Goal: Task Accomplishment & Management: Use online tool/utility

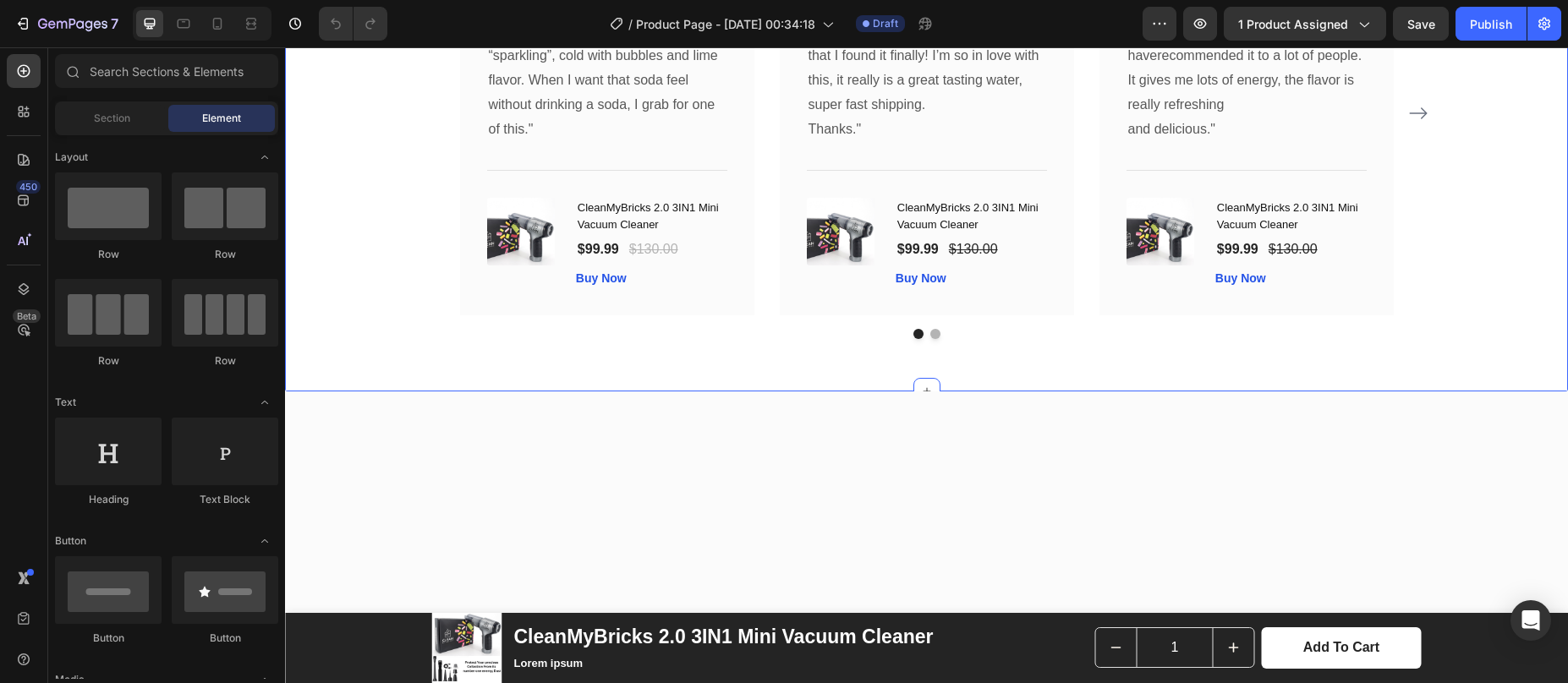
scroll to position [3143, 0]
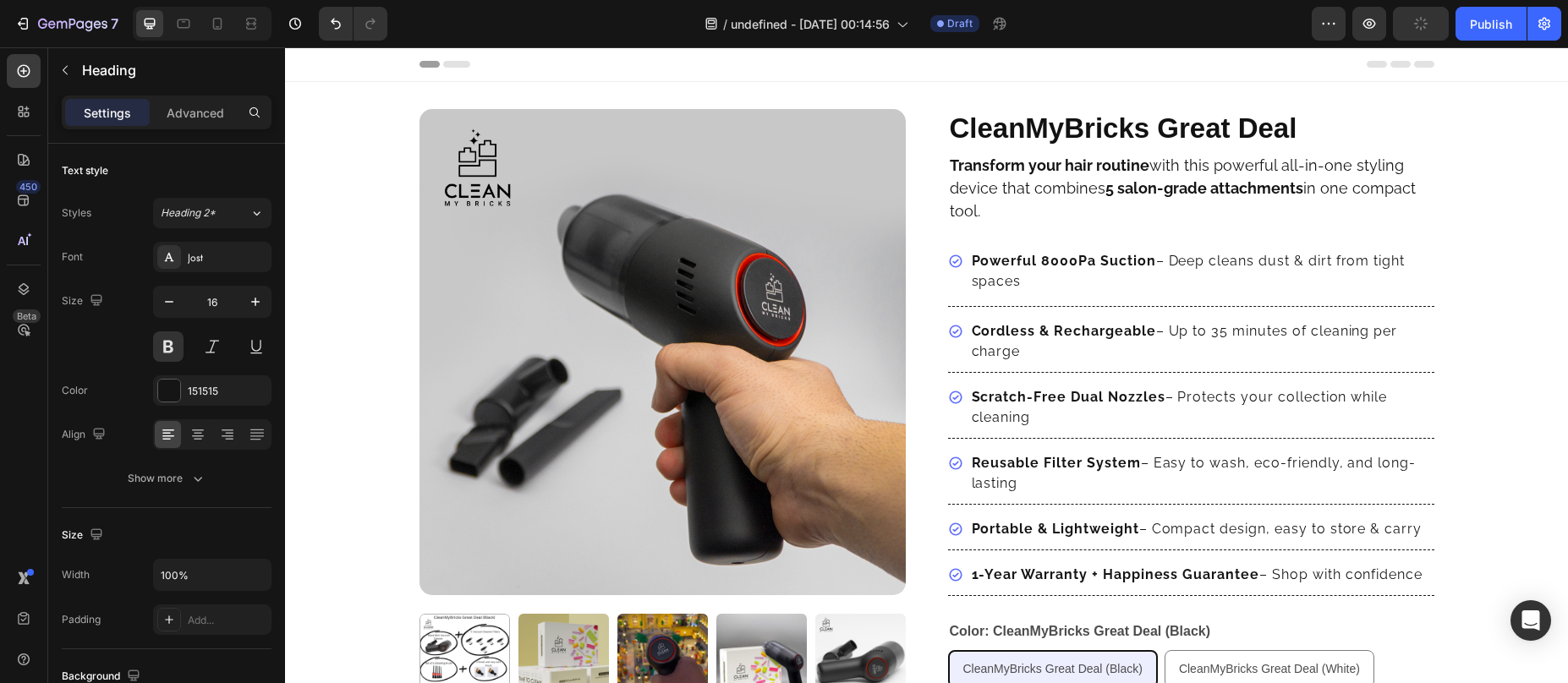
scroll to position [519, 0]
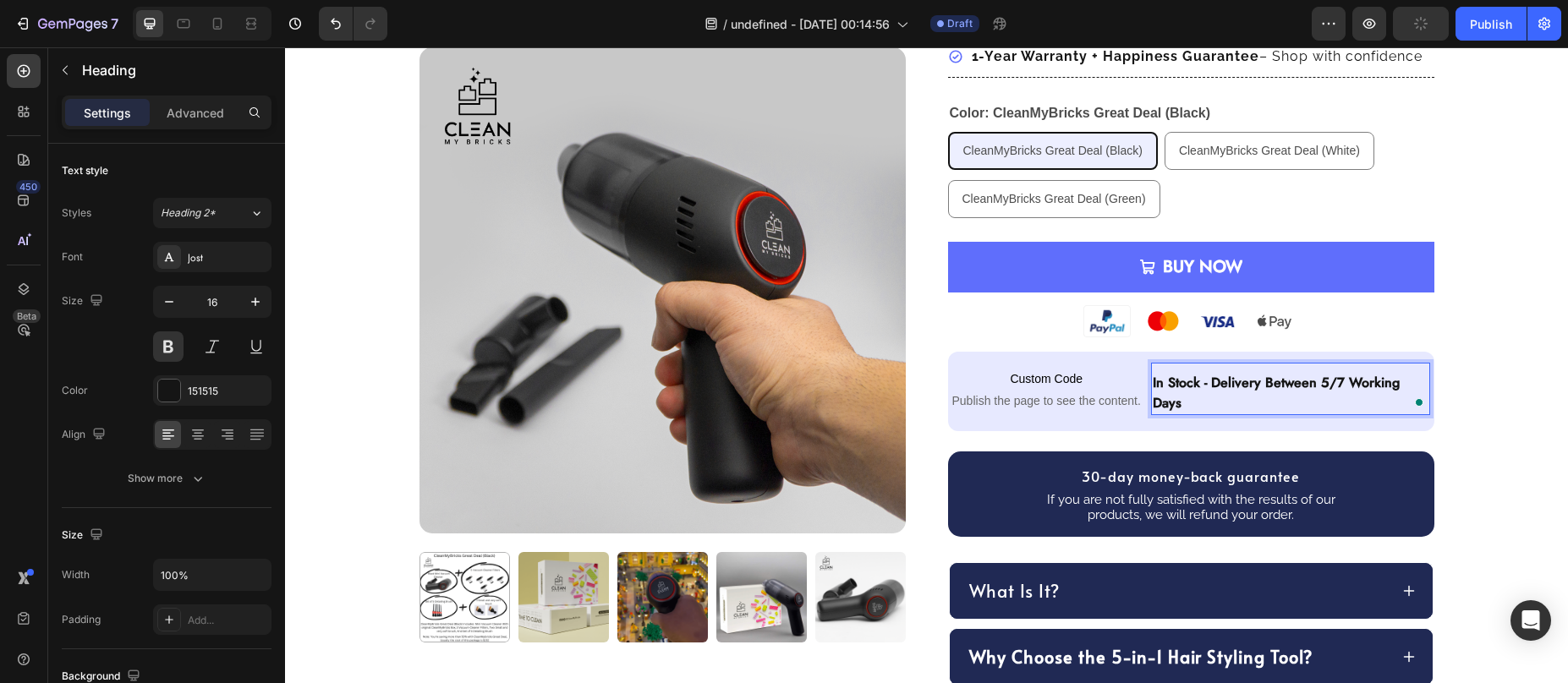
click at [1317, 384] on p "in stock - delivery between 5/7 working days" at bounding box center [1291, 393] width 276 height 40
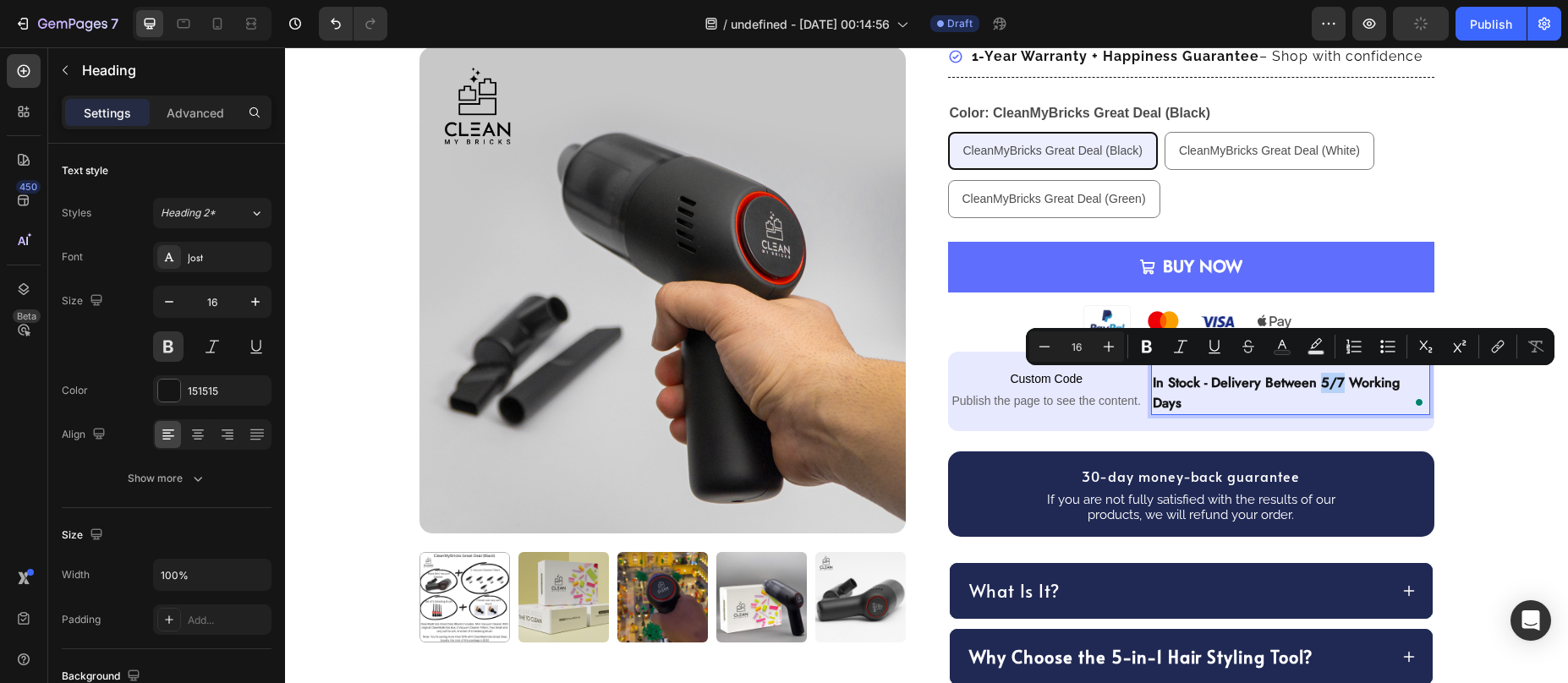
drag, startPoint x: 1316, startPoint y: 384, endPoint x: 1332, endPoint y: 386, distance: 16.1
click at [1332, 386] on p "in stock - delivery between 5/7 working days" at bounding box center [1291, 393] width 276 height 40
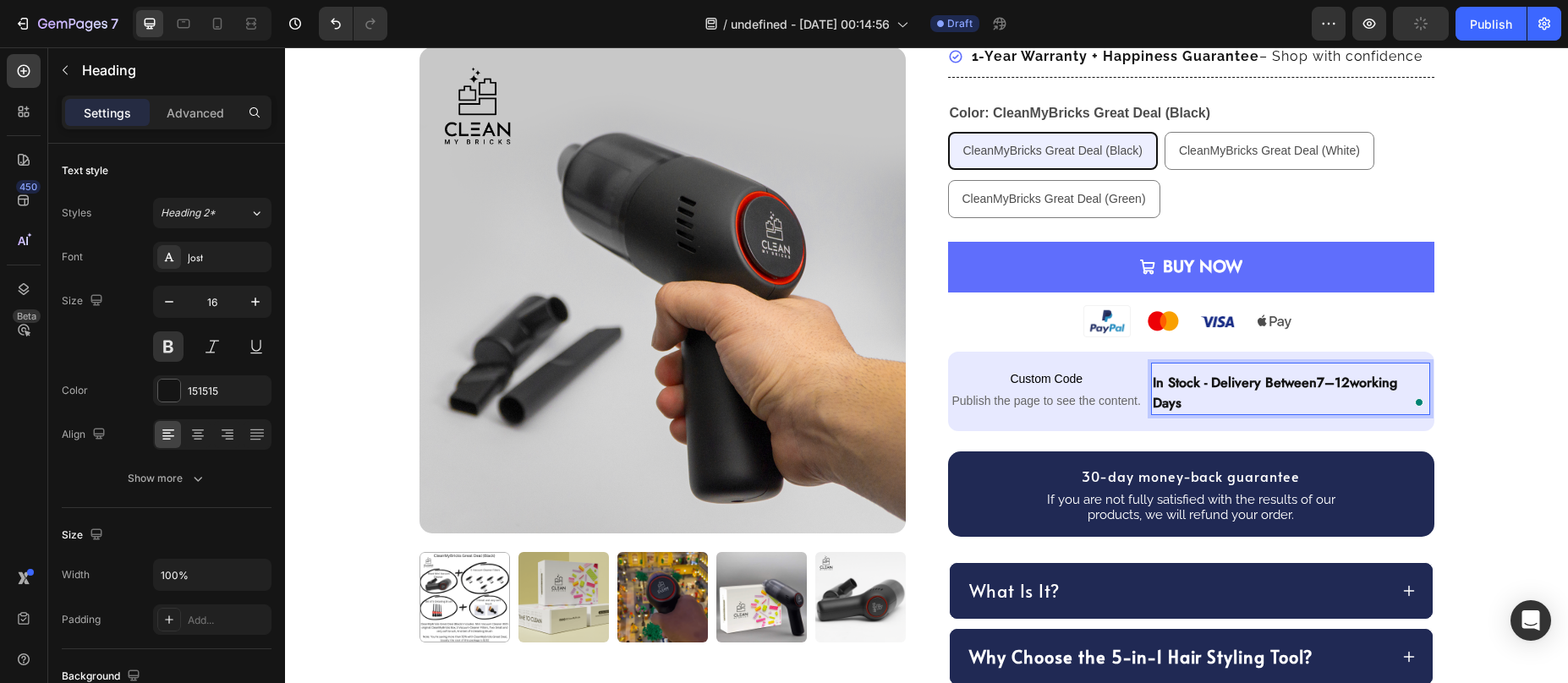
click at [1304, 406] on p "in stock - delivery between 7–12 working days" at bounding box center [1291, 393] width 276 height 40
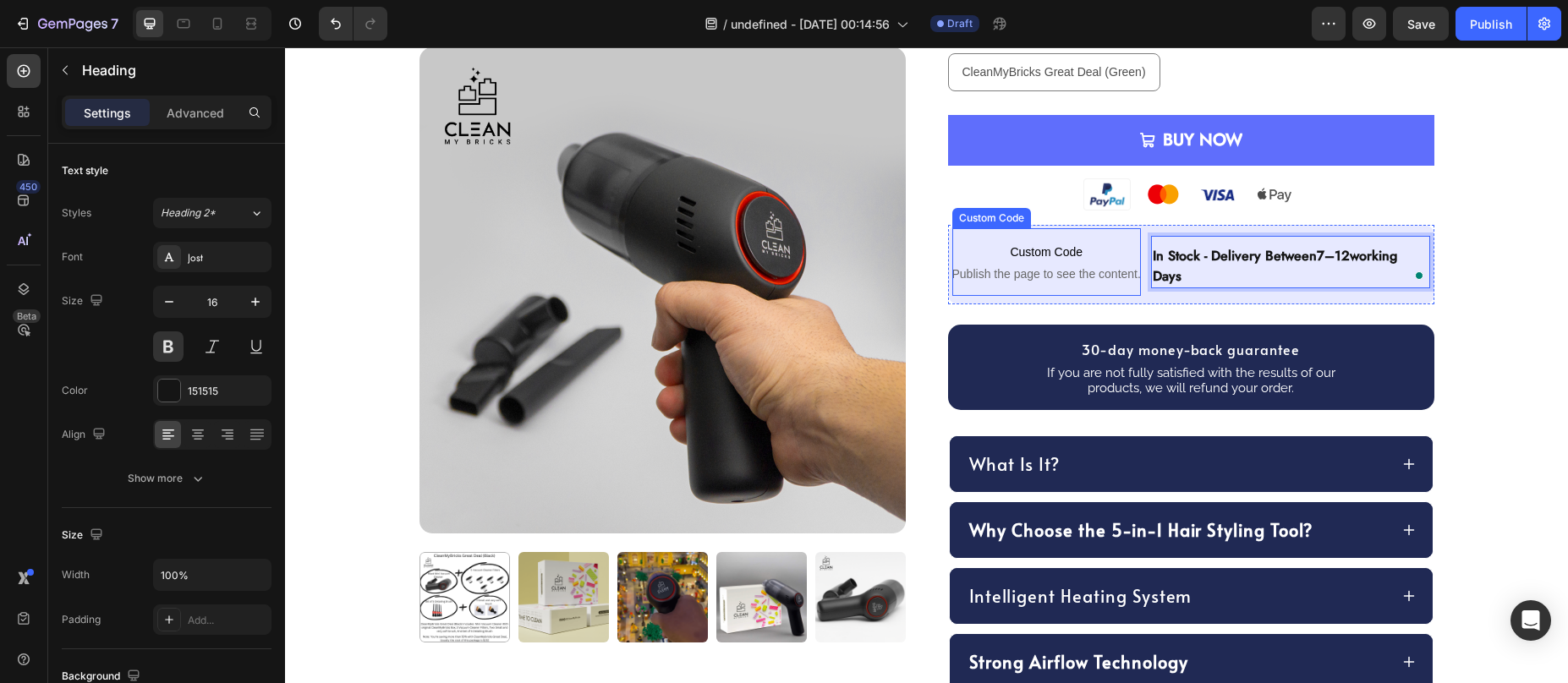
scroll to position [648, 0]
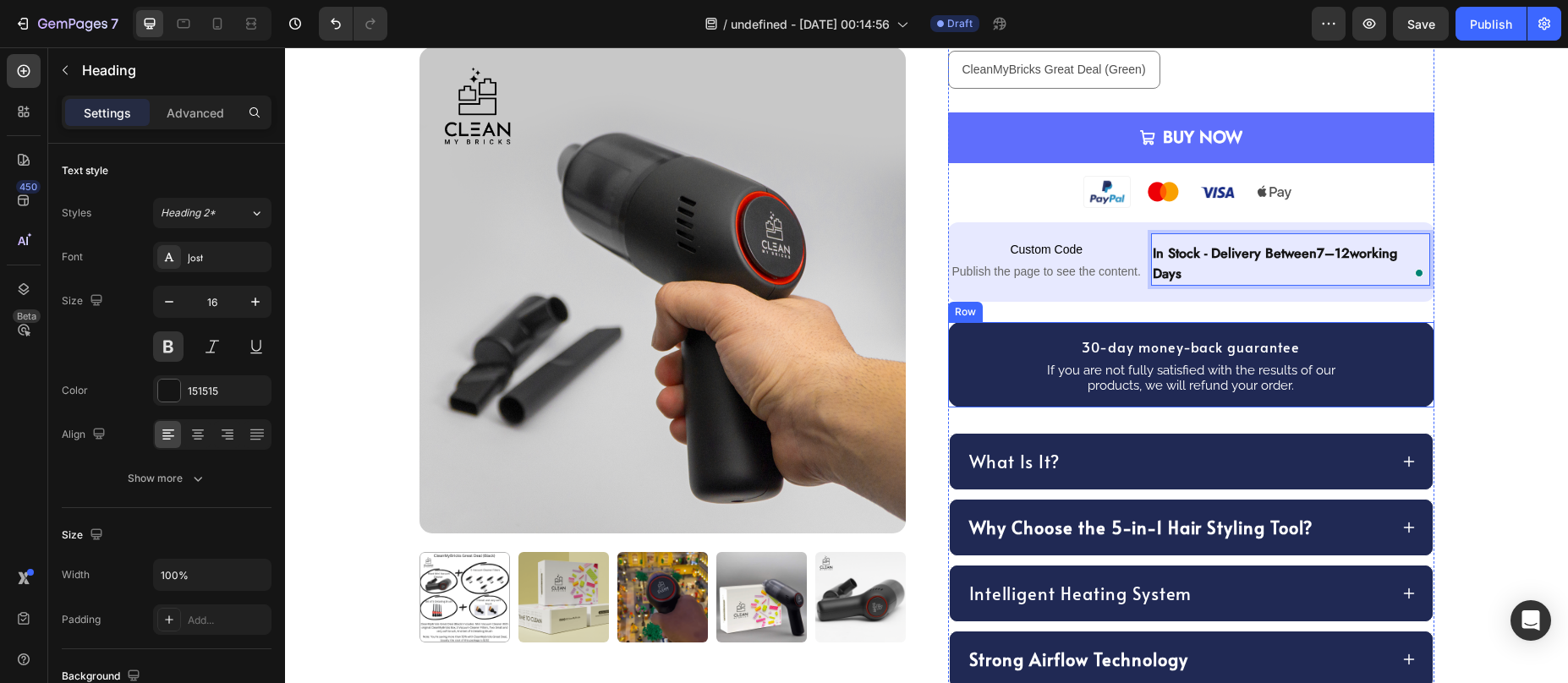
click at [966, 396] on div "30-day money-back guarantee Heading If you are not fully satisfied with the res…" at bounding box center [1191, 364] width 486 height 85
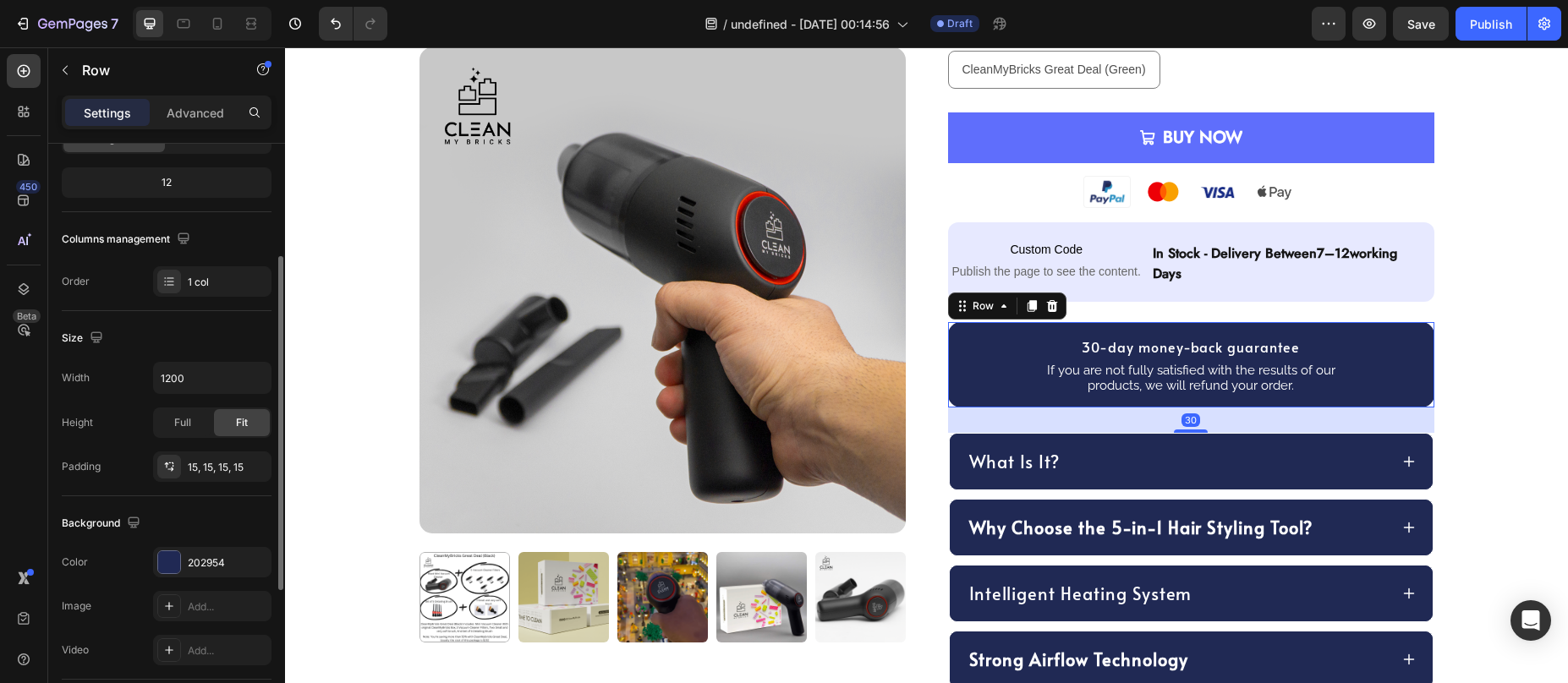
scroll to position [417, 0]
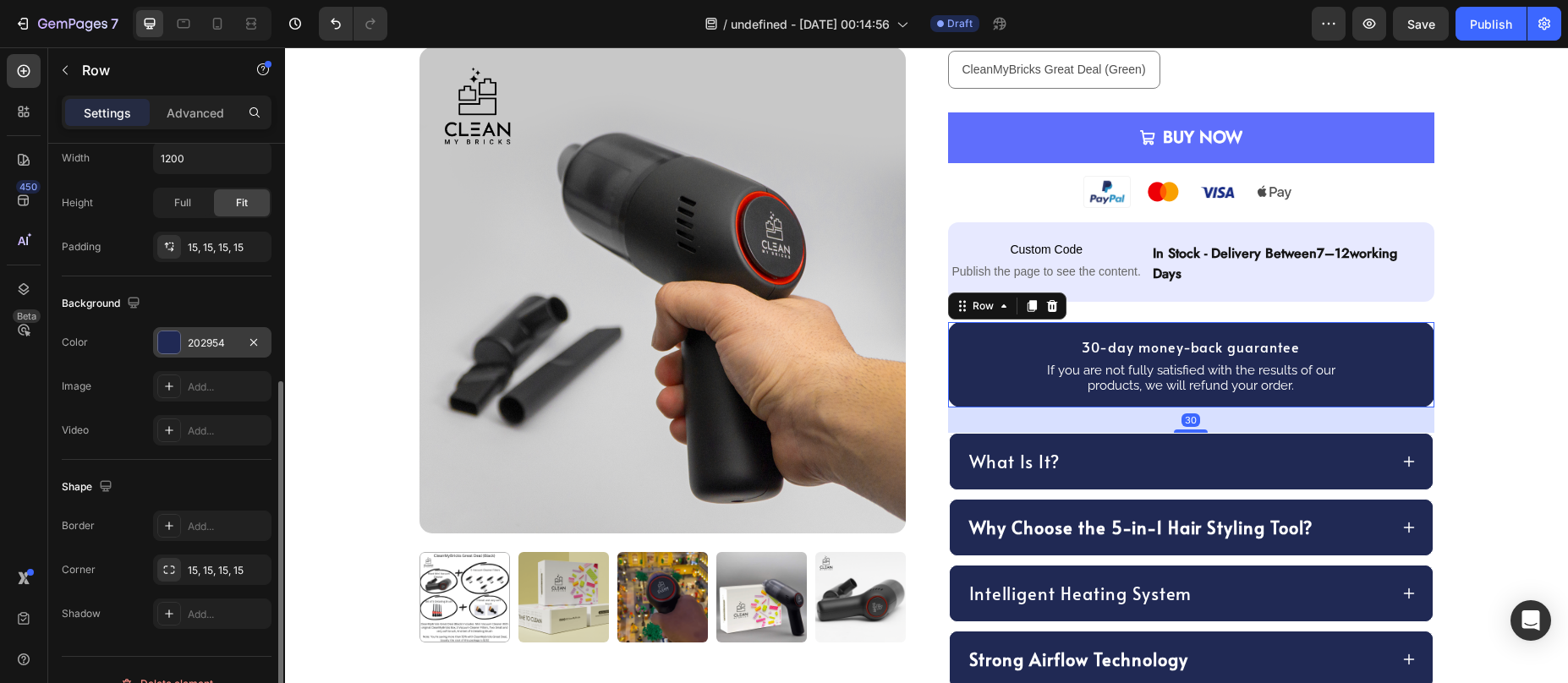
click at [177, 335] on div at bounding box center [169, 342] width 22 height 22
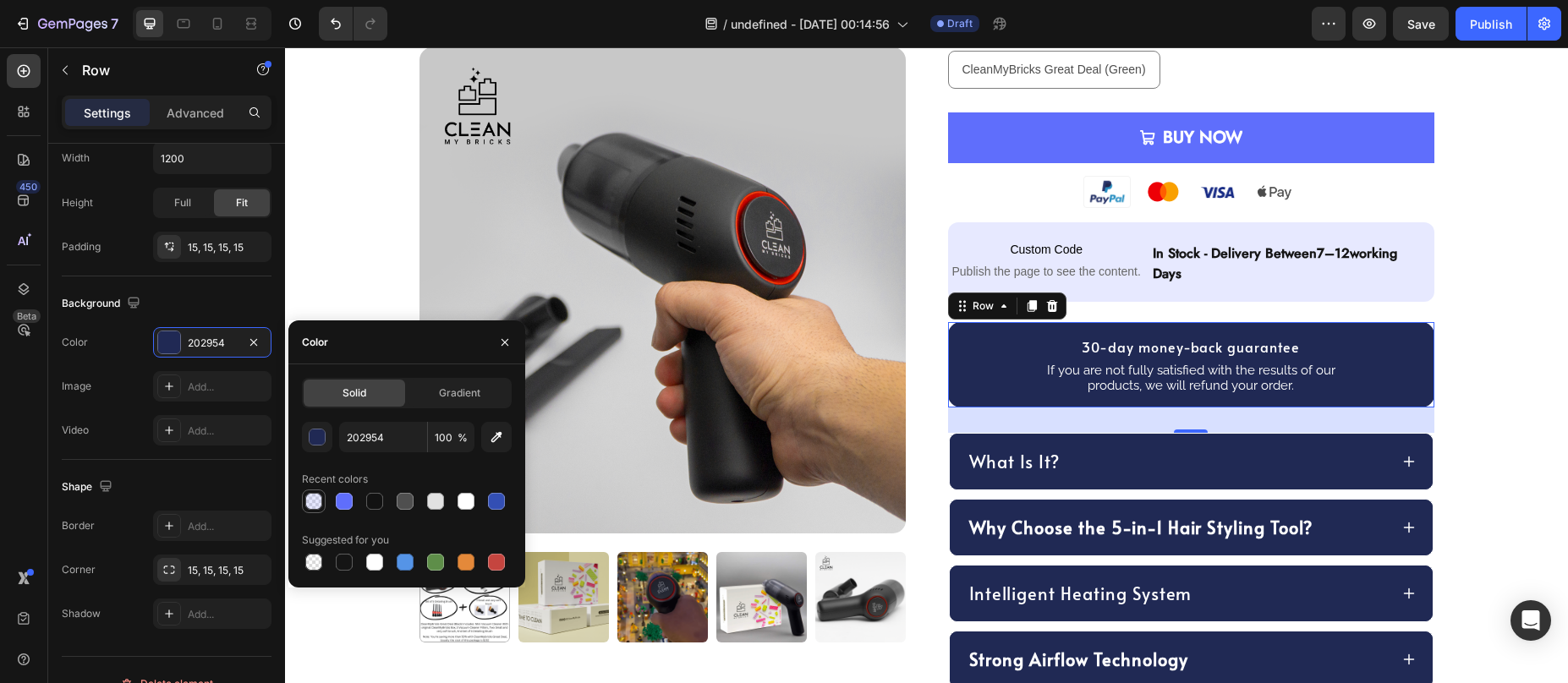
click at [314, 501] on div at bounding box center [313, 501] width 17 height 17
type input "5F6EFC"
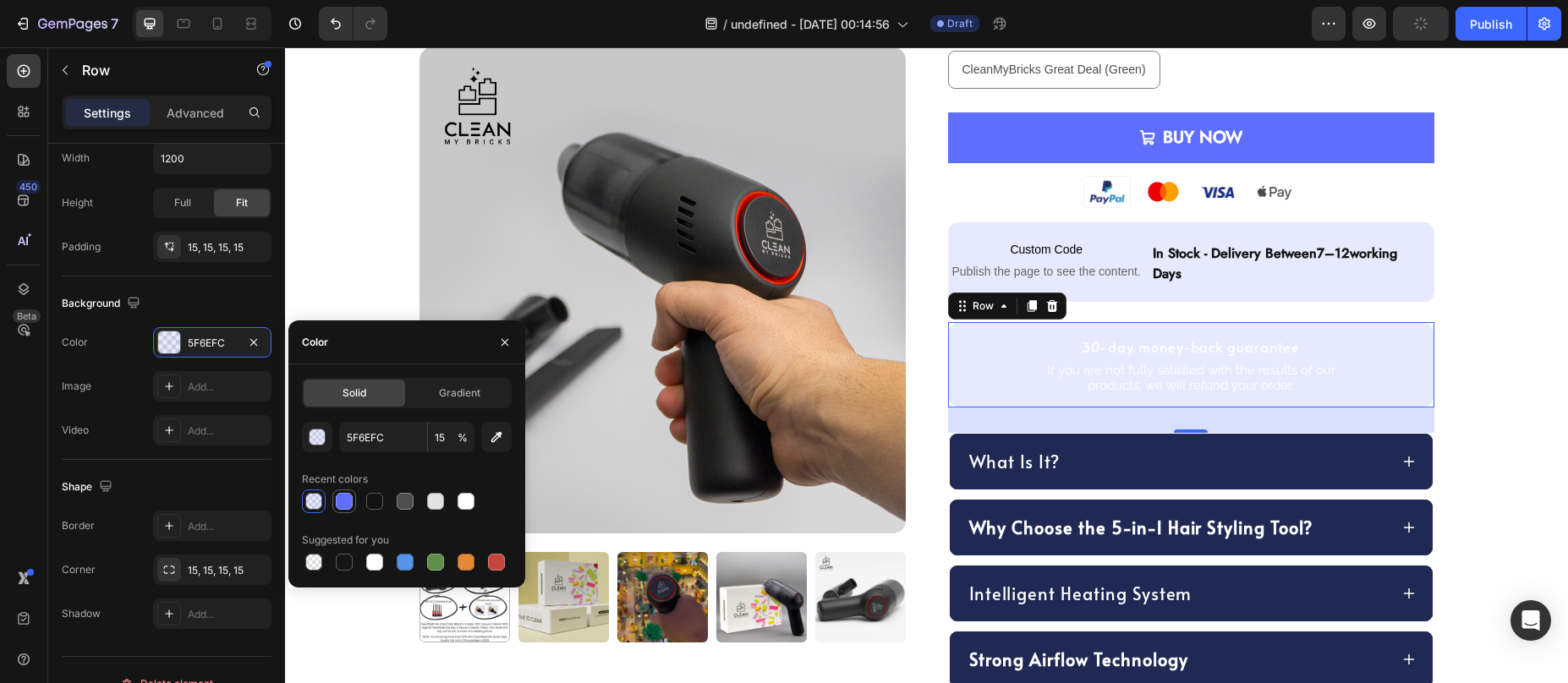
click at [344, 497] on div at bounding box center [344, 501] width 17 height 17
type input "100"
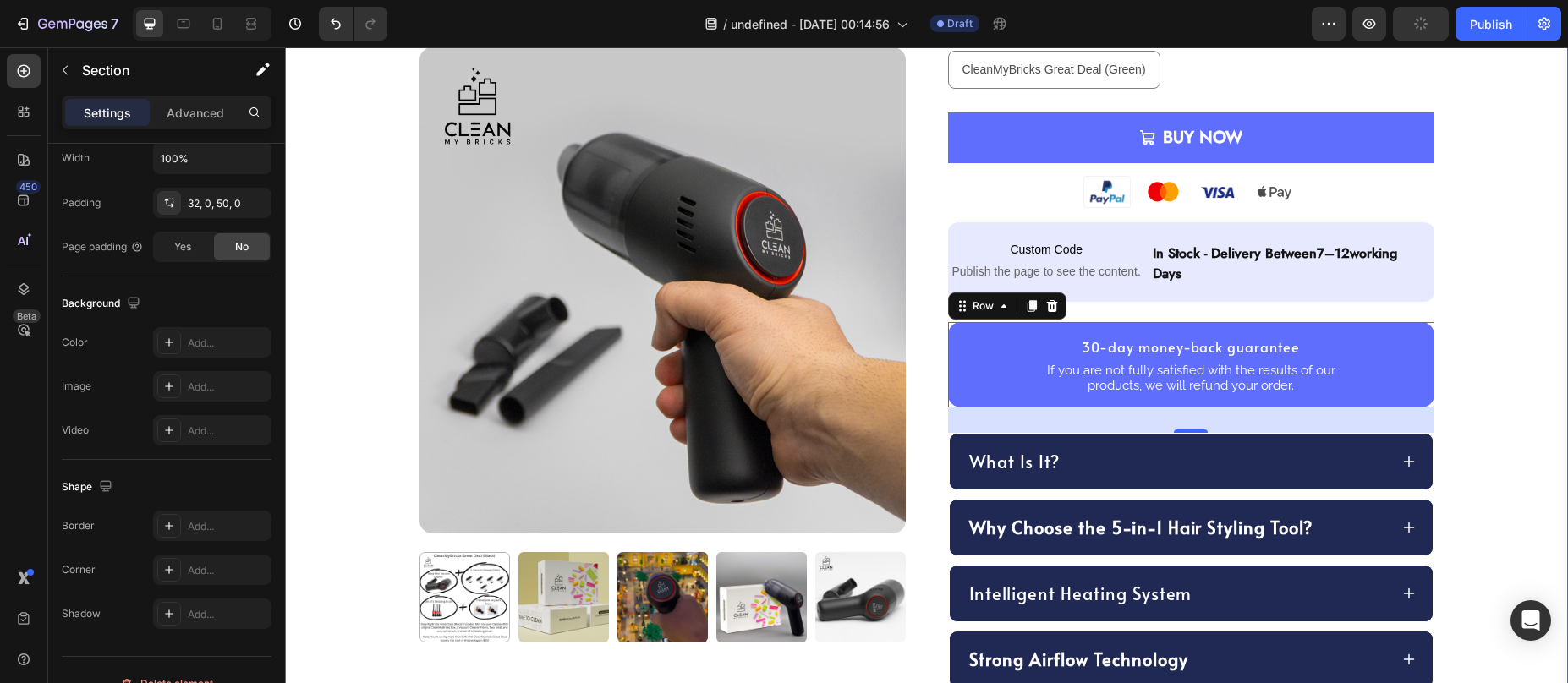
click at [1510, 347] on div "Product Images Row CleanMyBricks Great Deal Product Title Transform your hair r…" at bounding box center [926, 107] width 1283 height 1292
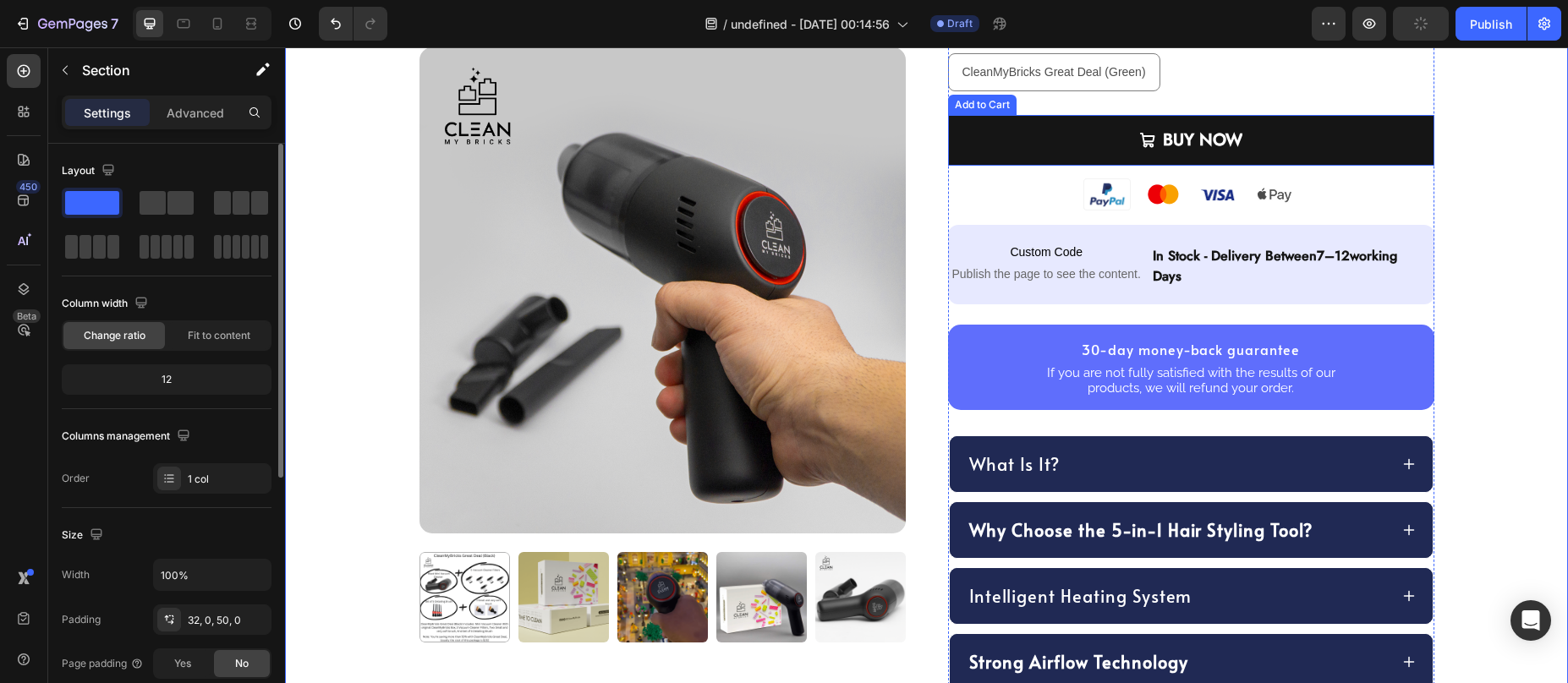
scroll to position [644, 0]
click at [983, 150] on button "BUY NOW" at bounding box center [1191, 142] width 486 height 51
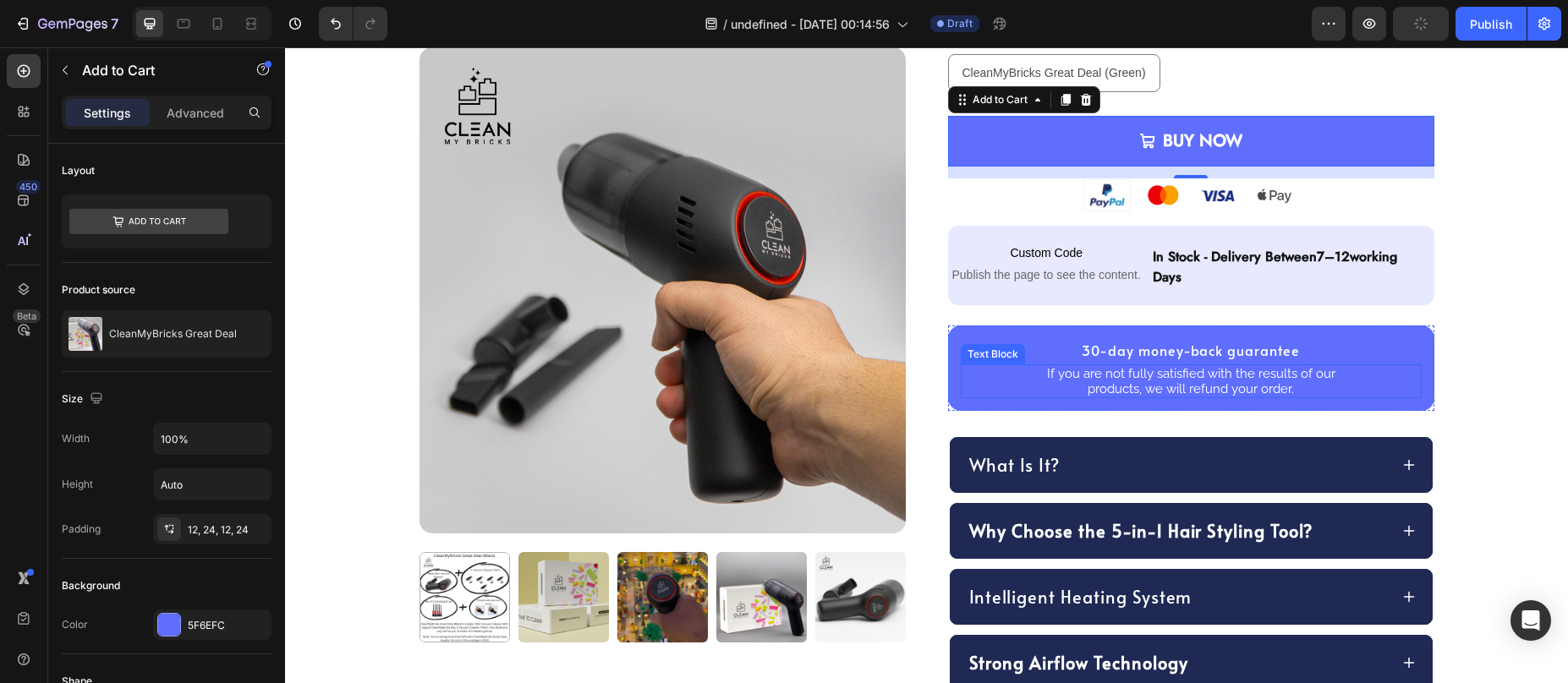
click at [961, 374] on div "If you are not fully satisfied with the results of our products, we will refund…" at bounding box center [1192, 381] width 461 height 33
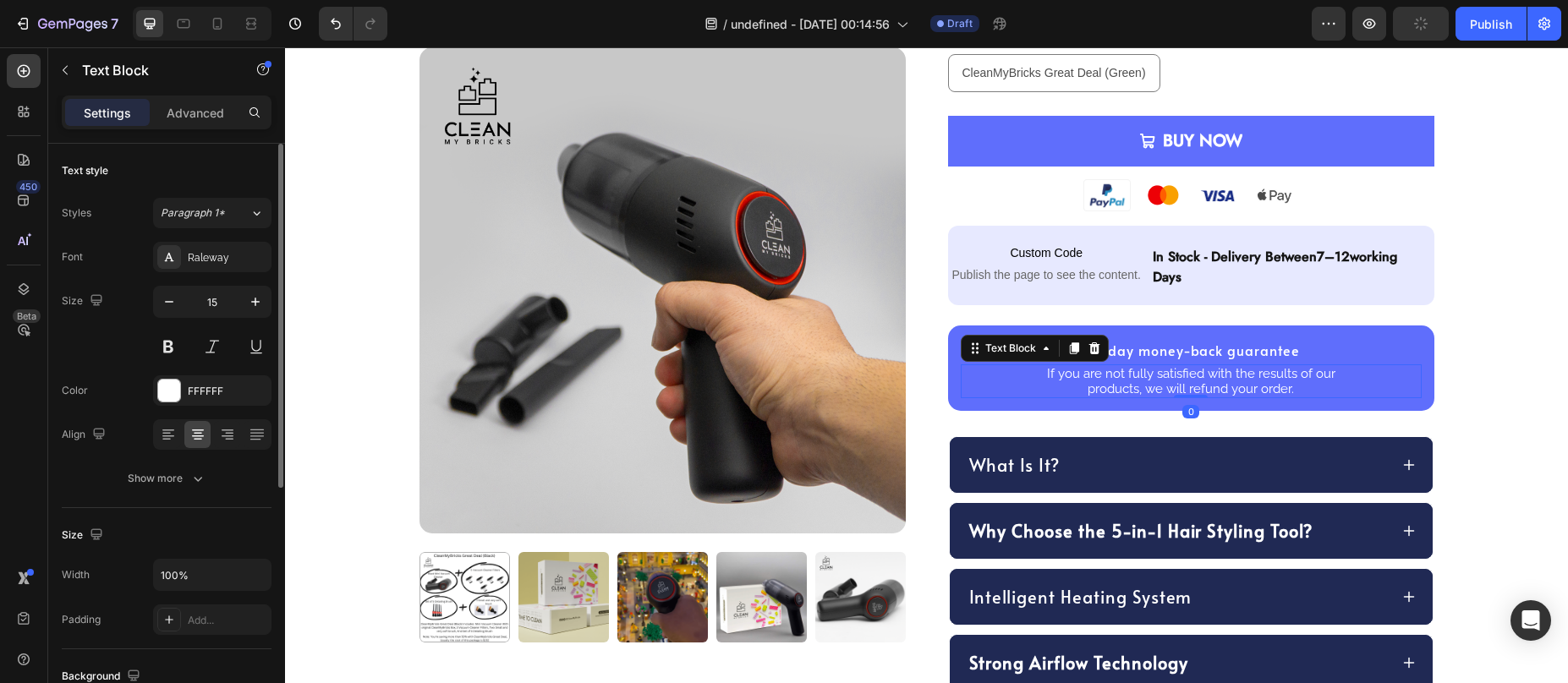
scroll to position [25, 0]
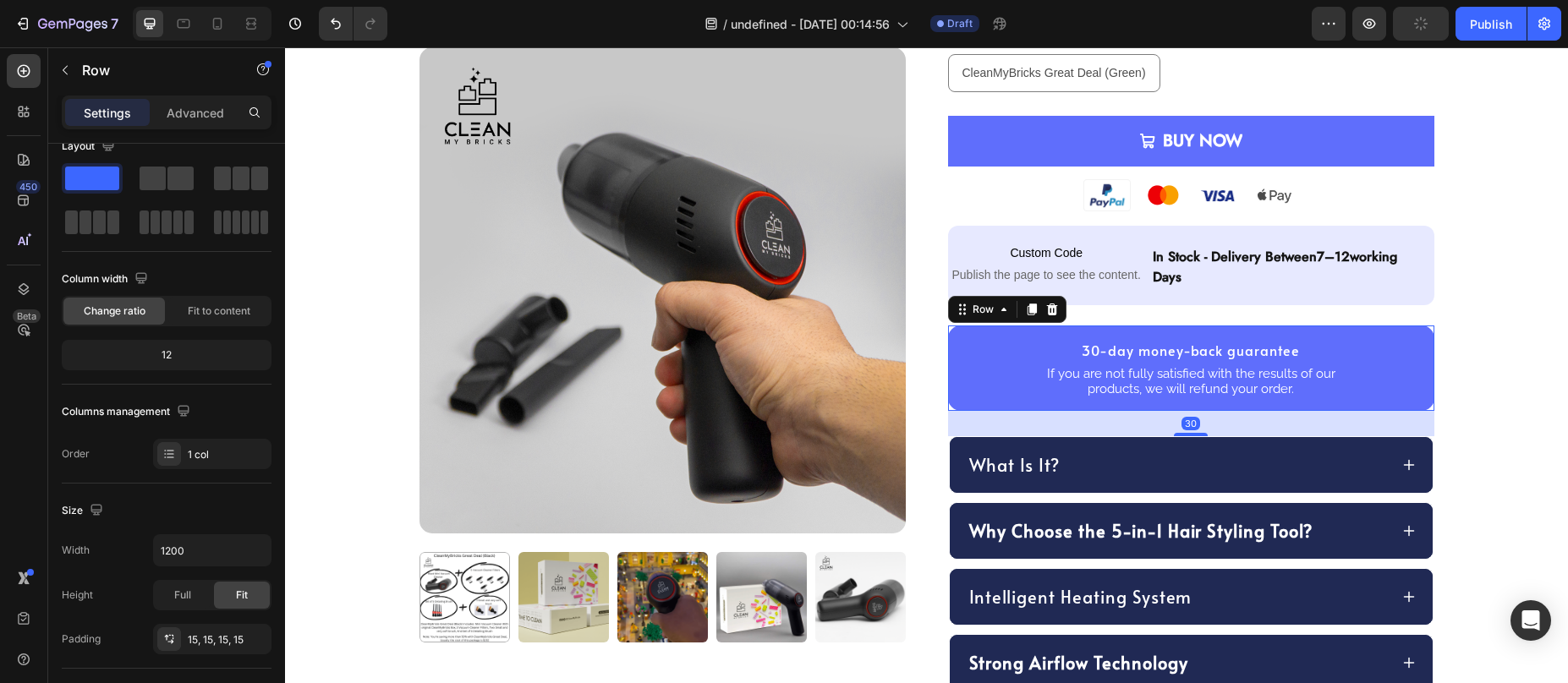
click at [951, 404] on div "30-day money-back guarantee Heading If you are not fully satisfied with the res…" at bounding box center [1191, 367] width 486 height 85
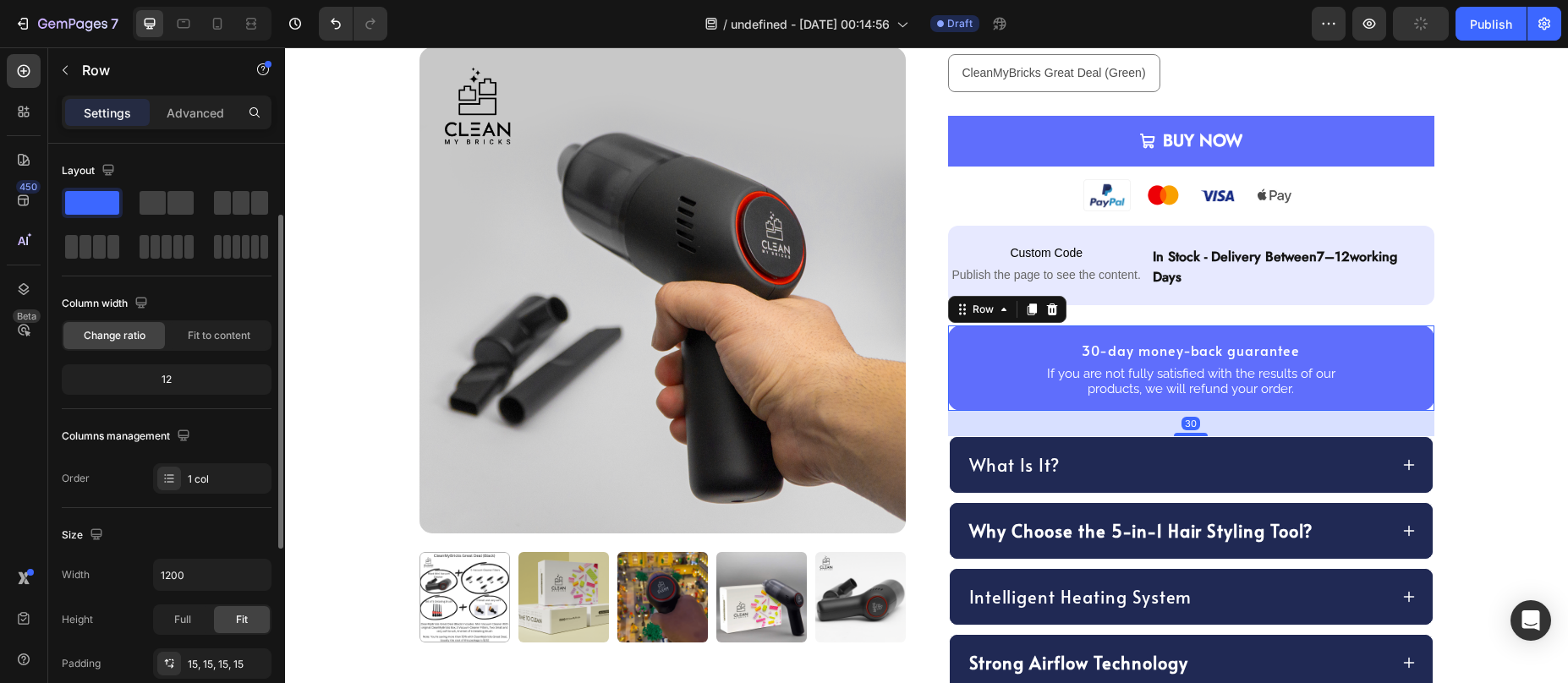
scroll to position [444, 0]
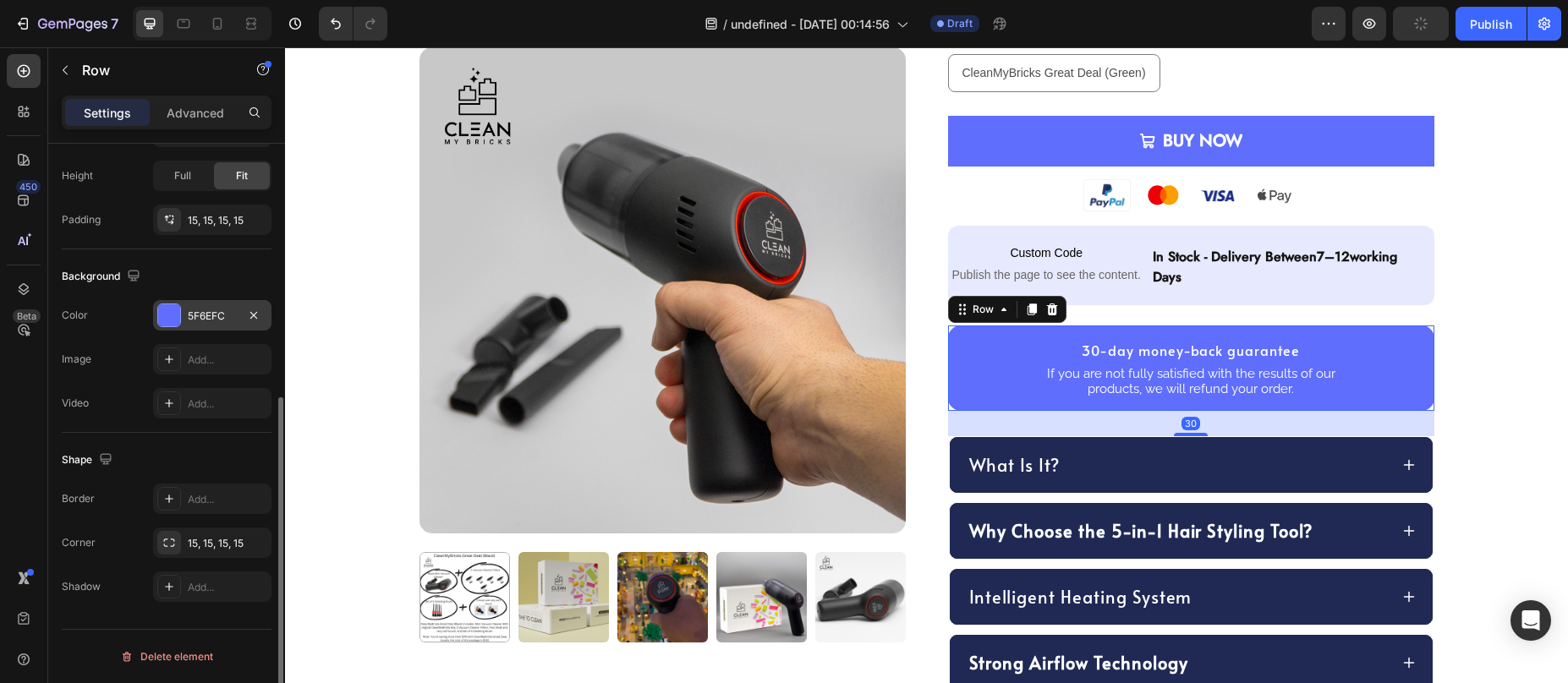
click at [170, 315] on div at bounding box center [169, 315] width 22 height 22
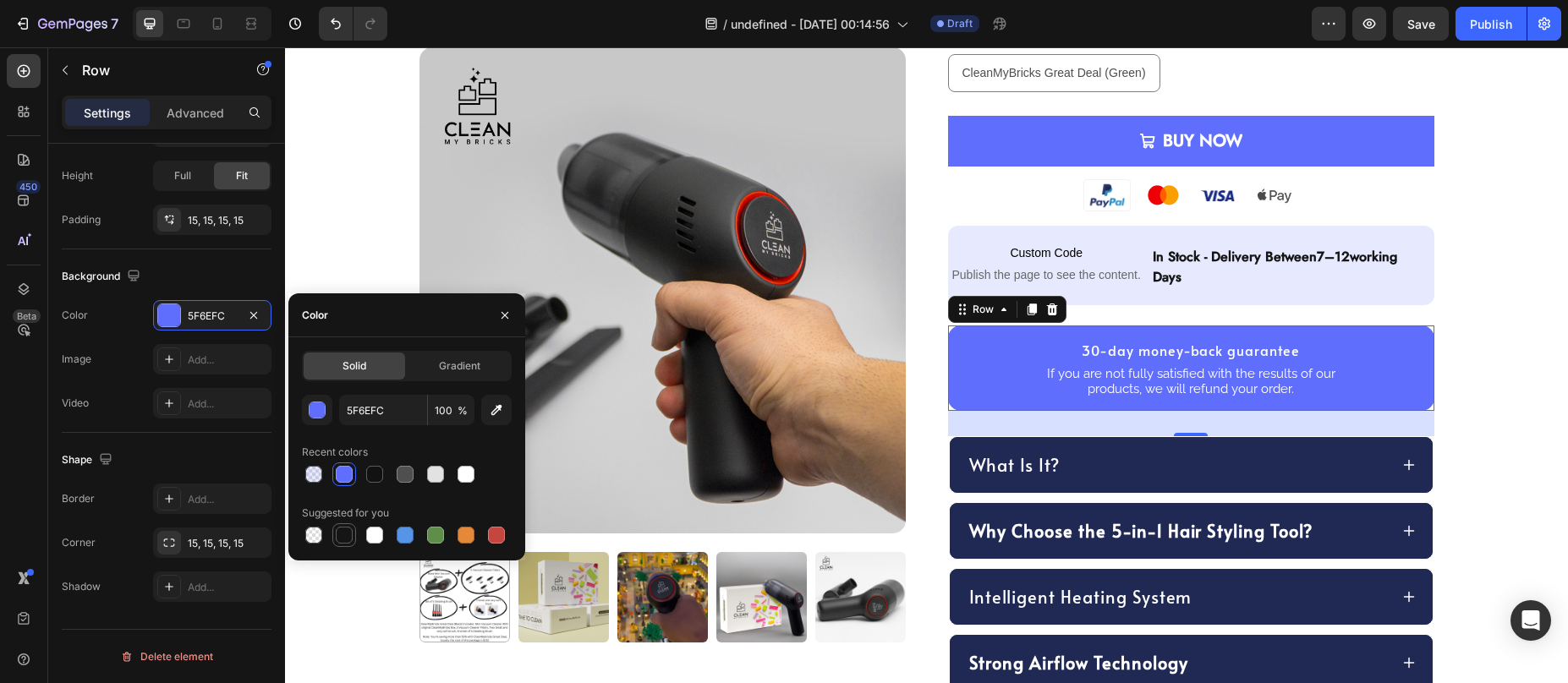
click at [338, 534] on div at bounding box center [344, 534] width 17 height 17
type input "151515"
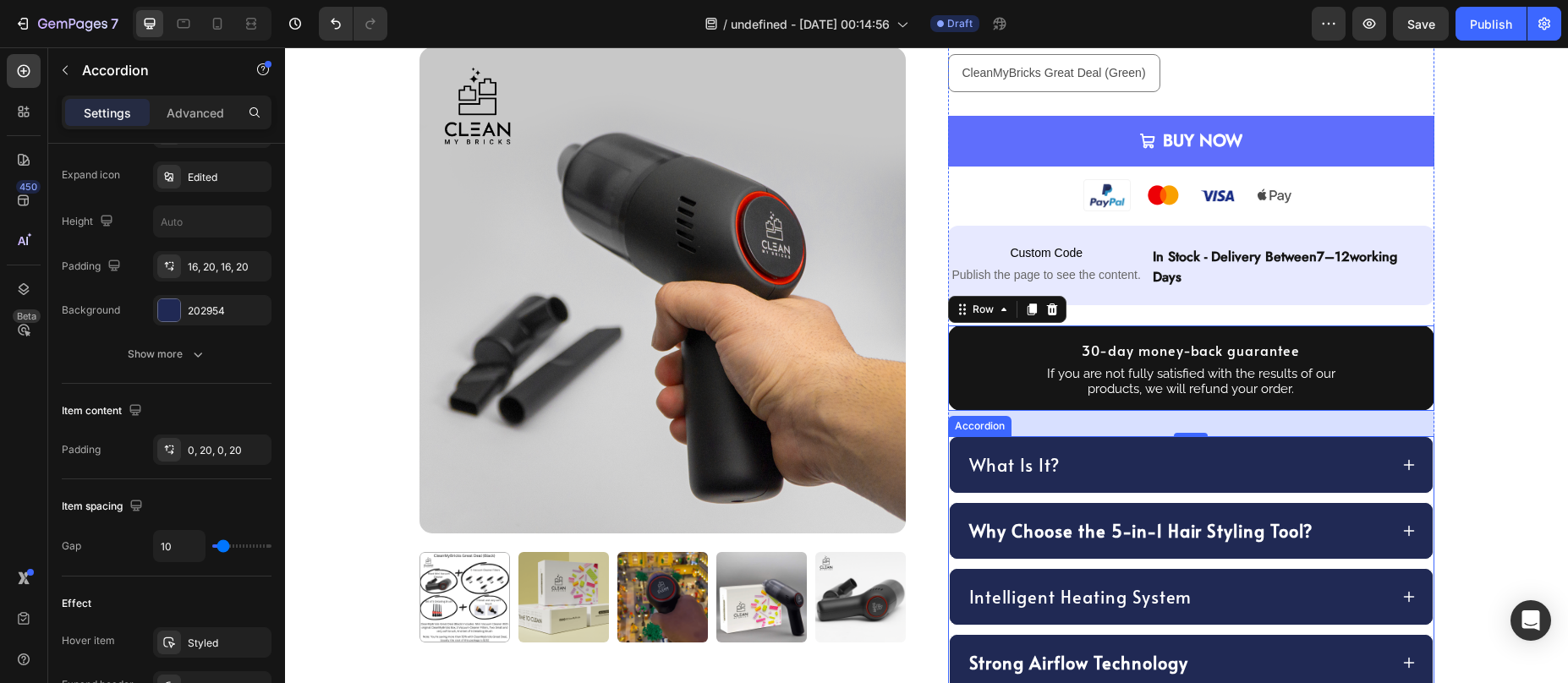
click at [950, 457] on div "What Is It?" at bounding box center [1191, 464] width 483 height 55
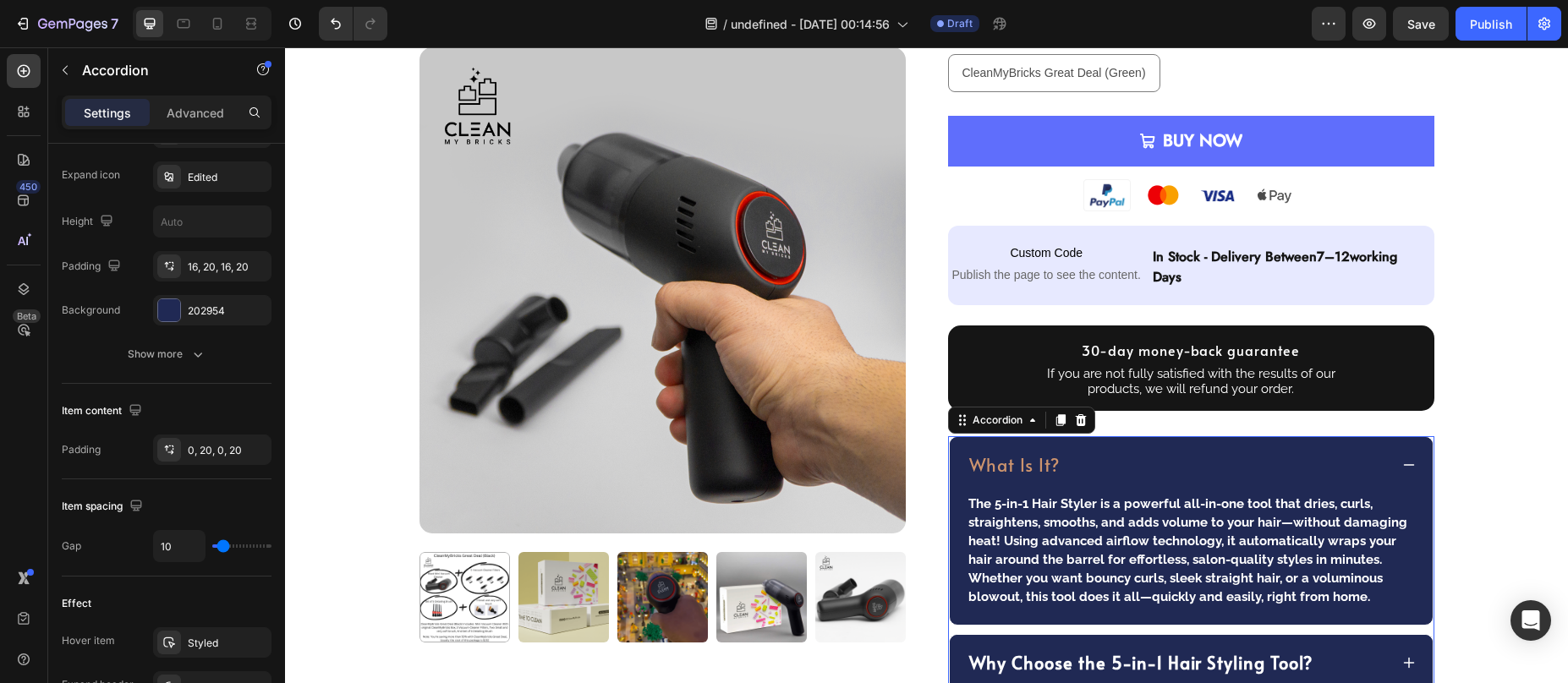
scroll to position [0, 0]
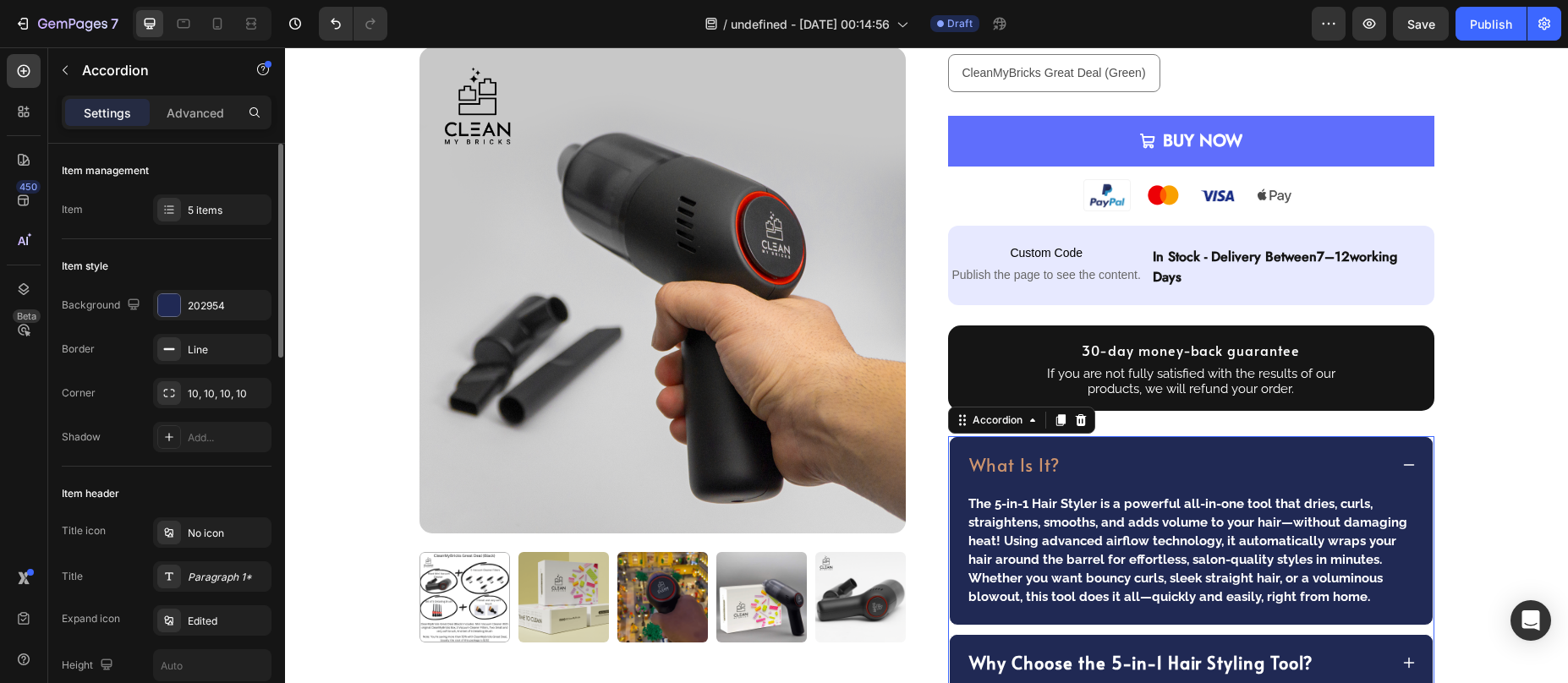
click at [950, 458] on div "What Is It?" at bounding box center [1191, 464] width 483 height 55
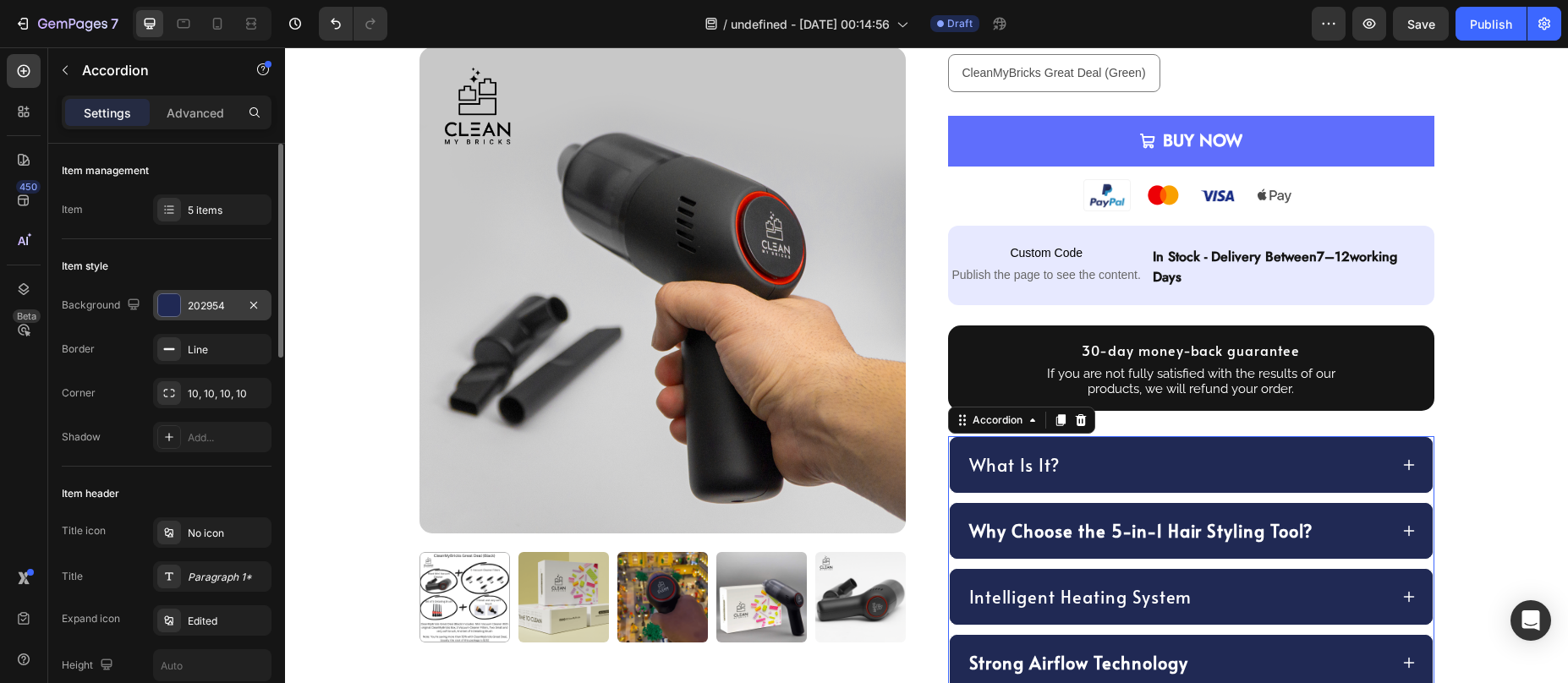
click at [181, 302] on div "202954" at bounding box center [212, 305] width 119 height 31
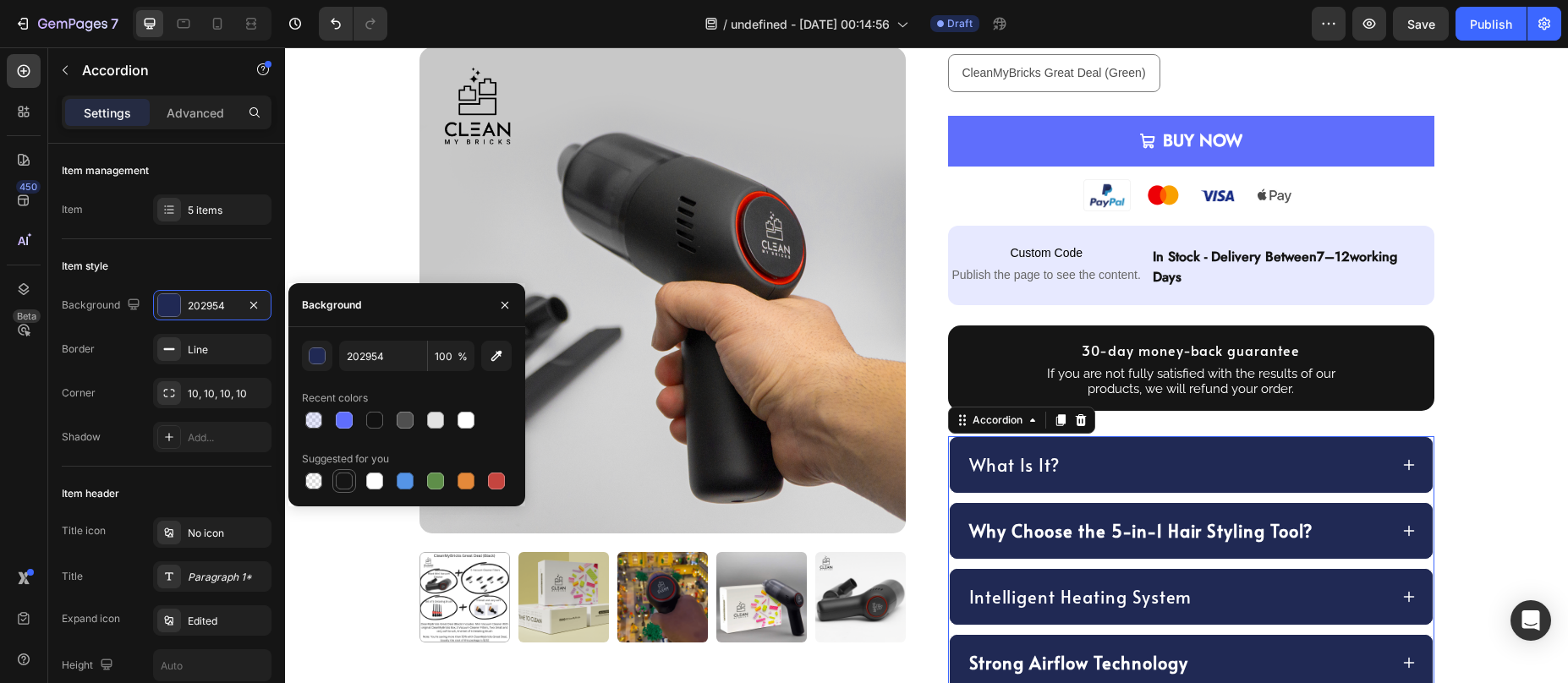
click at [347, 476] on div at bounding box center [344, 481] width 17 height 17
type input "151515"
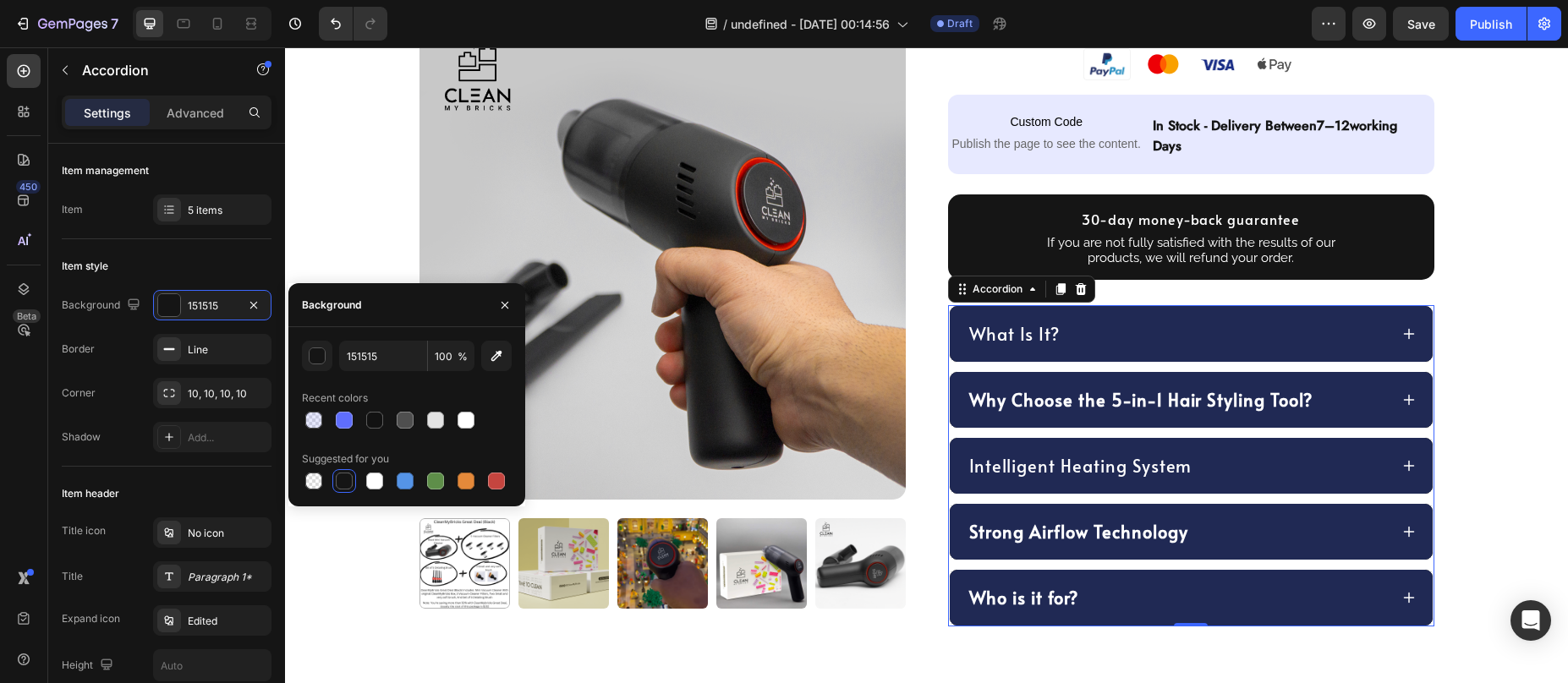
scroll to position [799, 0]
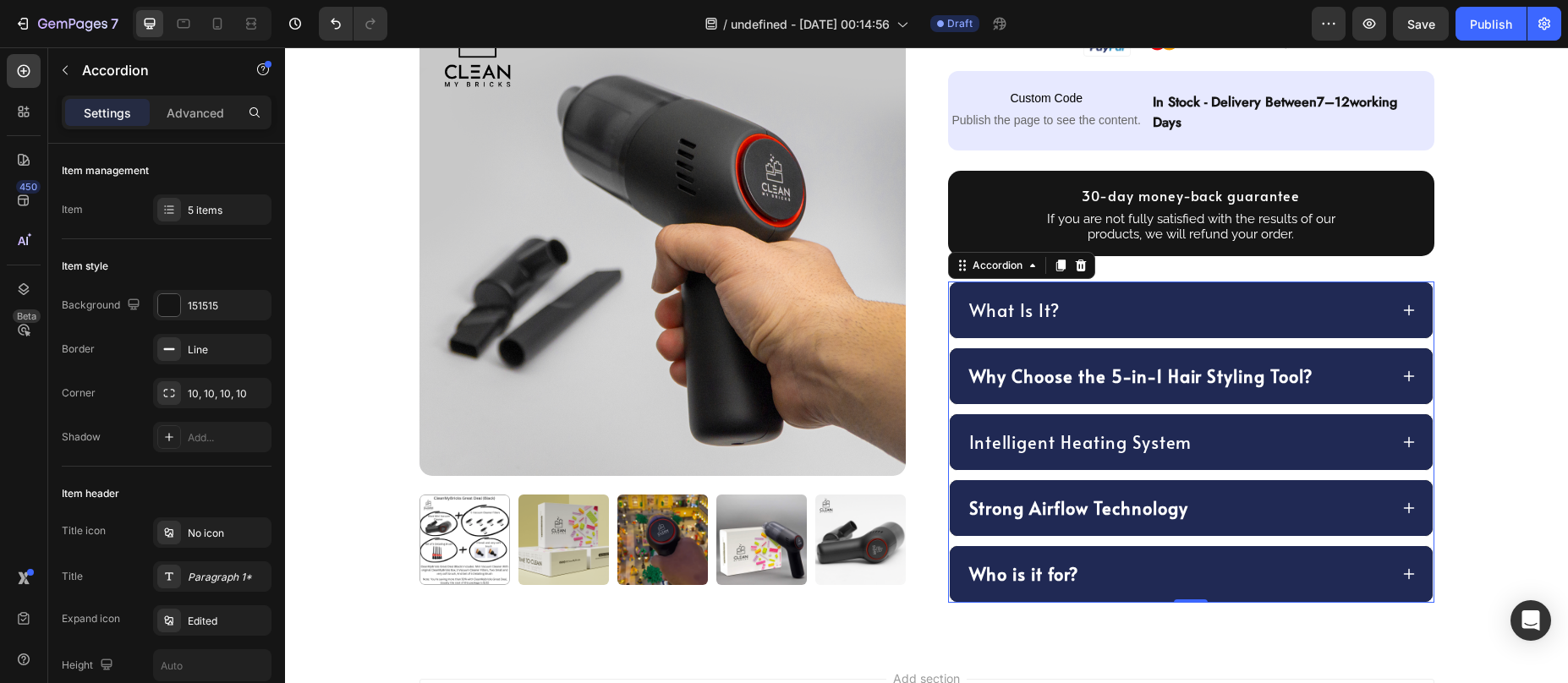
click at [1069, 308] on div "What Is It?" at bounding box center [1178, 310] width 422 height 29
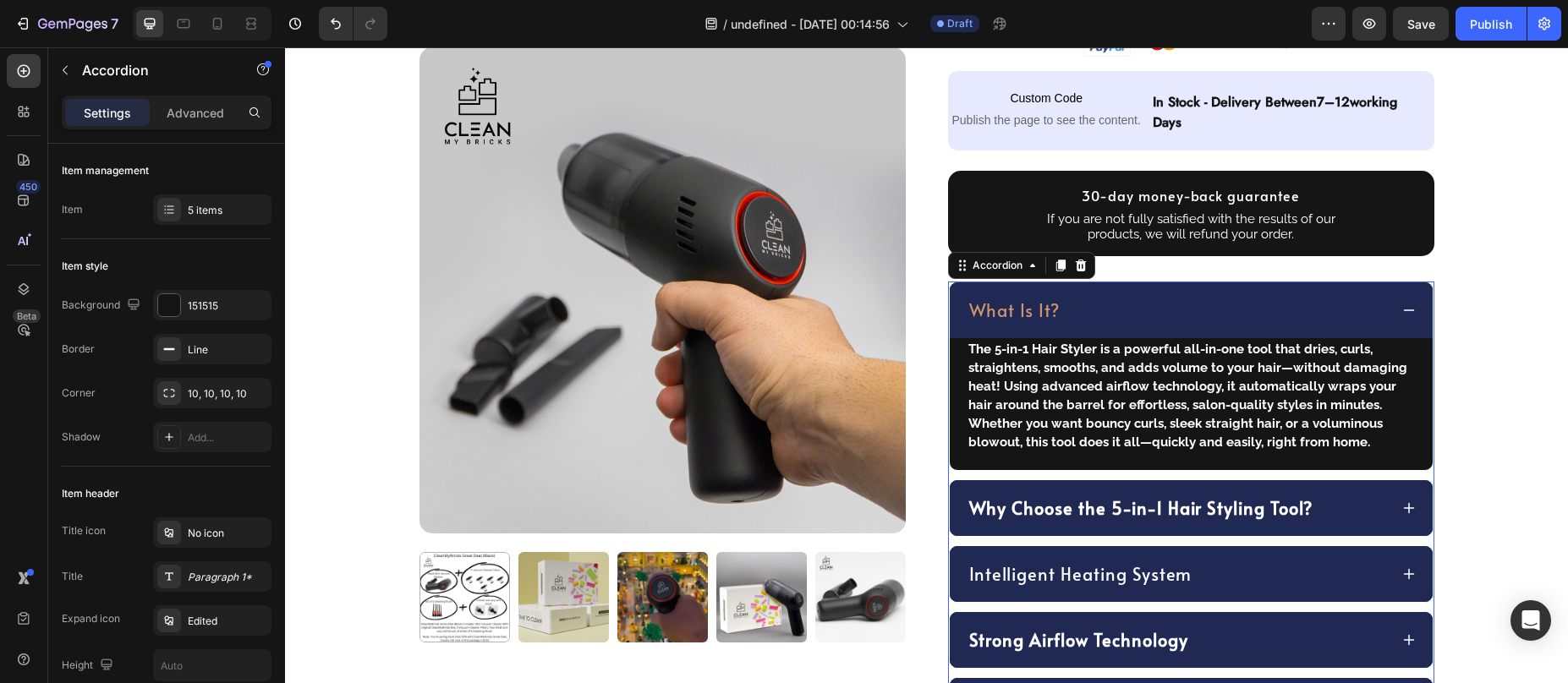
click at [1069, 309] on div "What Is It?" at bounding box center [1178, 310] width 422 height 29
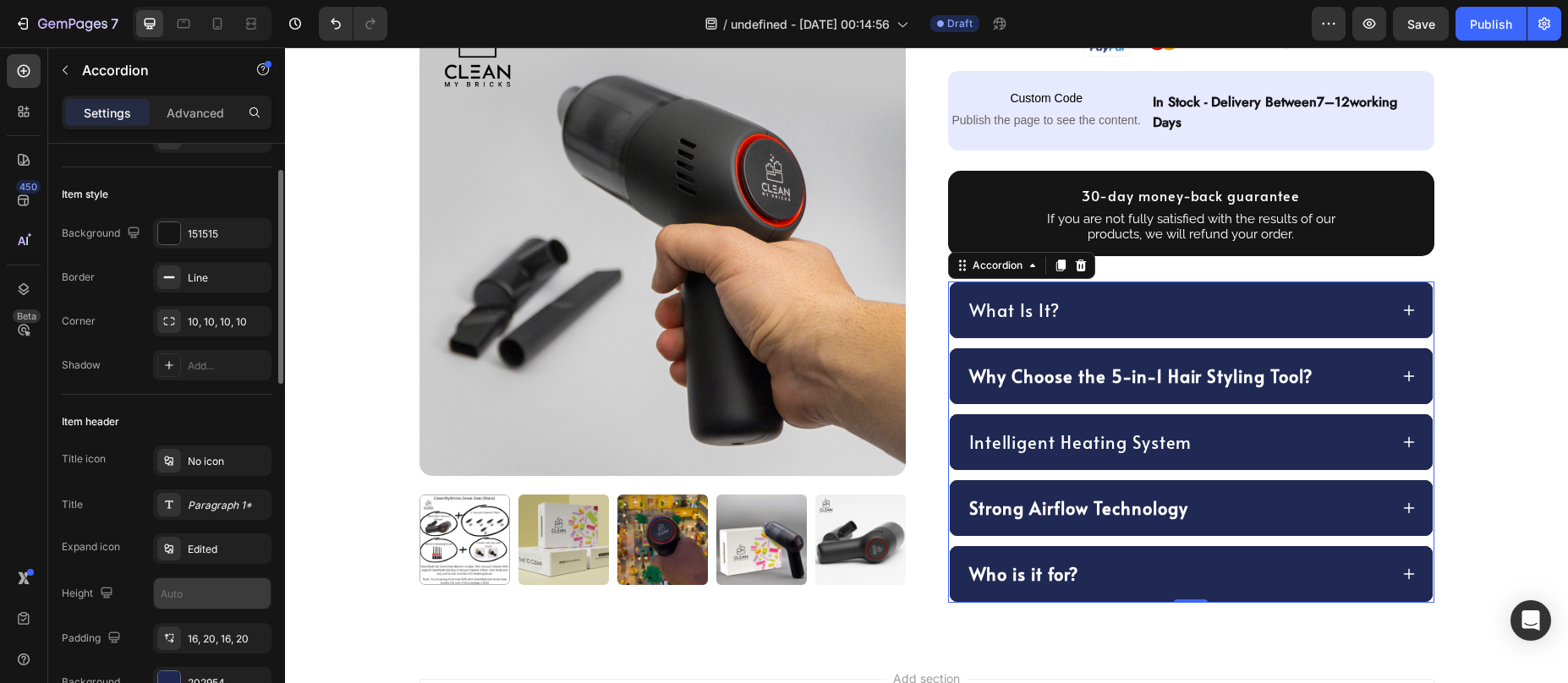
scroll to position [105, 0]
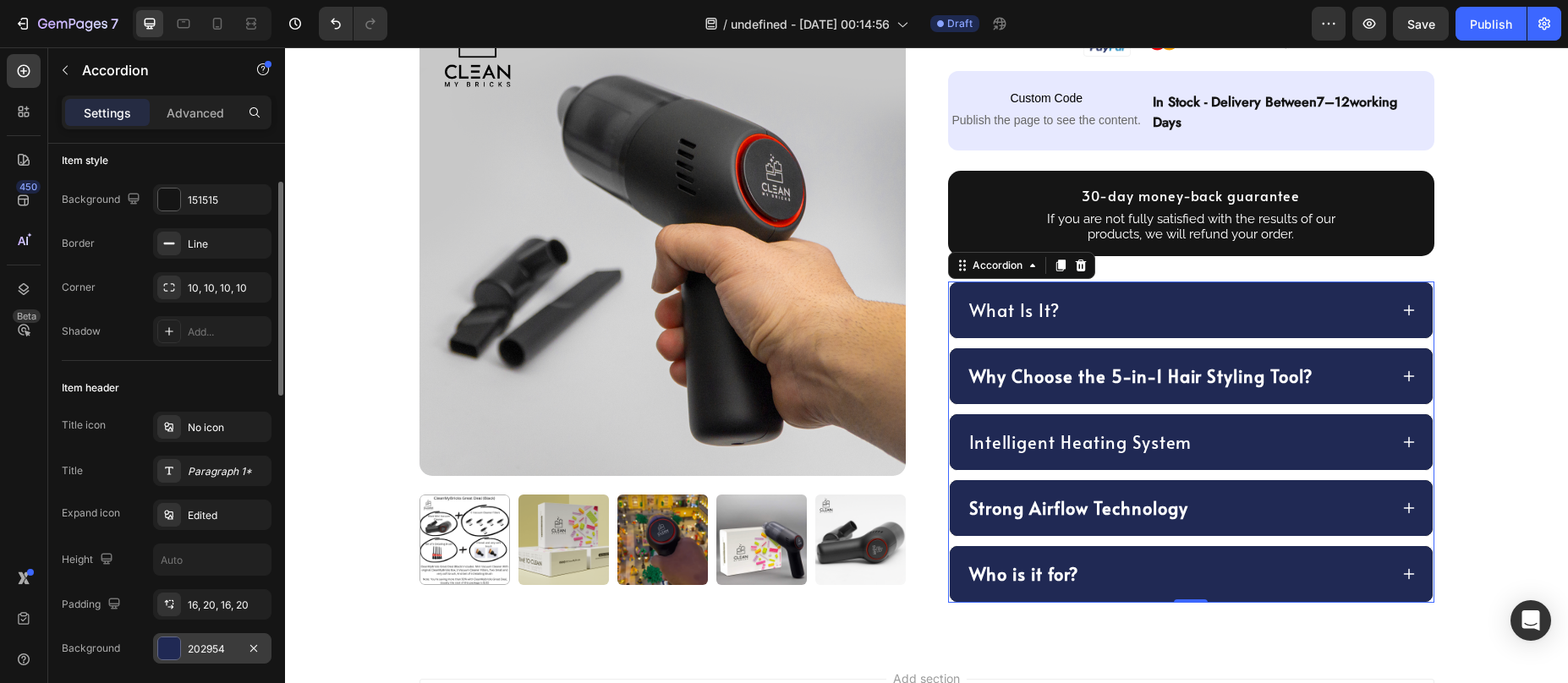
click at [166, 651] on div at bounding box center [169, 648] width 22 height 22
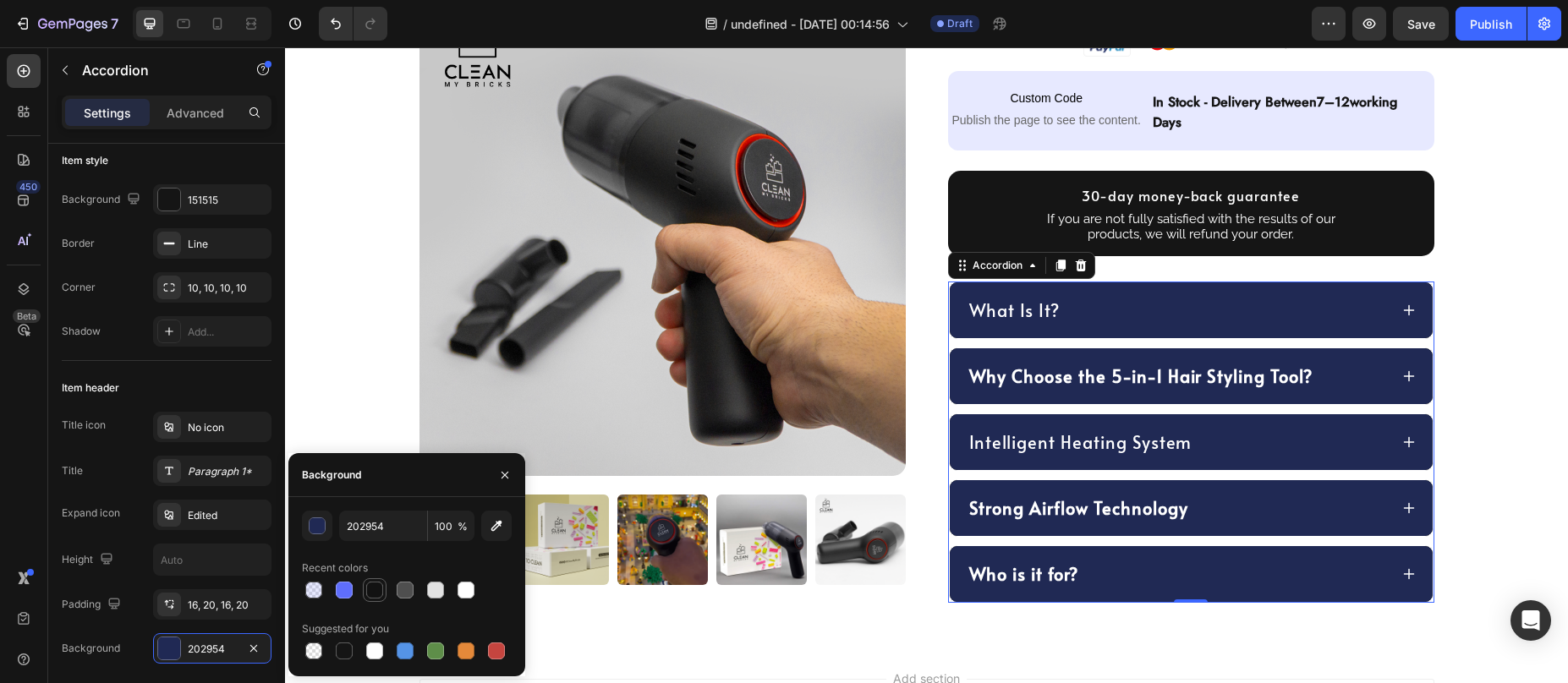
click at [367, 592] on div at bounding box center [374, 590] width 17 height 17
type input "121212"
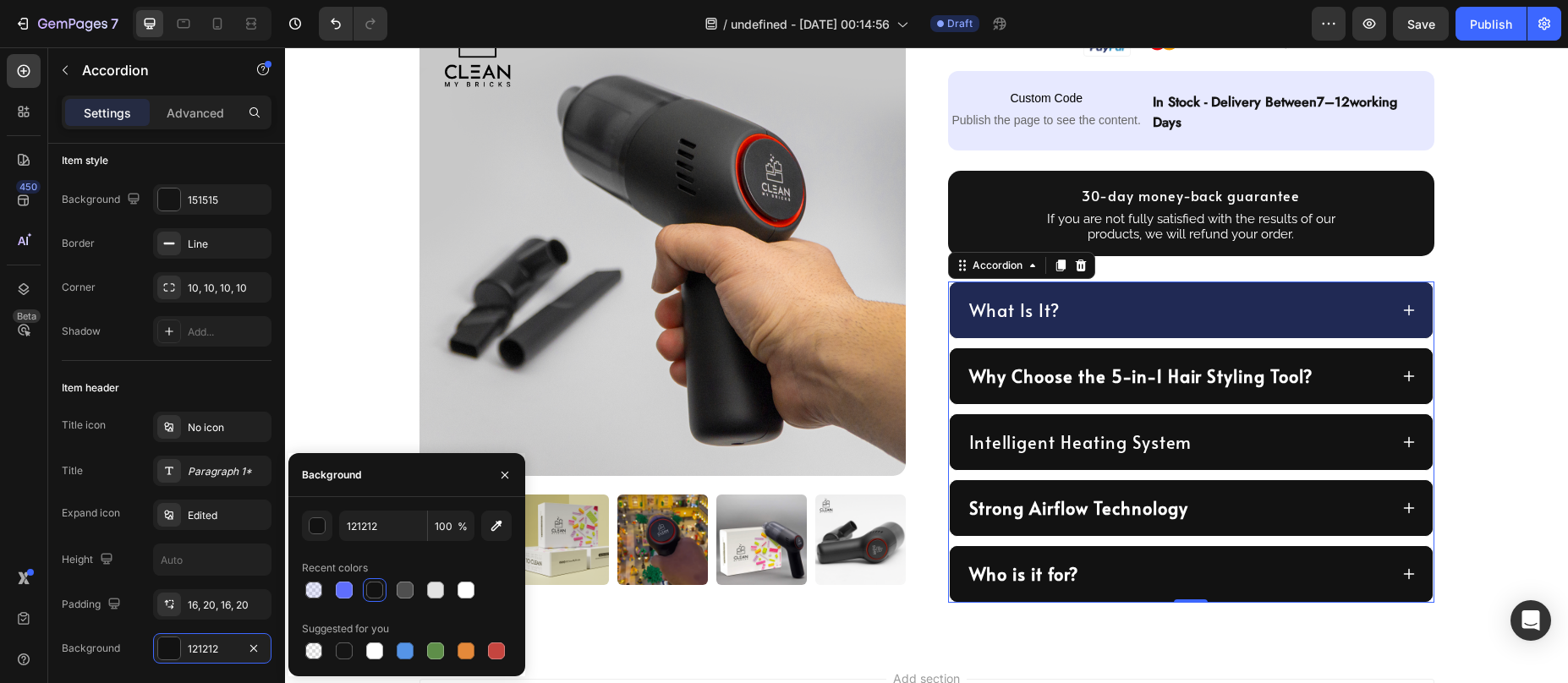
click at [1146, 306] on div "What Is It?" at bounding box center [1178, 310] width 422 height 29
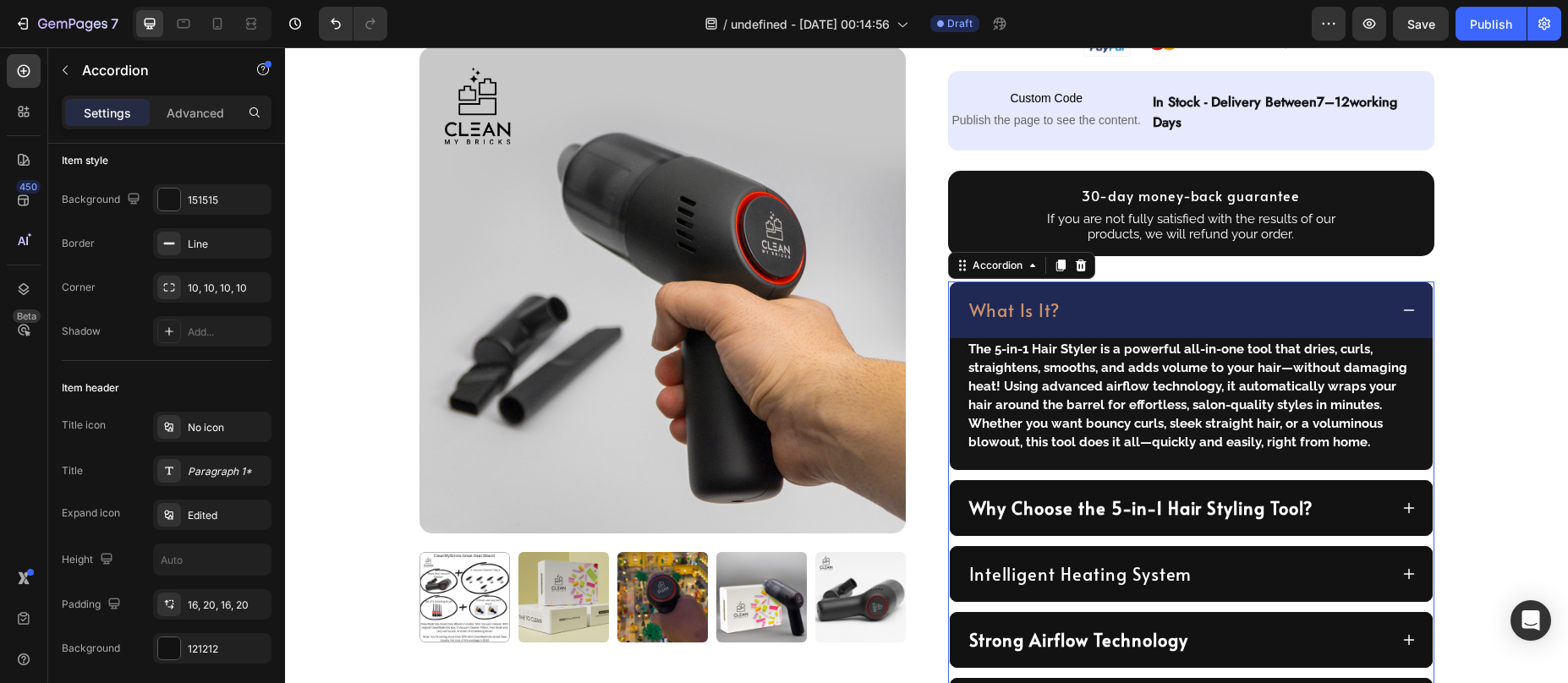
click at [1146, 306] on div "What Is It?" at bounding box center [1178, 310] width 422 height 29
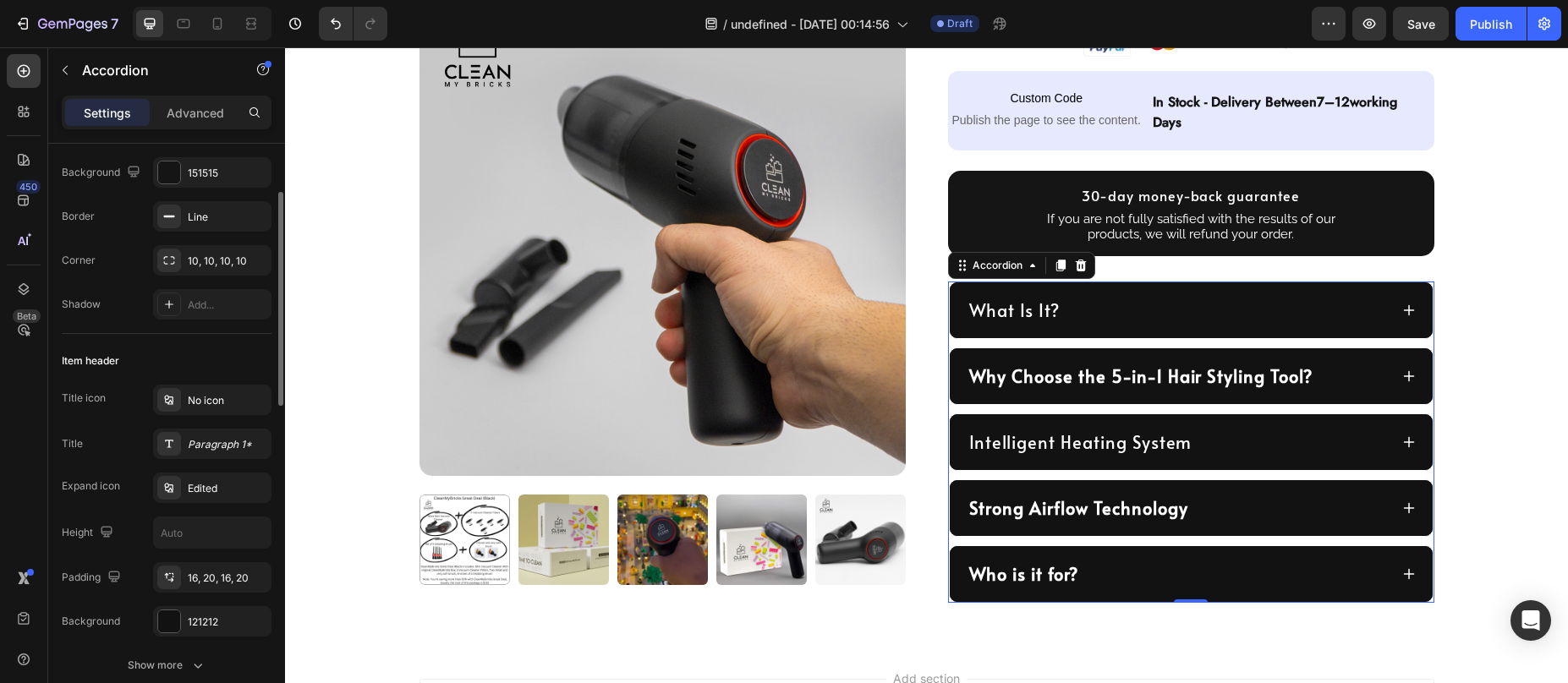
scroll to position [339, 0]
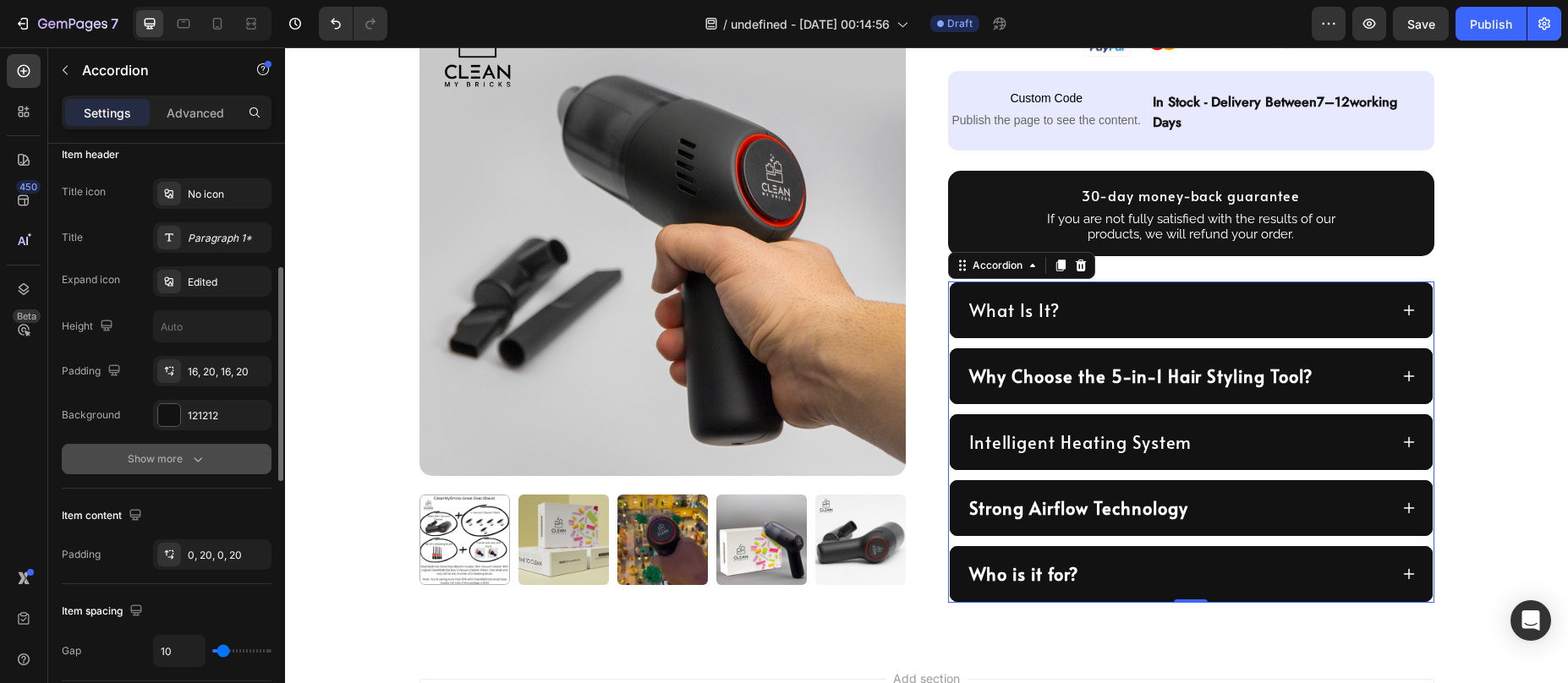
click at [157, 453] on div "Show more" at bounding box center [166, 459] width 78 height 17
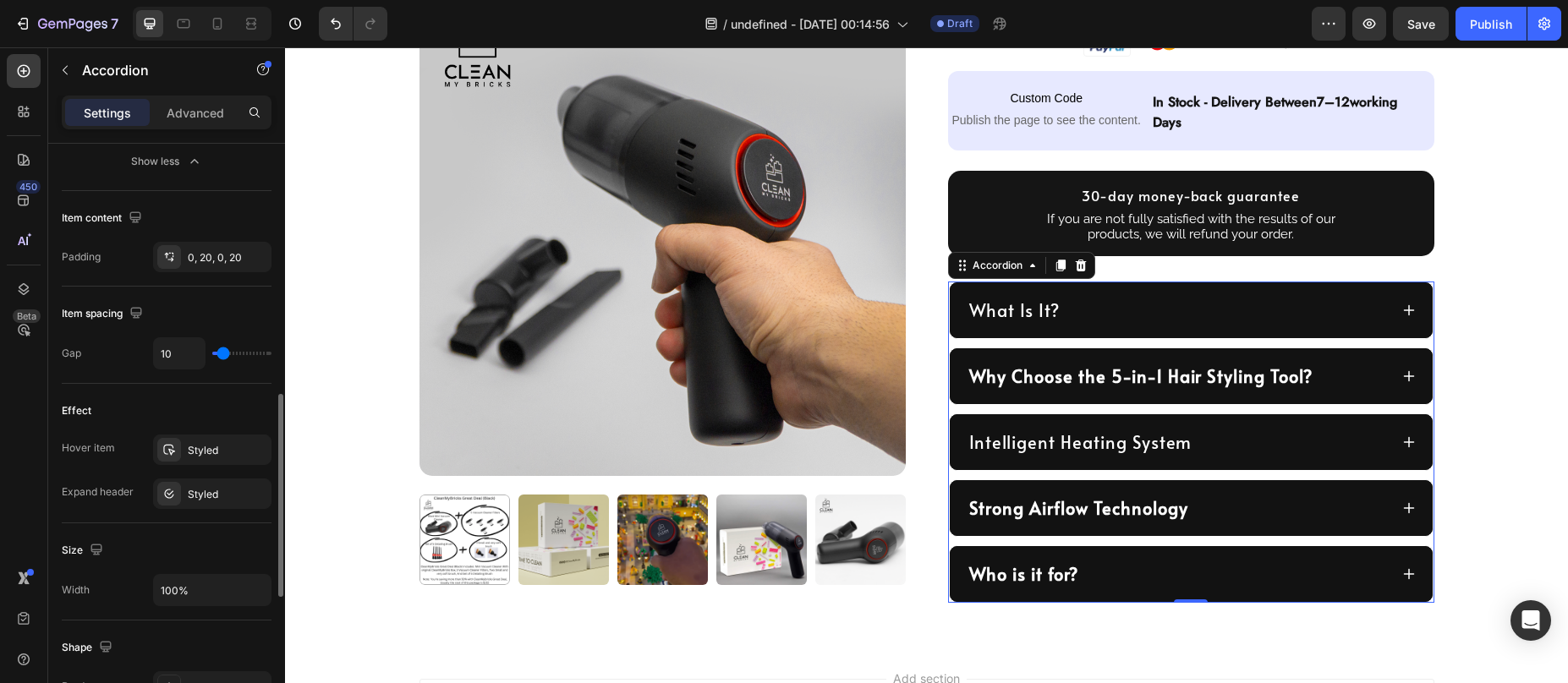
scroll to position [924, 0]
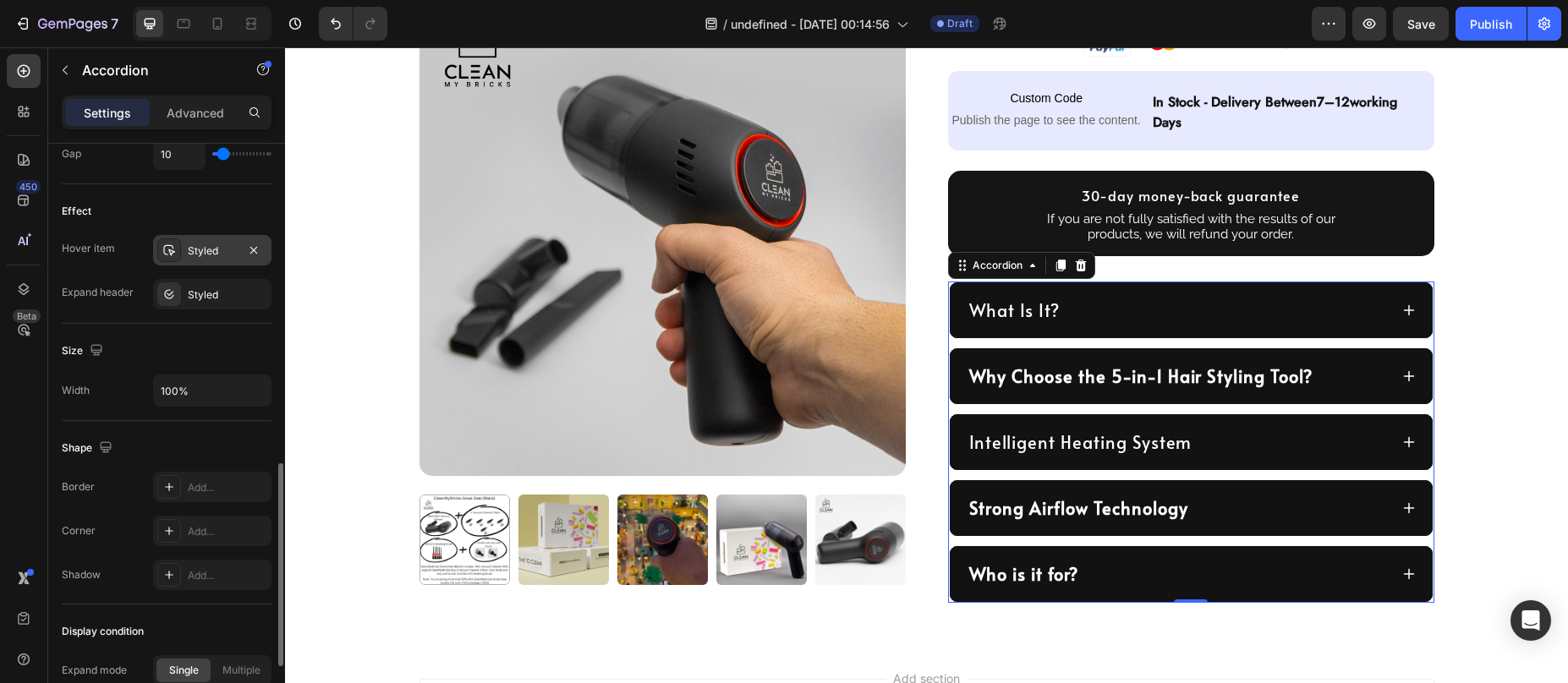
click at [201, 247] on div "Styled" at bounding box center [213, 251] width 49 height 15
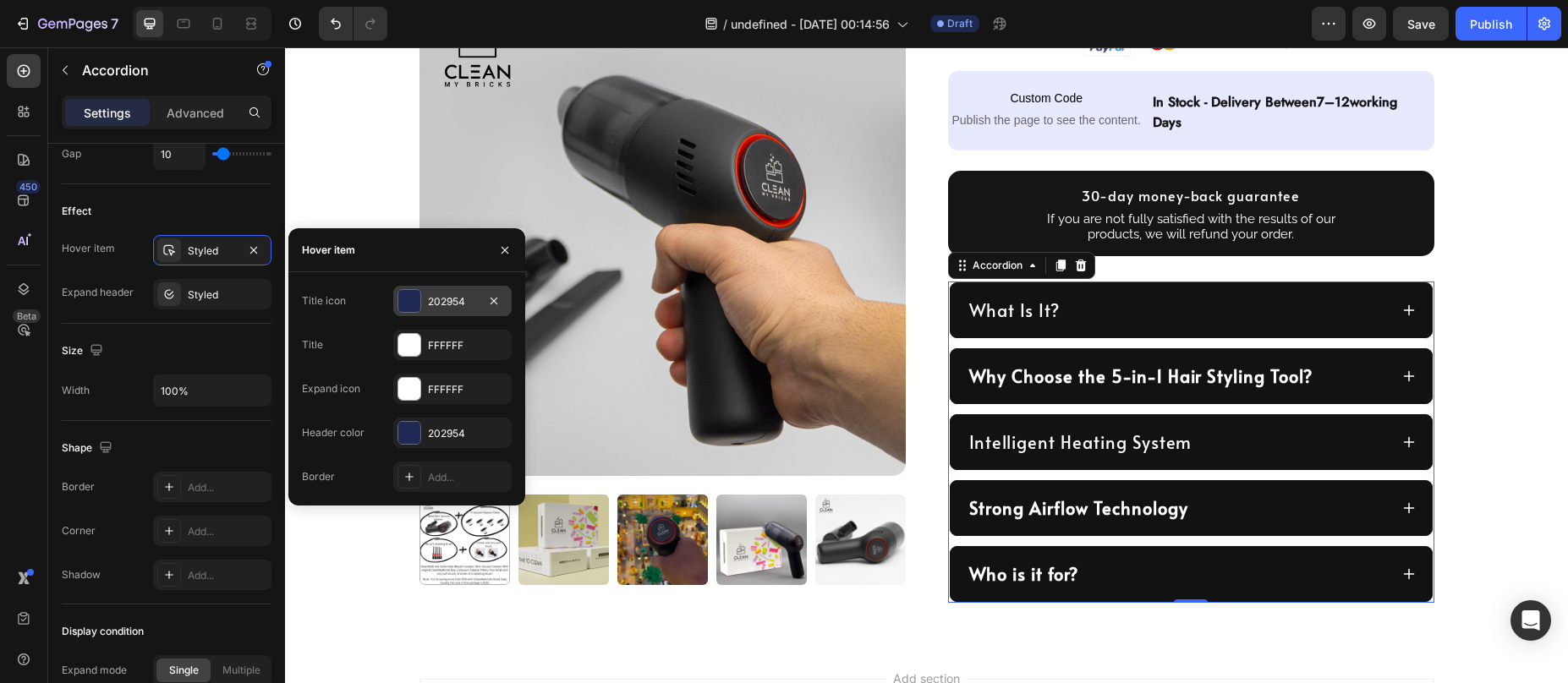
click at [414, 297] on div at bounding box center [409, 301] width 22 height 22
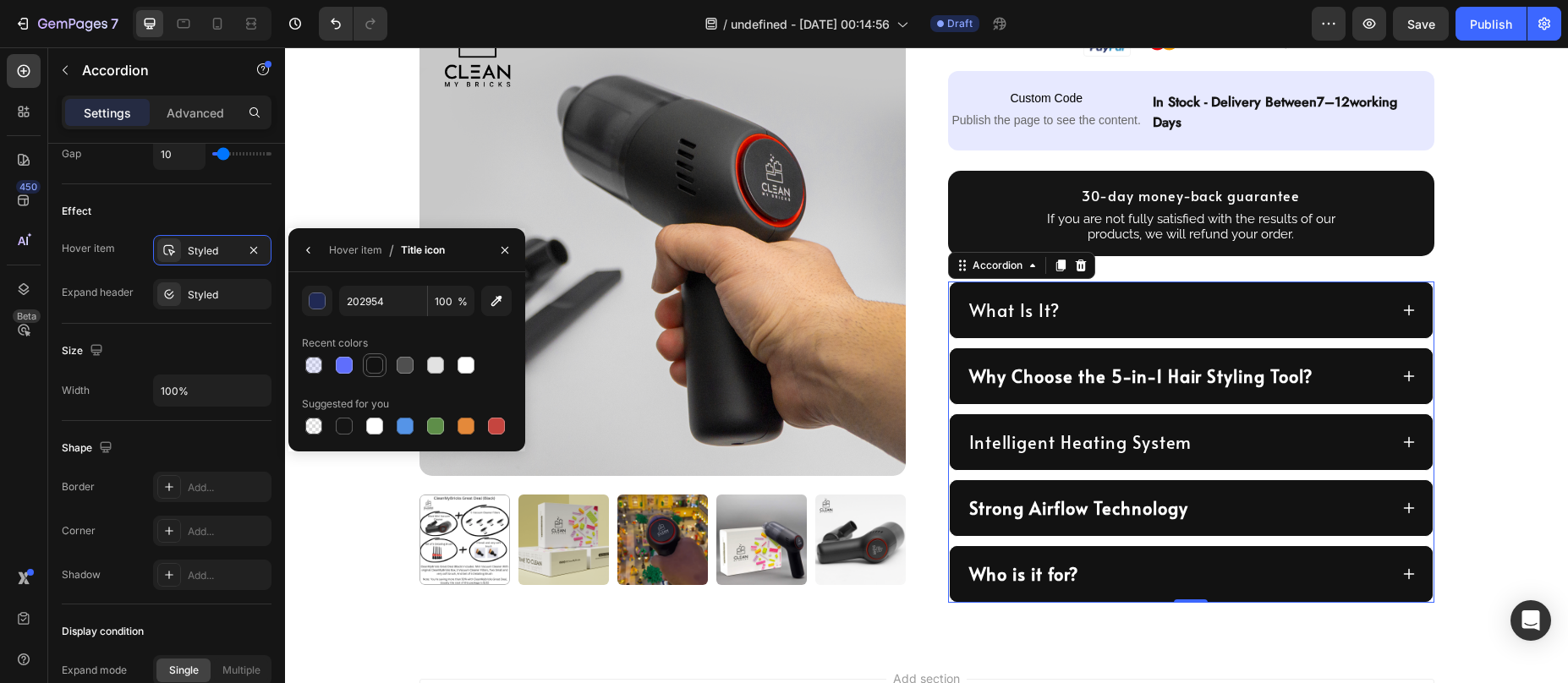
click at [374, 367] on div at bounding box center [374, 365] width 17 height 17
type input "121212"
click at [204, 219] on div "Effect" at bounding box center [166, 211] width 210 height 27
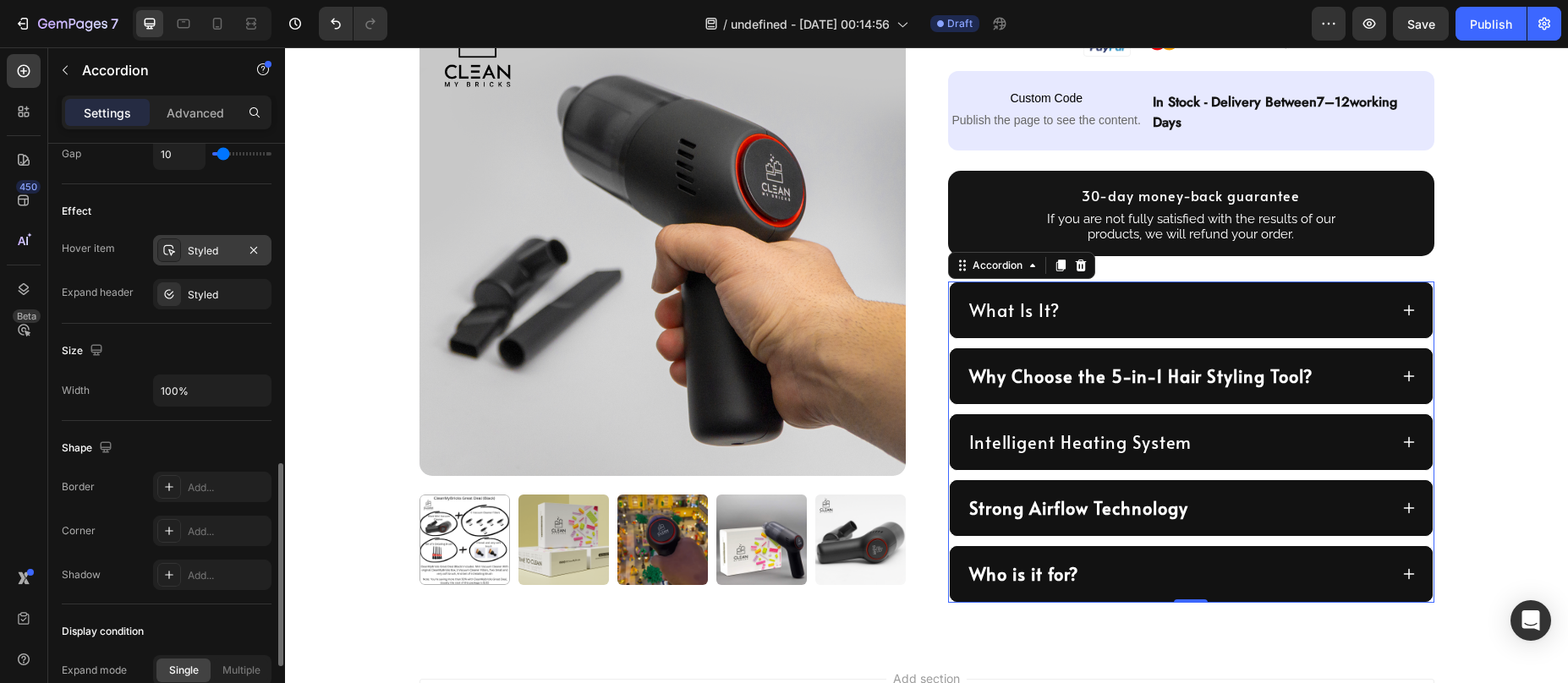
click at [204, 243] on div "Styled" at bounding box center [213, 251] width 49 height 15
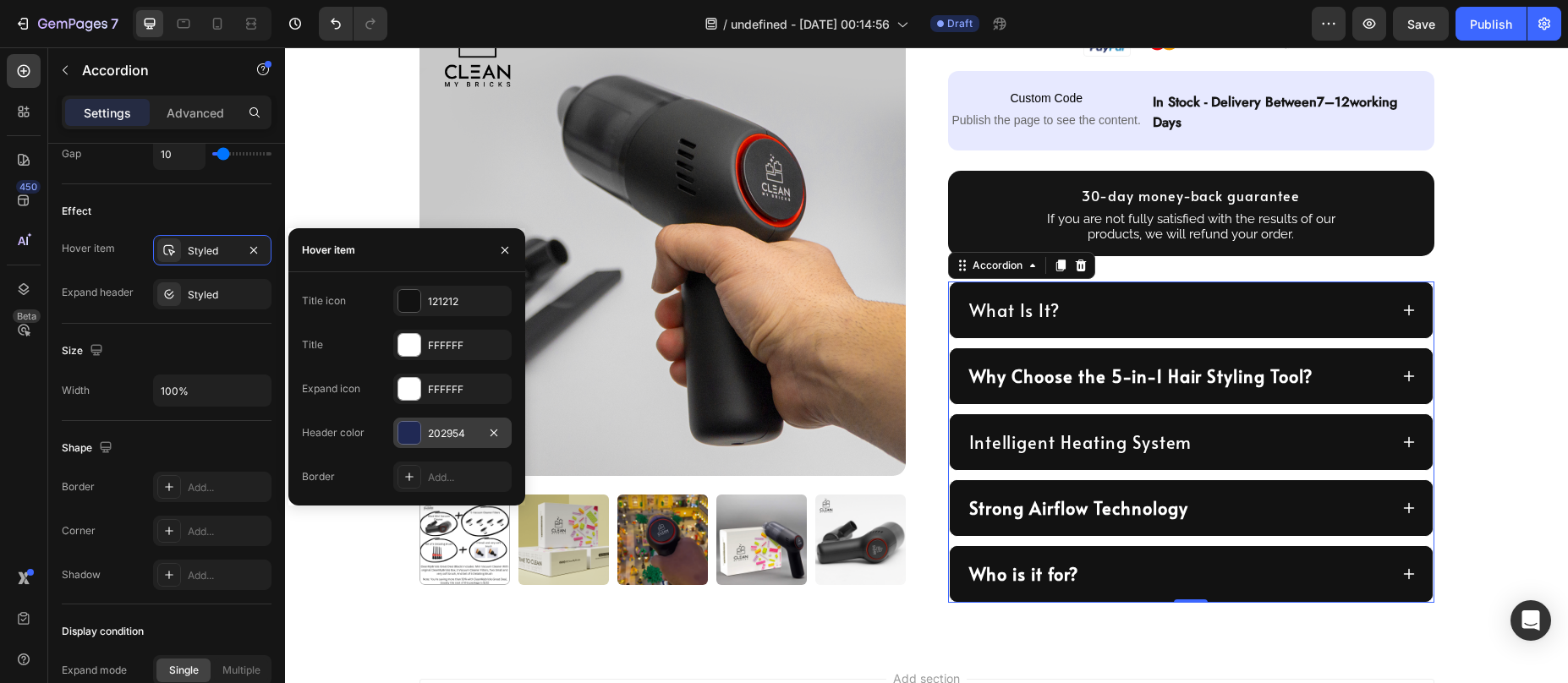
click at [410, 425] on div at bounding box center [409, 432] width 22 height 22
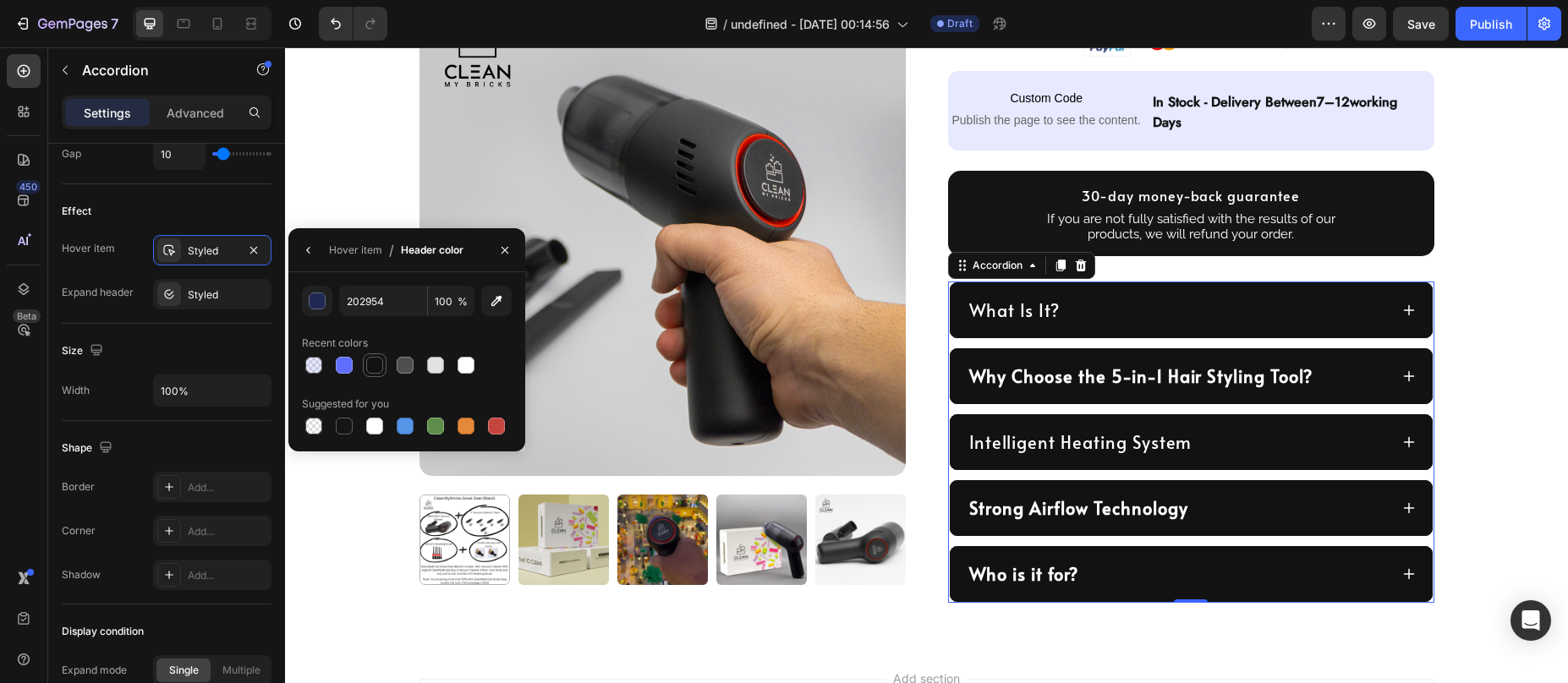
drag, startPoint x: 373, startPoint y: 368, endPoint x: 367, endPoint y: 362, distance: 8.5
click at [373, 368] on div at bounding box center [374, 365] width 17 height 17
type input "121212"
click at [215, 287] on div "Styled" at bounding box center [213, 294] width 49 height 15
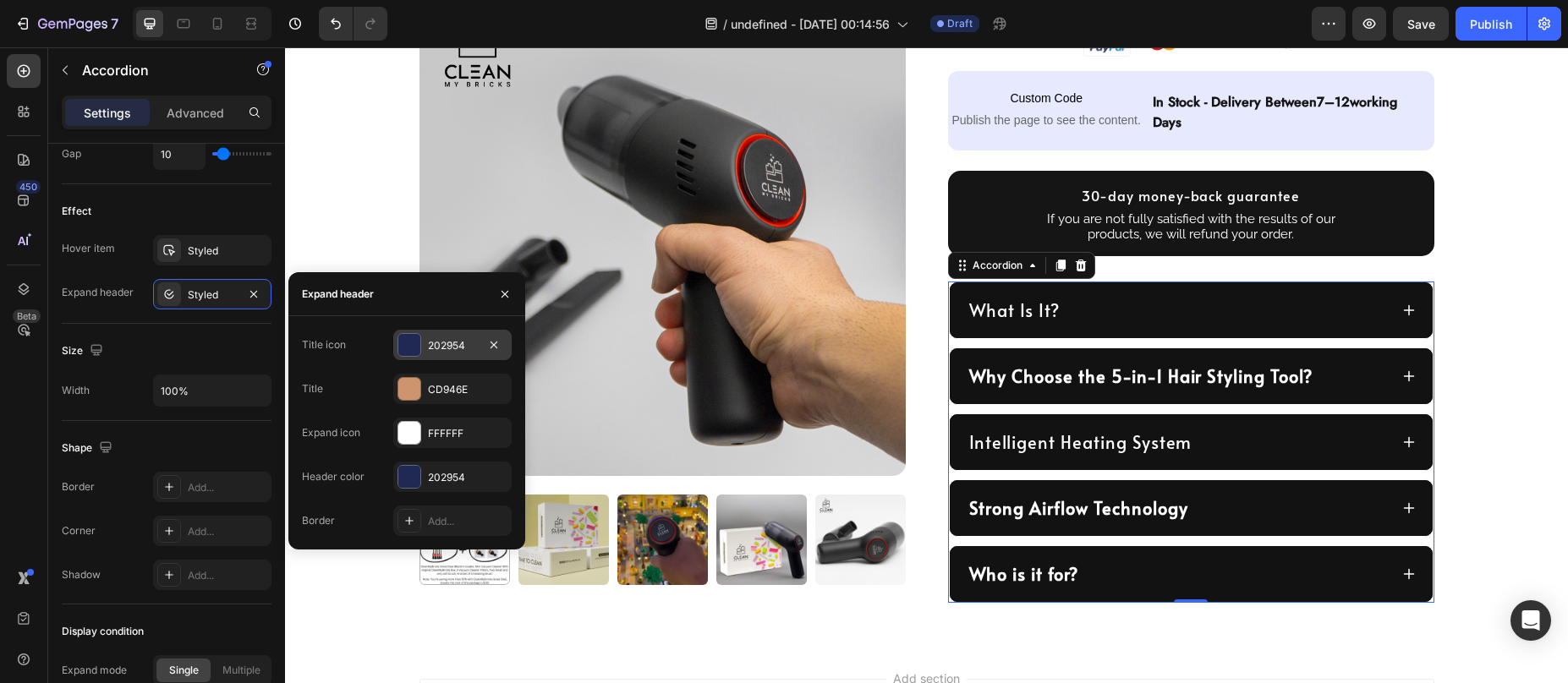
click at [405, 349] on div at bounding box center [409, 345] width 22 height 22
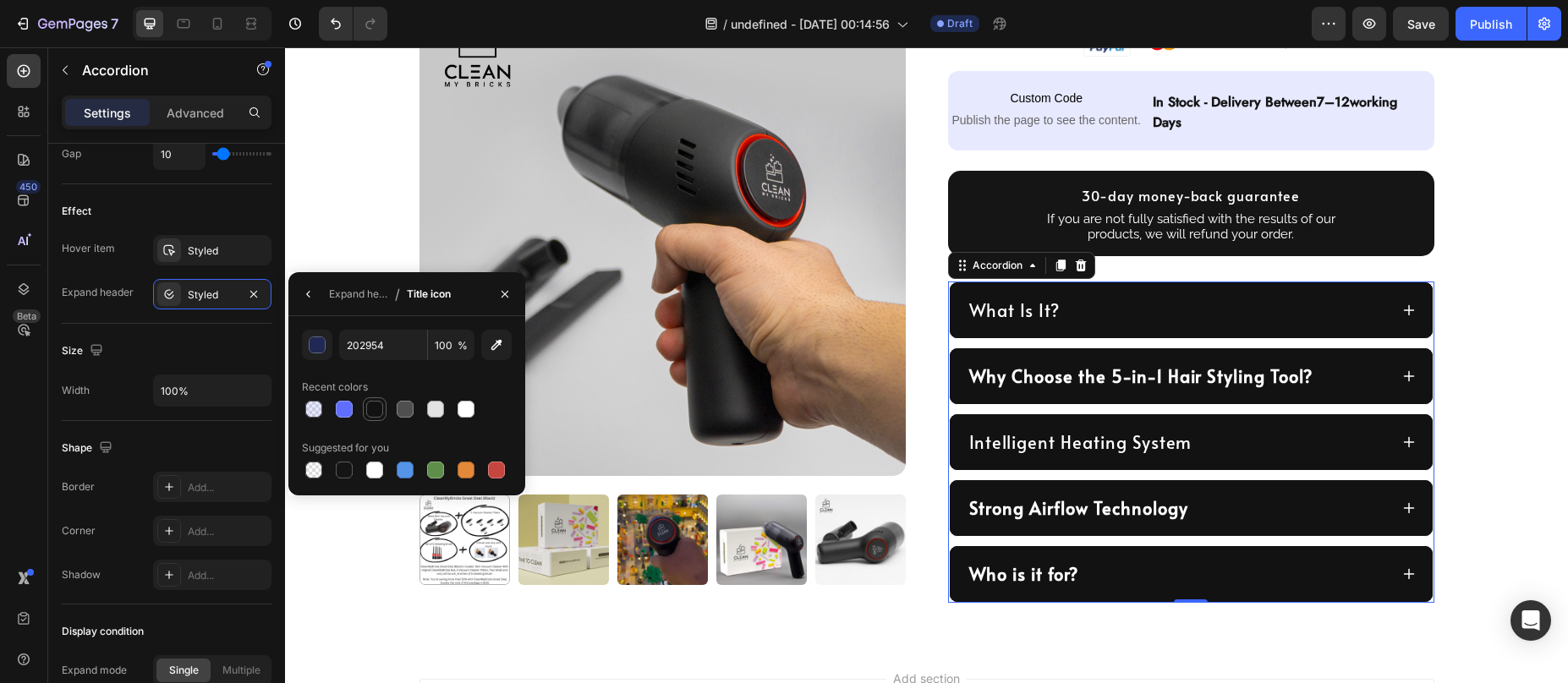
click at [371, 412] on div at bounding box center [374, 409] width 17 height 17
type input "121212"
click at [208, 298] on div "Styled" at bounding box center [213, 294] width 49 height 15
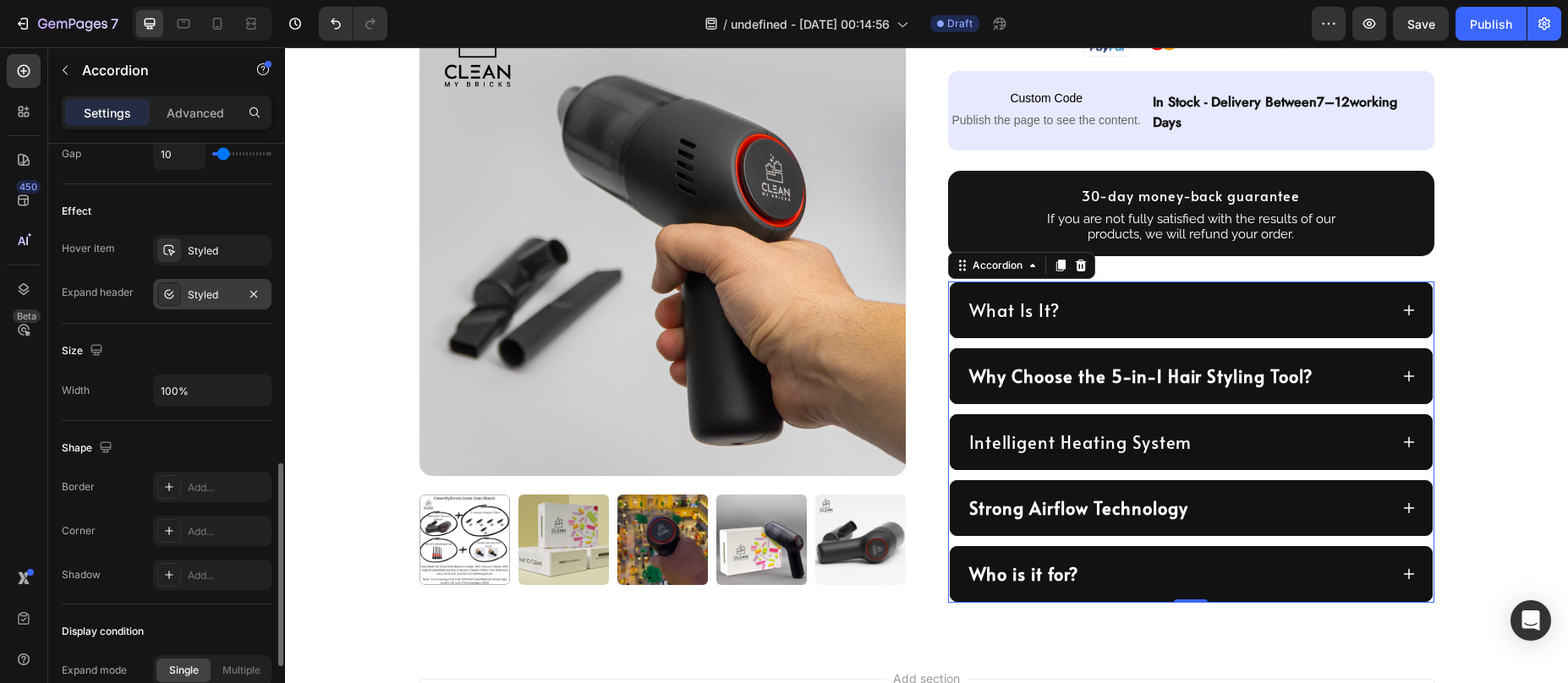
click at [211, 301] on div "Styled" at bounding box center [213, 294] width 49 height 15
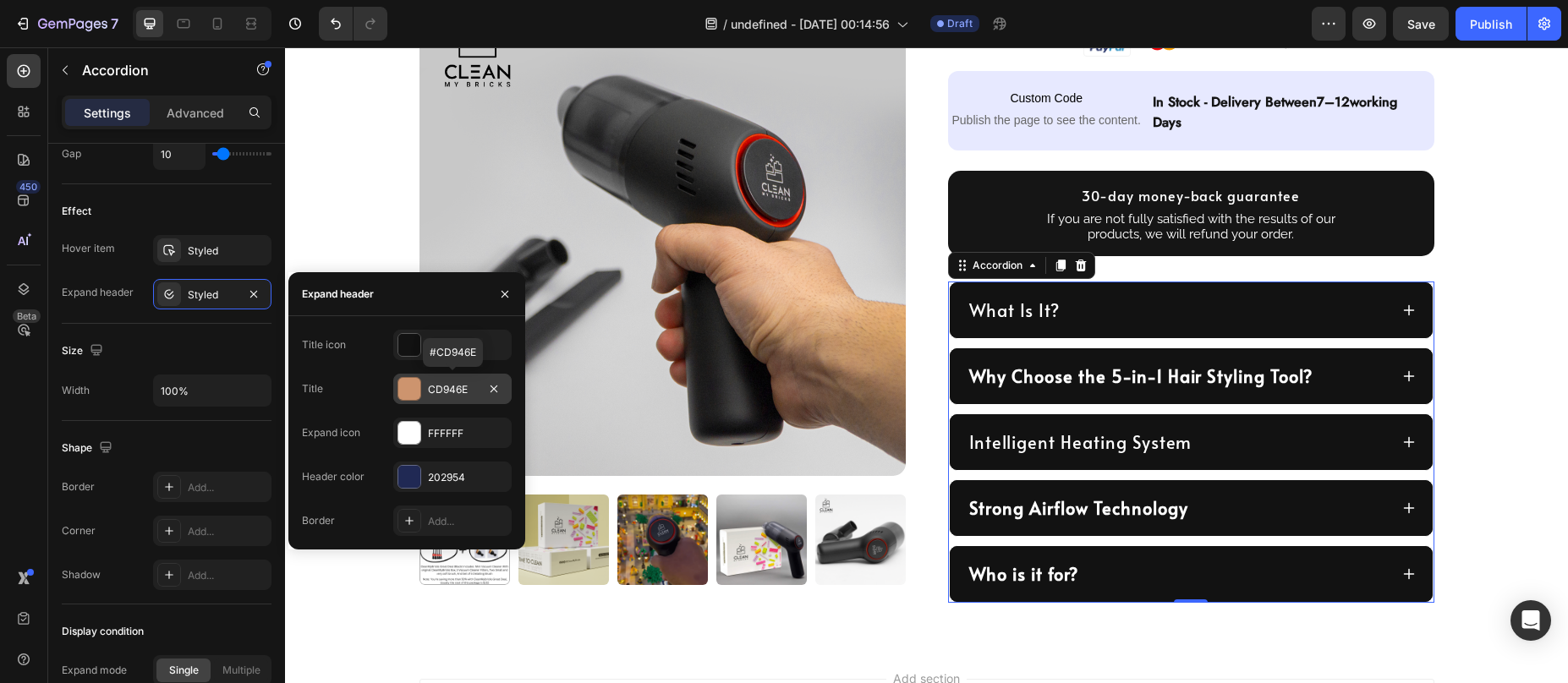
click at [406, 392] on div at bounding box center [409, 389] width 22 height 22
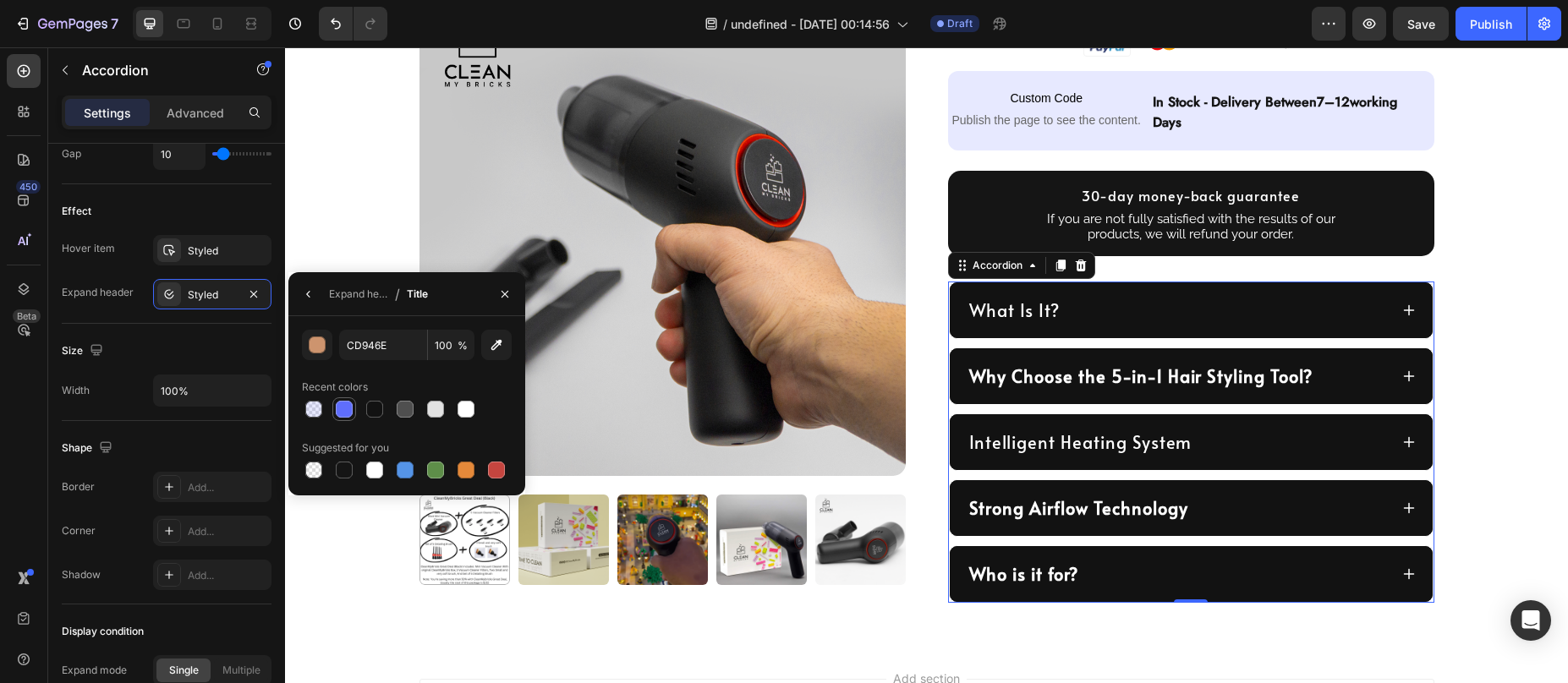
click at [344, 411] on div at bounding box center [344, 409] width 17 height 17
type input "5F6EFC"
click at [208, 292] on div "Styled" at bounding box center [213, 294] width 49 height 15
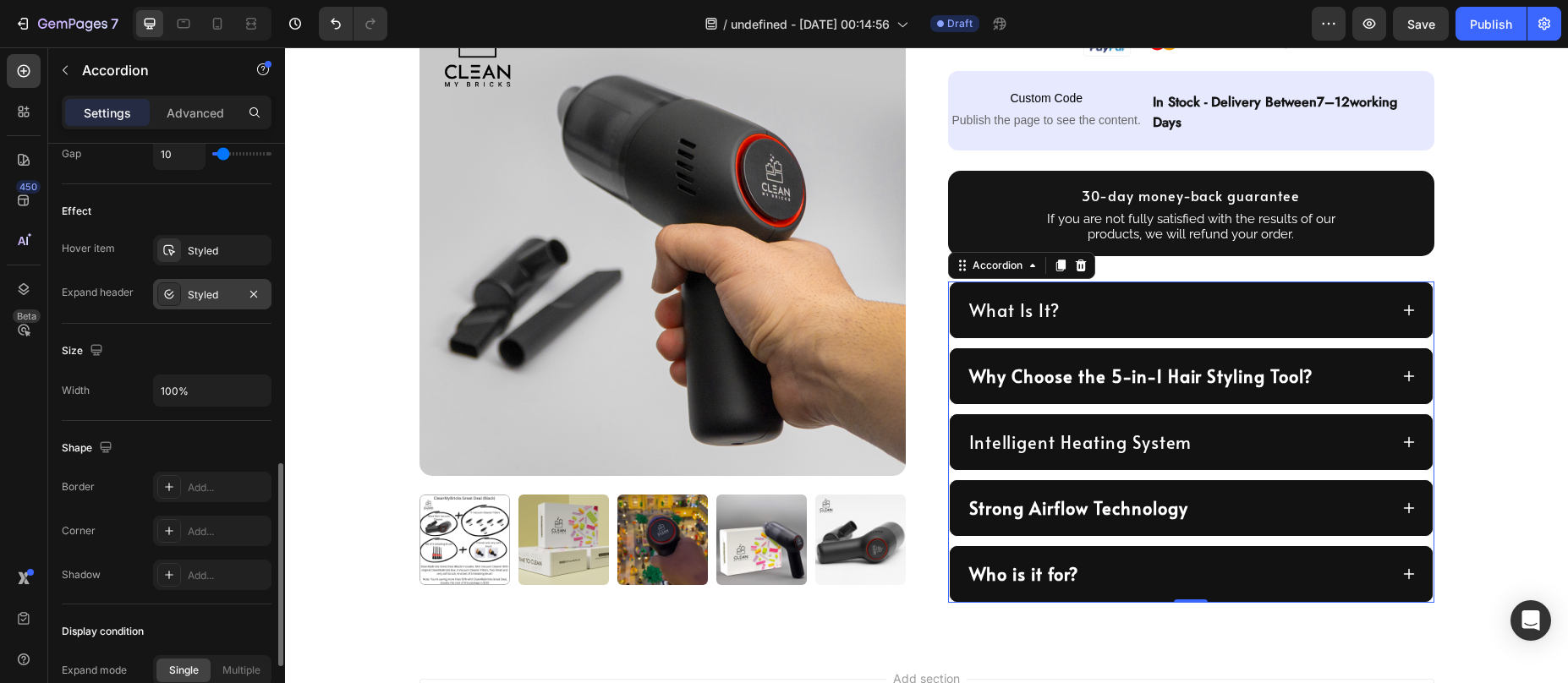
click at [209, 294] on div "Styled" at bounding box center [213, 294] width 49 height 15
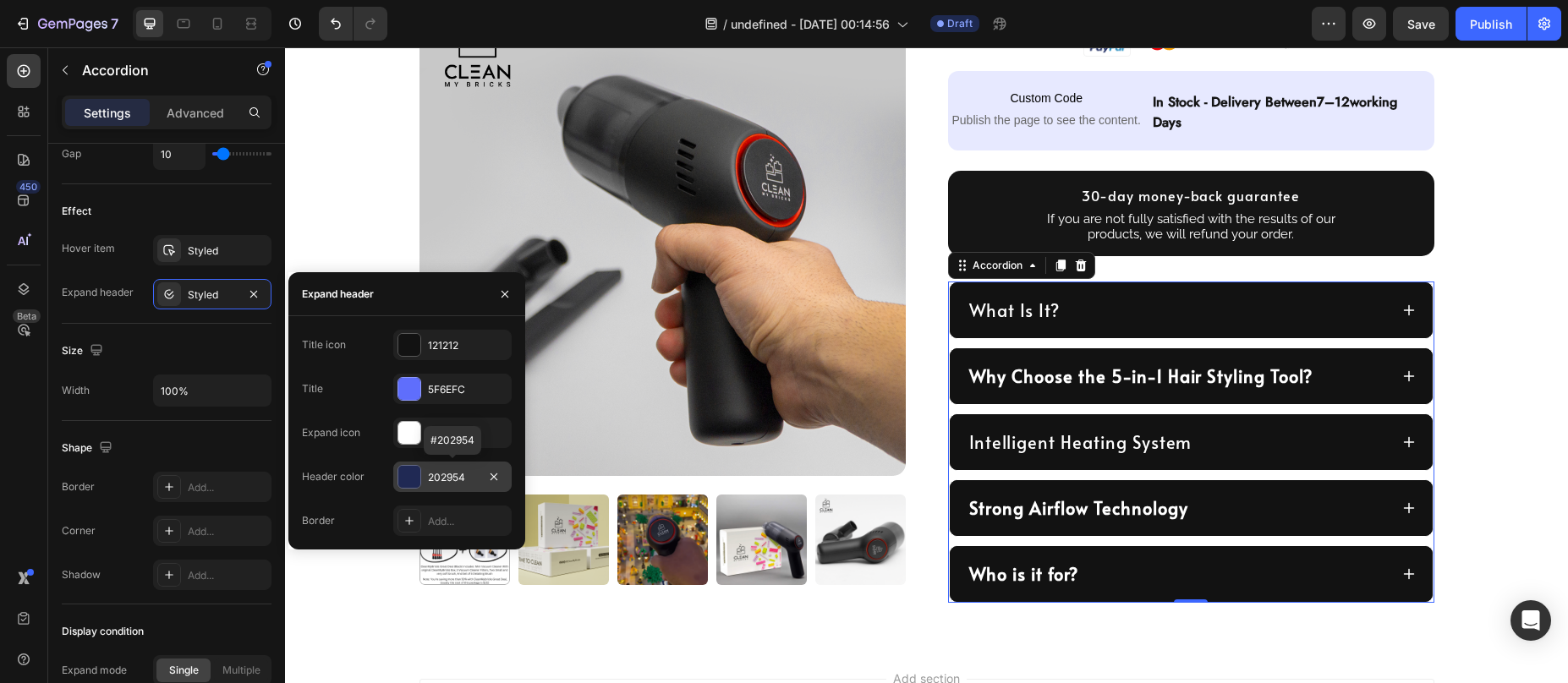
click at [407, 479] on div at bounding box center [409, 476] width 22 height 22
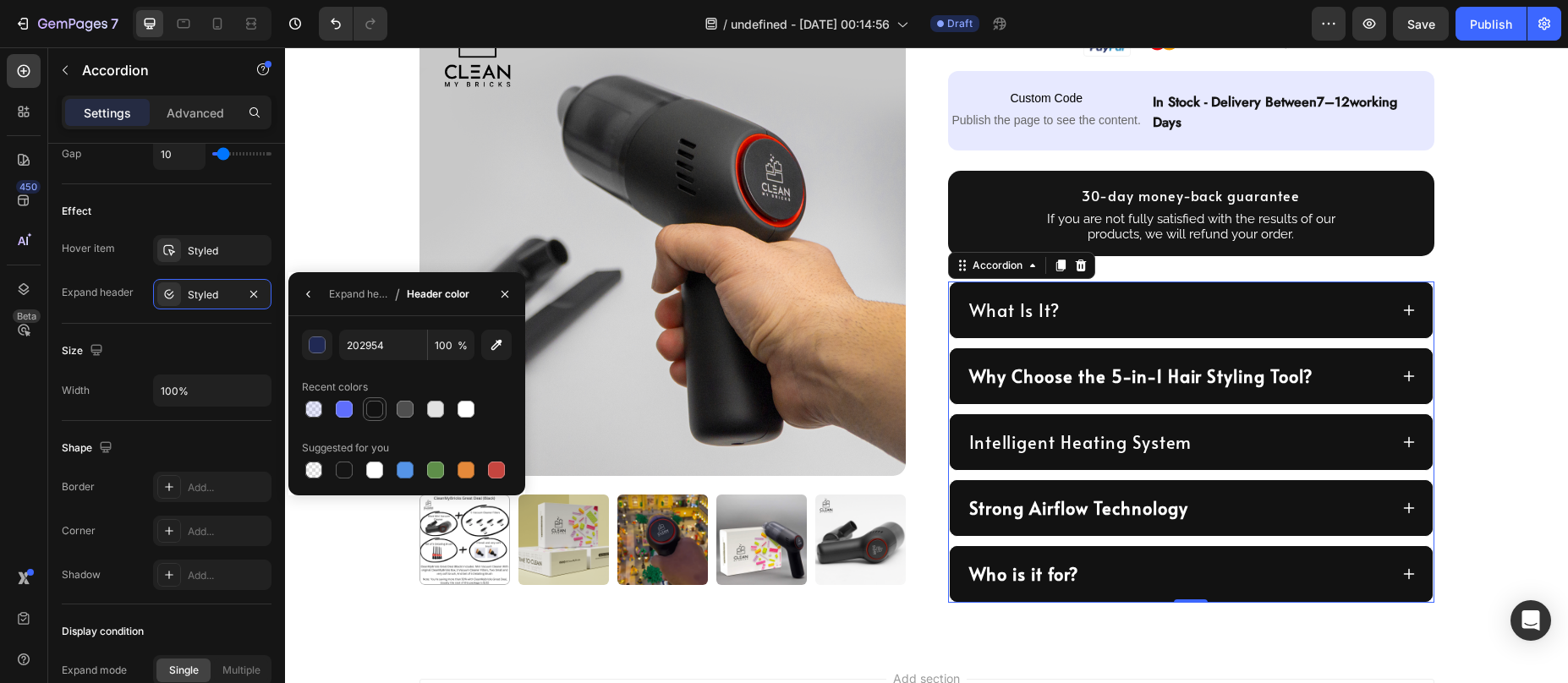
click at [373, 411] on div at bounding box center [374, 409] width 17 height 17
type input "121212"
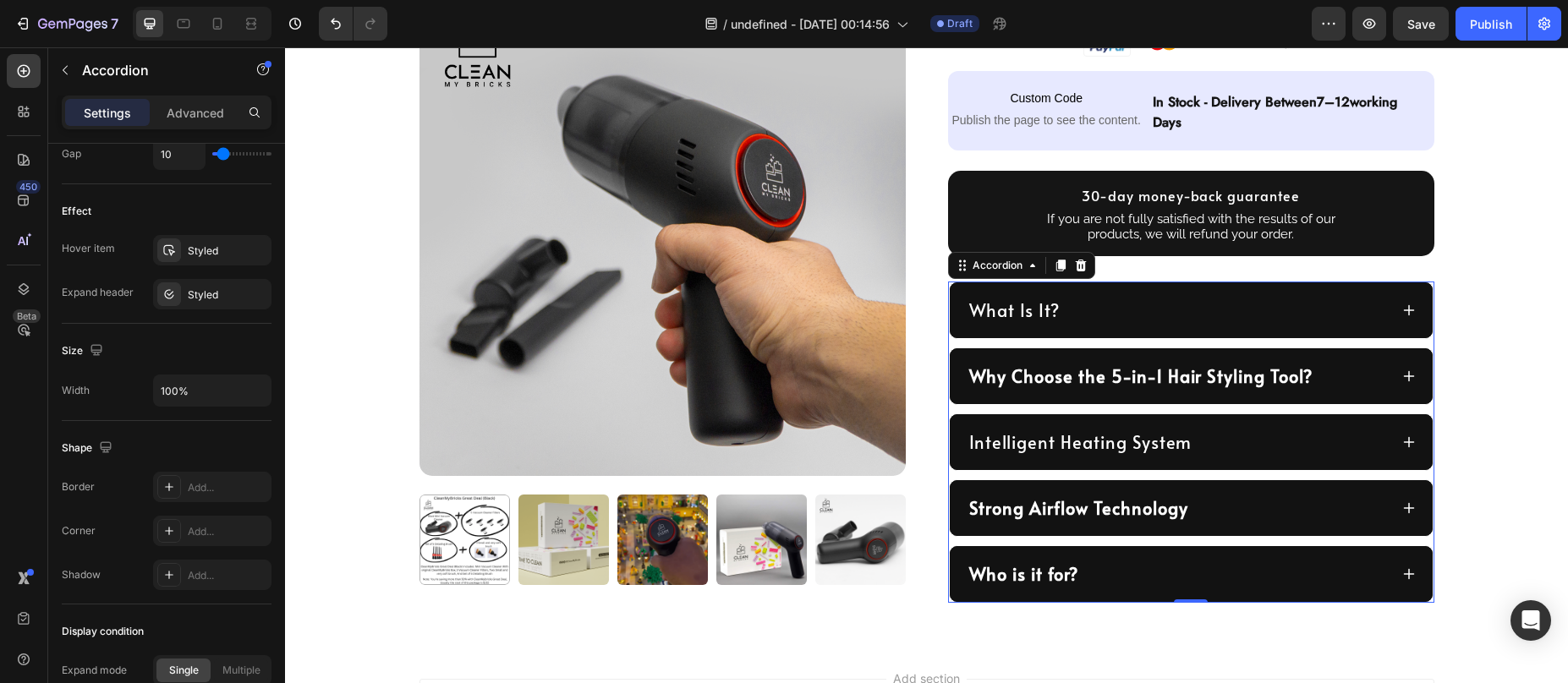
click at [1083, 305] on div "What Is It?" at bounding box center [1178, 310] width 422 height 29
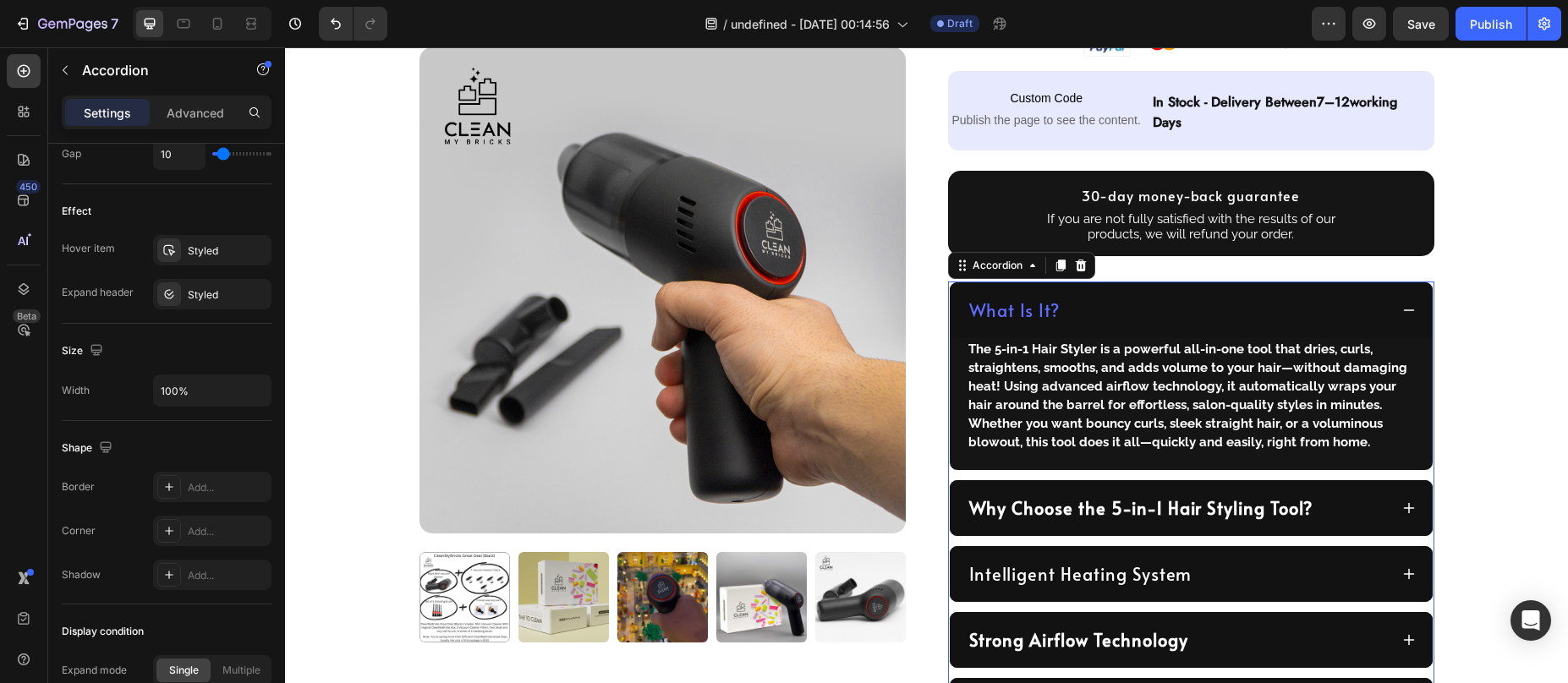
click at [1083, 307] on div "What Is It?" at bounding box center [1178, 310] width 422 height 29
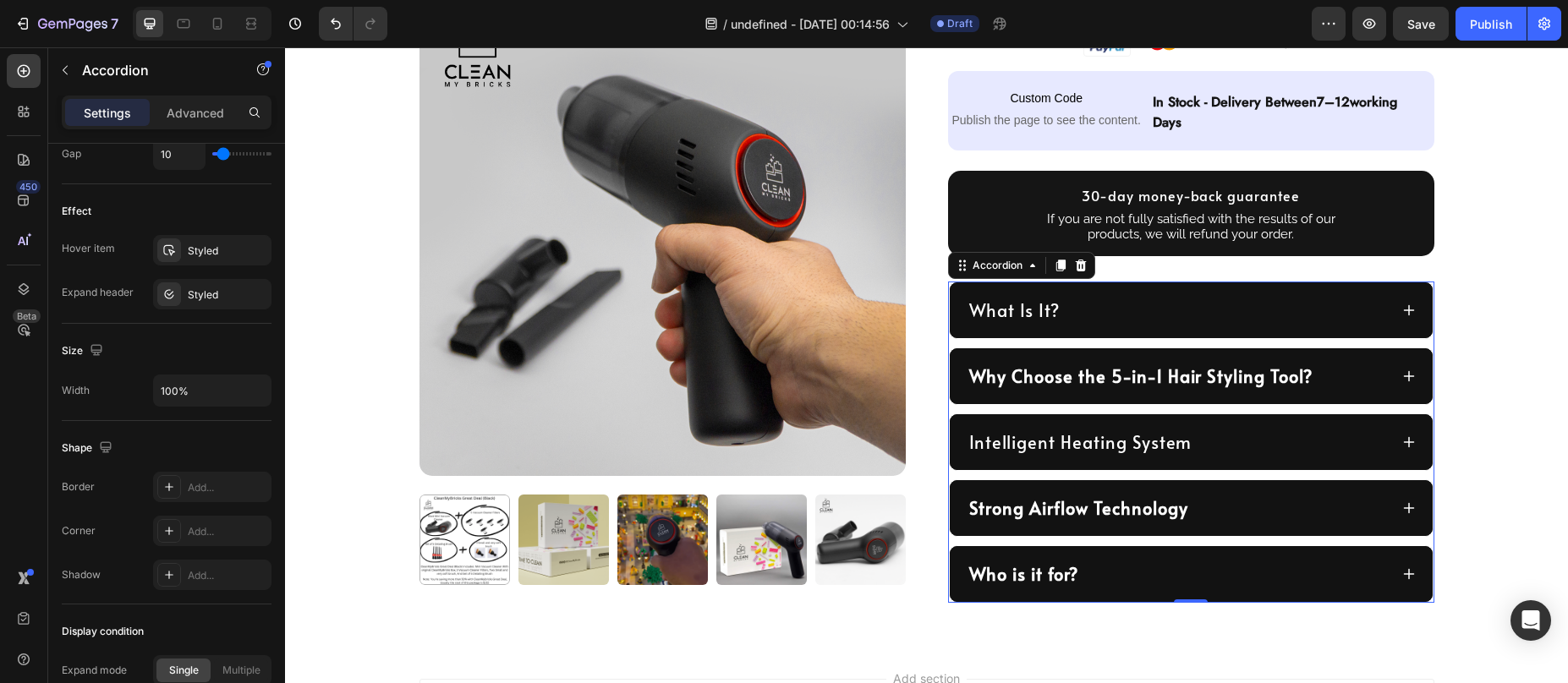
click at [1352, 388] on div "Why Choose the 5-in-1 Hair Styling Tool?" at bounding box center [1178, 376] width 422 height 29
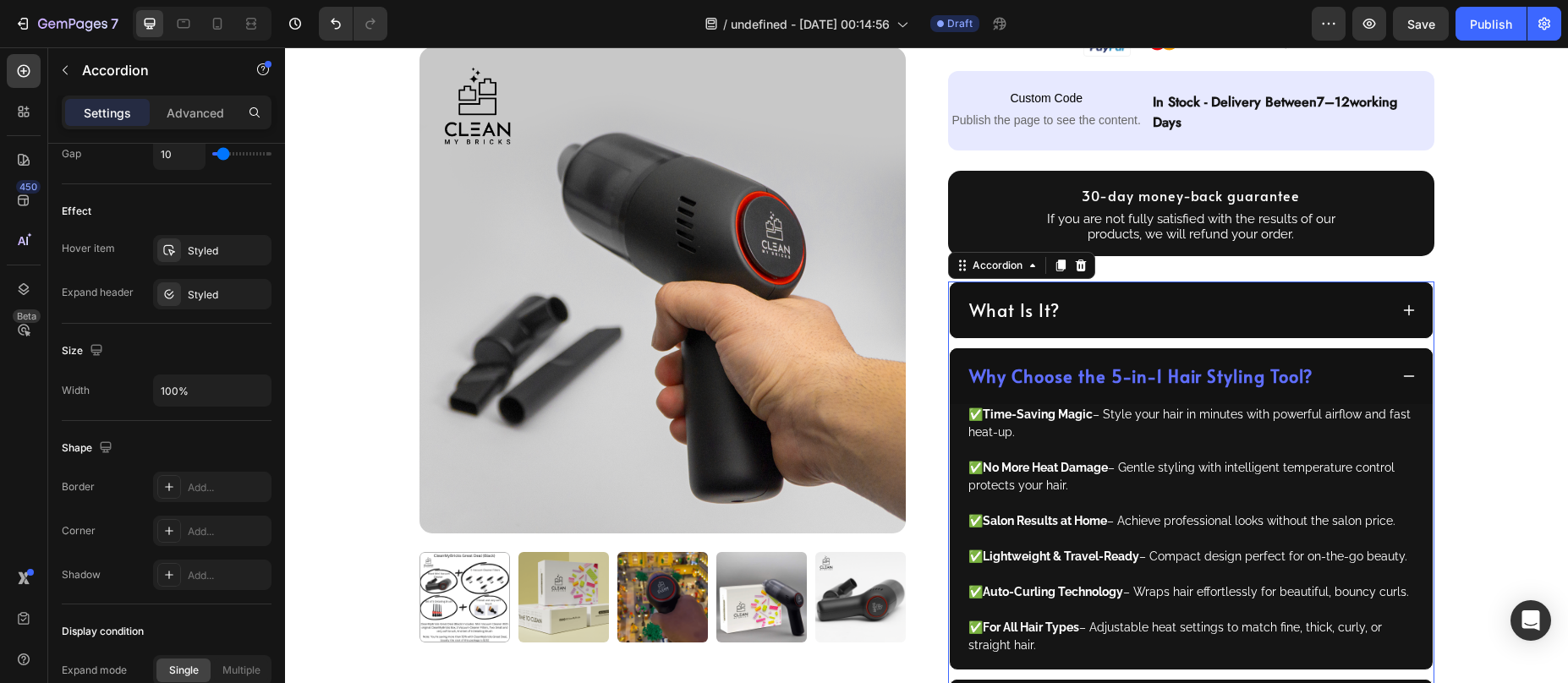
click at [1351, 389] on div "Why Choose the 5-in-1 Hair Styling Tool?" at bounding box center [1178, 376] width 422 height 29
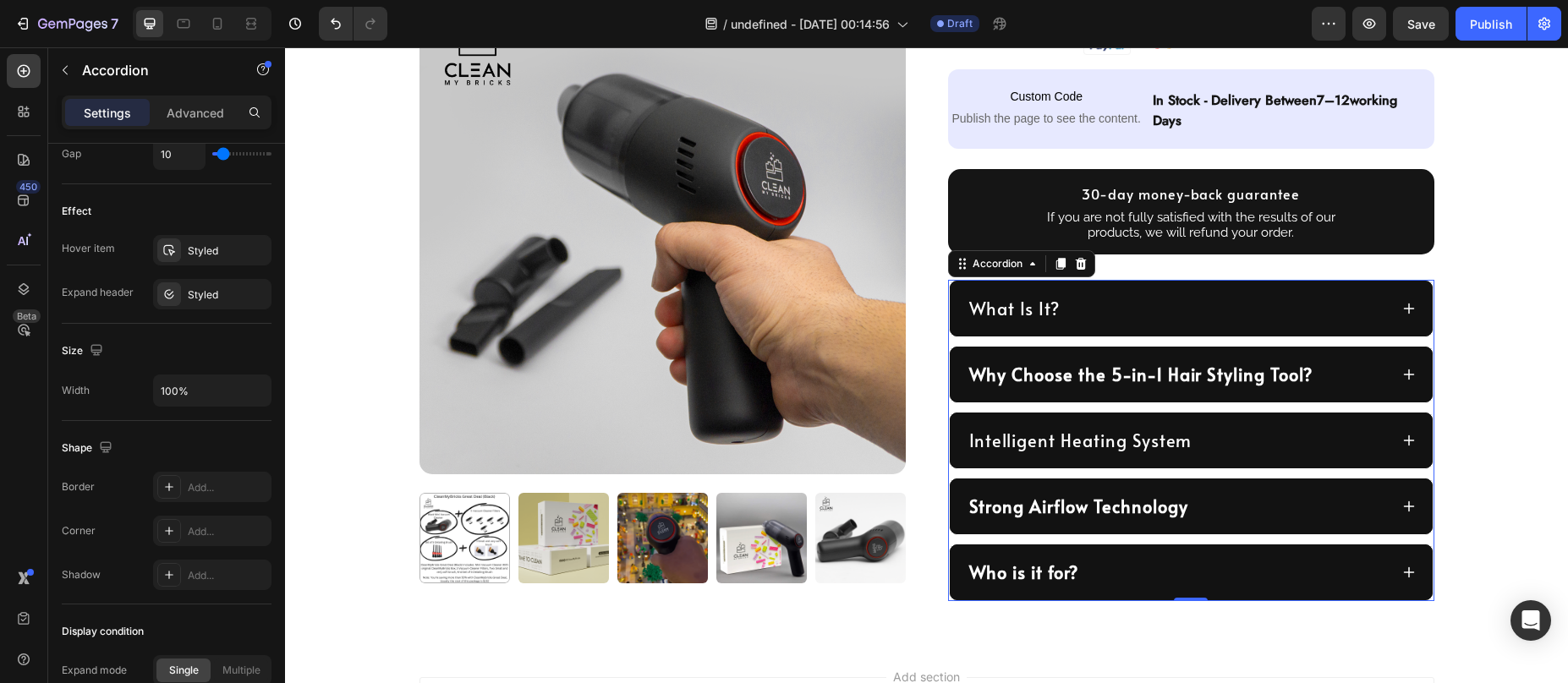
scroll to position [803, 0]
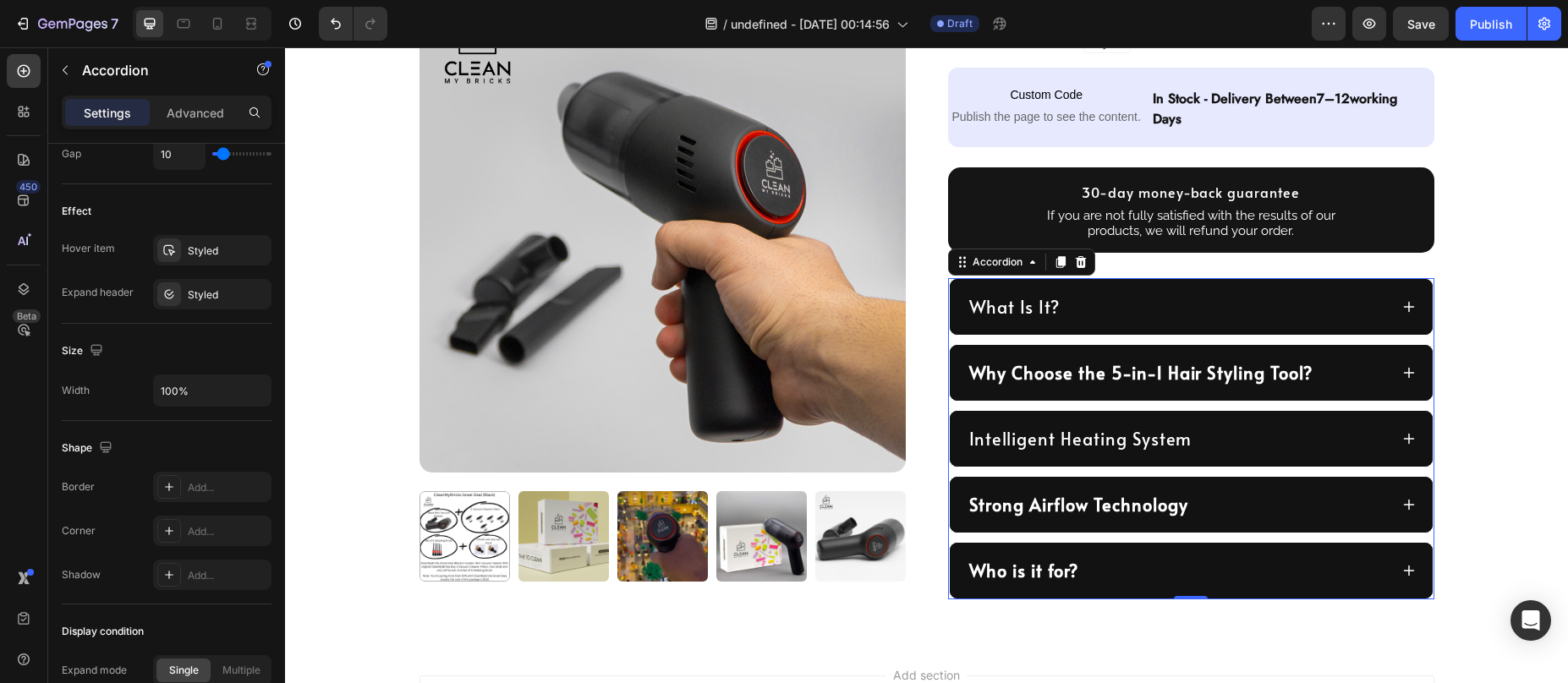
click at [1218, 442] on div "Intelligent Heating System" at bounding box center [1178, 439] width 422 height 29
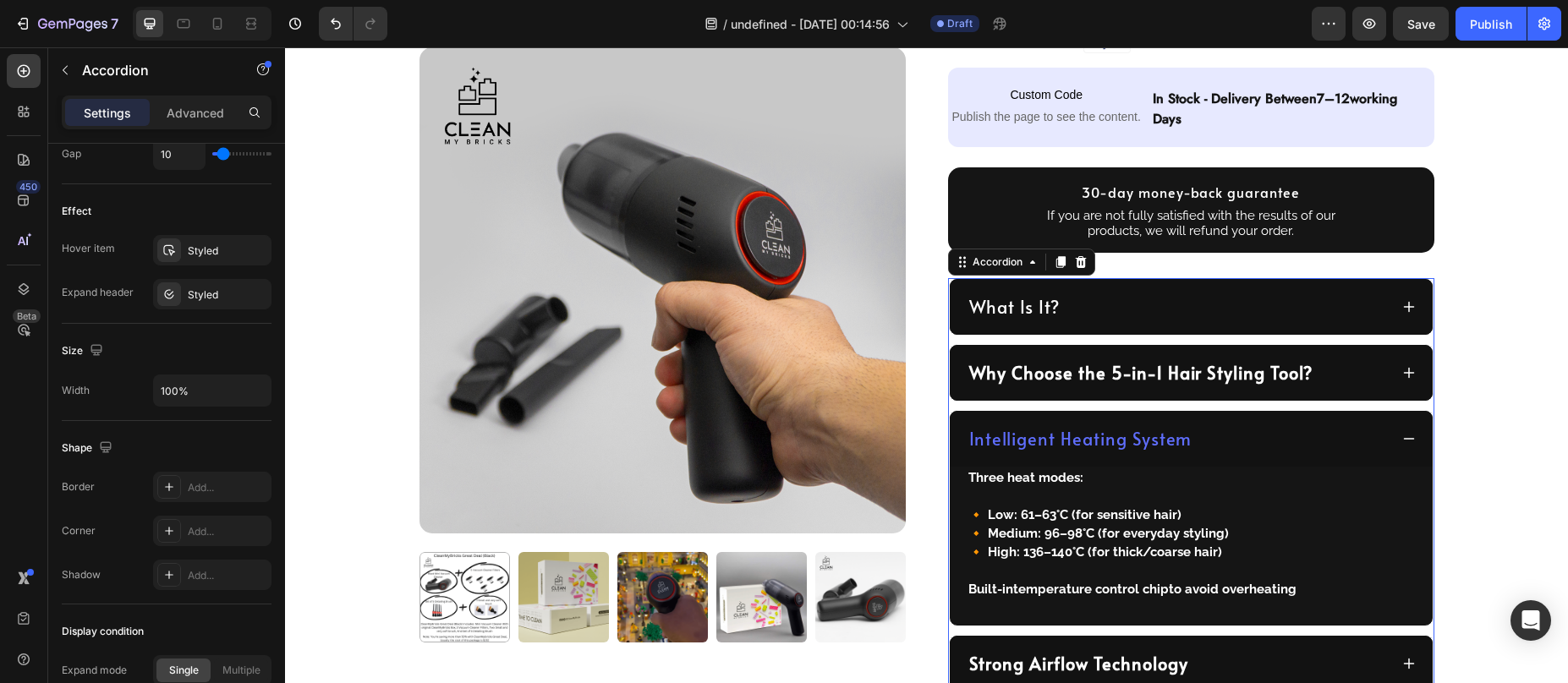
click at [1218, 442] on div "Intelligent Heating System" at bounding box center [1178, 439] width 422 height 29
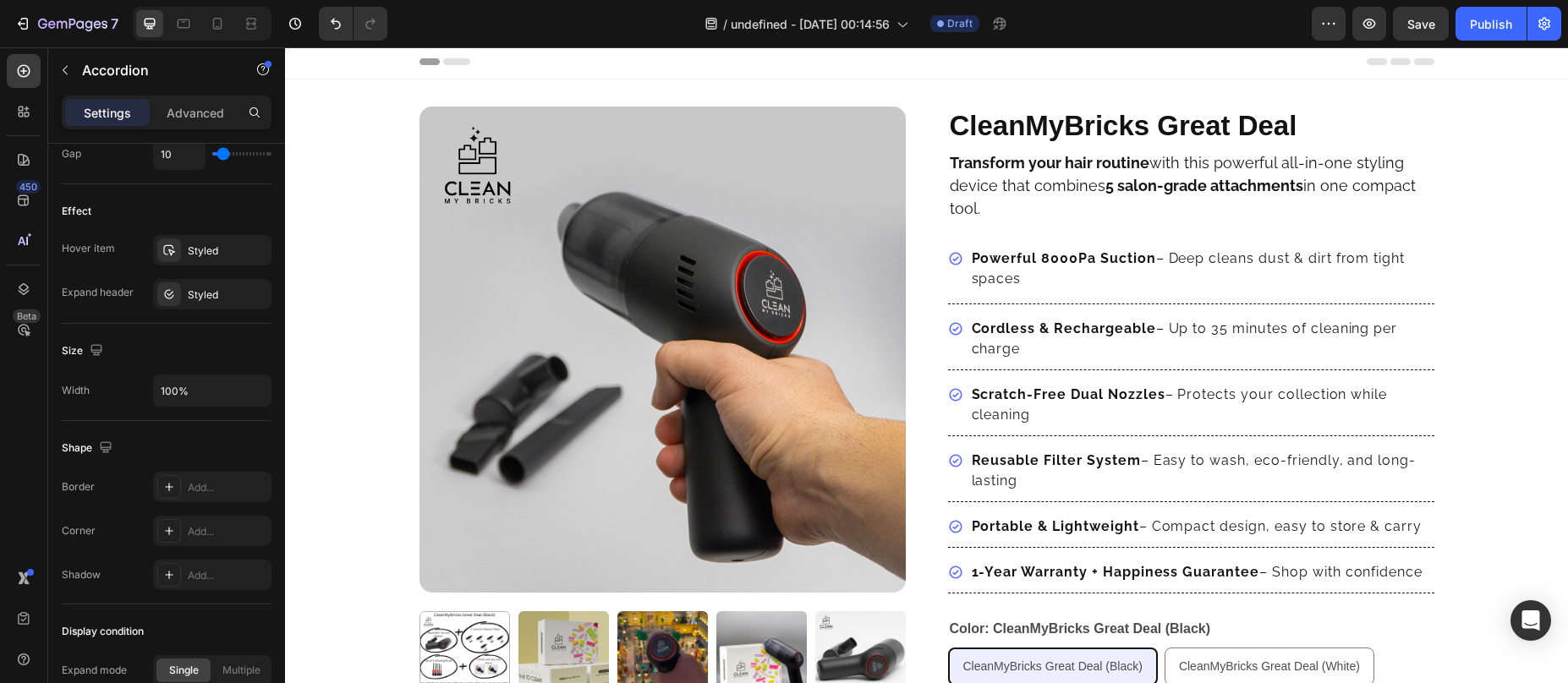
scroll to position [0, 0]
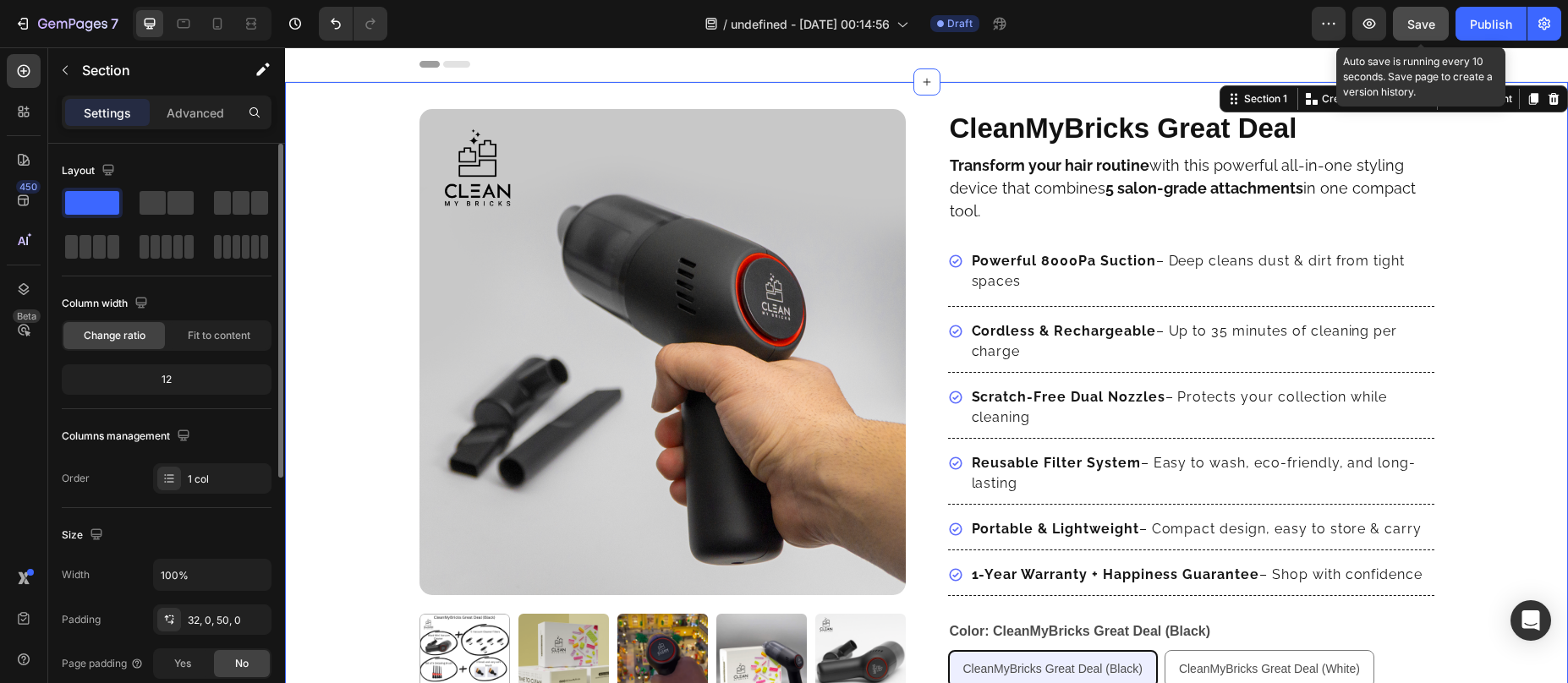
drag, startPoint x: 1447, startPoint y: 19, endPoint x: 1436, endPoint y: 21, distance: 11.2
click at [1447, 19] on button "Save" at bounding box center [1420, 24] width 55 height 33
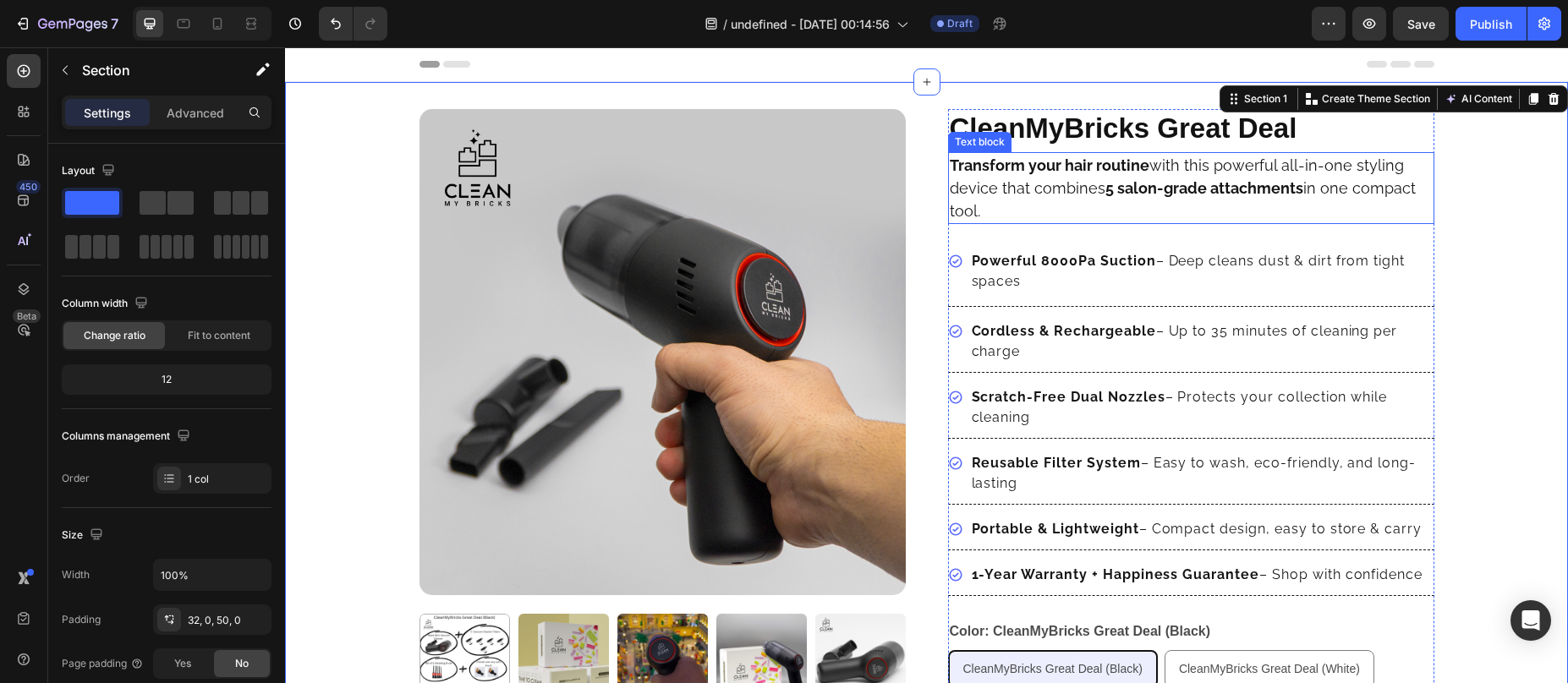
click at [995, 163] on strong "Transform your hair routine" at bounding box center [1049, 165] width 200 height 18
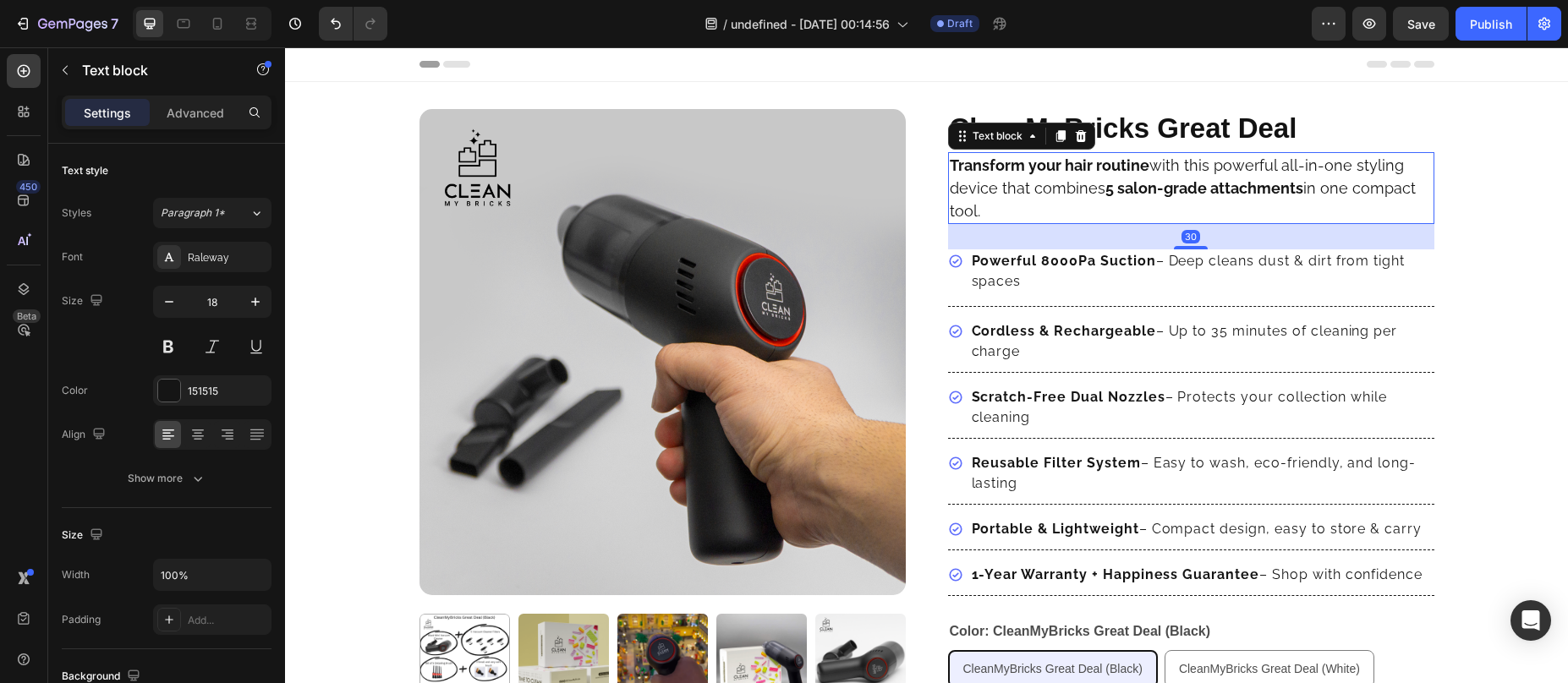
click at [995, 163] on strong "Transform your hair routine" at bounding box center [1049, 165] width 200 height 18
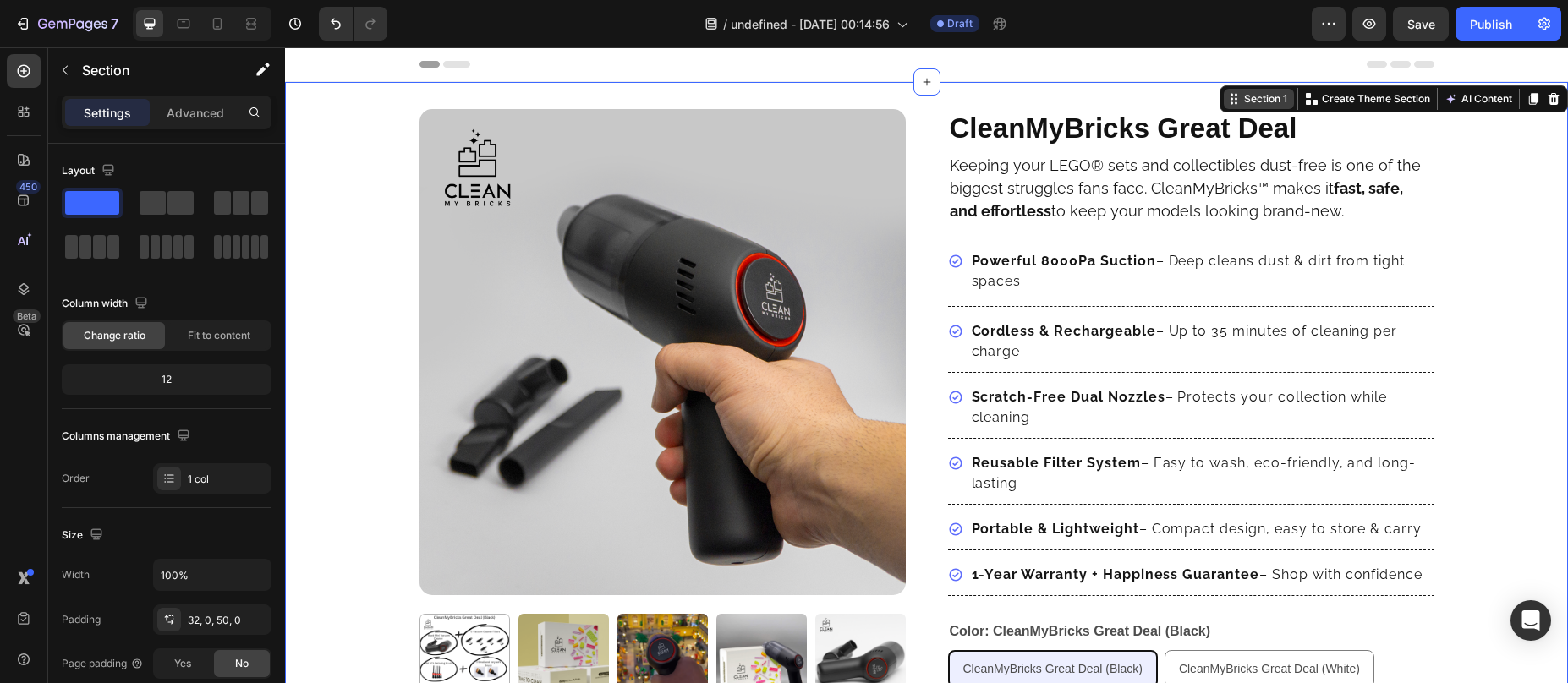
drag, startPoint x: 1448, startPoint y: 160, endPoint x: 1226, endPoint y: 90, distance: 232.8
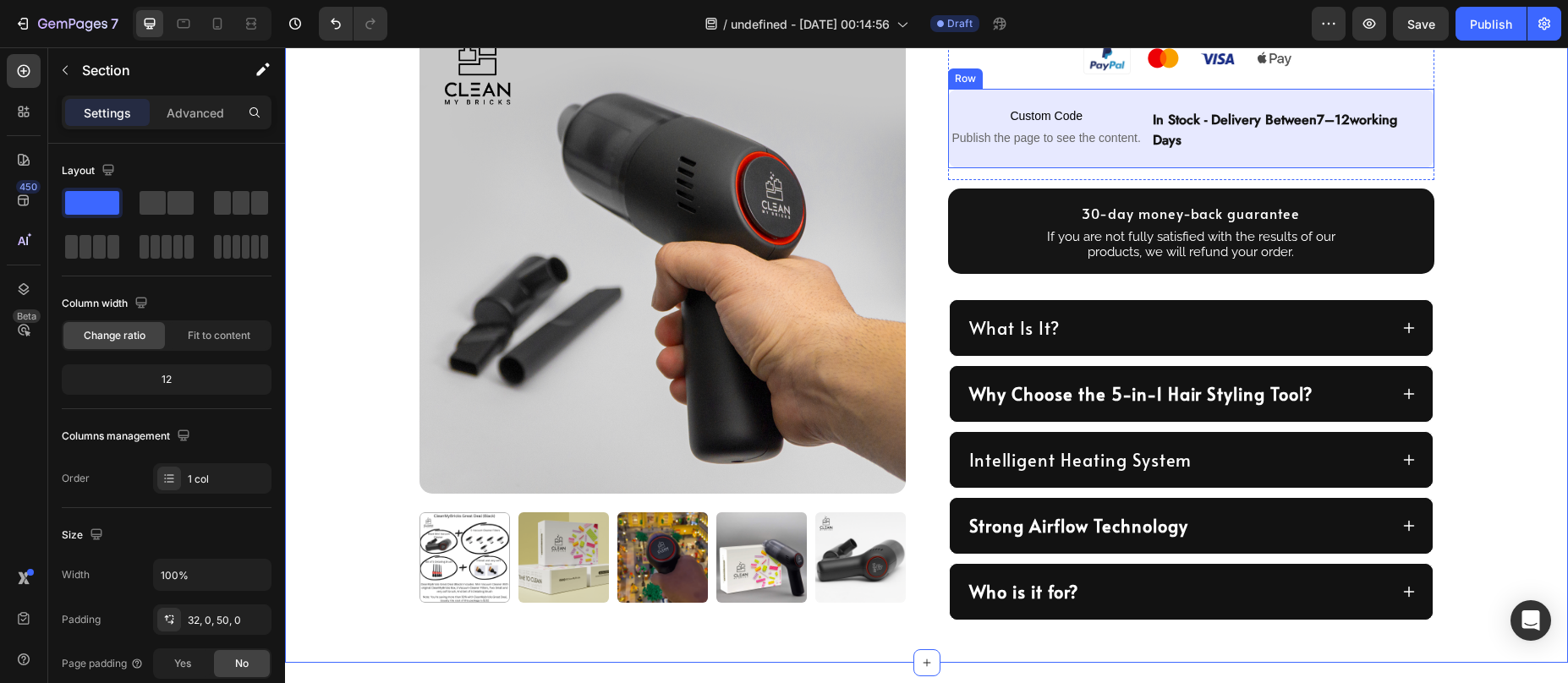
scroll to position [791, 0]
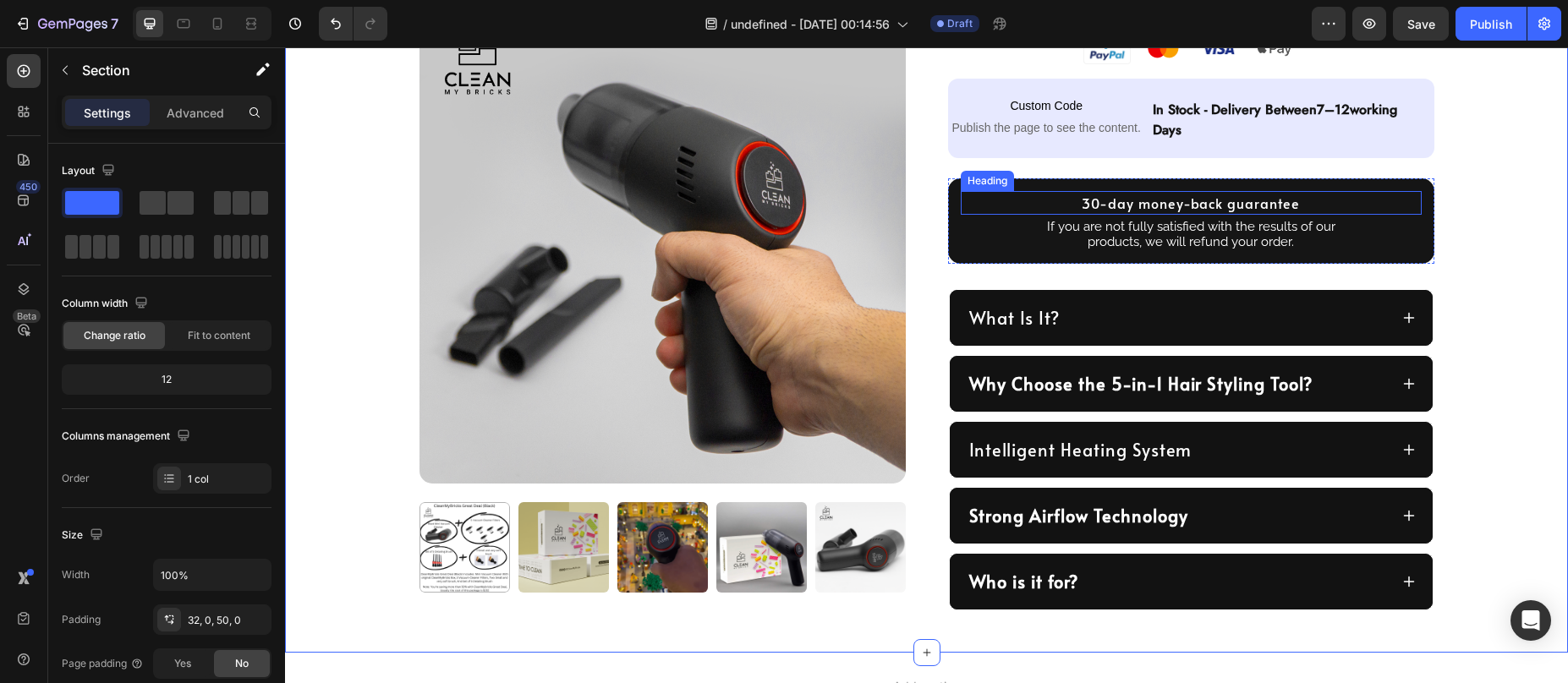
click at [1100, 207] on h2 "30-day money-back guarantee" at bounding box center [1192, 202] width 461 height 24
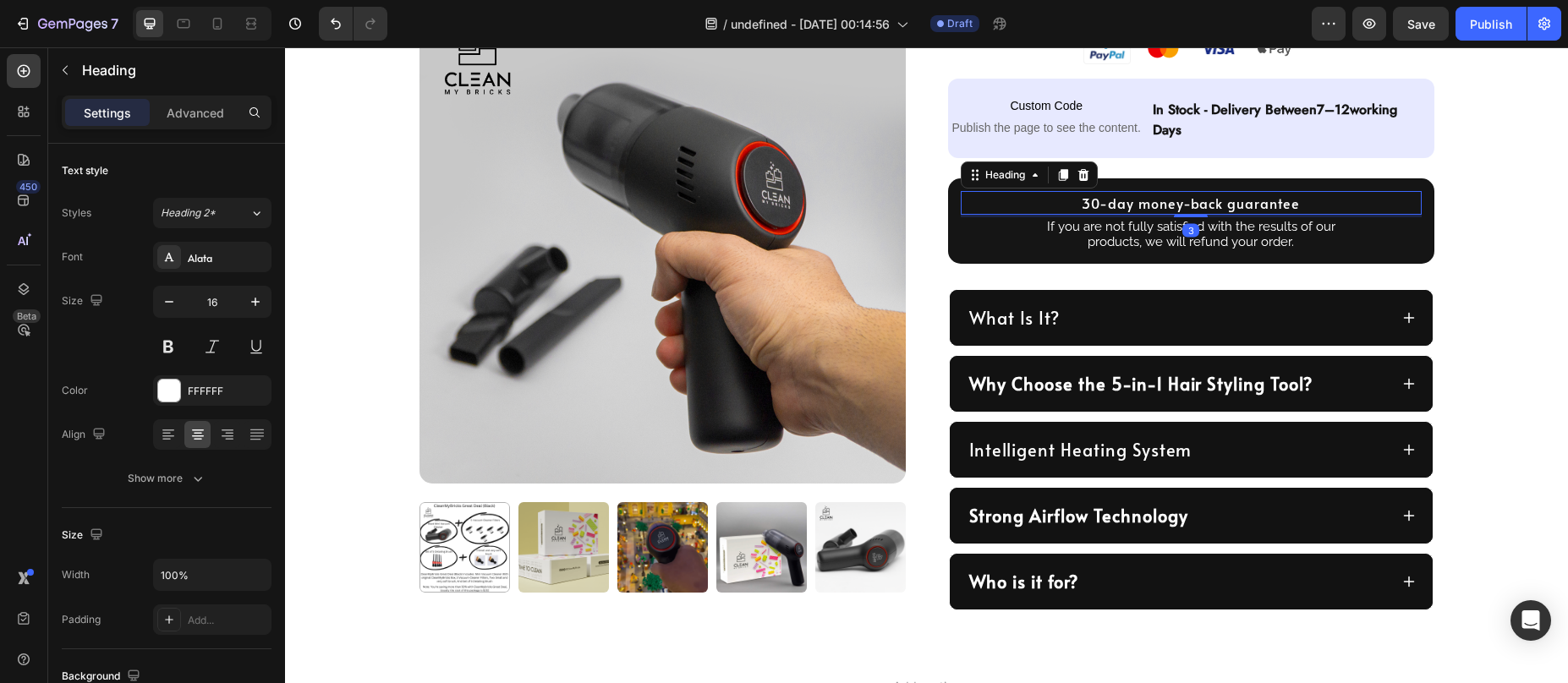
click at [1100, 207] on h2 "30-day money-back guarantee" at bounding box center [1192, 202] width 461 height 24
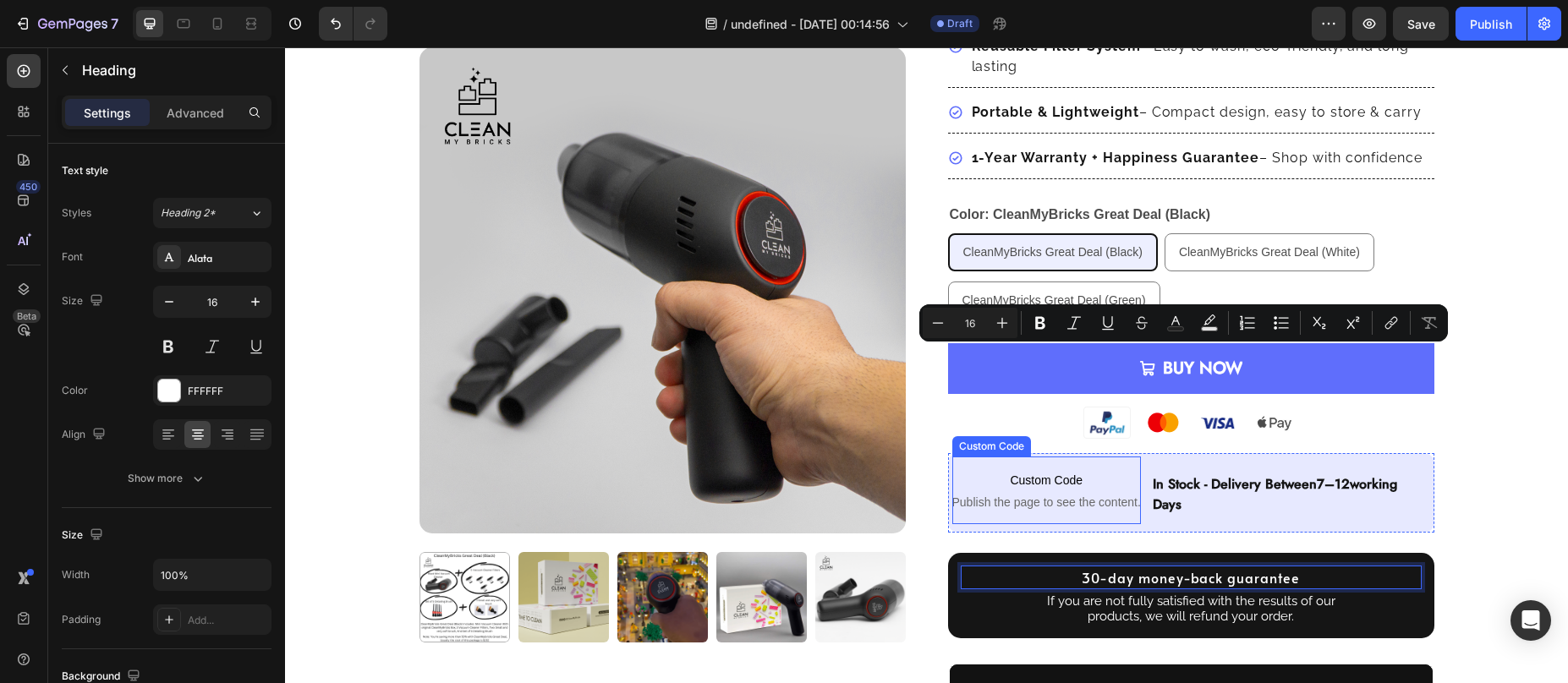
scroll to position [113, 0]
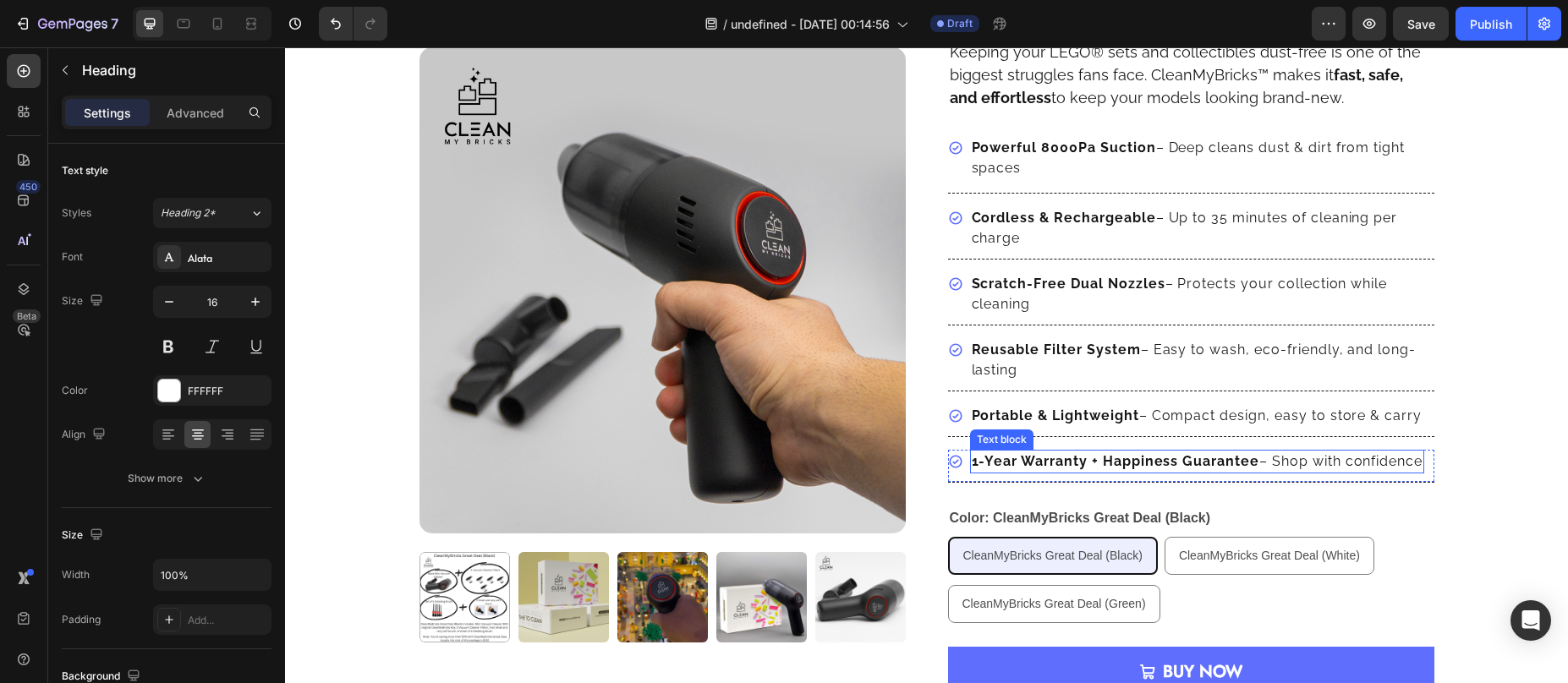
click at [989, 454] on strong "1-Year Warranty + Happiness Guarantee" at bounding box center [1116, 461] width 288 height 16
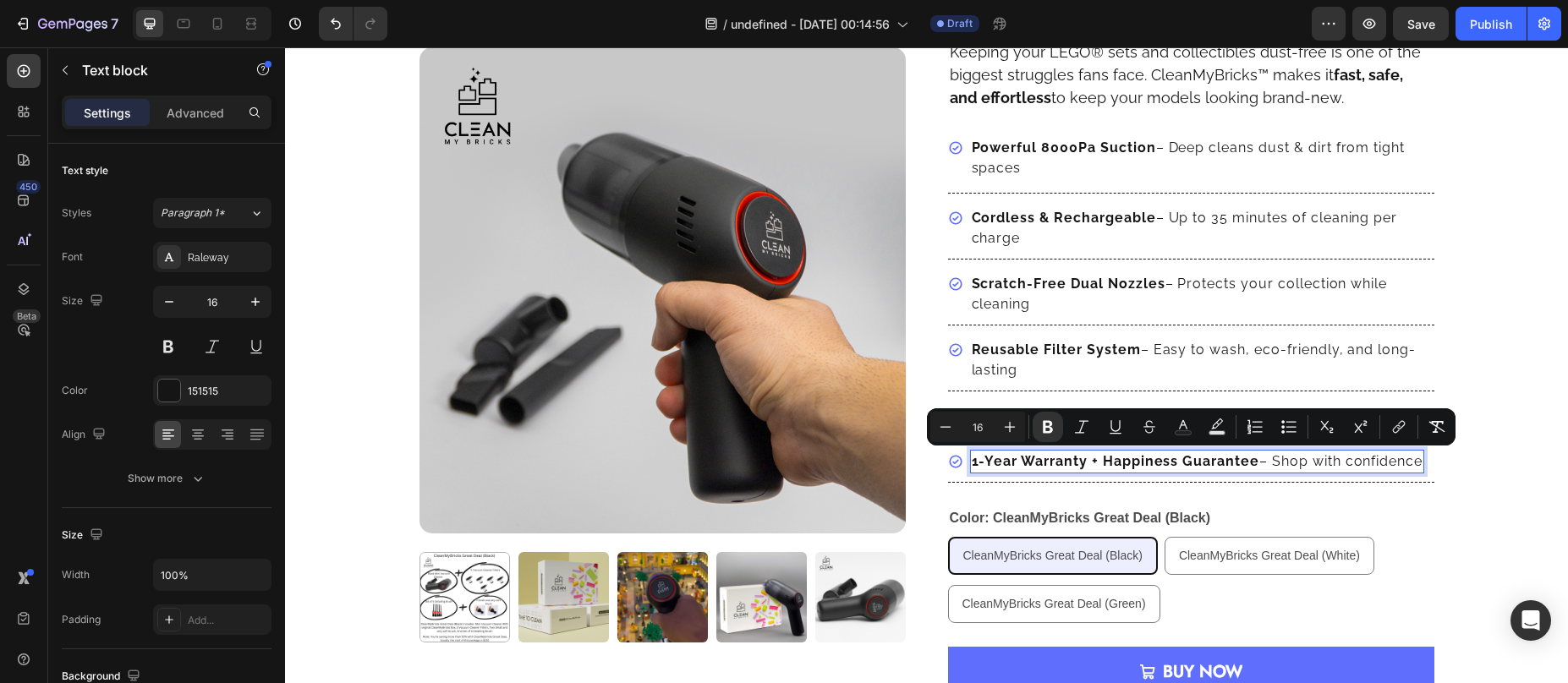
click at [987, 456] on strong "1-Year Warranty + Happiness Guarantee" at bounding box center [1116, 461] width 288 height 16
click at [972, 465] on strong "1-Year Warranty + Happiness Guarantee" at bounding box center [1116, 461] width 288 height 16
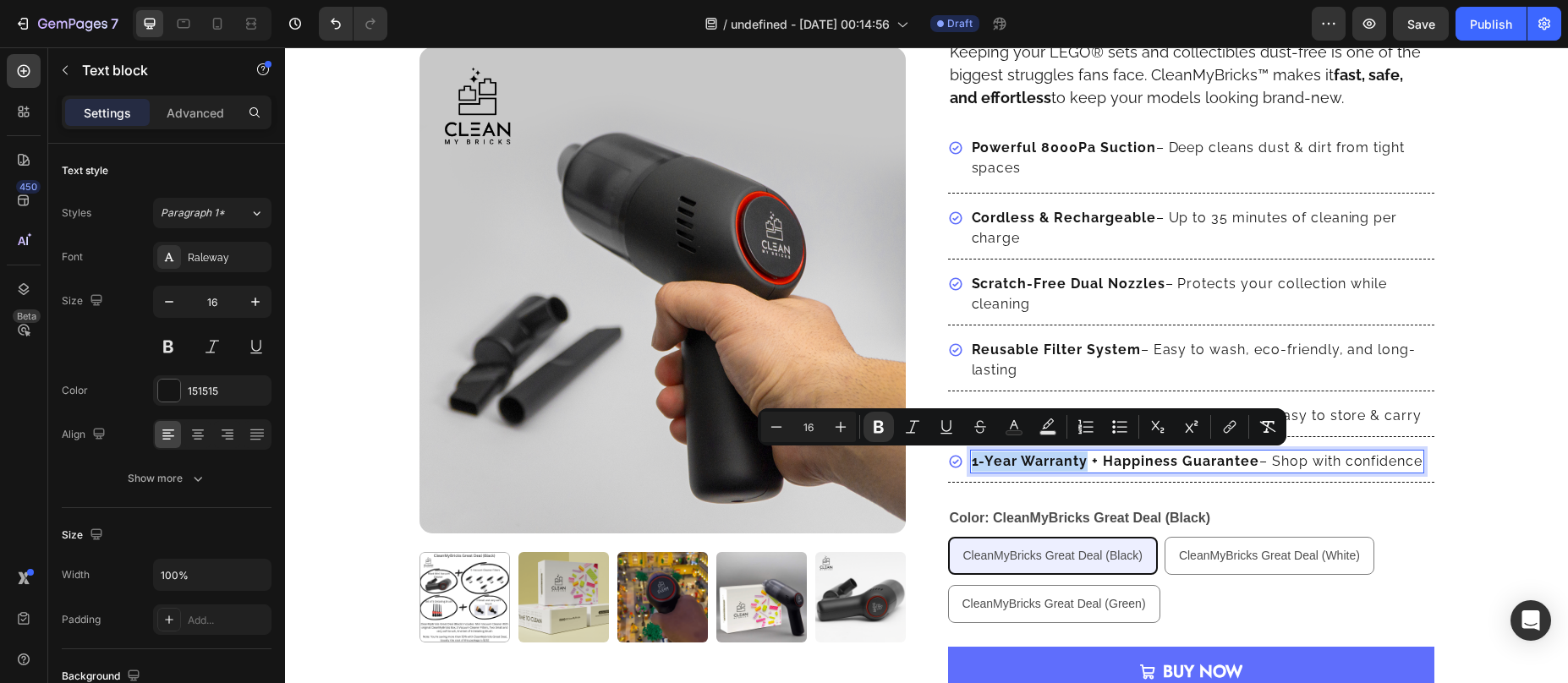
drag, startPoint x: 967, startPoint y: 465, endPoint x: 1064, endPoint y: 462, distance: 97.0
click at [1064, 462] on strong "1-Year Warranty + Happiness Guarantee" at bounding box center [1116, 461] width 288 height 16
copy strong "1-Year Warranty"
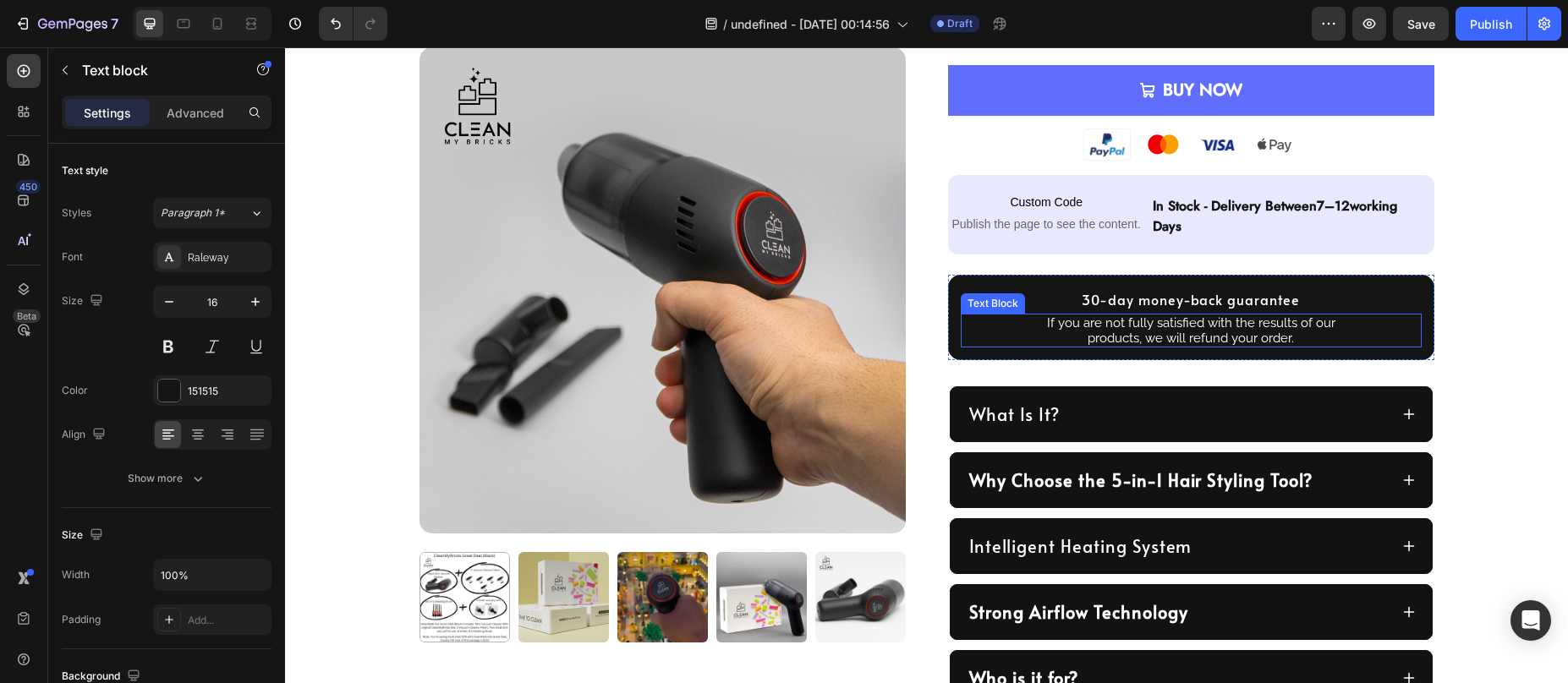
scroll to position [721, 0]
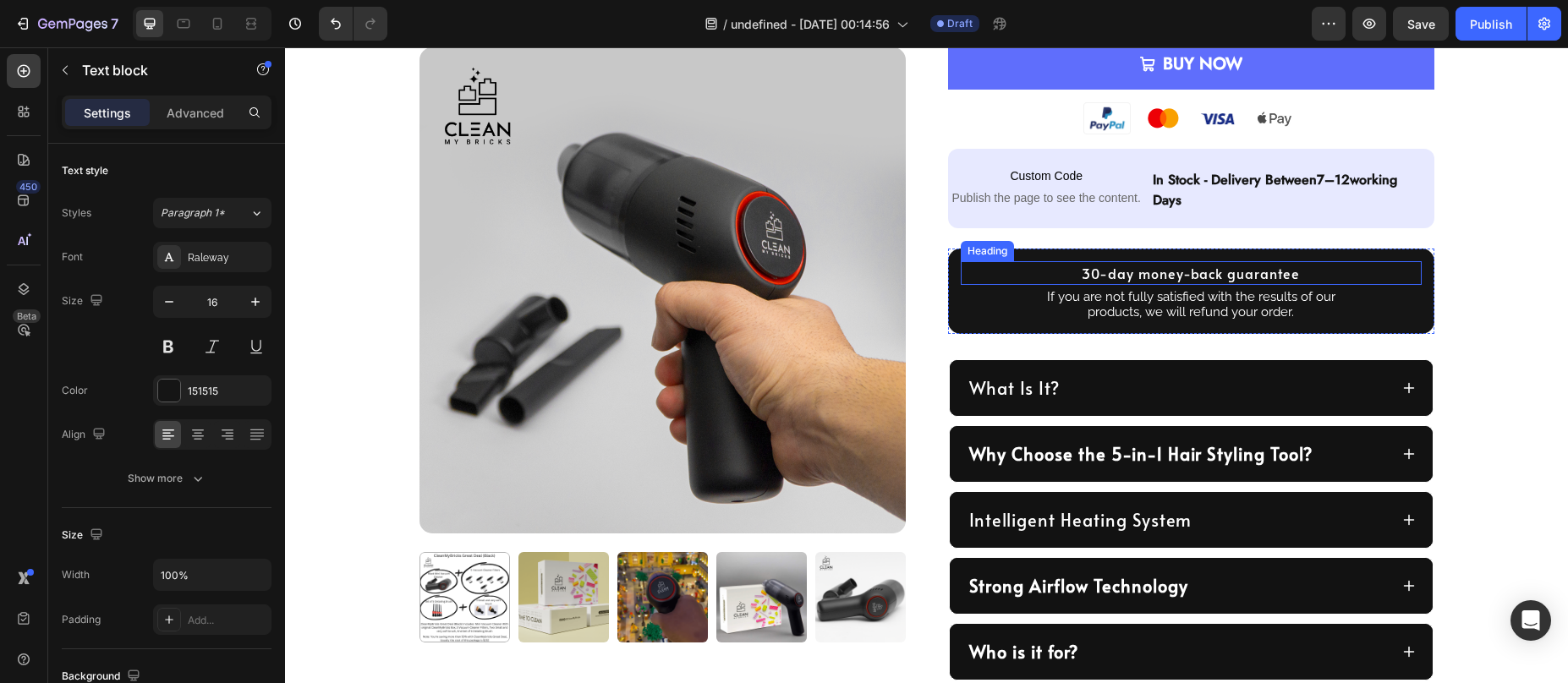
click at [1124, 276] on p "30-day money-back guarantee" at bounding box center [1191, 272] width 457 height 20
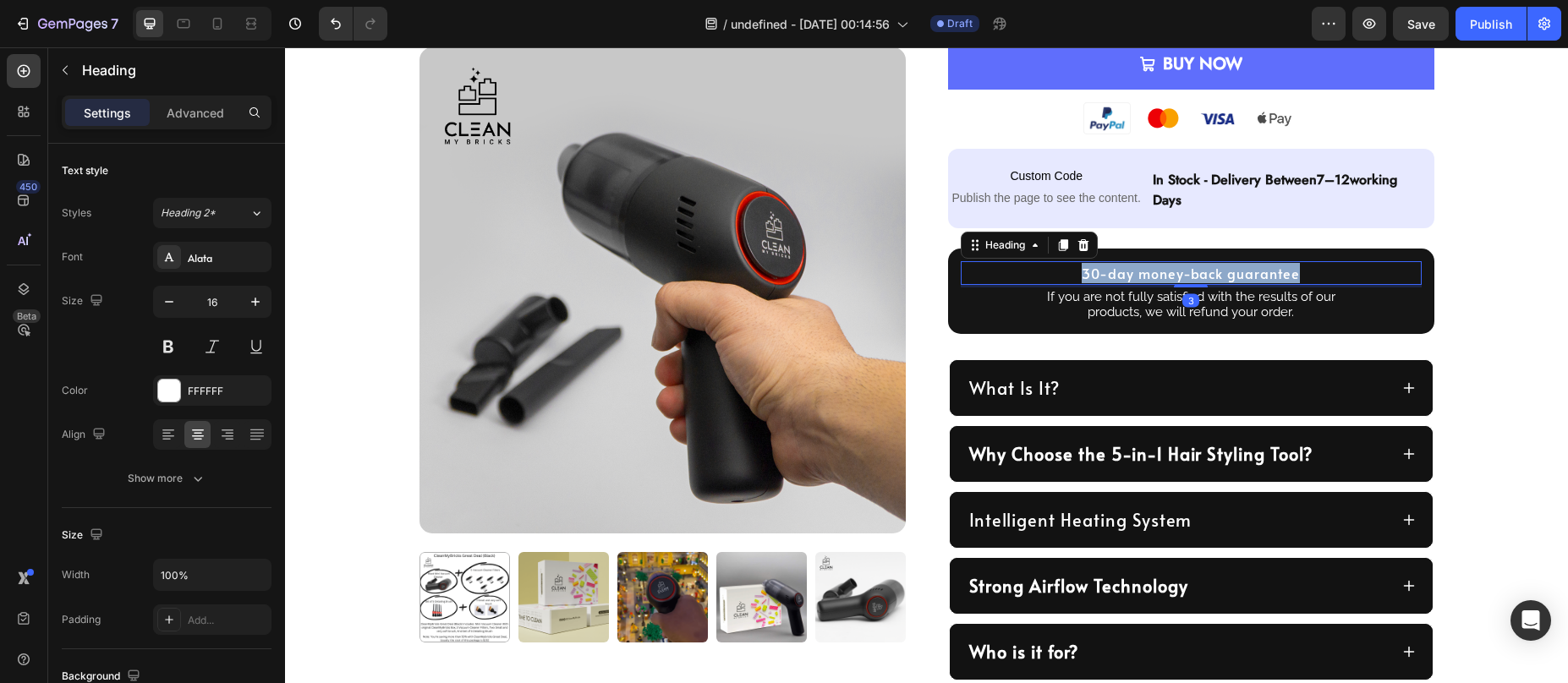
click at [1124, 276] on p "30-day money-back guarantee" at bounding box center [1191, 272] width 457 height 20
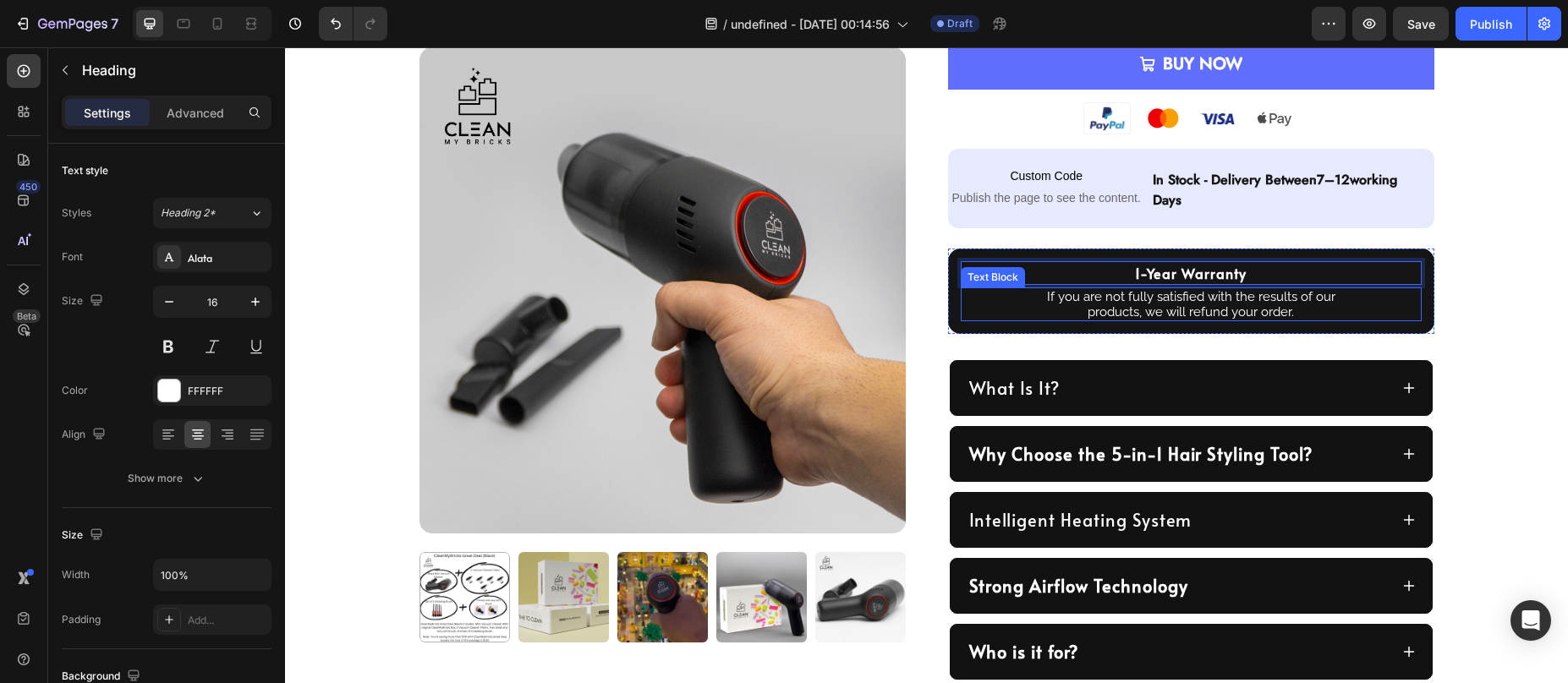
click at [1151, 303] on p "If you are not fully satisfied with the results of our products, we will refund…" at bounding box center [1191, 304] width 322 height 31
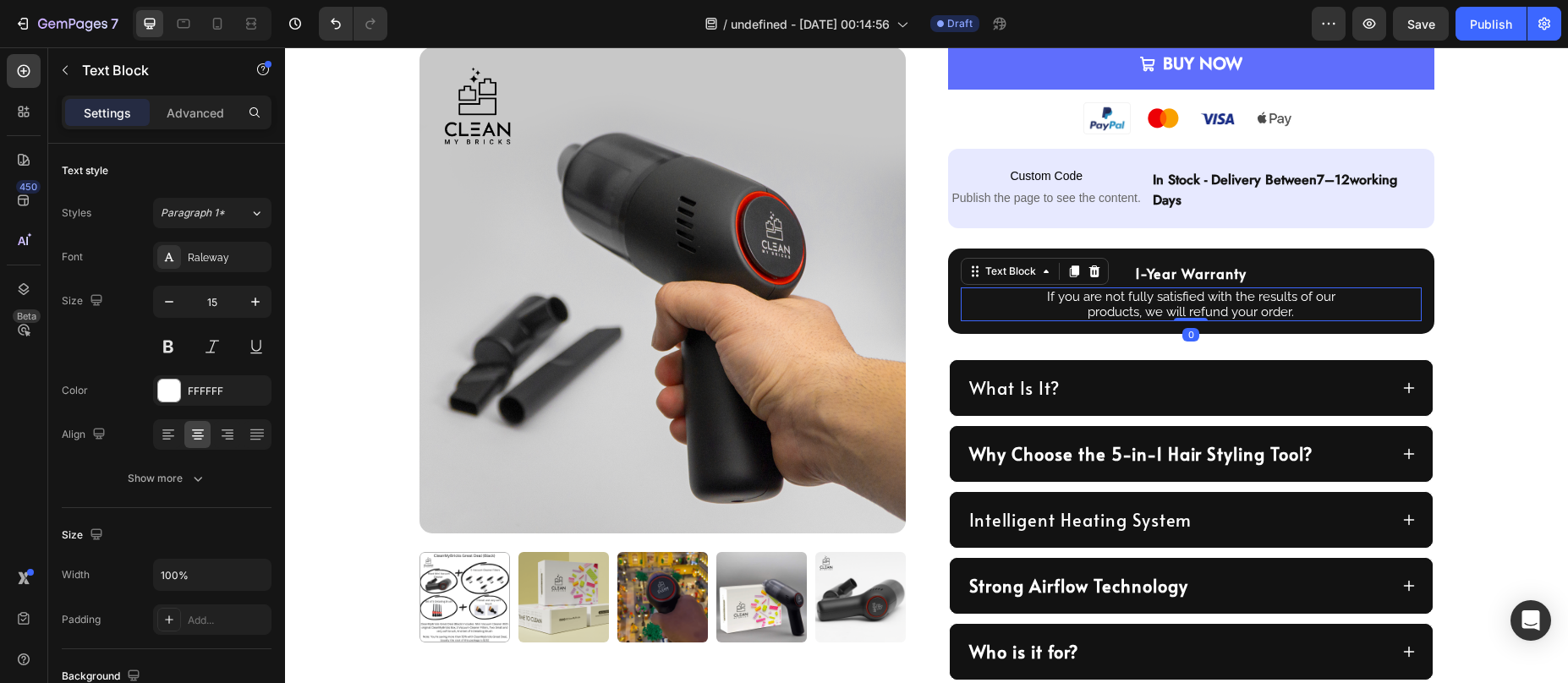
click at [1151, 303] on p "If you are not fully satisfied with the results of our products, we will refund…" at bounding box center [1191, 304] width 322 height 31
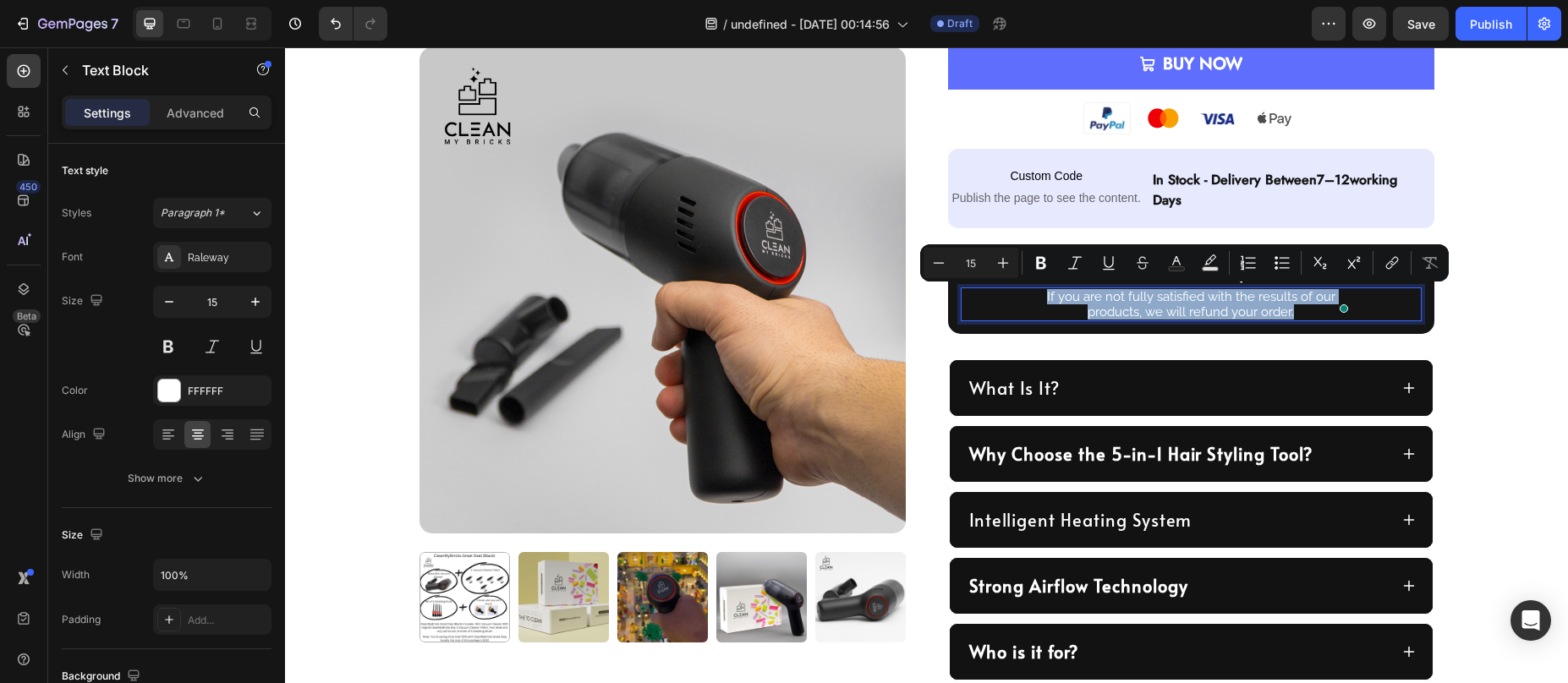
copy p "If you are not fully satisfied with the results of our products, we will refund…"
click at [1108, 302] on p "If you are not fully satisfied with the results of our products, we will refund…" at bounding box center [1191, 304] width 322 height 31
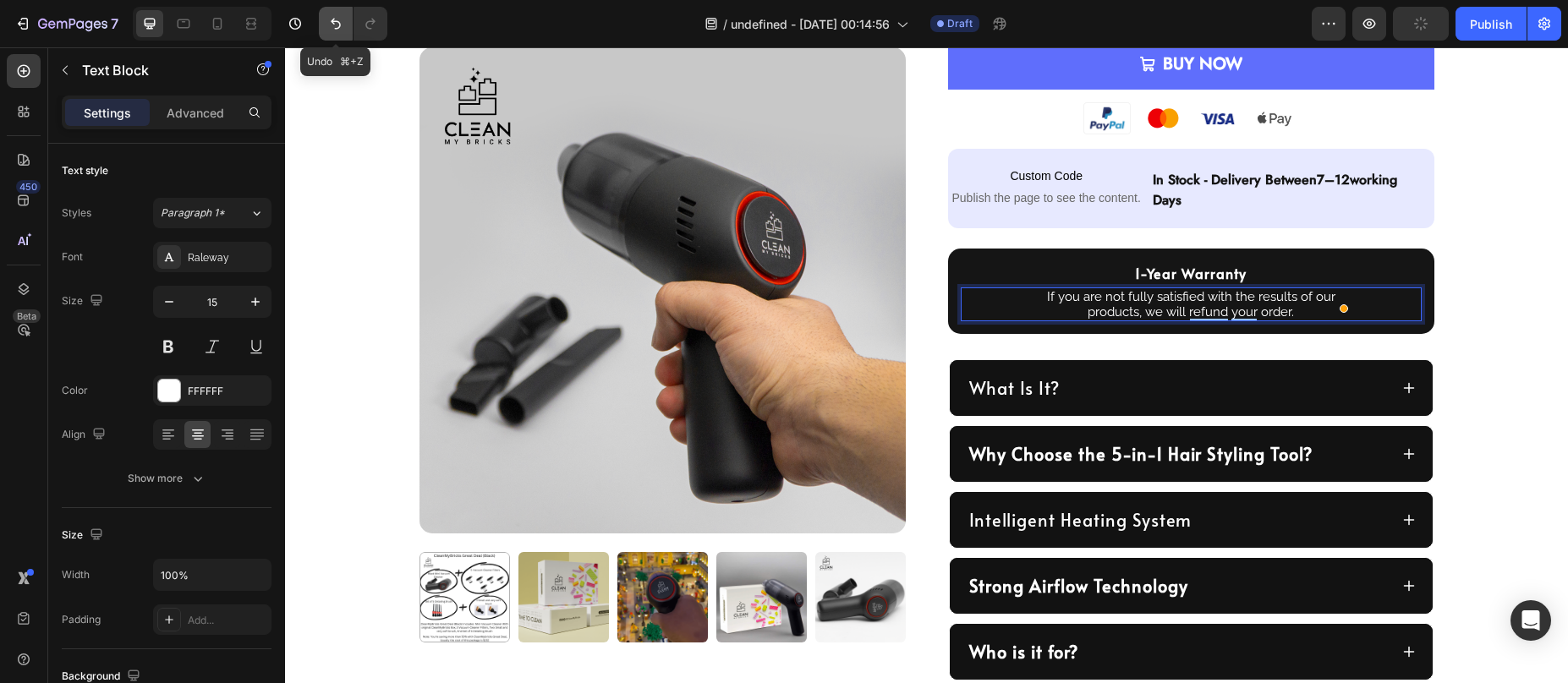
click at [331, 29] on icon "Undo/Redo" at bounding box center [335, 23] width 17 height 17
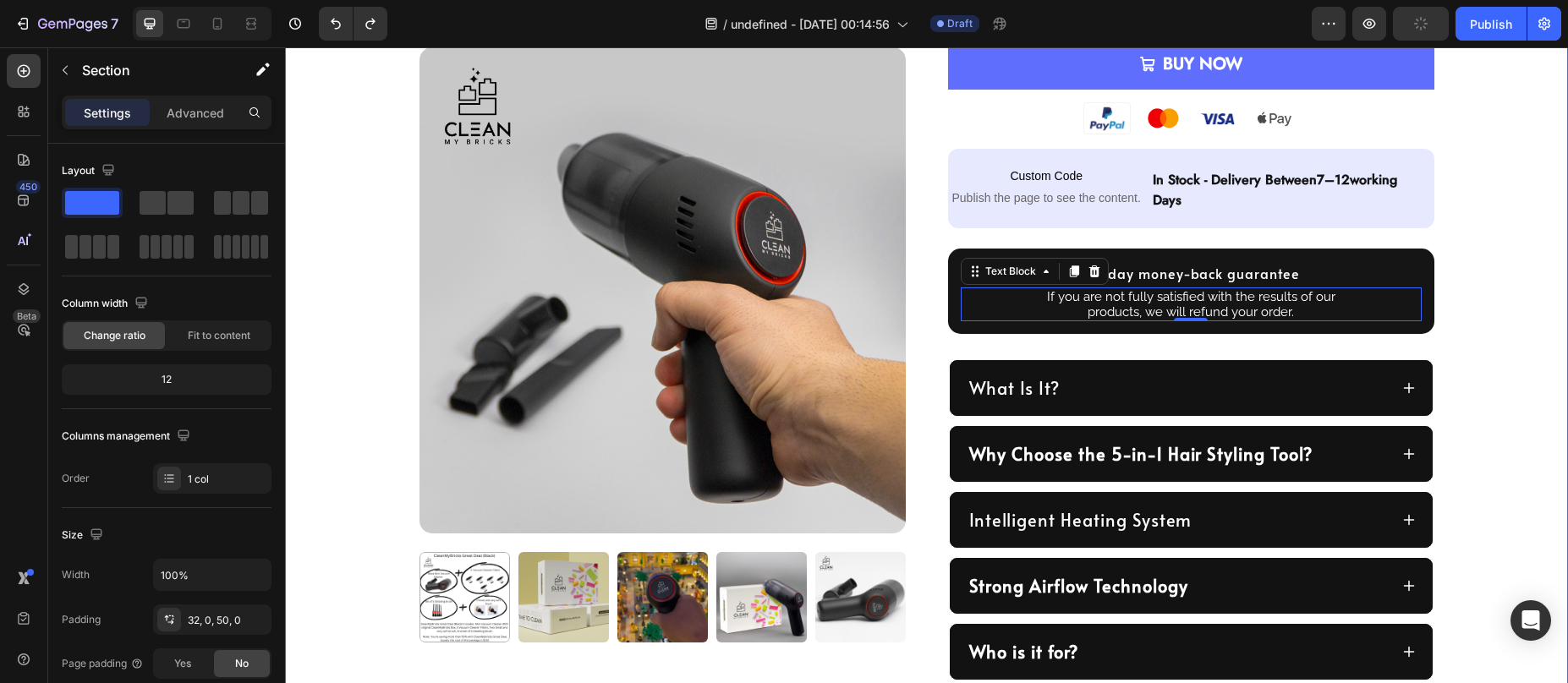
click at [1499, 238] on div "Product Images Row CleanMyBricks Great Deal Product Title Keeping your LEGO® se…" at bounding box center [926, 34] width 1283 height 1292
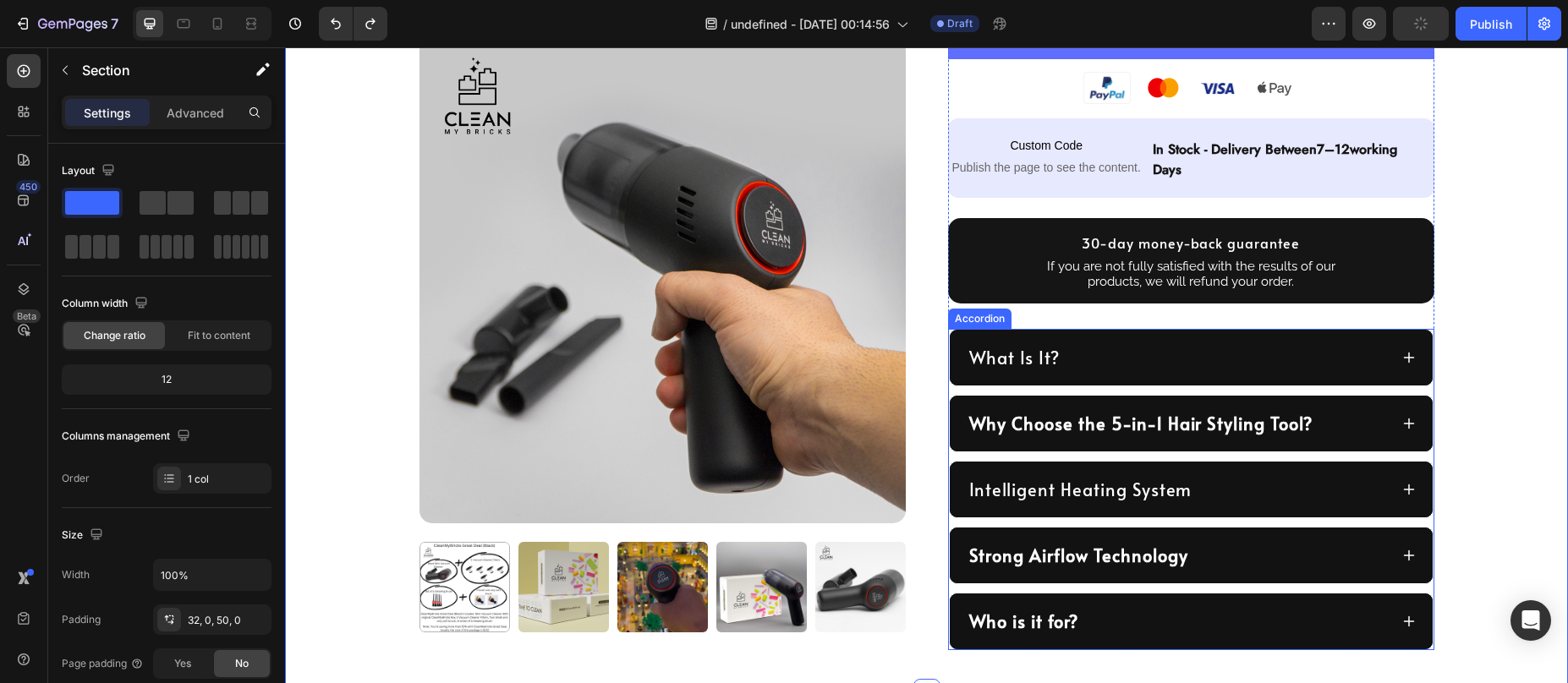
scroll to position [752, 0]
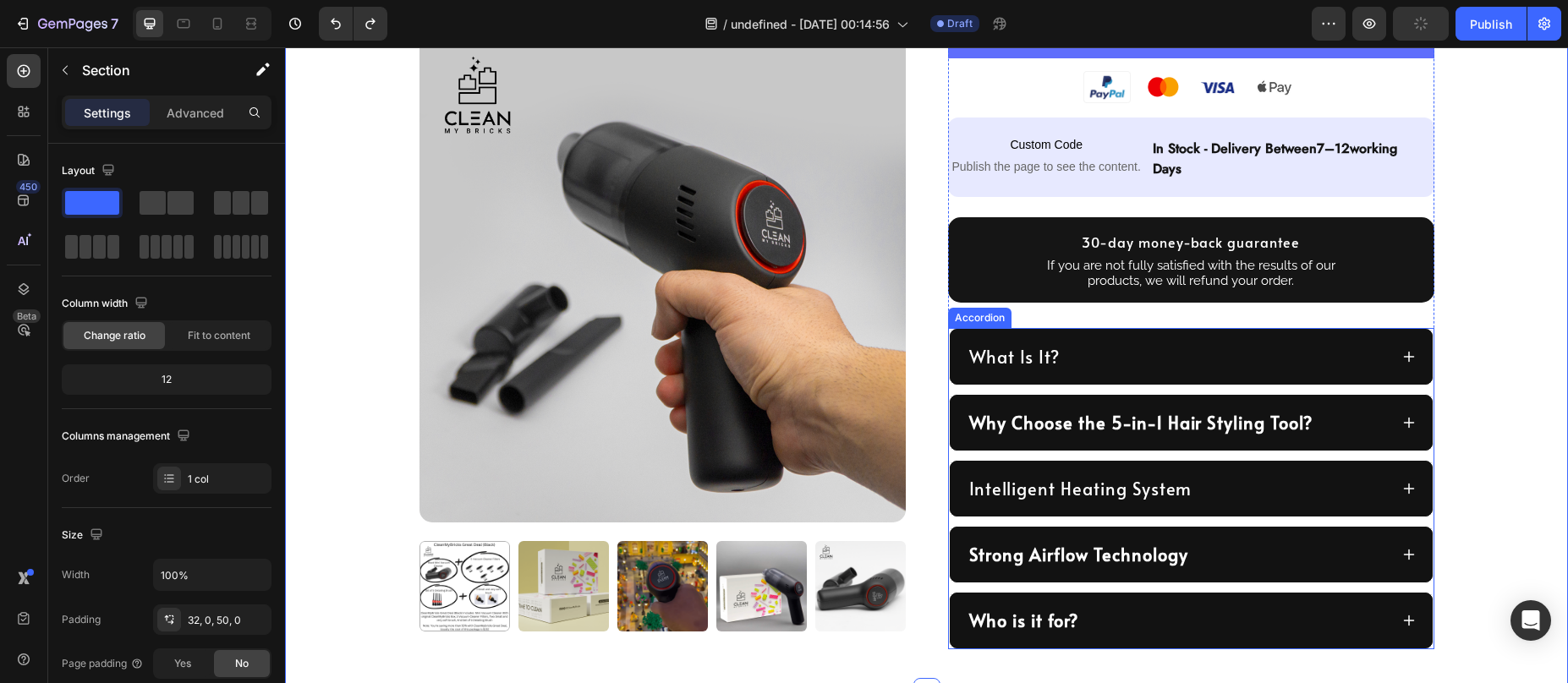
click at [1092, 349] on div "What Is It?" at bounding box center [1178, 356] width 422 height 29
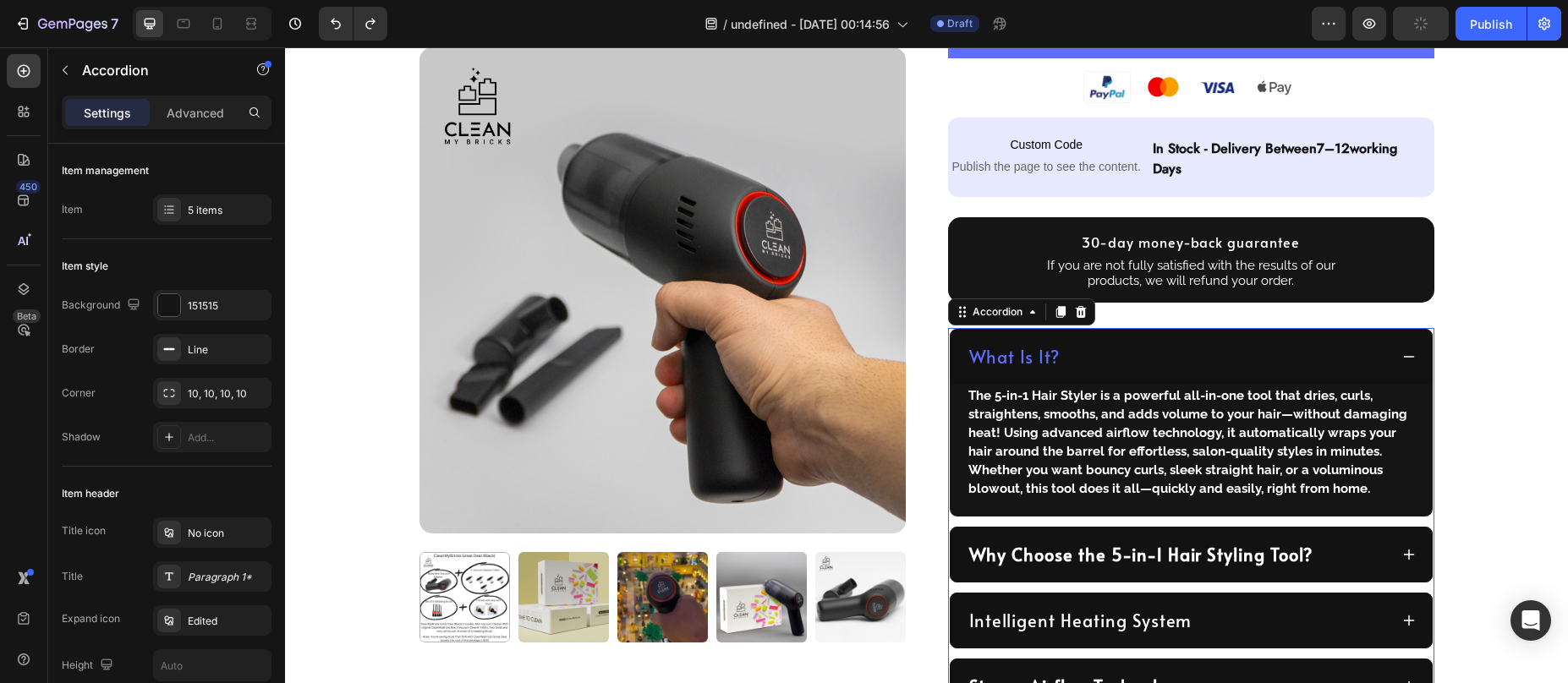
click at [1092, 349] on div "What Is It?" at bounding box center [1178, 356] width 422 height 29
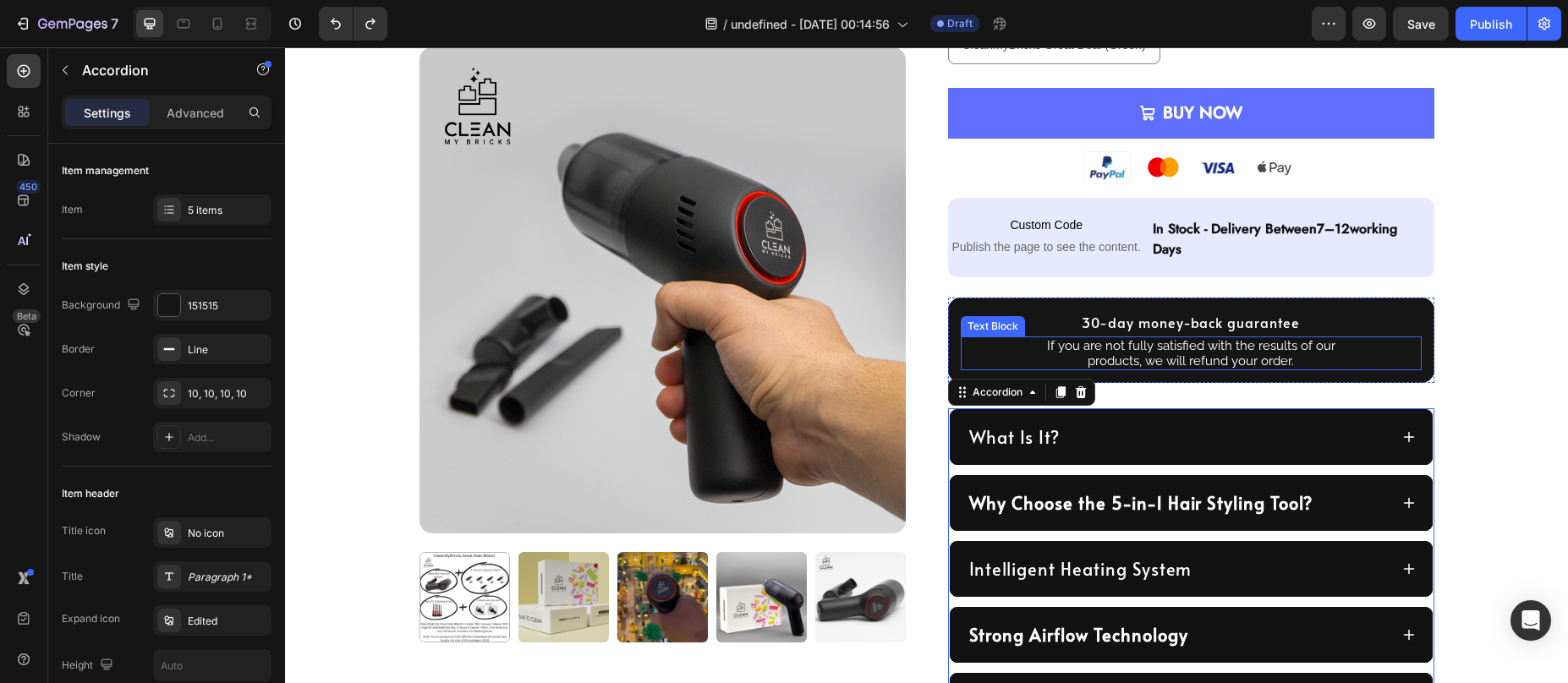
scroll to position [701, 0]
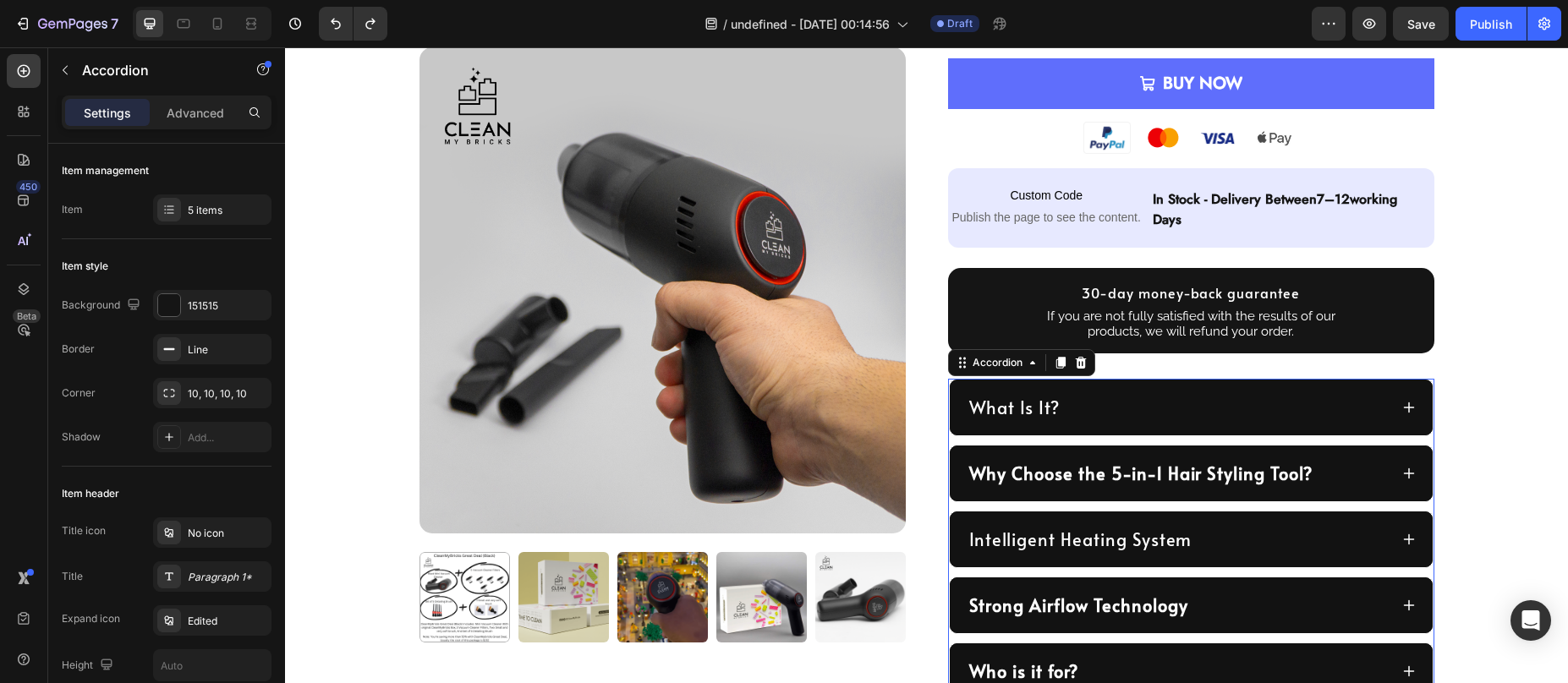
click at [1125, 417] on div "What Is It?" at bounding box center [1178, 407] width 422 height 29
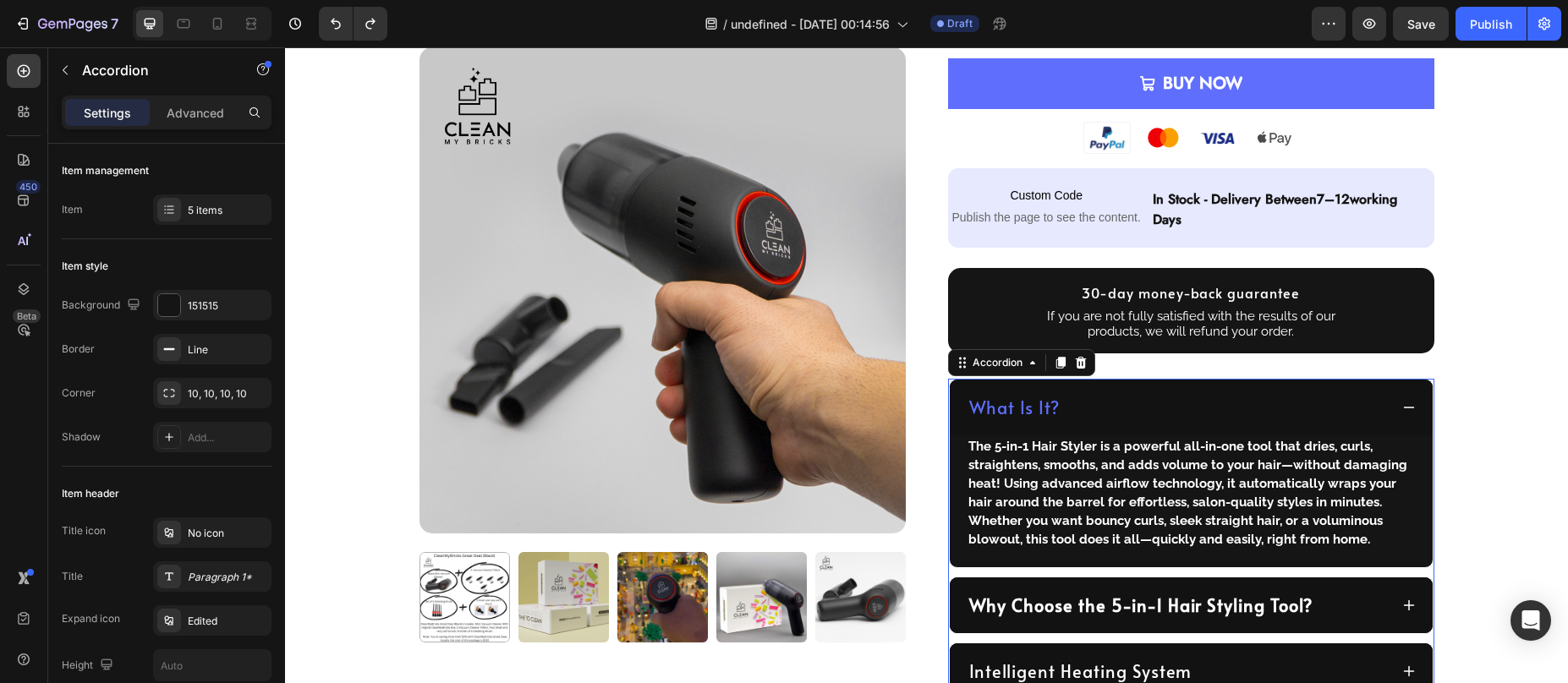
click at [1125, 417] on div "What Is It?" at bounding box center [1178, 407] width 422 height 29
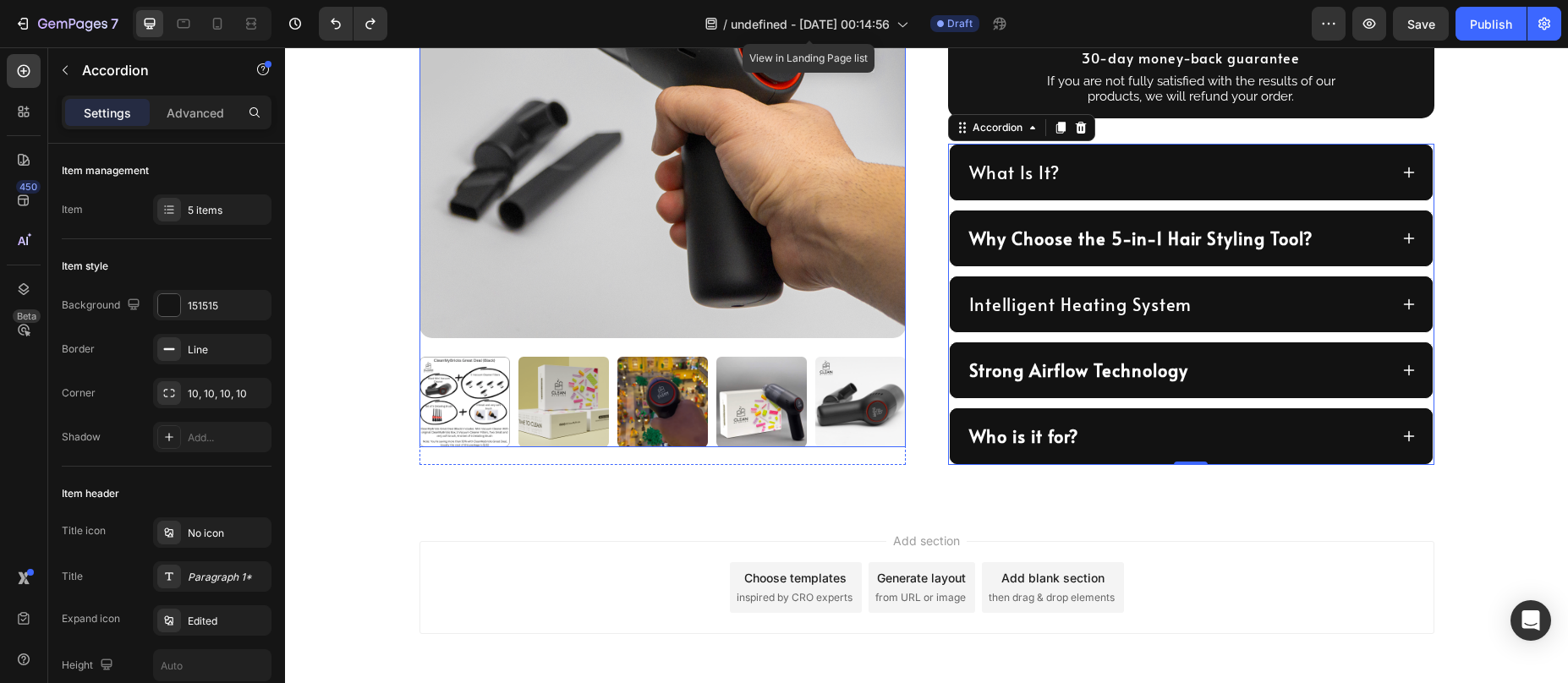
scroll to position [1005, 0]
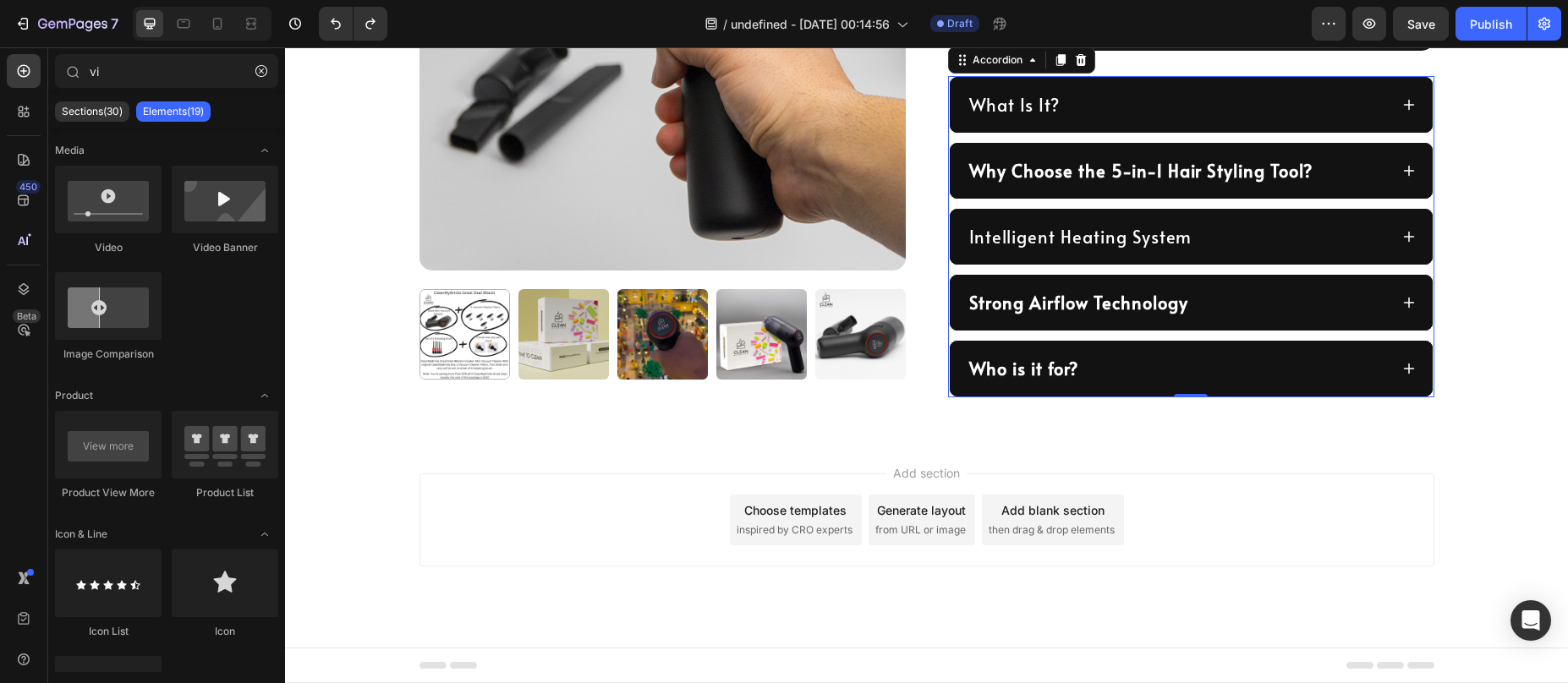
click at [744, 483] on div "Add section Choose templates inspired by CRO experts Generate layout from URL o…" at bounding box center [927, 520] width 1015 height 93
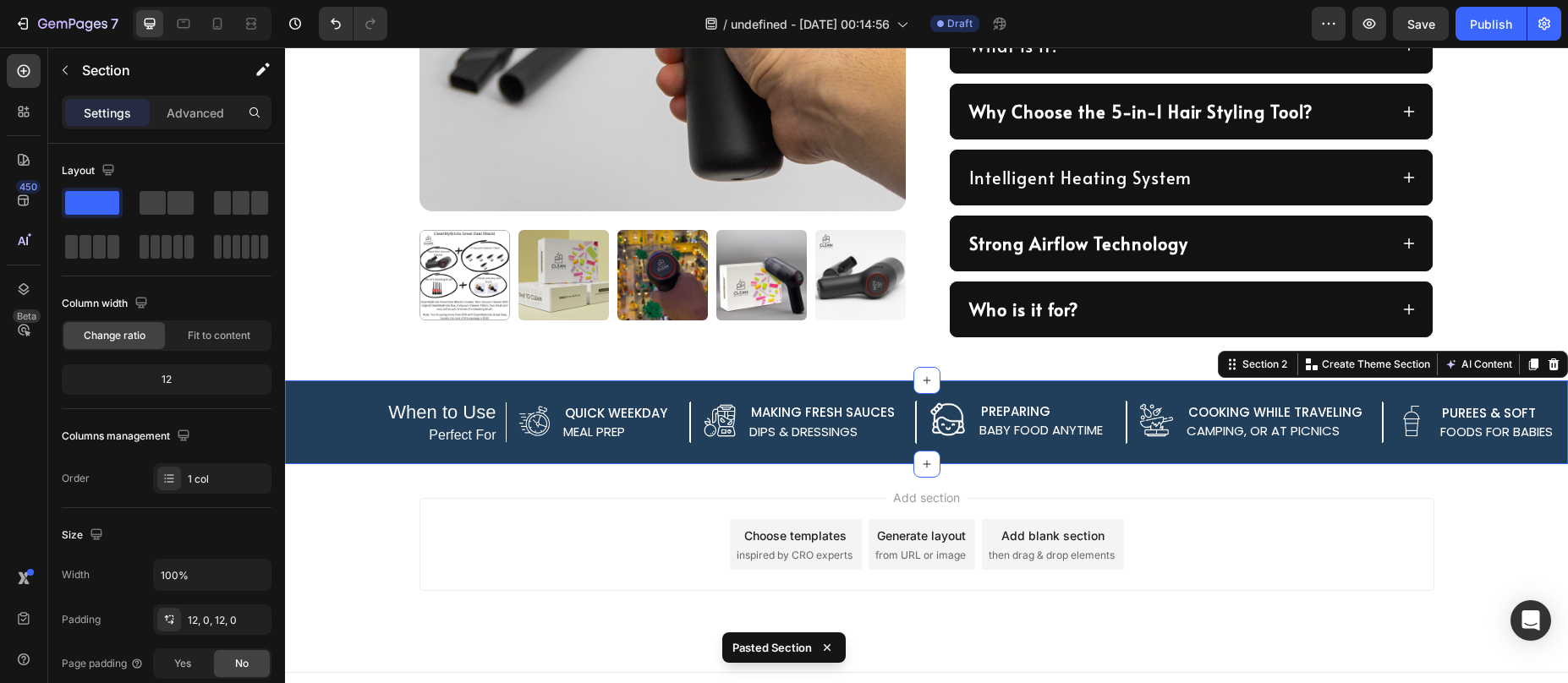
scroll to position [1088, 0]
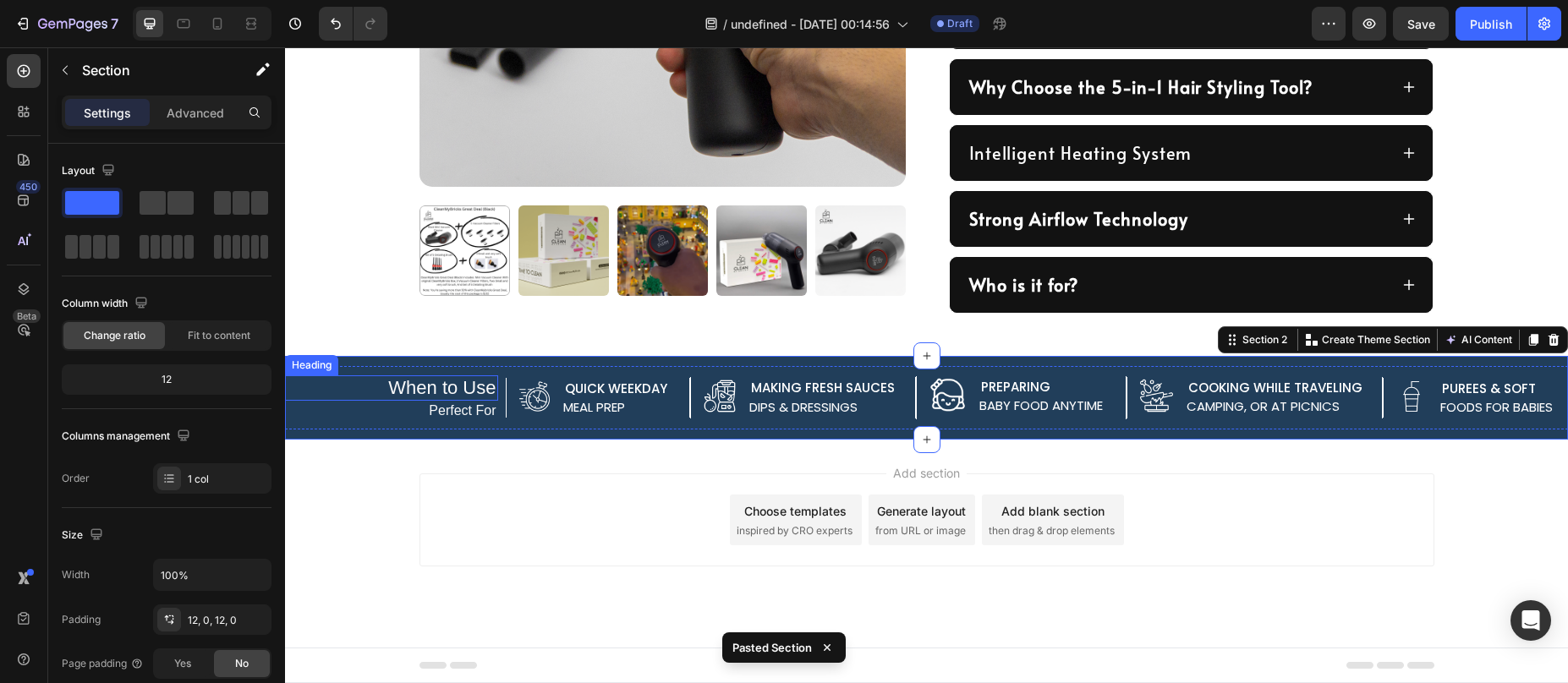
click at [320, 374] on div "When to Use Heading Perfect For Text Block" at bounding box center [391, 397] width 213 height 63
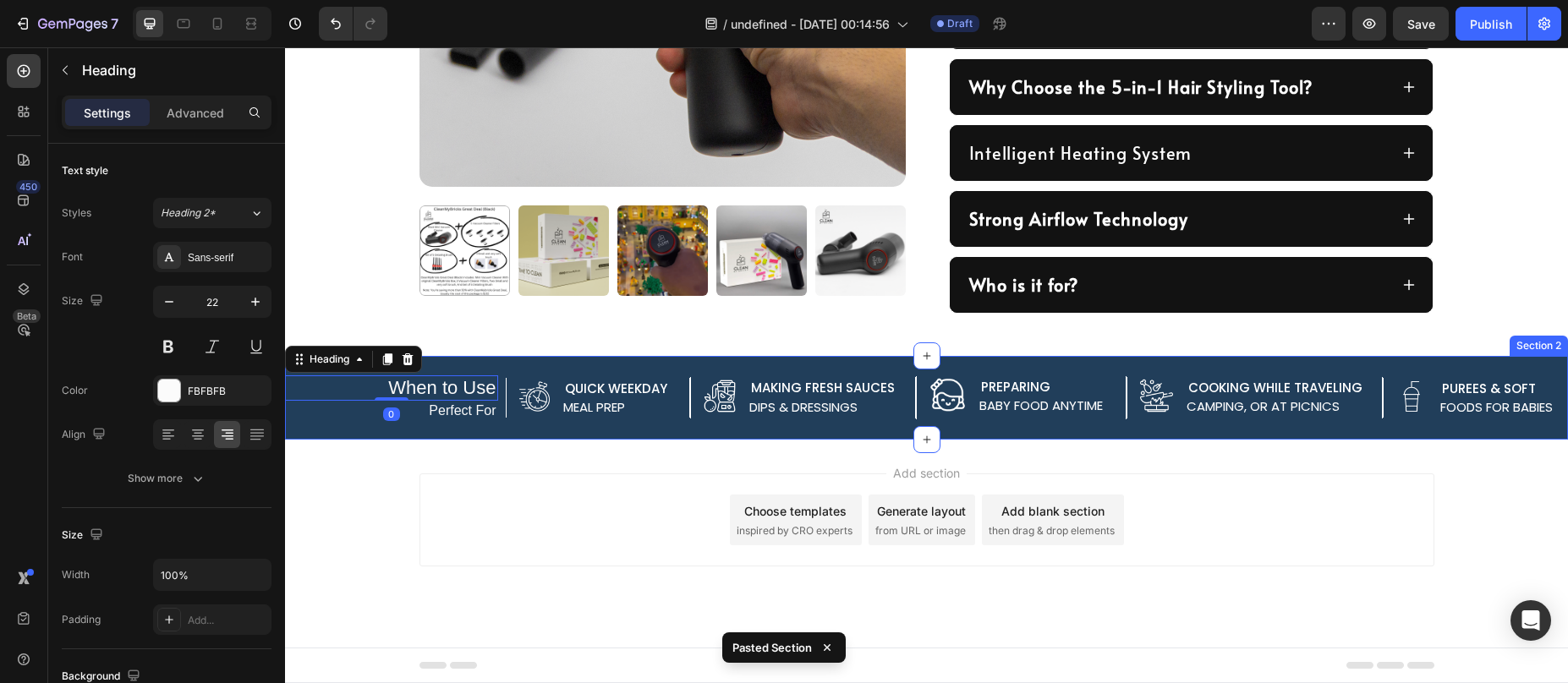
click at [561, 363] on div "When to Use Heading 0 Perfect For Text Block Image Quick weekday Text Block mea…" at bounding box center [926, 397] width 1283 height 84
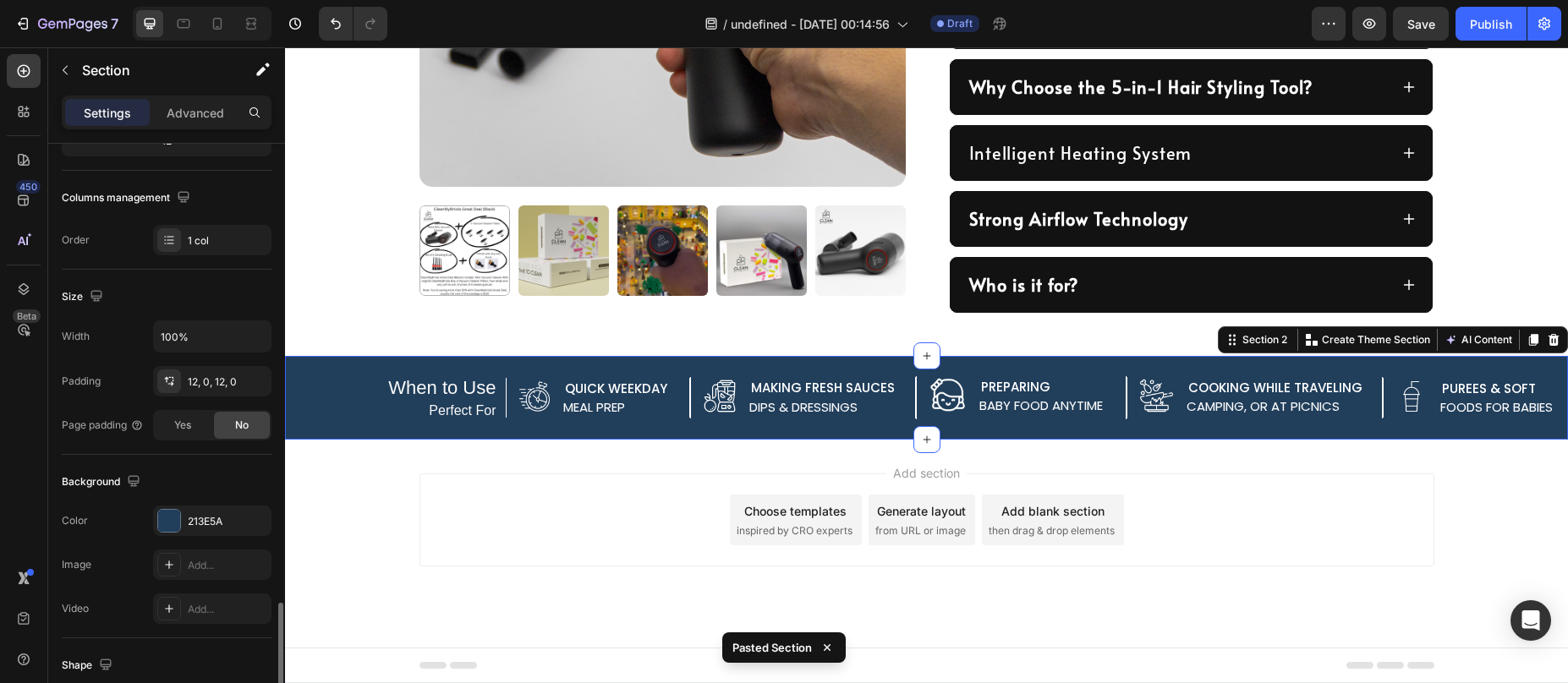
scroll to position [444, 0]
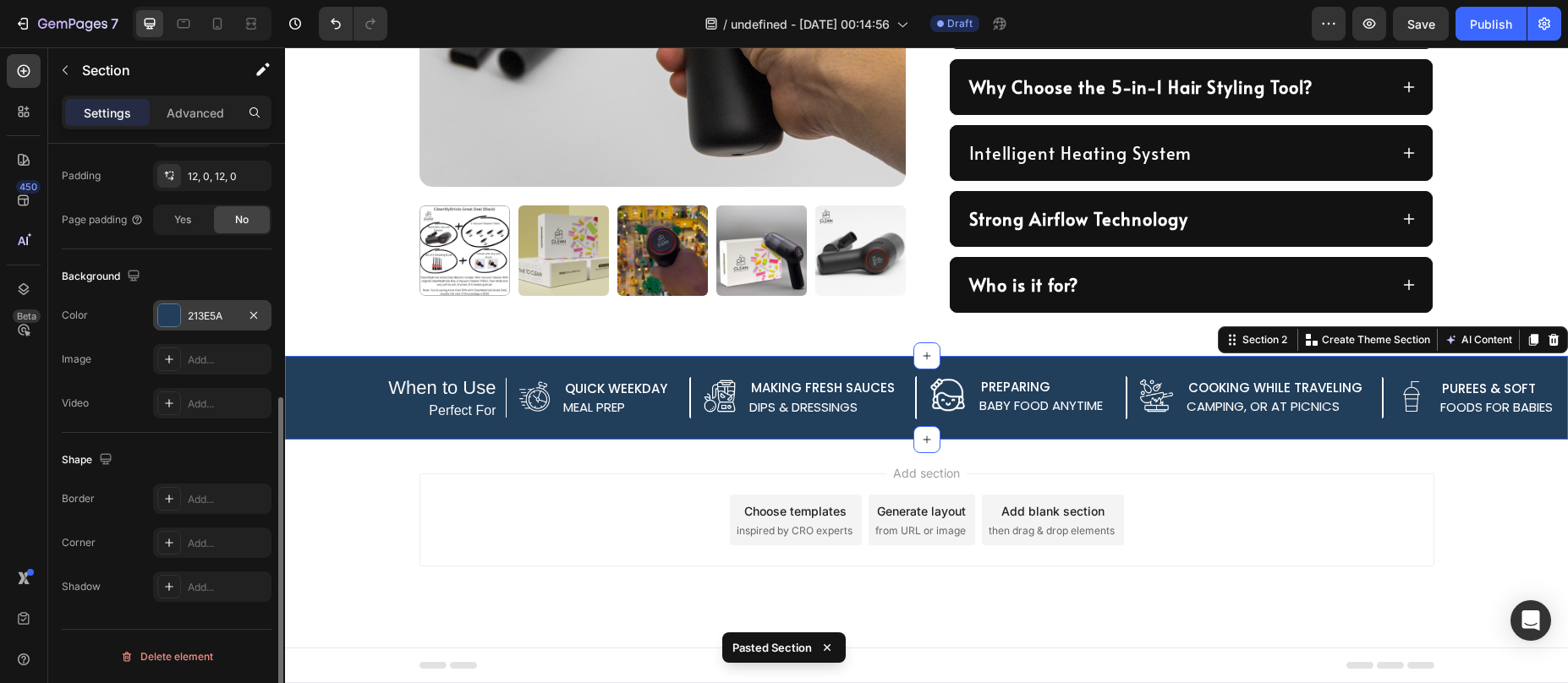
drag, startPoint x: 169, startPoint y: 306, endPoint x: 179, endPoint y: 326, distance: 22.4
click at [169, 306] on div at bounding box center [169, 315] width 22 height 22
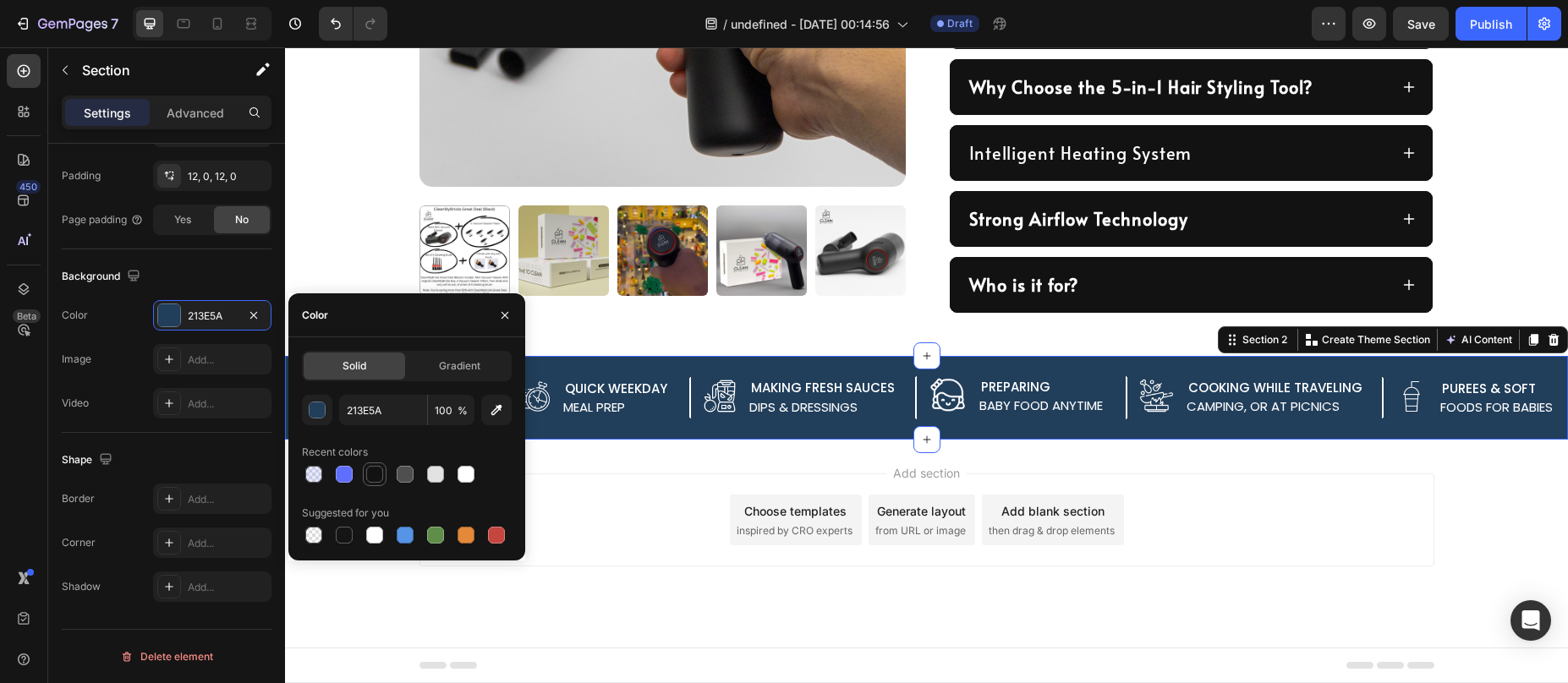
click at [379, 473] on div at bounding box center [374, 474] width 17 height 17
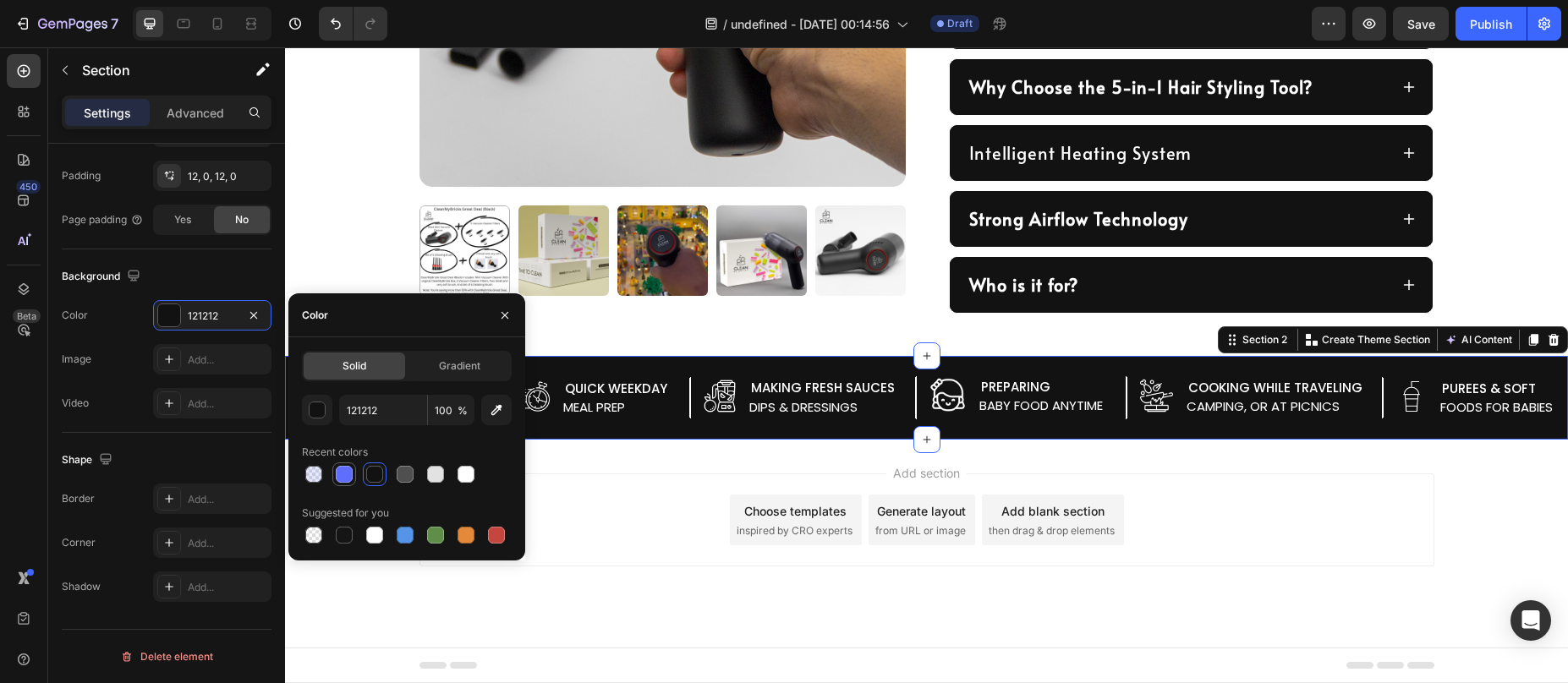
click at [345, 476] on div at bounding box center [344, 474] width 17 height 17
type input "5F6EFC"
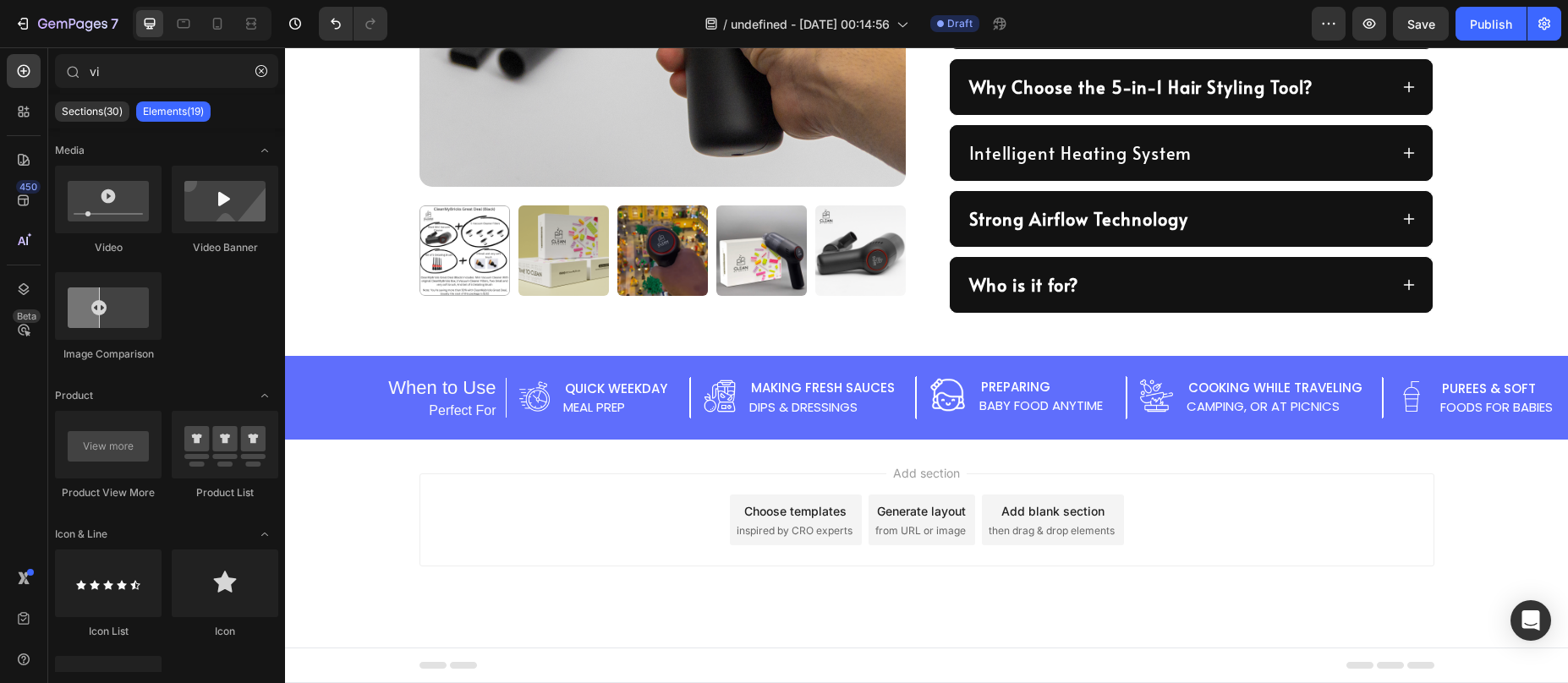
click at [682, 474] on div "Add section Choose templates inspired by CRO experts Generate layout from URL o…" at bounding box center [927, 520] width 1015 height 93
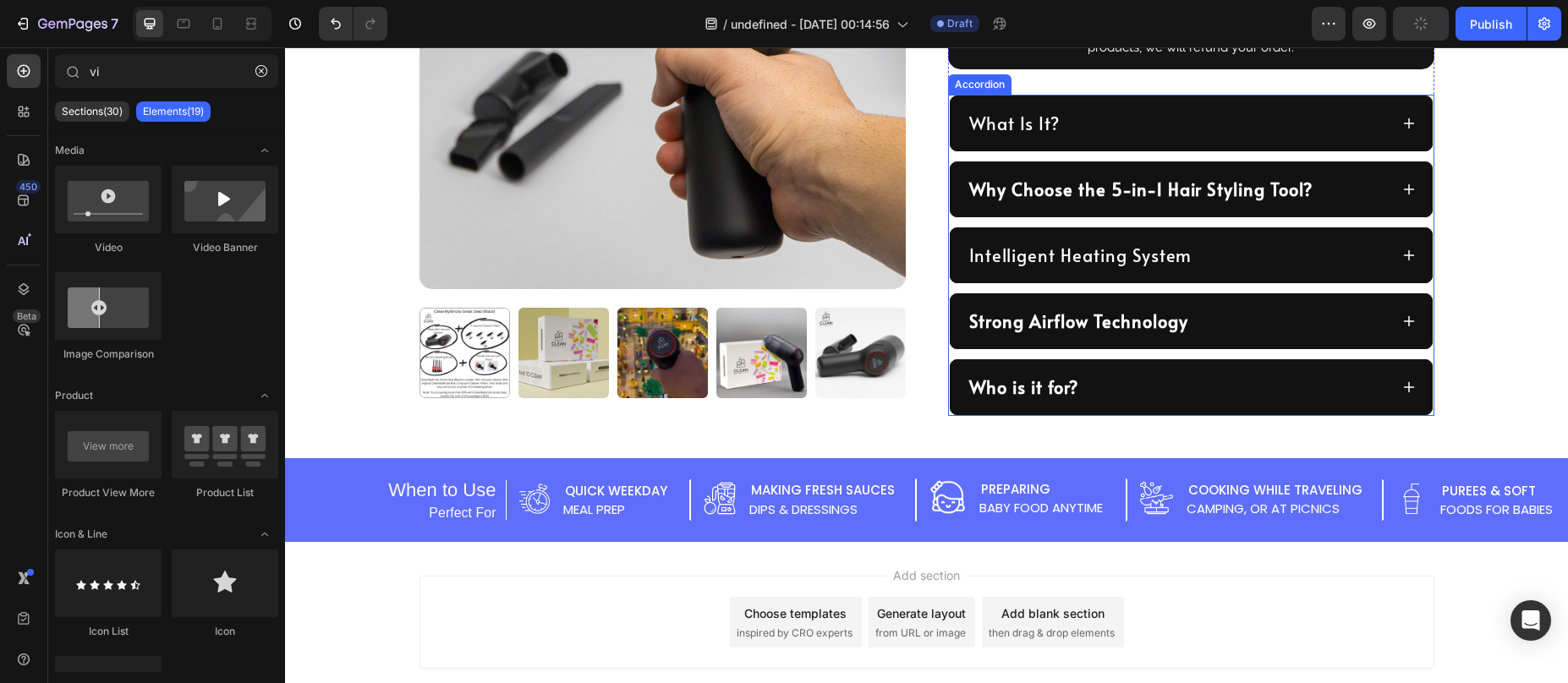
scroll to position [1088, 0]
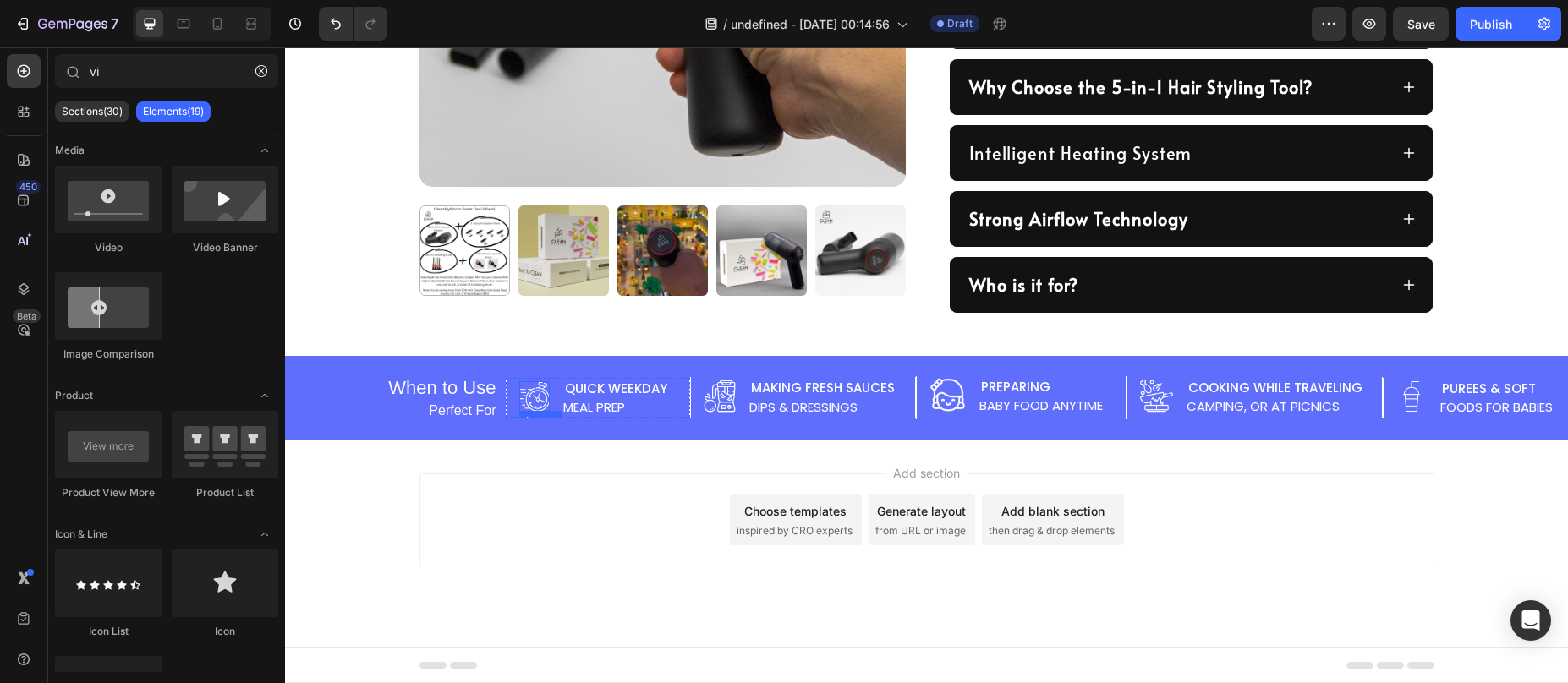
click at [531, 395] on img at bounding box center [534, 396] width 31 height 31
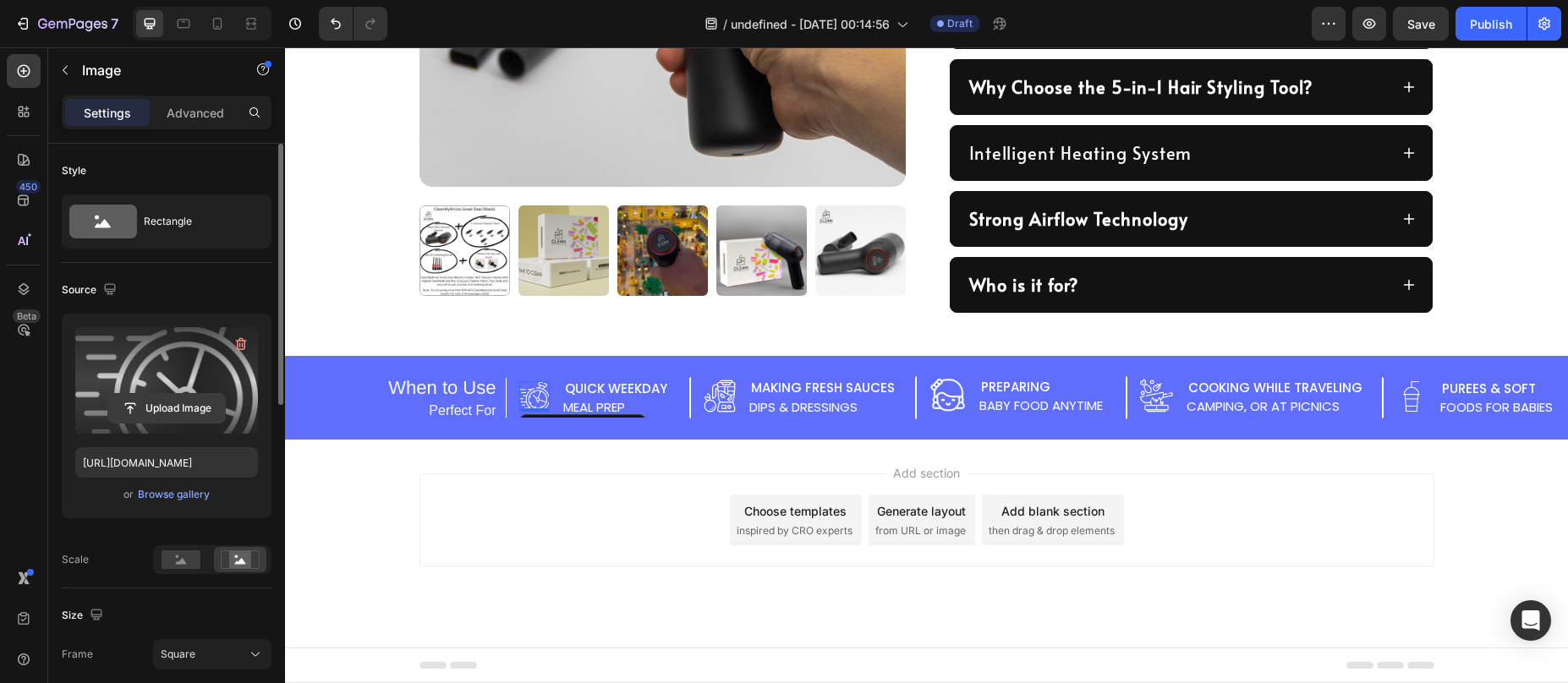
click at [154, 406] on input "file" at bounding box center [166, 408] width 117 height 29
click at [186, 404] on input "file" at bounding box center [166, 408] width 117 height 29
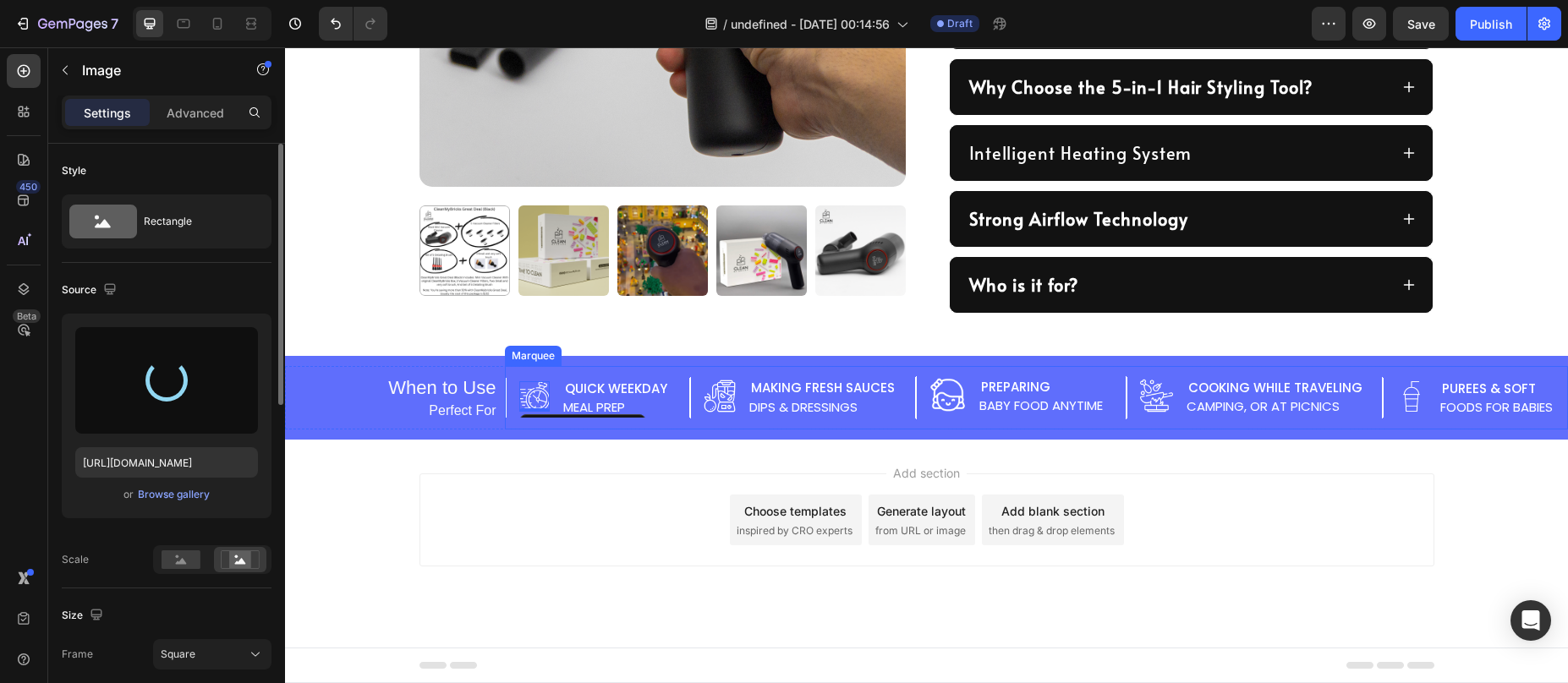
type input "https://cdn.shopify.com/s/files/1/0587/7297/9878/files/gempages_511736710535578…"
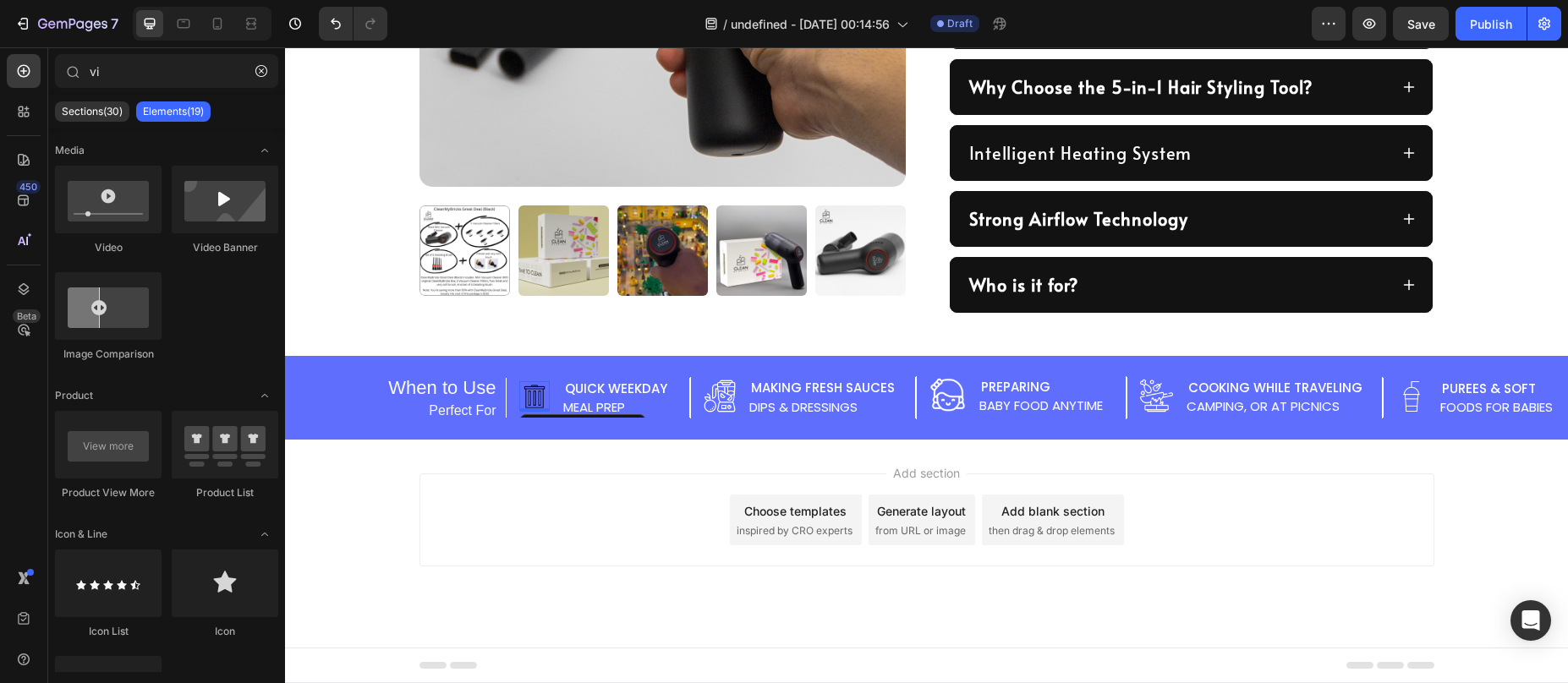
click at [581, 468] on div "Add section Choose templates inspired by CRO experts Generate layout from URL o…" at bounding box center [926, 543] width 1283 height 208
click at [740, 359] on div "When to Use Heading Perfect For Text Block Image Quick weekday Text Block meal …" at bounding box center [926, 397] width 1283 height 84
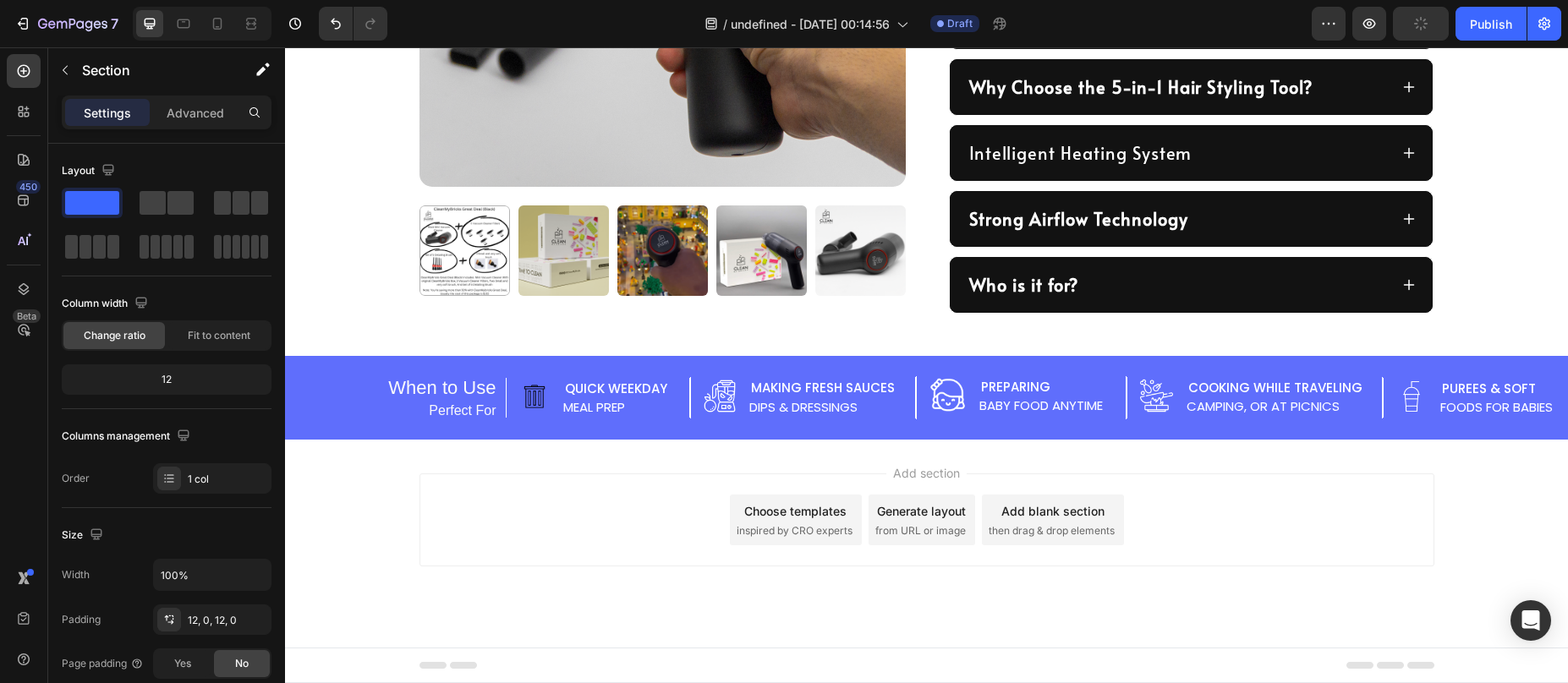
click at [830, 360] on div "When to Use Heading Perfect For Text Block Image Quick weekday Text Block meal …" at bounding box center [926, 397] width 1283 height 84
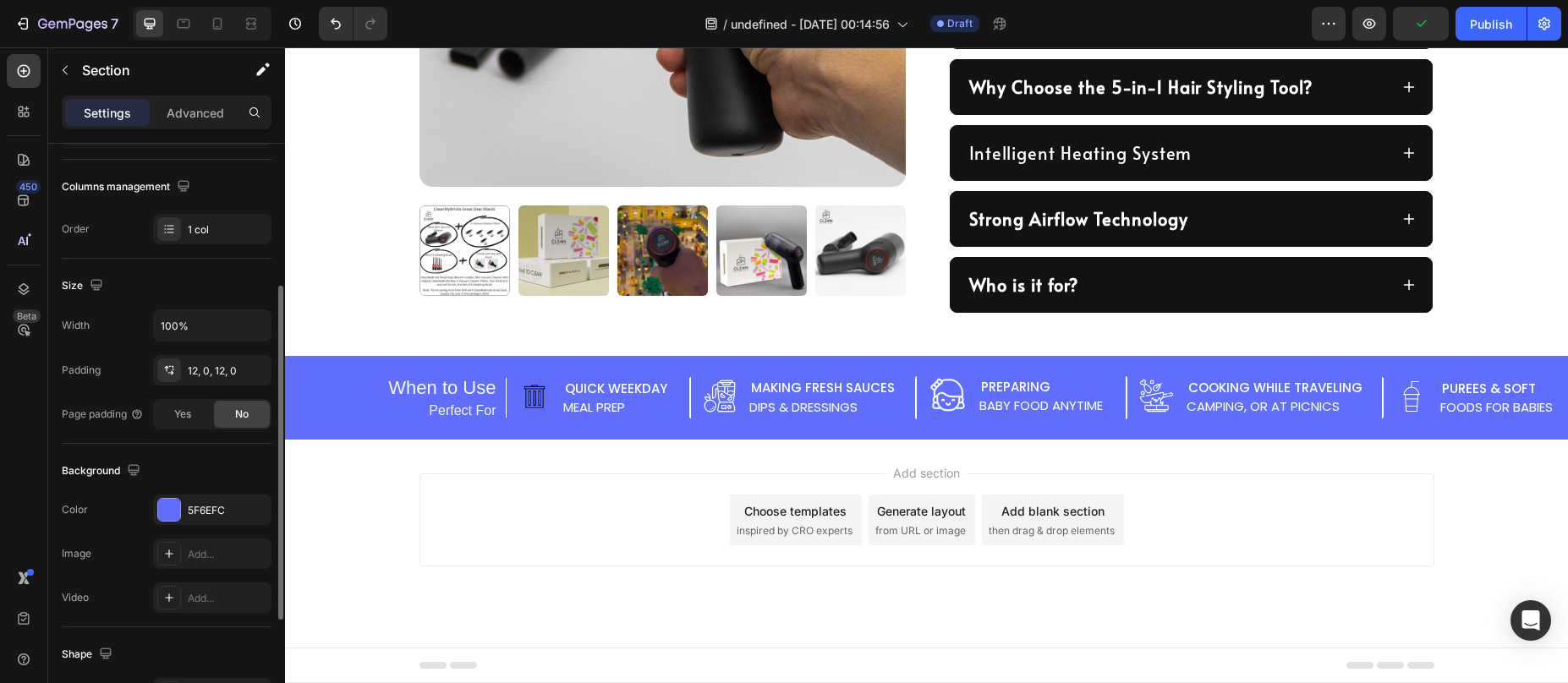
scroll to position [387, 0]
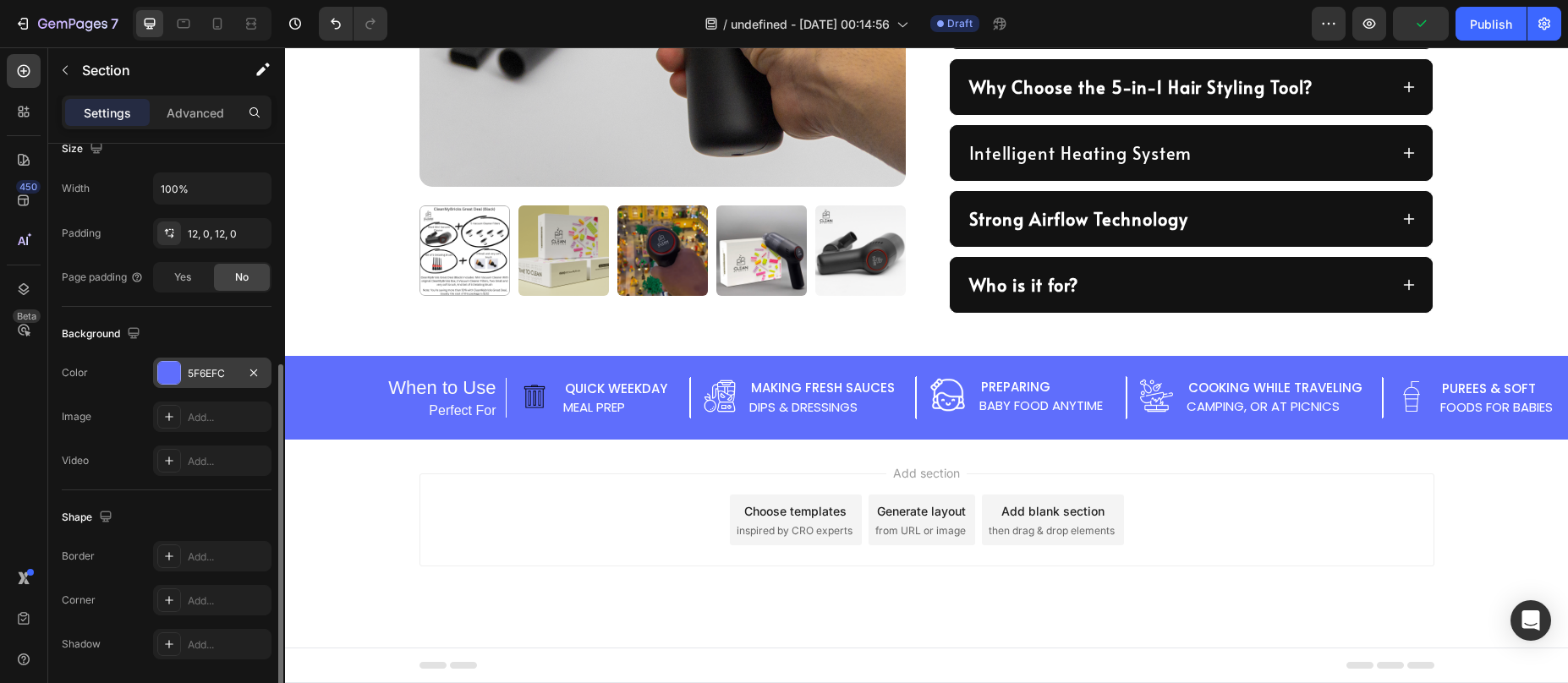
click at [178, 379] on div at bounding box center [169, 373] width 22 height 22
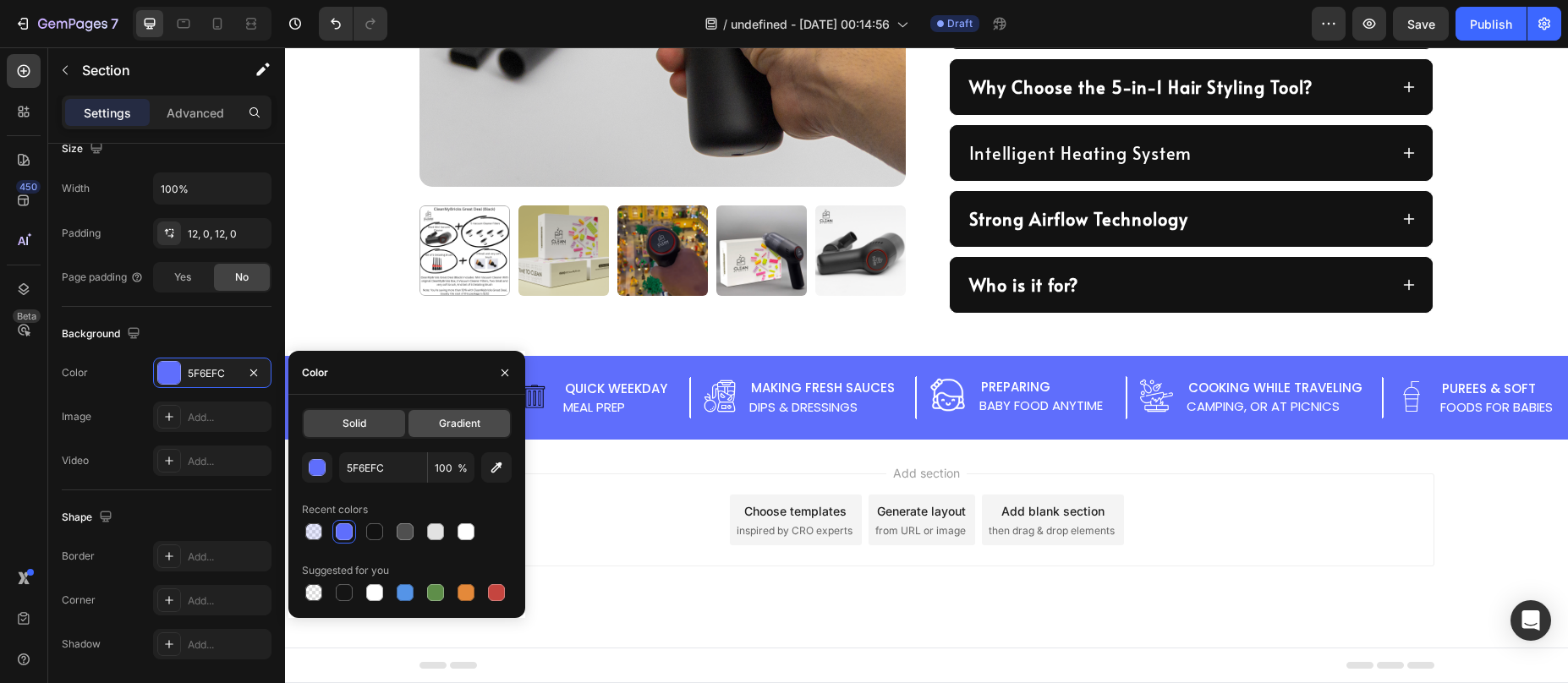
click at [486, 418] on div "Gradient" at bounding box center [459, 423] width 101 height 27
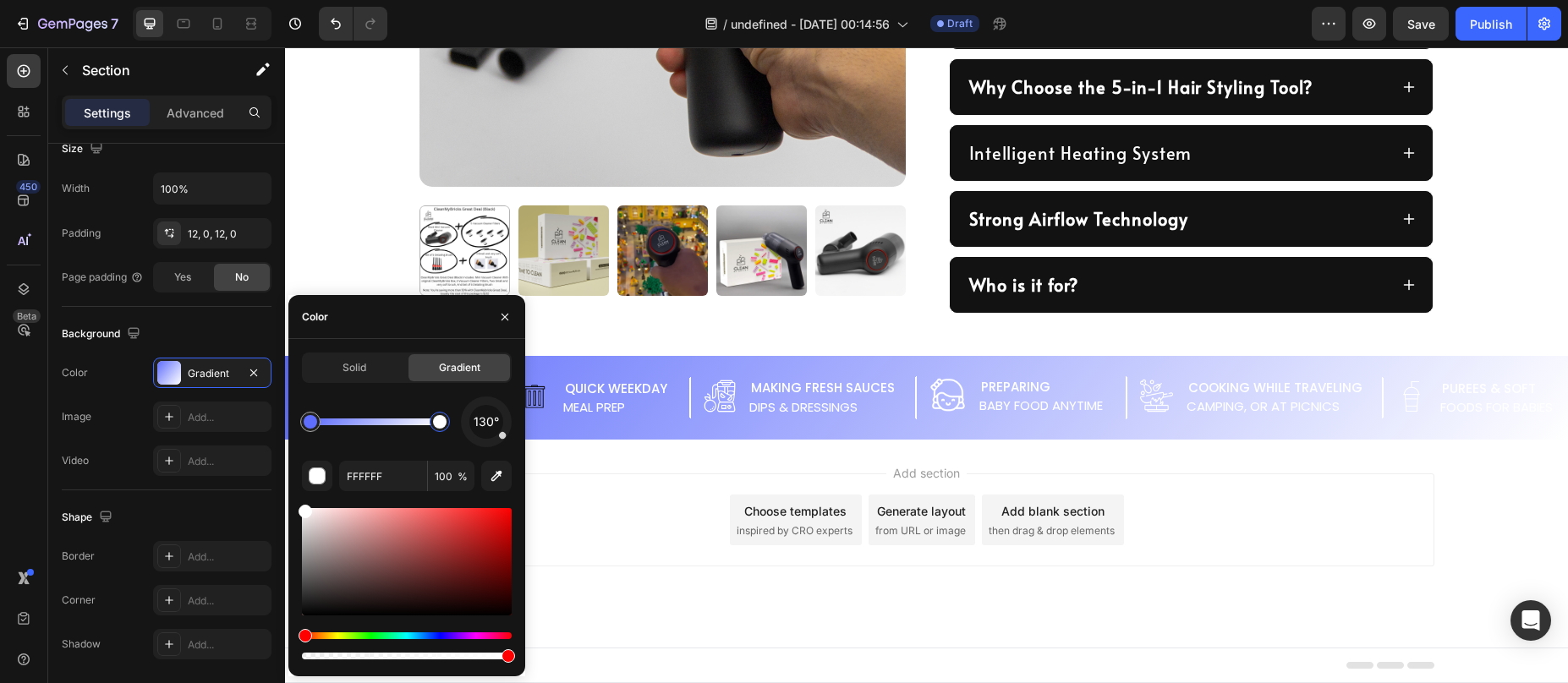
drag, startPoint x: 442, startPoint y: 425, endPoint x: 338, endPoint y: 487, distance: 121.1
click at [447, 425] on div at bounding box center [439, 421] width 13 height 13
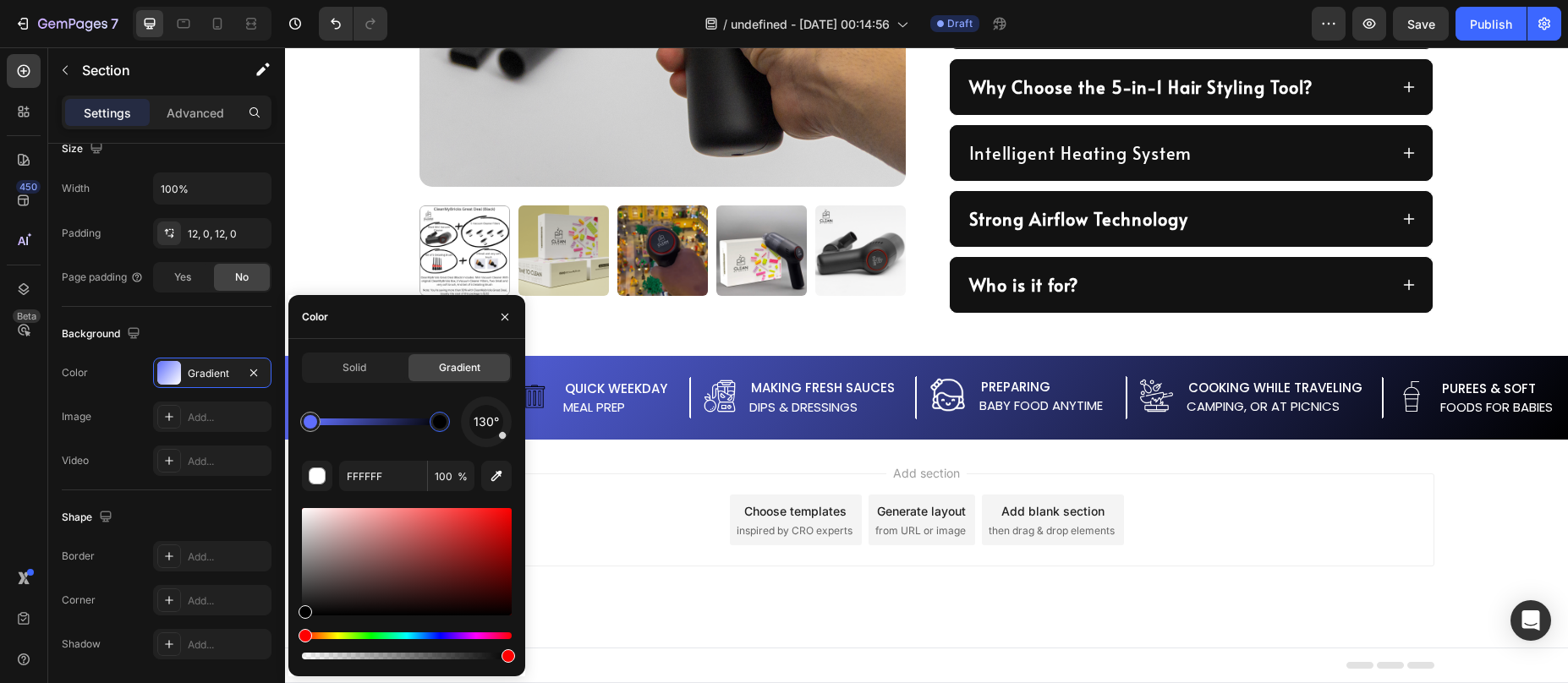
drag, startPoint x: 319, startPoint y: 528, endPoint x: 294, endPoint y: 626, distance: 101.1
click at [294, 626] on div "Solid Gradient 130° FFFFFF 100 %" at bounding box center [406, 507] width 237 height 310
type input "000000"
click at [681, 571] on div "Add section Choose templates inspired by CRO experts Generate layout from URL o…" at bounding box center [926, 543] width 1283 height 208
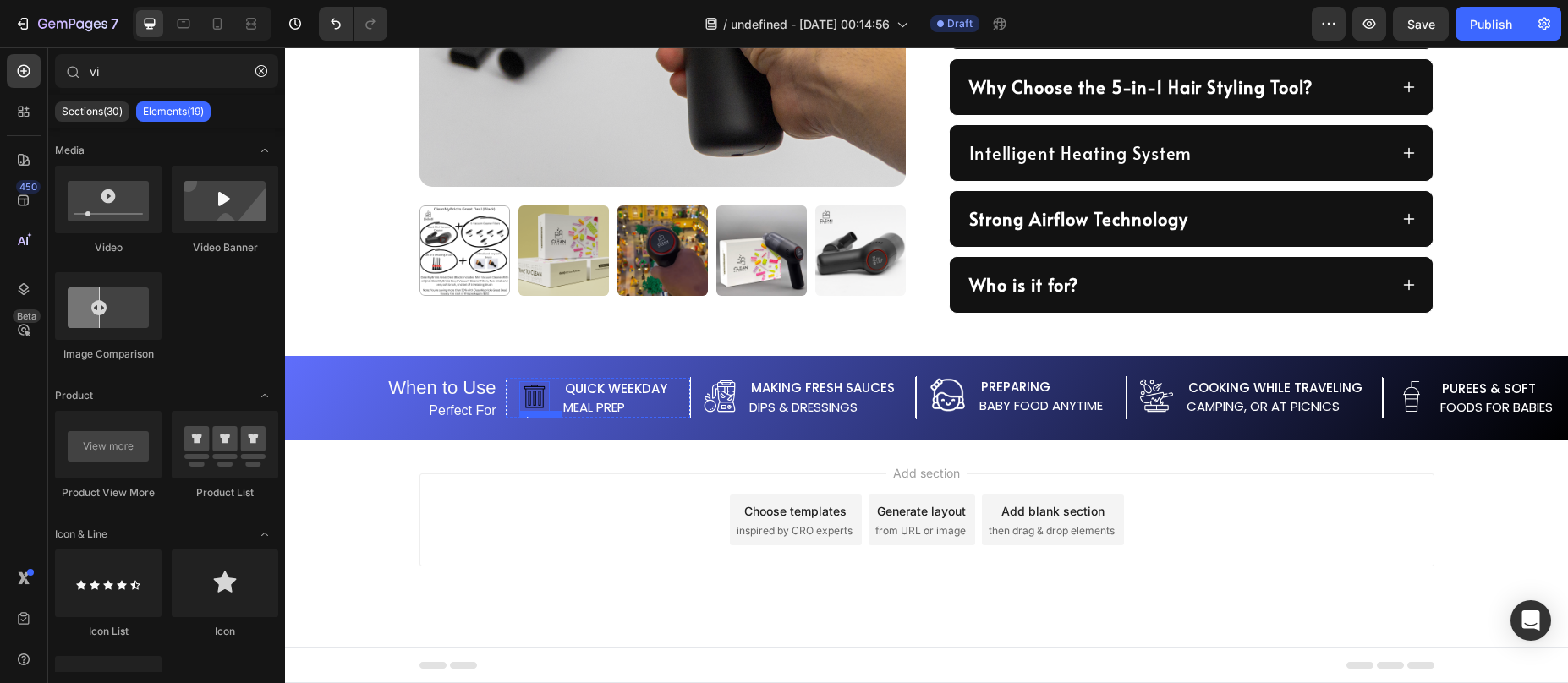
click at [531, 397] on img at bounding box center [534, 396] width 31 height 31
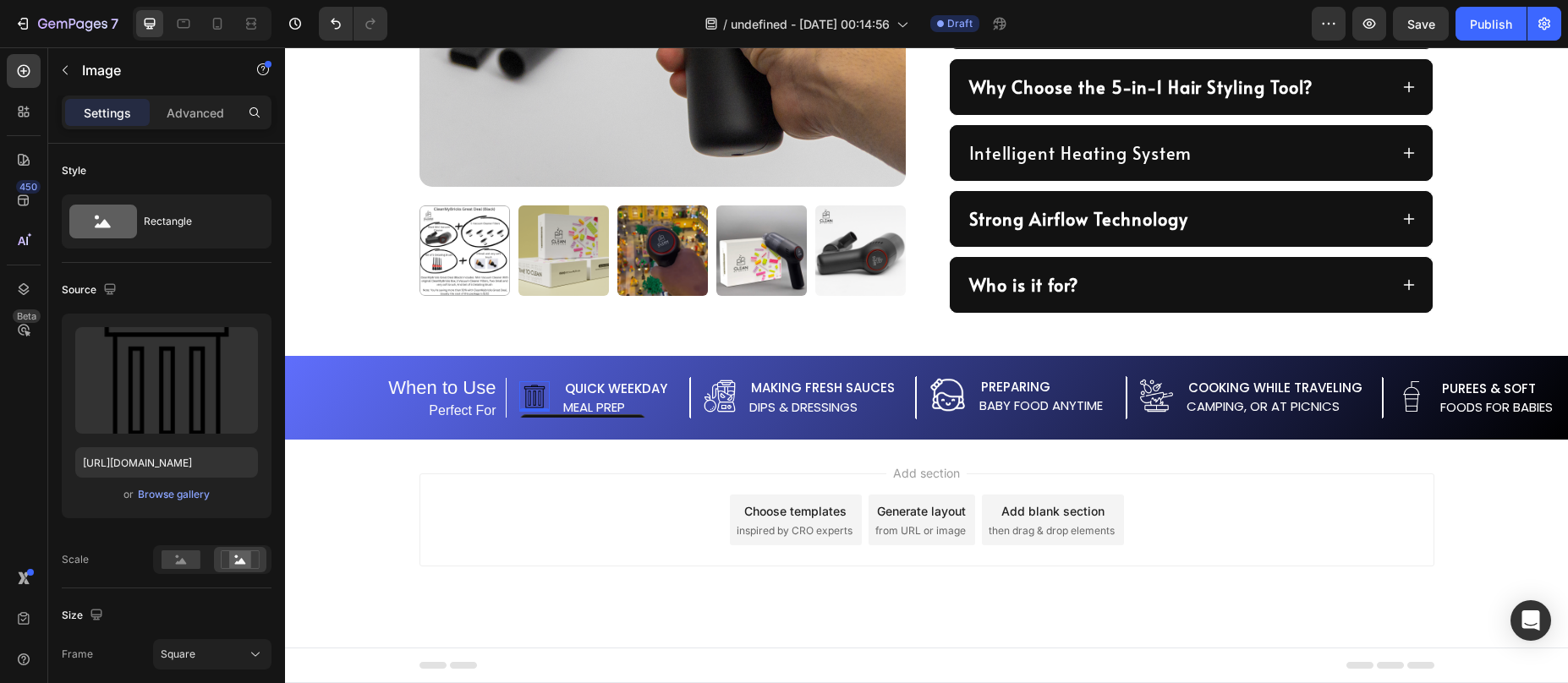
click at [521, 393] on img at bounding box center [534, 396] width 31 height 31
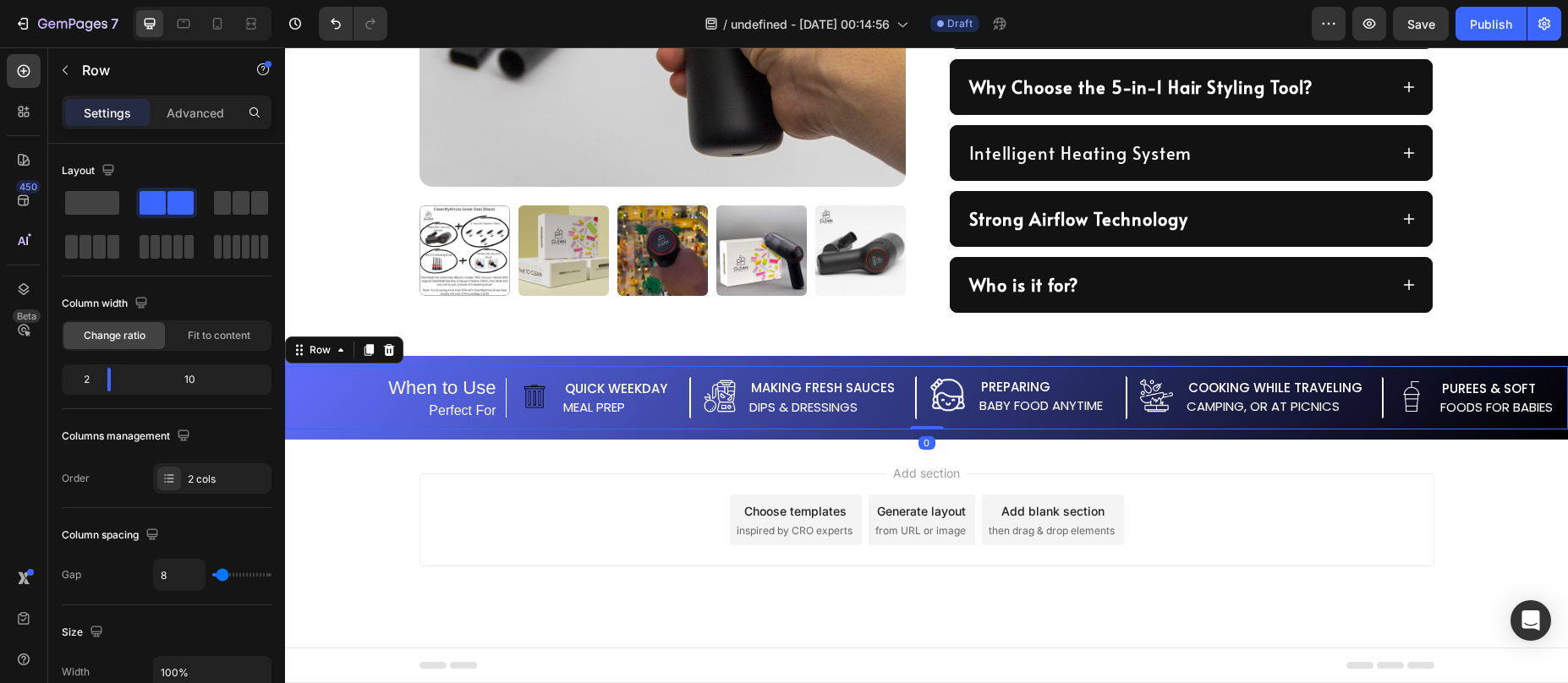
click at [494, 371] on div "When to Use Heading Perfect For Text Block" at bounding box center [391, 397] width 213 height 63
click at [93, 209] on span at bounding box center [92, 202] width 55 height 24
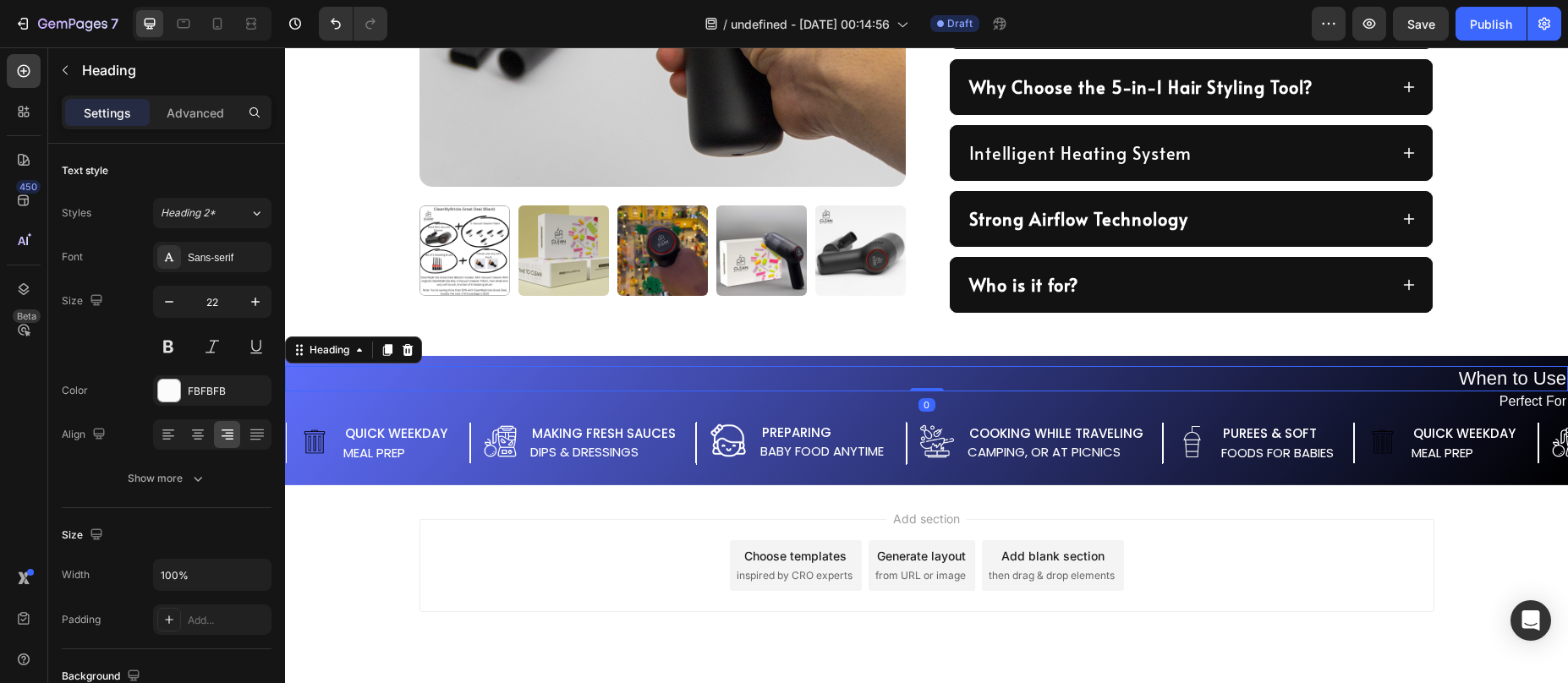
click at [1476, 388] on h2 "When to Use" at bounding box center [926, 378] width 1283 height 25
drag, startPoint x: 411, startPoint y: 344, endPoint x: 561, endPoint y: 351, distance: 150.2
click at [412, 345] on icon at bounding box center [407, 349] width 13 height 13
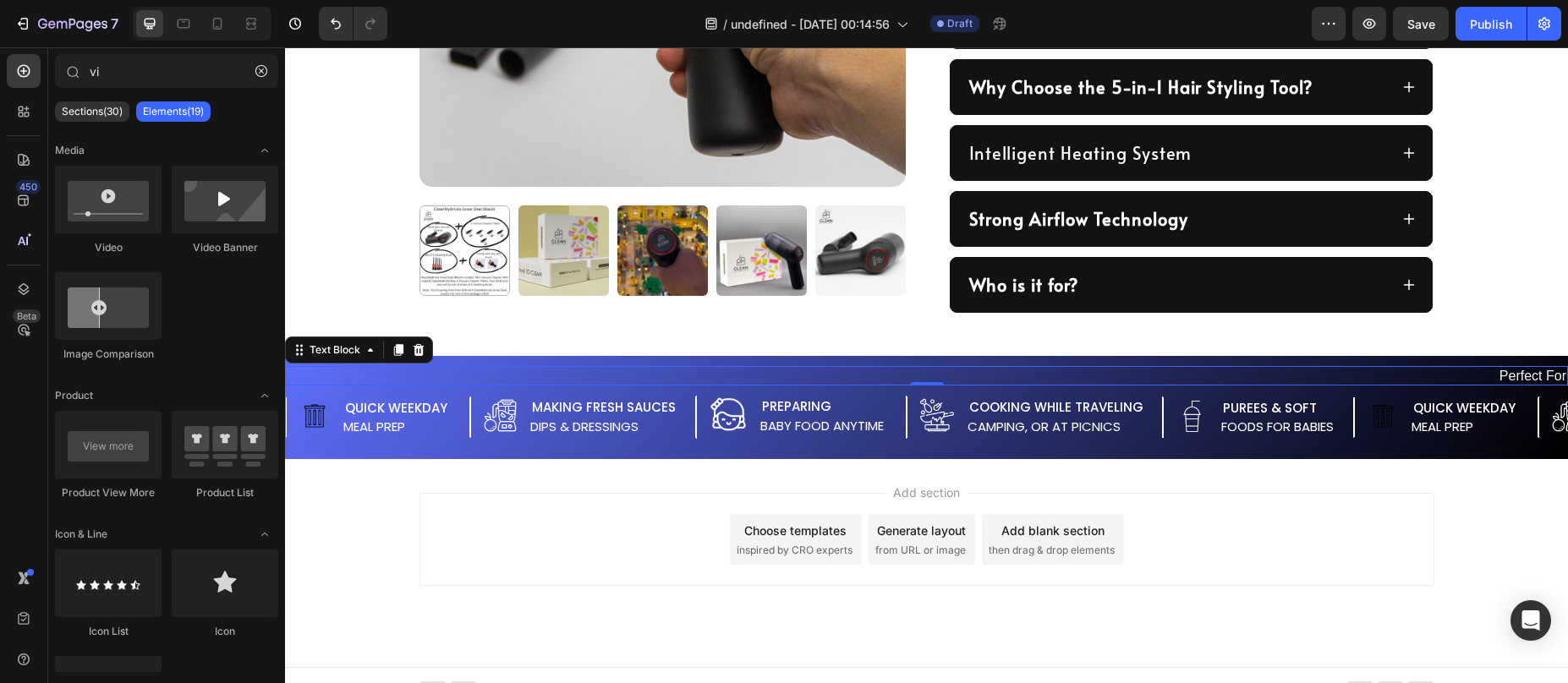
click at [1499, 374] on p "Perfect For" at bounding box center [926, 375] width 1280 height 16
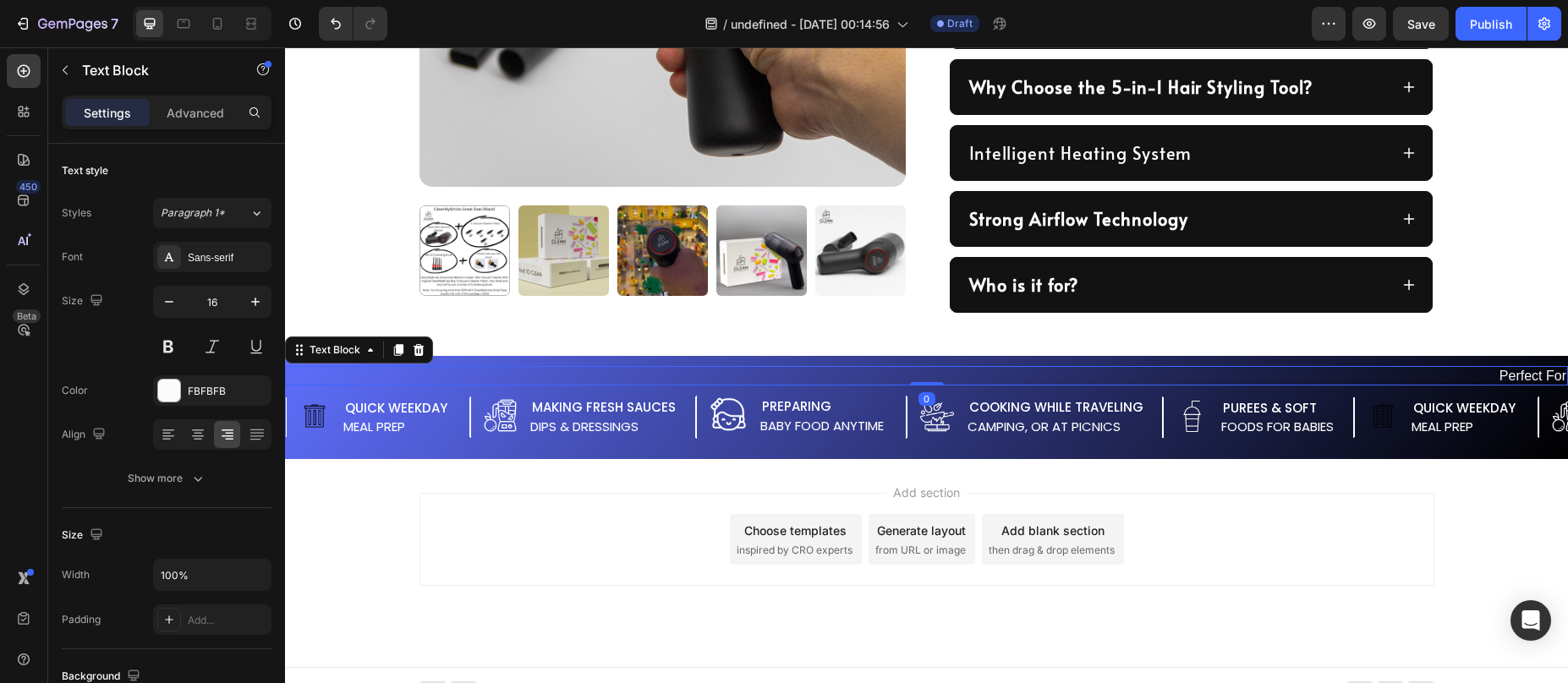
click at [418, 355] on icon at bounding box center [419, 349] width 11 height 11
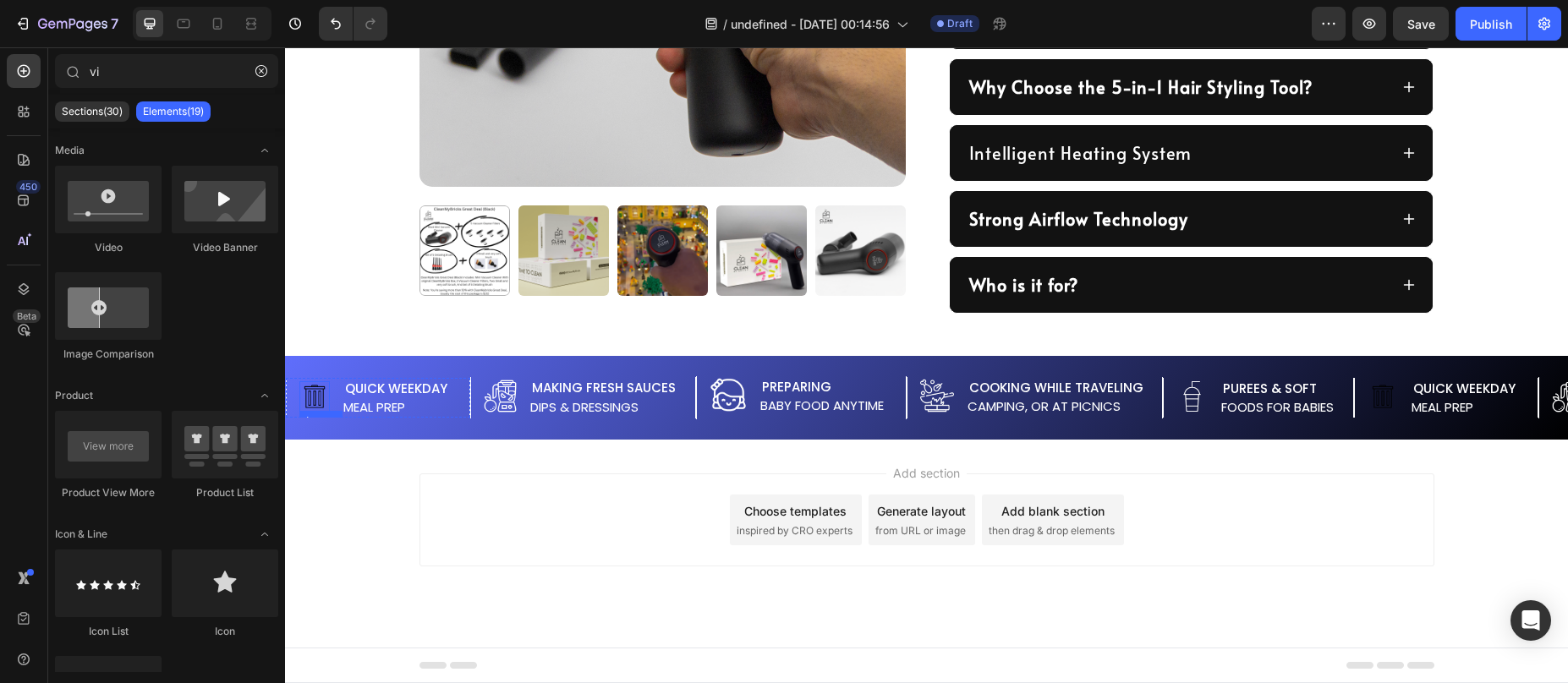
click at [321, 396] on img at bounding box center [314, 396] width 31 height 31
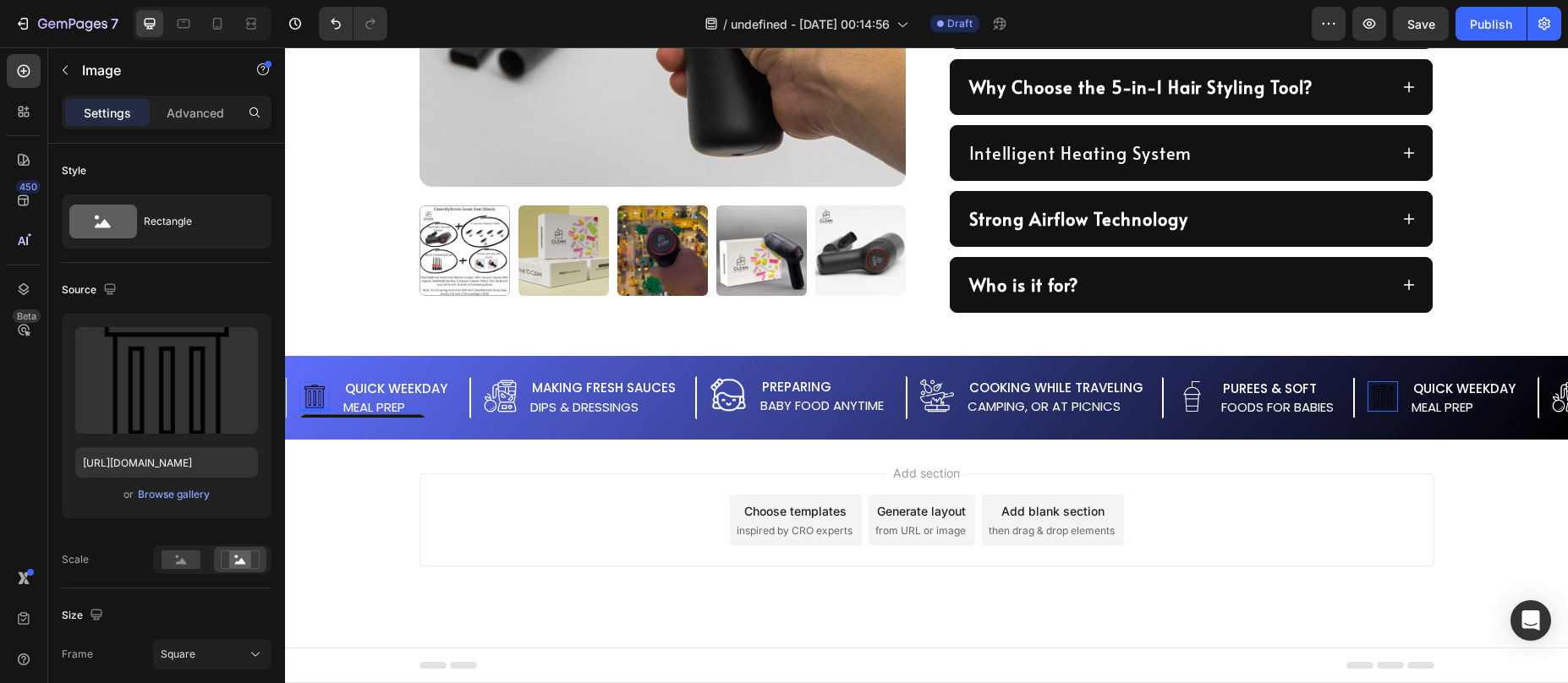
click at [319, 395] on img at bounding box center [314, 396] width 31 height 31
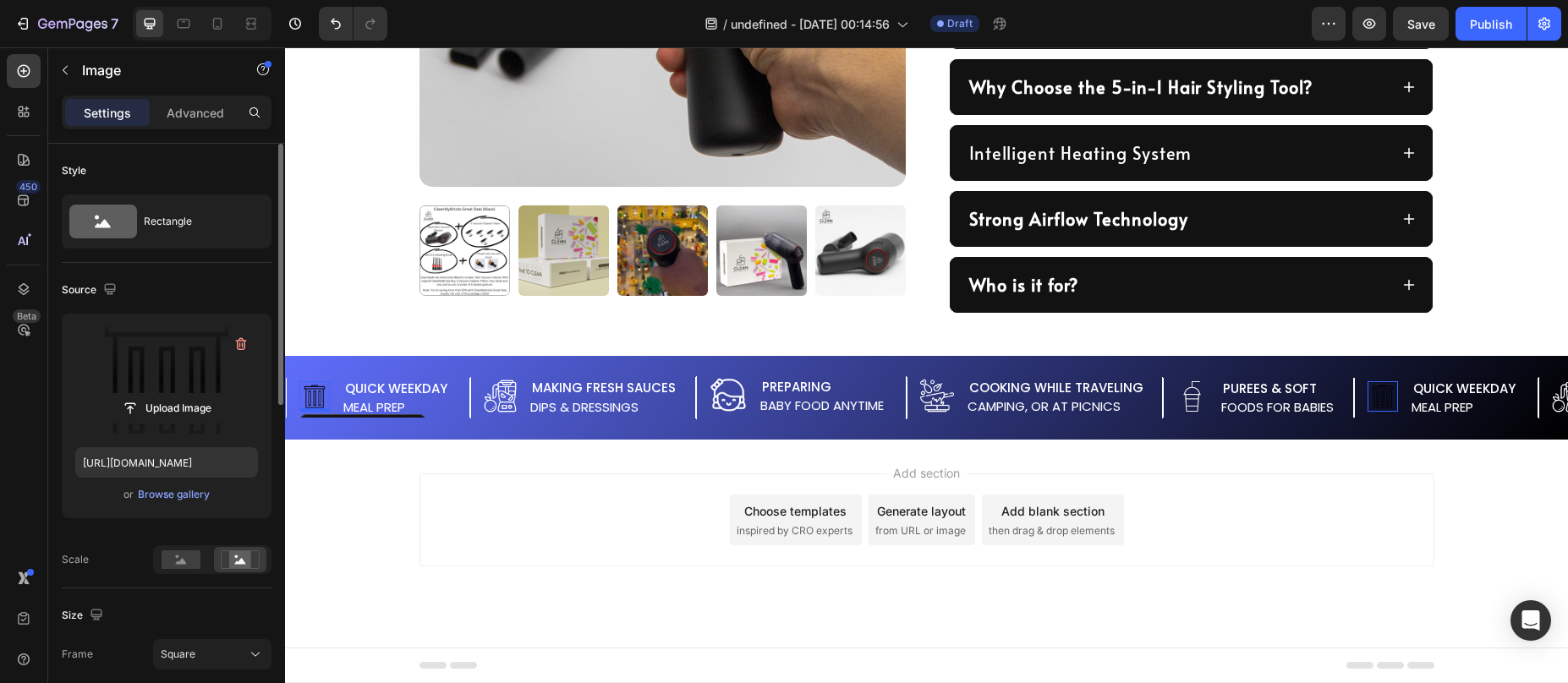
click at [193, 385] on label at bounding box center [167, 380] width 183 height 106
click at [193, 394] on input "file" at bounding box center [166, 408] width 117 height 29
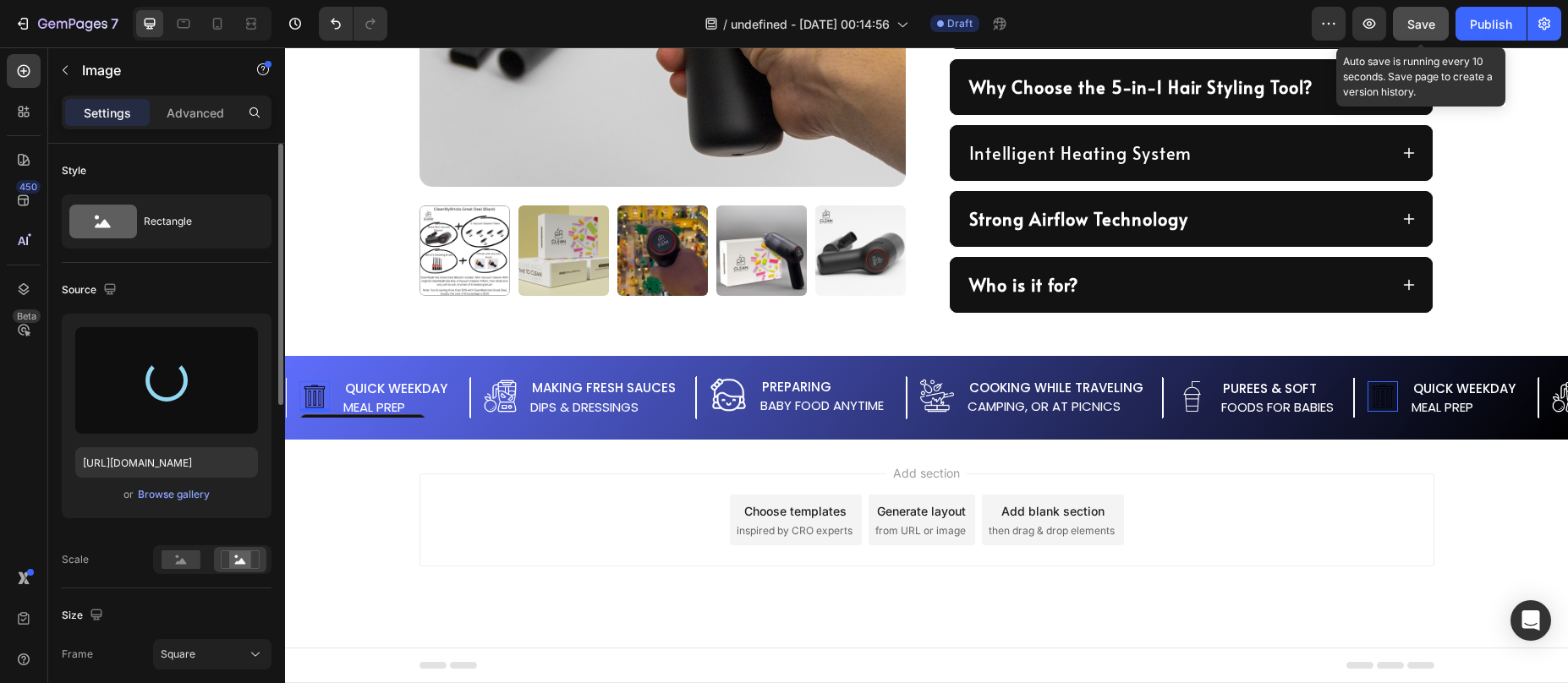
click at [1418, 17] on span "Save" at bounding box center [1421, 24] width 28 height 14
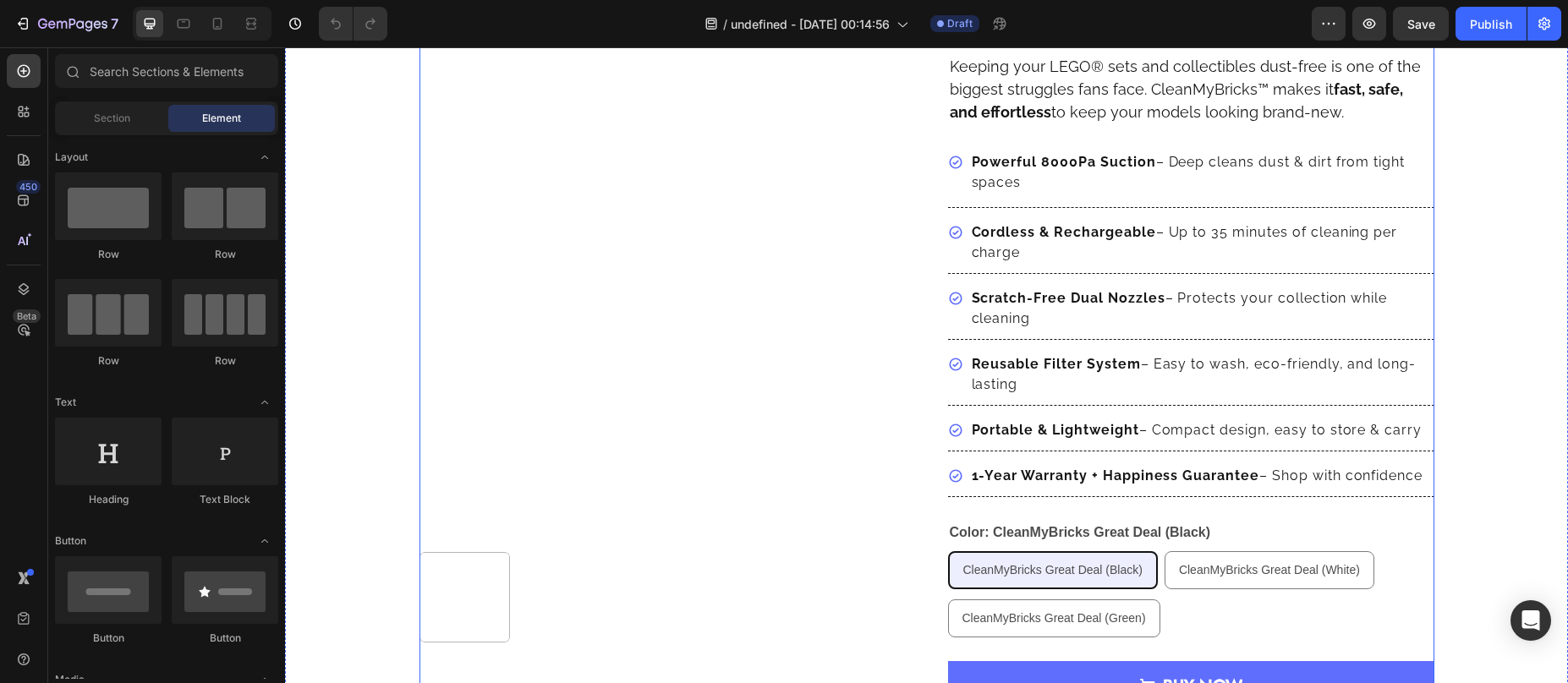
scroll to position [99, 0]
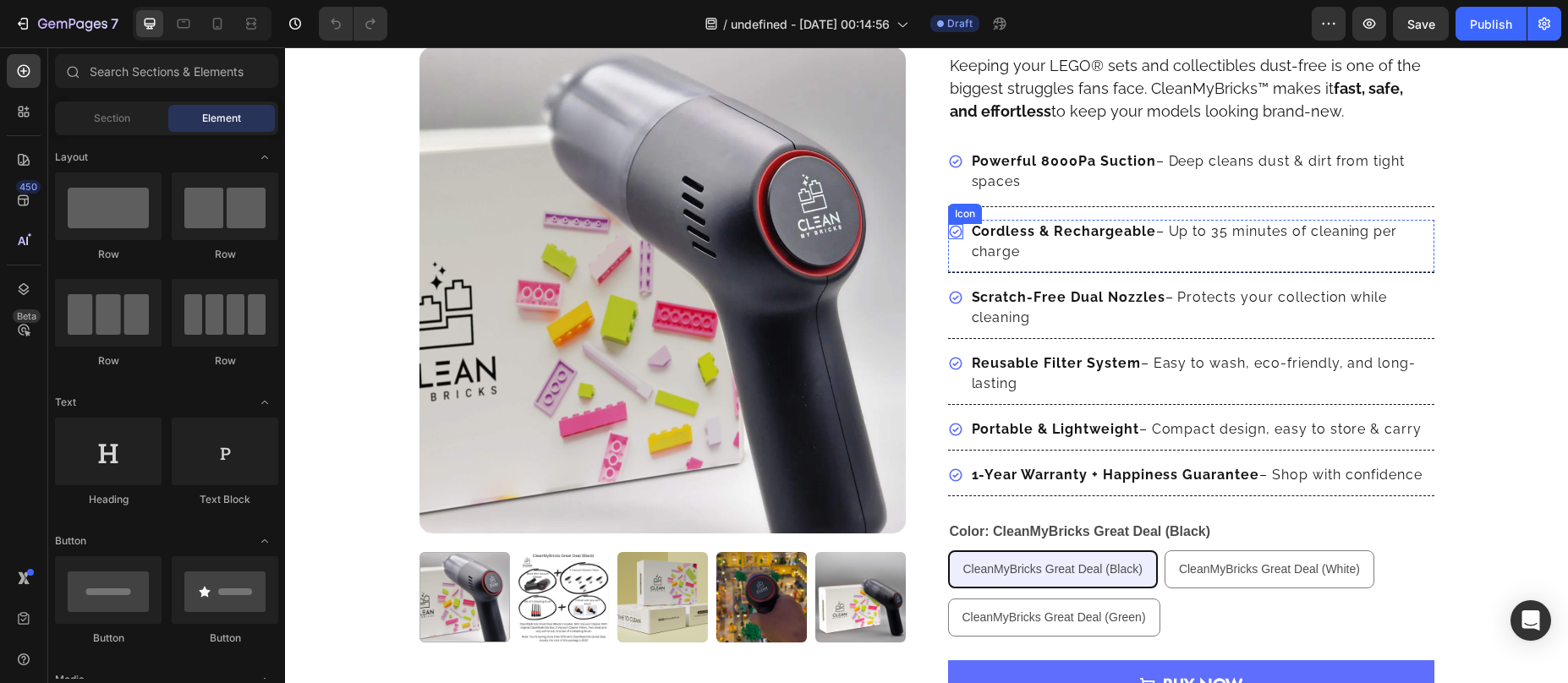
click at [949, 232] on icon at bounding box center [955, 231] width 12 height 12
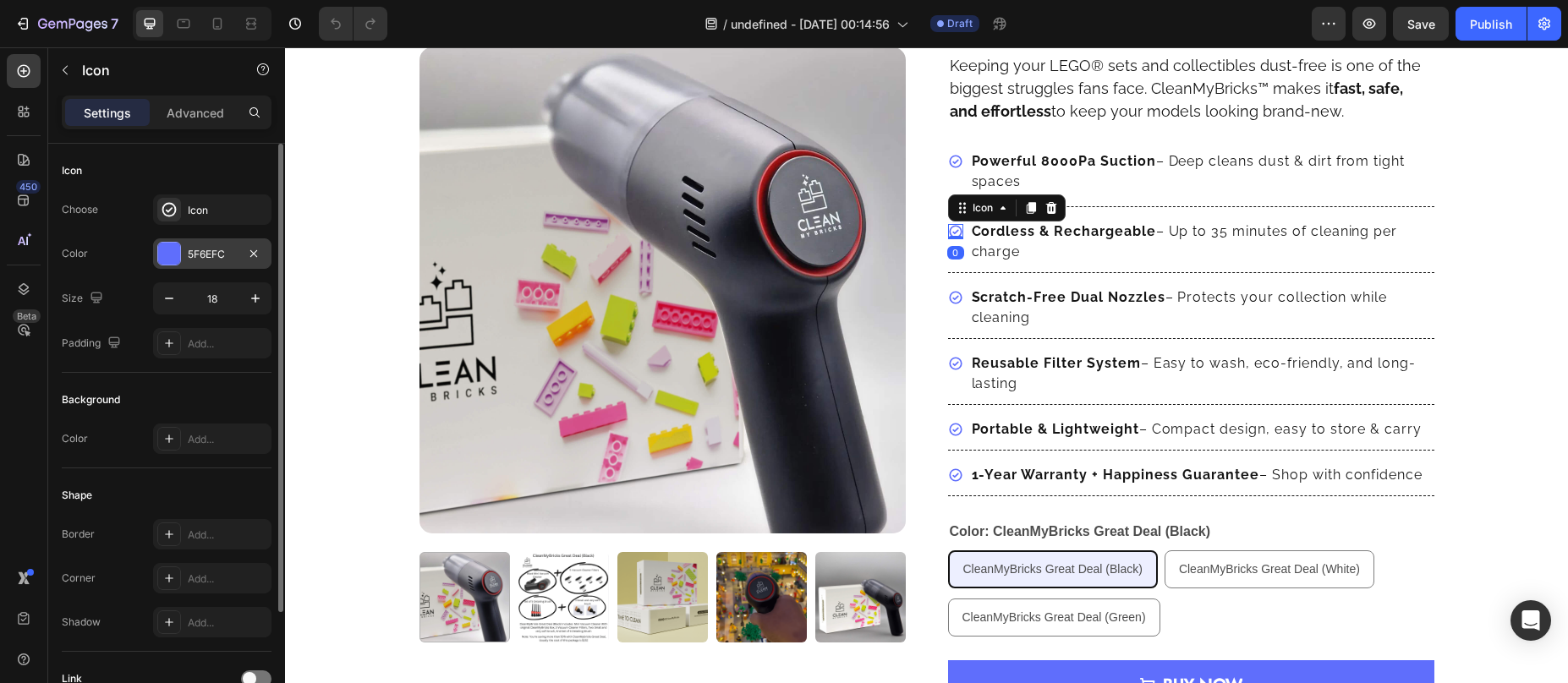
click at [180, 245] on div at bounding box center [169, 253] width 24 height 24
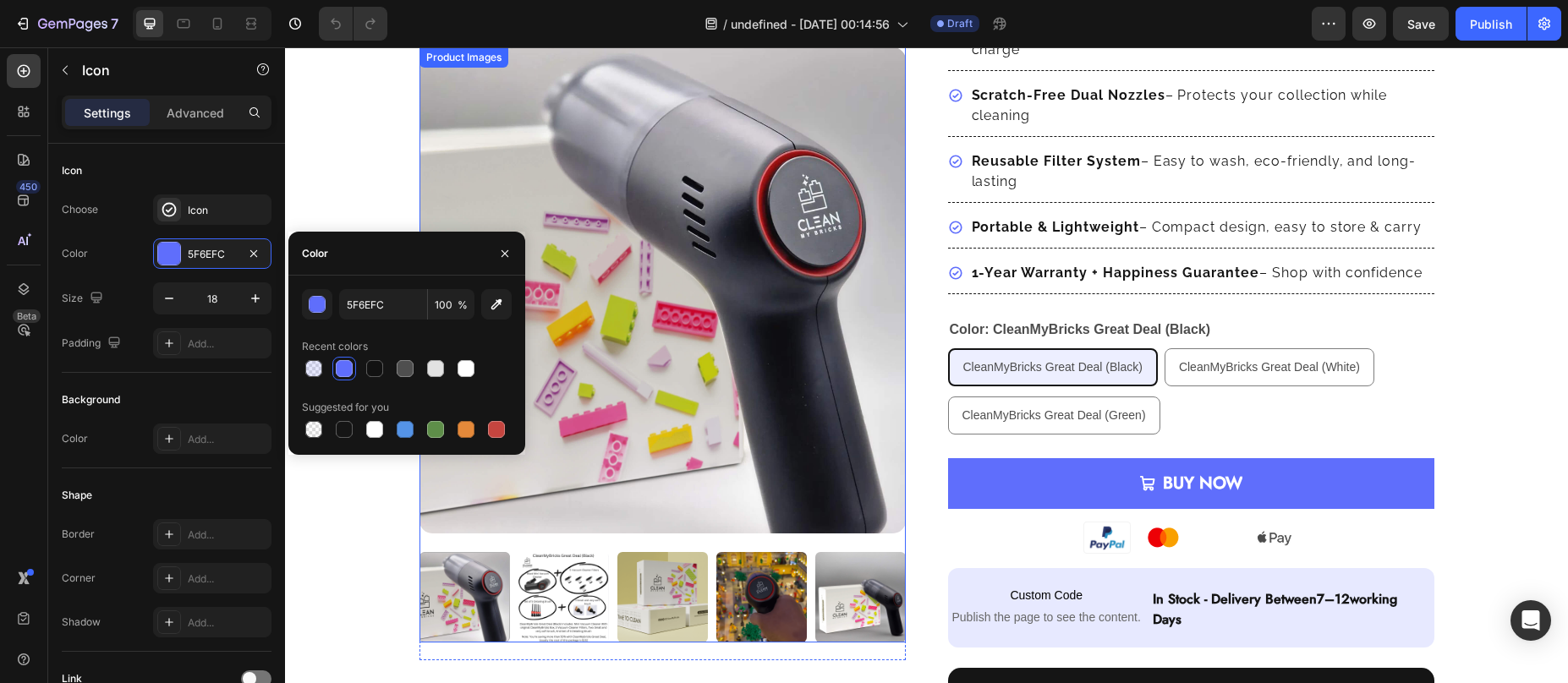
scroll to position [303, 0]
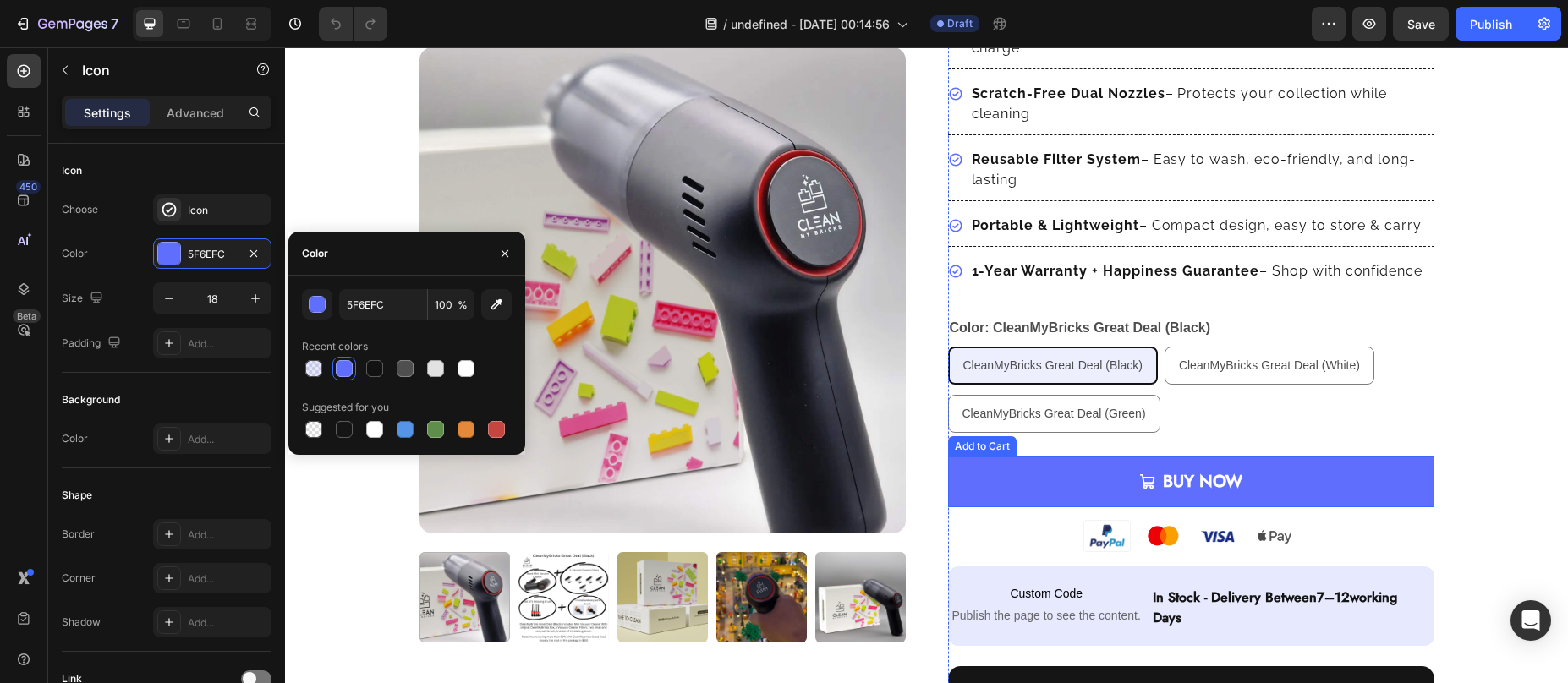
click at [948, 441] on div "Add to Cart" at bounding box center [982, 446] width 69 height 20
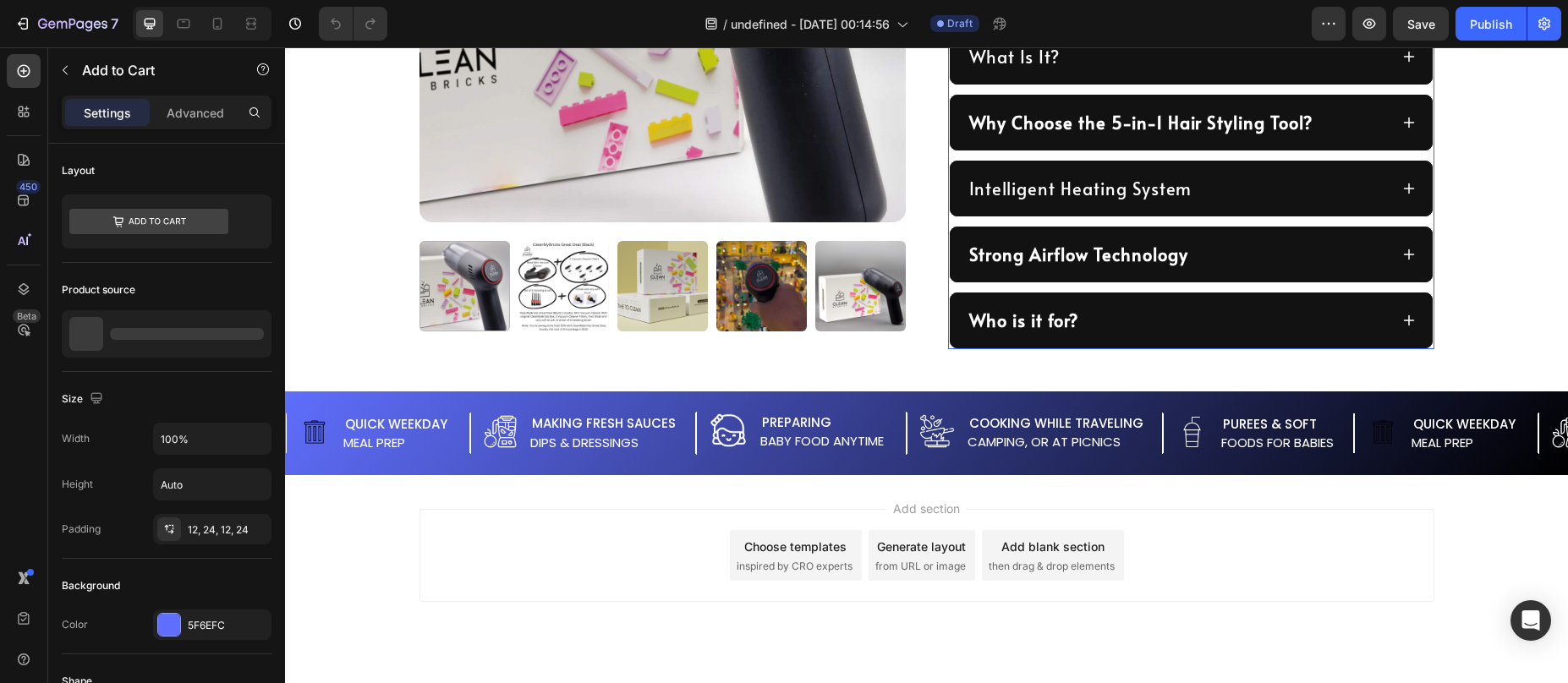
scroll to position [1088, 0]
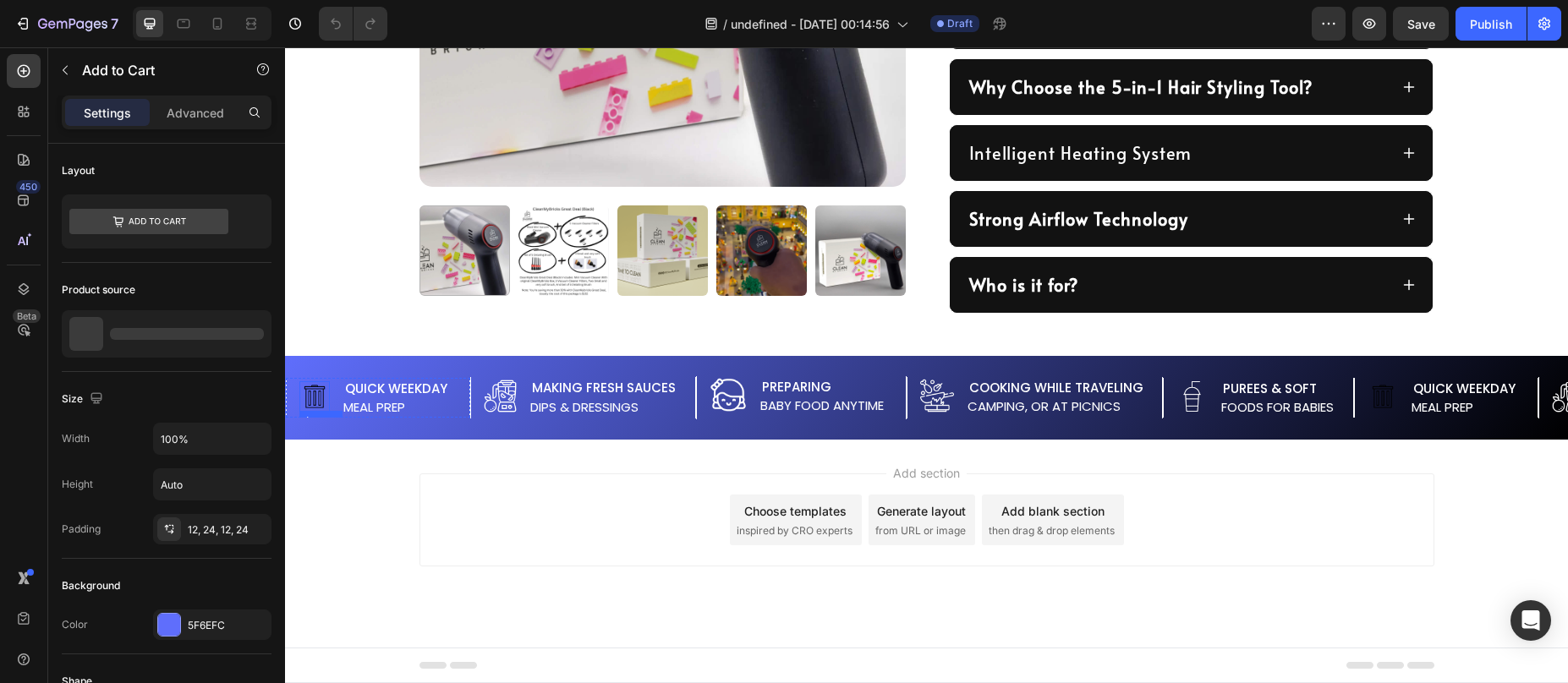
click at [304, 395] on img at bounding box center [314, 396] width 31 height 31
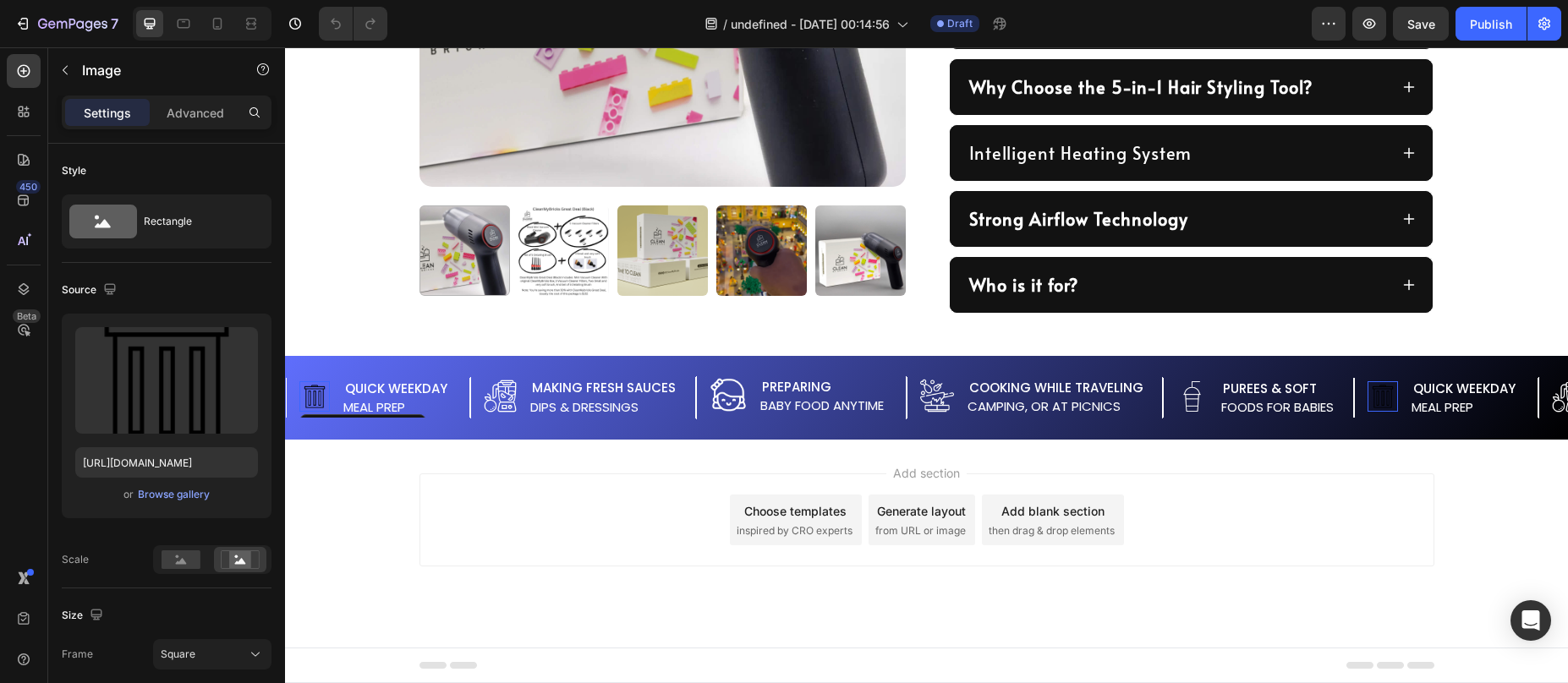
click at [316, 396] on img at bounding box center [314, 396] width 31 height 31
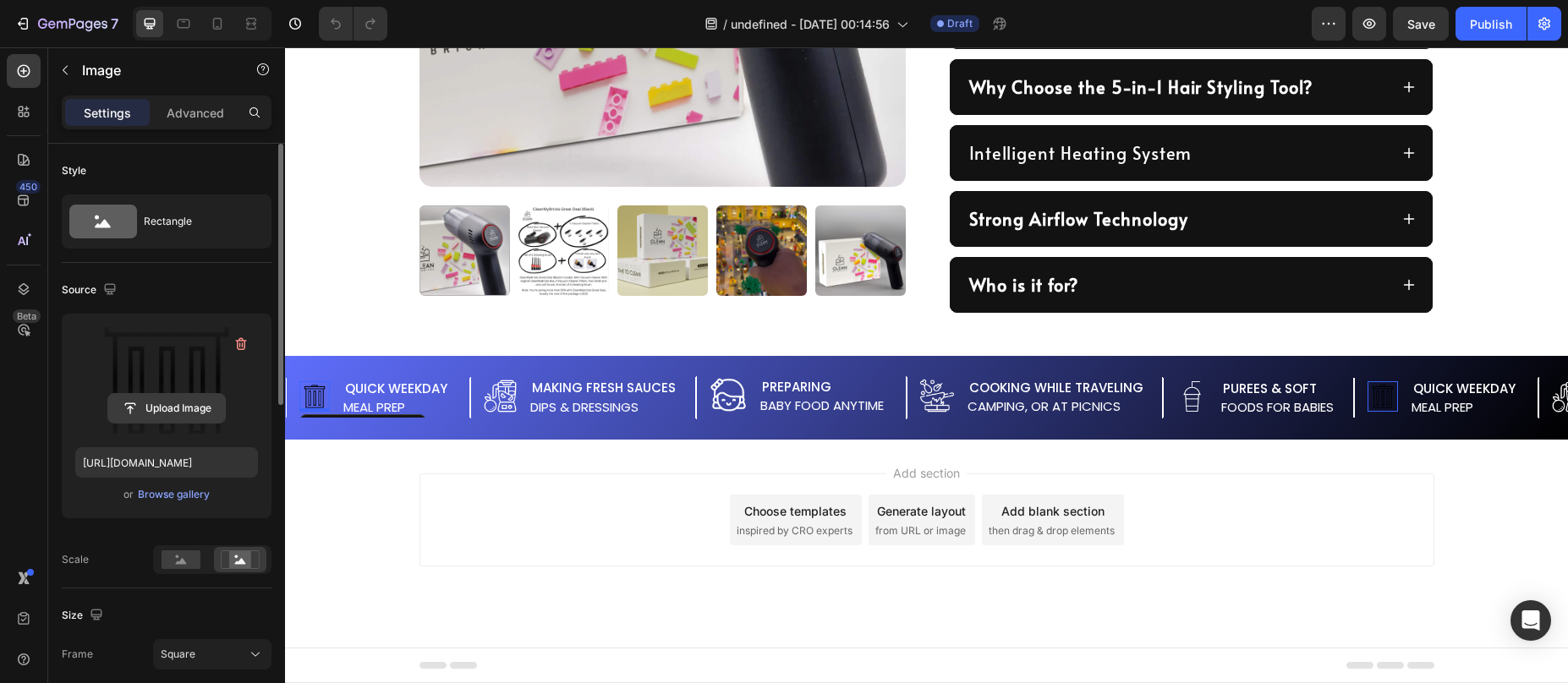
click at [155, 394] on input "file" at bounding box center [166, 408] width 117 height 29
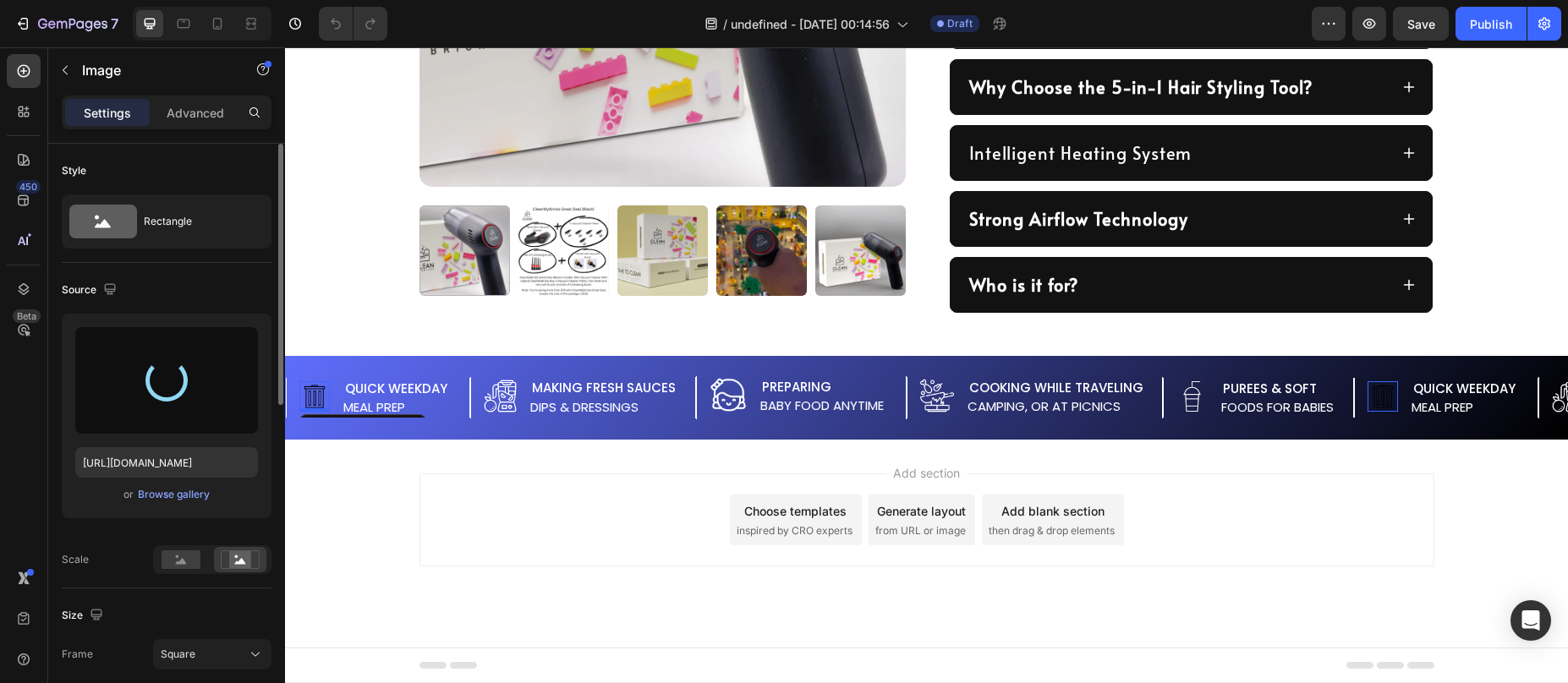
type input "https://cdn.shopify.com/s/files/1/0587/7297/9878/files/gempages_511736710535578…"
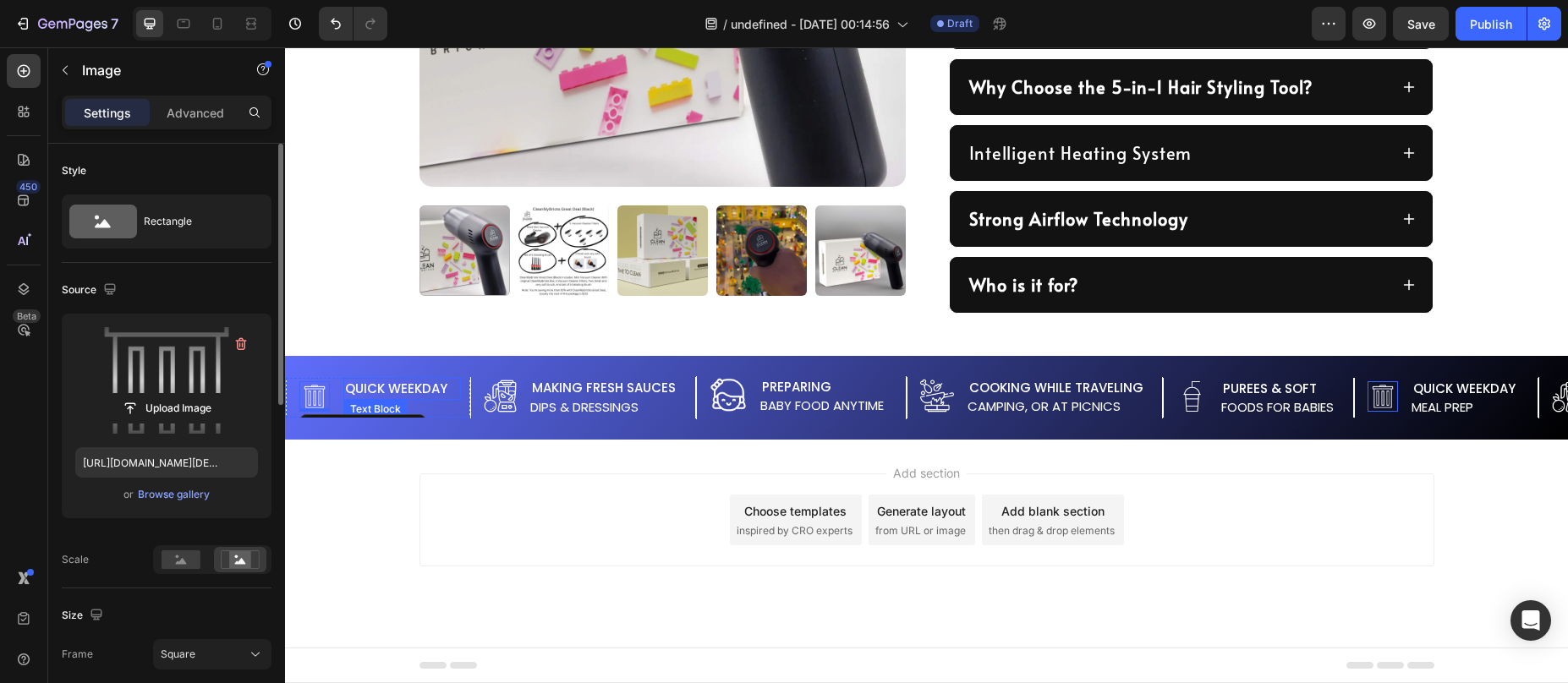
click at [370, 398] on p "Quick weekday" at bounding box center [402, 389] width 114 height 19
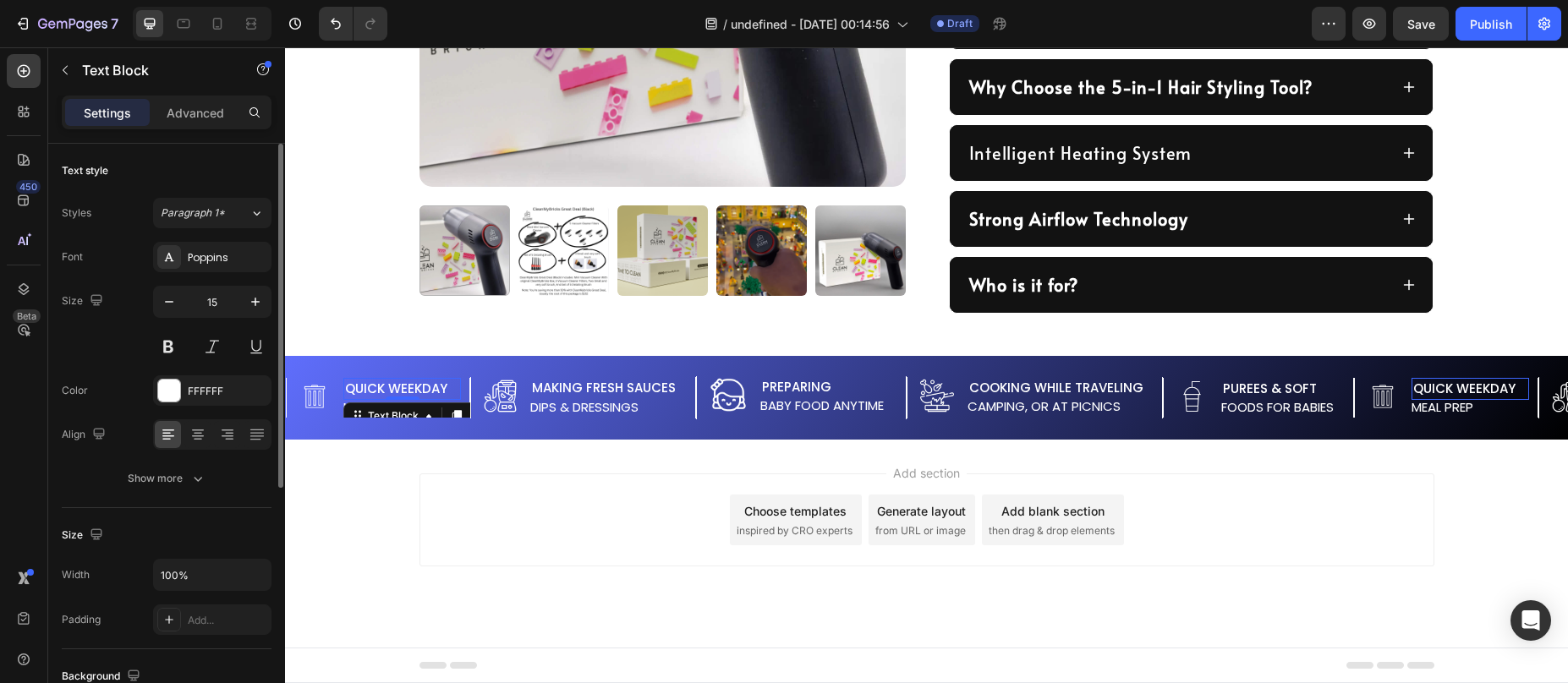
click at [377, 389] on p "Quick weekday" at bounding box center [402, 389] width 114 height 19
click at [377, 390] on p "Quick weekday" at bounding box center [402, 389] width 114 height 19
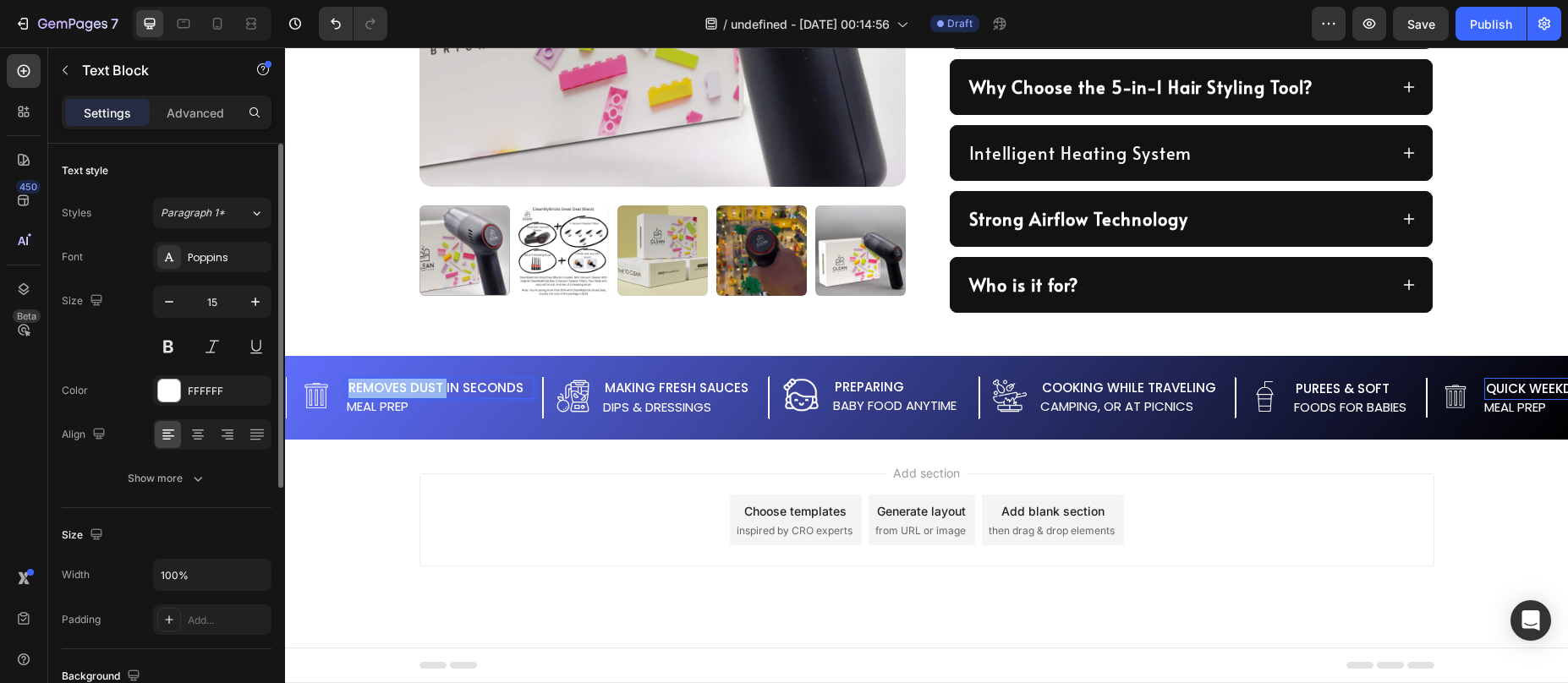
scroll to position [1087, 0]
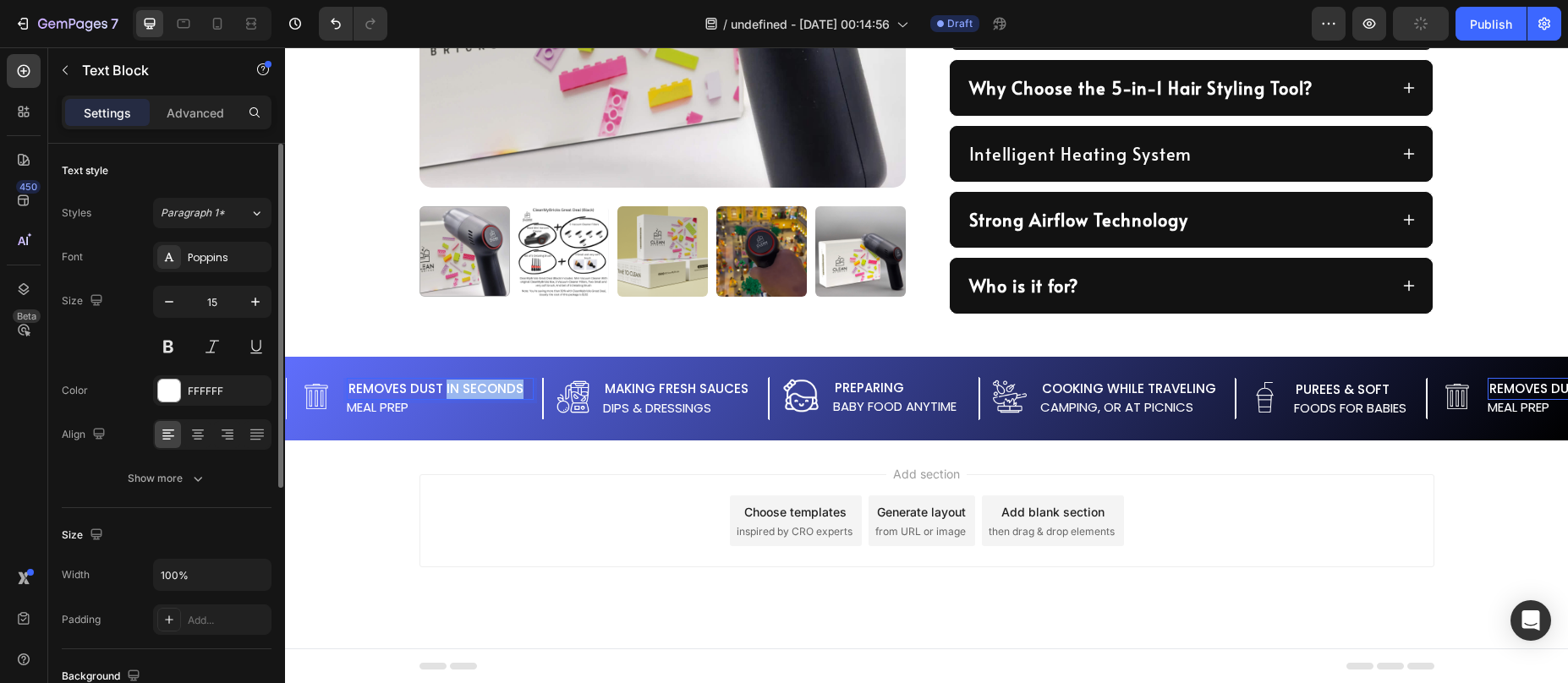
drag, startPoint x: 448, startPoint y: 387, endPoint x: 522, endPoint y: 394, distance: 74.3
click at [524, 394] on p "Removes Dust in Seconds" at bounding box center [440, 389] width 184 height 19
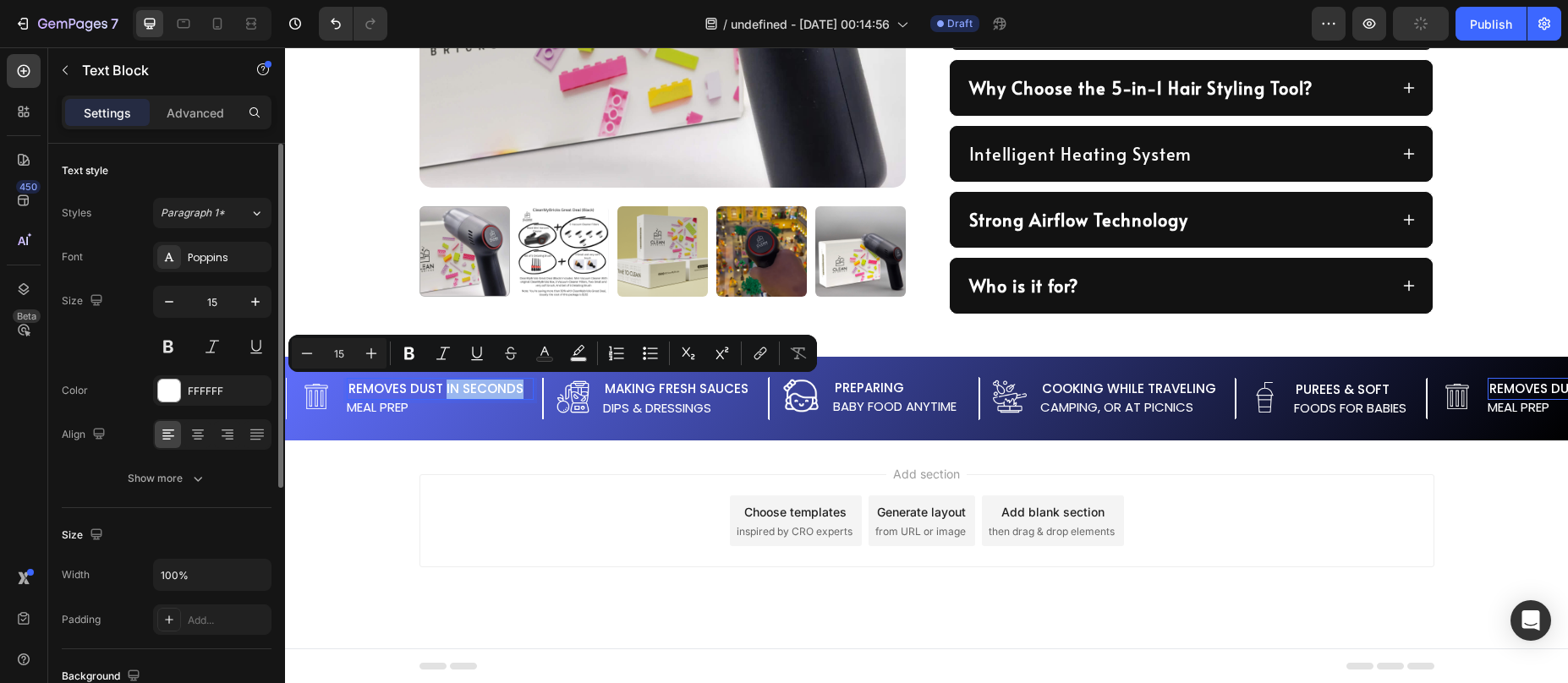
copy p "in Seconds"
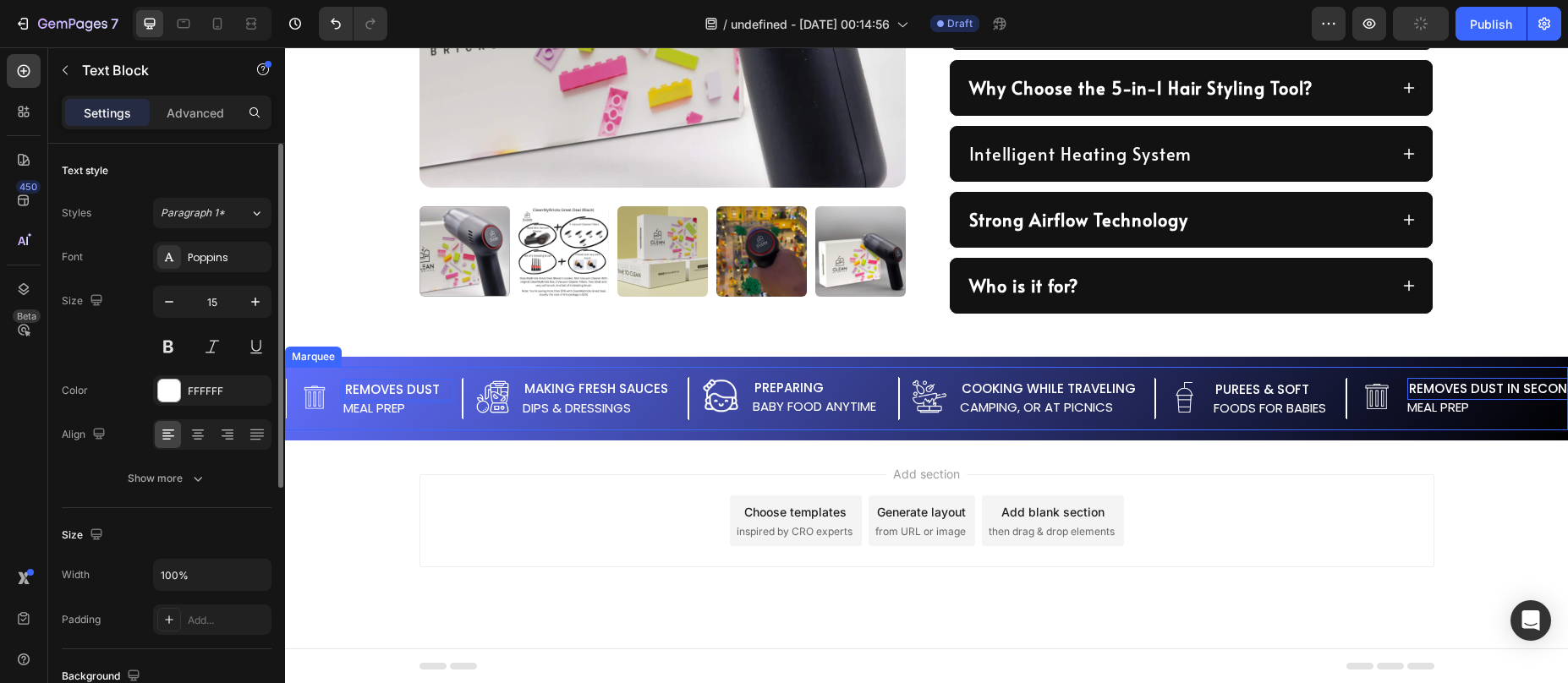
scroll to position [1088, 0]
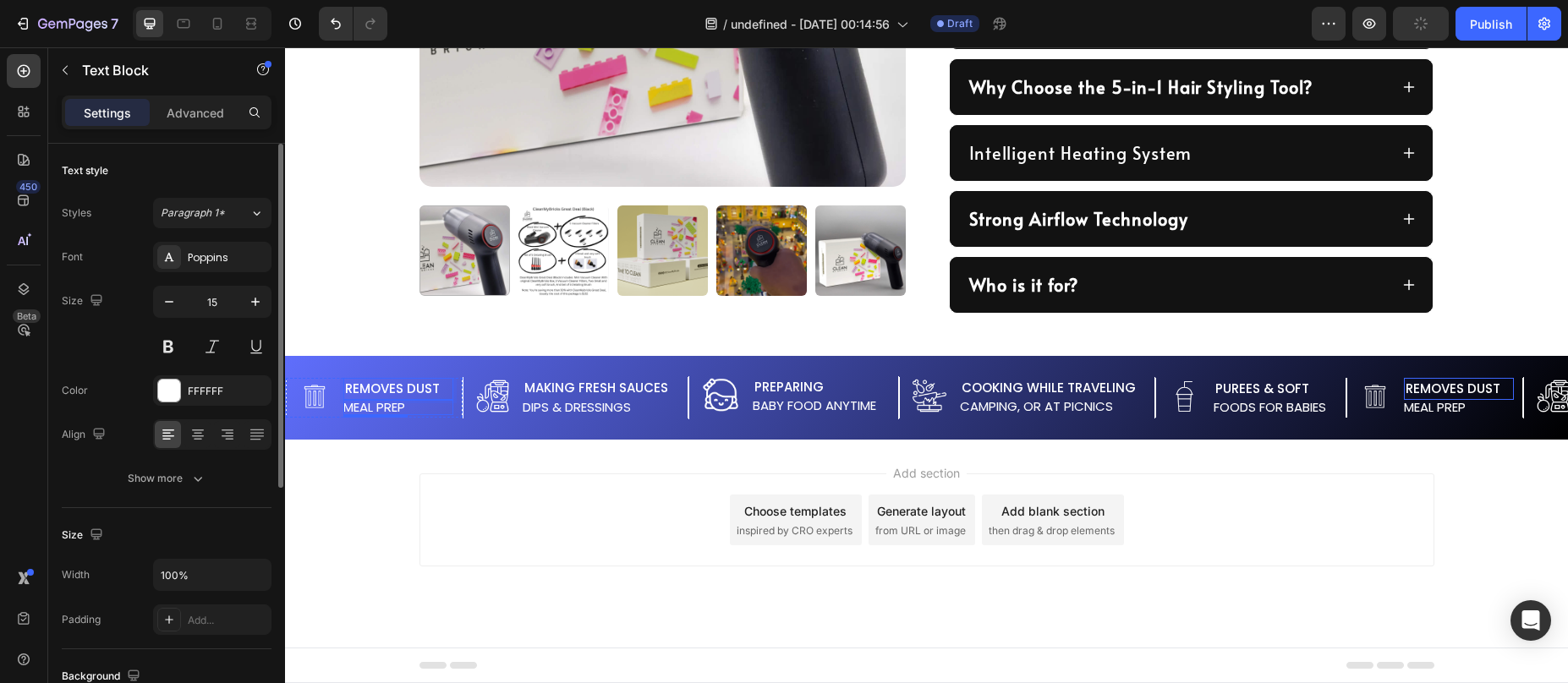
click at [381, 406] on p "meal prep" at bounding box center [397, 407] width 110 height 15
click at [383, 406] on p "meal prep" at bounding box center [397, 407] width 110 height 15
click at [396, 429] on div "Image Removes Dust Text Block in Seconds Text Block 0 Advanced List Image Makin…" at bounding box center [926, 397] width 1283 height 63
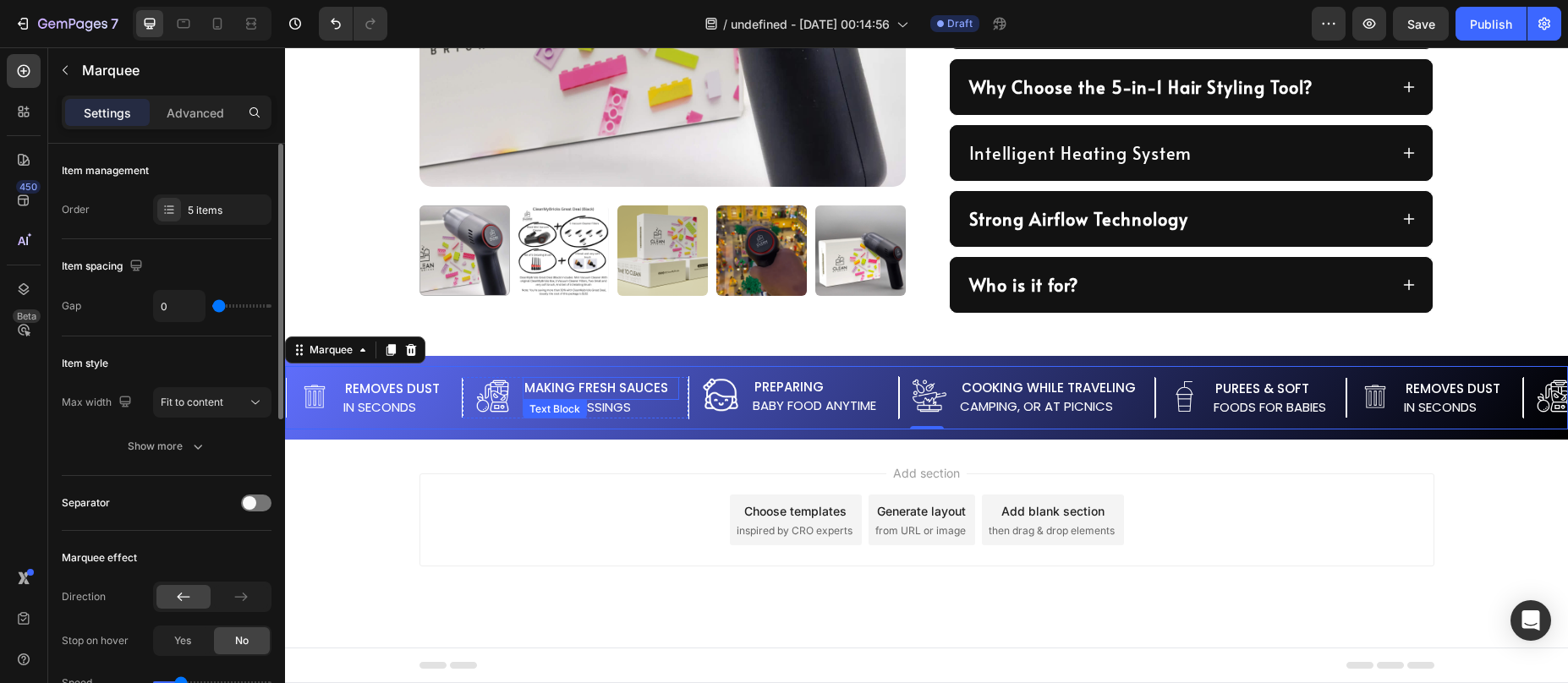
click at [594, 389] on p "Making fresh sauces" at bounding box center [601, 389] width 153 height 19
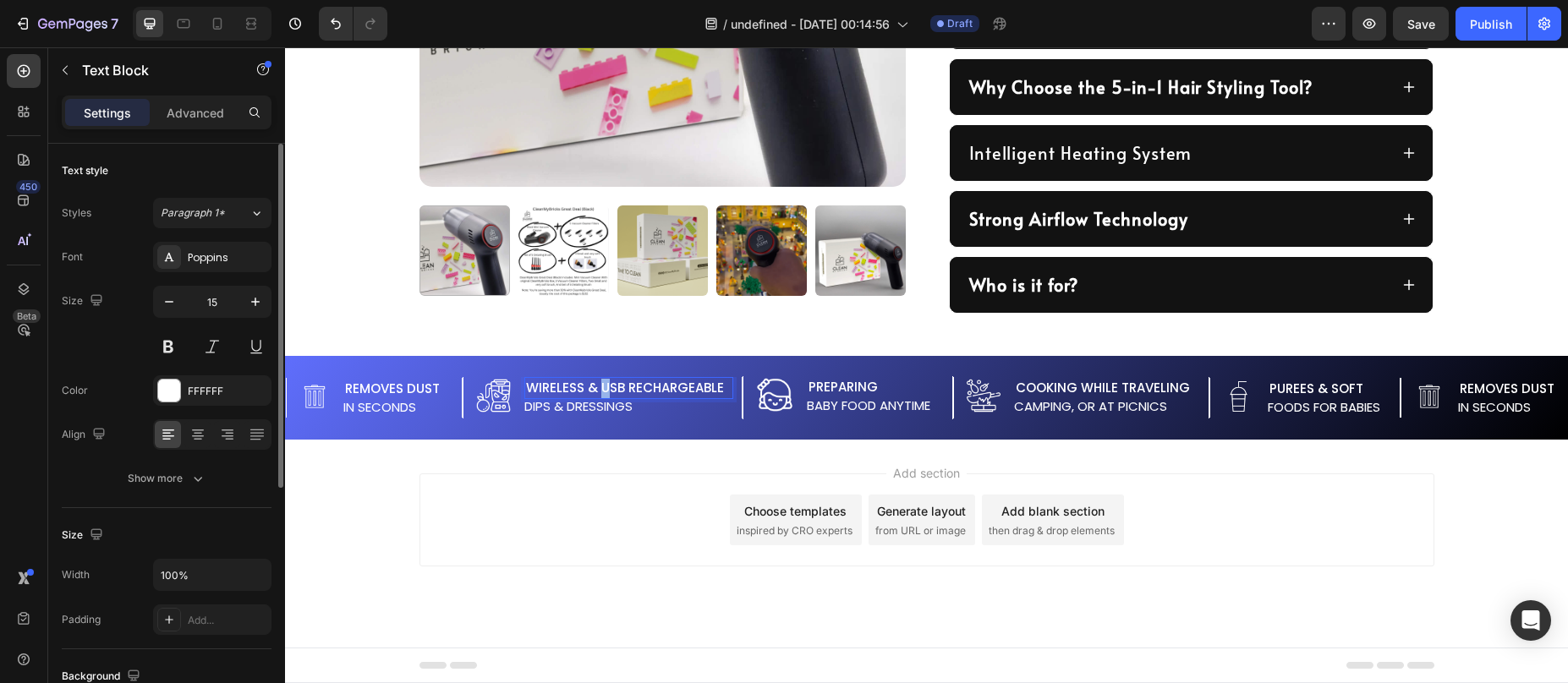
drag, startPoint x: 600, startPoint y: 384, endPoint x: 609, endPoint y: 387, distance: 9.5
click at [609, 387] on p "Wireless & USB Rechargeable" at bounding box center [629, 389] width 206 height 19
click at [629, 387] on p "Wireless & USB Rechargeable" at bounding box center [629, 389] width 206 height 19
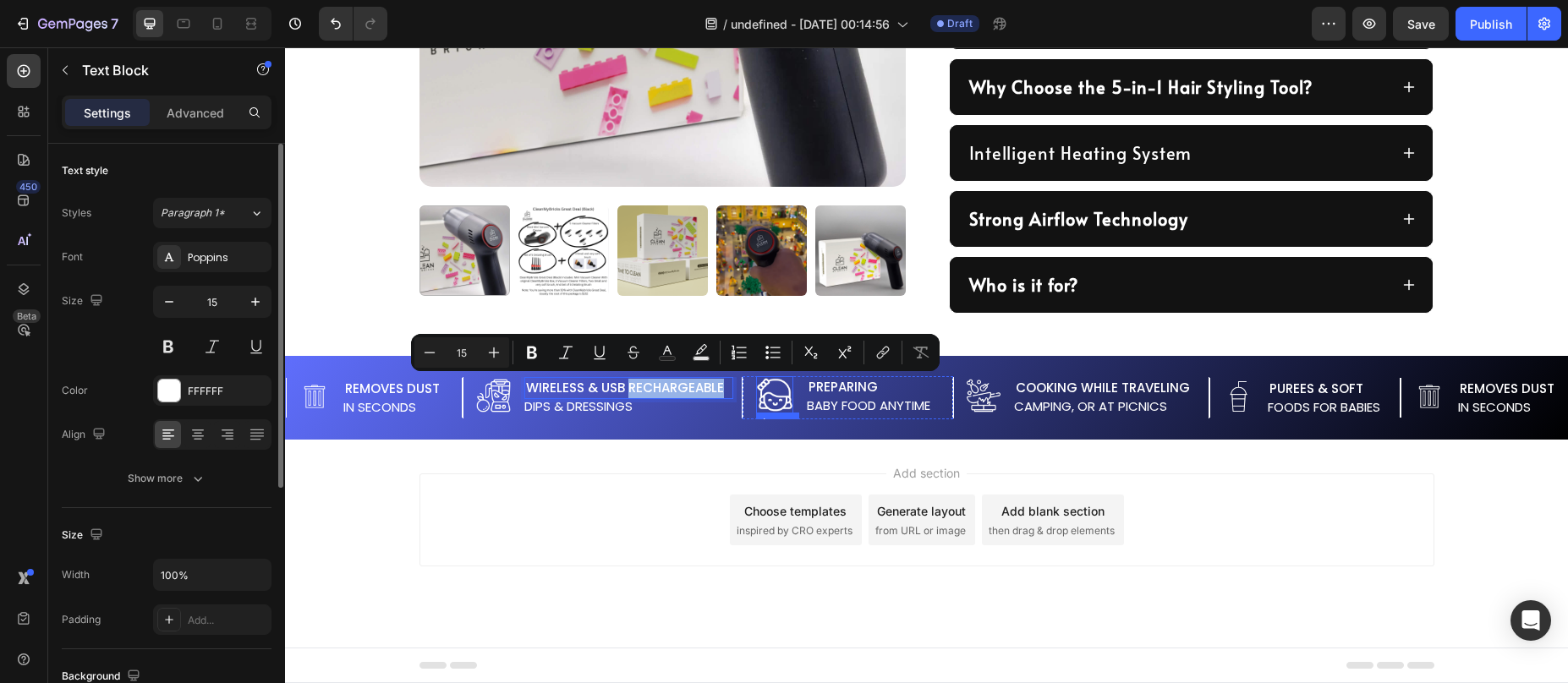
drag, startPoint x: 629, startPoint y: 387, endPoint x: 756, endPoint y: 403, distance: 128.0
click at [756, 403] on div "Image Removes Dust Text Block in Seconds Text Block Advanced List Image Wireles…" at bounding box center [843, 397] width 1115 height 43
copy p "Rechargeable"
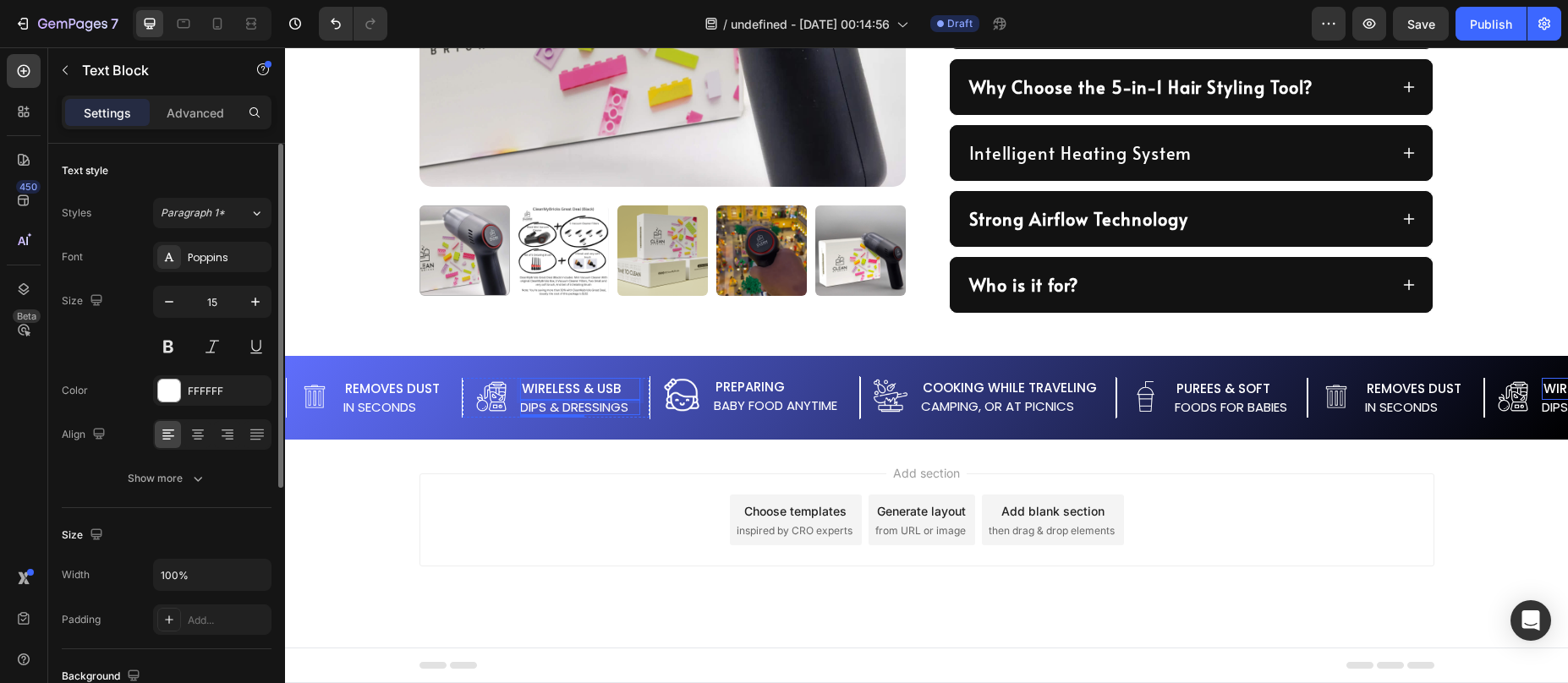
click at [559, 403] on p "dips & dressings" at bounding box center [580, 407] width 120 height 15
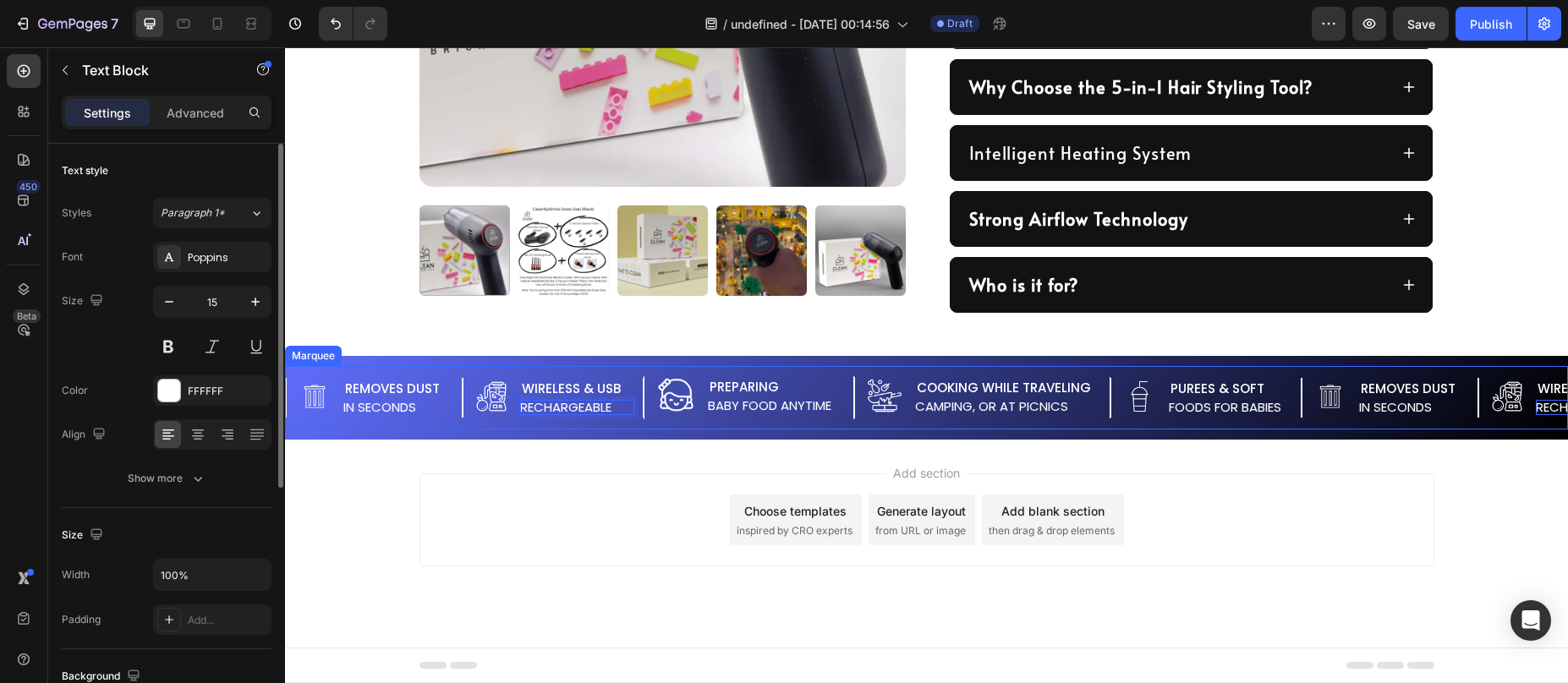
click at [541, 427] on div "Image Removes Dust Text Block in Seconds Text Block Advanced List Image Wireles…" at bounding box center [926, 397] width 1283 height 63
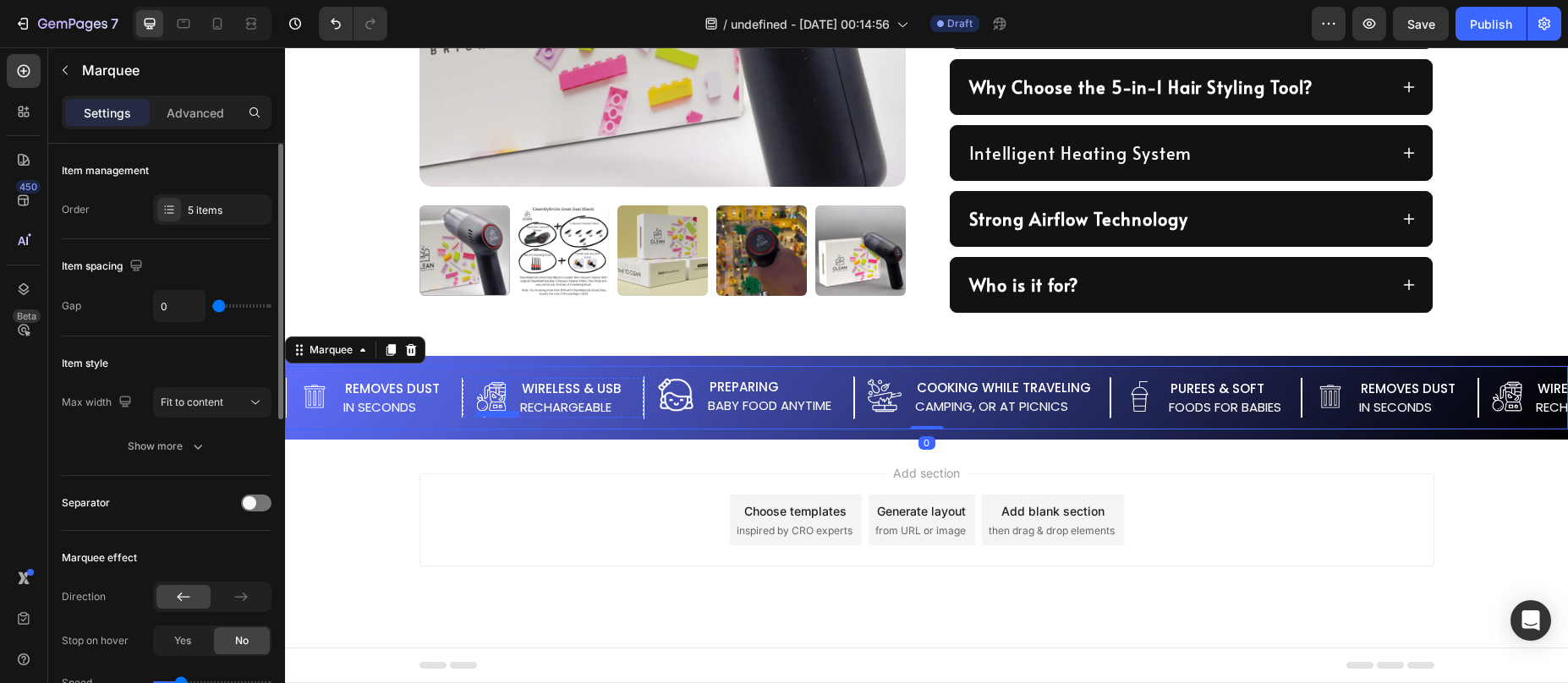
click at [496, 402] on img at bounding box center [491, 396] width 31 height 31
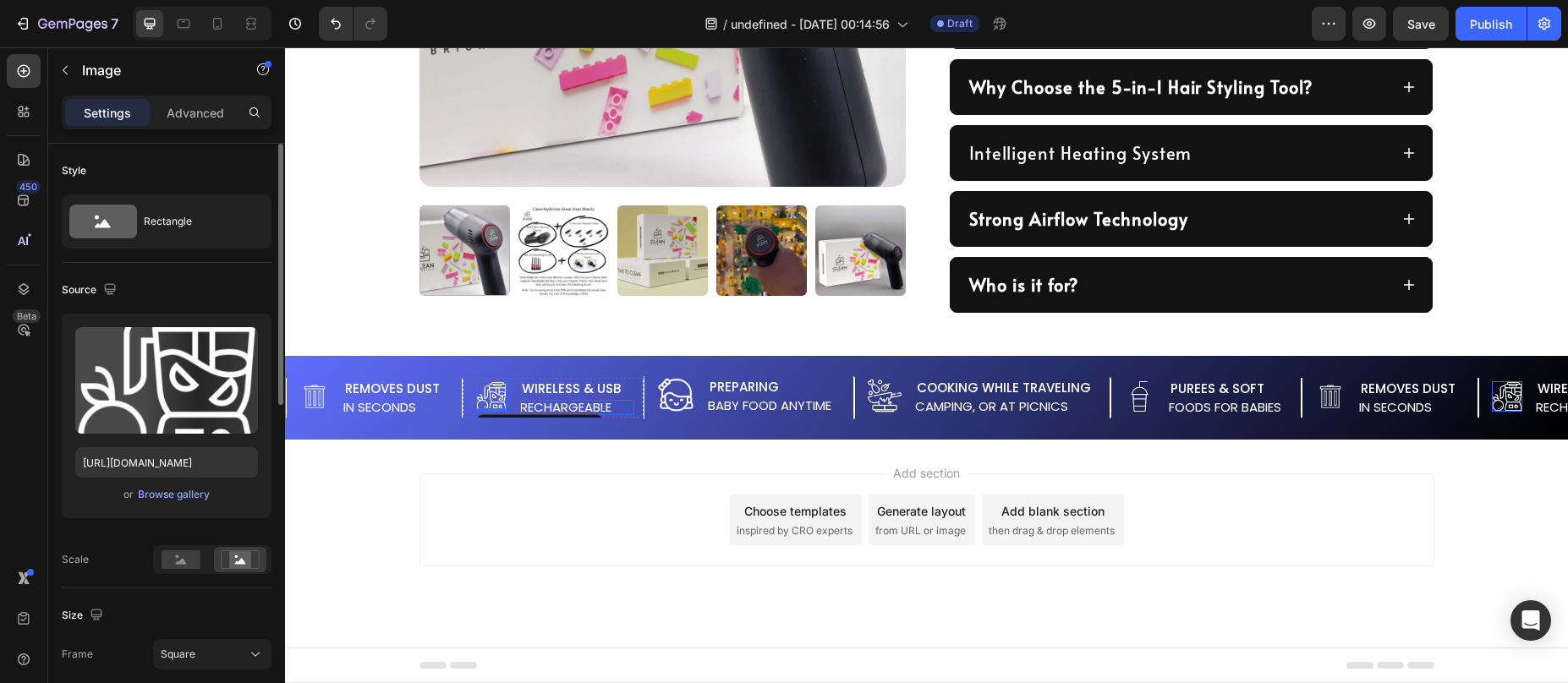
click at [536, 407] on p "Rechargeable" at bounding box center [577, 407] width 114 height 15
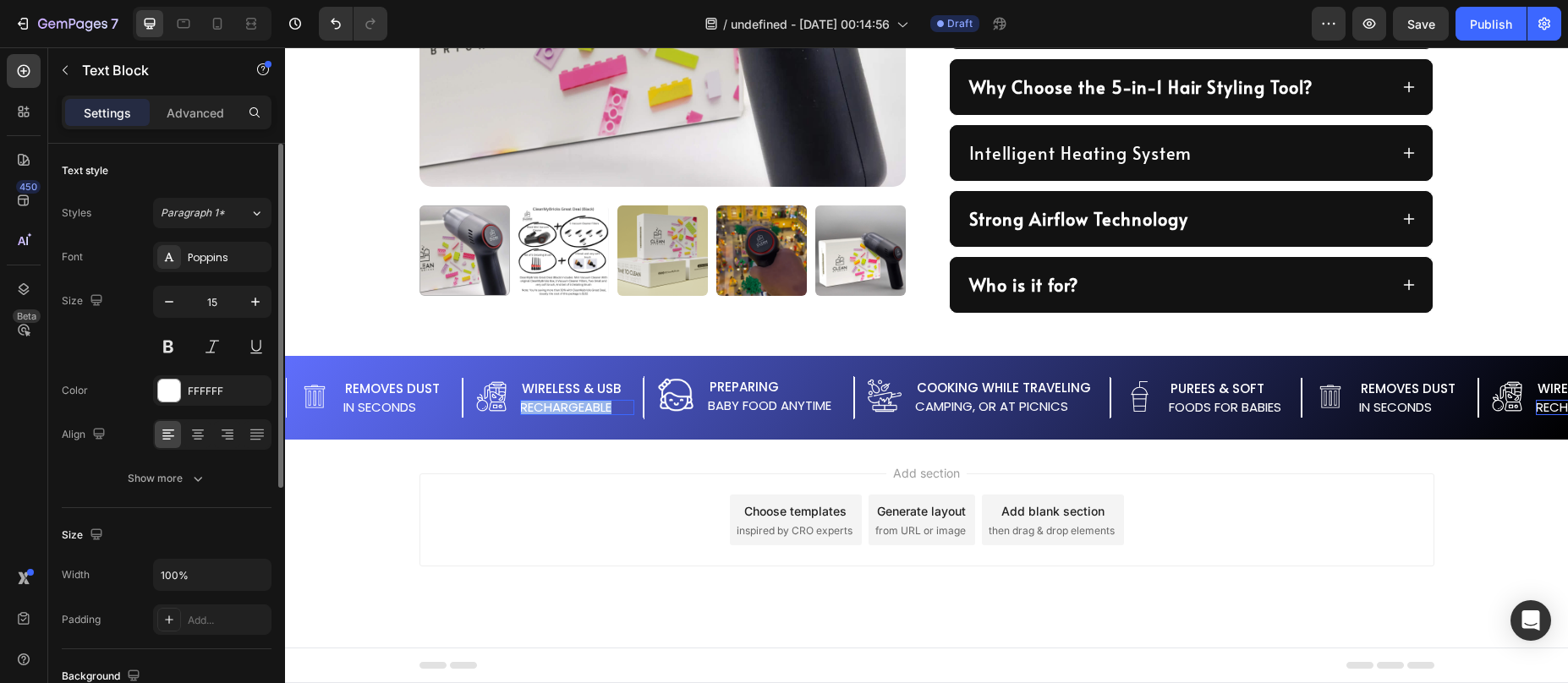
click at [536, 407] on p "Rechargeable" at bounding box center [577, 407] width 114 height 15
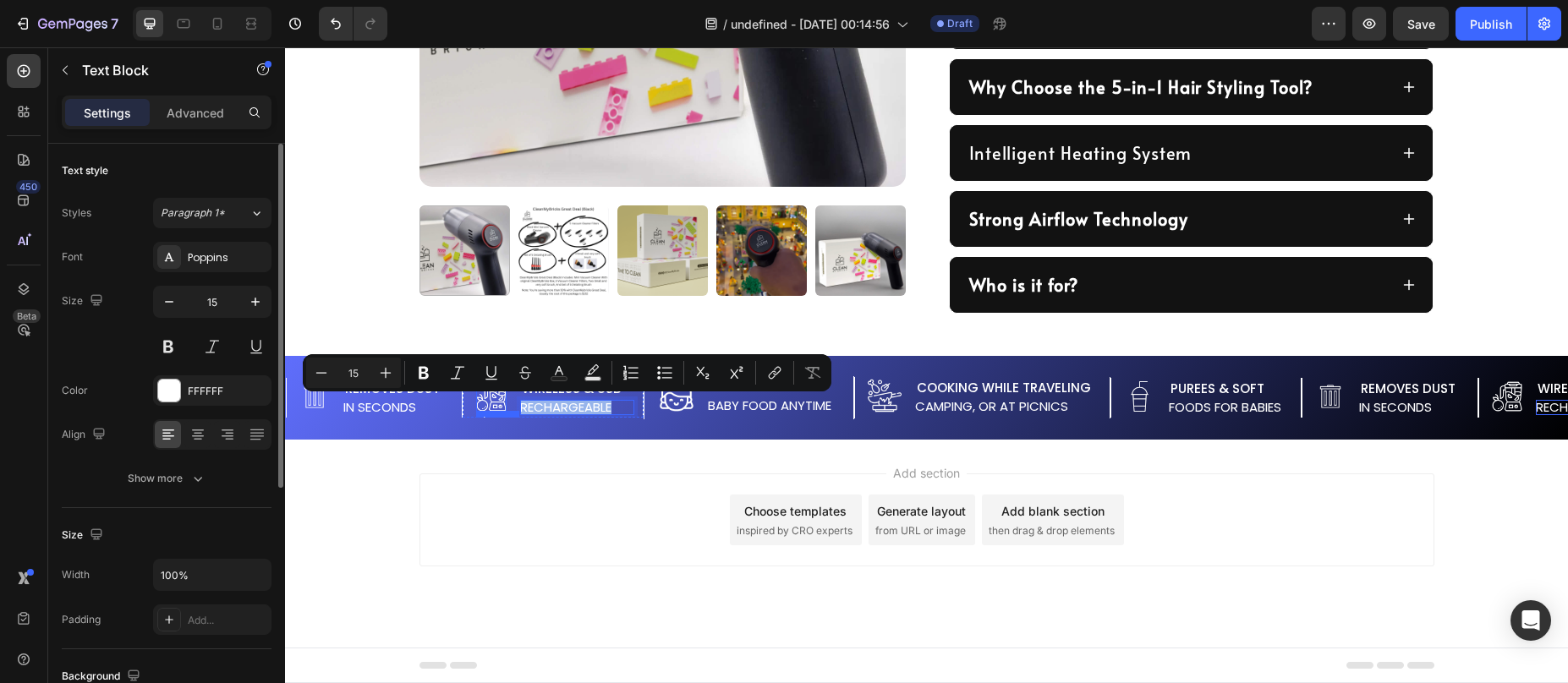
click at [480, 407] on img at bounding box center [491, 396] width 31 height 31
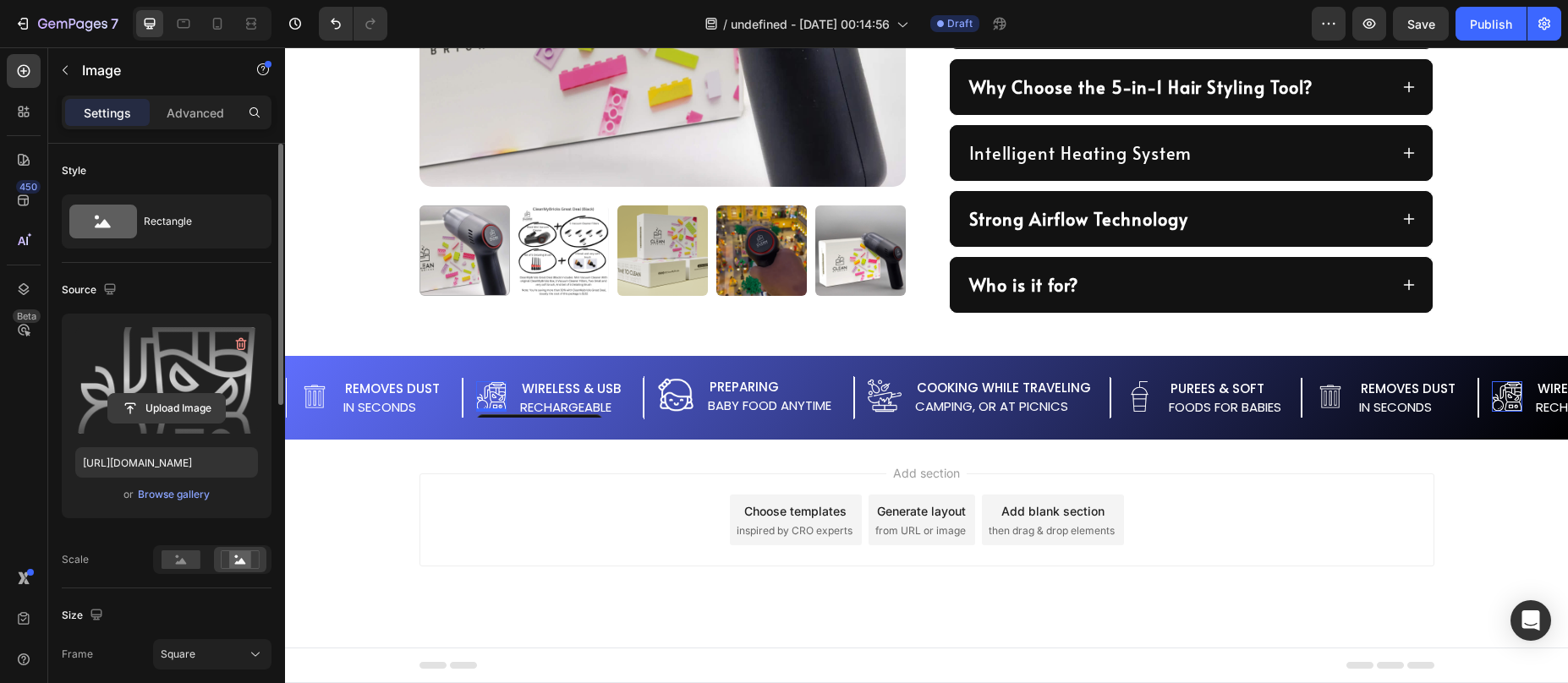
click at [188, 394] on input "file" at bounding box center [166, 408] width 117 height 29
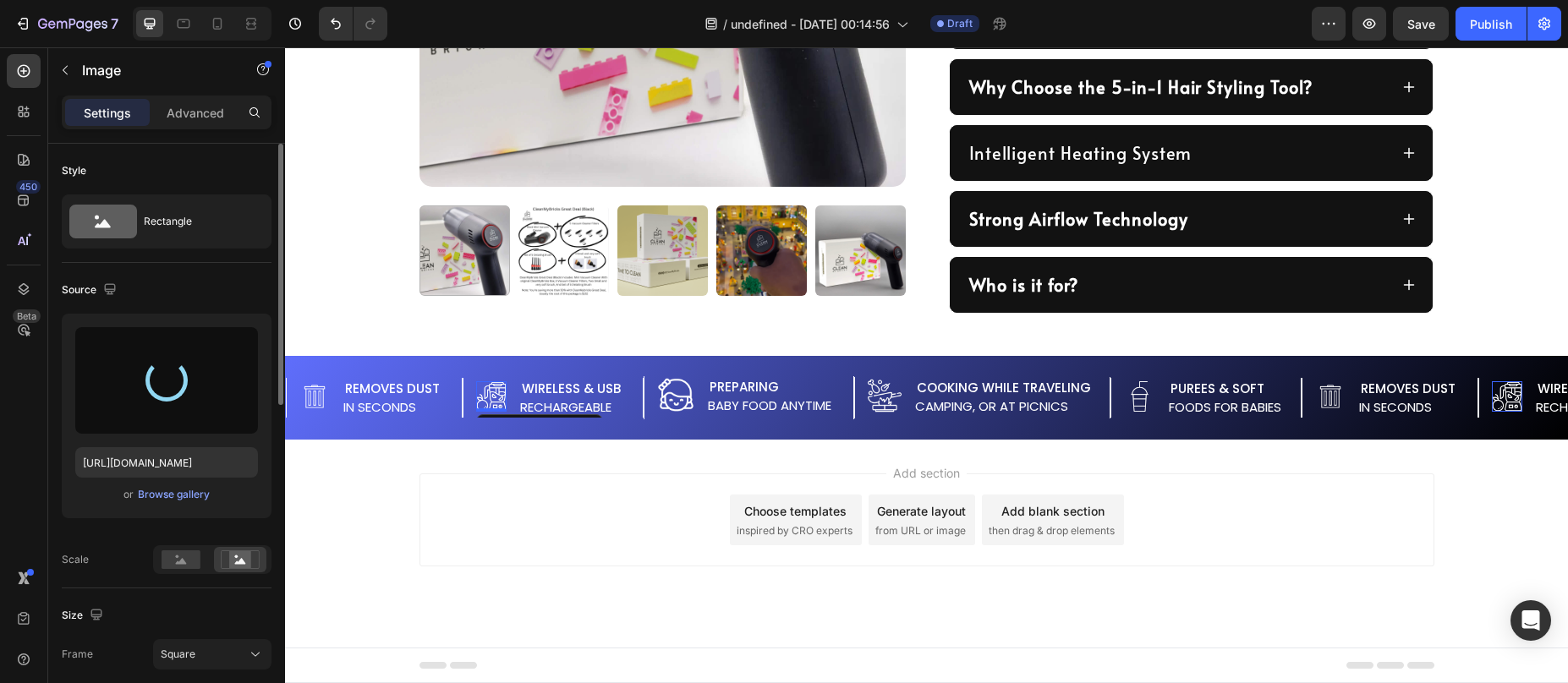
type input "https://cdn.shopify.com/s/files/1/0587/7297/9878/files/gempages_511736710535578…"
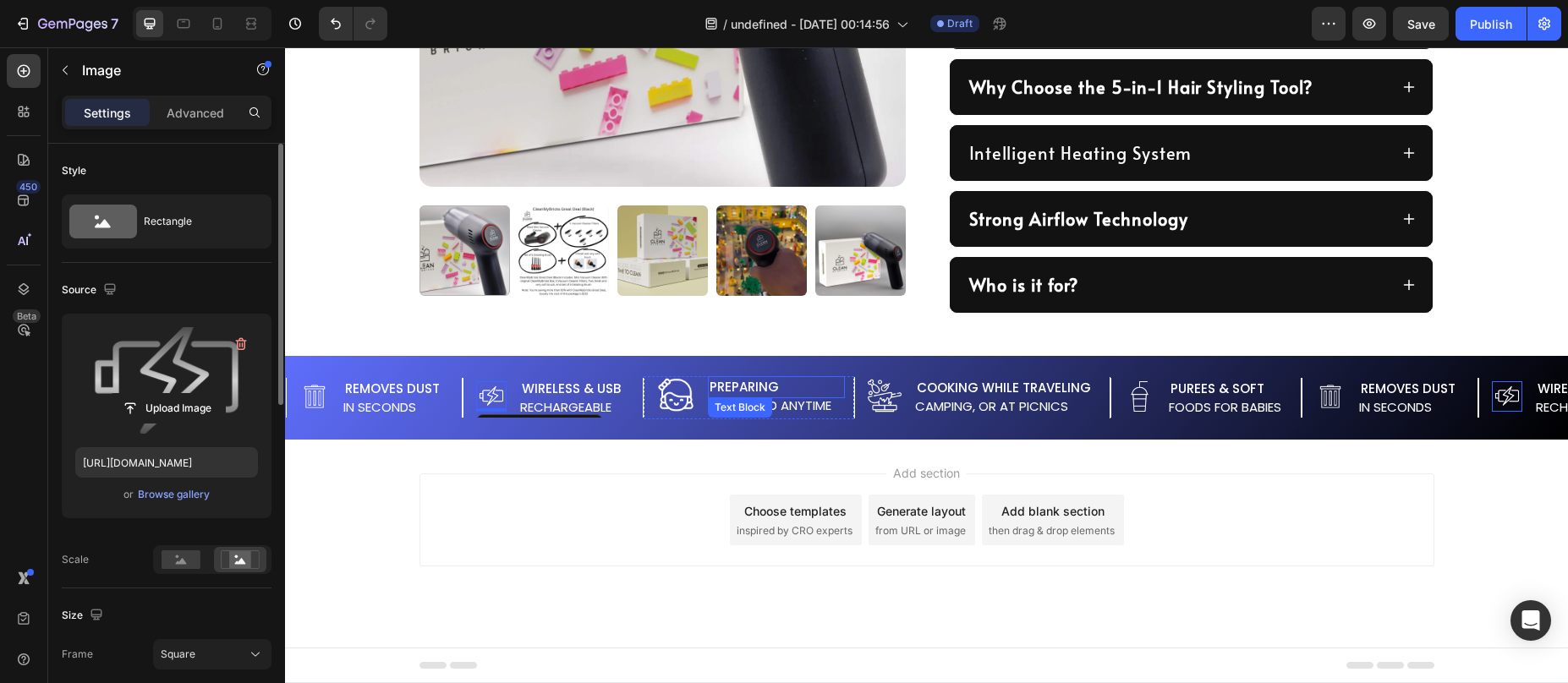
click at [737, 386] on p "Preparing" at bounding box center [777, 388] width 134 height 19
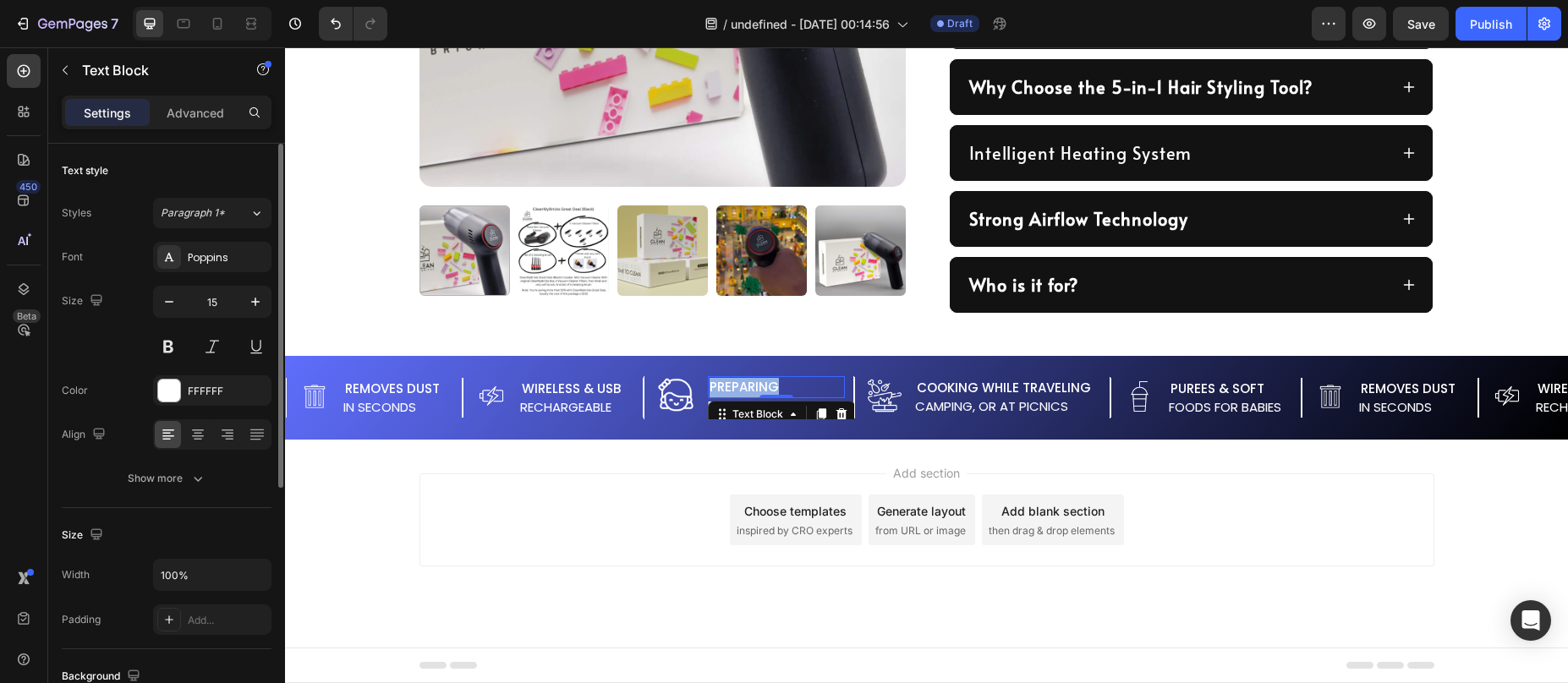
click at [737, 386] on p "Preparing" at bounding box center [777, 388] width 134 height 19
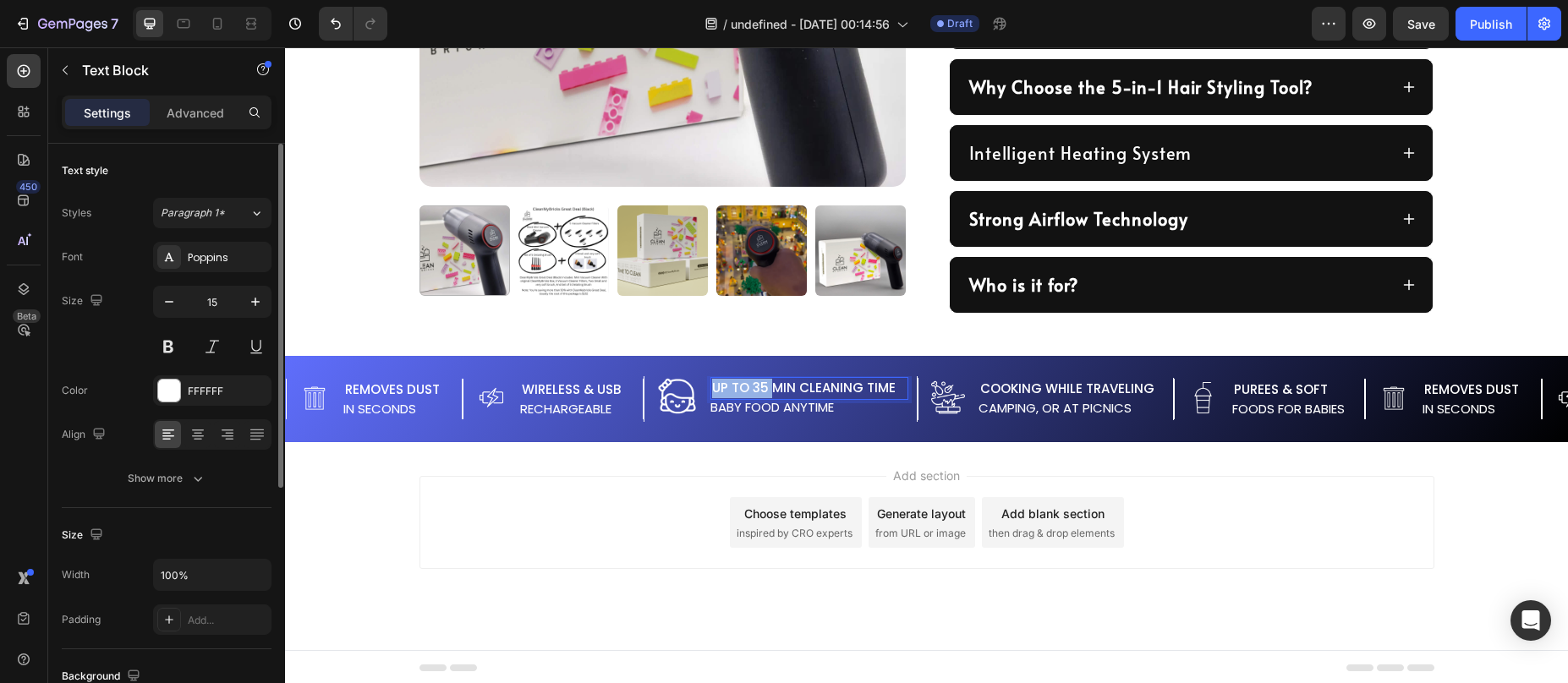
scroll to position [1089, 0]
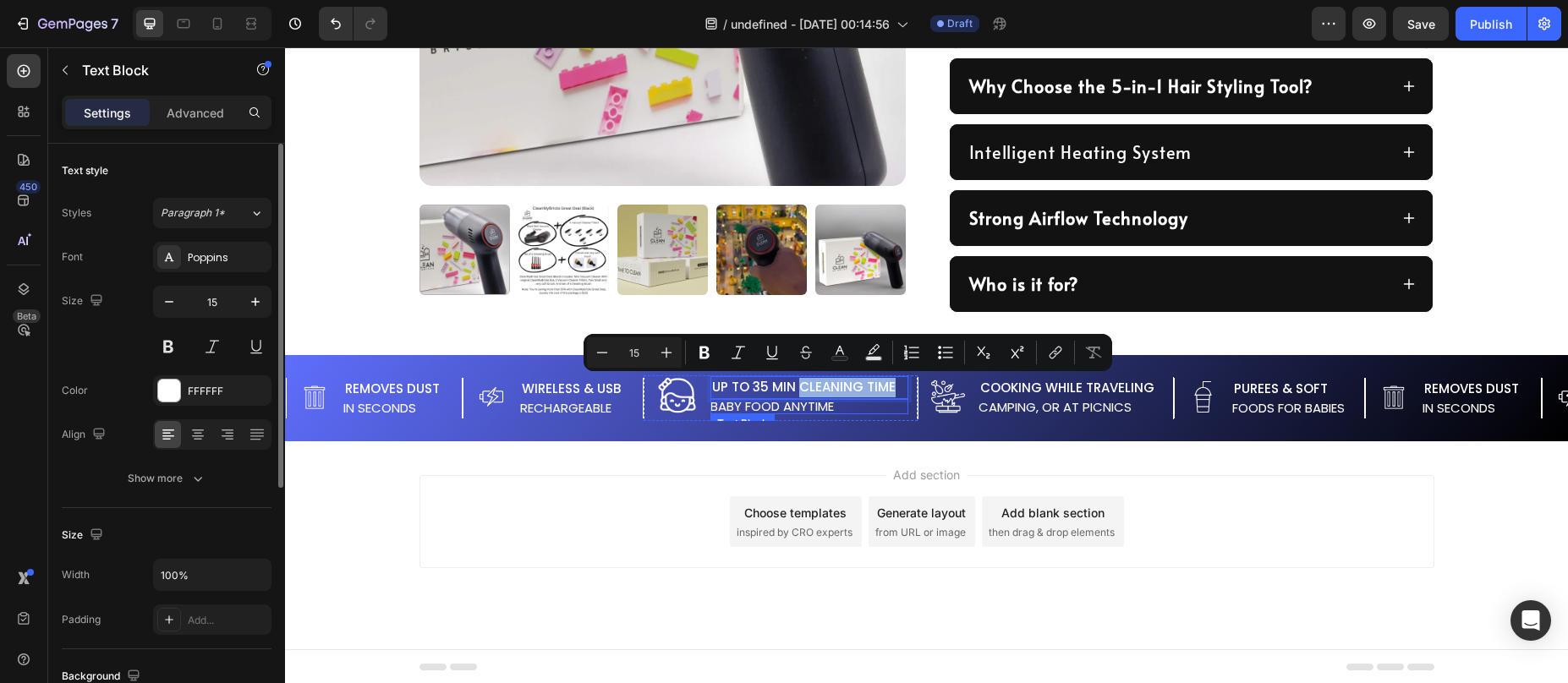
drag, startPoint x: 809, startPoint y: 389, endPoint x: 889, endPoint y: 399, distance: 80.6
click at [889, 399] on div "Up to 35 Min Cleaning Time Text Block 0 baby food anytime Text Block" at bounding box center [809, 395] width 198 height 38
copy p "Cleaning Time"
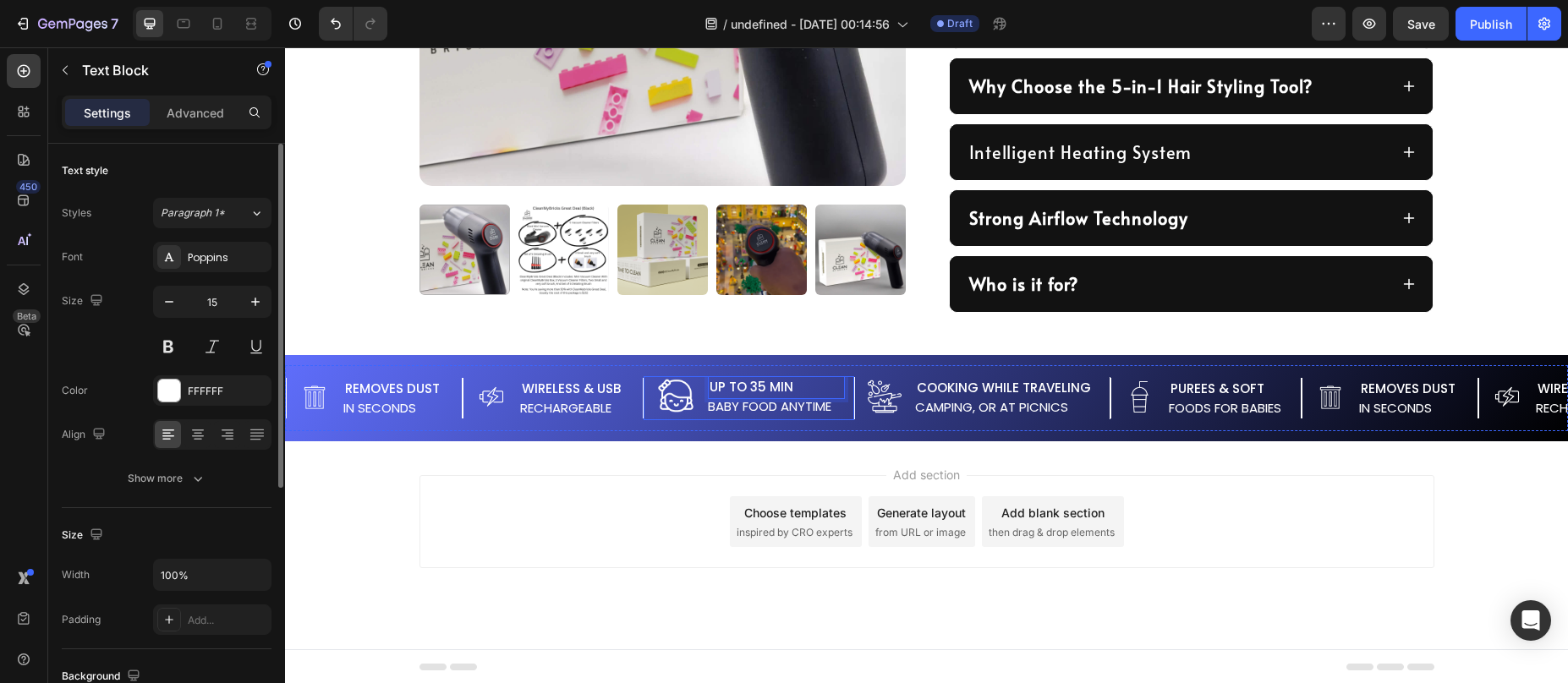
scroll to position [1088, 0]
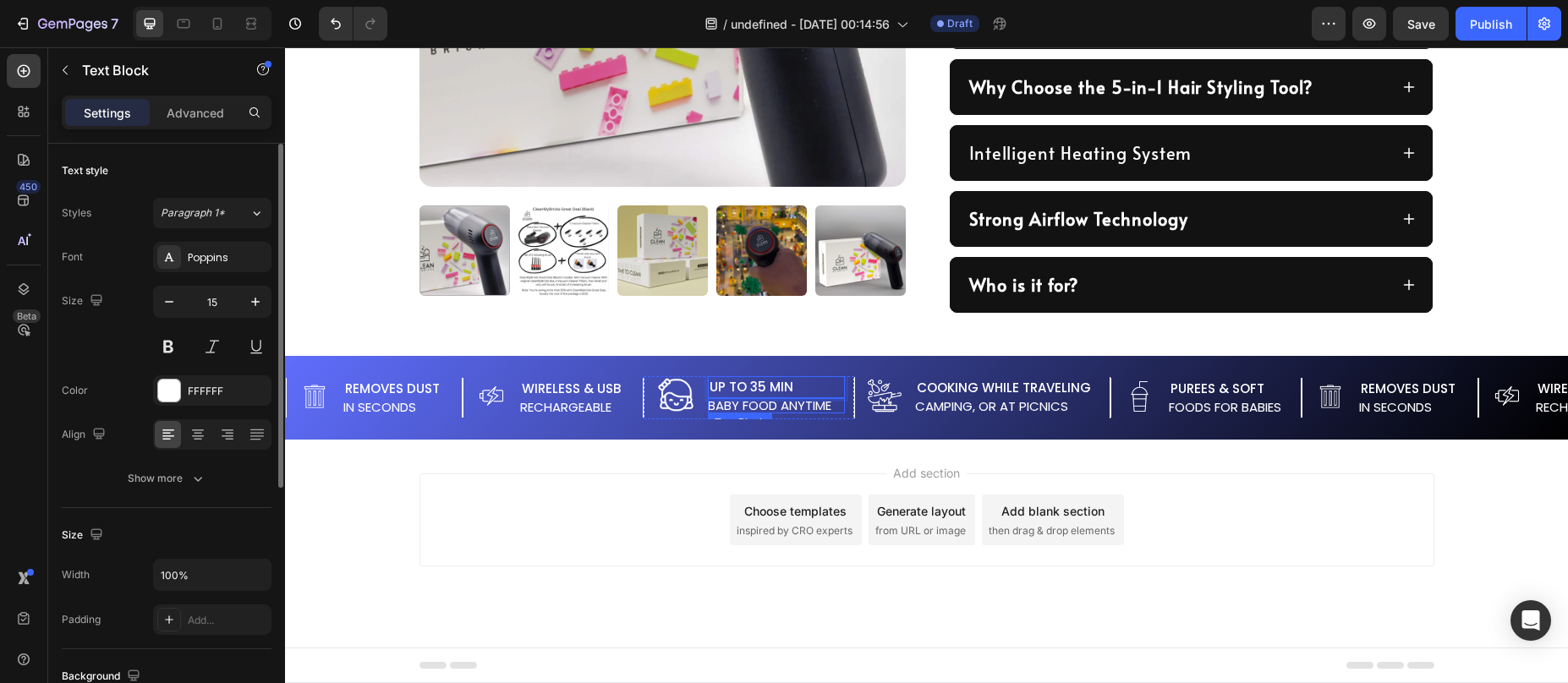
click at [746, 406] on p "baby food anytime" at bounding box center [777, 405] width 137 height 15
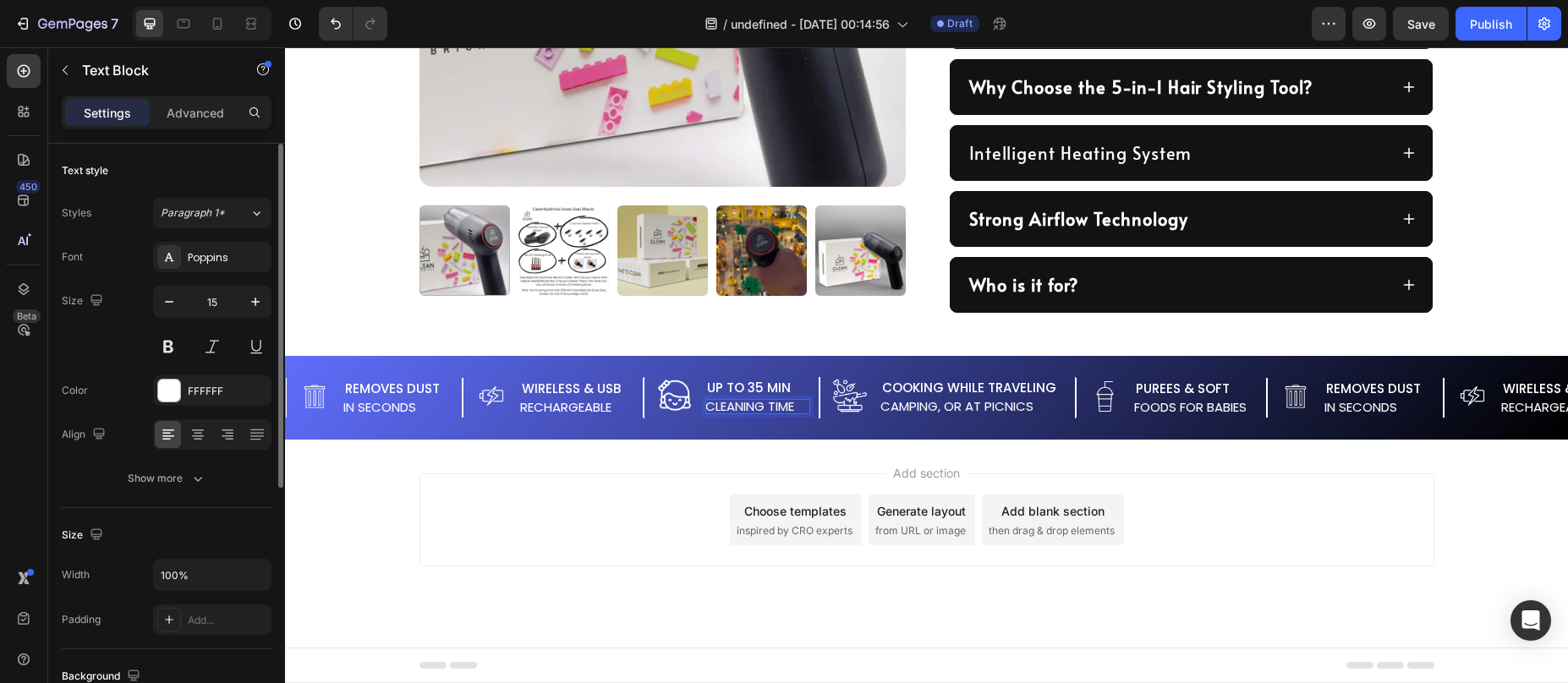
scroll to position [1087, 0]
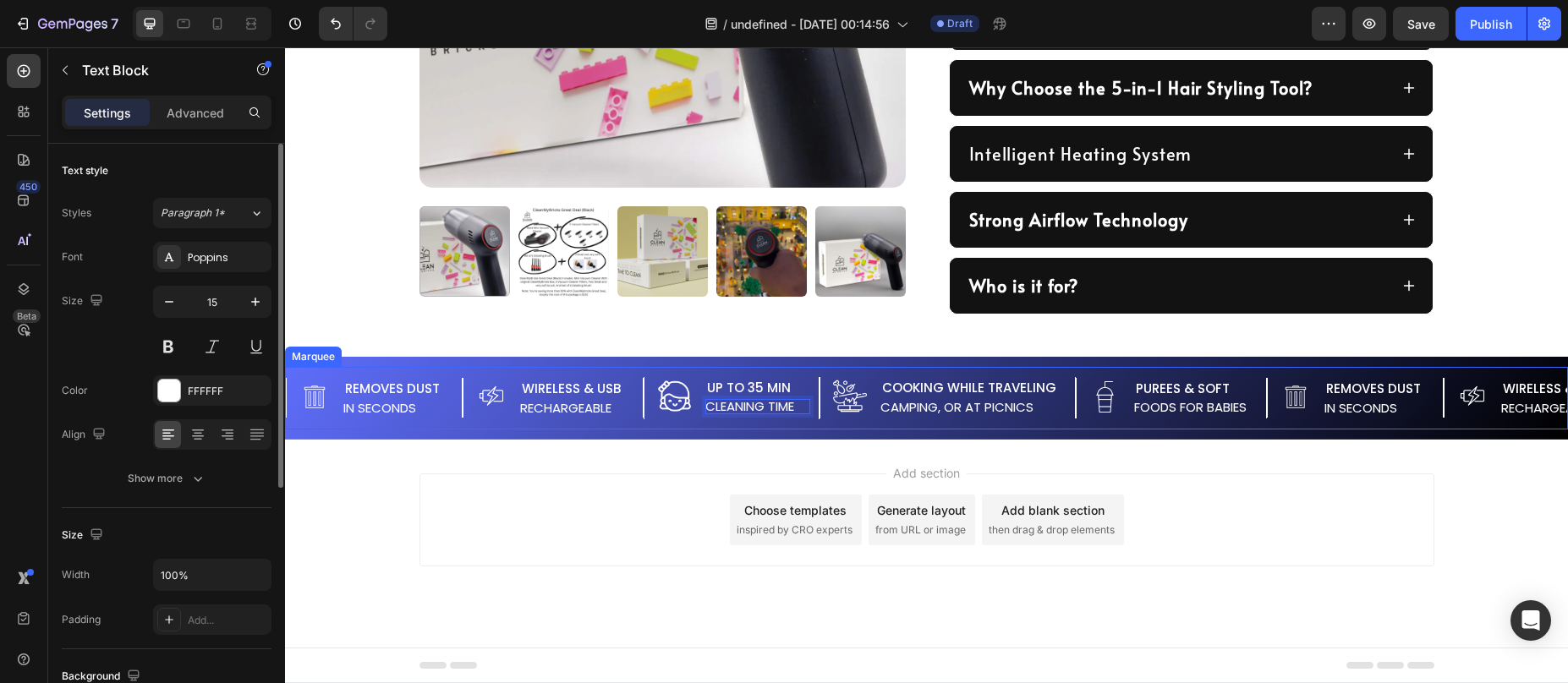
click at [716, 429] on div "Image Removes Dust Text Block in Seconds Text Block Advanced List Image Wireles…" at bounding box center [926, 397] width 1283 height 62
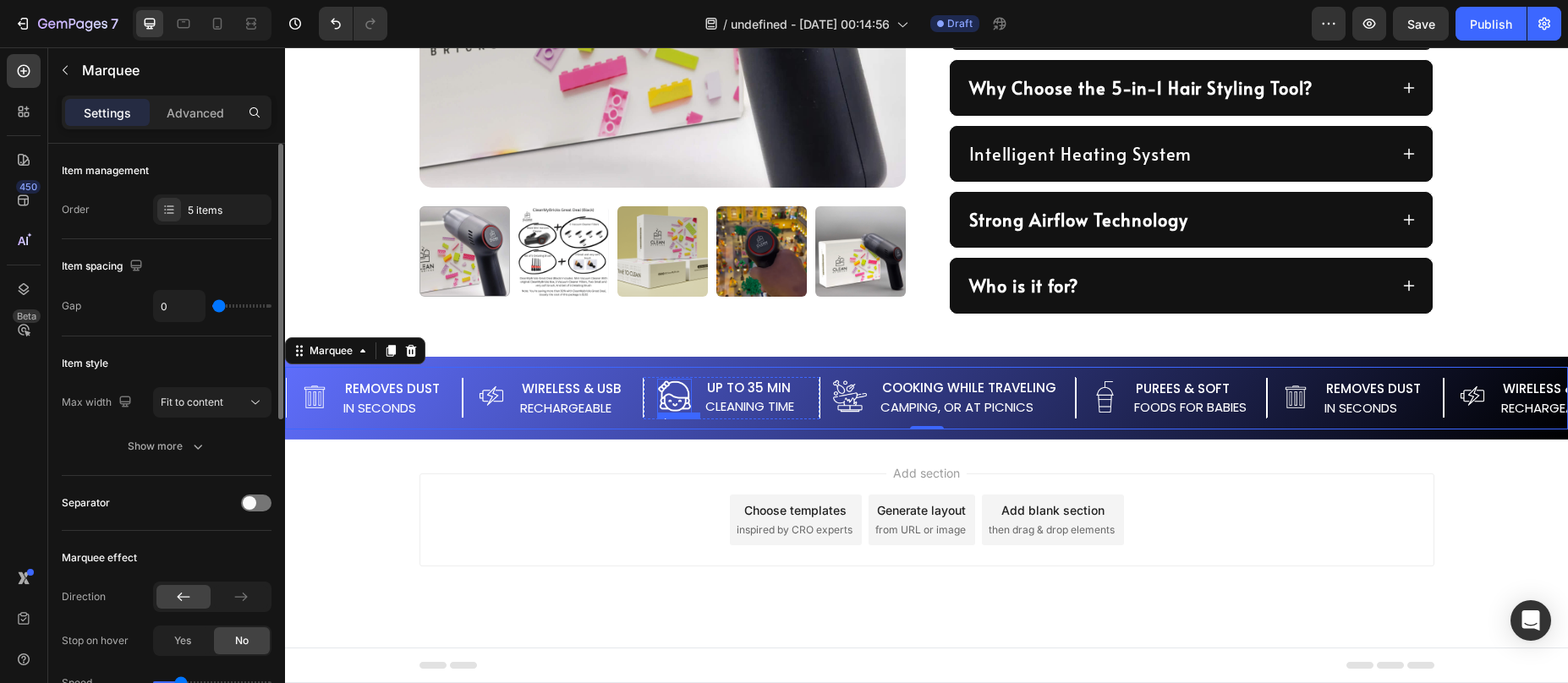
click at [685, 399] on img at bounding box center [674, 396] width 34 height 34
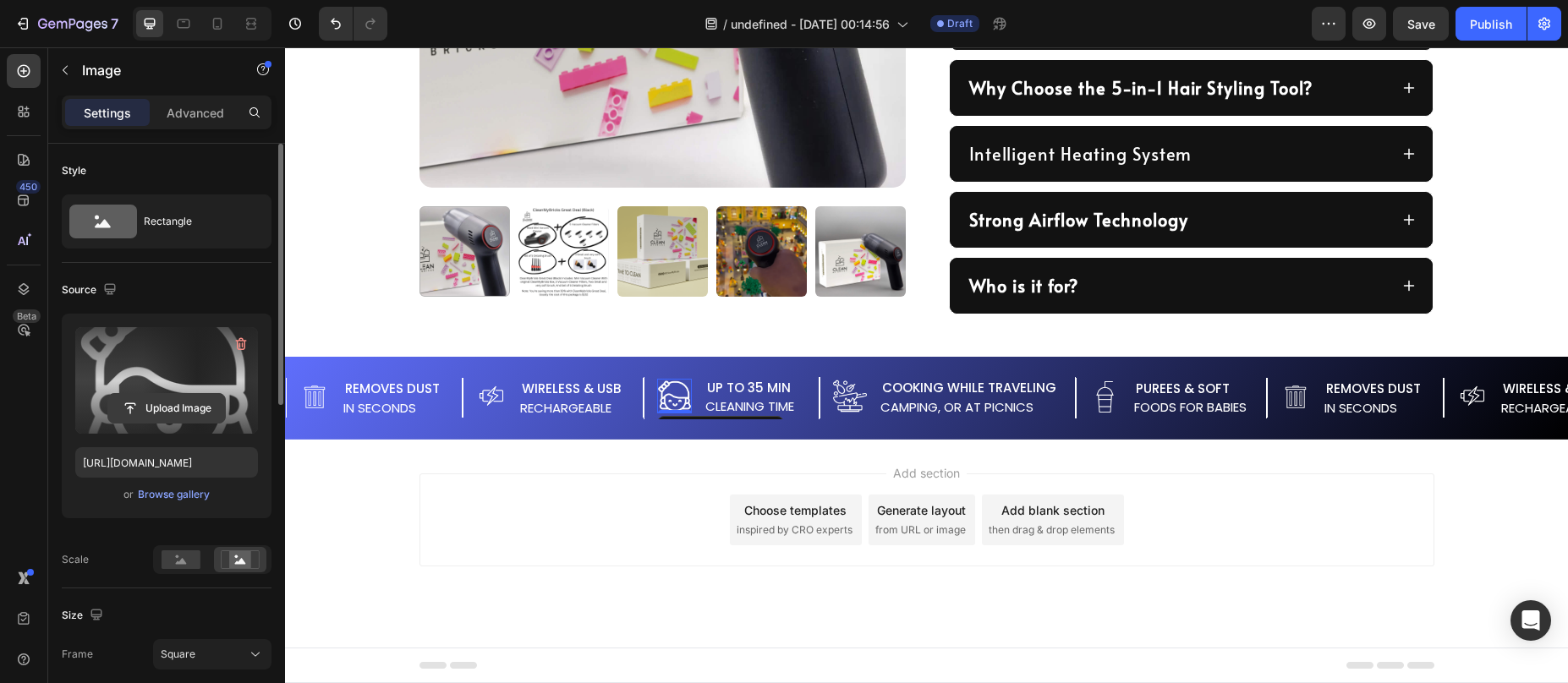
click at [168, 403] on input "file" at bounding box center [166, 408] width 117 height 29
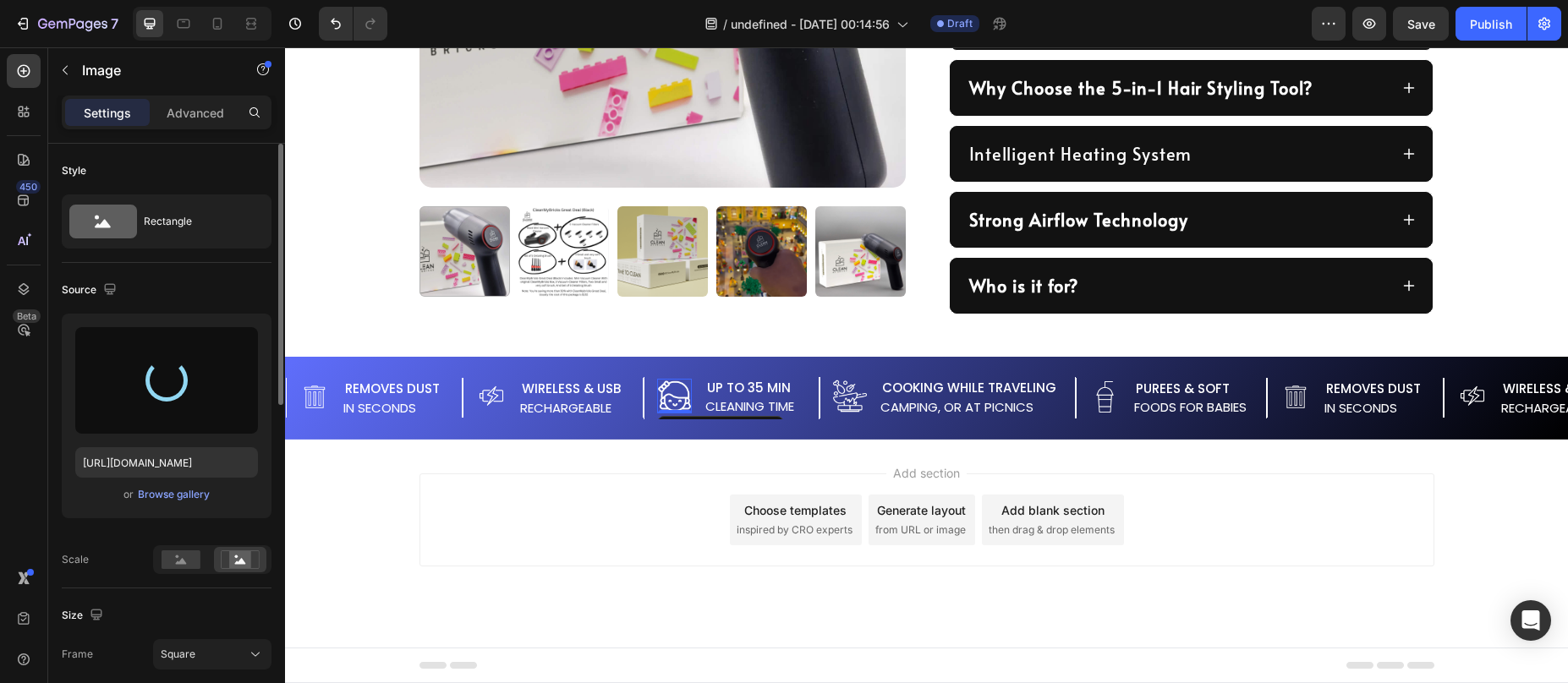
type input "https://cdn.shopify.com/s/files/1/0587/7297/9878/files/gempages_511736710535578…"
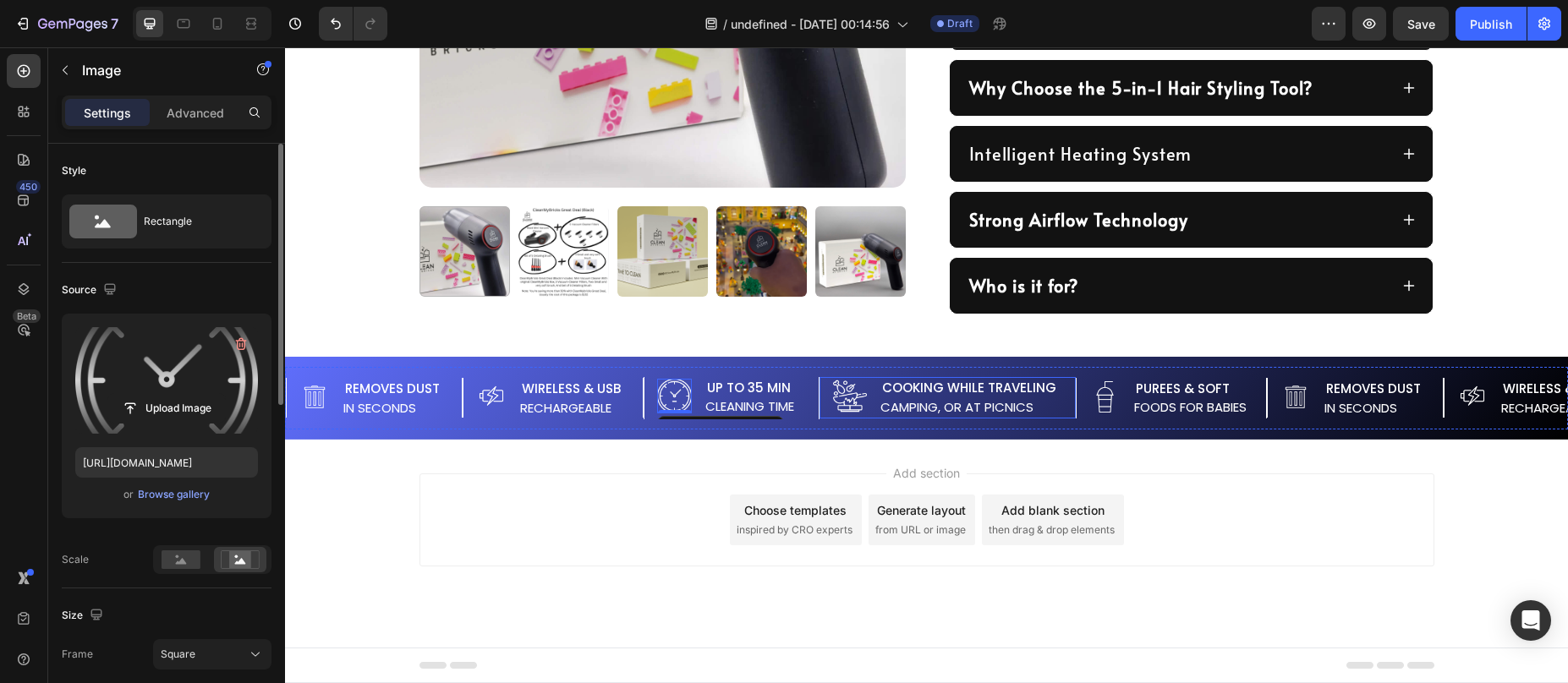
click at [867, 411] on img at bounding box center [850, 396] width 33 height 33
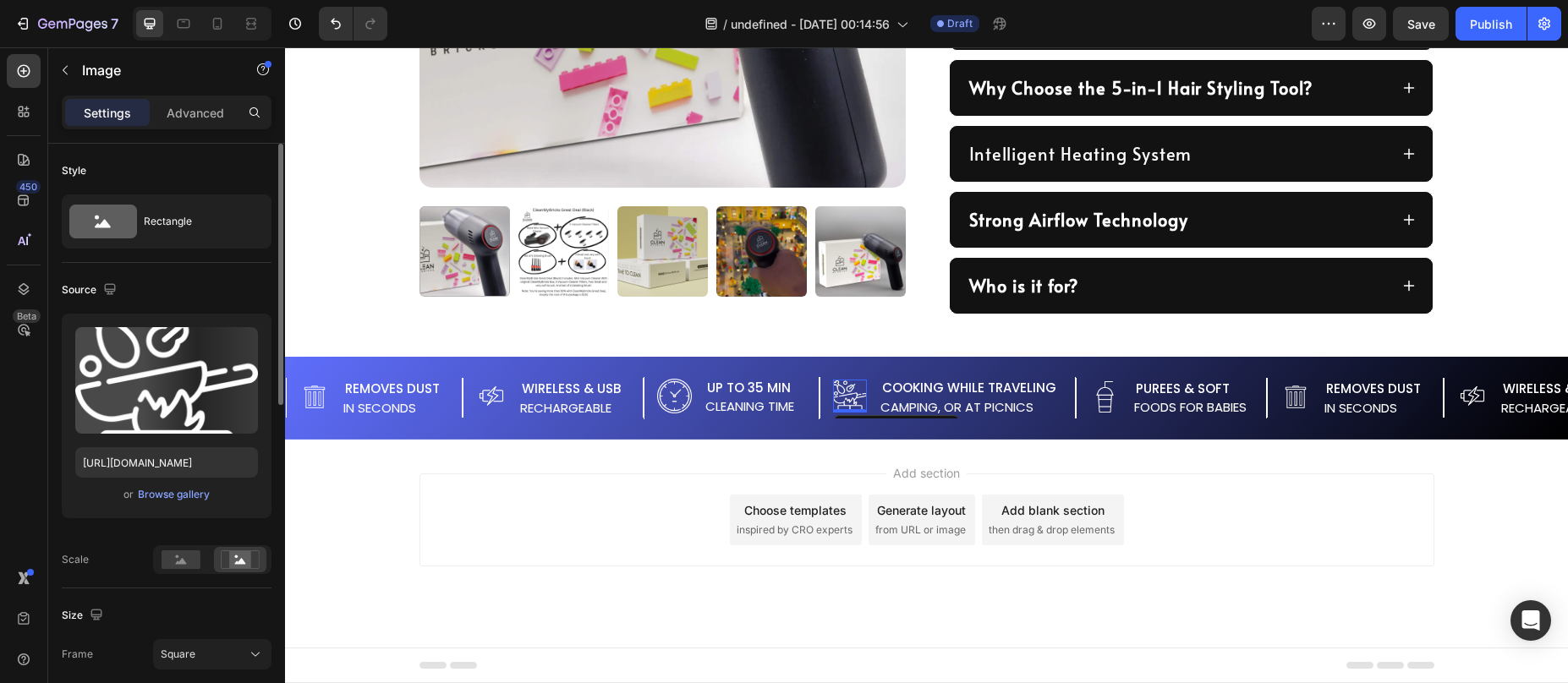
click at [857, 397] on img at bounding box center [850, 396] width 33 height 33
click at [485, 389] on img at bounding box center [491, 396] width 31 height 31
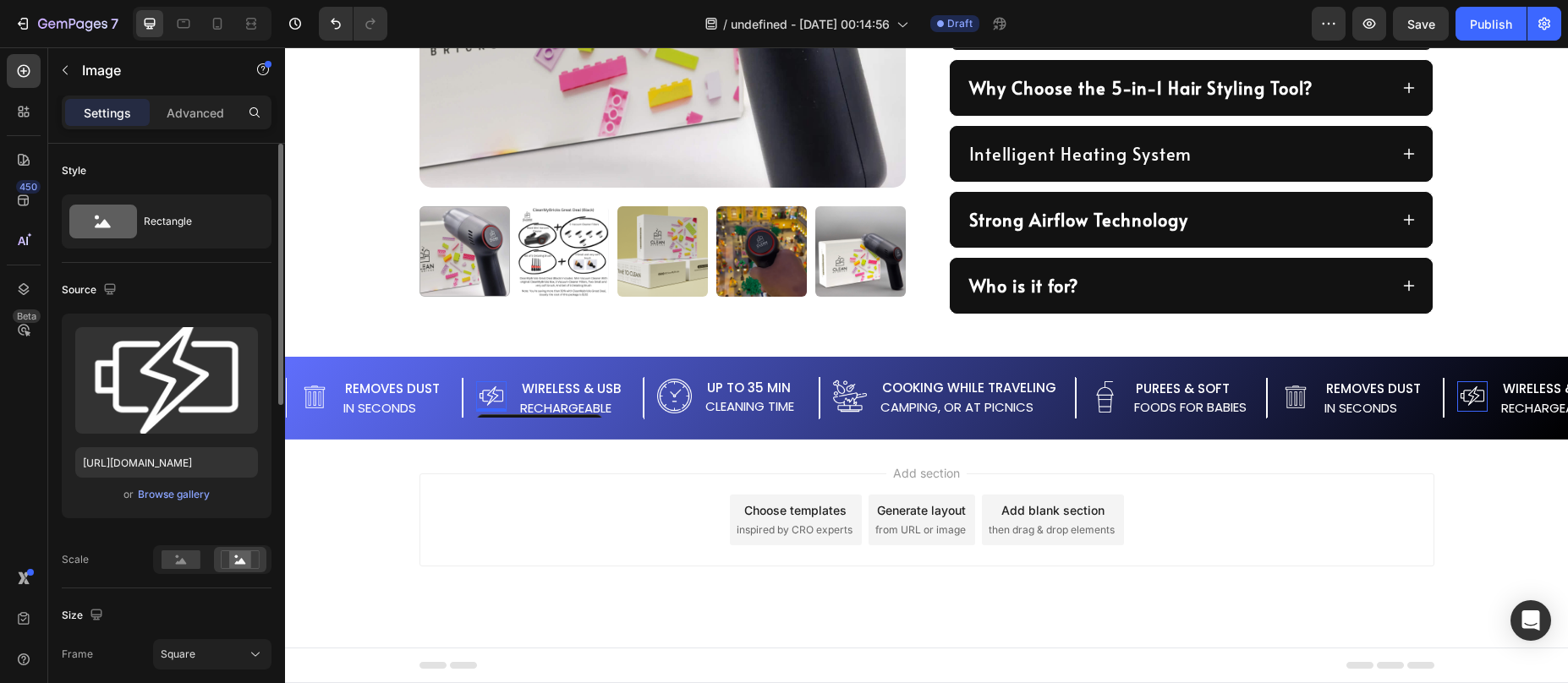
scroll to position [192, 0]
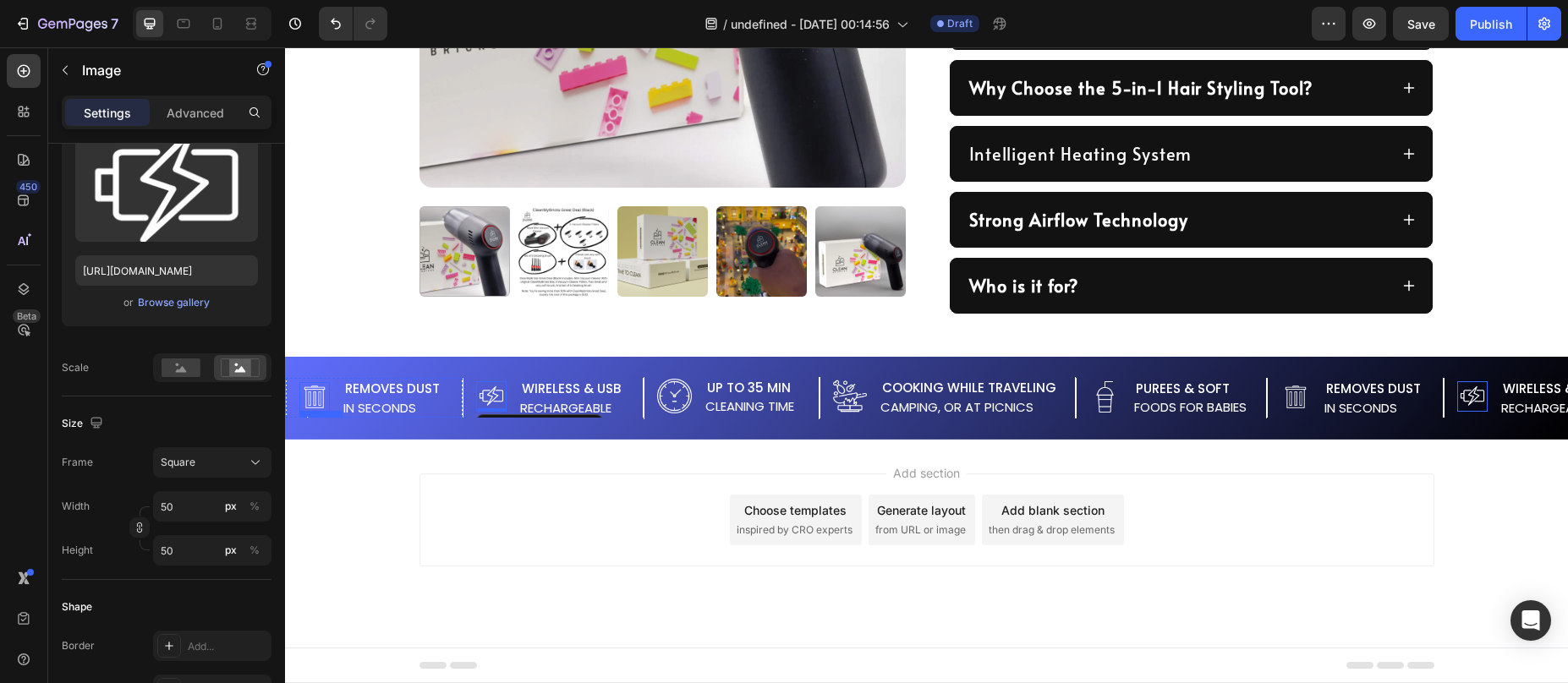
click at [318, 391] on img at bounding box center [314, 397] width 31 height 31
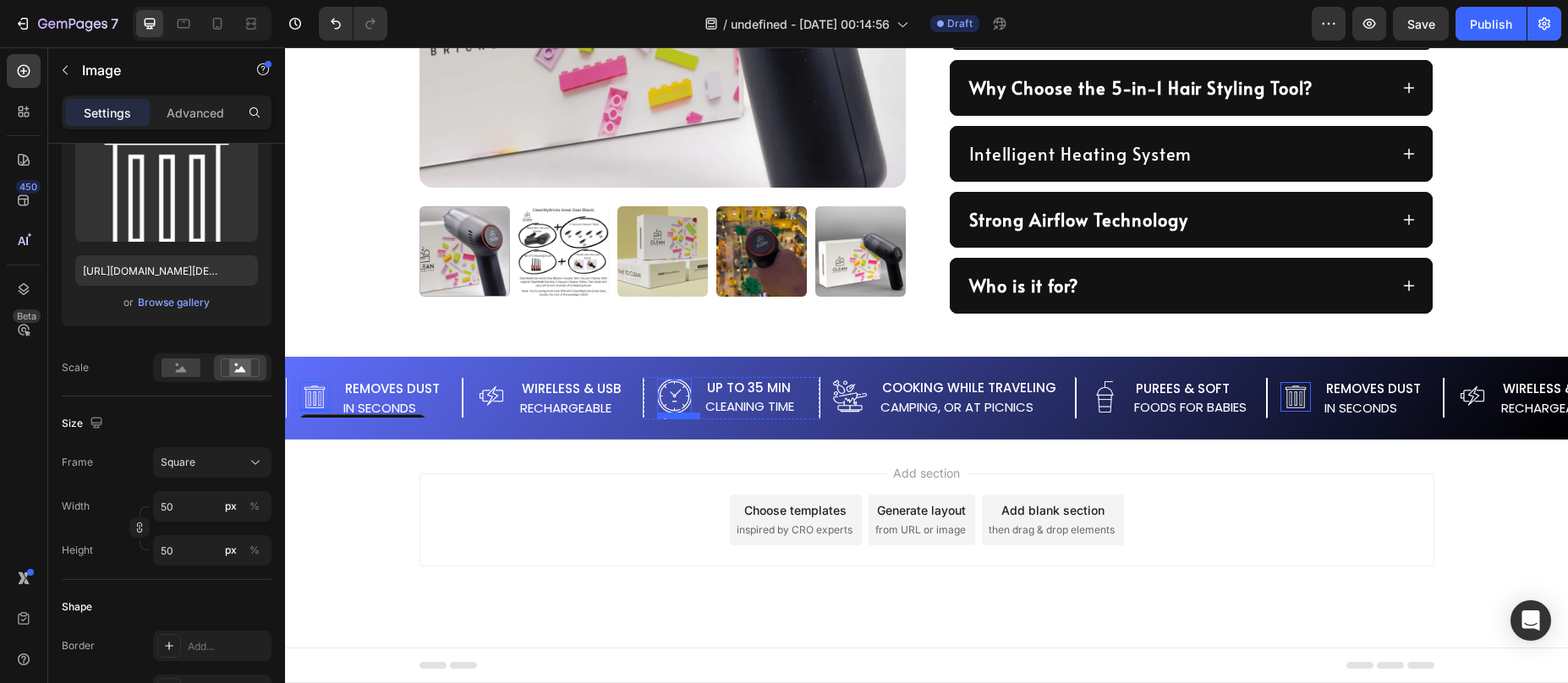
click at [684, 393] on img at bounding box center [674, 396] width 34 height 34
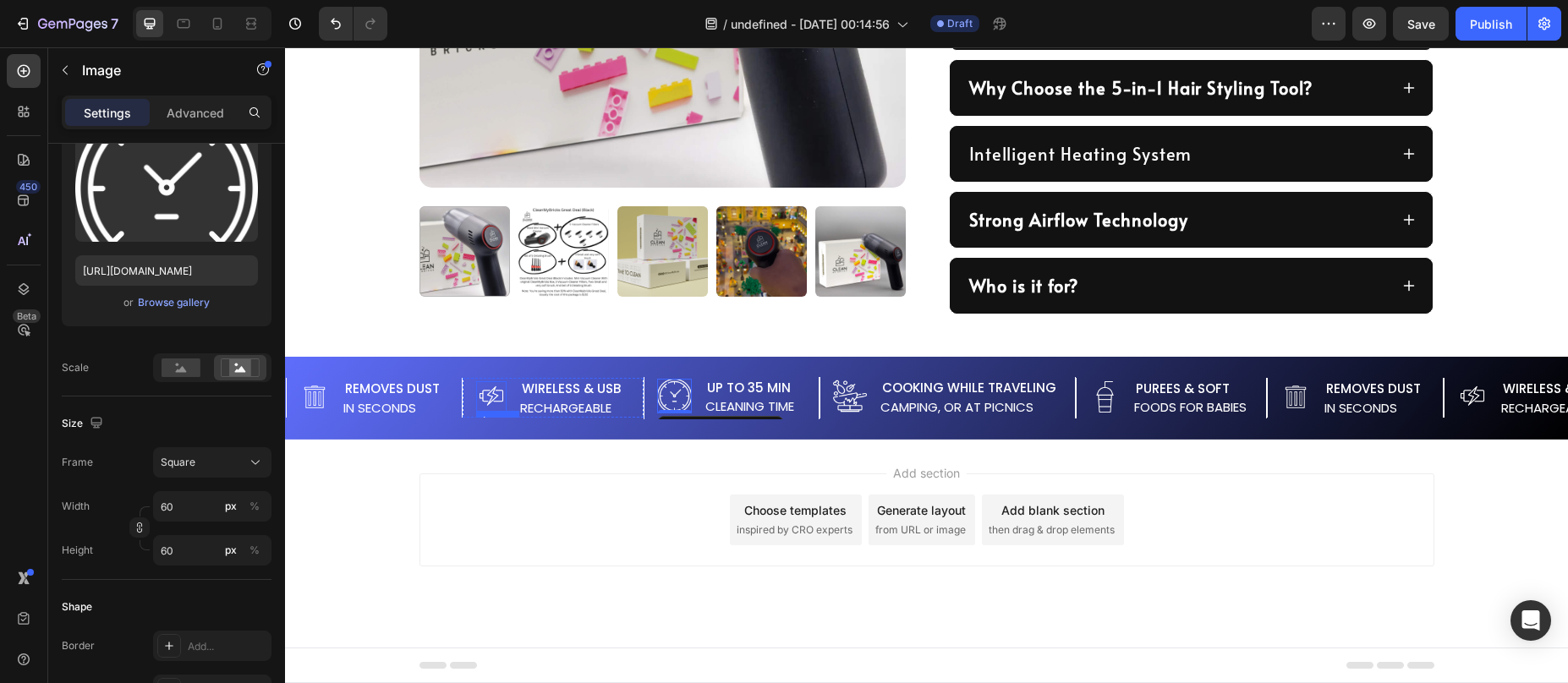
click at [498, 394] on img at bounding box center [491, 396] width 31 height 31
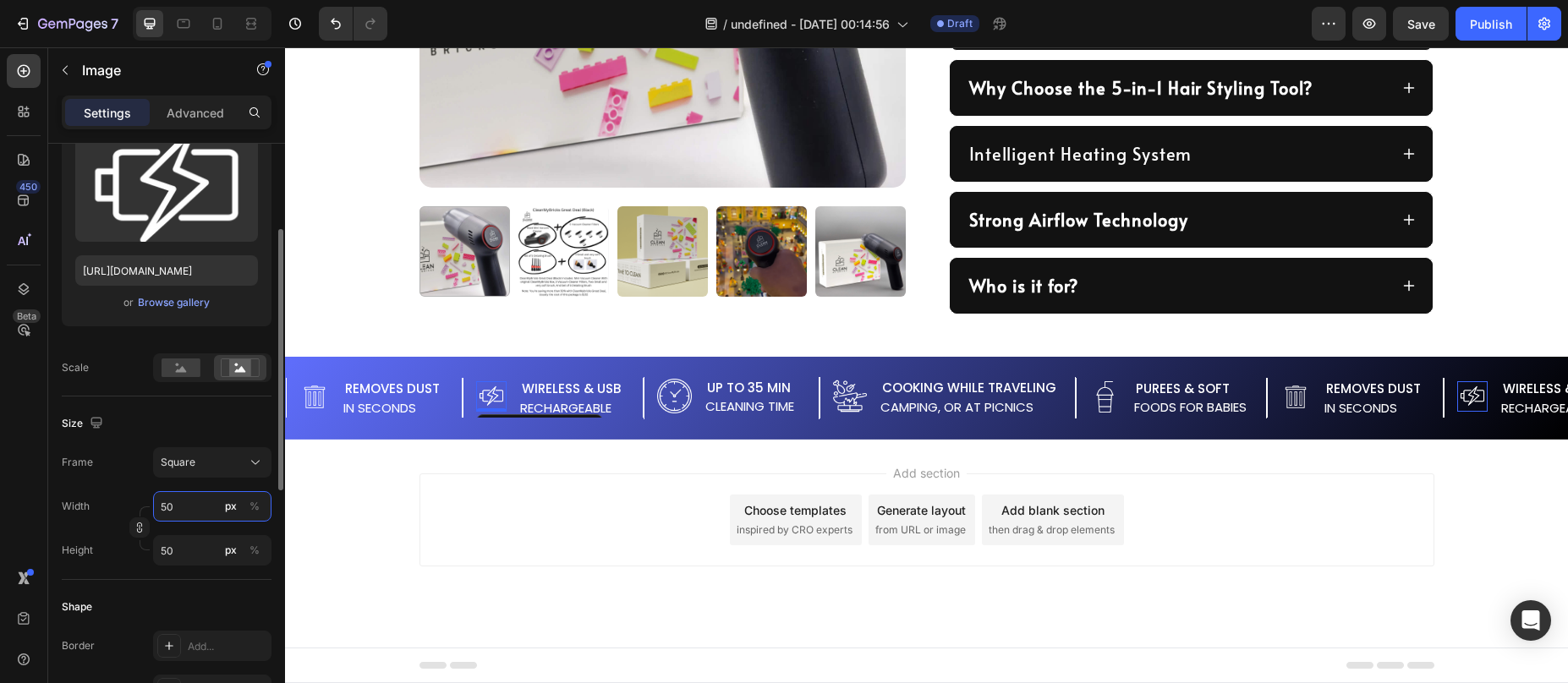
click at [175, 507] on input "50" at bounding box center [212, 506] width 119 height 31
type input "6"
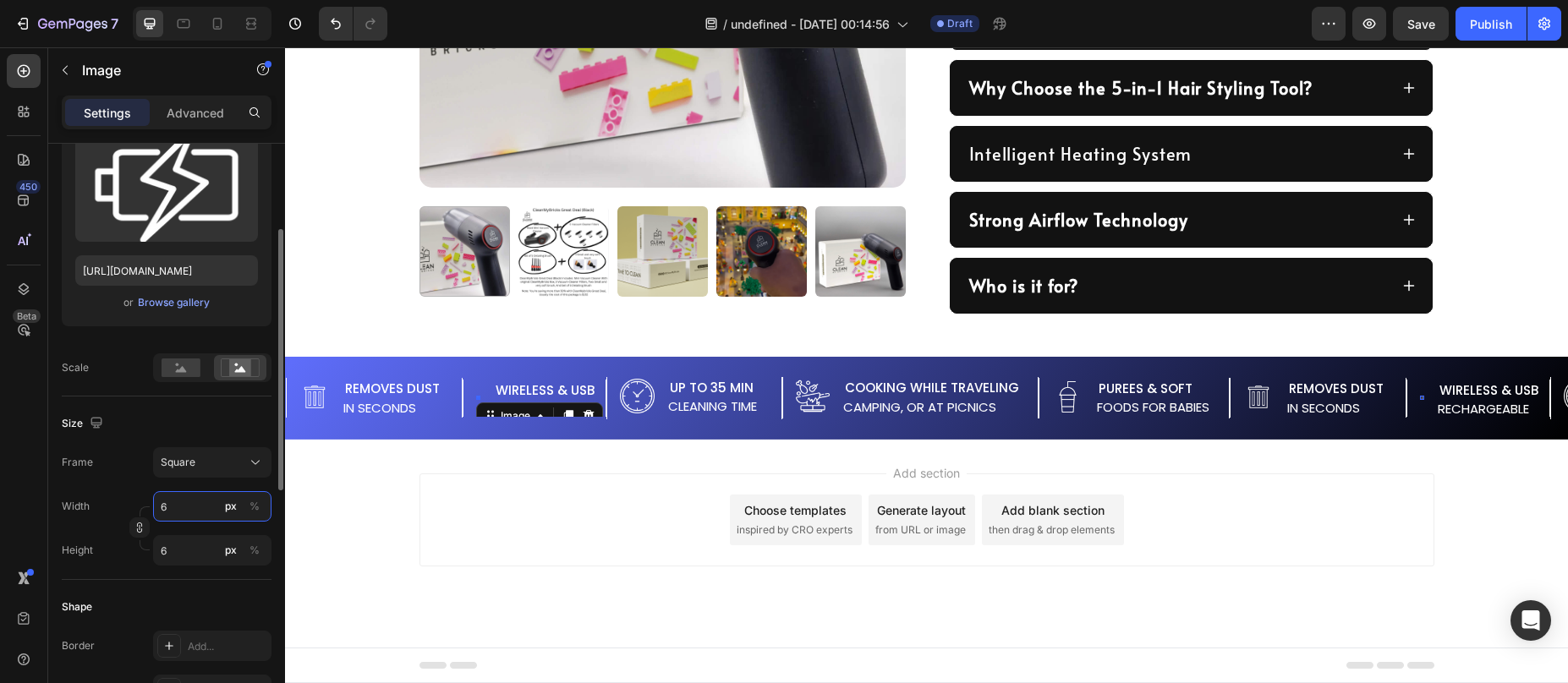
type input "60"
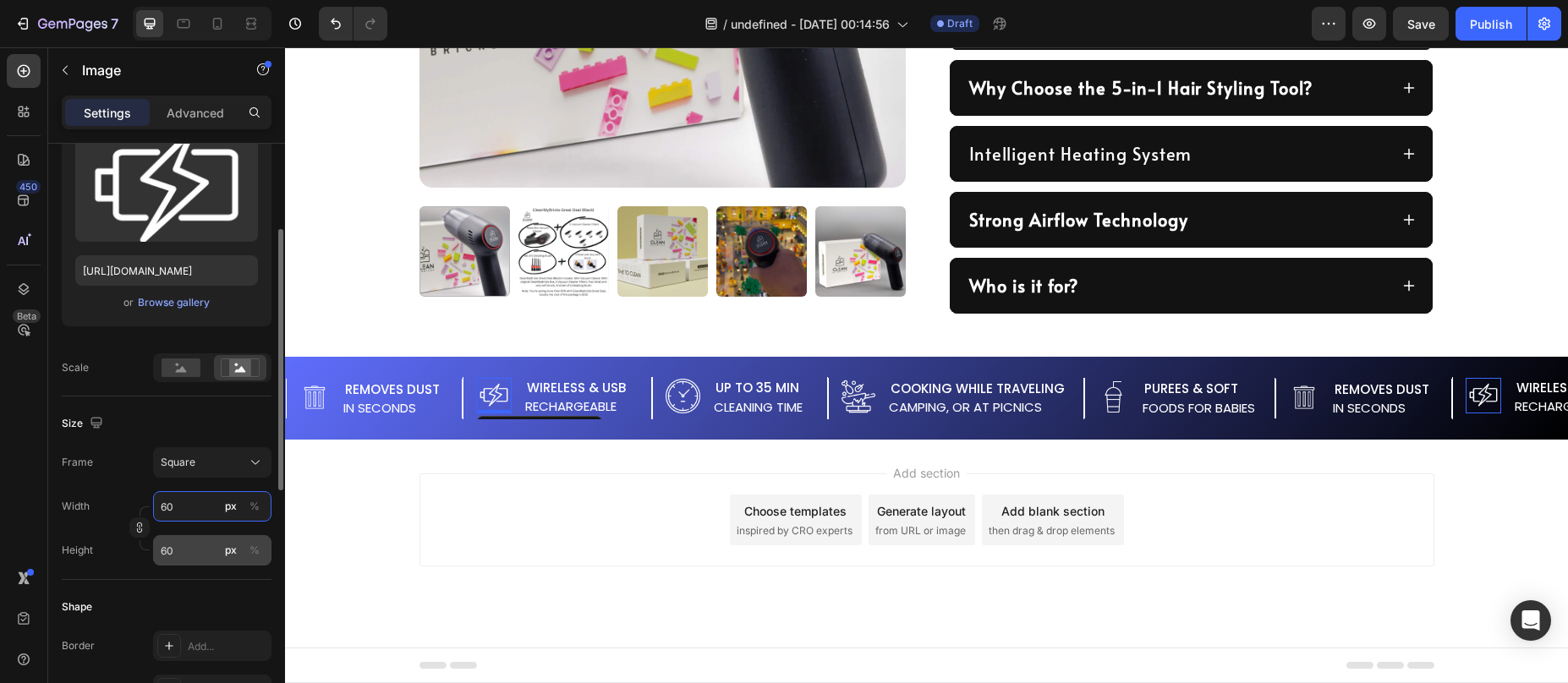
type input "60"
click at [170, 556] on input "60" at bounding box center [212, 550] width 119 height 31
click at [171, 556] on input "60" at bounding box center [212, 550] width 119 height 31
type input "6"
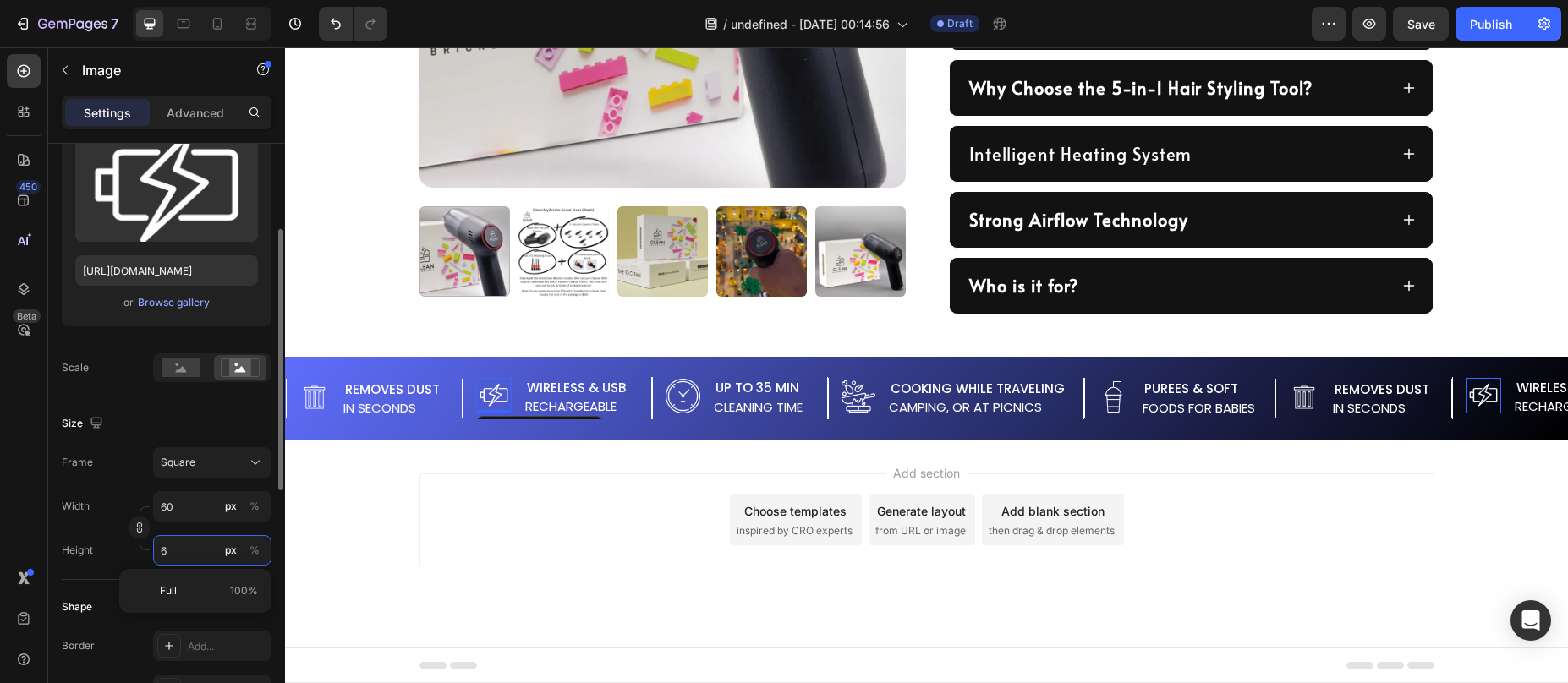
type input "6"
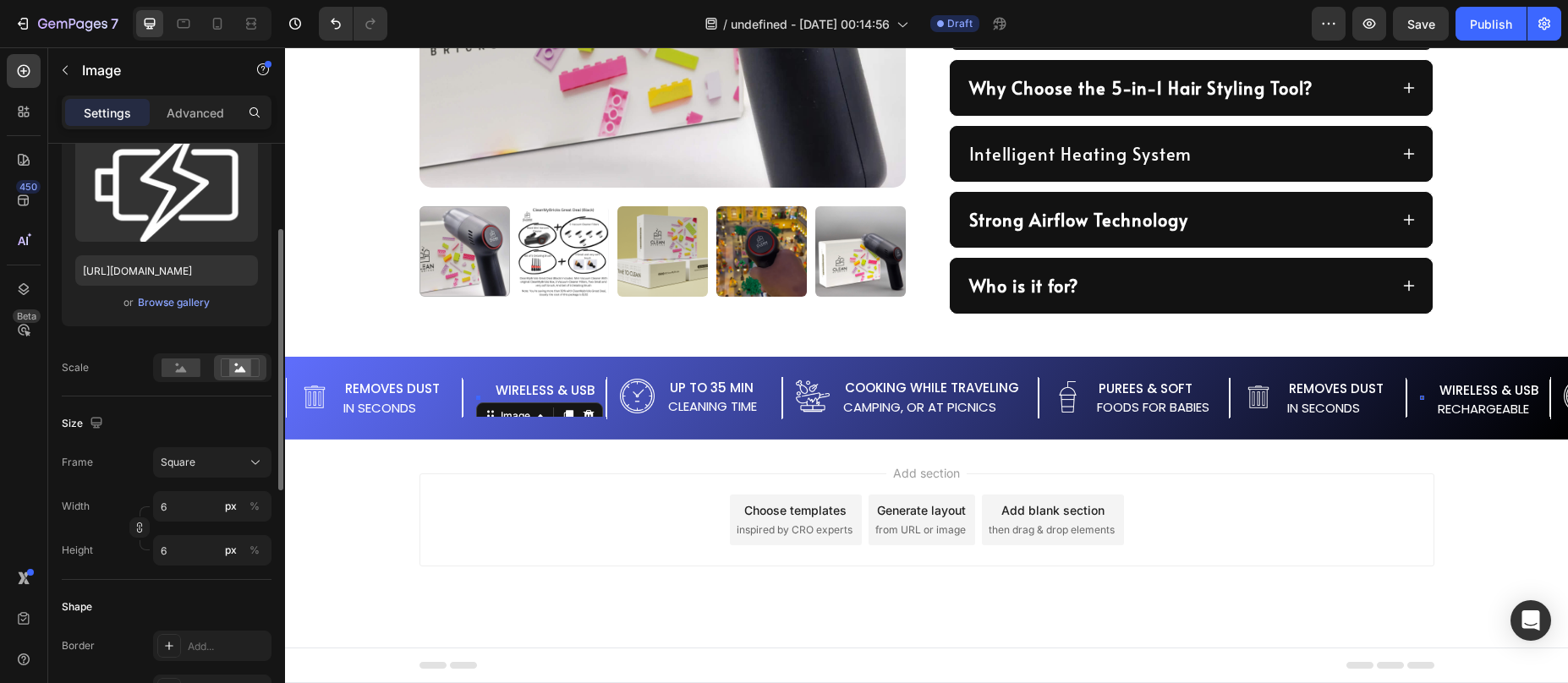
click at [143, 442] on div "Size Frame Square Width 6 px % Height 6 px %" at bounding box center [166, 488] width 210 height 184
click at [182, 552] on input "6" at bounding box center [212, 550] width 119 height 31
click at [183, 551] on input "6" at bounding box center [212, 550] width 119 height 31
type input "60"
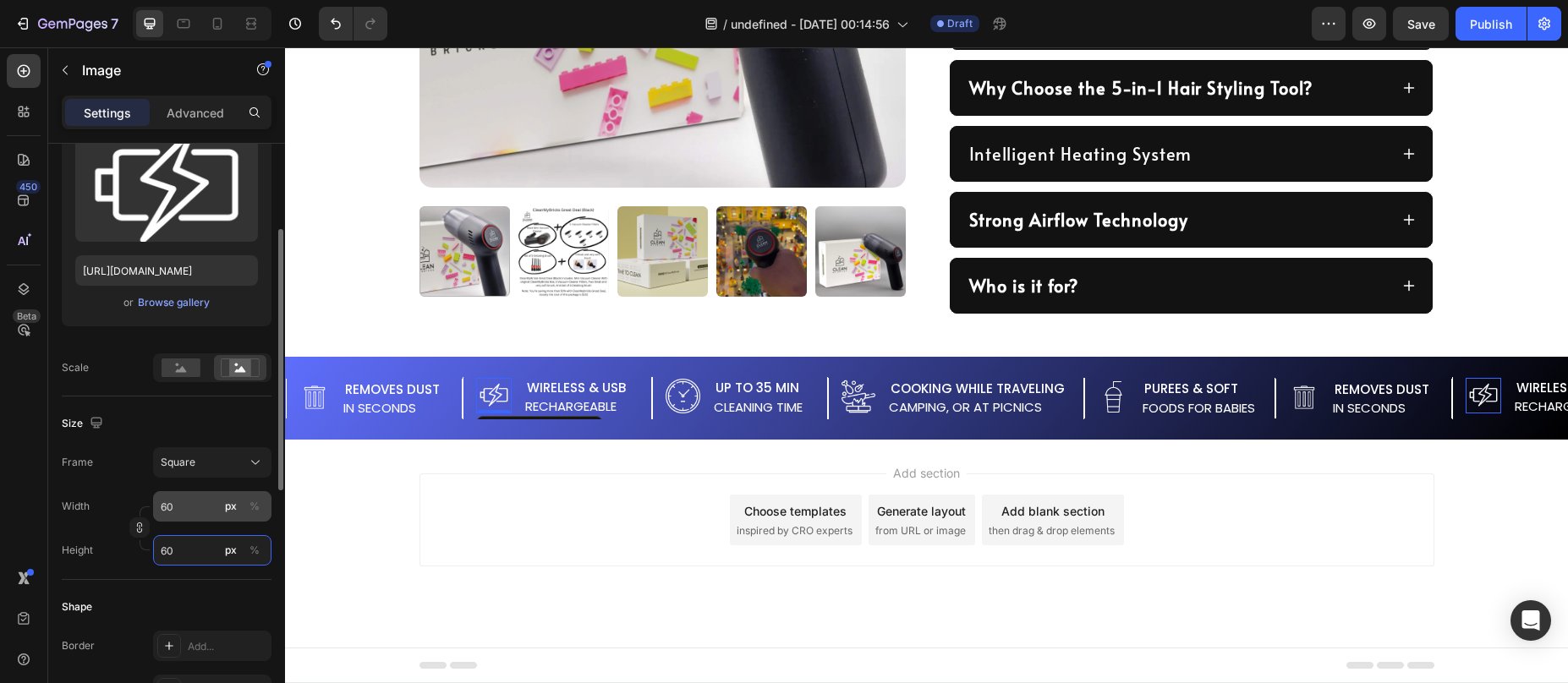
type input "60"
click at [188, 507] on input "60" at bounding box center [212, 506] width 119 height 31
click at [102, 447] on div "Frame Square" at bounding box center [166, 462] width 210 height 31
click at [303, 398] on img at bounding box center [314, 397] width 31 height 31
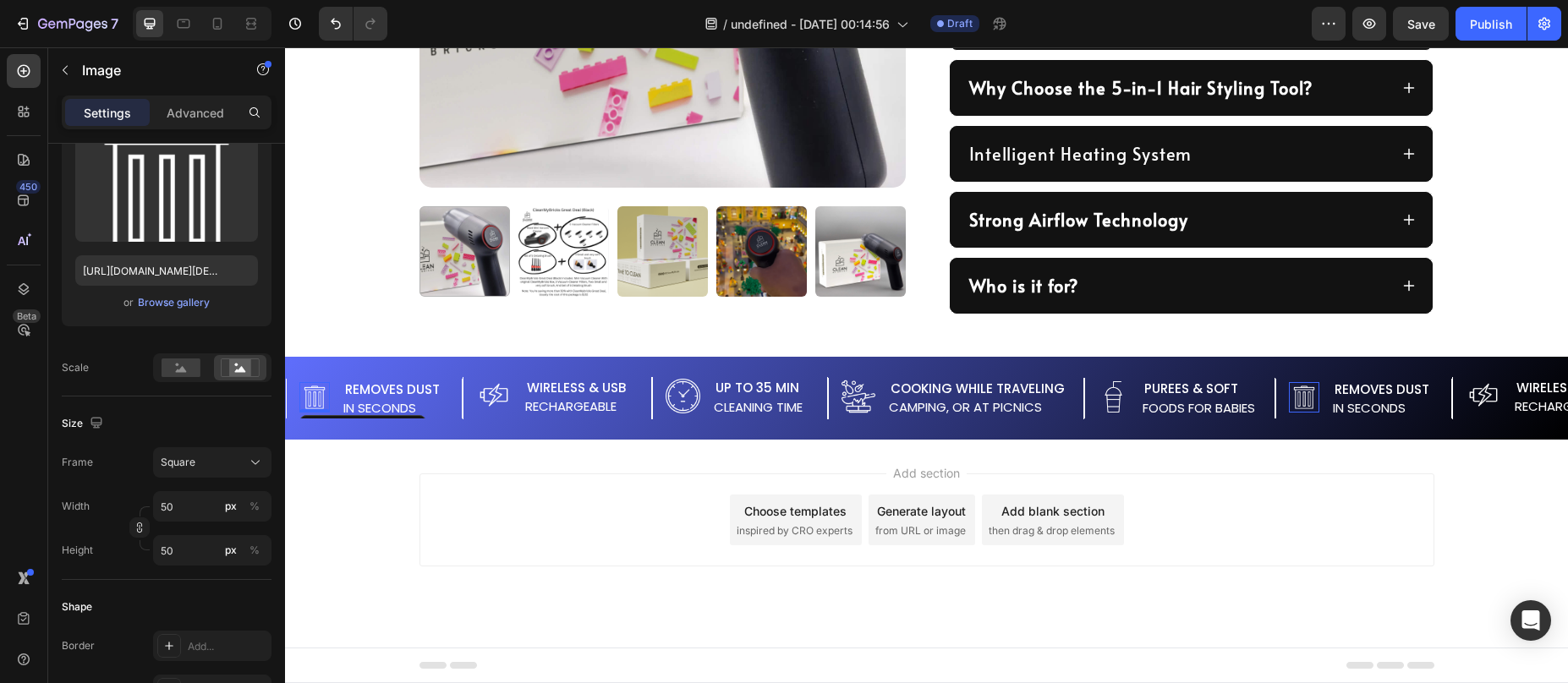
click at [313, 399] on img at bounding box center [314, 397] width 31 height 31
click at [197, 504] on input "50" at bounding box center [212, 506] width 119 height 31
type input "6"
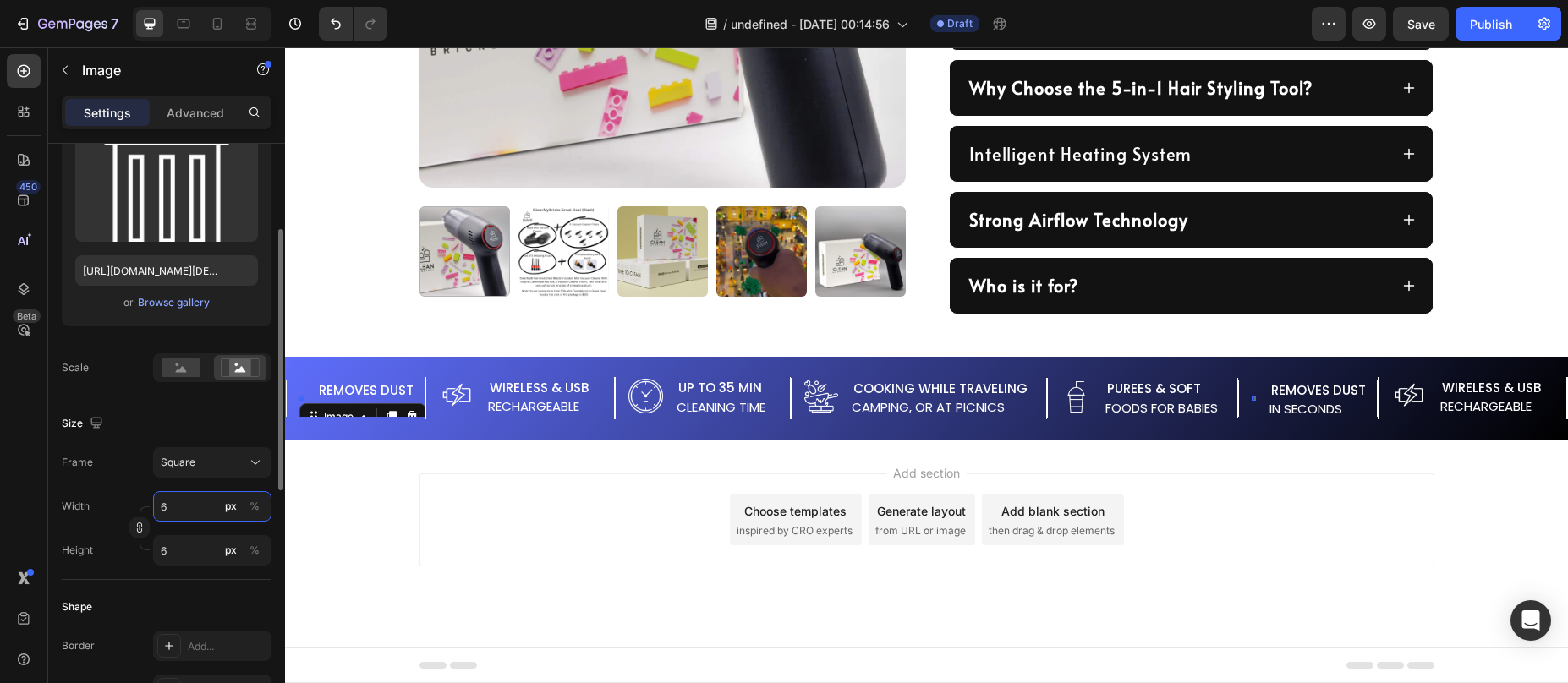
type input "60"
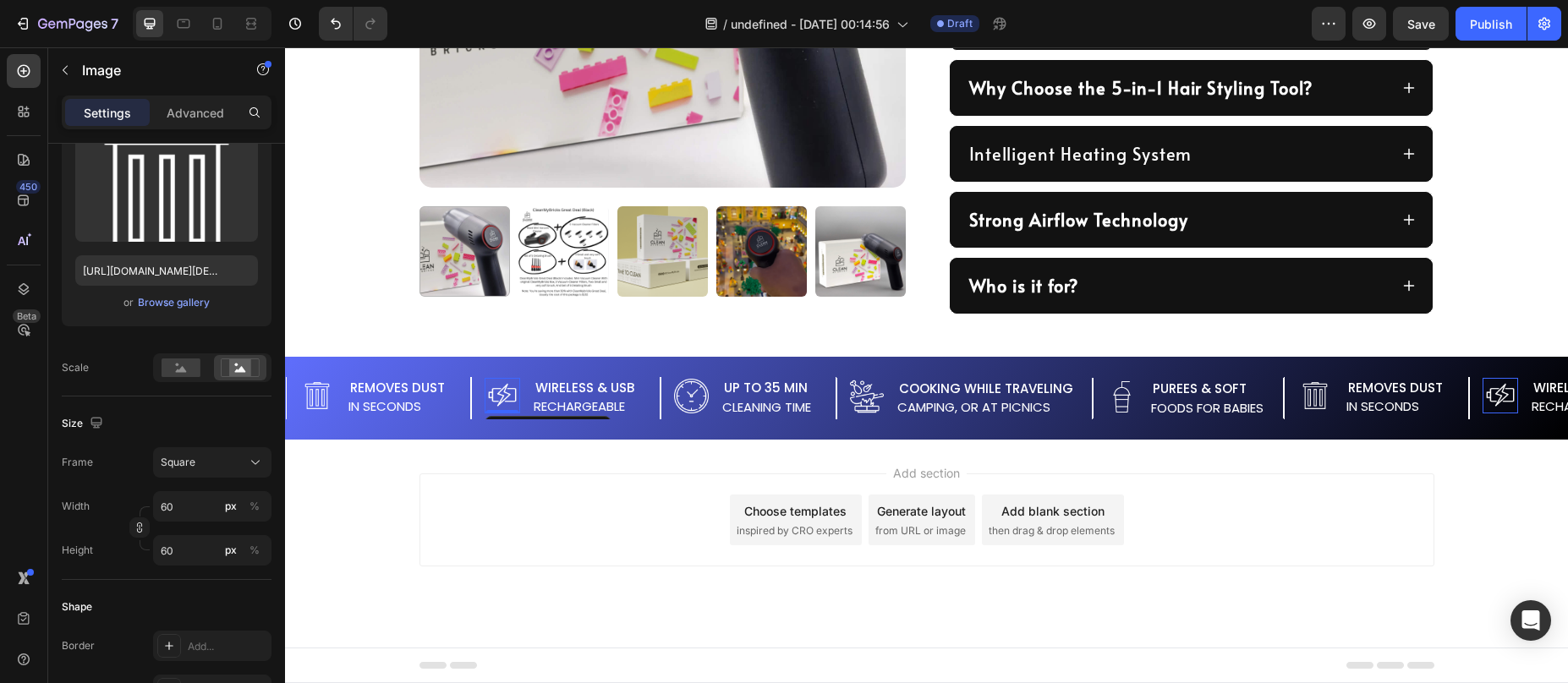
click at [492, 396] on img at bounding box center [502, 396] width 35 height 35
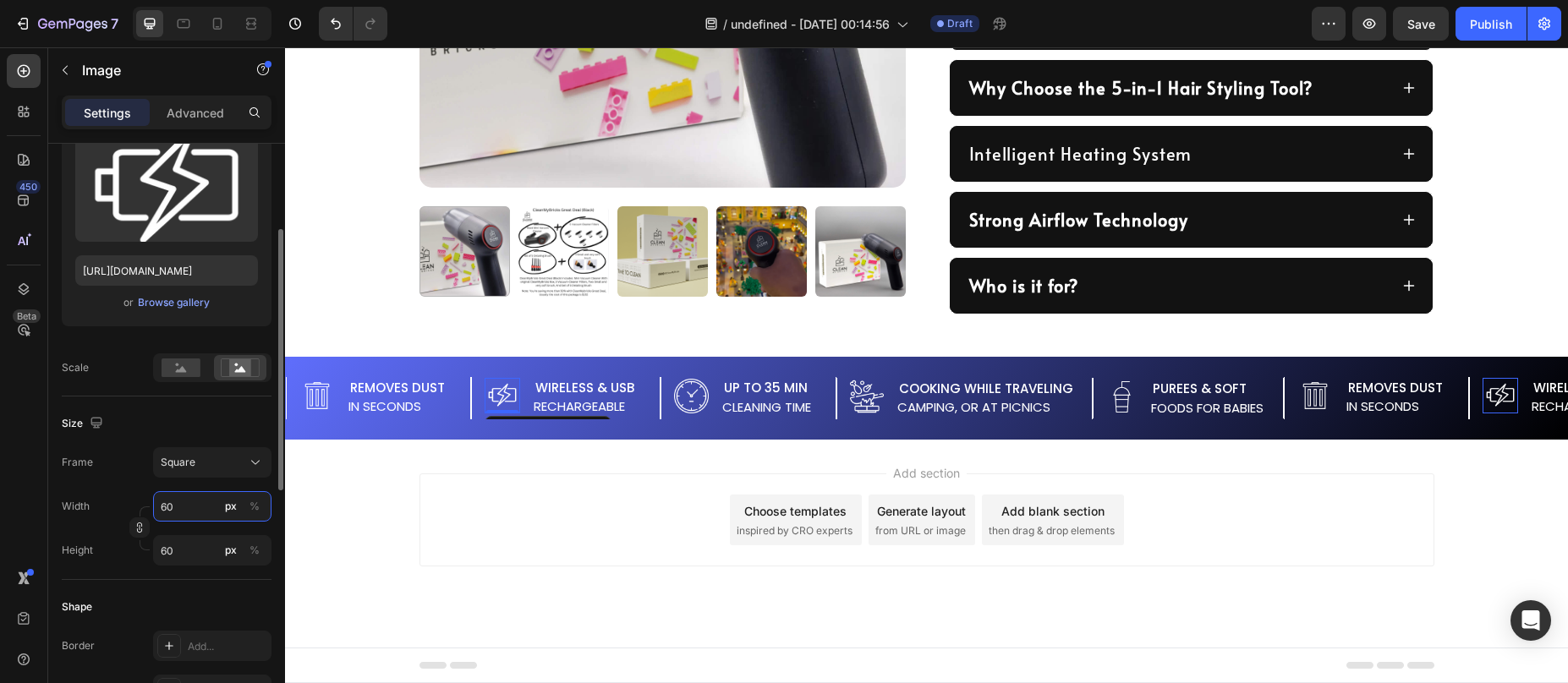
click at [187, 516] on input "60" at bounding box center [212, 506] width 119 height 31
type input "7"
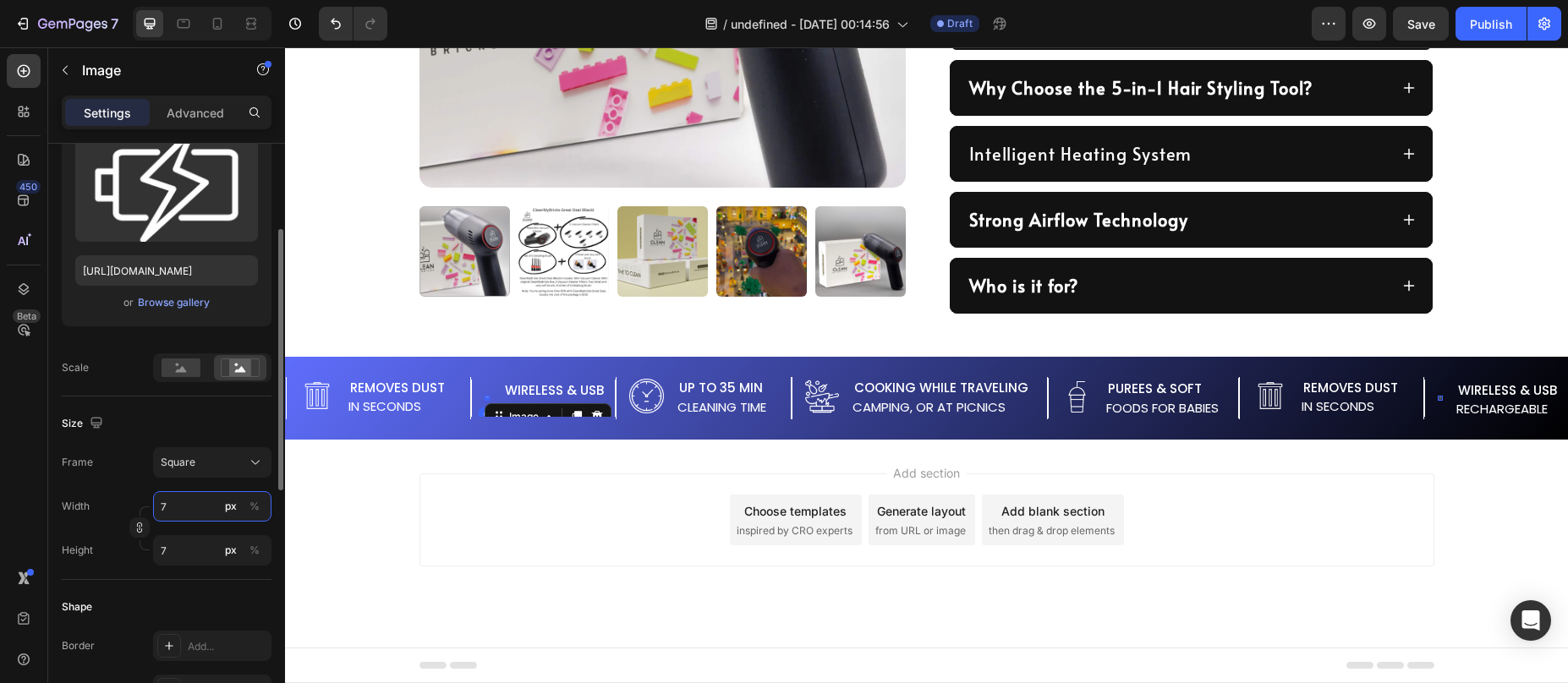
type input "70"
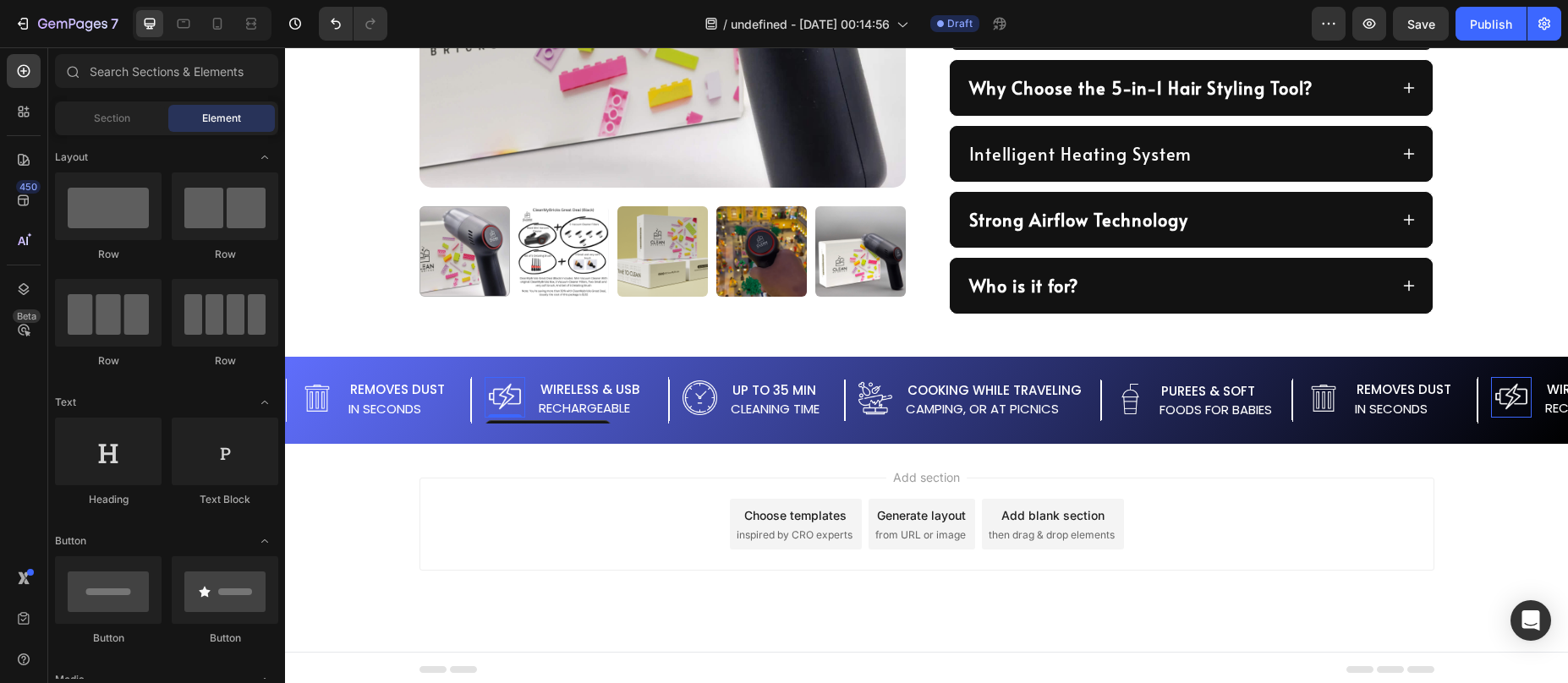
click at [465, 453] on div "Add section Choose templates inspired by CRO experts Generate layout from URL o…" at bounding box center [926, 548] width 1283 height 208
click at [988, 408] on p "camping, or at picnics" at bounding box center [999, 409] width 186 height 15
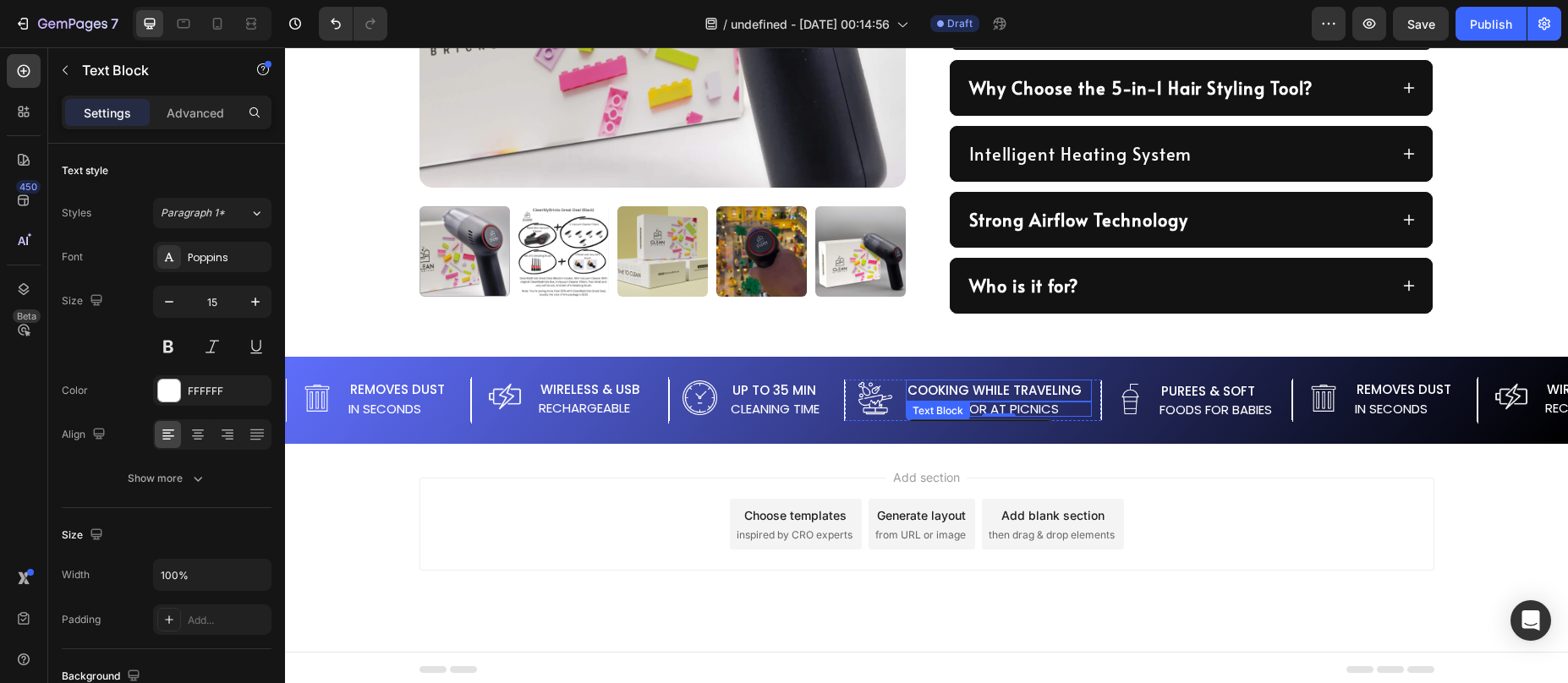
click at [934, 385] on p "Cooking while traveling" at bounding box center [999, 391] width 183 height 19
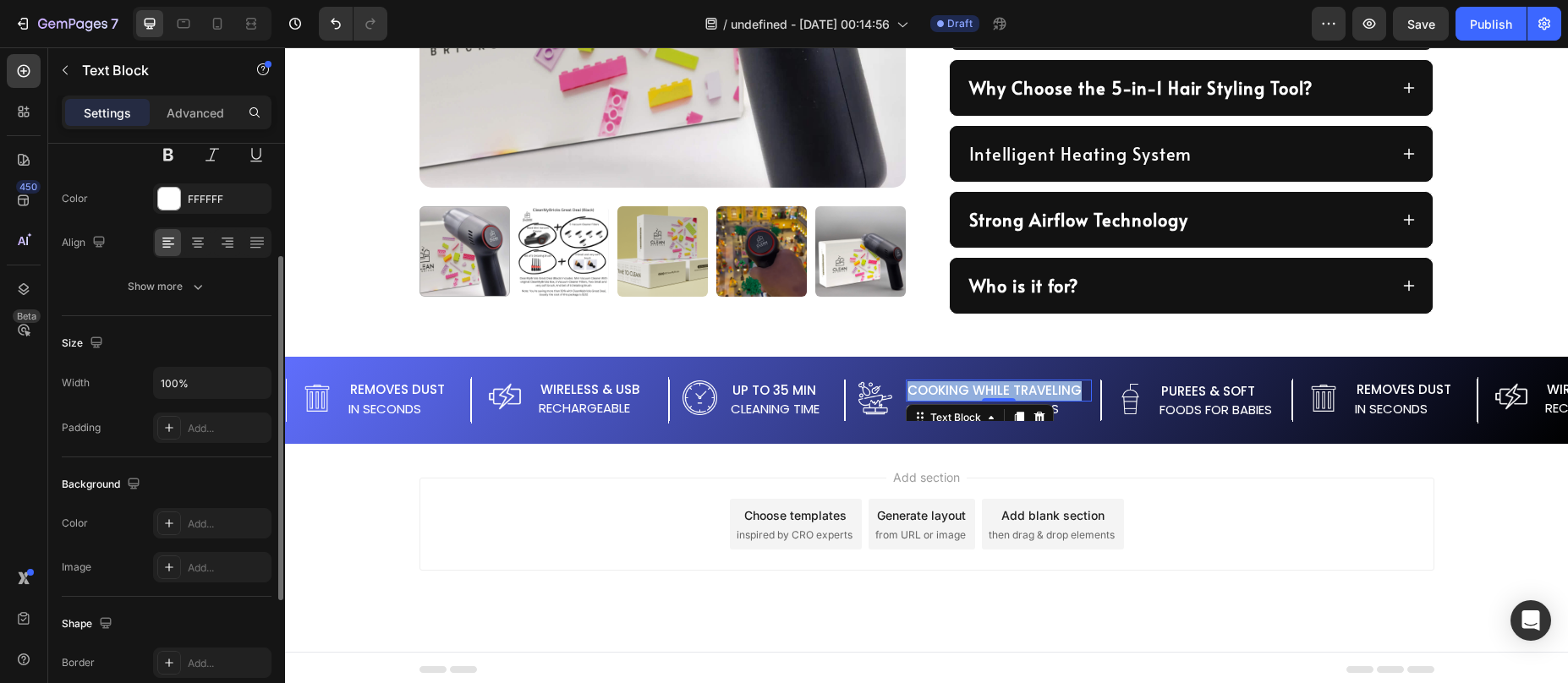
click at [934, 385] on p "Cooking while traveling" at bounding box center [999, 391] width 183 height 19
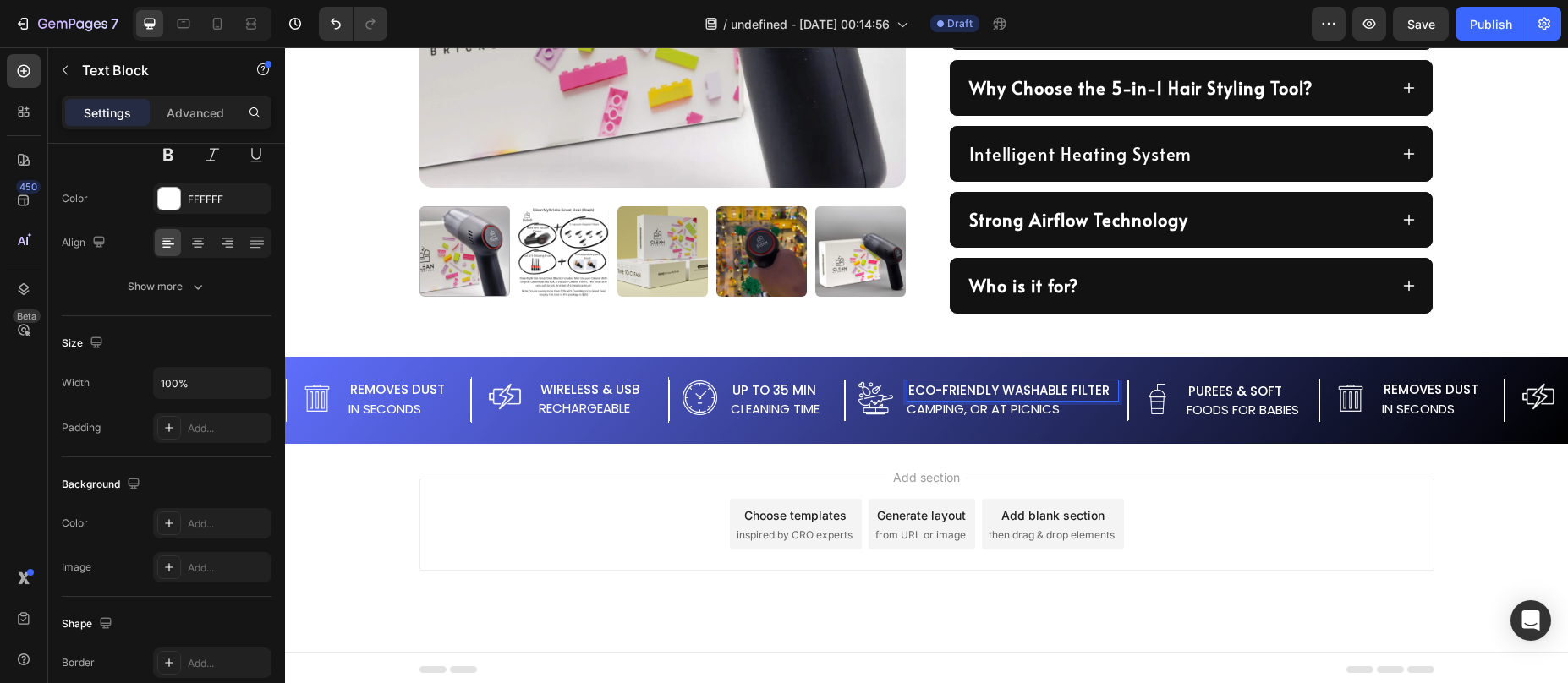
drag, startPoint x: 1006, startPoint y: 389, endPoint x: 1105, endPoint y: 400, distance: 99.6
click at [1105, 400] on p "Eco-Friendly Washable Filter" at bounding box center [1013, 391] width 209 height 19
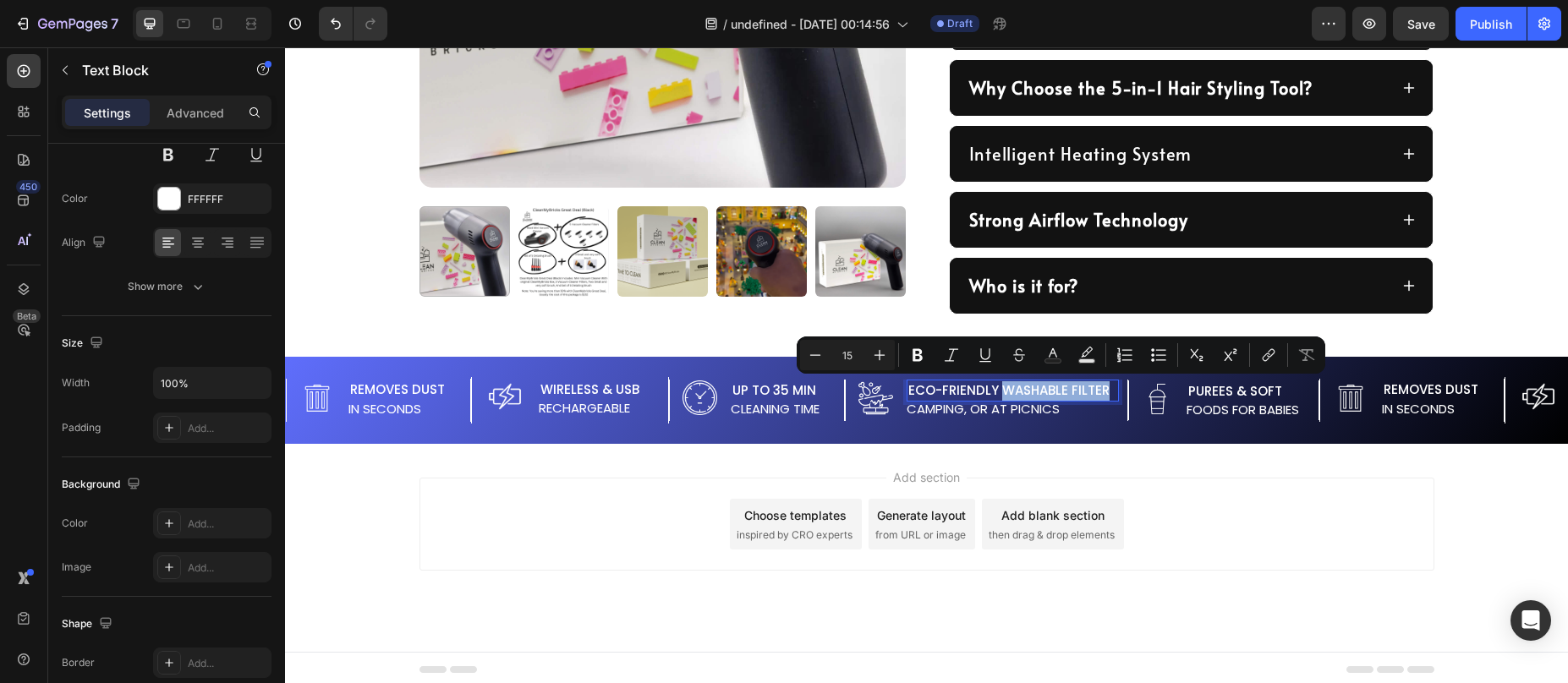
drag, startPoint x: 1008, startPoint y: 390, endPoint x: 1115, endPoint y: 396, distance: 107.2
click at [1115, 396] on p "Eco-Friendly Washable Filter" at bounding box center [1013, 391] width 209 height 19
copy p "Washable Filter"
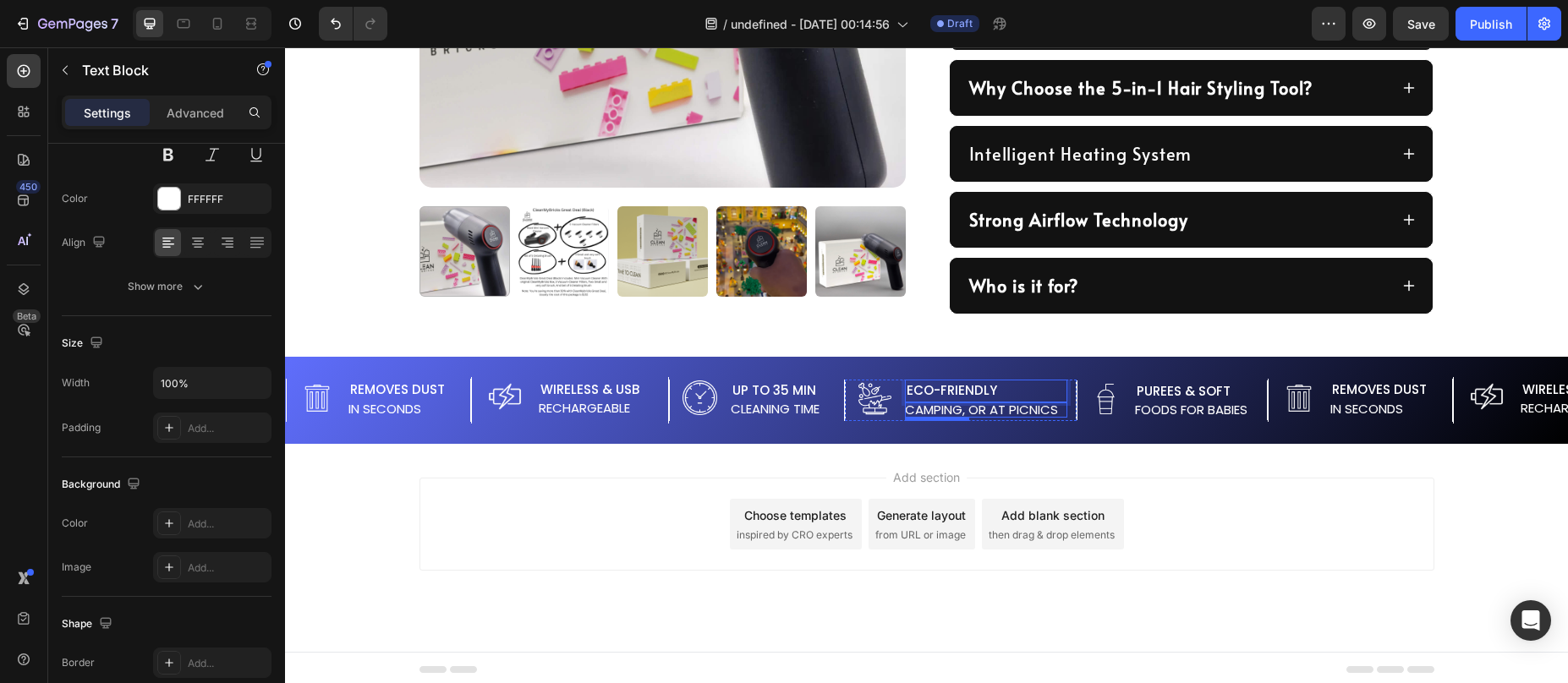
click at [959, 408] on p "camping, or at picnics" at bounding box center [986, 410] width 163 height 15
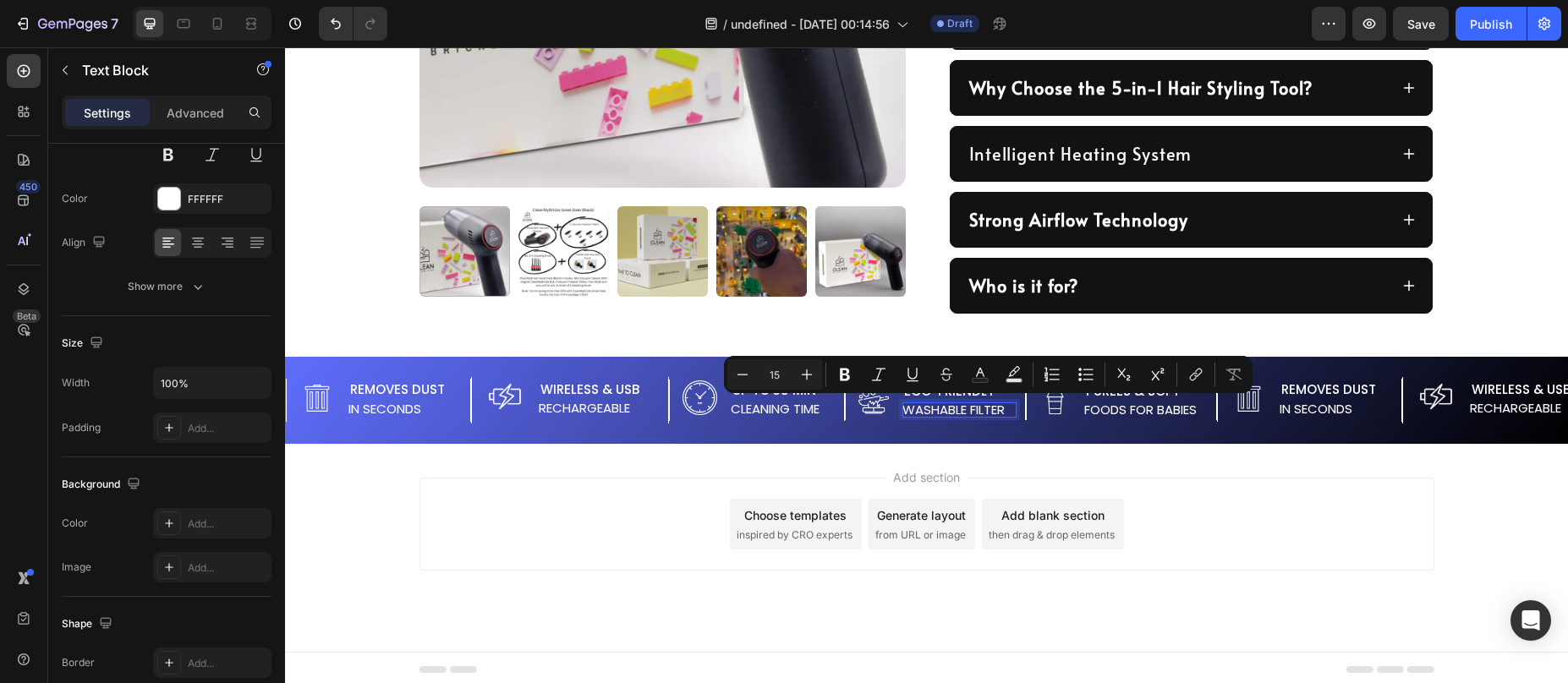
scroll to position [1088, 0]
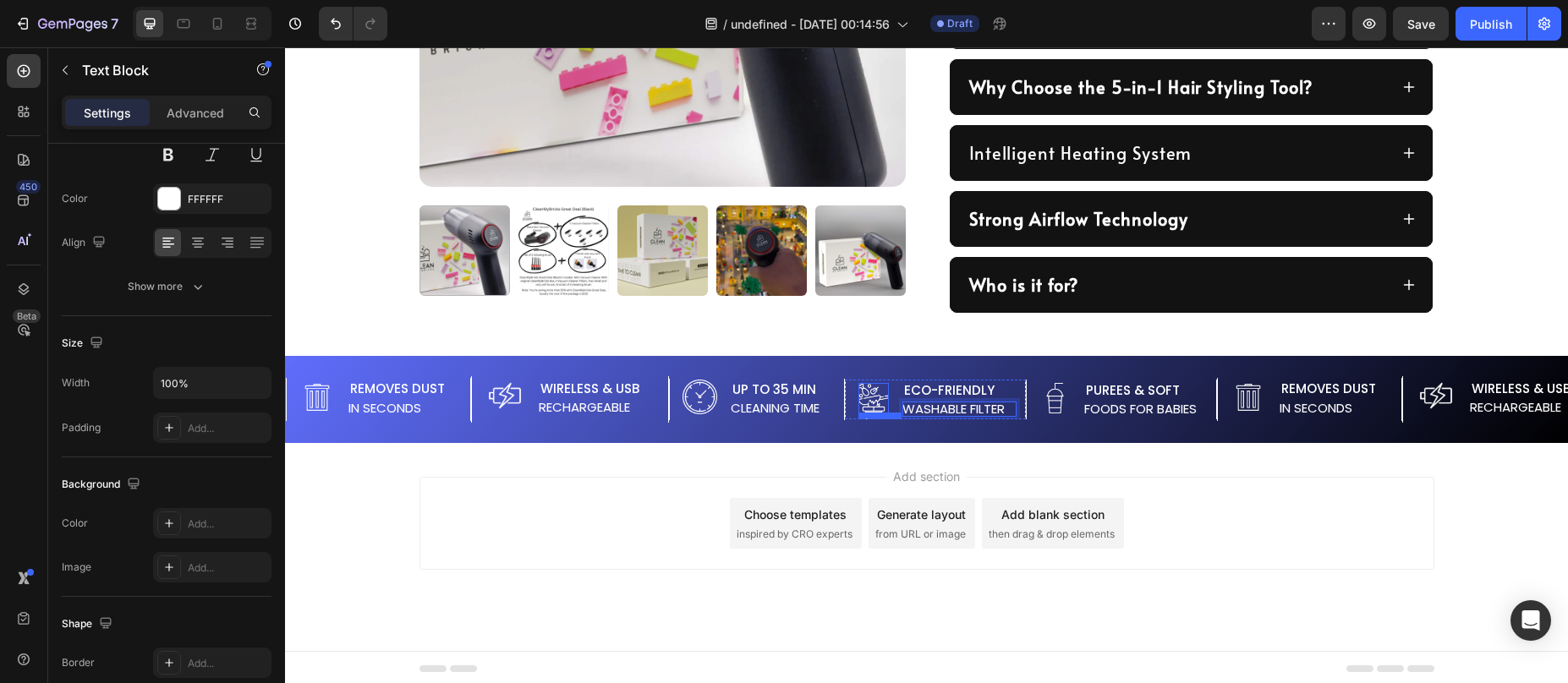
click at [880, 405] on img at bounding box center [873, 398] width 31 height 31
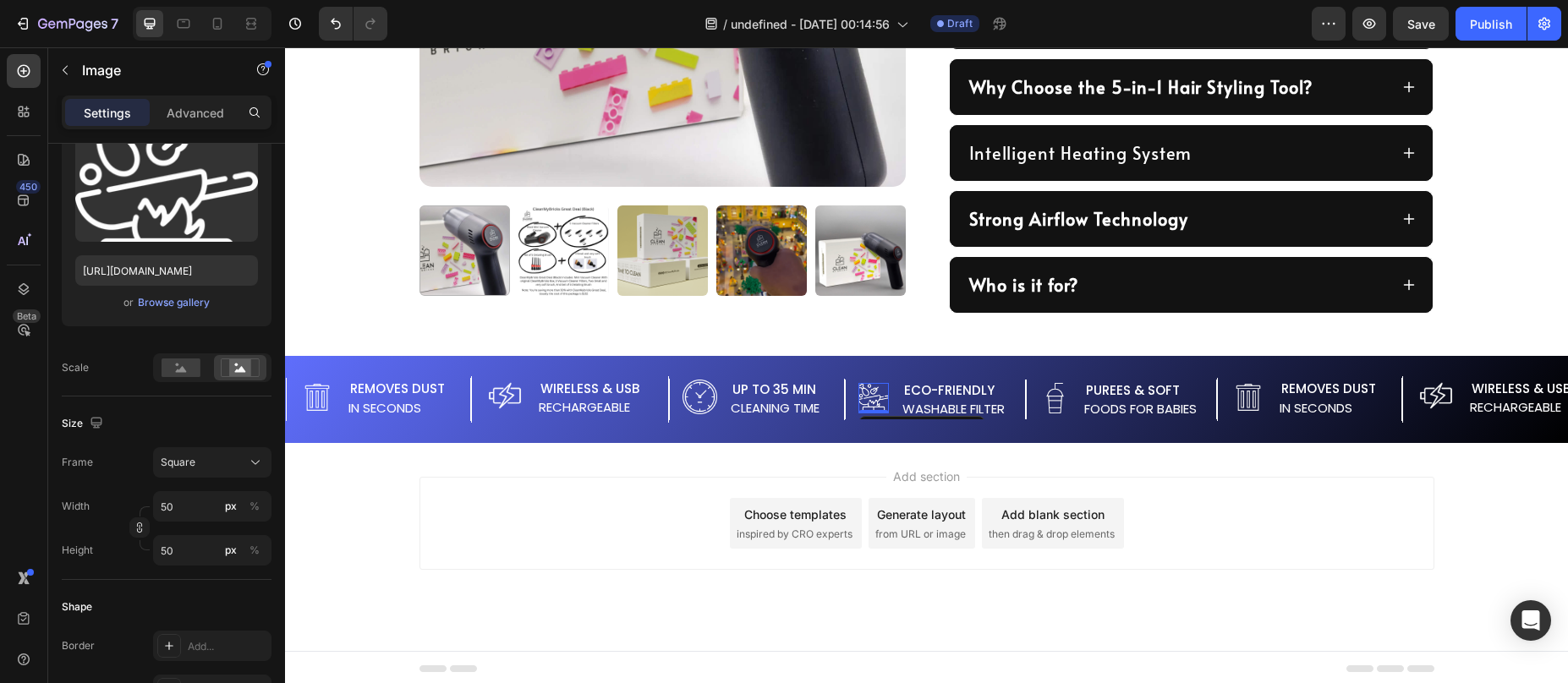
scroll to position [0, 0]
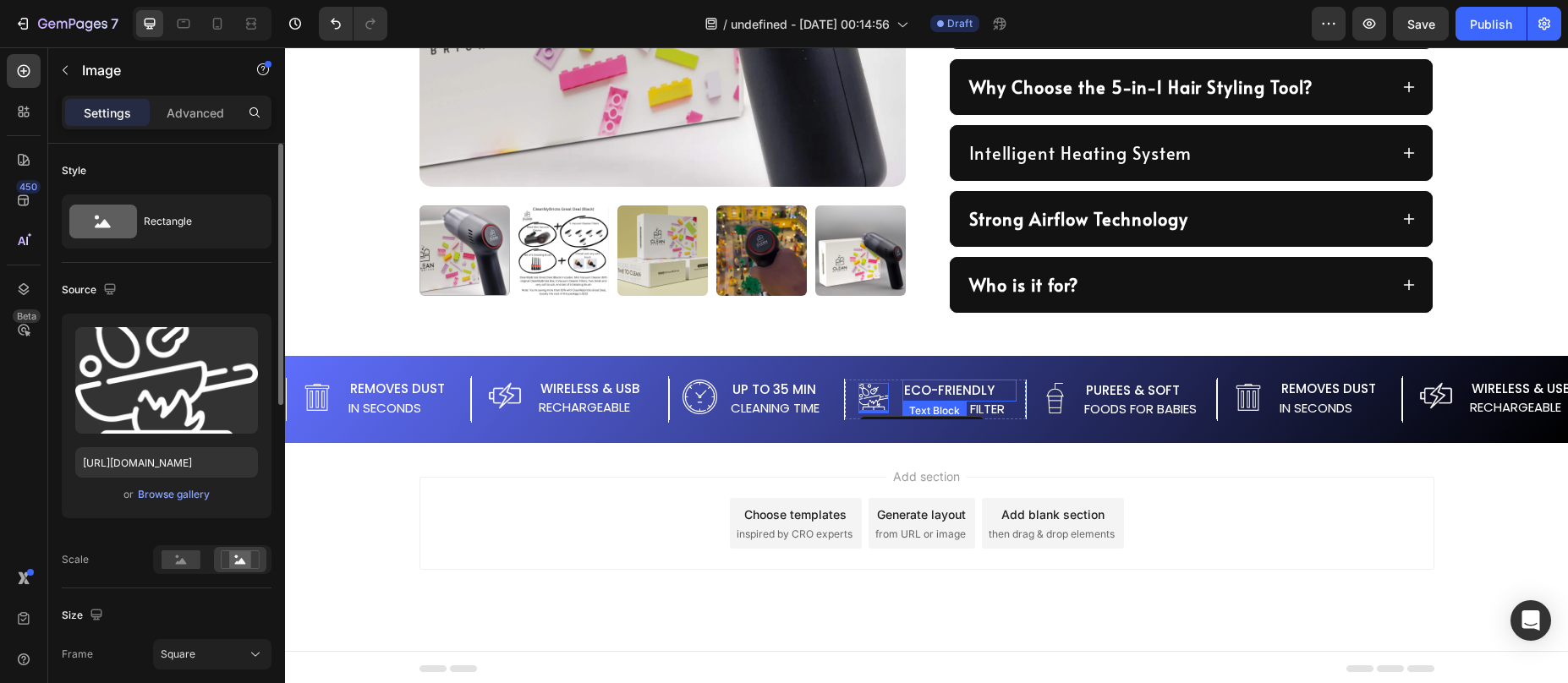
click at [994, 391] on p "Eco-Friendly" at bounding box center [959, 391] width 111 height 19
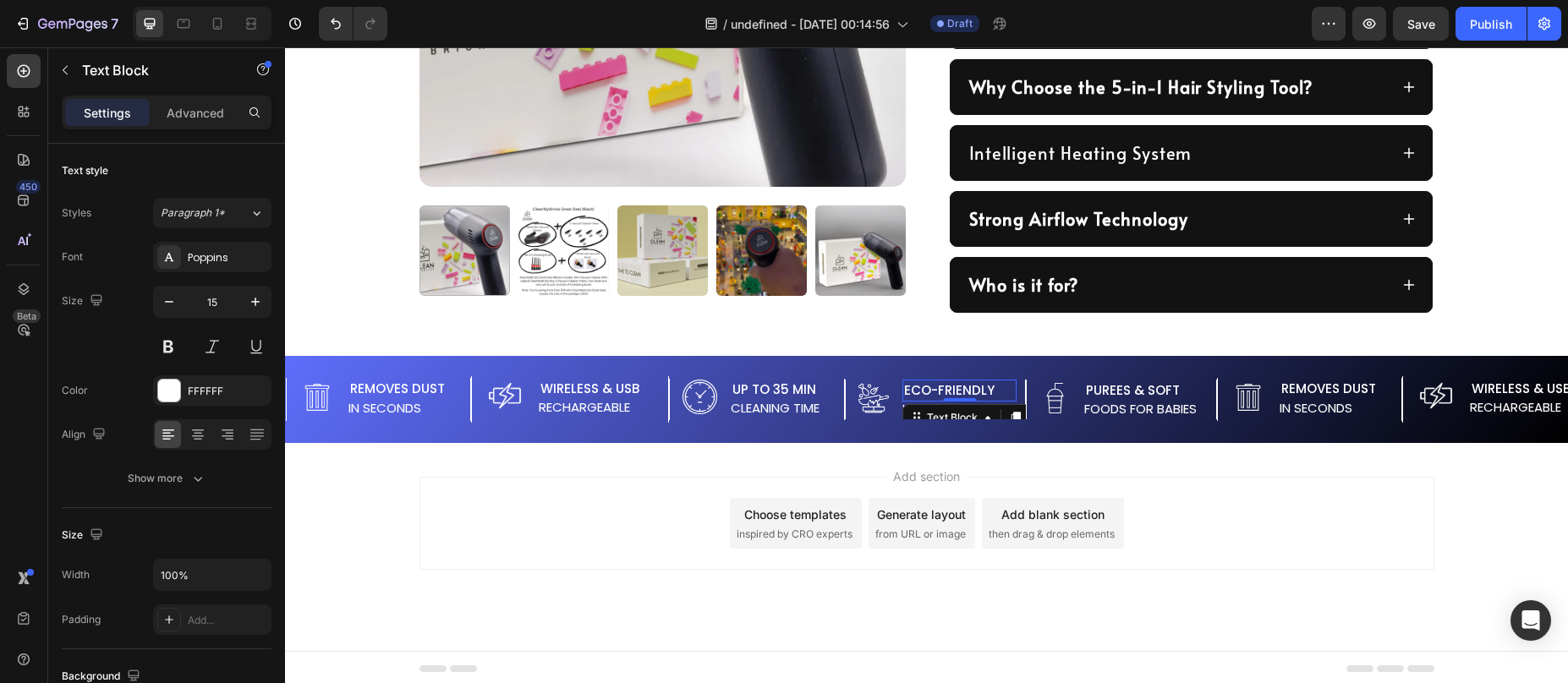
click at [993, 391] on p "Eco-Friendly" at bounding box center [959, 391] width 111 height 19
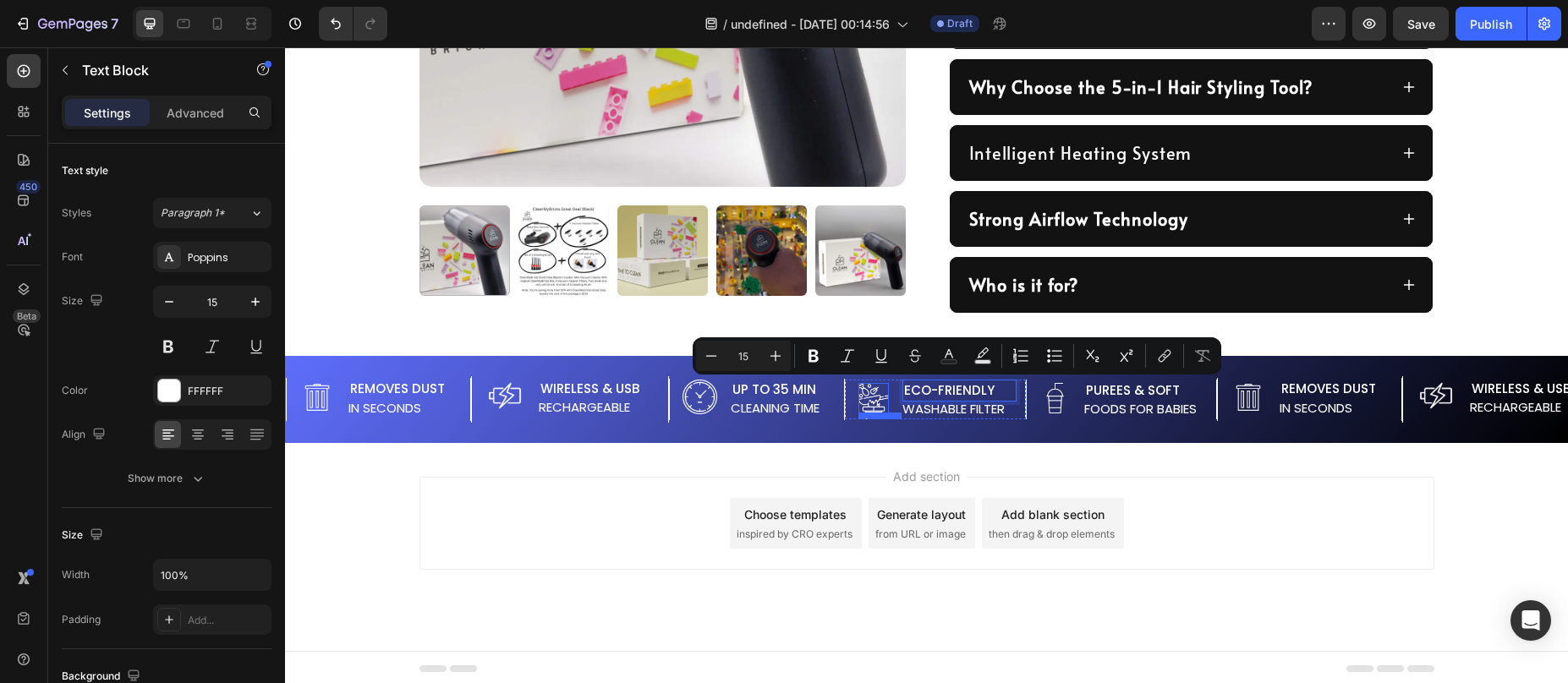
click at [876, 402] on img at bounding box center [873, 398] width 31 height 31
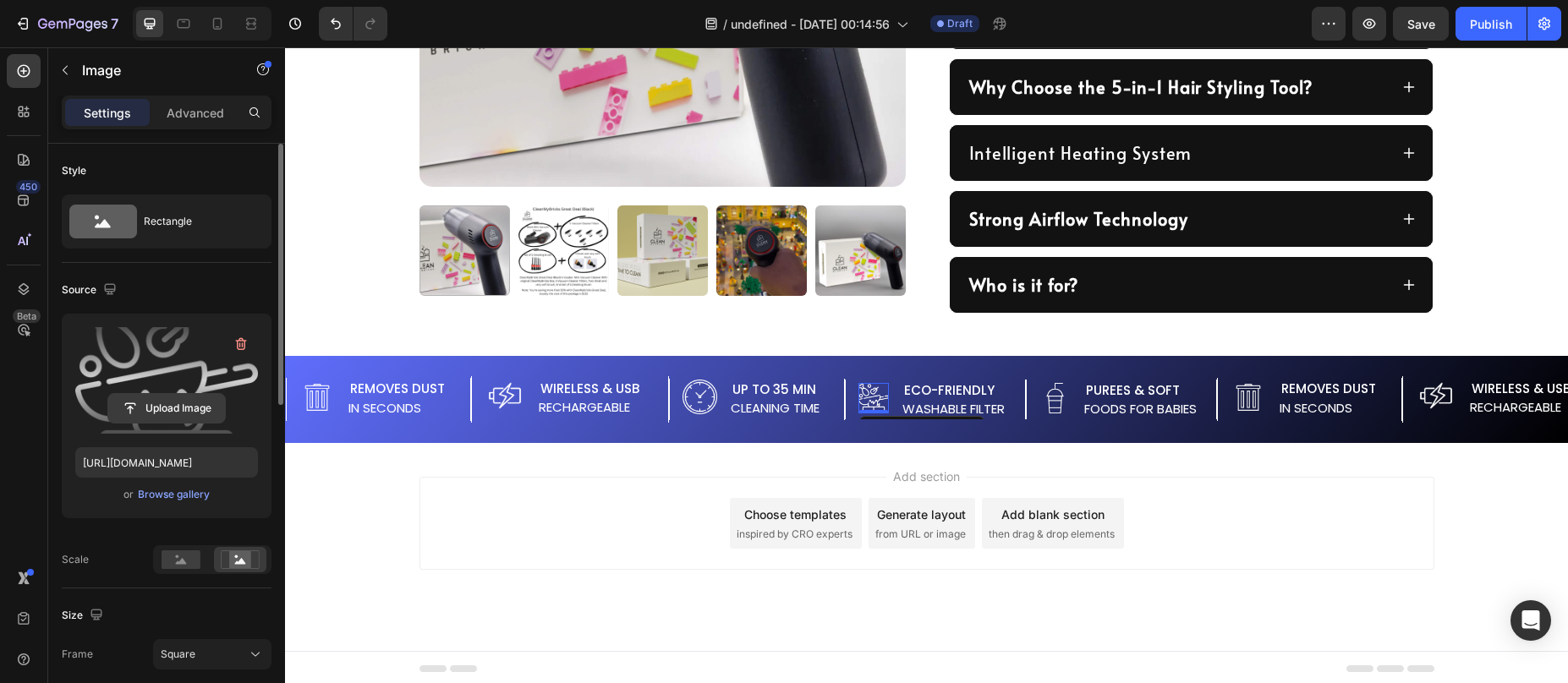
click at [194, 403] on input "file" at bounding box center [166, 408] width 117 height 29
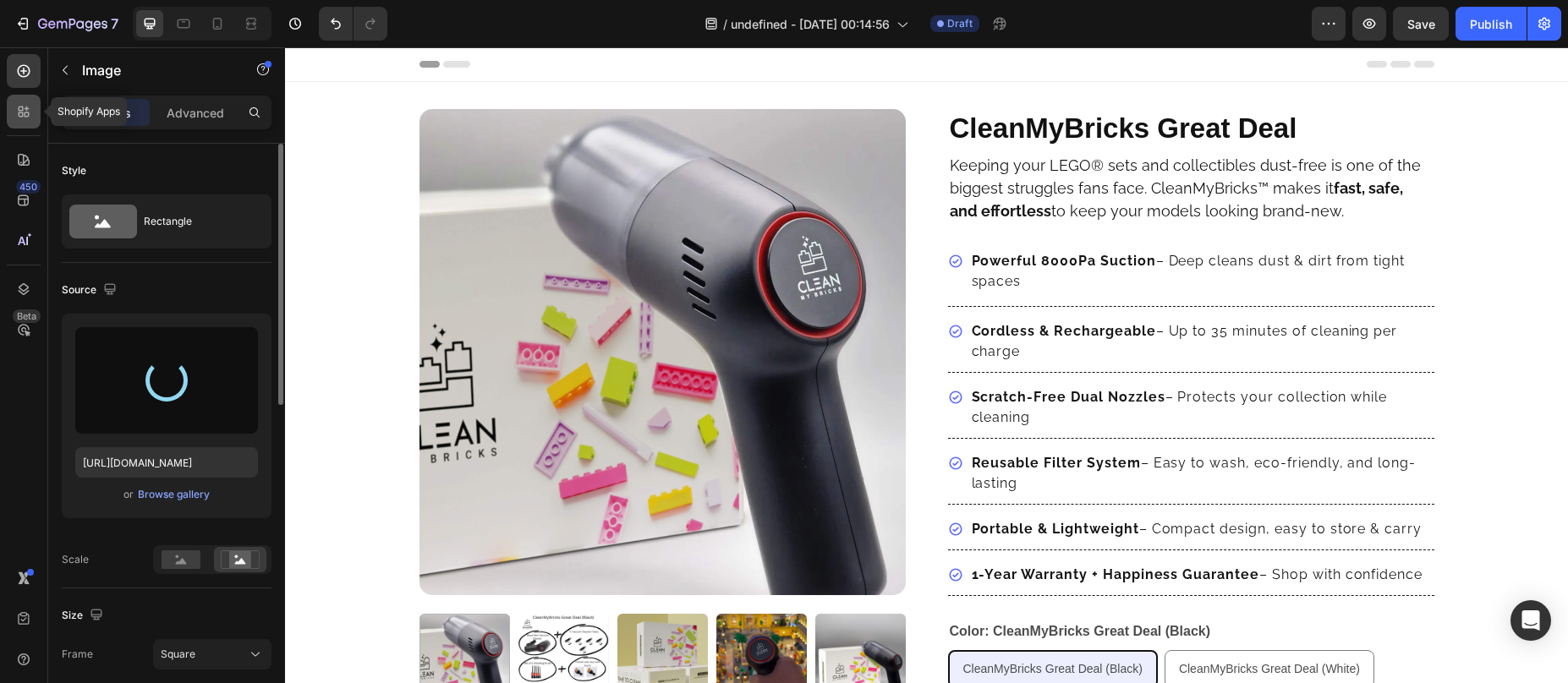
click at [33, 121] on div at bounding box center [24, 112] width 33 height 33
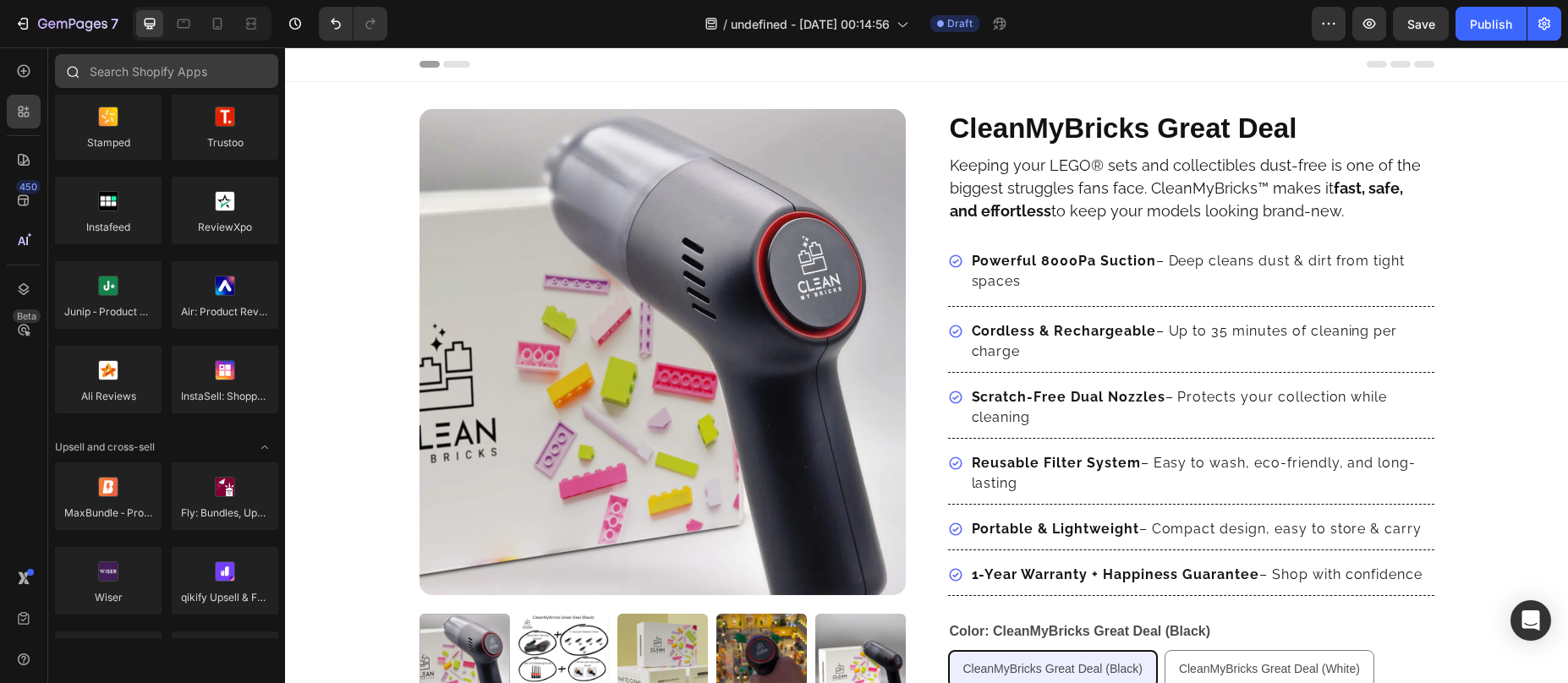
scroll to position [47, 0]
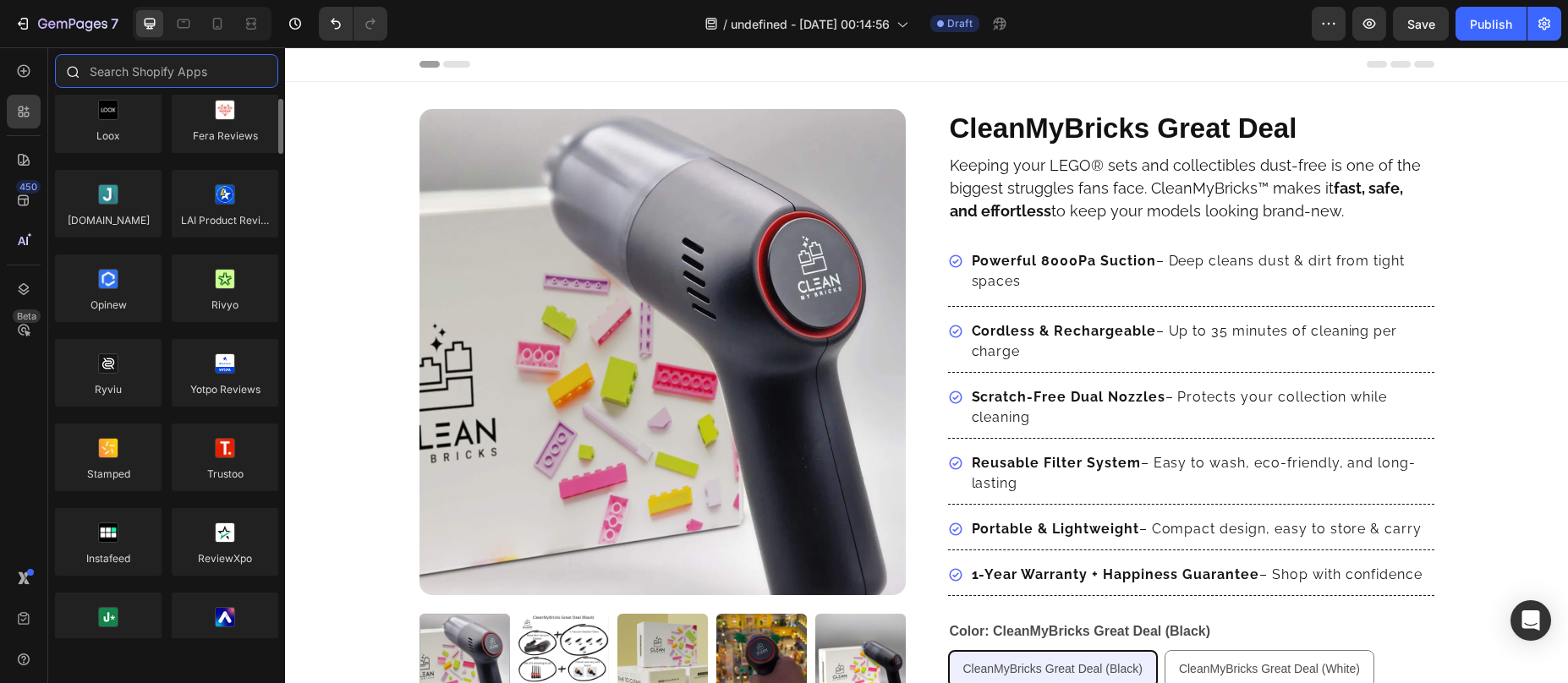
click at [142, 72] on input "text" at bounding box center [167, 71] width 223 height 33
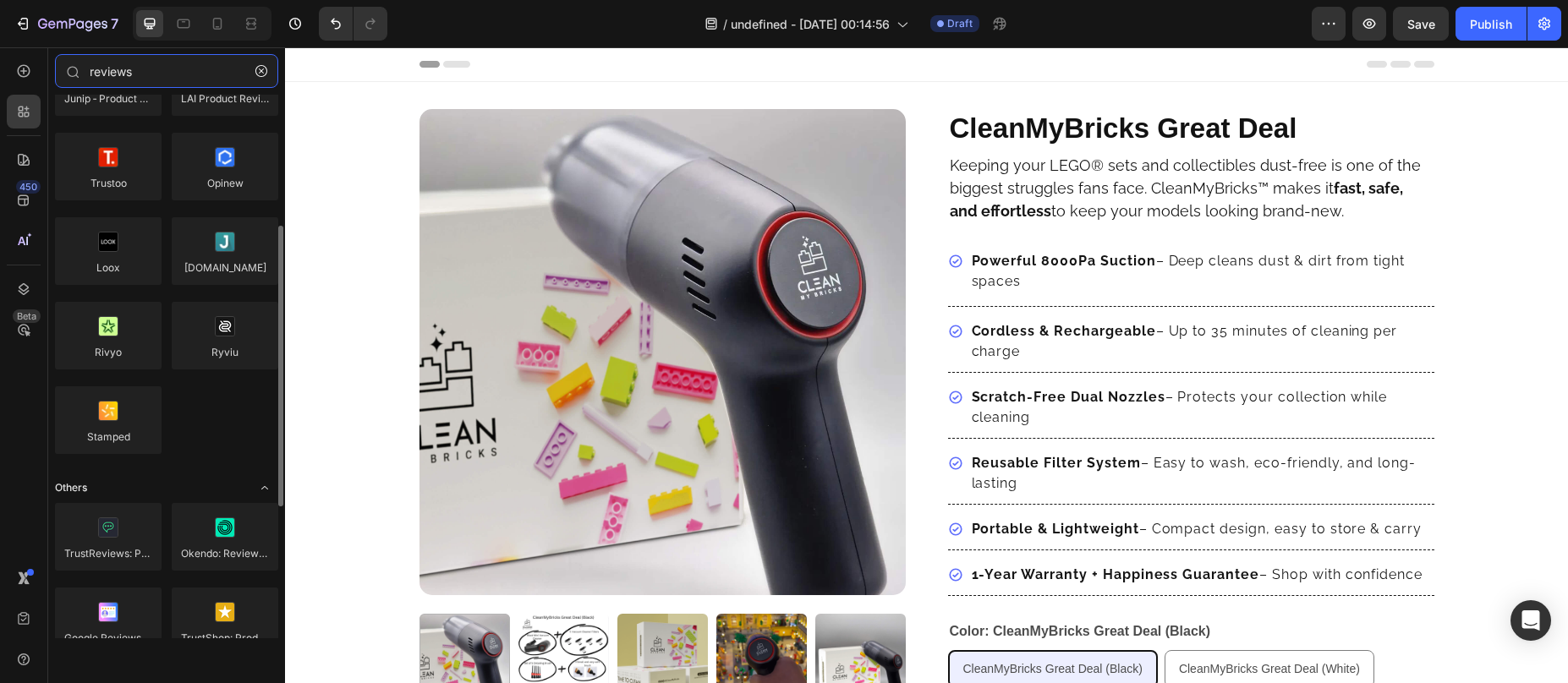
scroll to position [506, 0]
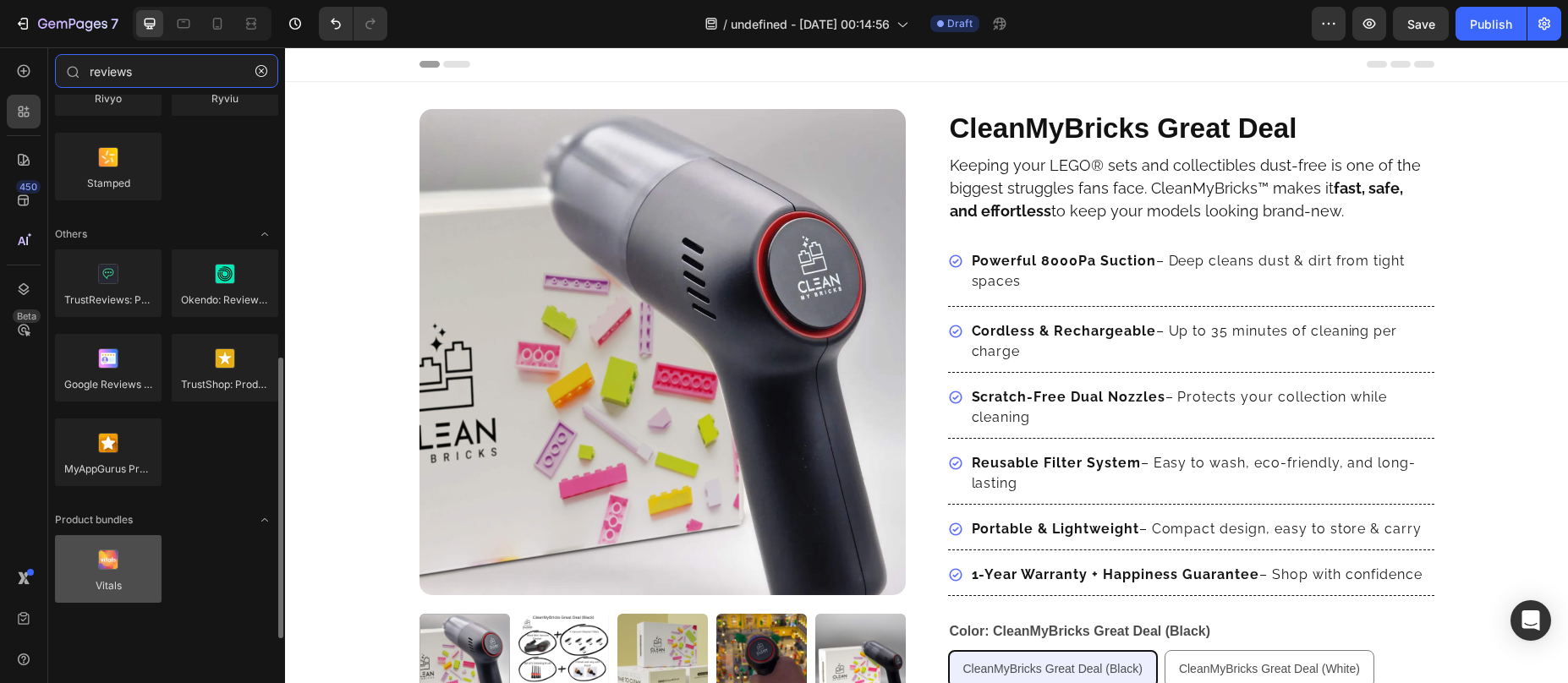
type input "reviews"
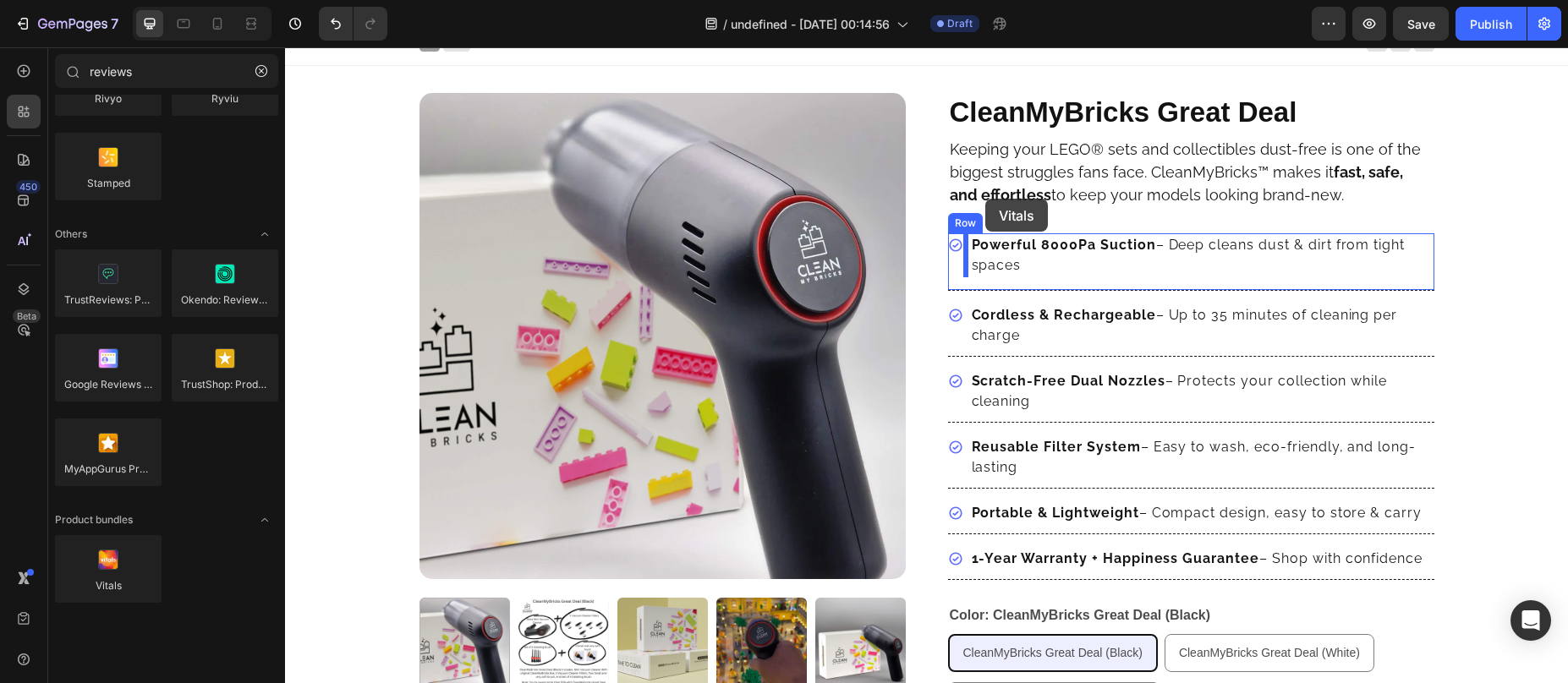
scroll to position [0, 0]
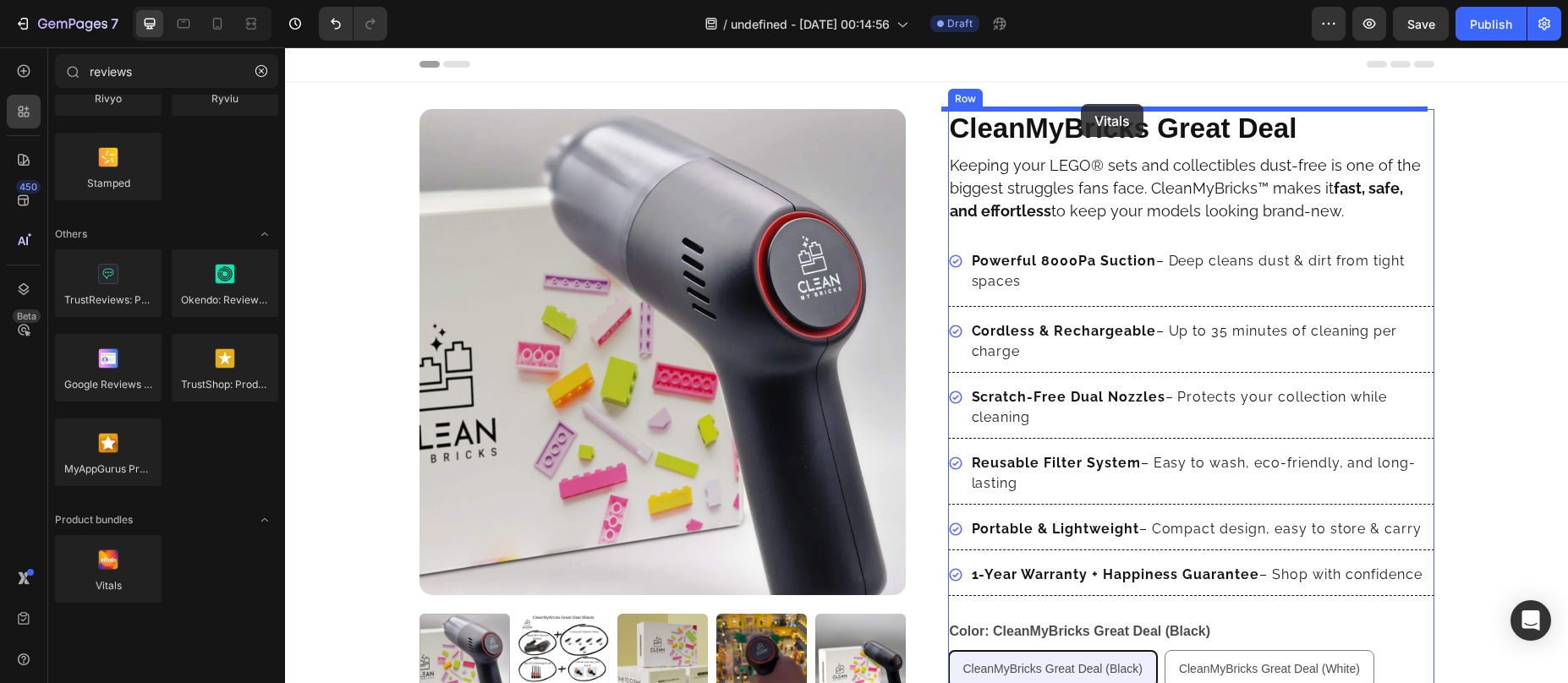
drag, startPoint x: 389, startPoint y: 631, endPoint x: 1081, endPoint y: 104, distance: 869.8
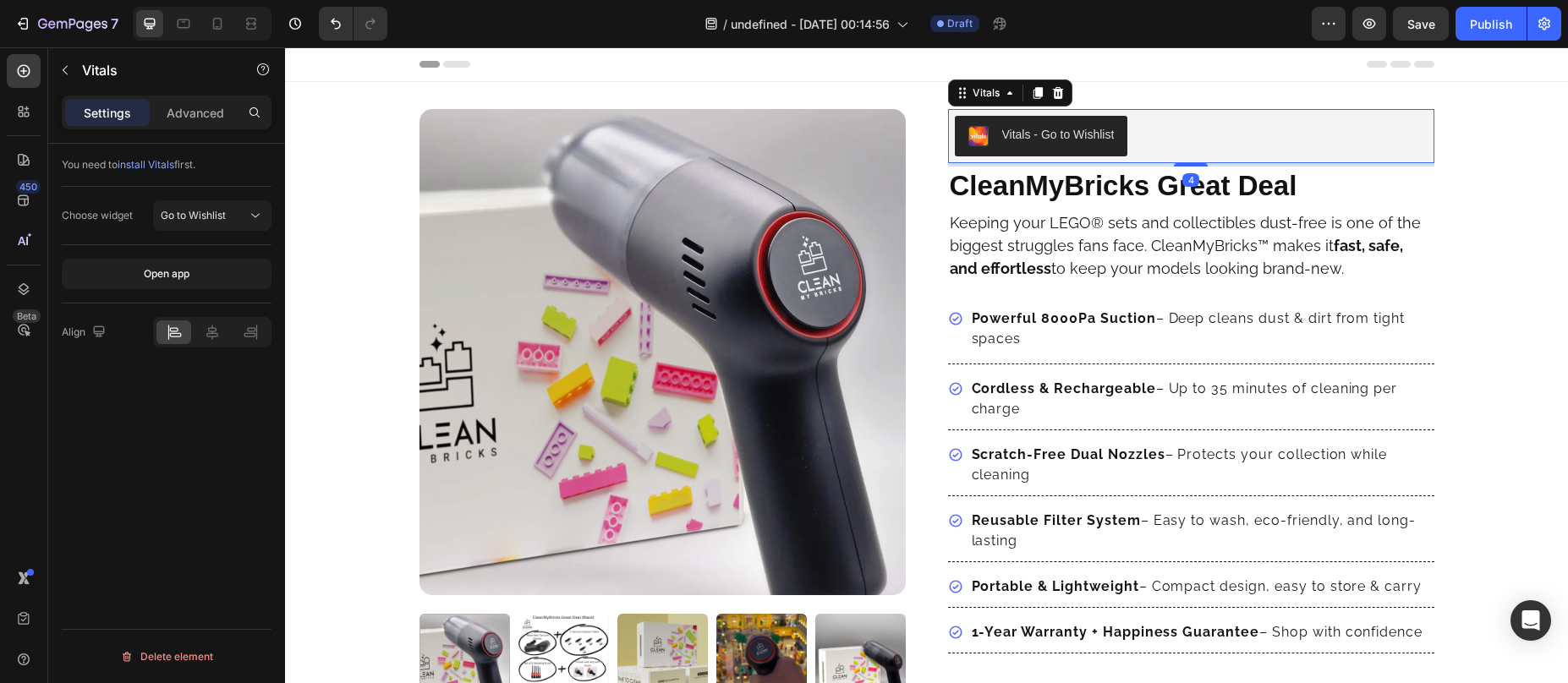
click at [1040, 149] on button "Vitals - Go to Wishlist" at bounding box center [1041, 136] width 173 height 40
click at [204, 220] on span "Go to Wishlist" at bounding box center [193, 215] width 65 height 12
click at [171, 432] on div "You need to install Vitals first. Choose widget Go to Wishlist Open app Align D…" at bounding box center [166, 437] width 237 height 587
click at [173, 272] on div "Open app" at bounding box center [166, 273] width 46 height 15
click at [1135, 140] on div "Vitals - Go to Wishlist" at bounding box center [1192, 136] width 473 height 40
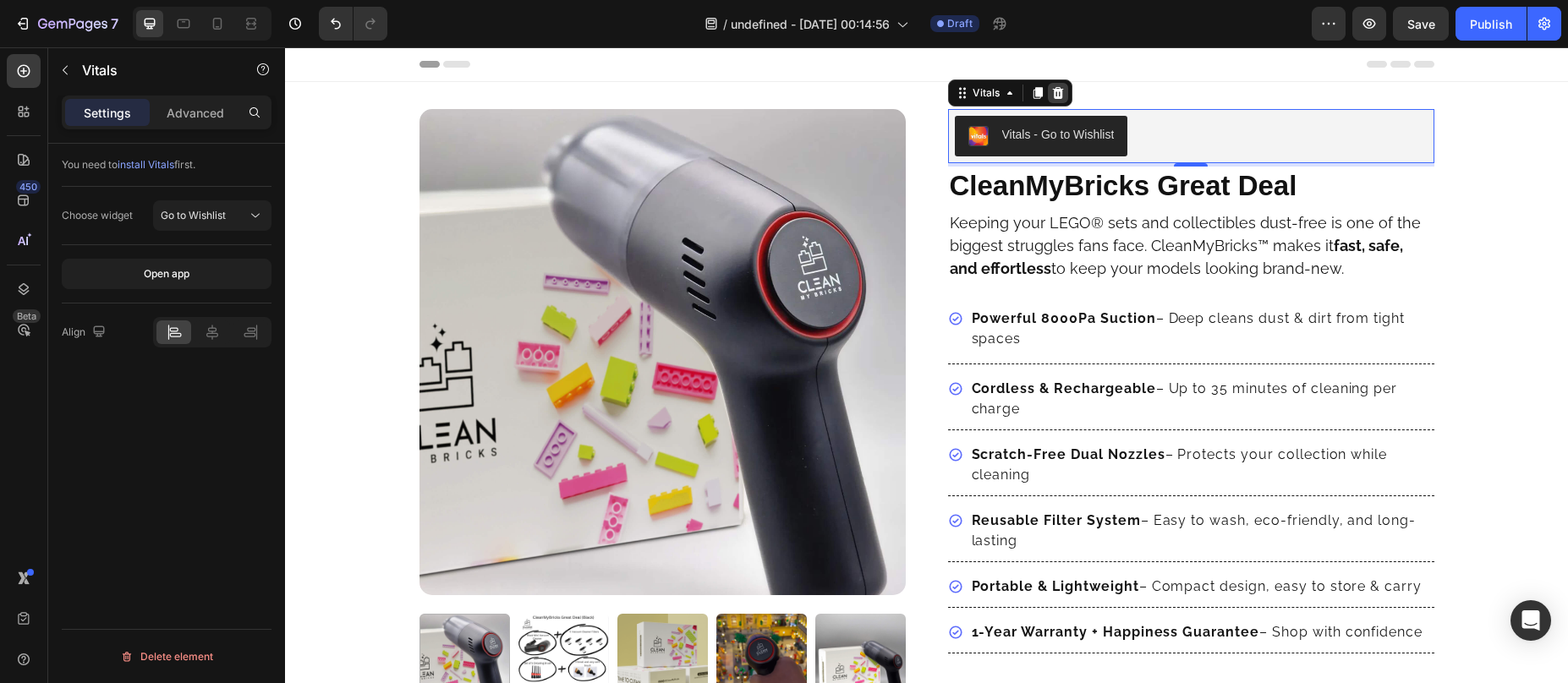
click at [1058, 95] on div at bounding box center [1058, 92] width 20 height 20
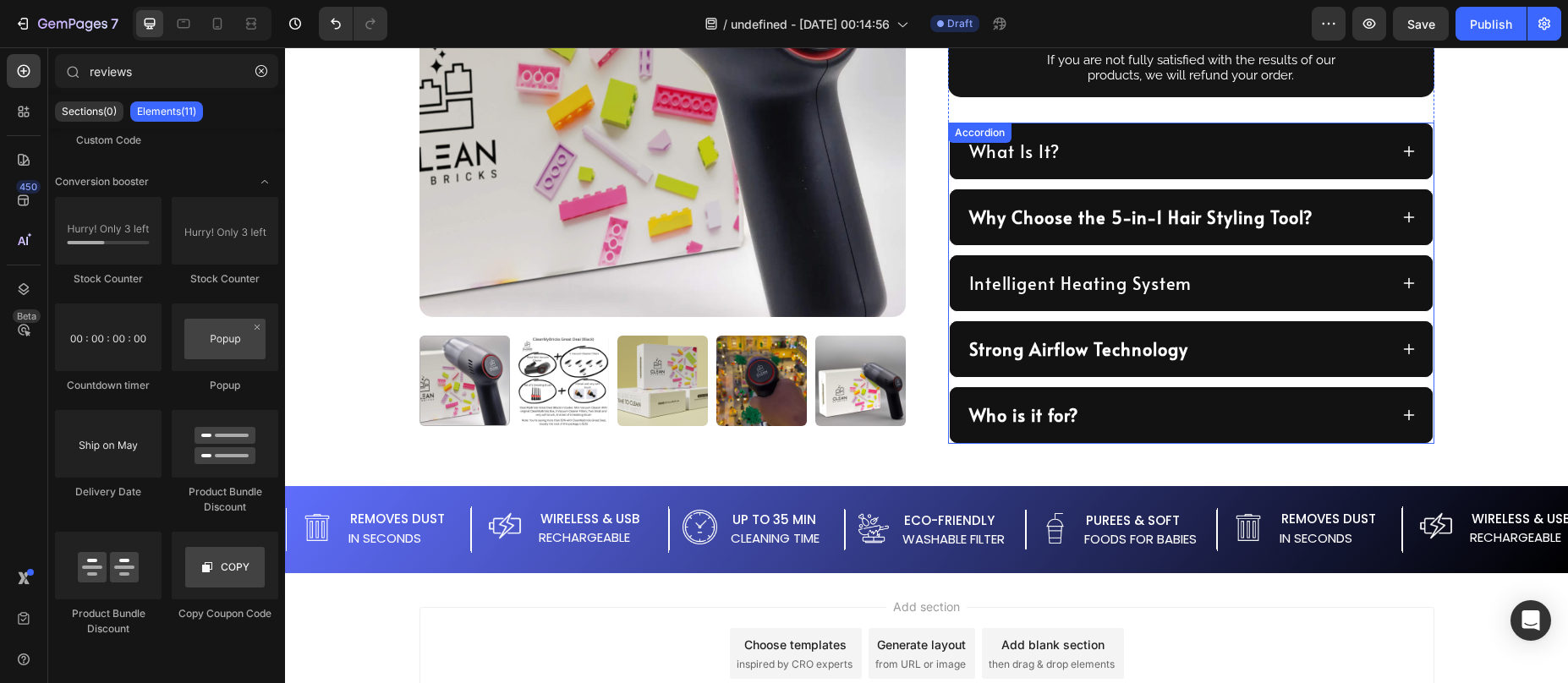
scroll to position [807, 0]
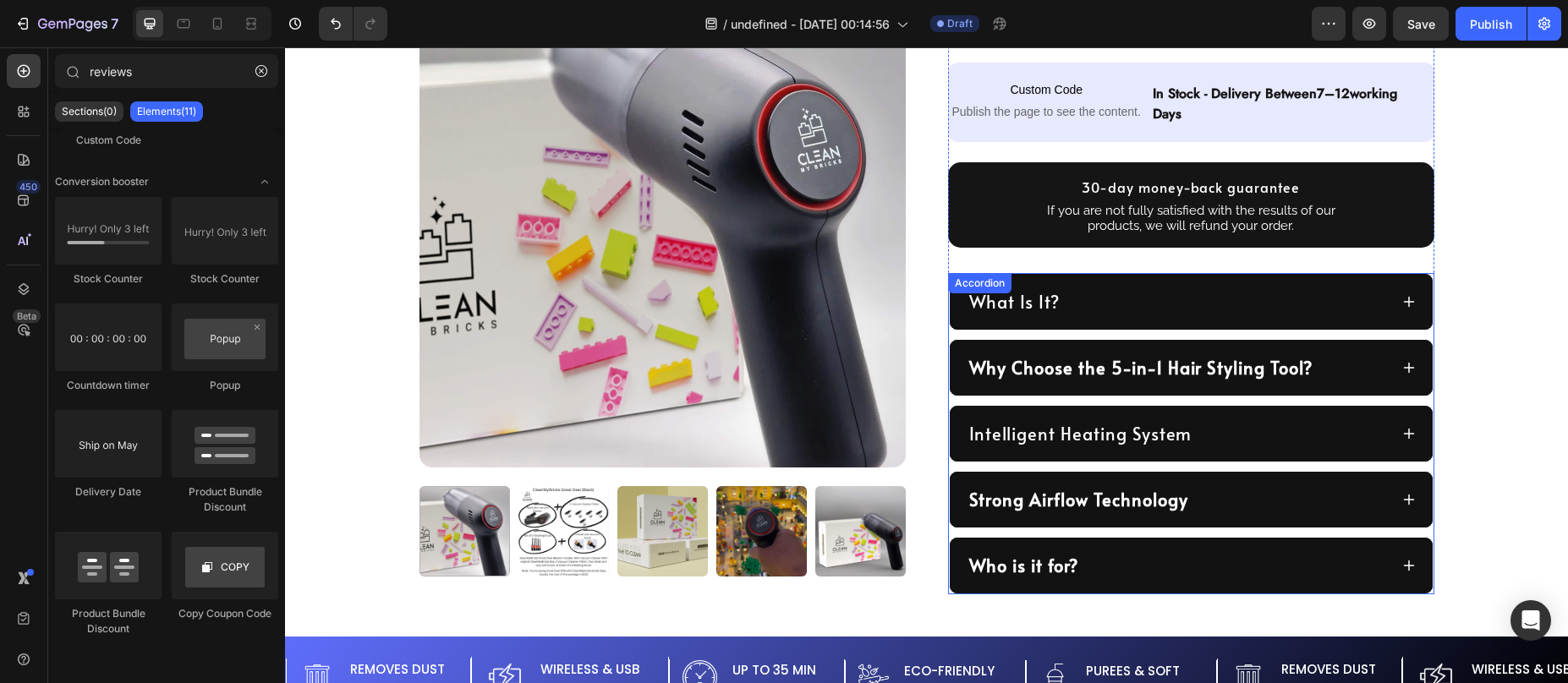
click at [1337, 357] on div "Why Choose the 5-in-1 Hair Styling Tool?" at bounding box center [1178, 367] width 422 height 29
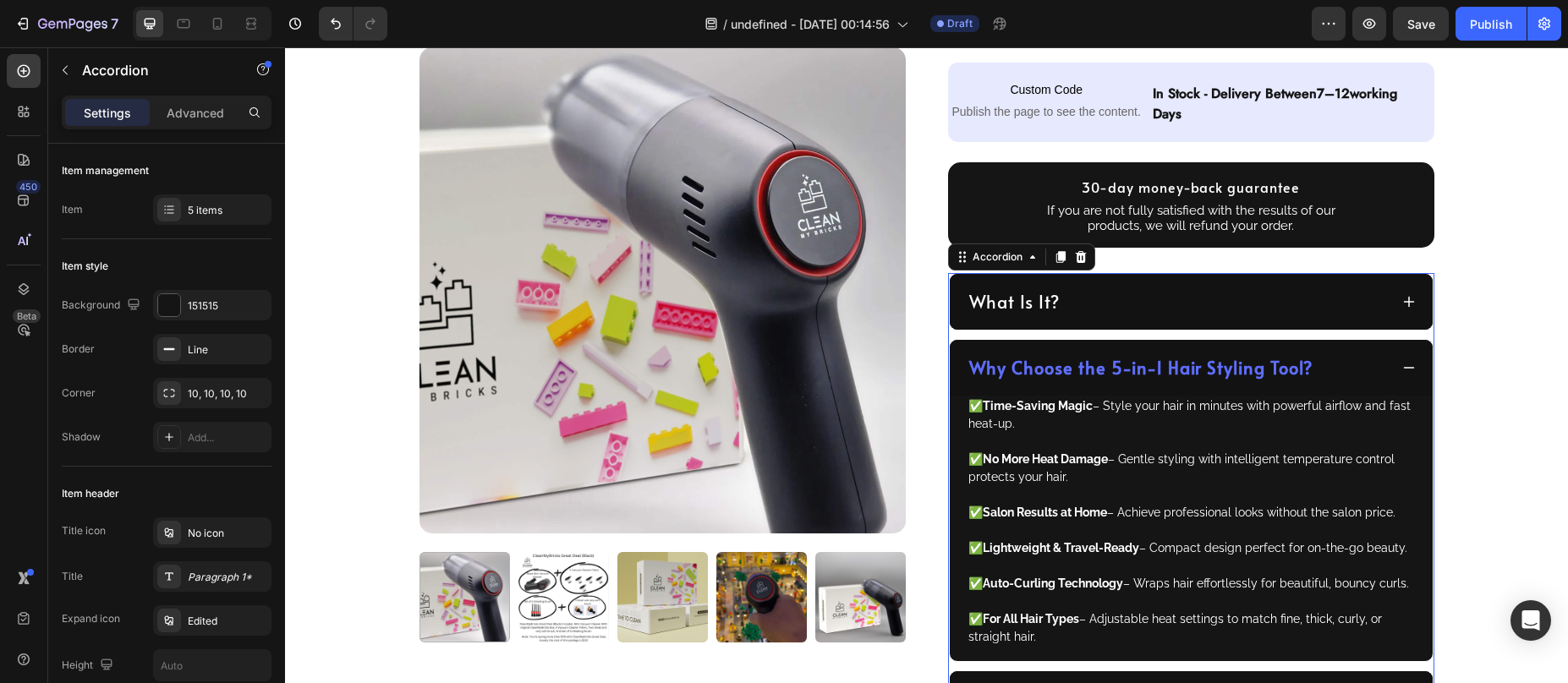
click at [1338, 357] on div "Why Choose the 5-in-1 Hair Styling Tool?" at bounding box center [1178, 367] width 422 height 29
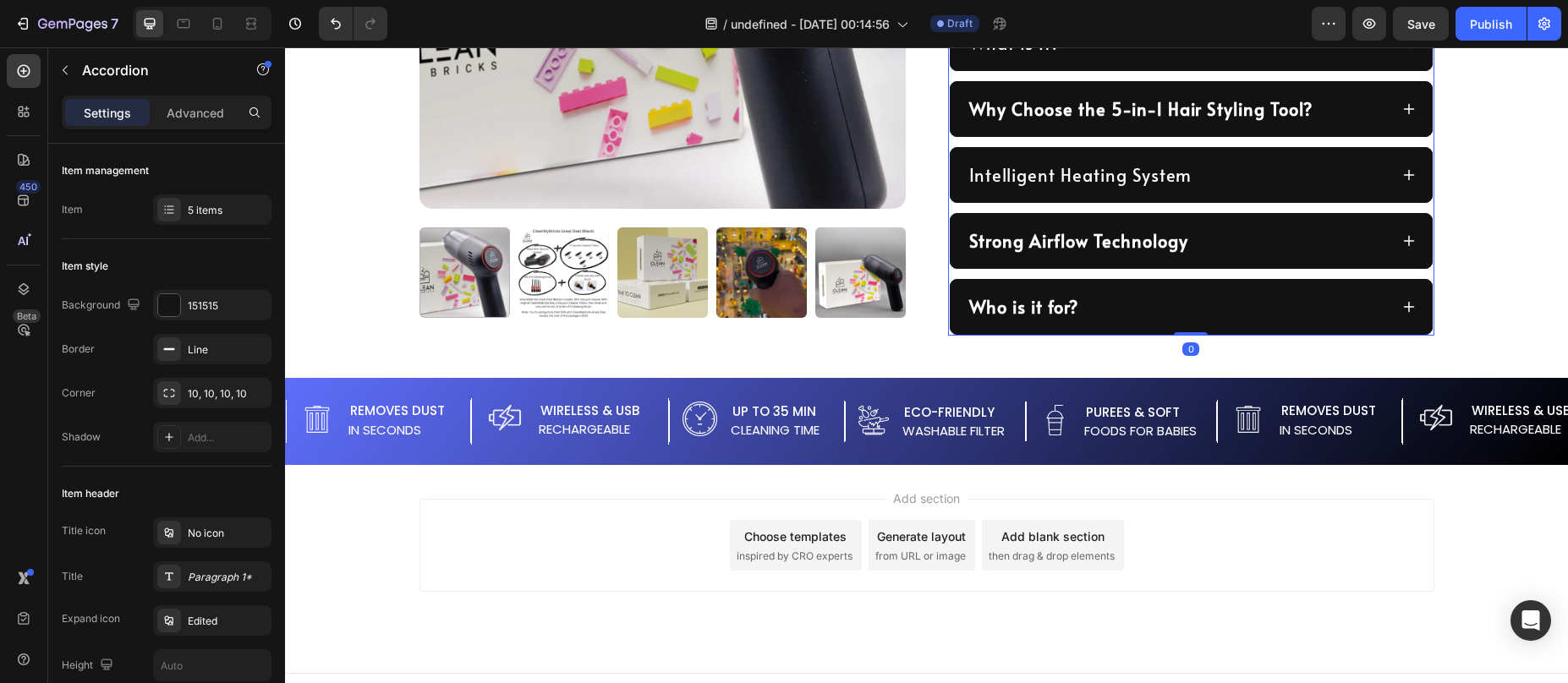
scroll to position [1092, 0]
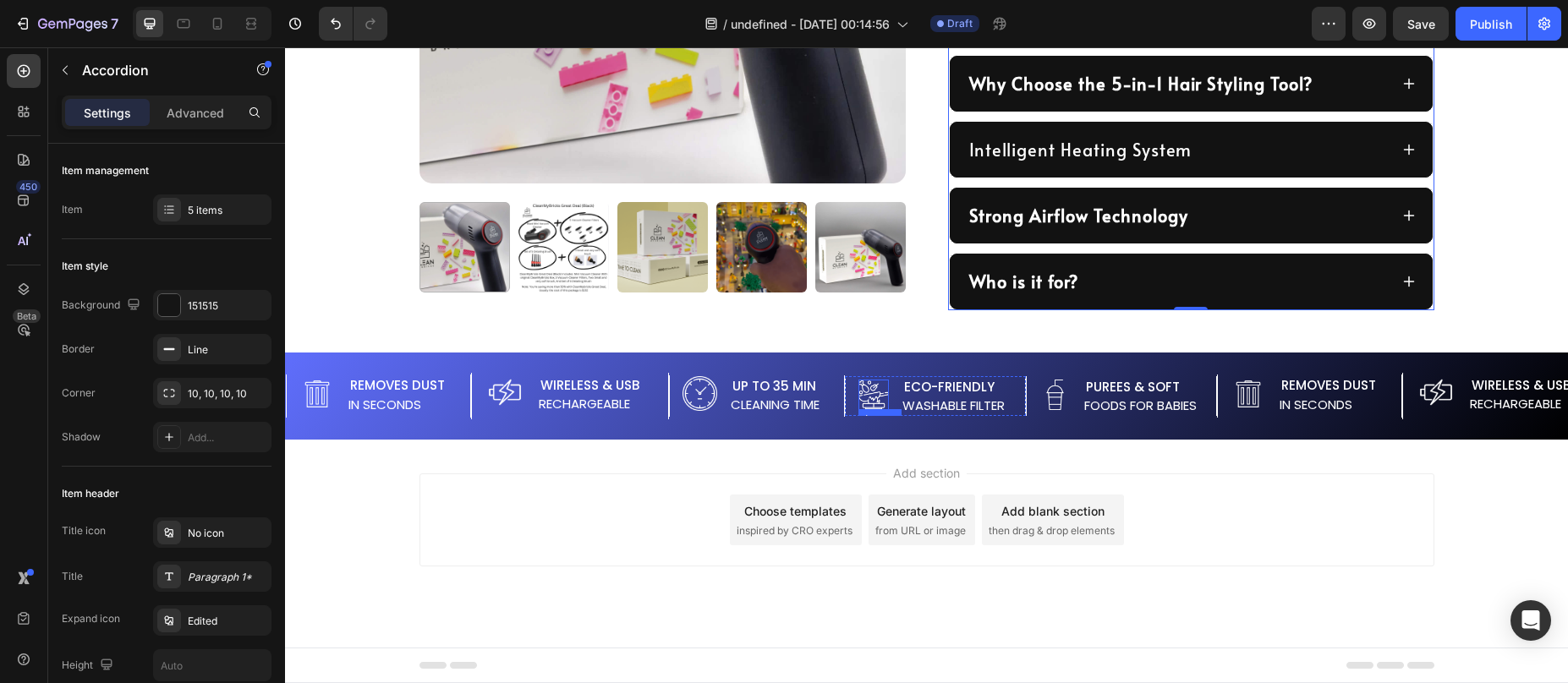
click at [872, 398] on img at bounding box center [873, 395] width 31 height 31
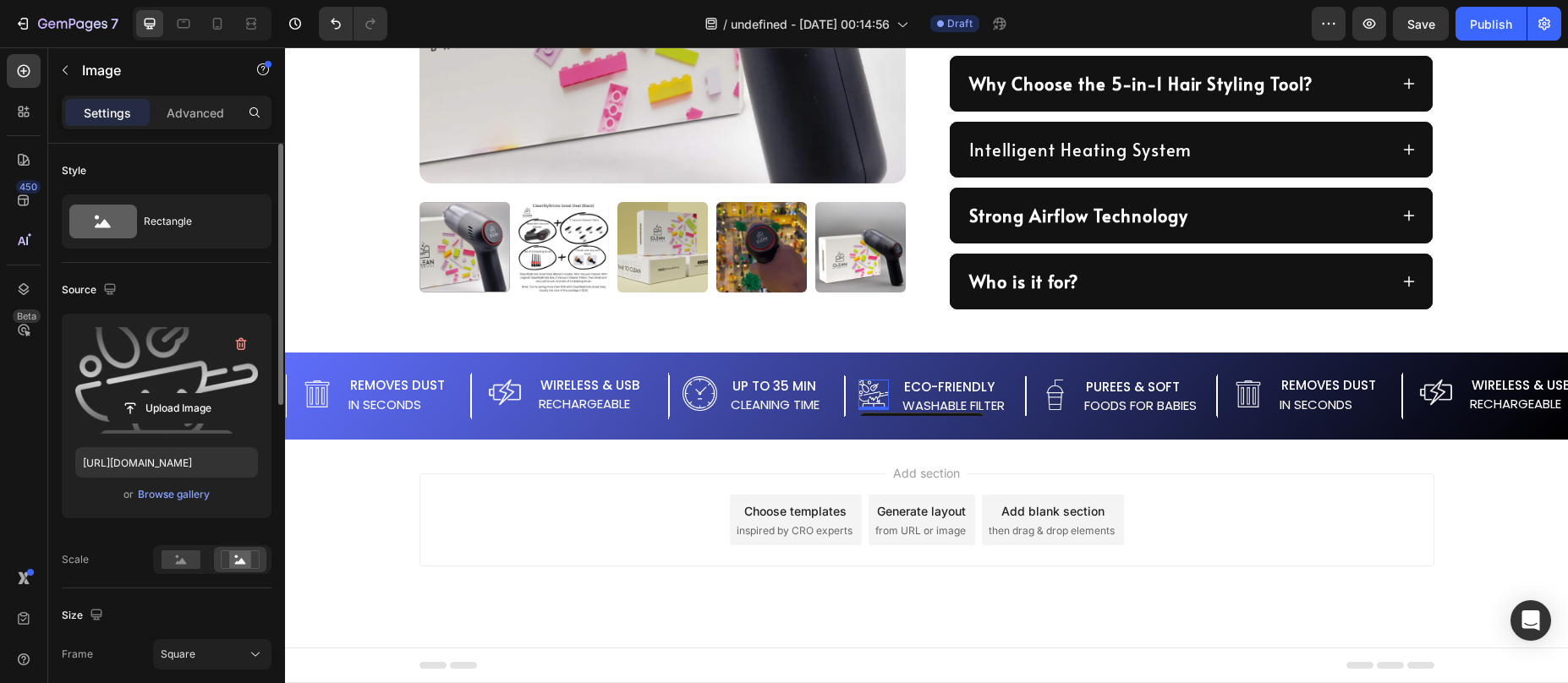
click at [124, 371] on label at bounding box center [167, 380] width 183 height 106
click at [124, 394] on input "file" at bounding box center [166, 408] width 117 height 29
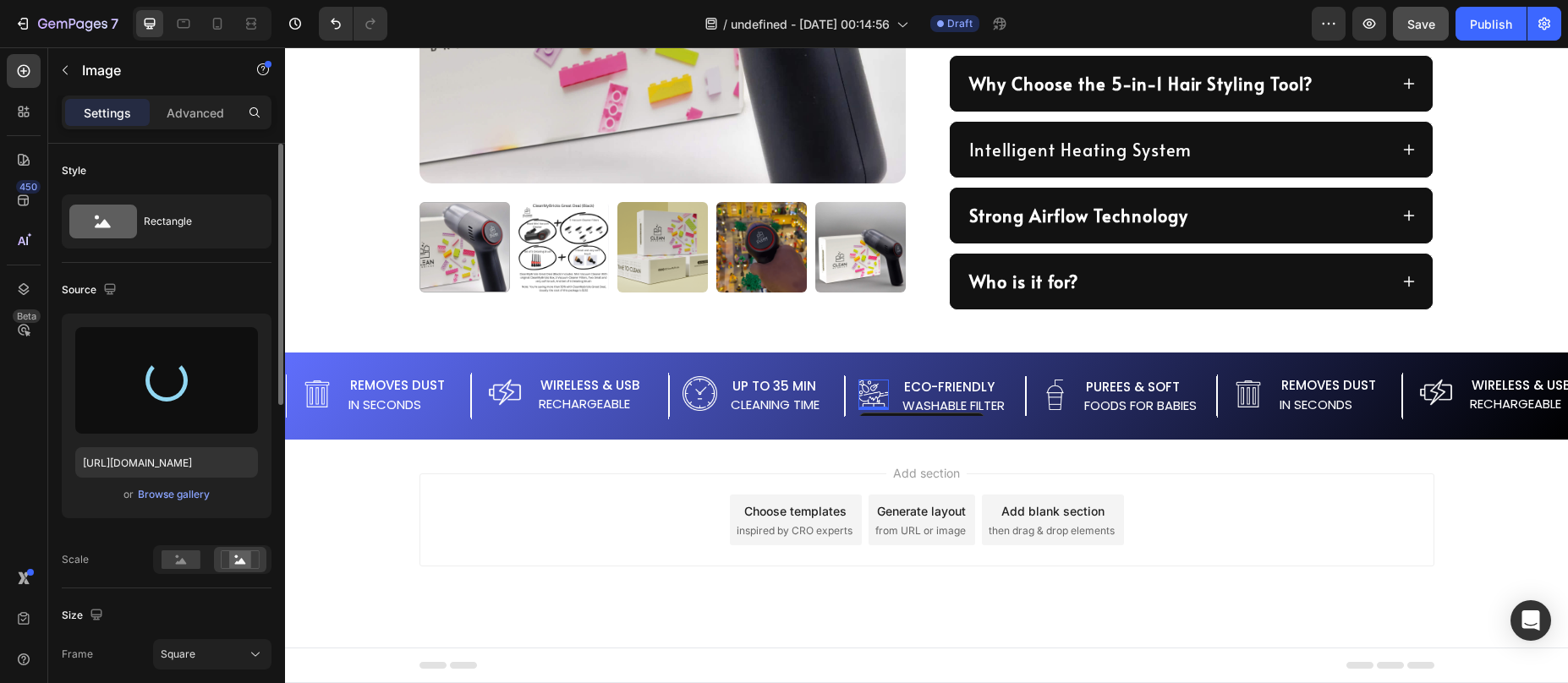
click at [1417, 31] on span "Save" at bounding box center [1421, 24] width 28 height 14
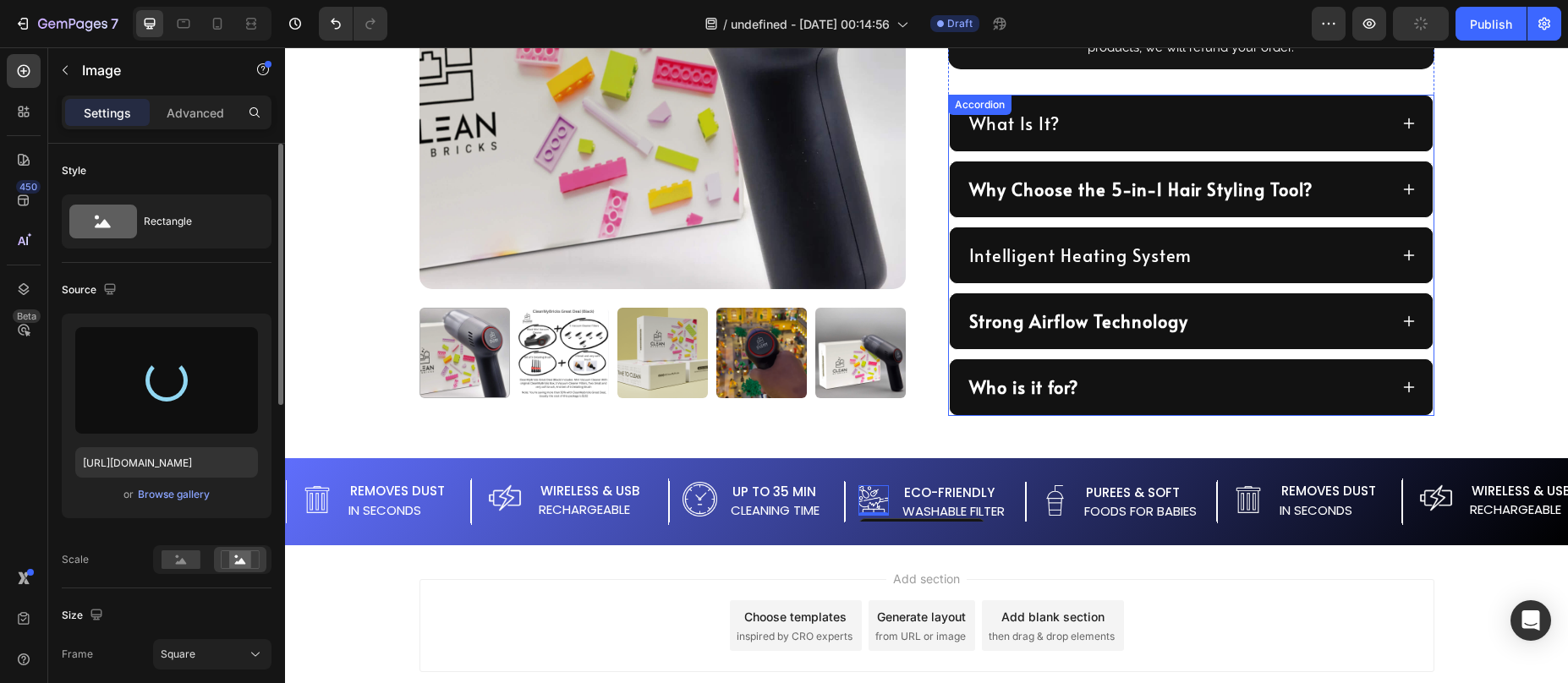
scroll to position [846, 0]
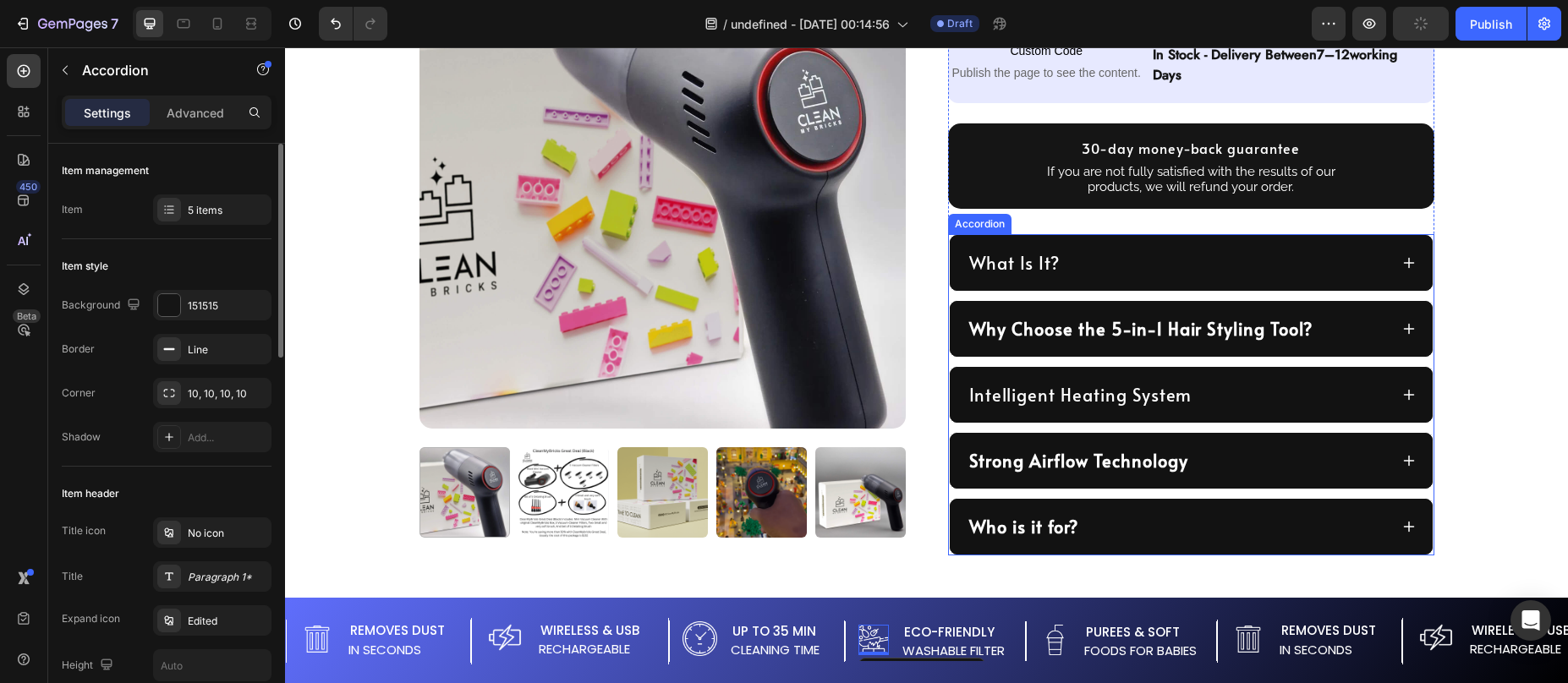
click at [952, 258] on div "What Is It?" at bounding box center [1191, 262] width 483 height 55
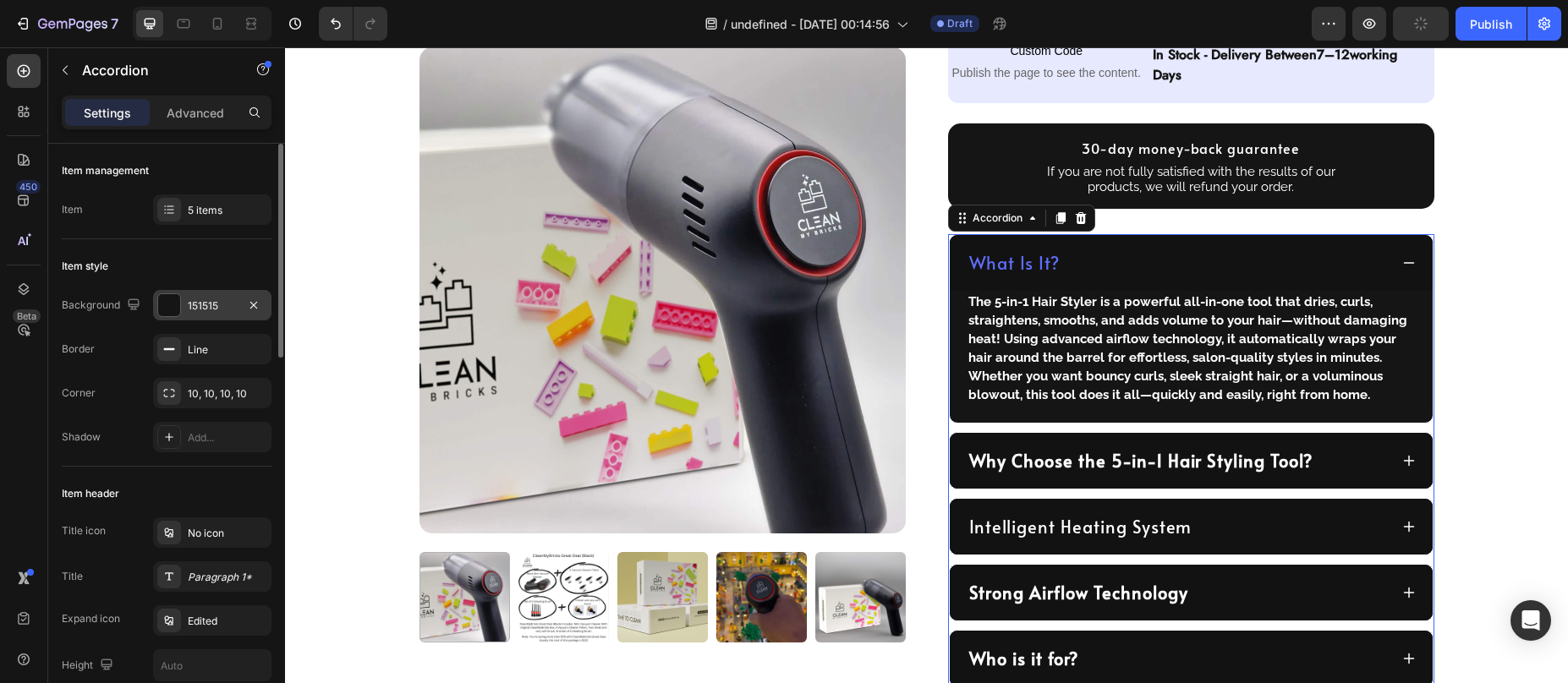
click at [162, 302] on div at bounding box center [169, 305] width 22 height 22
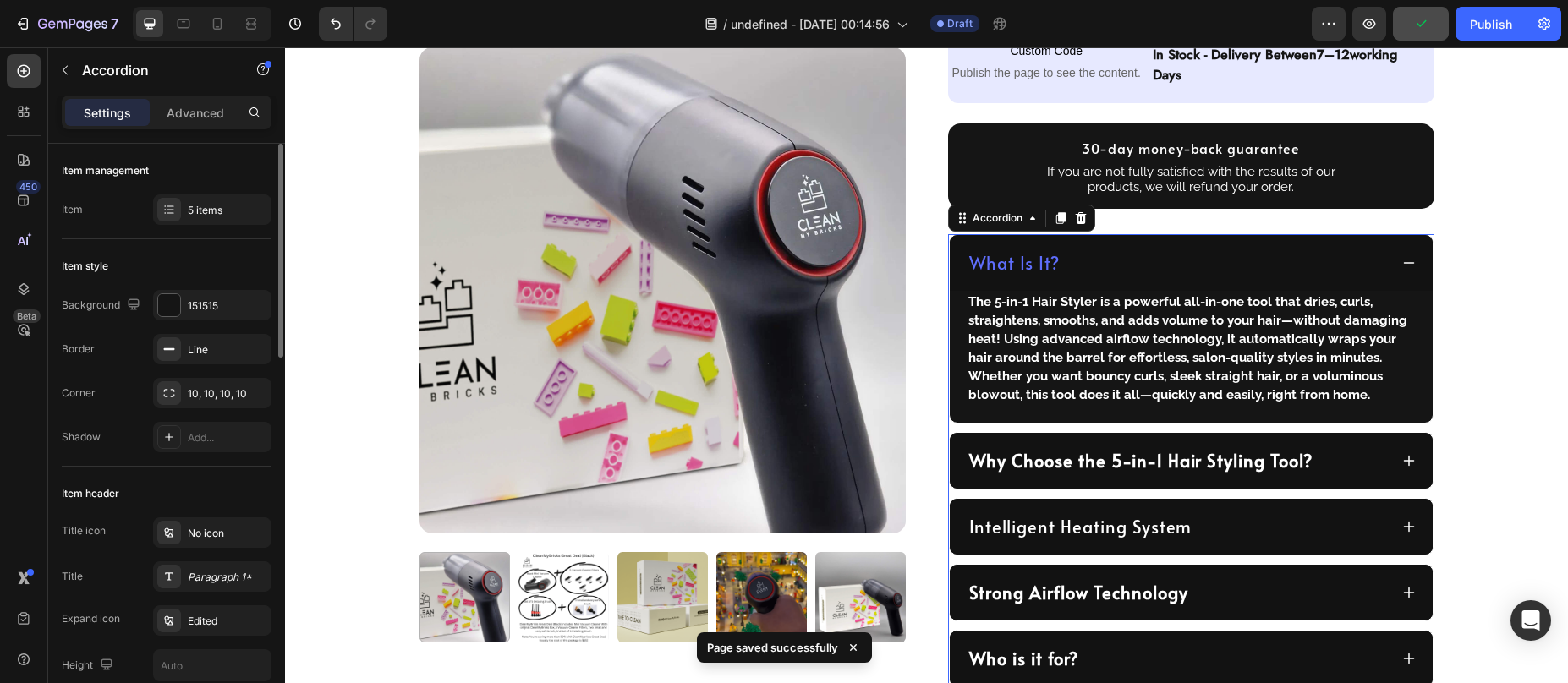
click at [137, 269] on div "Item style" at bounding box center [166, 266] width 210 height 27
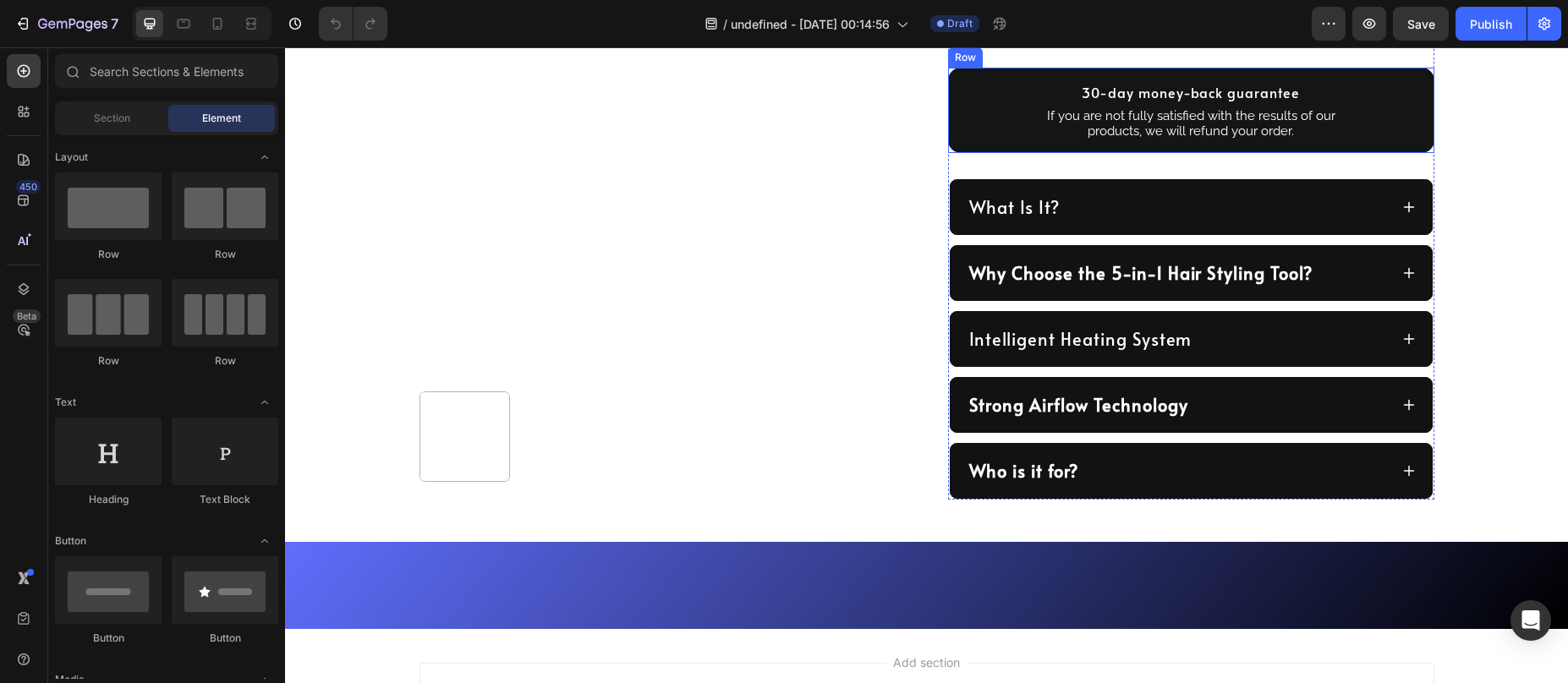
scroll to position [1092, 0]
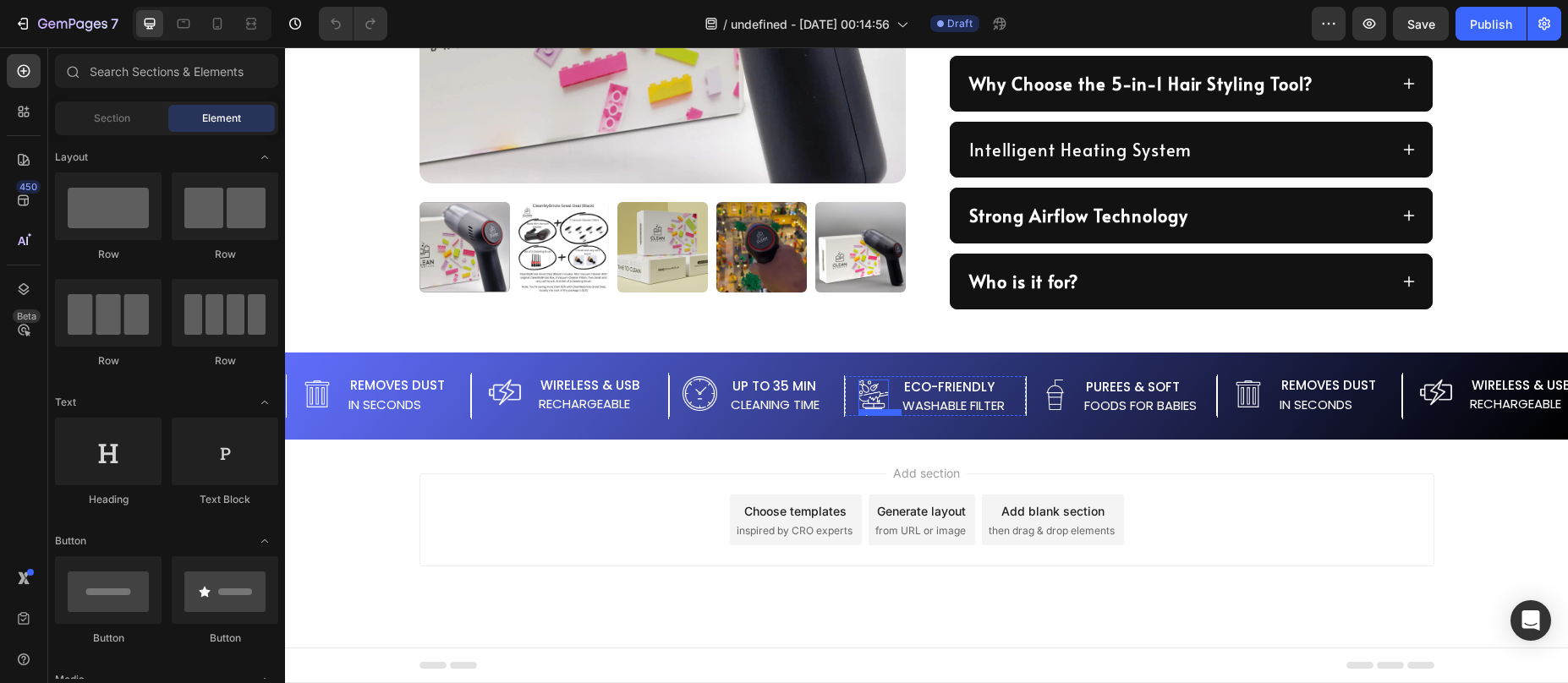
click at [876, 392] on img at bounding box center [873, 395] width 31 height 31
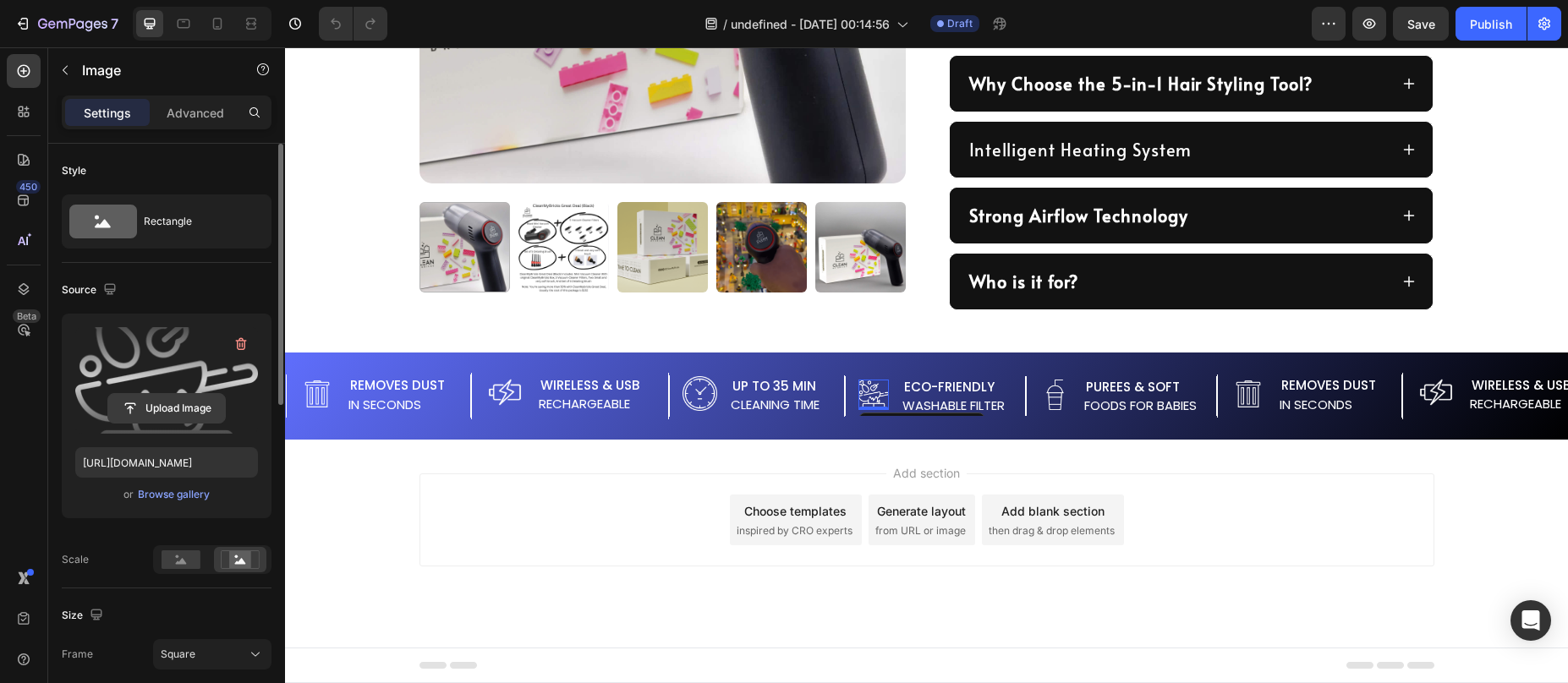
click at [171, 395] on input "file" at bounding box center [166, 408] width 117 height 29
click at [171, 411] on input "file" at bounding box center [166, 408] width 117 height 29
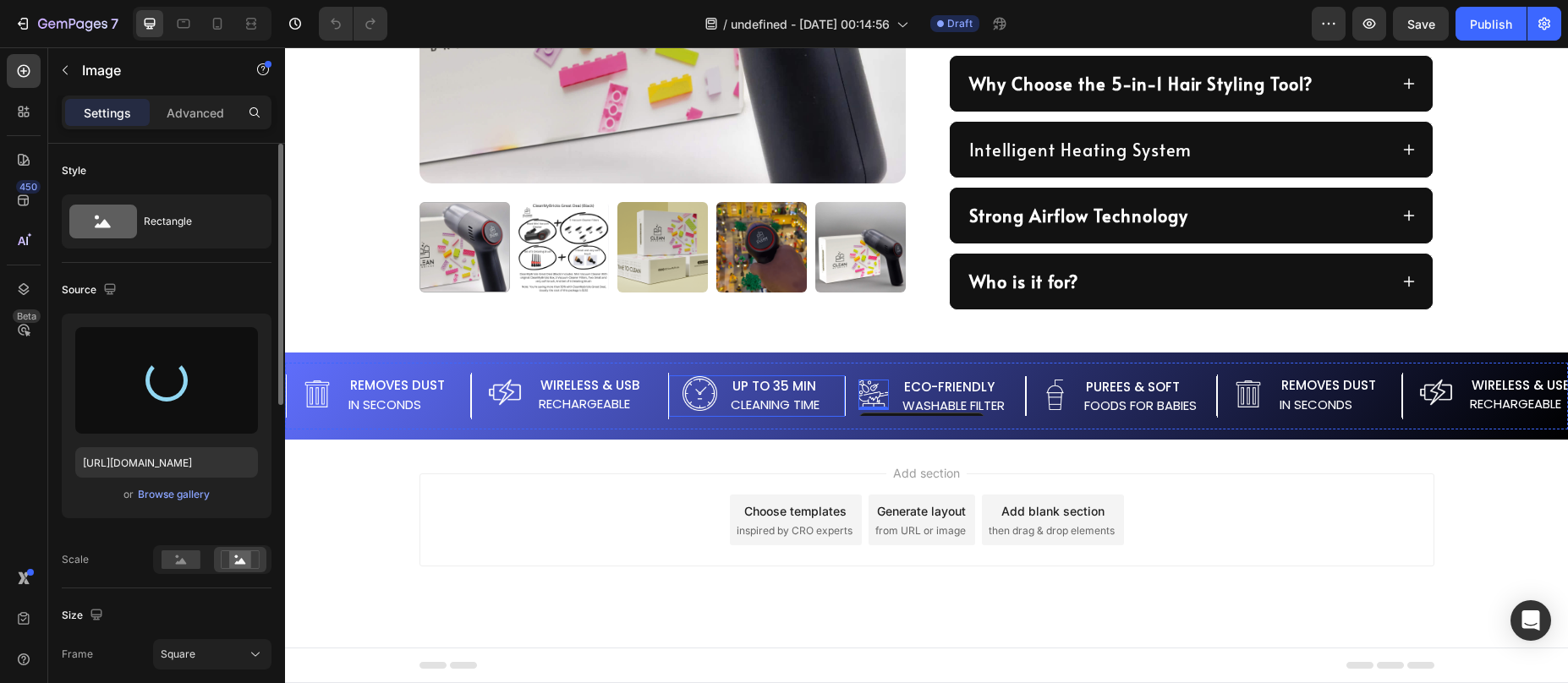
type input "https://cdn.shopify.com/s/files/1/0587/7297/9878/files/gempages_511736710535578…"
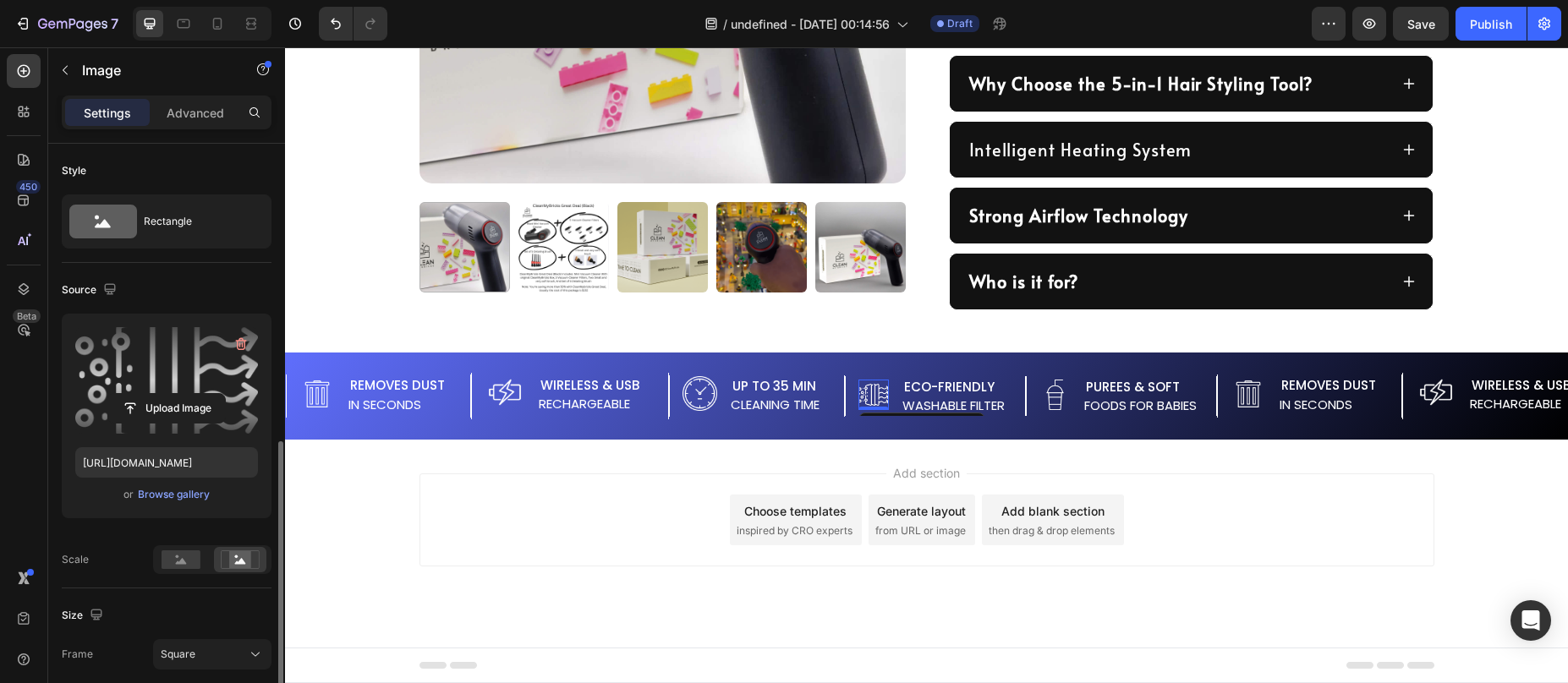
scroll to position [207, 0]
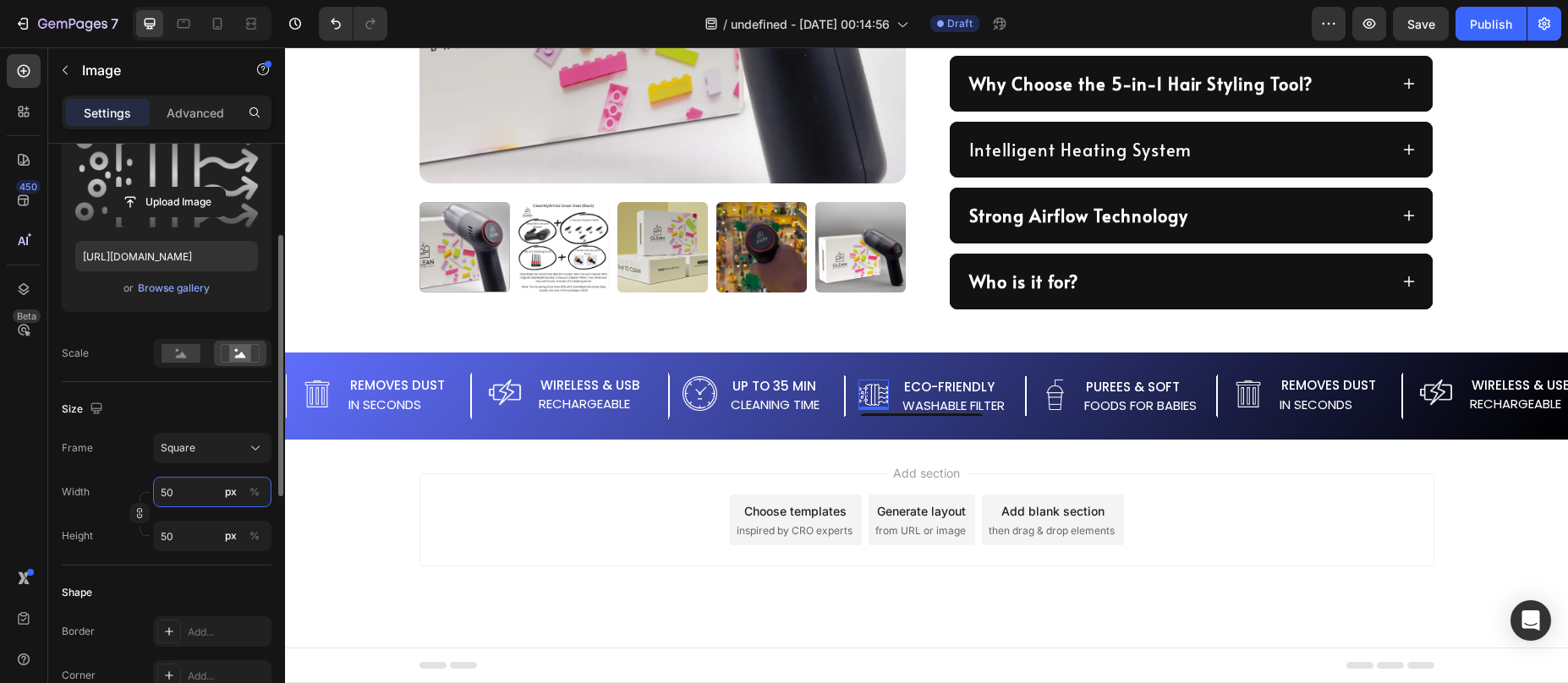
click at [177, 503] on input "50" at bounding box center [212, 491] width 119 height 31
type input "6"
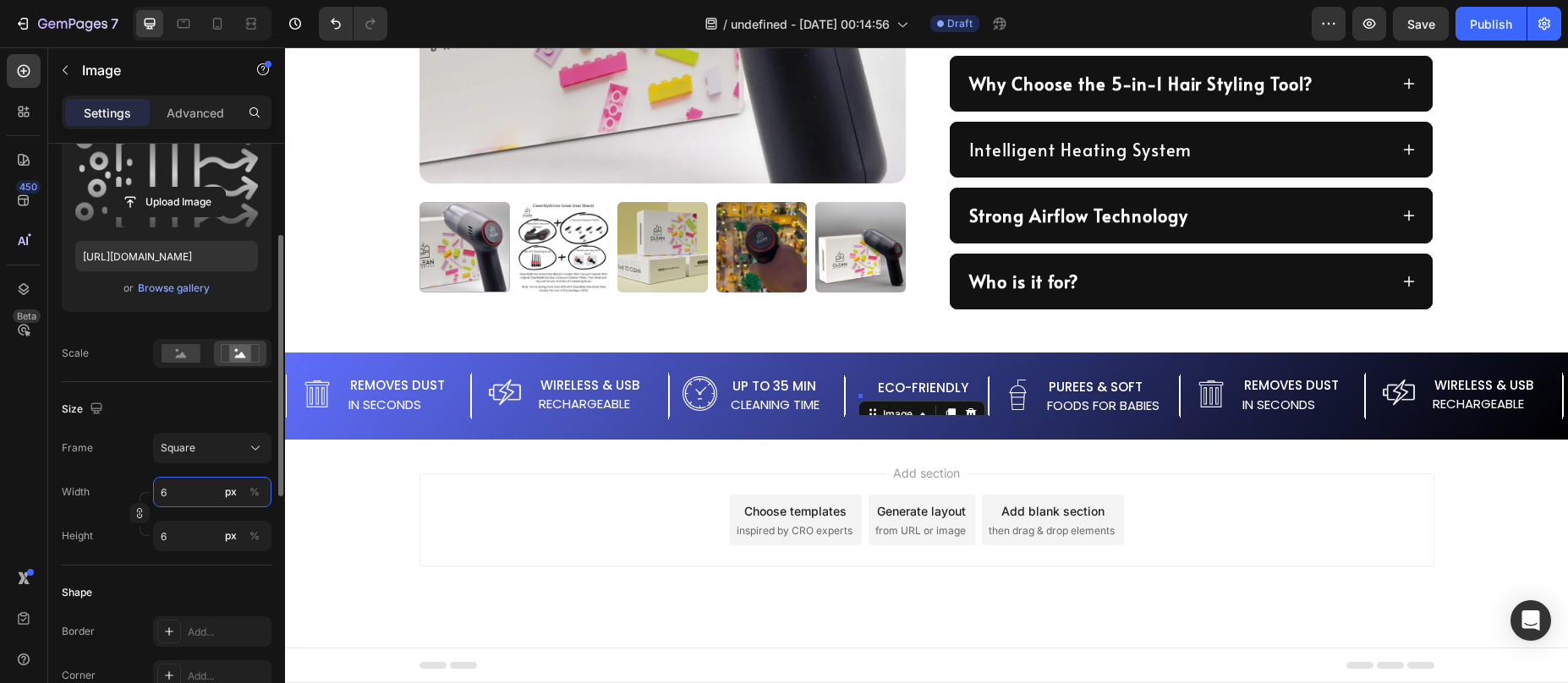
type input "60"
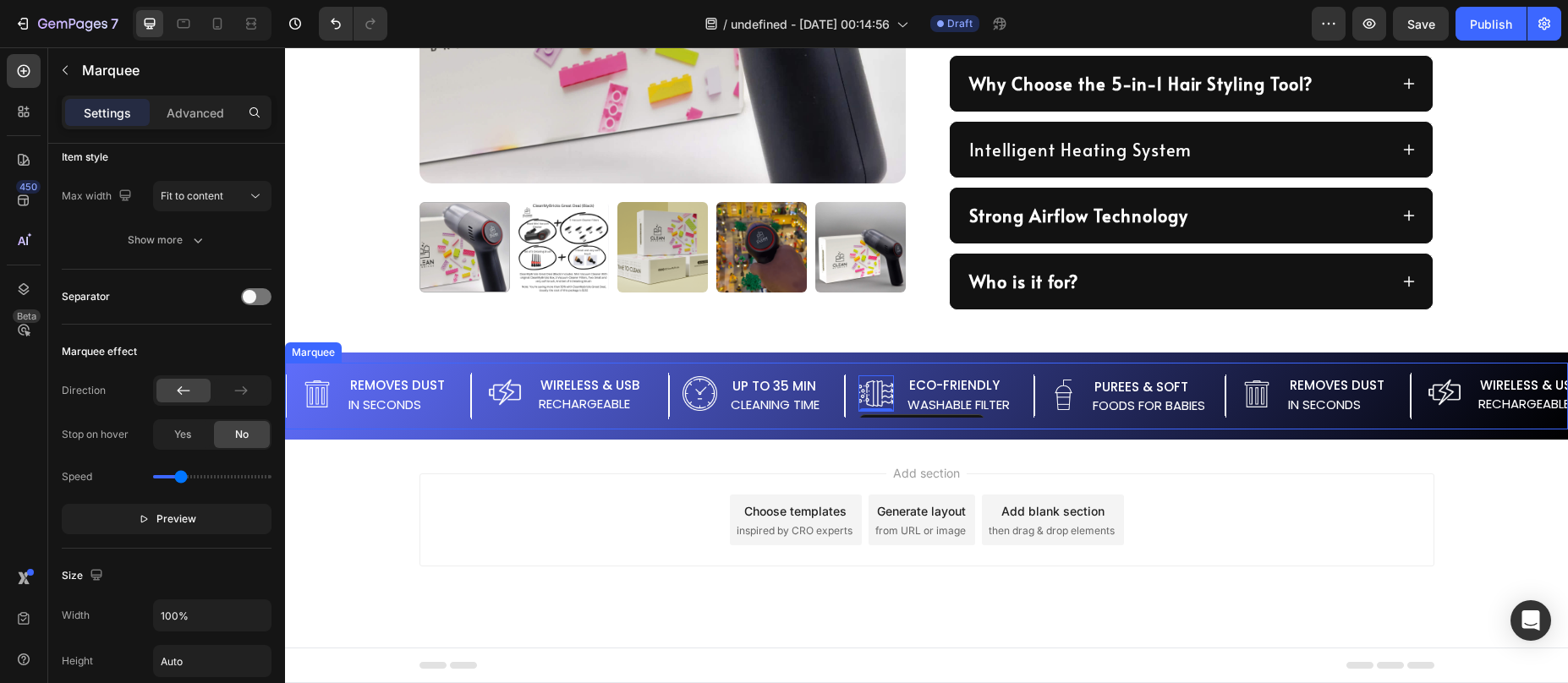
click at [1061, 422] on div "Image Removes Dust Text Block in Seconds Text Block Advanced List Image Wireles…" at bounding box center [926, 396] width 1283 height 67
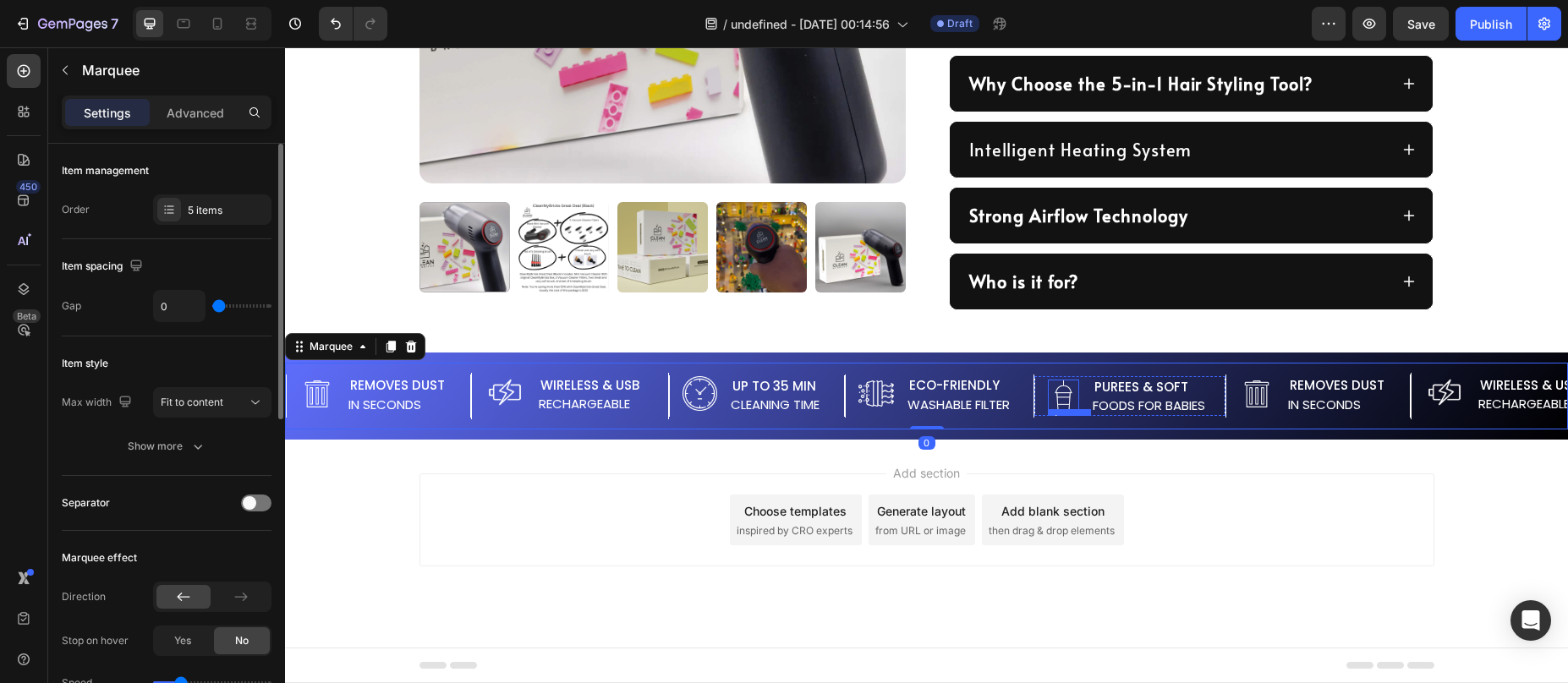
click at [1079, 403] on img at bounding box center [1064, 396] width 32 height 32
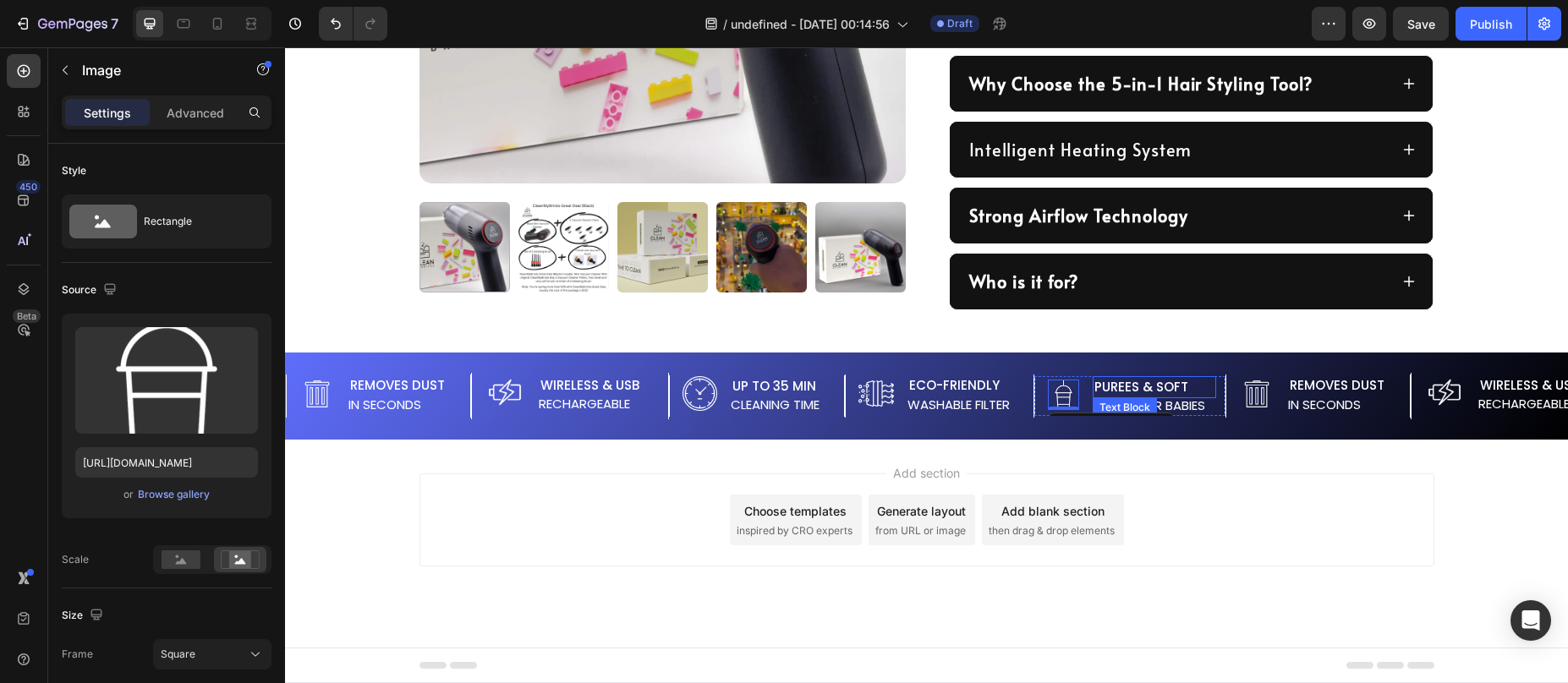
click at [1130, 385] on p "Purees & soft" at bounding box center [1154, 388] width 120 height 19
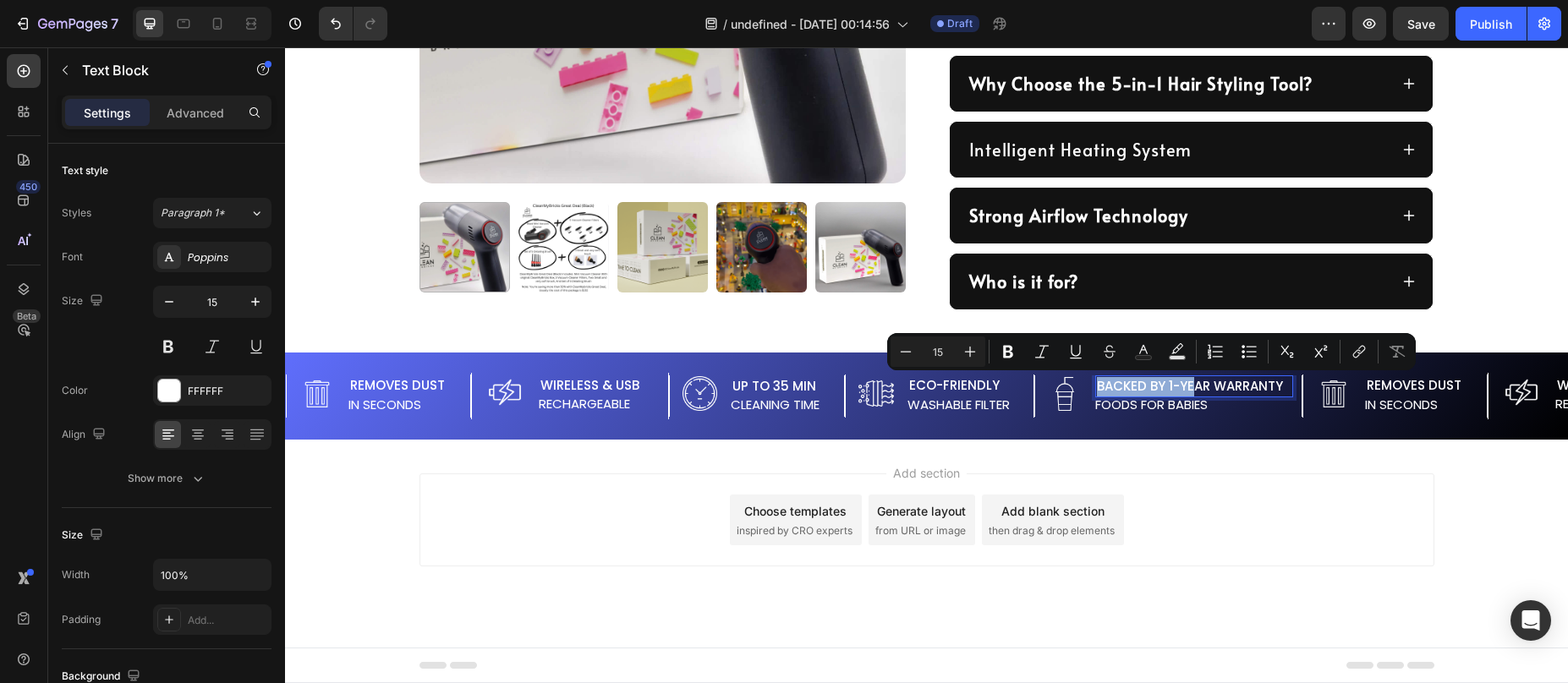
scroll to position [1091, 0]
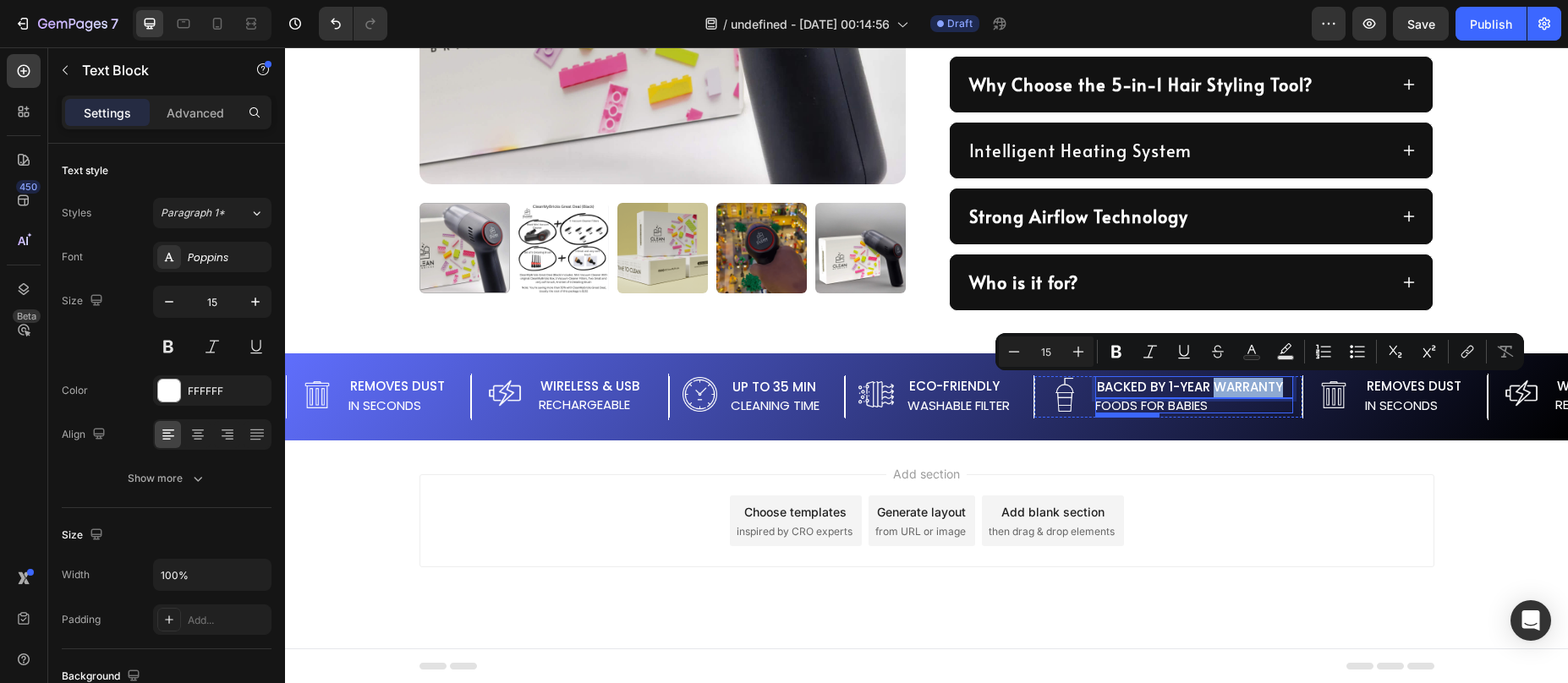
drag, startPoint x: 1231, startPoint y: 387, endPoint x: 1302, endPoint y: 401, distance: 72.4
click at [1293, 401] on div "Backed by 1-Year Warranty Text Block 0 foods for babies Text Block" at bounding box center [1193, 395] width 198 height 38
copy p "Warranty"
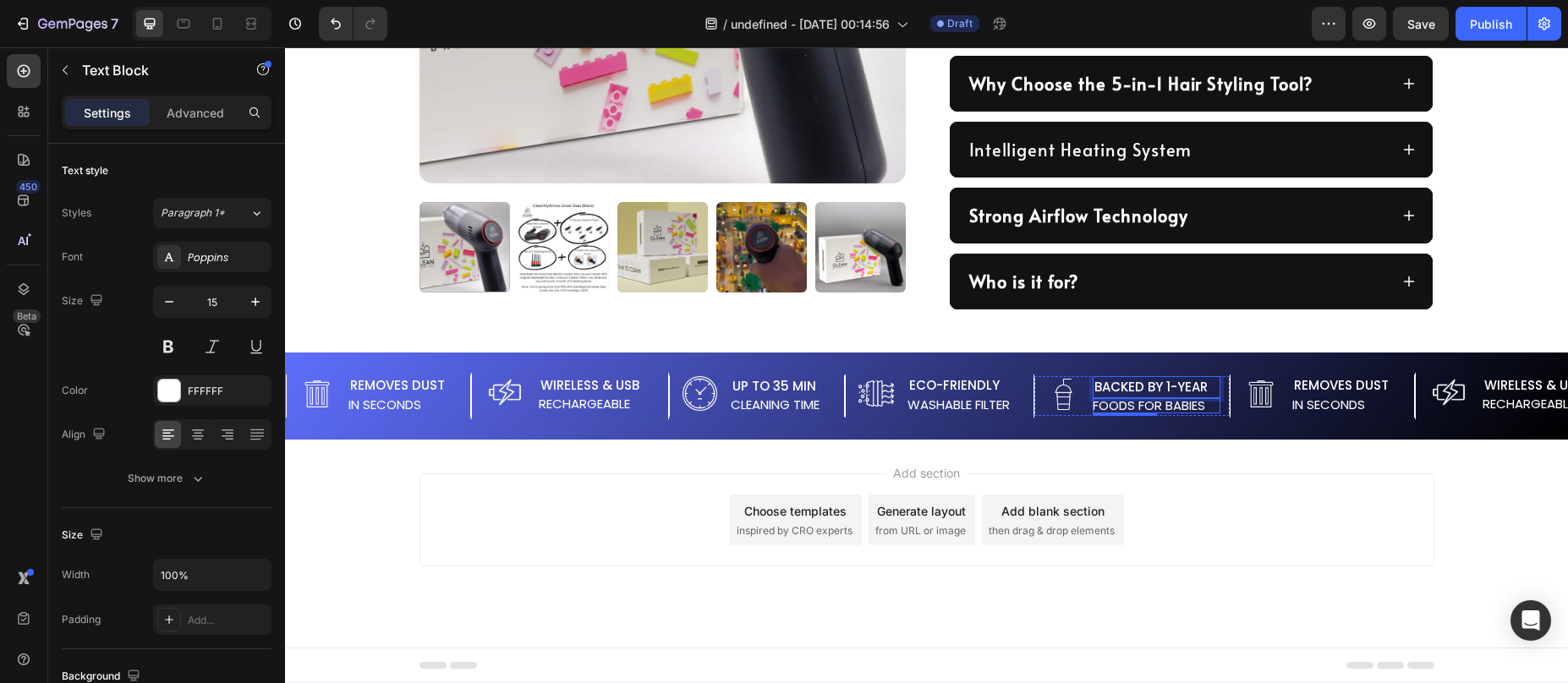
click at [1145, 398] on p "foods for babies" at bounding box center [1156, 405] width 128 height 15
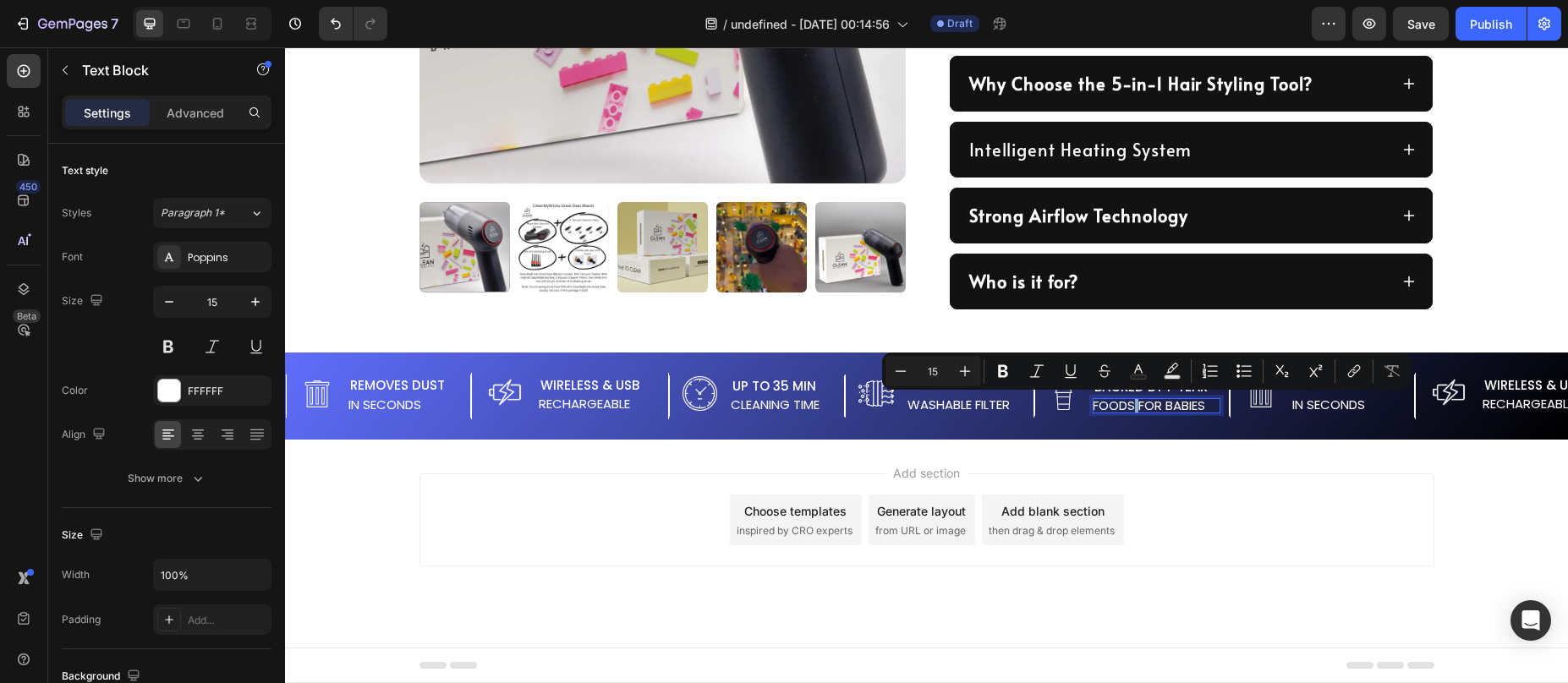
click at [1143, 403] on p "foods for babies" at bounding box center [1156, 405] width 128 height 15
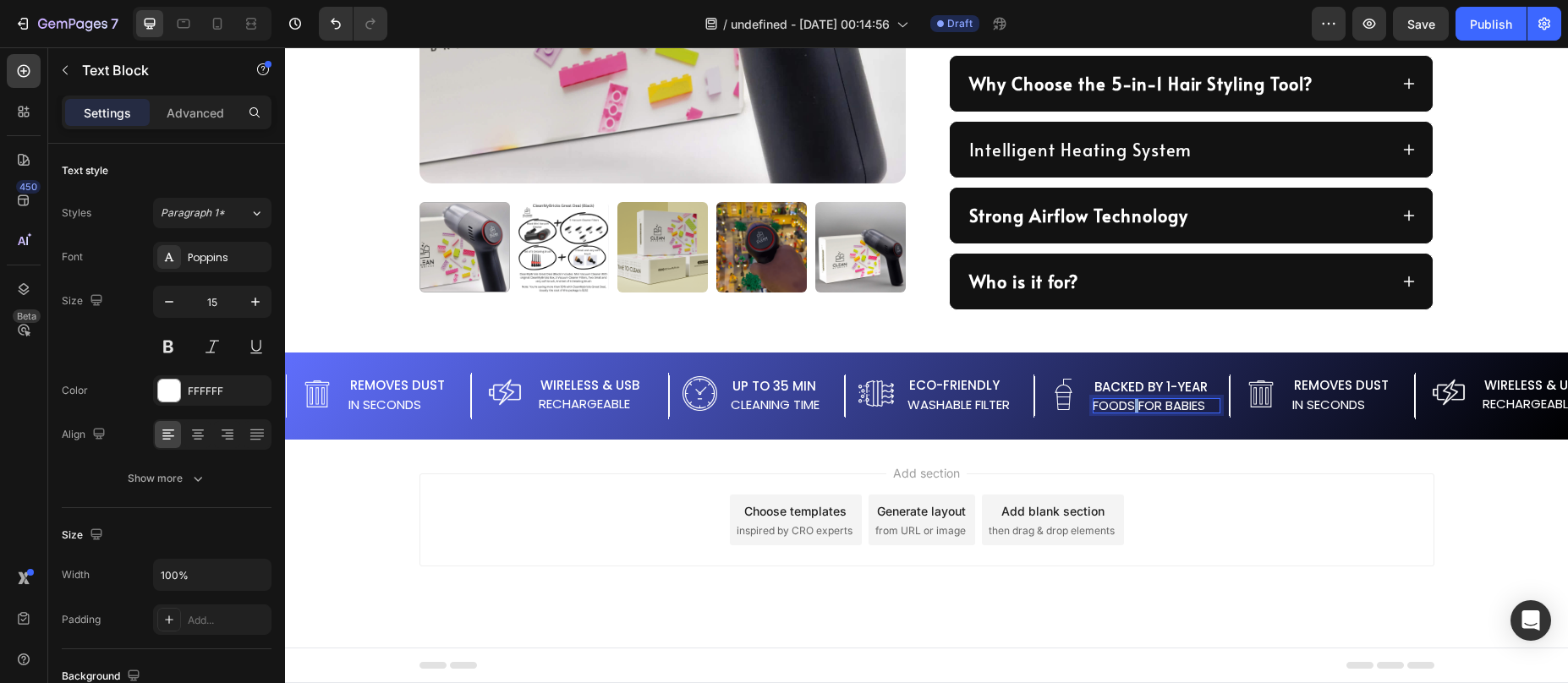
click at [1143, 403] on p "foods for babies" at bounding box center [1156, 405] width 128 height 15
click at [1113, 422] on div "Image Removes Dust Text Block in Seconds Text Block Advanced List Image Wireles…" at bounding box center [926, 396] width 1283 height 67
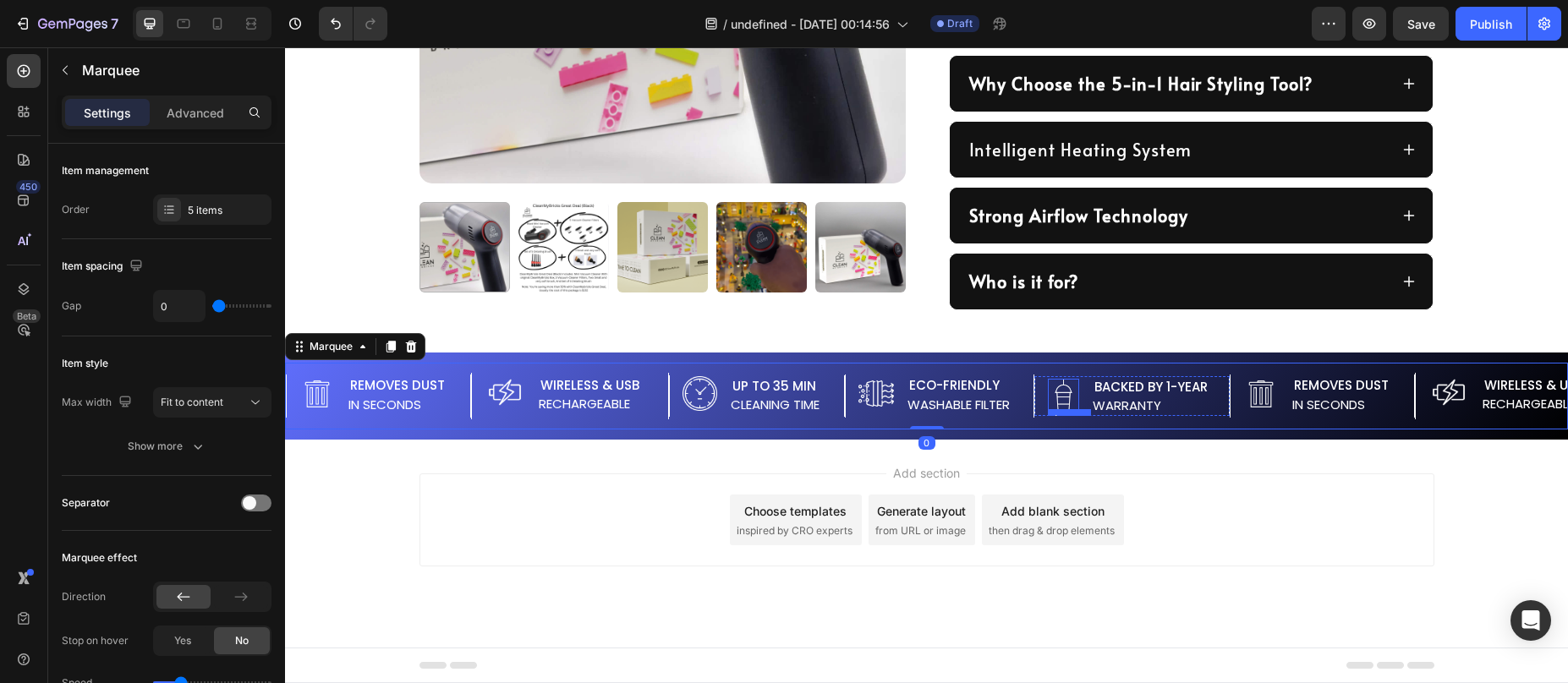
click at [1074, 397] on img at bounding box center [1064, 395] width 32 height 32
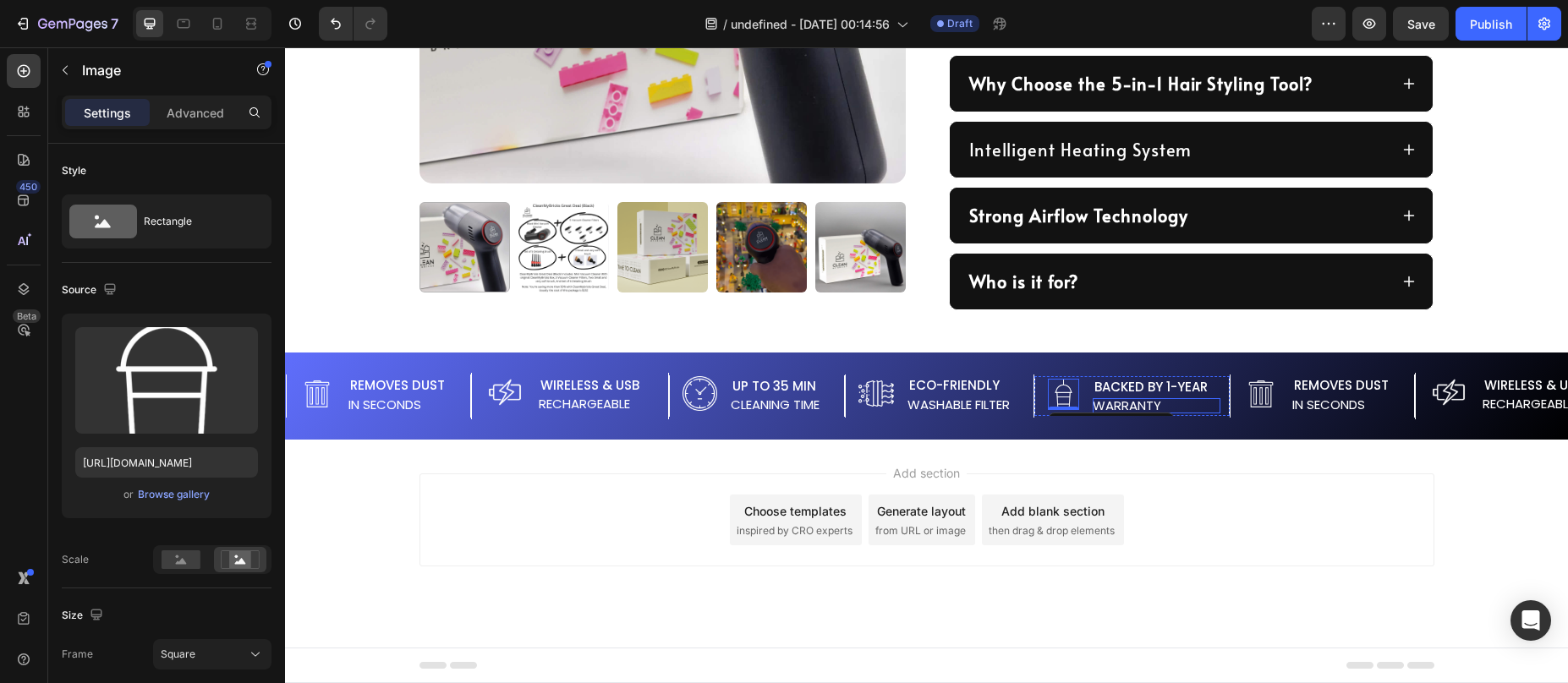
click at [1135, 401] on p "Warranty" at bounding box center [1156, 405] width 128 height 15
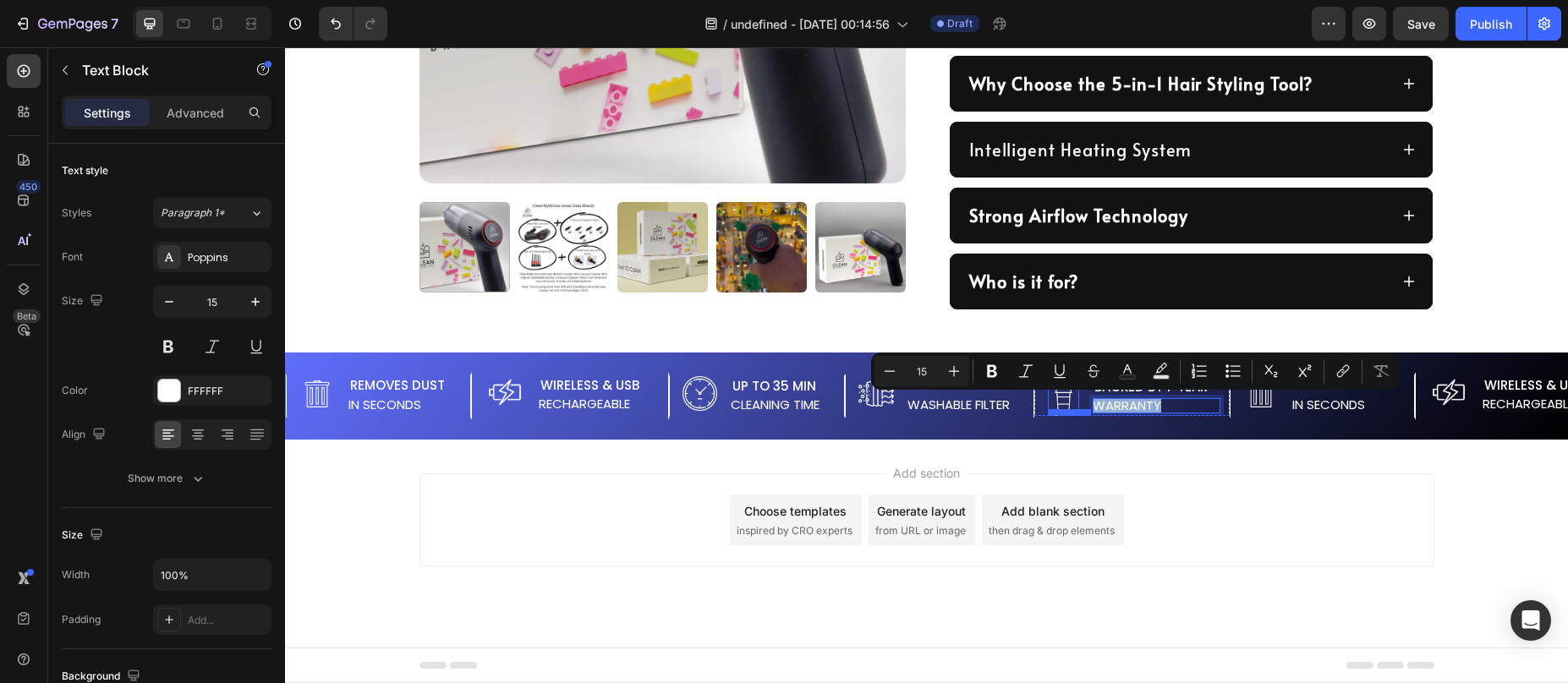
click at [1071, 404] on img at bounding box center [1064, 395] width 32 height 32
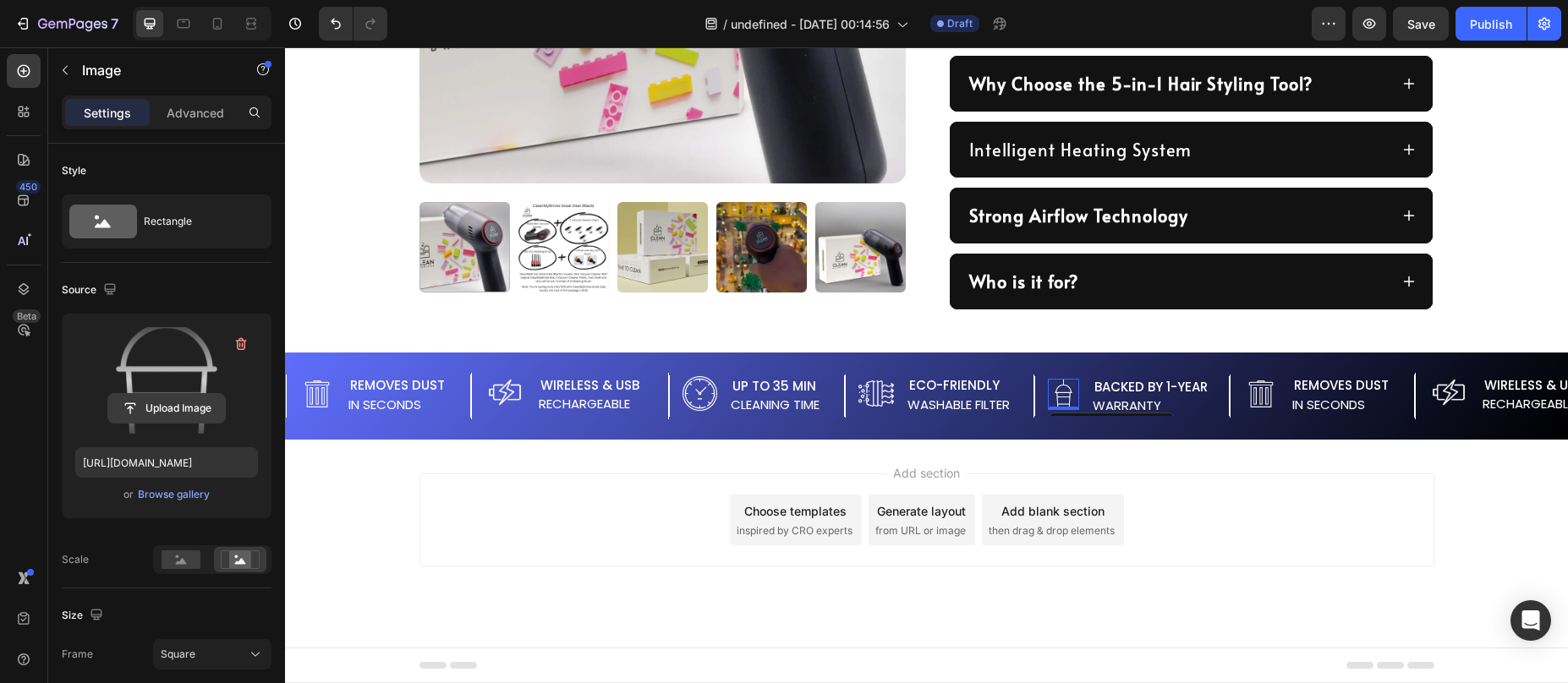
click at [177, 403] on input "file" at bounding box center [166, 408] width 117 height 29
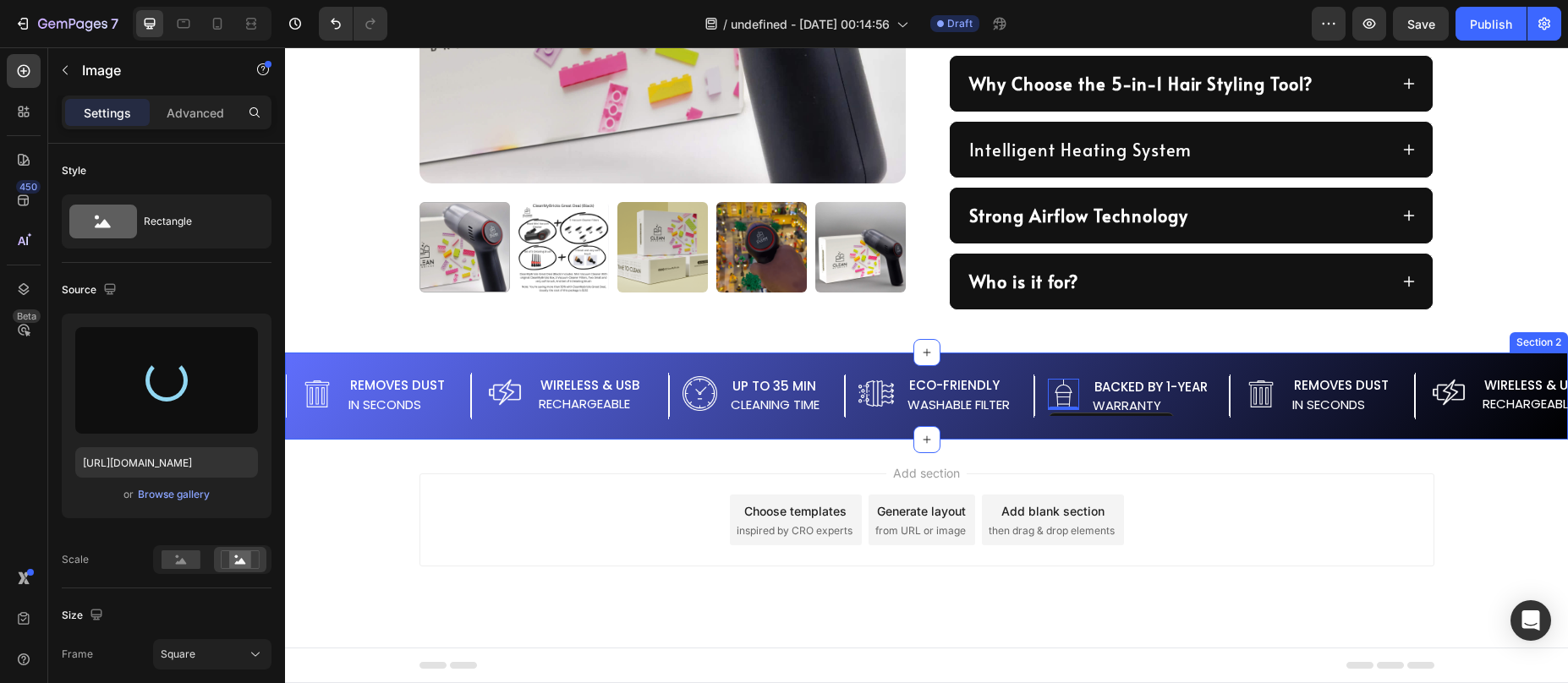
type input "https://cdn.shopify.com/s/files/1/0587/7297/9878/files/gempages_511736710535578…"
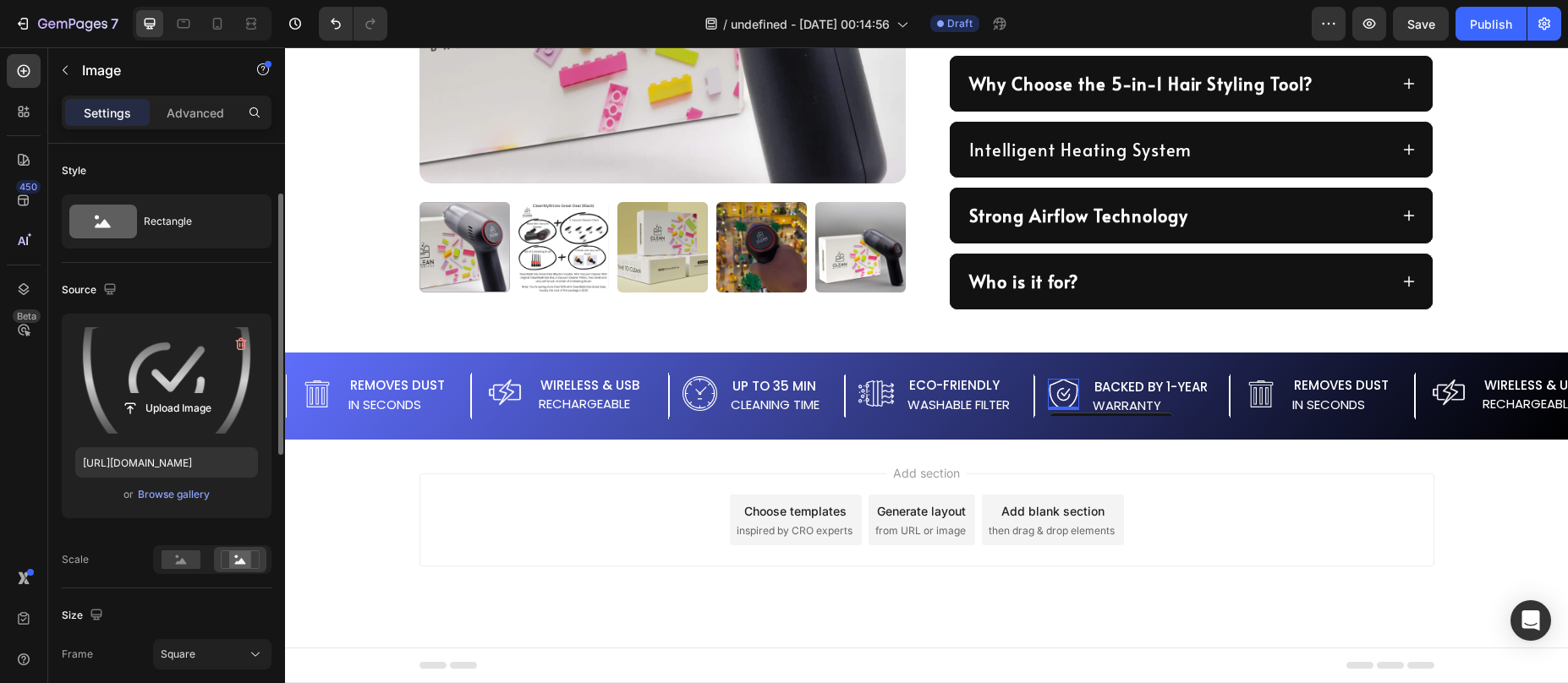
scroll to position [135, 0]
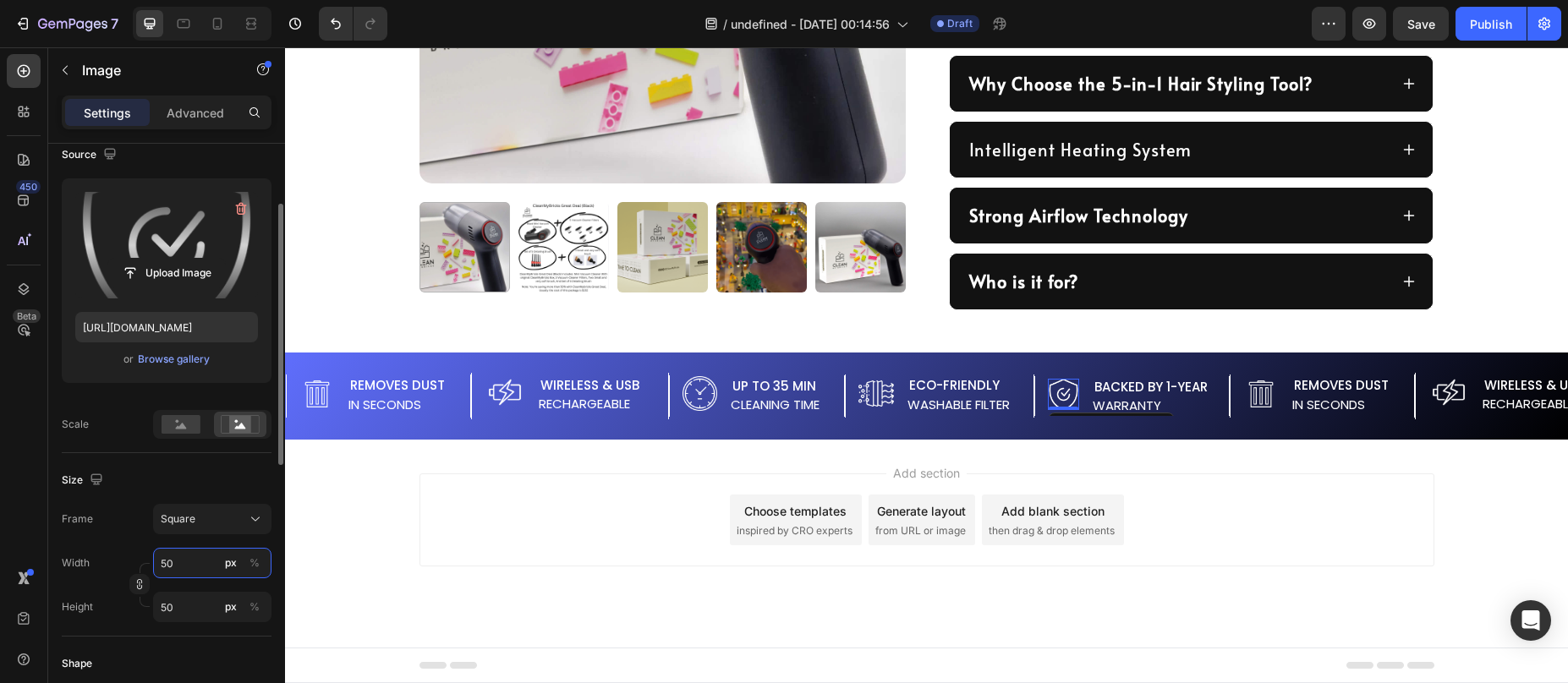
click at [193, 571] on input "50" at bounding box center [212, 563] width 119 height 31
type input "6"
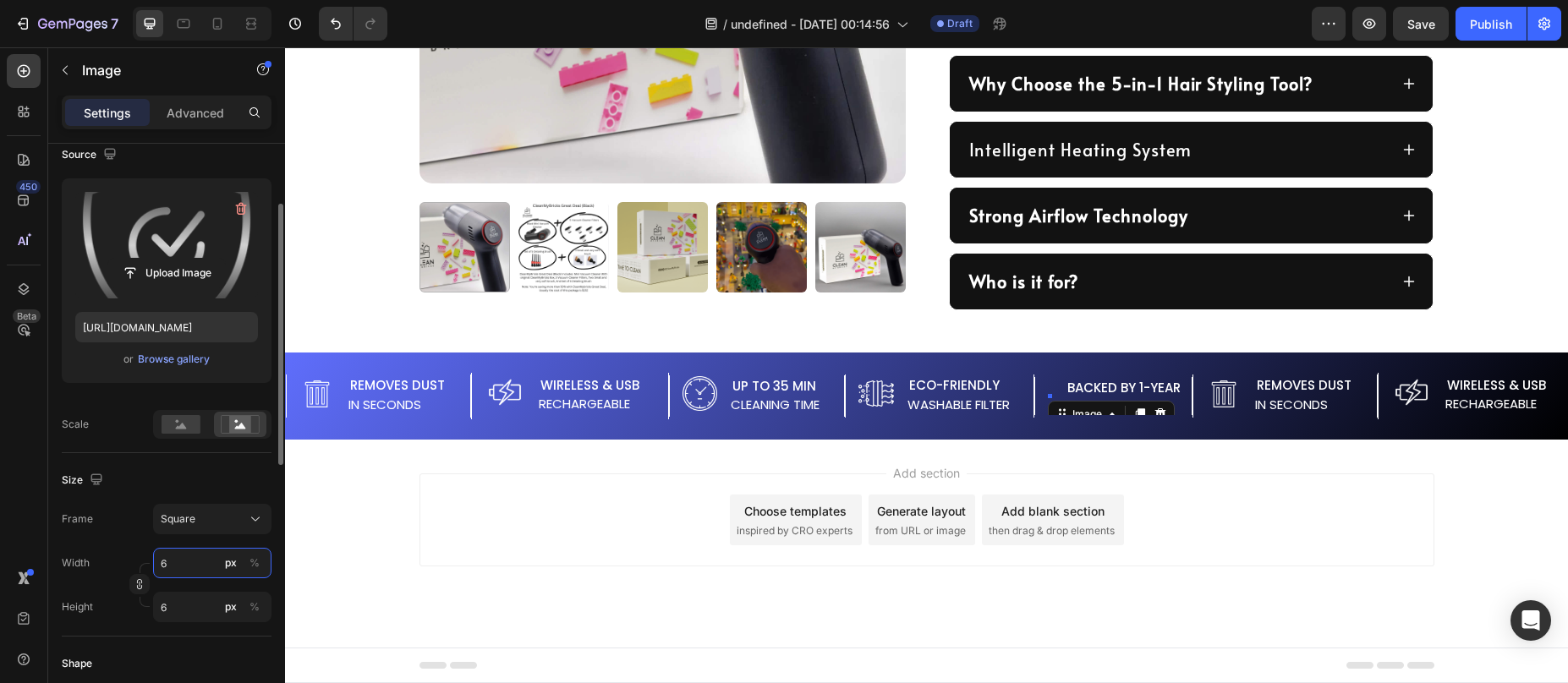
type input "60"
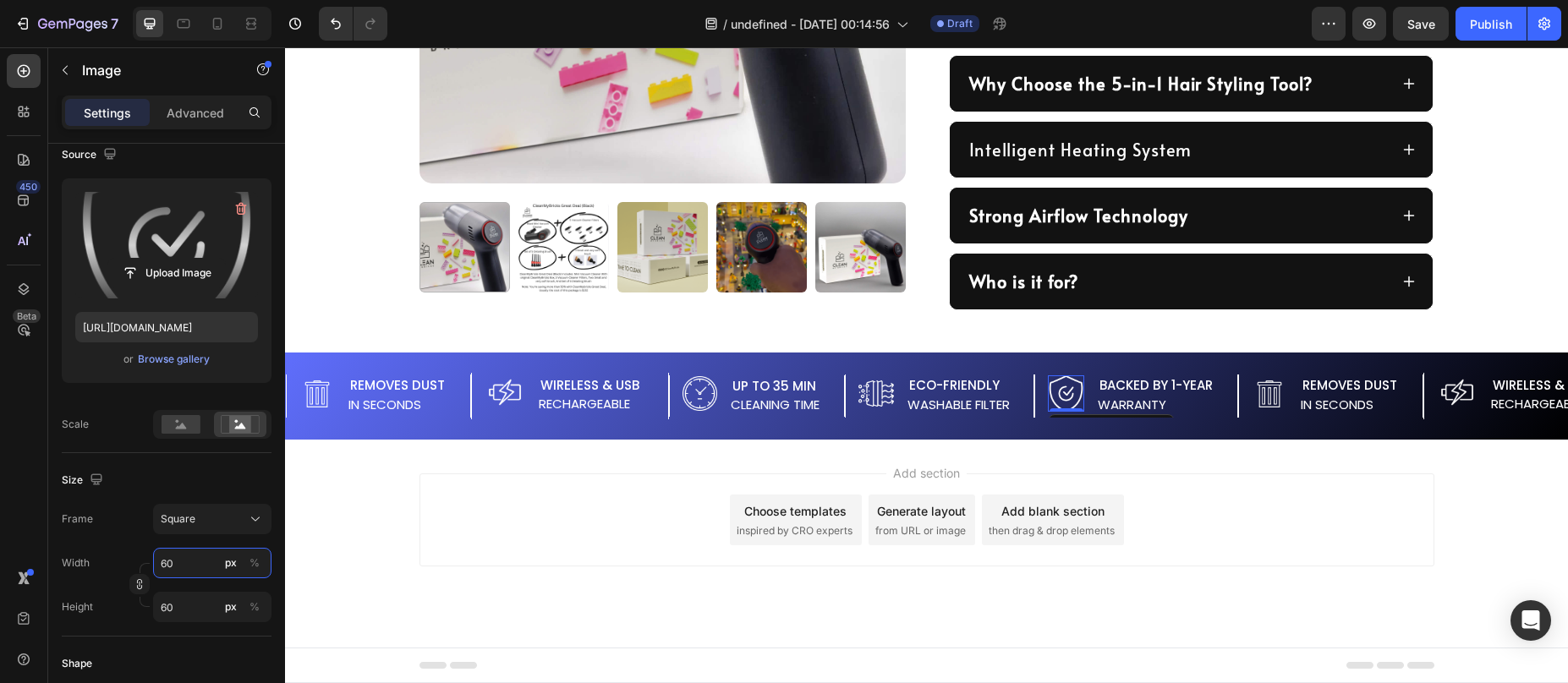
type input "60"
click at [1160, 416] on div "Image" at bounding box center [1112, 427] width 127 height 27
click at [1200, 428] on div "Image Removes Dust Text Block in Seconds Text Block Advanced List Image Wireles…" at bounding box center [926, 396] width 1283 height 67
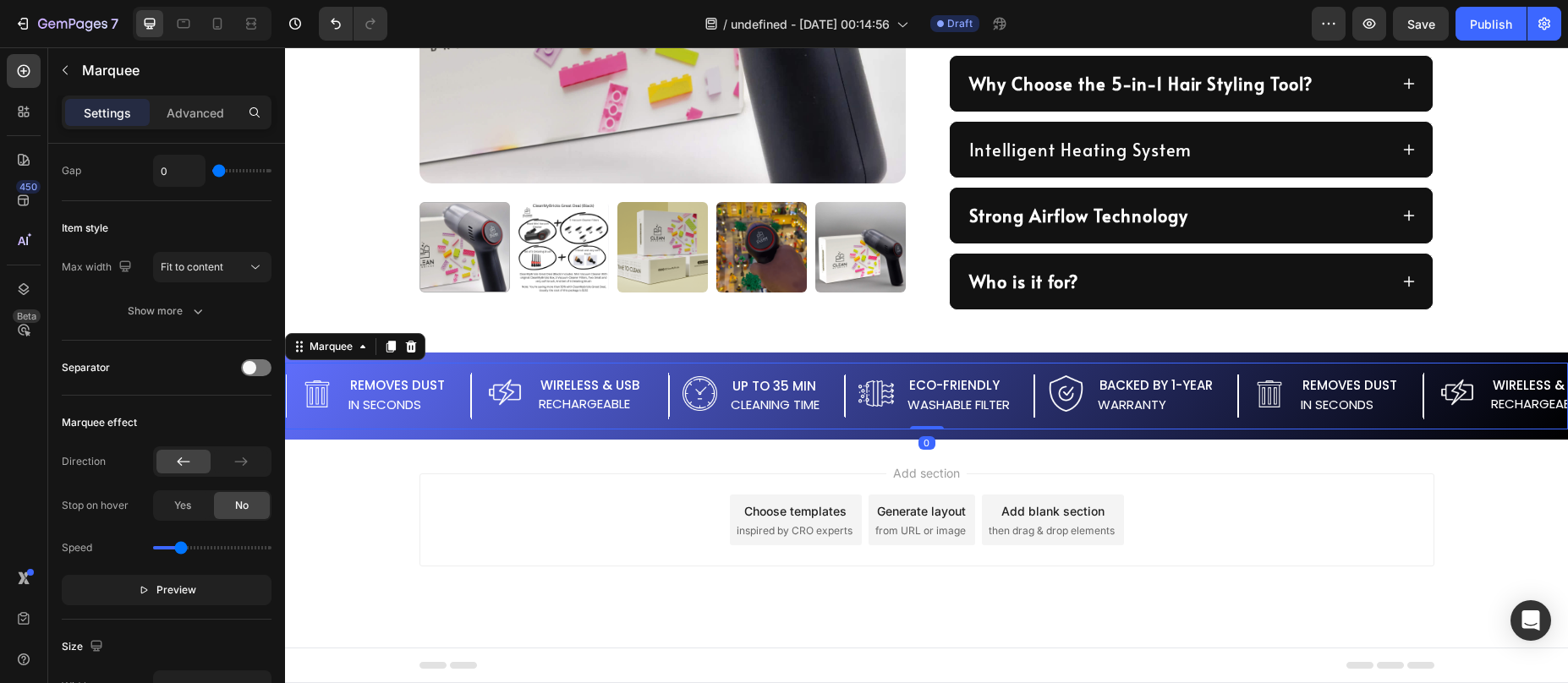
scroll to position [0, 0]
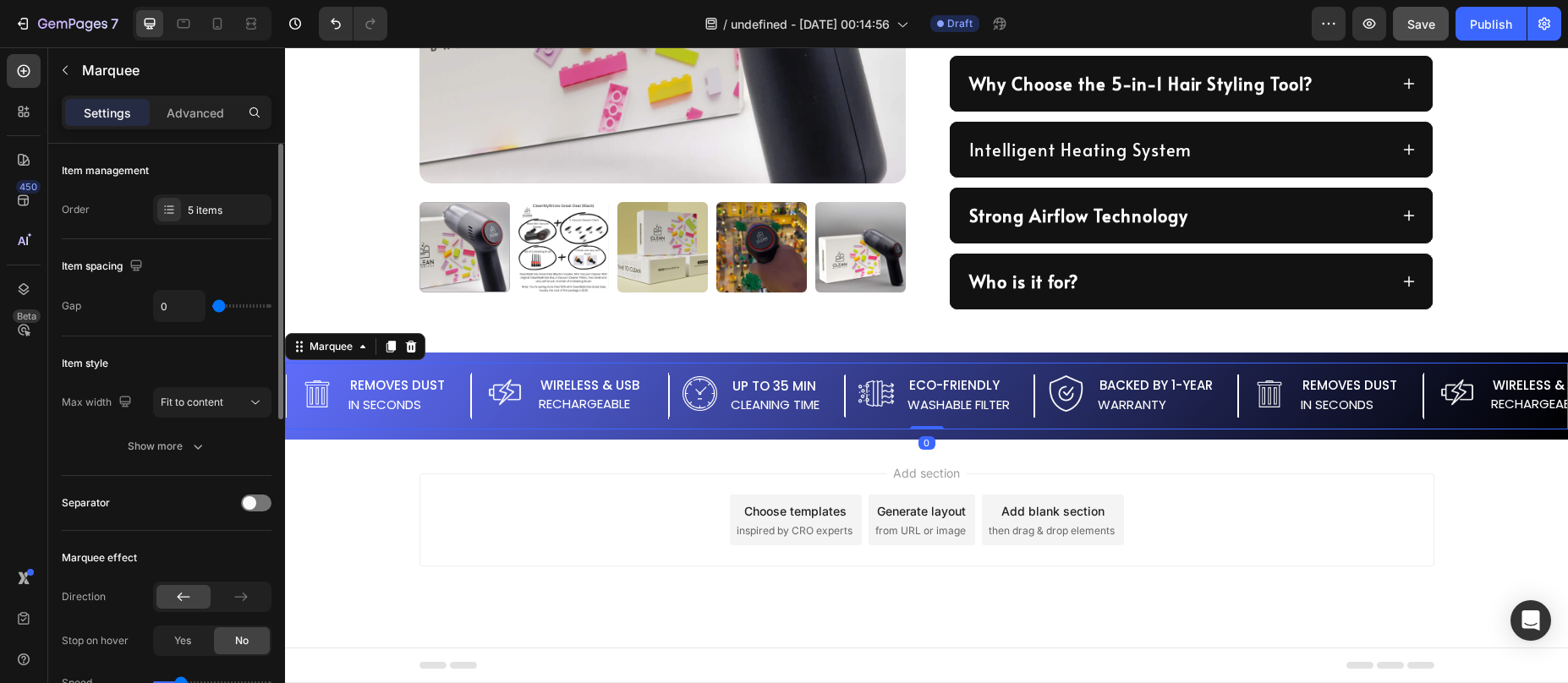
click at [1426, 17] on span "Save" at bounding box center [1421, 24] width 28 height 14
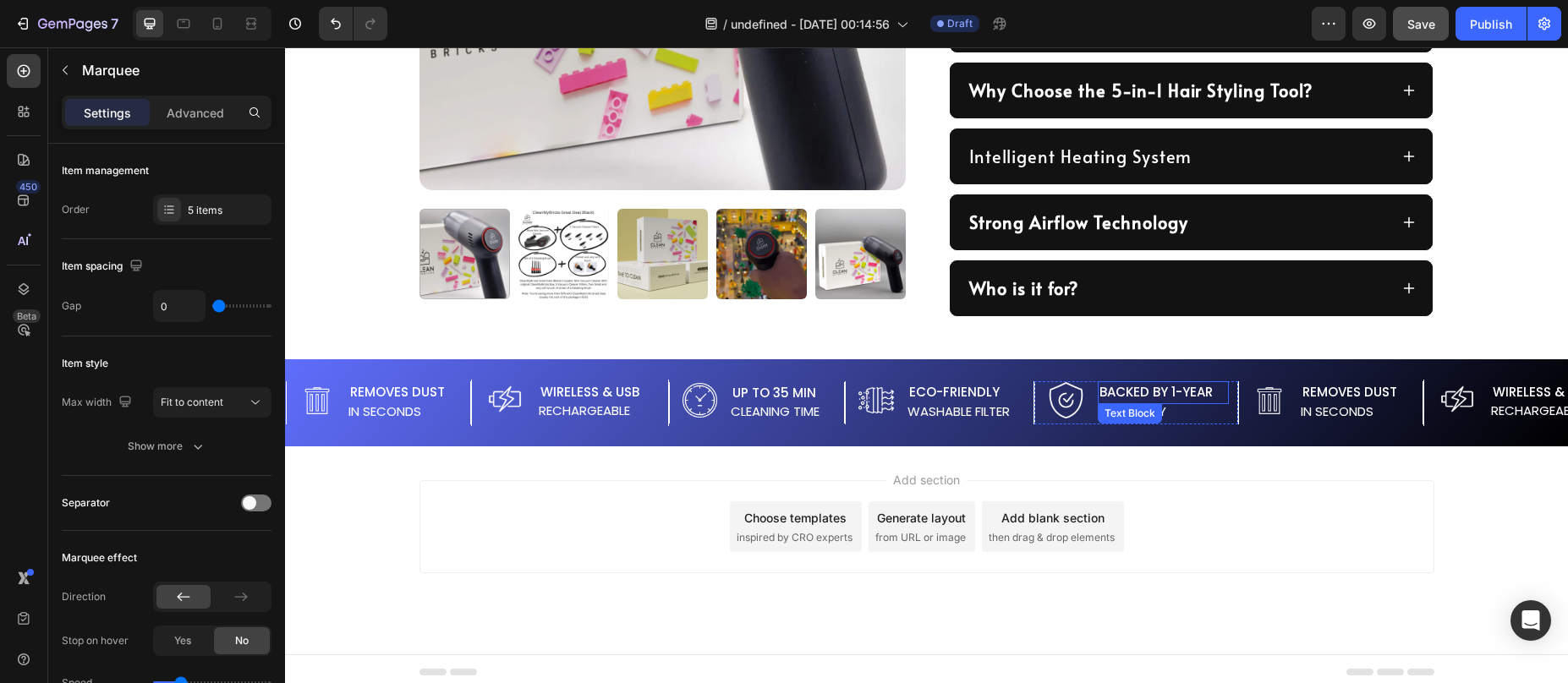
scroll to position [1092, 0]
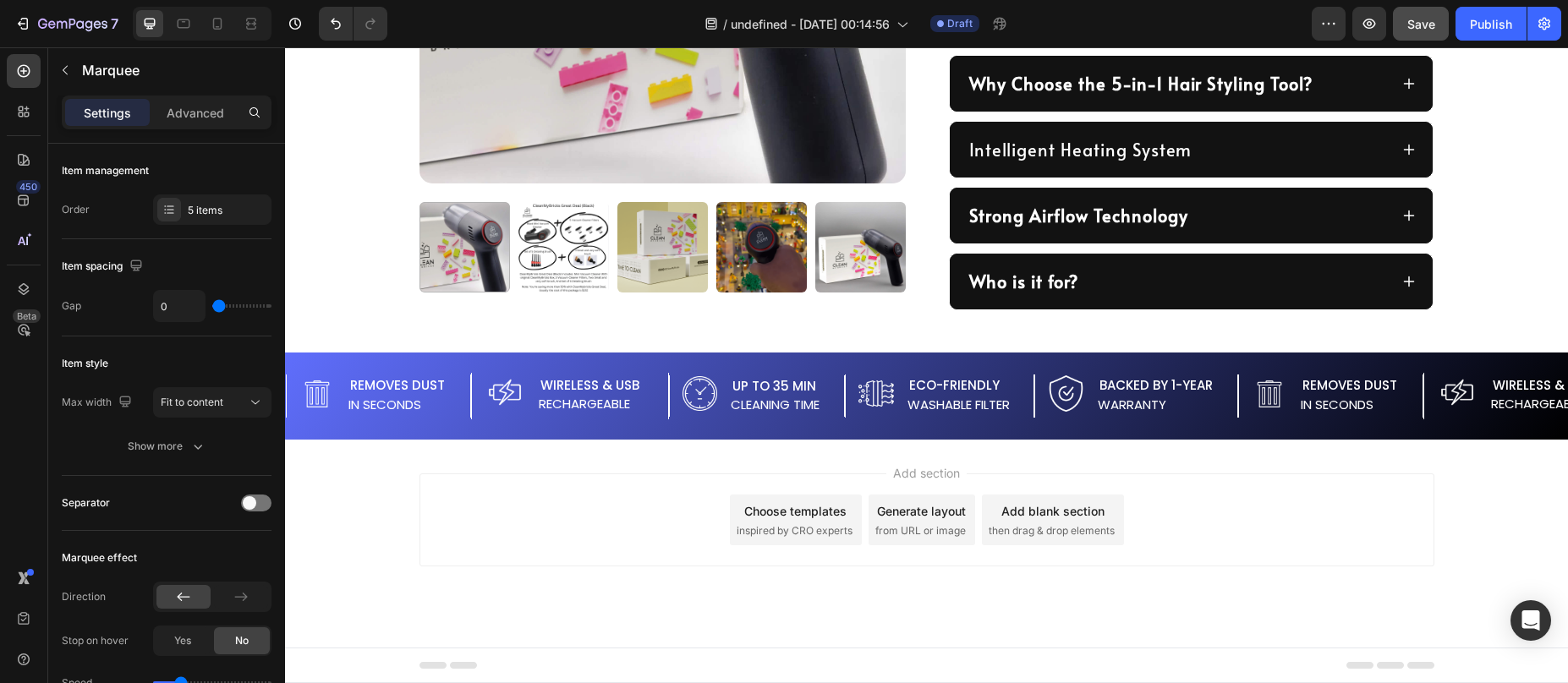
click at [648, 430] on div "Image Removes Dust Text Block in Seconds Text Block Advanced List Image Wireles…" at bounding box center [926, 396] width 1283 height 87
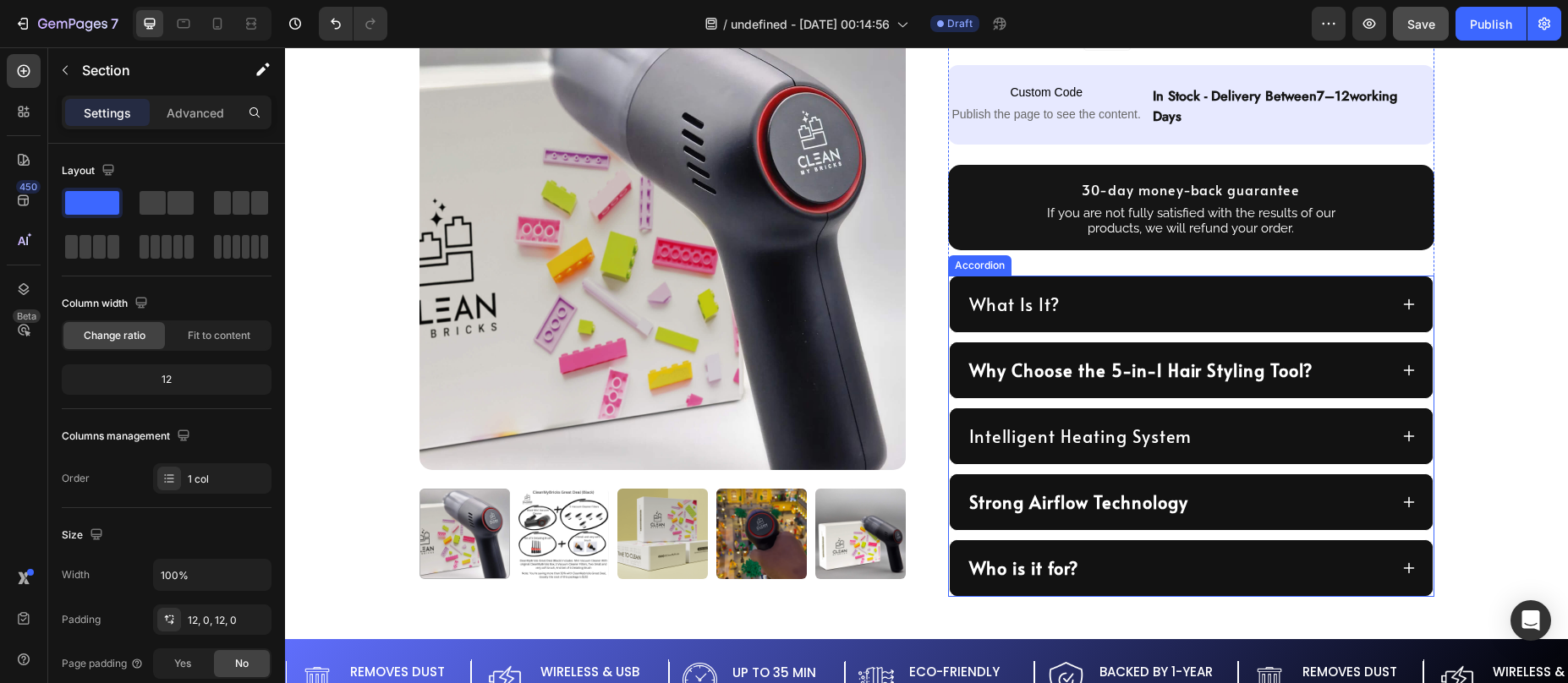
scroll to position [806, 0]
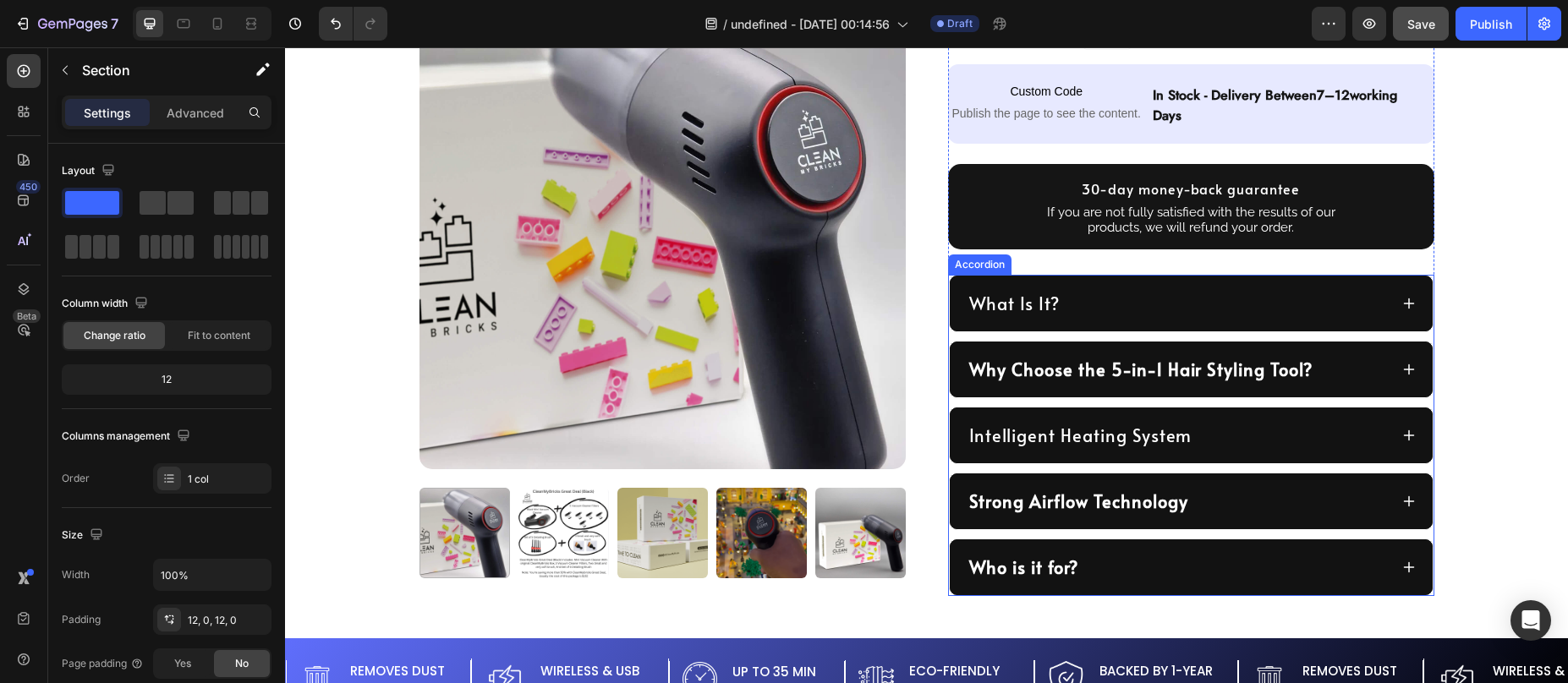
click at [1115, 287] on div "What Is It?" at bounding box center [1191, 303] width 483 height 55
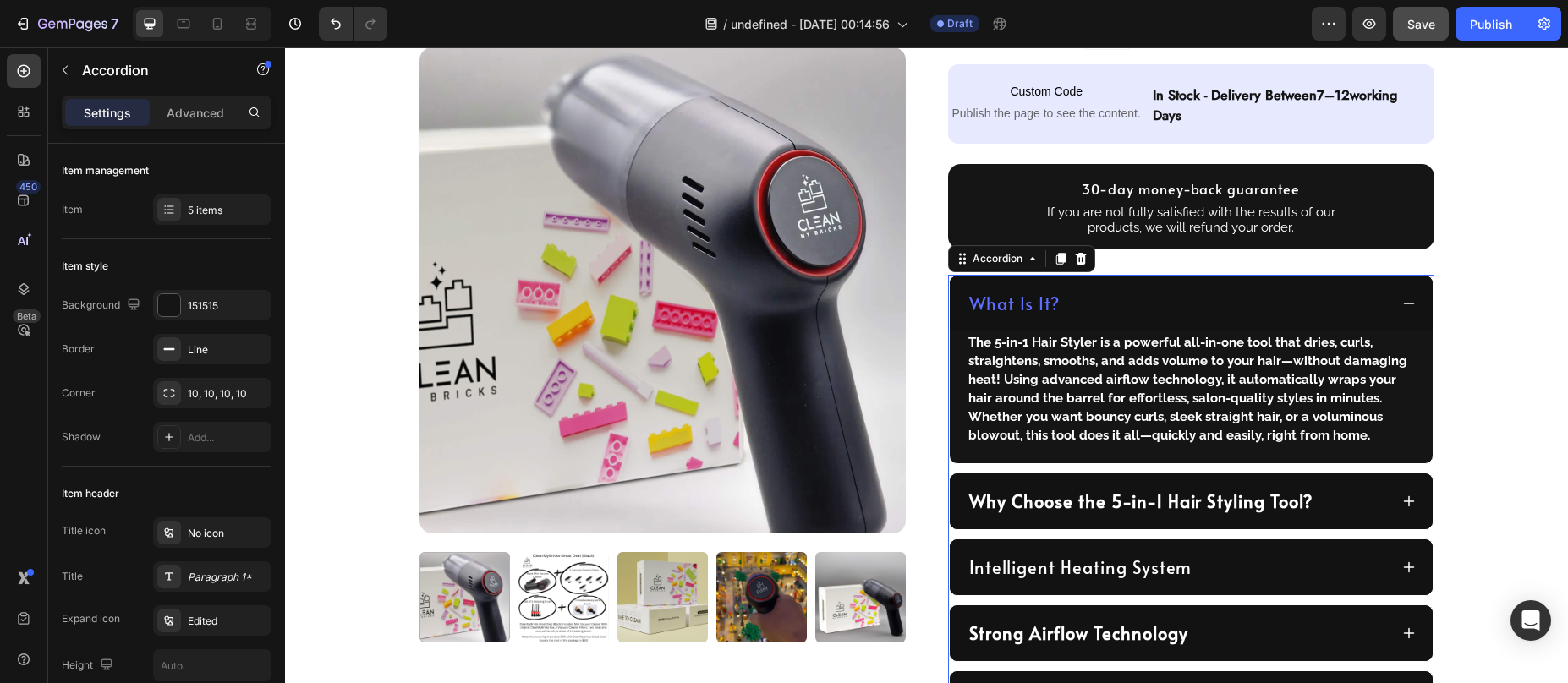
click at [1115, 287] on div "What Is It?" at bounding box center [1191, 303] width 483 height 55
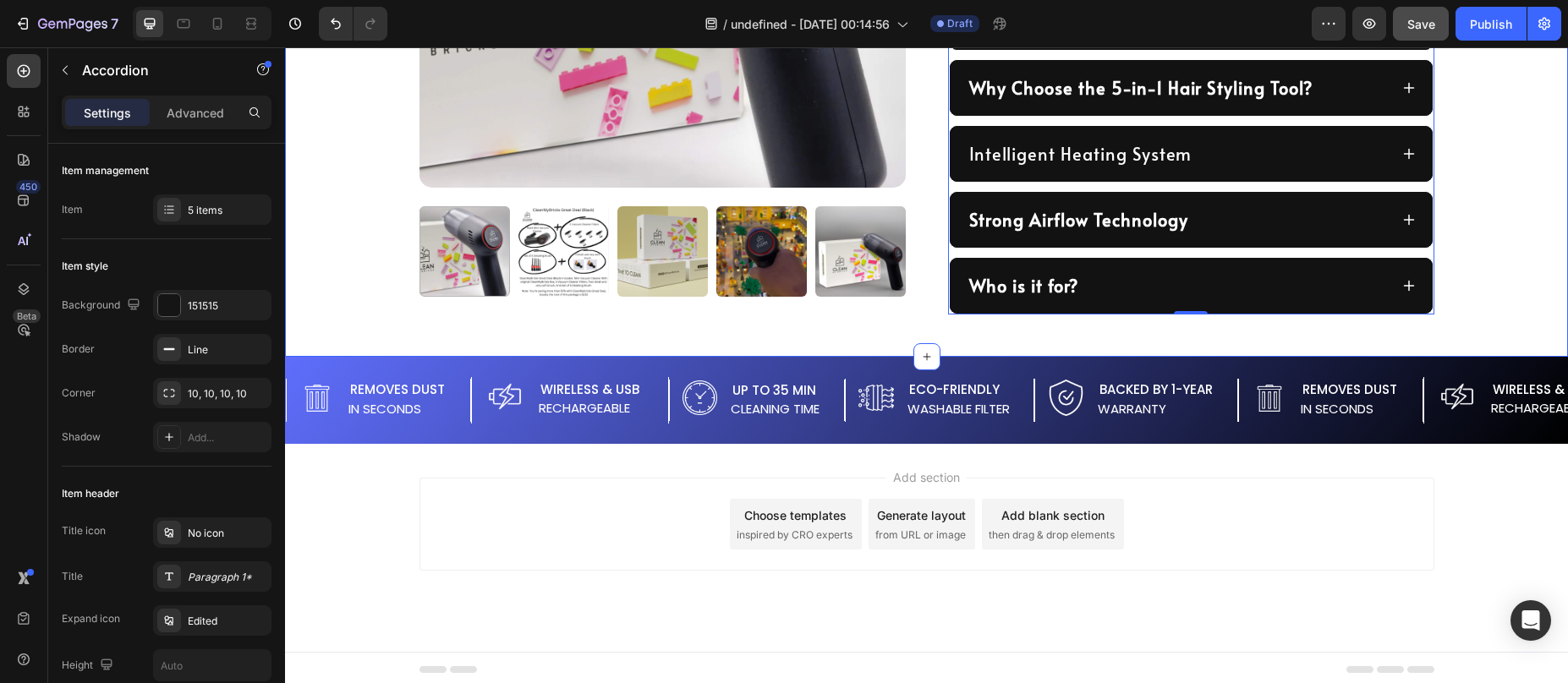
scroll to position [1092, 0]
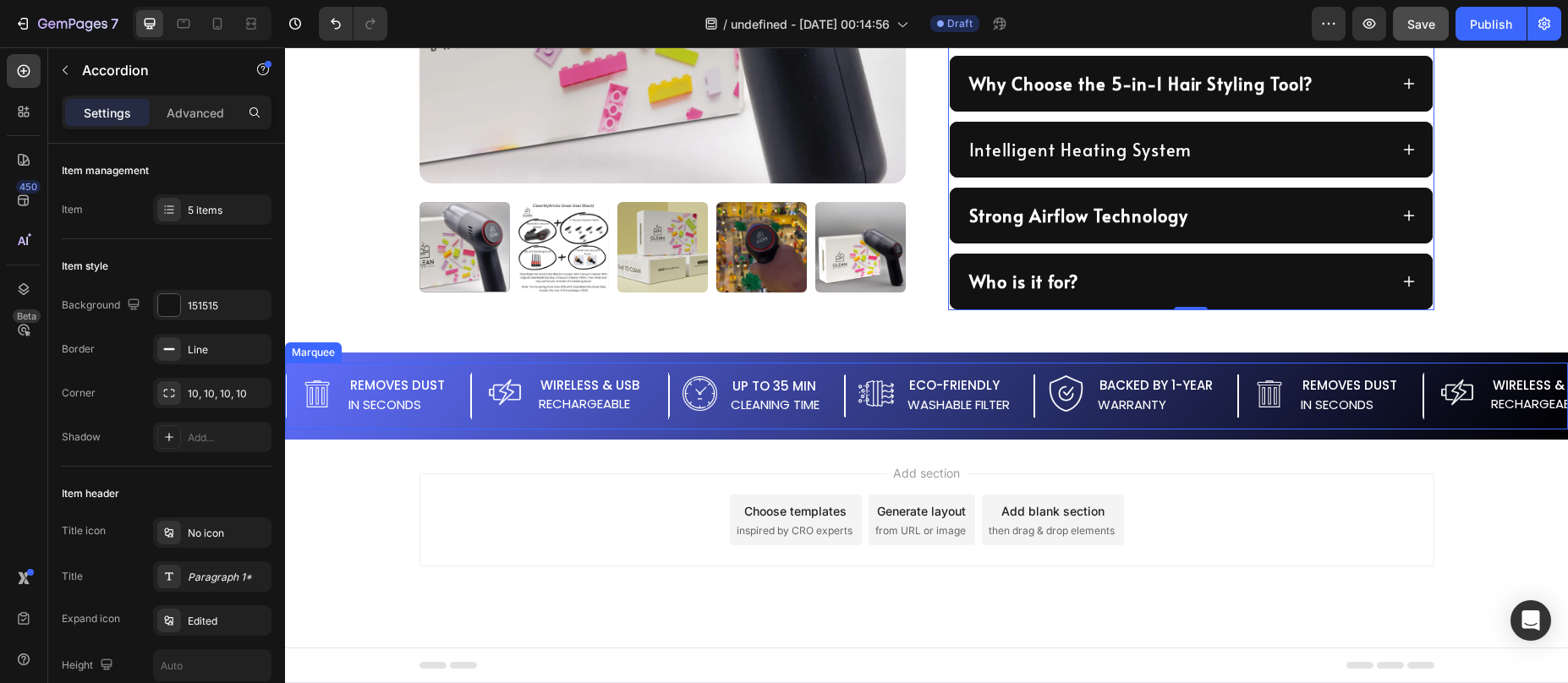
click at [728, 428] on div "Image Removes Dust Text Block in Seconds Text Block Advanced List Image Wireles…" at bounding box center [926, 396] width 1283 height 67
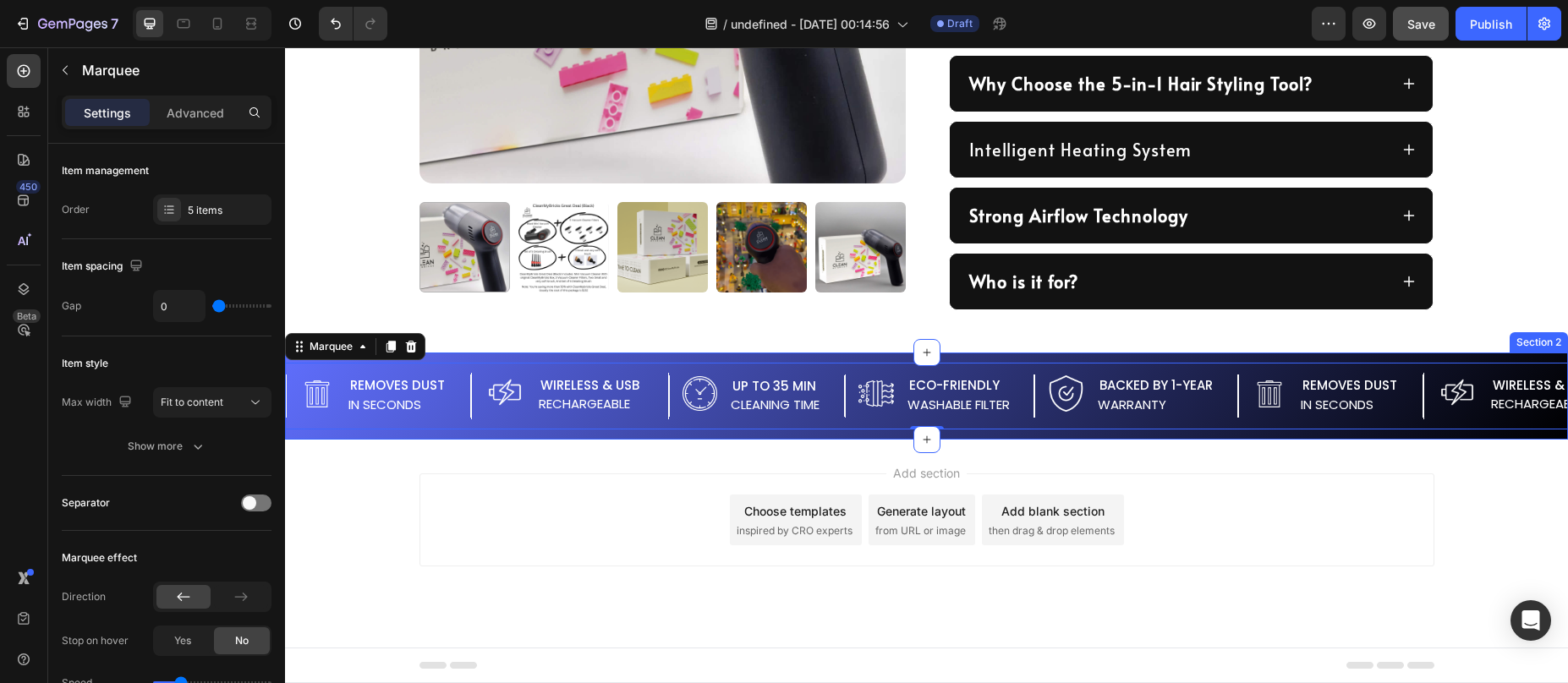
click at [693, 435] on div "Image Removes Dust Text Block in Seconds Text Block Advanced List Image Wireles…" at bounding box center [926, 396] width 1283 height 87
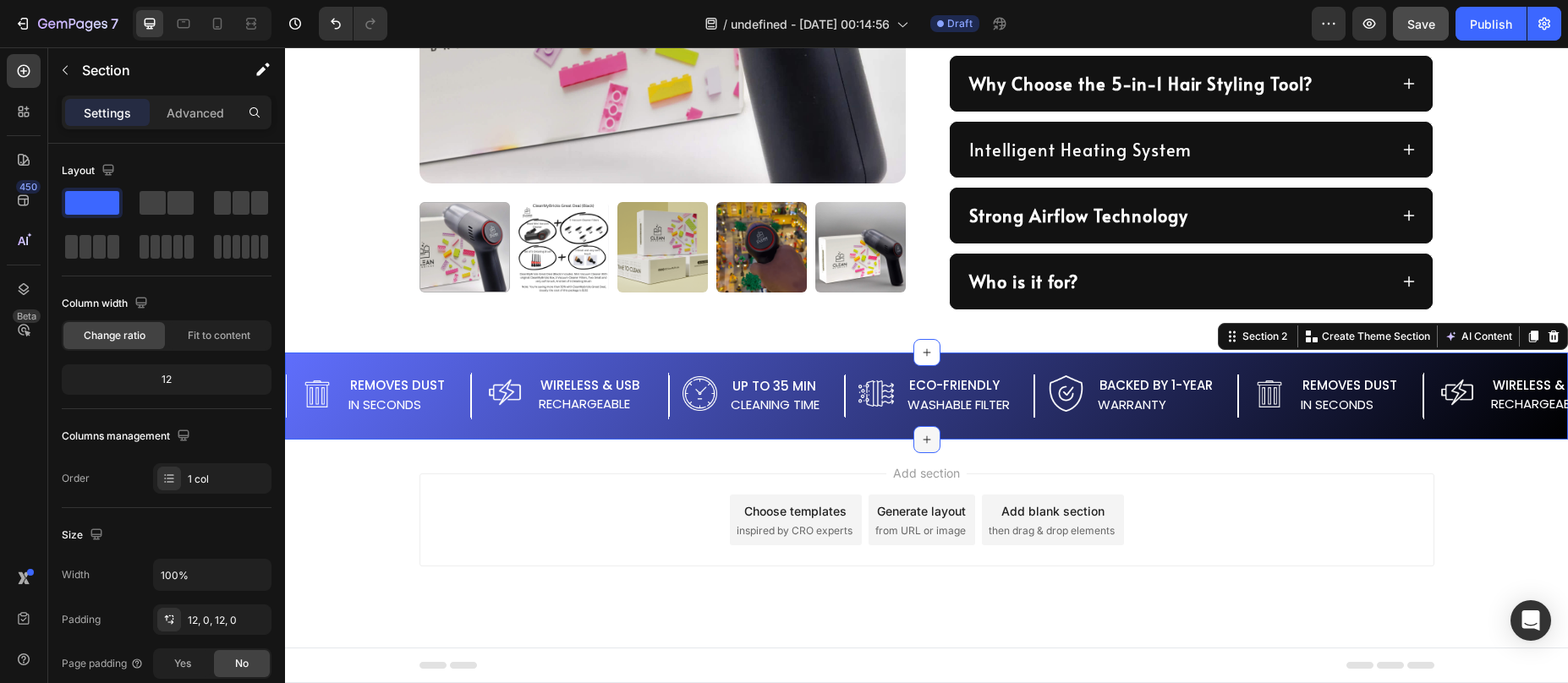
click at [920, 440] on icon at bounding box center [926, 439] width 13 height 13
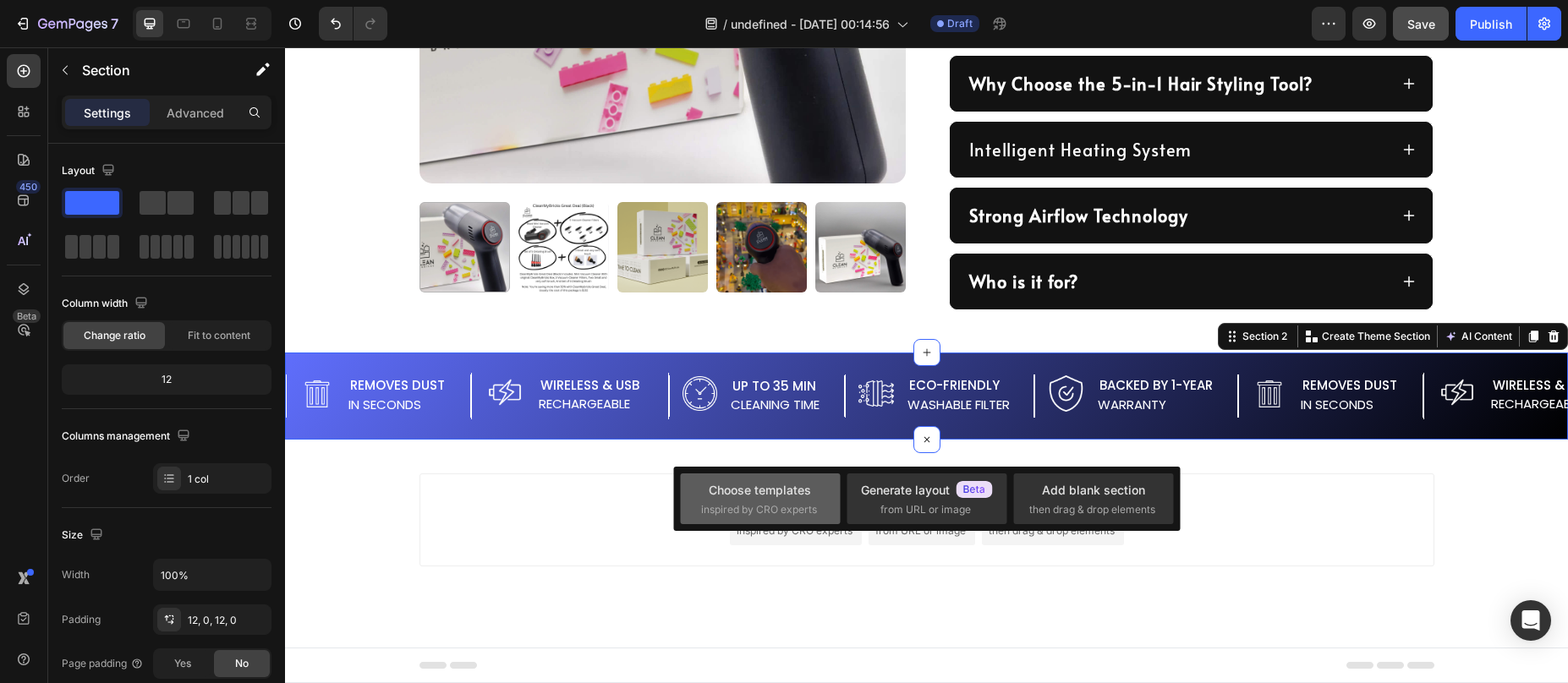
click at [783, 490] on div "Choose templates" at bounding box center [760, 490] width 102 height 18
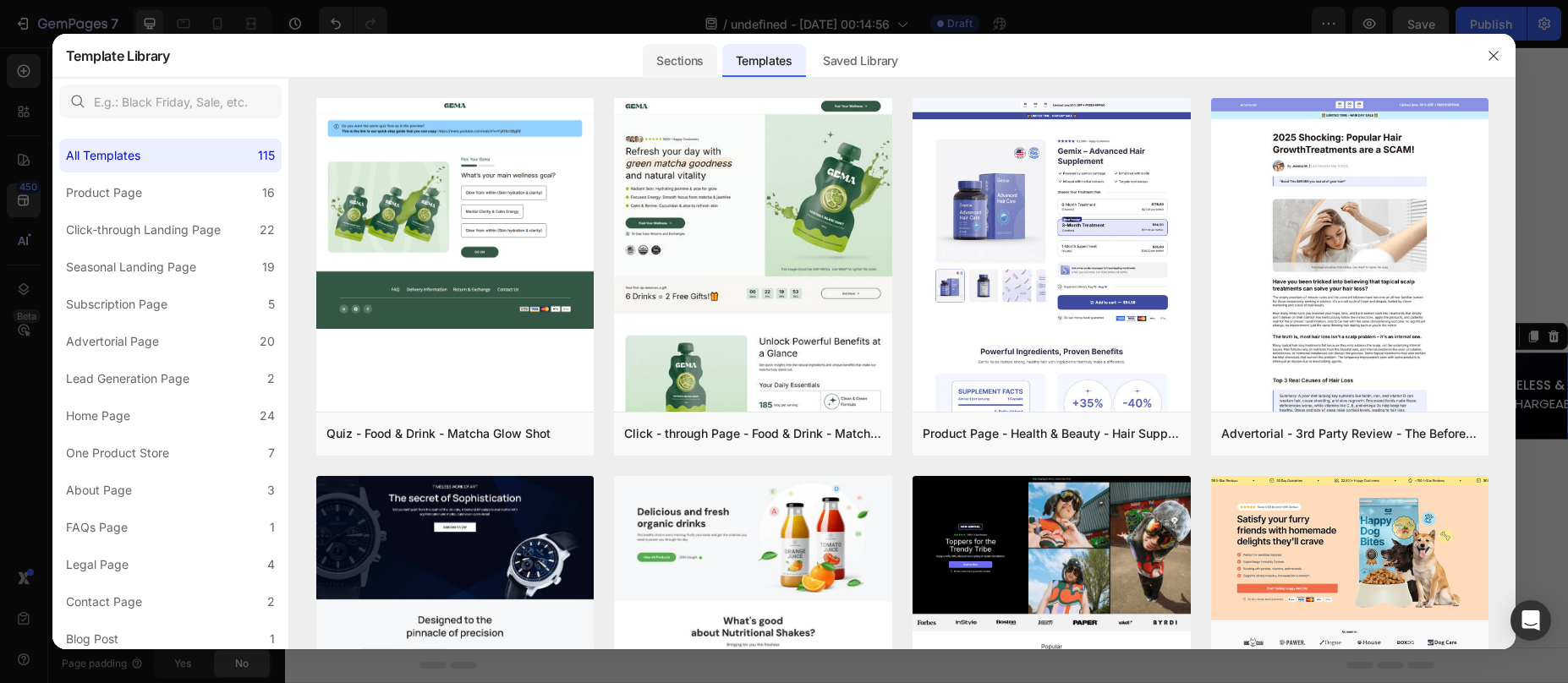
click at [680, 59] on div "Sections" at bounding box center [680, 61] width 74 height 33
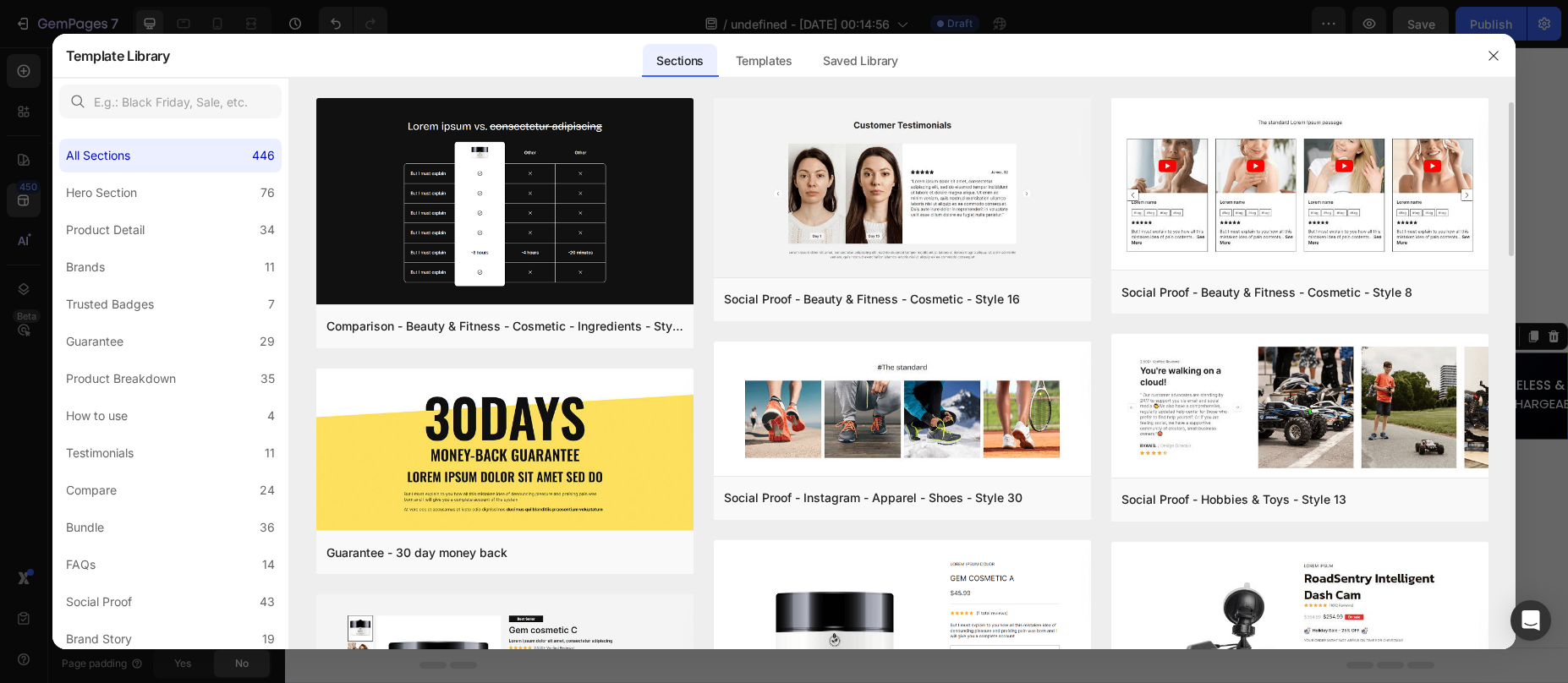
scroll to position [429, 0]
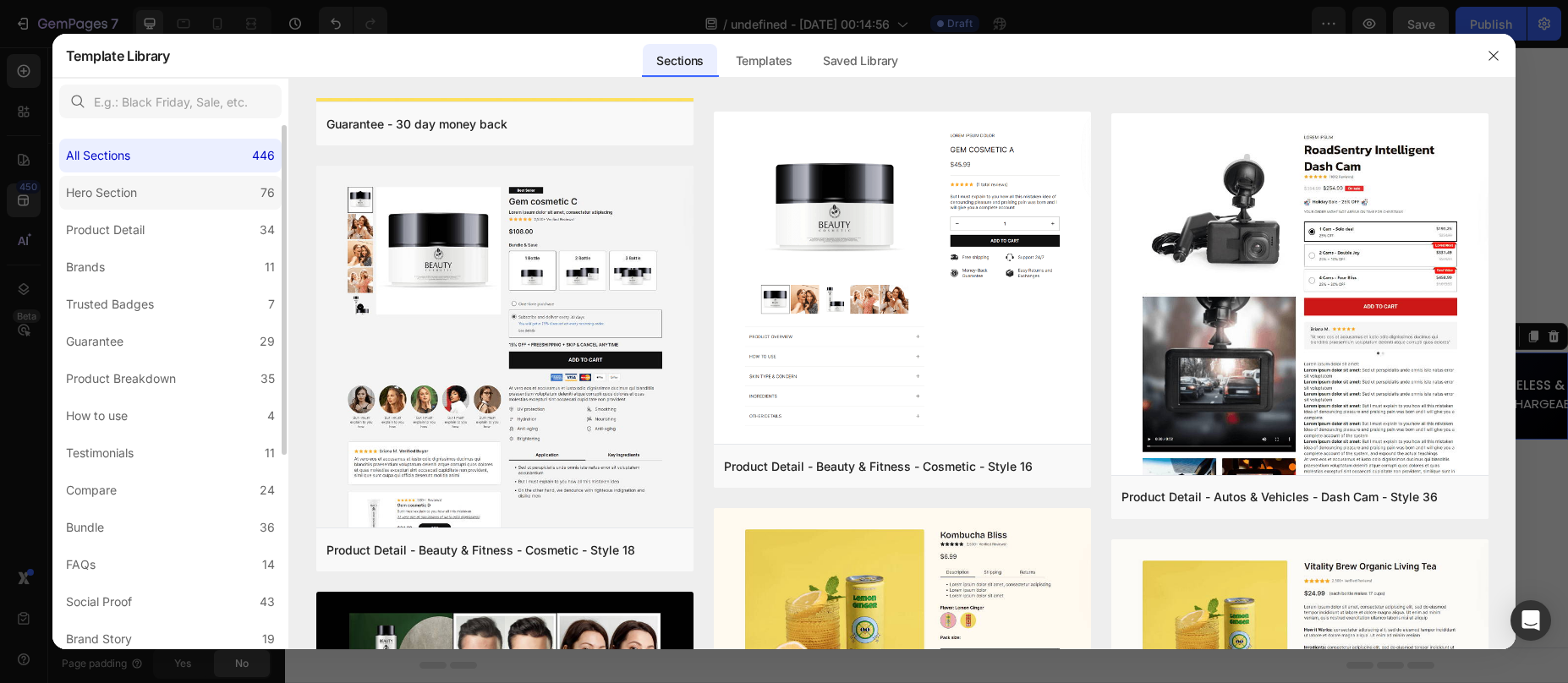
click at [134, 186] on div "Hero Section" at bounding box center [101, 193] width 71 height 20
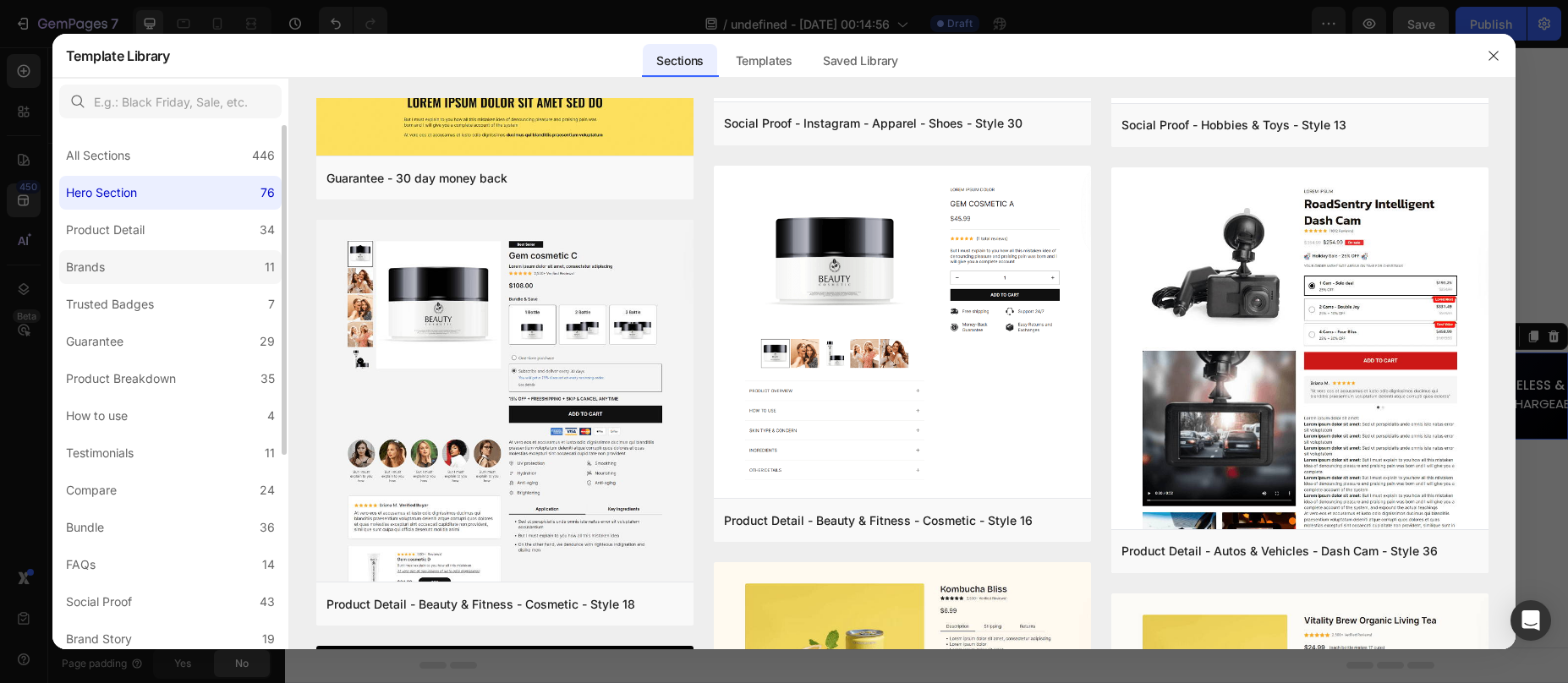
scroll to position [0, 0]
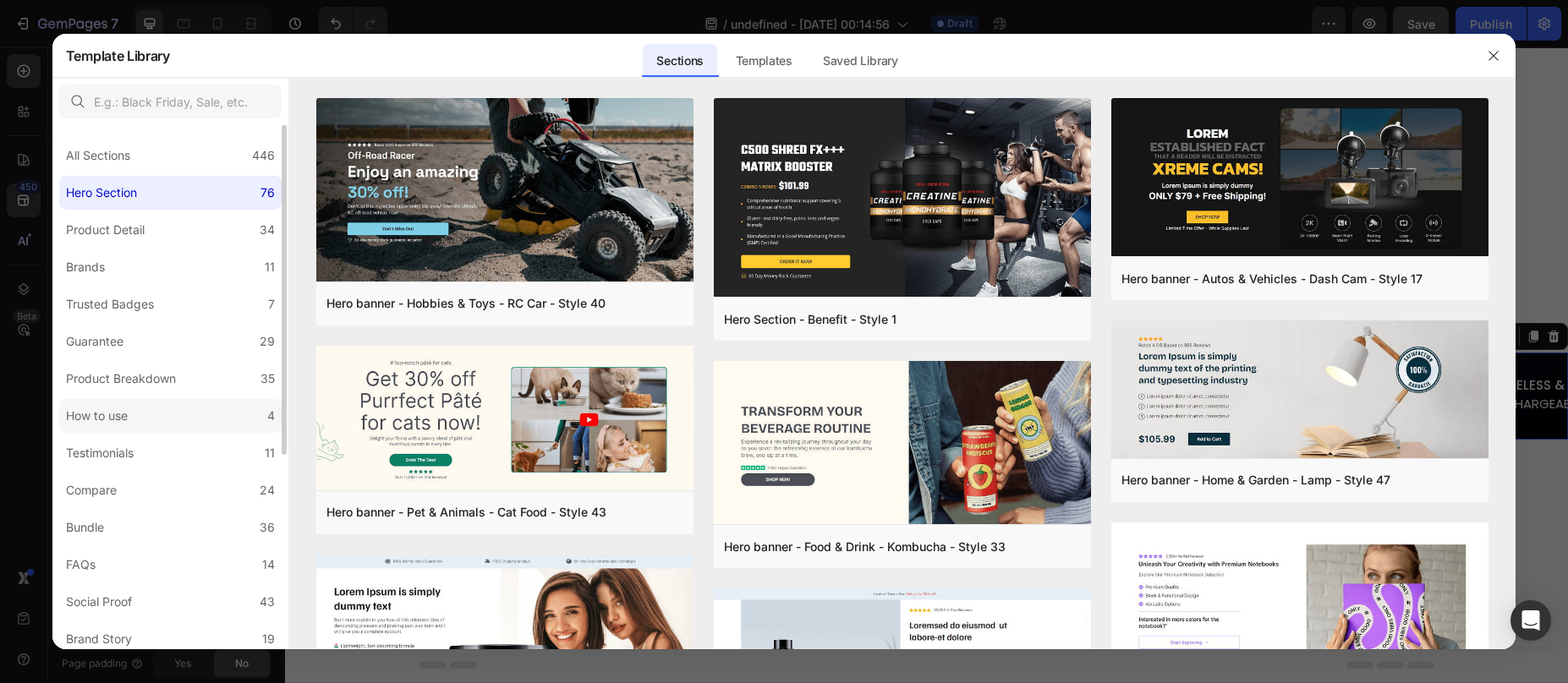
click at [129, 414] on div "How to use" at bounding box center [100, 416] width 69 height 20
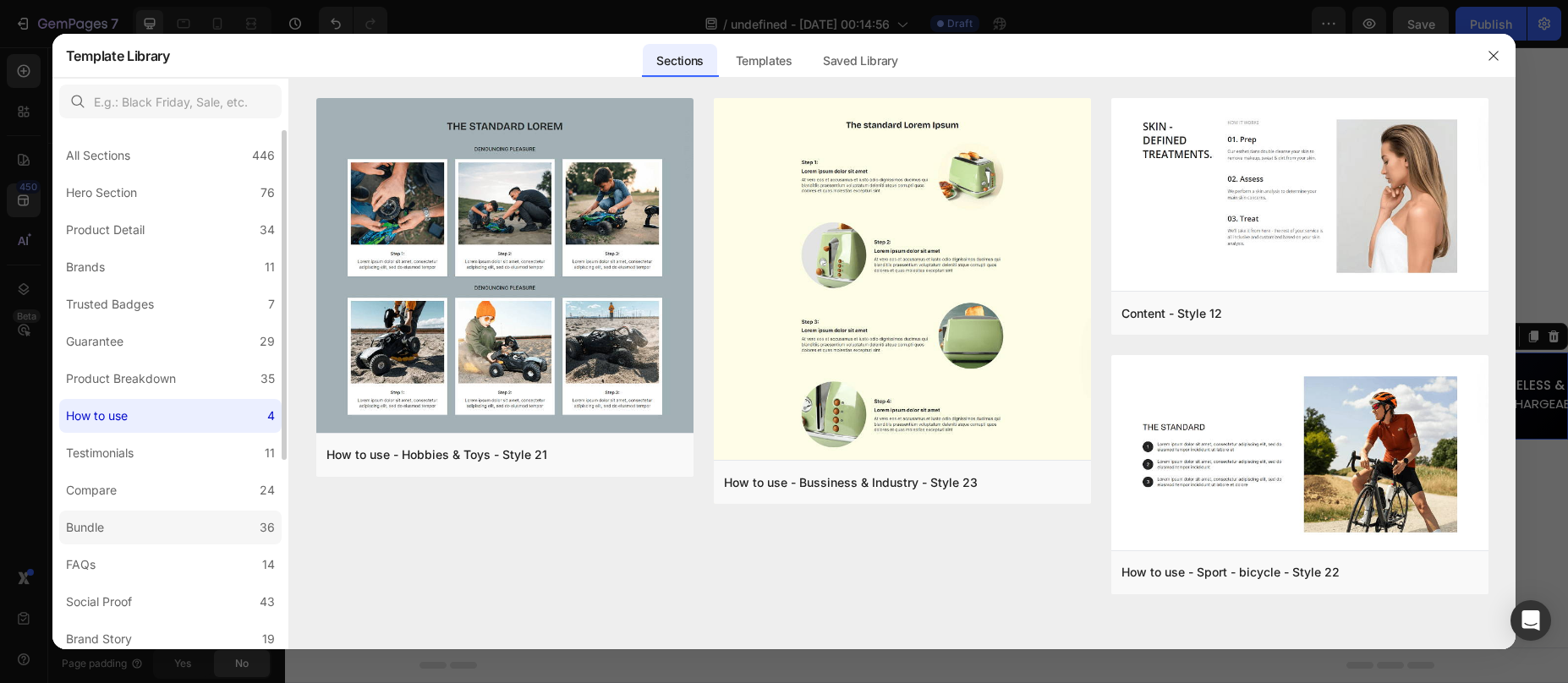
scroll to position [31, 0]
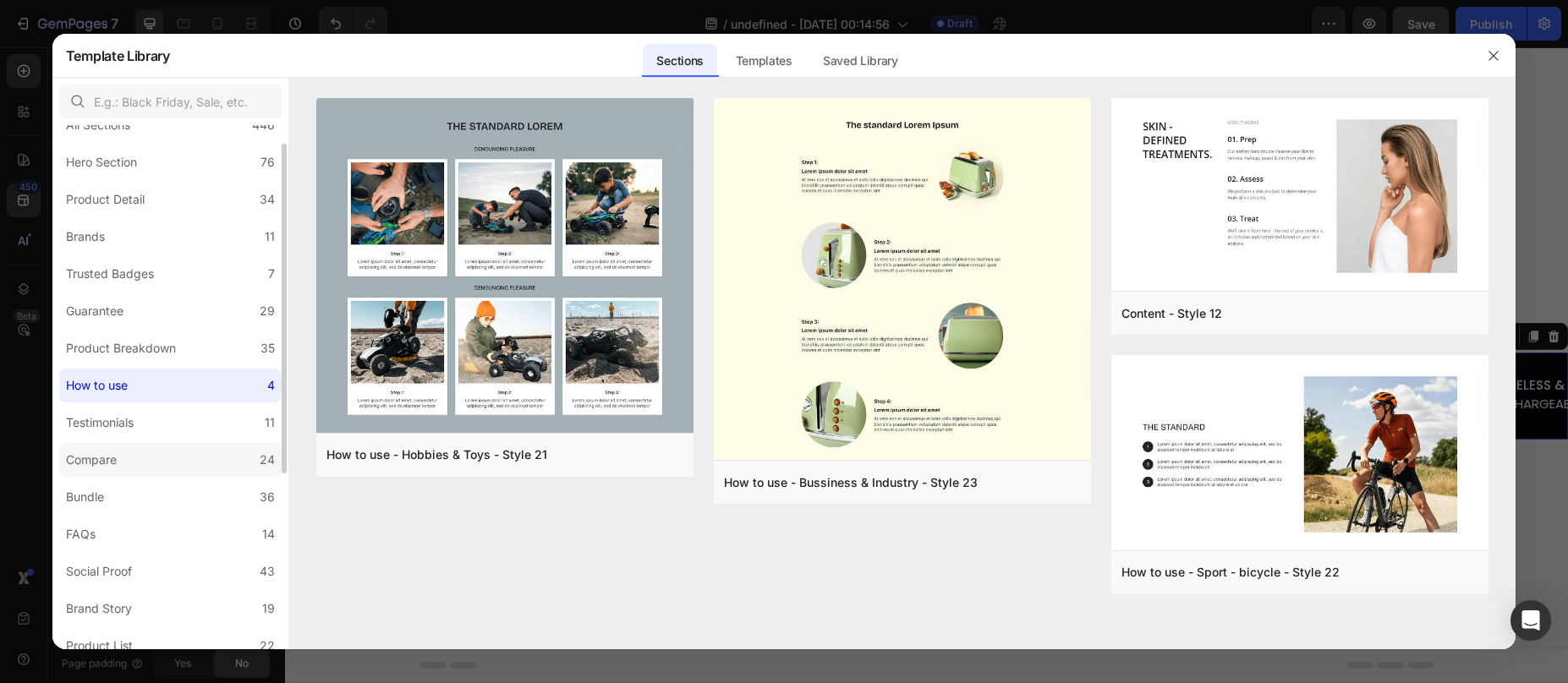
click at [120, 464] on div "Compare" at bounding box center [94, 460] width 57 height 20
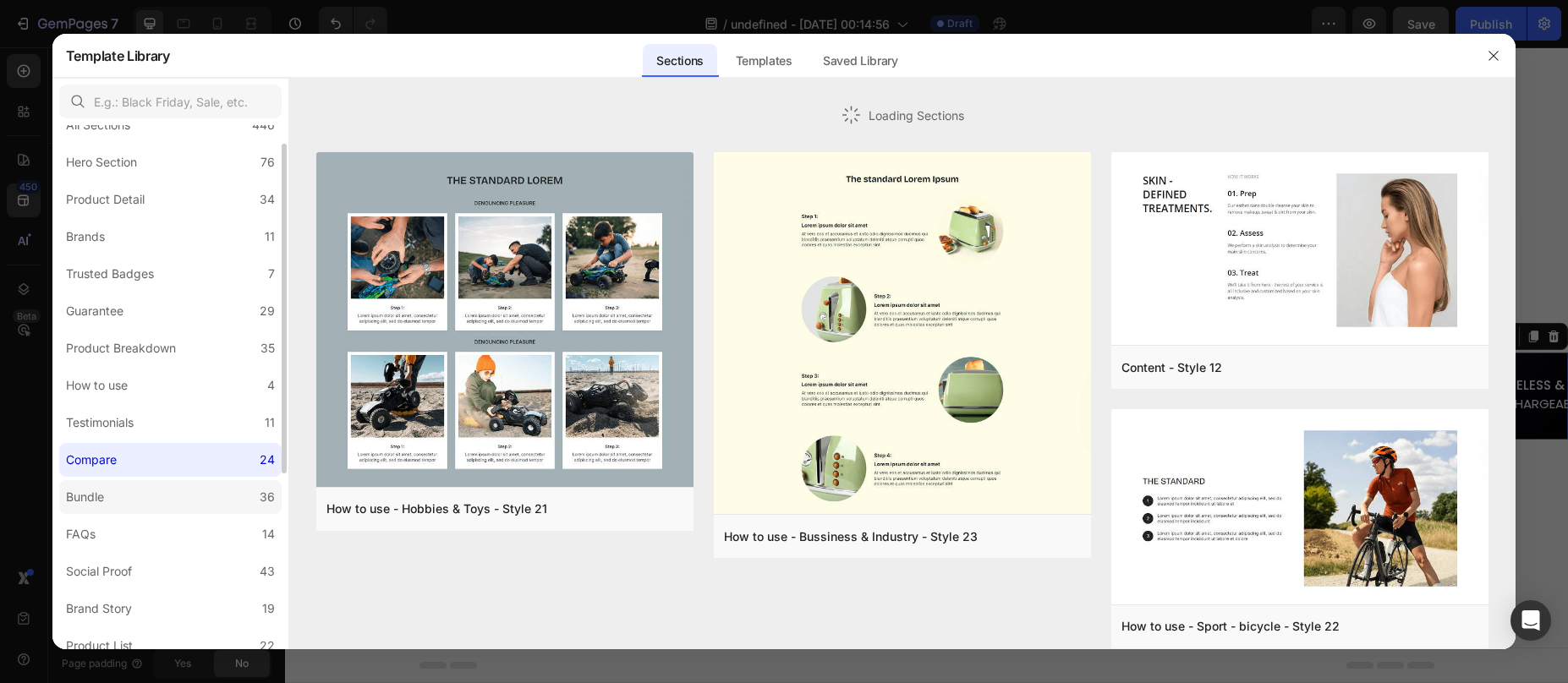
click at [111, 488] on div "Bundle" at bounding box center [88, 497] width 45 height 20
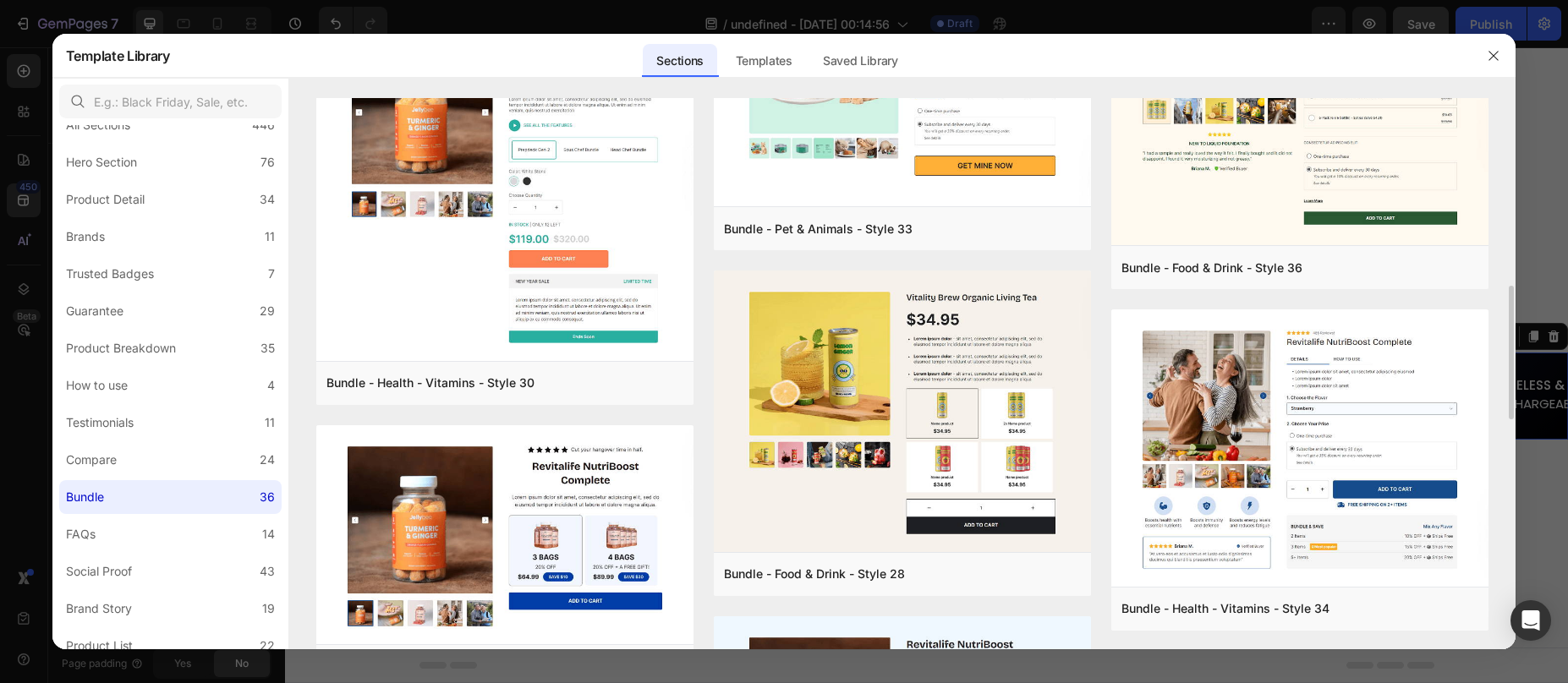
scroll to position [783, 0]
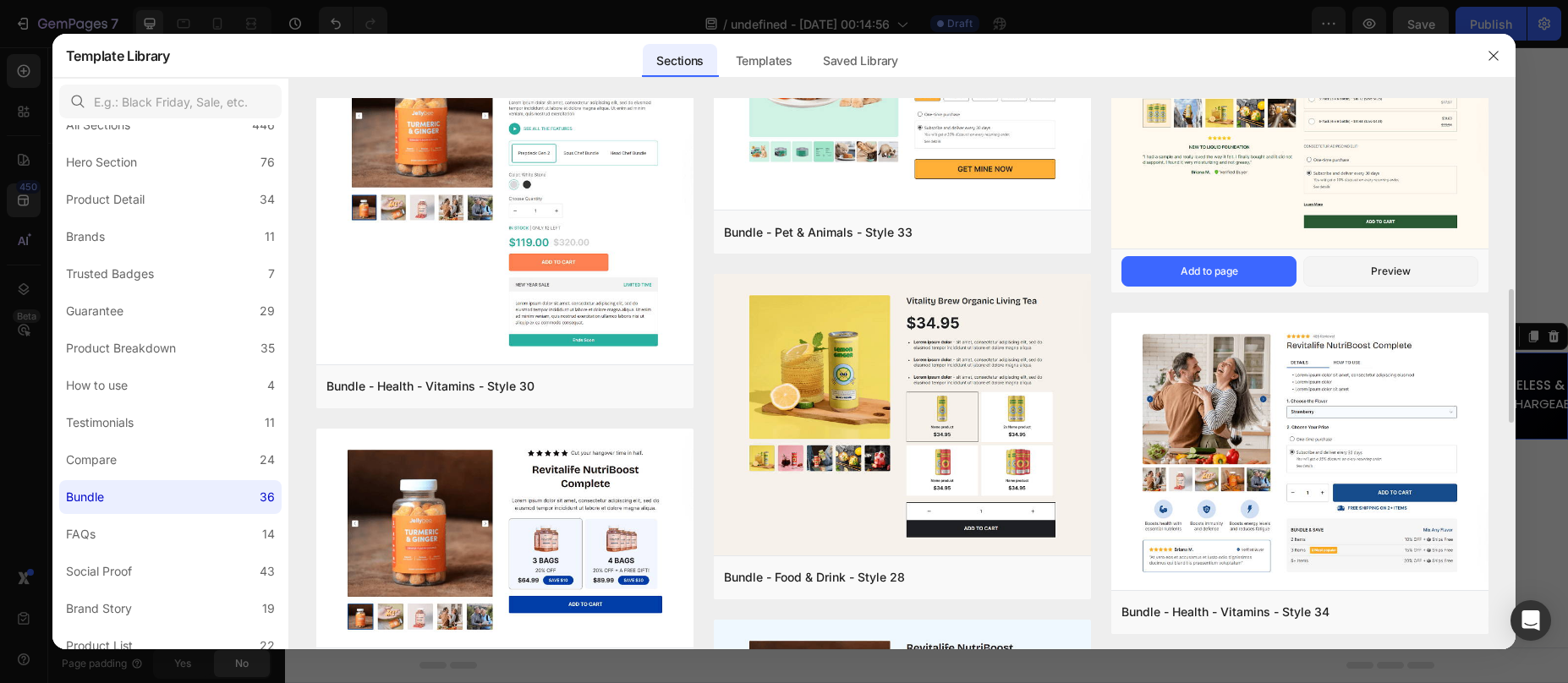
drag, startPoint x: 1485, startPoint y: 54, endPoint x: 1317, endPoint y: 155, distance: 196.0
click at [1485, 54] on button "button" at bounding box center [1493, 55] width 27 height 27
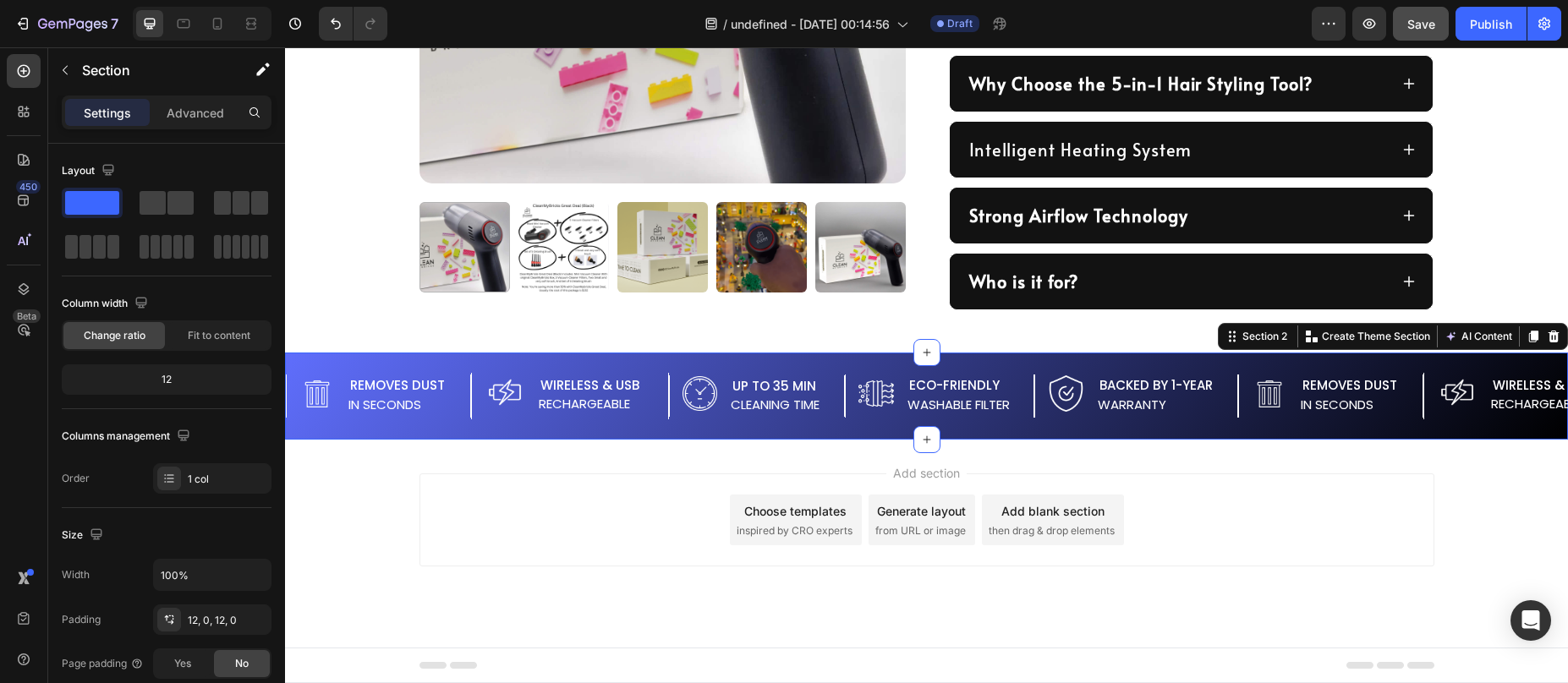
click at [929, 474] on span "Add section" at bounding box center [926, 473] width 80 height 18
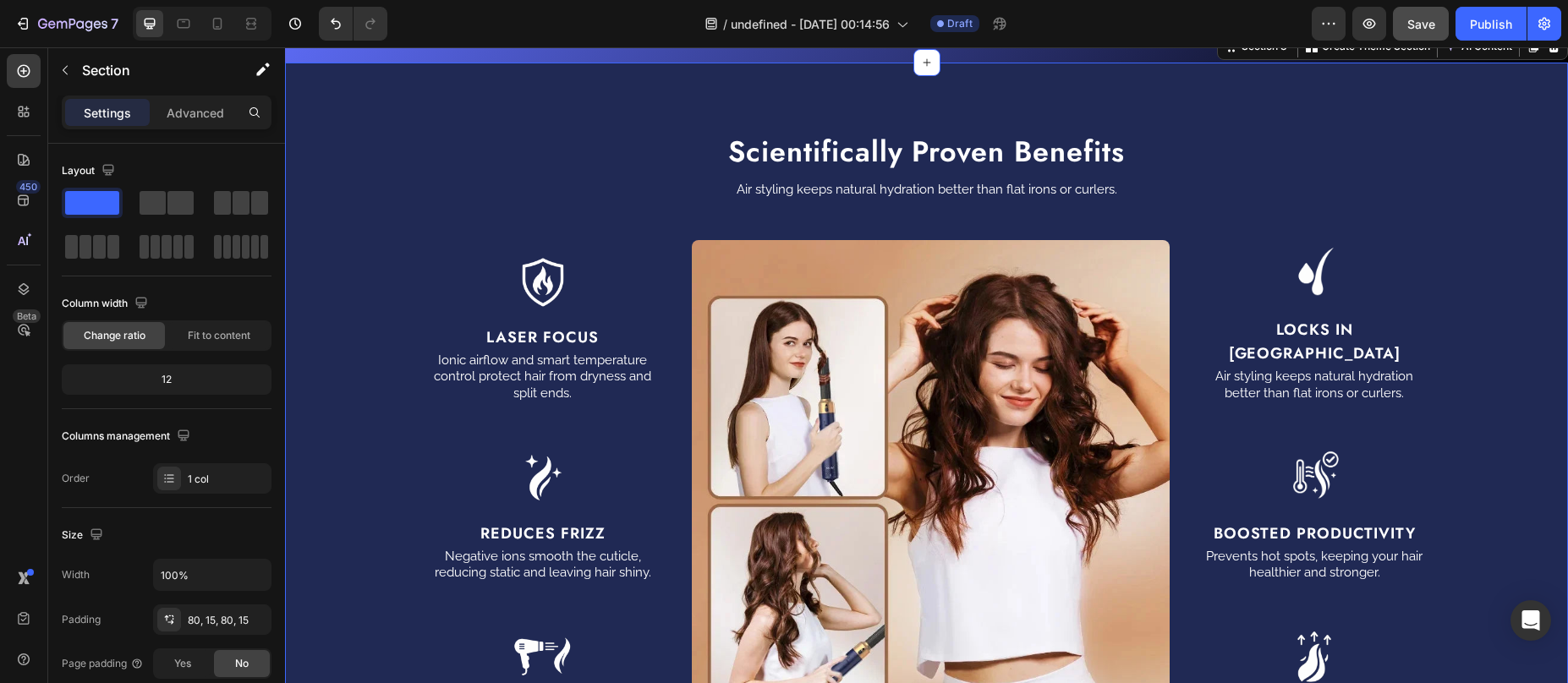
scroll to position [1470, 0]
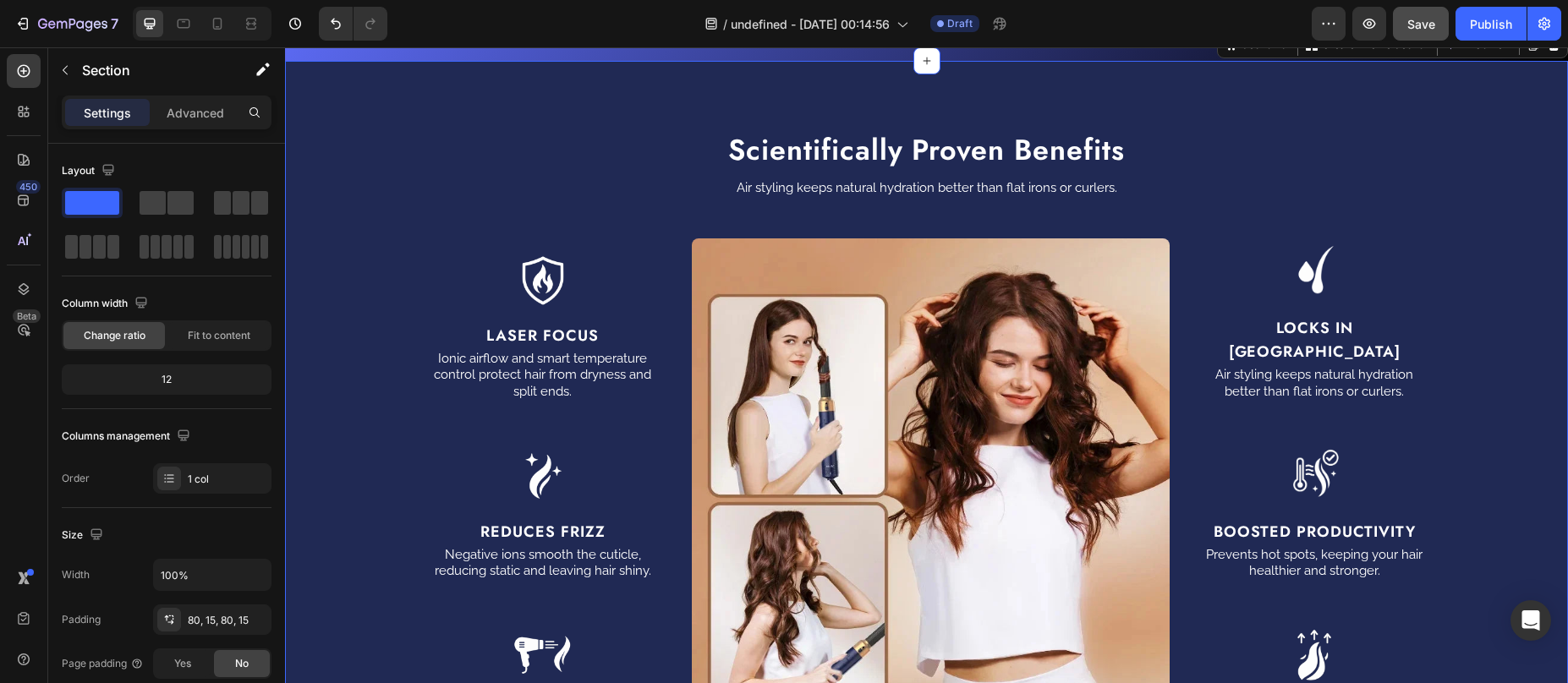
click at [639, 94] on div "Scientifically Proven Benefits Heading Air styling keeps natural hydration bett…" at bounding box center [926, 469] width 1283 height 817
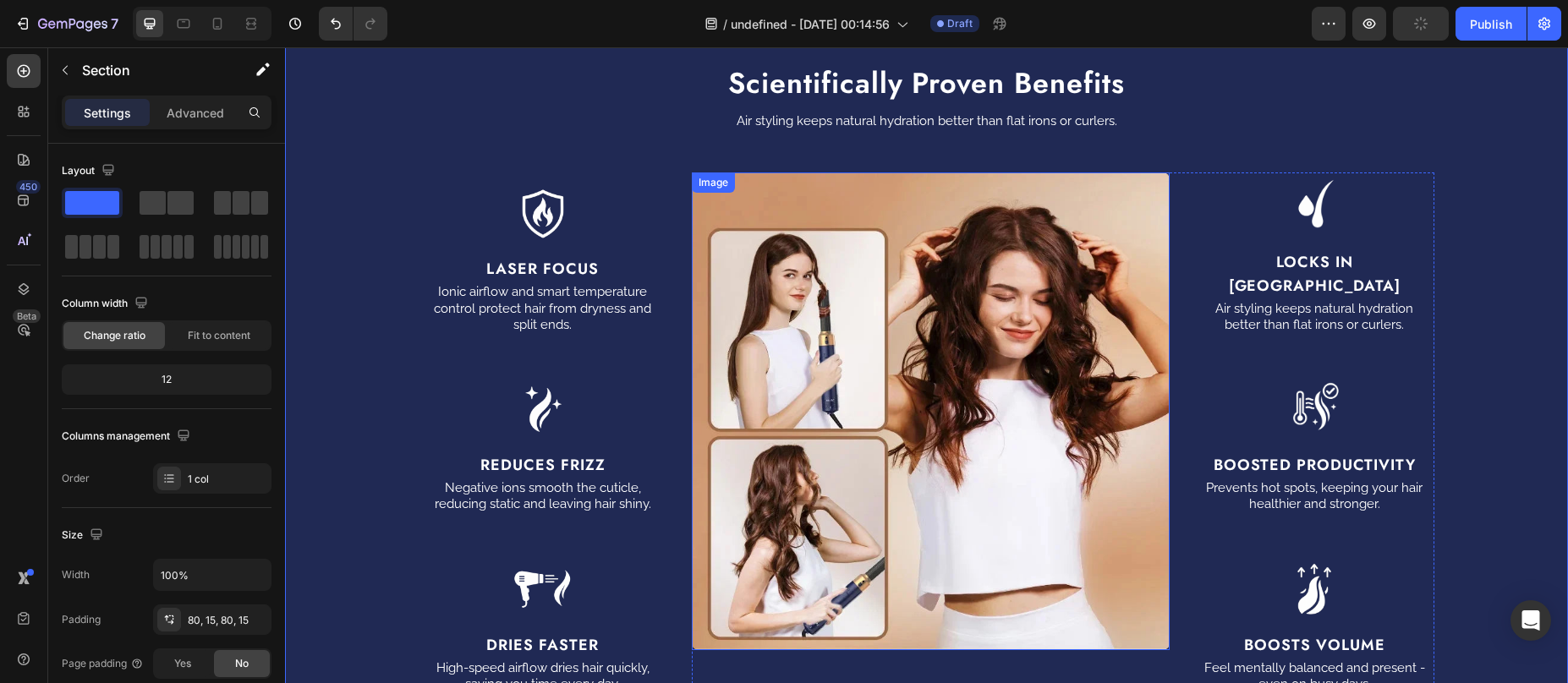
scroll to position [1535, 0]
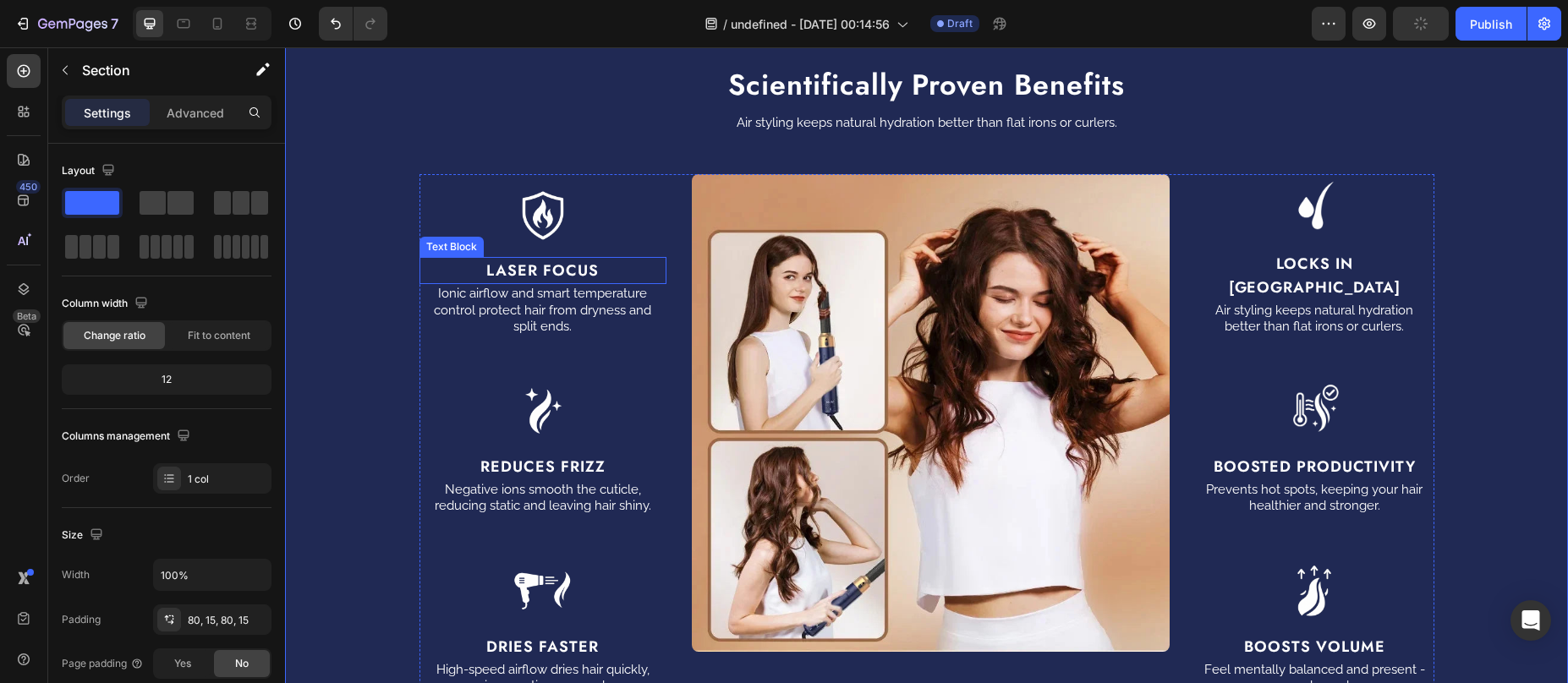
click at [554, 259] on strong "Laser Focus" at bounding box center [543, 270] width 113 height 22
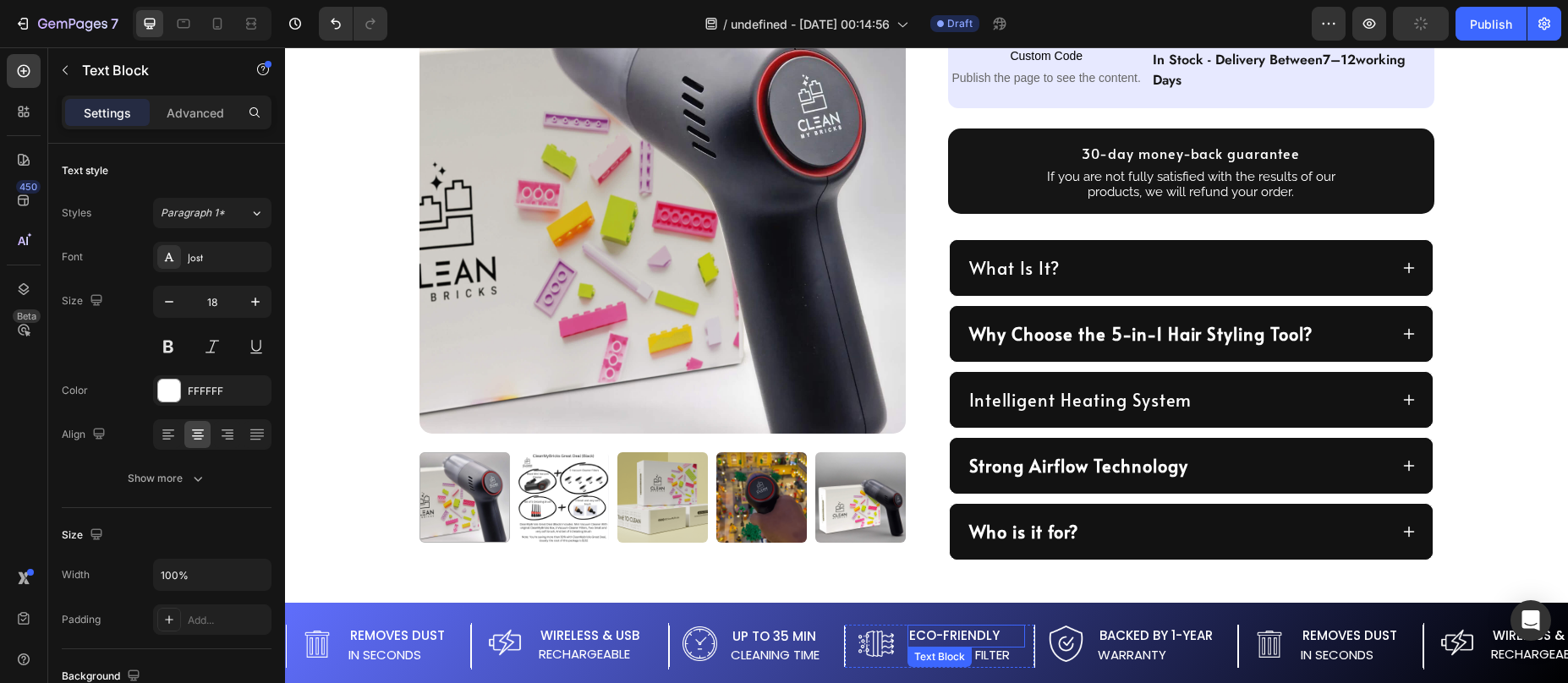
scroll to position [1203, 0]
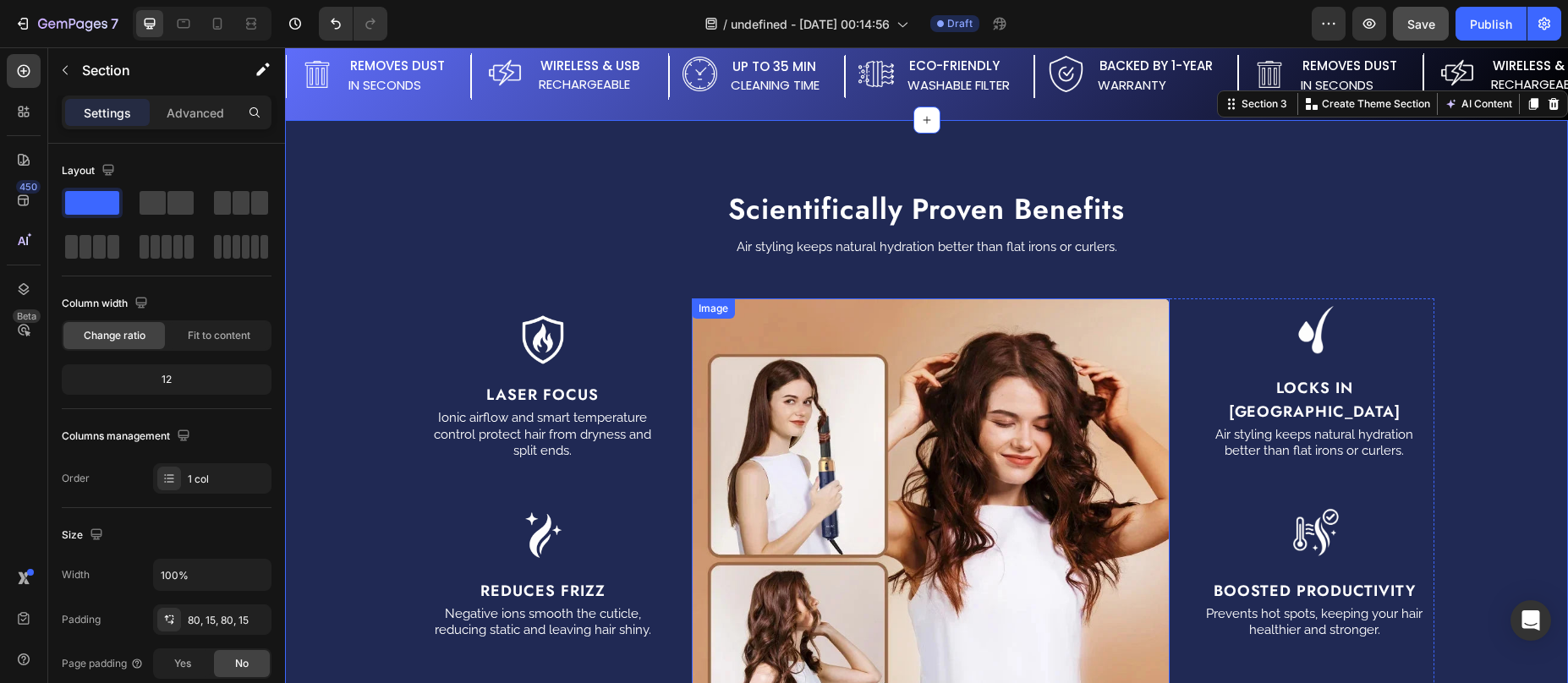
scroll to position [1389, 0]
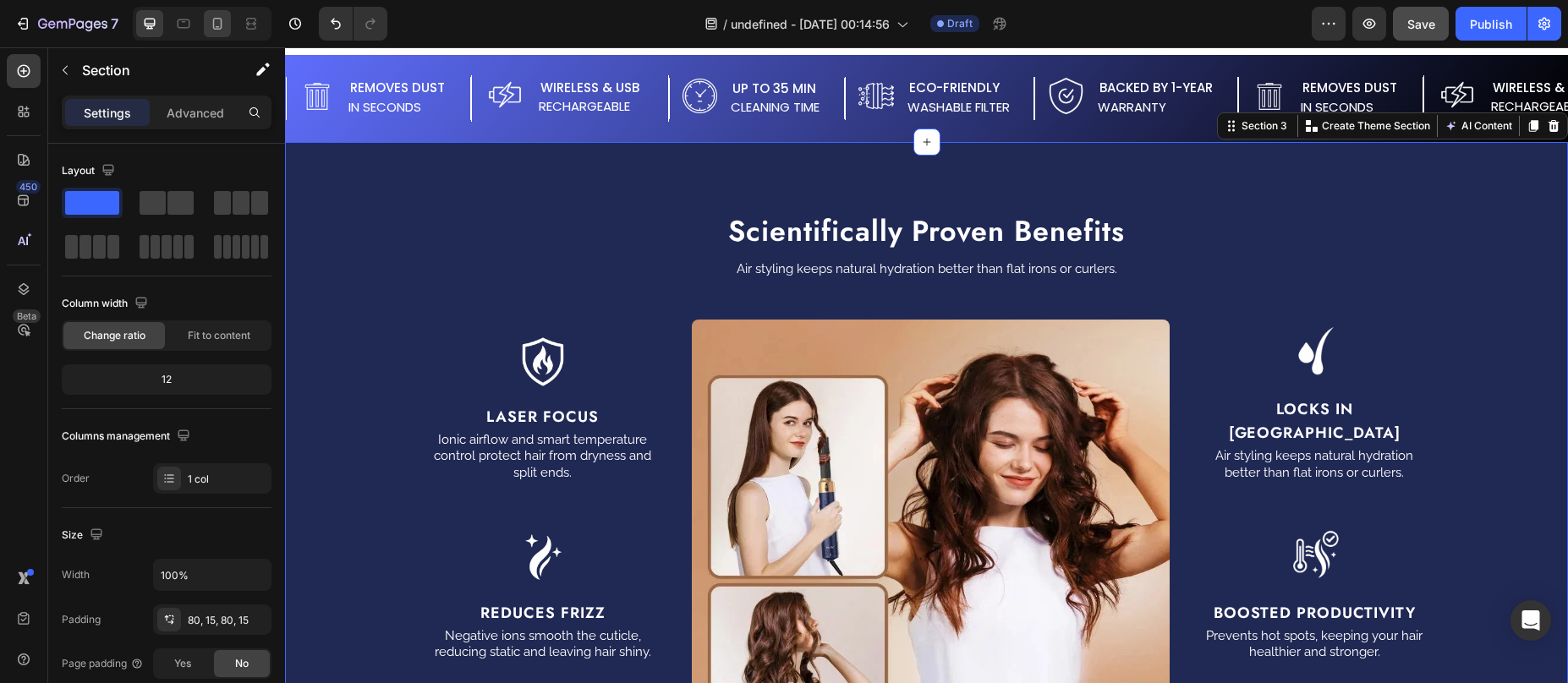
click at [216, 26] on icon at bounding box center [217, 27] width 4 height 2
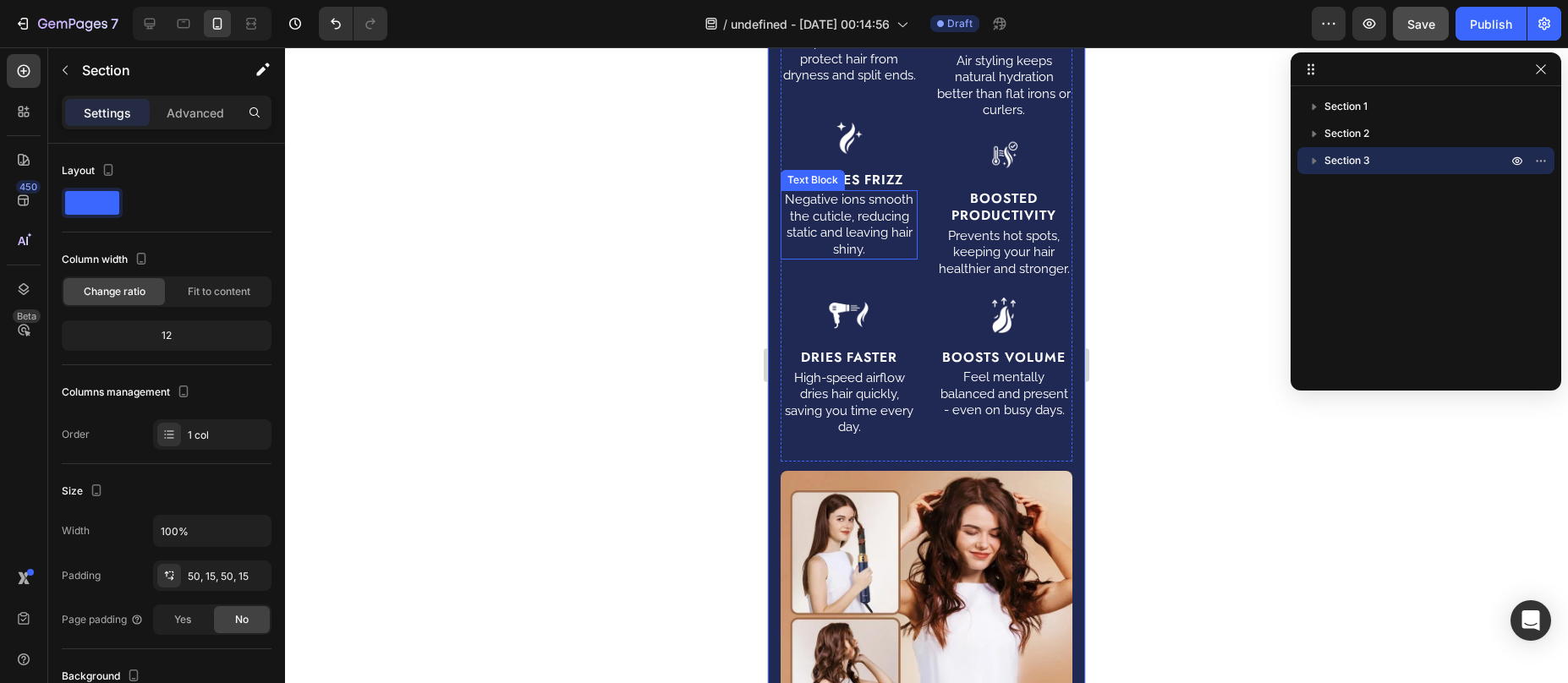
scroll to position [2074, 0]
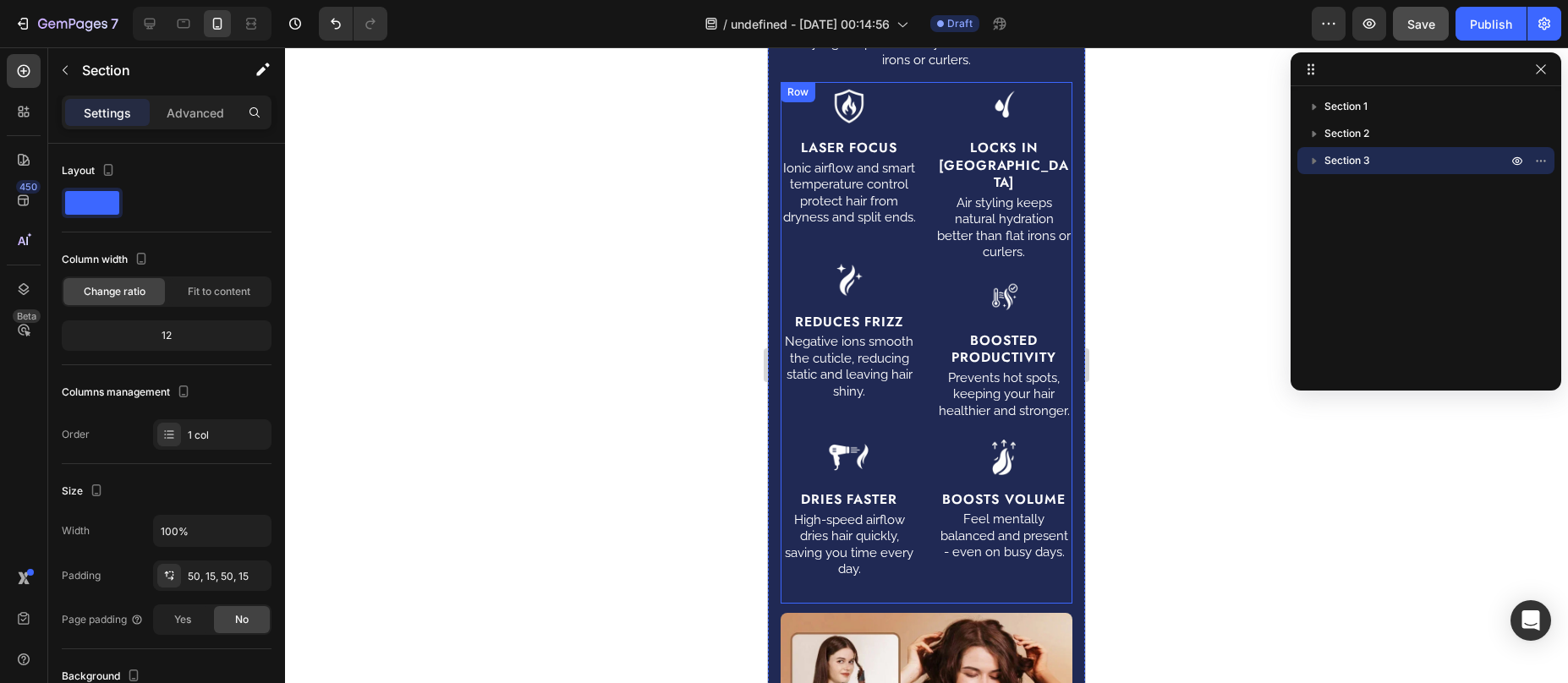
click at [914, 267] on div "Image Laser Focus Text Block Ionic airflow and smart temperature control protec…" at bounding box center [927, 342] width 292 height 520
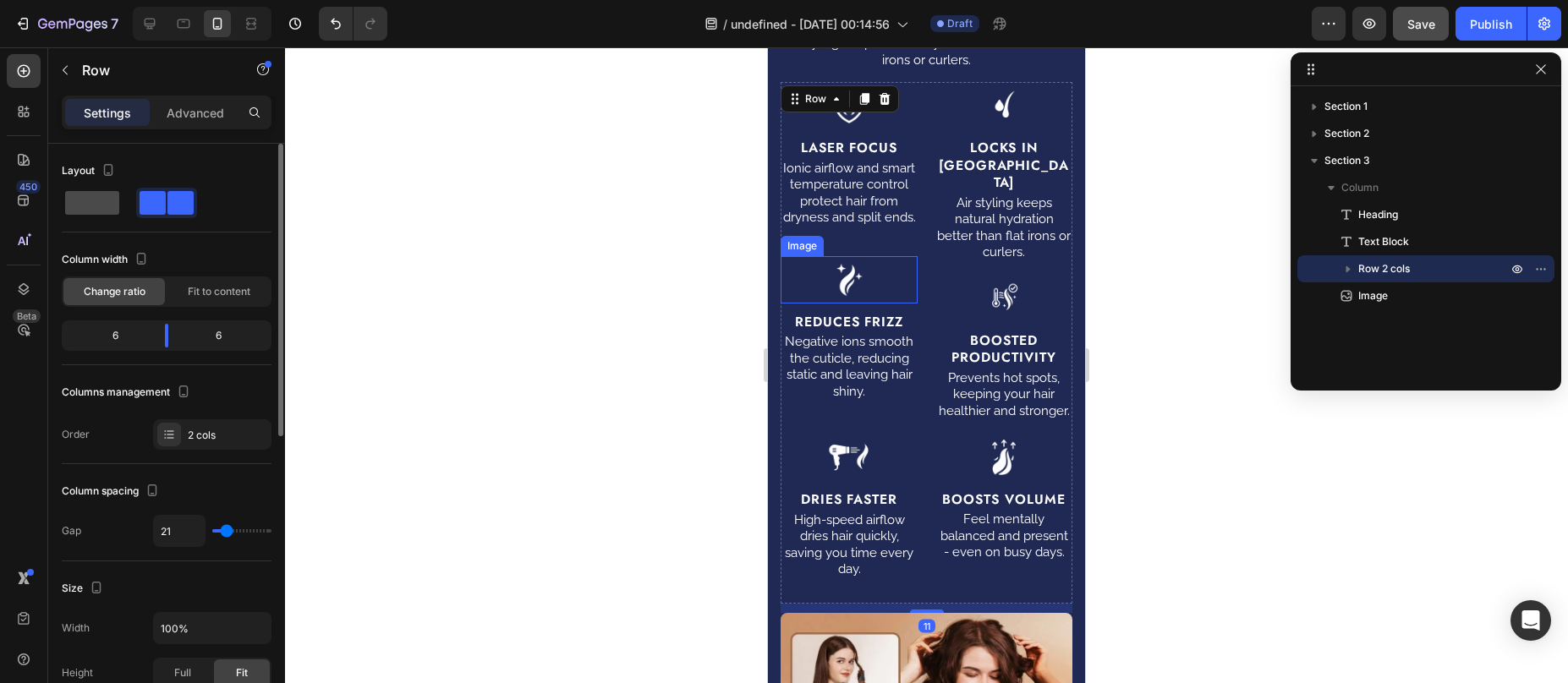
click at [84, 207] on span at bounding box center [92, 202] width 55 height 24
type input "0"
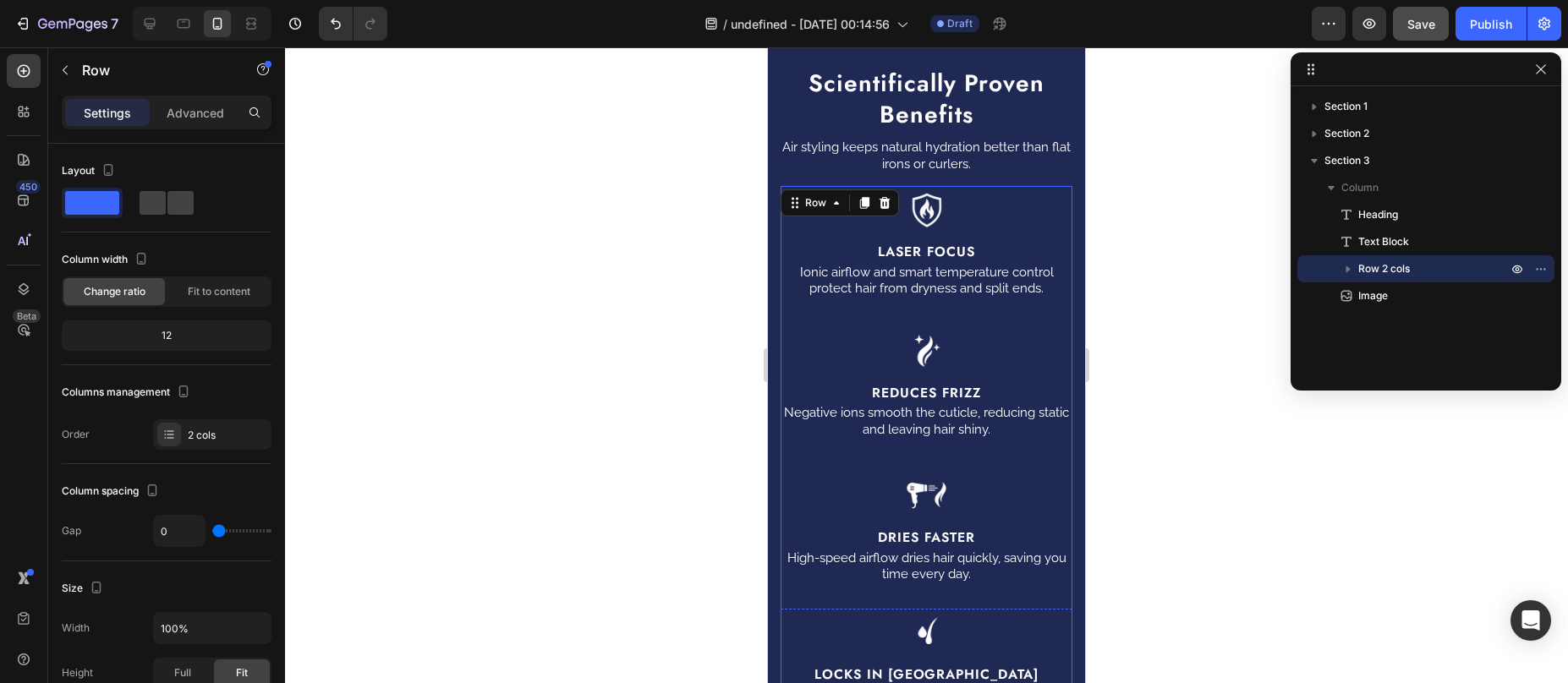
scroll to position [1750, 0]
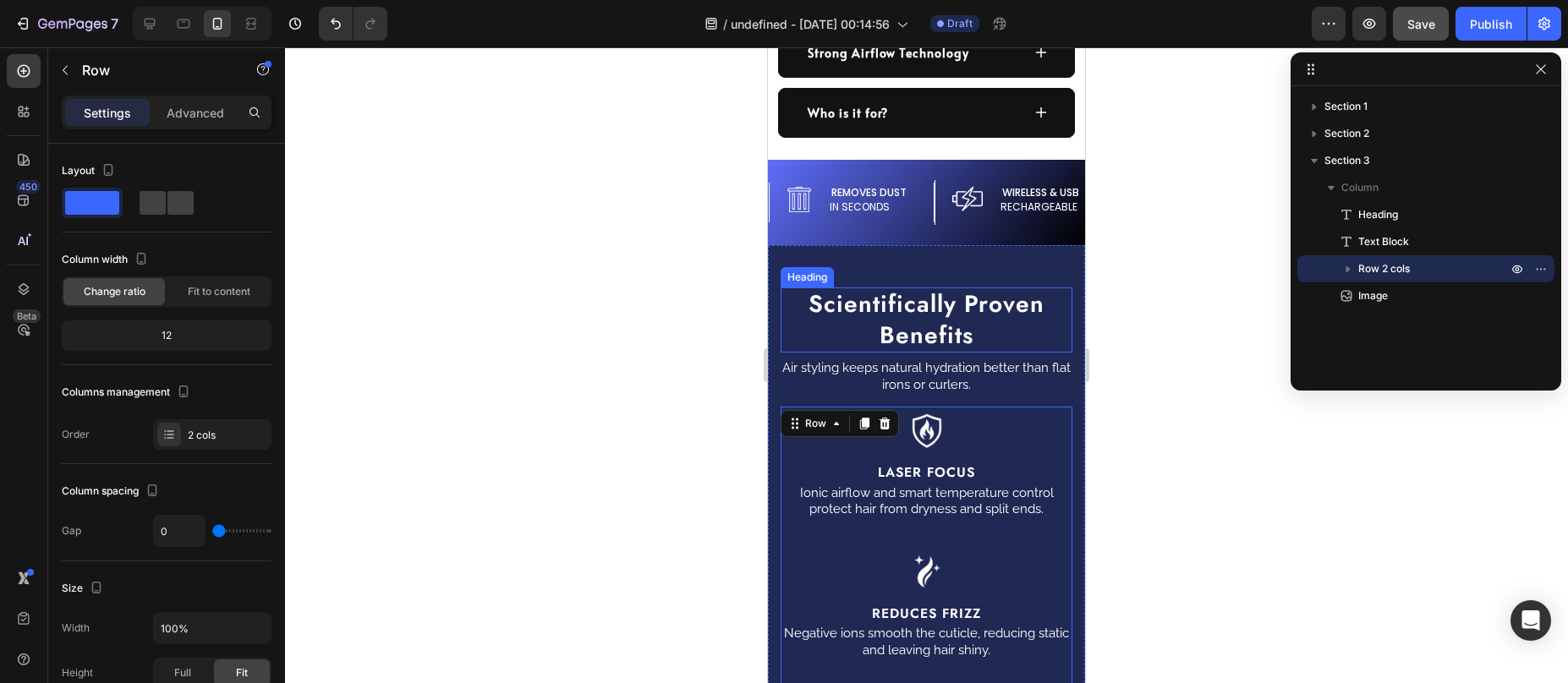
click at [979, 310] on strong "Scientifically Proven Benefits" at bounding box center [925, 319] width 235 height 65
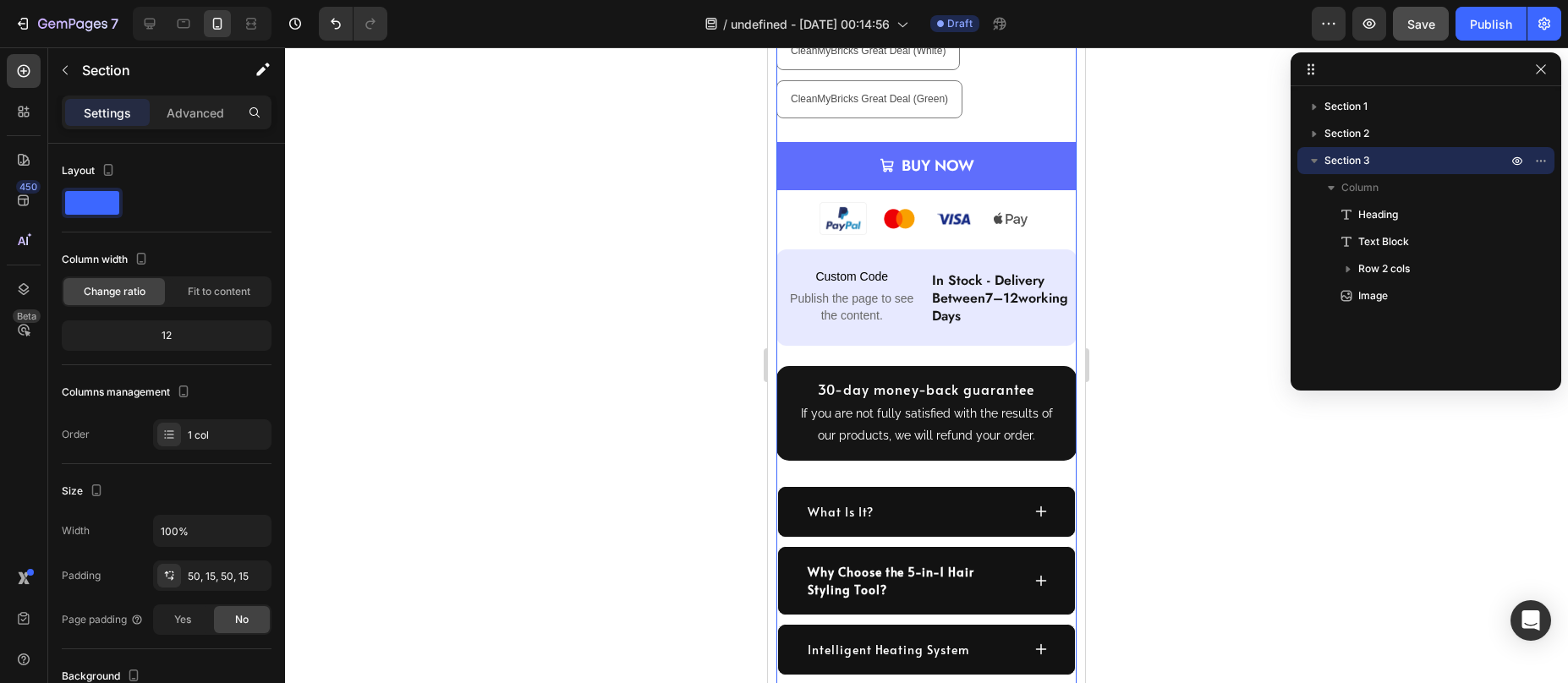
scroll to position [1093, 0]
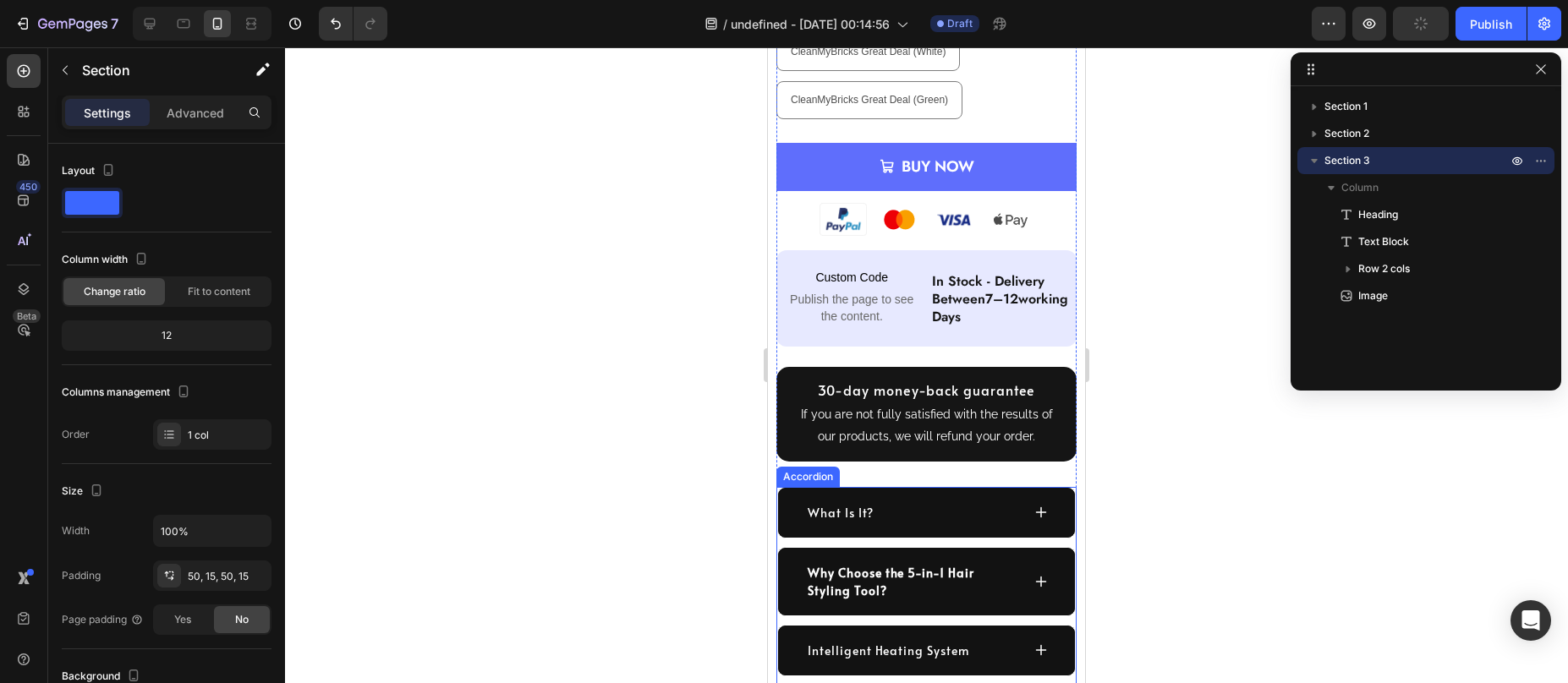
click at [1034, 505] on icon at bounding box center [1040, 512] width 13 height 13
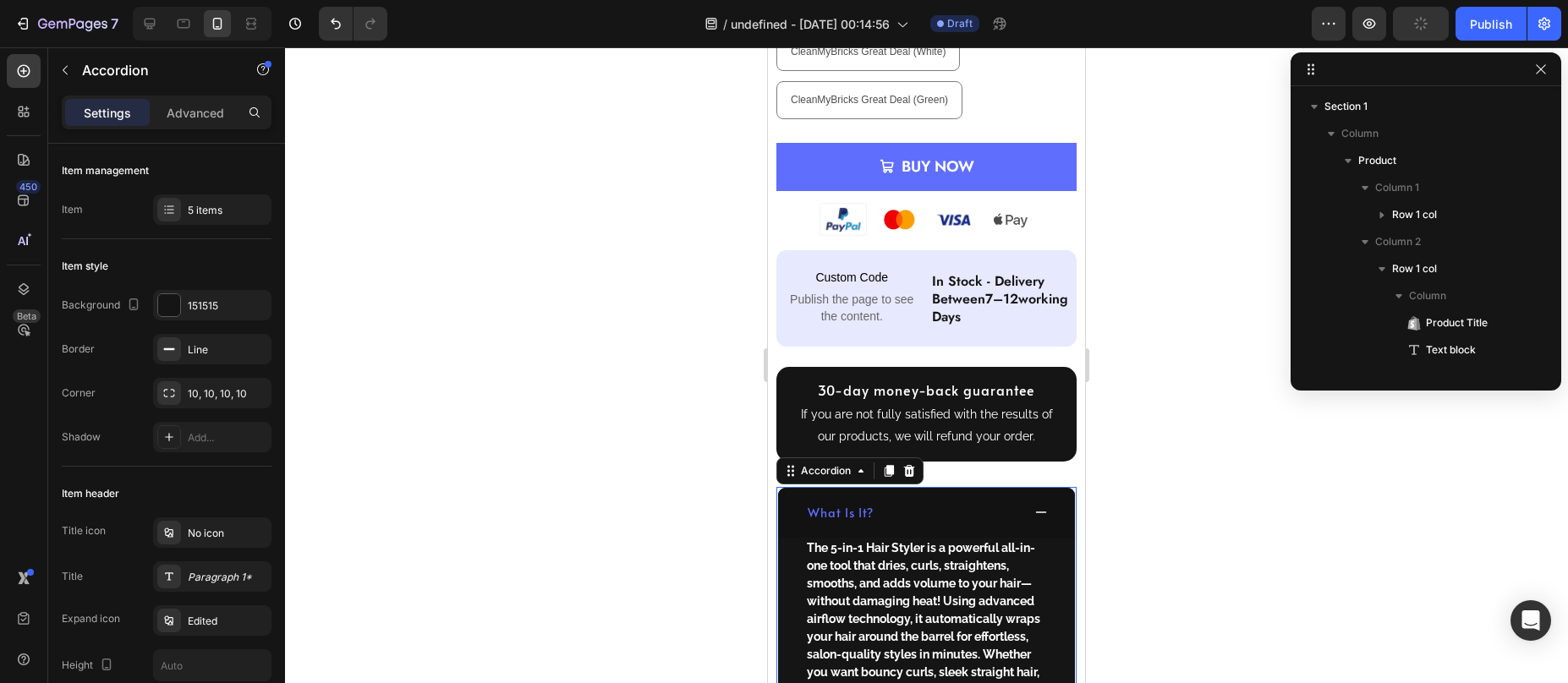
scroll to position [429, 0]
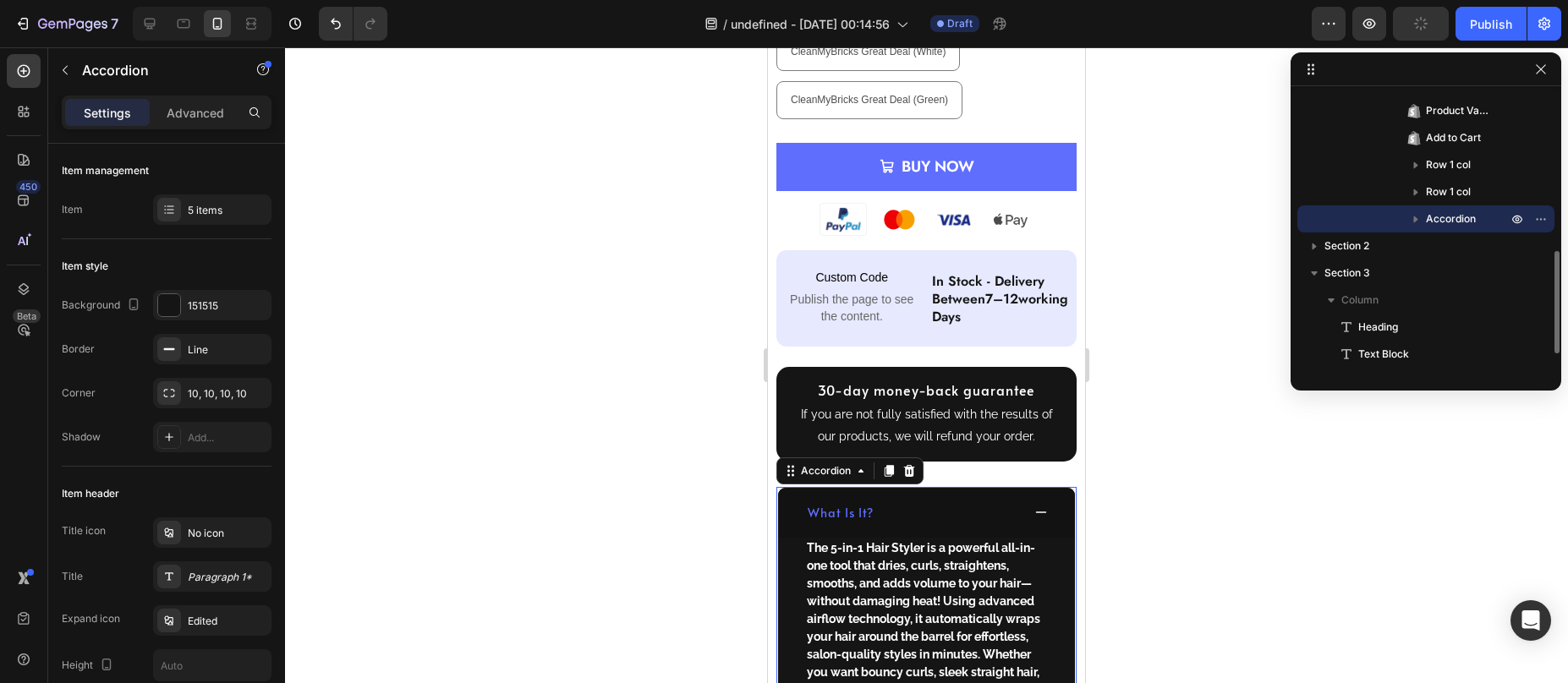
click at [1034, 505] on icon at bounding box center [1040, 512] width 13 height 13
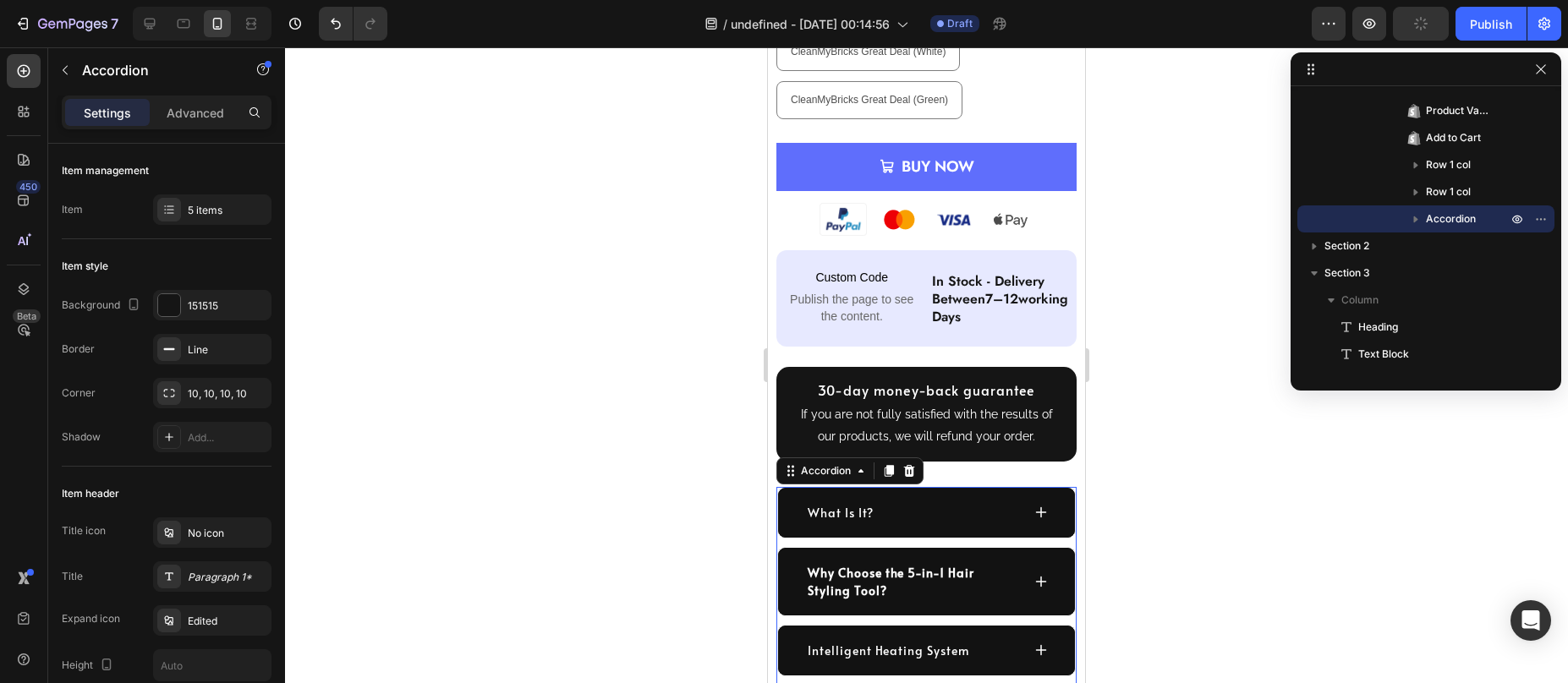
click at [1039, 559] on div "Why Choose the 5-in-1 Hair Styling Tool?" at bounding box center [927, 581] width 297 height 68
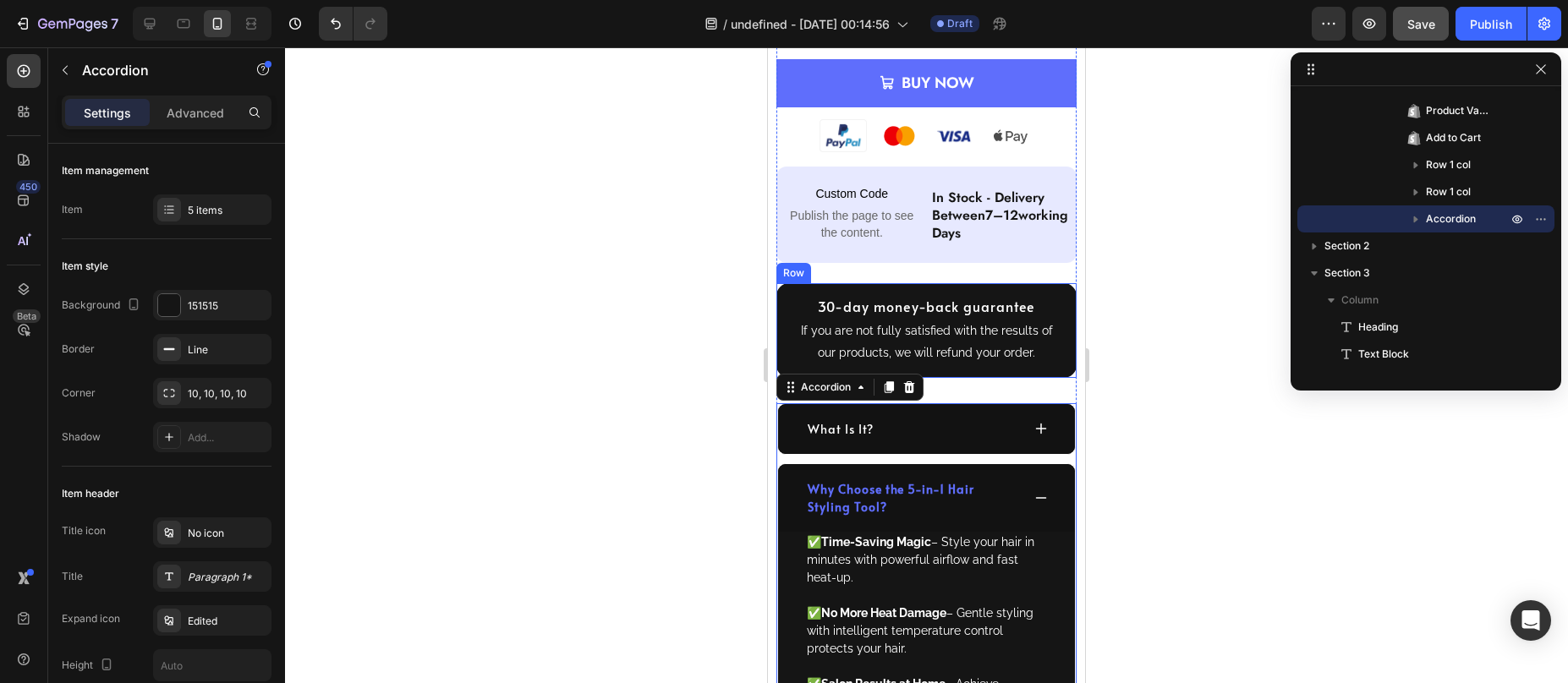
scroll to position [1336, 0]
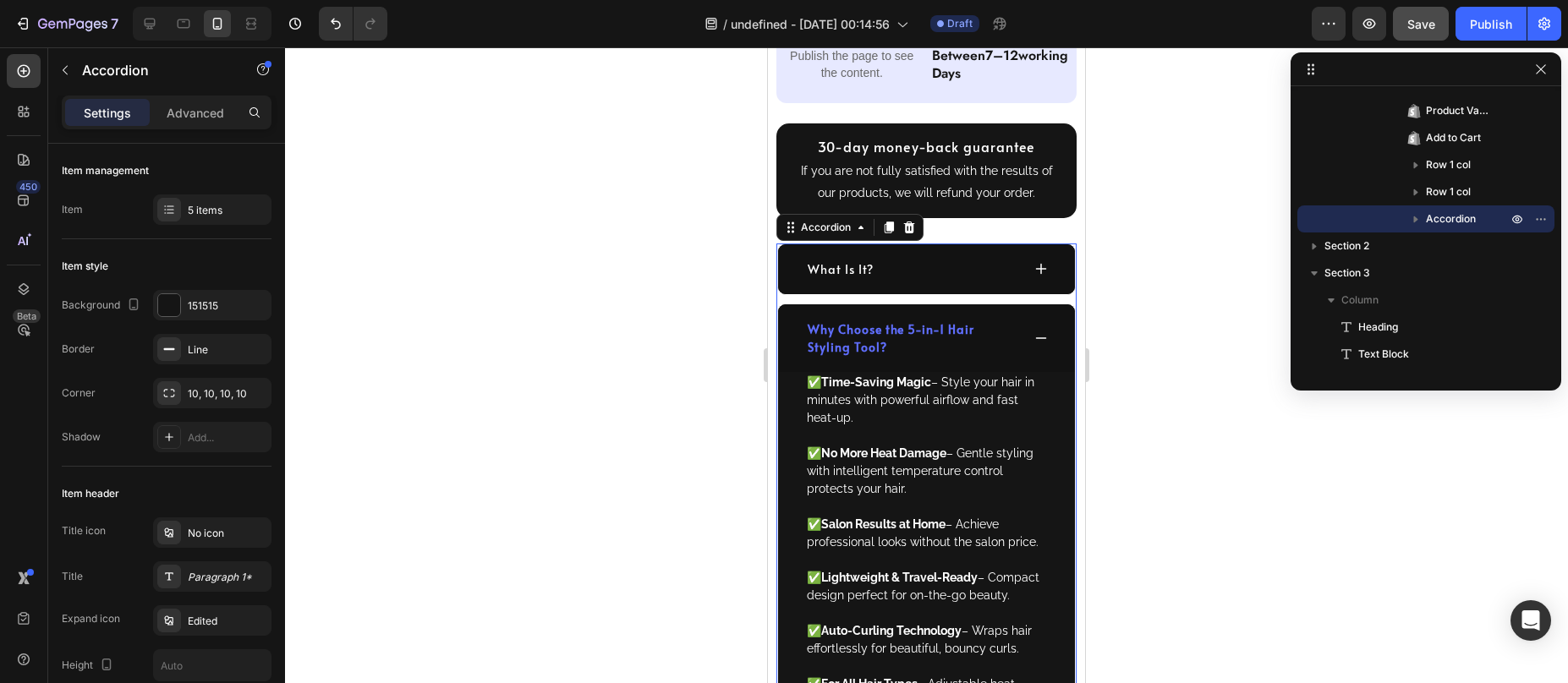
click at [903, 258] on div "What Is It?" at bounding box center [913, 269] width 215 height 23
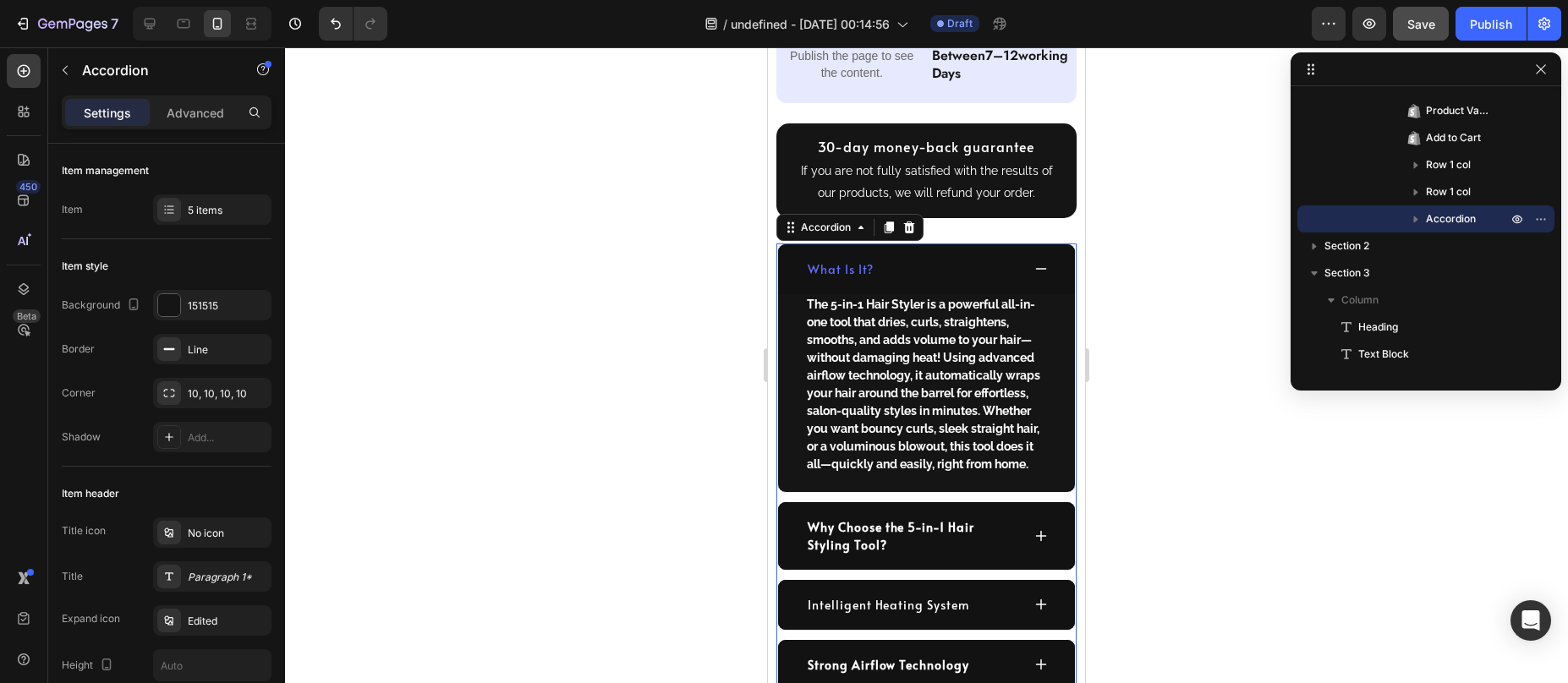
click at [903, 258] on div "What Is It?" at bounding box center [913, 269] width 215 height 23
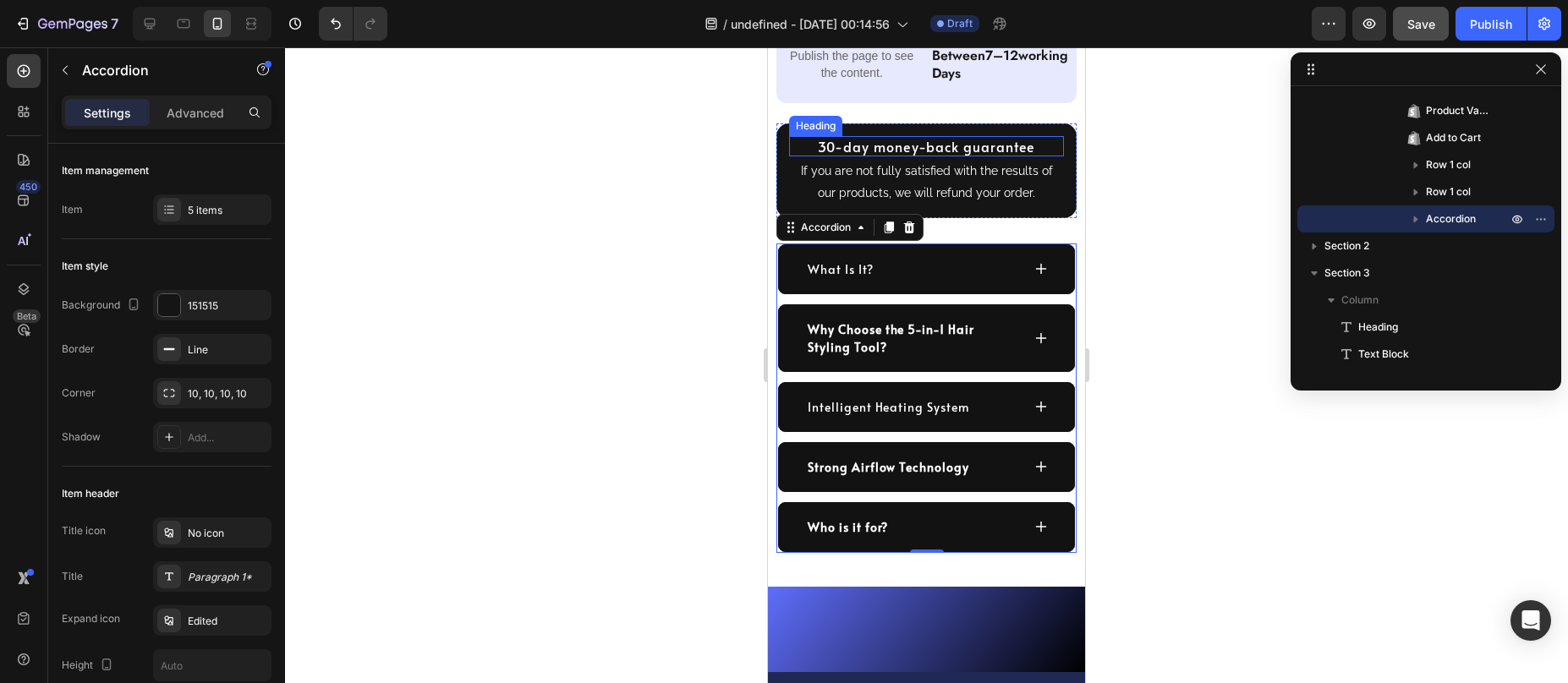
click at [860, 139] on h2 "30-day money-back guarantee" at bounding box center [926, 147] width 275 height 21
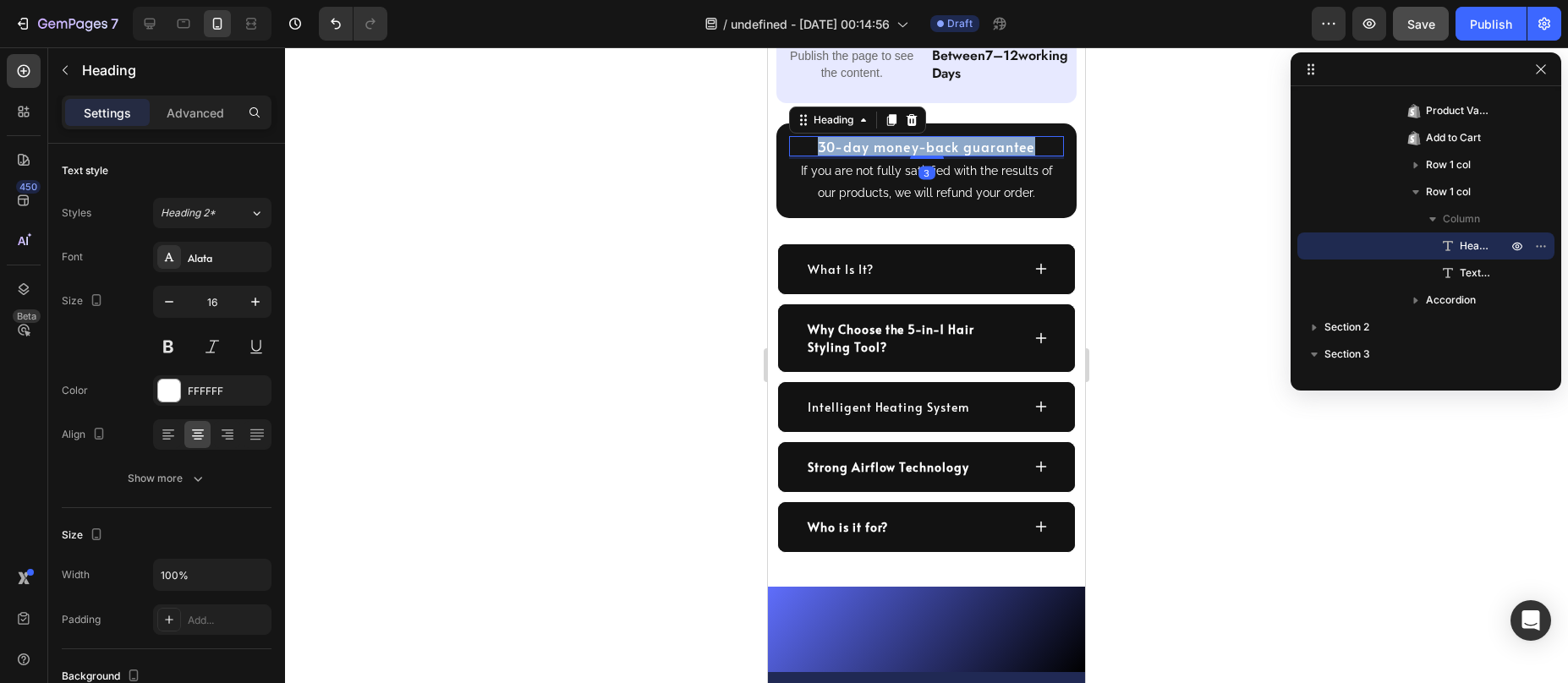
click at [860, 139] on p "30-day money-back guarantee" at bounding box center [926, 147] width 272 height 18
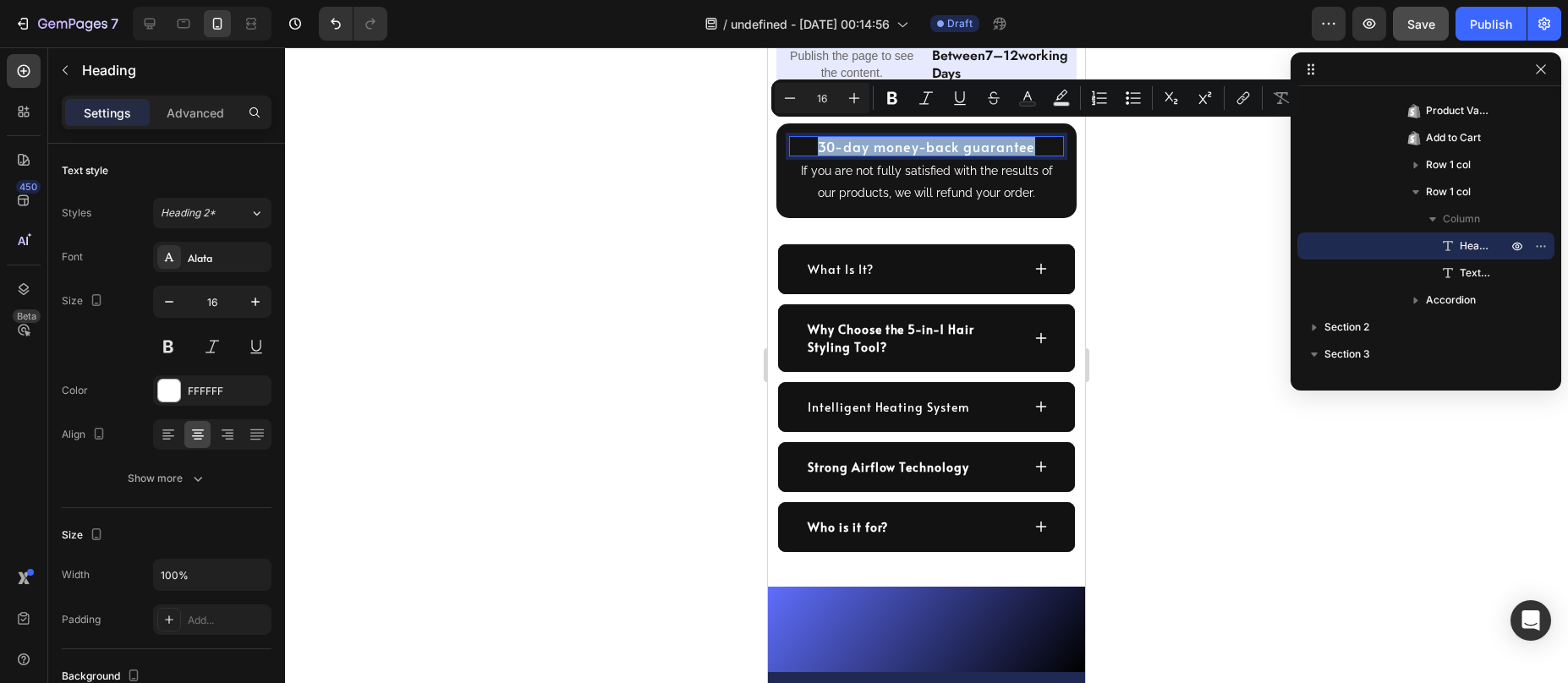
copy p "30-day money-back guarantee"
click at [885, 258] on div "What Is It?" at bounding box center [913, 269] width 215 height 23
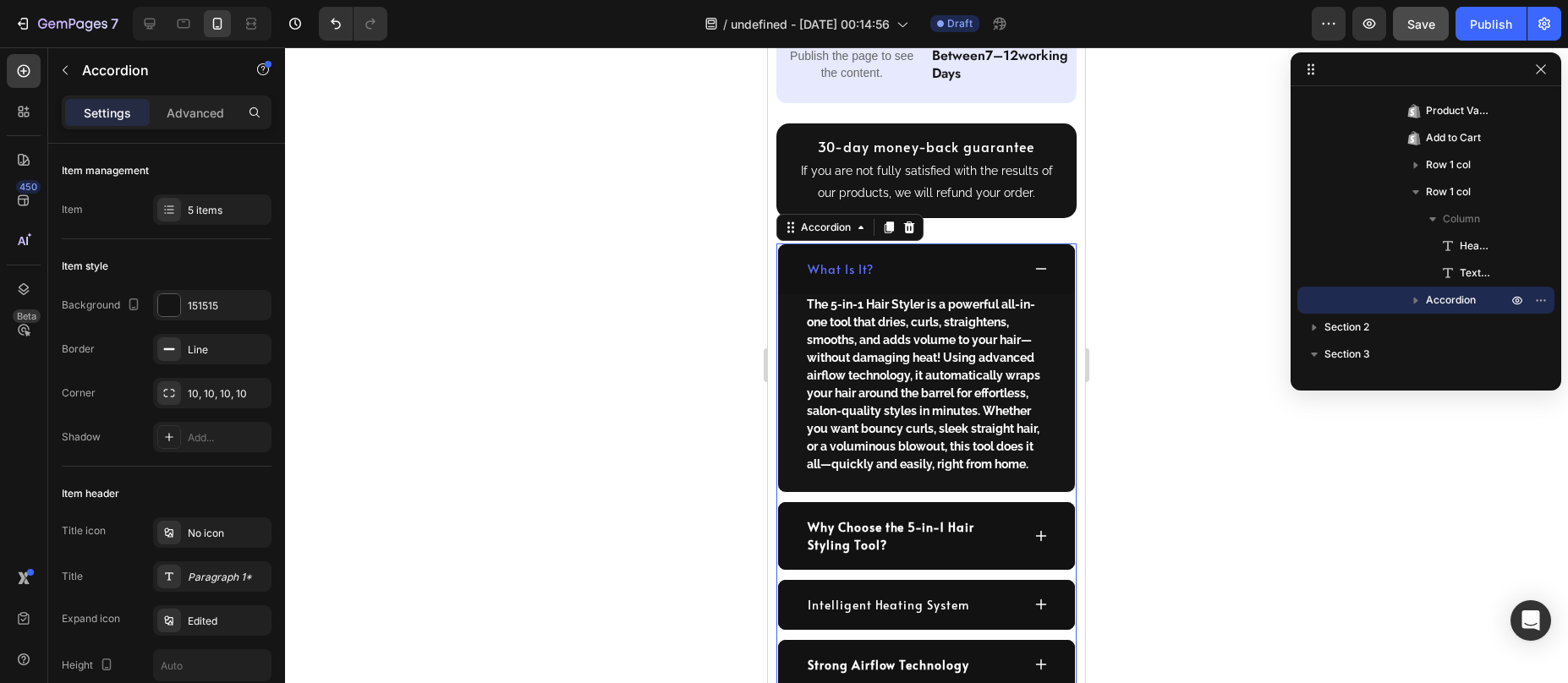
click at [861, 260] on p "What Is It?" at bounding box center [840, 269] width 66 height 18
click at [862, 260] on p "What Is It?" at bounding box center [840, 269] width 66 height 18
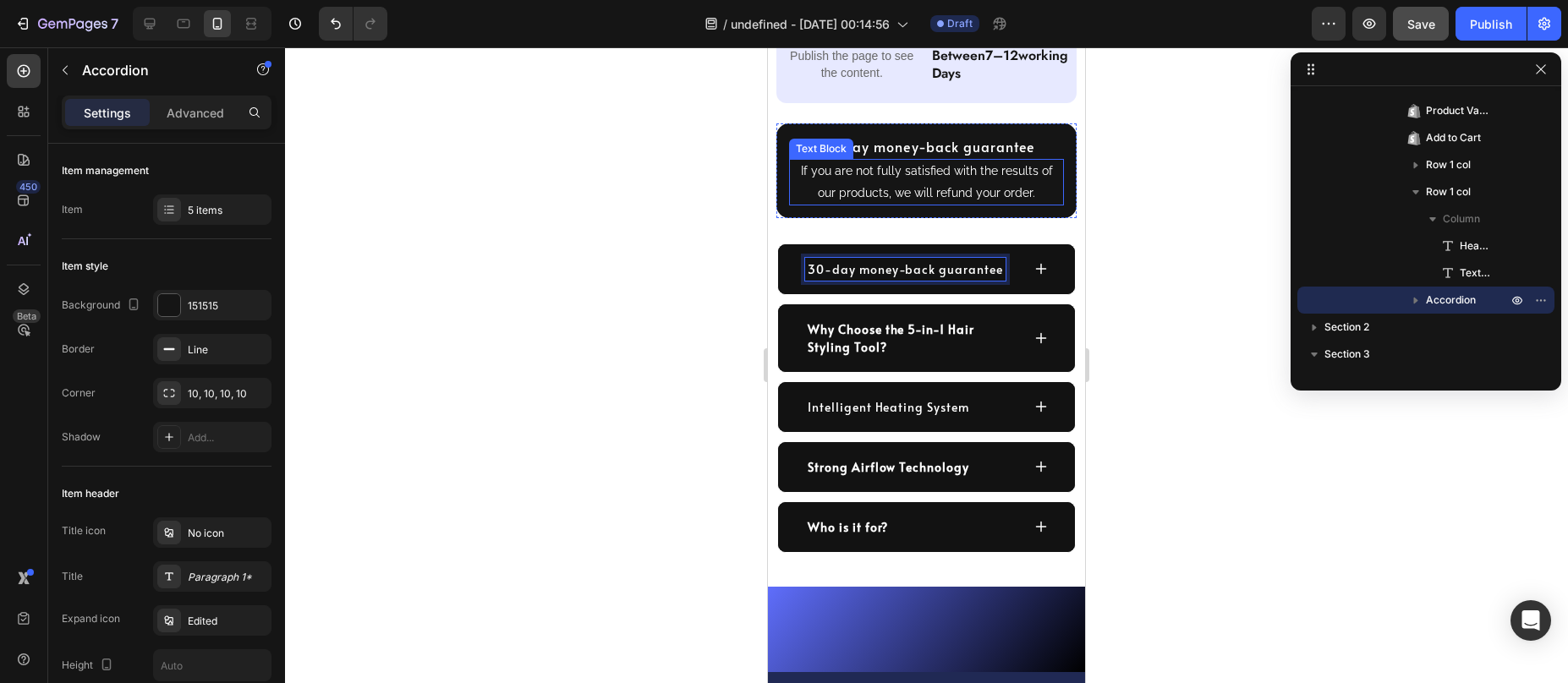
click at [900, 167] on p "If you are not fully satisfied with the results of our products, we will refund…" at bounding box center [926, 182] width 272 height 42
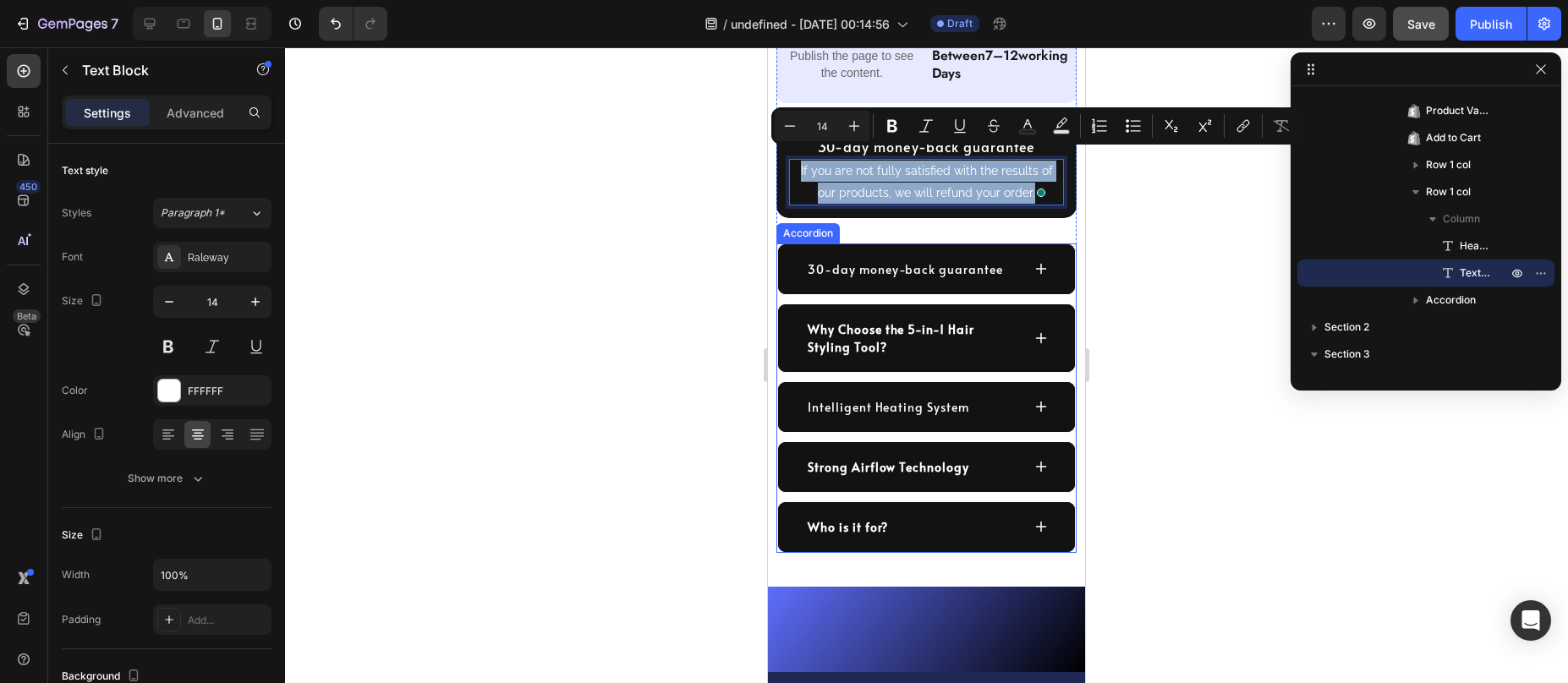
click at [1034, 262] on icon at bounding box center [1040, 268] width 13 height 13
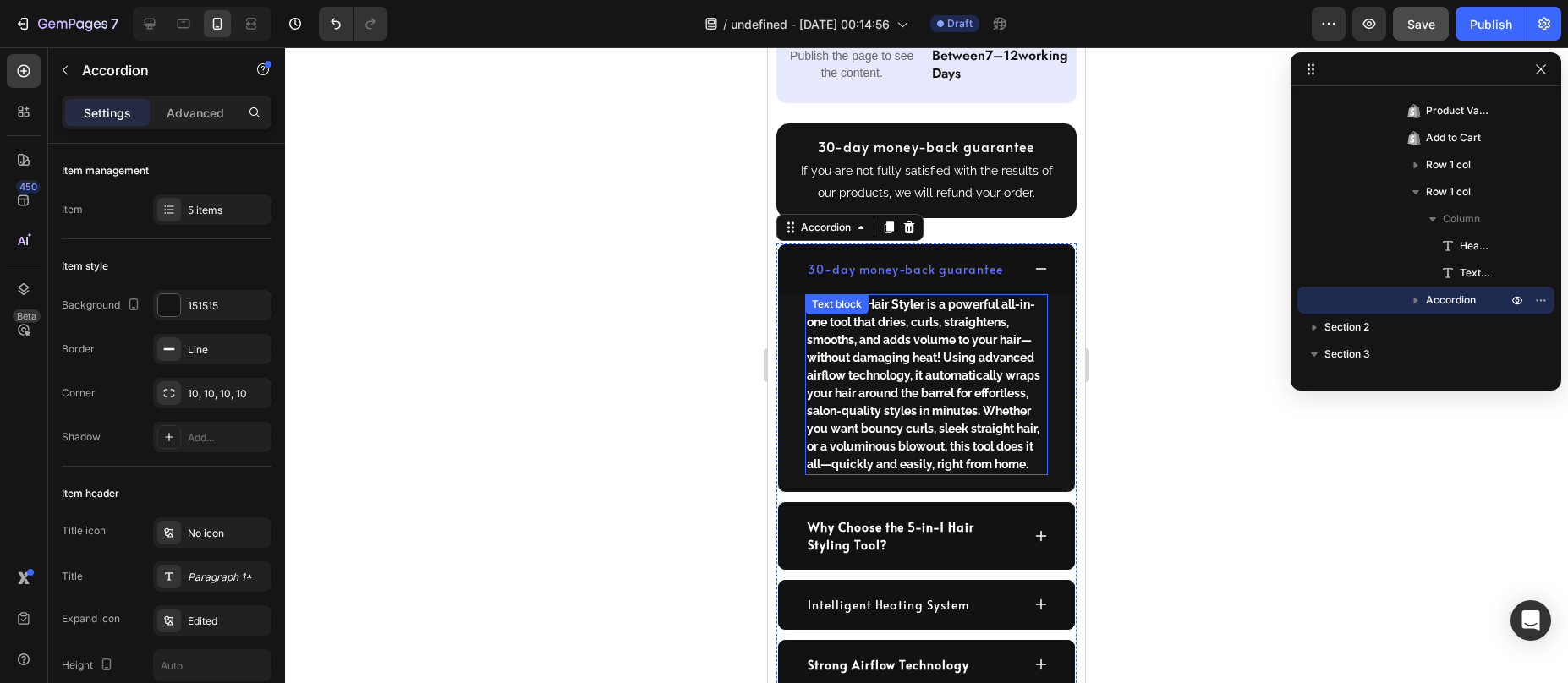
click at [902, 314] on strong "The 5-in-1 Hair Styler is a powerful all-in-one tool that dries, curls, straigh…" at bounding box center [923, 384] width 233 height 173
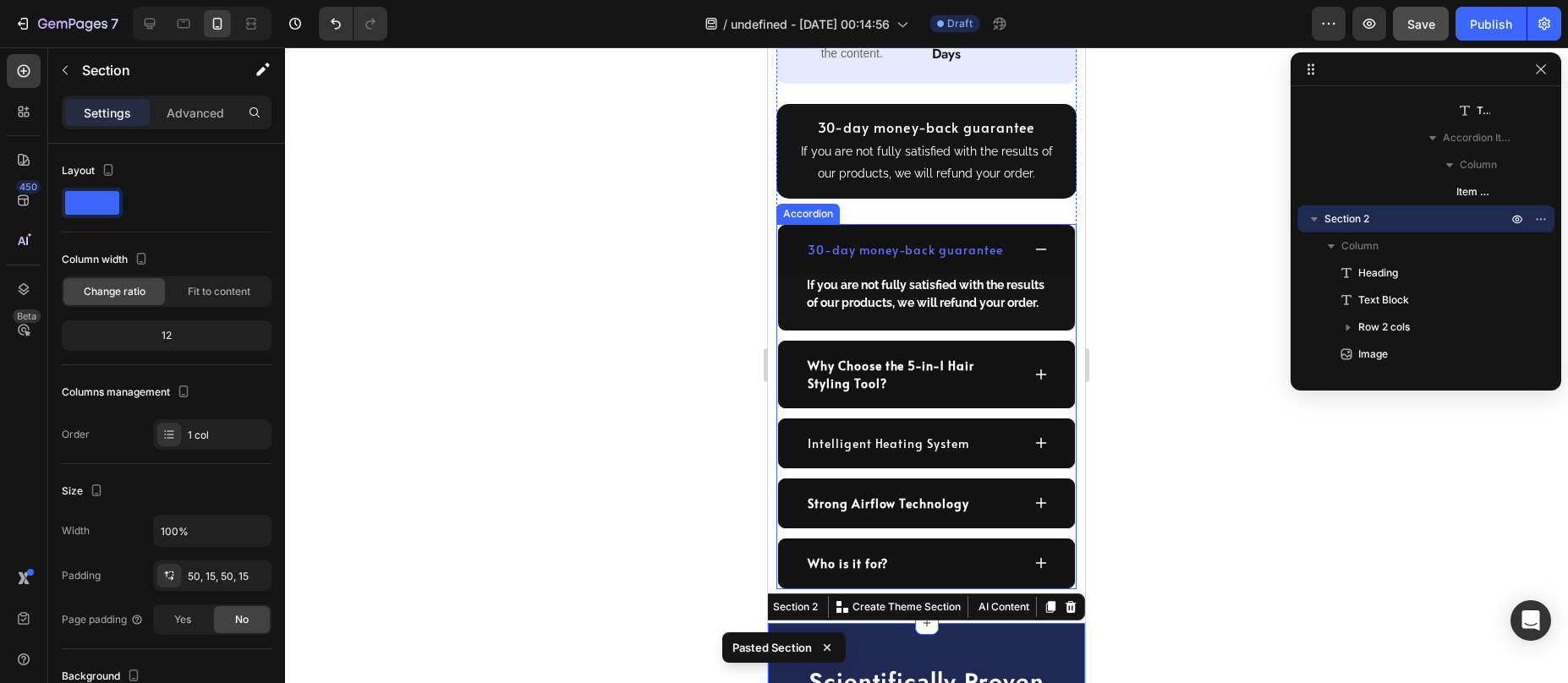
scroll to position [1355, 0]
click at [1013, 231] on div "30-day money-back guarantee" at bounding box center [927, 251] width 297 height 50
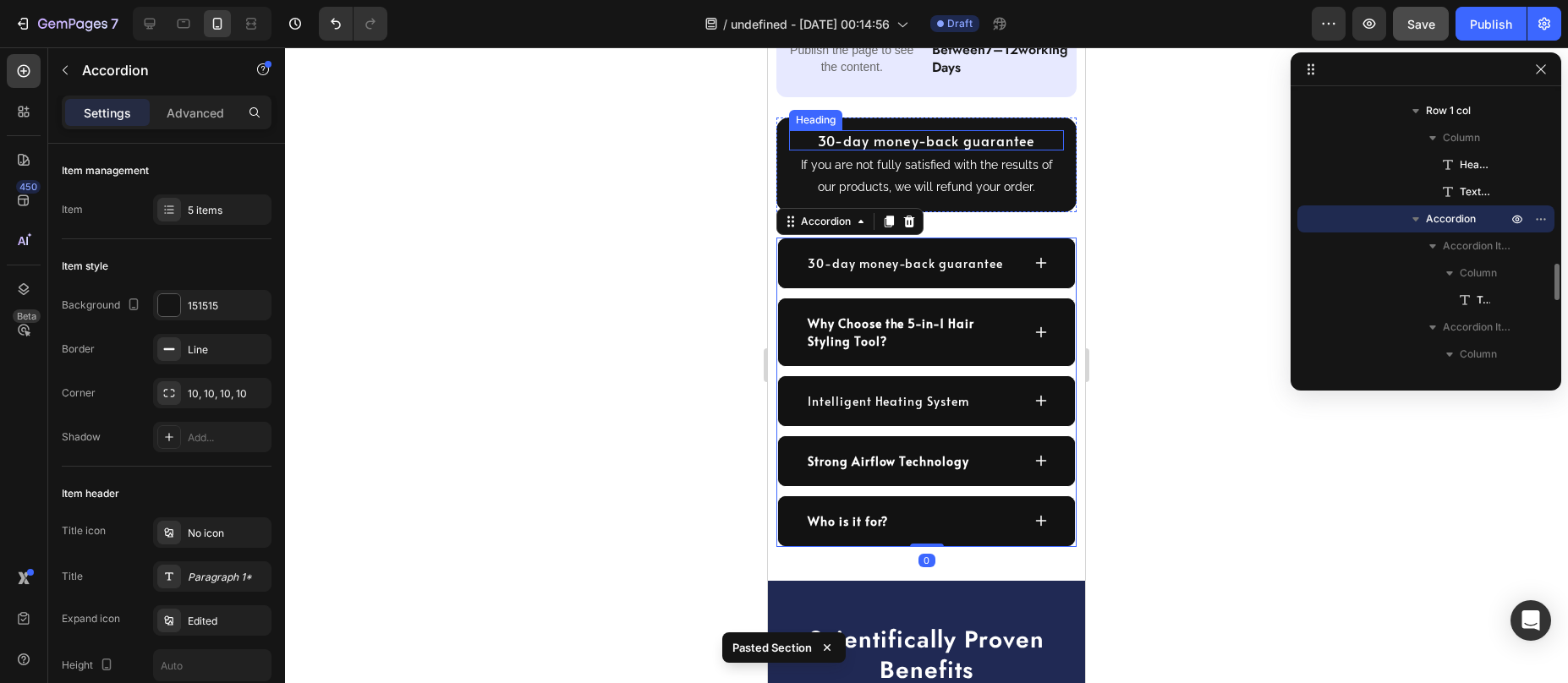
scroll to position [1339, 0]
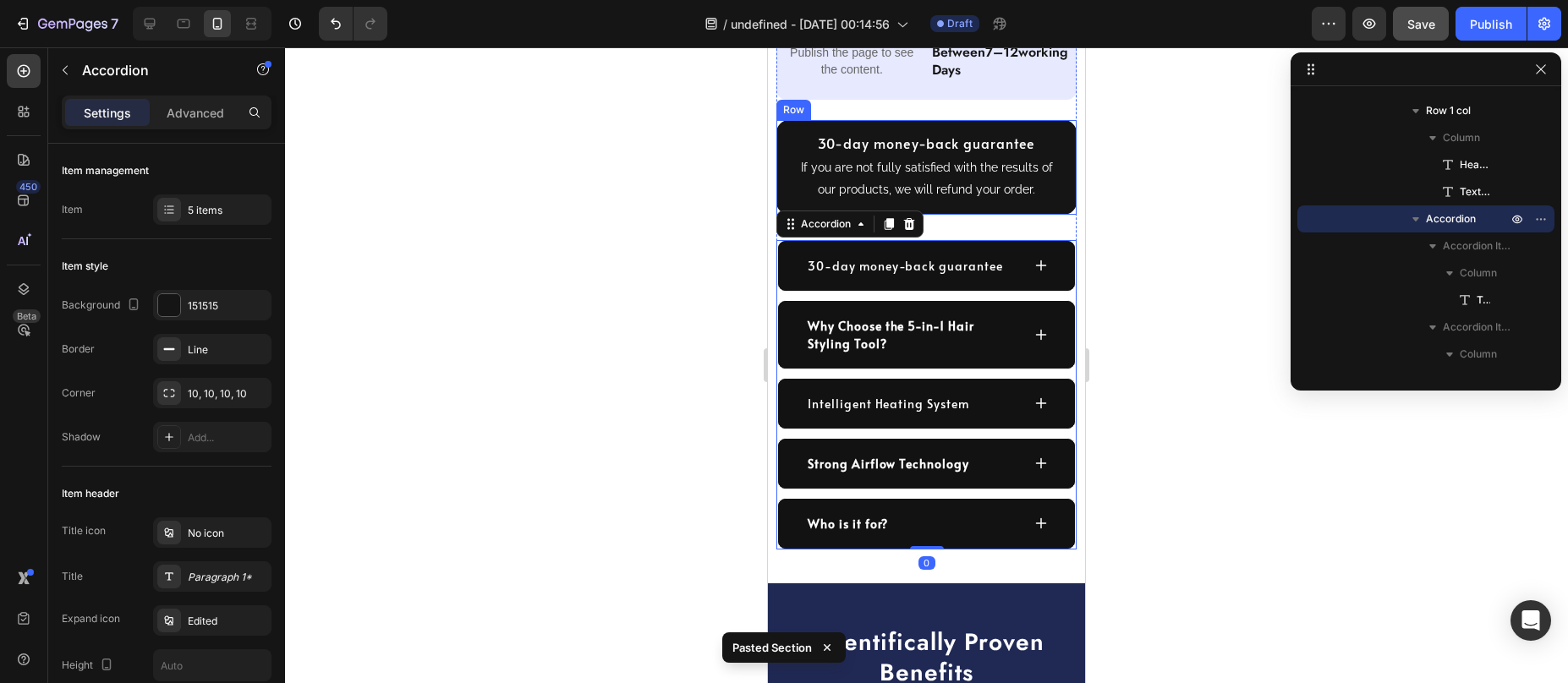
click at [1051, 120] on div "30-day money-back guarantee Heading If you are not fully satisfied with the res…" at bounding box center [926, 168] width 300 height 95
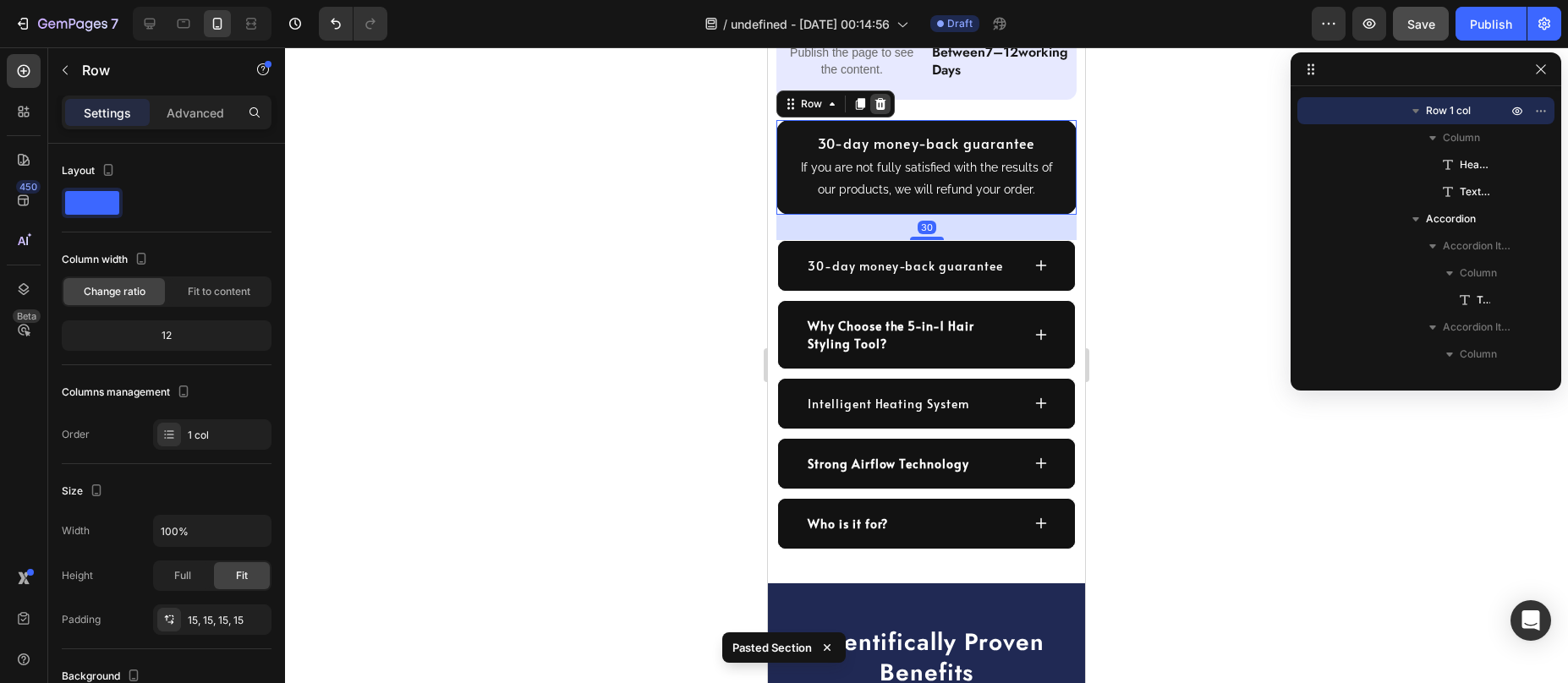
click at [888, 94] on div at bounding box center [880, 104] width 20 height 20
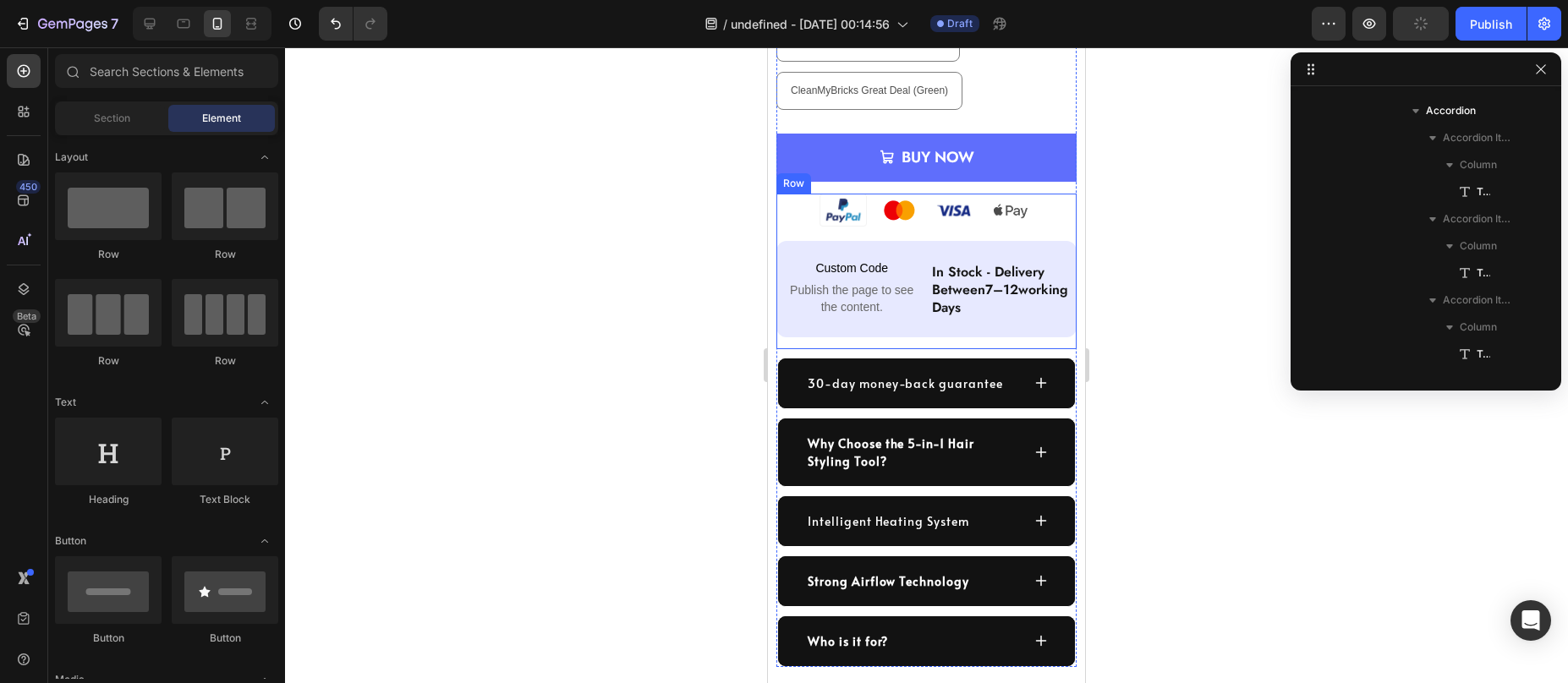
scroll to position [1101, 0]
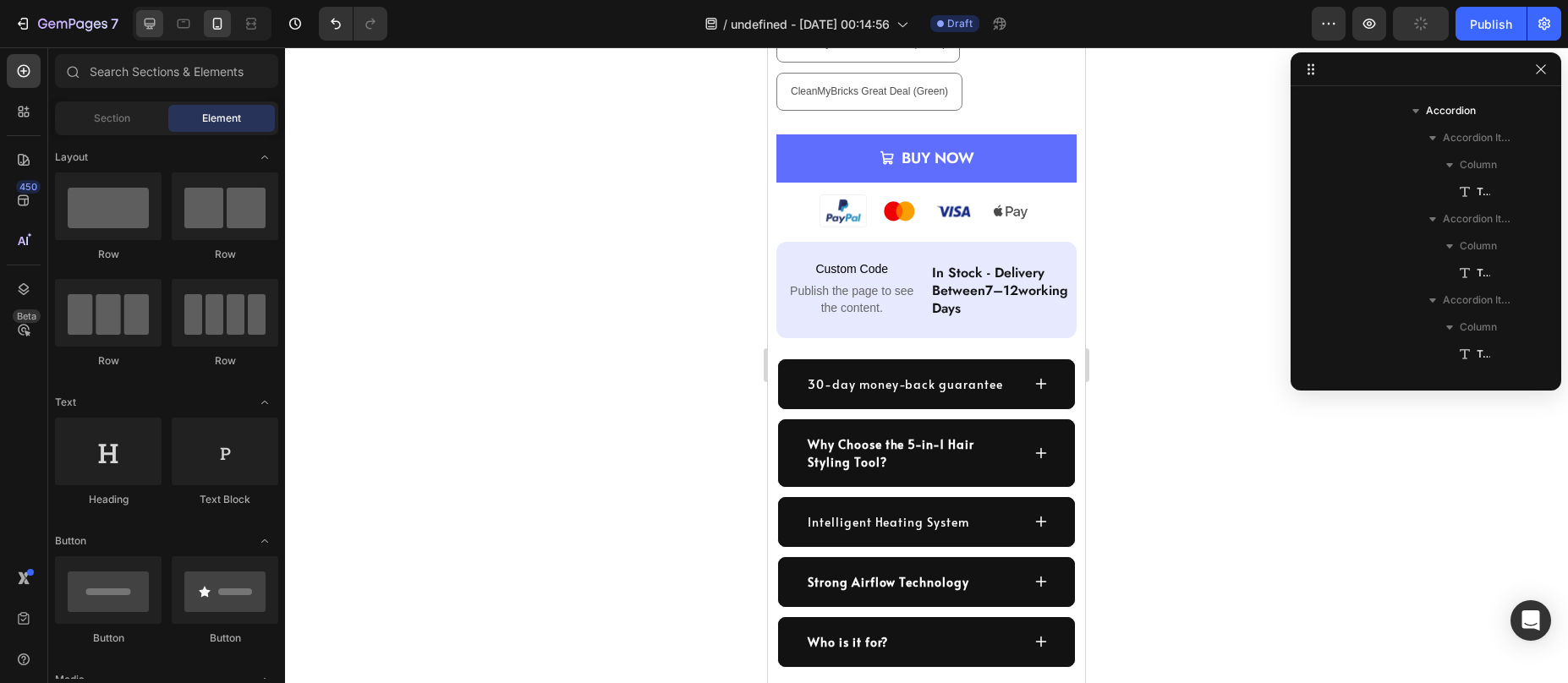
click at [149, 24] on icon at bounding box center [150, 24] width 11 height 11
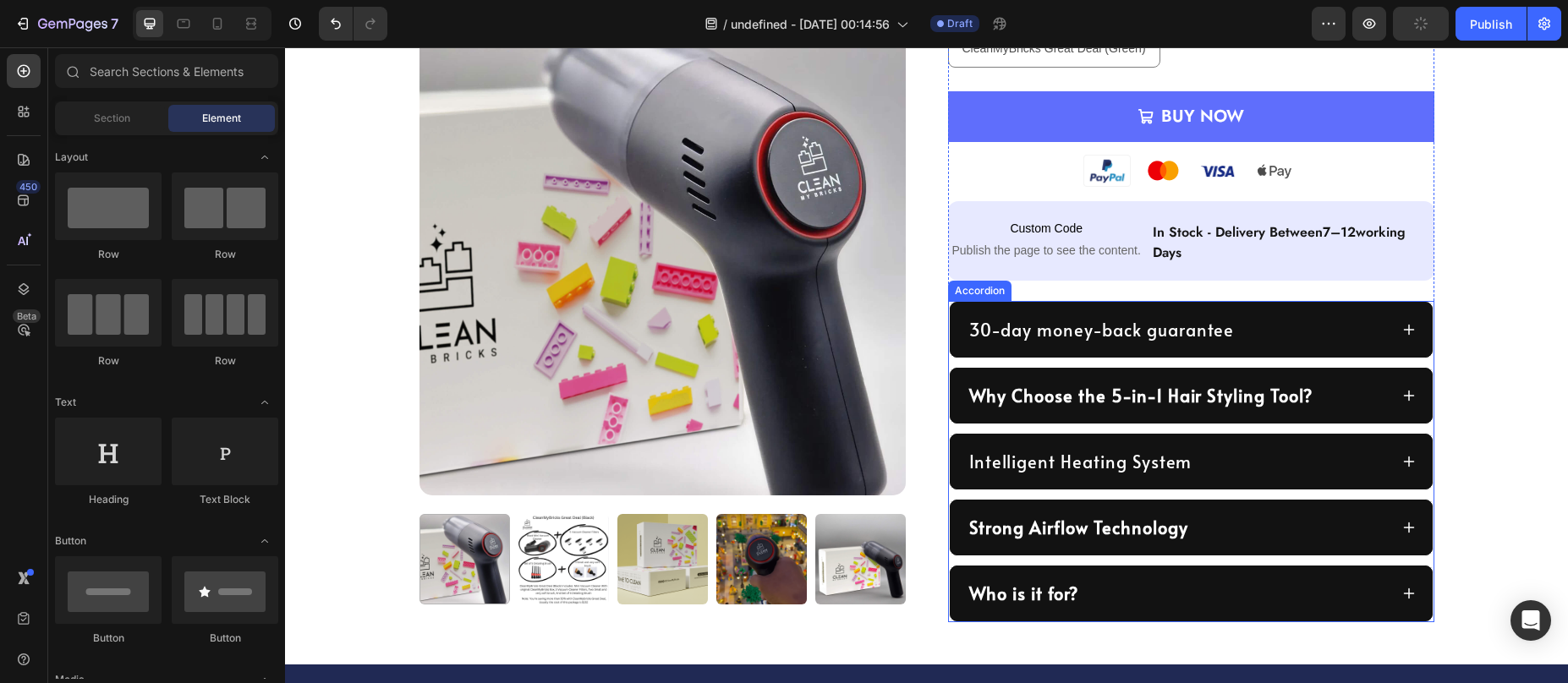
scroll to position [668, 0]
click at [1128, 335] on p "30-day money-back guarantee" at bounding box center [1102, 331] width 266 height 24
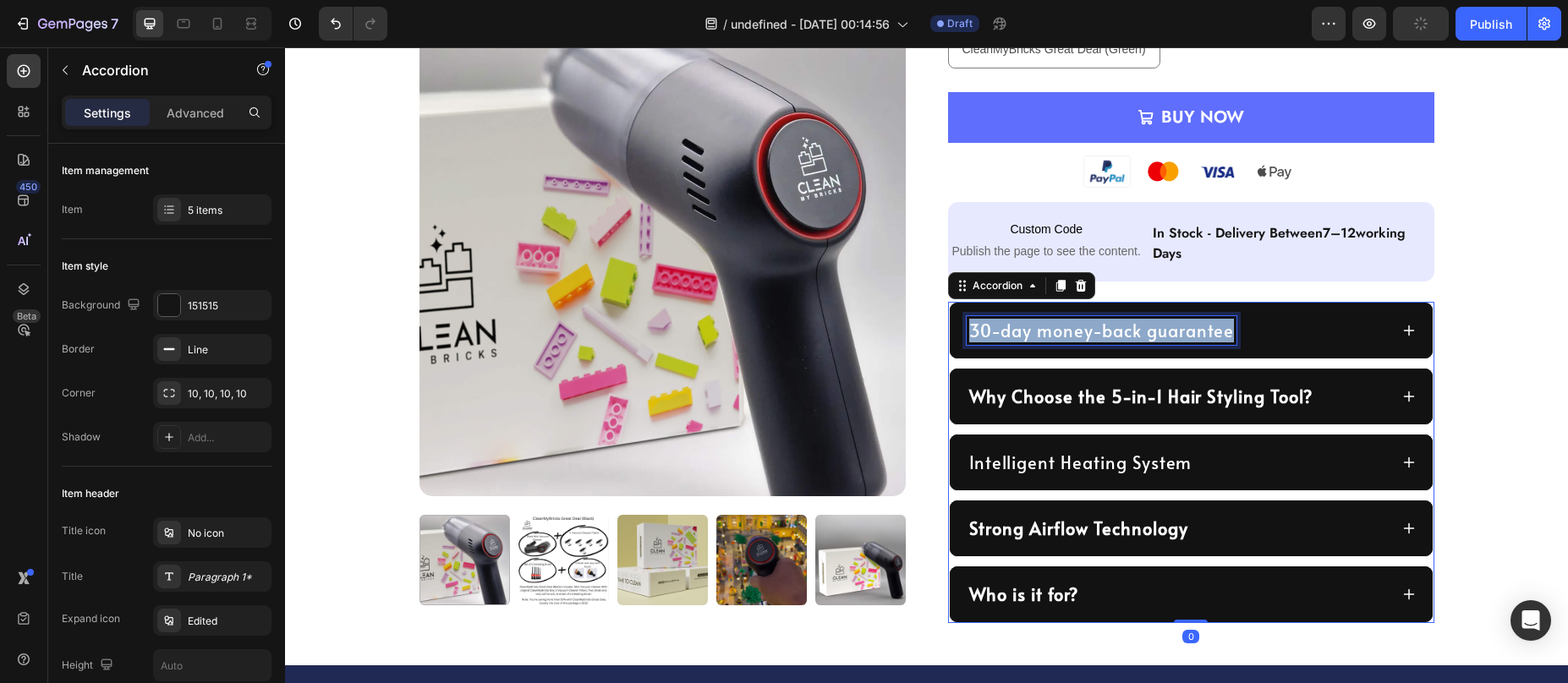
click at [1128, 335] on p "30-day money-back guarantee" at bounding box center [1102, 331] width 266 height 24
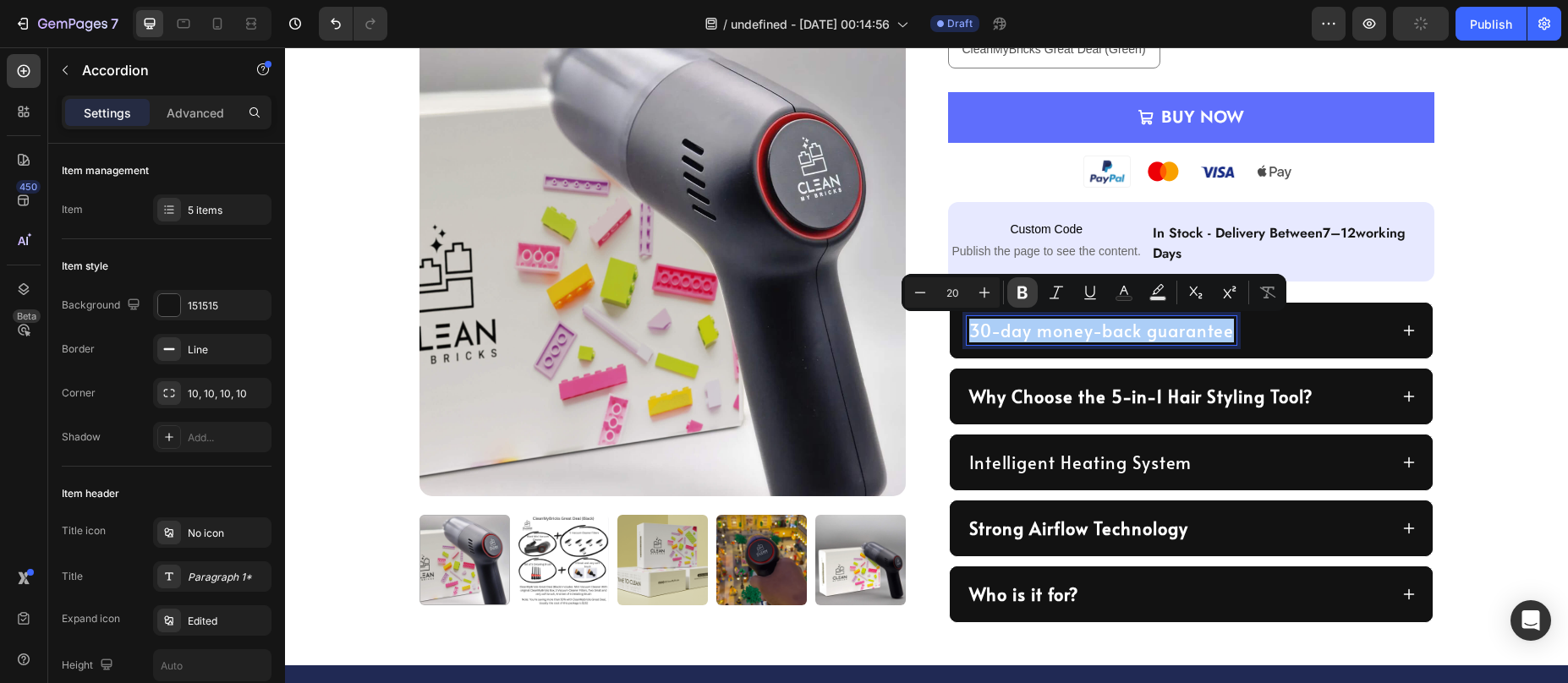
click at [1020, 288] on icon "Editor contextual toolbar" at bounding box center [1023, 293] width 11 height 12
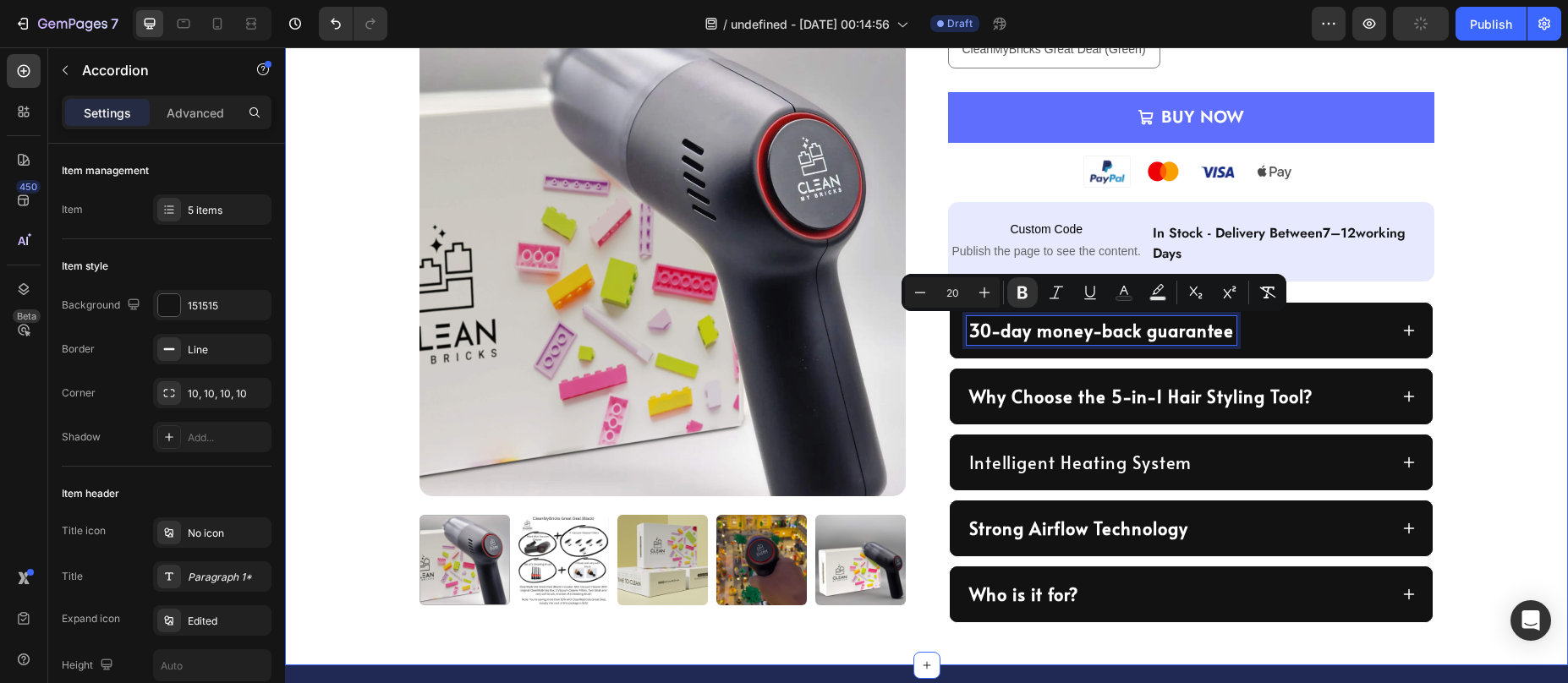
click at [1489, 283] on div "Product Images Row CleanMyBricks Great Deal Product Title Keeping your LEGO® se…" at bounding box center [926, 32] width 1283 height 1181
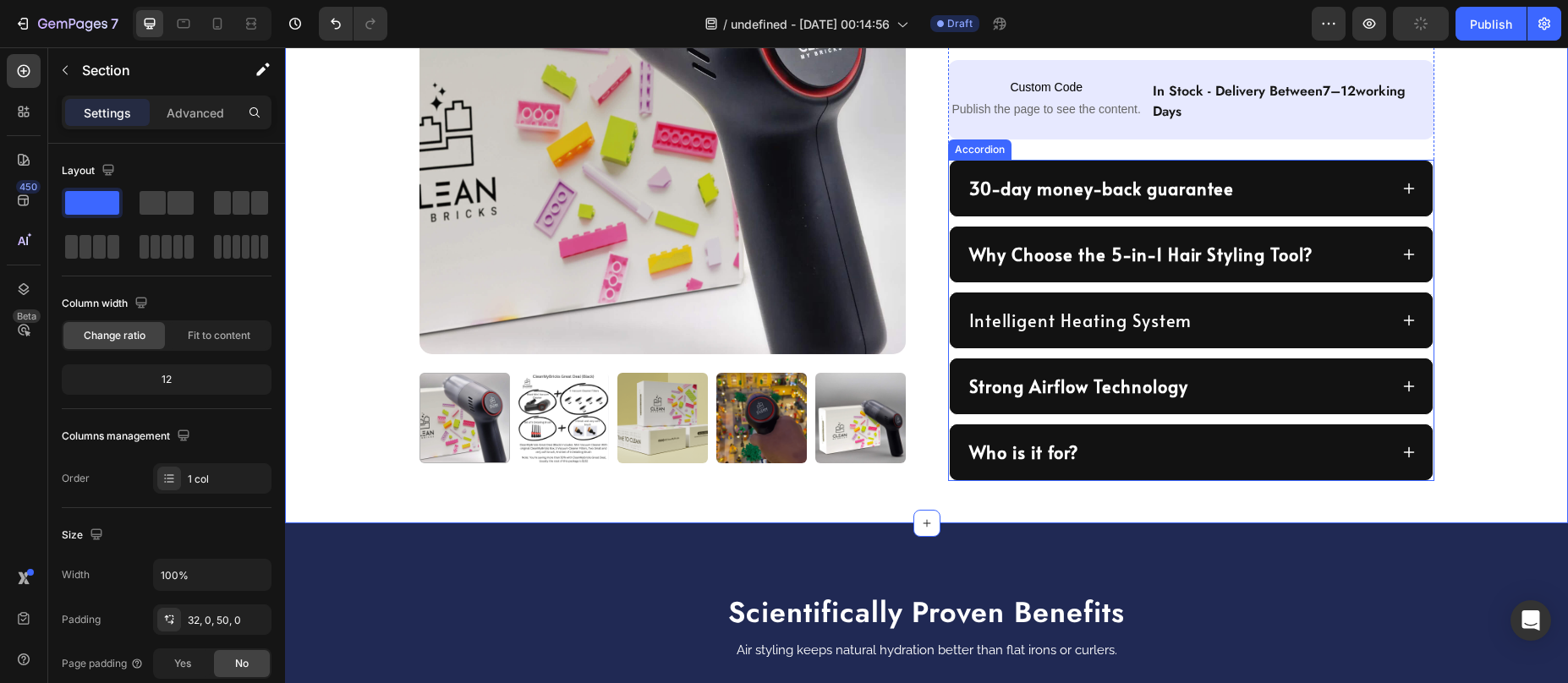
scroll to position [831, 0]
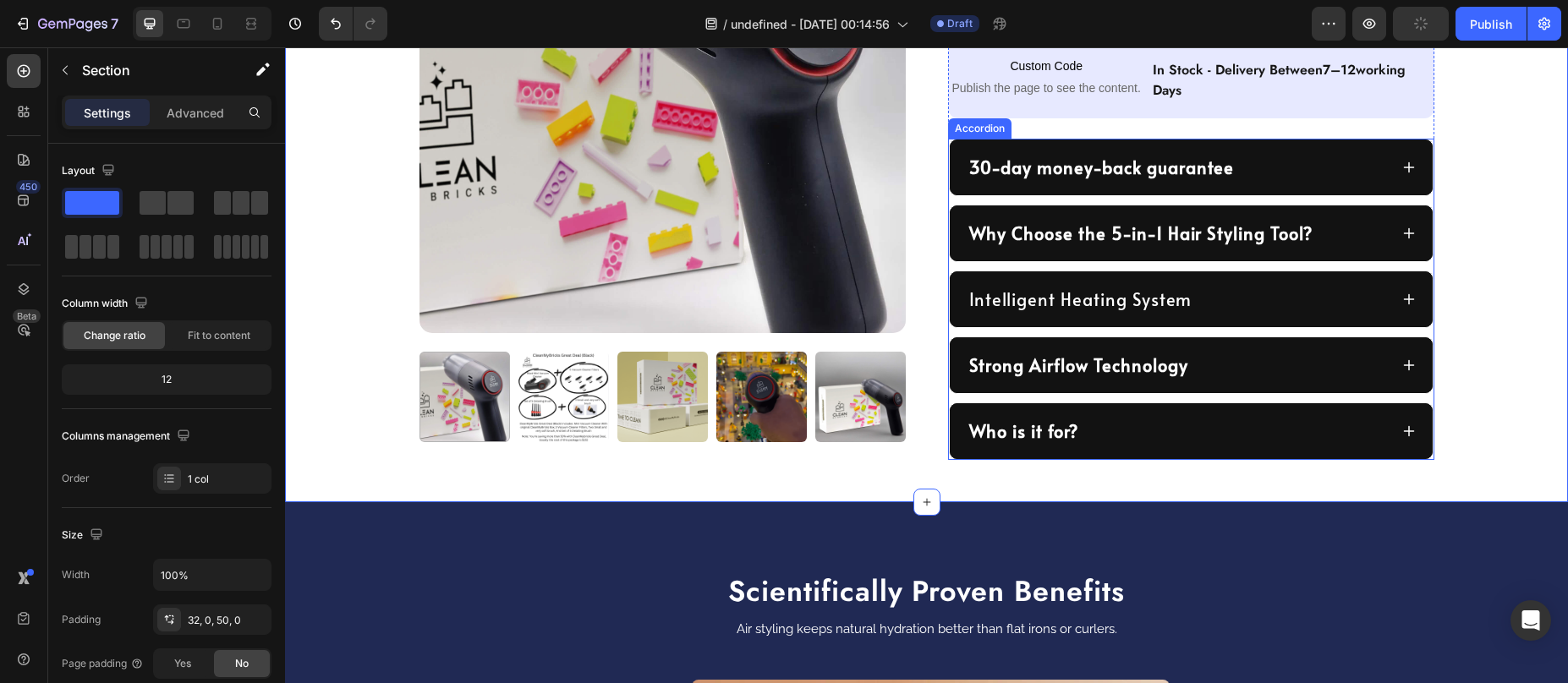
click at [1324, 208] on div "Why Choose the 5-in-1 Hair Styling Tool?" at bounding box center [1191, 233] width 483 height 55
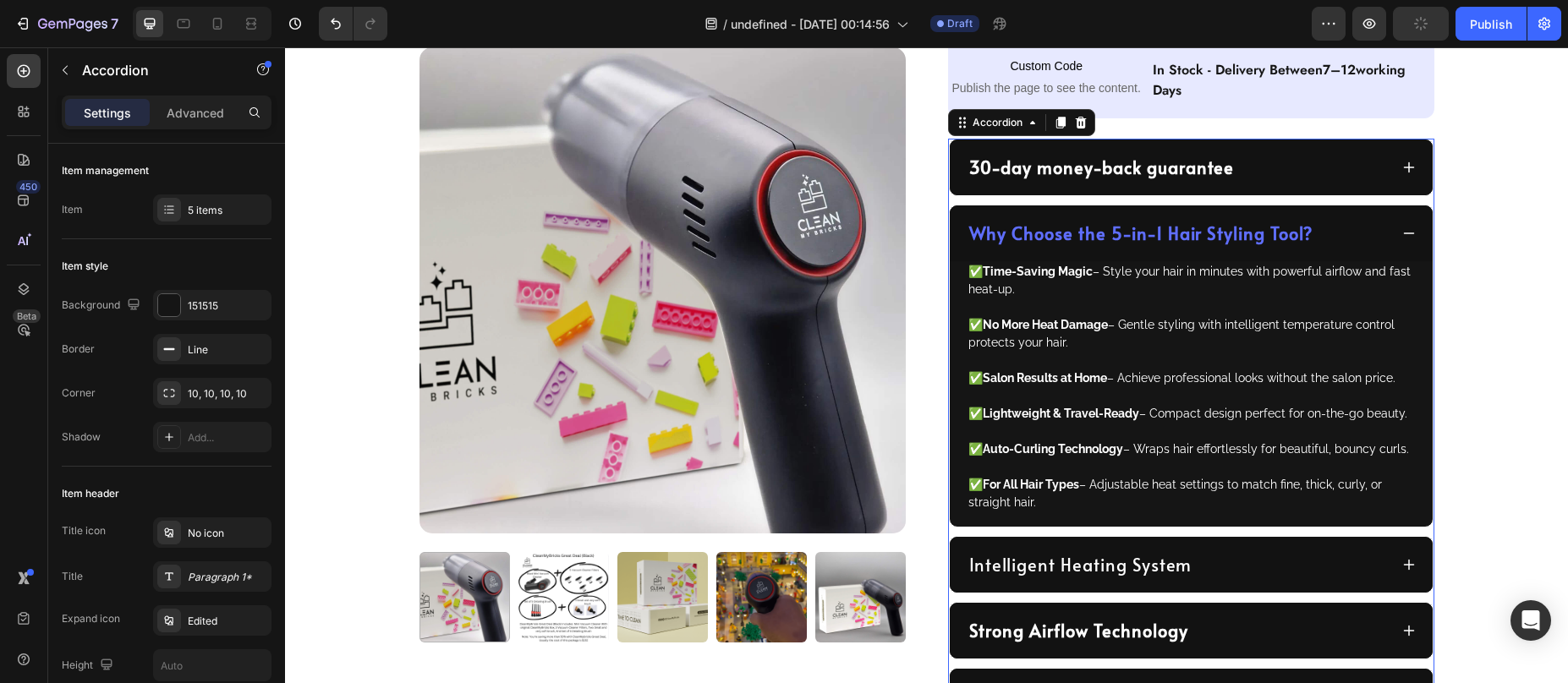
click at [1324, 229] on div "Why Choose the 5-in-1 Hair Styling Tool?" at bounding box center [1178, 233] width 422 height 29
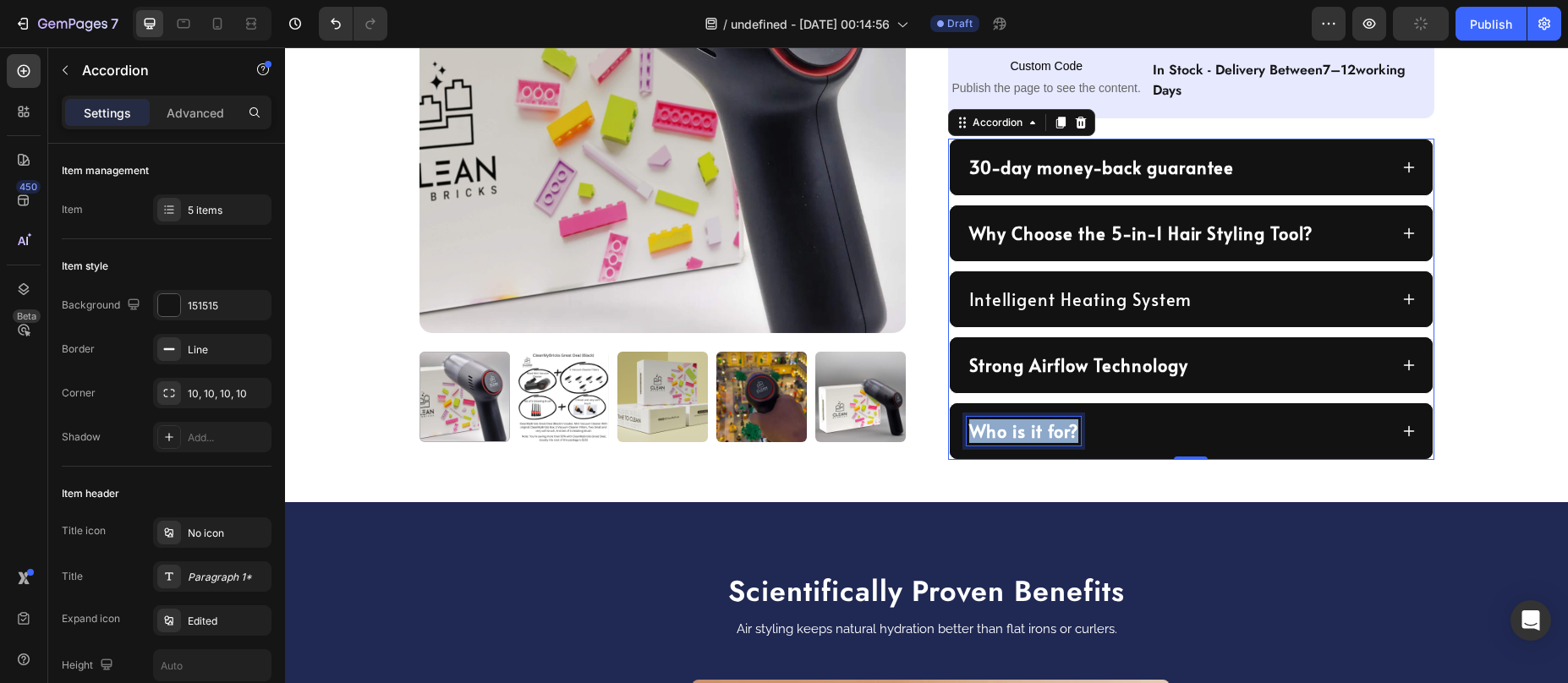
click at [1023, 432] on strong "Who is it for?" at bounding box center [1024, 431] width 109 height 24
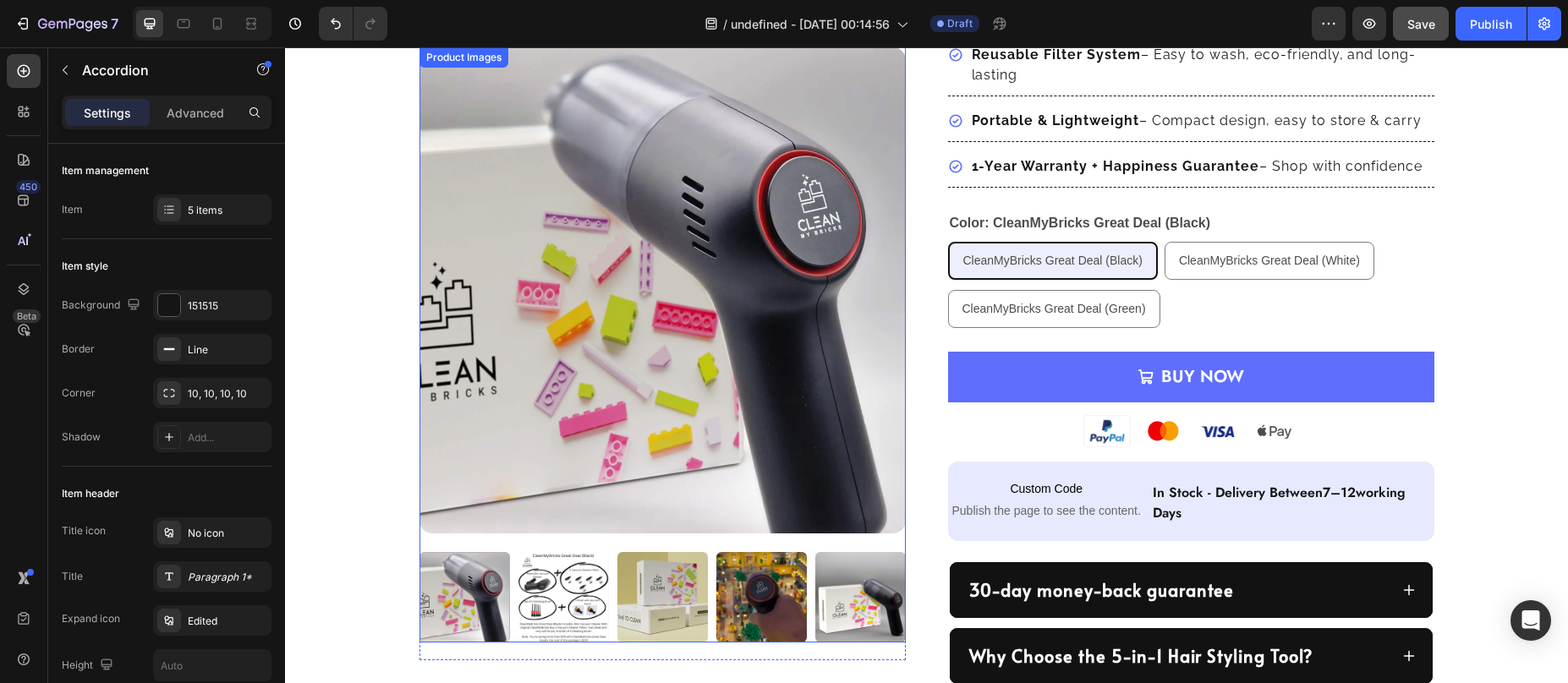
scroll to position [0, 0]
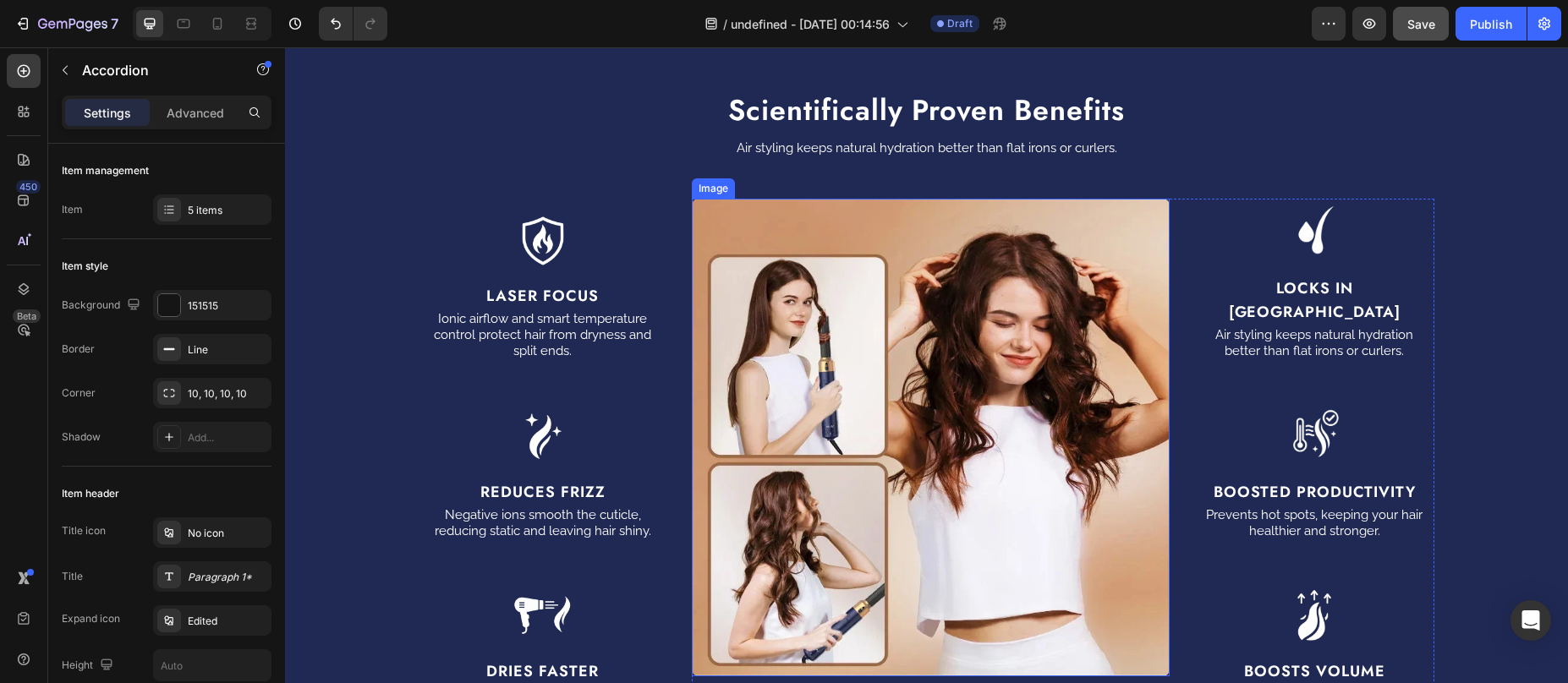
type input "16"
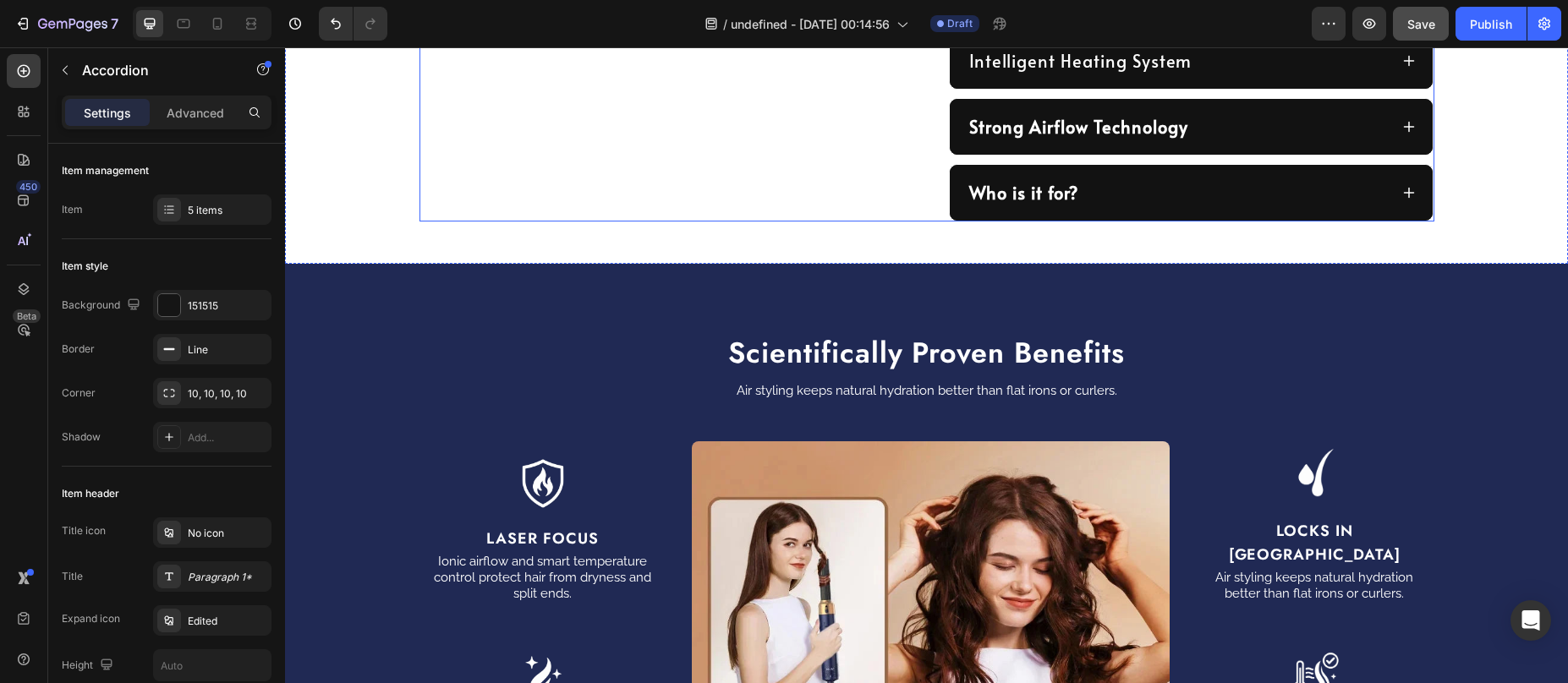
scroll to position [1071, 0]
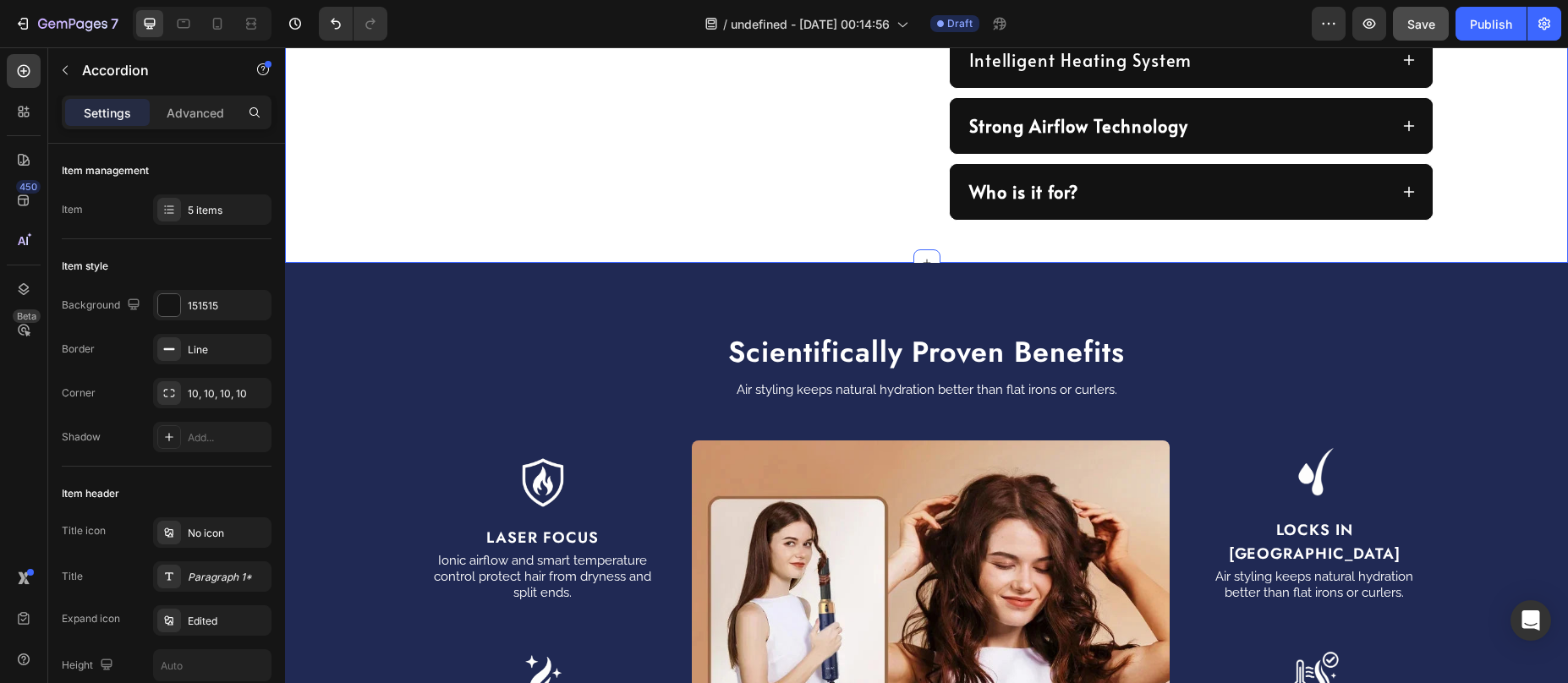
click at [719, 278] on div "Scientifically Proven Benefits Heading Air styling keeps natural hydration bett…" at bounding box center [926, 667] width 1283 height 810
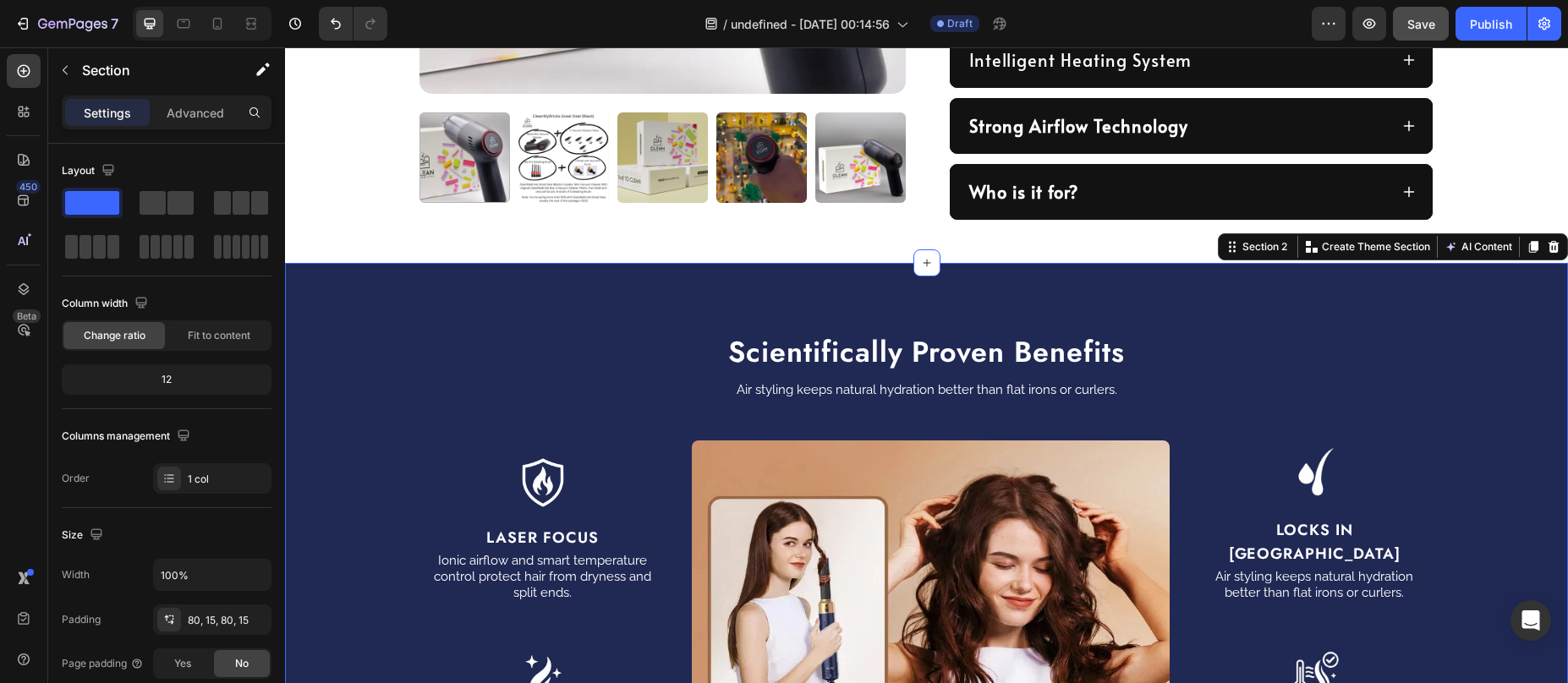
click at [1549, 248] on icon at bounding box center [1554, 246] width 11 height 11
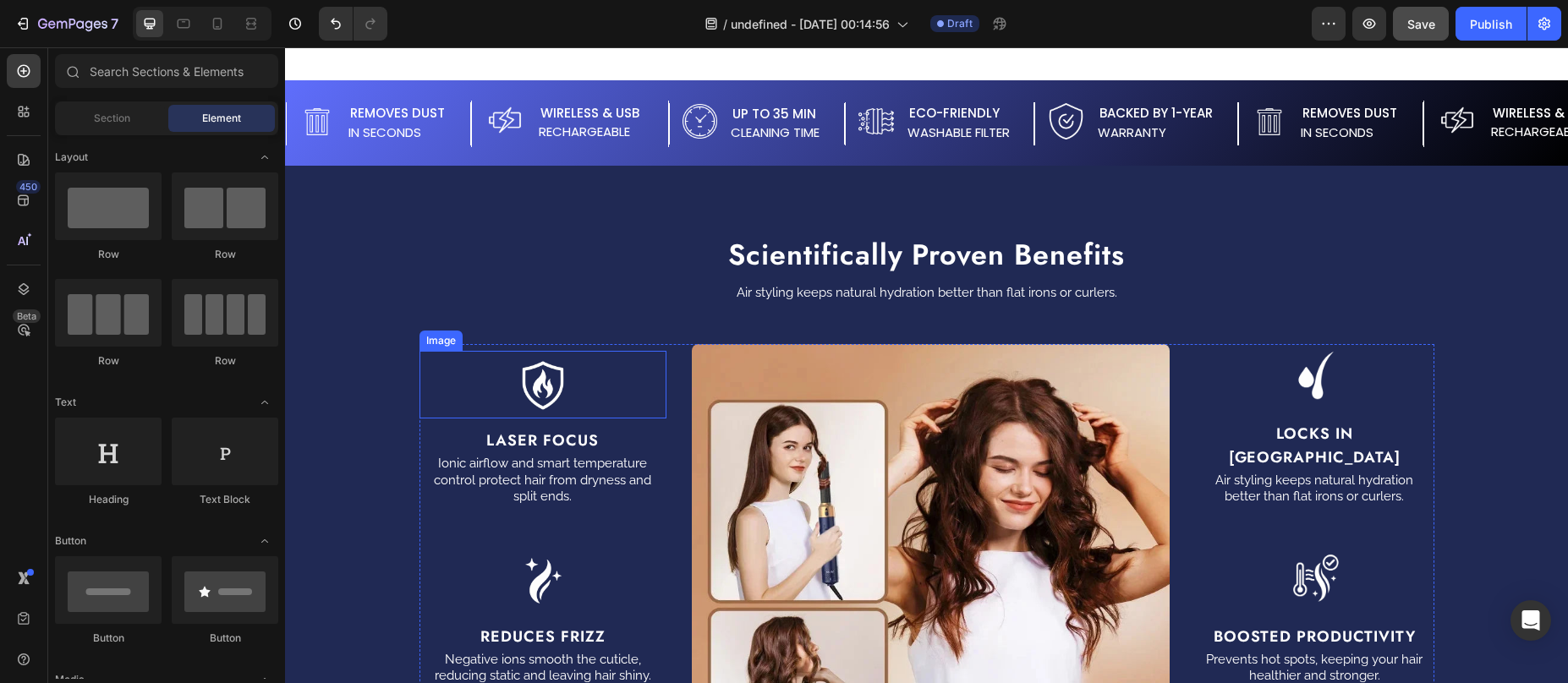
scroll to position [1265, 0]
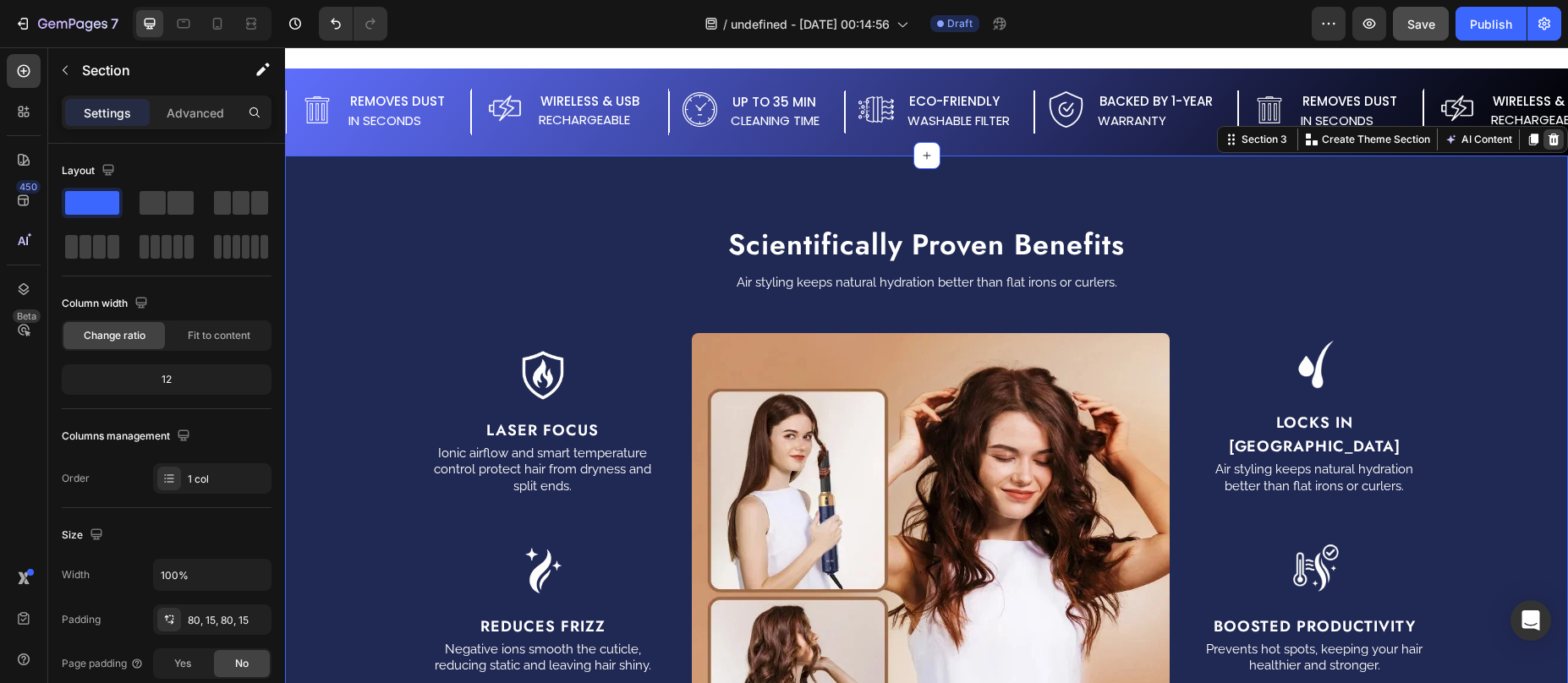
click at [1549, 138] on icon at bounding box center [1554, 139] width 11 height 11
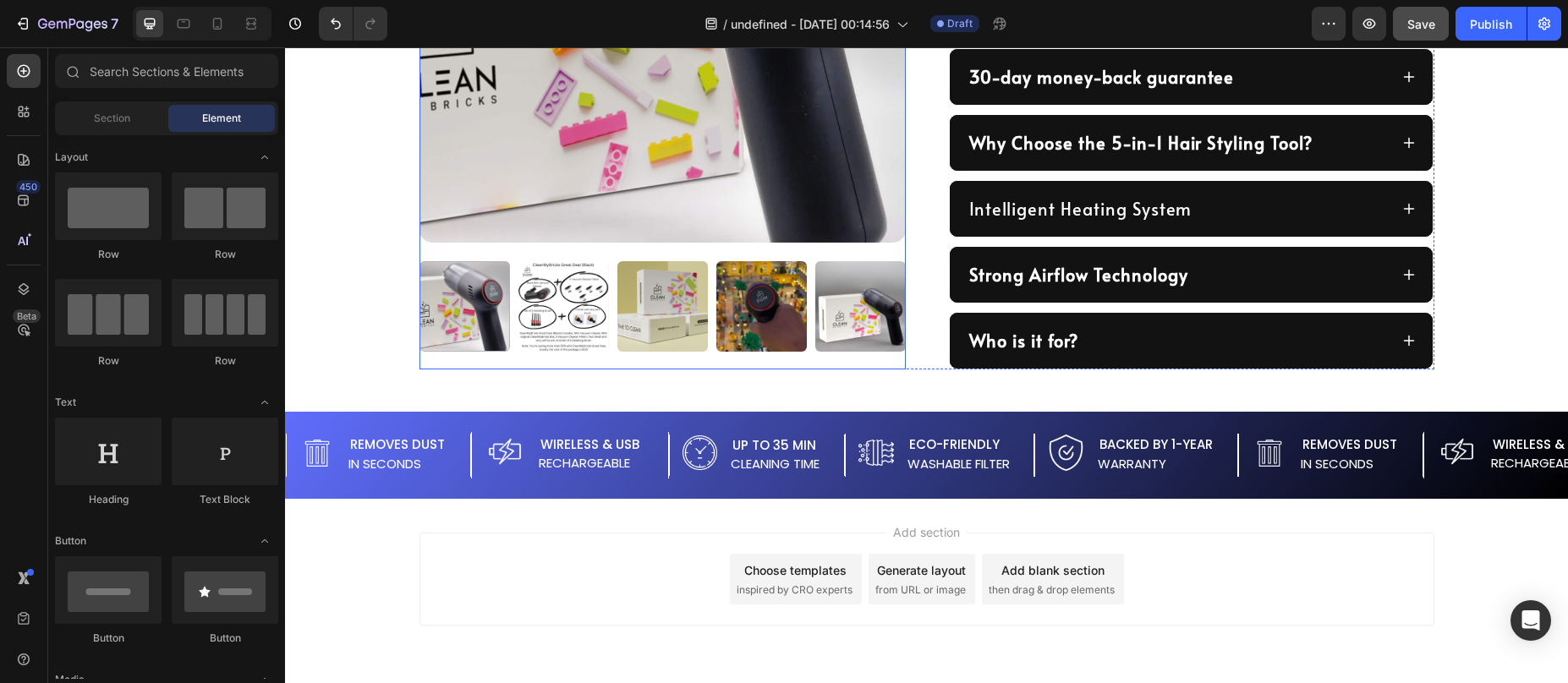
scroll to position [981, 0]
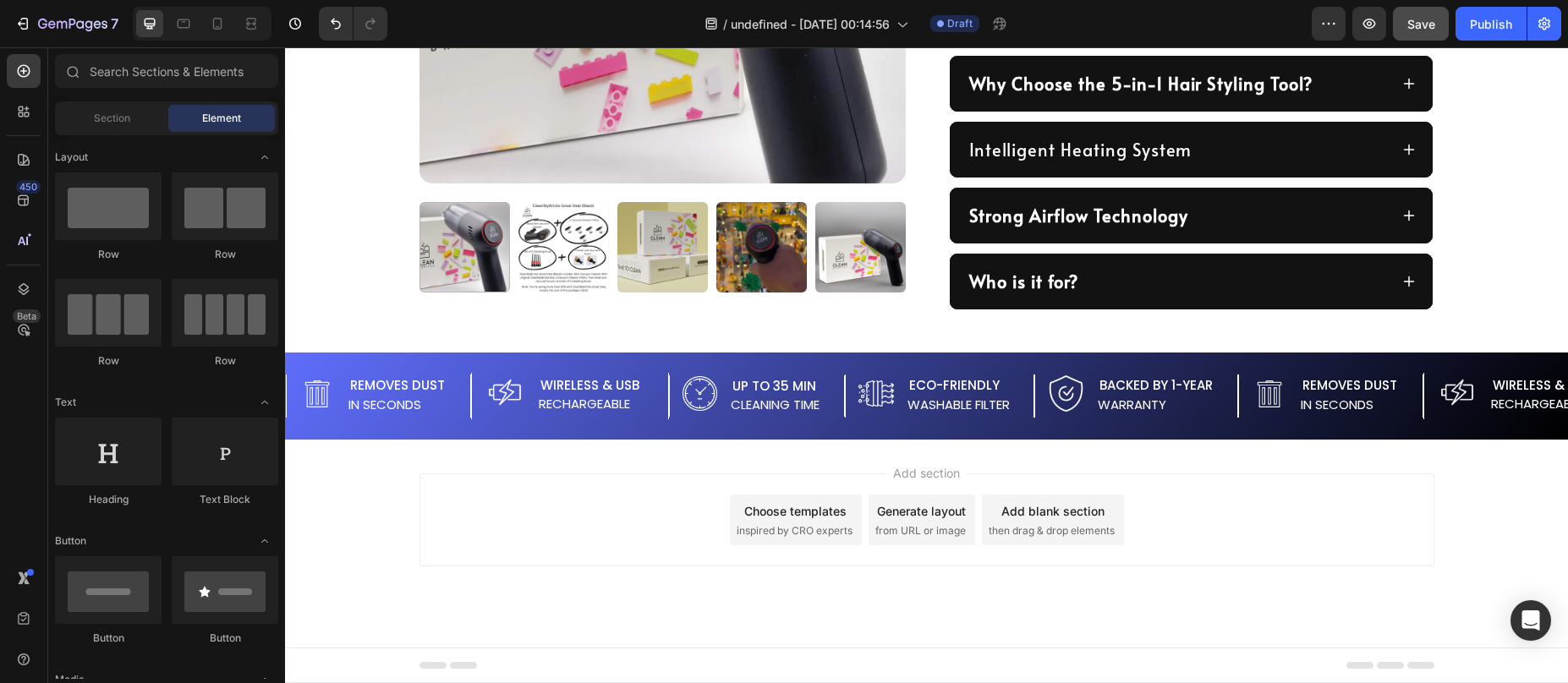
click at [767, 459] on div "Add section Choose templates inspired by CRO experts Generate layout from URL o…" at bounding box center [926, 543] width 1283 height 208
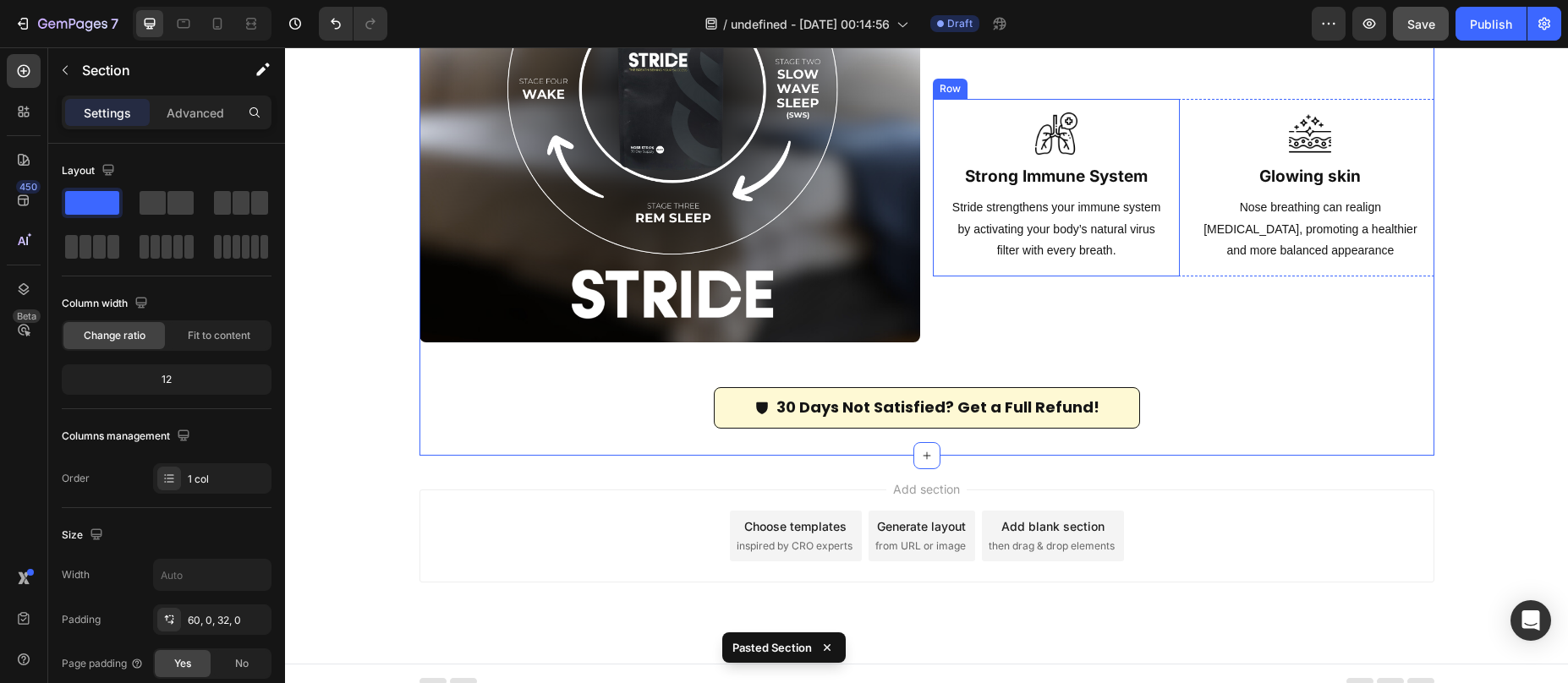
scroll to position [1723, 0]
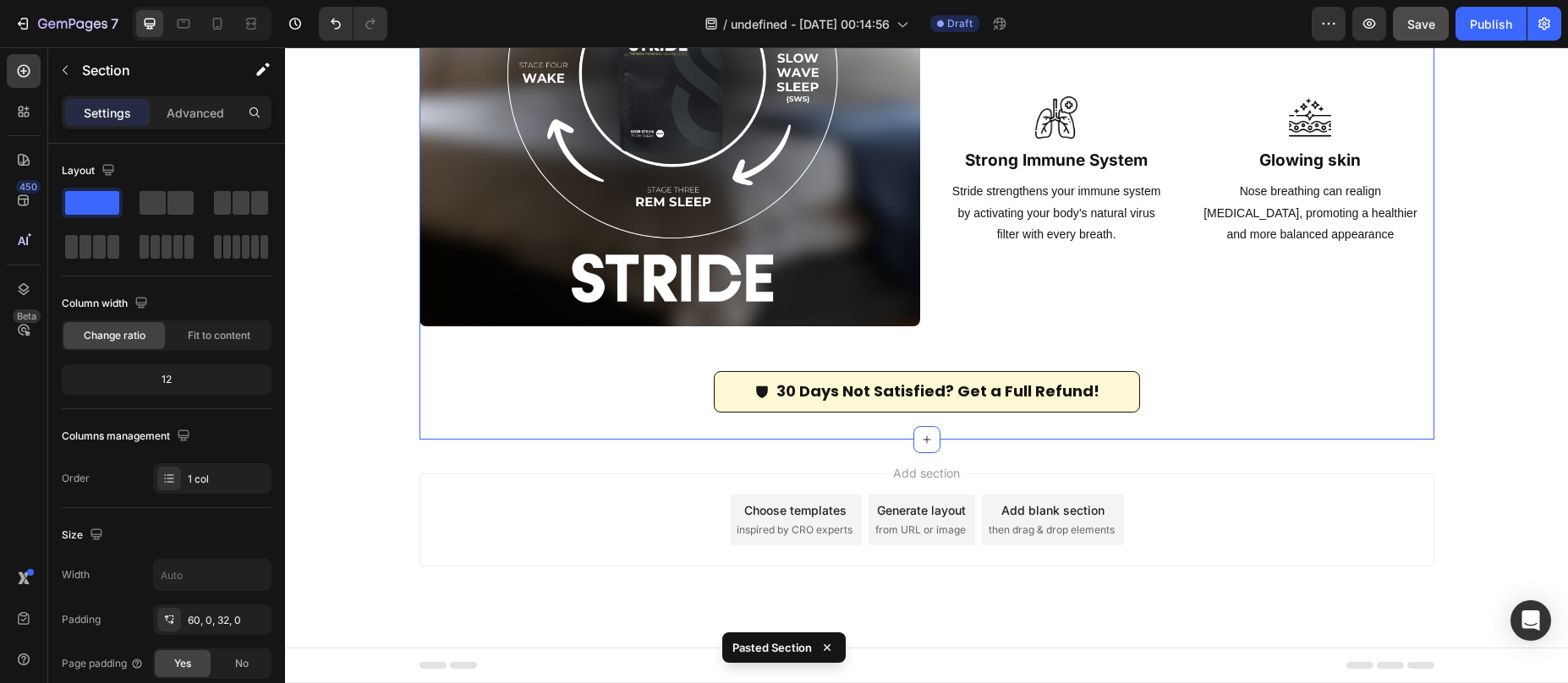
click at [488, 404] on div "30 Days Not Satisfied? Get a Full Refund! Button" at bounding box center [927, 391] width 1015 height 40
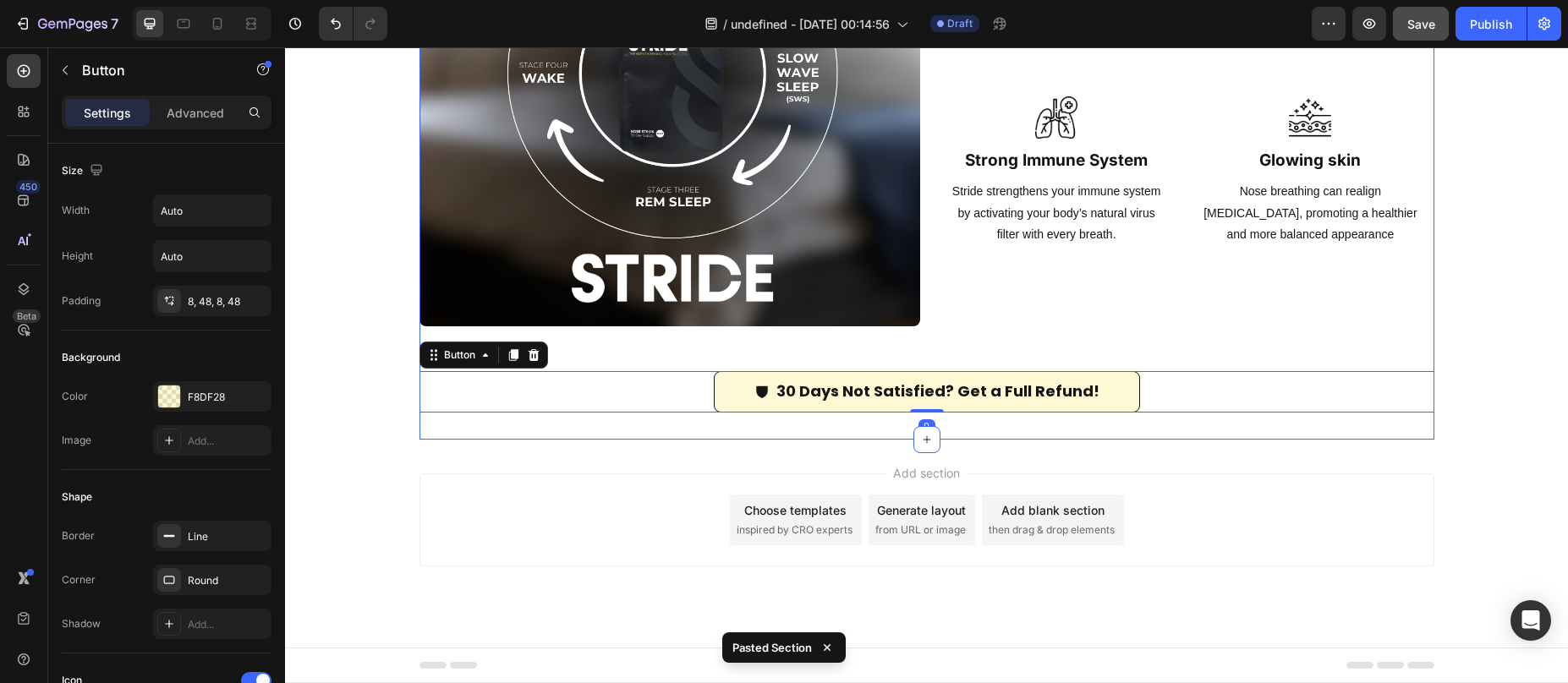
click at [513, 429] on div "Breathe Better, Live Better Heading Image Image Deeper restful sleep Heading St…" at bounding box center [927, 68] width 1015 height 741
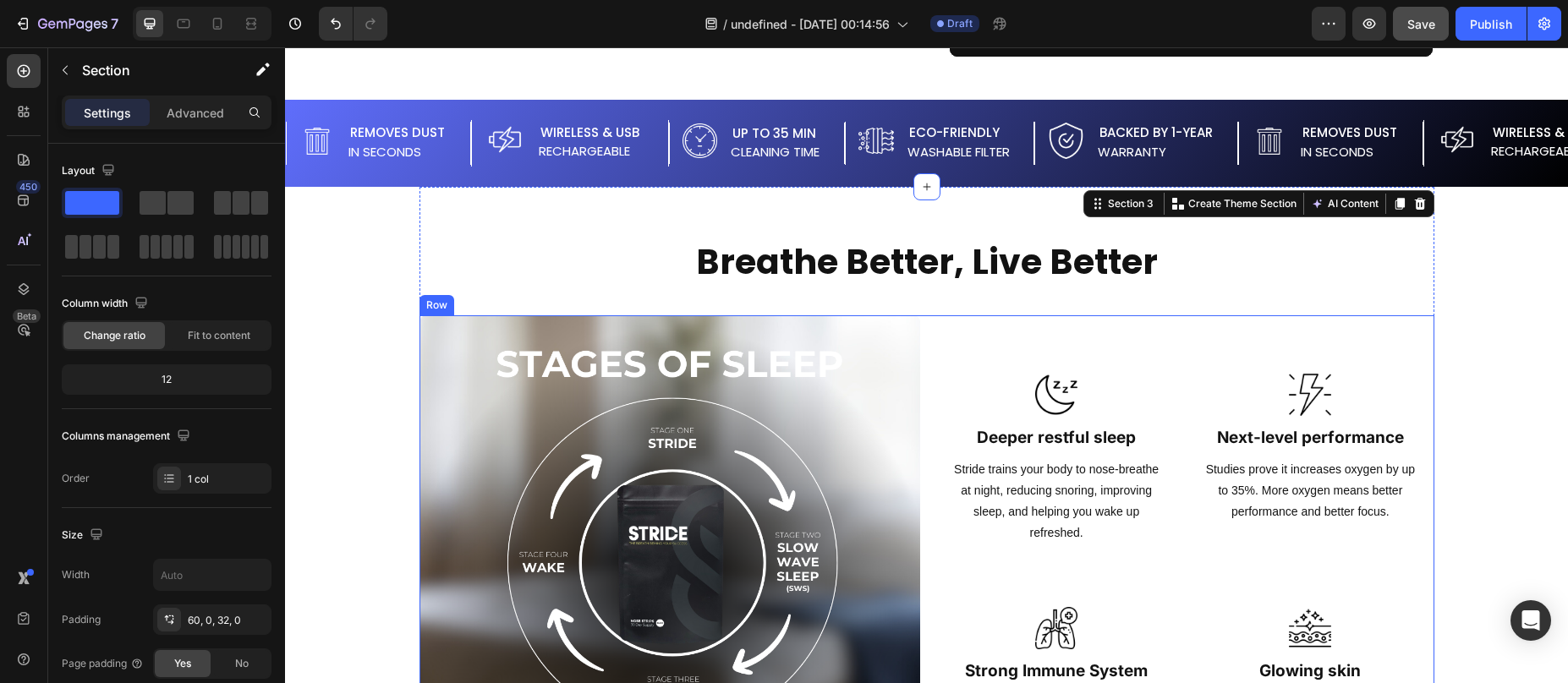
scroll to position [1251, 0]
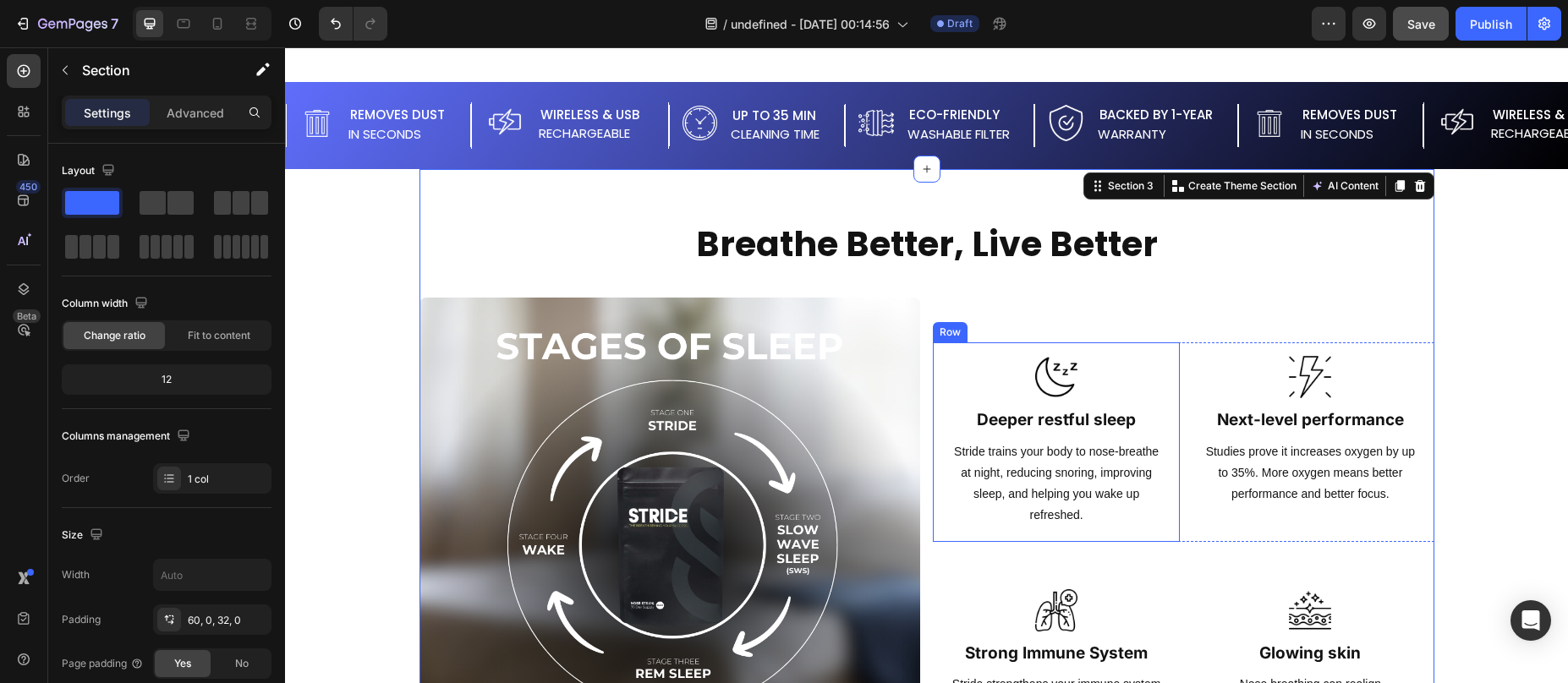
click at [1041, 377] on img at bounding box center [1056, 377] width 42 height 42
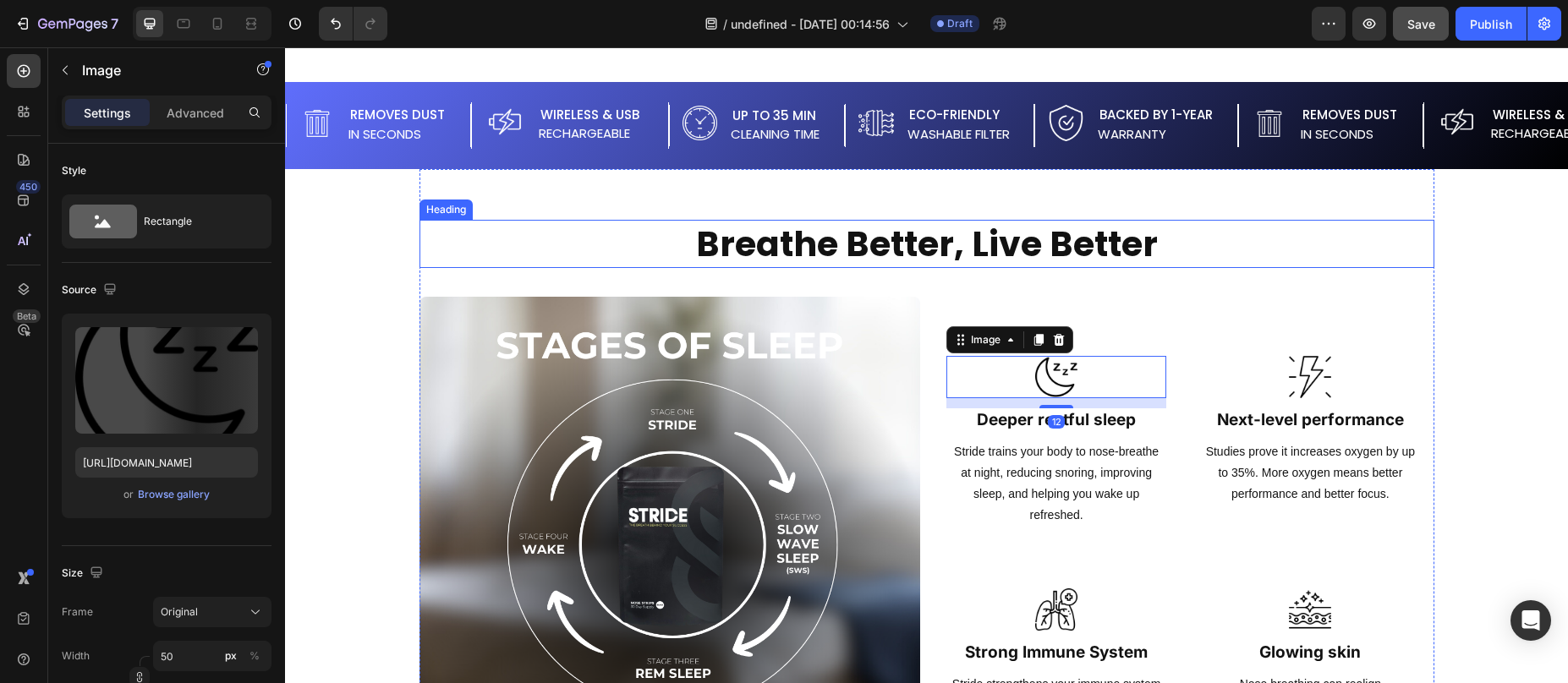
click at [900, 248] on h2 "Breathe Better, Live Better" at bounding box center [927, 243] width 1015 height 48
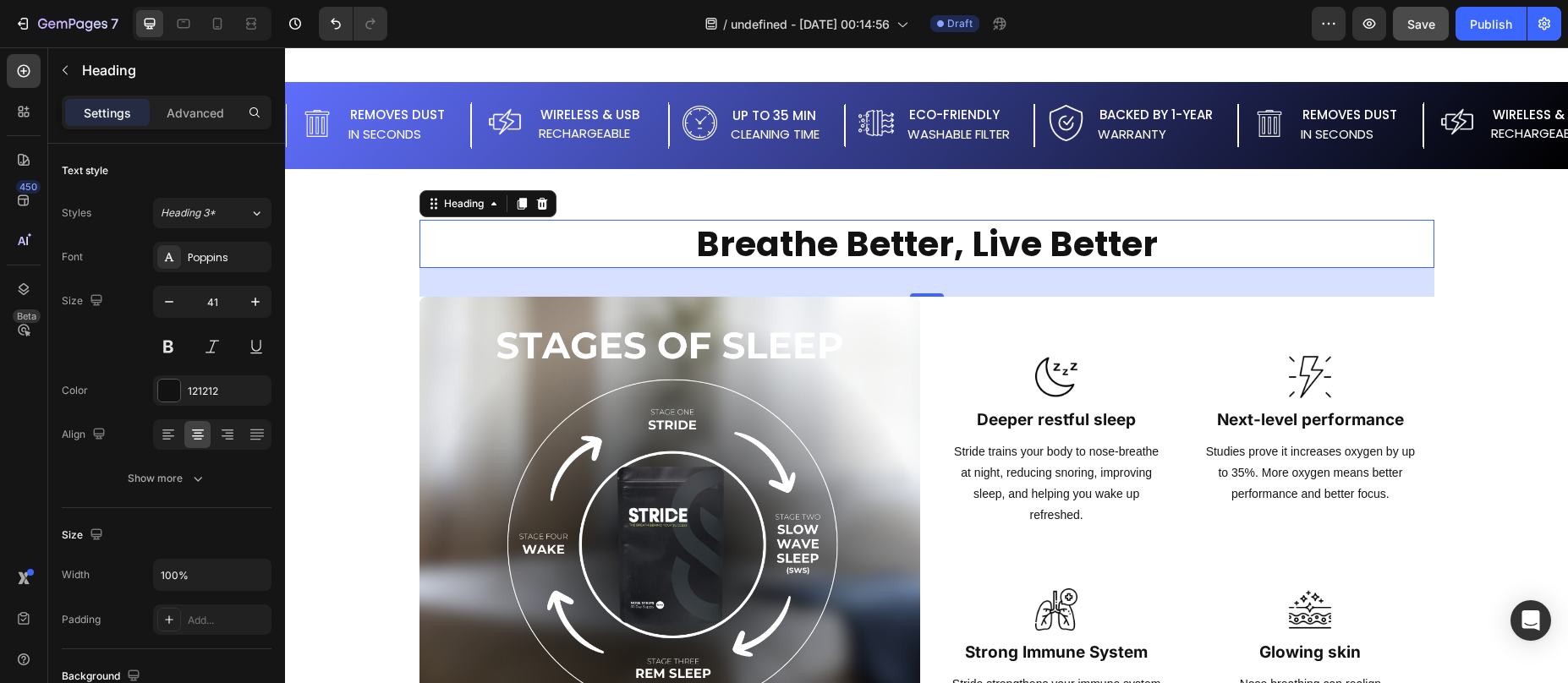
click at [829, 240] on h2 "Breathe Better, Live Better" at bounding box center [927, 243] width 1015 height 48
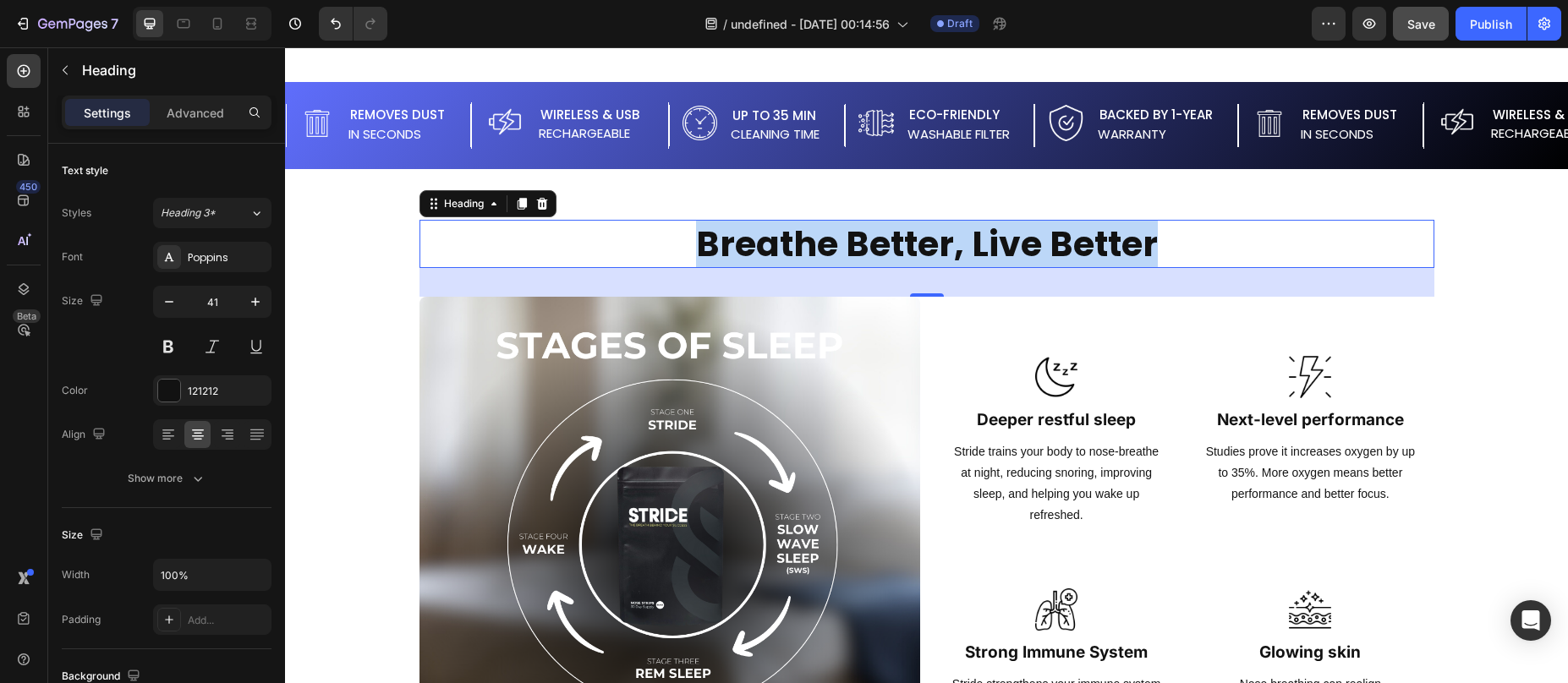
click at [829, 240] on p "Breathe Better, Live Better" at bounding box center [927, 243] width 1011 height 45
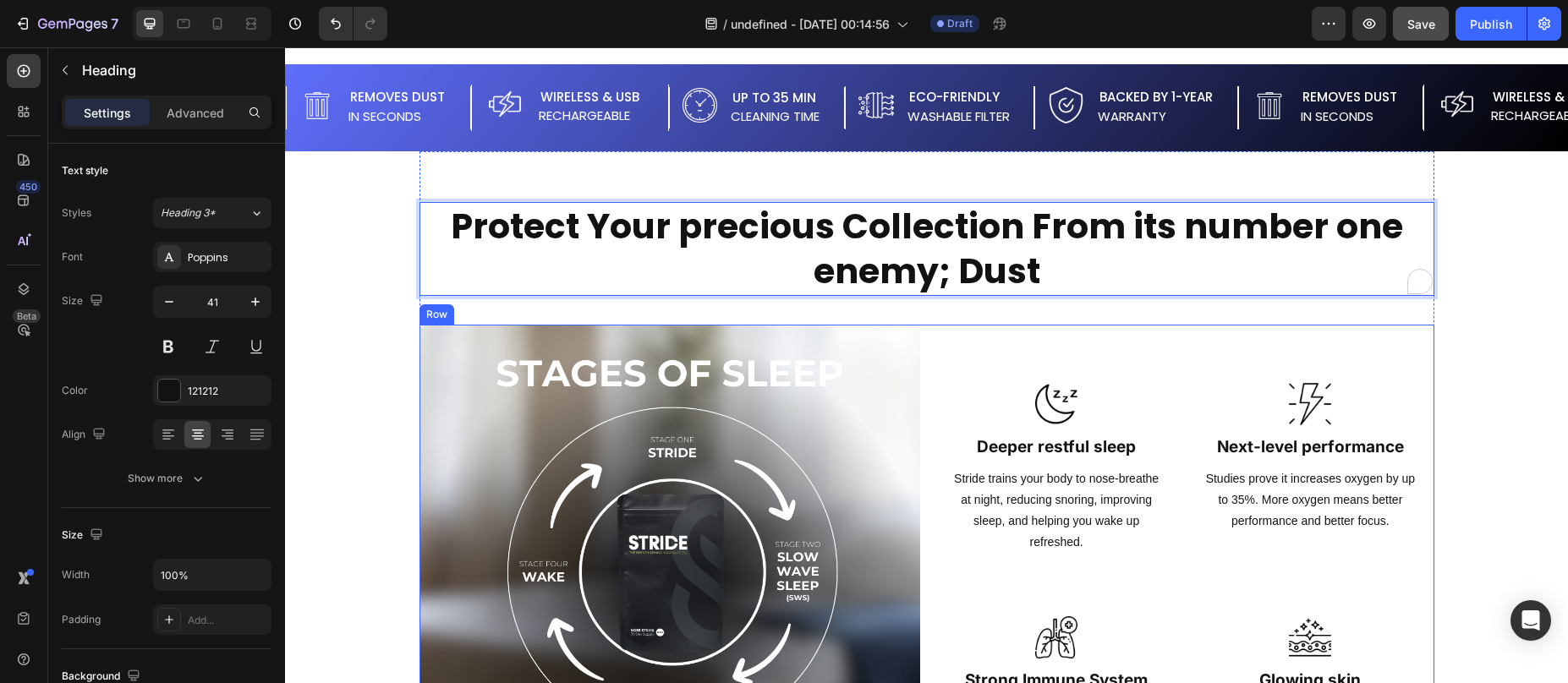
scroll to position [1386, 0]
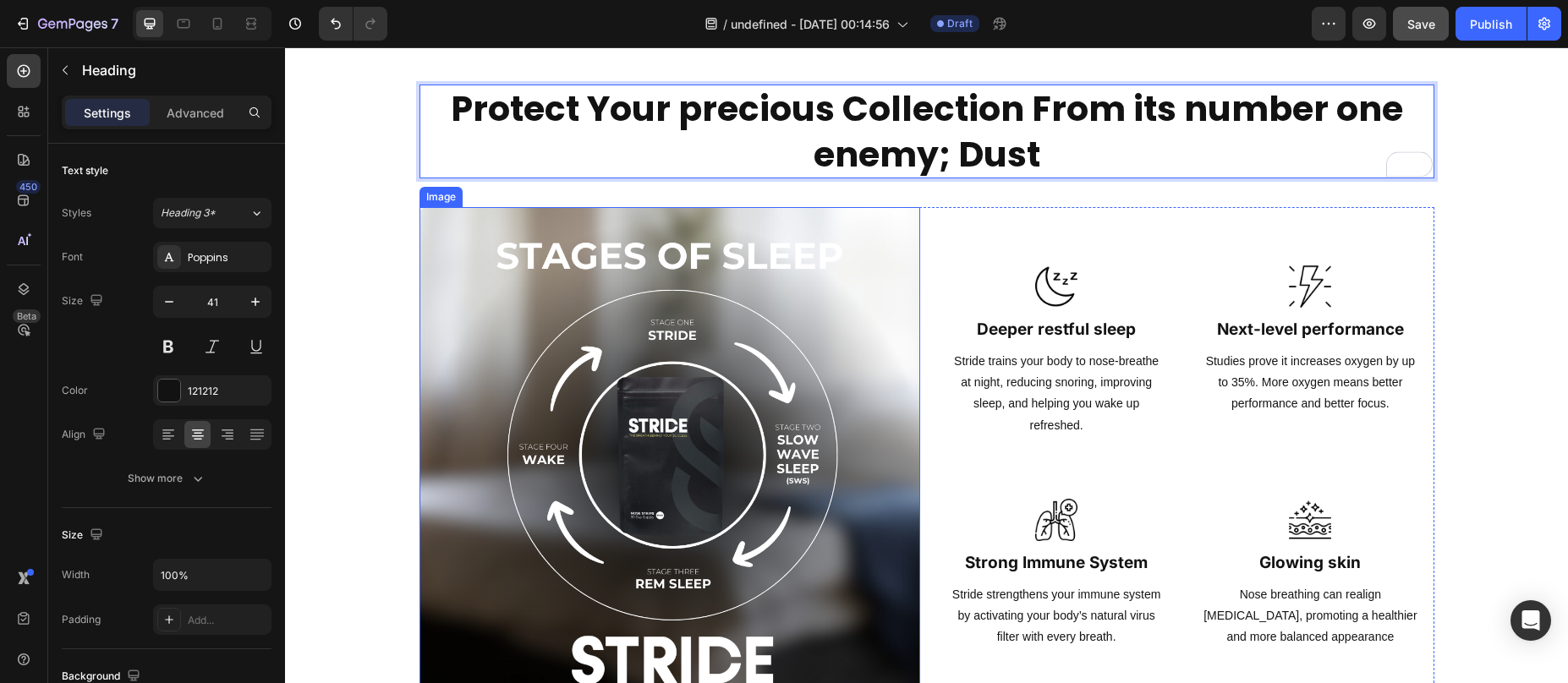
click at [662, 303] on img at bounding box center [670, 458] width 501 height 501
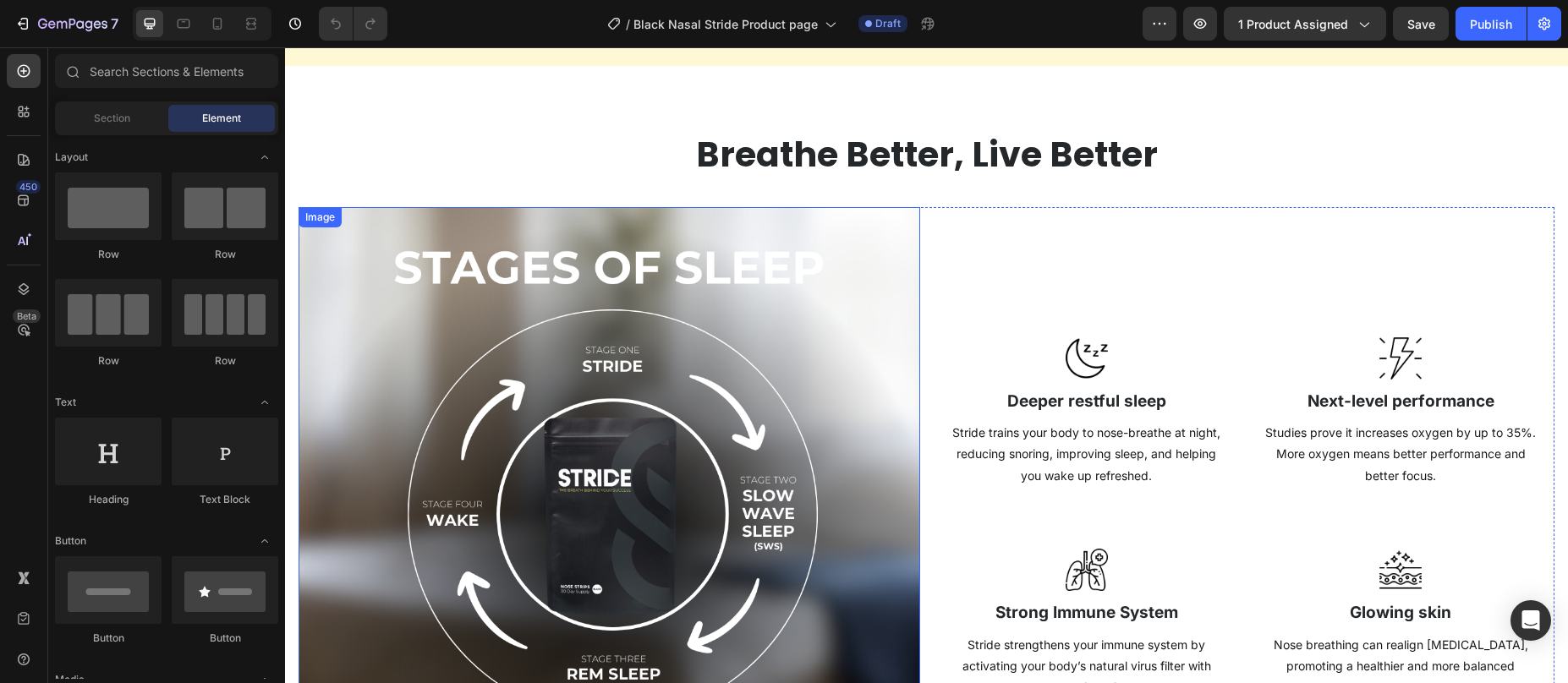
scroll to position [722, 0]
click at [965, 232] on div "Image Deeper restful sleep Heading Stride trains your body to nose-breathe at n…" at bounding box center [1243, 519] width 622 height 621
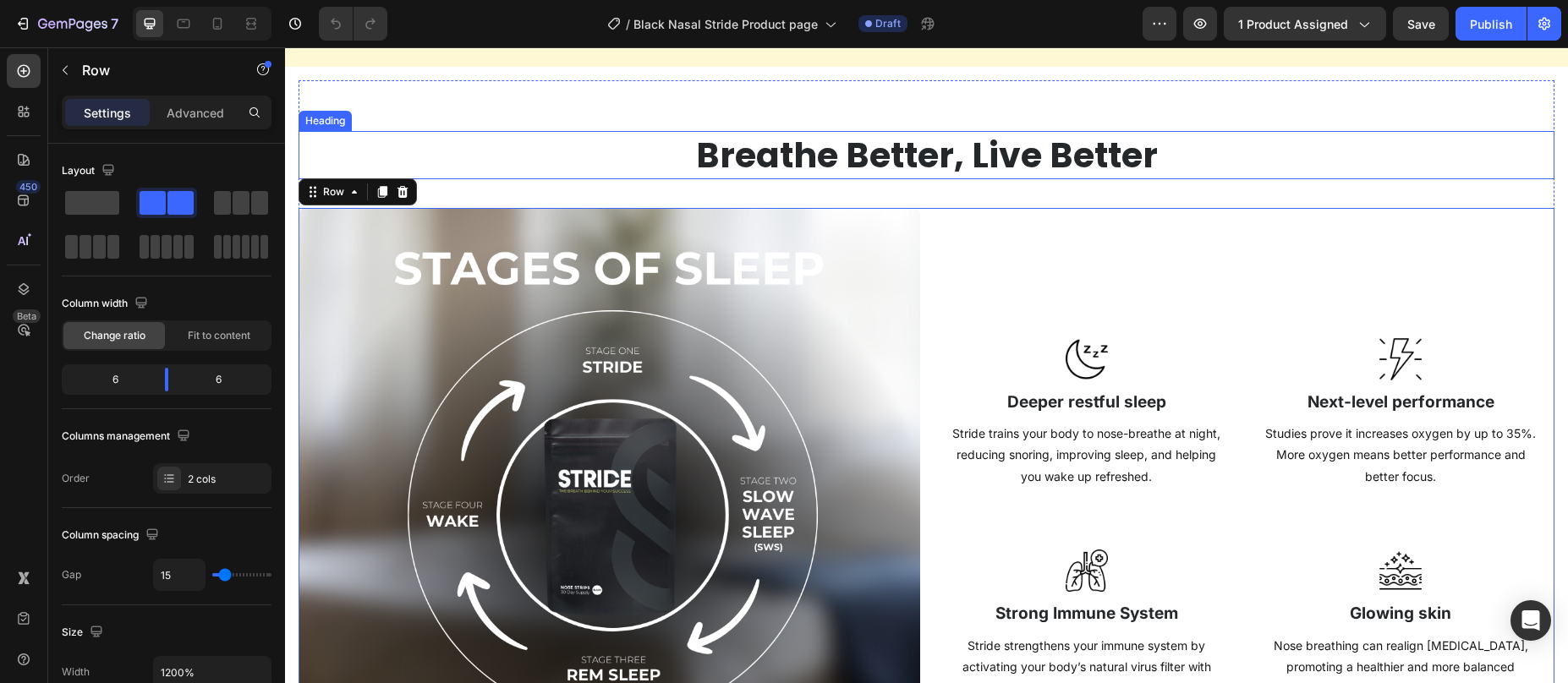
click at [590, 136] on h2 "Breathe Better, Live Better" at bounding box center [926, 155] width 1256 height 48
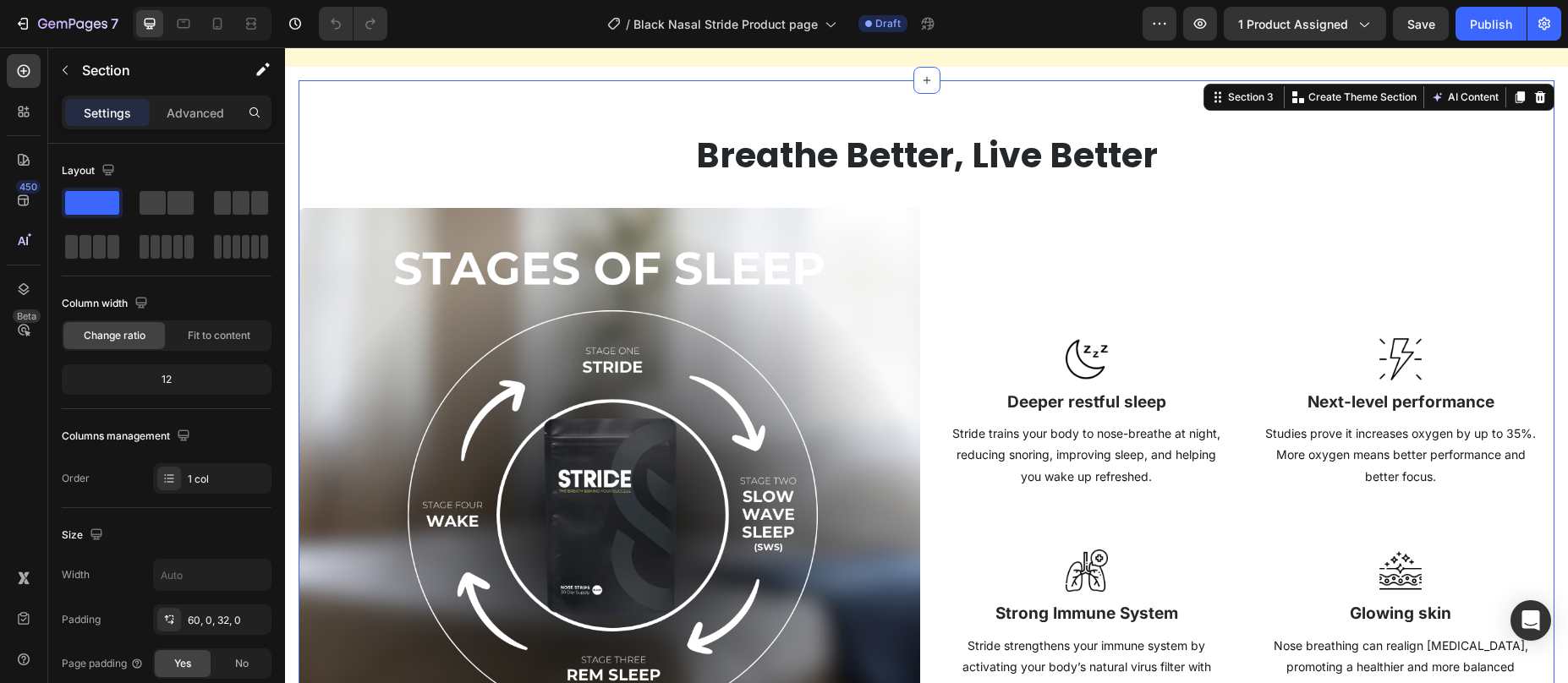
click at [587, 92] on div "Breathe Better, Live Better Heading Image Image Deeper restful sleep Heading St…" at bounding box center [926, 511] width 1256 height 862
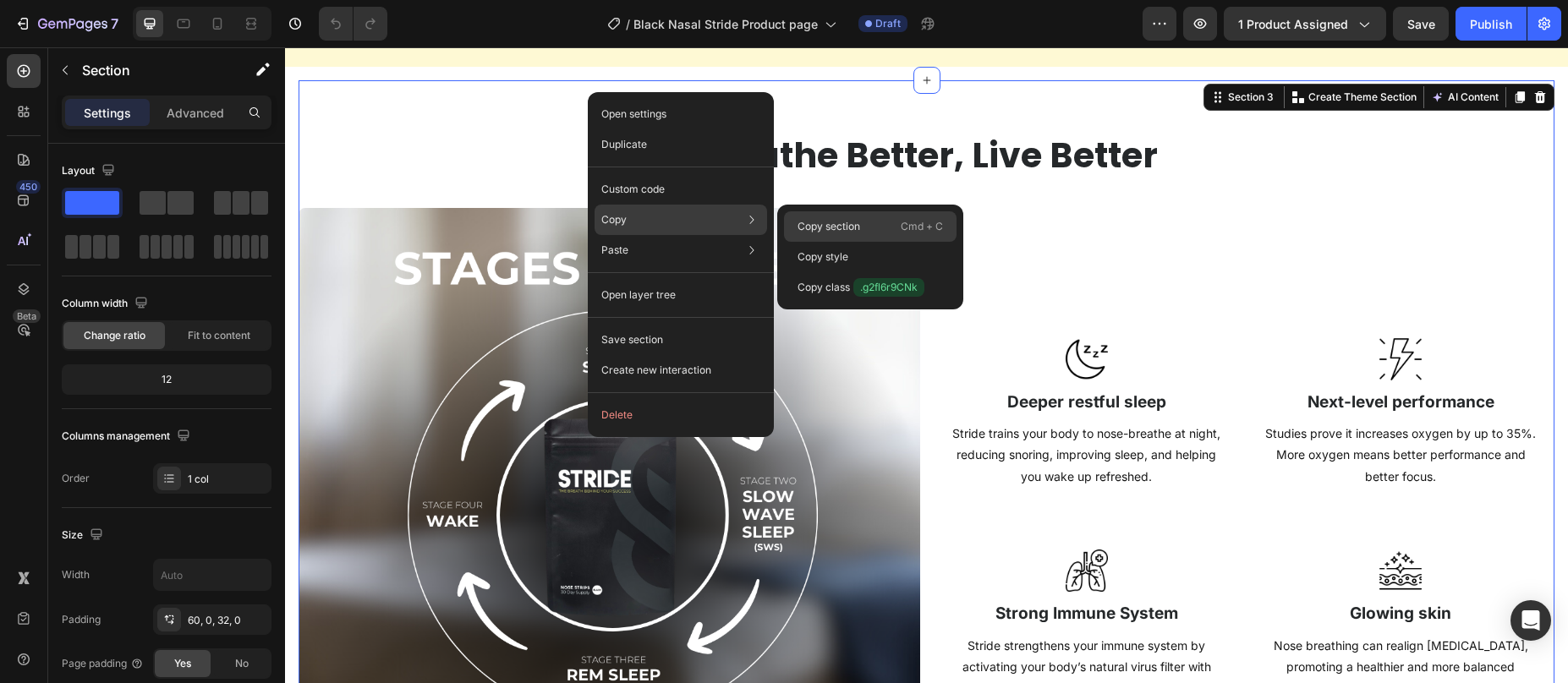
click at [856, 222] on p "Copy section" at bounding box center [828, 226] width 62 height 15
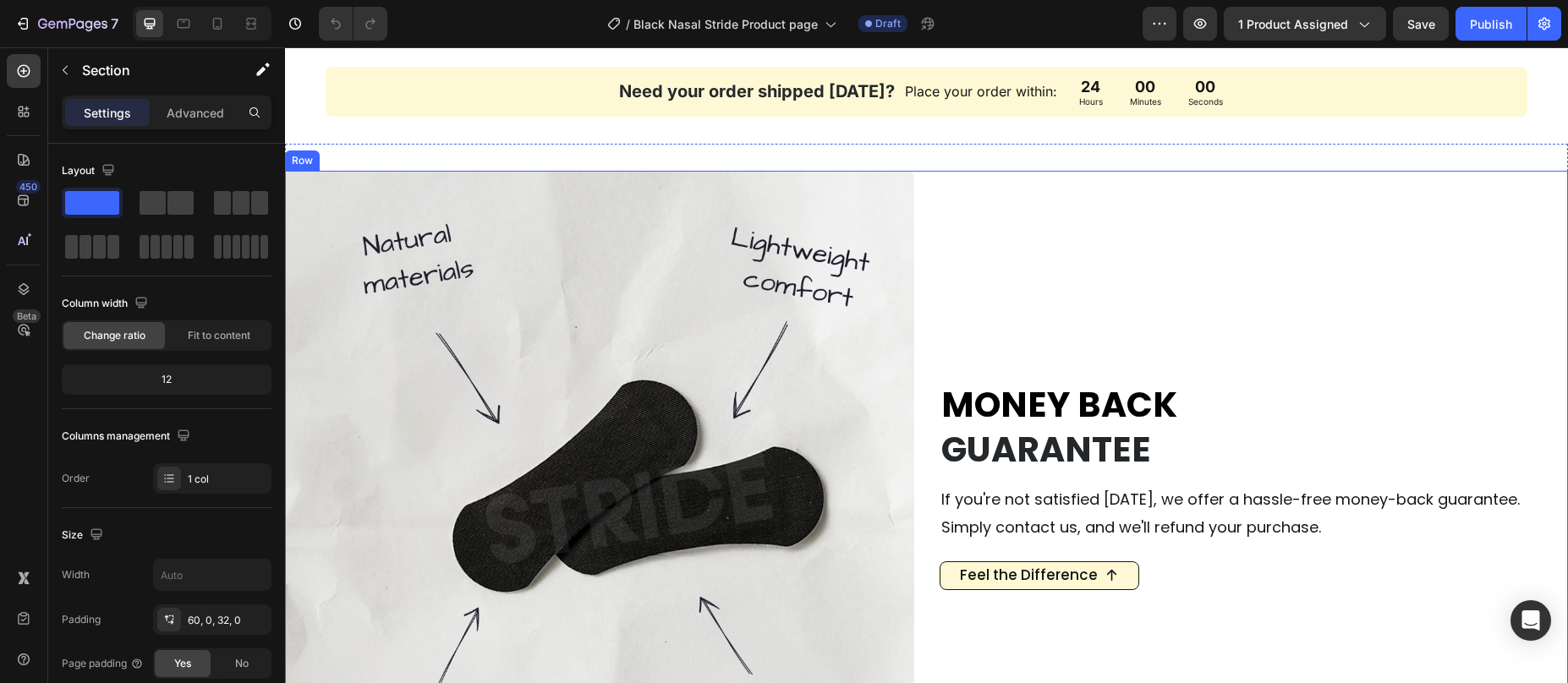
scroll to position [2629, 0]
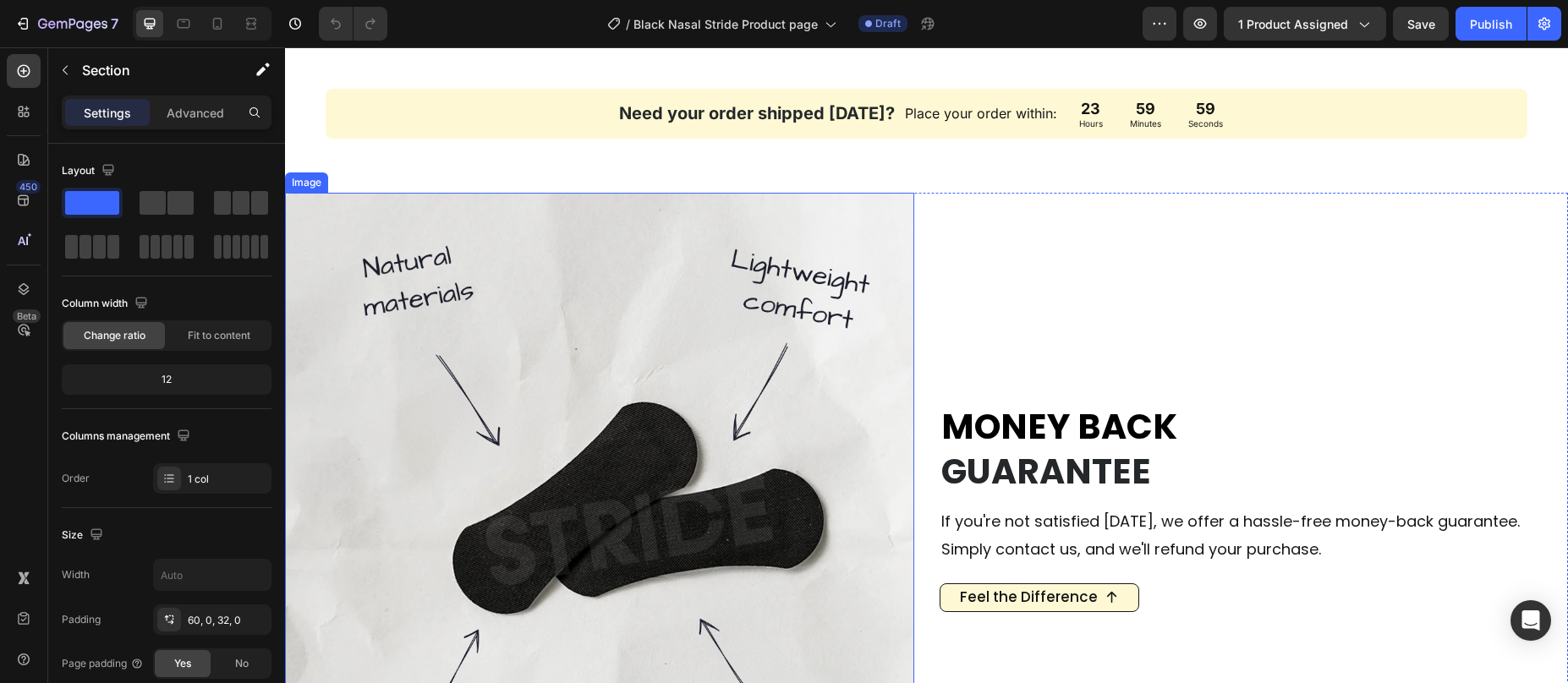
click at [880, 194] on img at bounding box center [600, 507] width 630 height 629
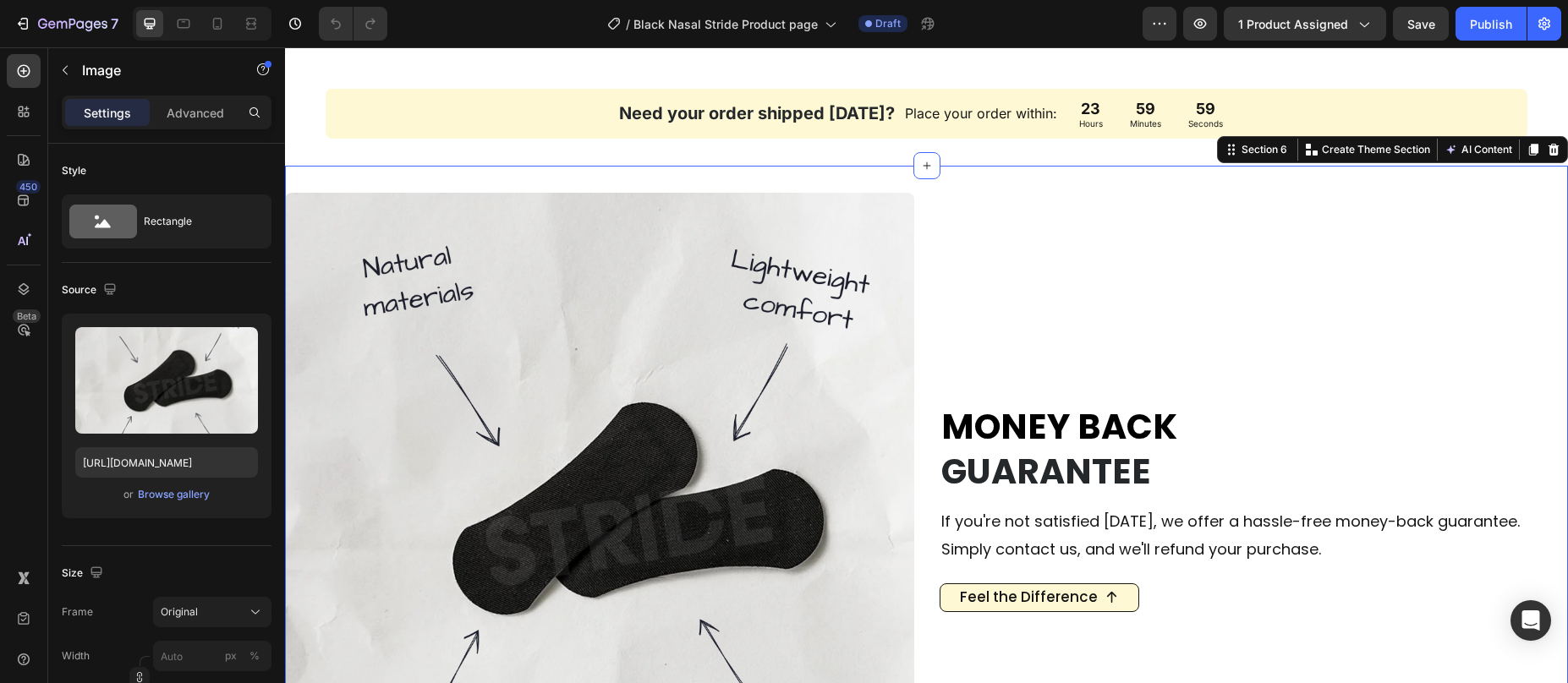
click at [892, 179] on div "Image MONEY BACK GUARANTEE Heading If you're not satisfied [DATE], we offer a h…" at bounding box center [926, 513] width 1283 height 696
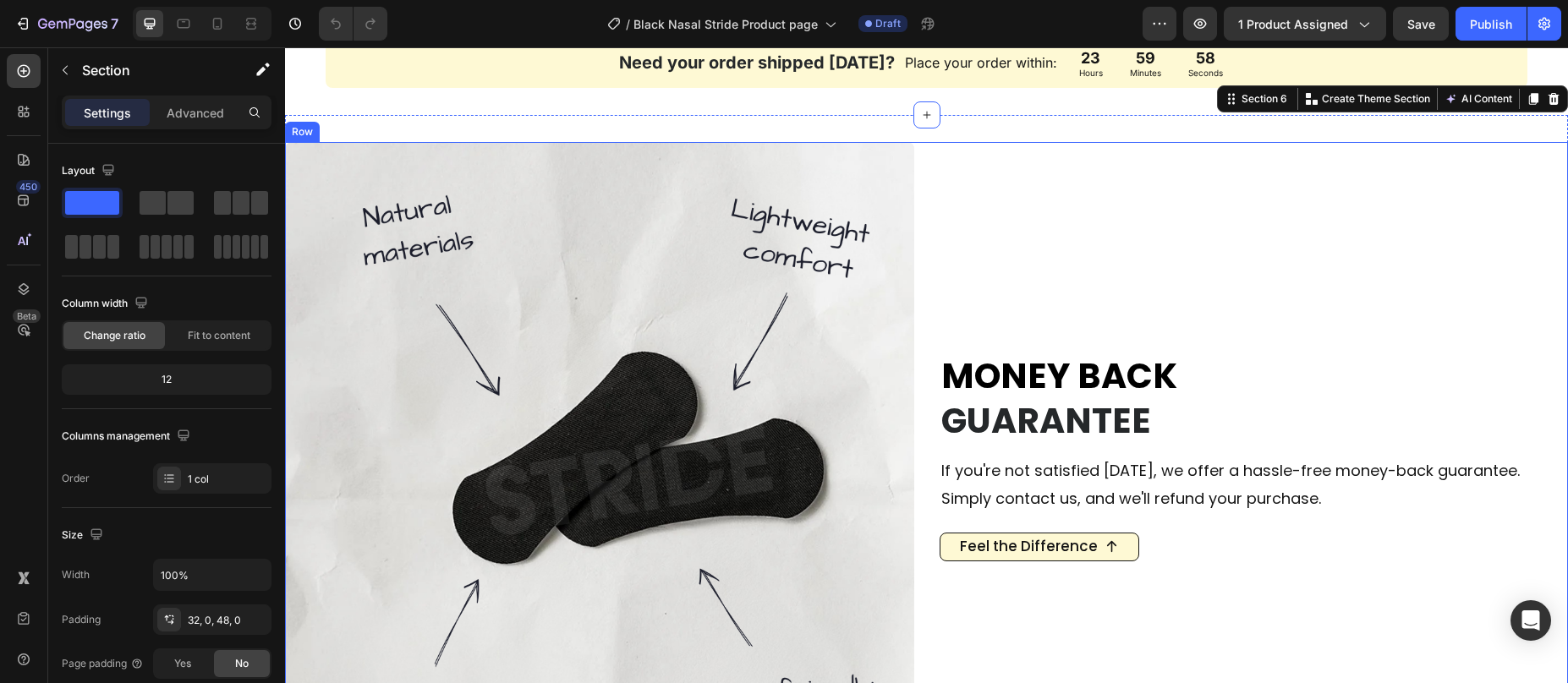
click at [947, 213] on div "MONEY BACK GUARANTEE Heading If you're not satisfied [DATE], we offer a hassle-…" at bounding box center [1254, 457] width 630 height 629
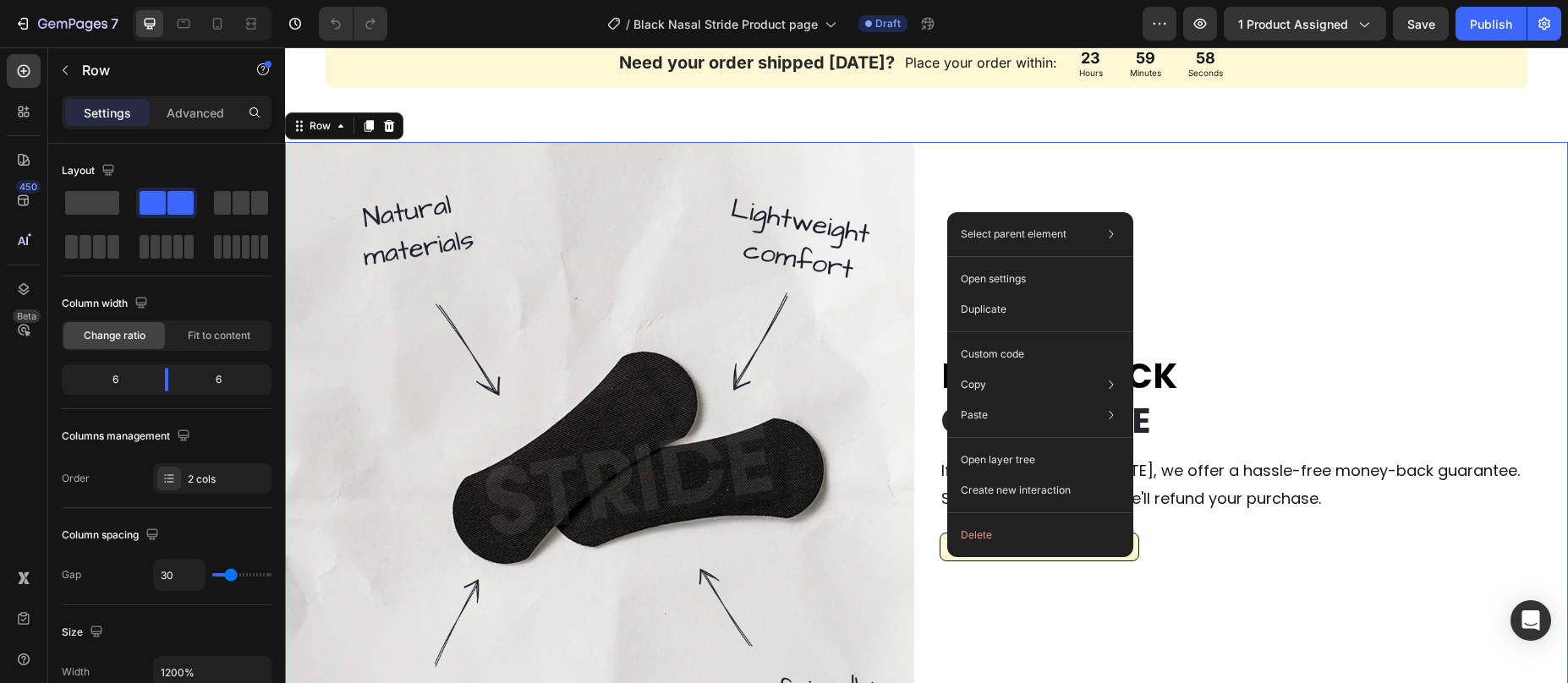
drag, startPoint x: 947, startPoint y: 212, endPoint x: 1232, endPoint y: 259, distance: 288.8
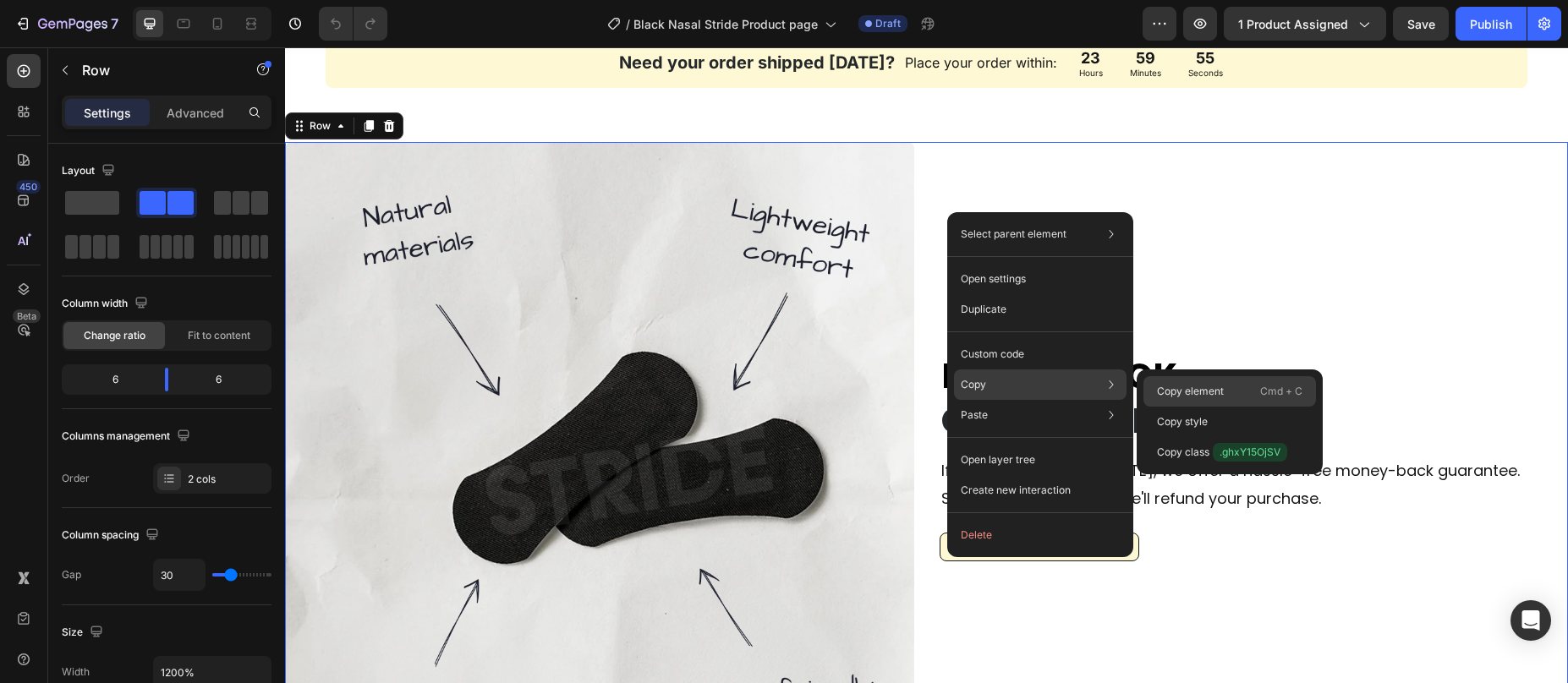
click at [1179, 394] on p "Copy element" at bounding box center [1191, 391] width 67 height 15
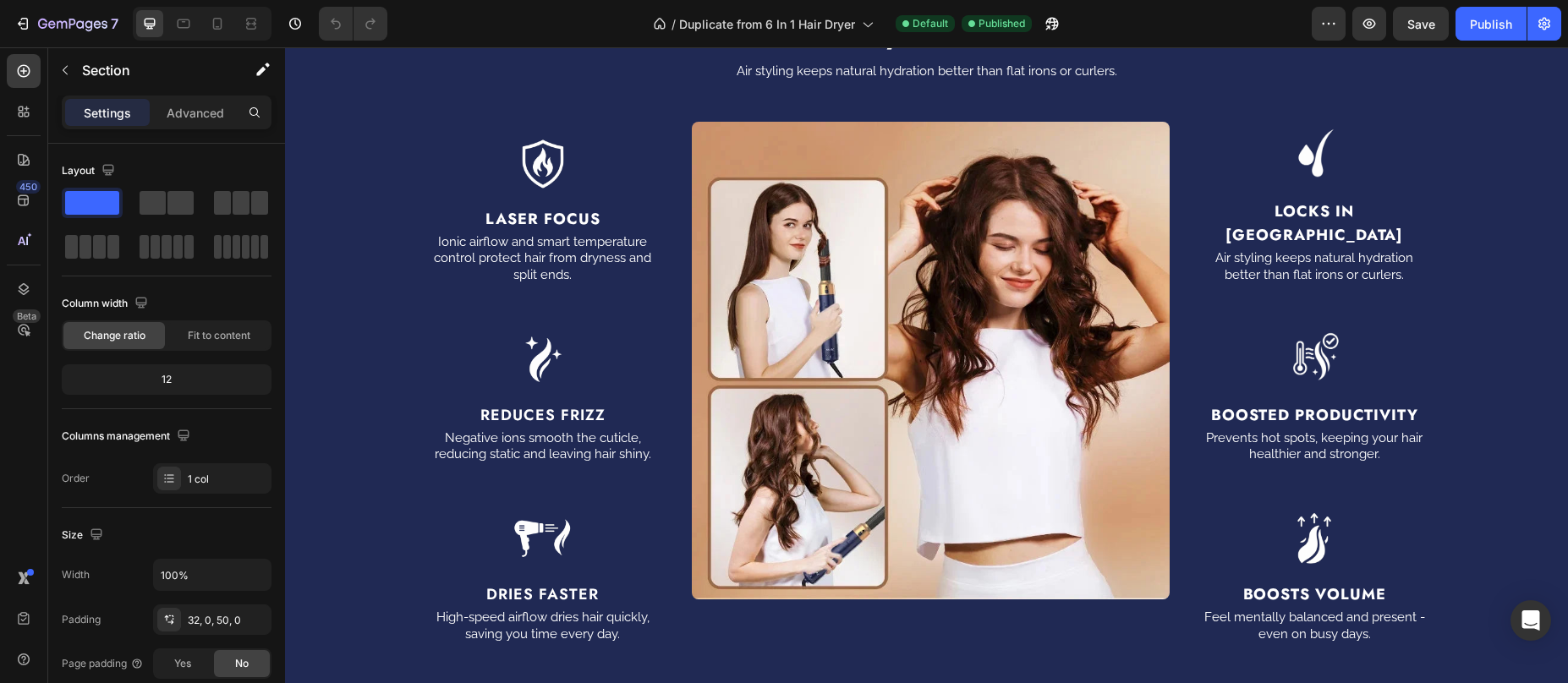
scroll to position [1187, 0]
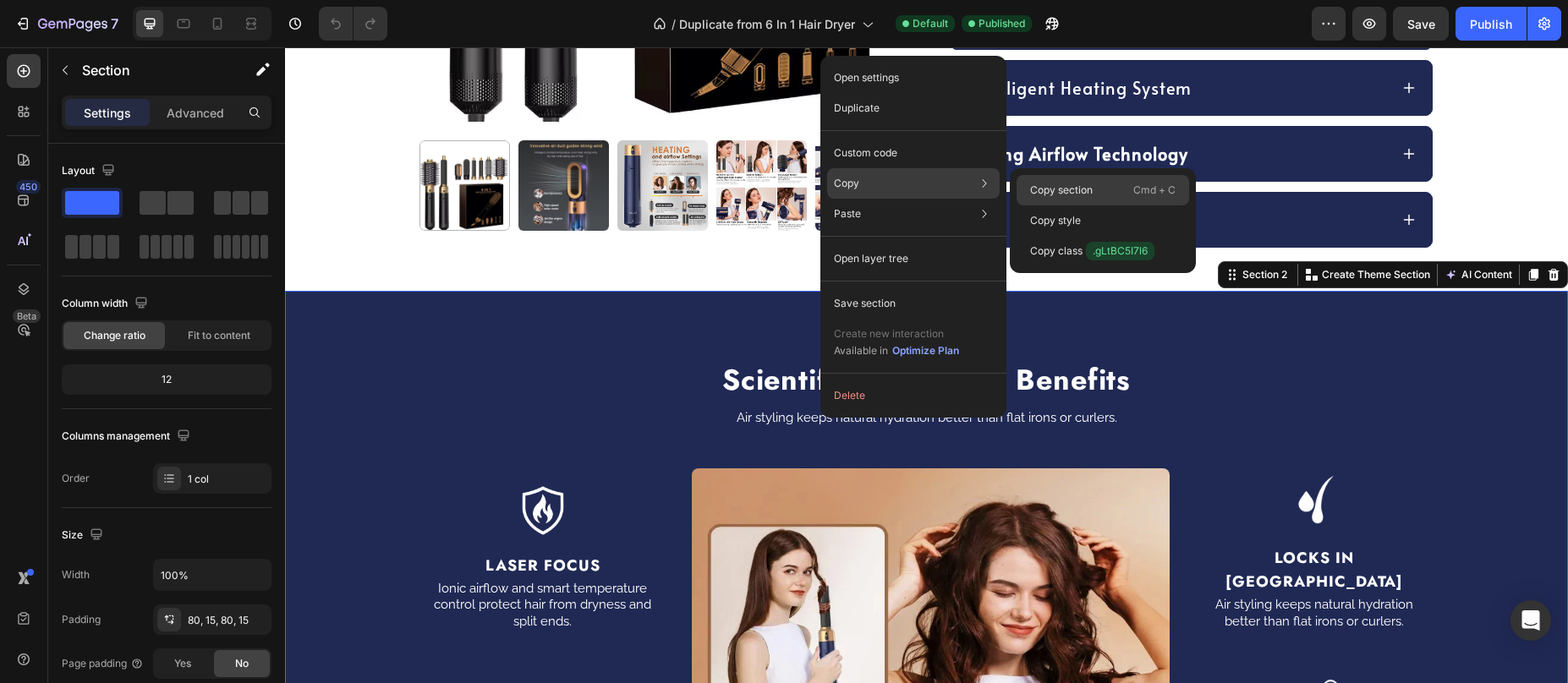
click at [1055, 192] on p "Copy section" at bounding box center [1061, 190] width 62 height 15
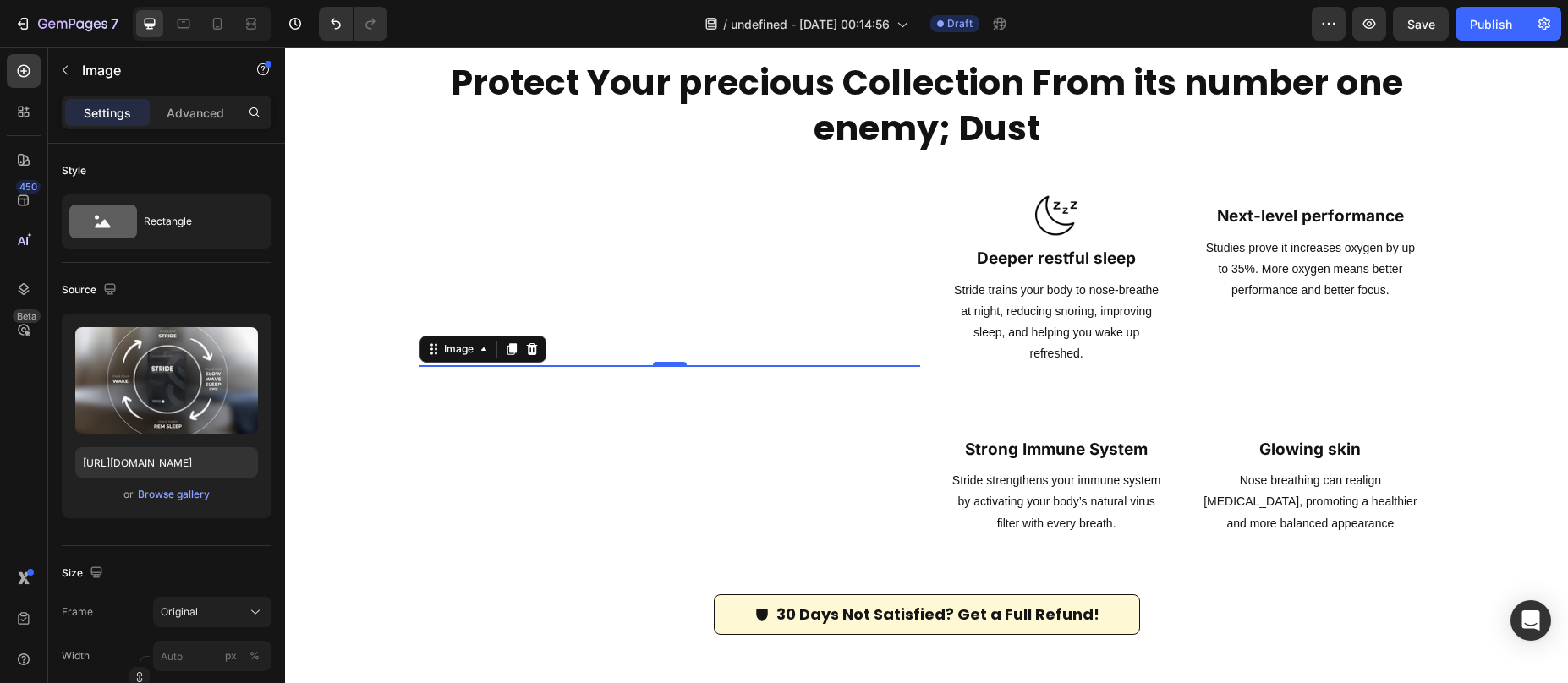
scroll to position [1414, 0]
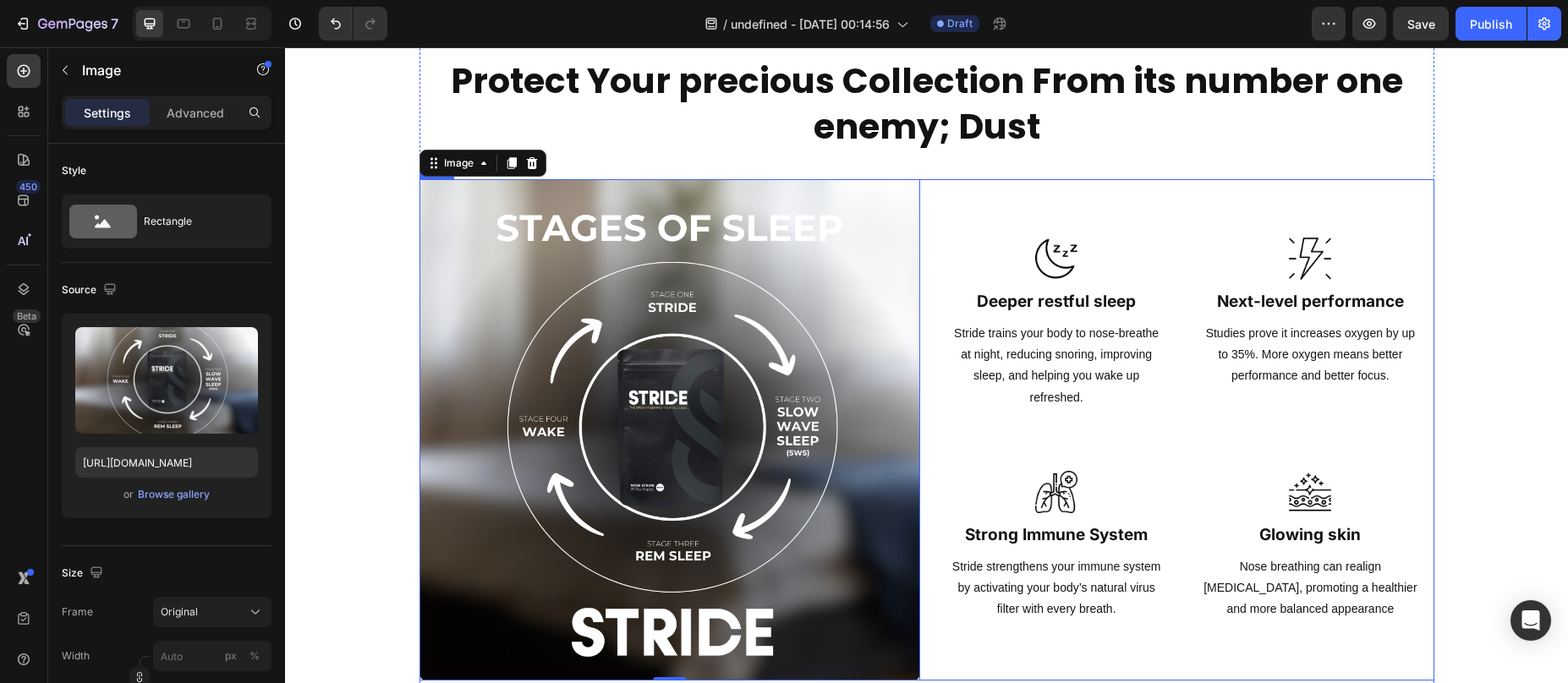
click at [1158, 197] on div "Image Deeper restful sleep Heading Stride trains your body to nose-breathe at n…" at bounding box center [1184, 430] width 501 height 501
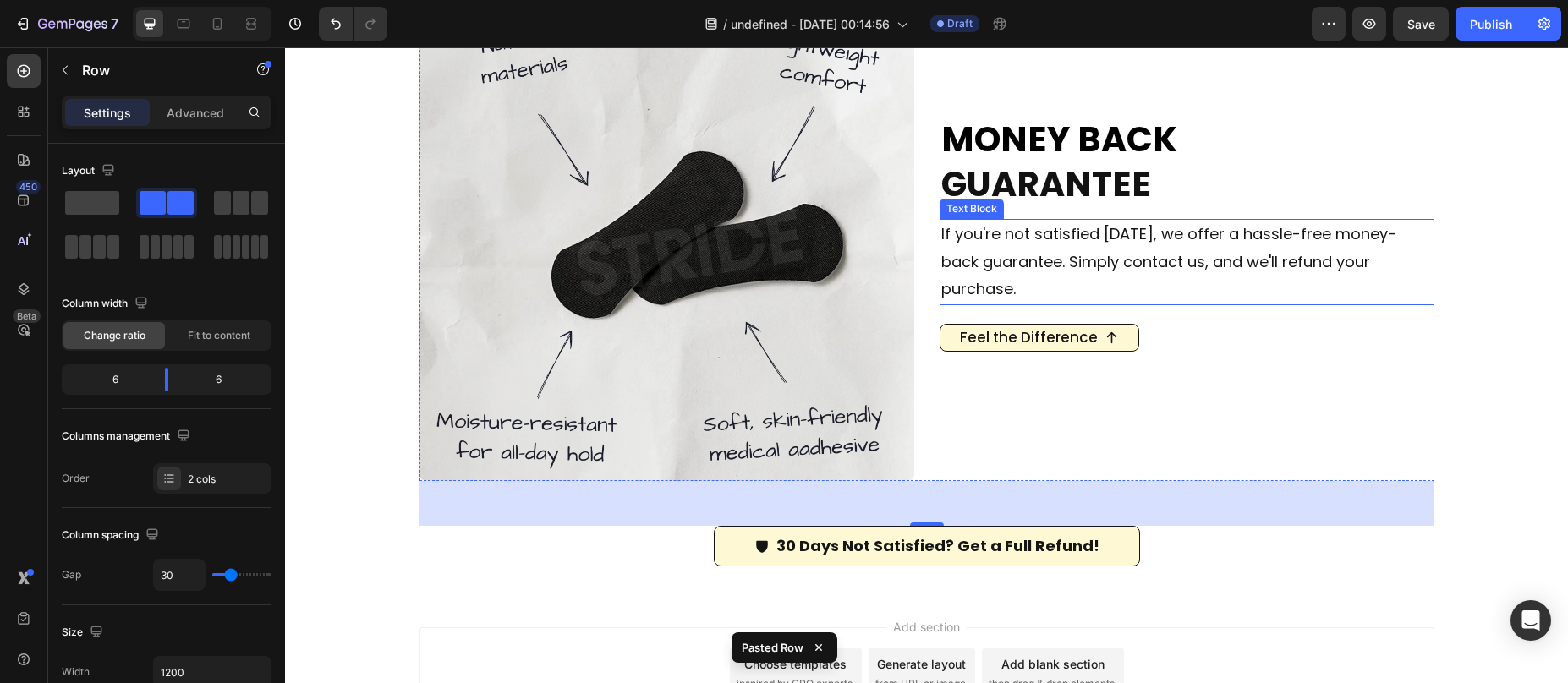
scroll to position [2169, 0]
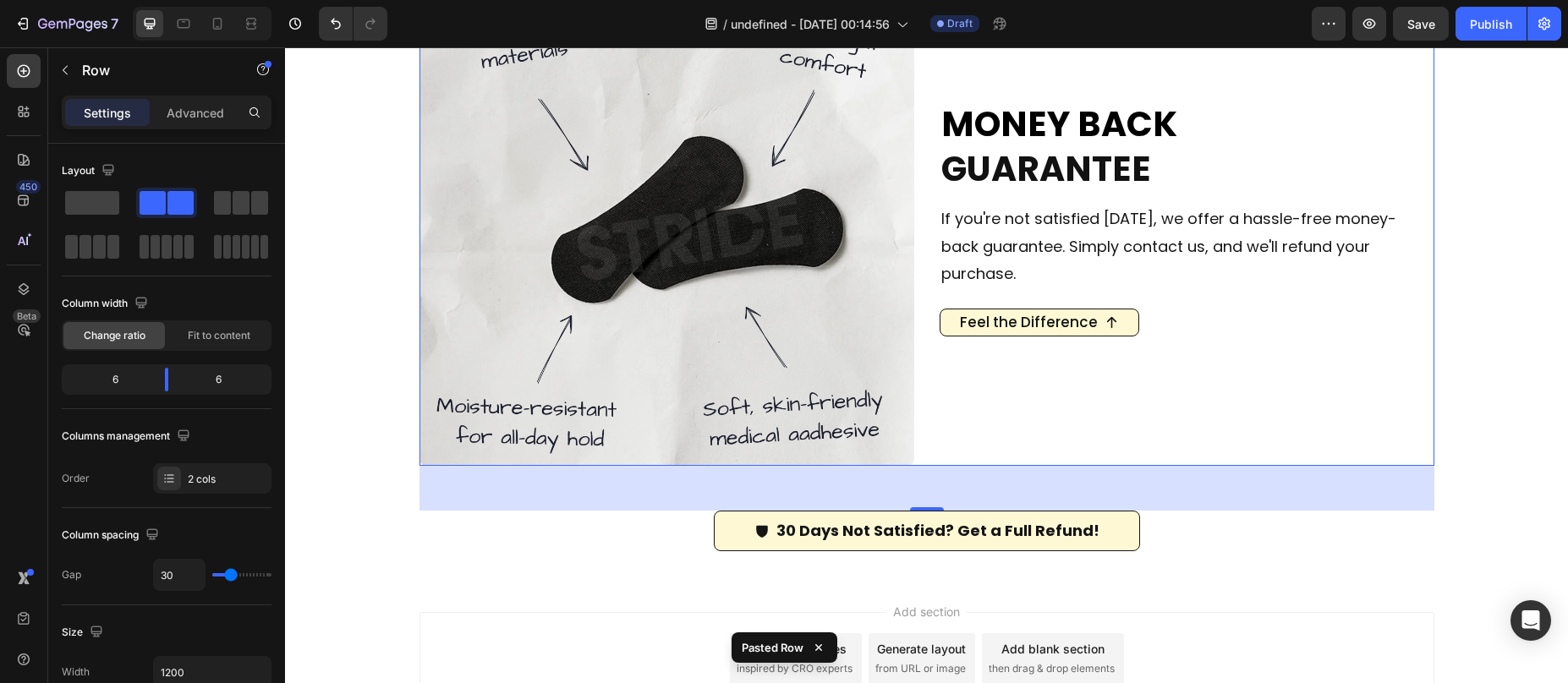
click at [1039, 431] on div "MONEY BACK GUARANTEE Heading If you're not satisfied [DATE], we offer a hassle-…" at bounding box center [1186, 218] width 495 height 495
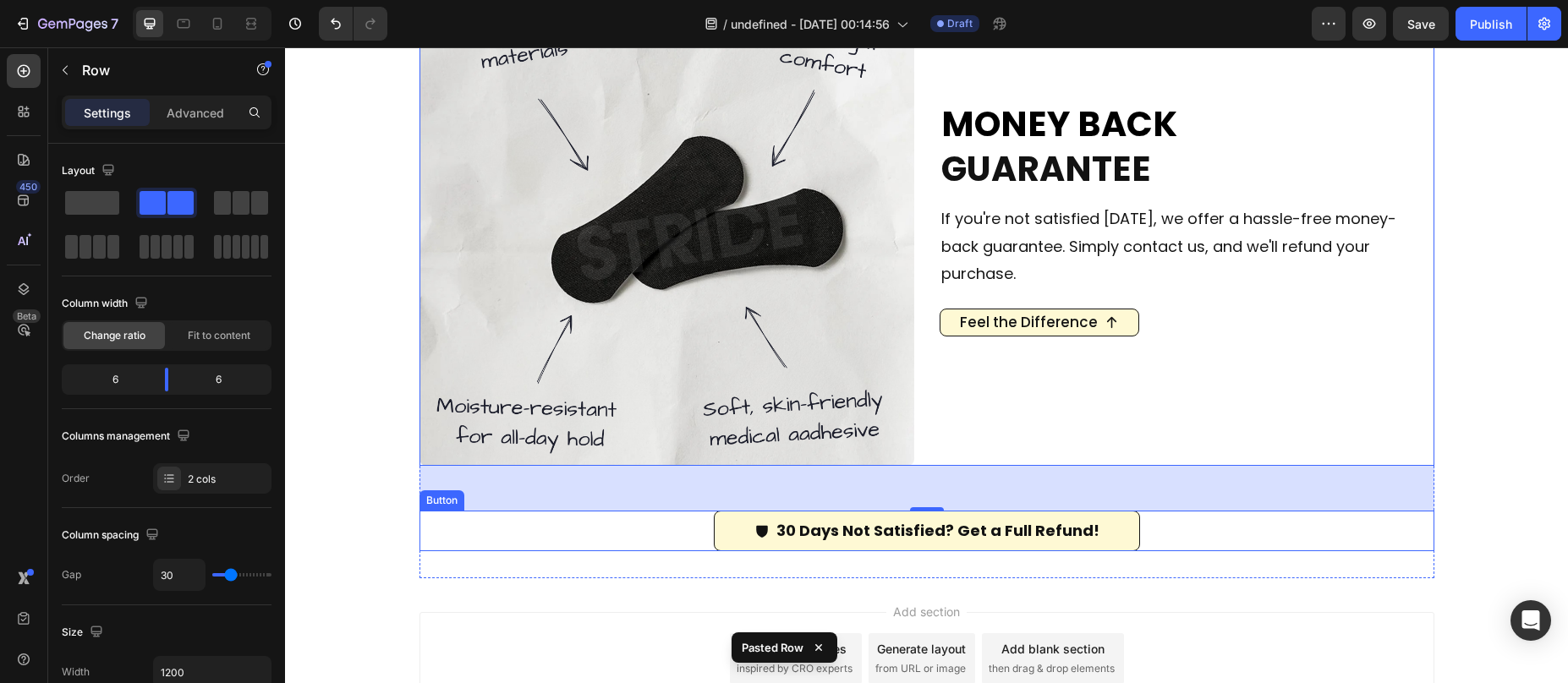
click at [724, 540] on button "30 Days Not Satisfied? Get a Full Refund!" at bounding box center [927, 531] width 427 height 40
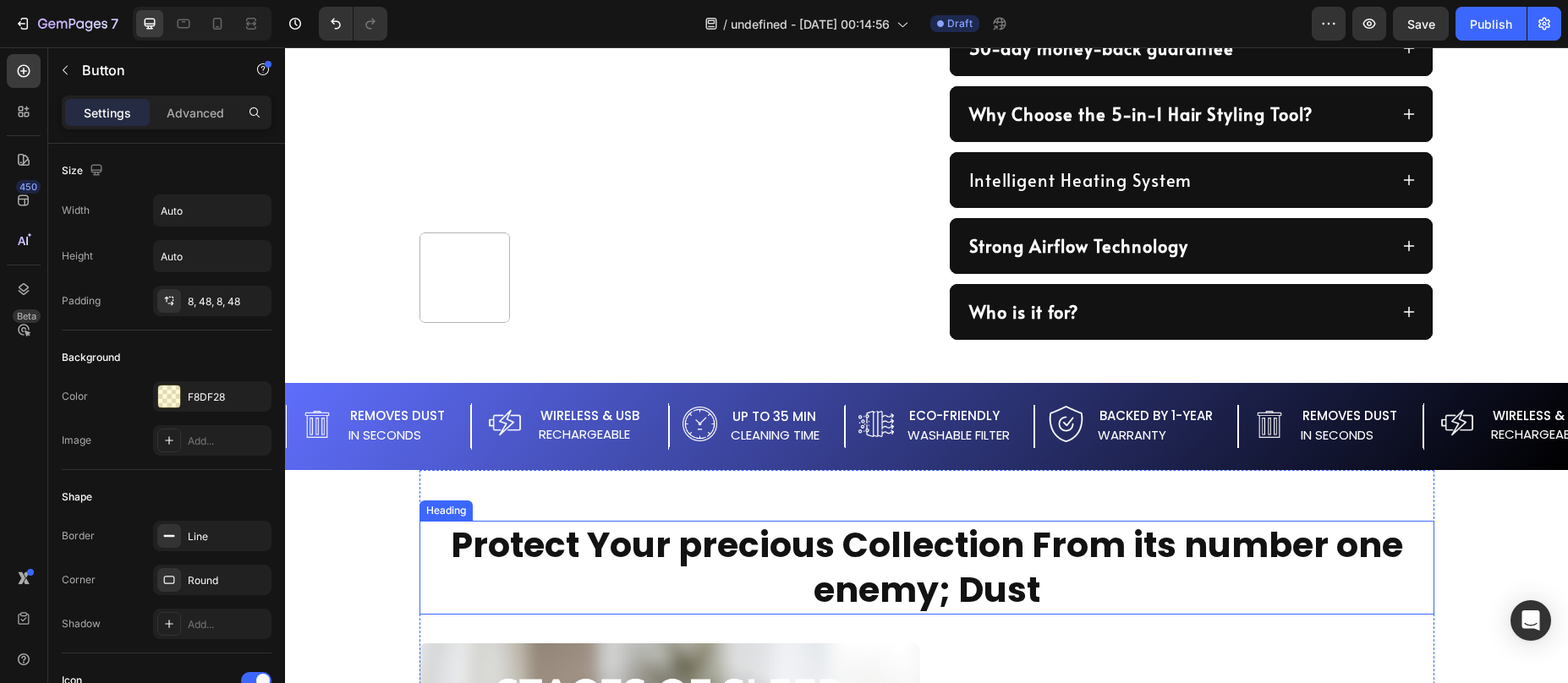
scroll to position [648, 0]
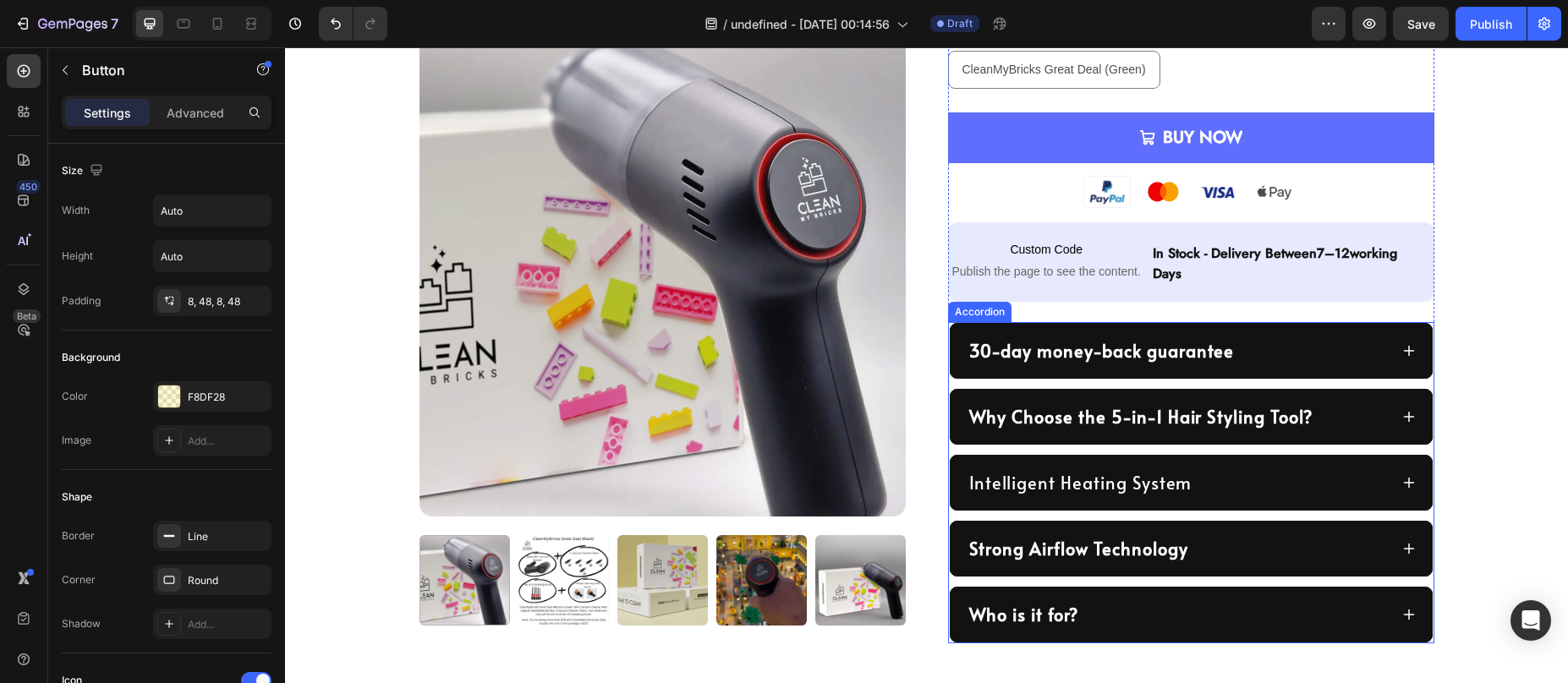
click at [975, 394] on div "Why Choose the 5-in-1 Hair Styling Tool?" at bounding box center [1191, 416] width 483 height 55
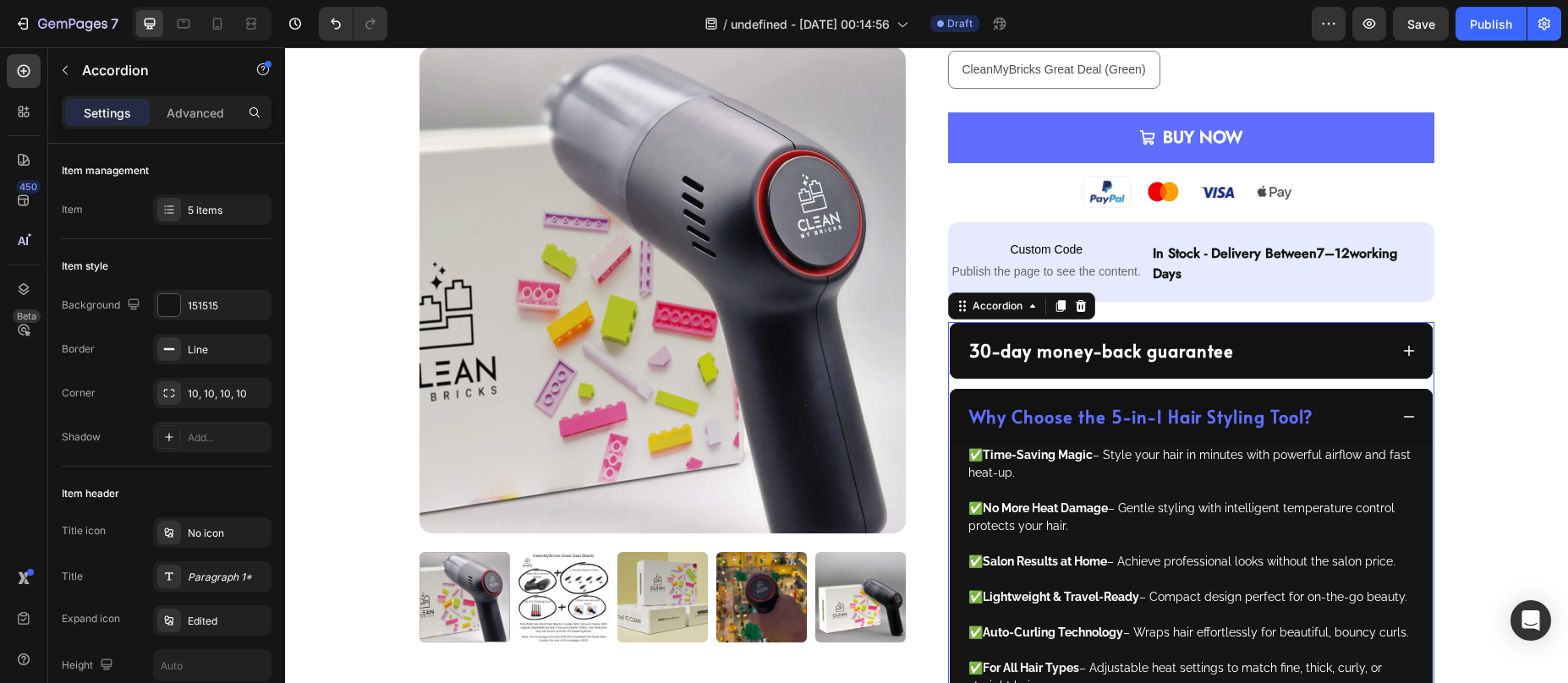
click at [975, 395] on div "Why Choose the 5-in-1 Hair Styling Tool?" at bounding box center [1191, 416] width 483 height 55
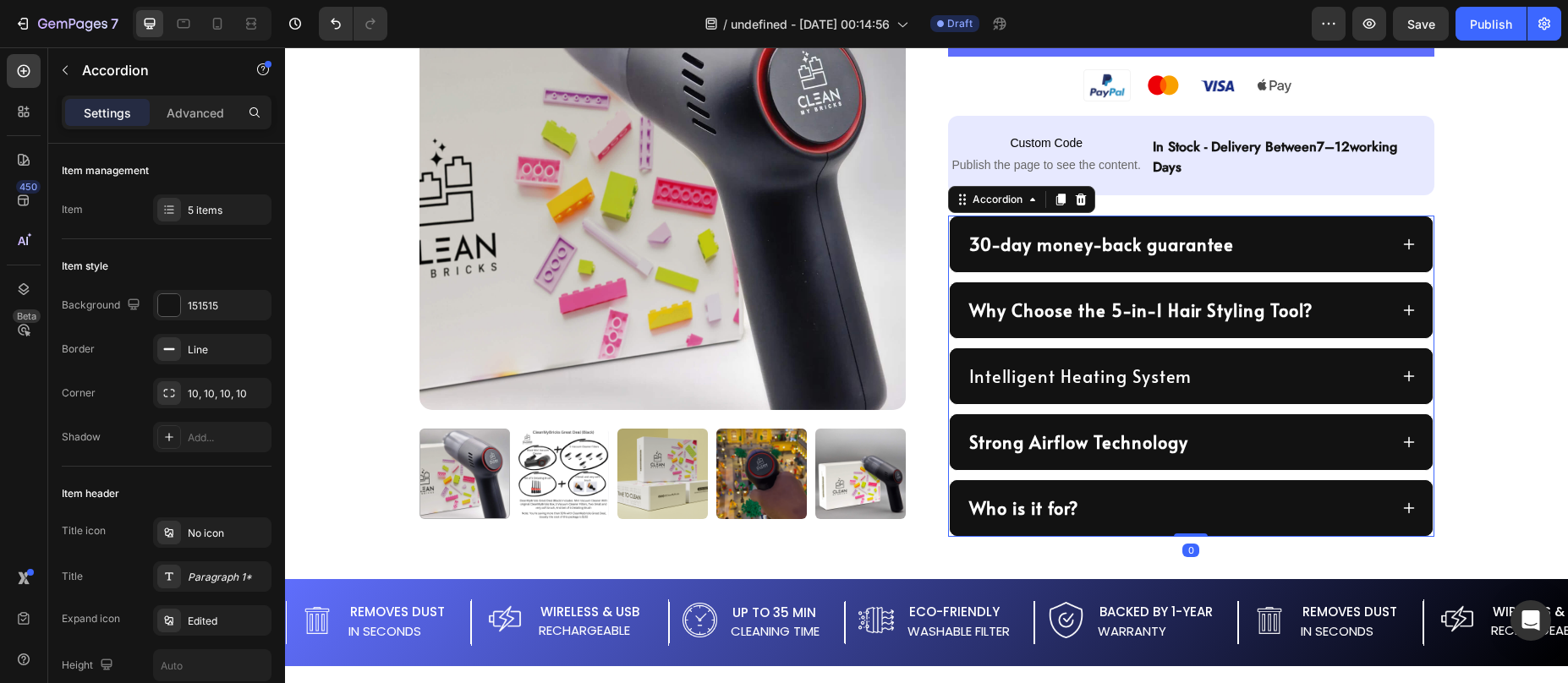
scroll to position [781, 0]
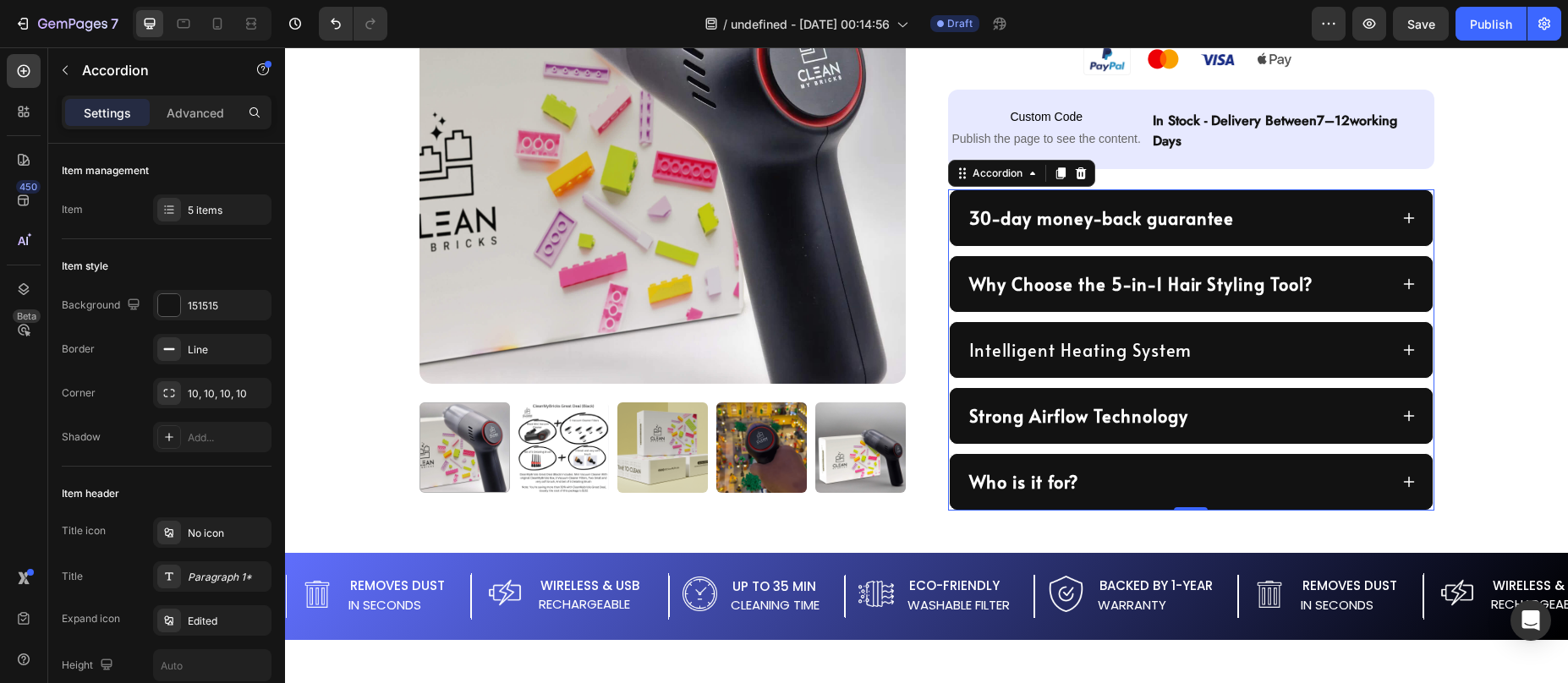
click at [962, 322] on div "Intelligent Heating System" at bounding box center [1191, 349] width 483 height 55
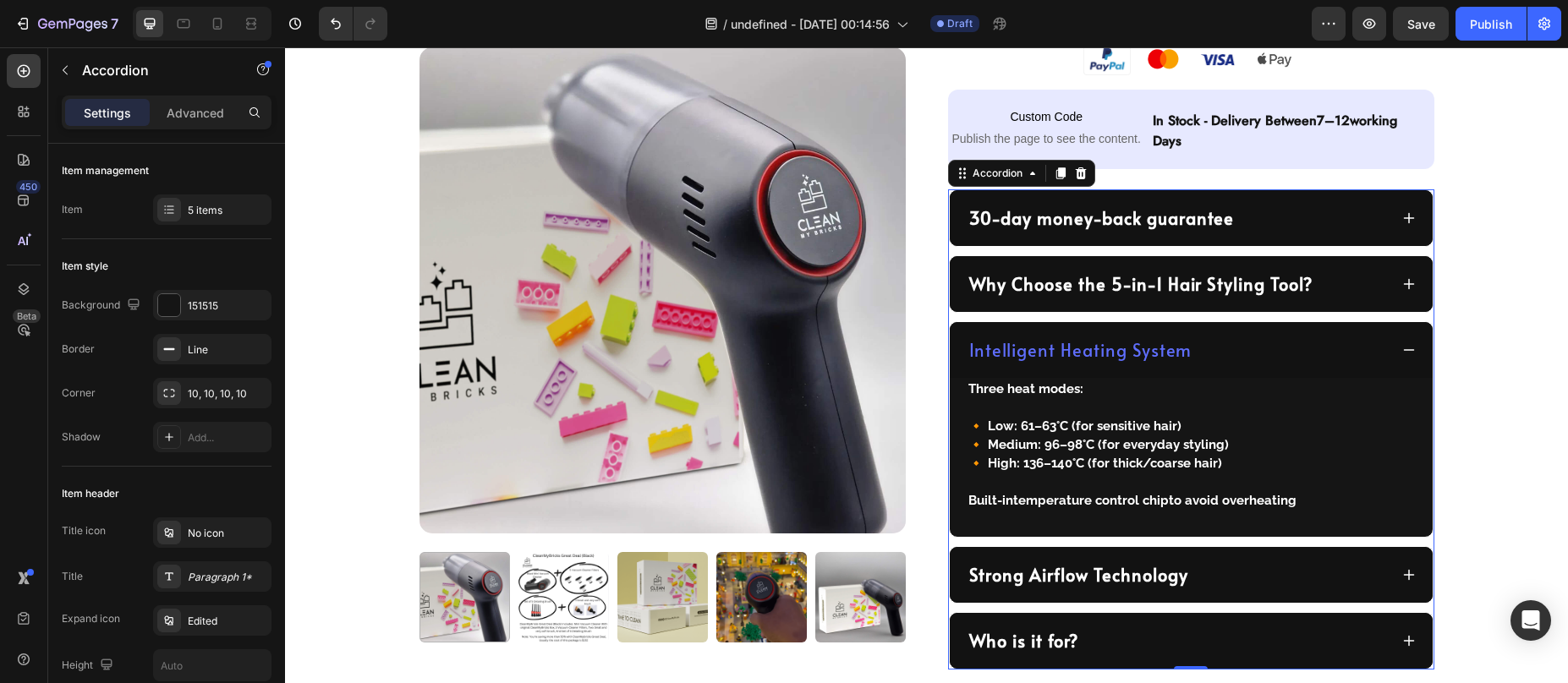
click at [962, 323] on div "Intelligent Heating System" at bounding box center [1191, 349] width 483 height 55
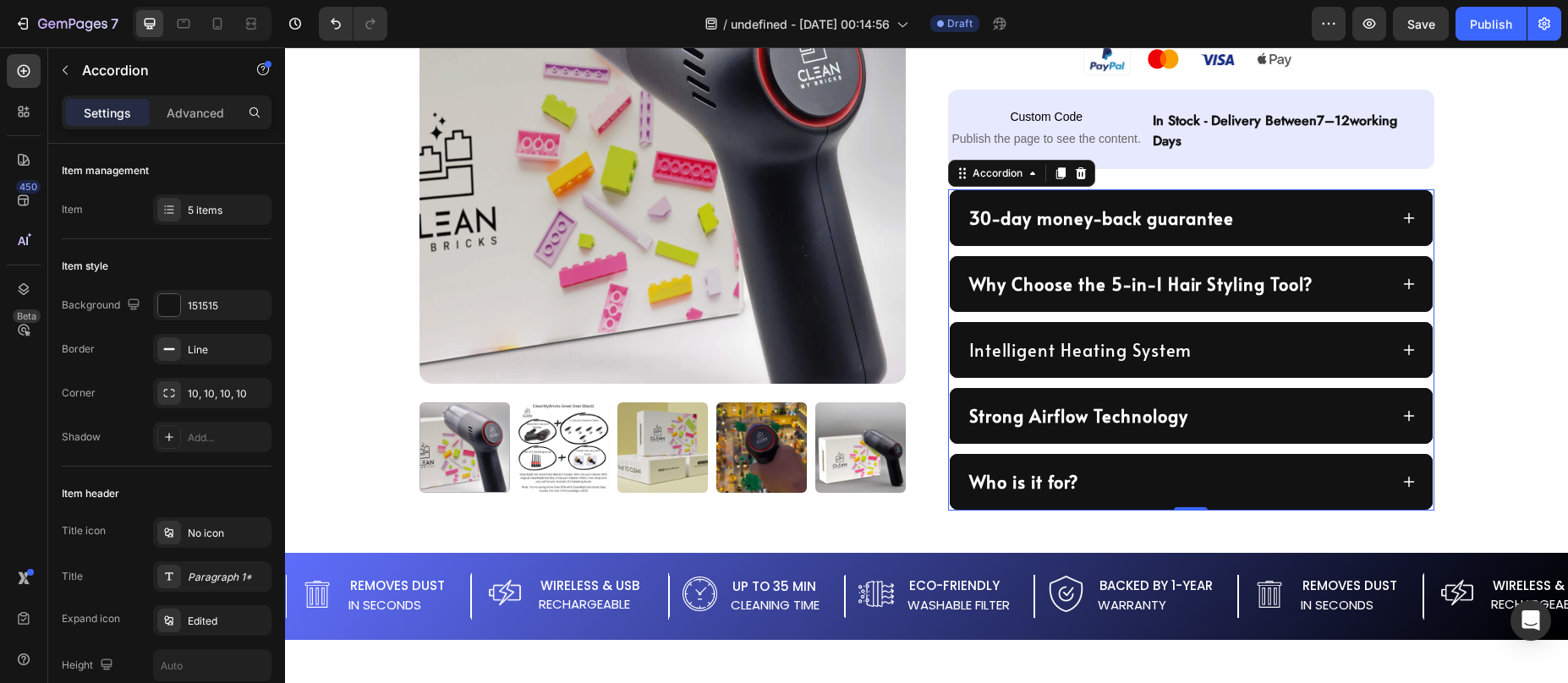
click at [1068, 289] on strong "Why Choose the 5-in-1 Hair Styling Tool?" at bounding box center [1141, 284] width 343 height 24
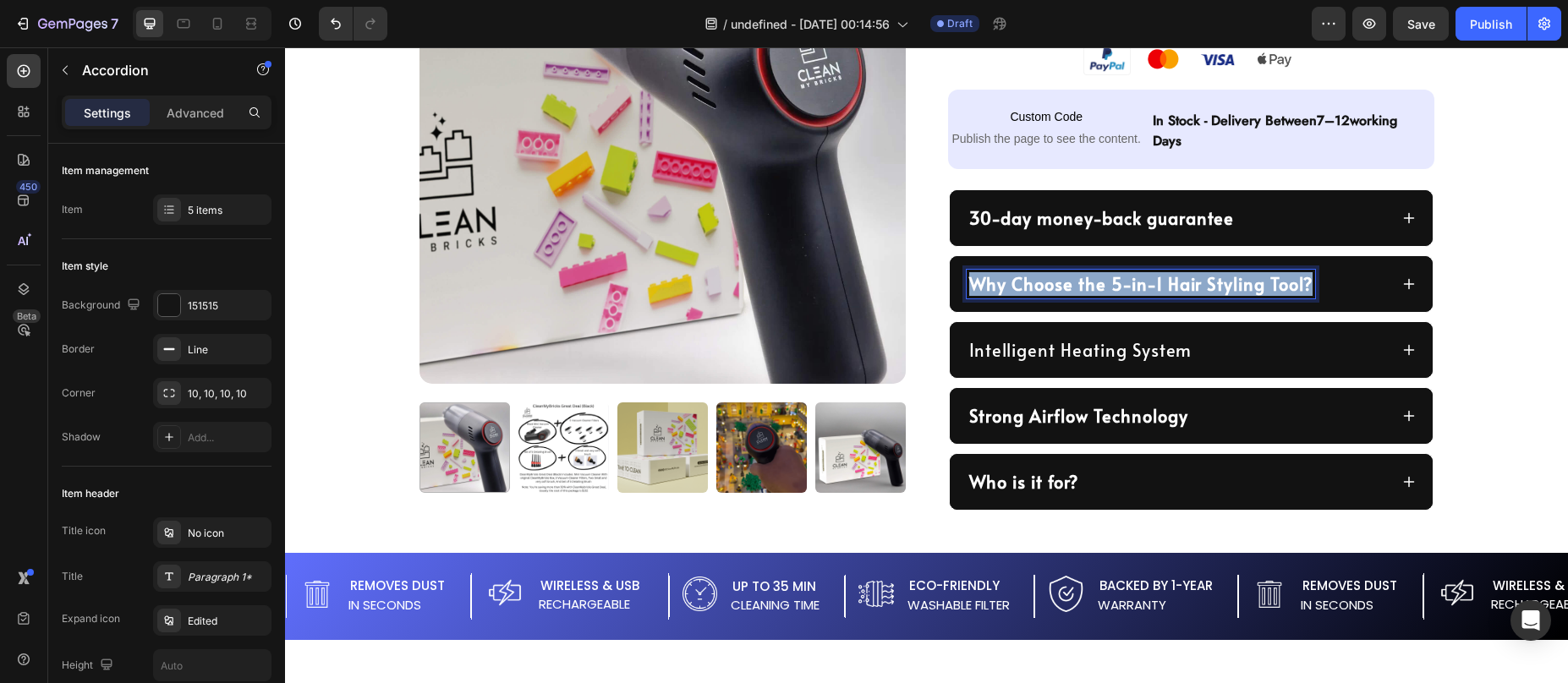
click at [1068, 289] on strong "Why Choose the 5-in-1 Hair Styling Tool?" at bounding box center [1141, 284] width 343 height 24
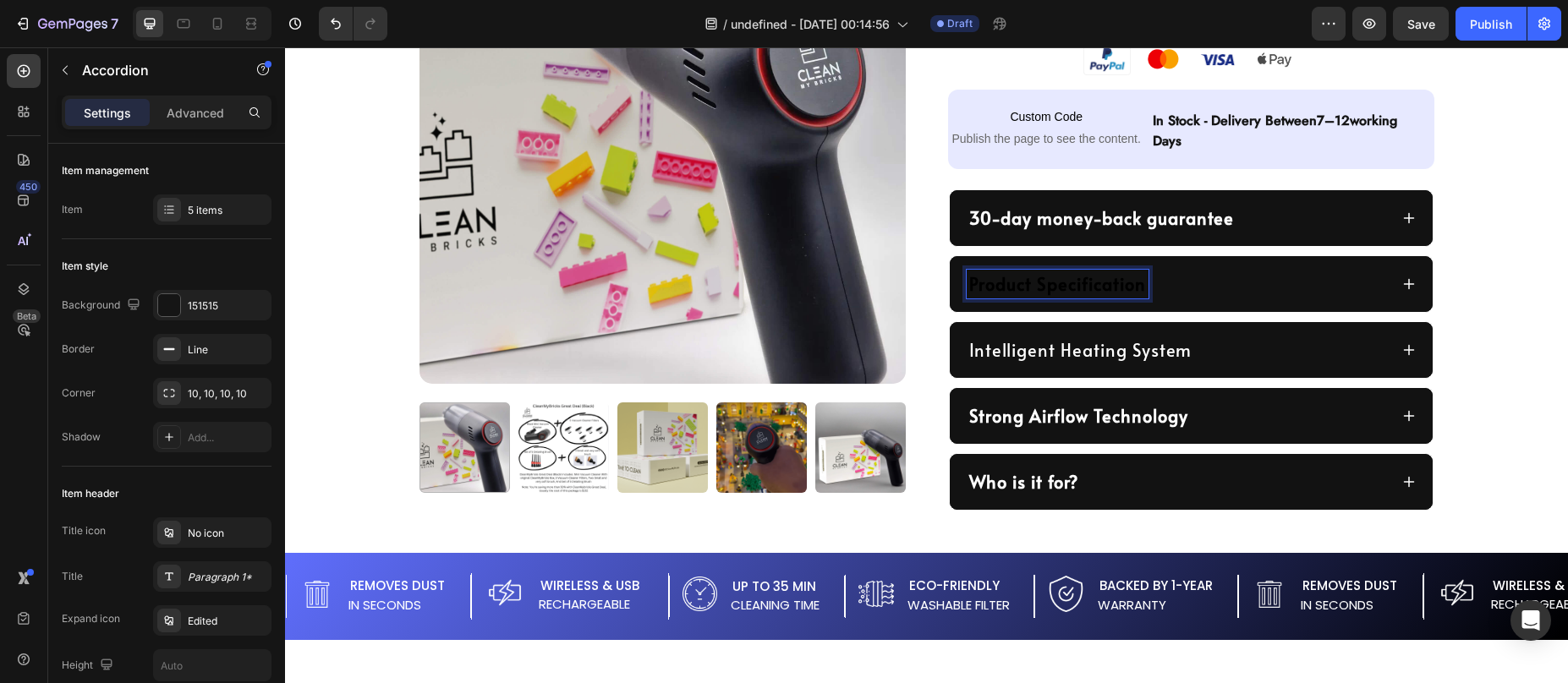
click at [1124, 293] on strong "Product Specification" at bounding box center [1057, 284] width 177 height 24
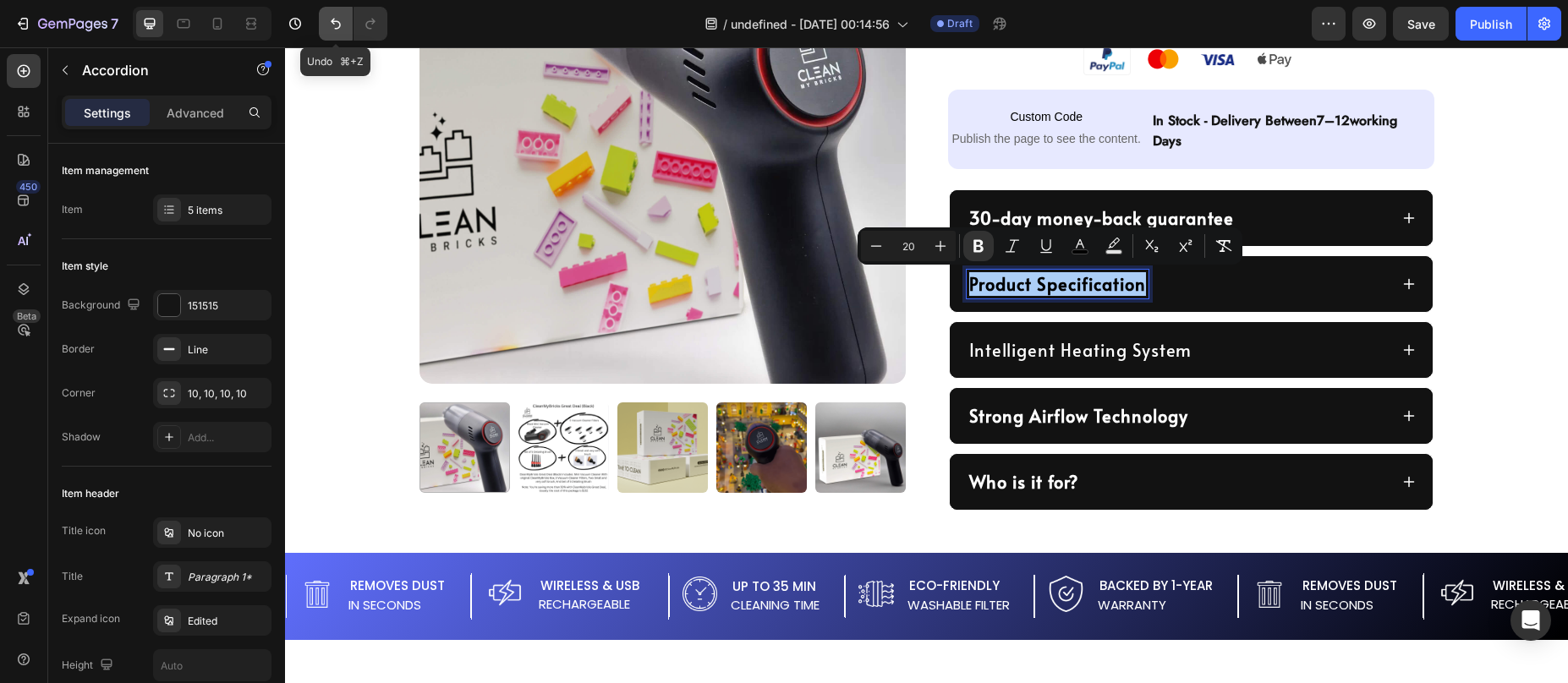
click at [333, 24] on icon "Undo/Redo" at bounding box center [335, 23] width 17 height 17
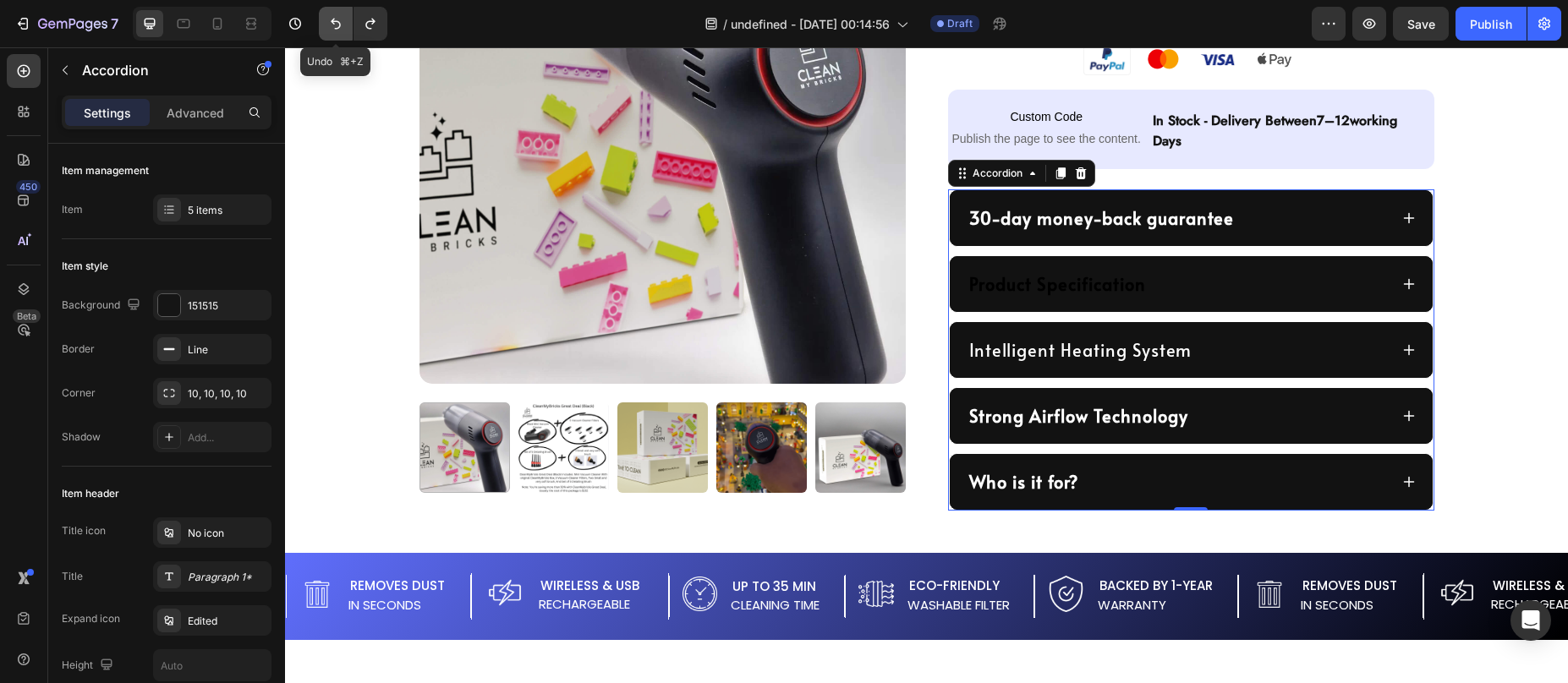
click at [332, 25] on icon "Undo/Redo" at bounding box center [335, 23] width 17 height 17
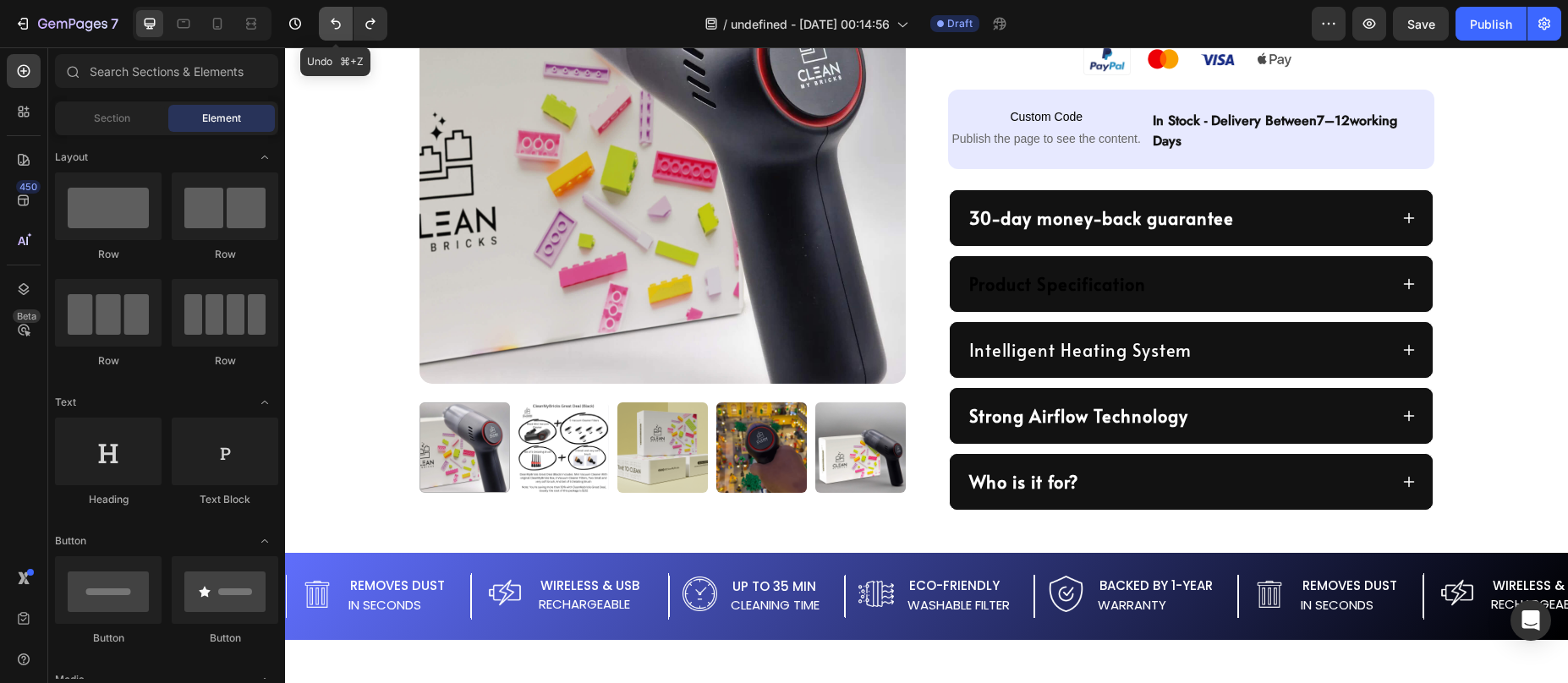
click at [338, 24] on icon "Undo/Redo" at bounding box center [335, 23] width 17 height 17
click at [338, 25] on icon "Undo/Redo" at bounding box center [335, 23] width 17 height 17
click at [337, 25] on icon "Undo/Redo" at bounding box center [335, 23] width 17 height 17
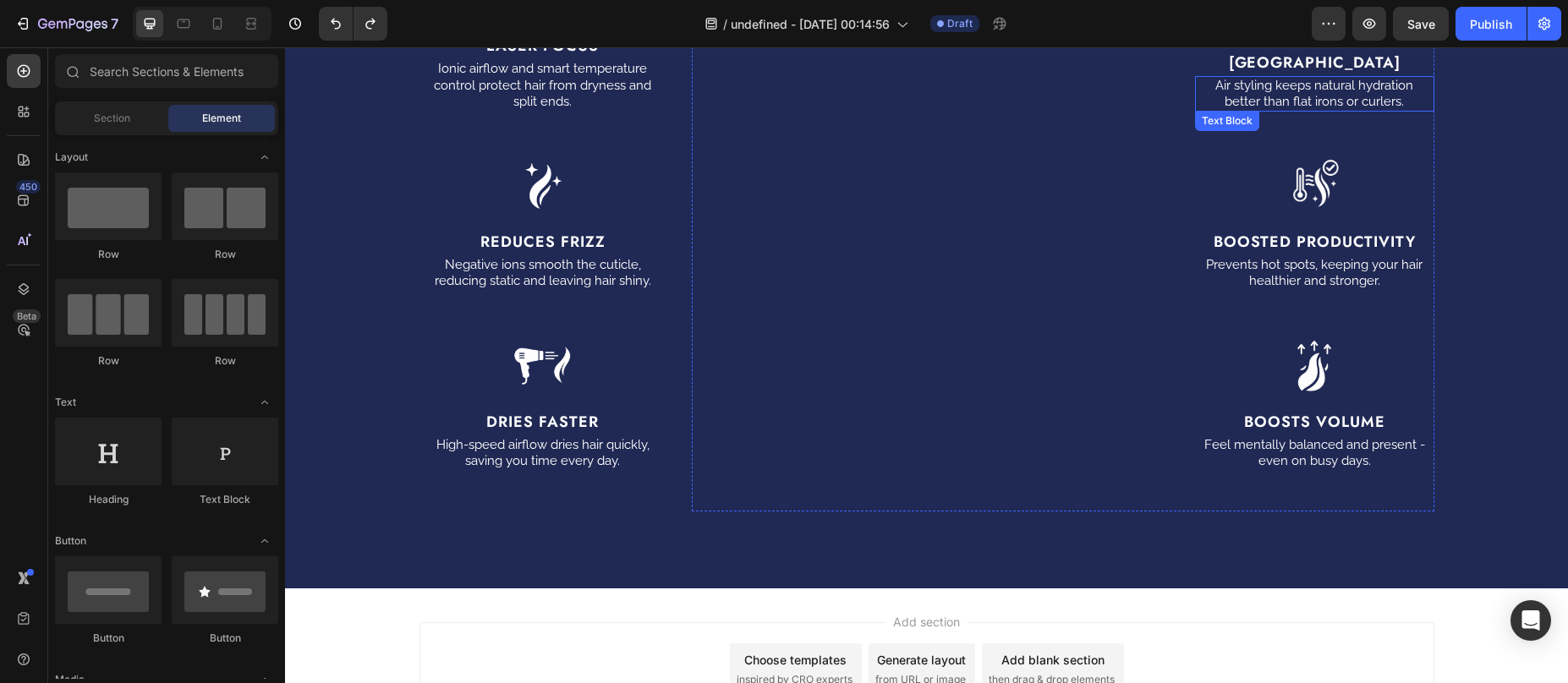
scroll to position [1624, 0]
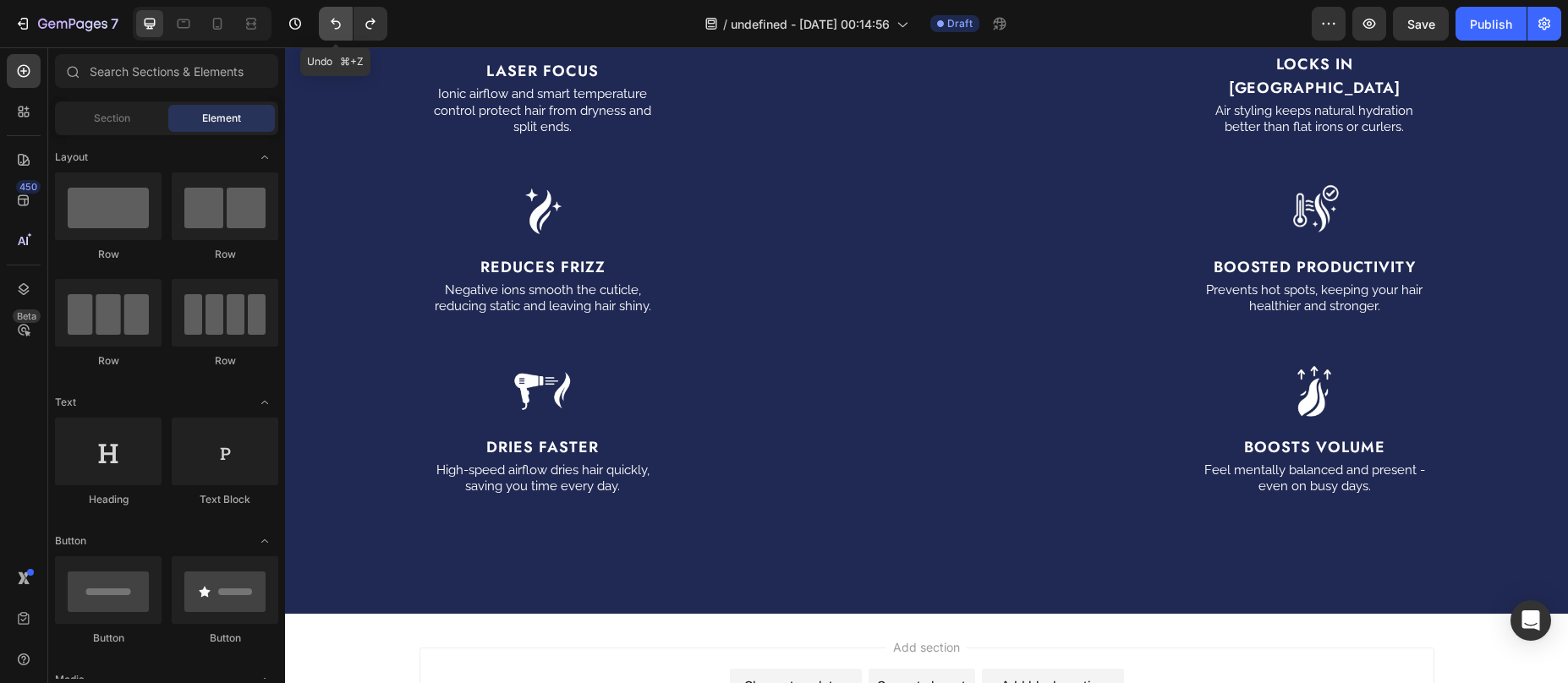
click at [324, 25] on button "Undo/Redo" at bounding box center [336, 24] width 33 height 33
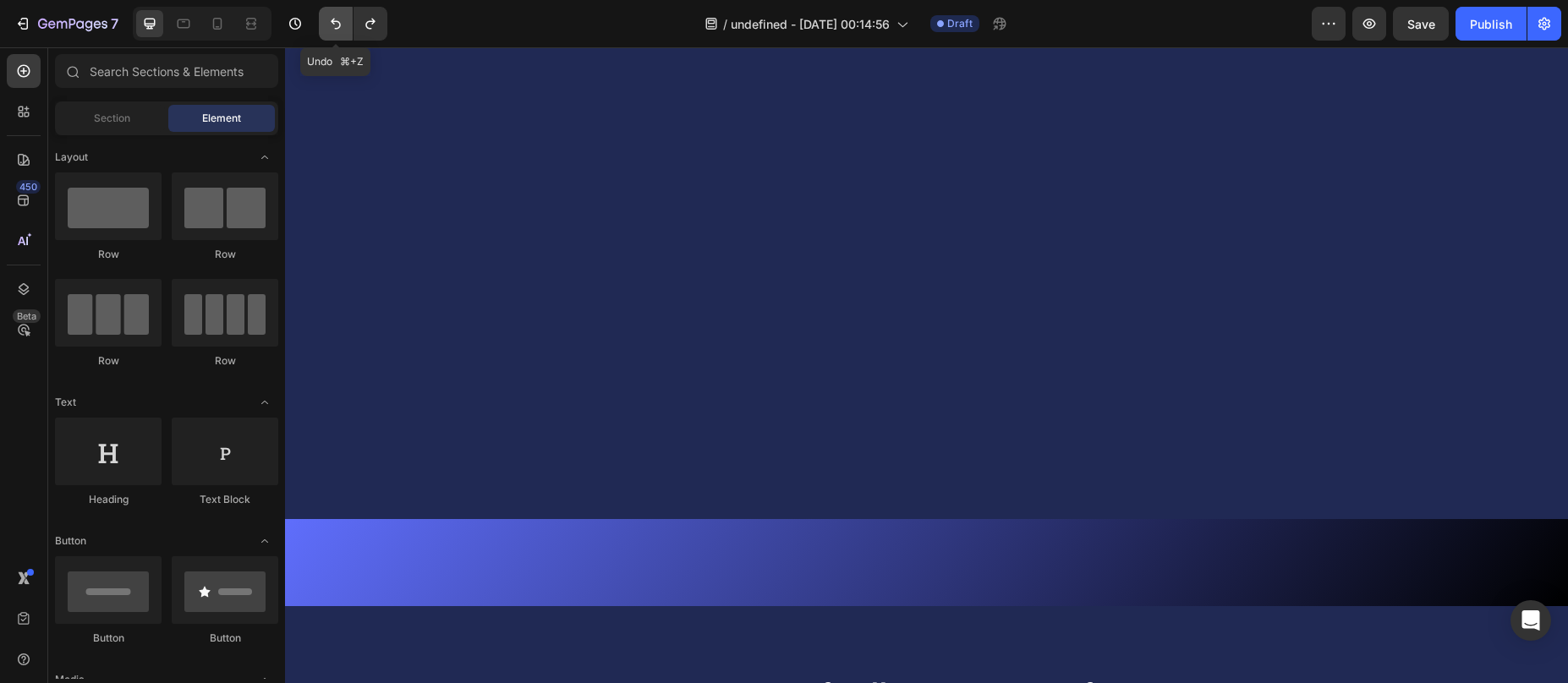
scroll to position [2434, 0]
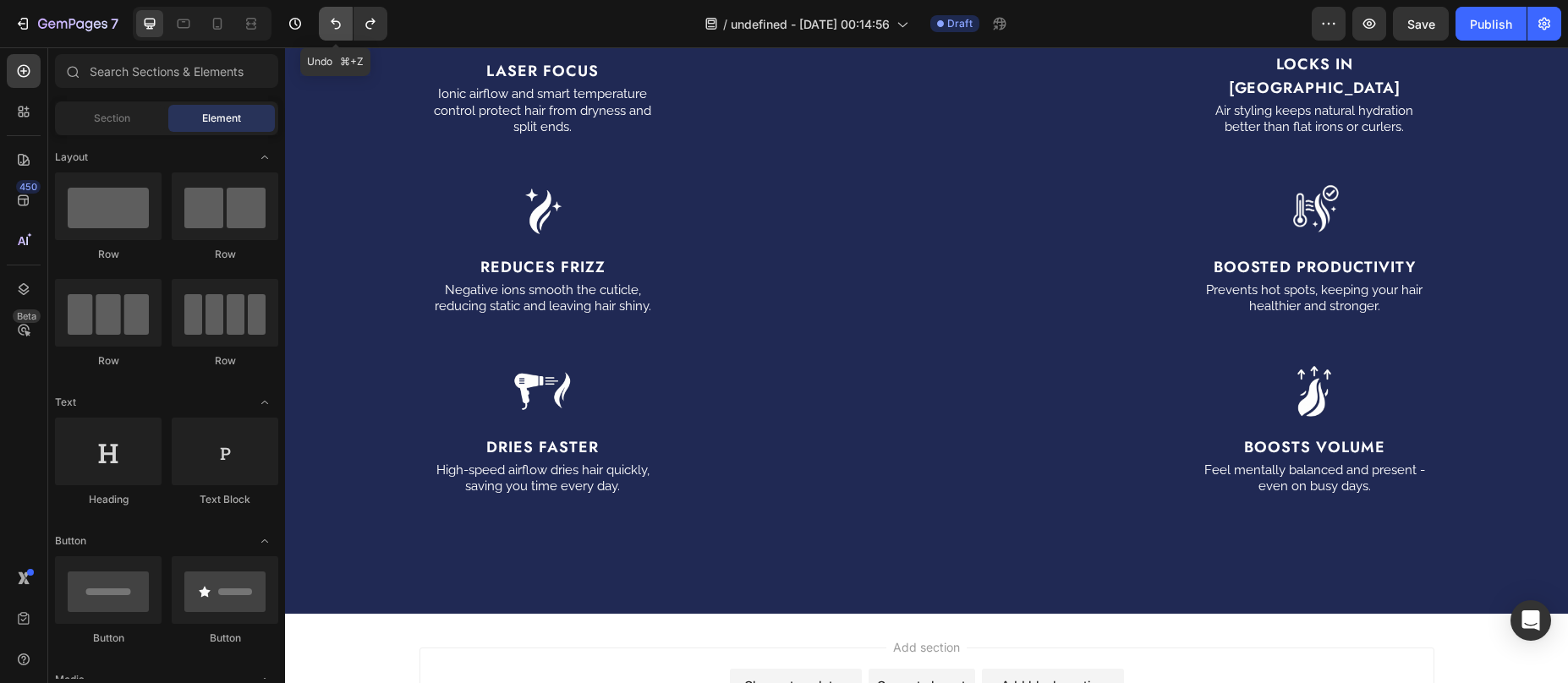
drag, startPoint x: 331, startPoint y: 27, endPoint x: 352, endPoint y: 24, distance: 21.2
click at [331, 27] on icon "Undo/Redo" at bounding box center [335, 23] width 17 height 17
click at [377, 18] on icon "Undo/Redo" at bounding box center [370, 23] width 17 height 17
click at [376, 18] on icon "Undo/Redo" at bounding box center [370, 23] width 17 height 17
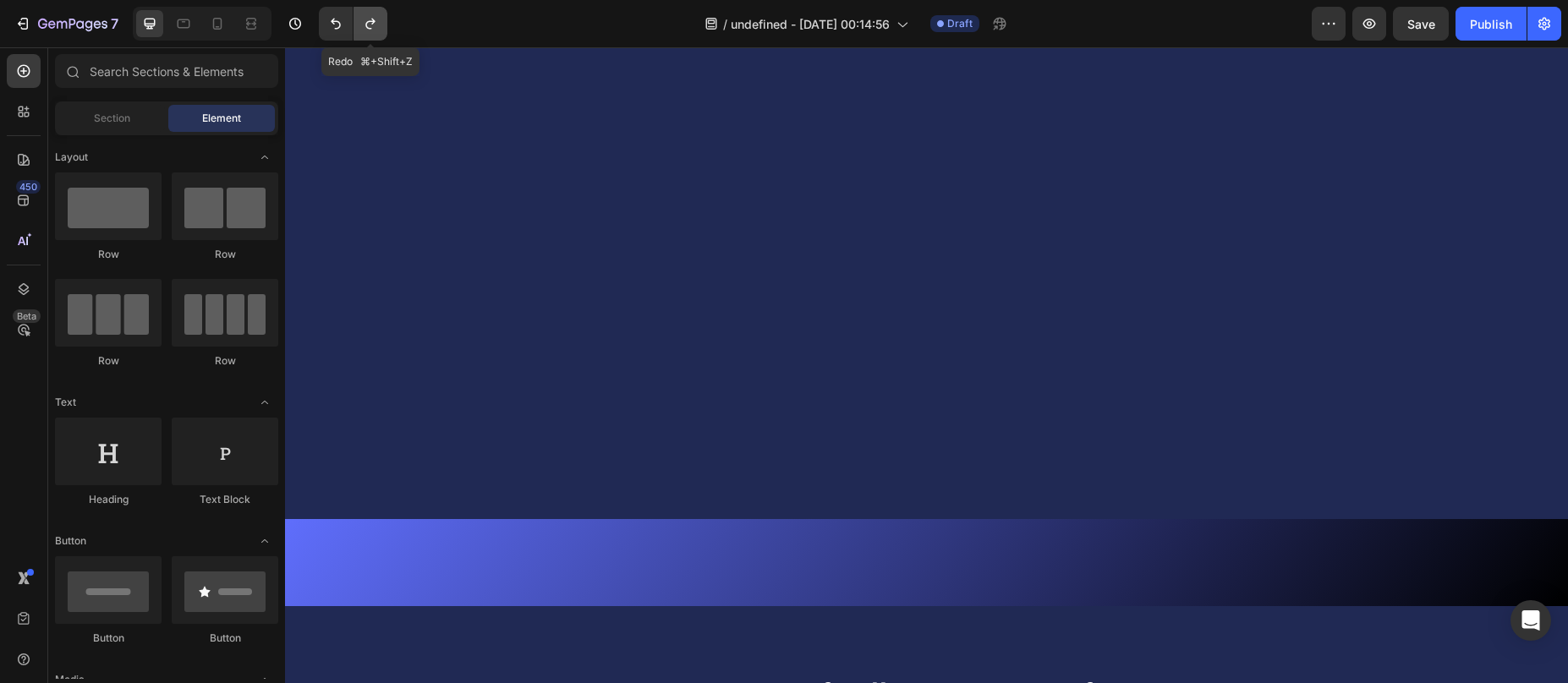
click at [377, 18] on icon "Undo/Redo" at bounding box center [370, 23] width 17 height 17
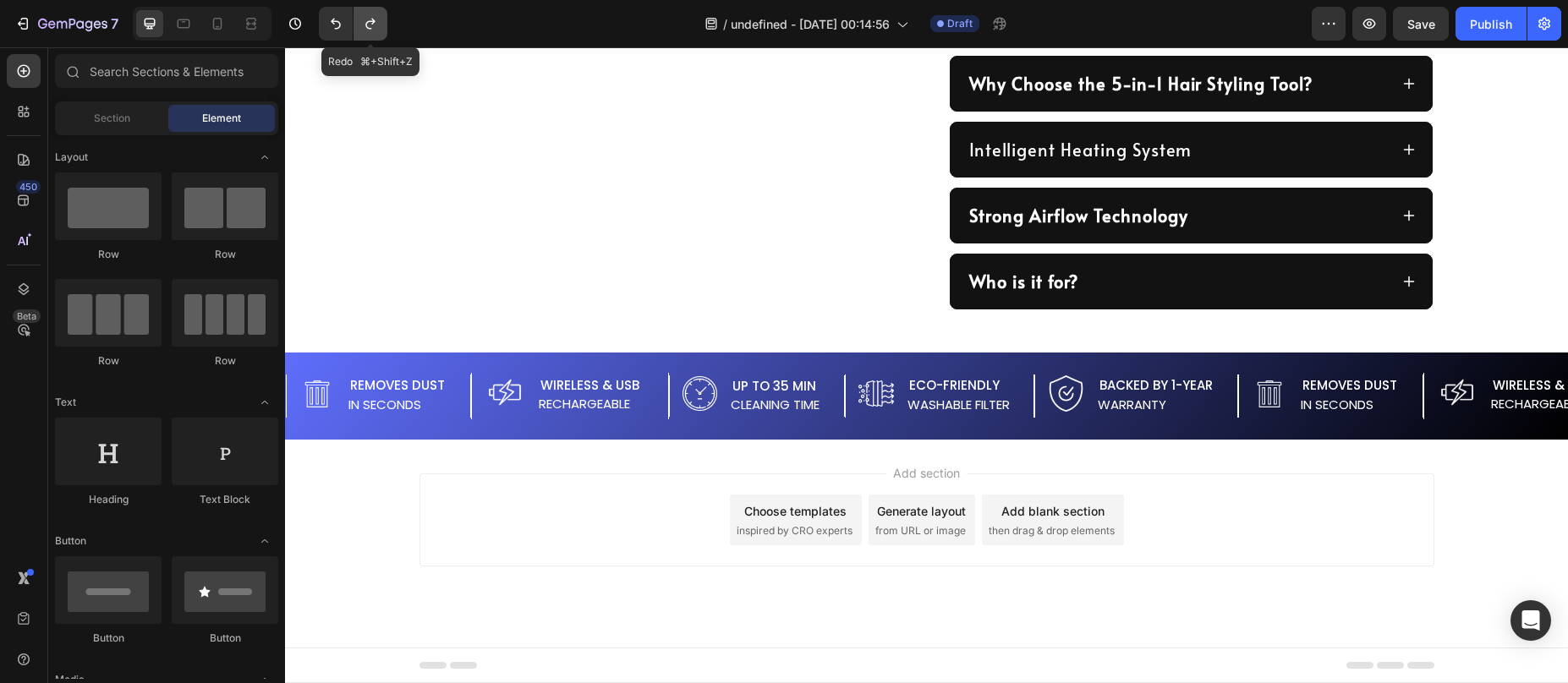
click at [378, 18] on icon "Undo/Redo" at bounding box center [370, 23] width 17 height 17
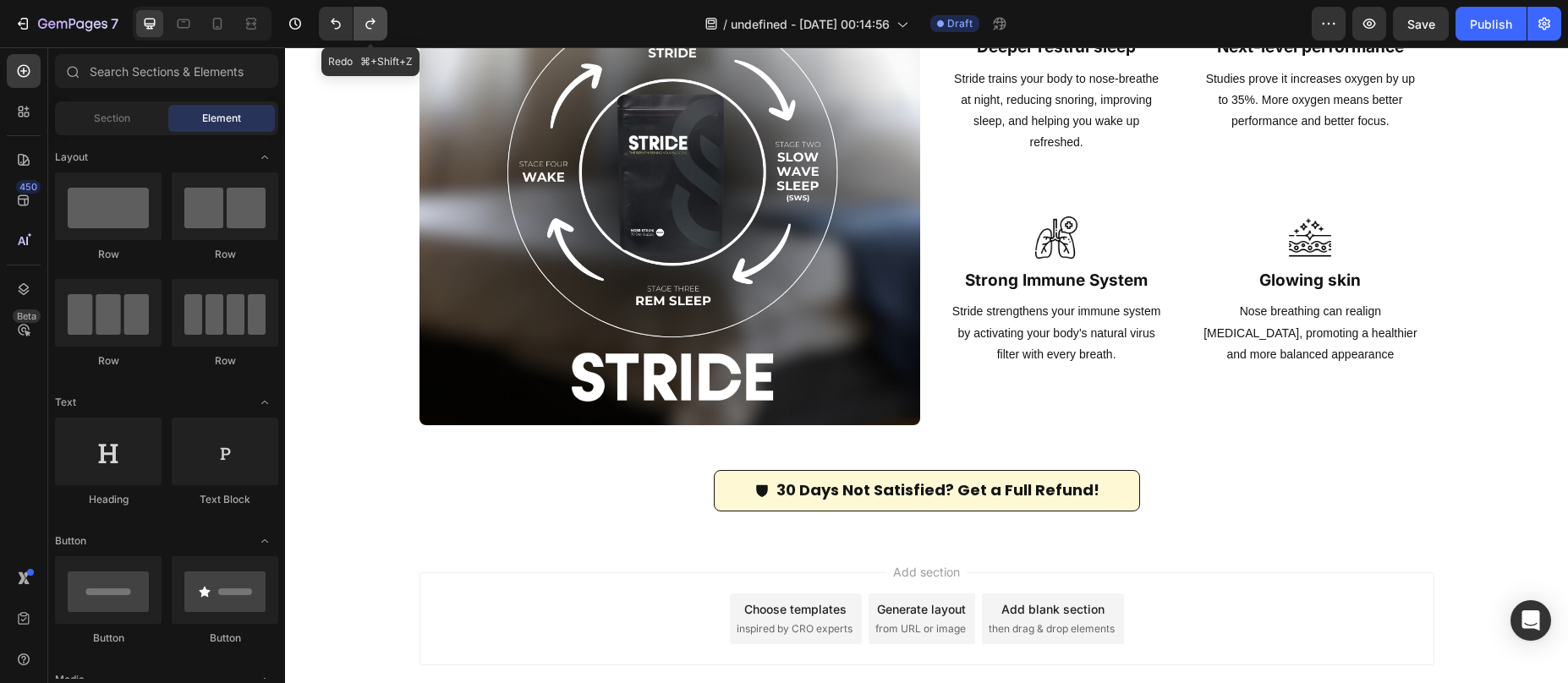
click at [378, 18] on icon "Undo/Redo" at bounding box center [370, 23] width 17 height 17
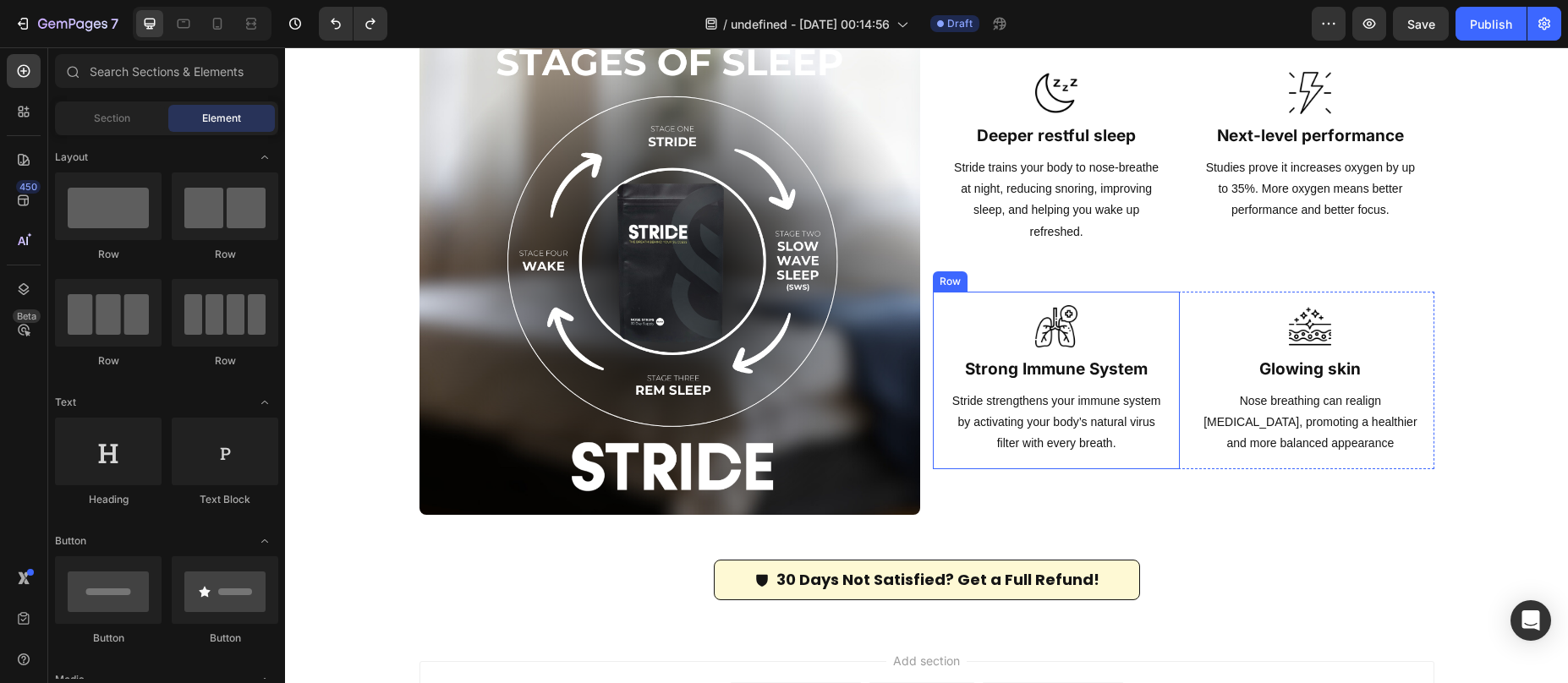
scroll to position [1768, 0]
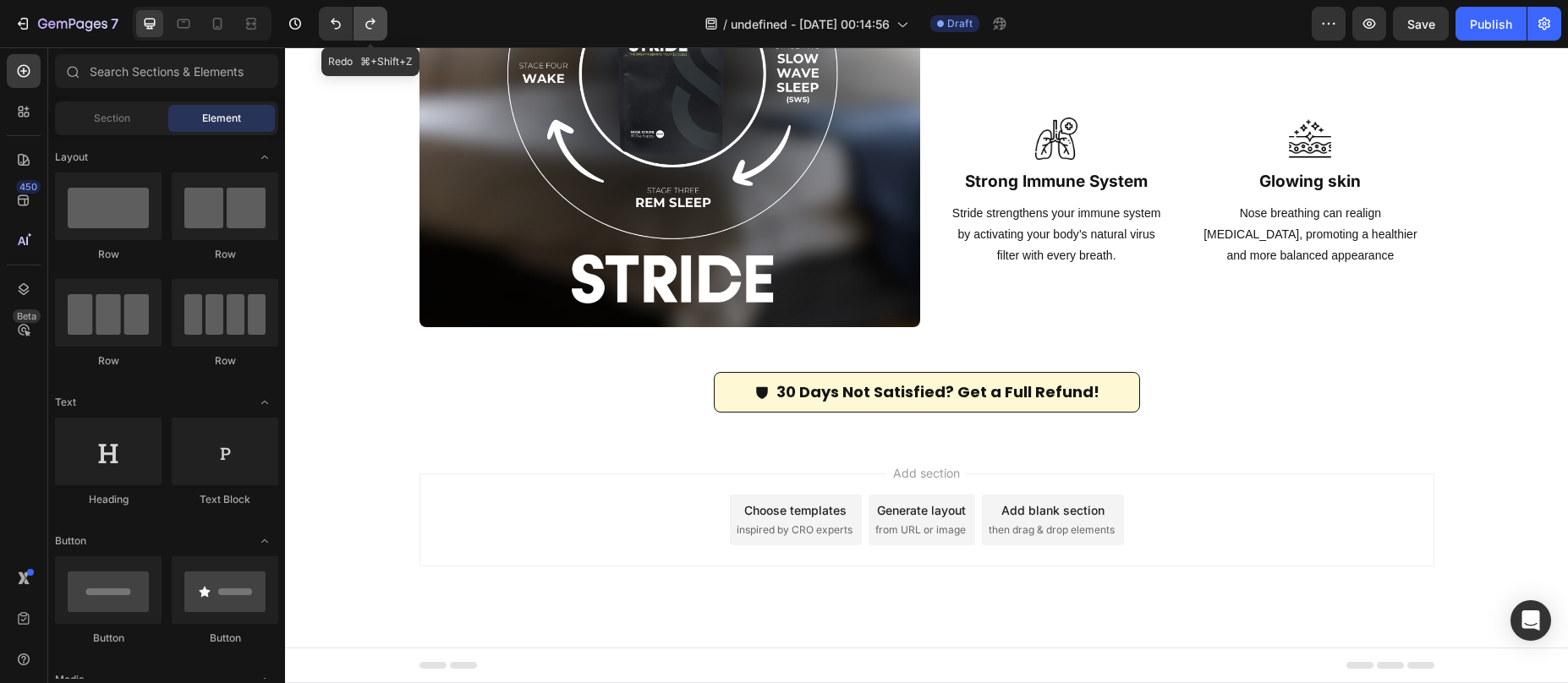
click at [371, 21] on icon "Undo/Redo" at bounding box center [369, 24] width 10 height 11
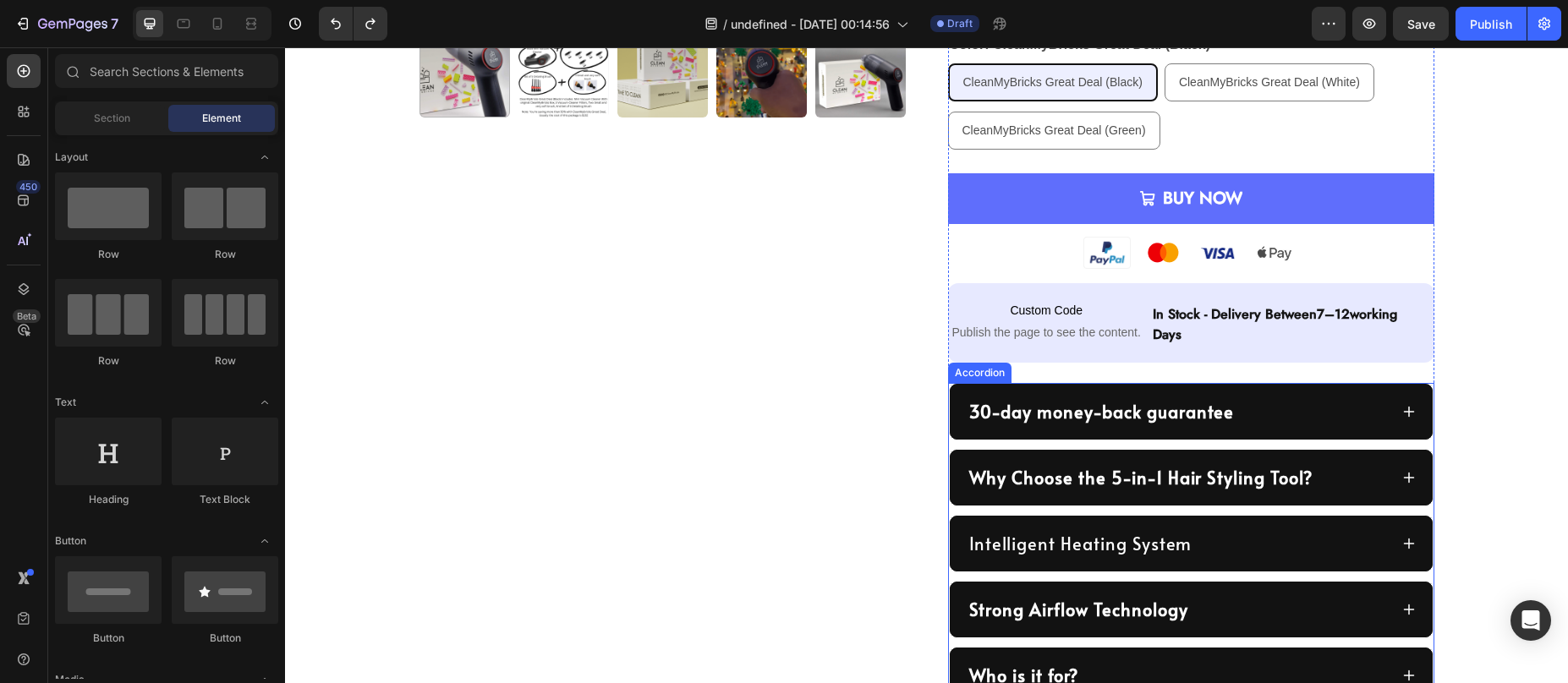
scroll to position [585, 0]
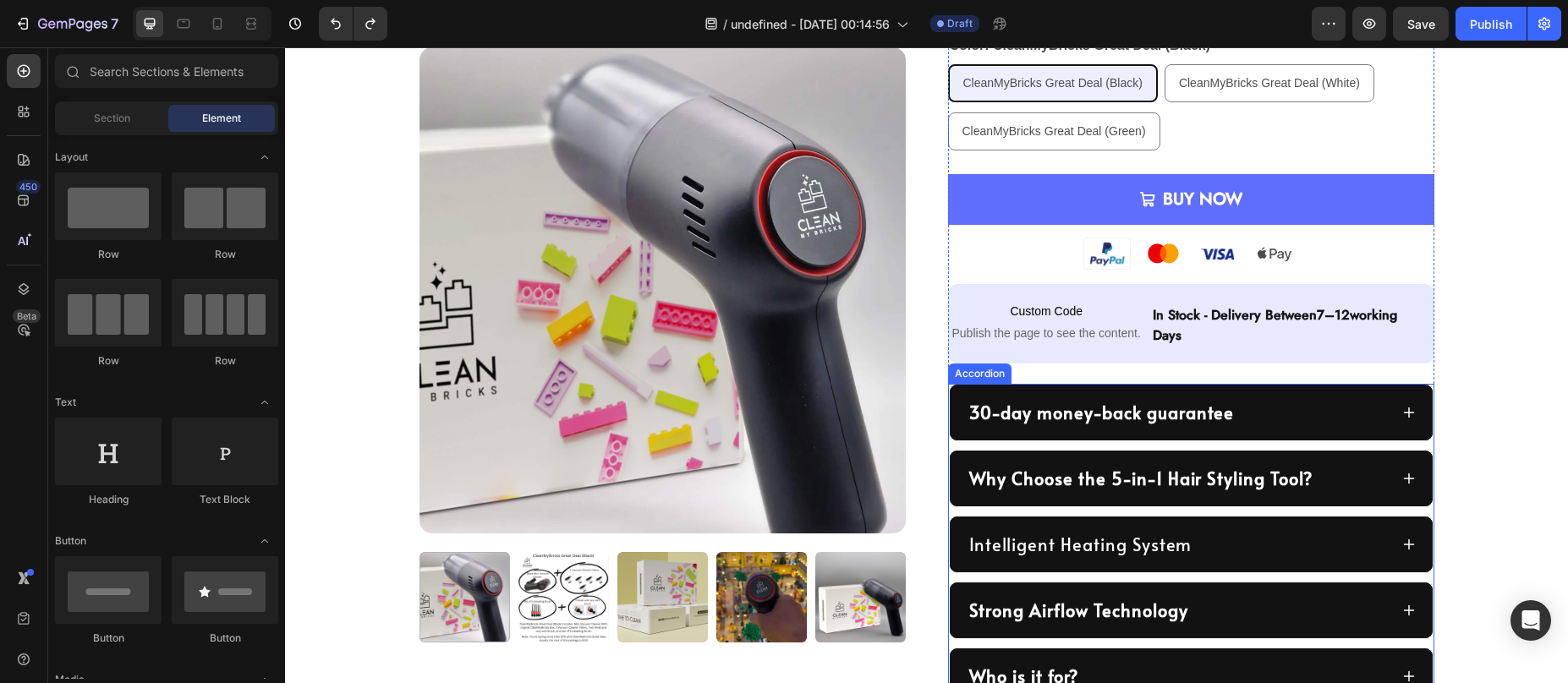
click at [1039, 481] on strong "Why Choose the 5-in-1 Hair Styling Tool?" at bounding box center [1141, 478] width 343 height 24
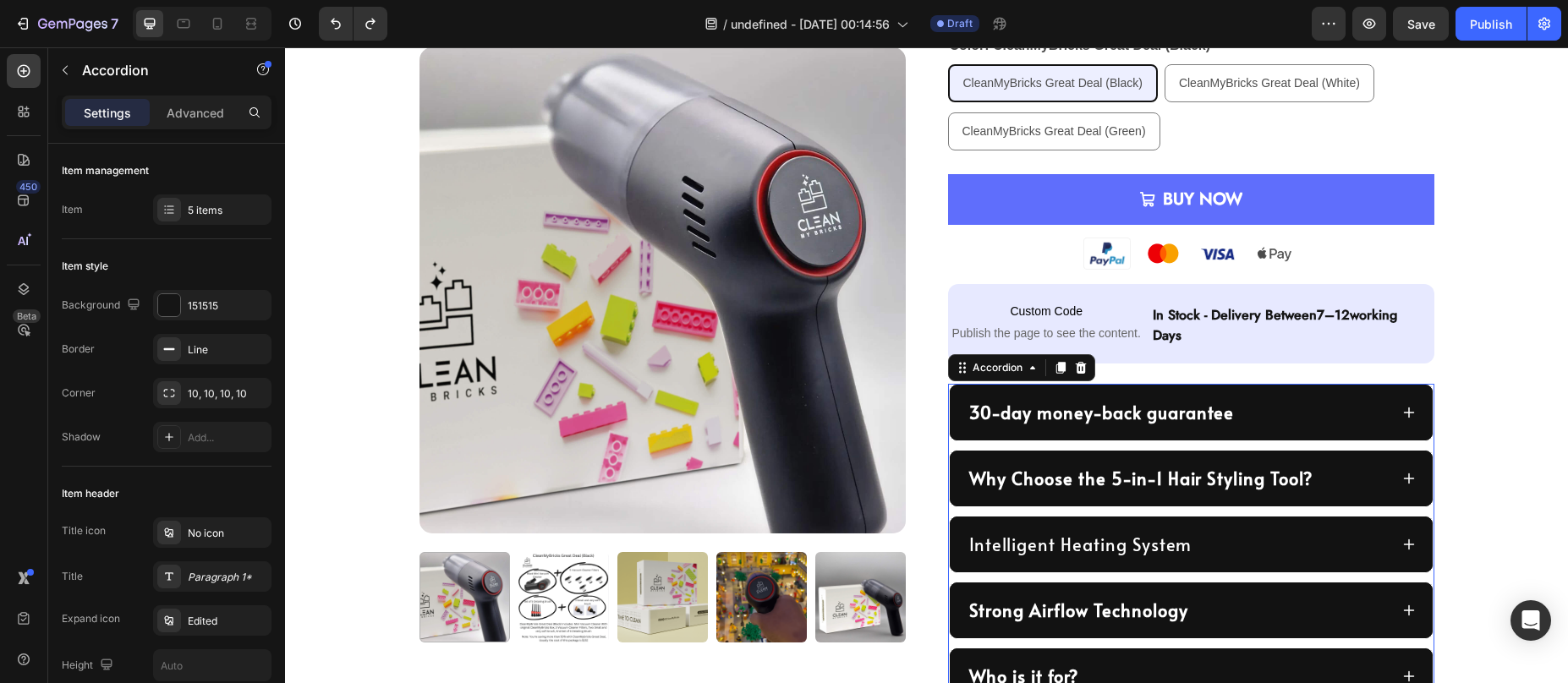
click at [1039, 481] on strong "Why Choose the 5-in-1 Hair Styling Tool?" at bounding box center [1141, 478] width 343 height 24
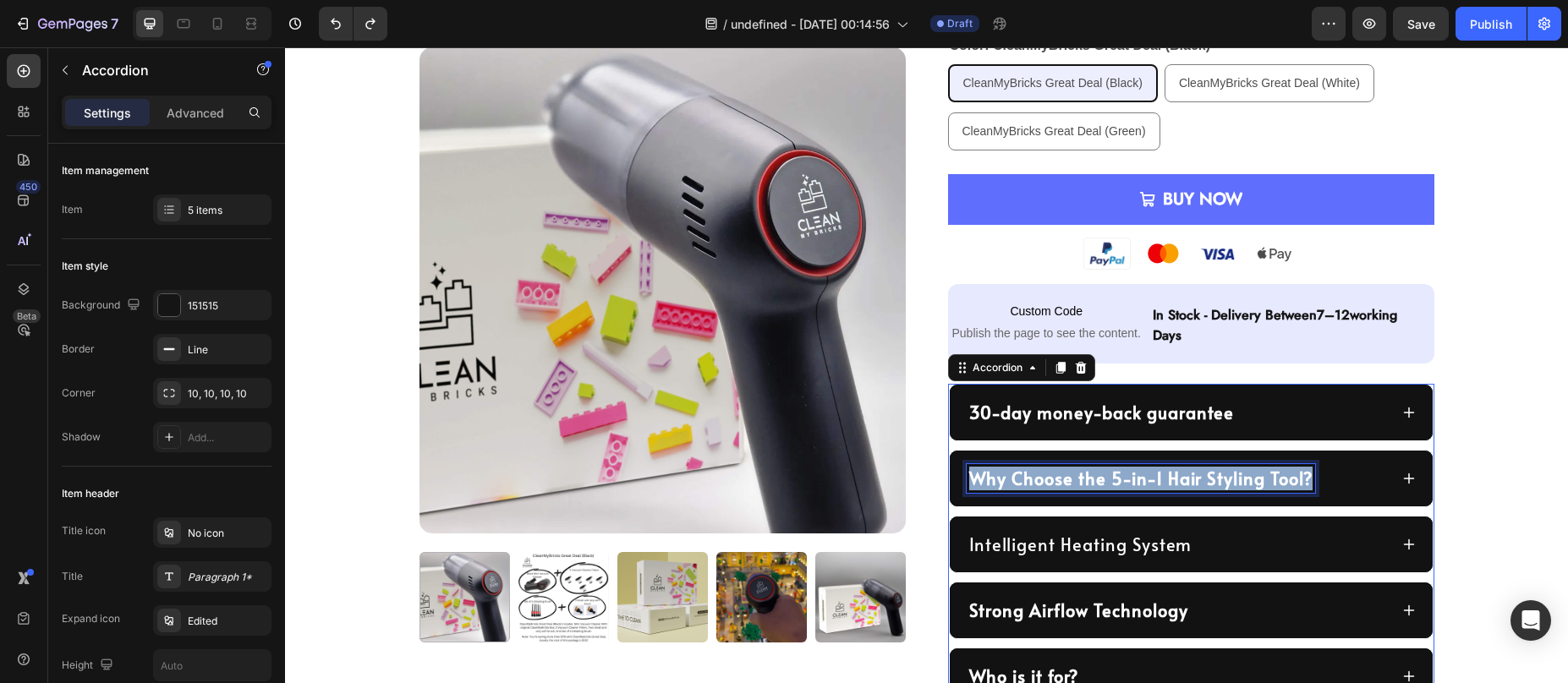
click at [1039, 481] on strong "Why Choose the 5-in-1 Hair Styling Tool?" at bounding box center [1141, 478] width 343 height 24
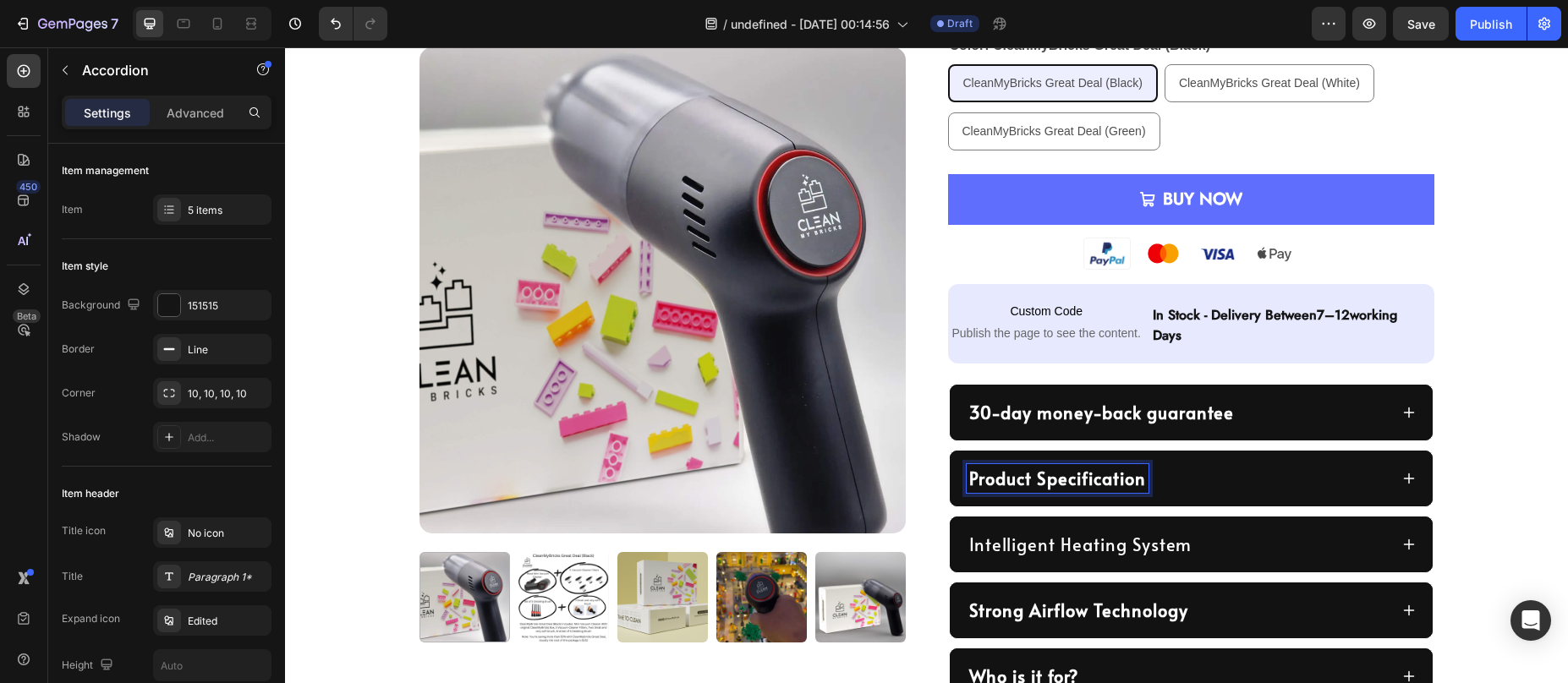
click at [1189, 486] on div "Product Specification" at bounding box center [1178, 478] width 422 height 29
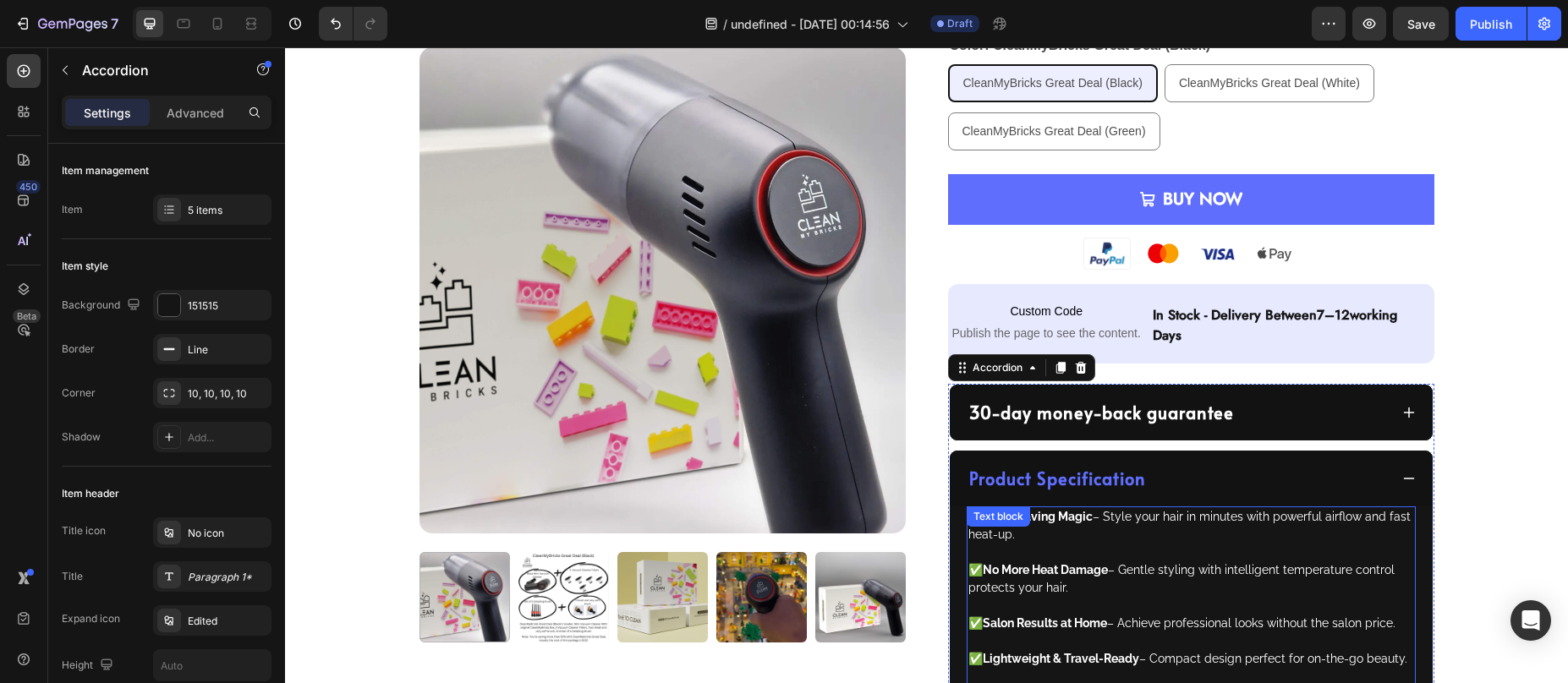
click at [1099, 540] on p "✅  Time-Saving Magic – Style your hair in minutes with powerful airflow and fas…" at bounding box center [1191, 526] width 446 height 35
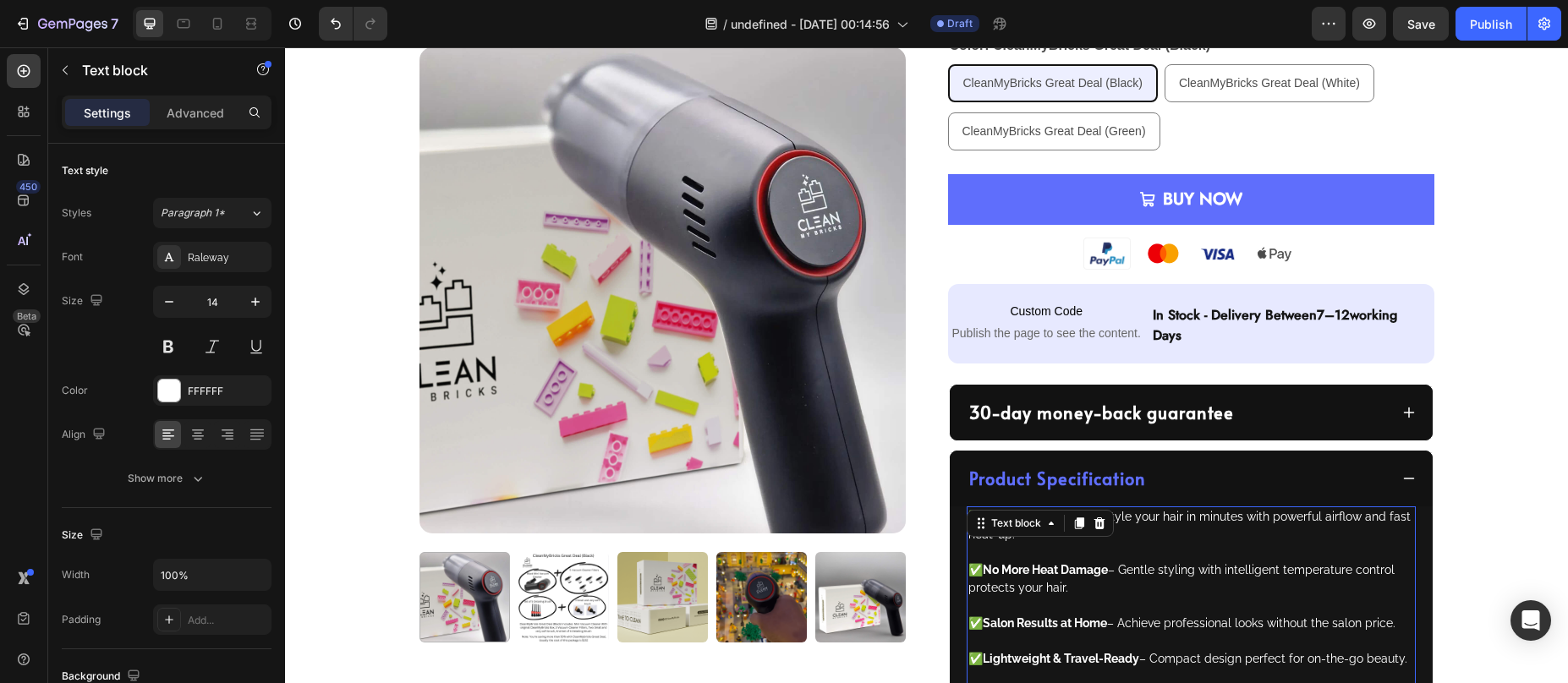
click at [1098, 579] on p "✅  No More Heat Damage – Gentle styling with intelligent temperature control pr…" at bounding box center [1191, 570] width 446 height 54
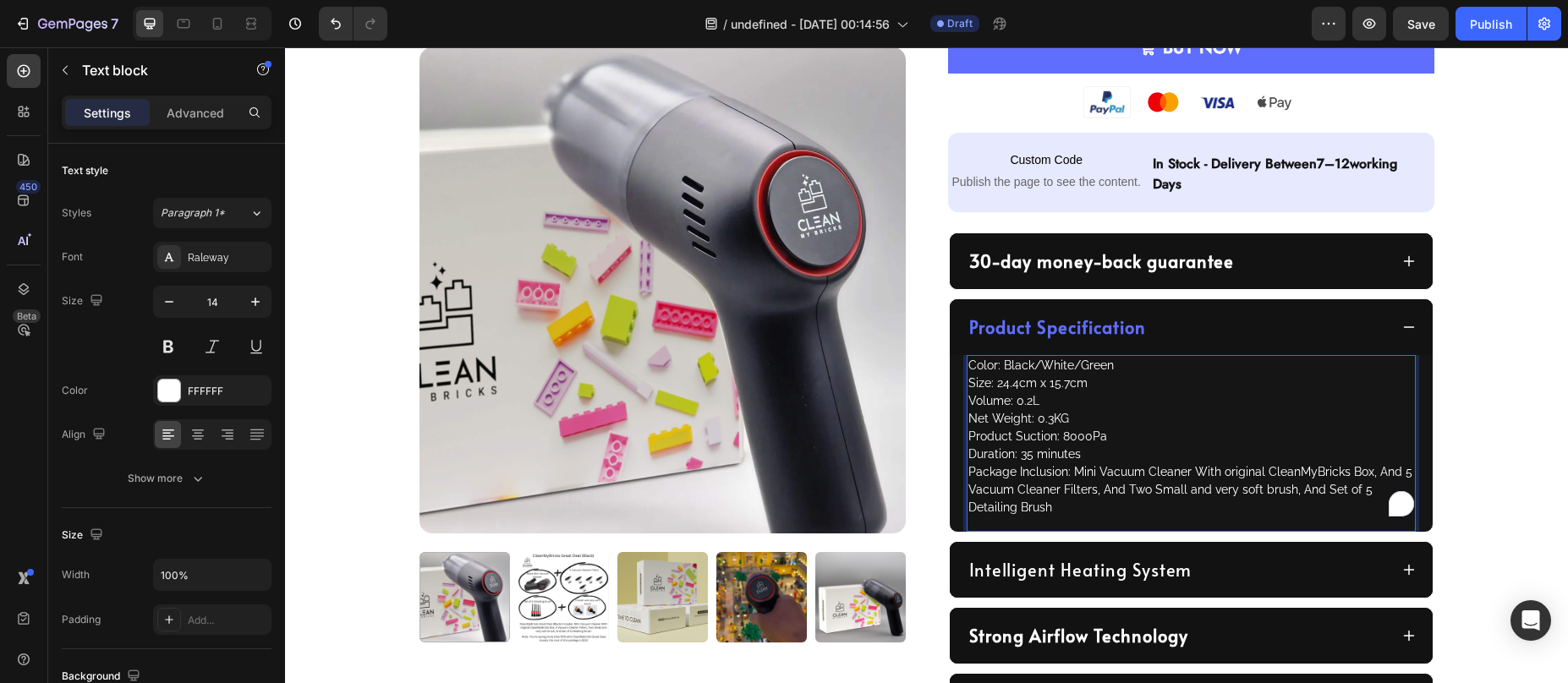
scroll to position [752, 0]
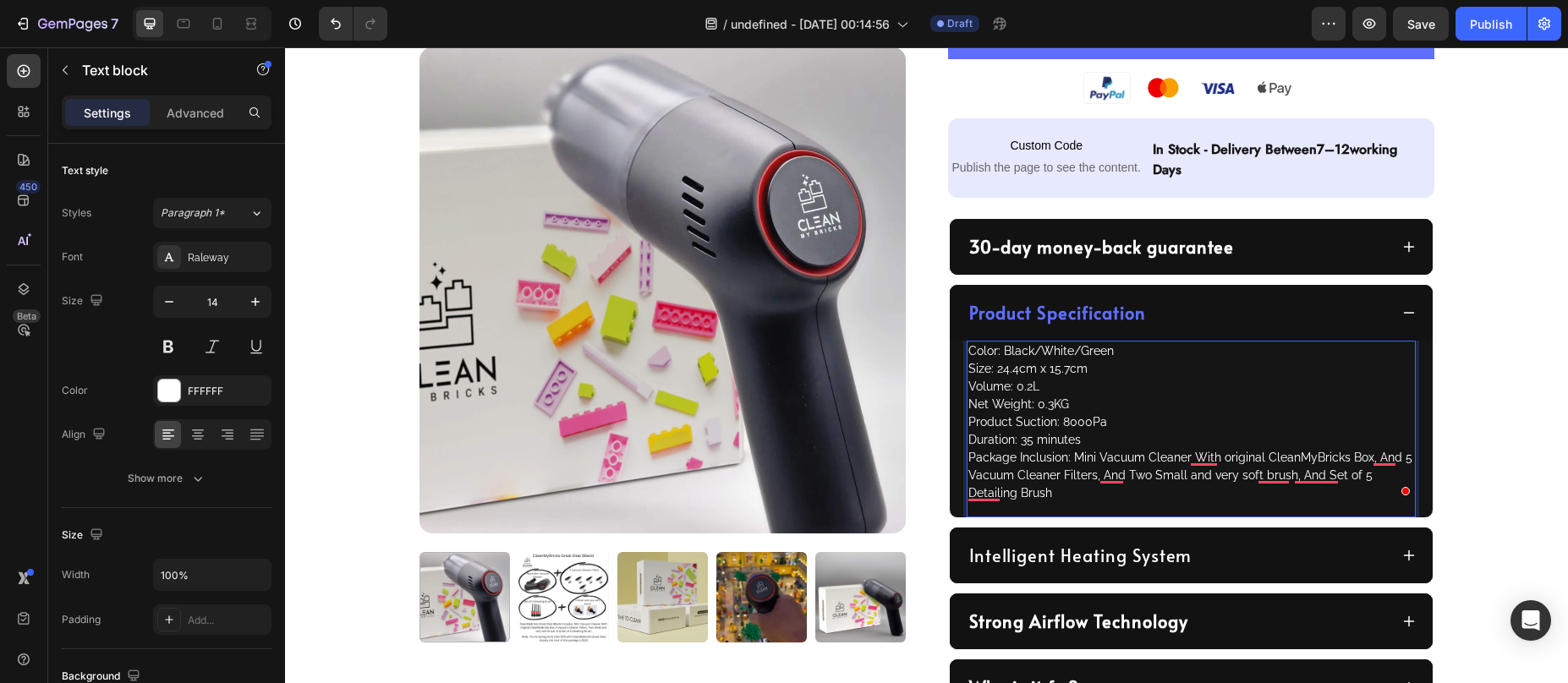
click at [1100, 426] on p "Product Suction: 8000Pa" at bounding box center [1191, 422] width 446 height 18
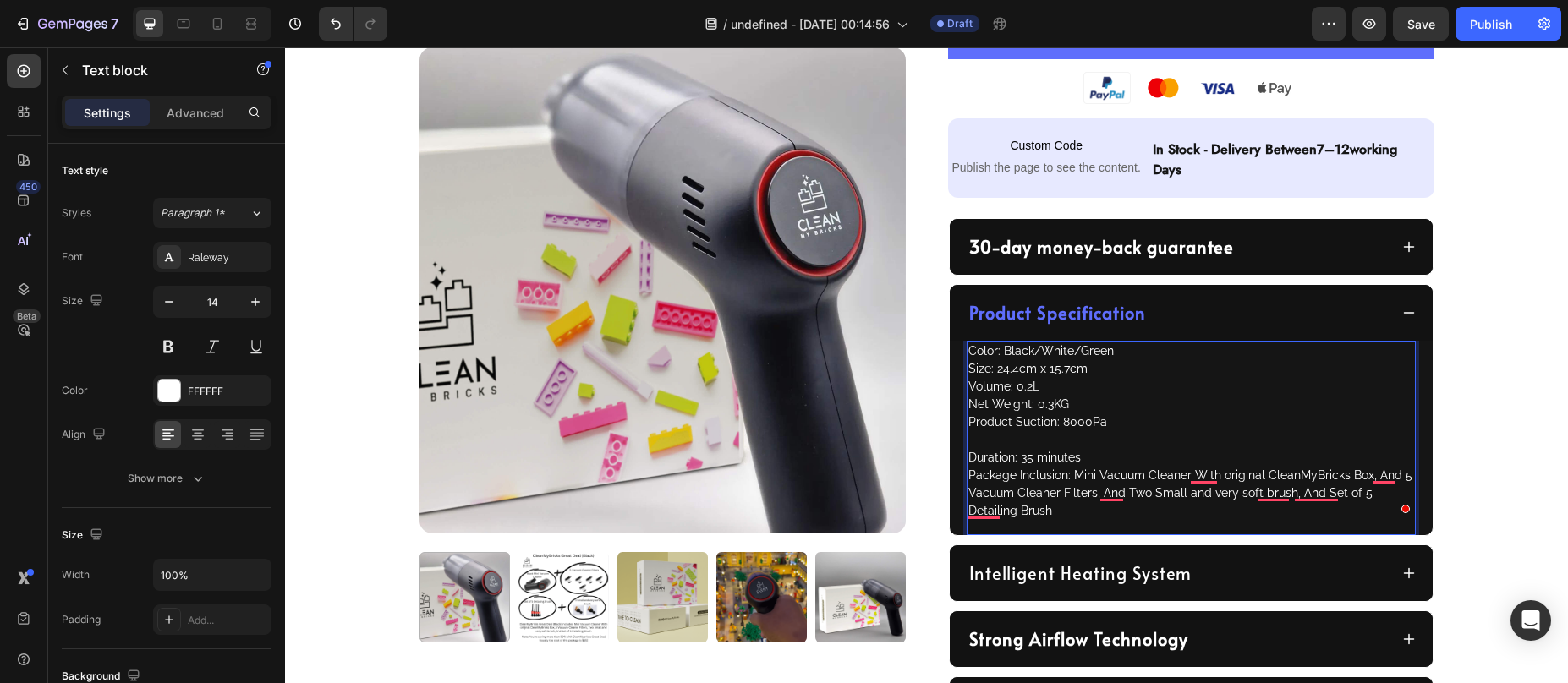
click at [1078, 454] on p "Duration: 35 minutes" at bounding box center [1191, 458] width 446 height 18
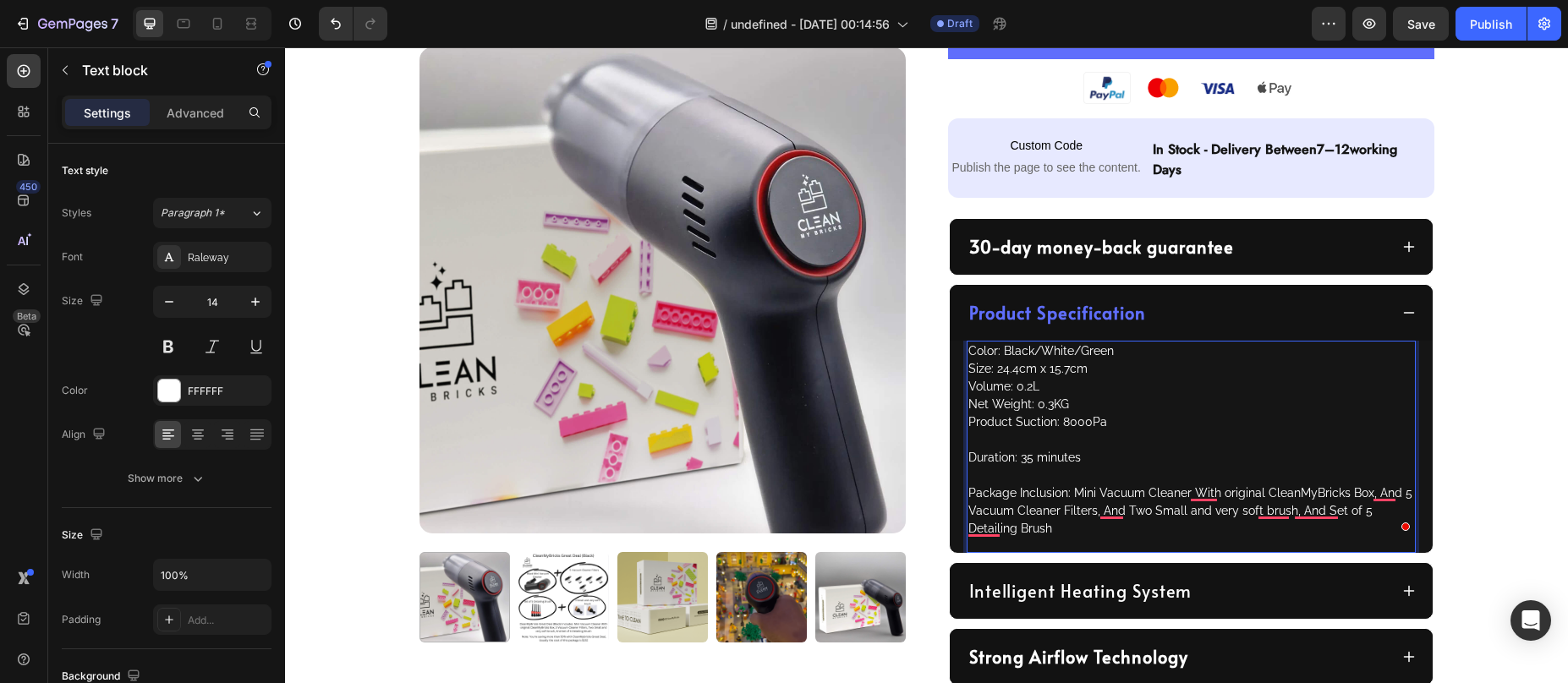
click at [1028, 432] on p "To enrich screen reader interactions, please activate Accessibility in Grammarl…" at bounding box center [1191, 440] width 446 height 18
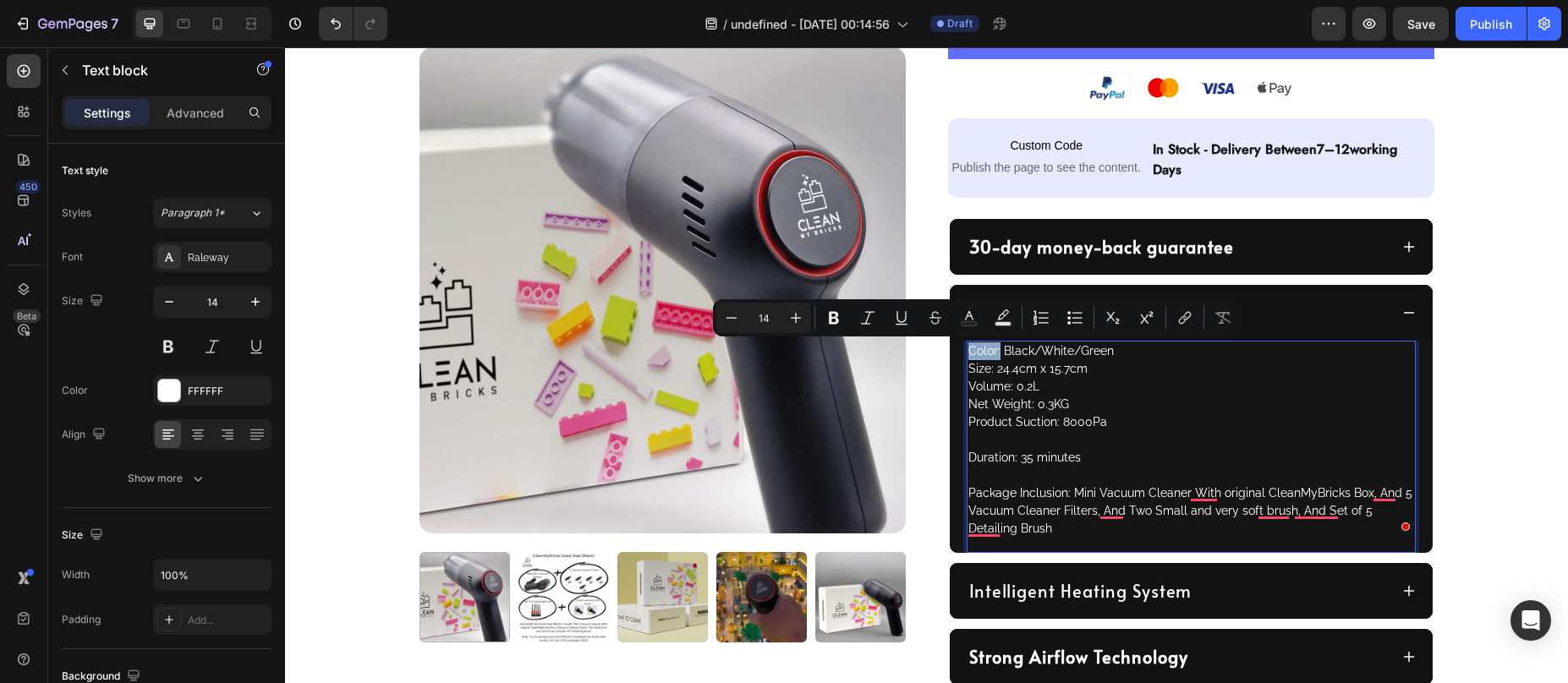
drag, startPoint x: 963, startPoint y: 351, endPoint x: 994, endPoint y: 355, distance: 31.3
click at [994, 355] on p "Color: Black/White/Green" at bounding box center [1191, 351] width 446 height 18
click at [831, 316] on icon "Editor contextual toolbar" at bounding box center [834, 318] width 11 height 12
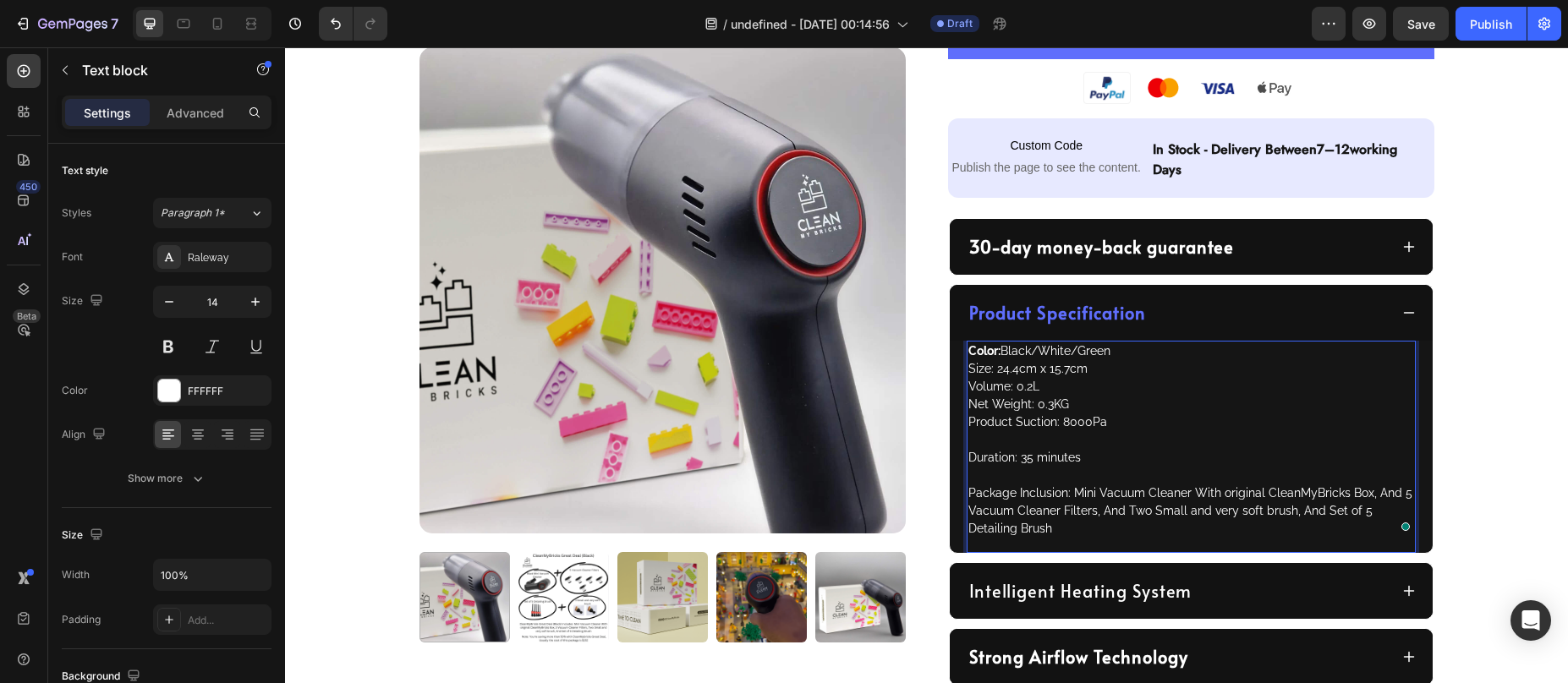
click at [979, 384] on p "Volume: 0.2L" at bounding box center [1191, 387] width 446 height 18
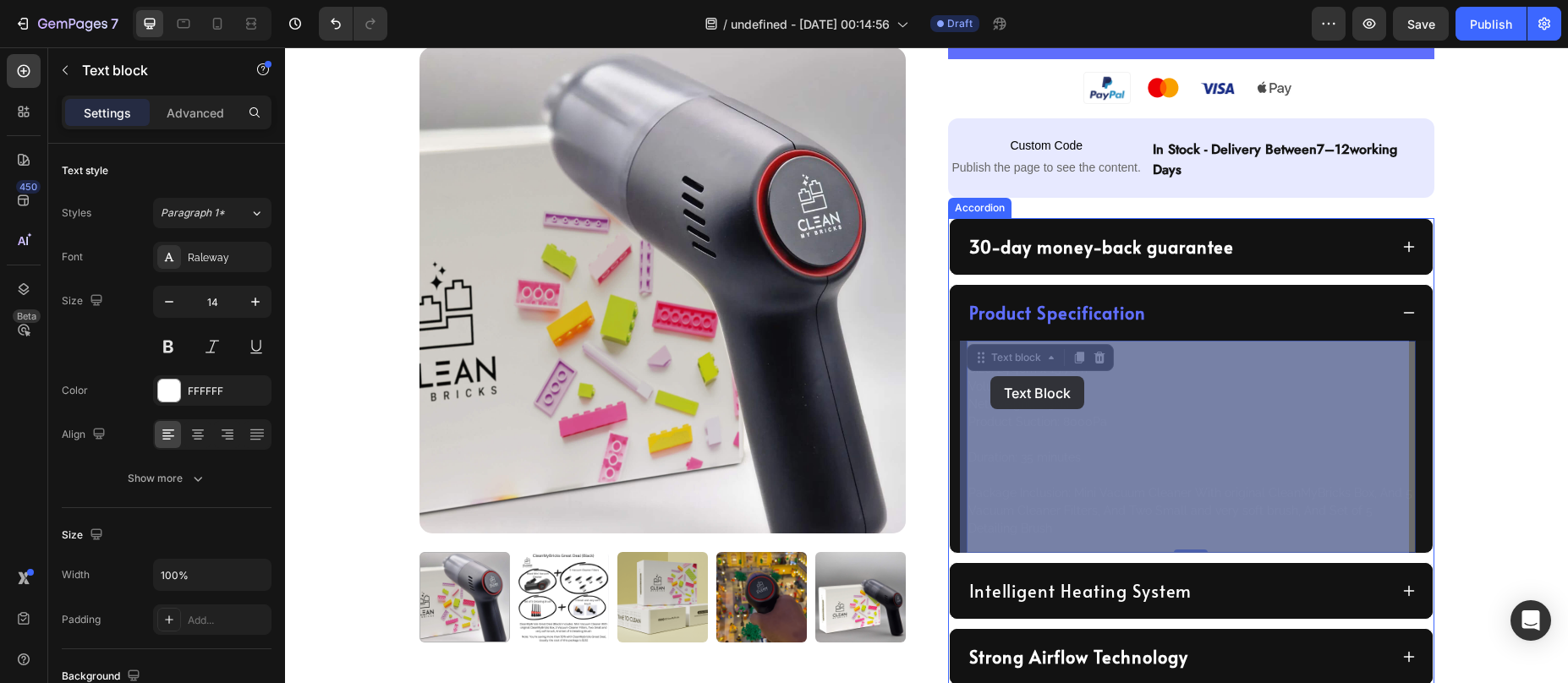
drag, startPoint x: 970, startPoint y: 372, endPoint x: 990, endPoint y: 376, distance: 20.4
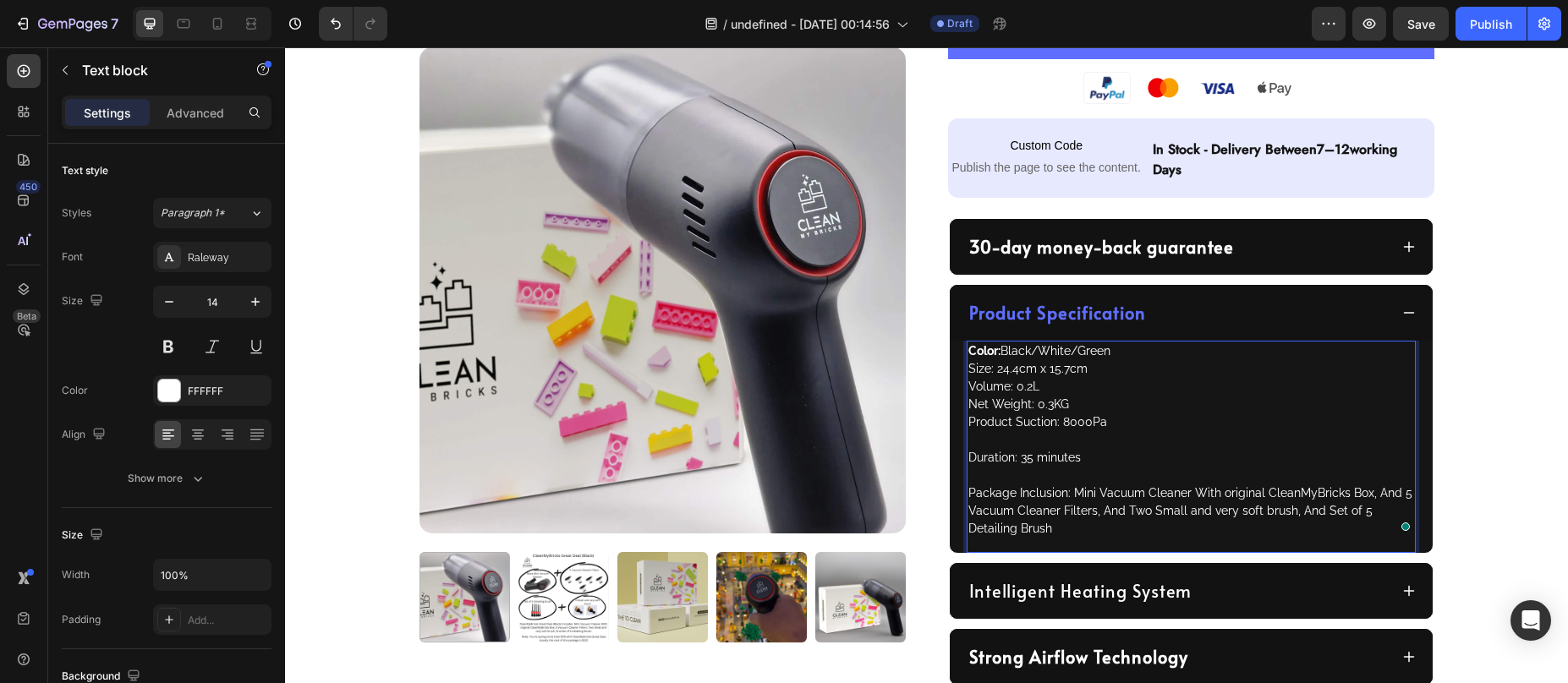
click at [1054, 377] on p "Size: 24.4cm x 15.7cm" at bounding box center [1191, 369] width 446 height 18
click at [968, 373] on p "Size: 24.4cm x 15.7cm" at bounding box center [1191, 369] width 446 height 18
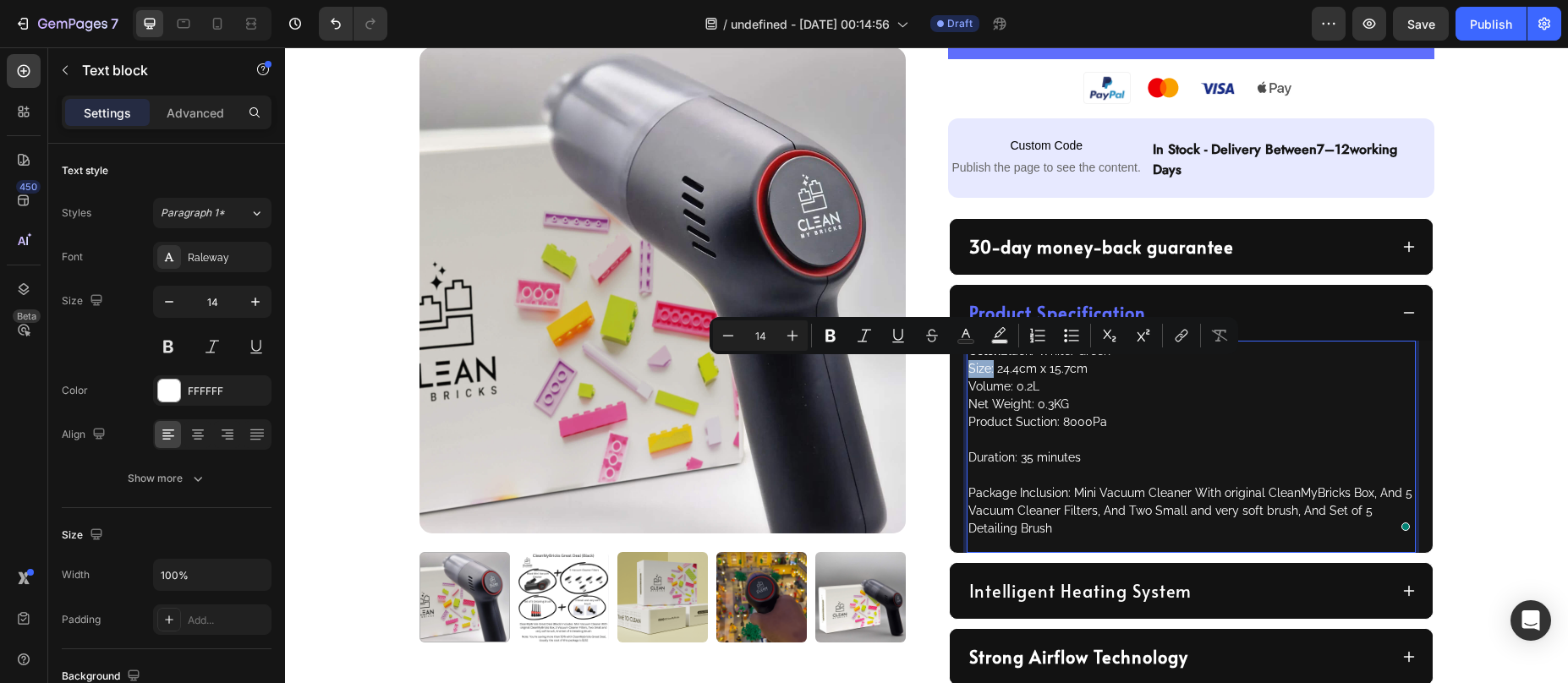
drag, startPoint x: 963, startPoint y: 373, endPoint x: 986, endPoint y: 373, distance: 23.0
click at [986, 373] on p "Size: 24.4cm x 15.7cm" at bounding box center [1191, 369] width 446 height 18
click at [834, 335] on icon "Editor contextual toolbar" at bounding box center [830, 335] width 17 height 17
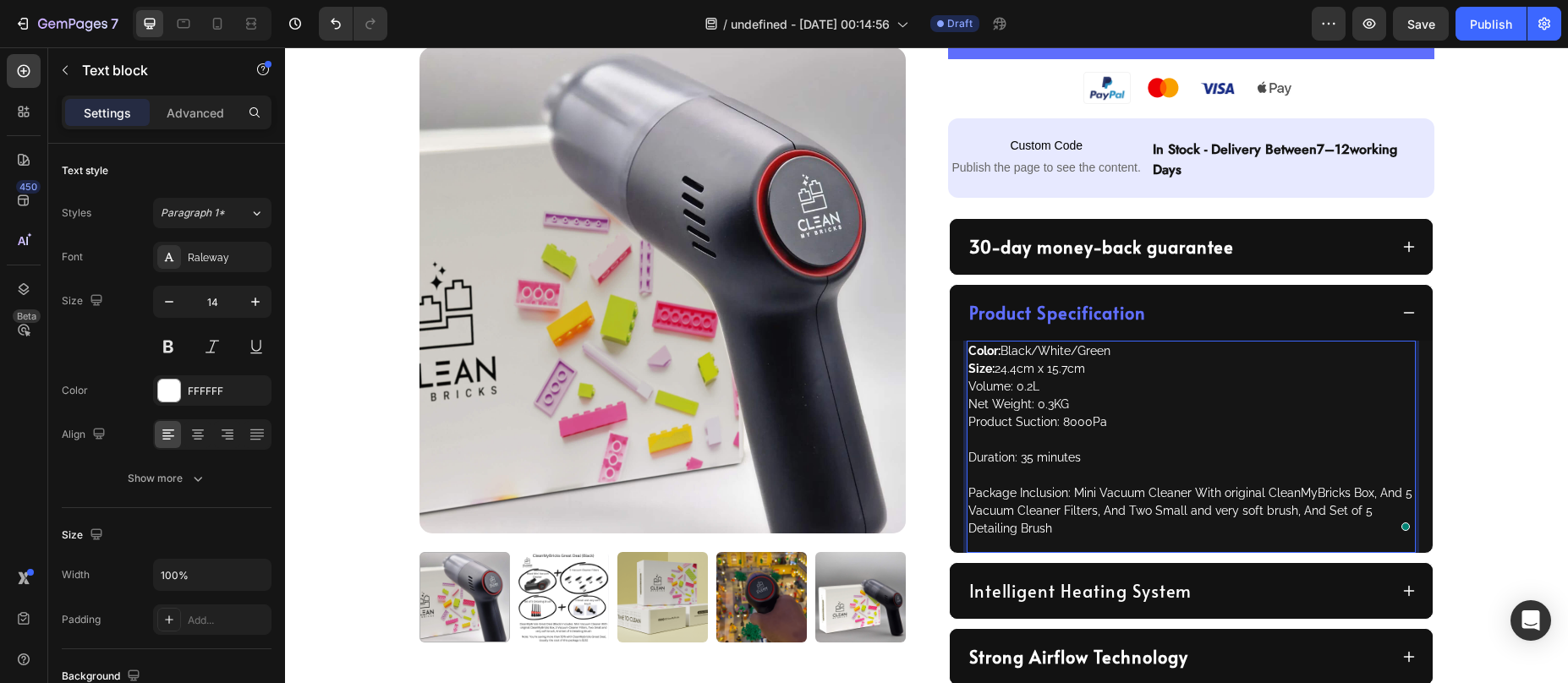
click at [971, 387] on p "Volume: 0.2L" at bounding box center [1191, 387] width 446 height 18
drag, startPoint x: 961, startPoint y: 388, endPoint x: 1006, endPoint y: 391, distance: 45.1
click at [1007, 391] on p "Volume: 0.2L" at bounding box center [1191, 387] width 446 height 18
click at [988, 396] on p "Net Weight: 0.3KG" at bounding box center [1191, 404] width 446 height 18
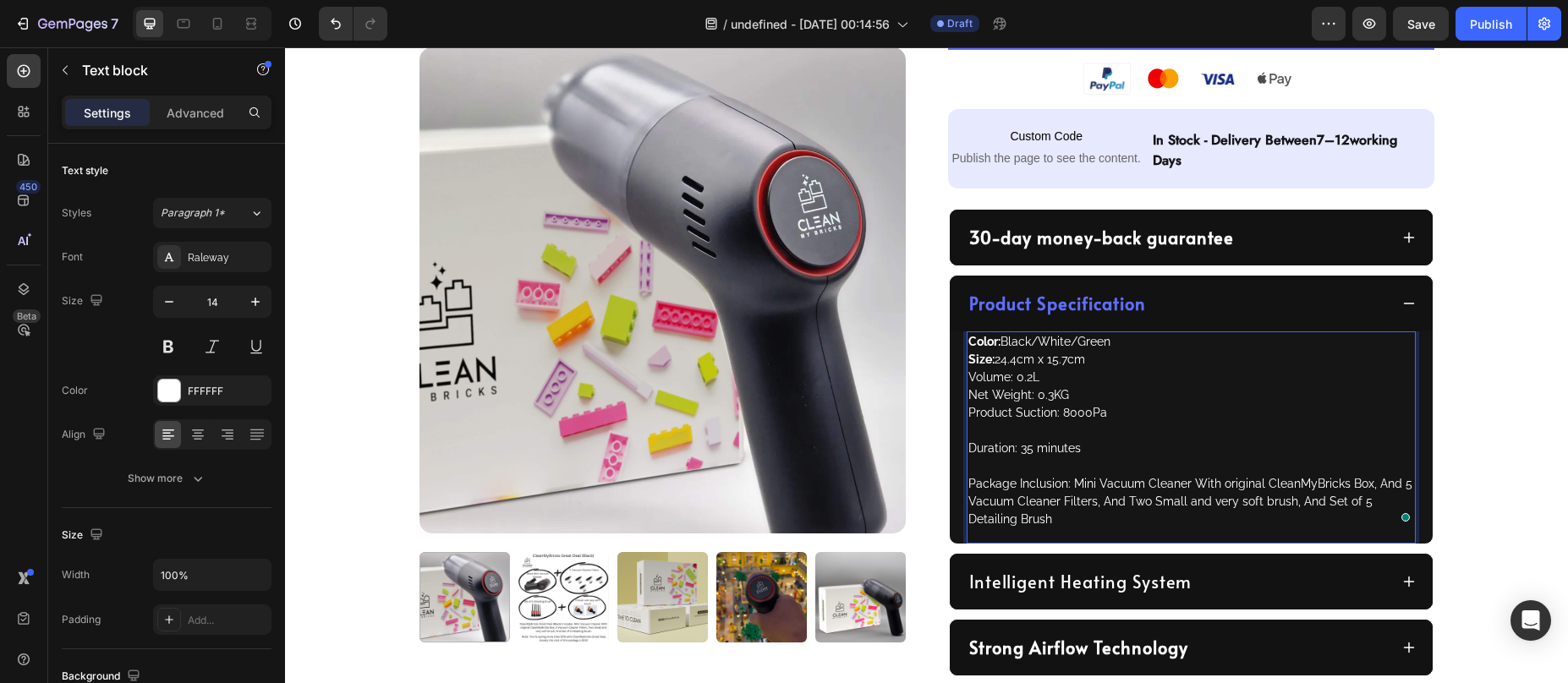
scroll to position [784, 0]
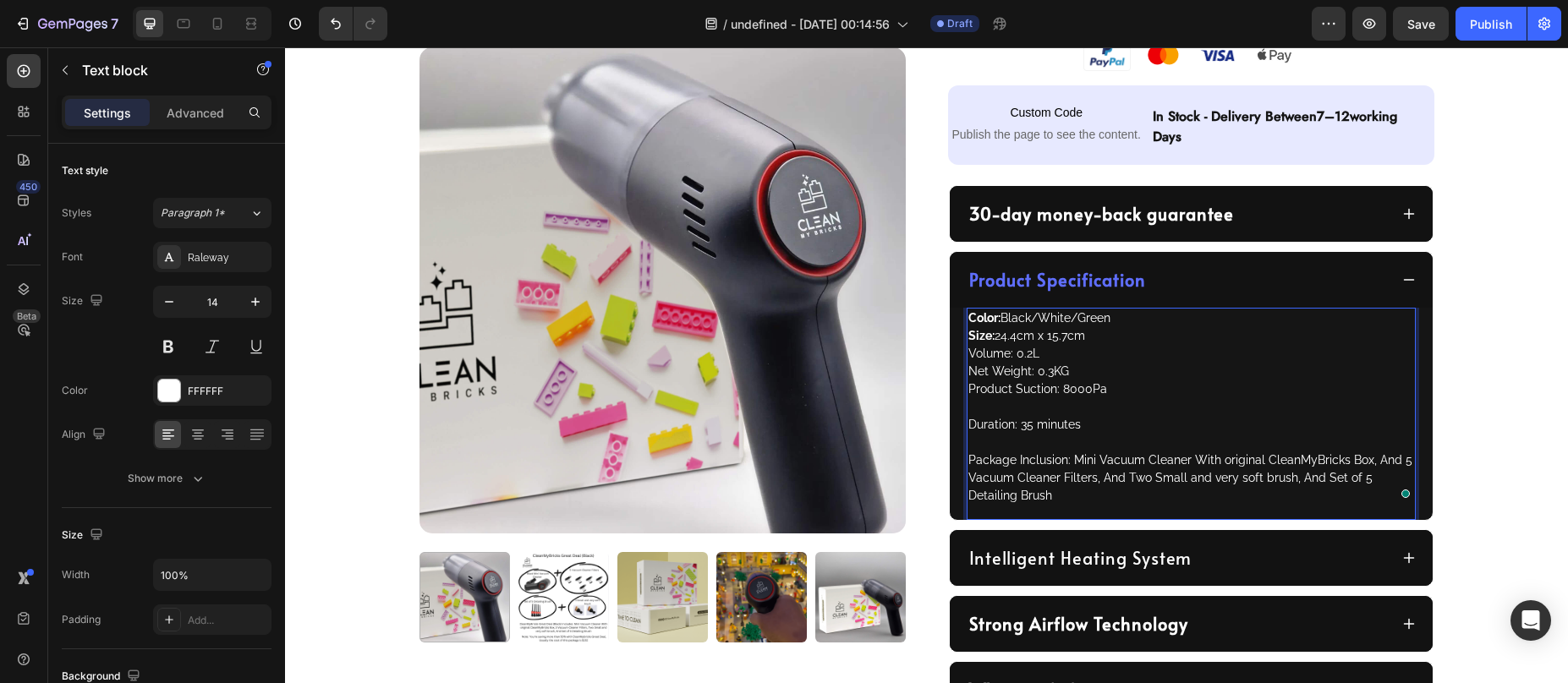
click at [1004, 429] on p "Duration: 35 minutes" at bounding box center [1191, 425] width 446 height 18
click at [1015, 408] on p "To enrich screen reader interactions, please activate Accessibility in Grammarl…" at bounding box center [1191, 407] width 446 height 18
click at [968, 428] on p "Duration: 35 minutes" at bounding box center [1191, 425] width 446 height 18
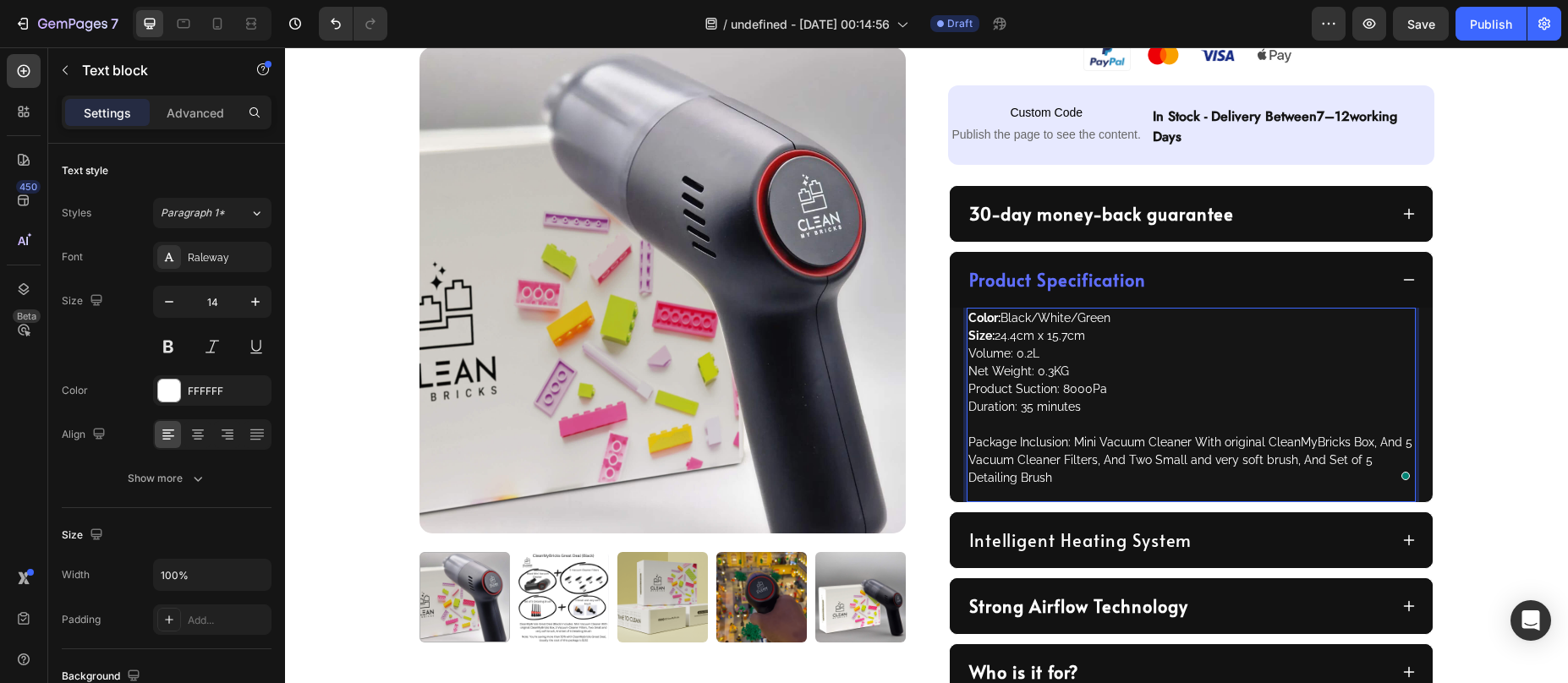
click at [998, 449] on p "Package Inclusion: Mini Vacuum Cleaner With original CleanMyBricks Box, And 5 V…" at bounding box center [1191, 460] width 446 height 54
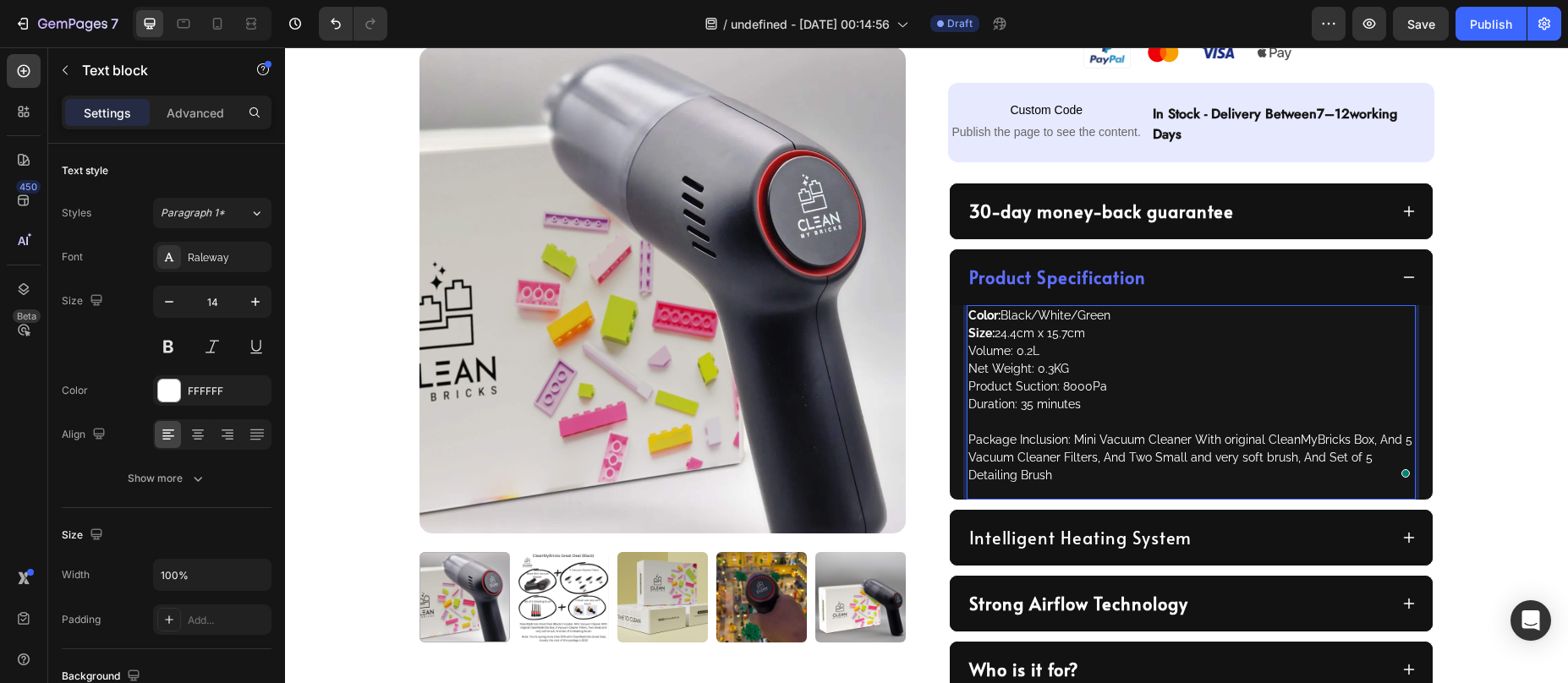
scroll to position [788, 0]
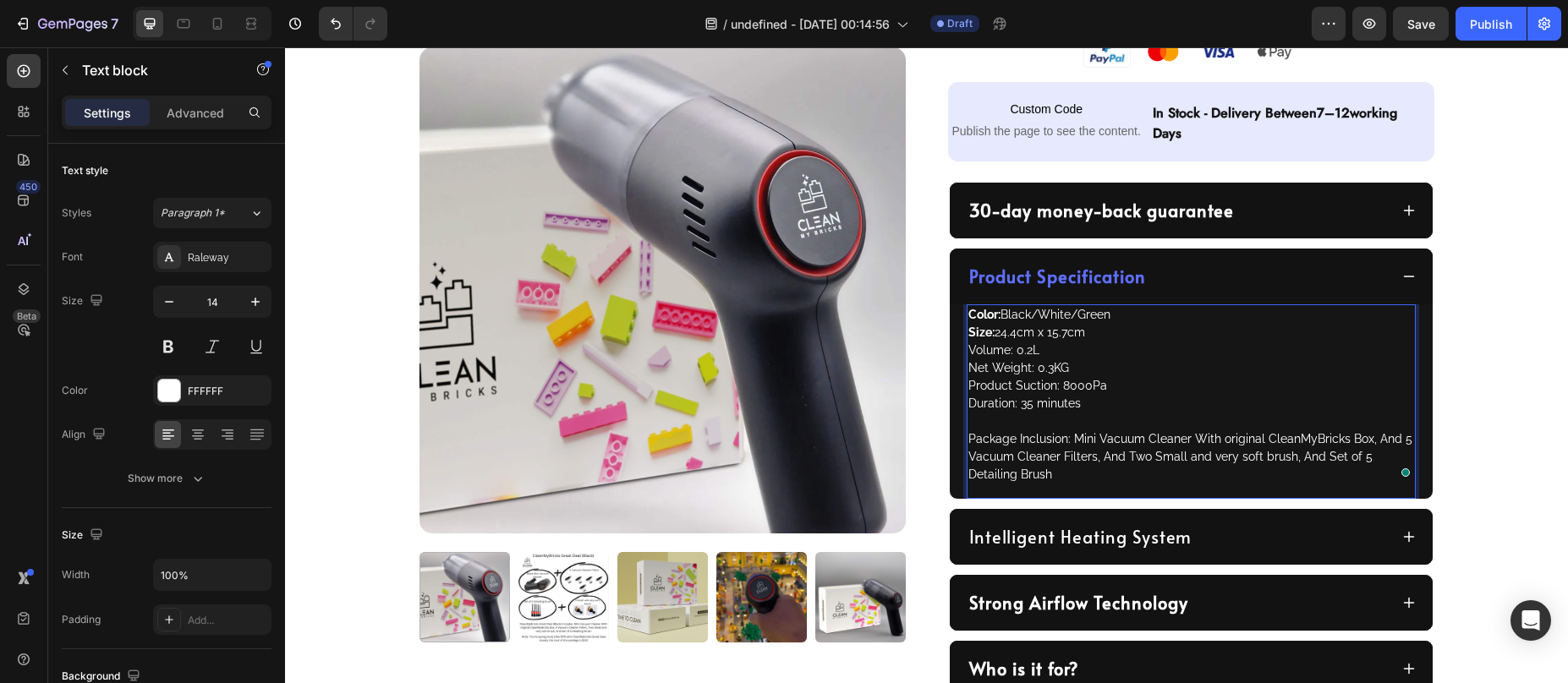
click at [969, 350] on p "Volume: 0.2L" at bounding box center [1191, 351] width 446 height 18
click at [968, 353] on p "Volume: 0.2L" at bounding box center [1191, 351] width 446 height 18
click at [968, 354] on p "Volume: 0.2L" at bounding box center [1191, 351] width 446 height 18
drag, startPoint x: 963, startPoint y: 351, endPoint x: 1005, endPoint y: 356, distance: 42.3
click at [1005, 356] on p "Volume: 0.2L" at bounding box center [1191, 351] width 446 height 18
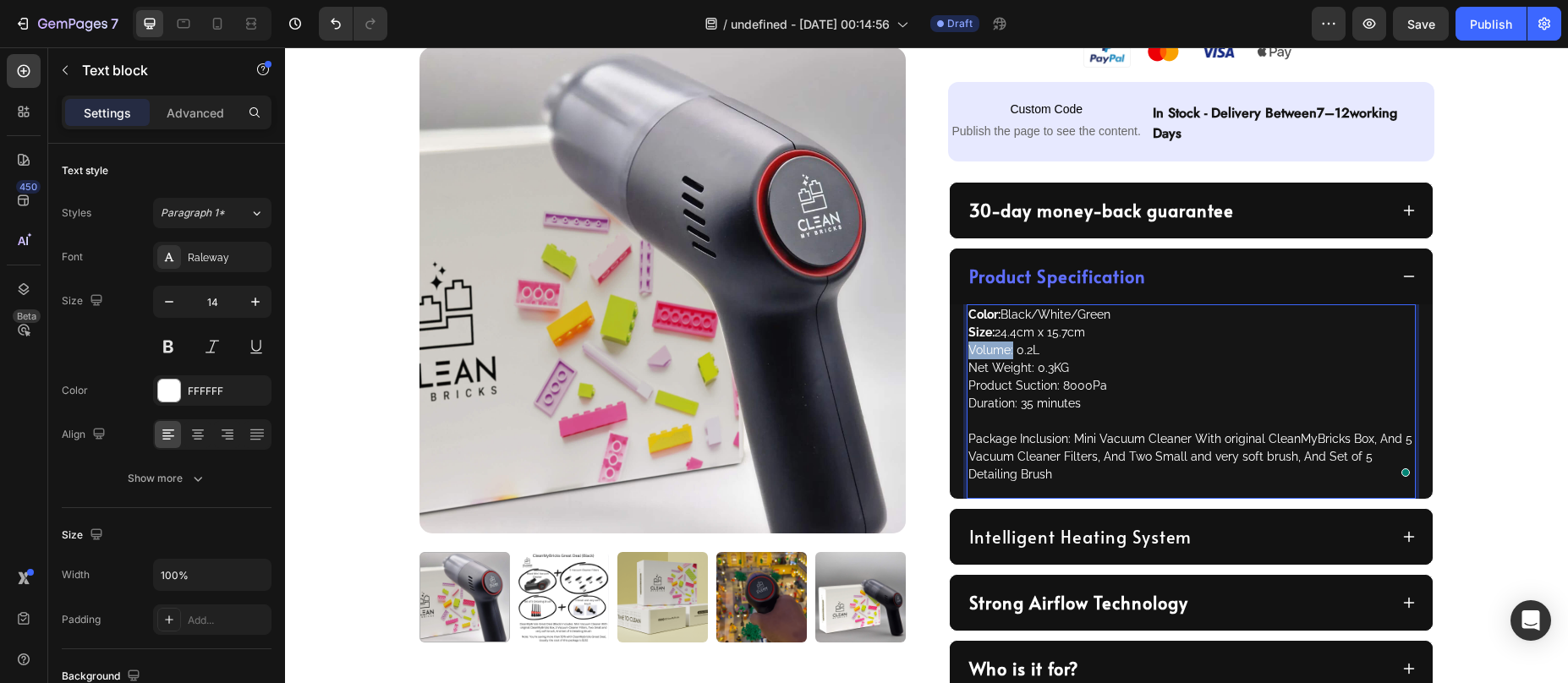
click at [988, 350] on p "Volume: 0.2L" at bounding box center [1191, 351] width 446 height 18
click at [1058, 355] on p "Volume: 0.2L" at bounding box center [1191, 351] width 446 height 18
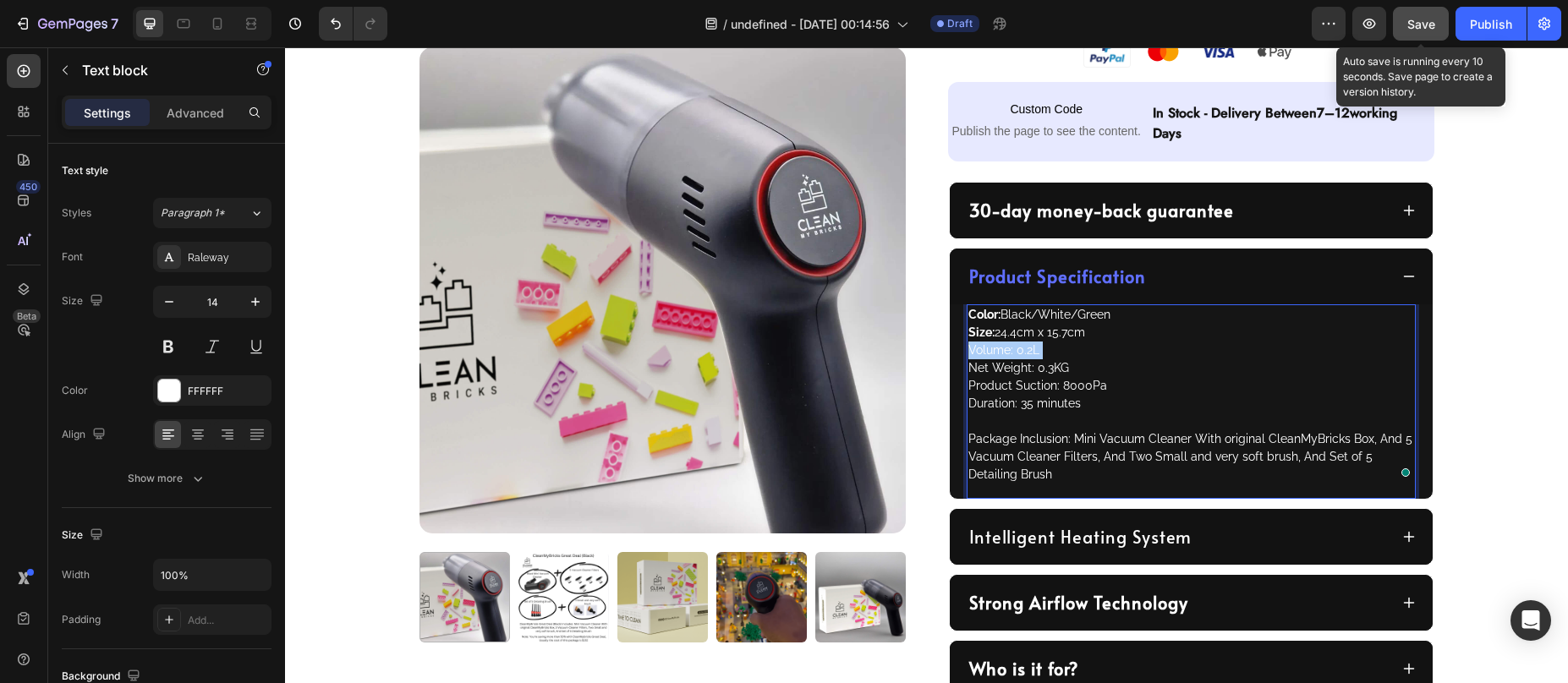
click at [1427, 8] on button "Save" at bounding box center [1420, 24] width 55 height 33
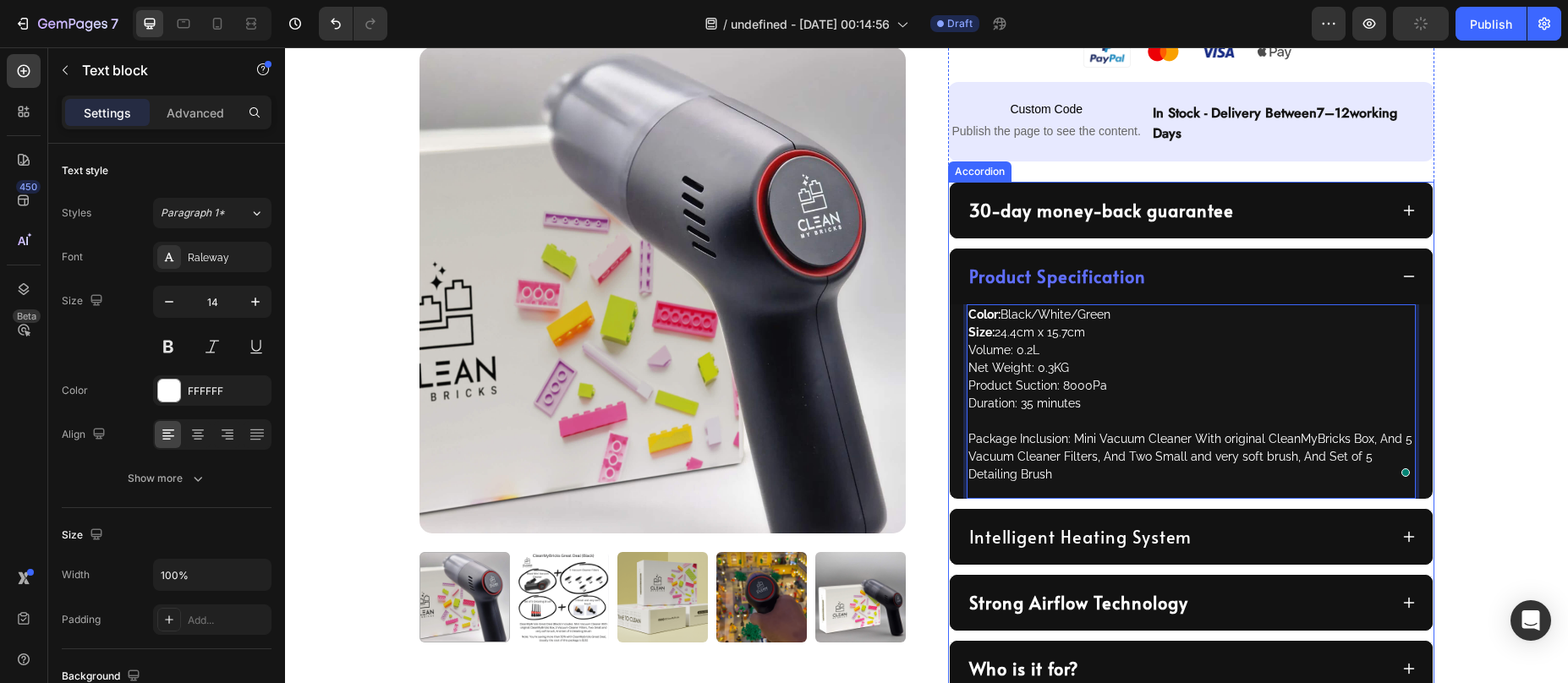
click at [1322, 278] on div "Product Specification" at bounding box center [1178, 276] width 422 height 29
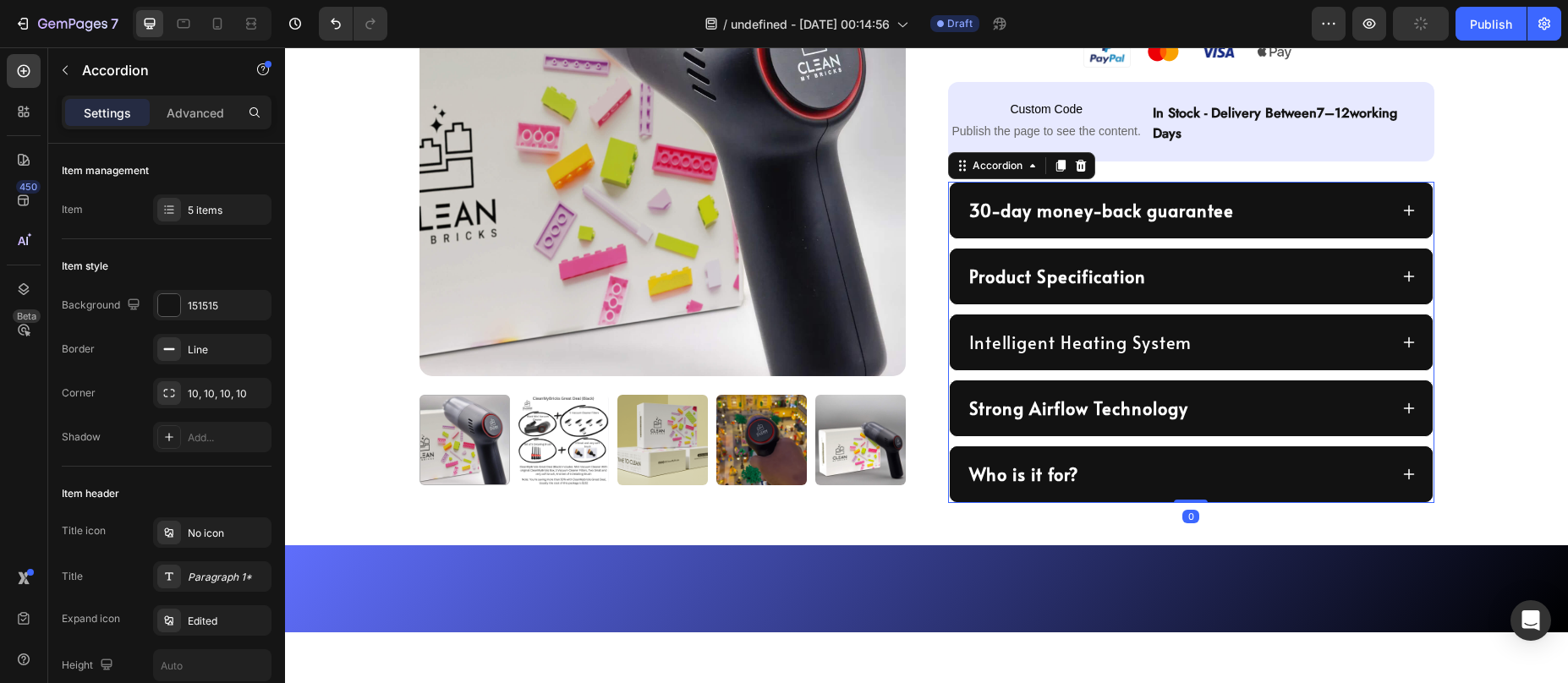
click at [1317, 271] on div "Product Specification" at bounding box center [1178, 276] width 422 height 29
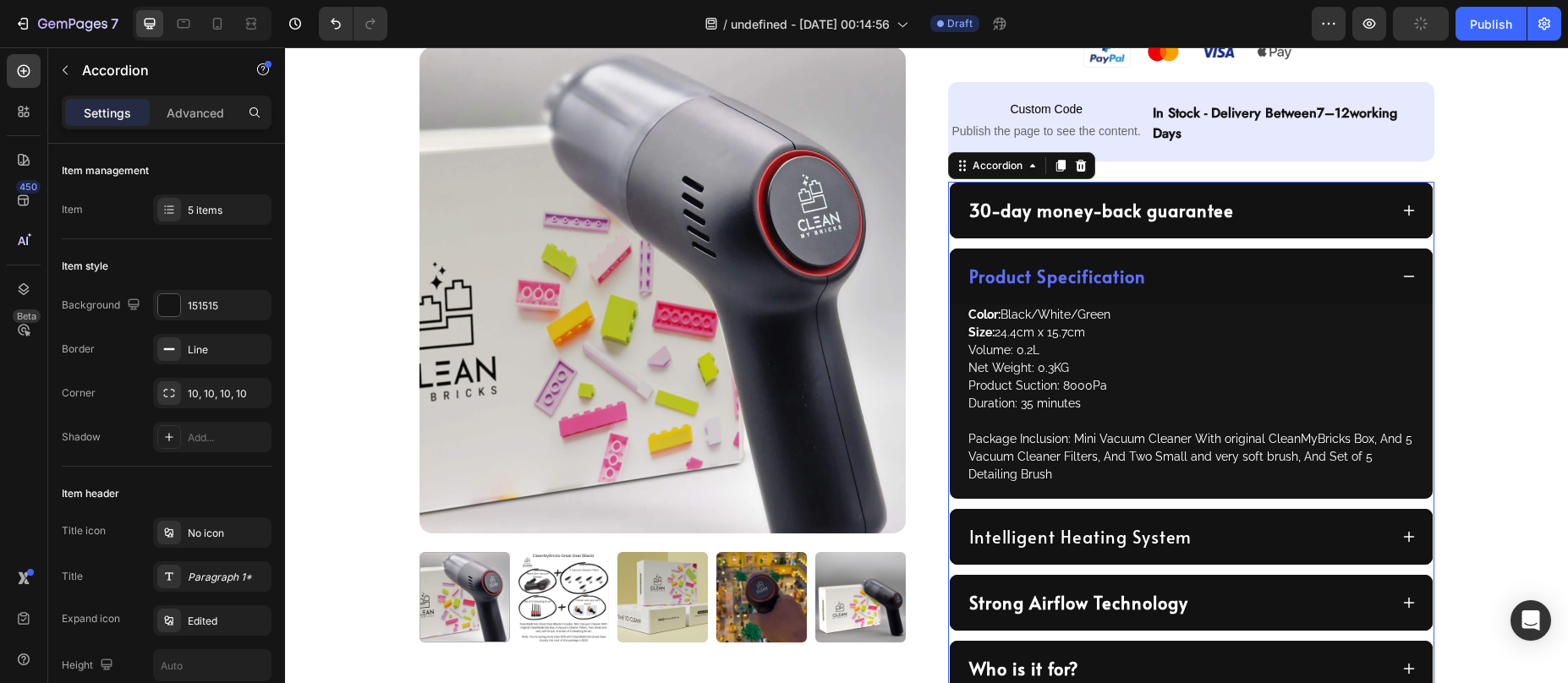
click at [1317, 272] on div "Product Specification" at bounding box center [1178, 276] width 422 height 29
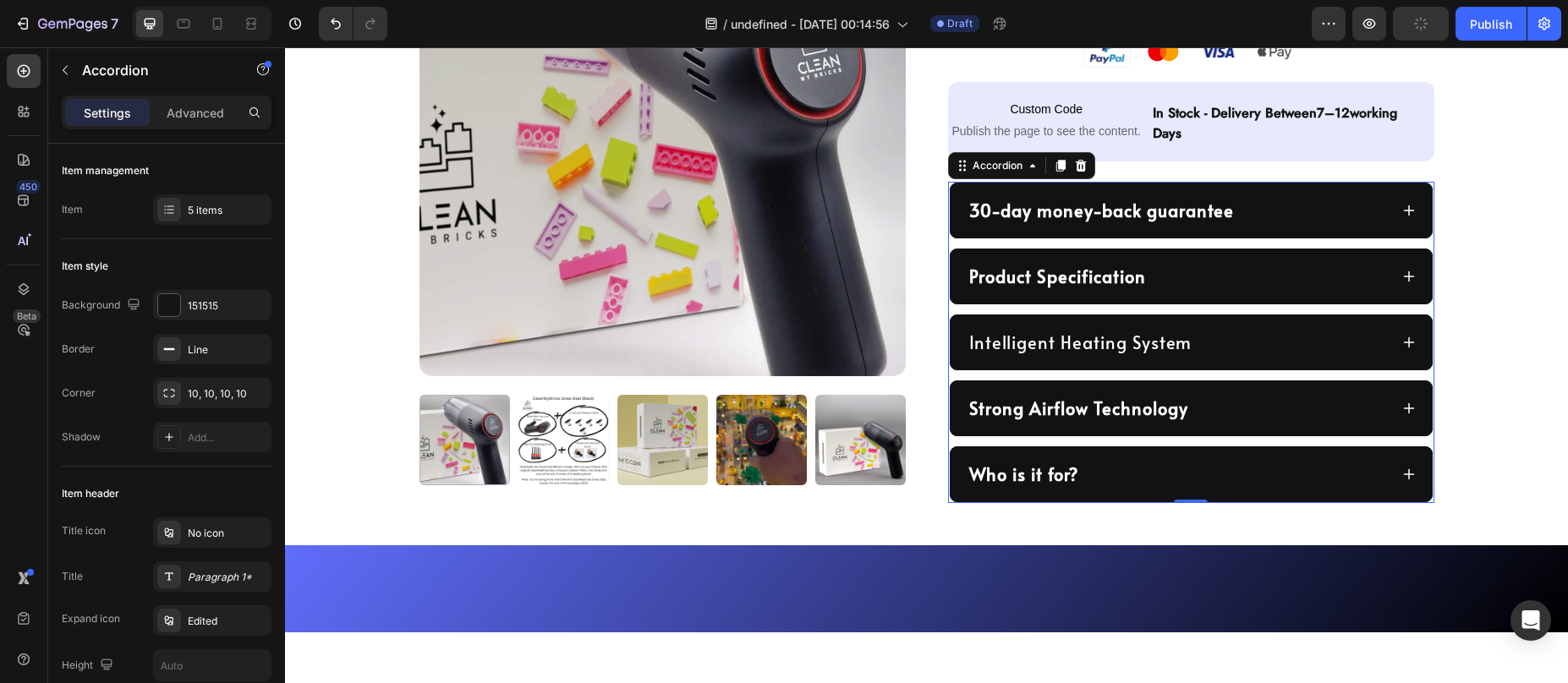
click at [1273, 335] on div "Intelligent Heating System" at bounding box center [1178, 342] width 422 height 29
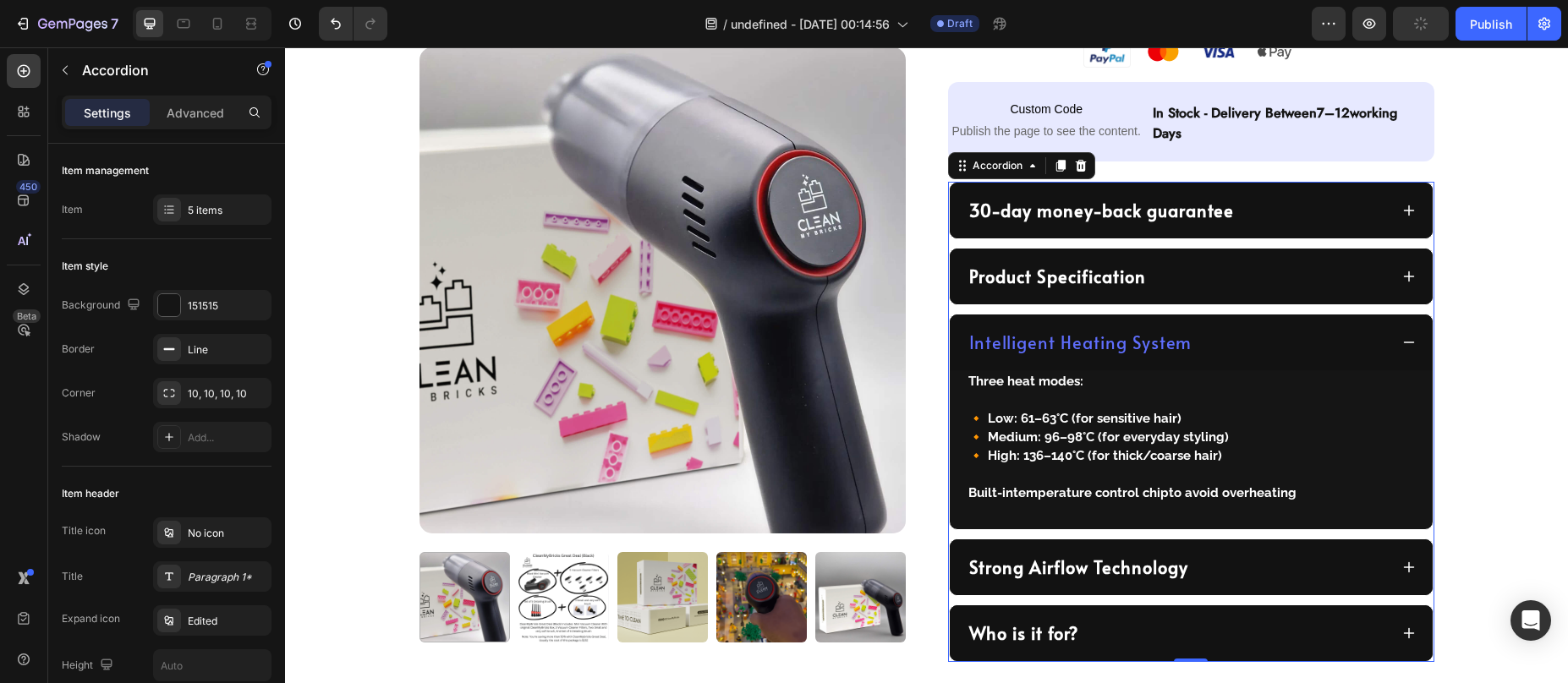
click at [1273, 335] on div "Intelligent Heating System" at bounding box center [1178, 342] width 422 height 29
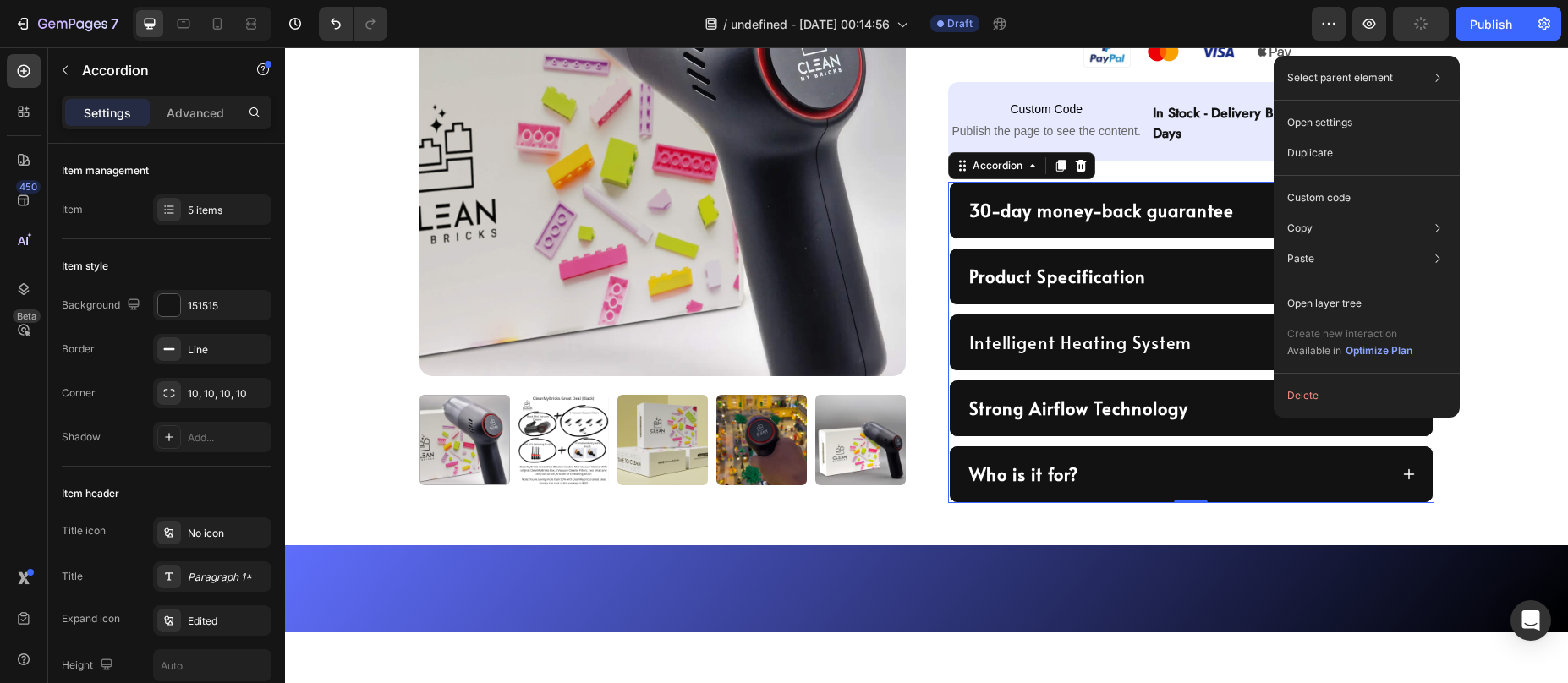
click at [1151, 197] on div "30-day money-back guarantee" at bounding box center [1102, 210] width 271 height 29
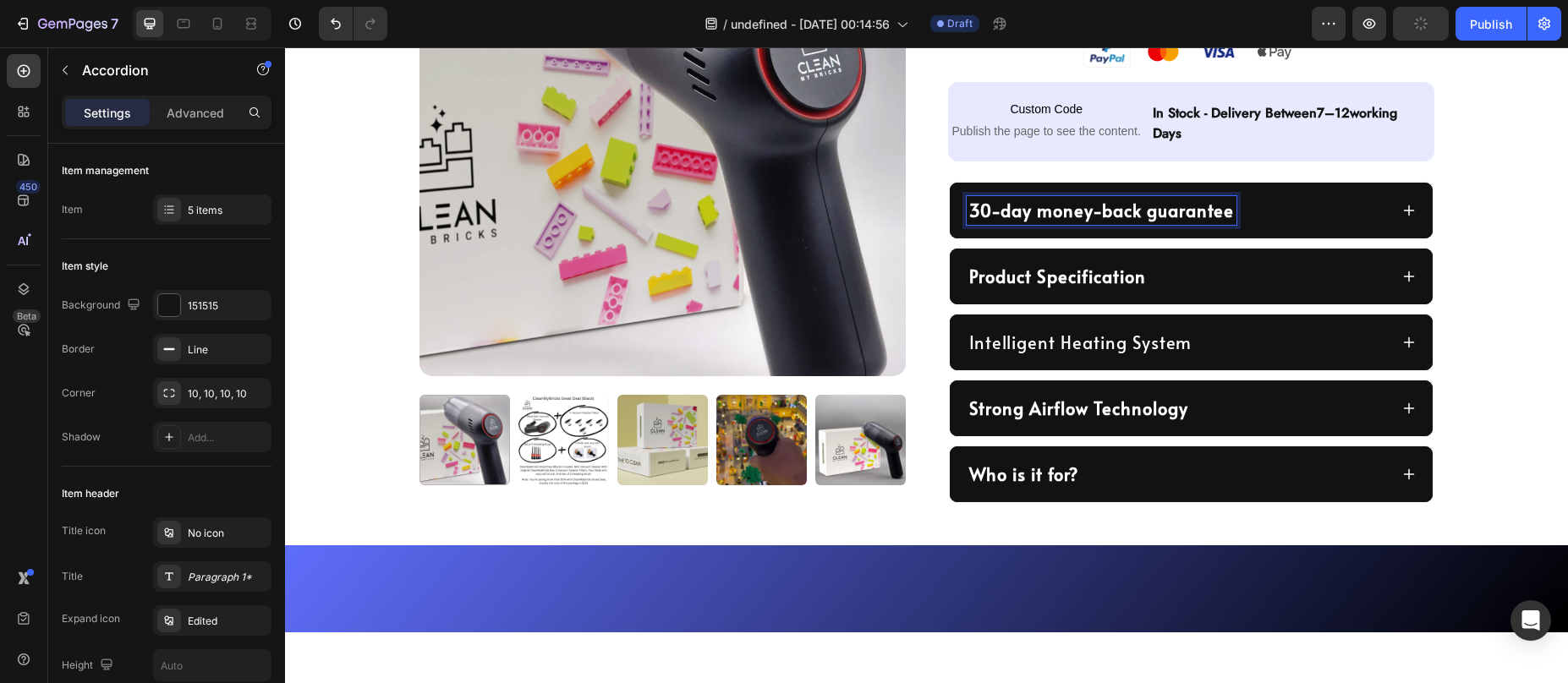
click at [1254, 218] on div "30-day money-back guarantee" at bounding box center [1178, 210] width 422 height 29
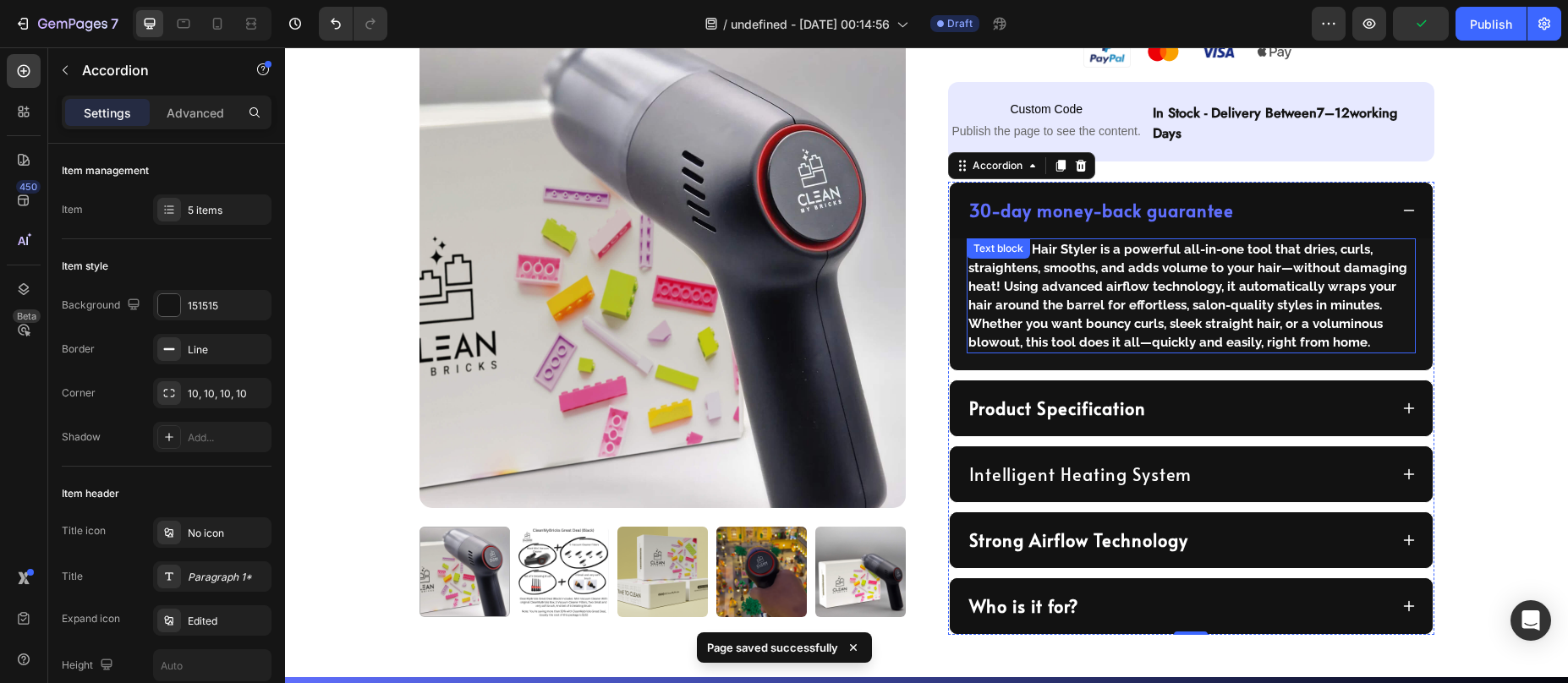
click at [1070, 294] on strong "The 5-in-1 Hair Styler is a powerful all-in-one tool that dries, curls, straigh…" at bounding box center [1187, 295] width 439 height 108
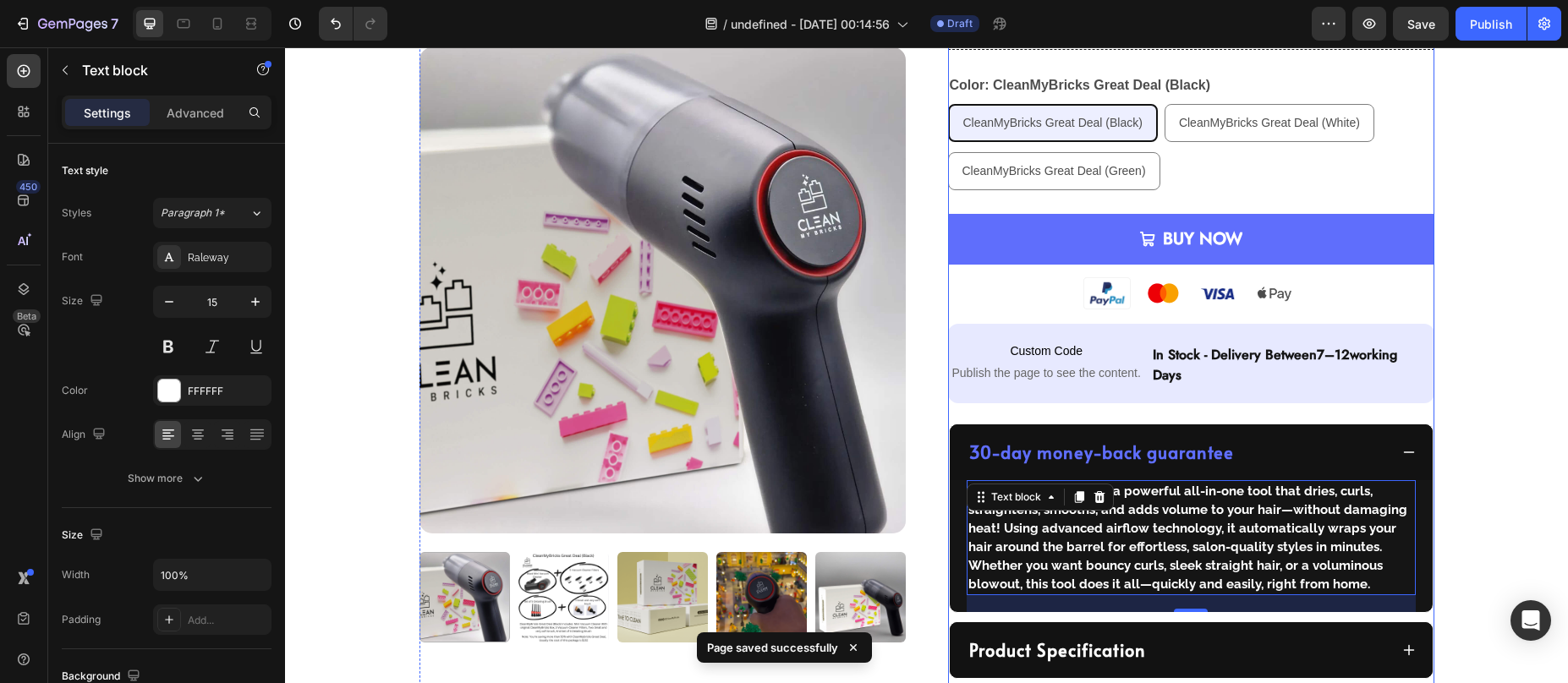
scroll to position [541, 0]
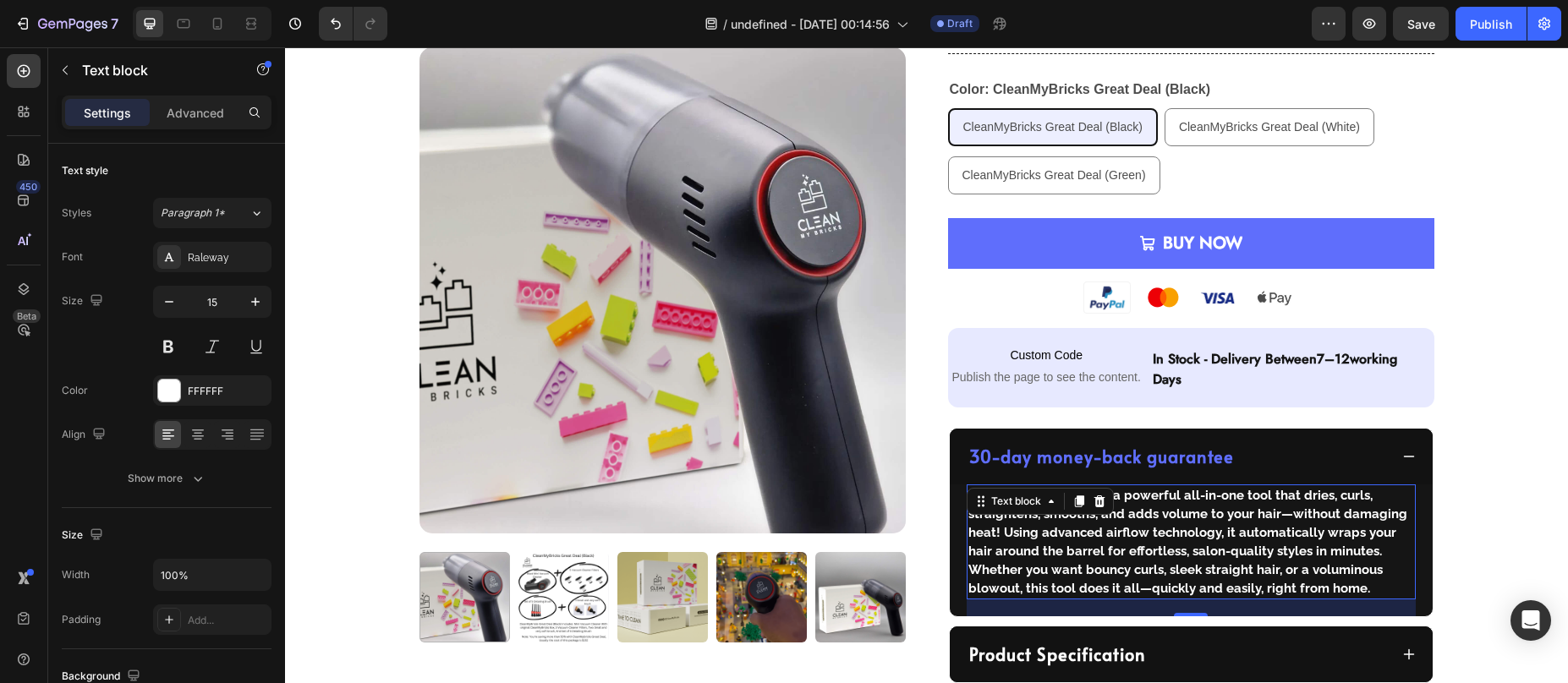
click at [1134, 545] on strong "The 5-in-1 Hair Styler is a powerful all-in-one tool that dries, curls, straigh…" at bounding box center [1187, 541] width 439 height 108
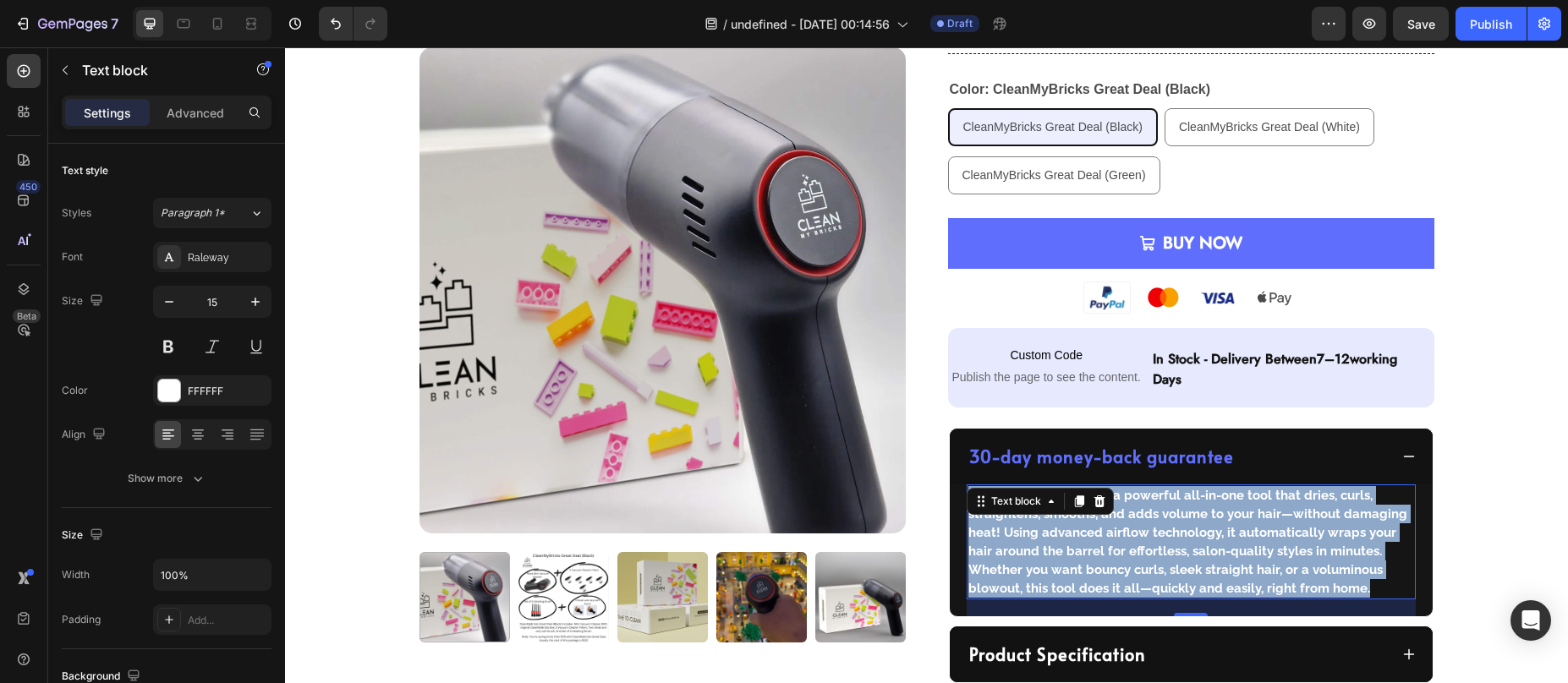
click at [1134, 545] on strong "The 5-in-1 Hair Styler is a powerful all-in-one tool that dries, curls, straigh…" at bounding box center [1187, 541] width 439 height 108
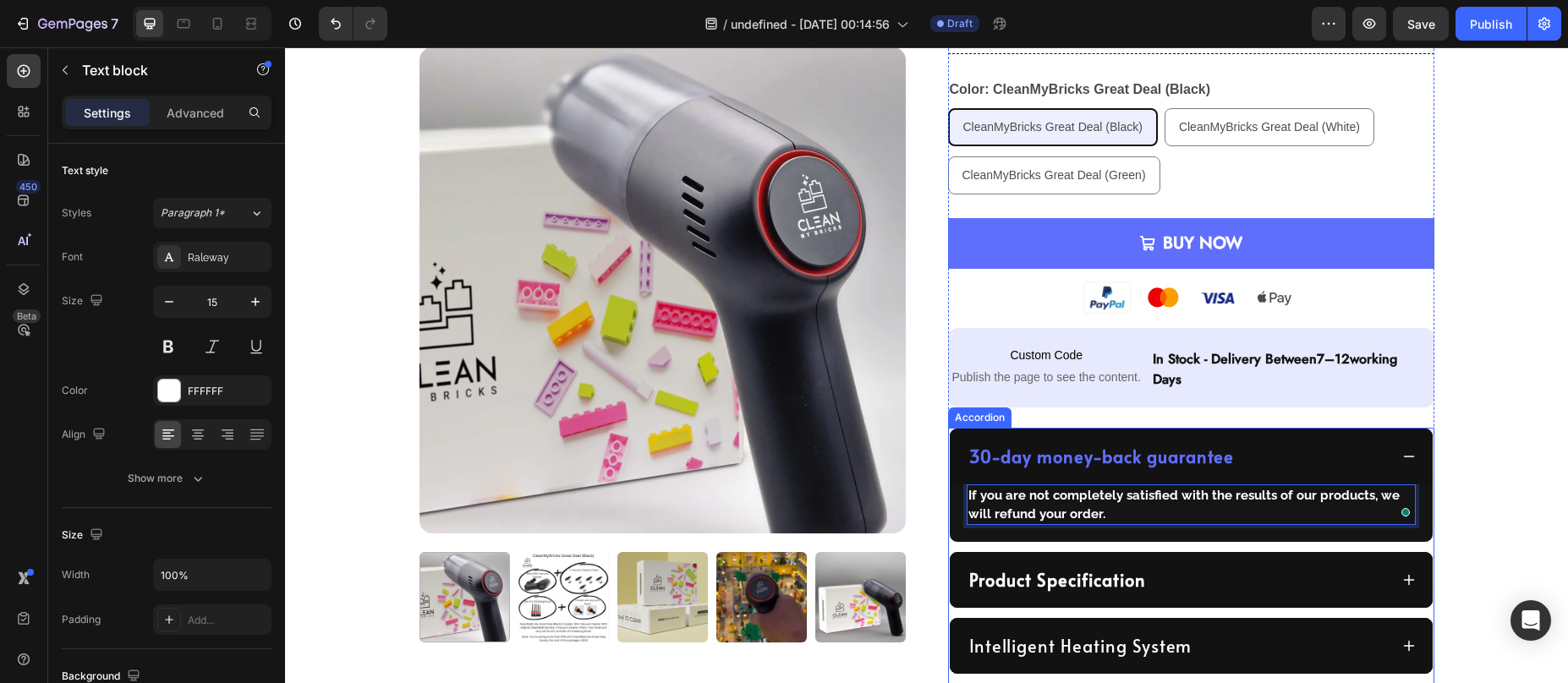
click at [1252, 453] on div "30-day money-back guarantee" at bounding box center [1178, 456] width 422 height 29
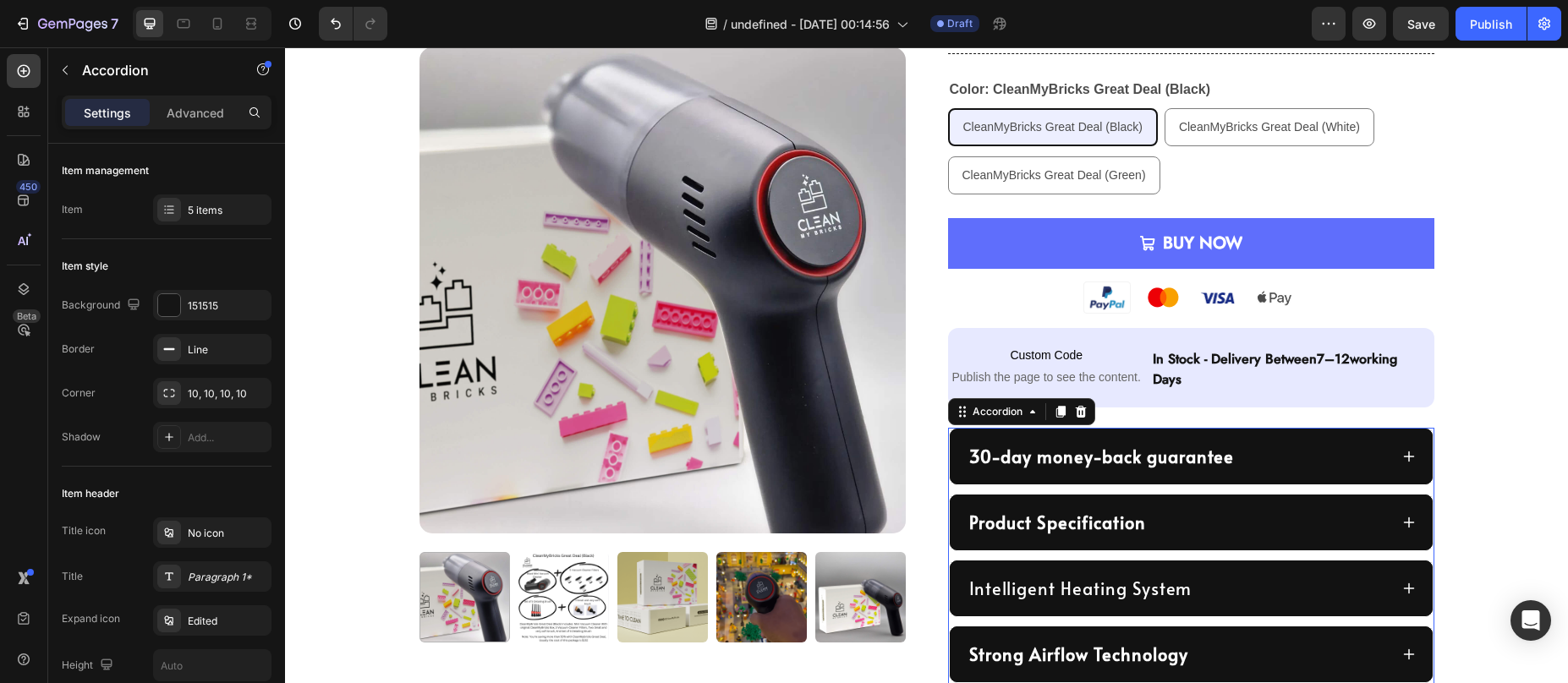
click at [1252, 453] on div "30-day money-back guarantee" at bounding box center [1178, 456] width 422 height 29
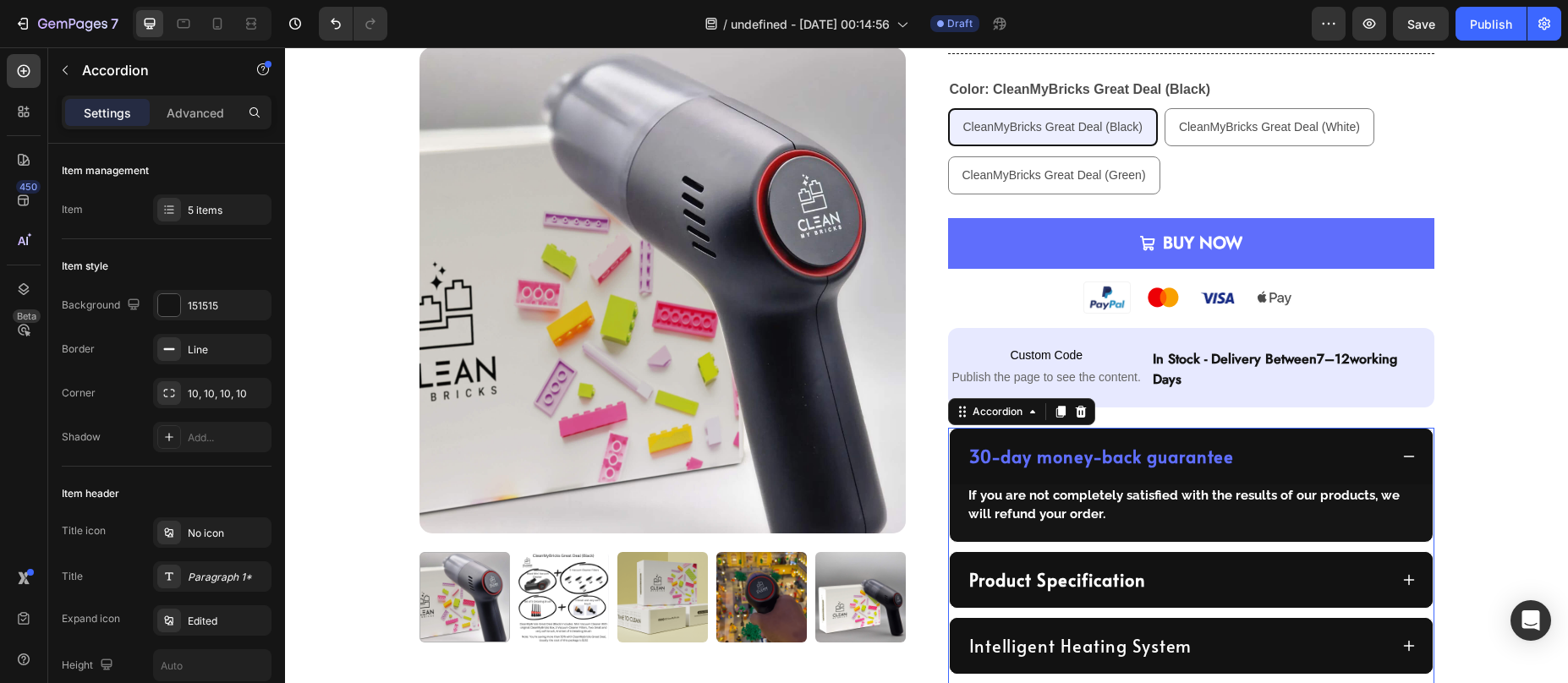
click at [1252, 453] on div "30-day money-back guarantee" at bounding box center [1178, 456] width 422 height 29
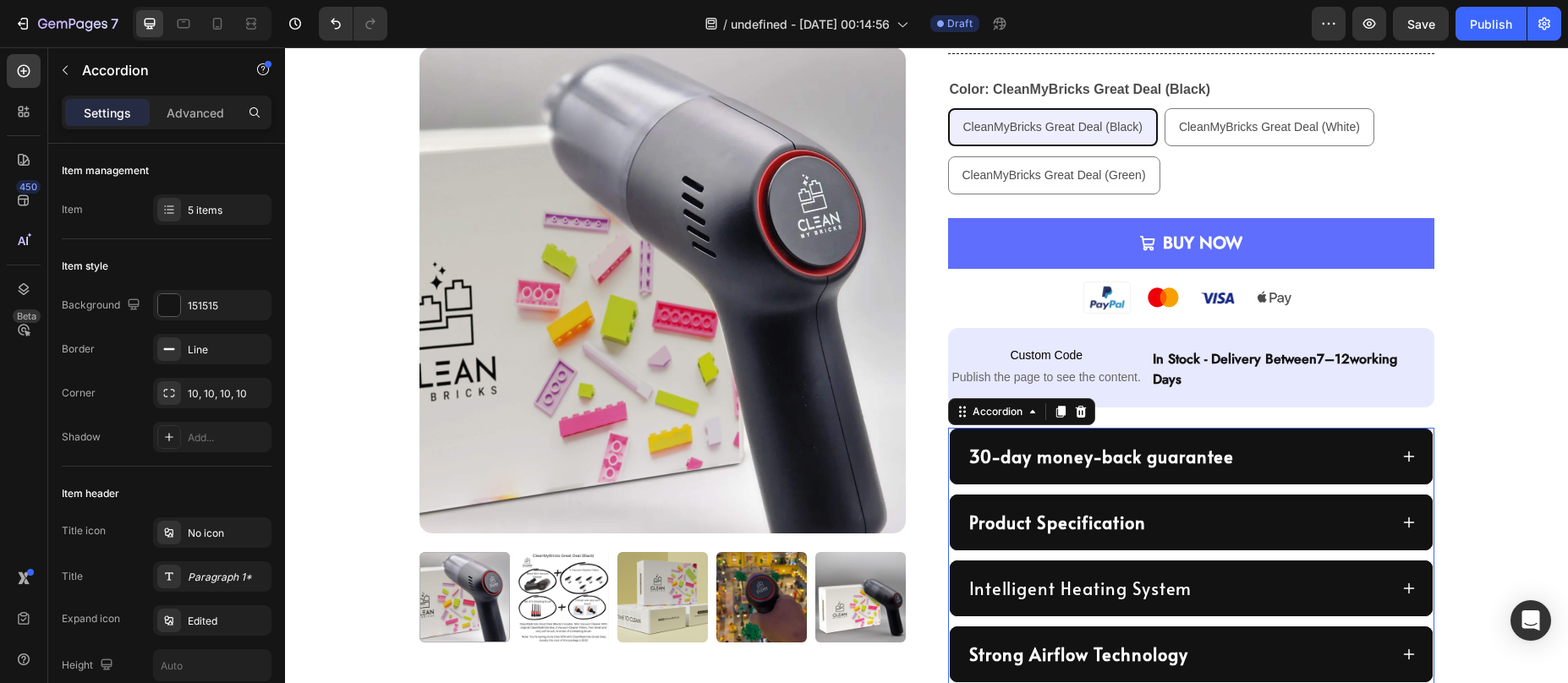
click at [1184, 519] on div "Product Specification" at bounding box center [1178, 522] width 422 height 29
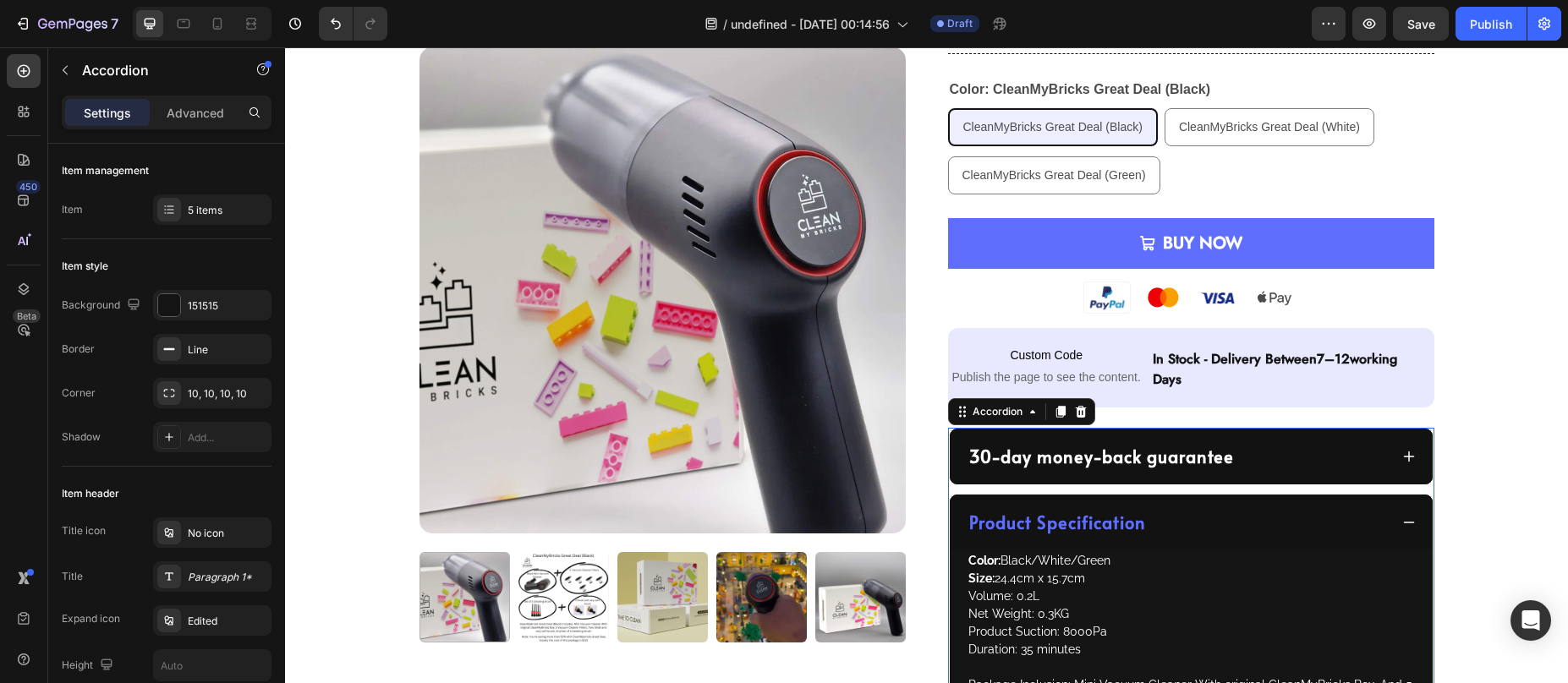
click at [1184, 519] on div "Product Specification" at bounding box center [1178, 522] width 422 height 29
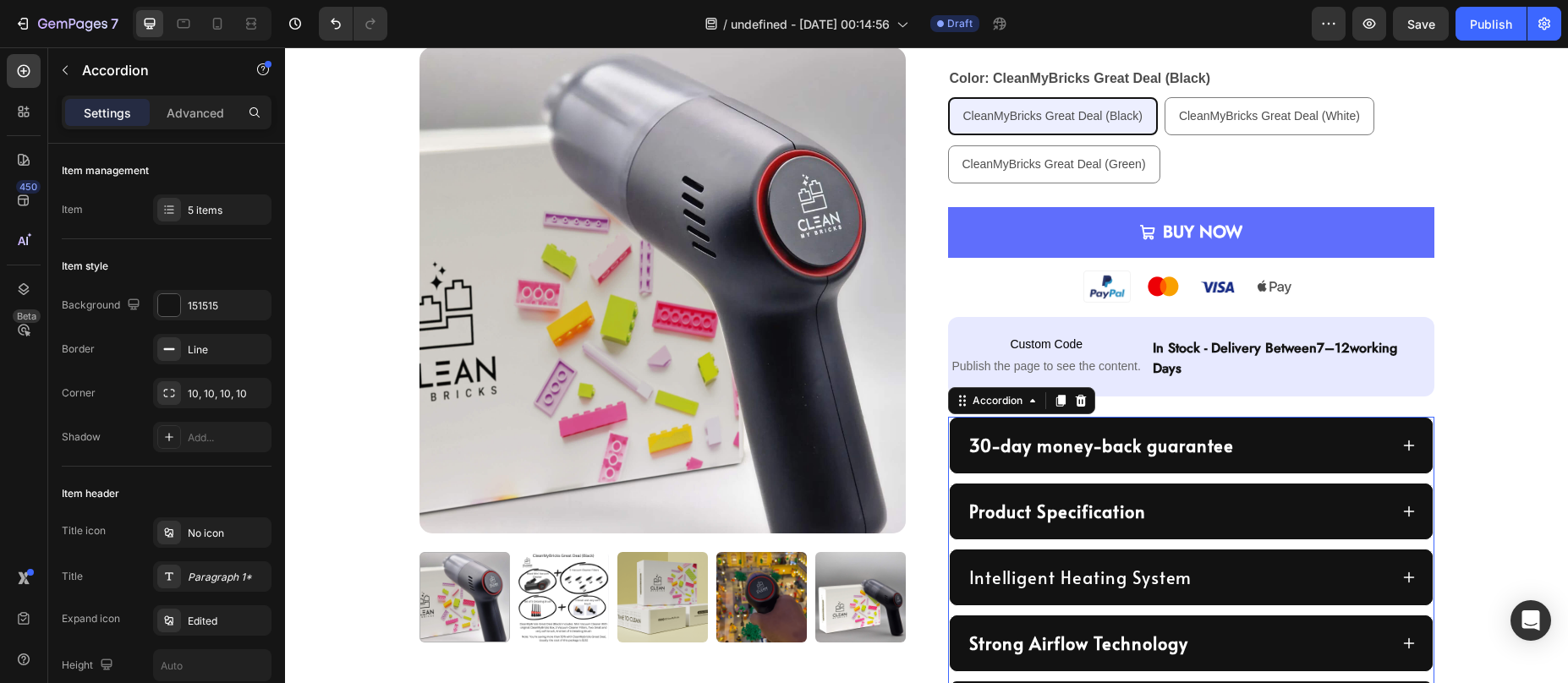
scroll to position [576, 0]
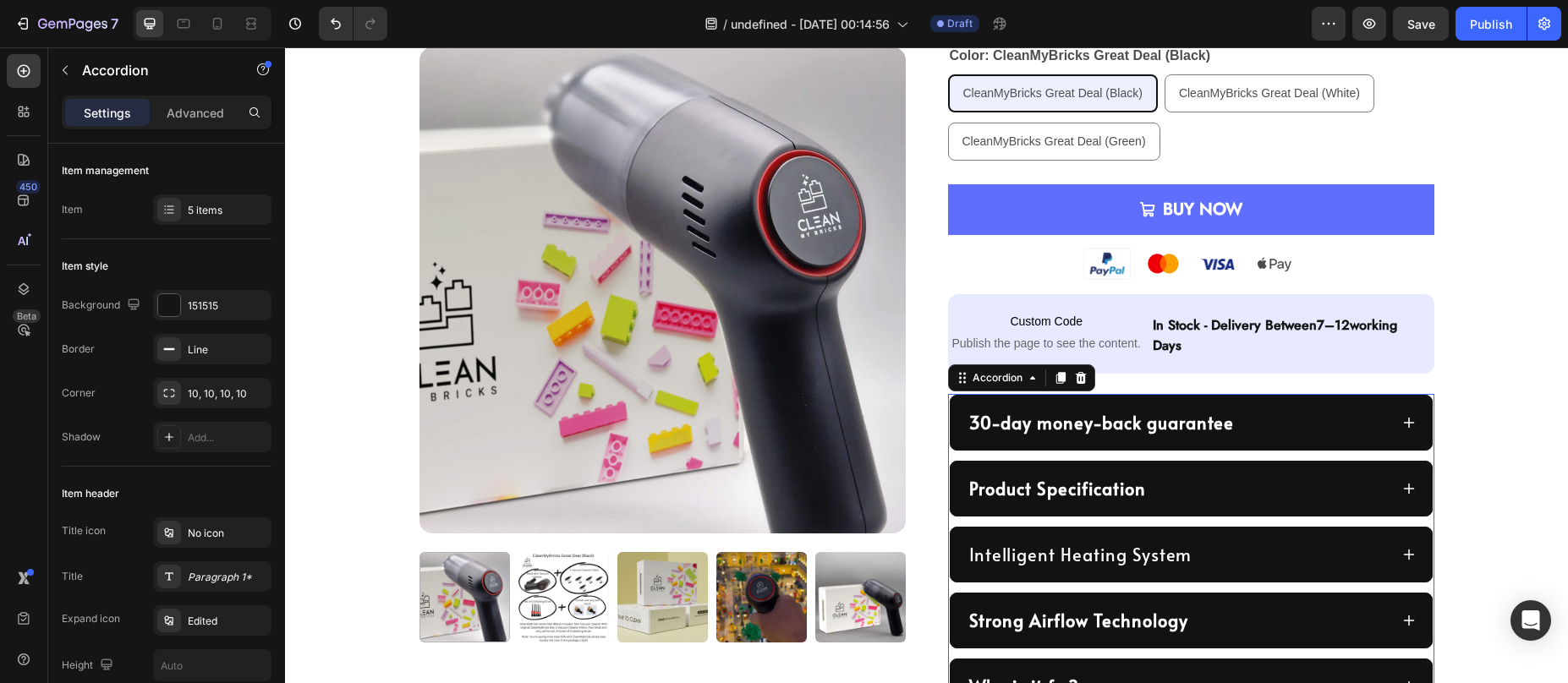
click at [1199, 556] on div "Intelligent Heating System" at bounding box center [1178, 555] width 422 height 29
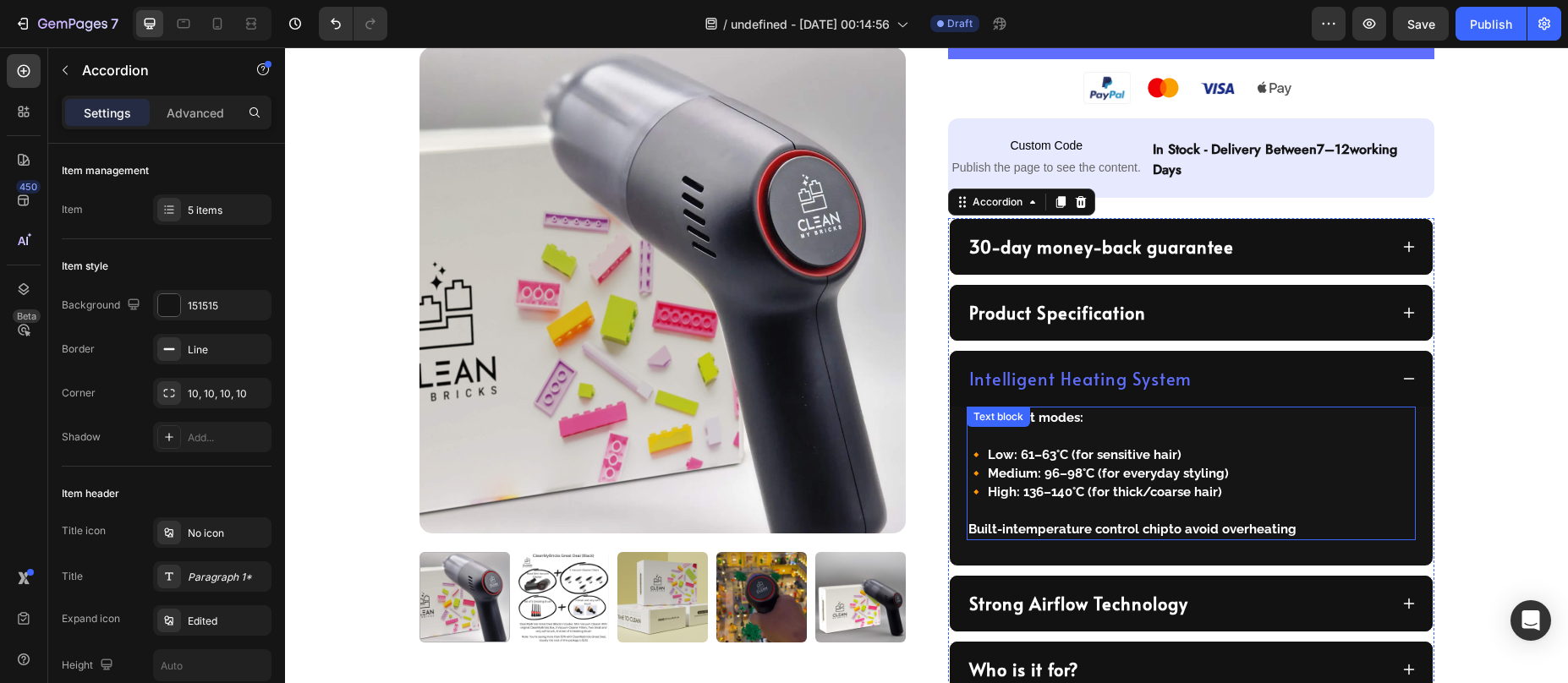
scroll to position [774, 0]
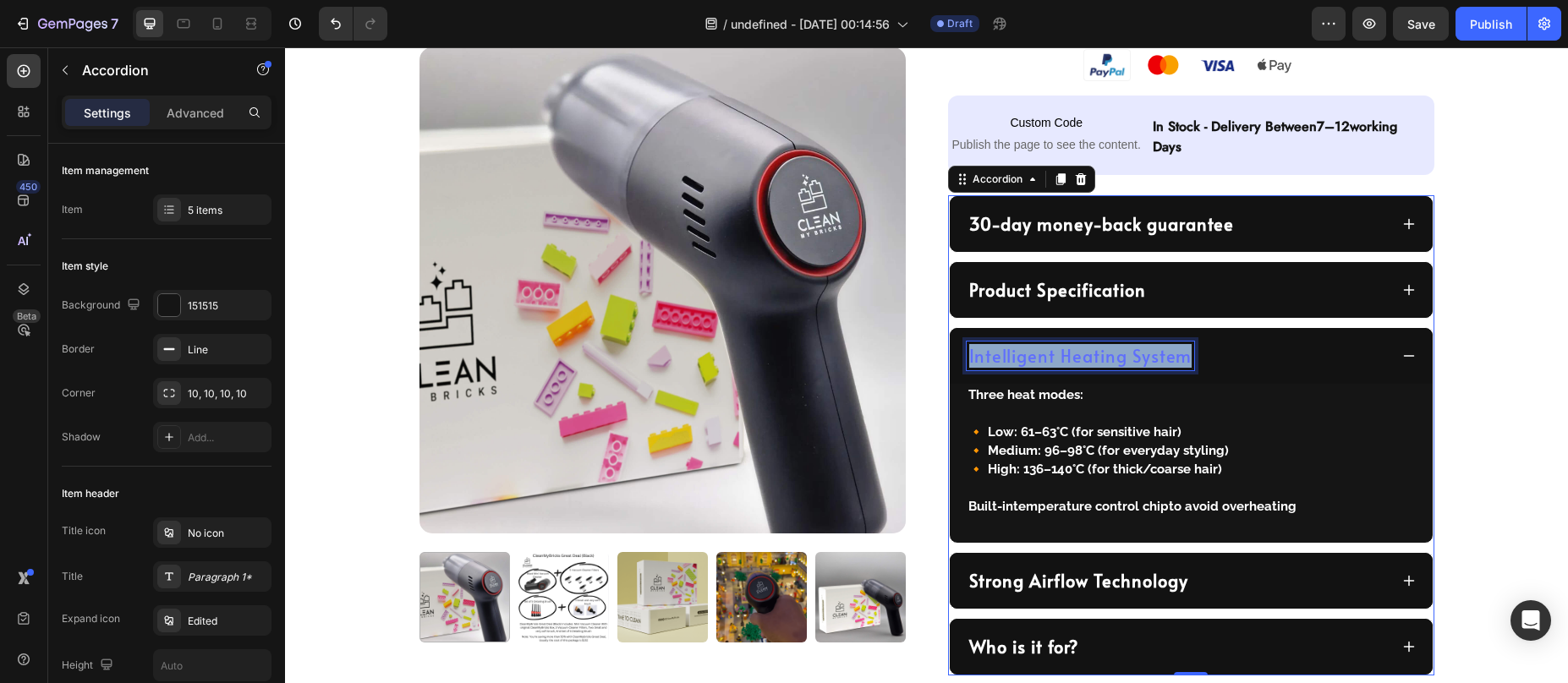
click at [1029, 364] on p "Intelligent Heating System" at bounding box center [1081, 355] width 223 height 24
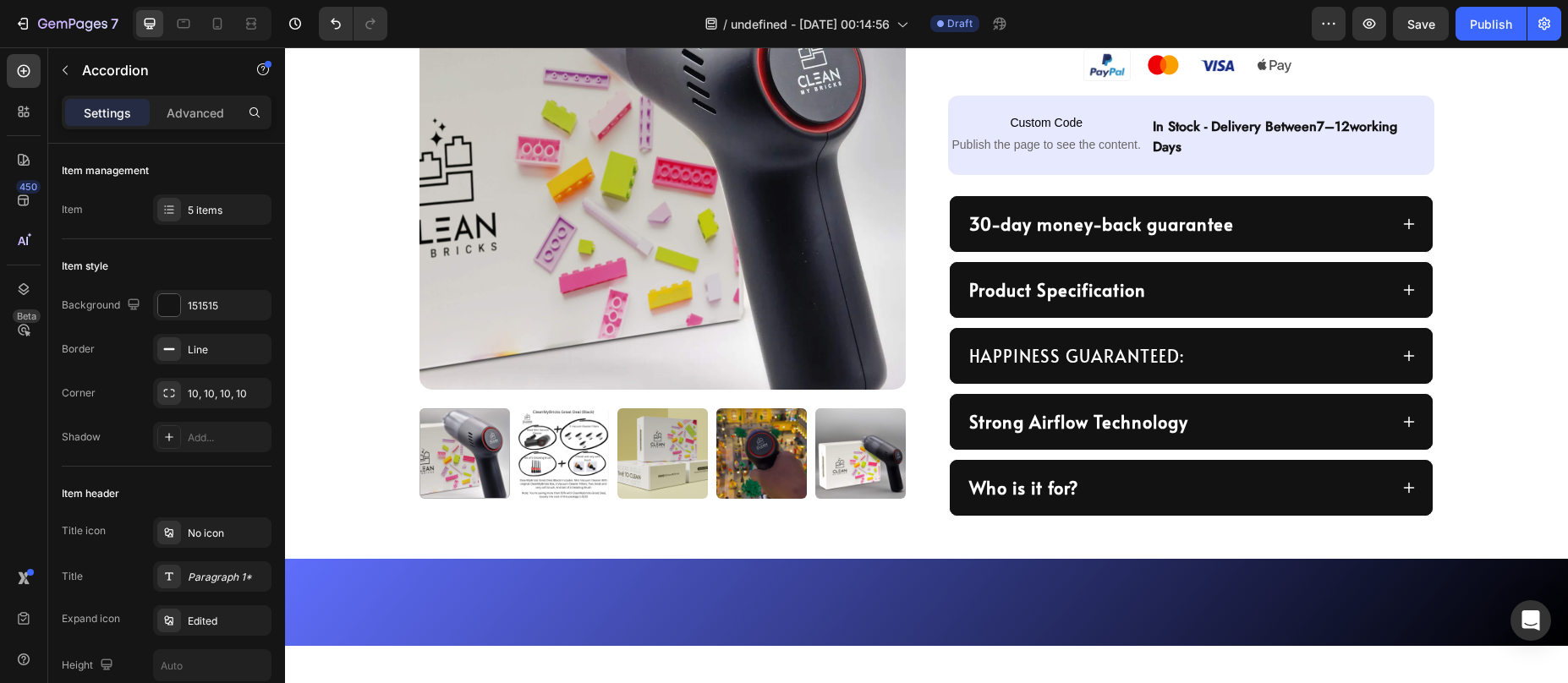
click at [1211, 342] on div "HAPPINESS GUARANTEED:" at bounding box center [1178, 356] width 422 height 29
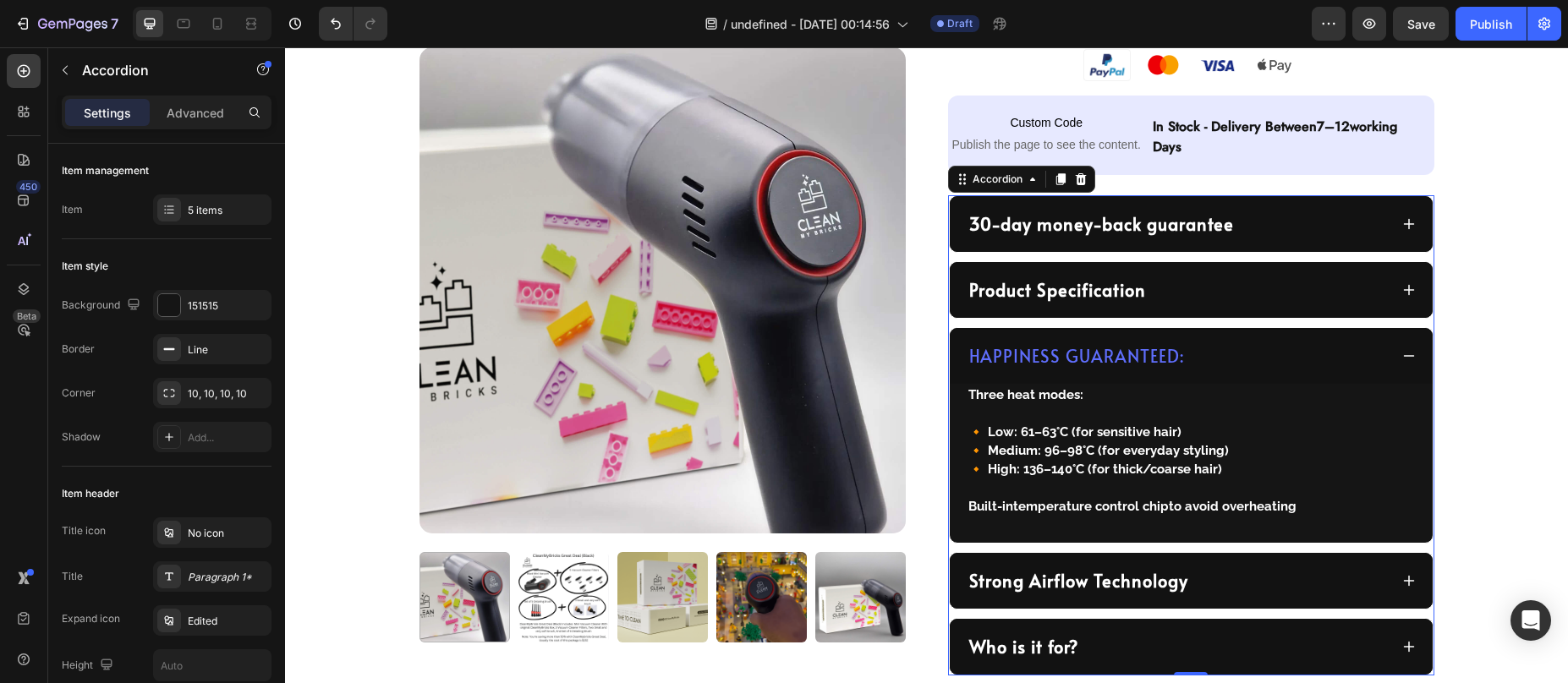
click at [1211, 342] on div "HAPPINESS GUARANTEED:" at bounding box center [1178, 356] width 422 height 29
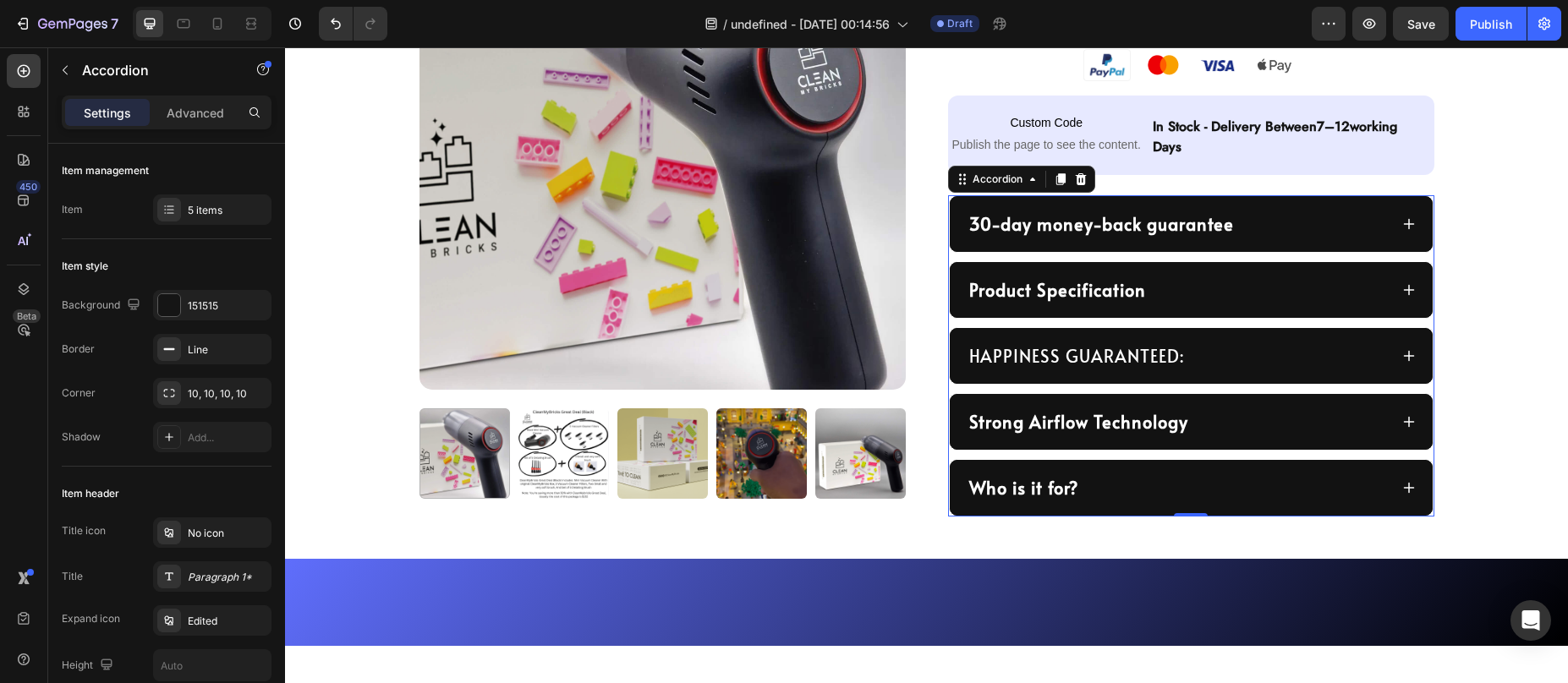
click at [1116, 287] on strong "Product Specification" at bounding box center [1057, 289] width 177 height 24
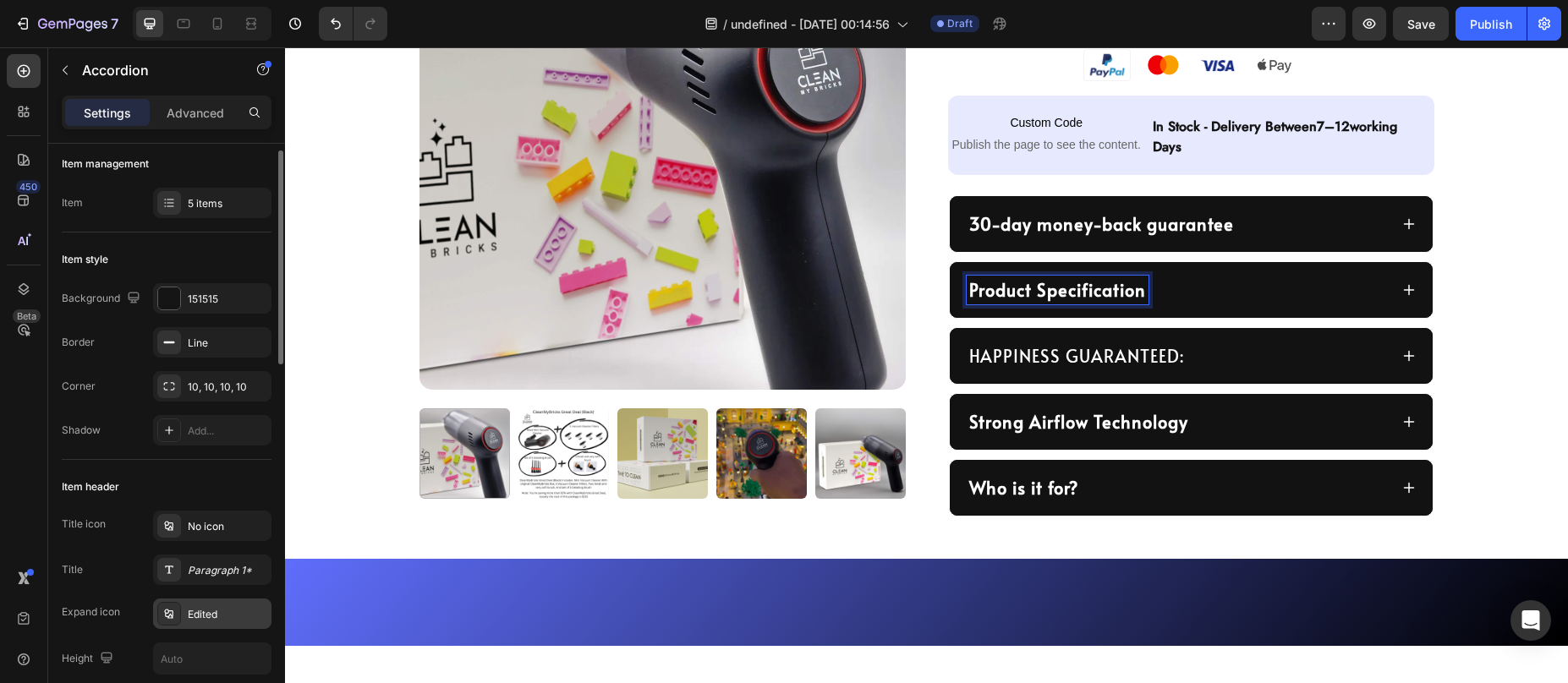
scroll to position [11, 0]
click at [208, 564] on div "Paragraph 1*" at bounding box center [228, 567] width 79 height 15
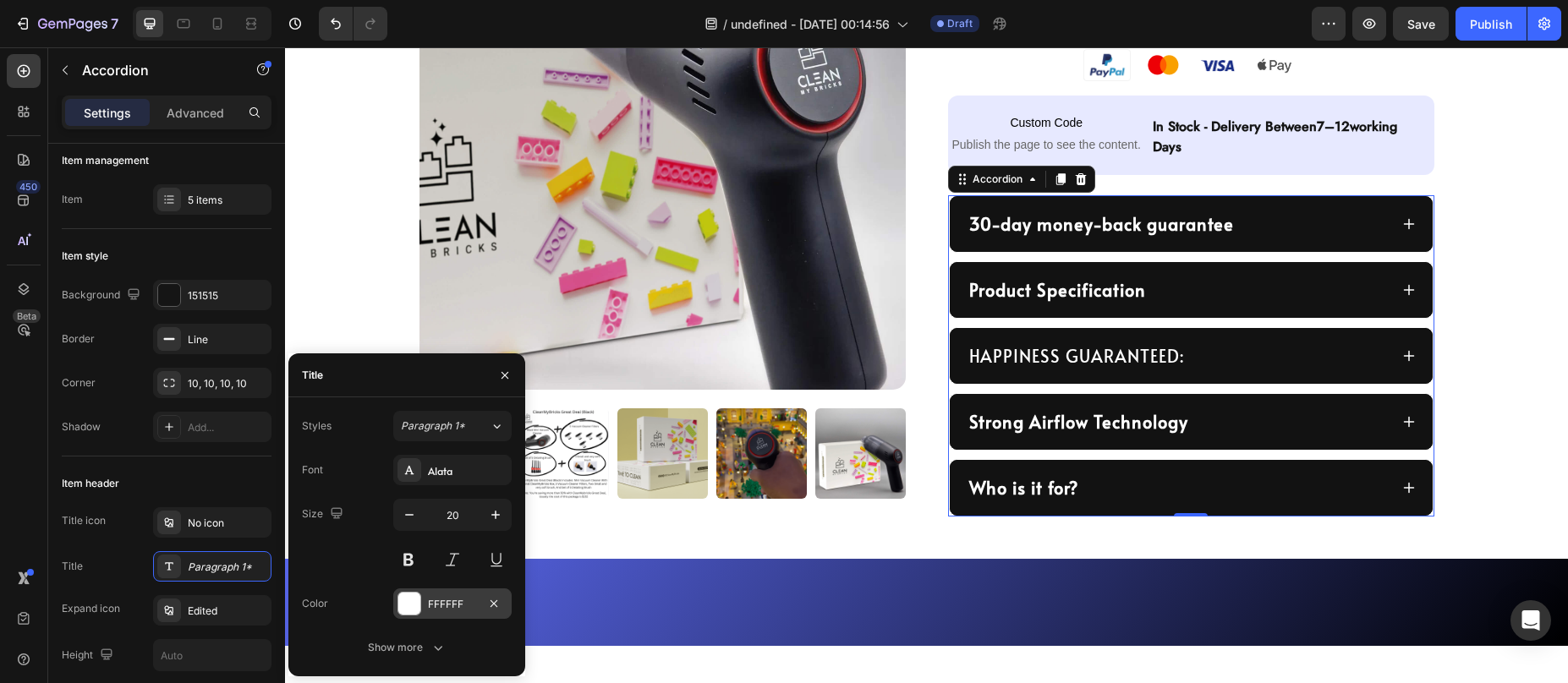
drag, startPoint x: 397, startPoint y: 635, endPoint x: 400, endPoint y: 607, distance: 28.2
click at [397, 635] on button "Show more" at bounding box center [406, 647] width 210 height 31
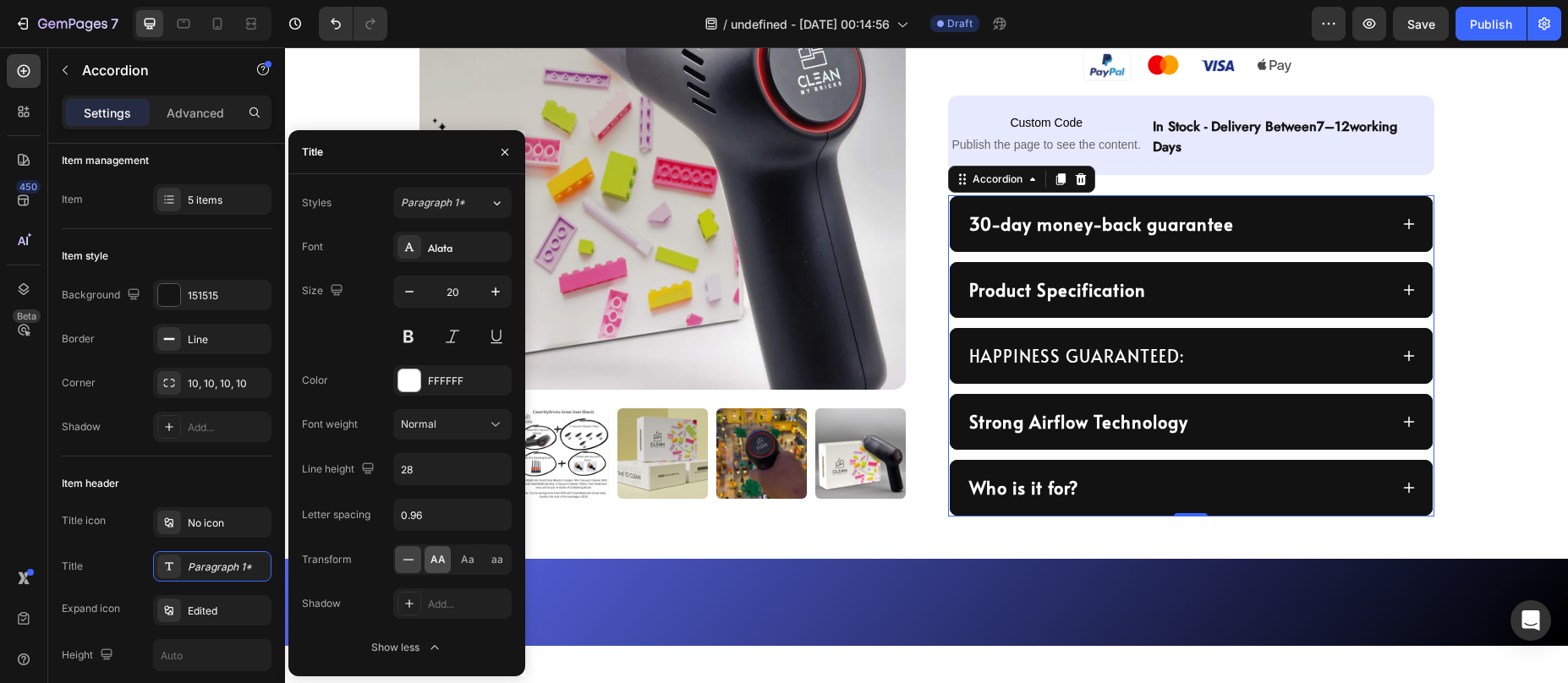
click at [434, 562] on span "AA" at bounding box center [438, 559] width 15 height 15
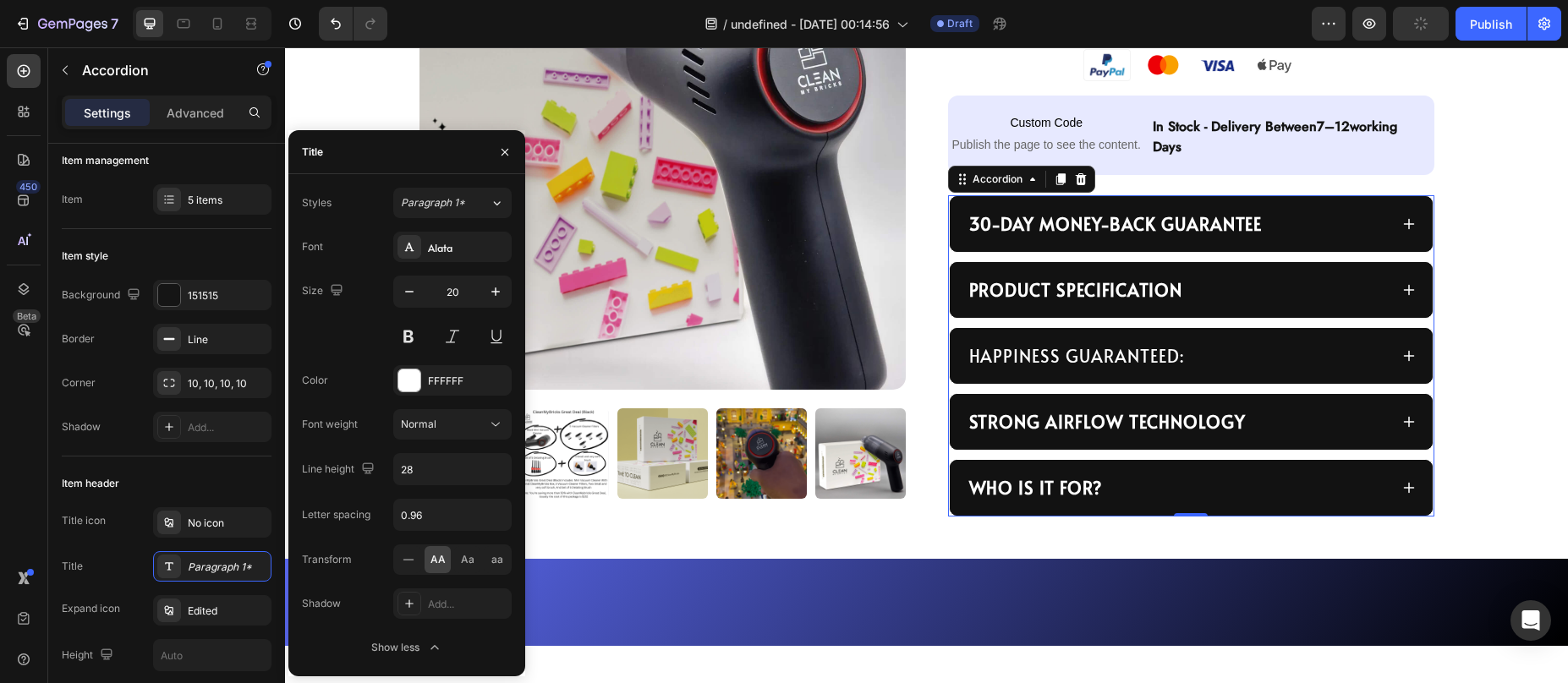
click at [1212, 294] on div "Product Specification" at bounding box center [1178, 290] width 422 height 29
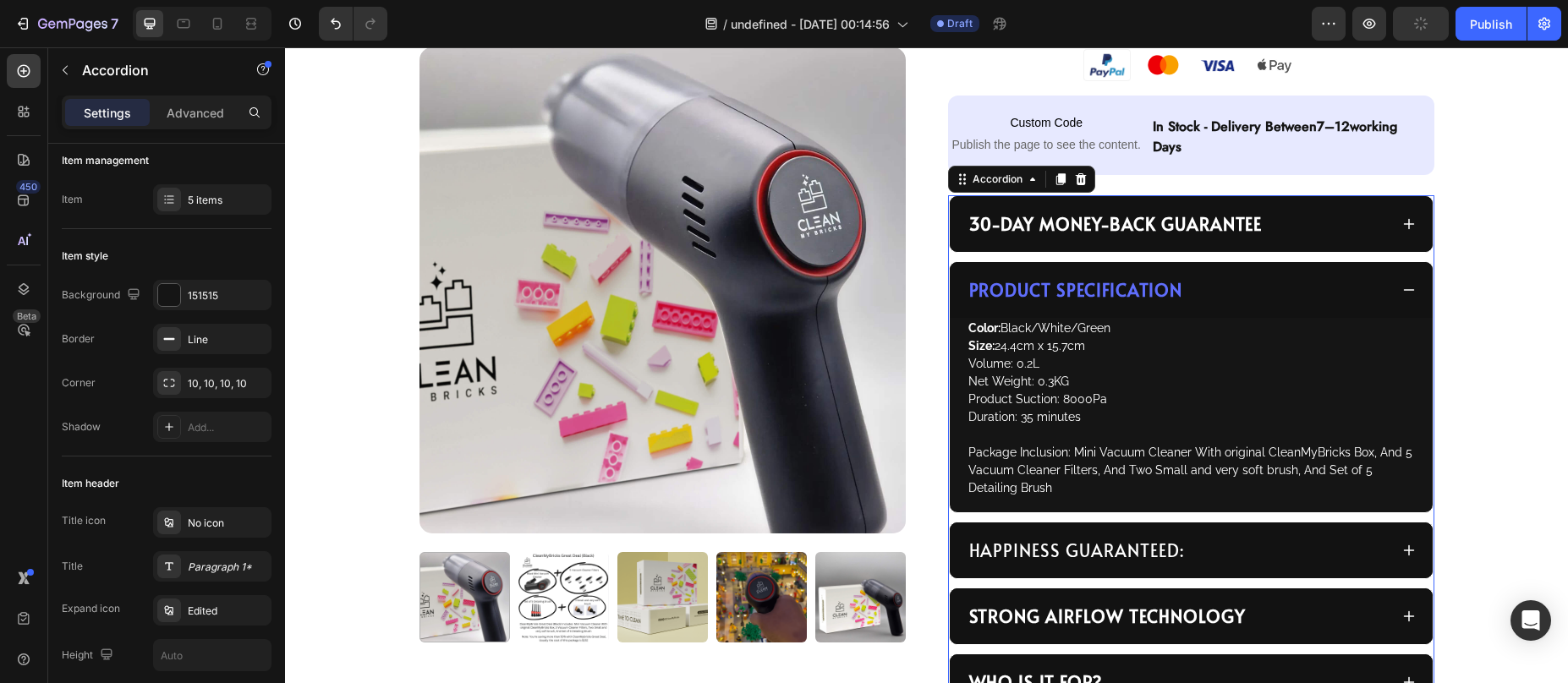
click at [1212, 294] on div "Product Specification" at bounding box center [1178, 290] width 422 height 29
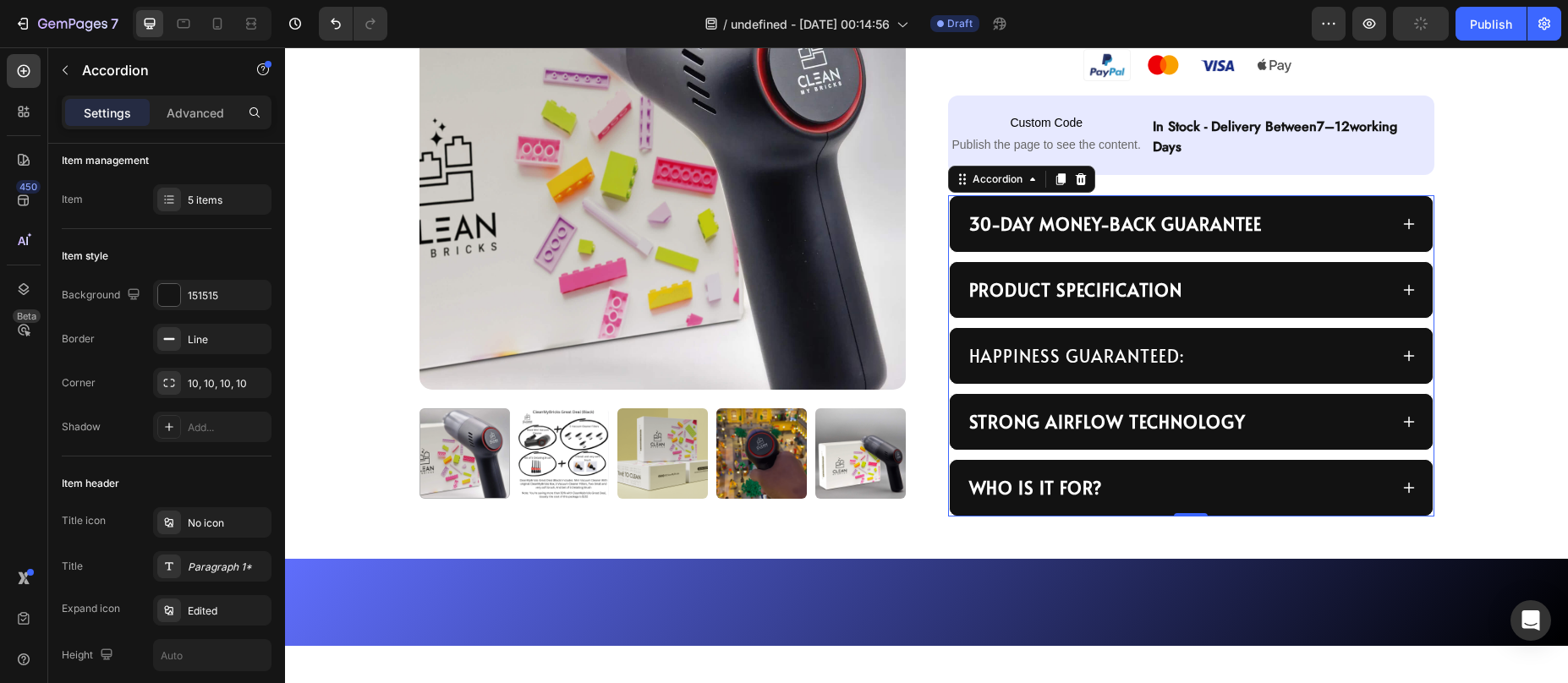
click at [1207, 352] on div "HAPPINESS GUARANTEED:" at bounding box center [1178, 356] width 422 height 29
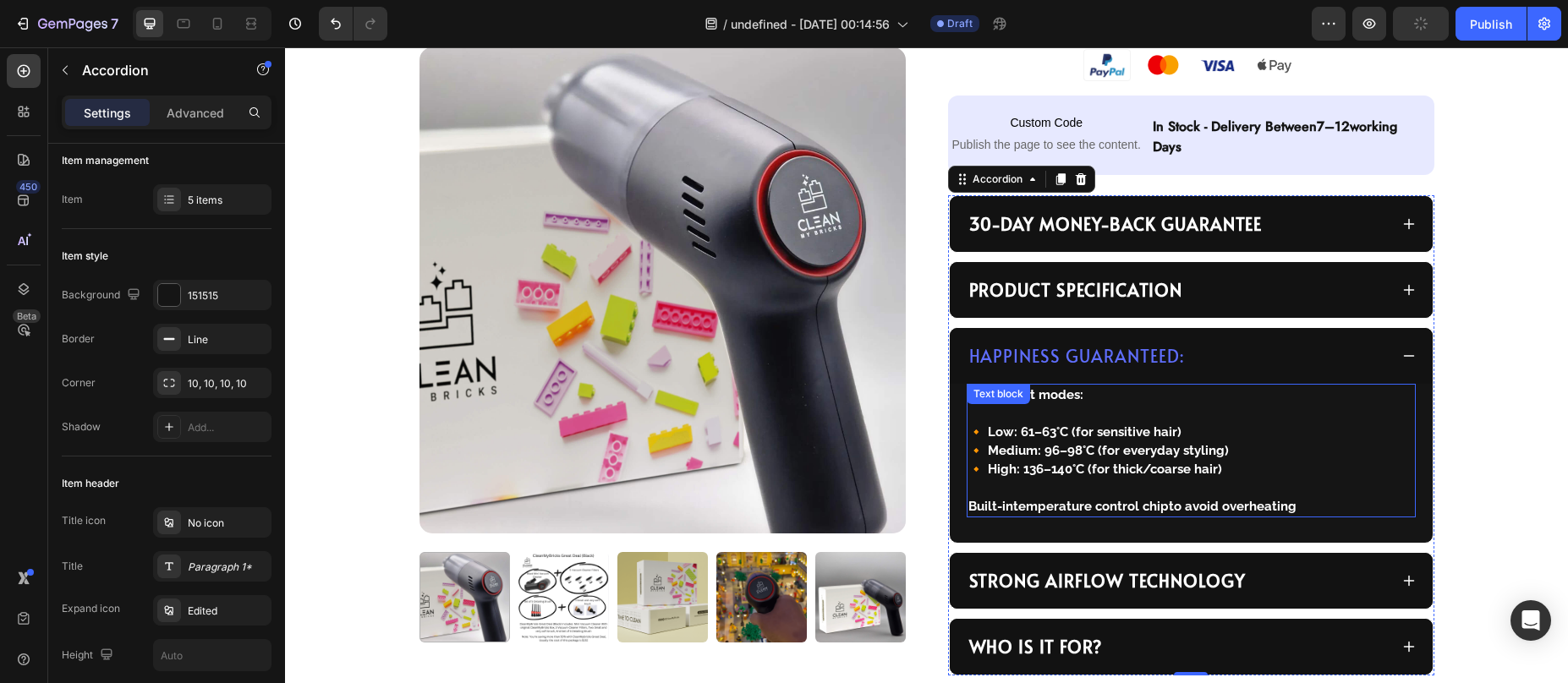
click at [1069, 450] on p "🔸 Low: 61–63°C (for sensitive hair) 🔸 Medium: 96–98°C (for everyday styling) 🔸 …" at bounding box center [1191, 441] width 446 height 75
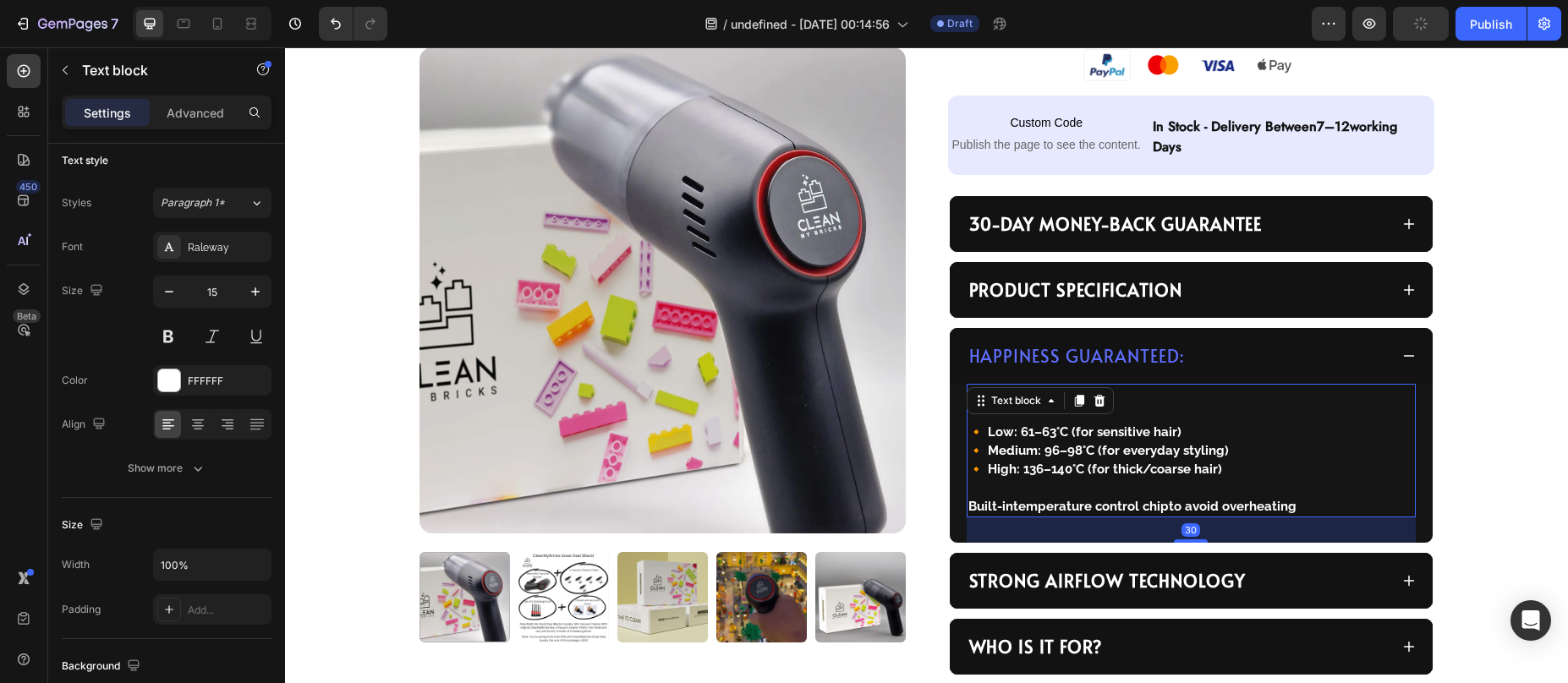
scroll to position [0, 0]
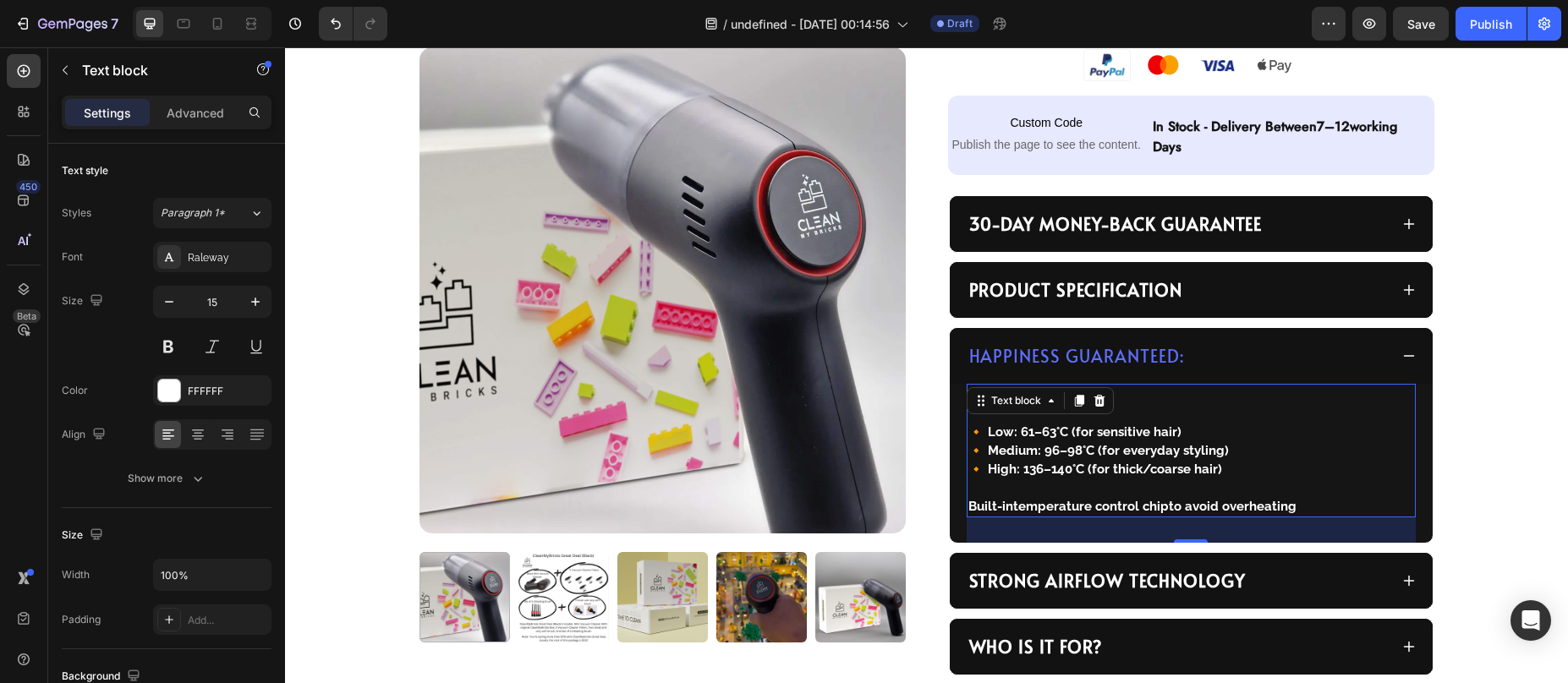
click at [1023, 450] on p "🔸 Low: 61–63°C (for sensitive hair) 🔸 Medium: 96–98°C (for everyday styling) 🔸 …" at bounding box center [1191, 441] width 446 height 75
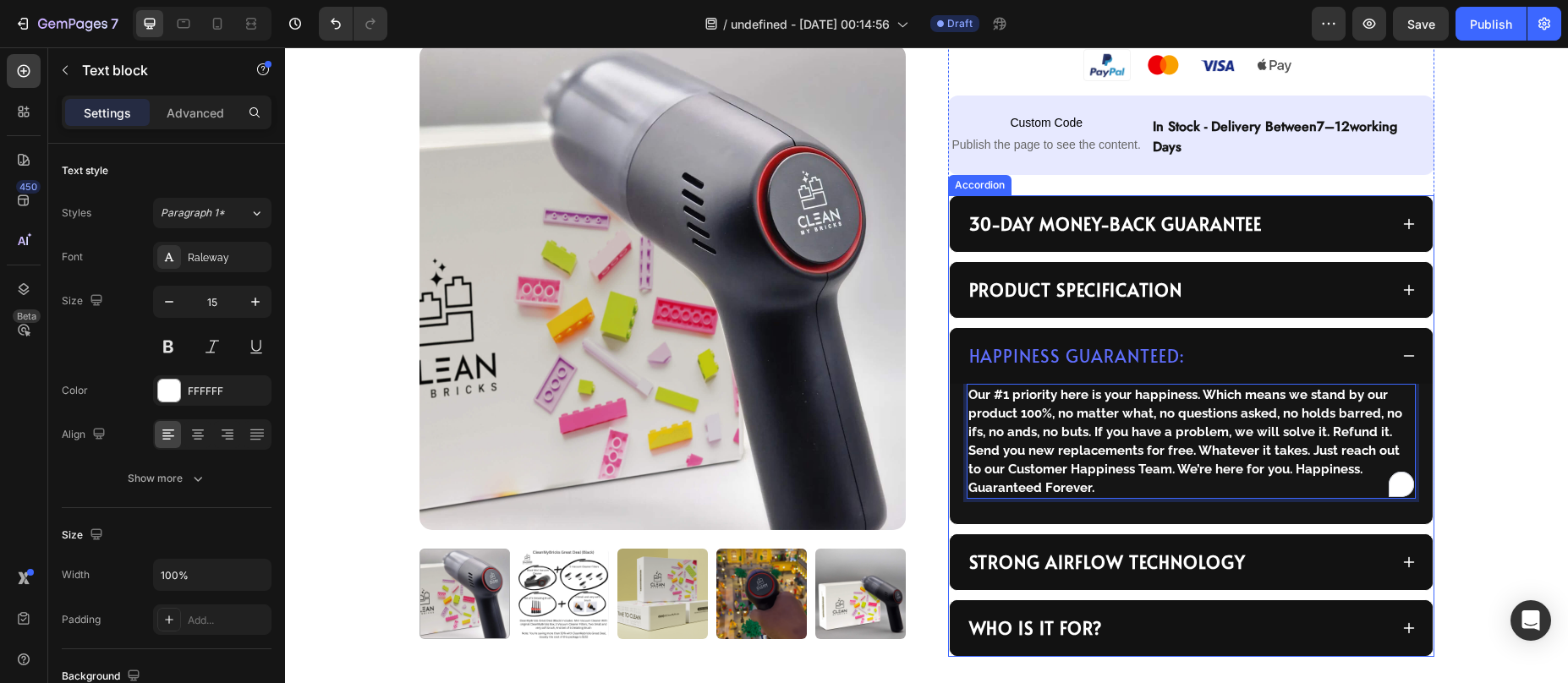
click at [1281, 361] on div "HAPPINESS GUARANTEED:" at bounding box center [1178, 356] width 422 height 29
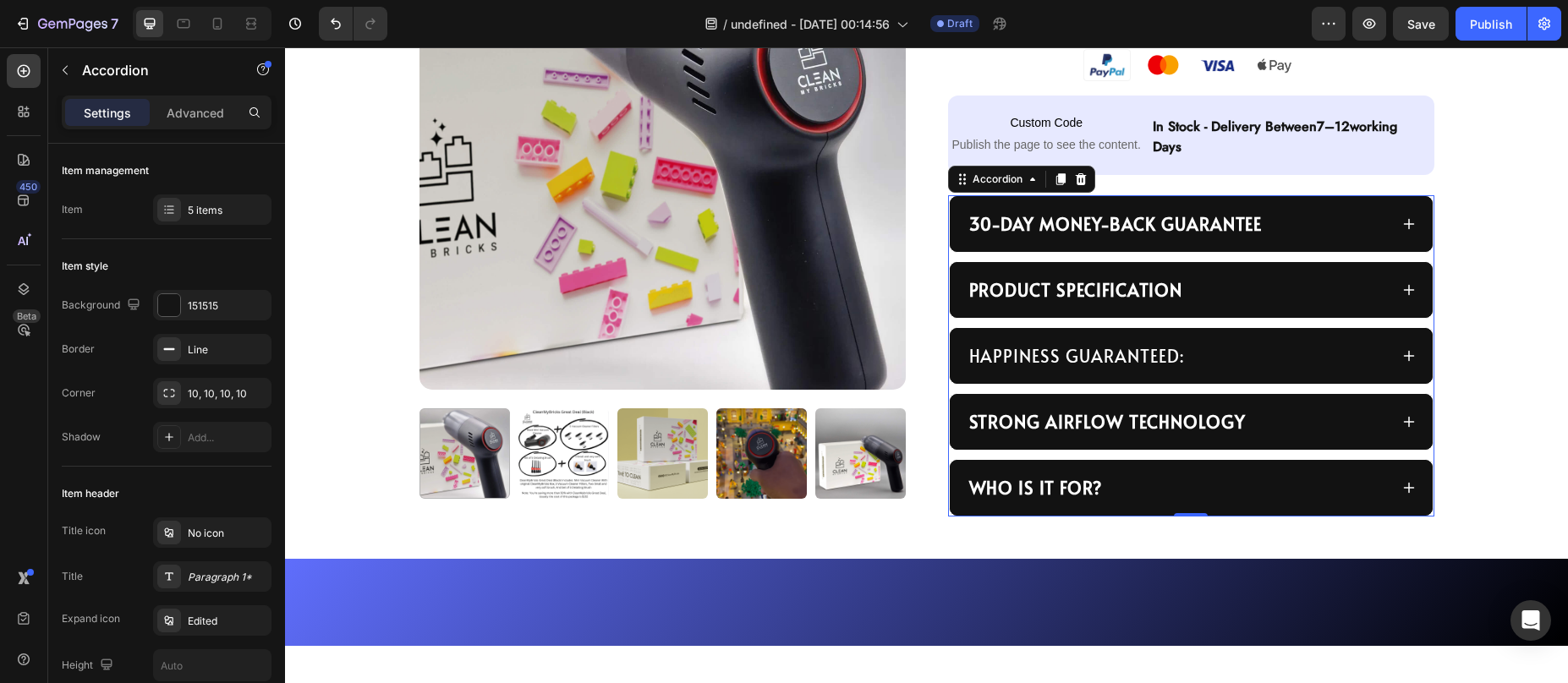
click at [965, 389] on div "30-day money-back guarantee Product Specification HAPPINESS GUARANTEED: Strong …" at bounding box center [1191, 355] width 486 height 321
click at [1006, 490] on strong "Who is it for?" at bounding box center [1035, 487] width 133 height 24
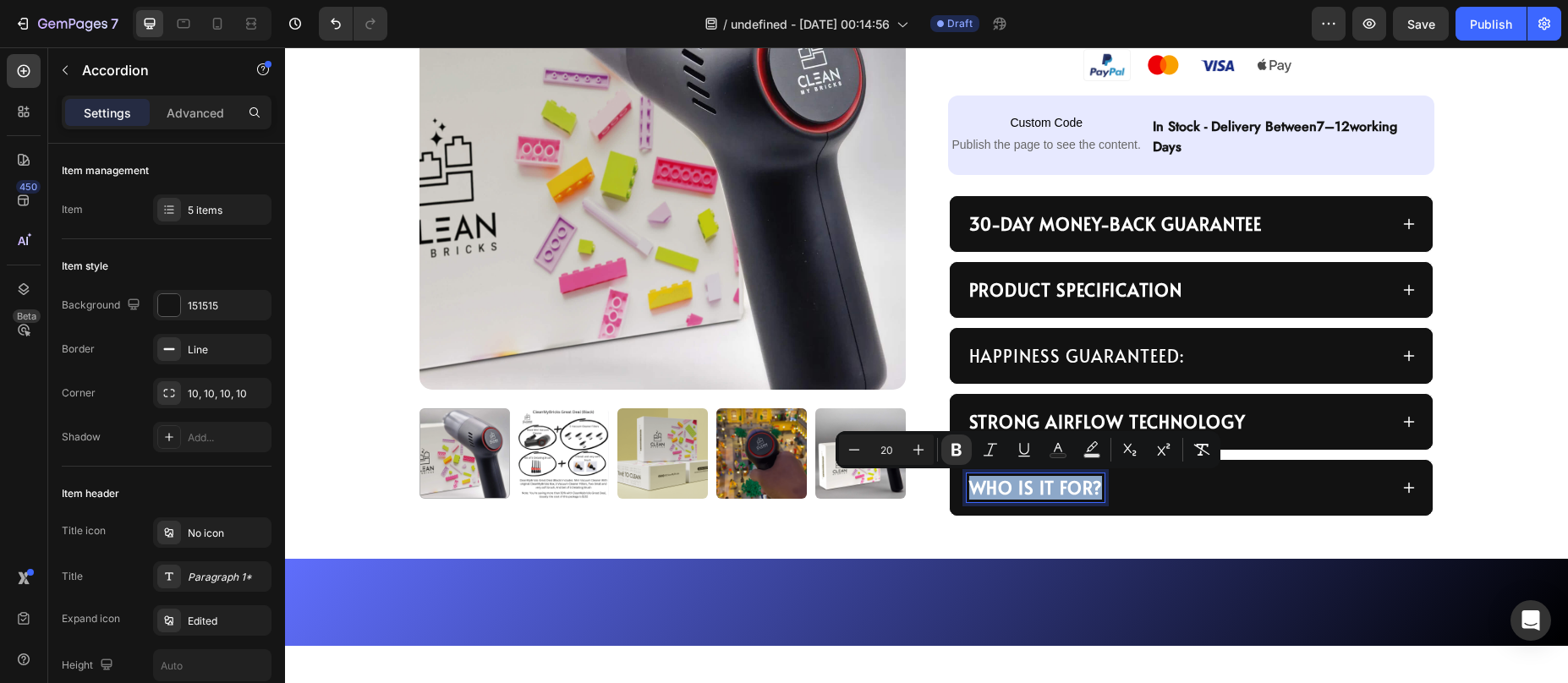
copy strong "Who is it for?"
click at [1140, 404] on div "Strong Airflow Technology" at bounding box center [1191, 421] width 483 height 55
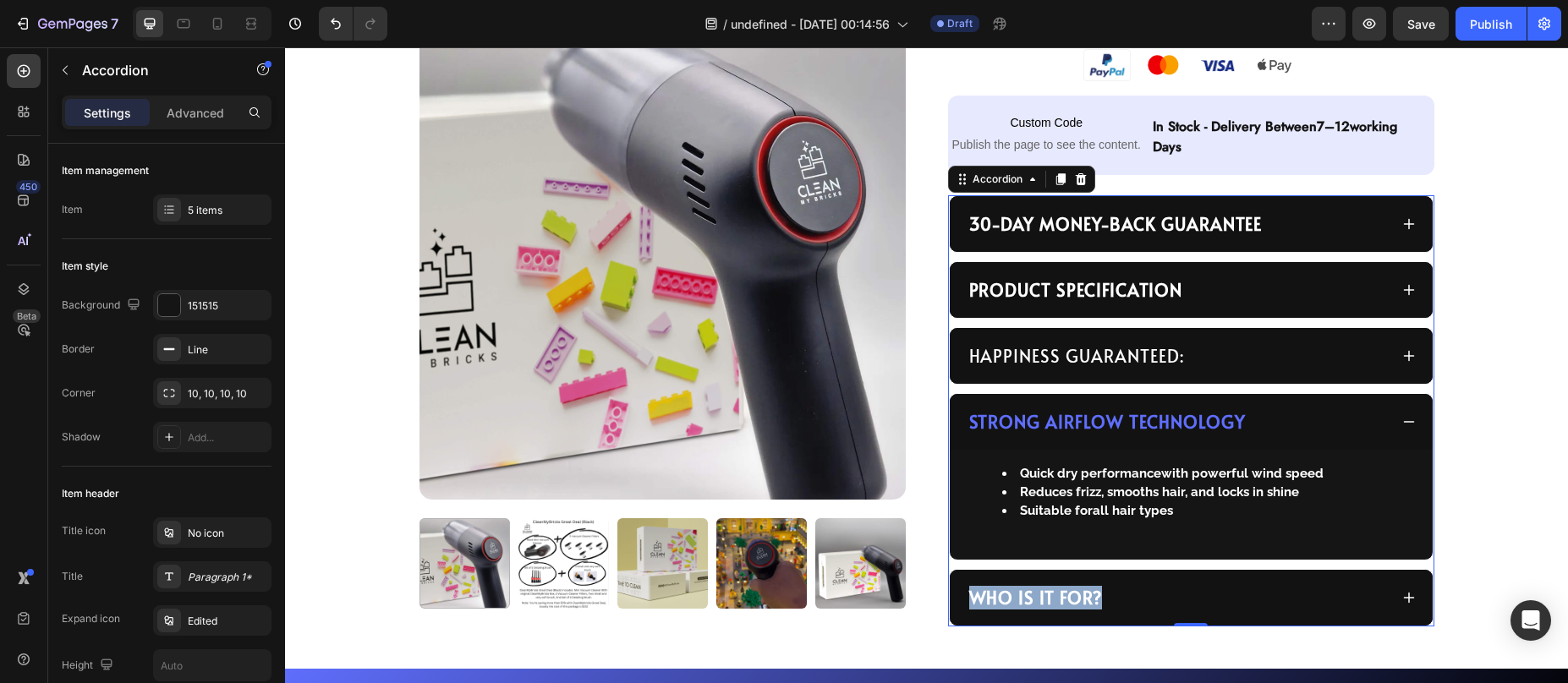
click at [1134, 398] on div "Strong Airflow Technology" at bounding box center [1191, 421] width 483 height 55
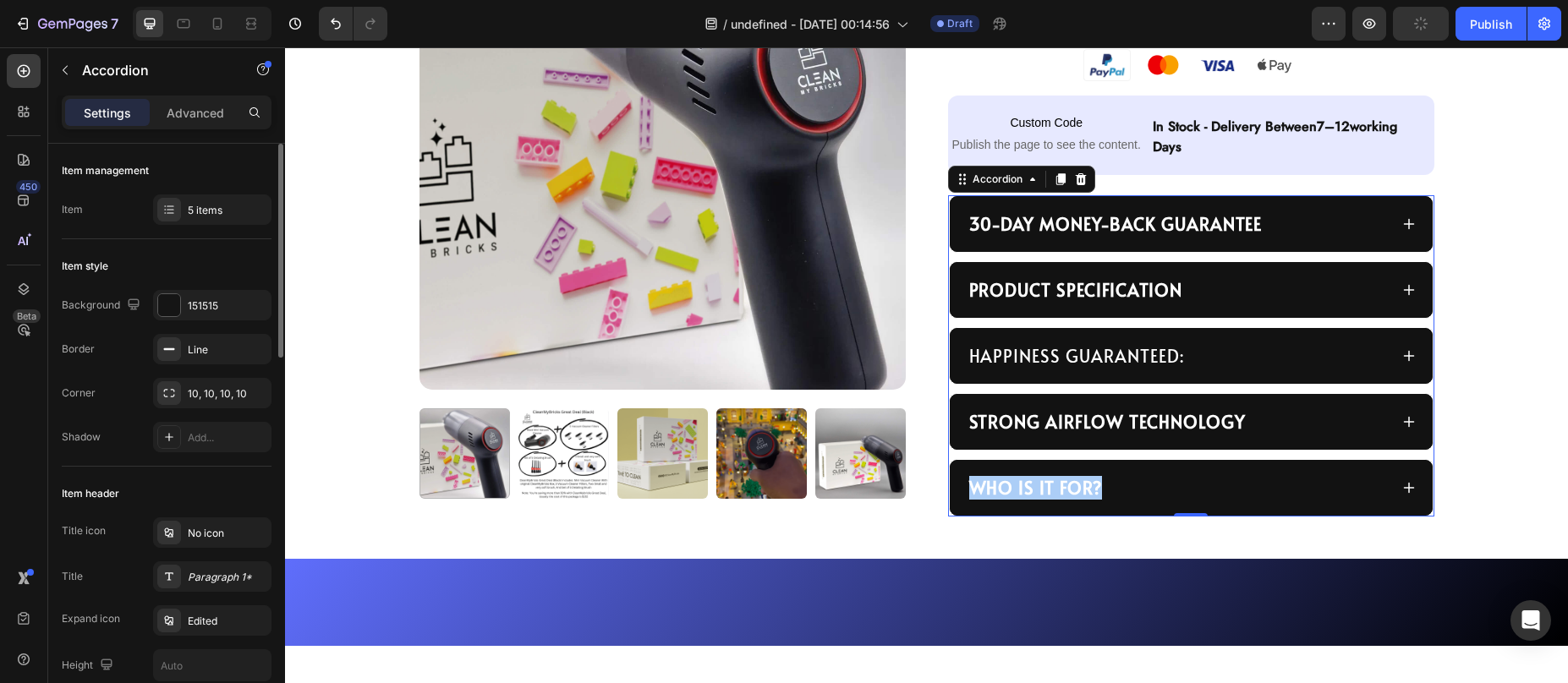
click at [189, 214] on div "5 items" at bounding box center [228, 210] width 79 height 15
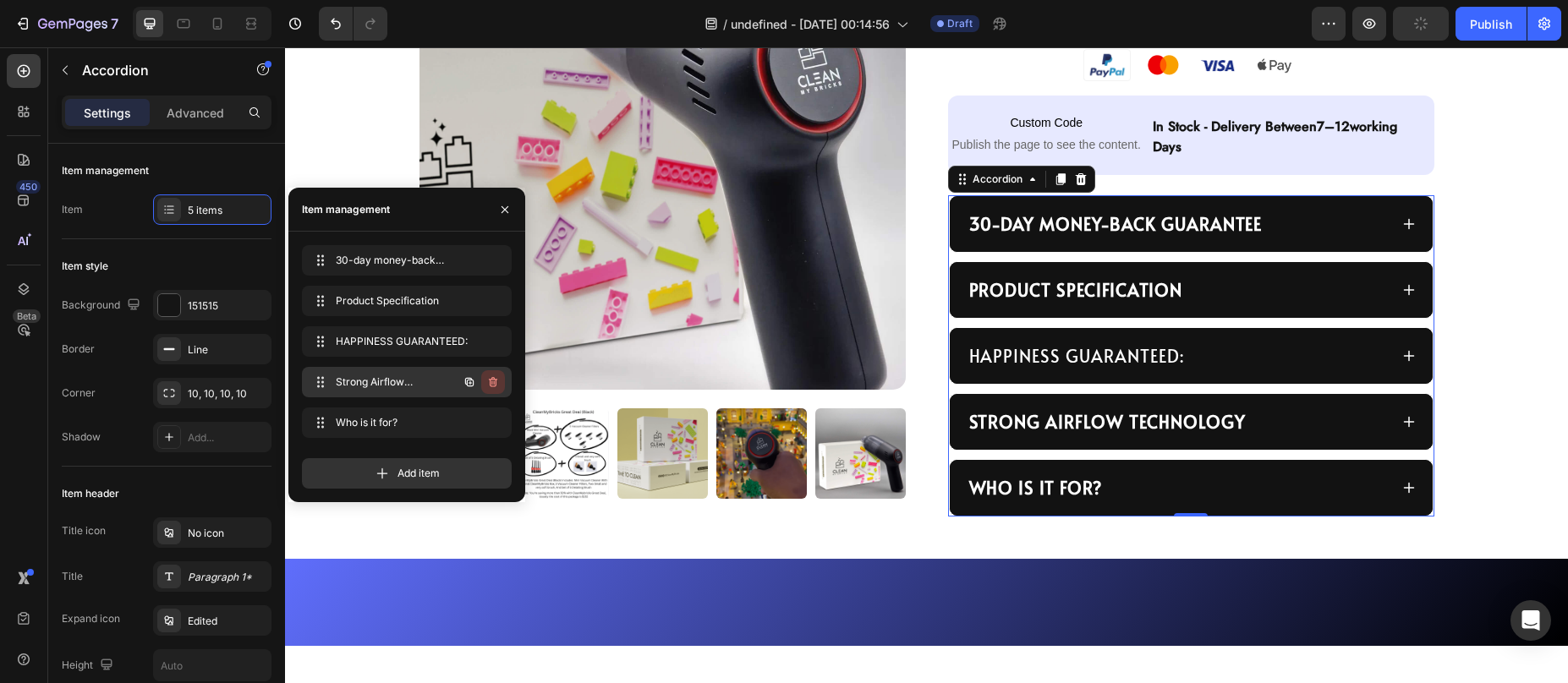
click at [494, 381] on icon "button" at bounding box center [494, 383] width 1 height 4
click at [489, 381] on div "Delete" at bounding box center [482, 381] width 32 height 15
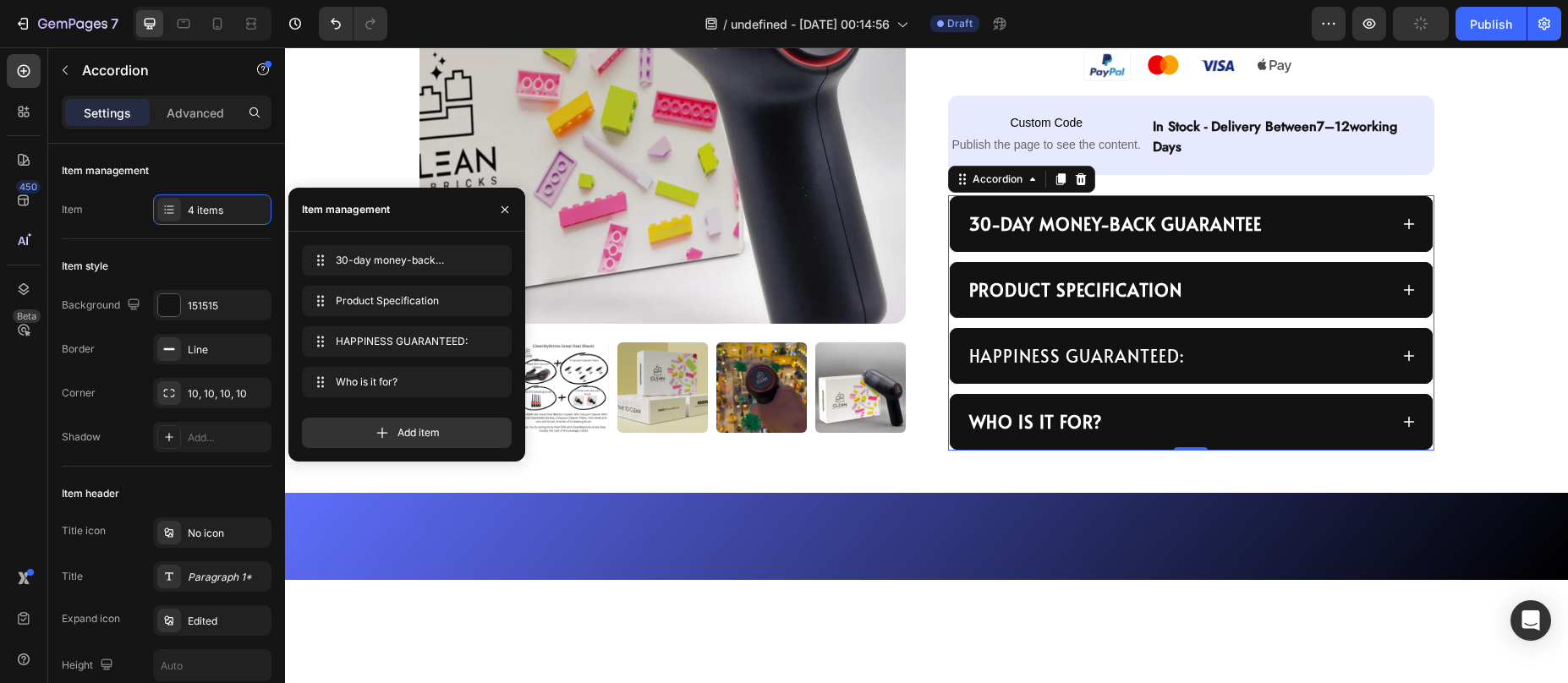
click at [1105, 412] on div "Who is it for?" at bounding box center [1178, 422] width 422 height 29
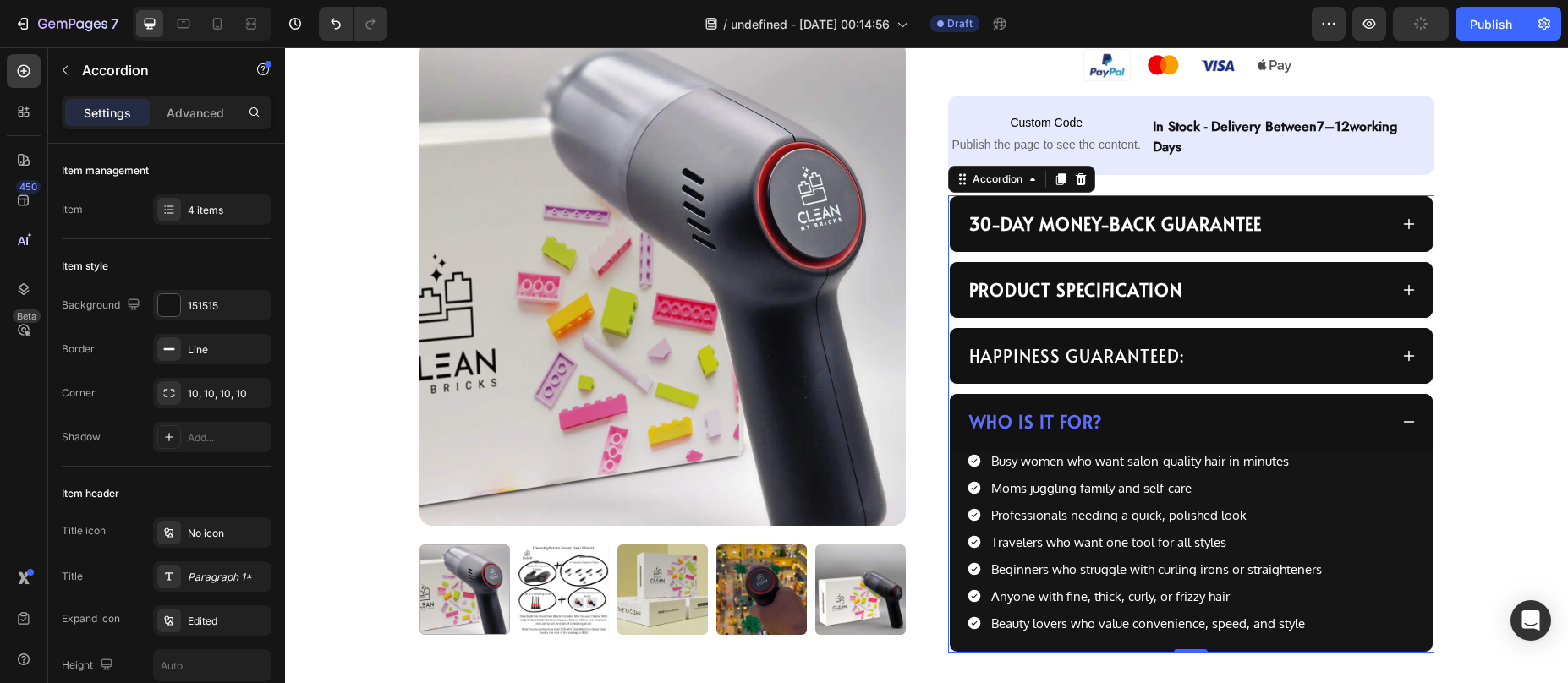
click at [1105, 413] on div "Who is it for?" at bounding box center [1178, 422] width 422 height 29
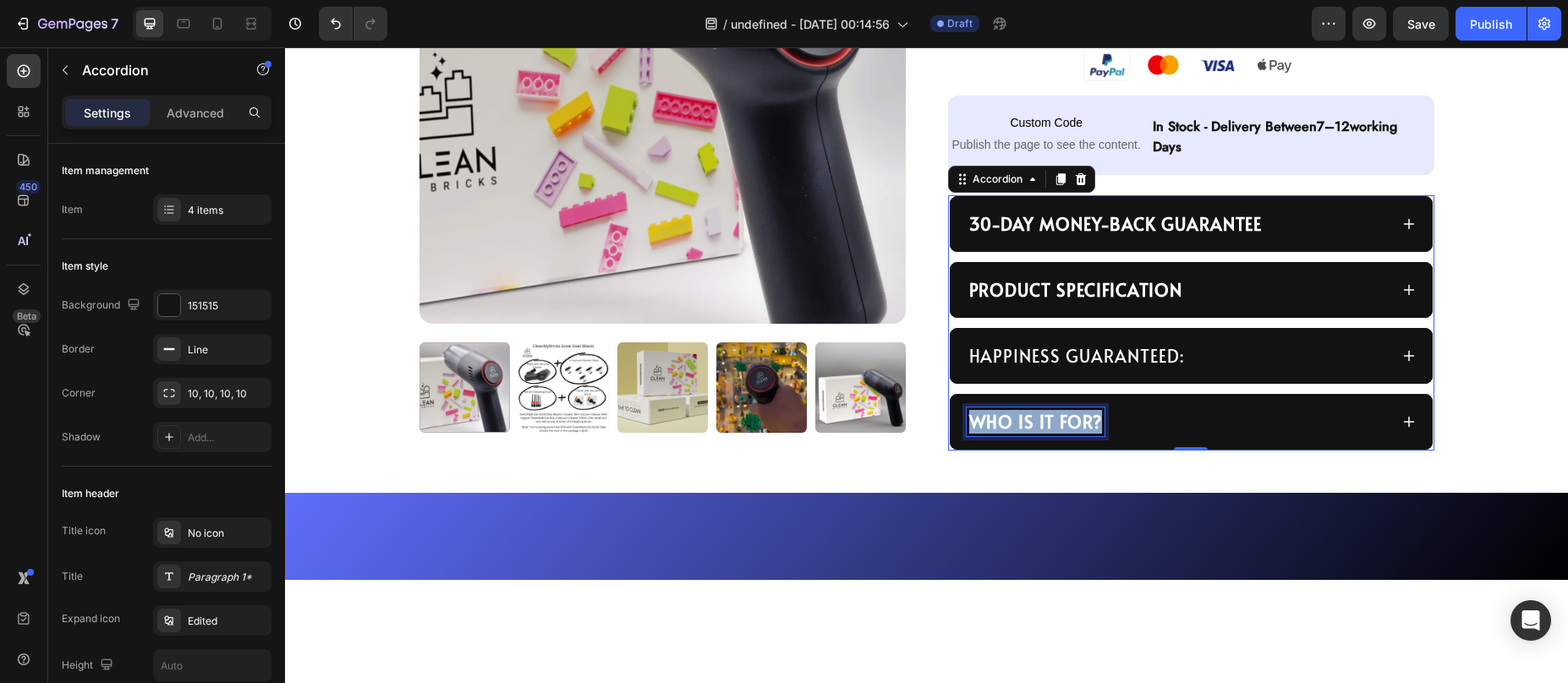
click at [1001, 424] on strong "Who is it for?" at bounding box center [1035, 421] width 133 height 24
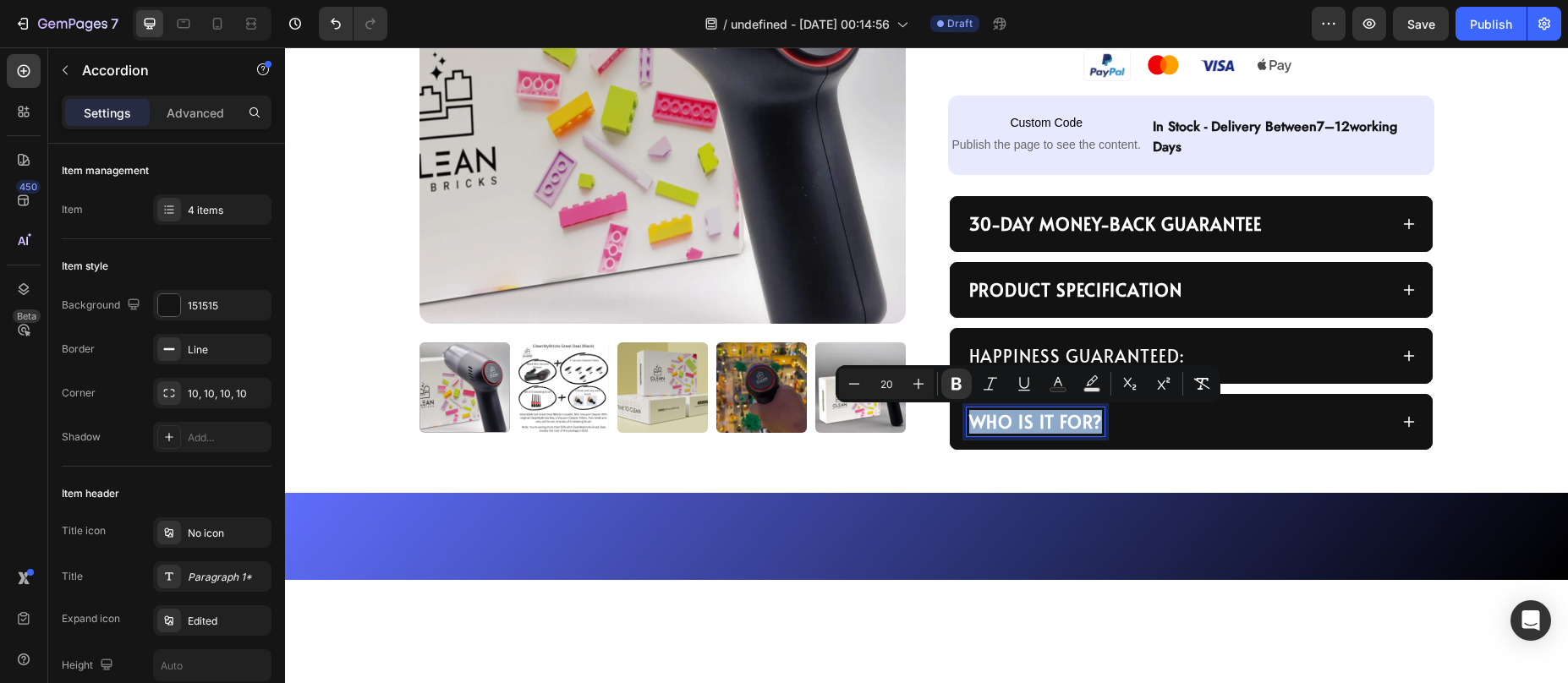
copy strong "Who is it for?"
drag, startPoint x: 1263, startPoint y: 418, endPoint x: 1255, endPoint y: 425, distance: 10.6
click at [1263, 418] on div "Who is it for?" at bounding box center [1178, 422] width 422 height 29
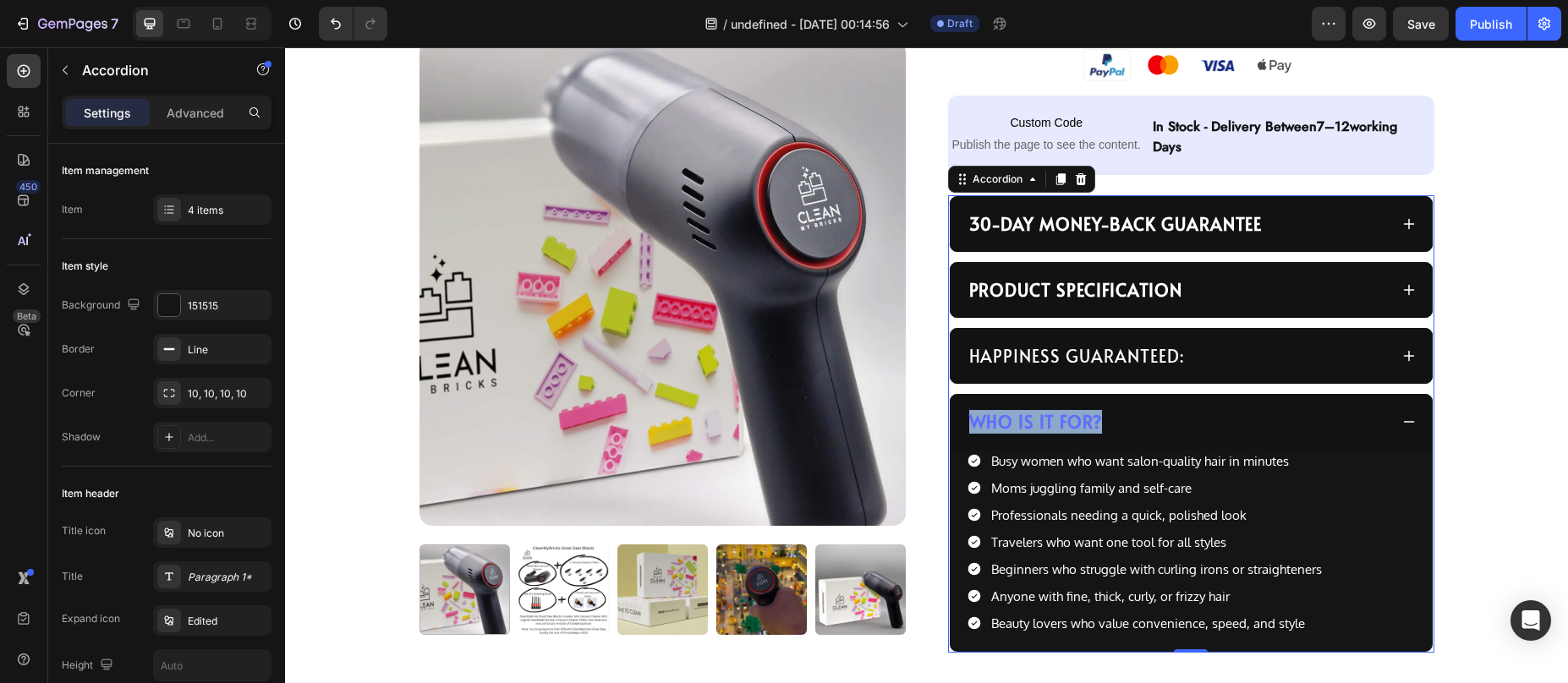
click at [1068, 424] on strong "Who is it for?" at bounding box center [1035, 421] width 133 height 24
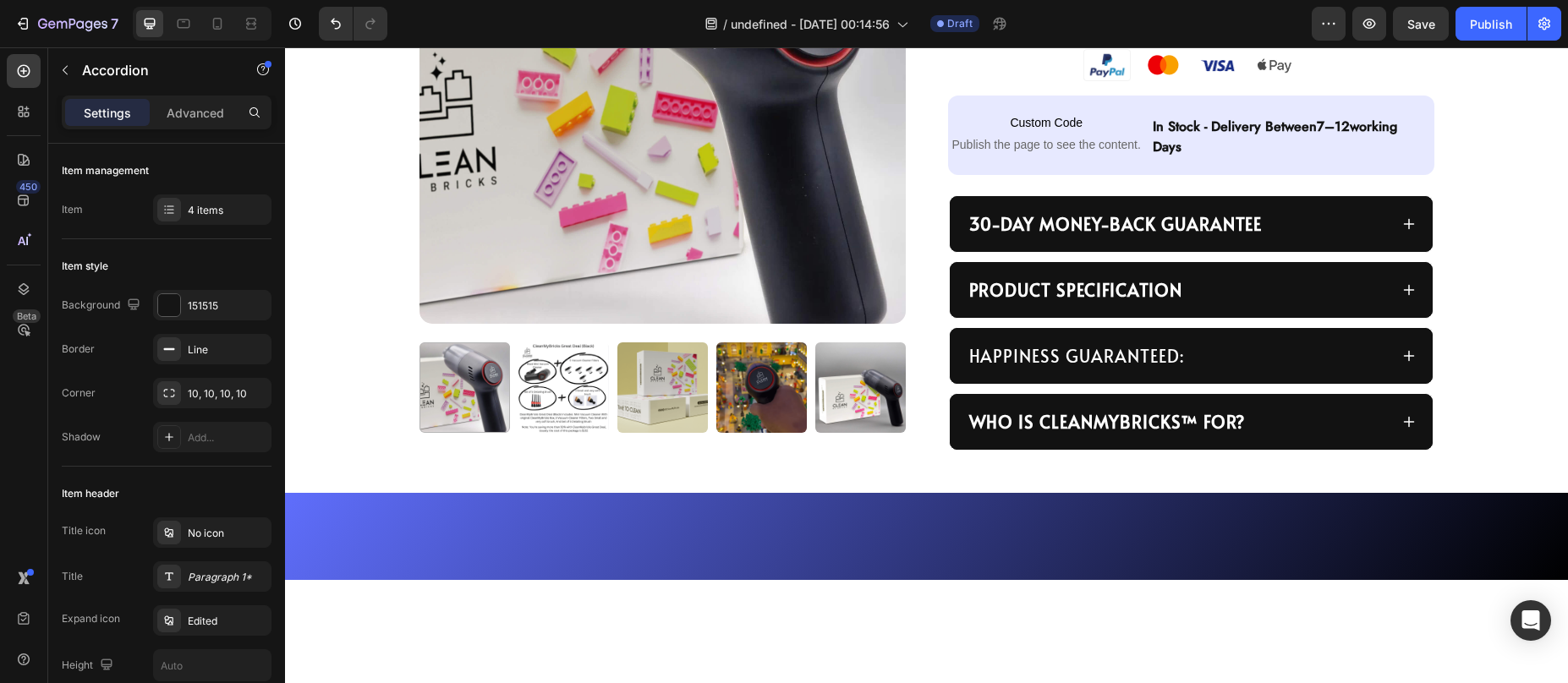
click at [1274, 425] on div "Who Is CleanMyBricks™ For?" at bounding box center [1178, 422] width 422 height 29
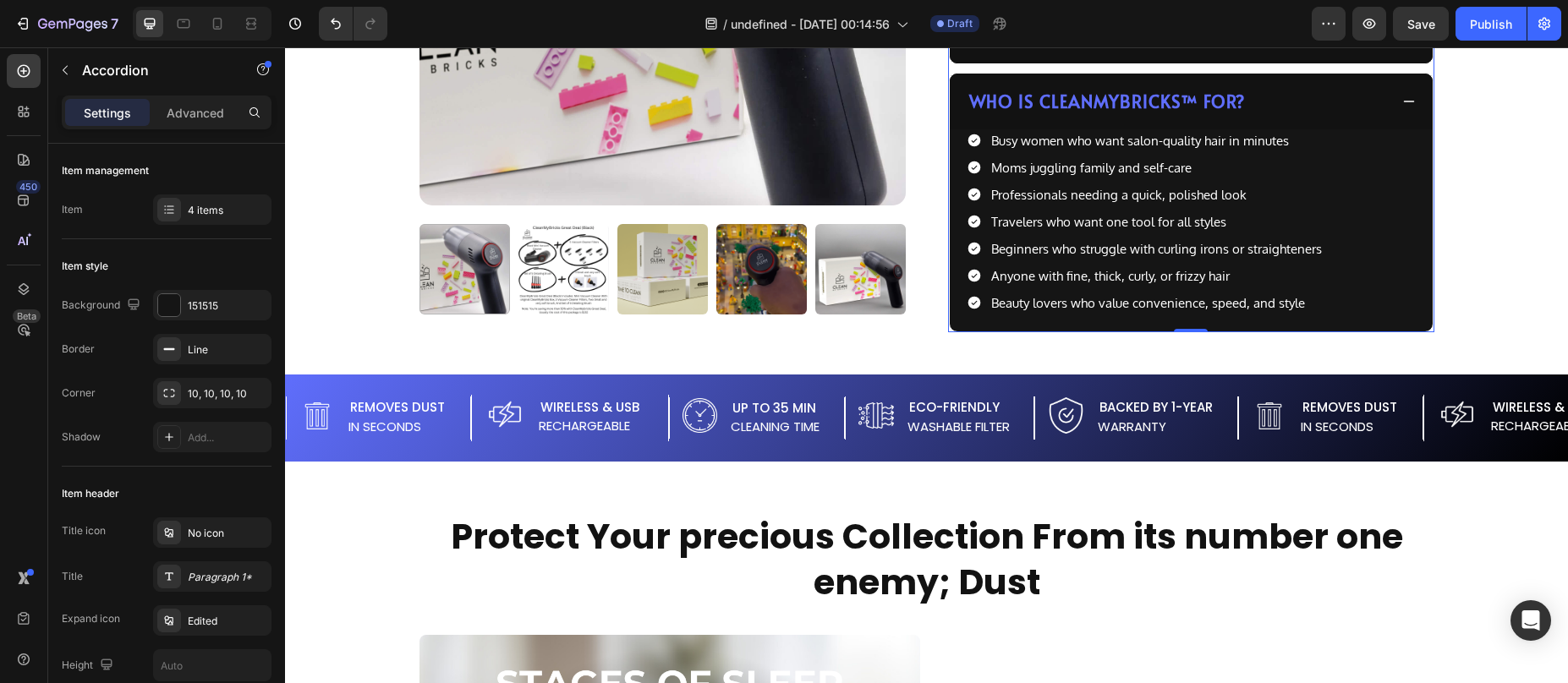
scroll to position [1108, 0]
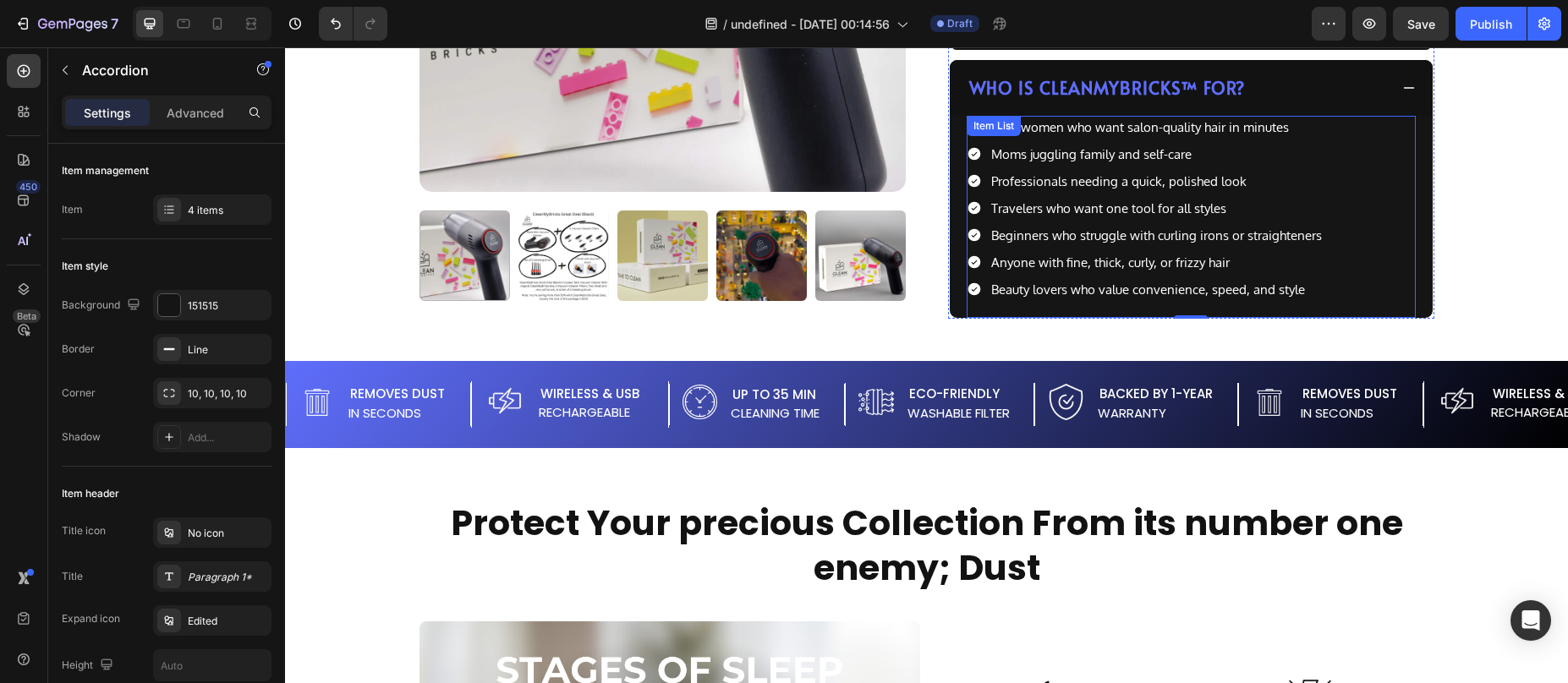
click at [1058, 131] on p "Busy women who want salon-quality hair in minutes" at bounding box center [1156, 127] width 331 height 18
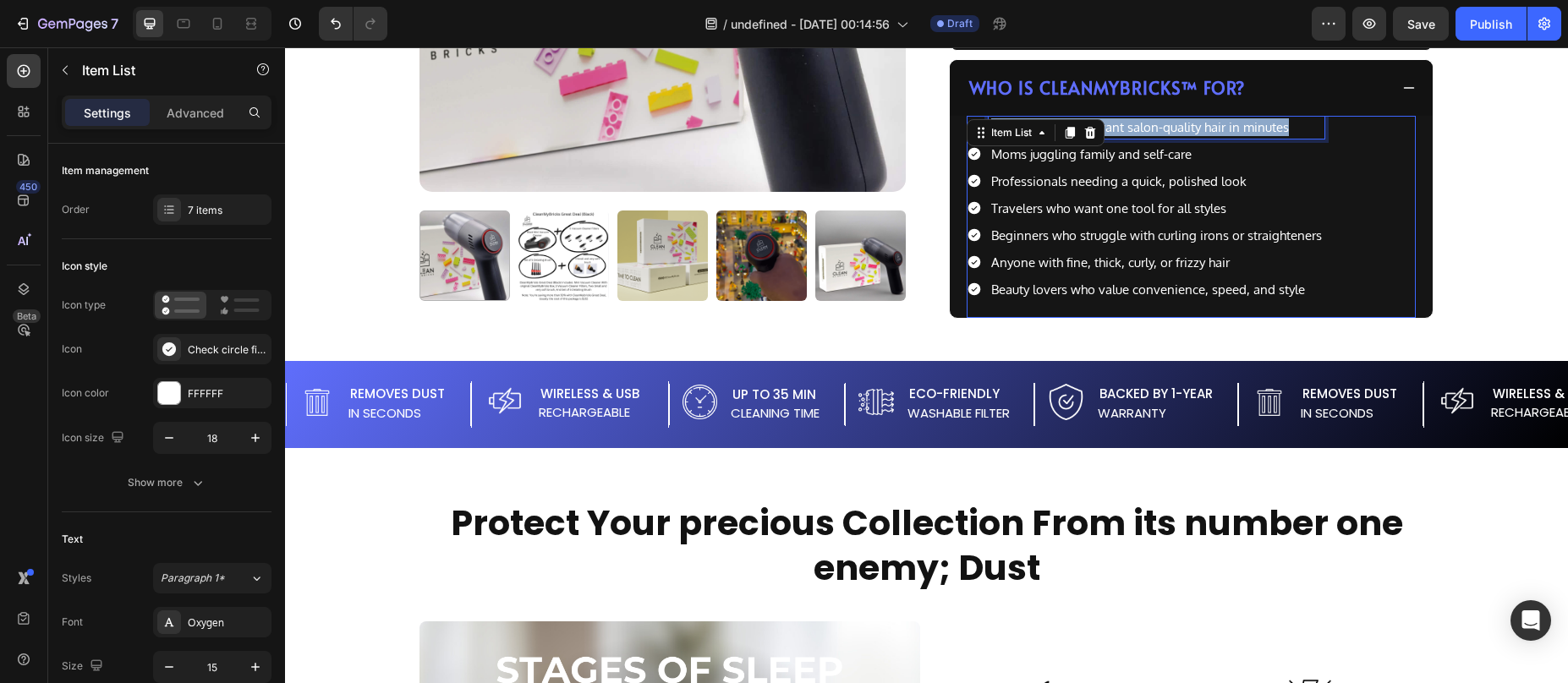
click at [1058, 131] on div "Busy women who want salon-quality hair in minutes Moms juggling family and self…" at bounding box center [1191, 217] width 449 height 202
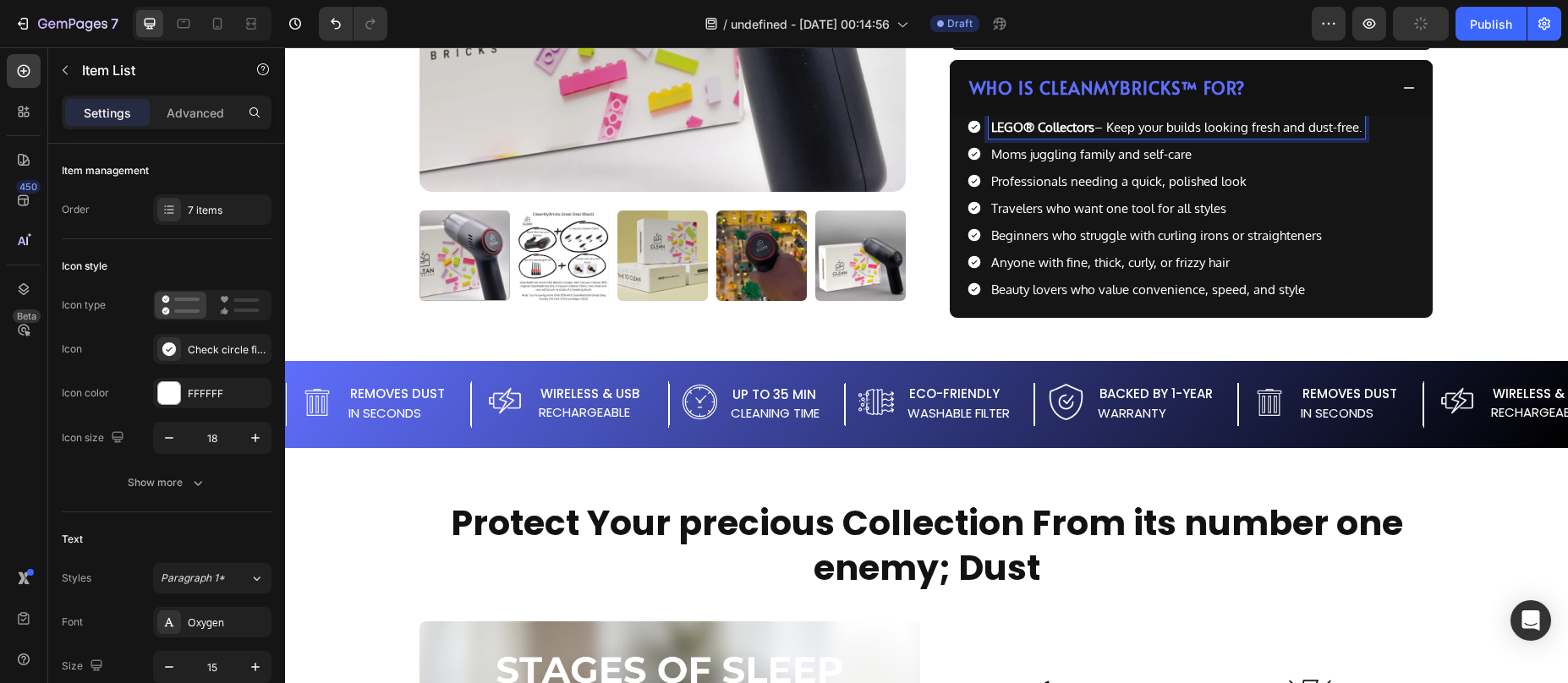
click at [1003, 154] on p "Moms juggling family and self-care" at bounding box center [1177, 154] width 371 height 18
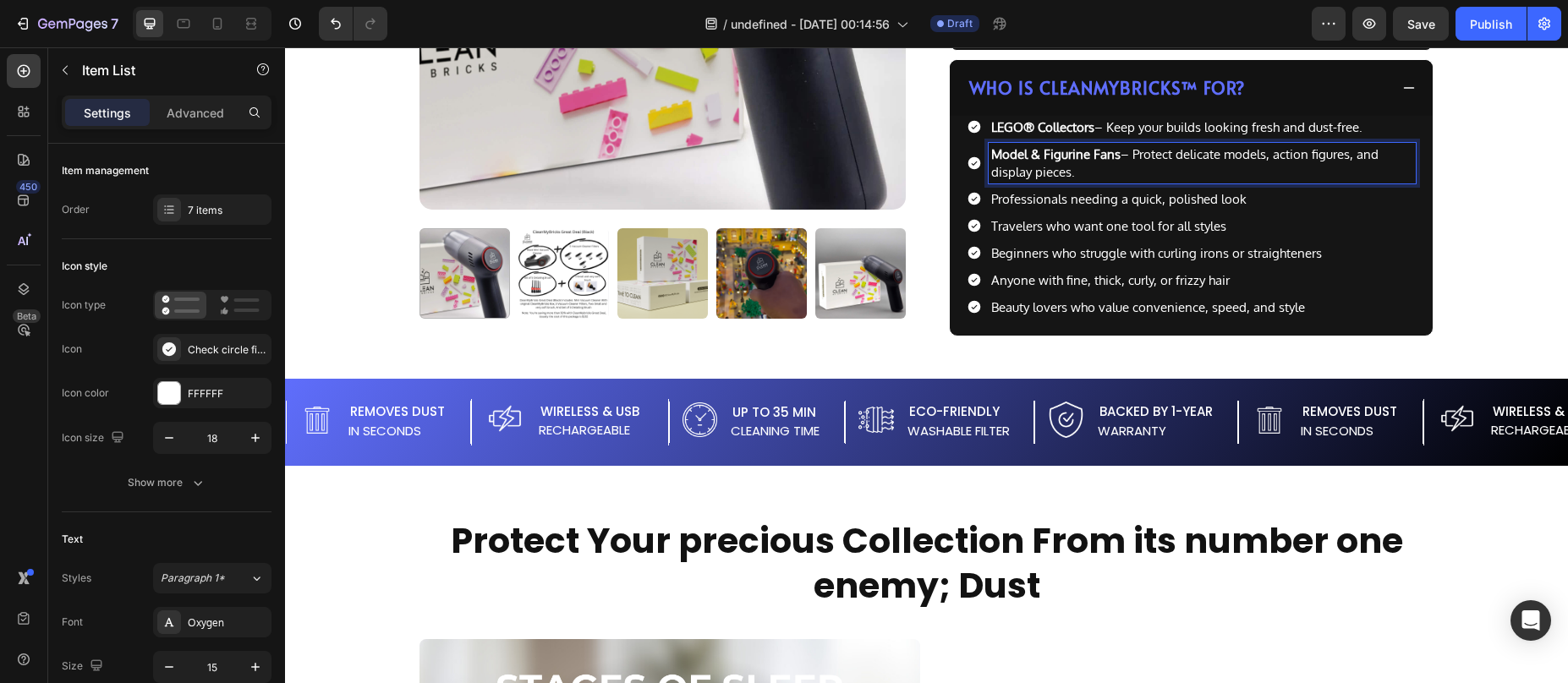
click at [1016, 217] on p "Travelers who want one tool for all styles" at bounding box center [1202, 226] width 422 height 18
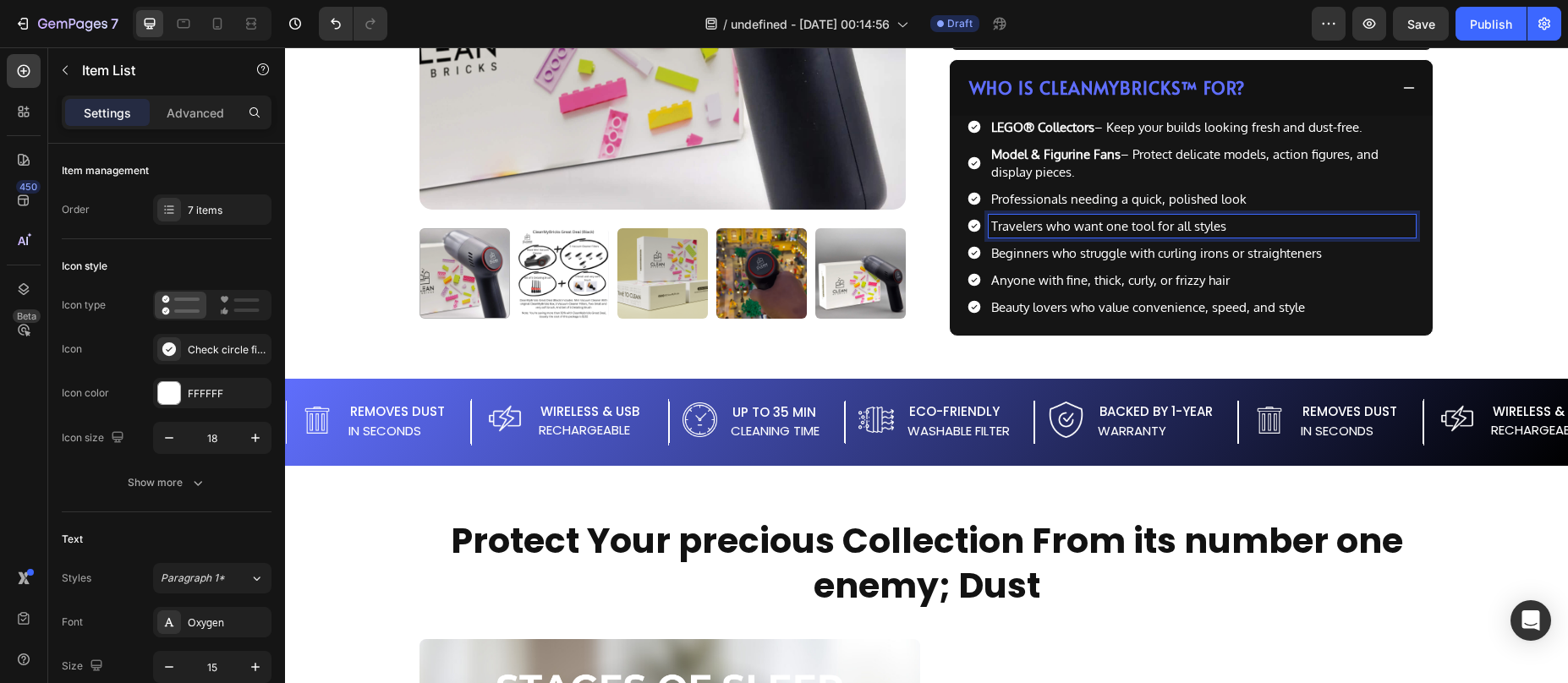
click at [1020, 200] on p "Professionals needing a quick, polished look" at bounding box center [1202, 199] width 422 height 18
click at [994, 203] on p "Professionals needing a quick, polished look" at bounding box center [1202, 199] width 422 height 18
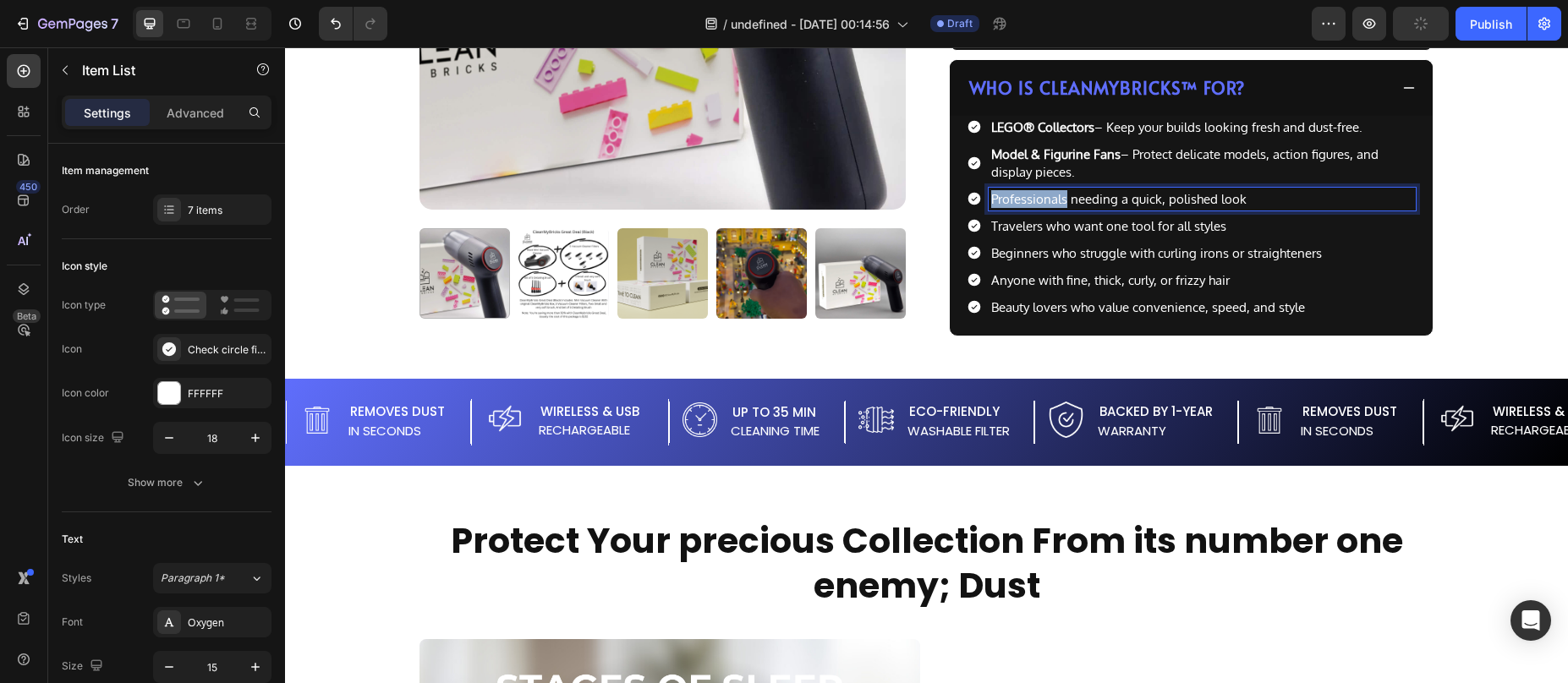
click at [994, 203] on p "Professionals needing a quick, polished look" at bounding box center [1202, 199] width 422 height 18
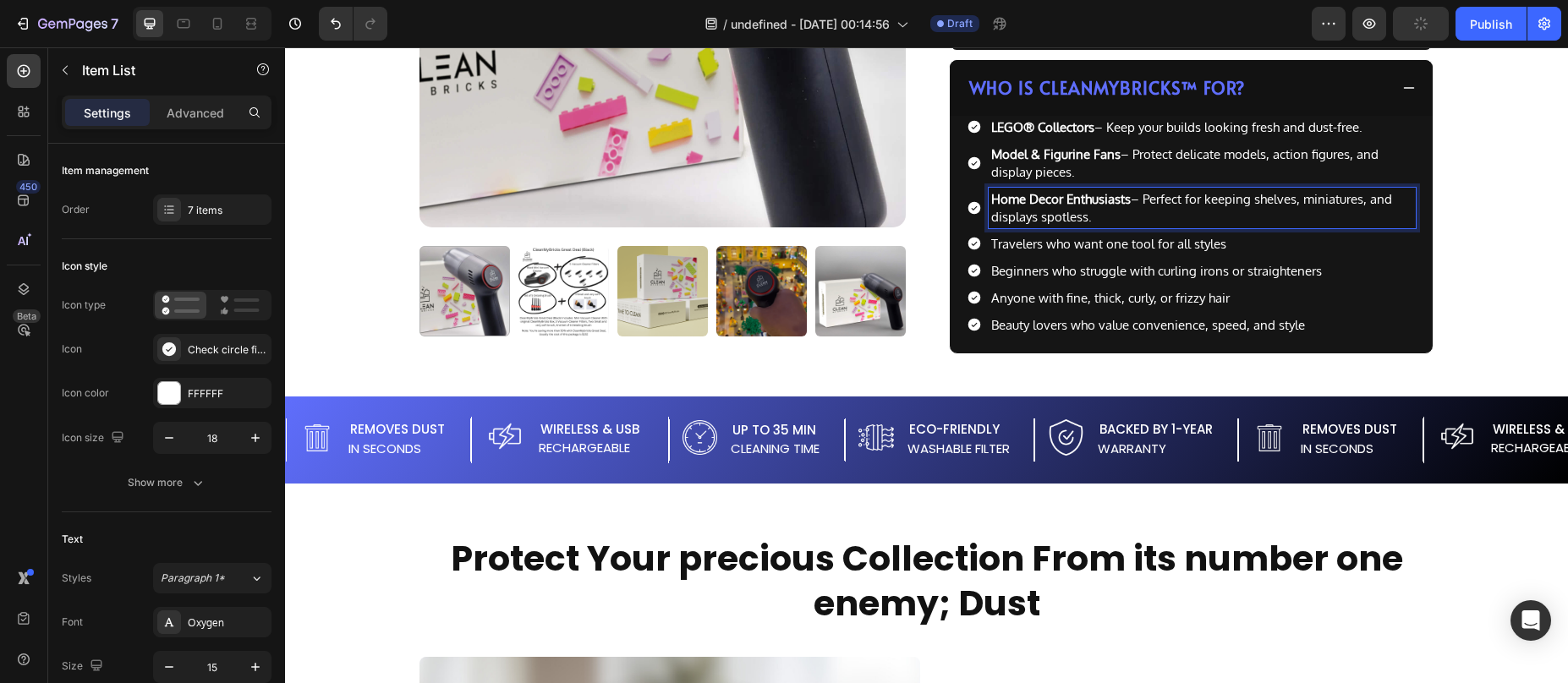
click at [1032, 259] on div "Beginners who struggle with curling irons or straighteners" at bounding box center [1202, 271] width 427 height 23
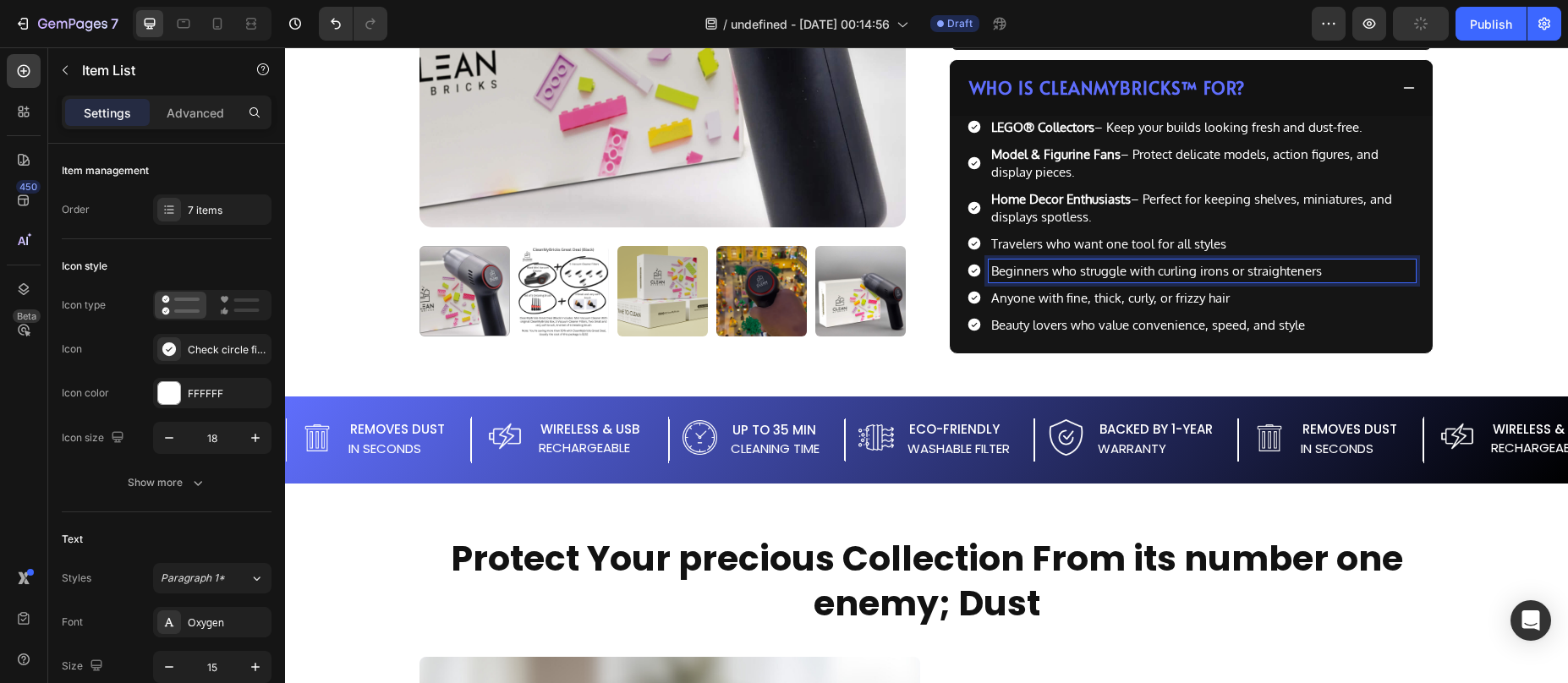
click at [1027, 246] on p "Travelers who want one tool for all styles" at bounding box center [1202, 243] width 422 height 18
click at [1072, 243] on p "Travelers who want one tool for all styles" at bounding box center [1202, 243] width 422 height 18
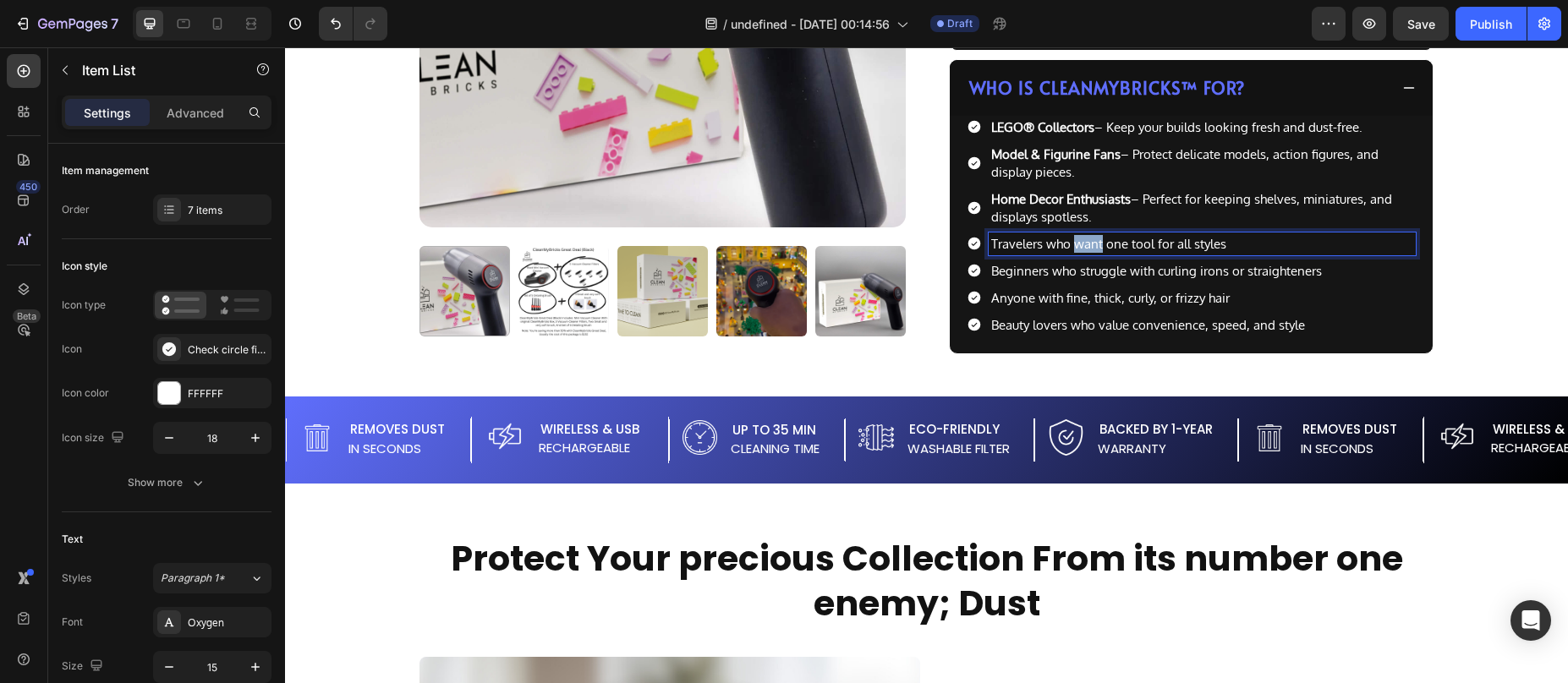
click at [1071, 242] on p "Travelers who want one tool for all styles" at bounding box center [1202, 243] width 422 height 18
click at [1012, 274] on p "Beginners who struggle with curling irons or straighteners" at bounding box center [1202, 271] width 422 height 18
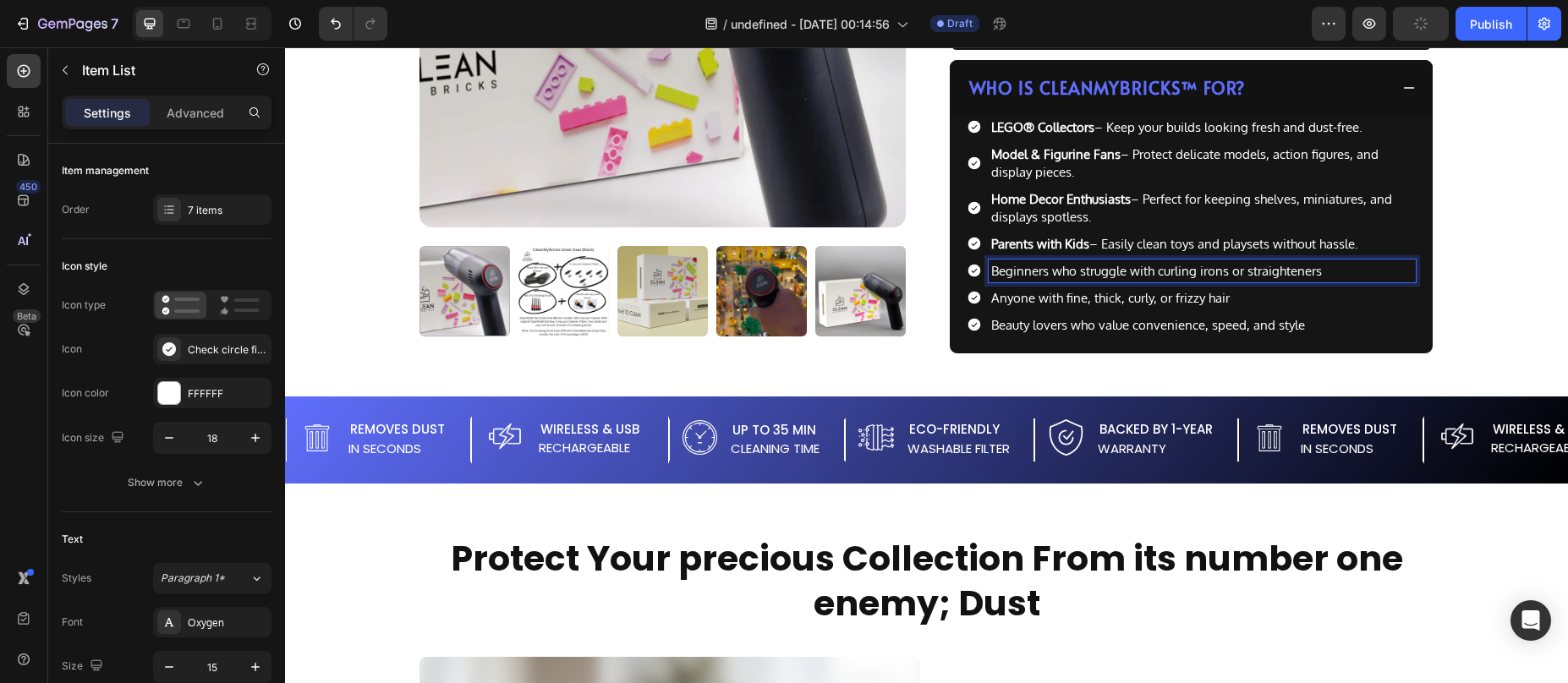
click at [1024, 274] on p "Beginners who struggle with curling irons or straighteners" at bounding box center [1202, 271] width 422 height 18
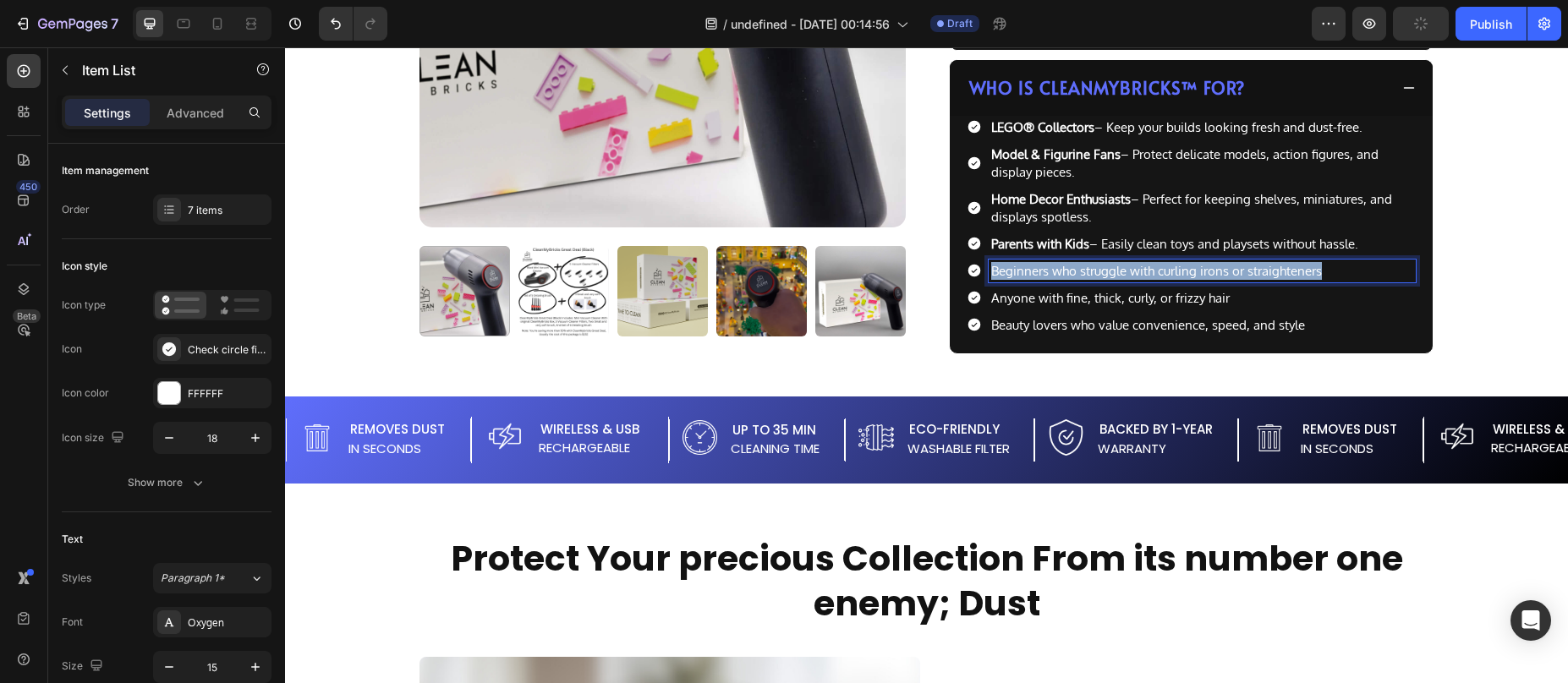
click at [1024, 274] on p "Beginners who struggle with curling irons or straighteners" at bounding box center [1202, 271] width 422 height 18
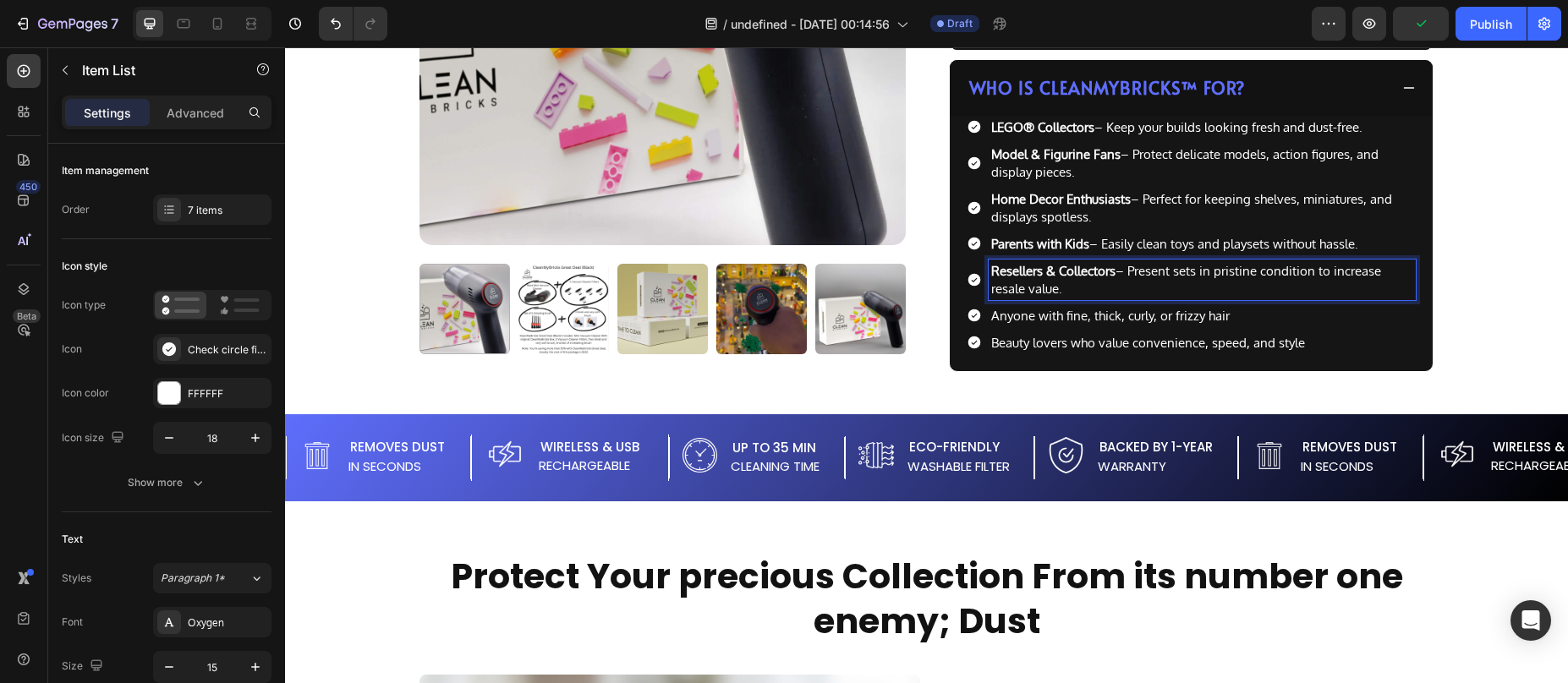
click at [988, 318] on div "Anyone with fine, thick, curly, or frizzy hair" at bounding box center [1202, 316] width 427 height 23
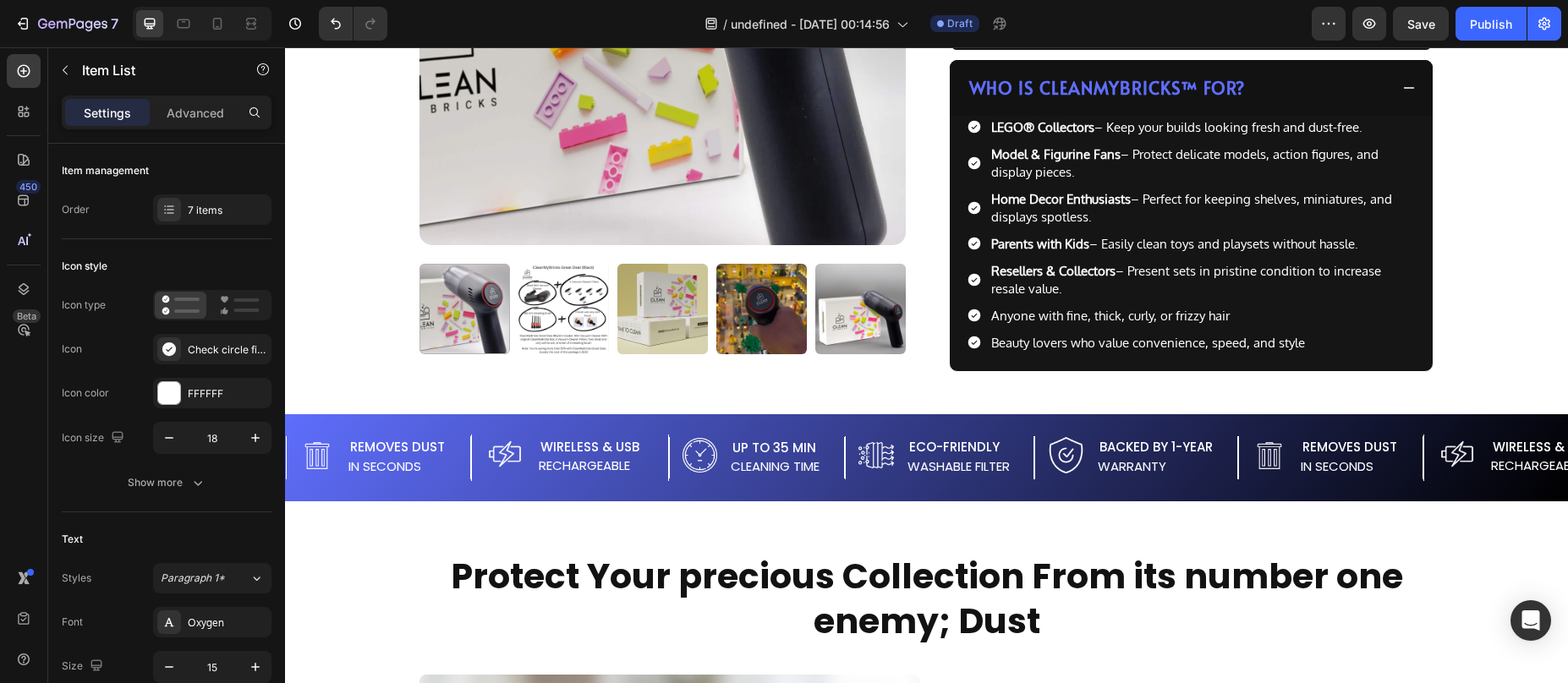
click at [977, 321] on div "Anyone with fine, thick, curly, or frizzy hair" at bounding box center [1191, 316] width 449 height 23
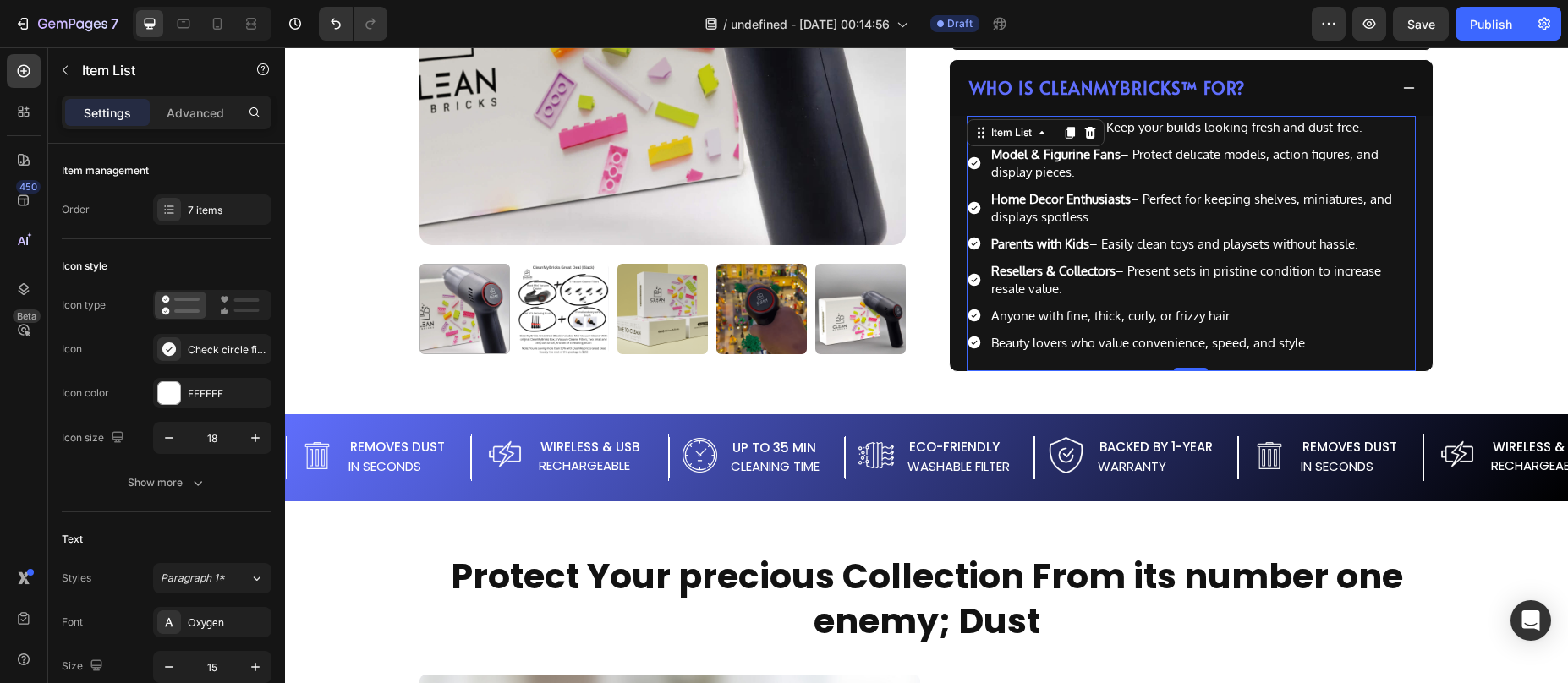
click at [976, 323] on div "Anyone with fine, thick, curly, or frizzy hair" at bounding box center [1191, 316] width 449 height 23
click at [199, 344] on div "Check circle filled" at bounding box center [228, 349] width 79 height 15
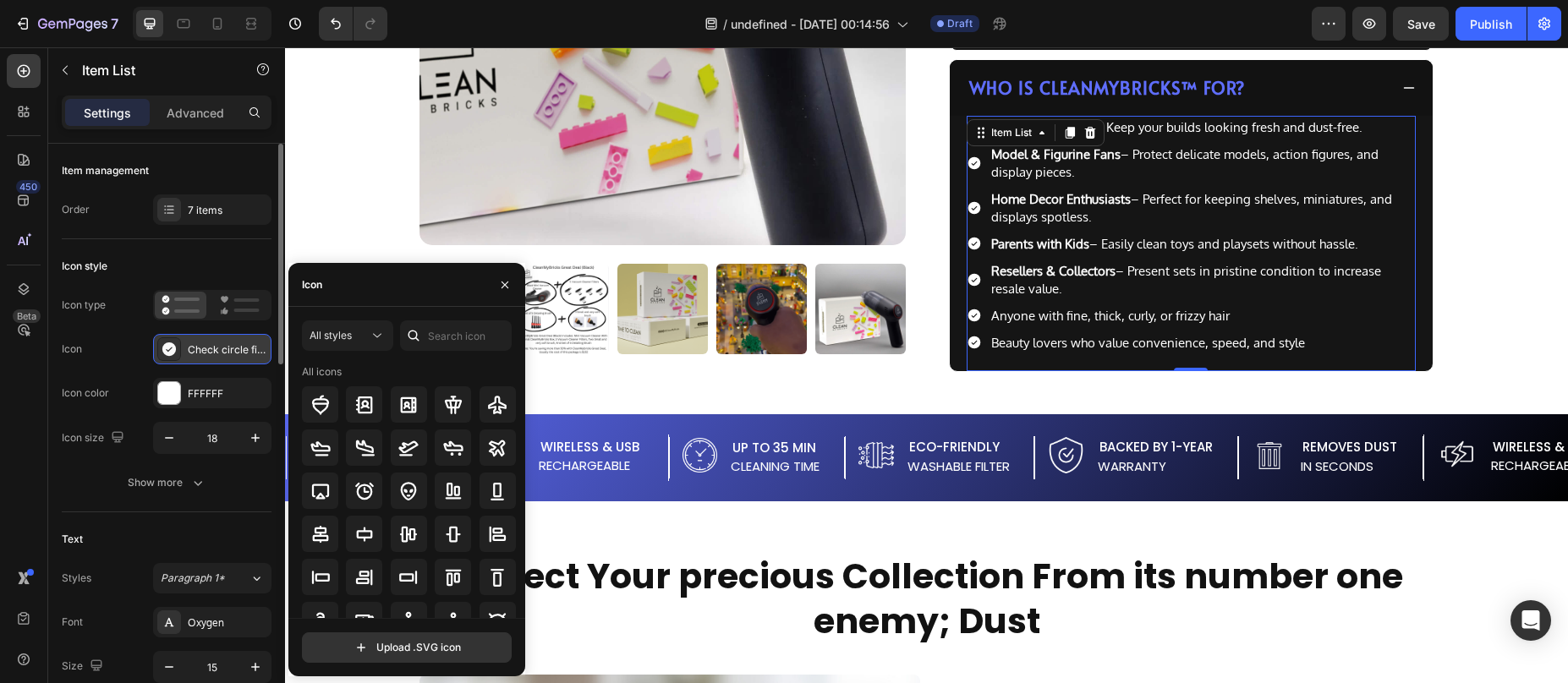
click at [199, 344] on div "Check circle filled" at bounding box center [228, 349] width 79 height 15
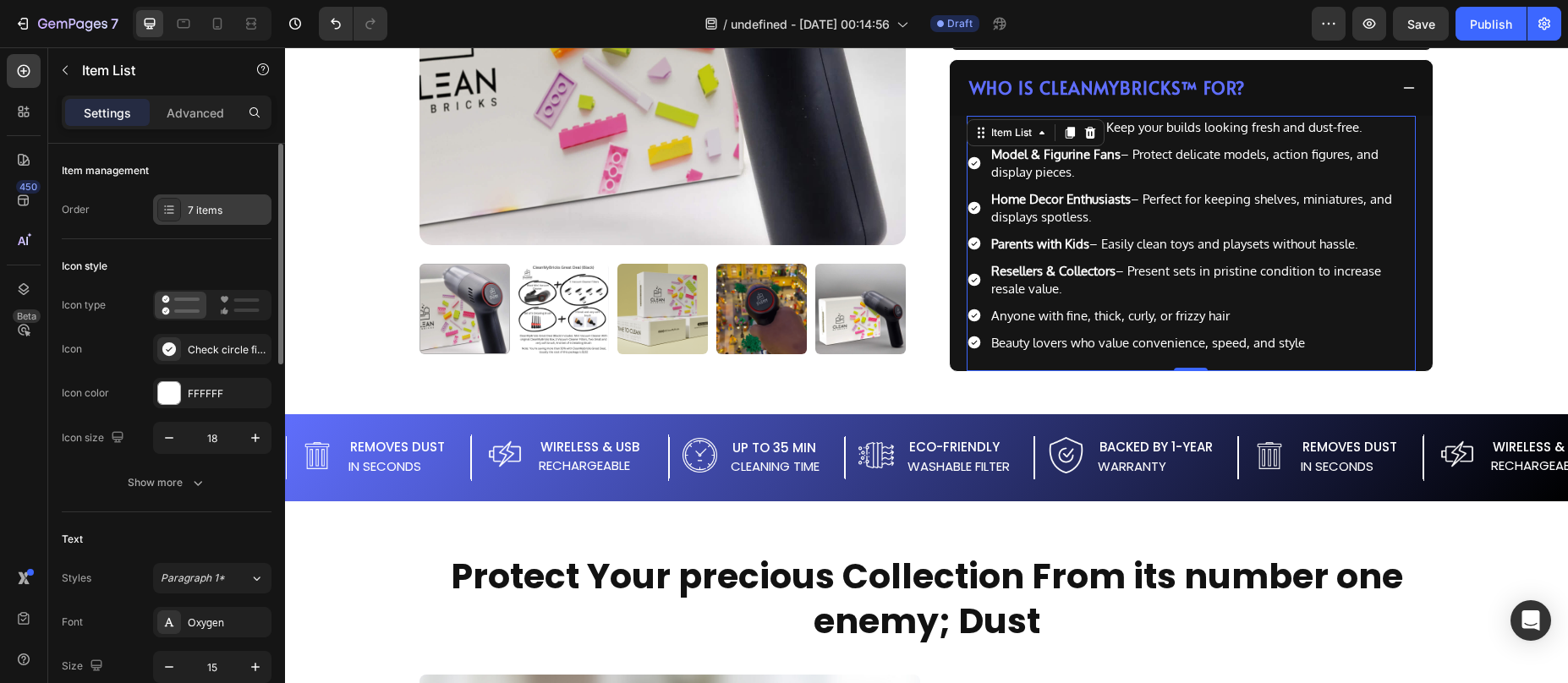
click at [212, 210] on div "7 items" at bounding box center [228, 210] width 79 height 15
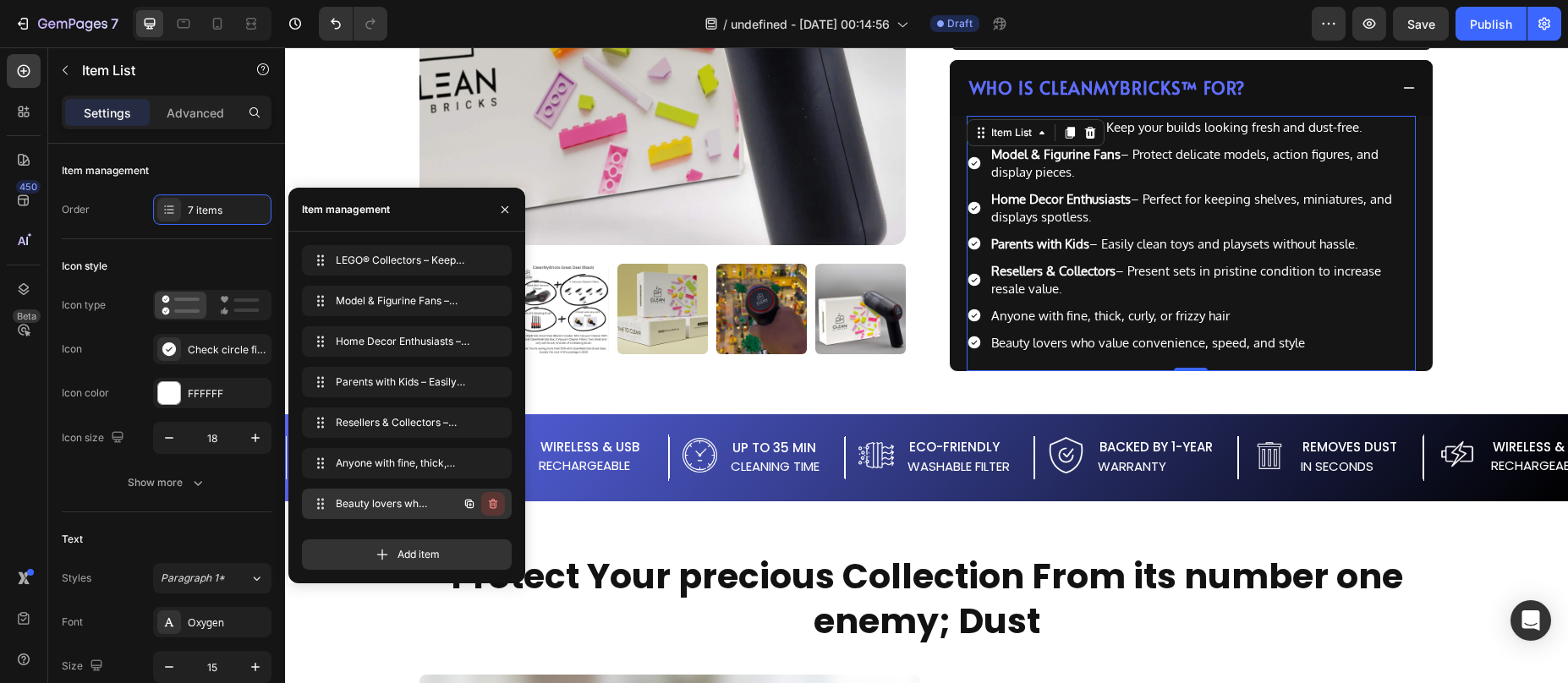
click at [492, 503] on icon "button" at bounding box center [492, 505] width 1 height 4
click at [492, 502] on div "Delete" at bounding box center [482, 504] width 32 height 15
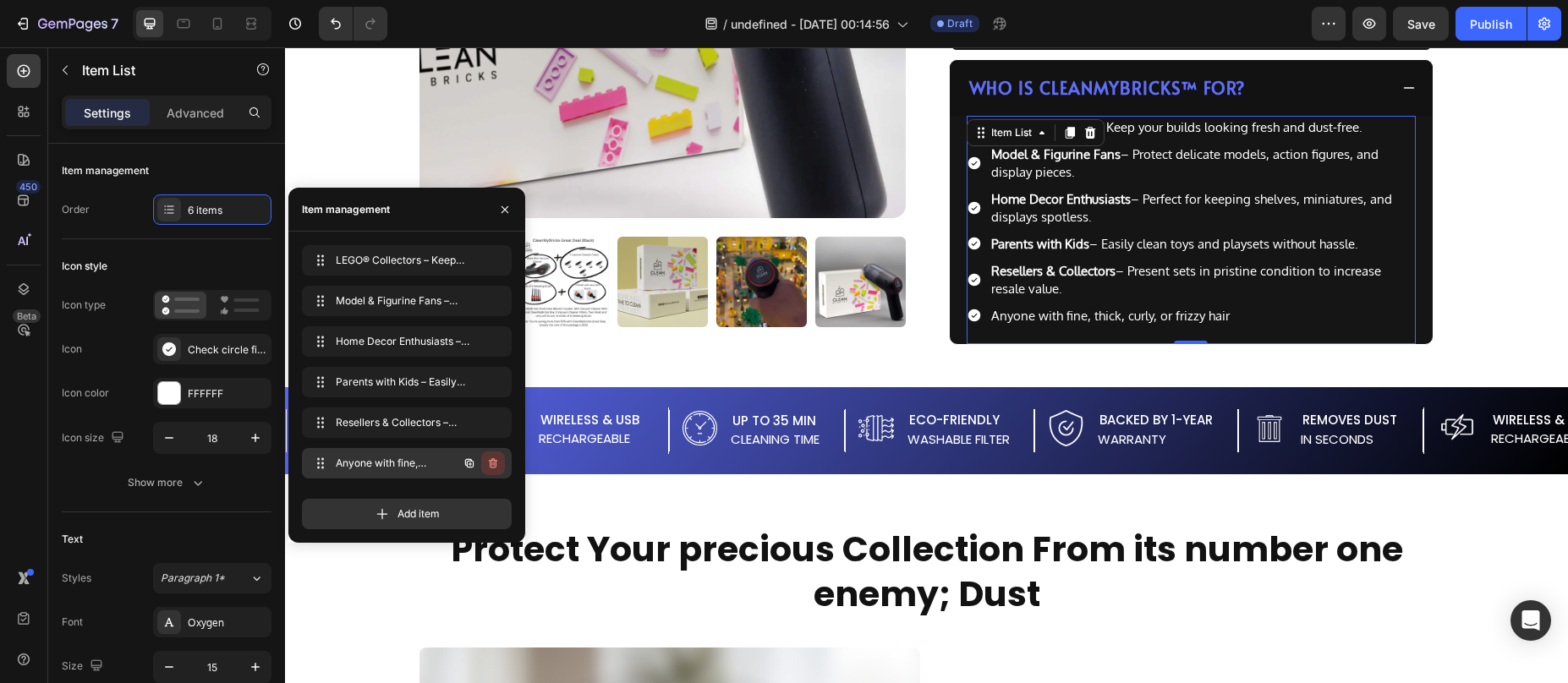
click at [486, 464] on icon "button" at bounding box center [492, 462] width 13 height 13
click at [487, 464] on div "Delete" at bounding box center [482, 462] width 32 height 15
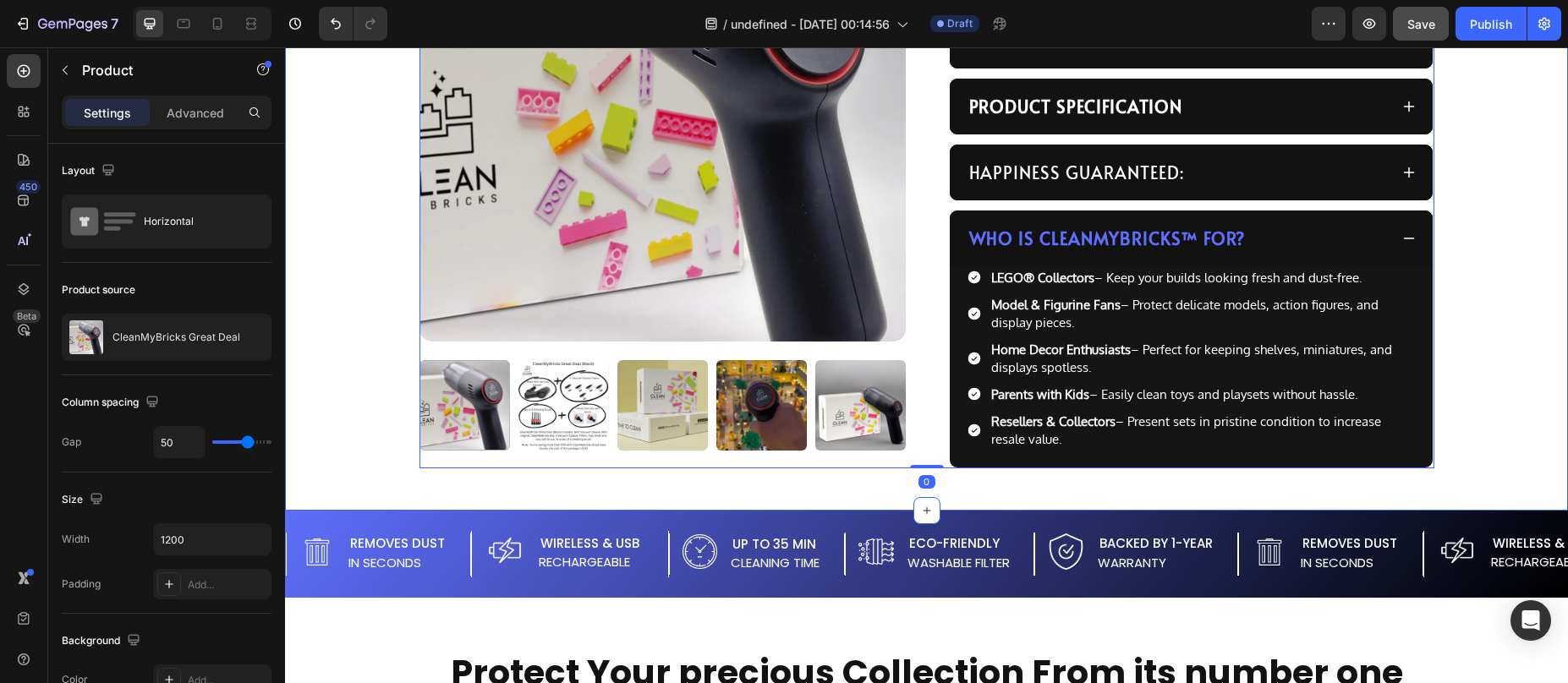
click at [1433, 21] on span "Save" at bounding box center [1421, 24] width 28 height 14
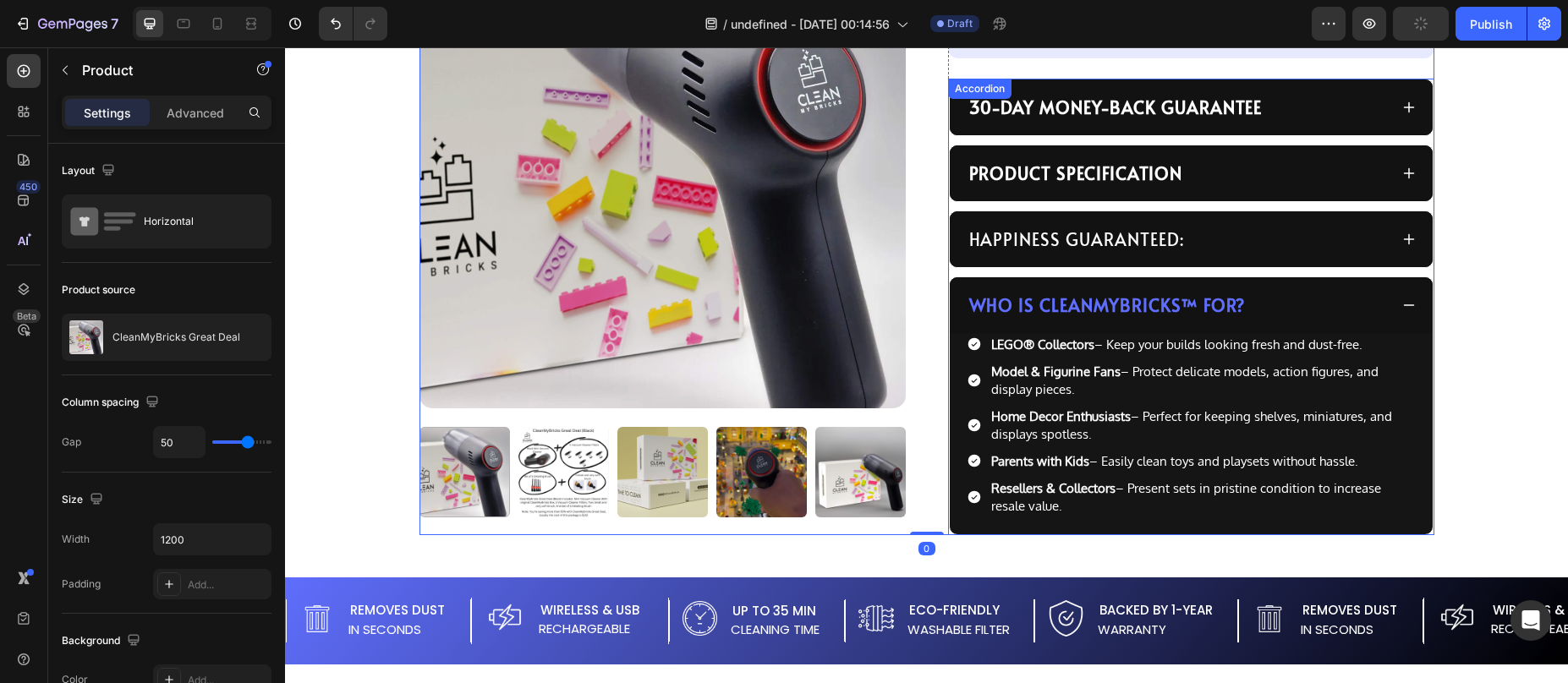
scroll to position [746, 0]
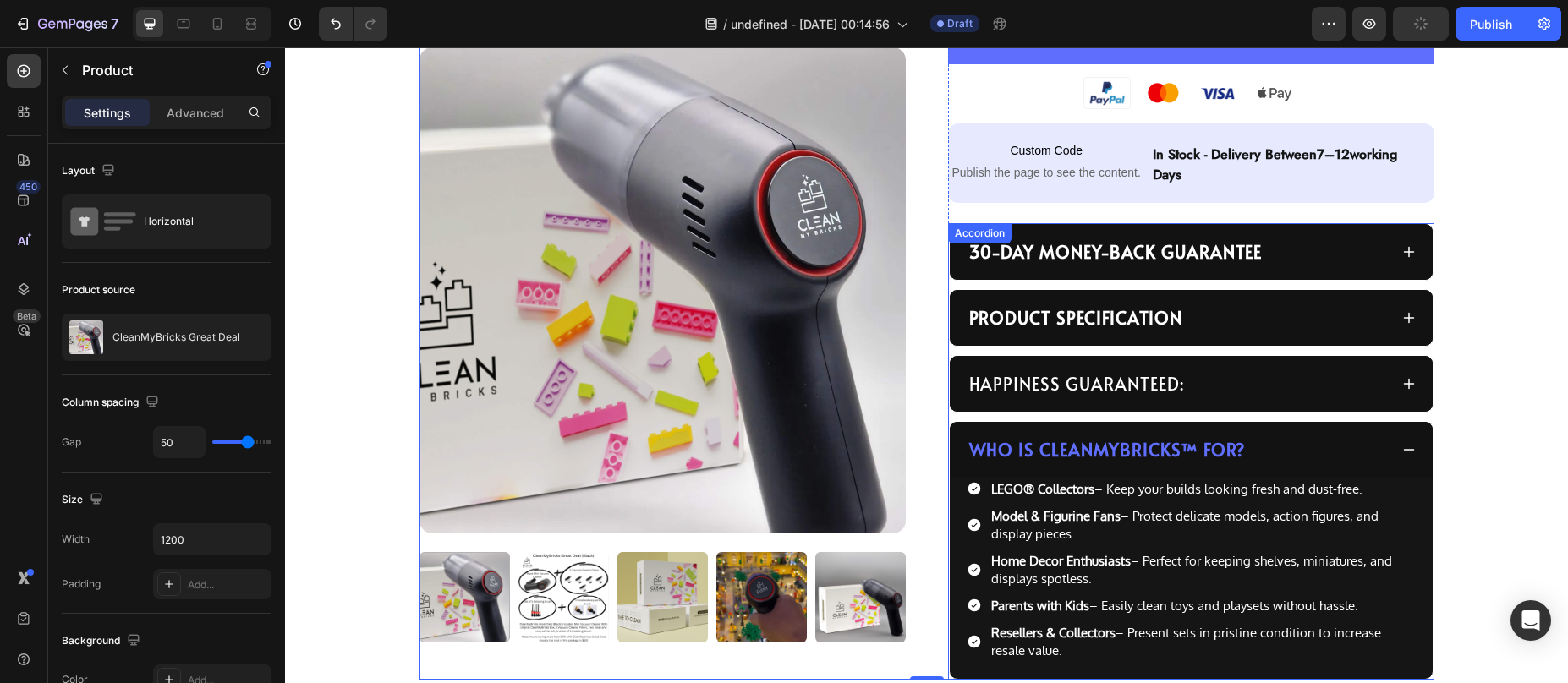
click at [1372, 458] on div "Who Is CleanMyBricks™ For?" at bounding box center [1178, 449] width 422 height 29
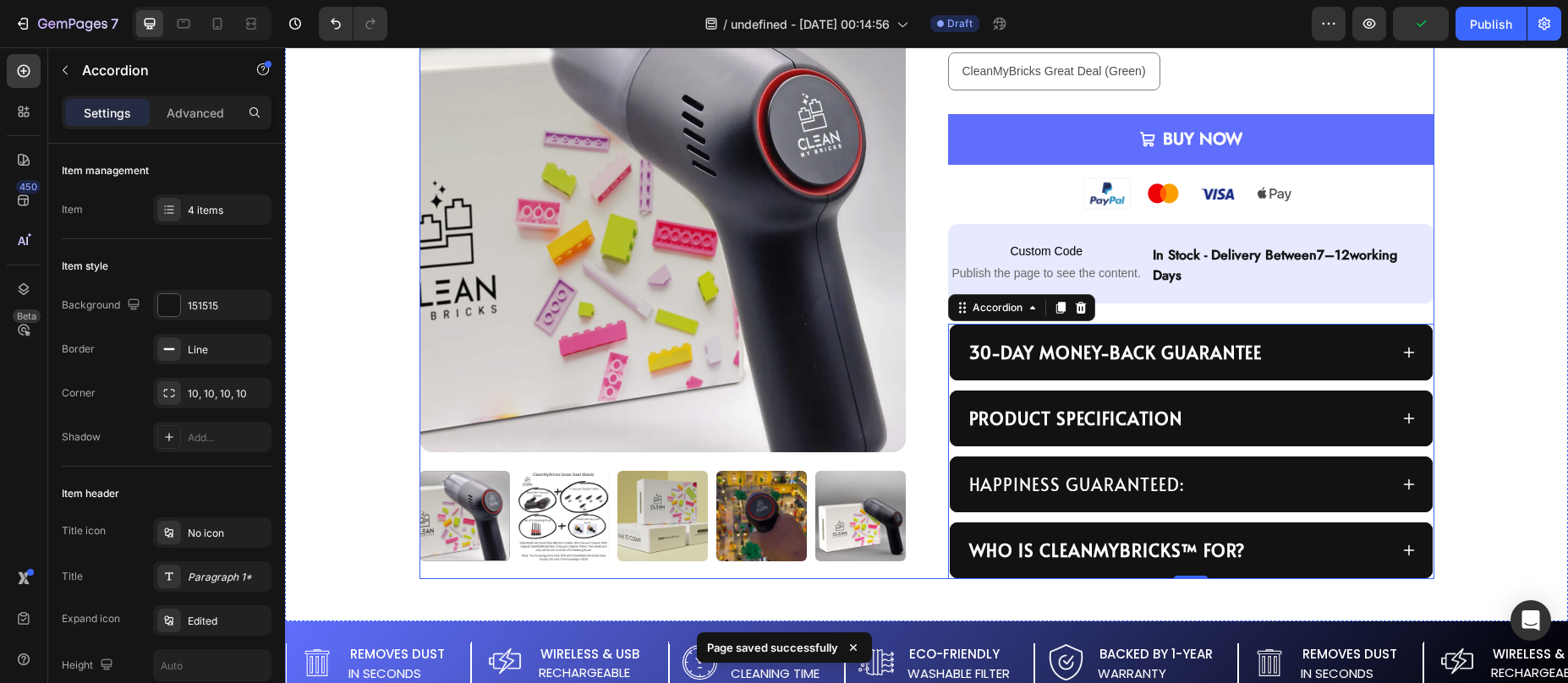
scroll to position [806, 0]
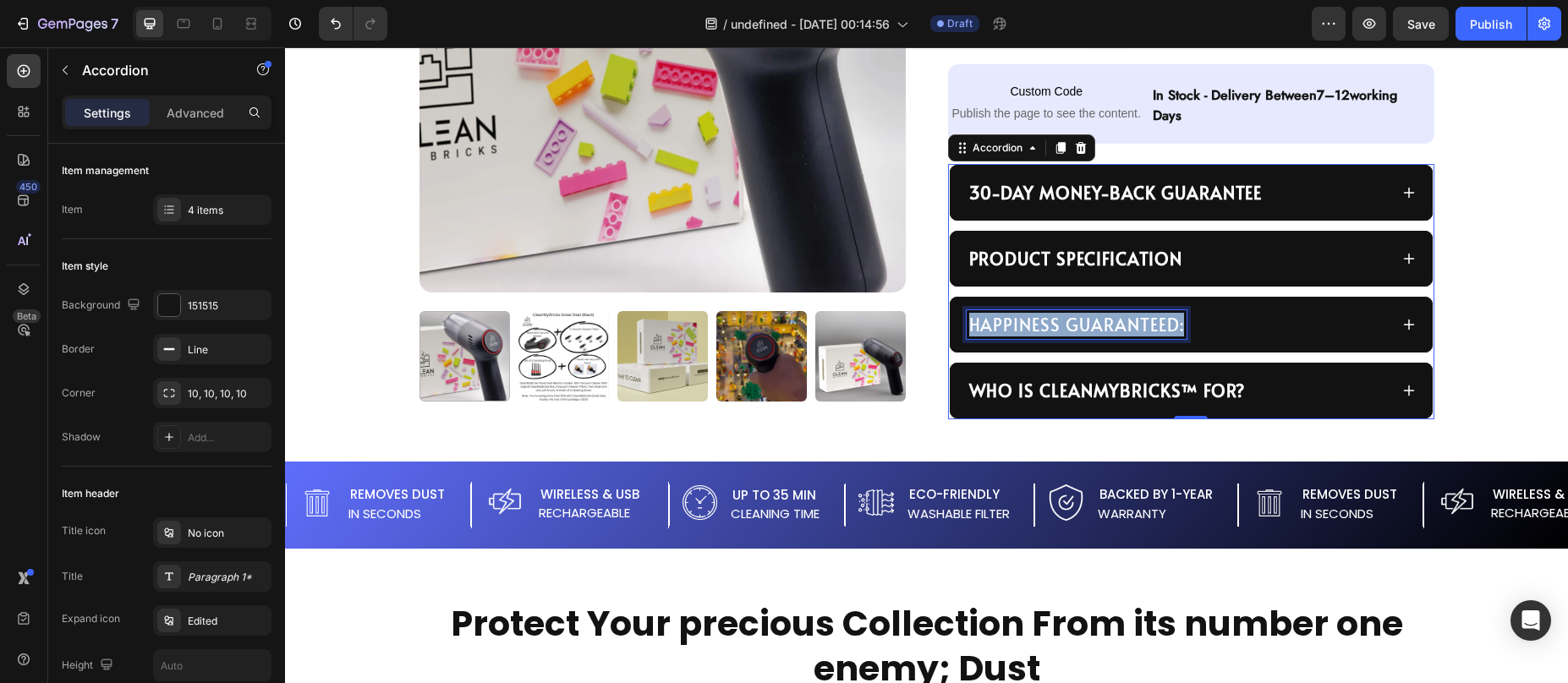
click at [1024, 334] on p "HAPPINESS GUARANTEED:" at bounding box center [1076, 324] width 215 height 24
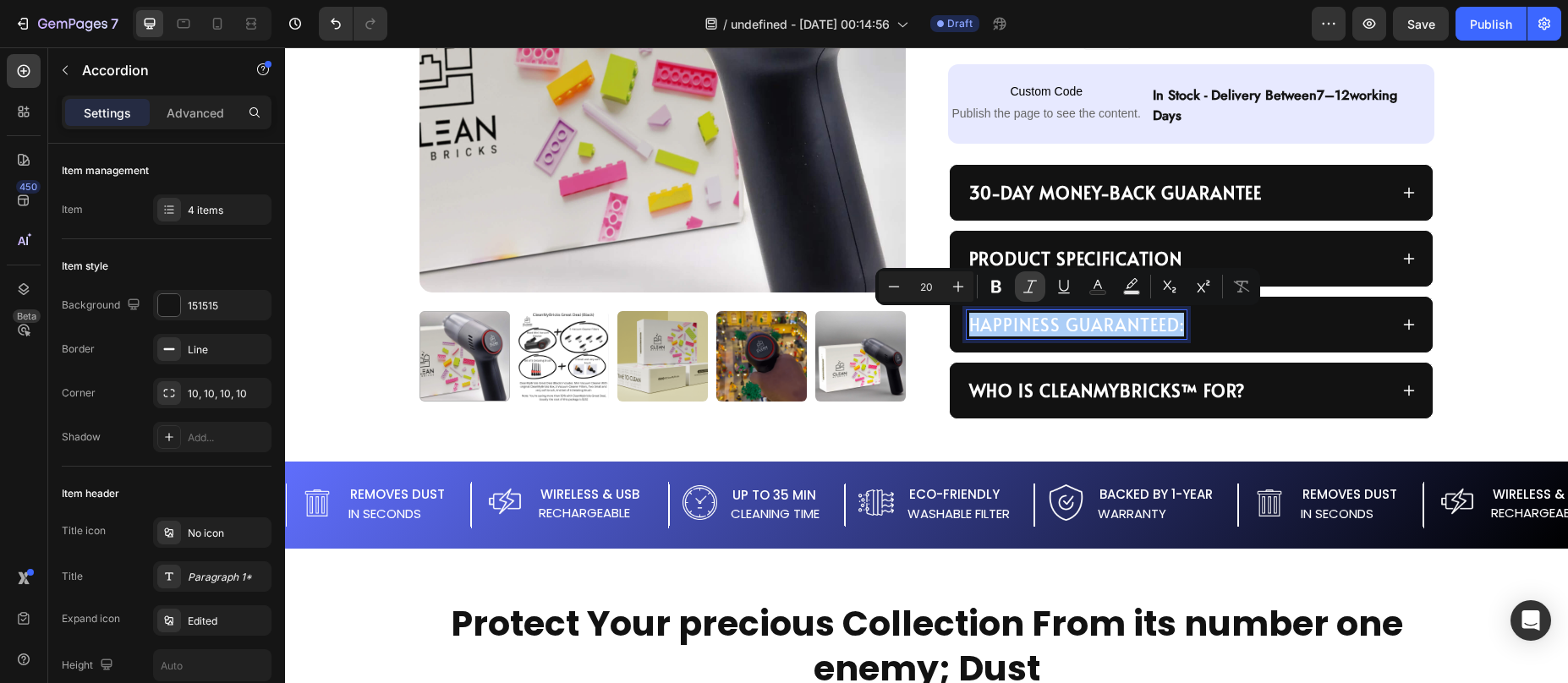
click at [996, 281] on icon "Editor contextual toolbar" at bounding box center [996, 287] width 11 height 12
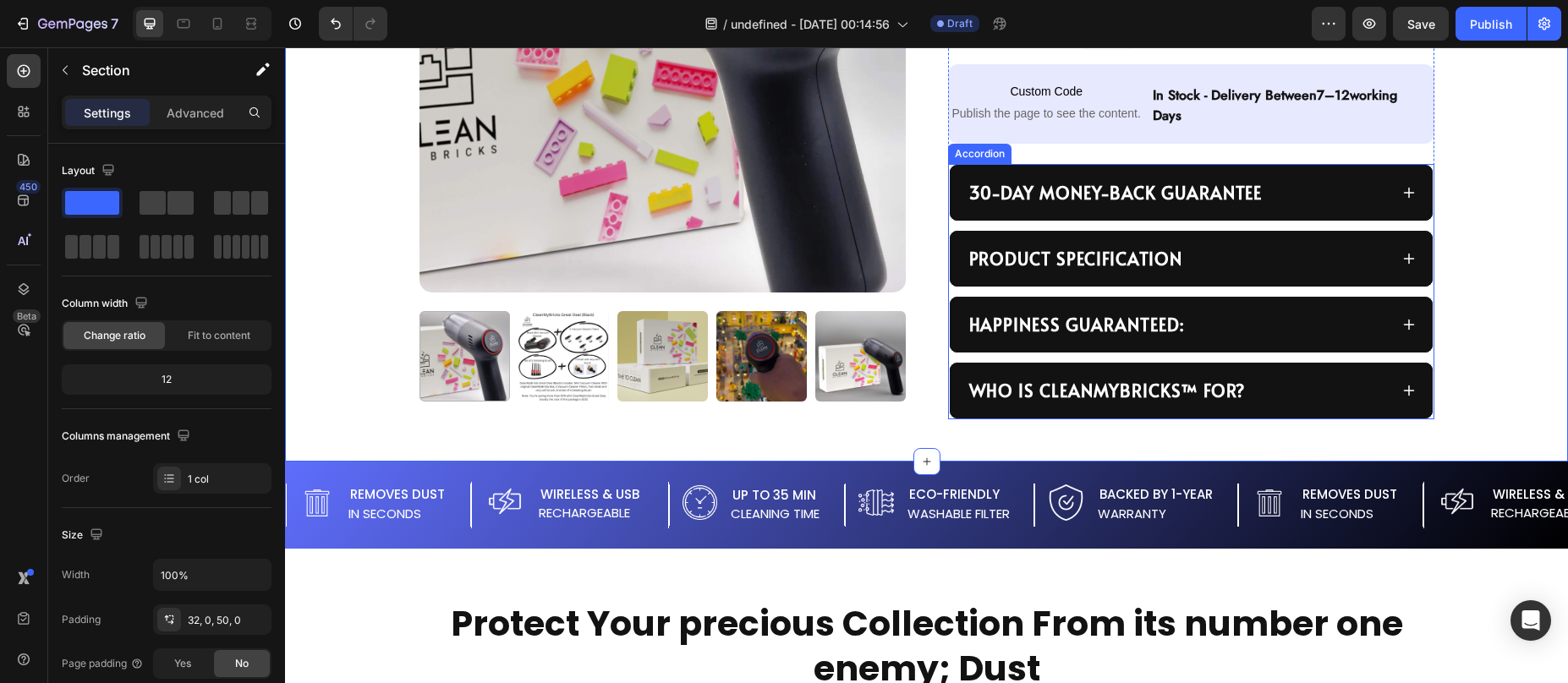
click at [1174, 325] on div "HAPPINESS GUARANTEED:" at bounding box center [1076, 324] width 220 height 29
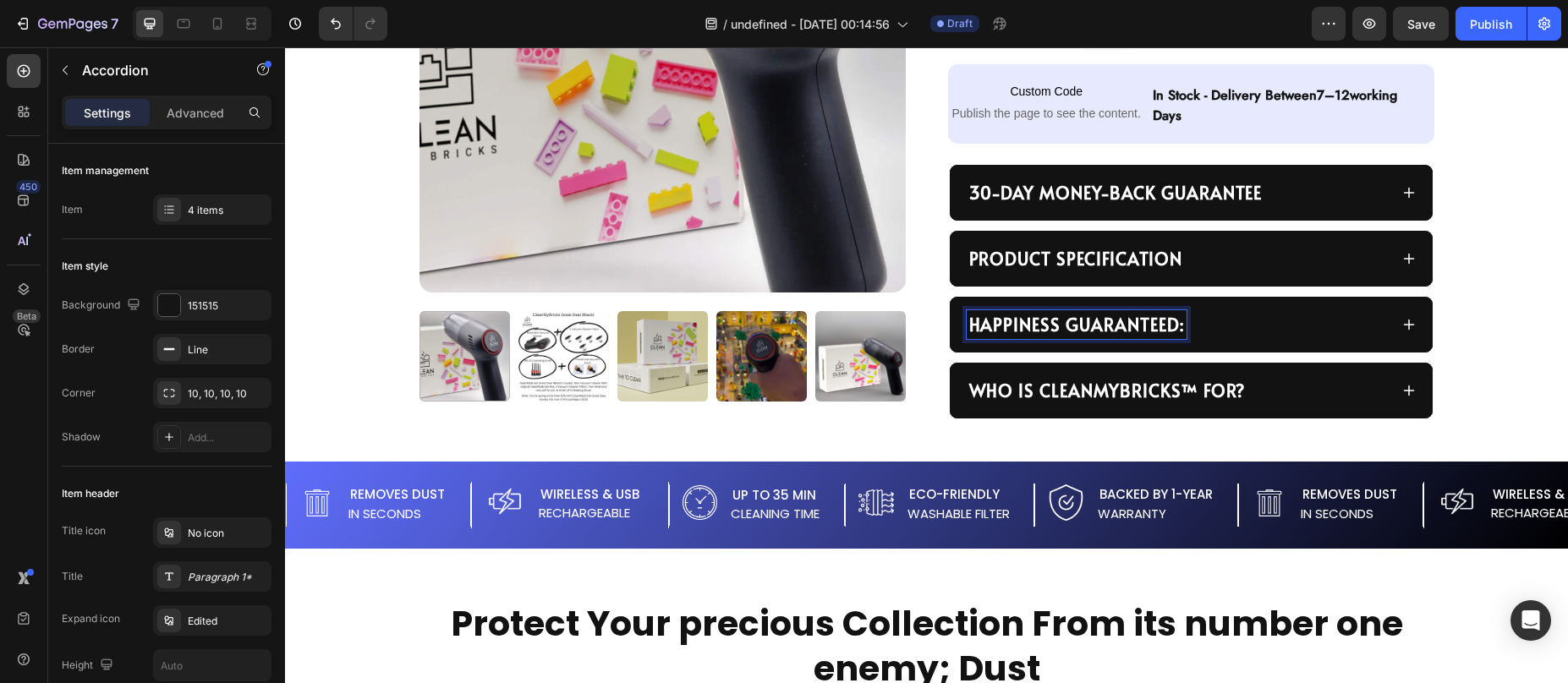
click at [1173, 331] on strong "HAPPINESS GUARANTEED:" at bounding box center [1076, 324] width 215 height 24
click at [1419, 15] on div "Save" at bounding box center [1421, 24] width 28 height 18
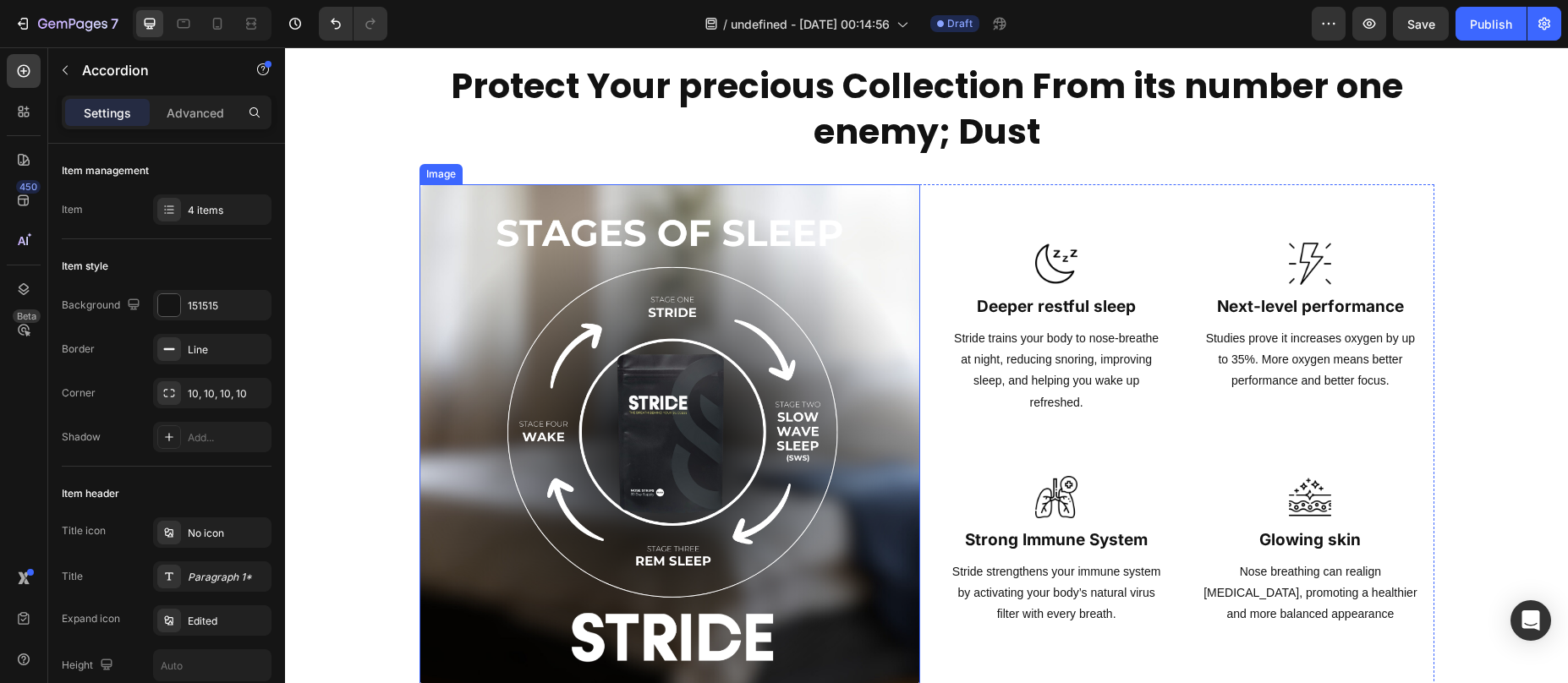
scroll to position [1370, 0]
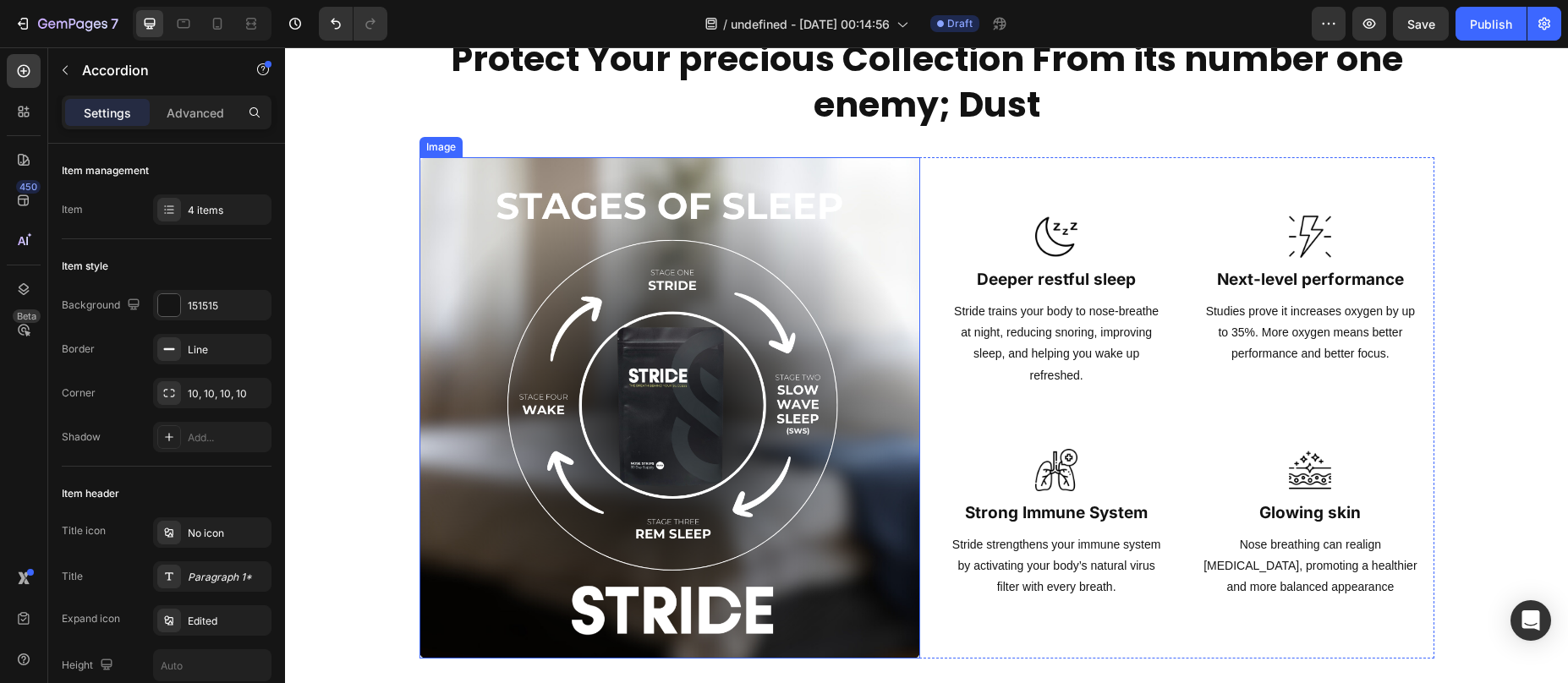
click at [637, 464] on img at bounding box center [670, 408] width 501 height 501
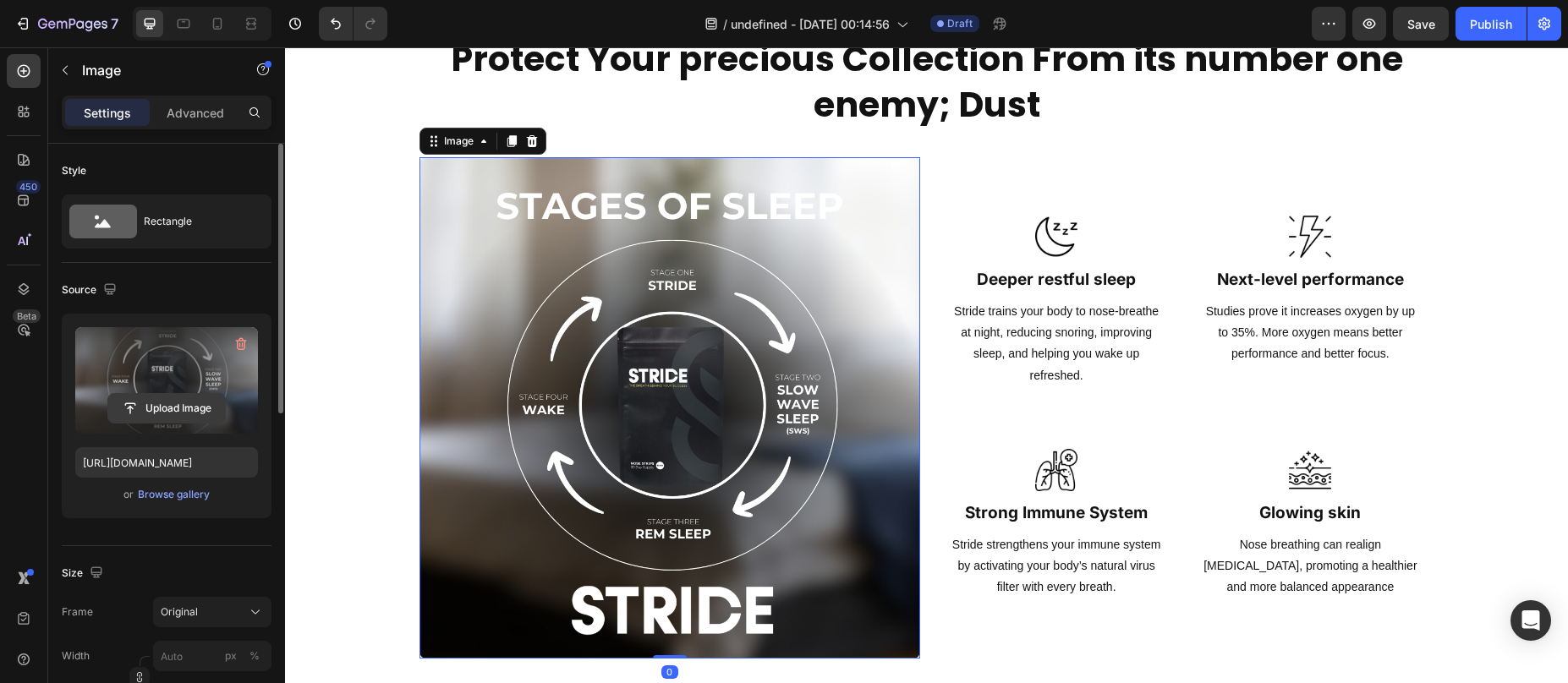
click at [172, 399] on input "file" at bounding box center [166, 408] width 117 height 29
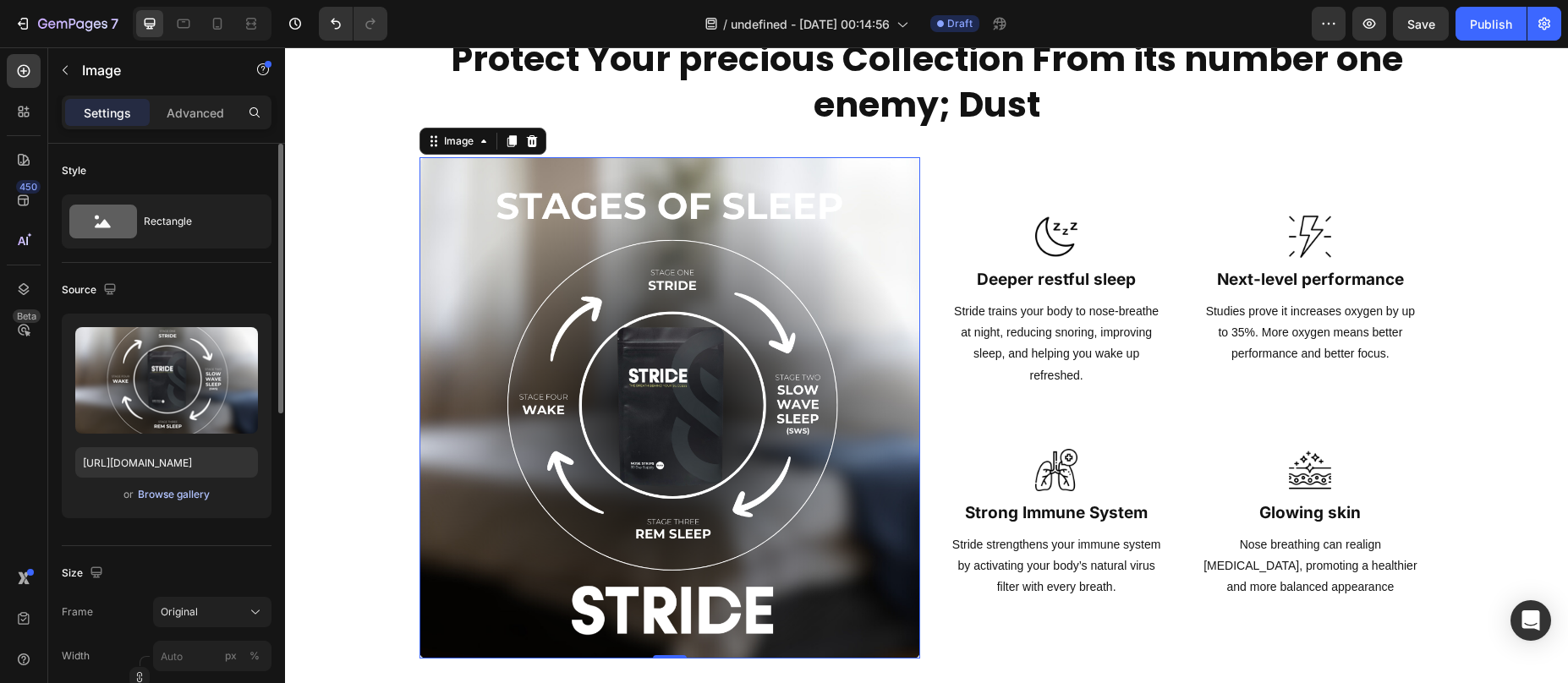
click at [167, 498] on div "Browse gallery" at bounding box center [174, 494] width 72 height 15
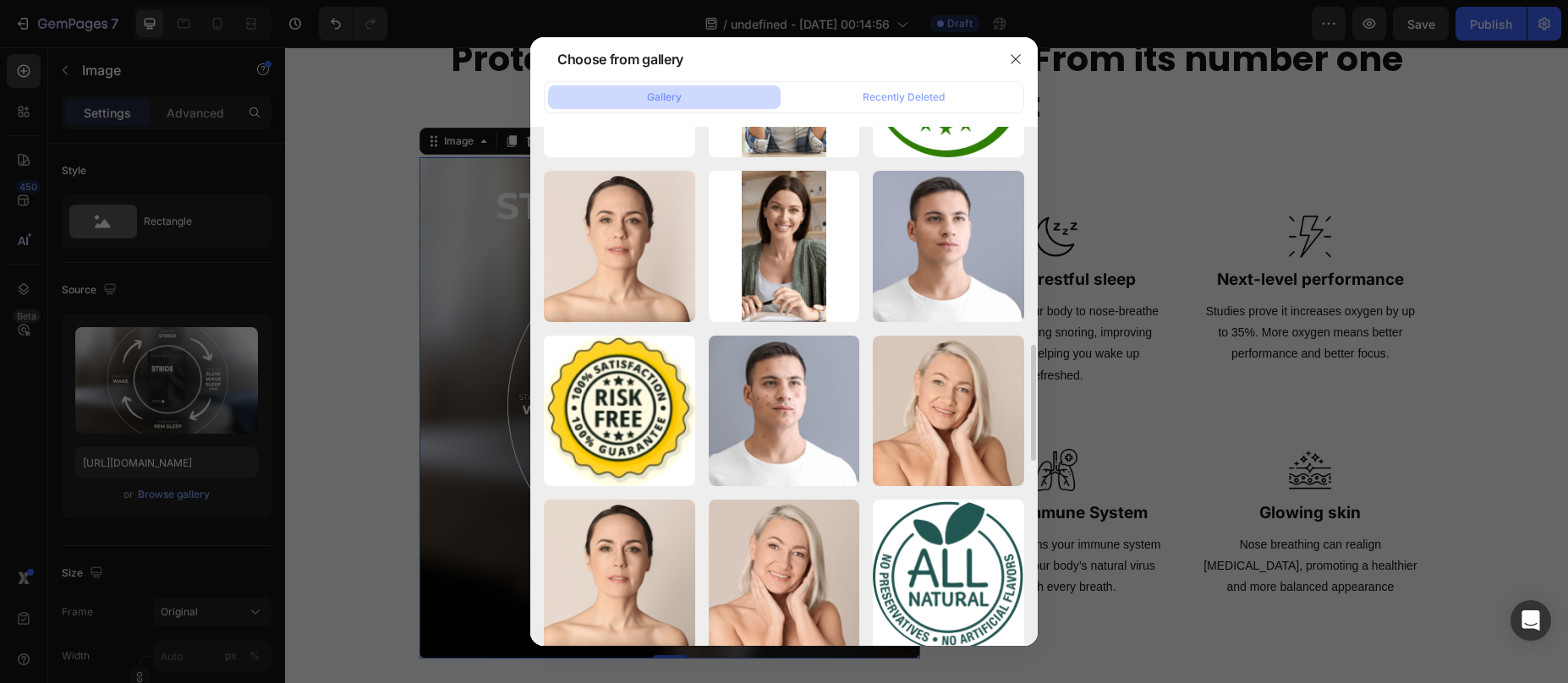
scroll to position [1798, 0]
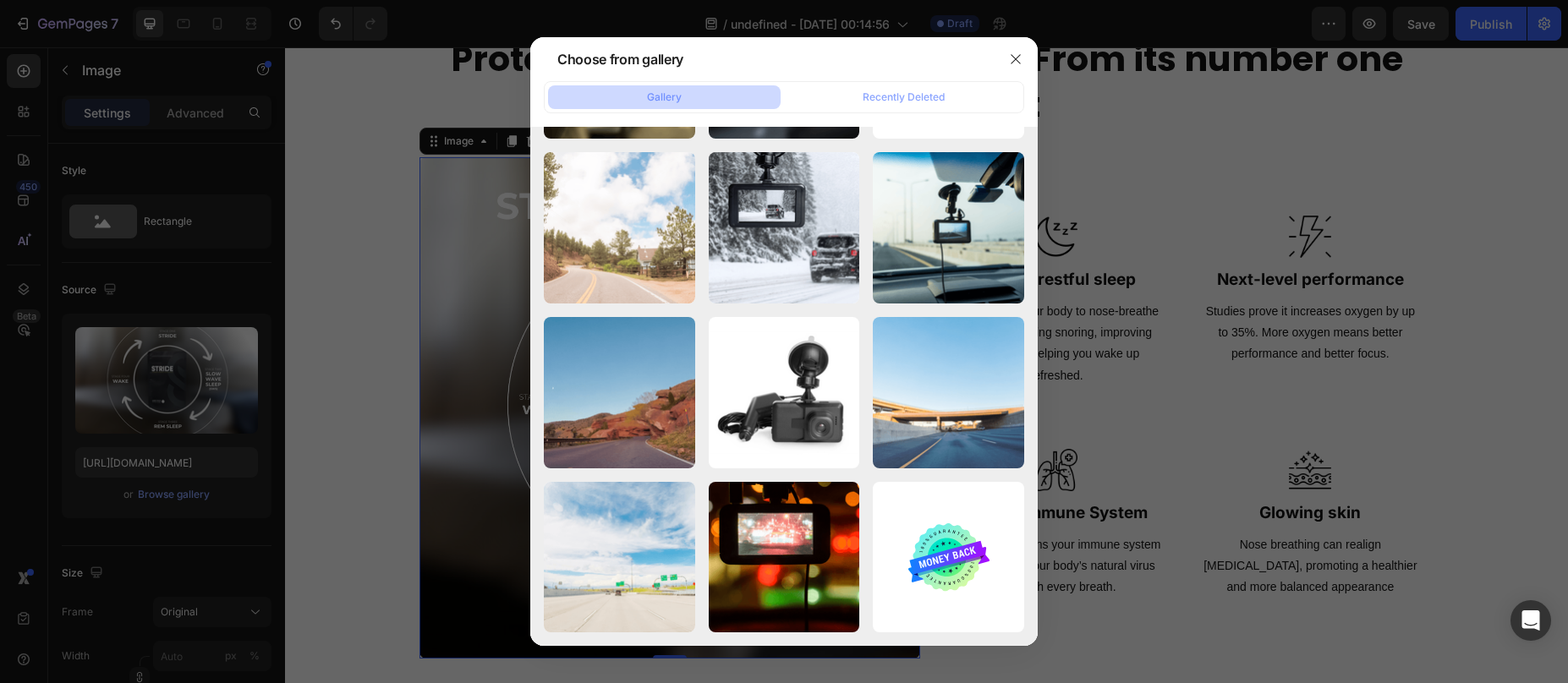
click at [1119, 610] on div at bounding box center [784, 341] width 1568 height 683
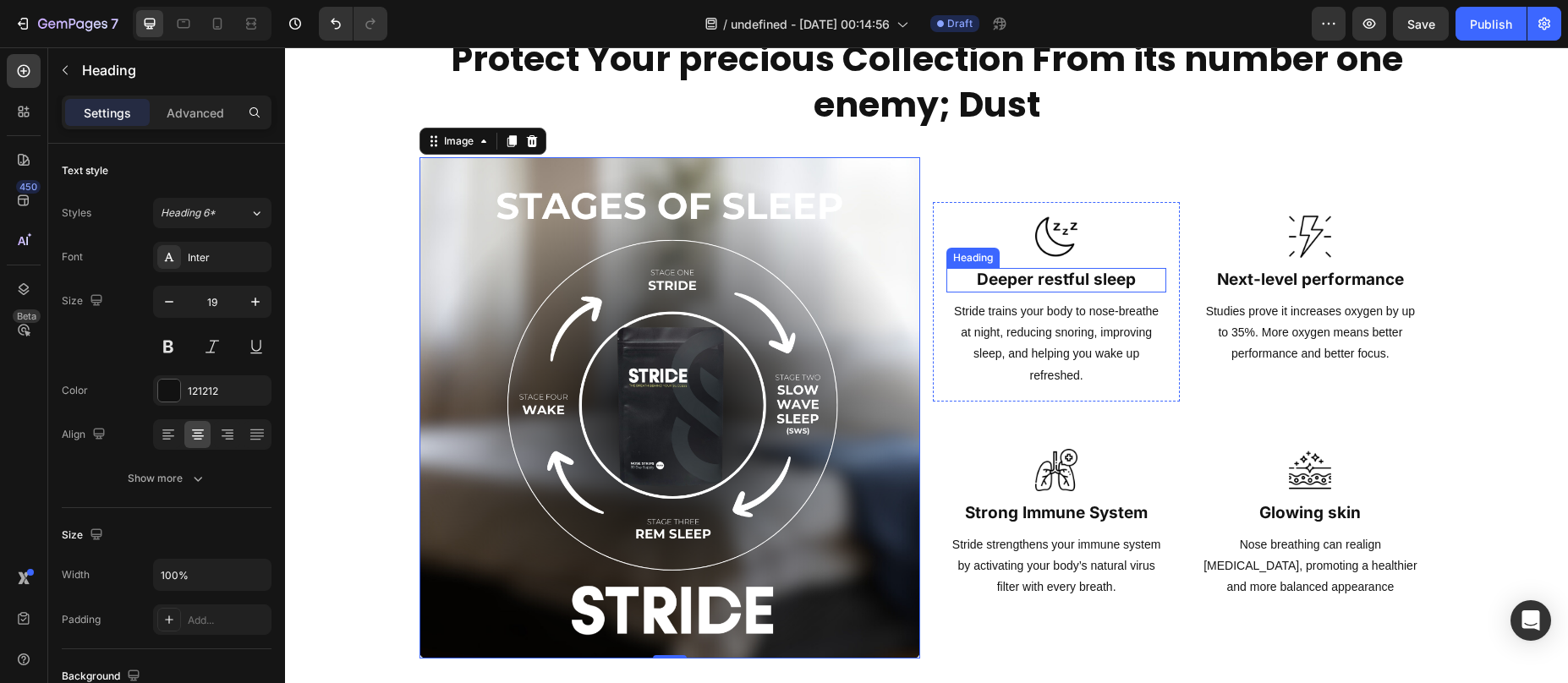
click at [1011, 287] on h2 "Deeper restful sleep" at bounding box center [1056, 280] width 220 height 25
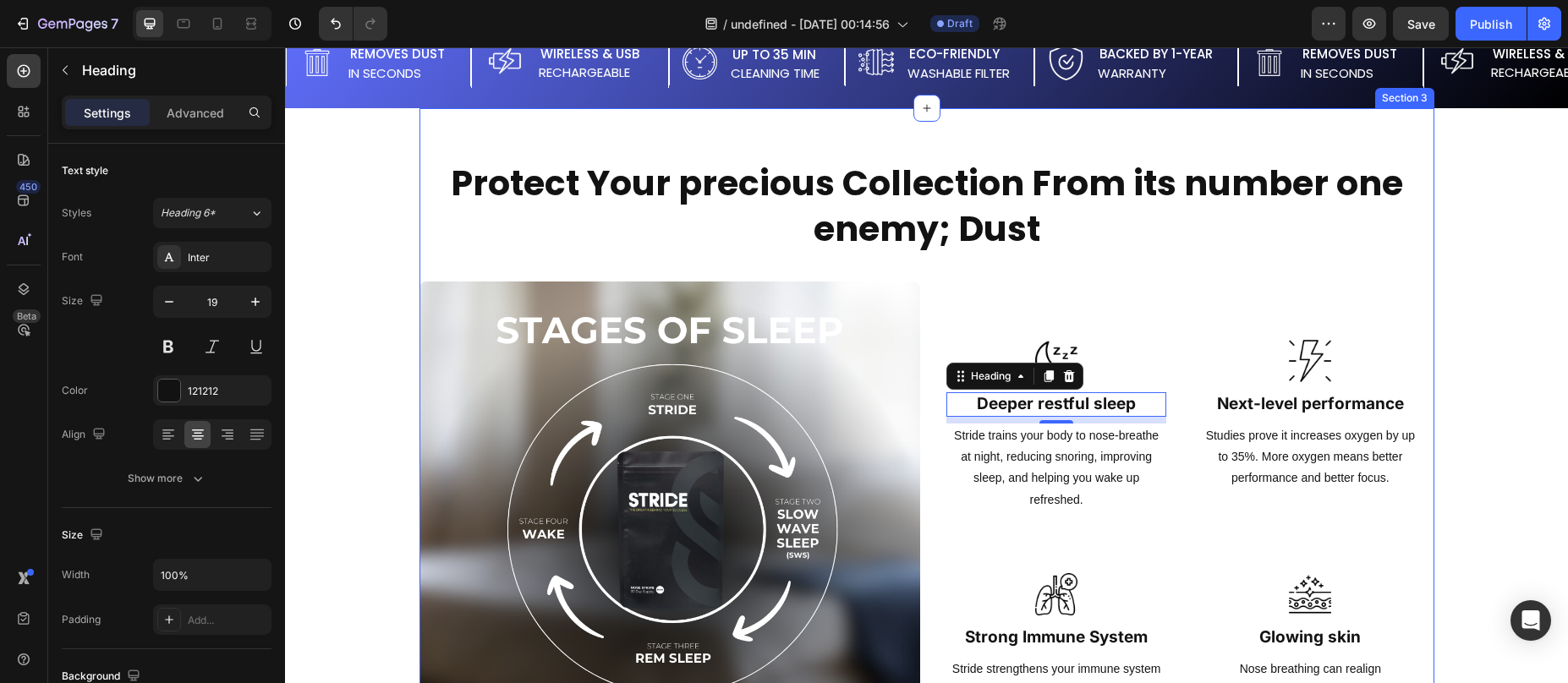
scroll to position [1376, 0]
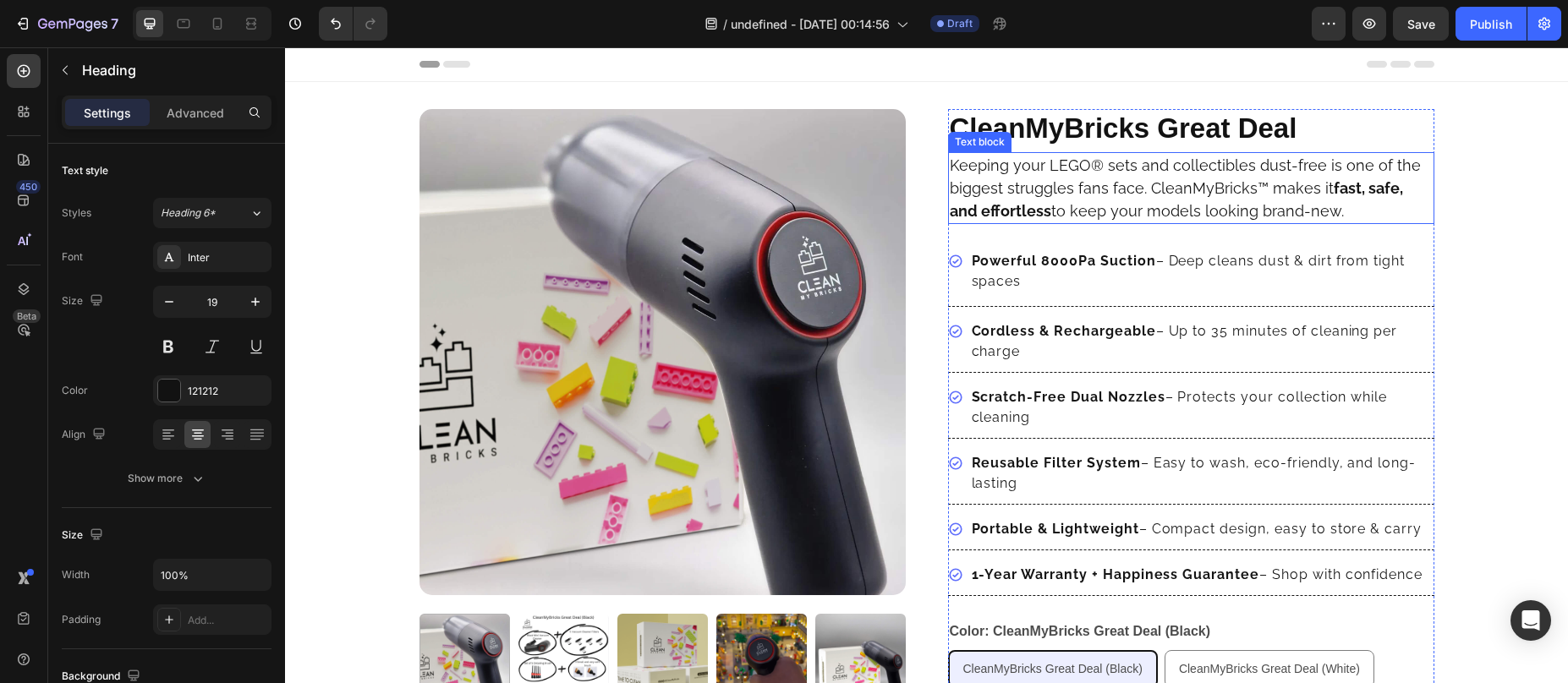
click at [1080, 193] on p "Keeping your LEGO® sets and collectibles dust-free is one of the biggest strugg…" at bounding box center [1191, 188] width 483 height 69
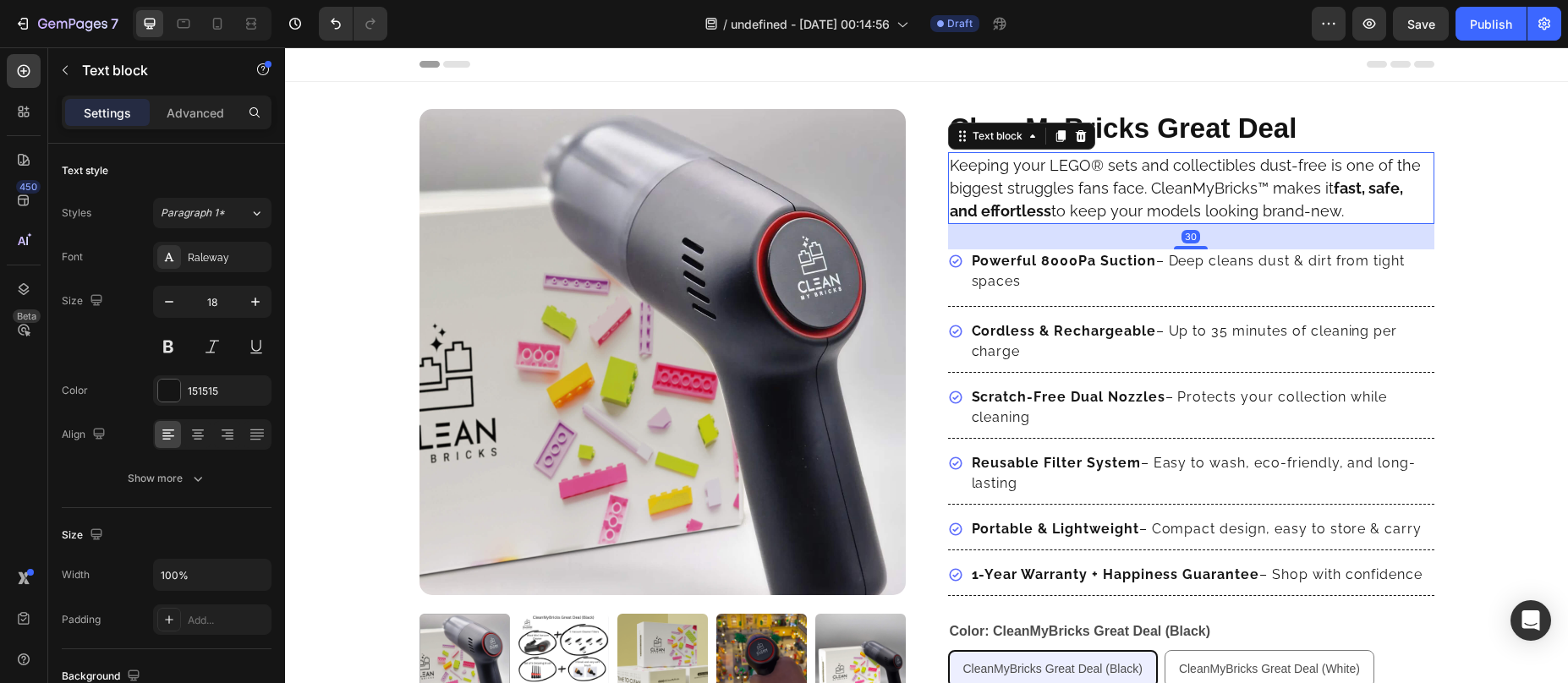
drag, startPoint x: 1049, startPoint y: 134, endPoint x: 1005, endPoint y: 176, distance: 60.8
click at [1055, 134] on icon at bounding box center [1060, 135] width 10 height 11
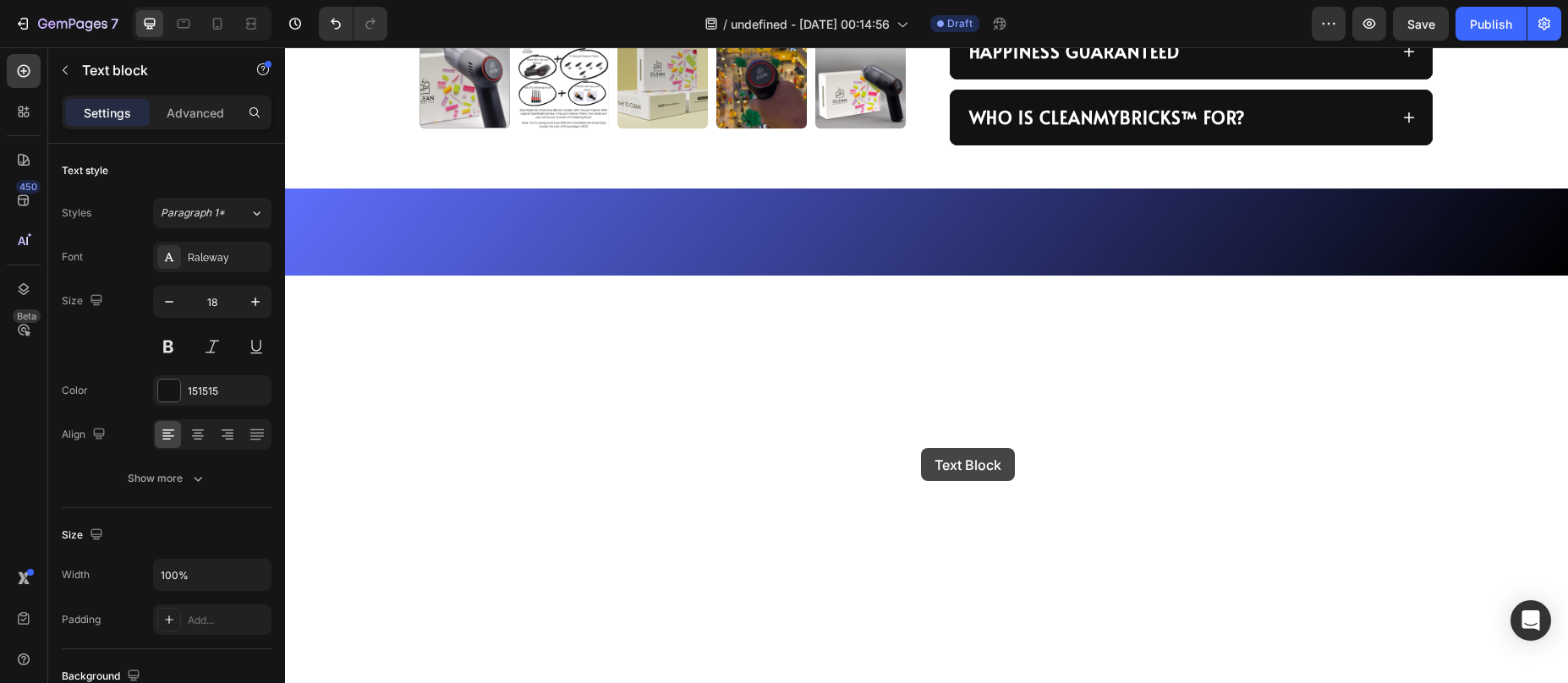
scroll to position [1210, 0]
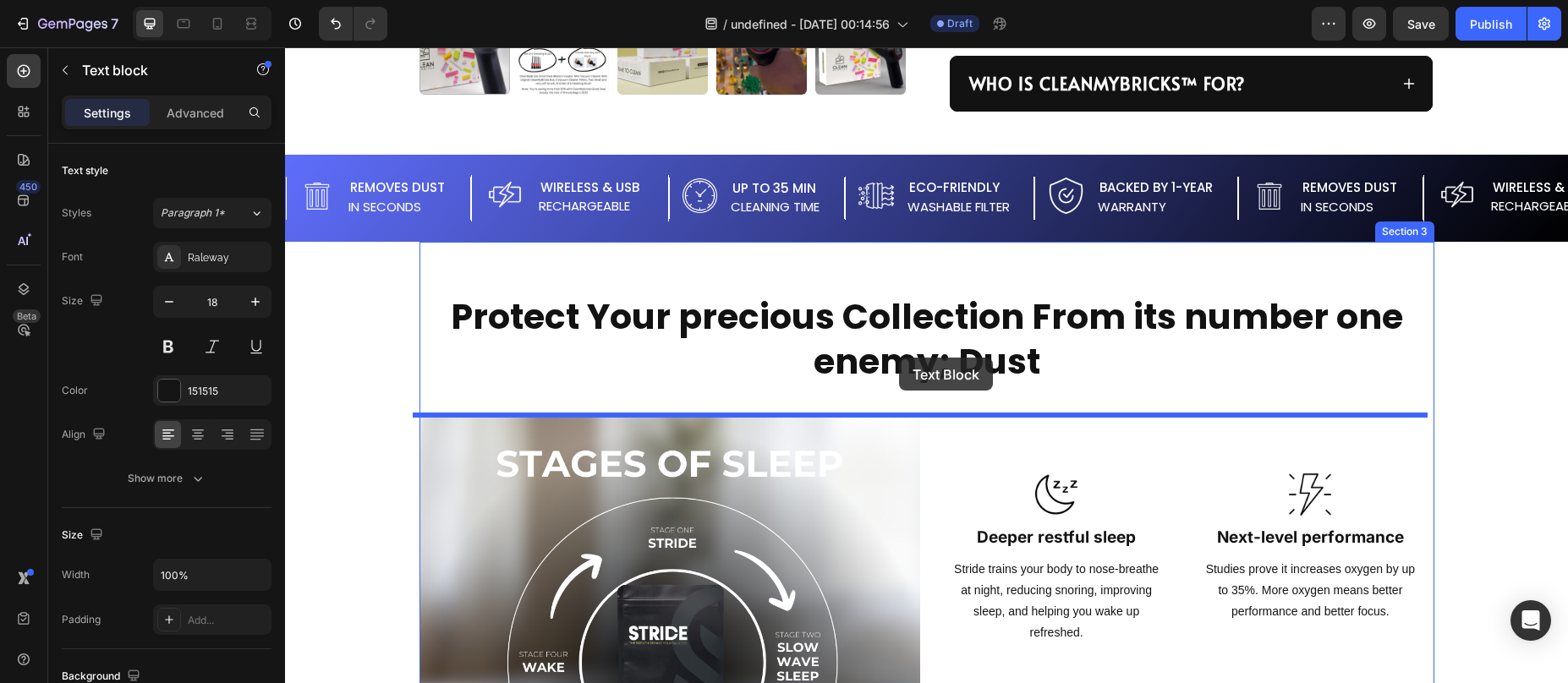
drag, startPoint x: 953, startPoint y: 234, endPoint x: 899, endPoint y: 358, distance: 135.2
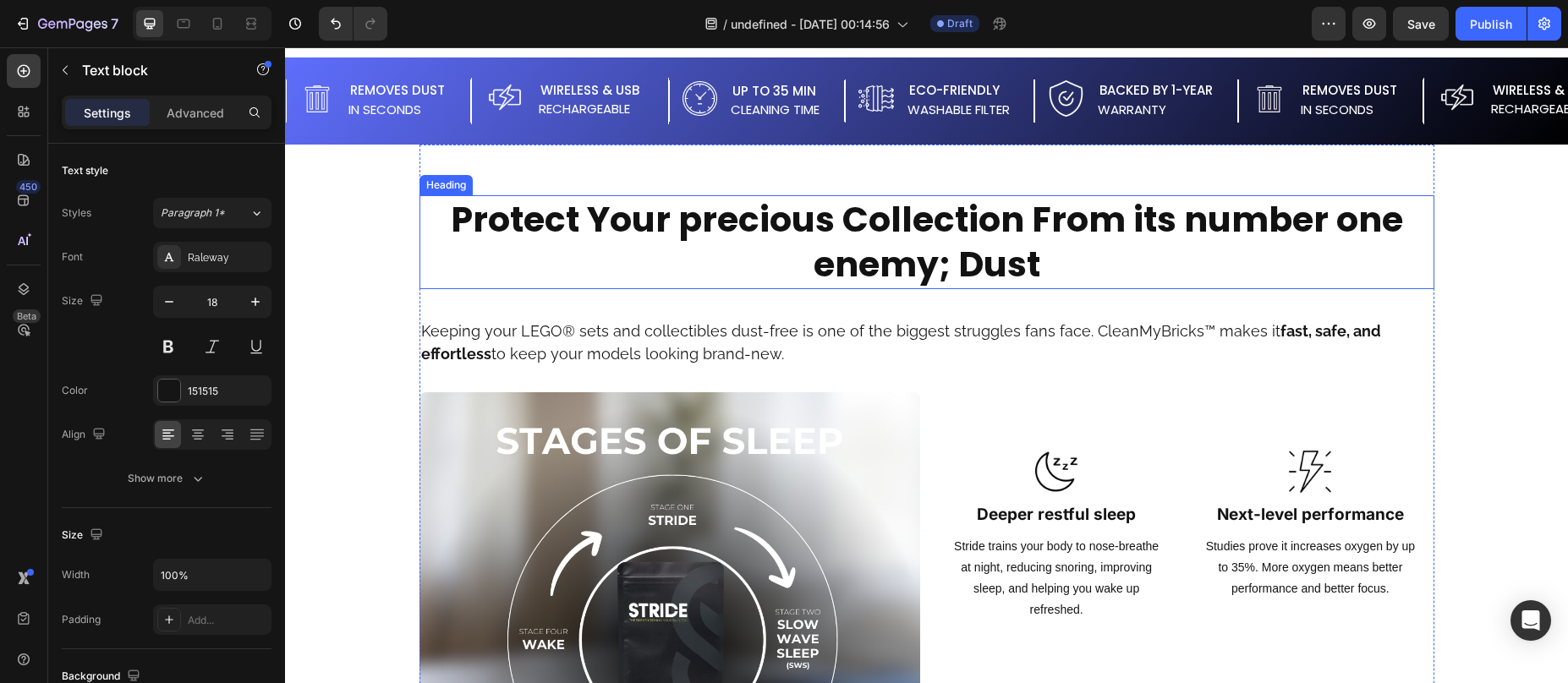
click at [932, 269] on strong "Protect Your precious Collection From its number one enemy; Dust" at bounding box center [927, 242] width 952 height 93
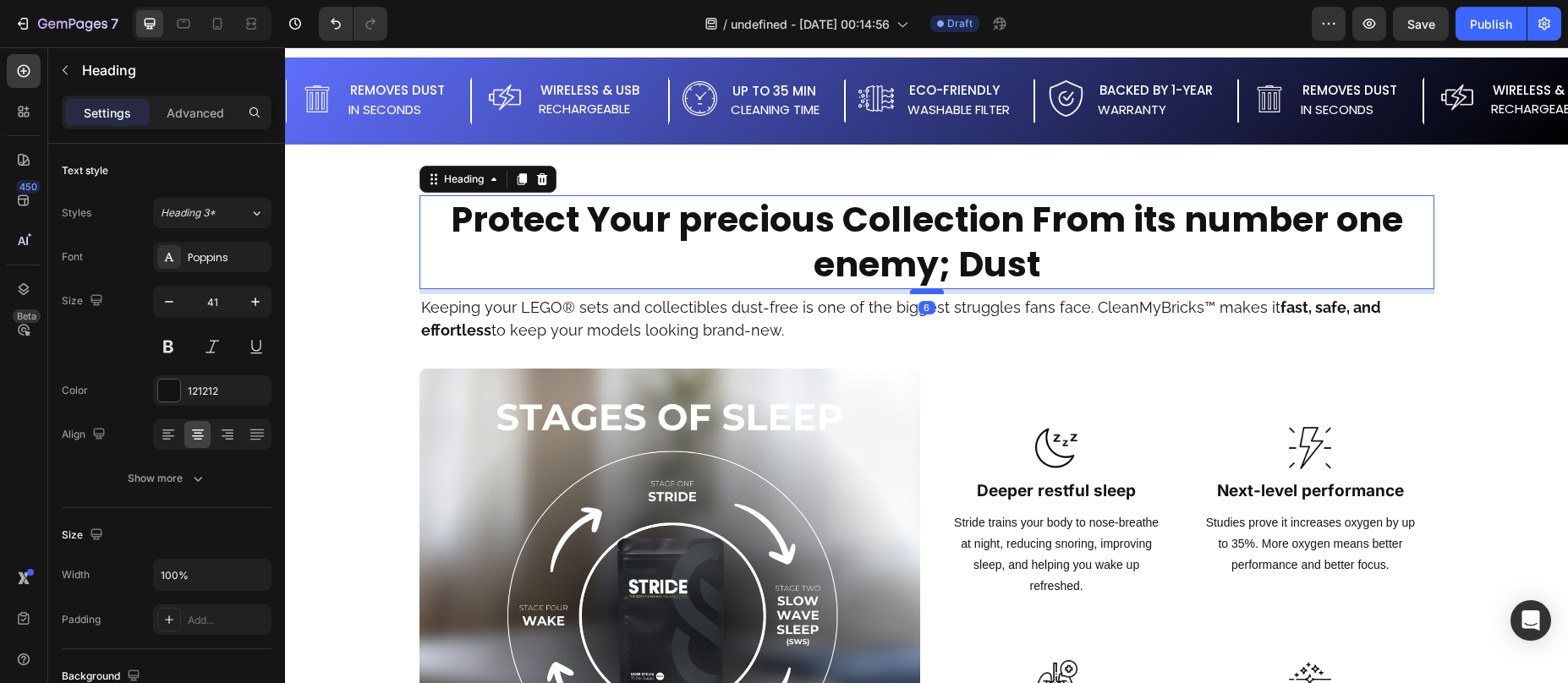
drag, startPoint x: 920, startPoint y: 315, endPoint x: 921, endPoint y: 292, distance: 23.0
click at [921, 292] on div at bounding box center [927, 292] width 33 height 5
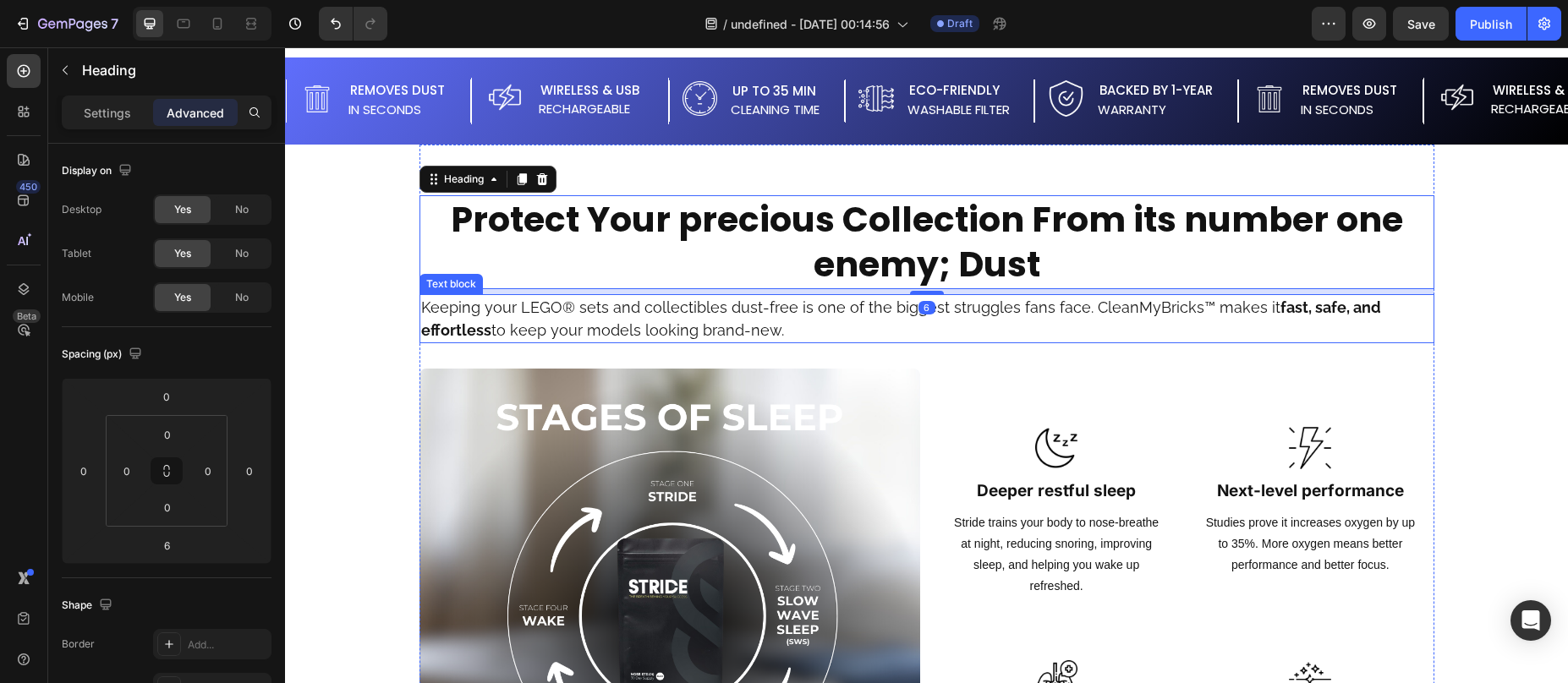
click at [660, 328] on p "Keeping your LEGO® sets and collectibles dust-free is one of the biggest strugg…" at bounding box center [927, 319] width 1011 height 46
click at [660, 328] on p "Keeping your LEGO® sets and collectibles dust-free is one of the biggest strugg…" at bounding box center [927, 319] width 1011 height 46
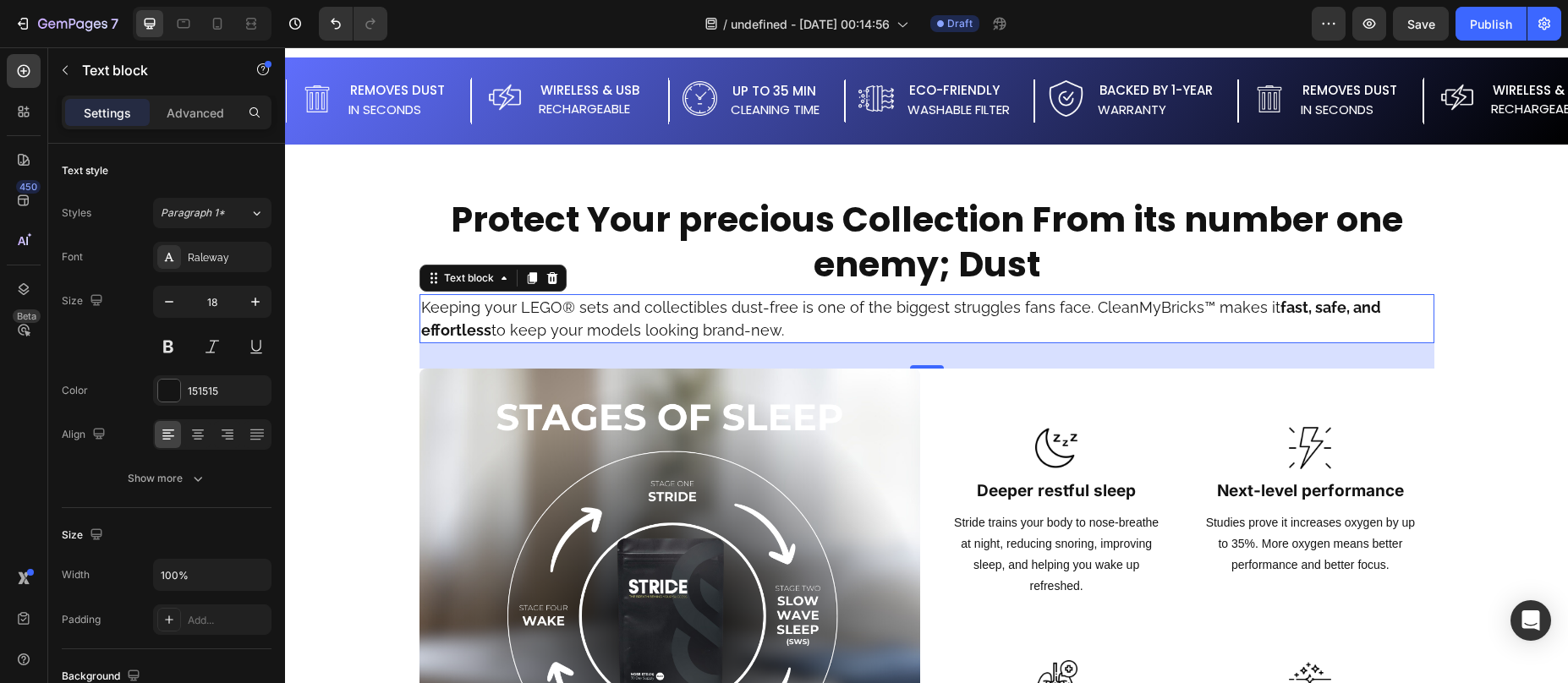
click at [660, 328] on p "Keeping your LEGO® sets and collectibles dust-free is one of the biggest strugg…" at bounding box center [927, 319] width 1011 height 46
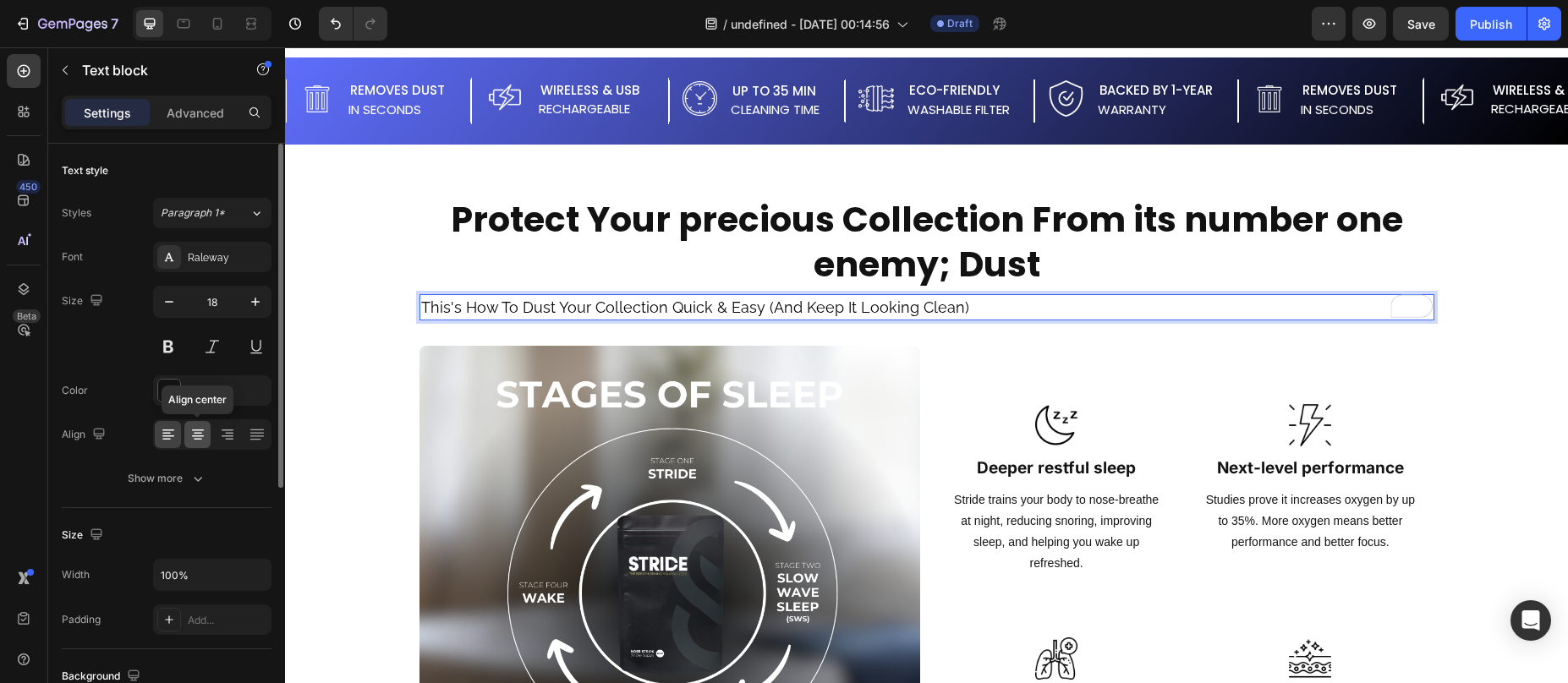
click at [201, 433] on icon at bounding box center [197, 434] width 17 height 17
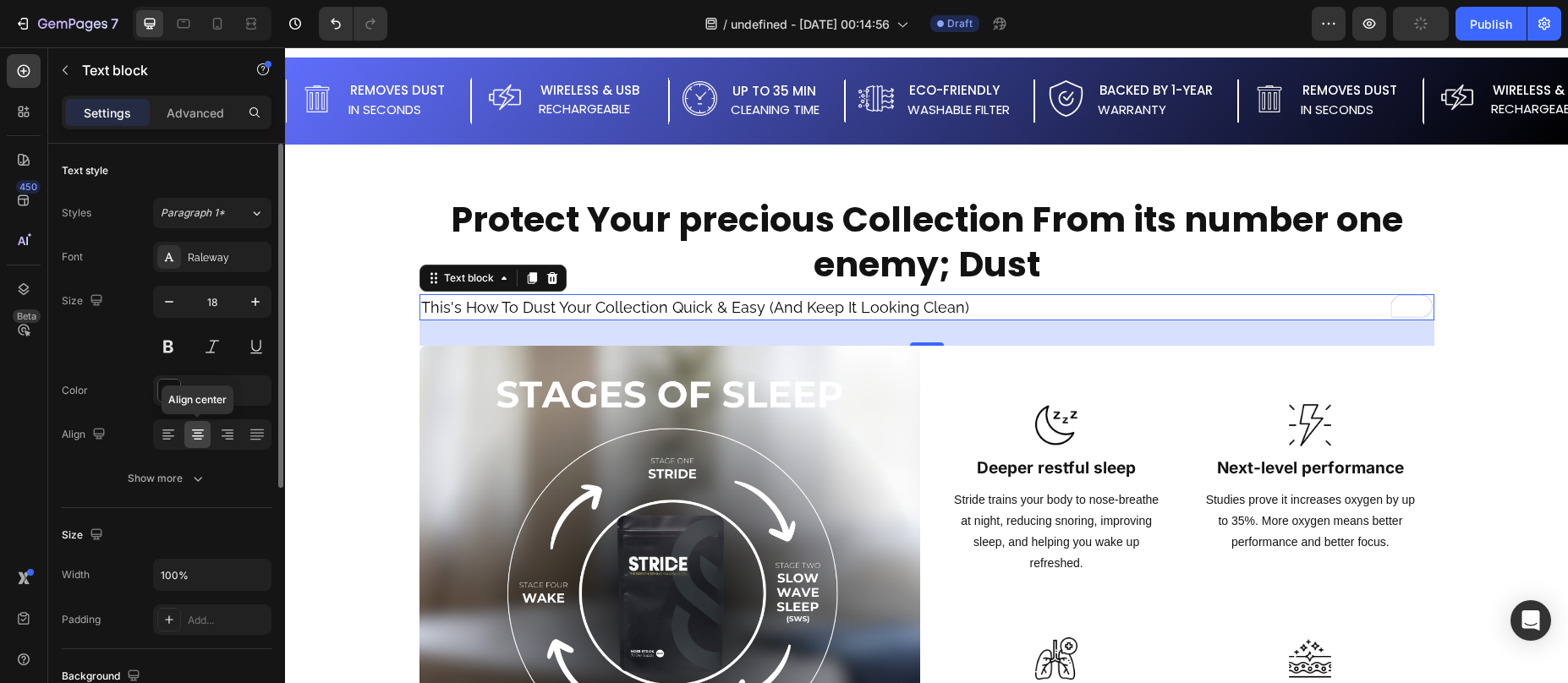
click at [192, 432] on icon at bounding box center [197, 434] width 17 height 17
click at [169, 432] on icon at bounding box center [168, 434] width 17 height 17
click at [195, 433] on icon at bounding box center [197, 434] width 17 height 17
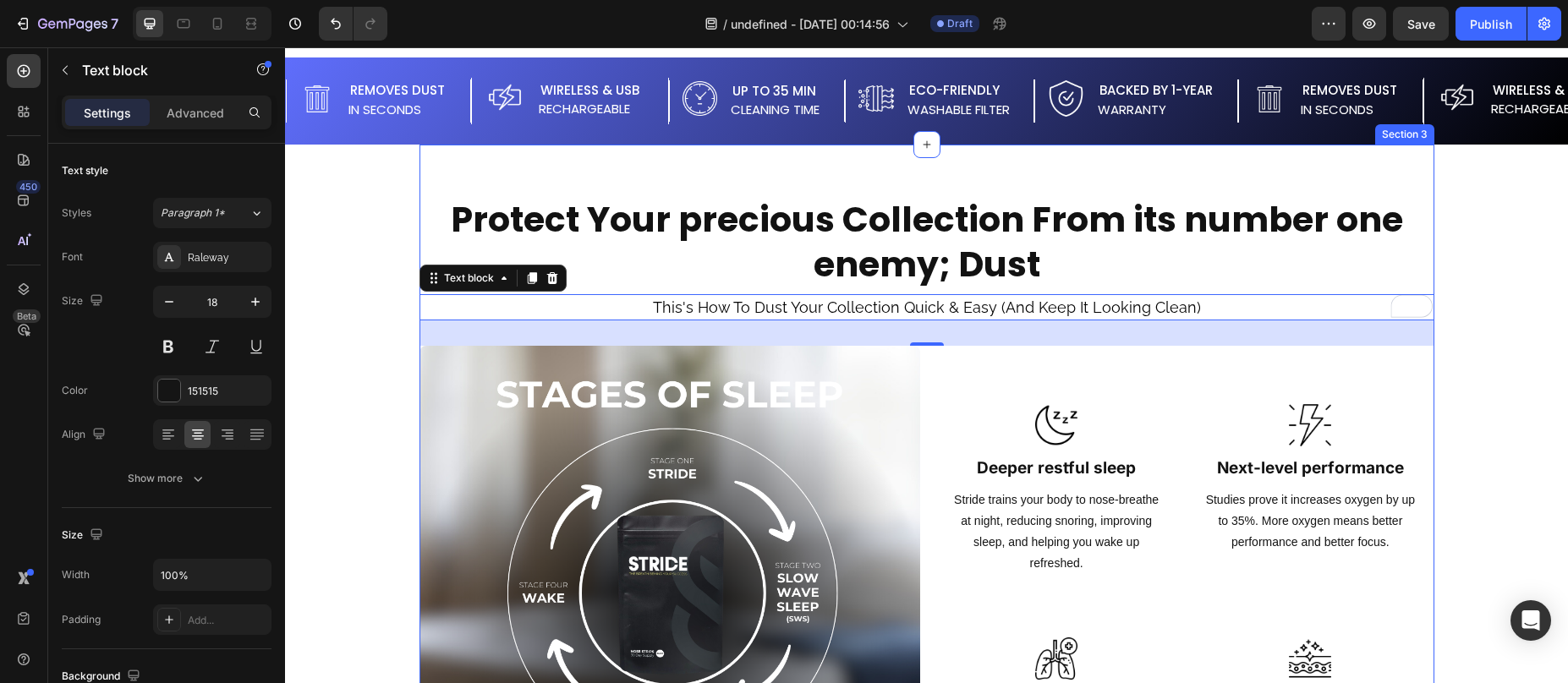
click at [1018, 189] on div "Protect Your precious Collection From its number one enemy; Dust Heading This's…" at bounding box center [927, 692] width 1015 height 1096
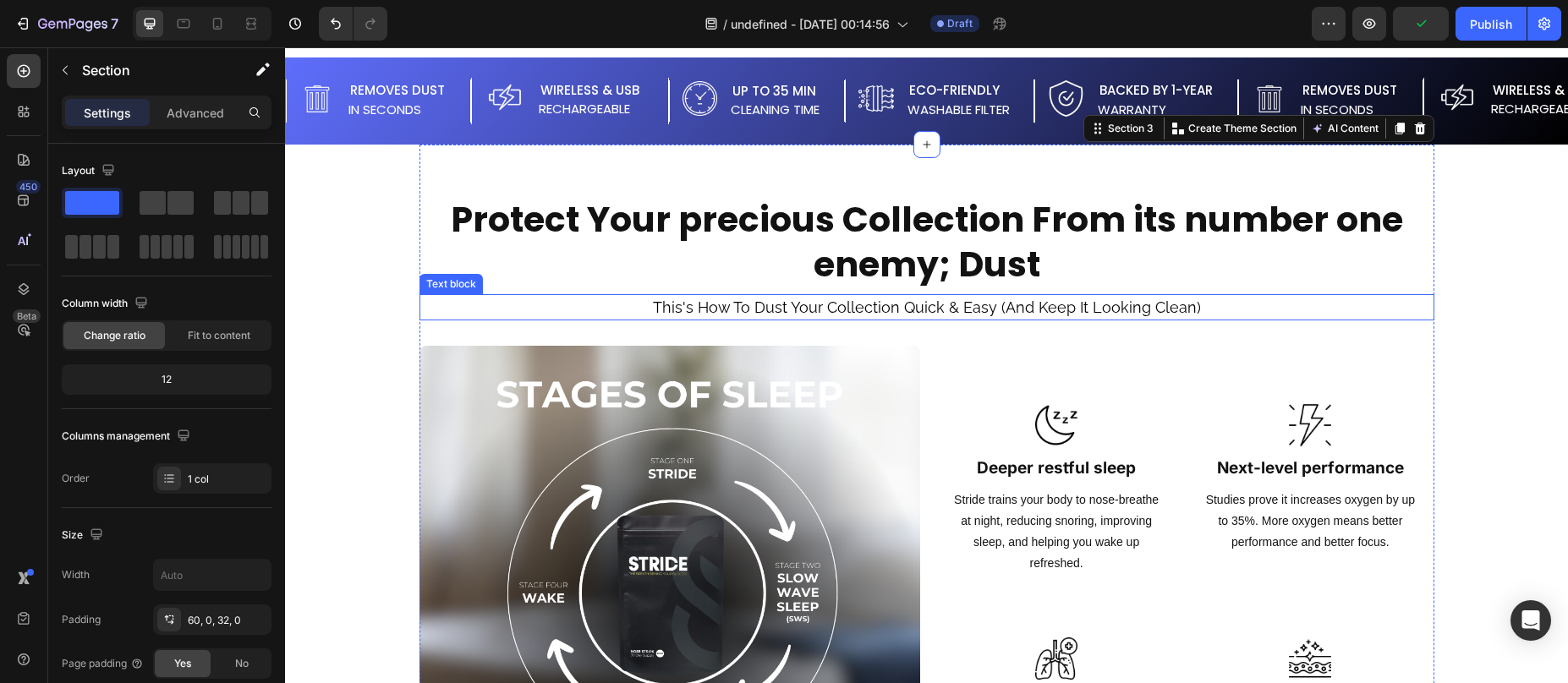
click at [1198, 309] on p "This's How To Dust Your Collection Quick & Easy (And Keep It Looking Clean)" at bounding box center [927, 308] width 1011 height 23
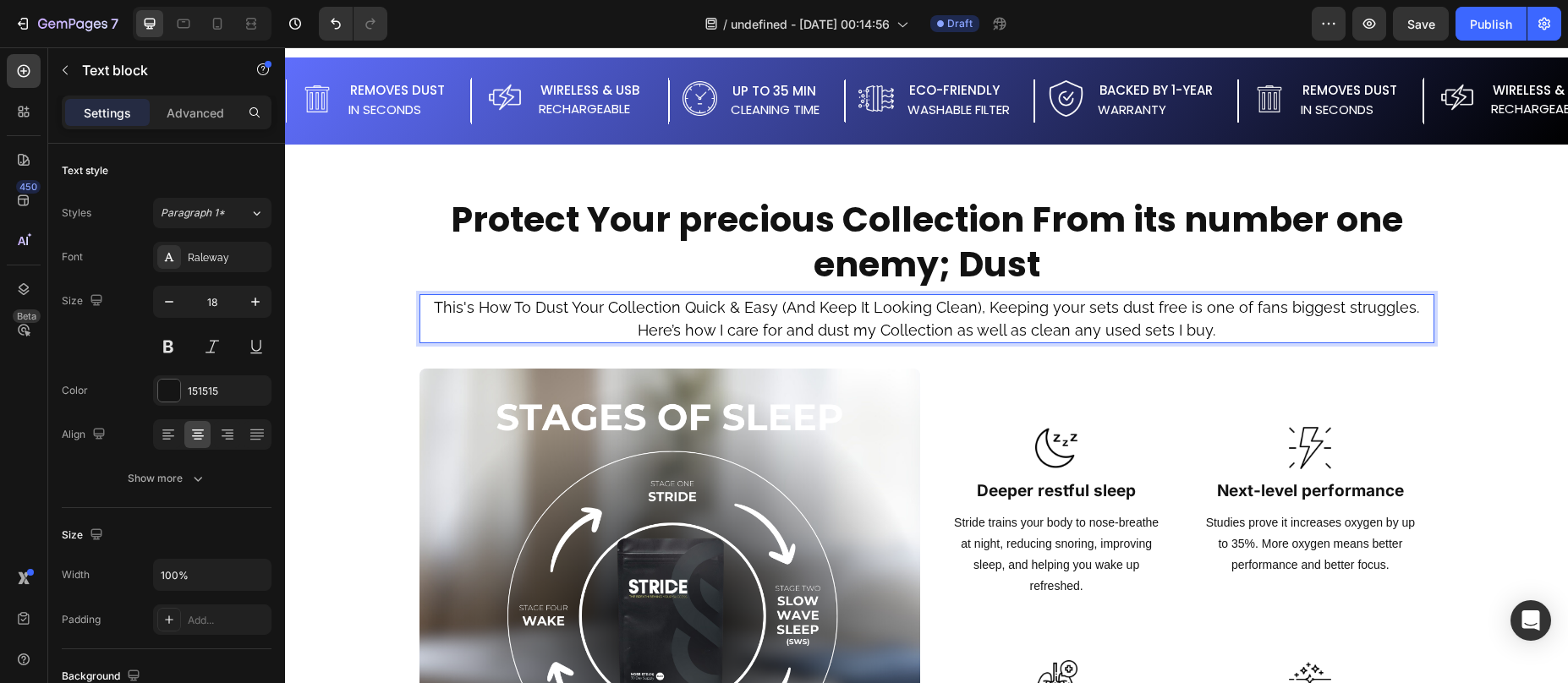
click at [375, 264] on div "Product Images Row CleanMyBricks Great Deal Product Title Keeping your LEGO® se…" at bounding box center [926, 68] width 1283 height 2392
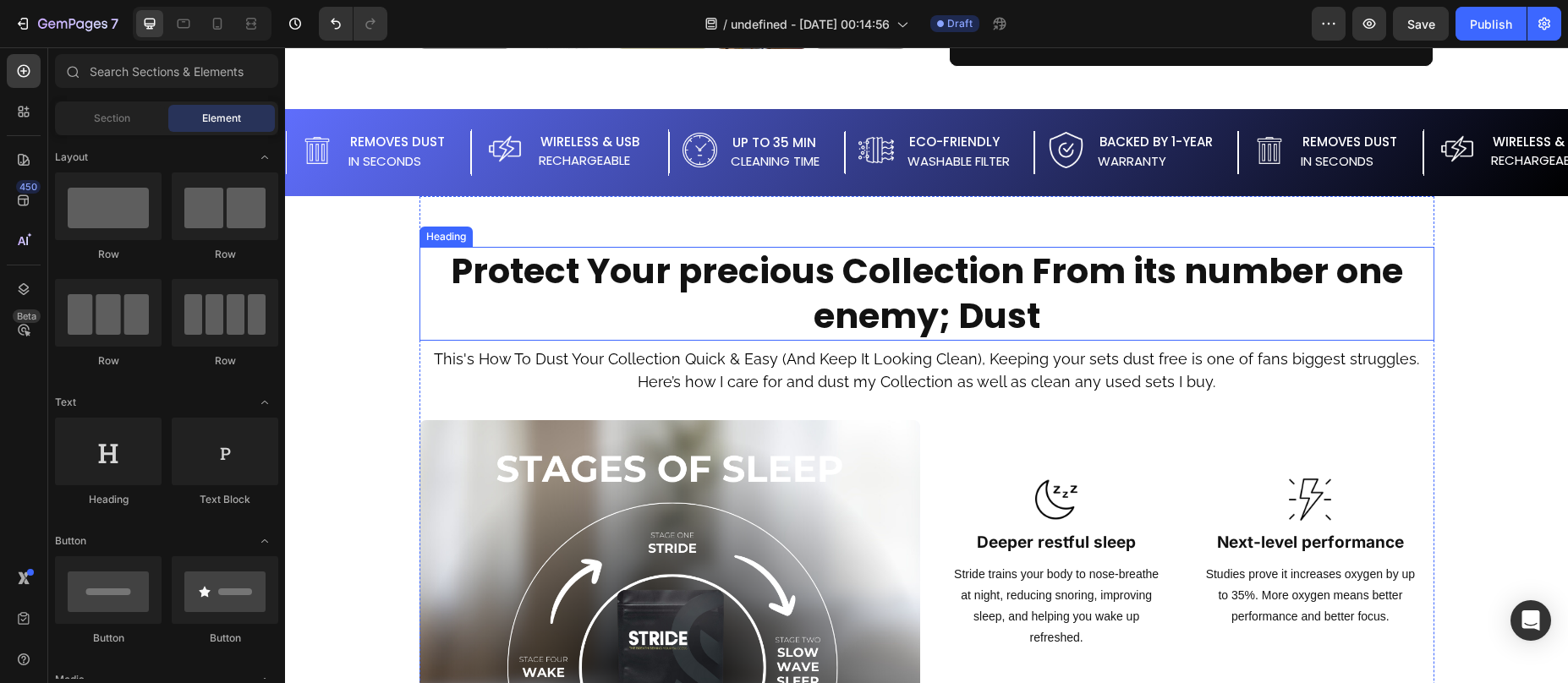
scroll to position [1294, 0]
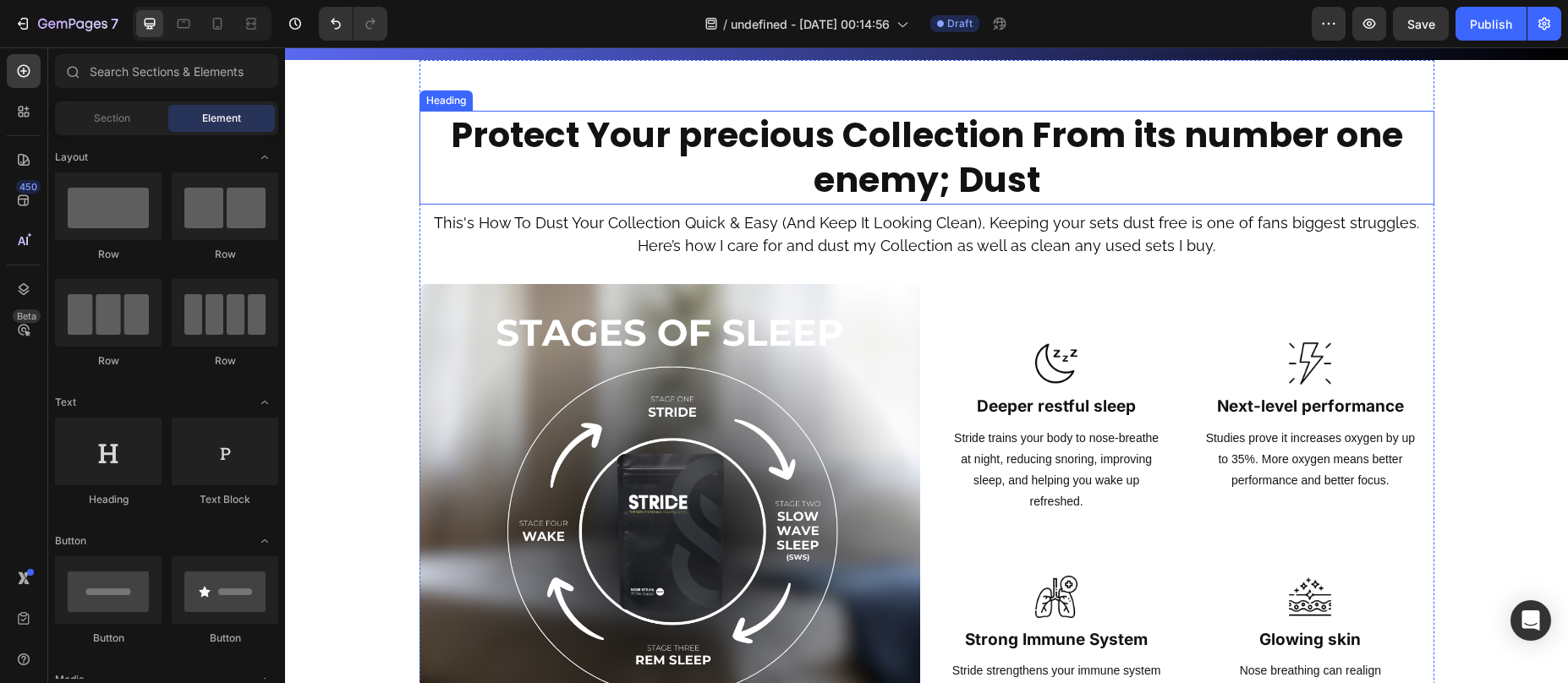
click at [834, 137] on strong "Protect Your precious Collection From its number one enemy; Dust" at bounding box center [927, 157] width 952 height 93
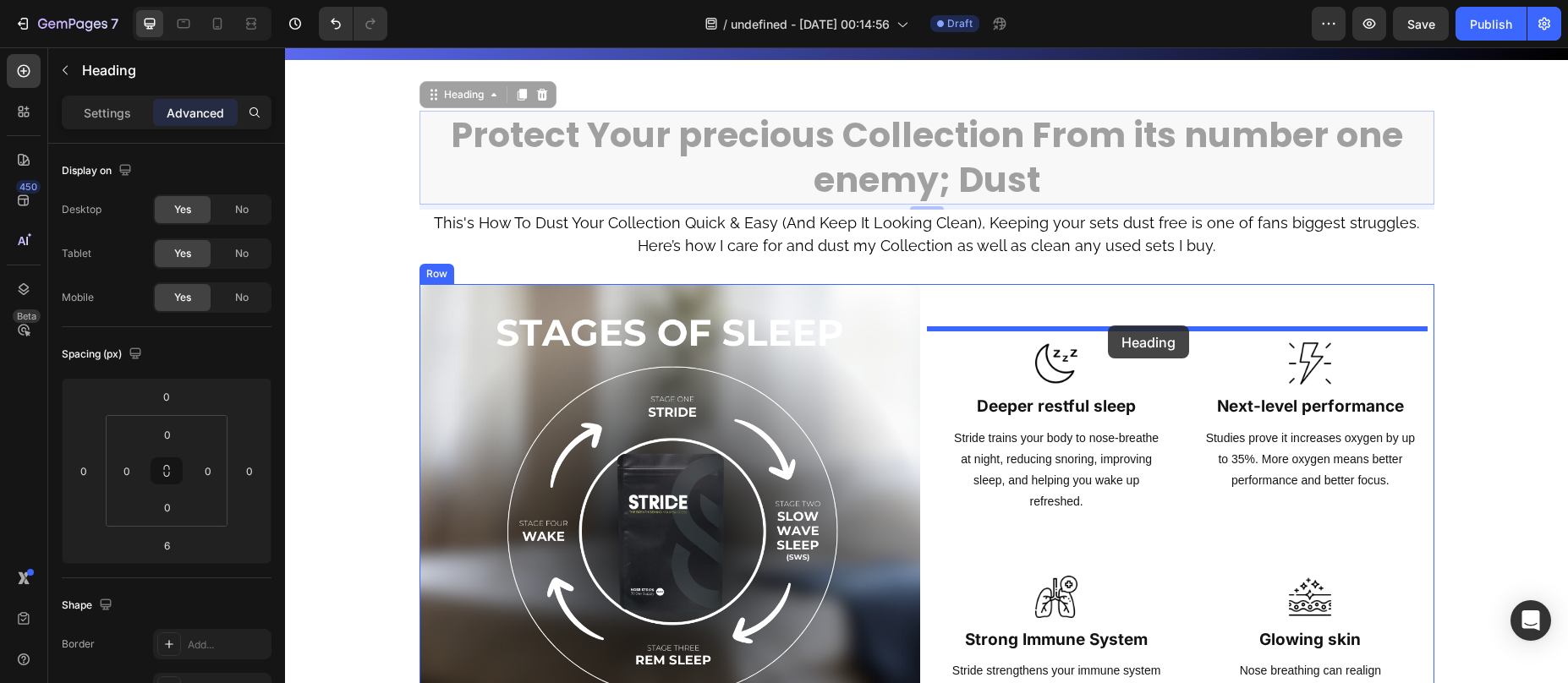
drag, startPoint x: 429, startPoint y: 93, endPoint x: 1116, endPoint y: 328, distance: 726.1
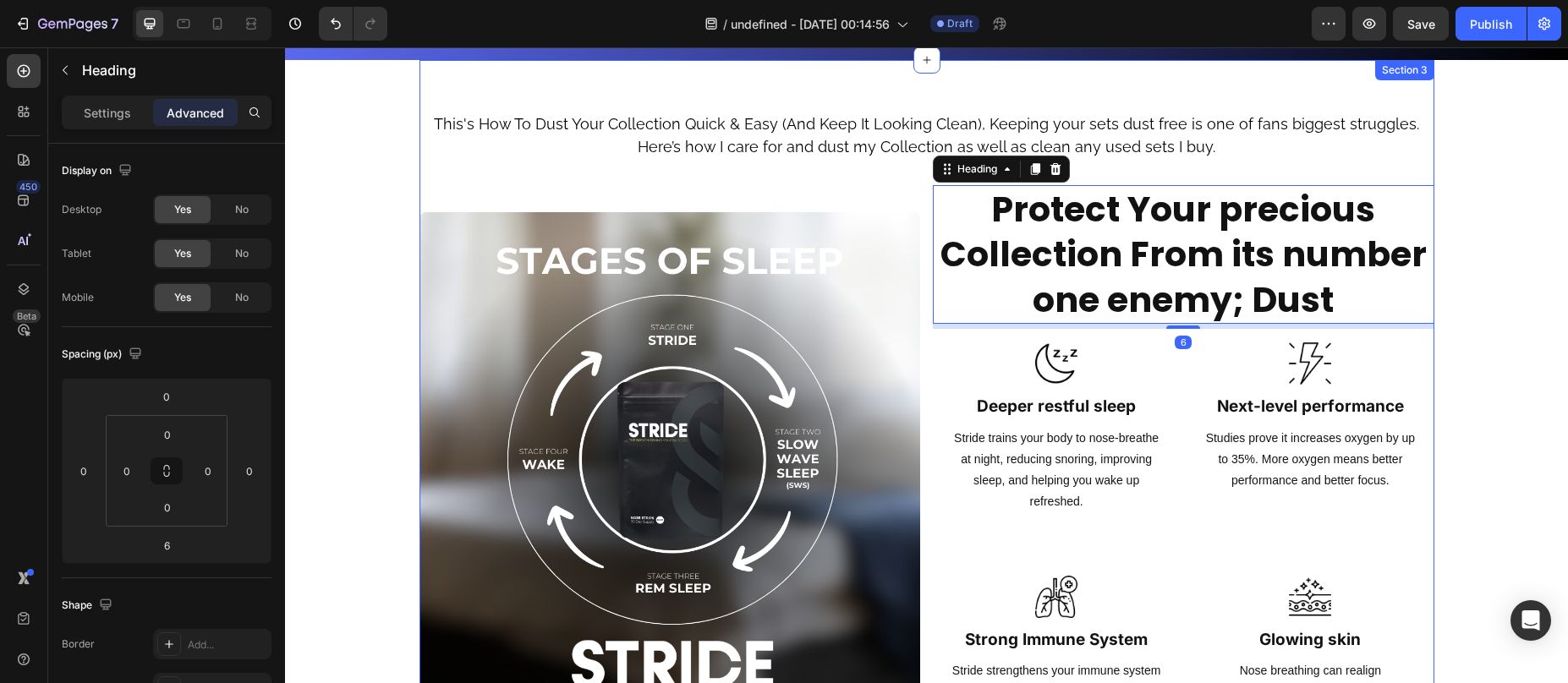
click at [799, 144] on span "This's How To Dust Your Collection Quick & Easy (And Keep It Looking Clean), Ke…" at bounding box center [926, 135] width 985 height 40
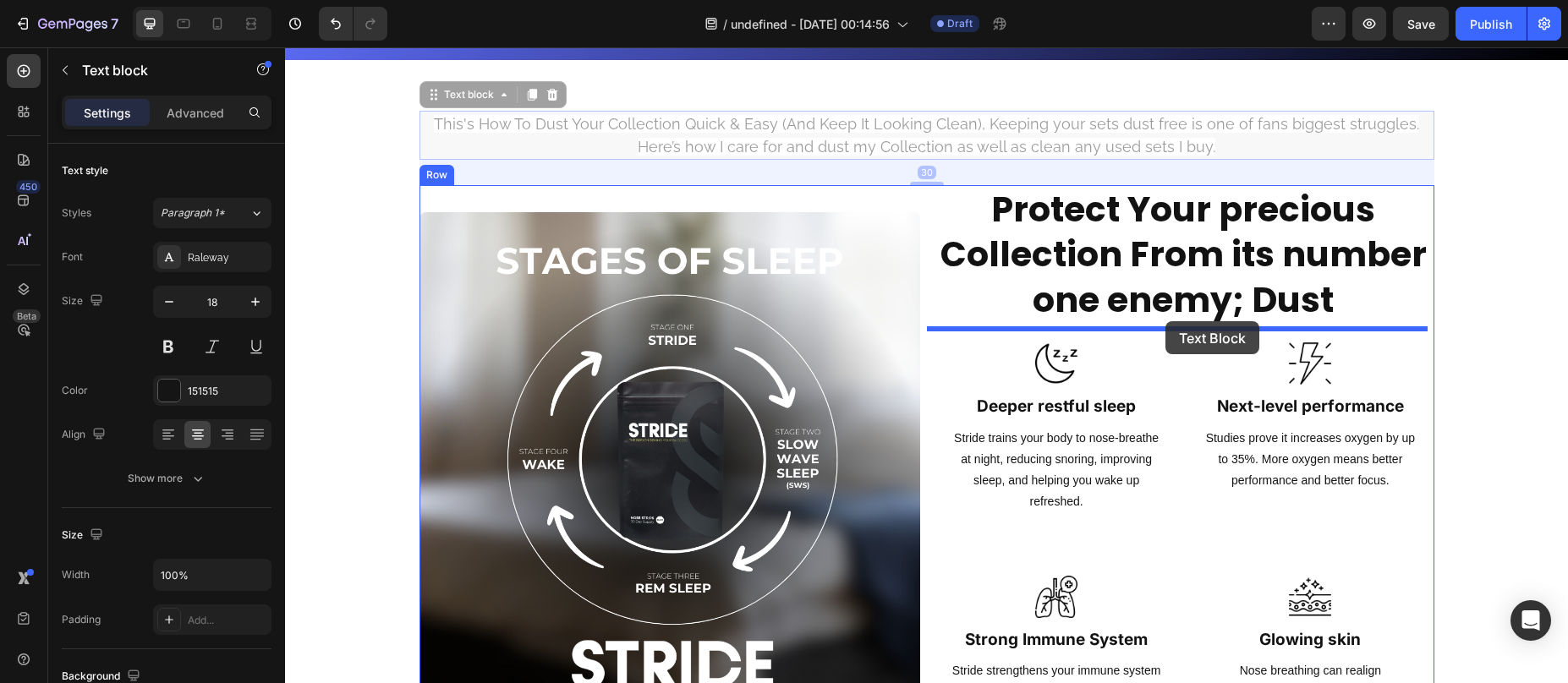
drag, startPoint x: 509, startPoint y: 144, endPoint x: 1165, endPoint y: 323, distance: 680.0
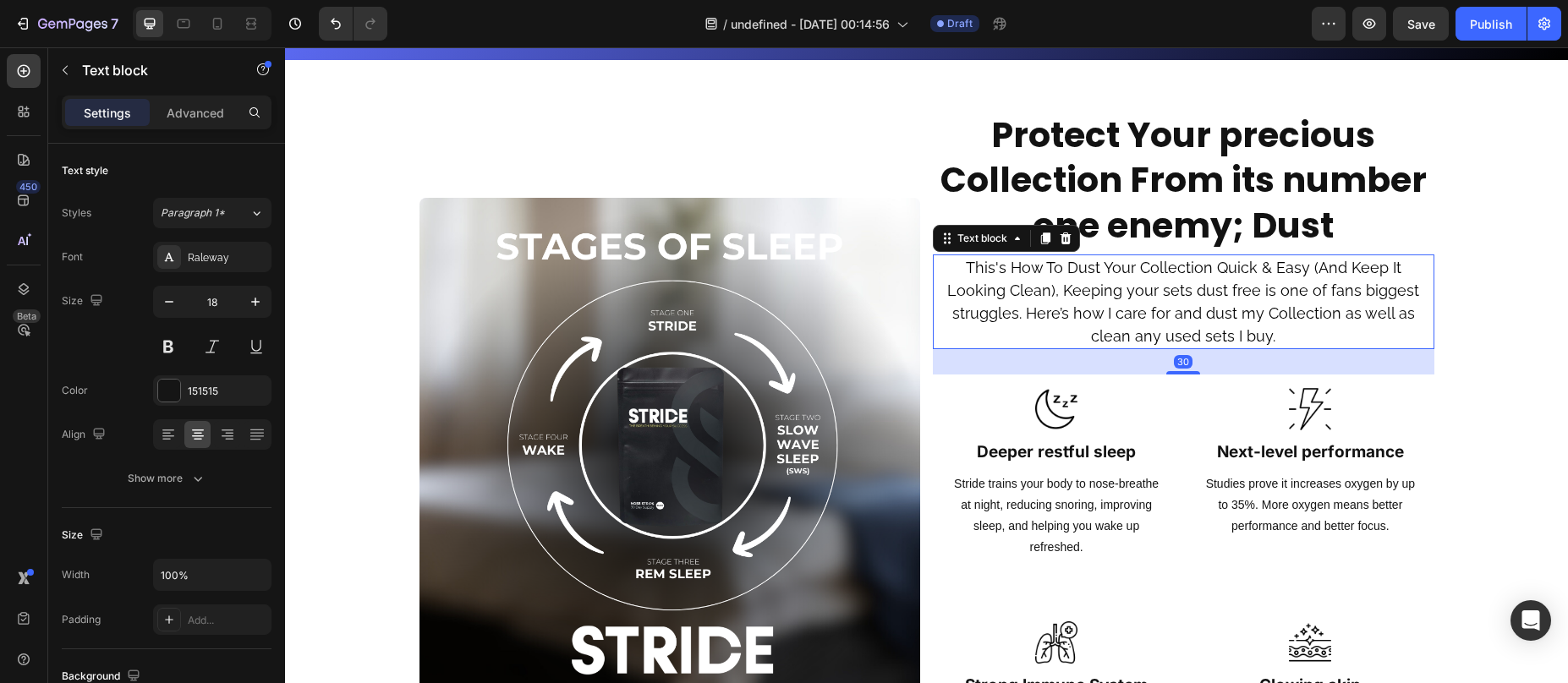
click at [1134, 193] on strong "Protect Your precious Collection From its number one enemy; Dust" at bounding box center [1183, 180] width 486 height 139
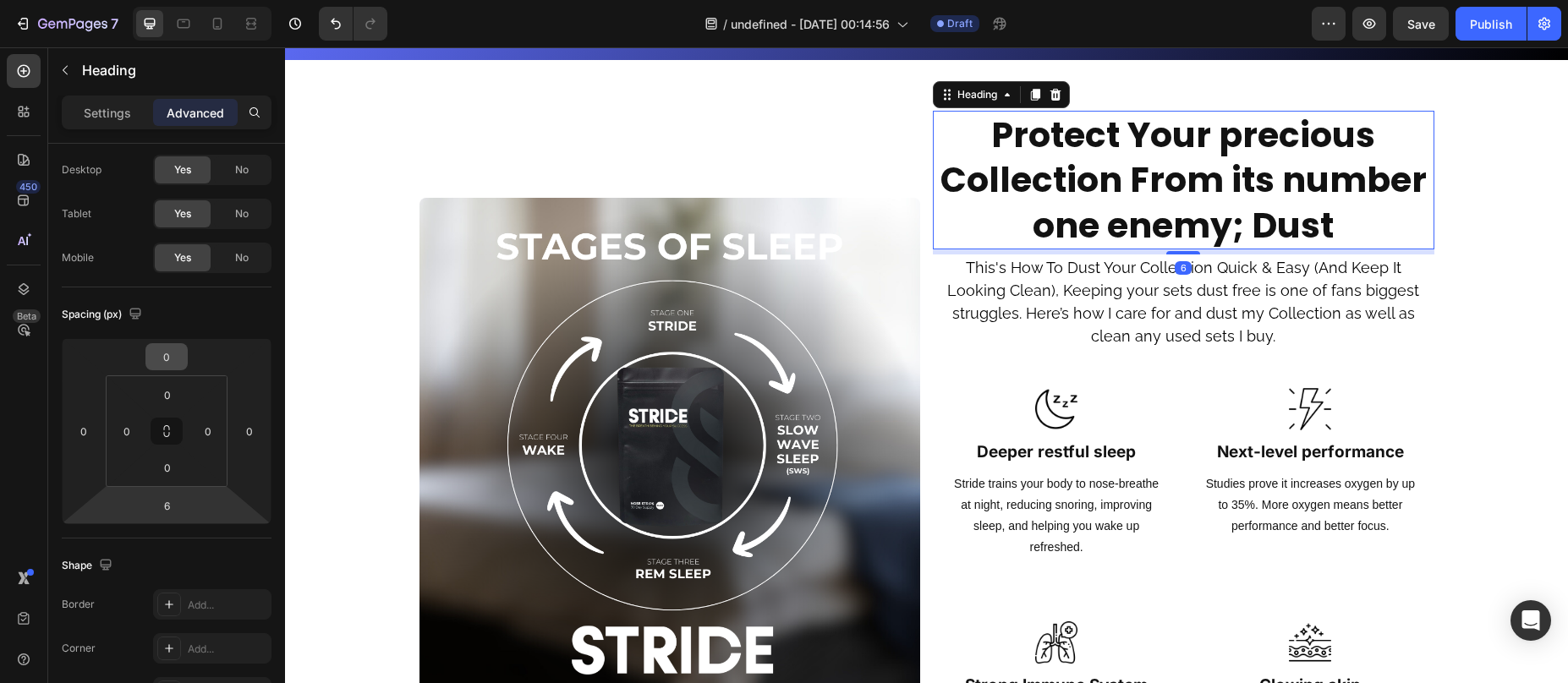
scroll to position [0, 0]
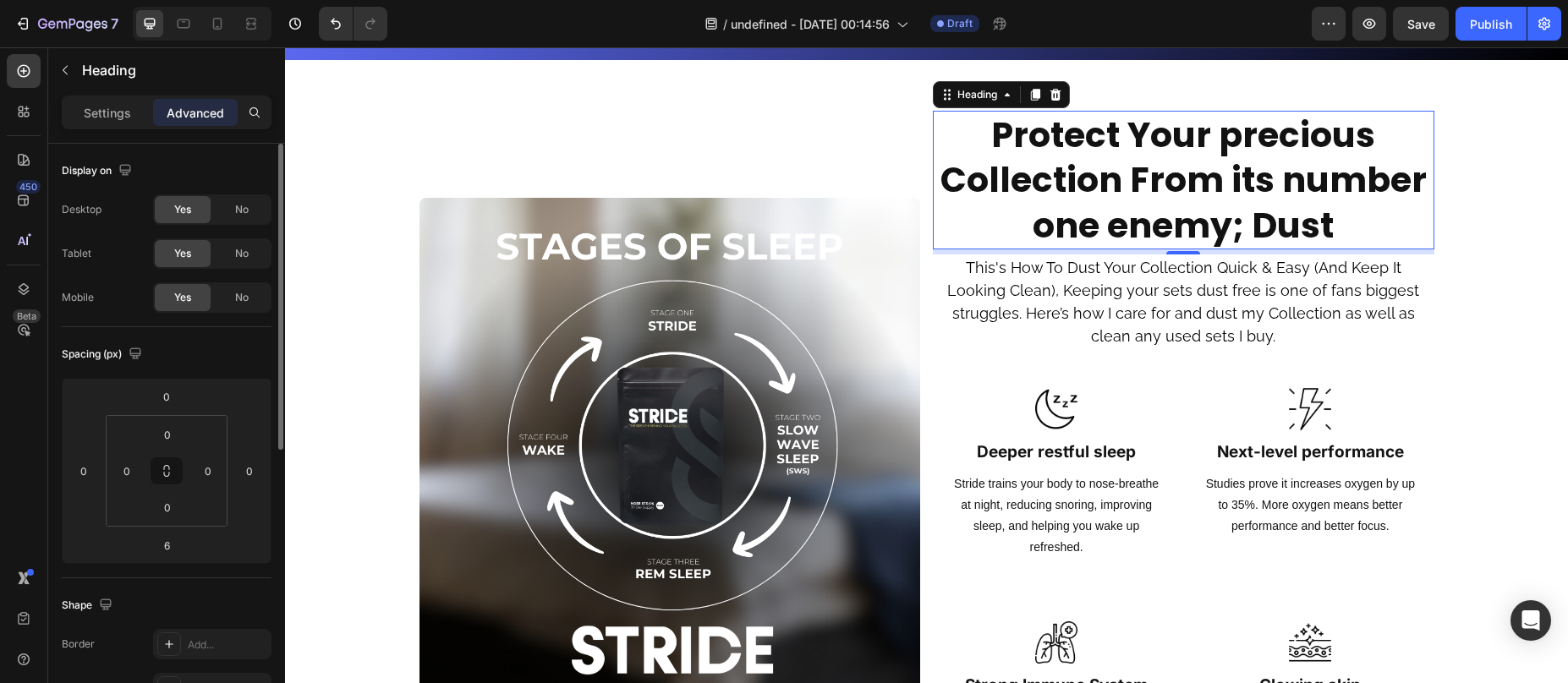
click at [103, 110] on p "Settings" at bounding box center [107, 113] width 47 height 18
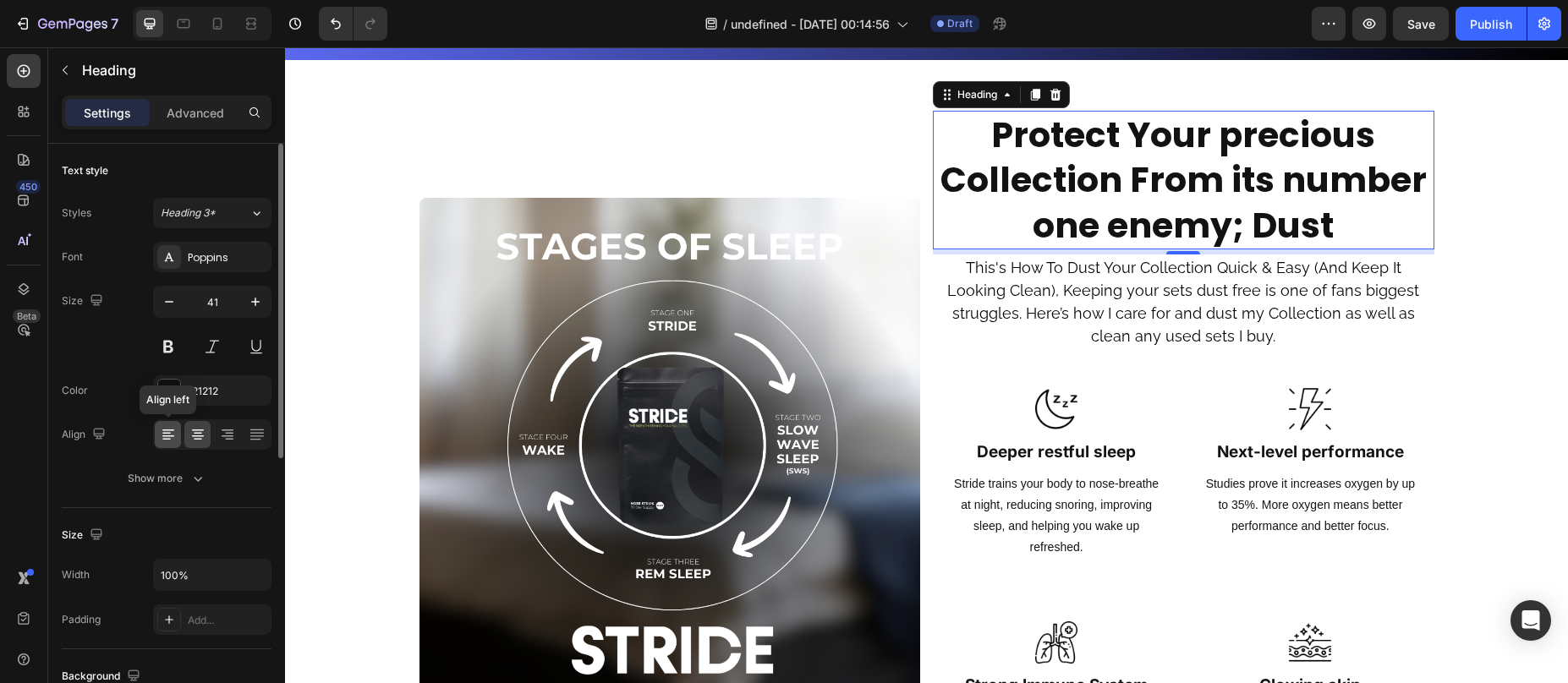
click at [161, 428] on icon at bounding box center [168, 434] width 17 height 17
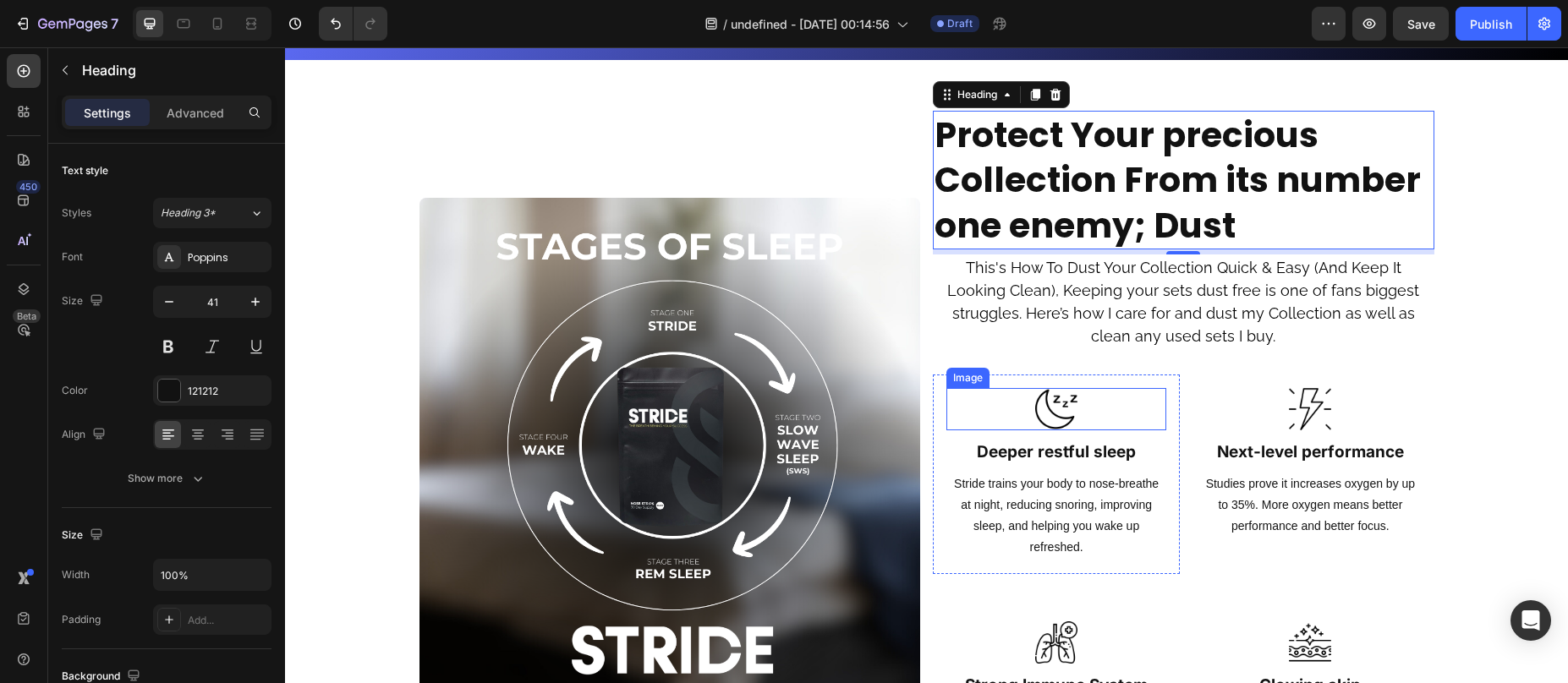
click at [1025, 309] on span "This's How To Dust Your Collection Quick & Easy (And Keep It Looking Clean), Ke…" at bounding box center [1183, 302] width 472 height 86
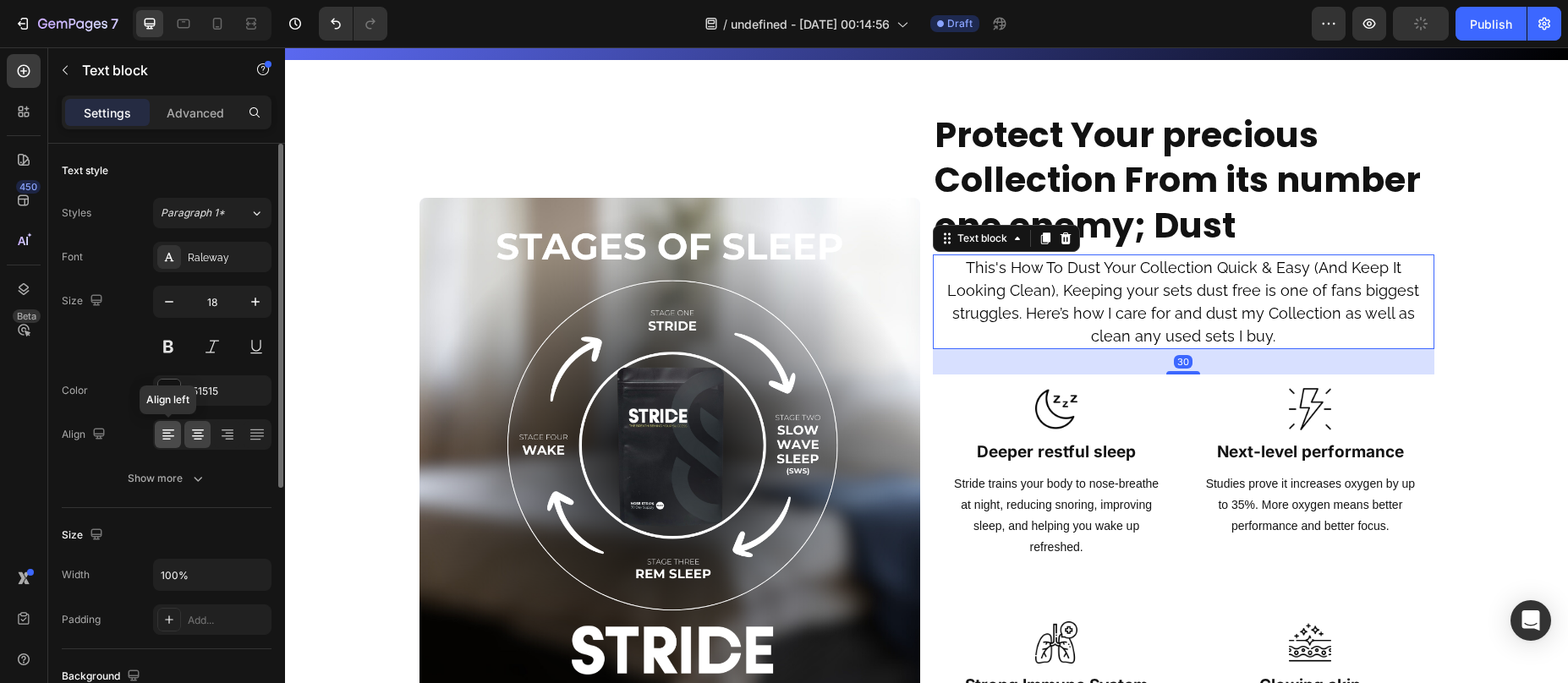
click at [168, 431] on icon at bounding box center [168, 434] width 17 height 17
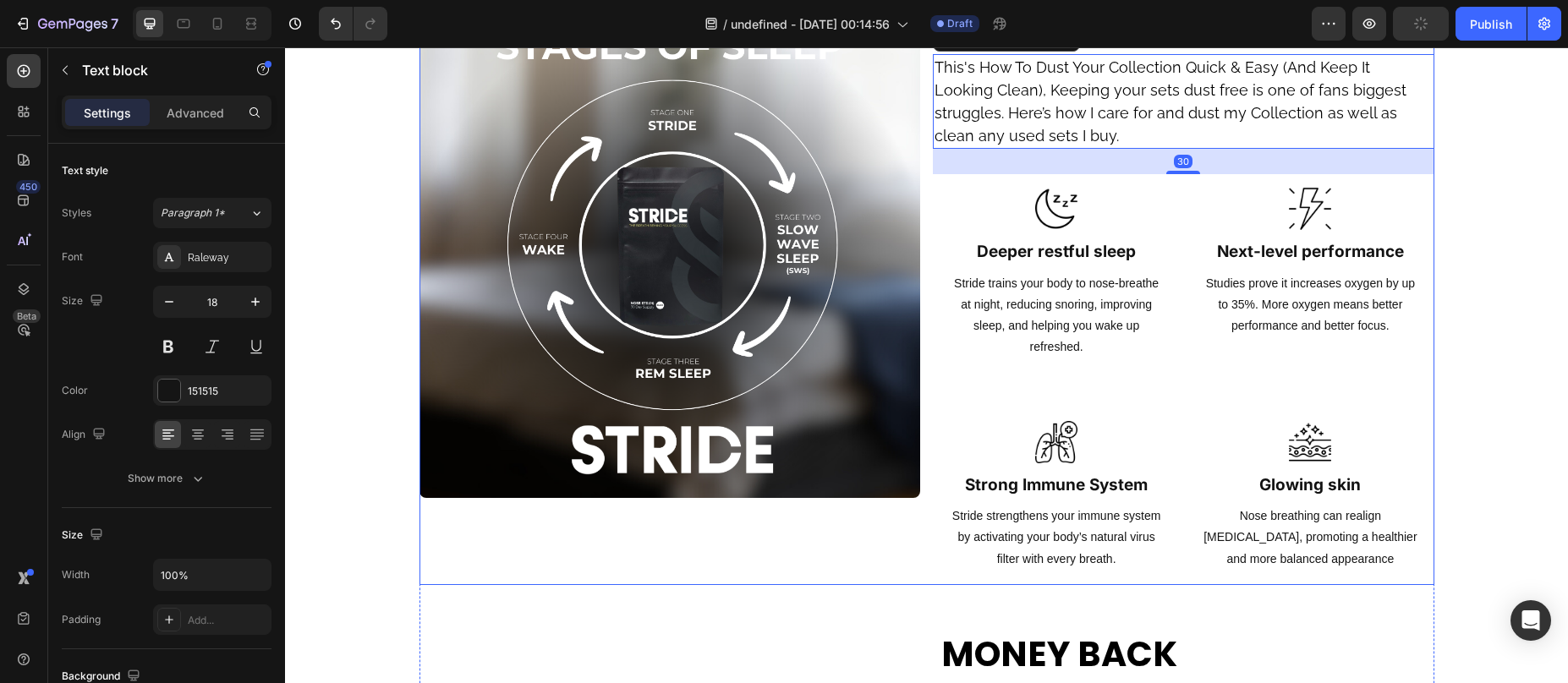
scroll to position [1495, 0]
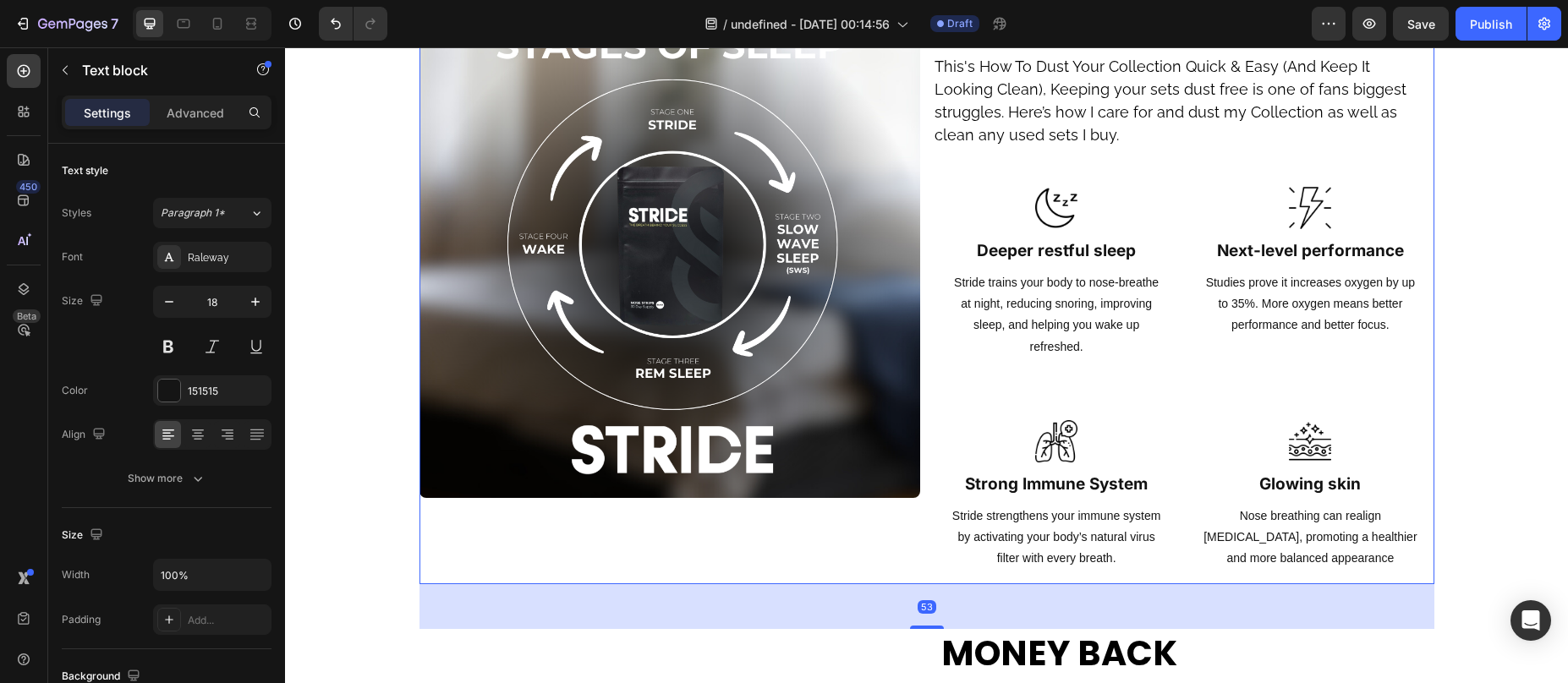
click at [776, 556] on div "Image" at bounding box center [670, 246] width 501 height 674
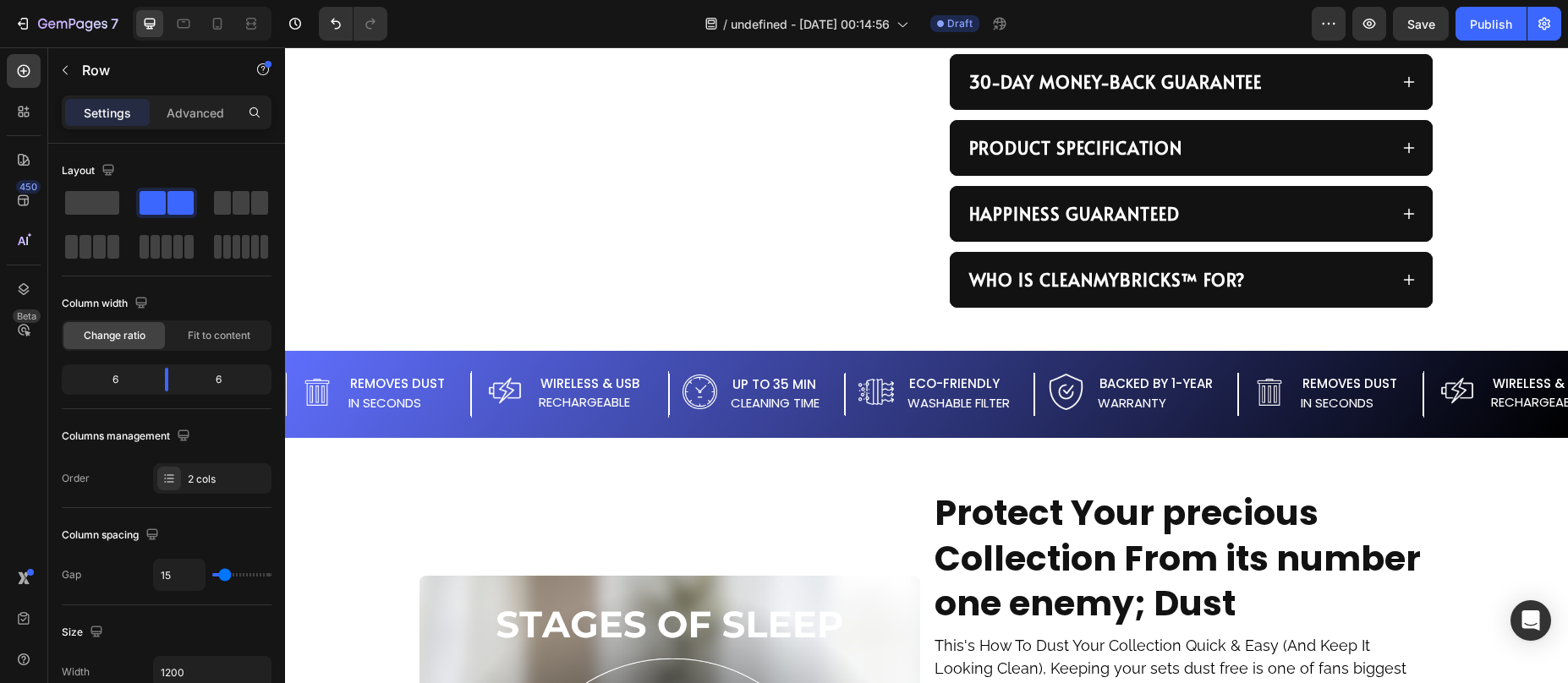
scroll to position [1056, 0]
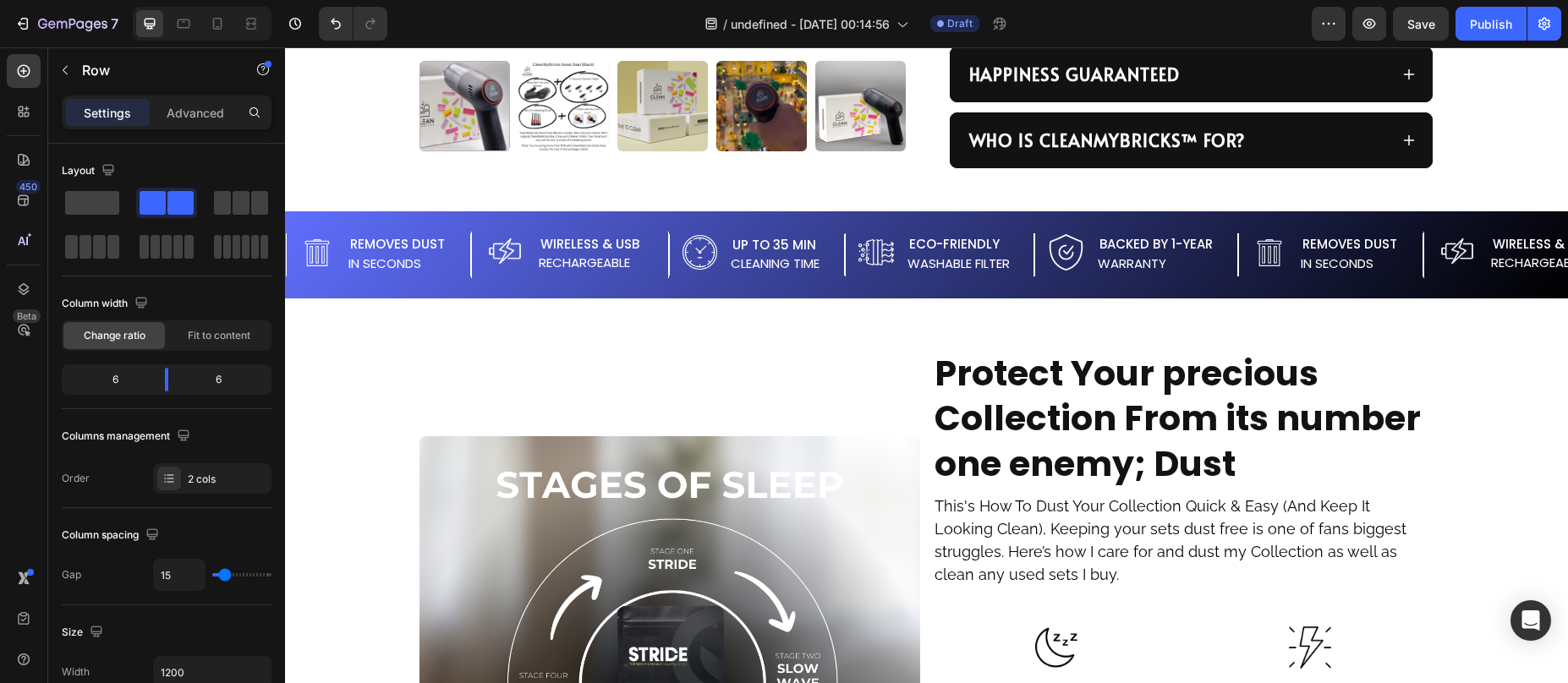
click at [777, 387] on div "Image" at bounding box center [670, 686] width 501 height 674
click at [806, 399] on div "Image" at bounding box center [670, 686] width 501 height 674
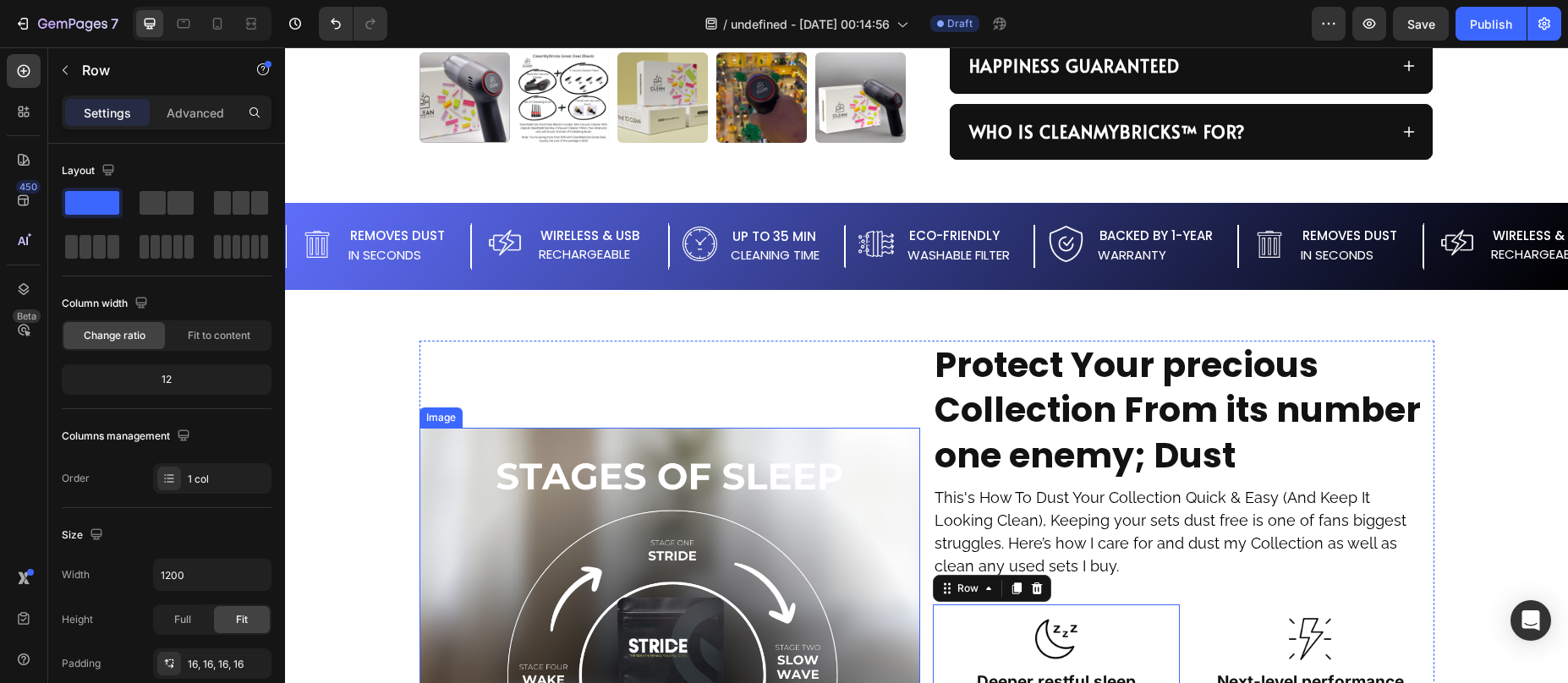
scroll to position [1544, 0]
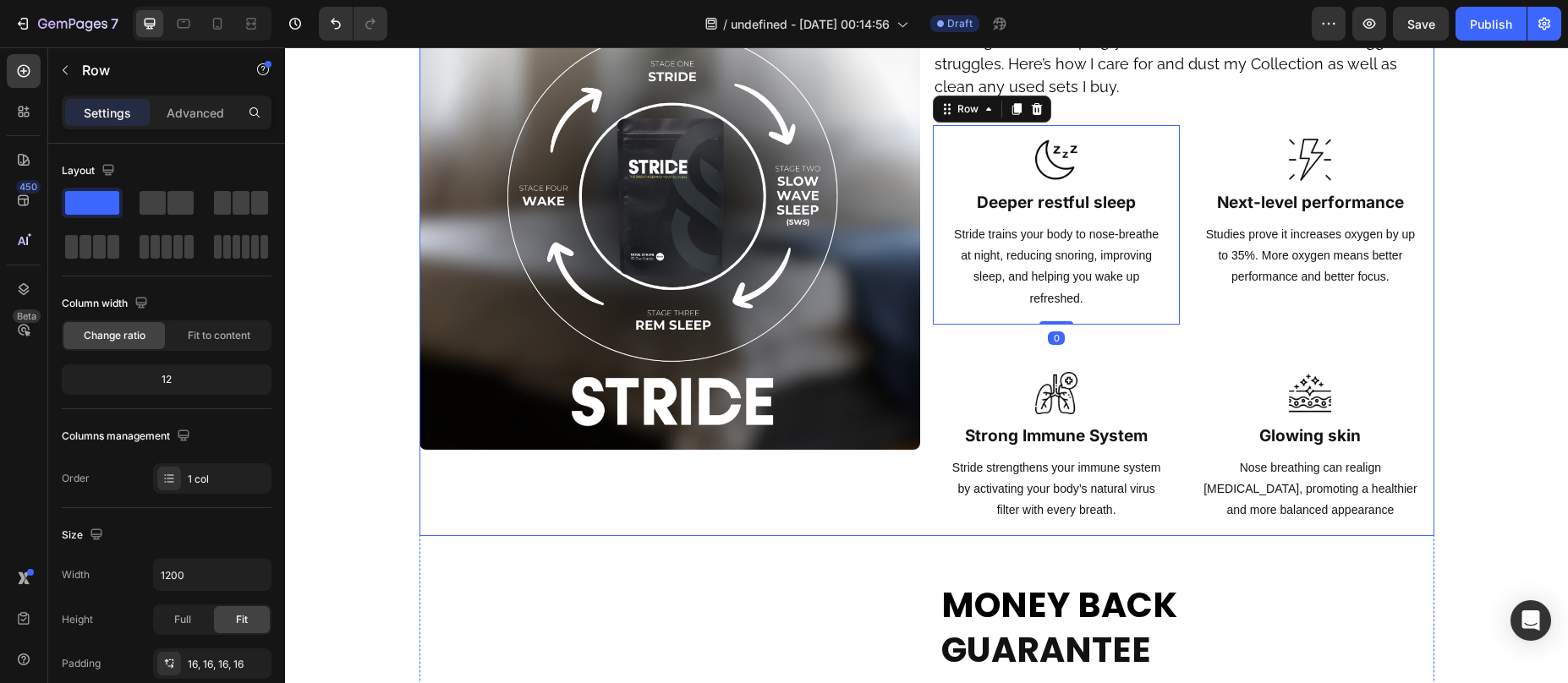
click at [870, 497] on div "Image" at bounding box center [670, 198] width 501 height 674
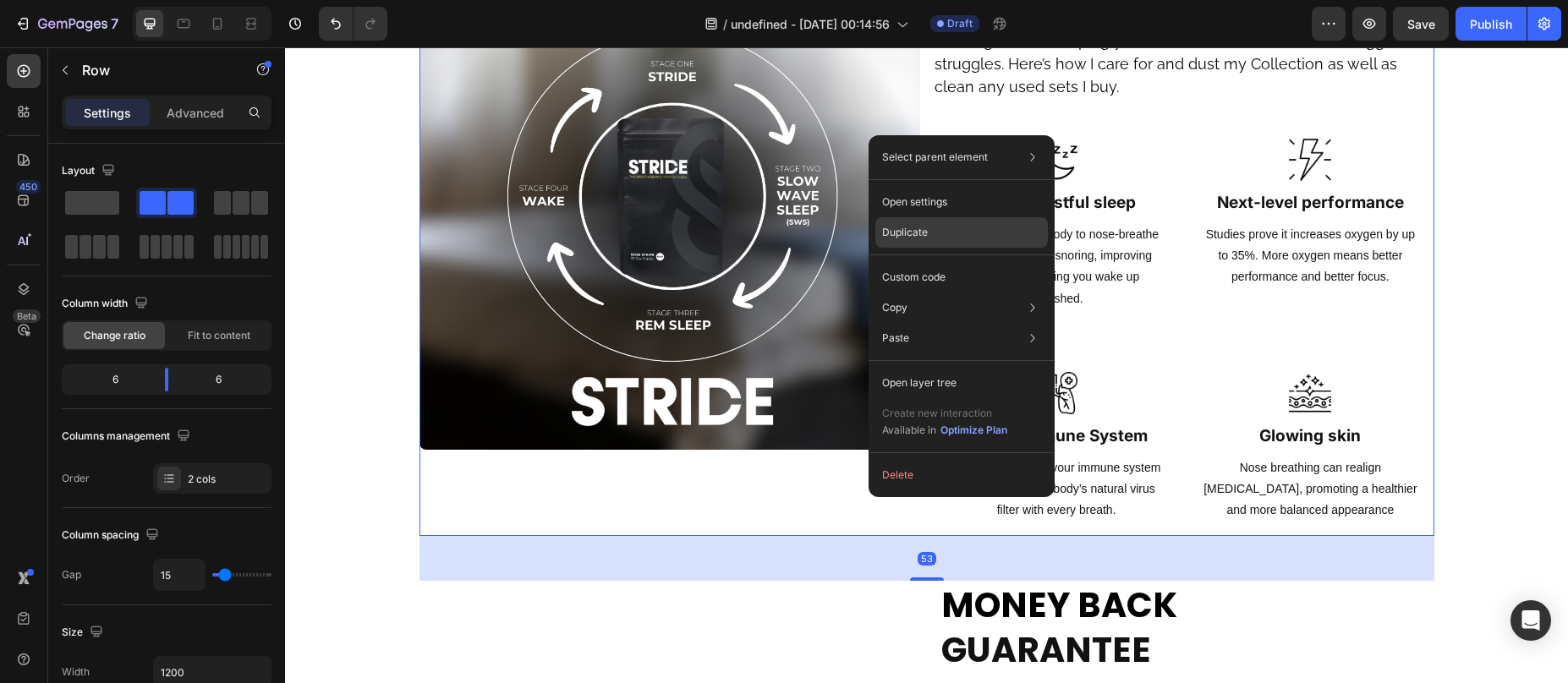
click at [914, 227] on p "Duplicate" at bounding box center [905, 232] width 46 height 15
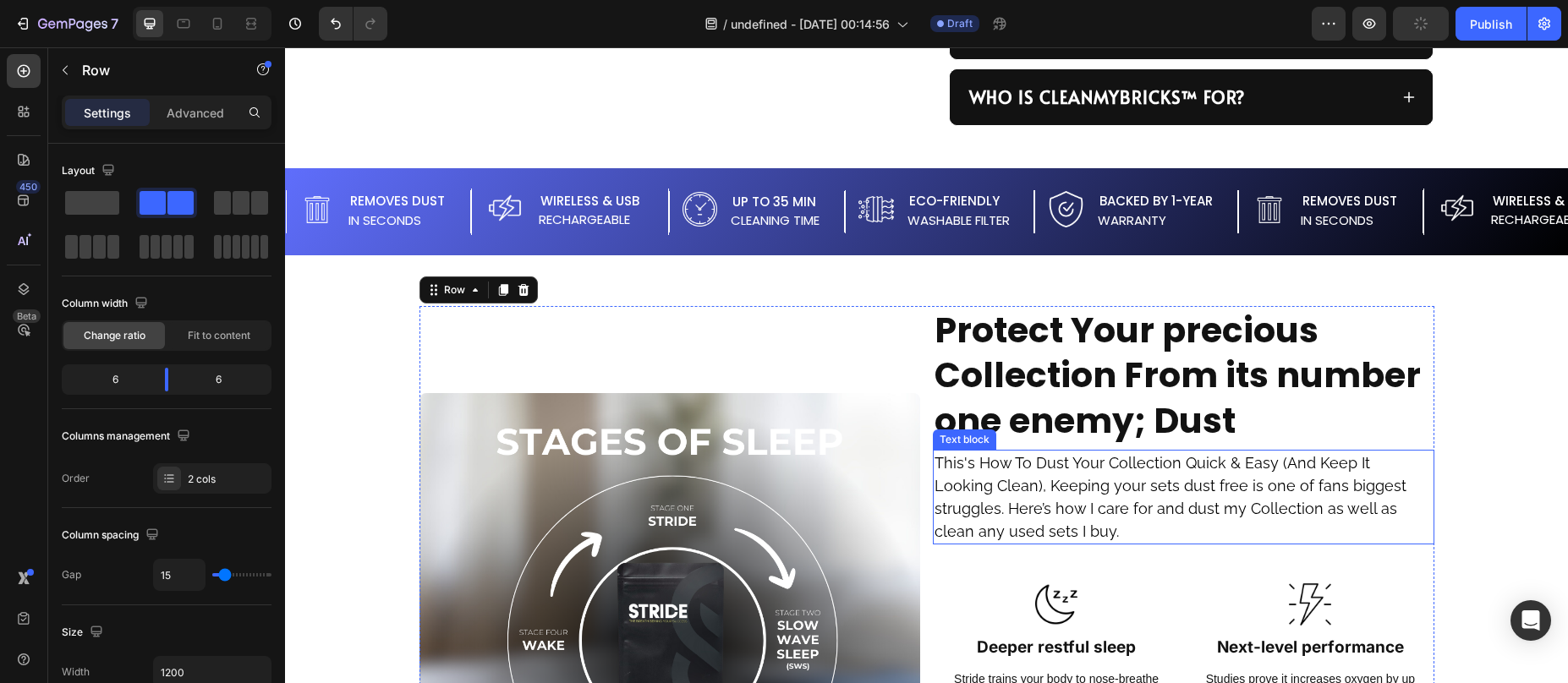
scroll to position [1262, 0]
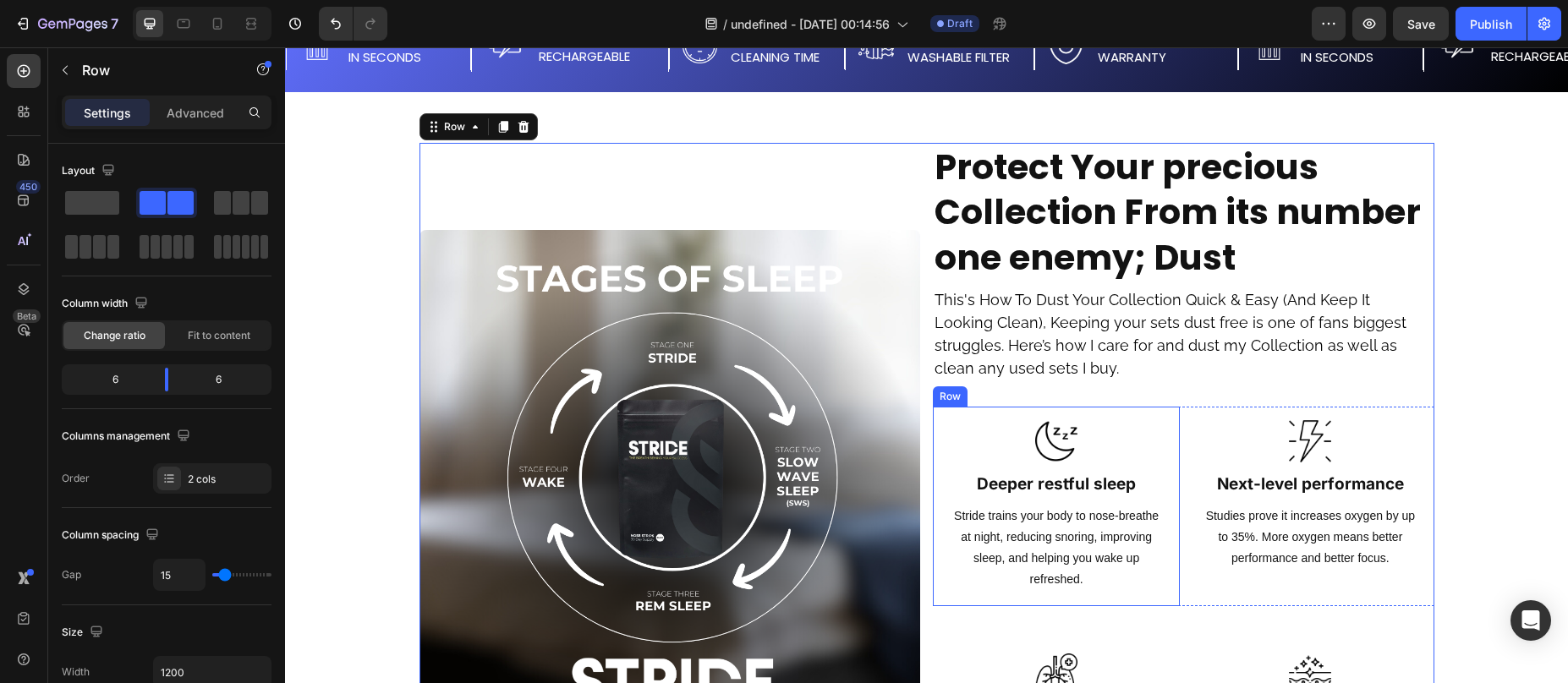
click at [1166, 585] on div "Image Deeper restful sleep Heading Stride trains your body to nose-breathe at n…" at bounding box center [1056, 506] width 247 height 200
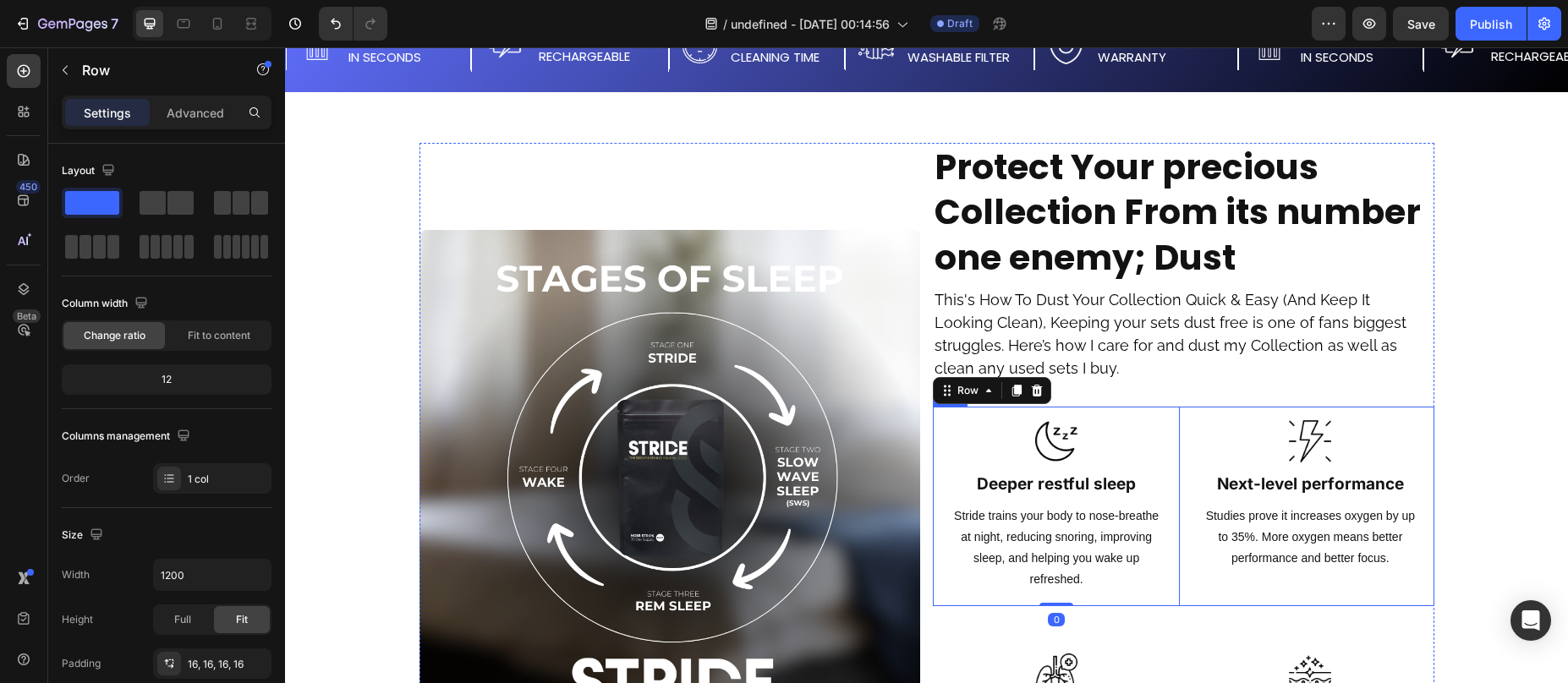
click at [1186, 593] on div "Image Next-level performance Heading Studies prove it increases oxygen by up to…" at bounding box center [1309, 506] width 247 height 200
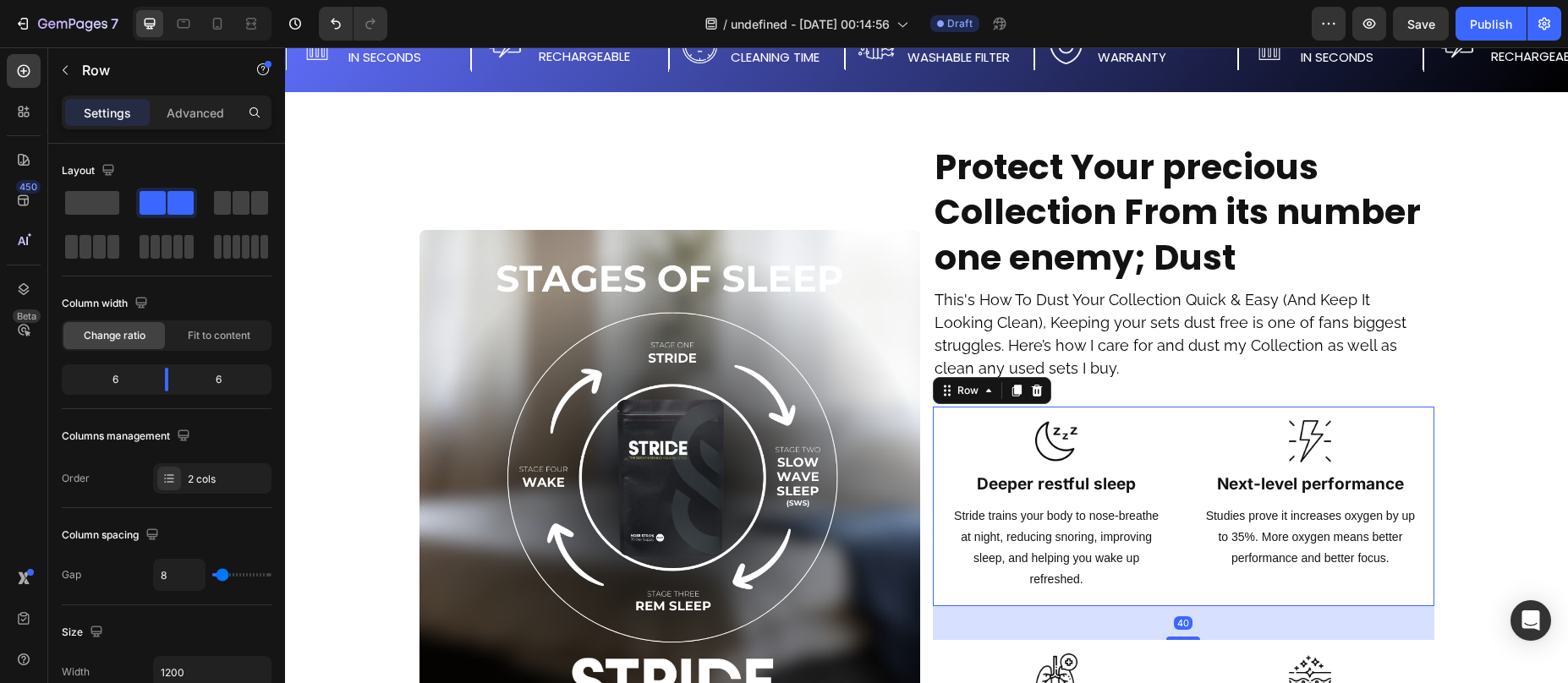
drag, startPoint x: 1032, startPoint y: 388, endPoint x: 1032, endPoint y: 397, distance: 9.0
click at [1032, 388] on icon at bounding box center [1037, 390] width 11 height 11
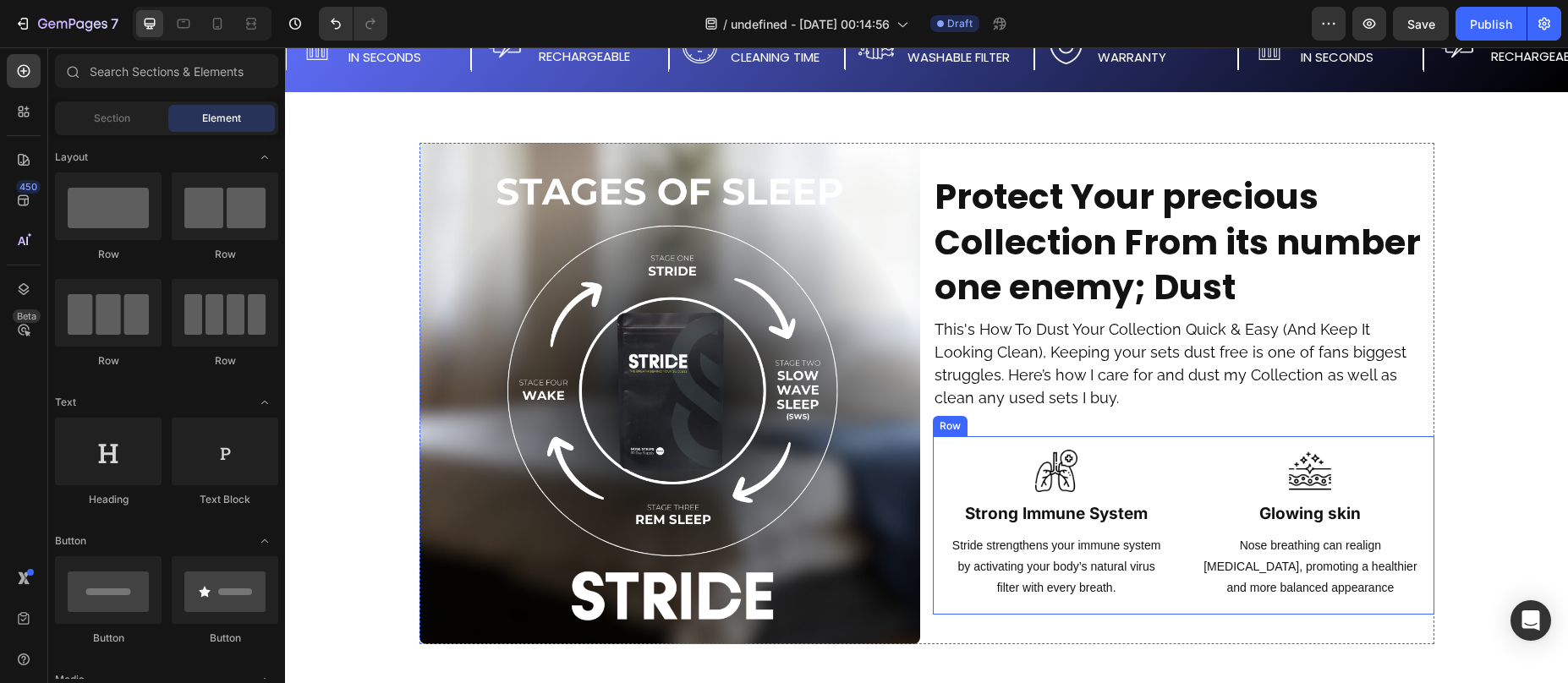
click at [1173, 460] on div "Image Strong Immune System Heading Stride strengthens your immune system by act…" at bounding box center [1184, 525] width 501 height 178
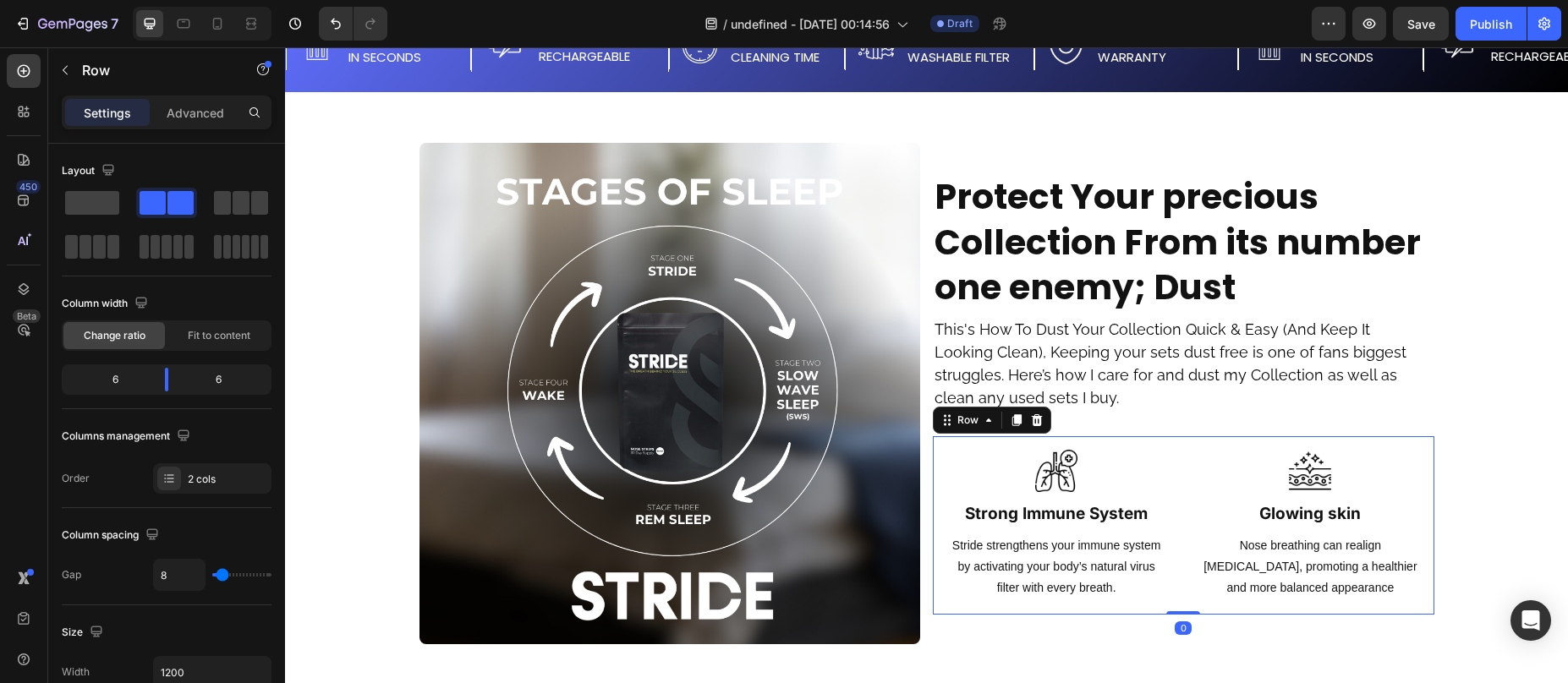
click at [1032, 425] on icon at bounding box center [1037, 419] width 11 height 11
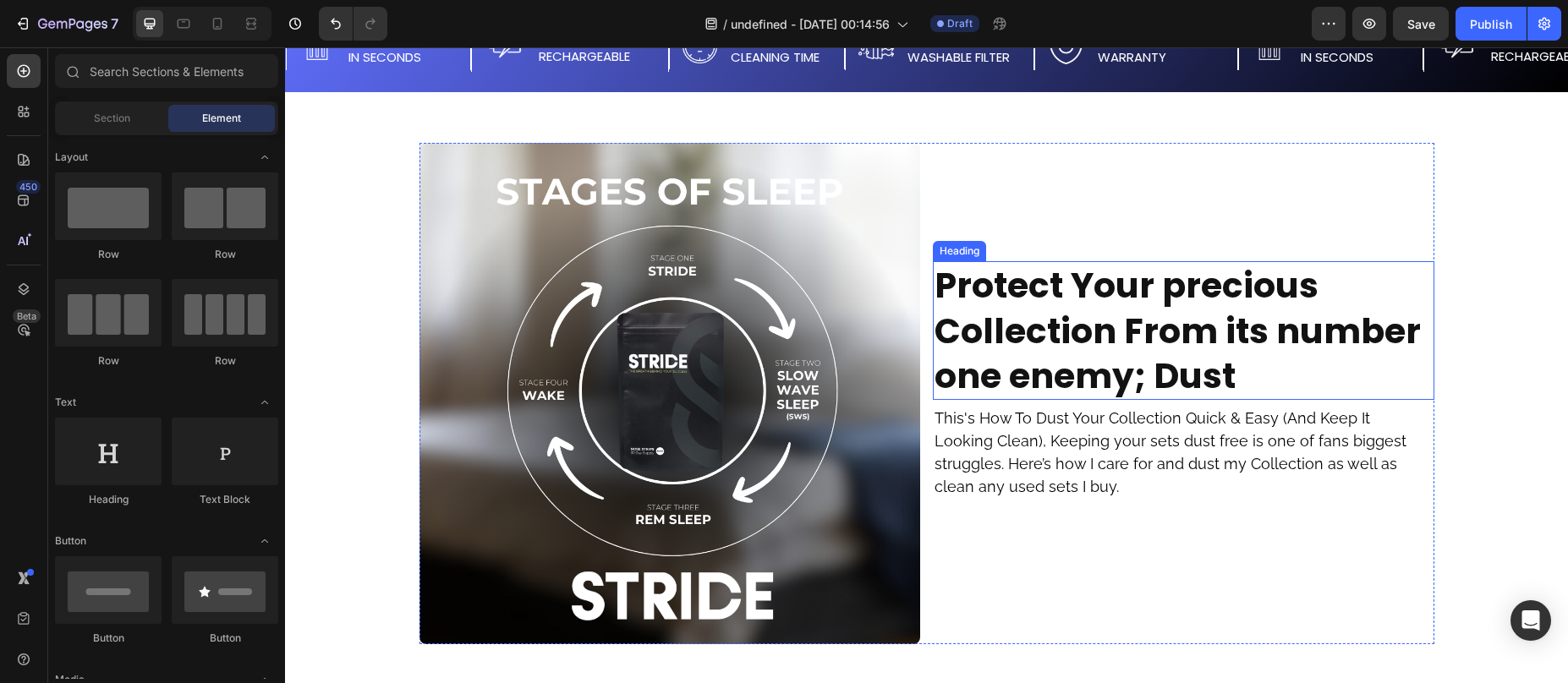
click at [1155, 338] on strong "Protect Your precious Collection From its number one enemy; Dust" at bounding box center [1178, 331] width 486 height 139
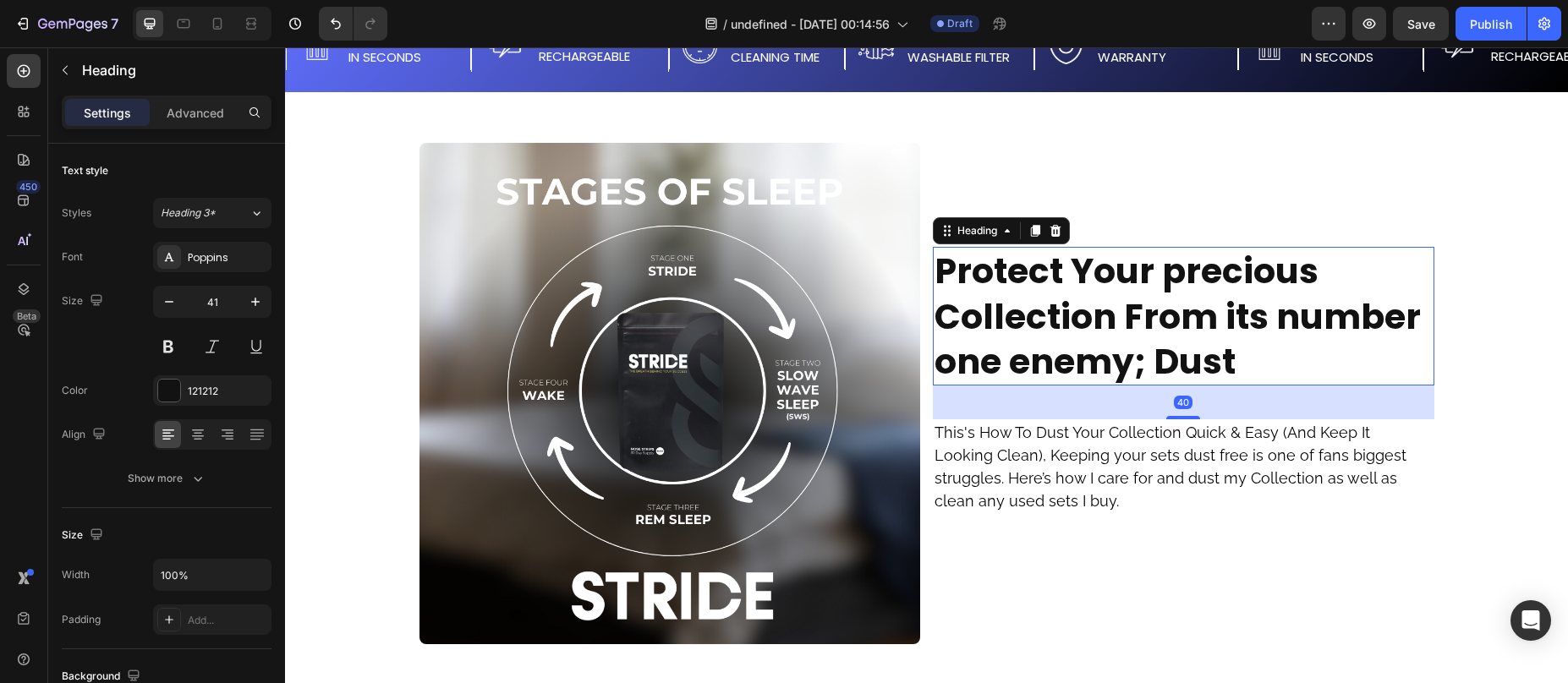
drag, startPoint x: 1185, startPoint y: 401, endPoint x: 1192, endPoint y: 430, distance: 29.8
click at [1192, 430] on div "Protect Your precious Collection From its number one enemy; Dust Heading 40 Thi…" at bounding box center [1184, 394] width 501 height 501
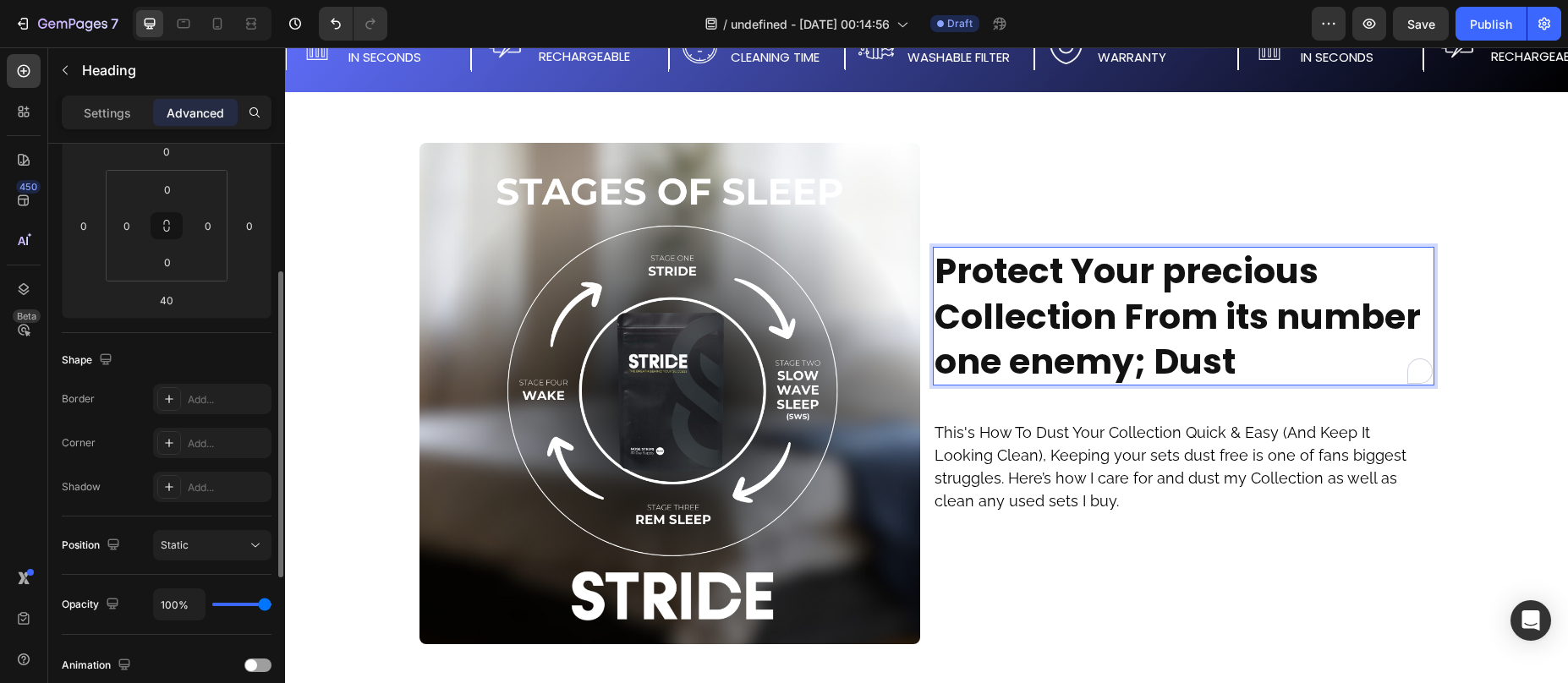
scroll to position [0, 0]
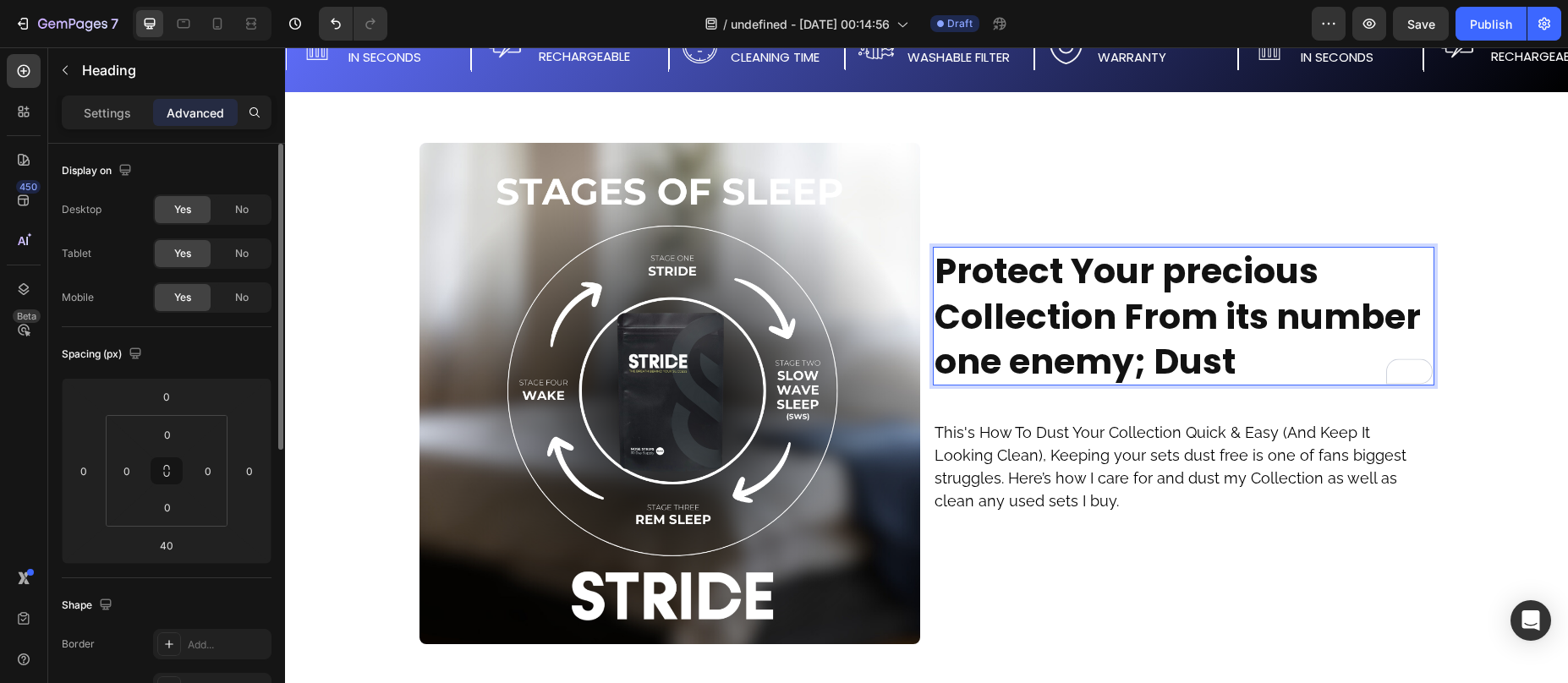
click at [106, 115] on p "Settings" at bounding box center [107, 113] width 47 height 18
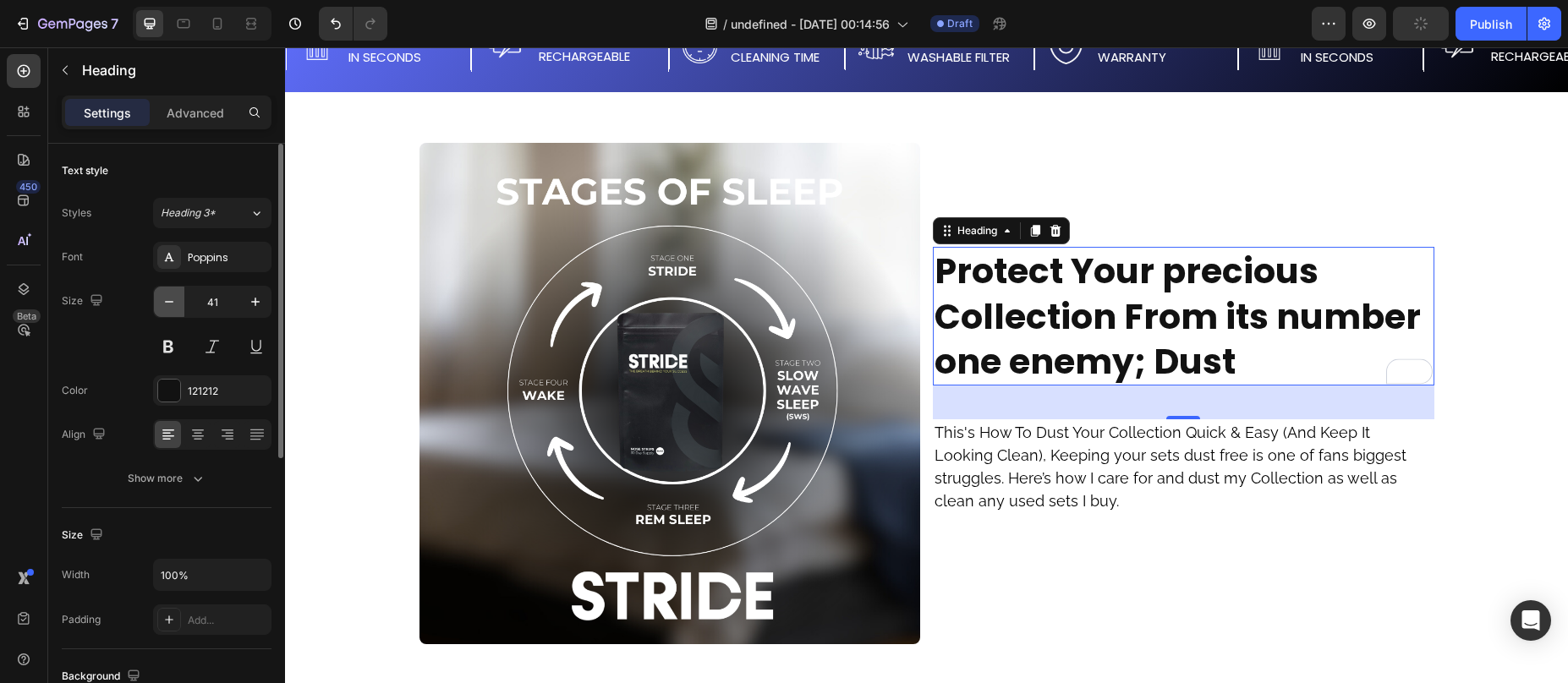
click at [168, 305] on icon "button" at bounding box center [169, 302] width 17 height 17
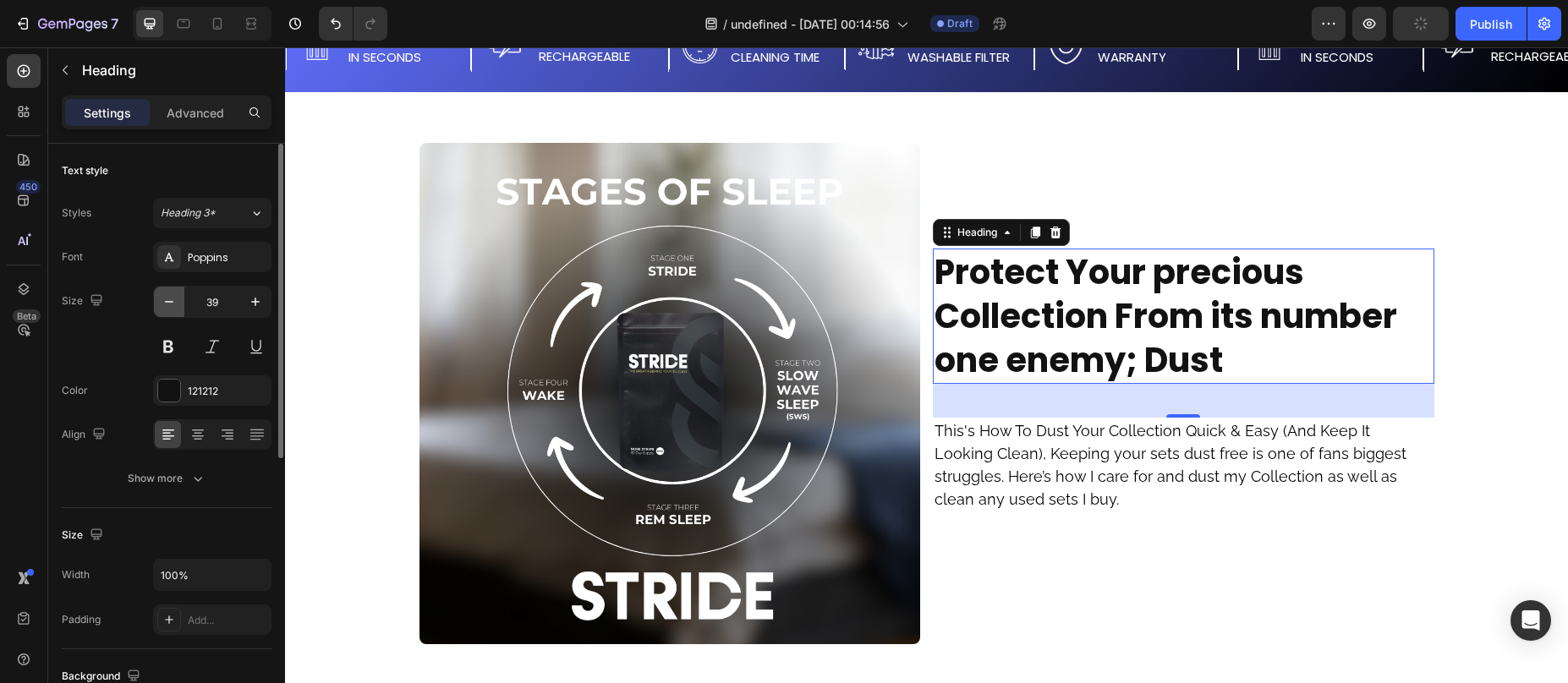
click at [168, 305] on icon "button" at bounding box center [169, 302] width 17 height 17
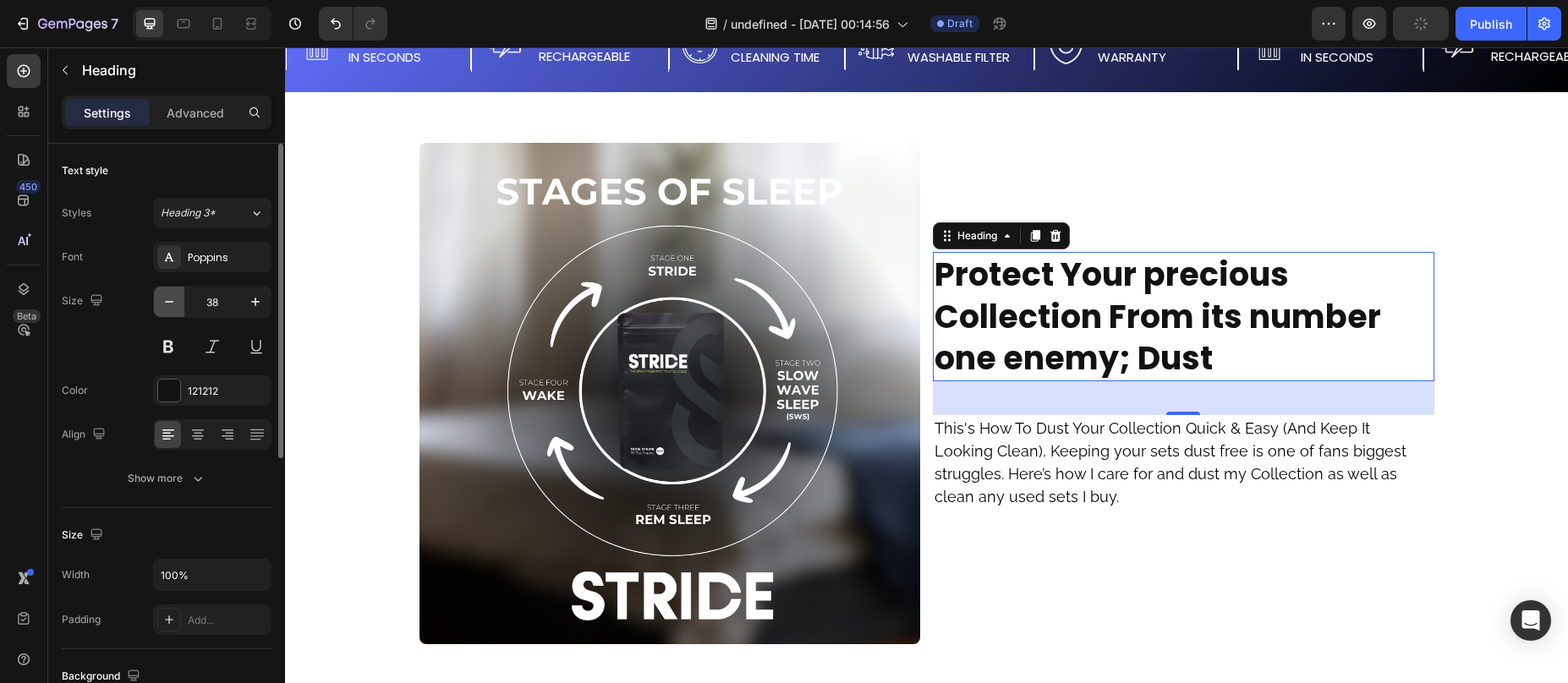
click at [168, 305] on icon "button" at bounding box center [169, 302] width 17 height 17
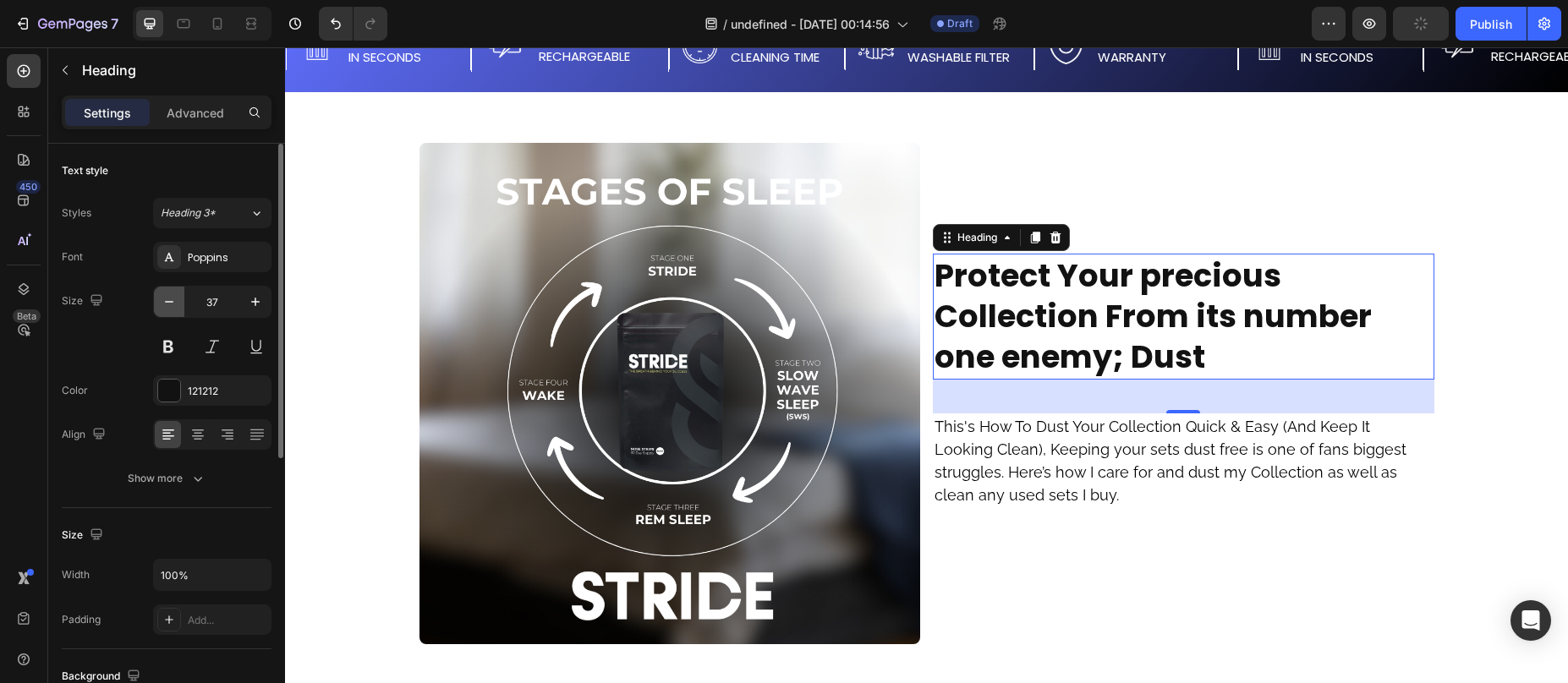
click at [168, 305] on icon "button" at bounding box center [169, 302] width 17 height 17
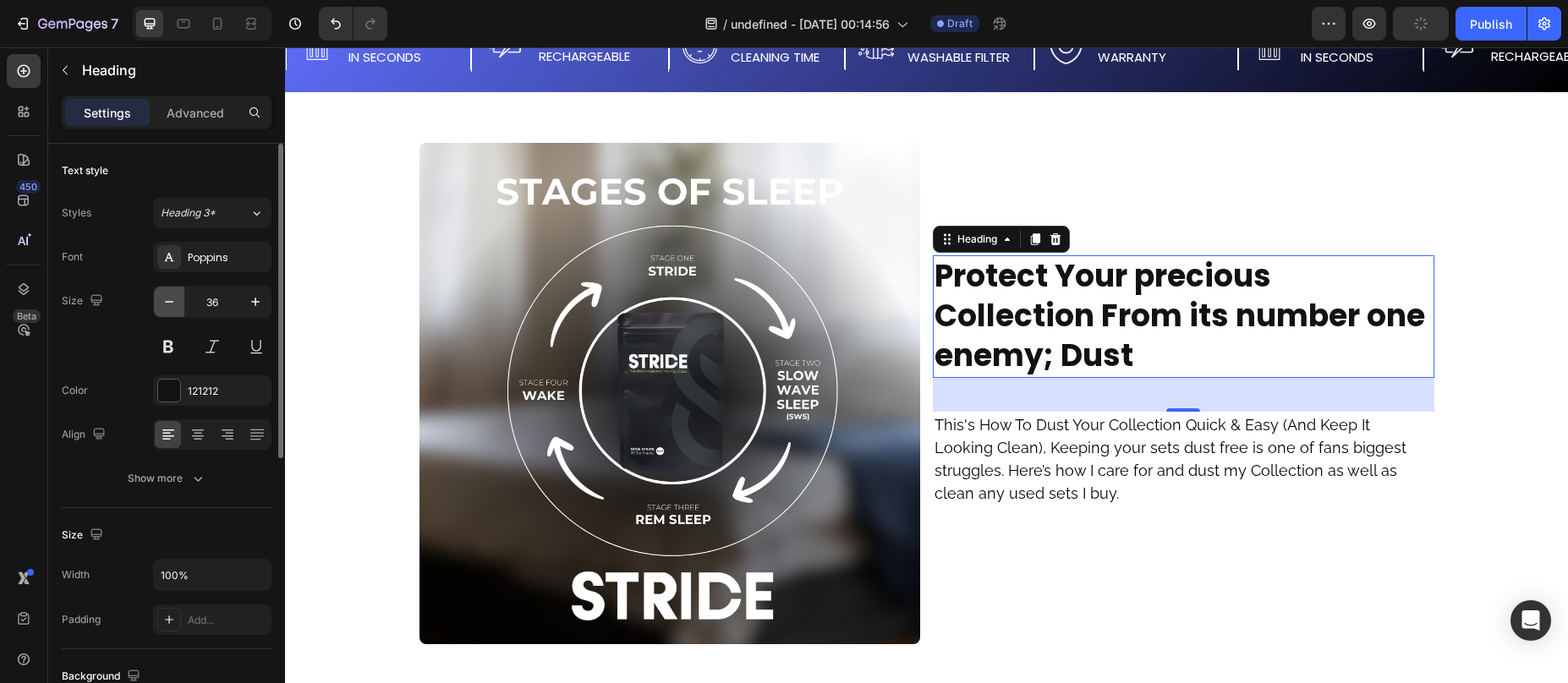
click at [168, 305] on icon "button" at bounding box center [169, 302] width 17 height 17
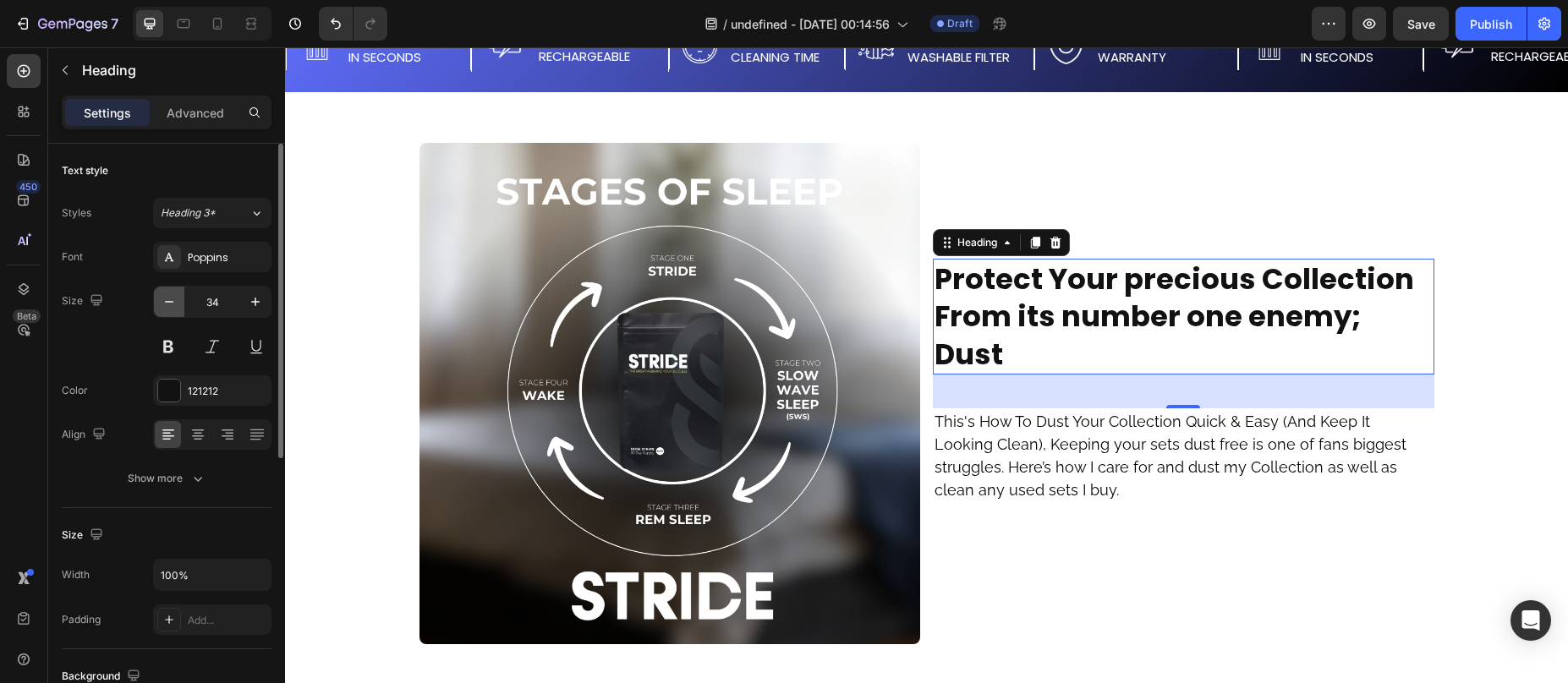
click at [168, 305] on icon "button" at bounding box center [169, 302] width 17 height 17
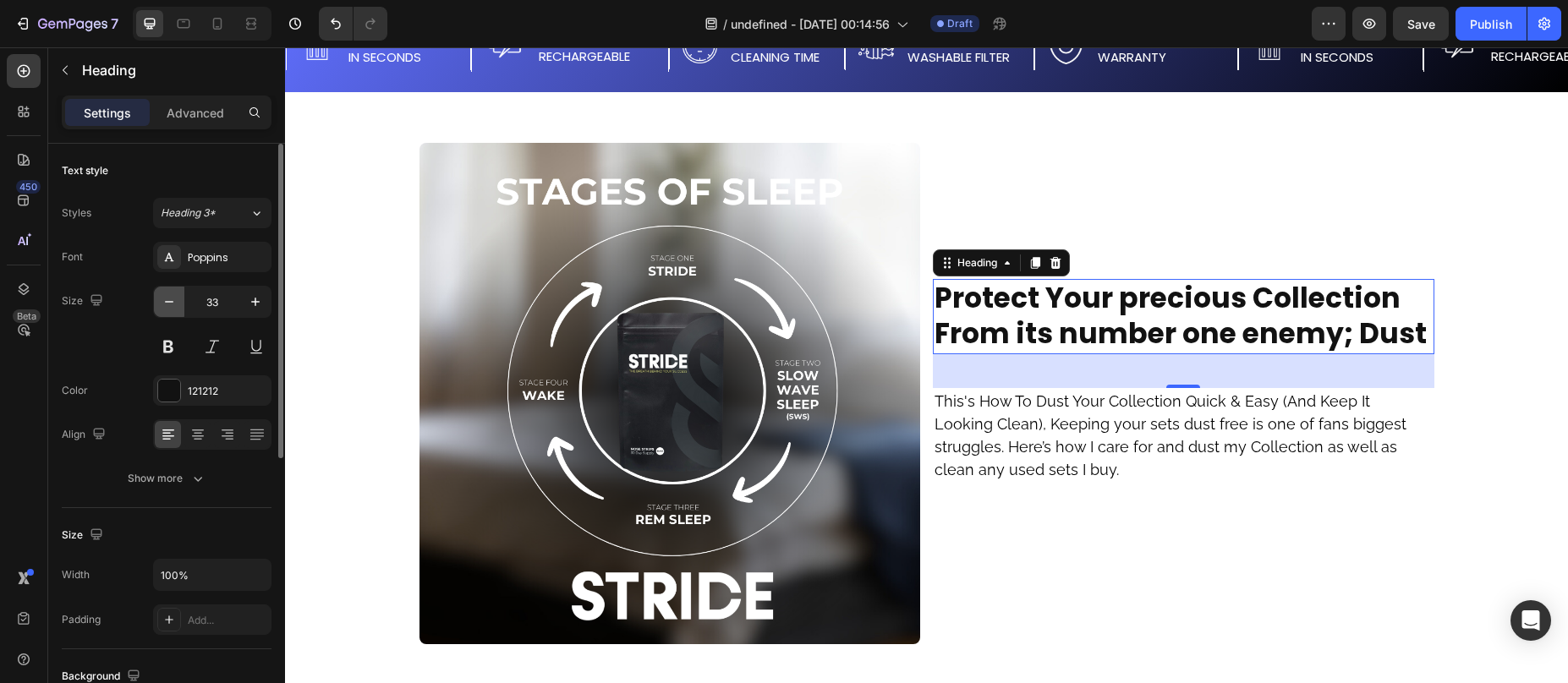
click at [168, 305] on icon "button" at bounding box center [169, 302] width 17 height 17
type input "32"
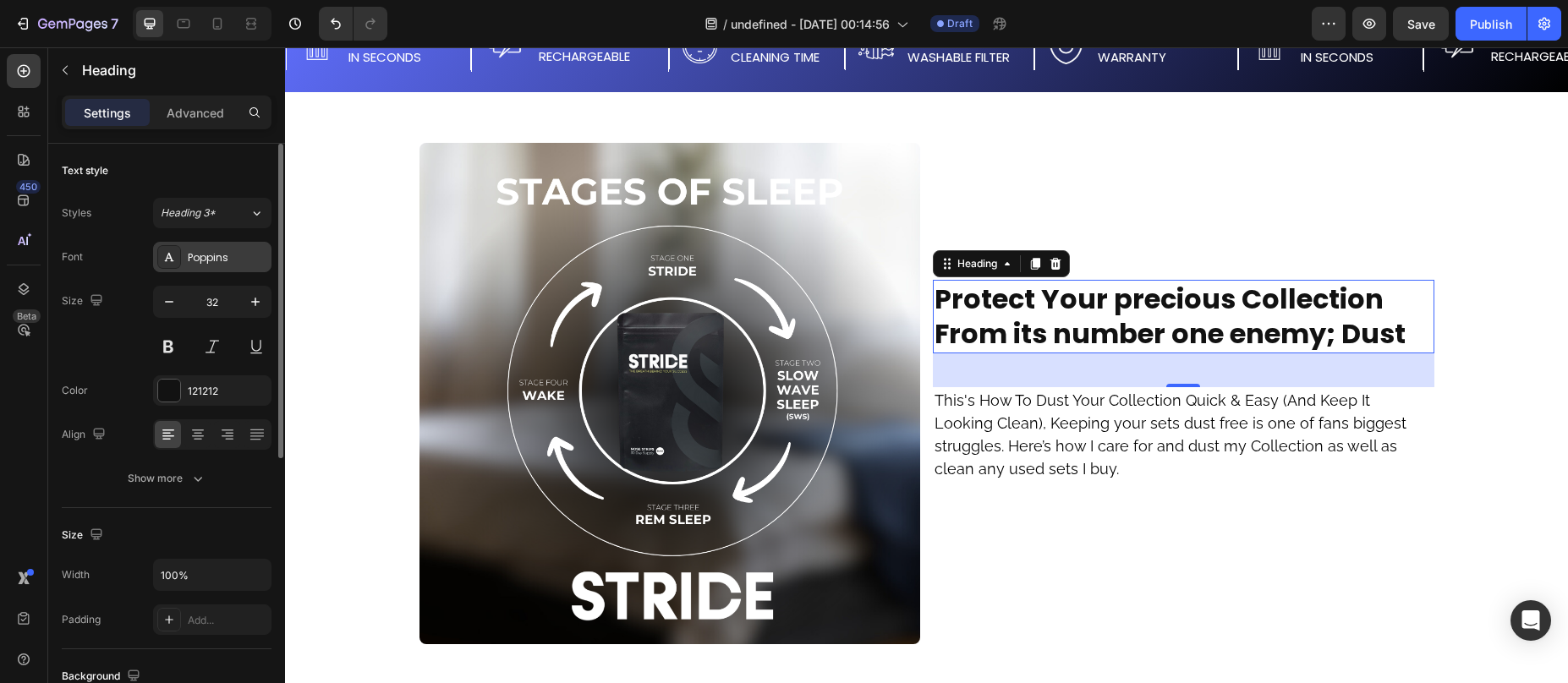
click at [196, 256] on div "Poppins" at bounding box center [228, 258] width 79 height 15
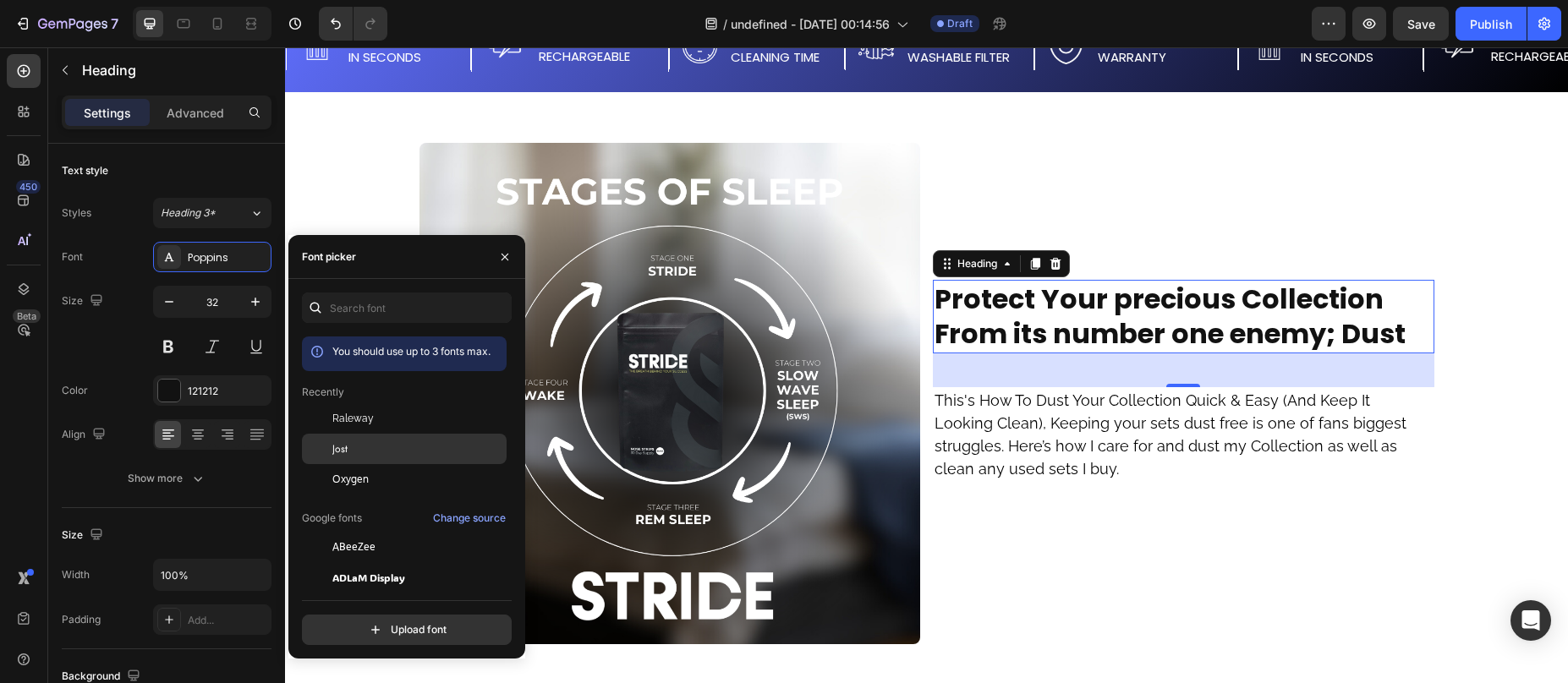
click at [357, 442] on div "Jost" at bounding box center [418, 448] width 171 height 15
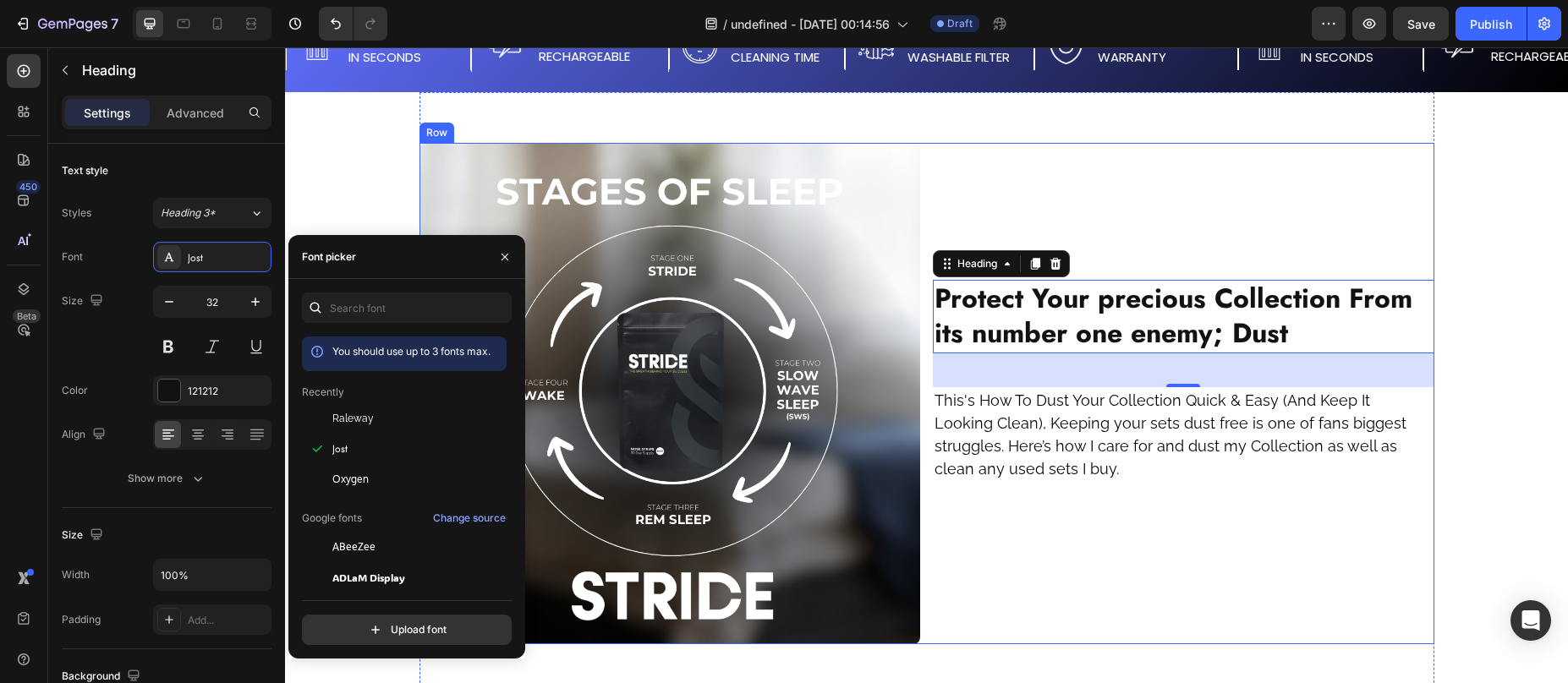
click at [1141, 233] on div "⁠⁠⁠⁠⁠⁠⁠ Protect Your precious Collection From its number one enemy; Dust Headin…" at bounding box center [1184, 394] width 501 height 501
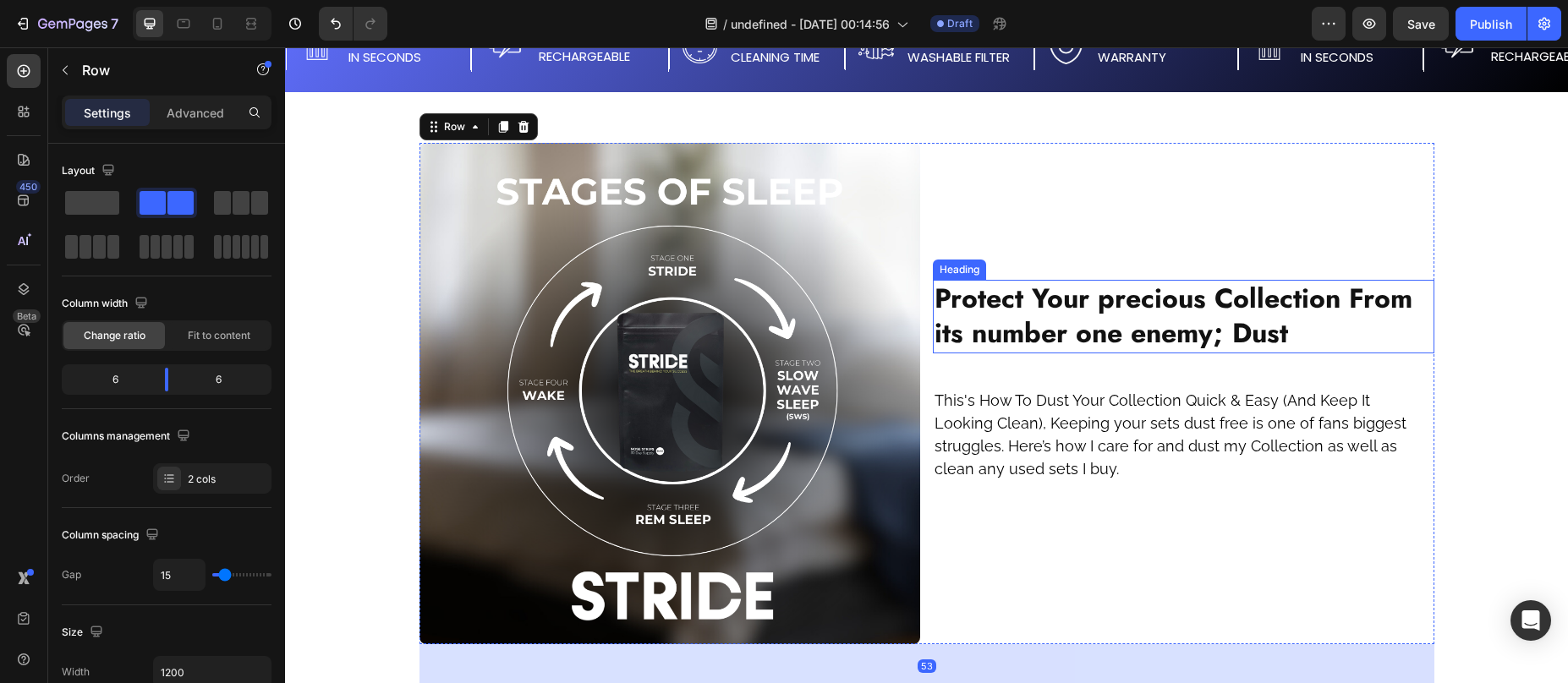
click at [1082, 349] on strong "Protect Your precious Collection From its number one enemy; Dust" at bounding box center [1173, 316] width 478 height 75
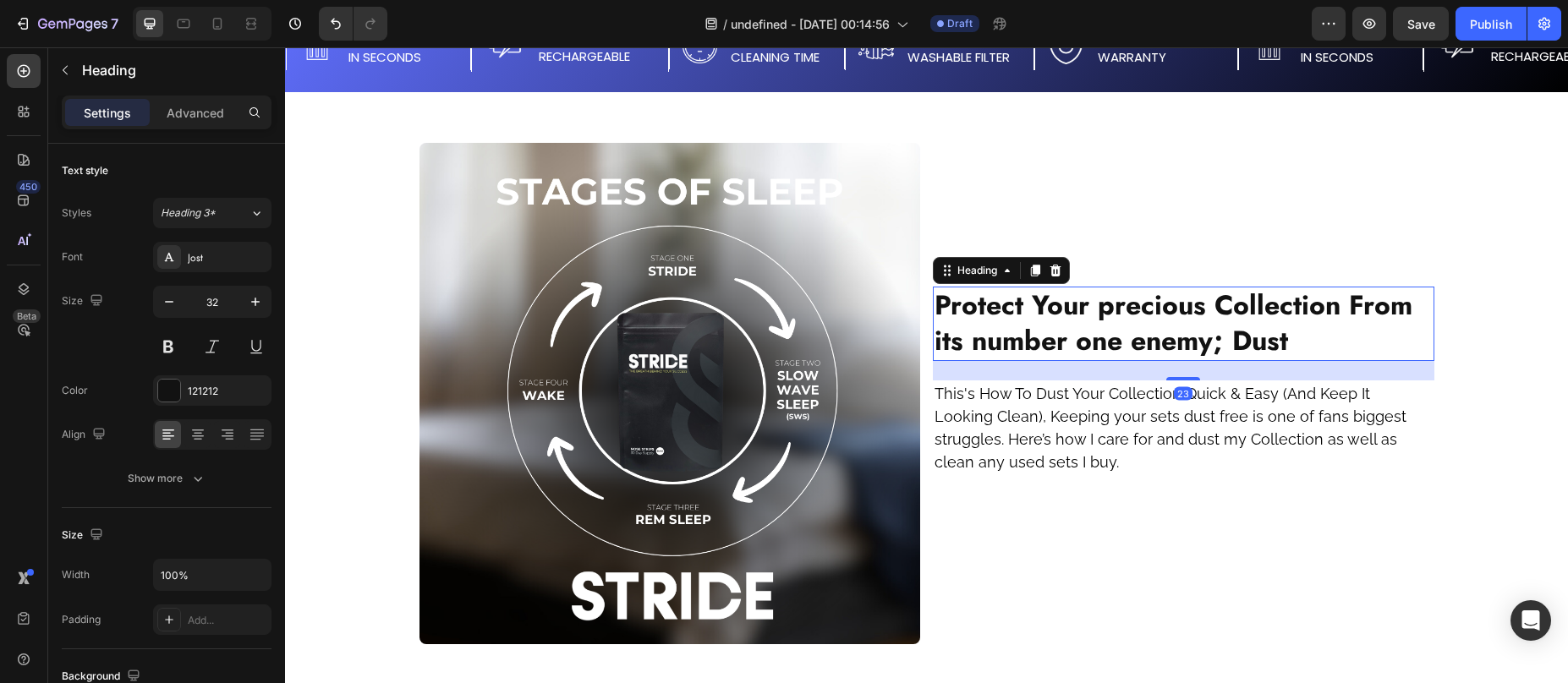
drag, startPoint x: 1182, startPoint y: 385, endPoint x: 1101, endPoint y: 191, distance: 210.2
click at [1178, 361] on div "23" at bounding box center [1184, 361] width 501 height 0
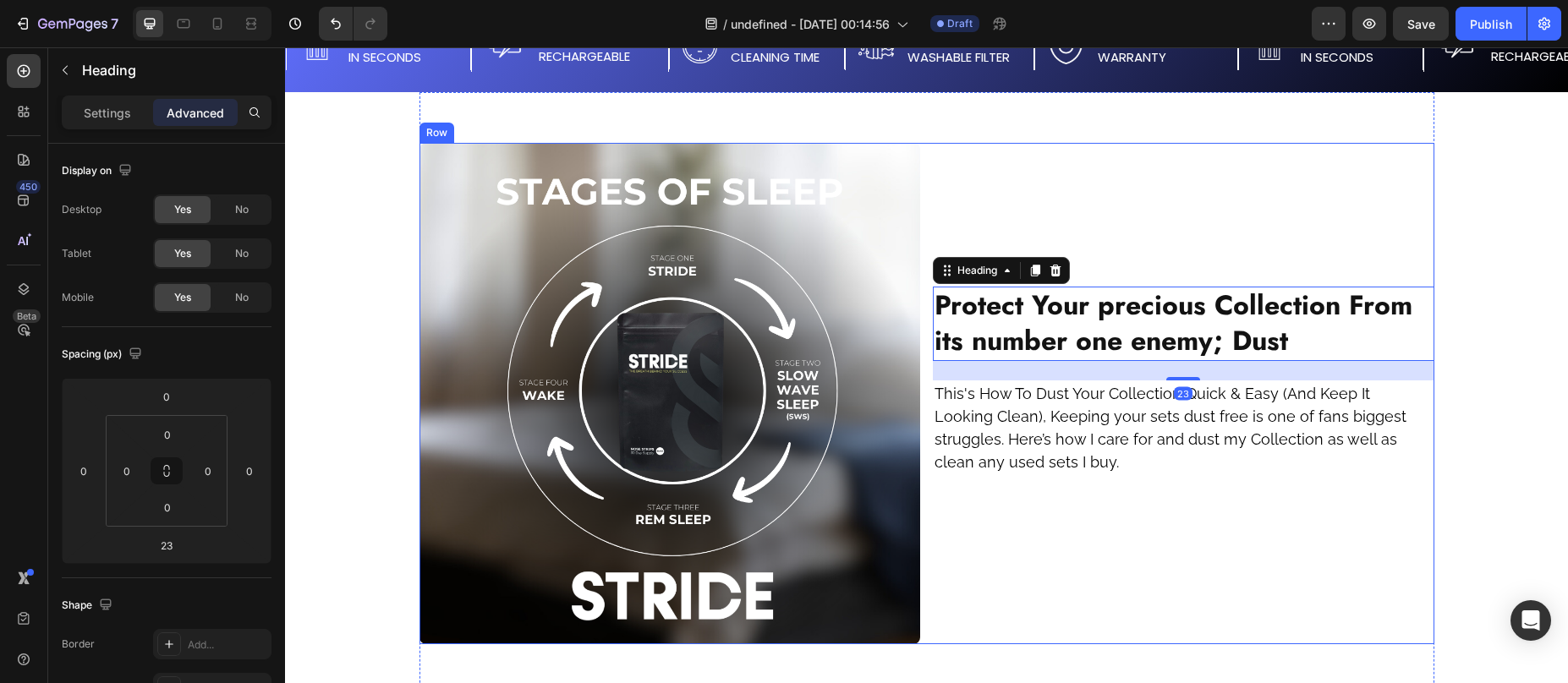
click at [1095, 171] on div "⁠⁠⁠⁠⁠⁠⁠ Protect Your precious Collection From its number one enemy; Dust Headin…" at bounding box center [1184, 394] width 501 height 501
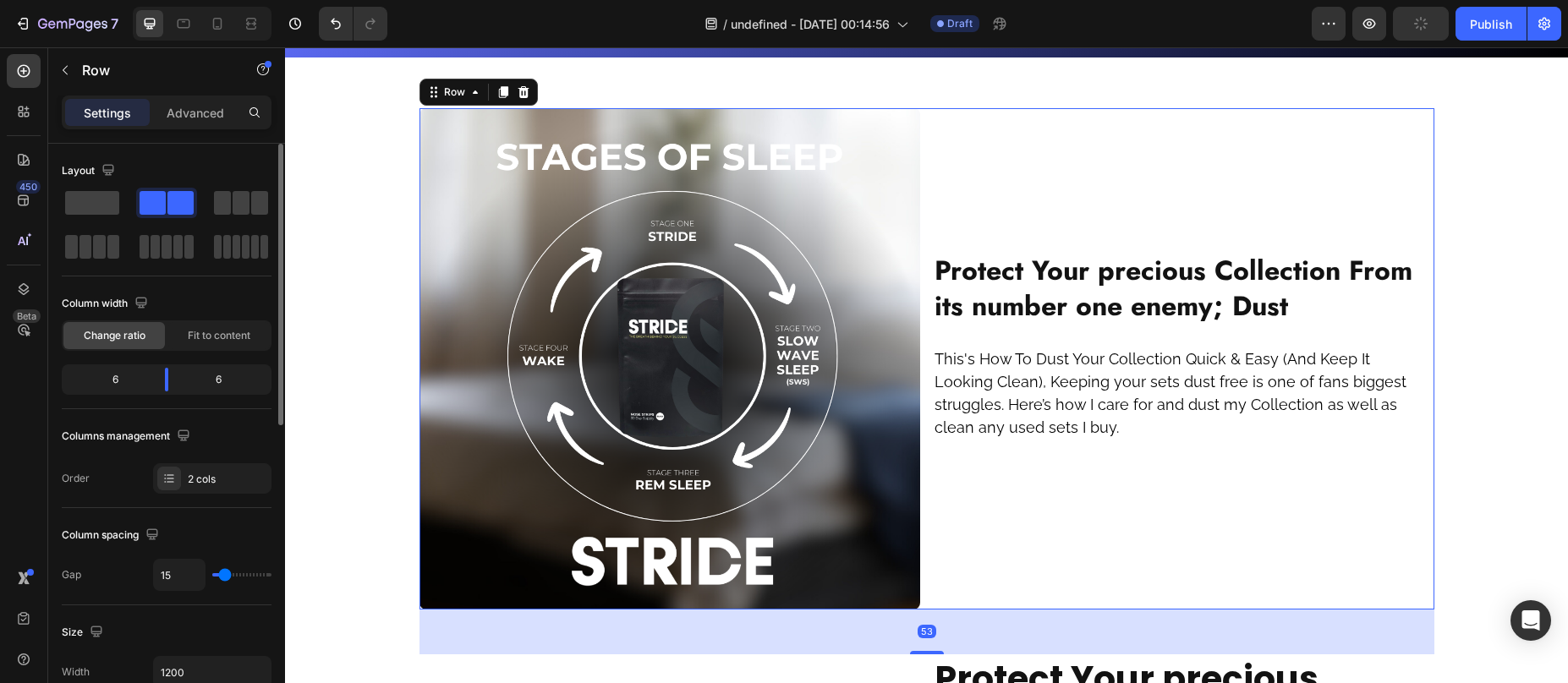
scroll to position [191, 0]
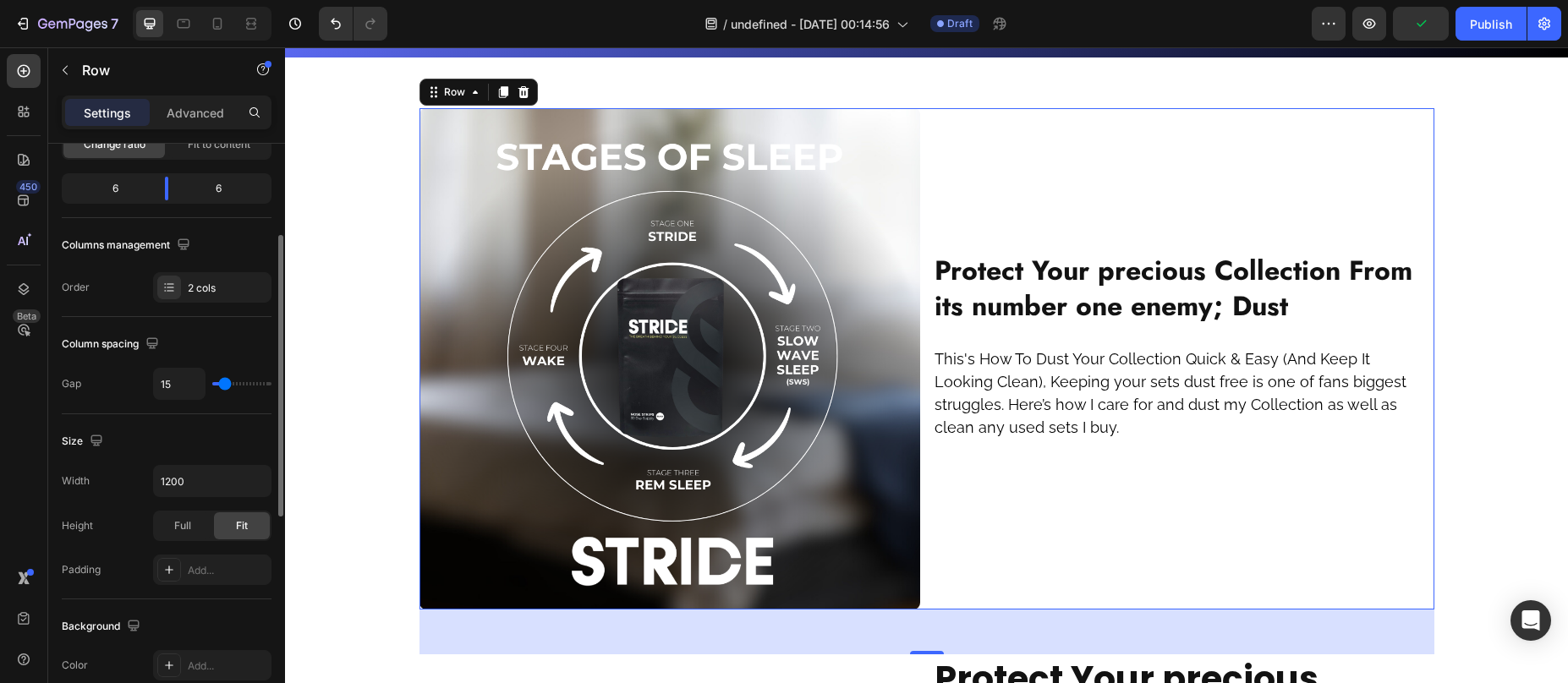
type input "29"
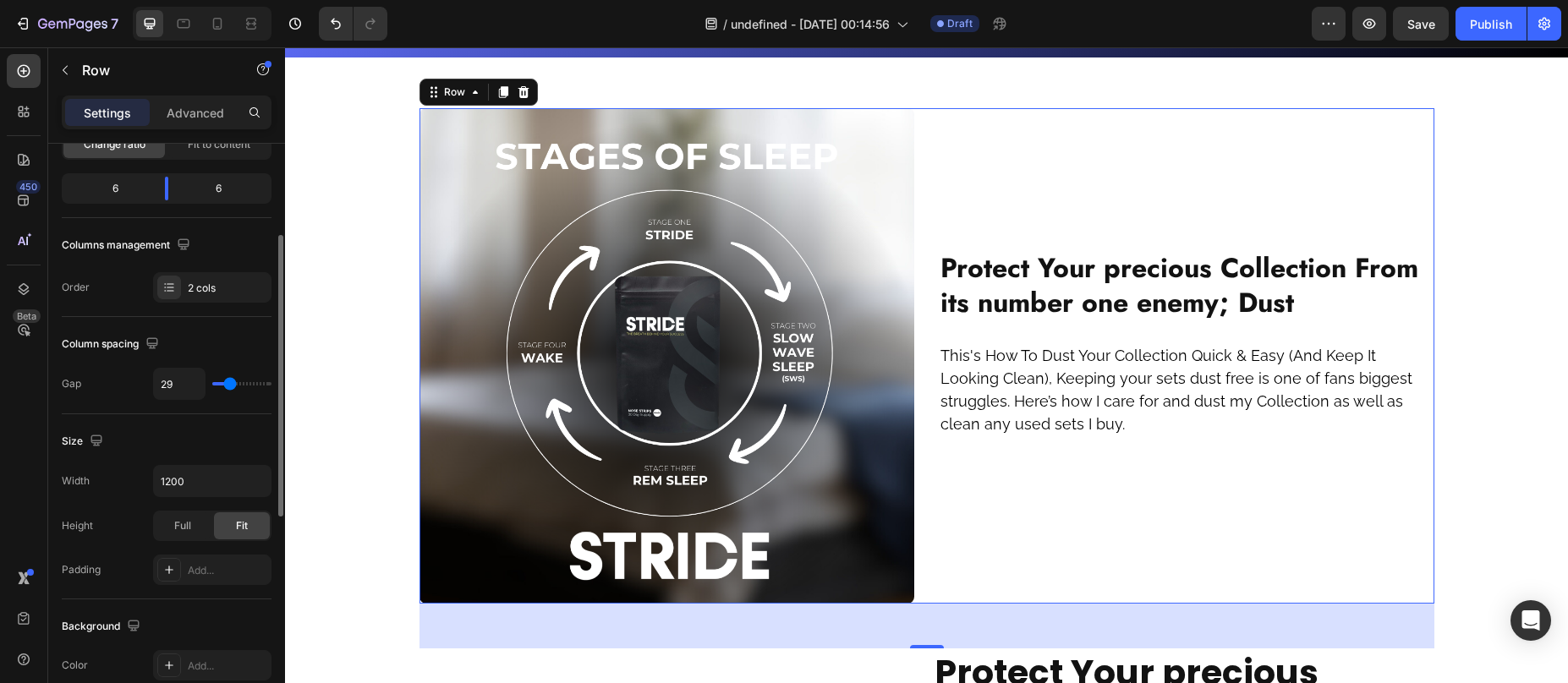
type input "30"
type input "31"
type input "32"
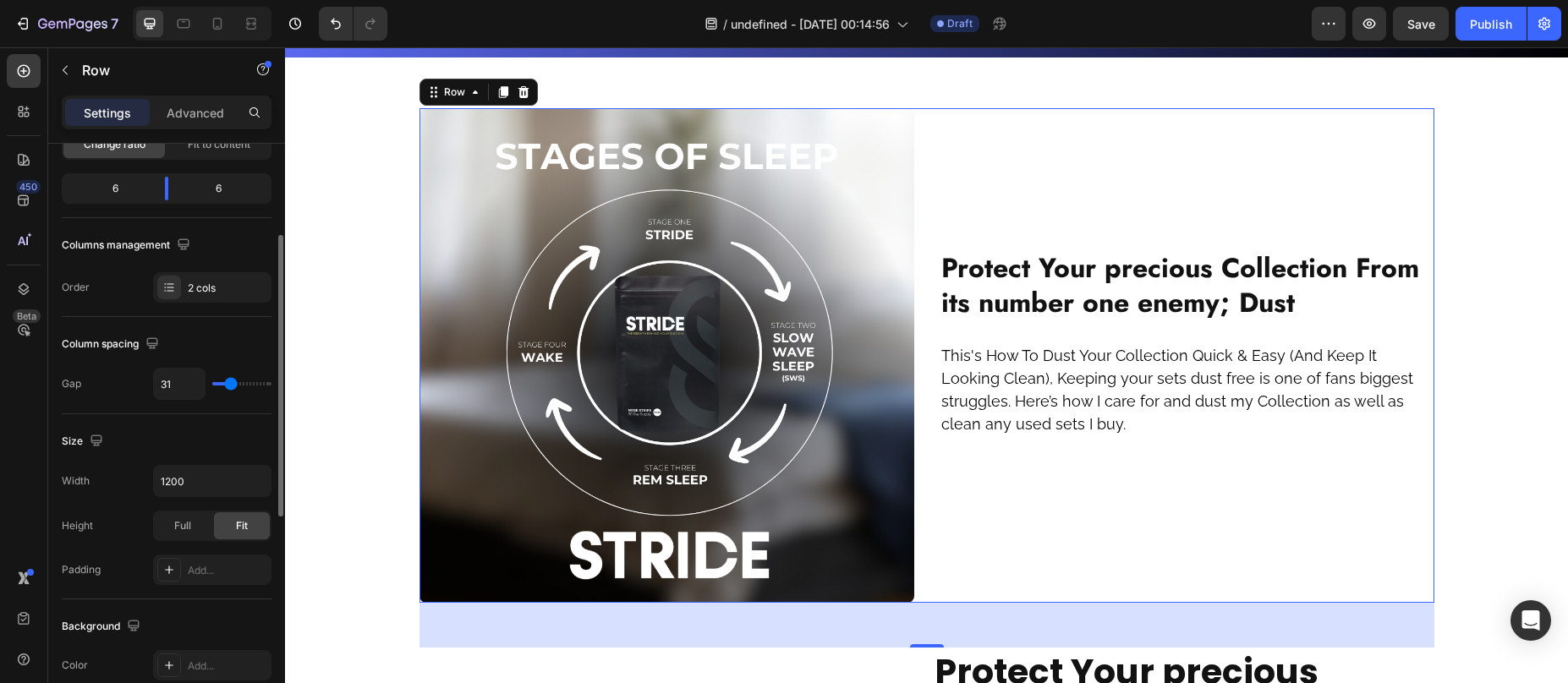
type input "32"
type input "33"
type input "34"
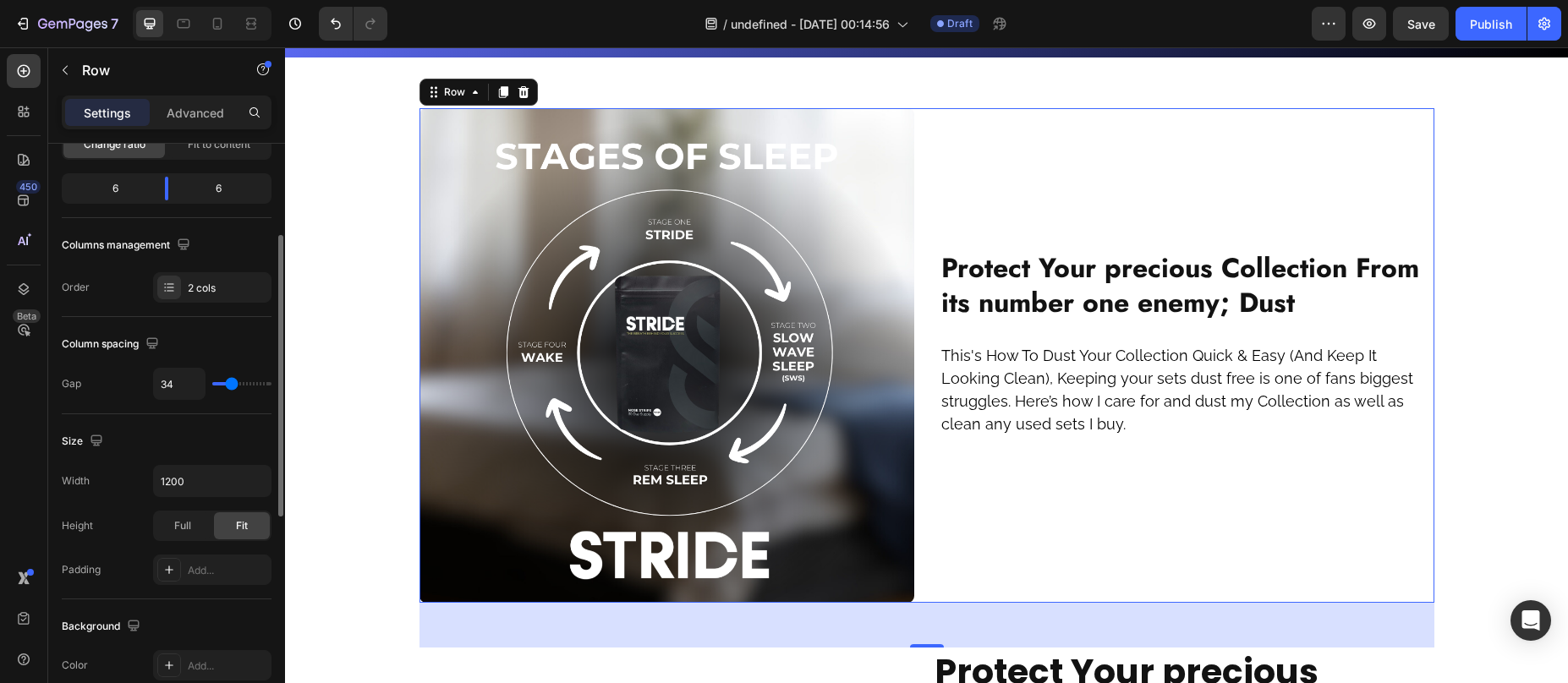
type input "35"
type input "36"
type input "37"
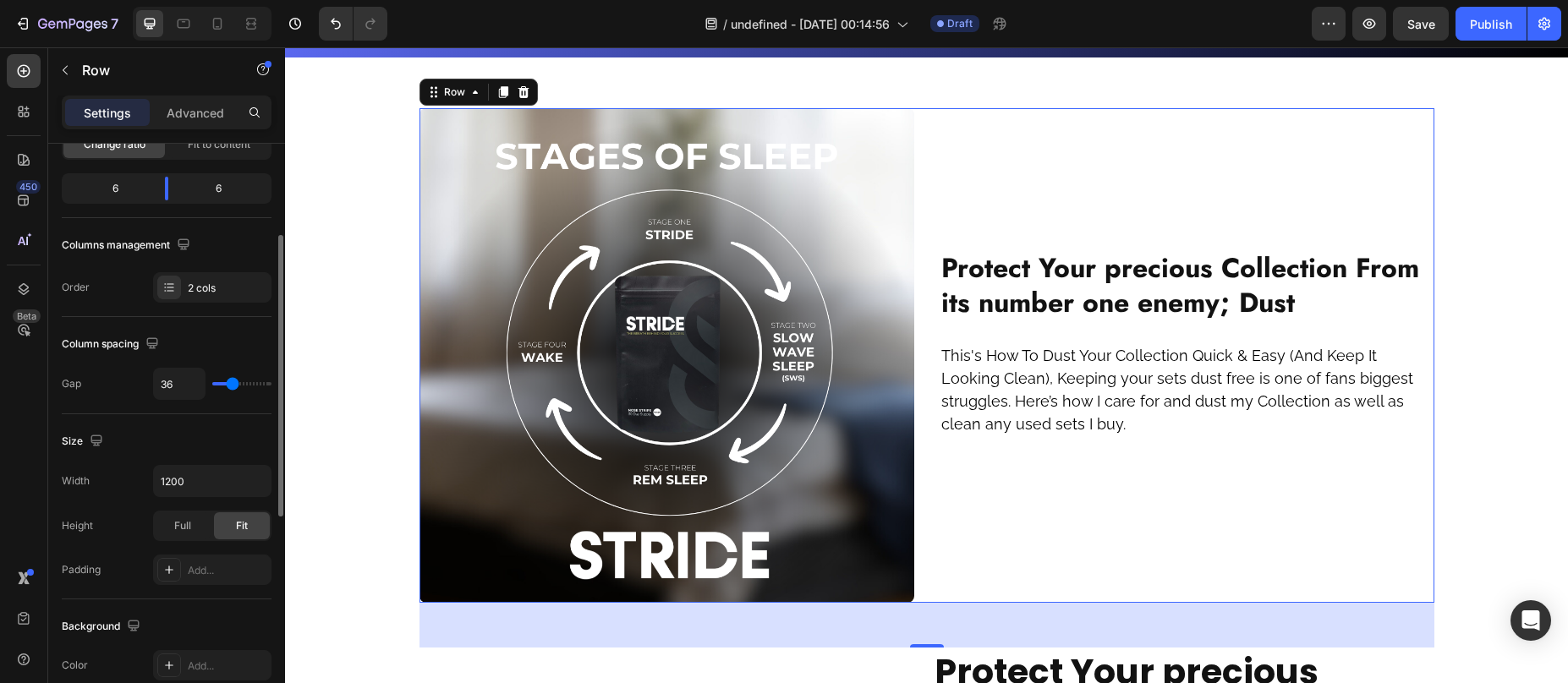
type input "37"
type input "38"
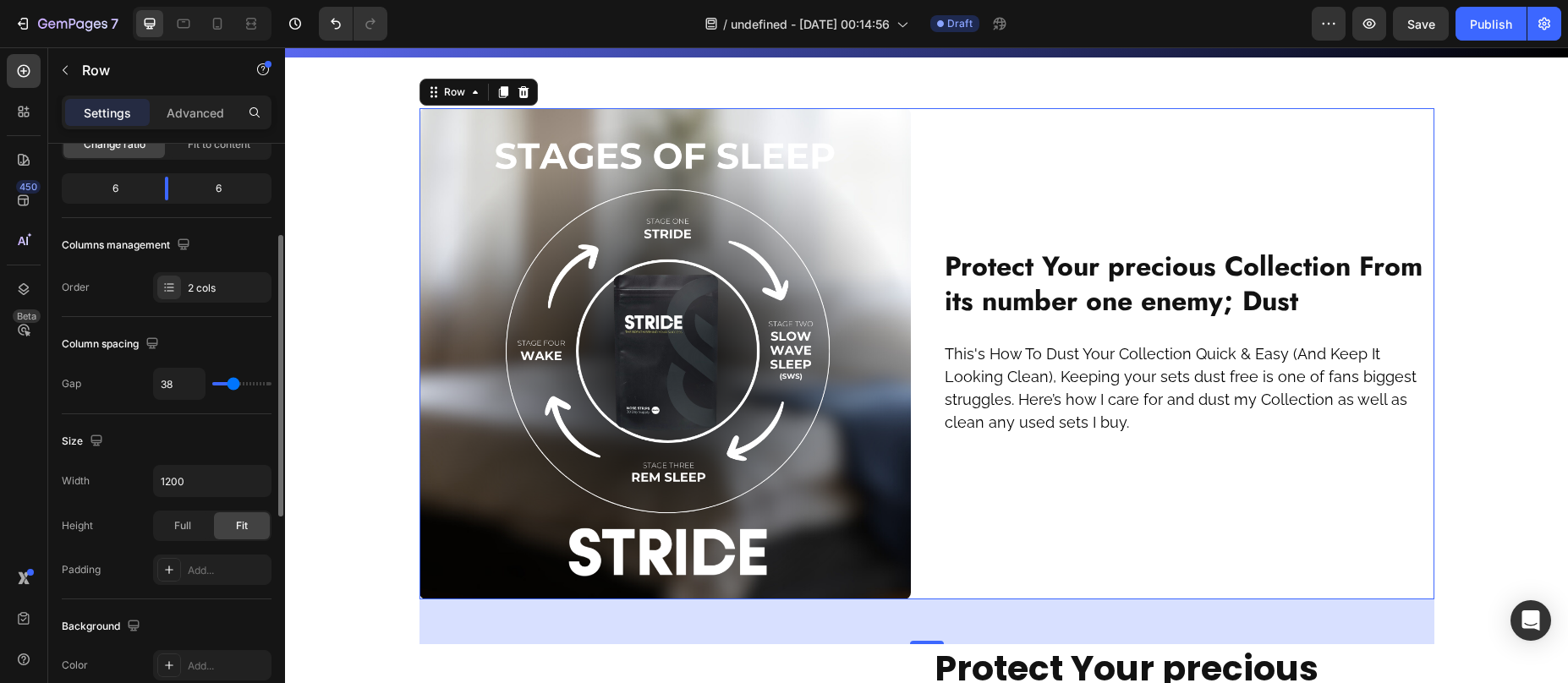
type input "40"
type input "41"
type input "42"
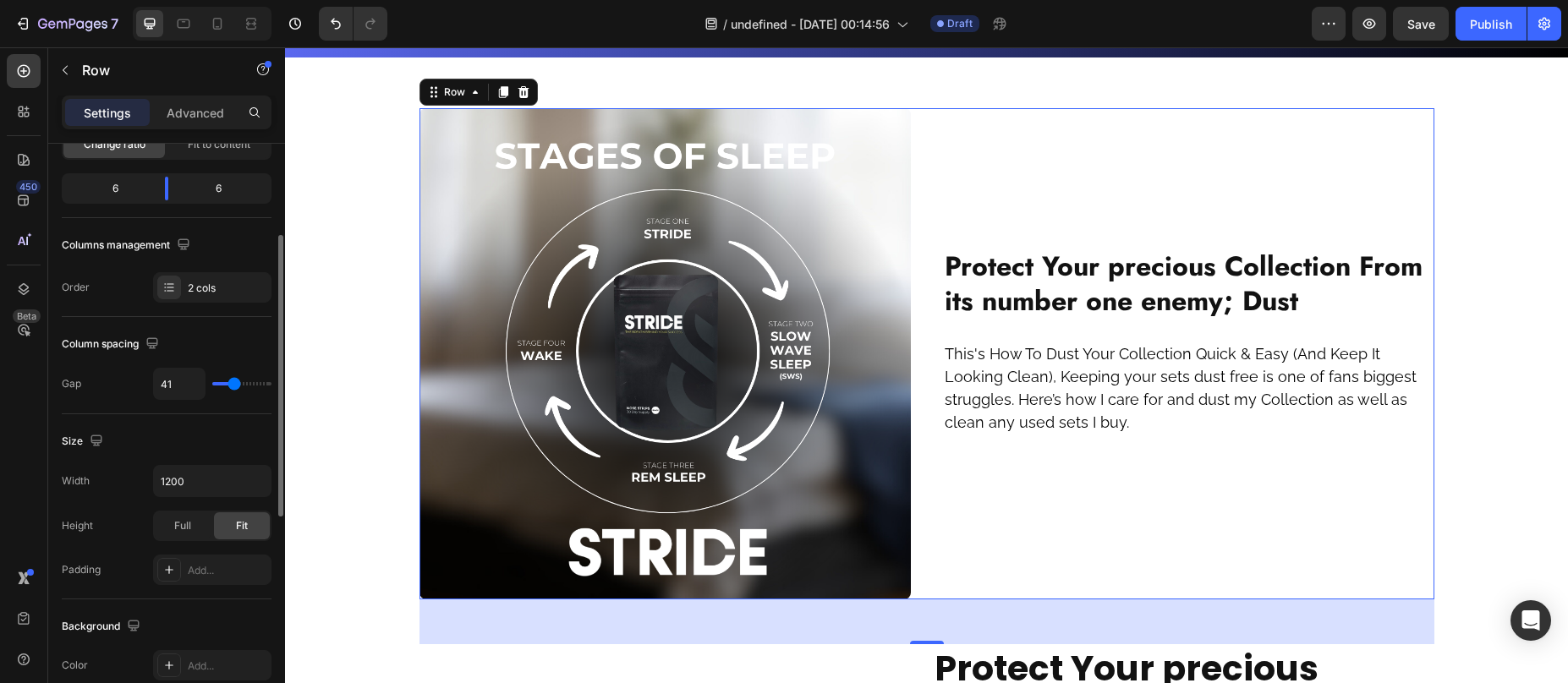
type input "42"
type input "44"
type input "45"
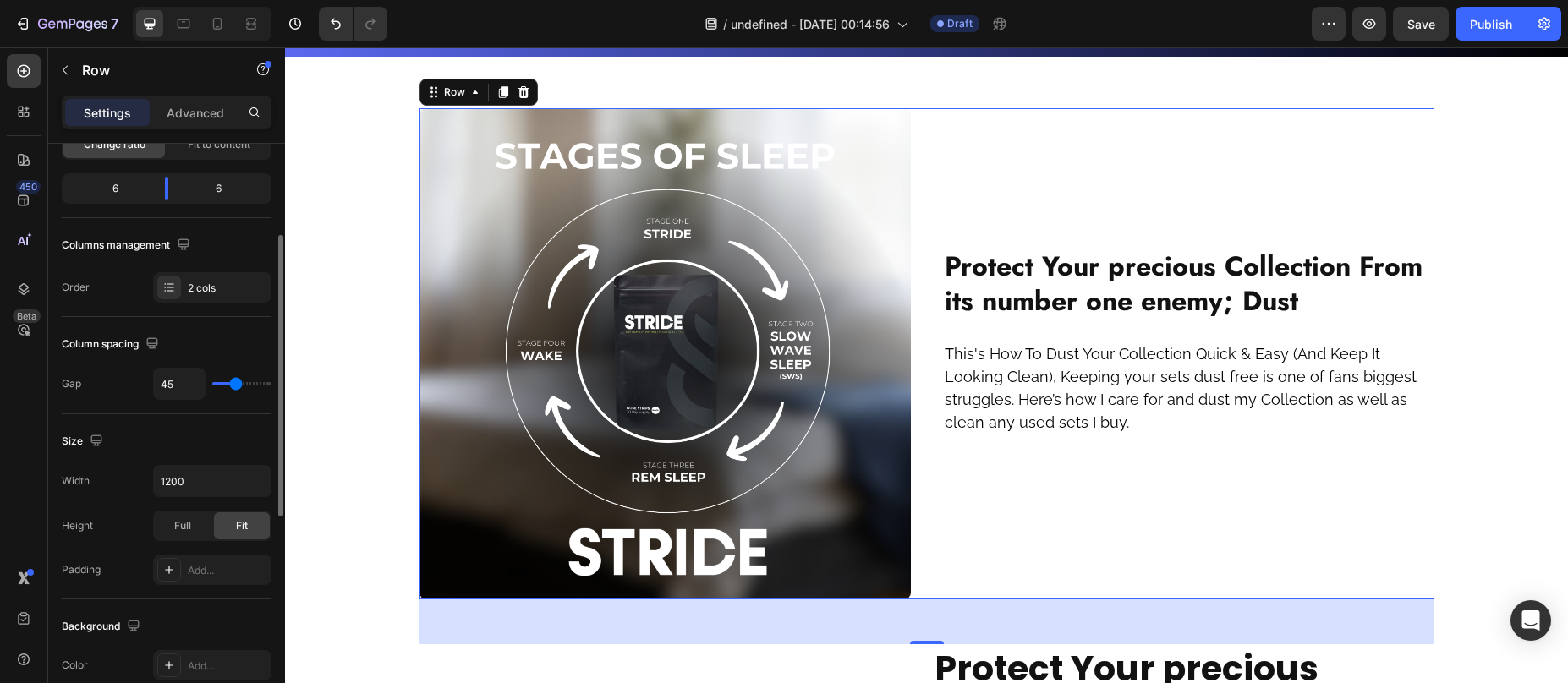
type input "46"
type input "47"
type input "48"
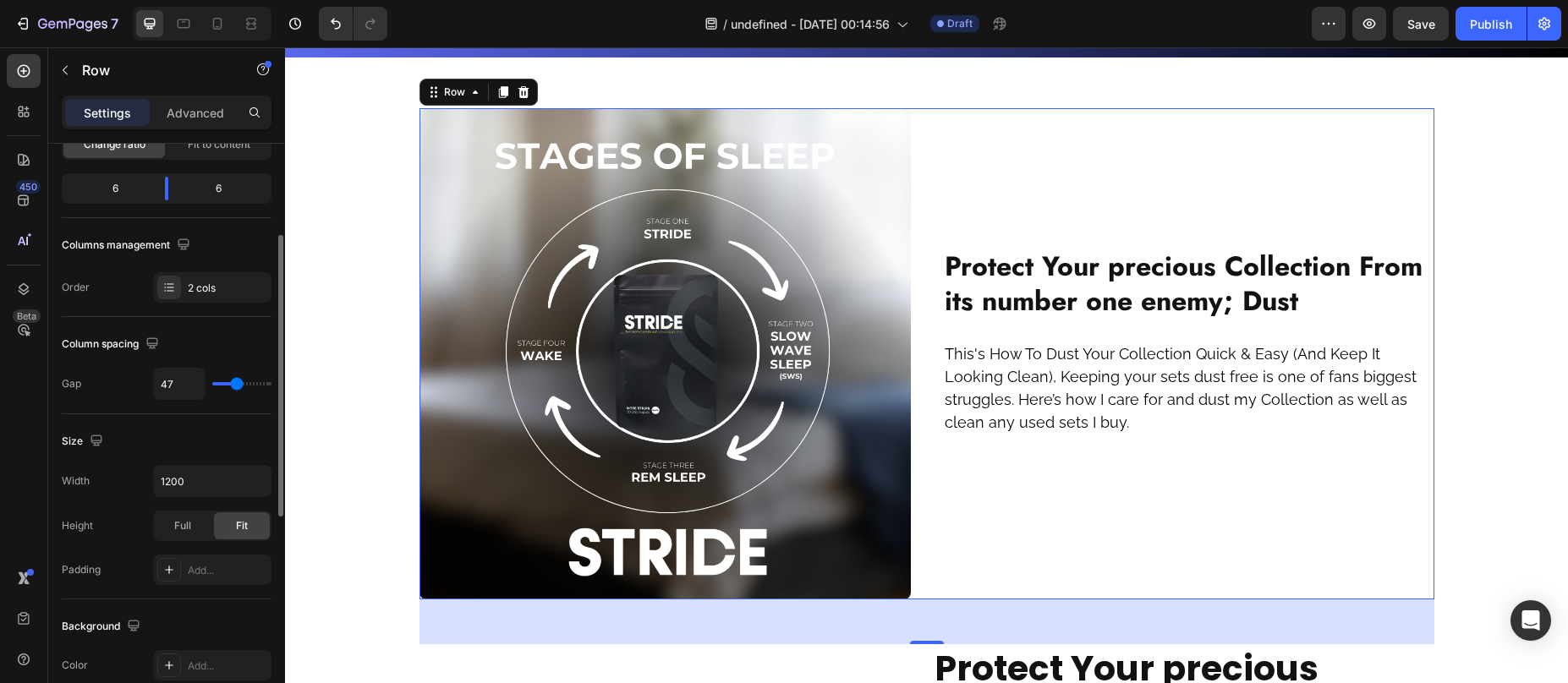
type input "48"
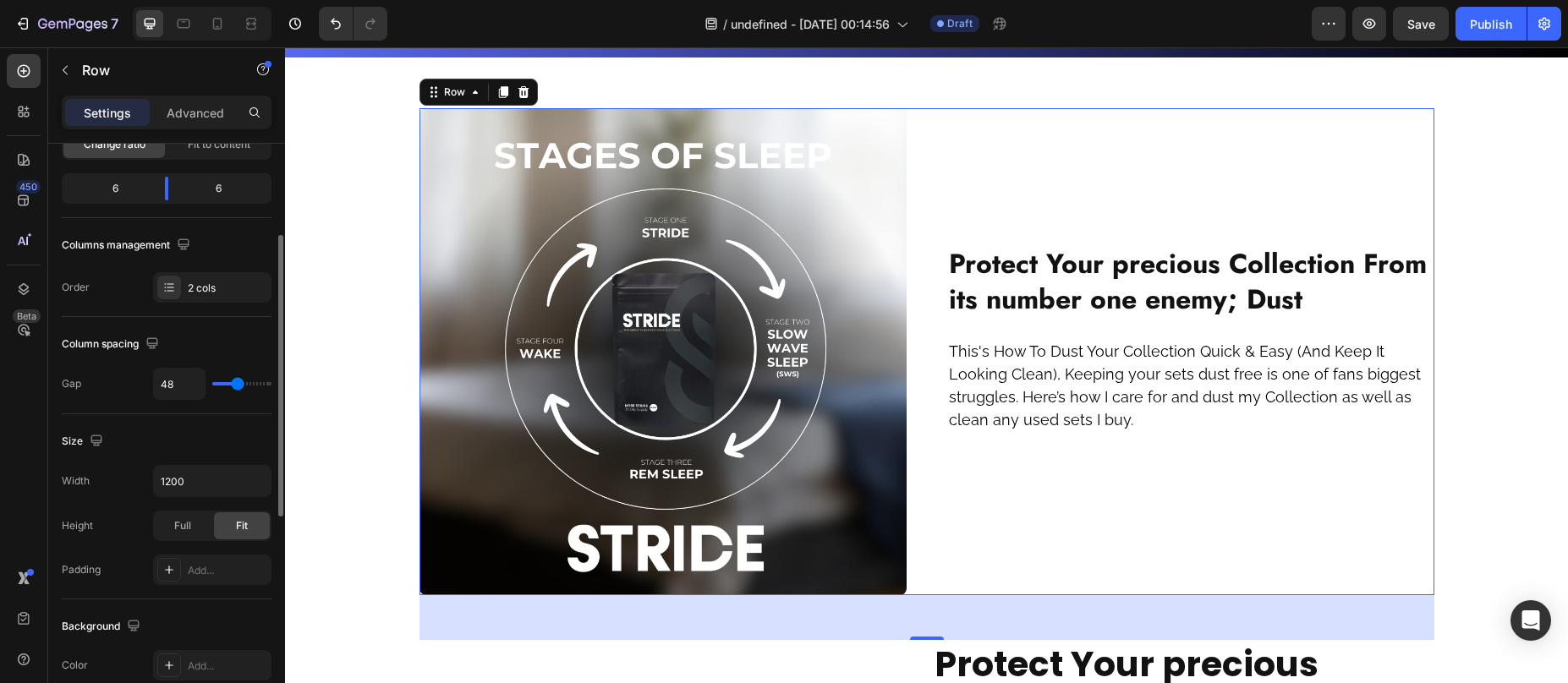
type input "49"
type input "50"
type input "51"
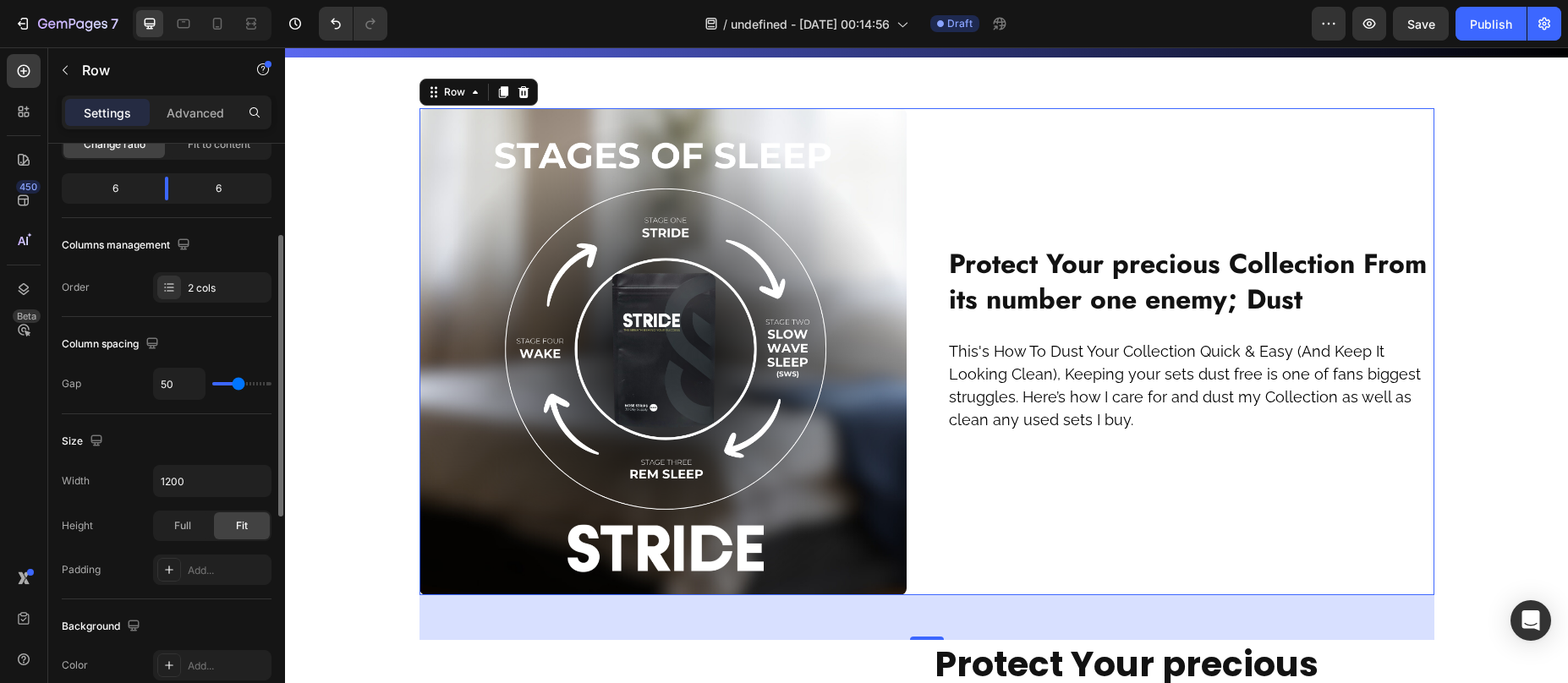
type input "51"
type input "50"
type input "49"
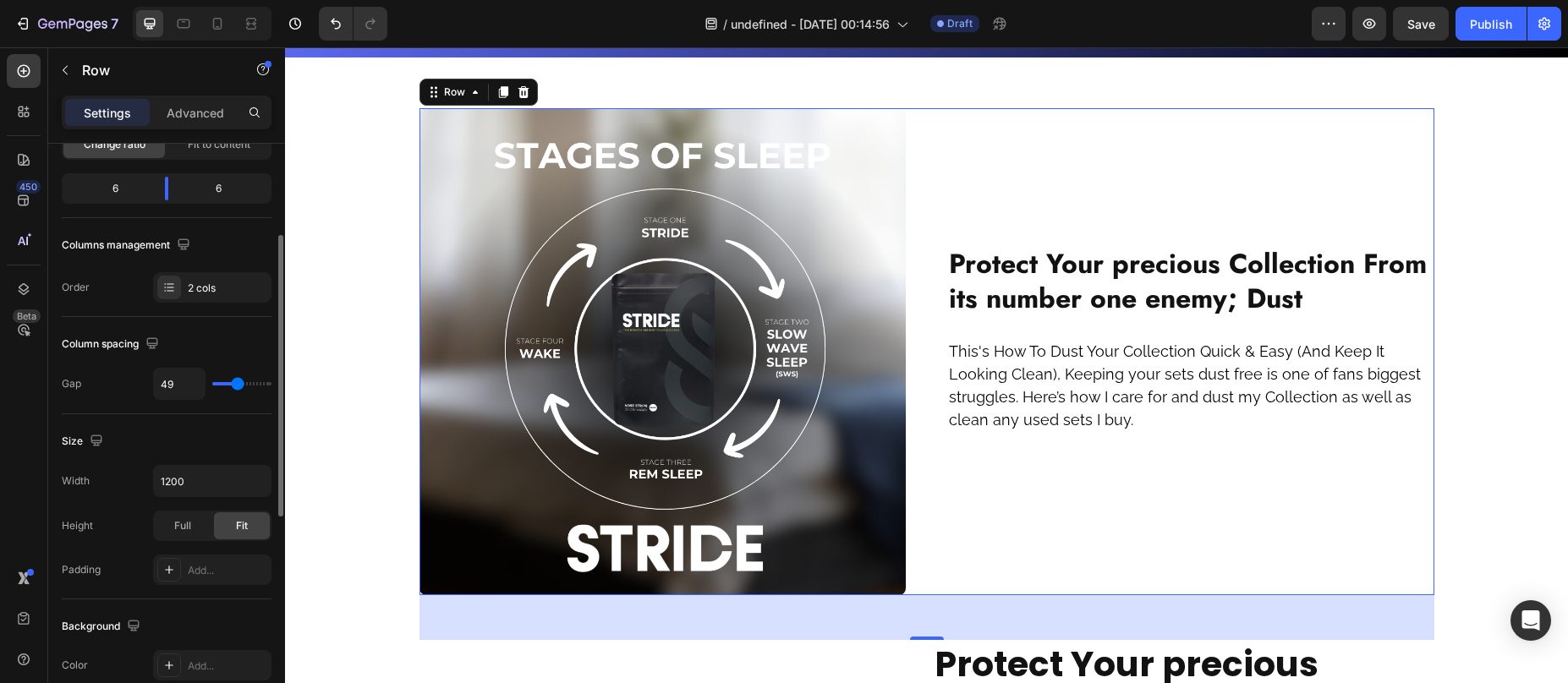
click at [237, 386] on input "range" at bounding box center [241, 384] width 59 height 4
click at [1006, 192] on div "⁠⁠⁠⁠⁠⁠⁠ Protect Your precious Collection From its number one enemy; Dust Headin…" at bounding box center [1191, 352] width 487 height 487
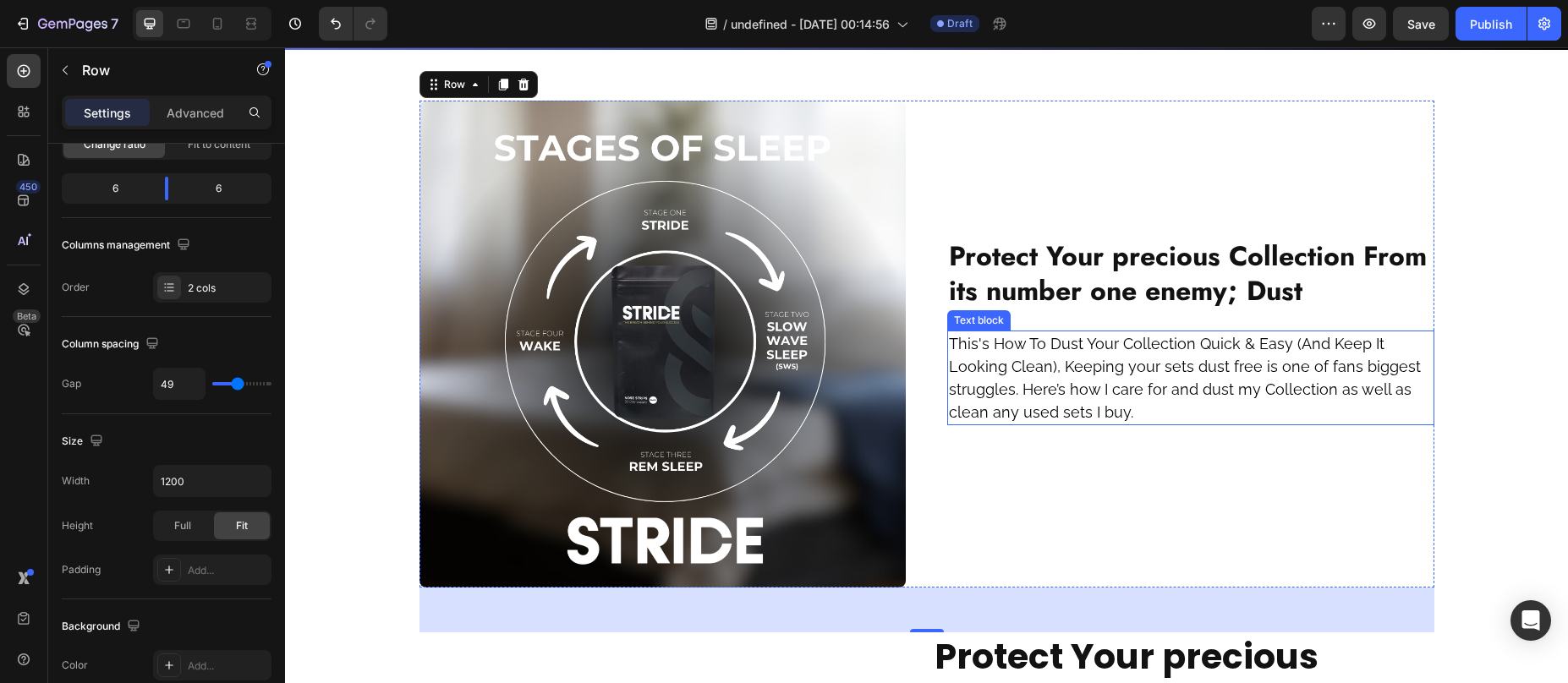
scroll to position [1306, 0]
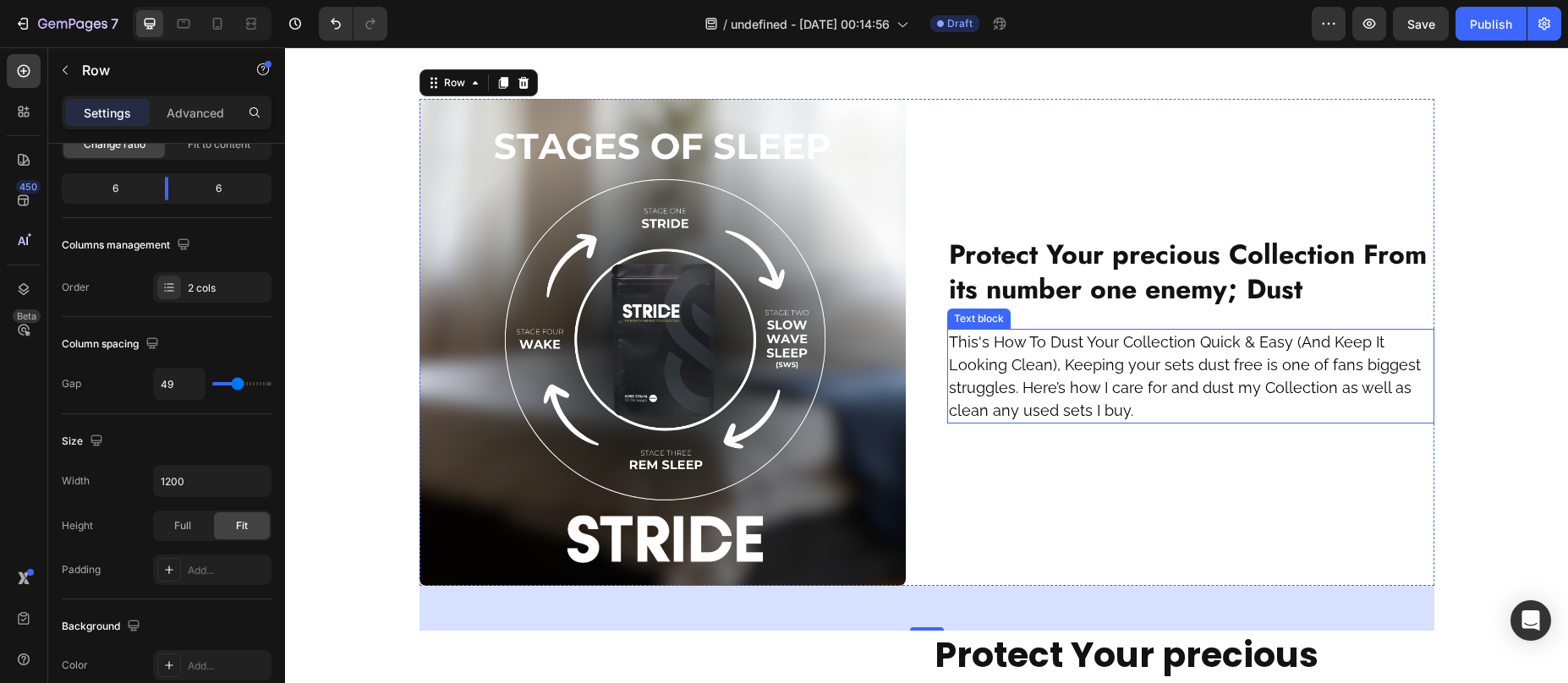
click at [934, 448] on div "Image ⁠⁠⁠⁠⁠⁠⁠ Protect Your precious Collection From its number one enemy; Dust …" at bounding box center [927, 343] width 1015 height 487
click at [1500, 314] on div "Image Removes Dust Text Block in Seconds Text Block Advanced List Image Wireles…" at bounding box center [926, 194] width 1283 height 2838
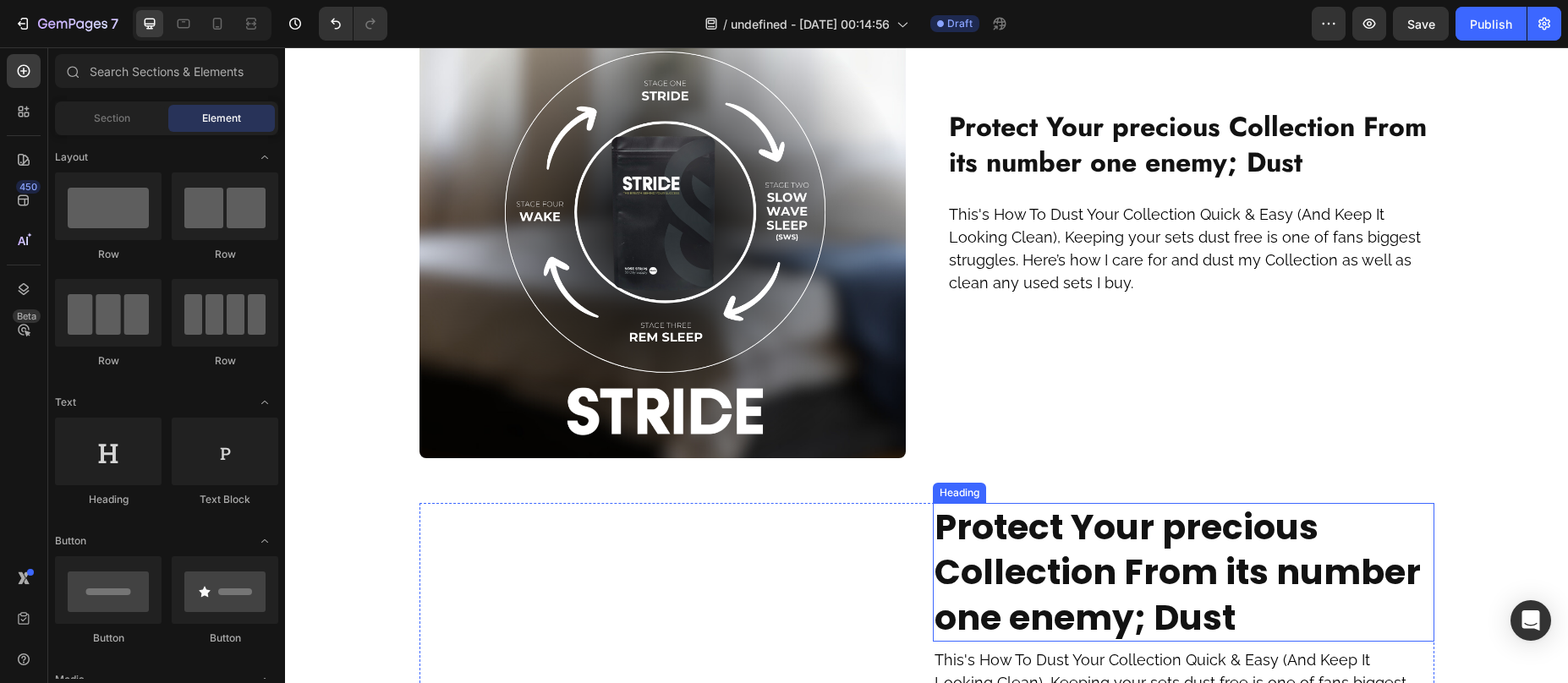
scroll to position [1450, 0]
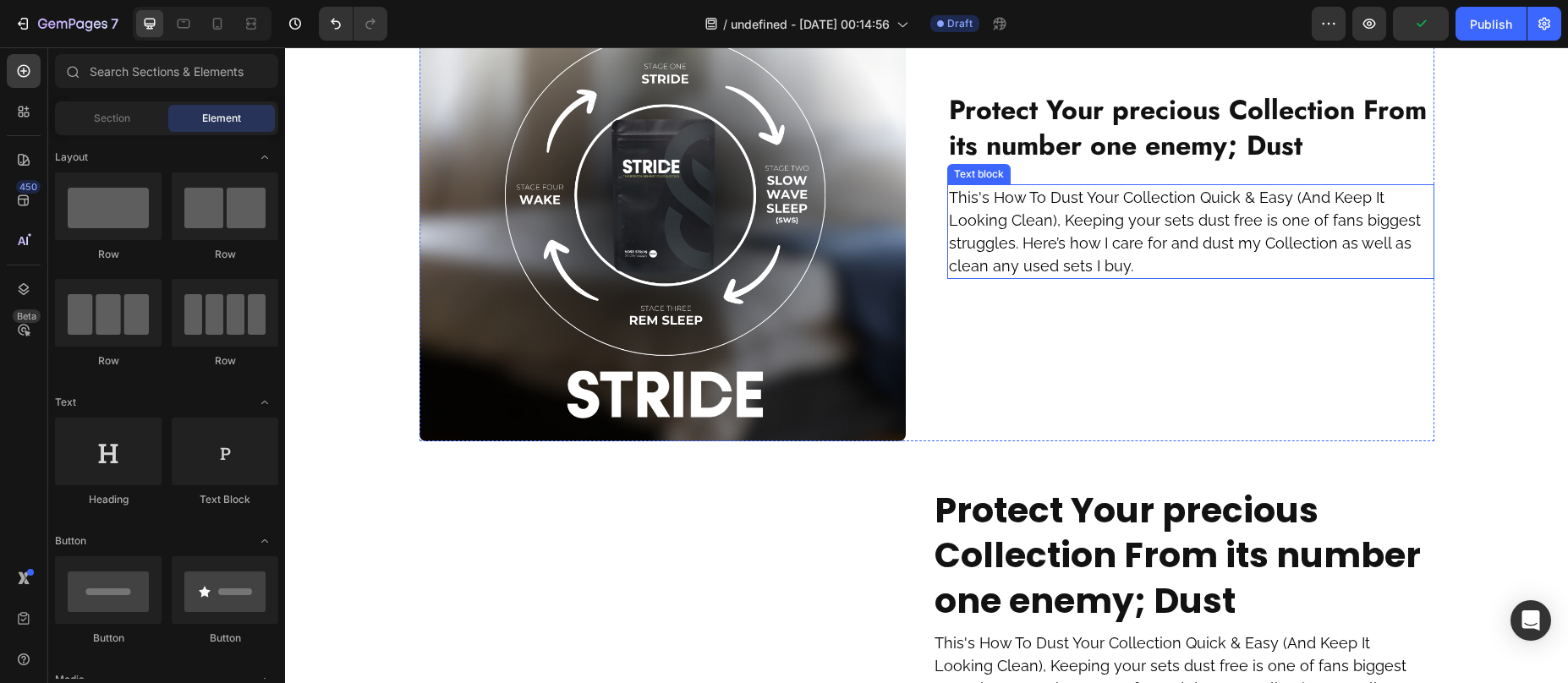
click at [1055, 222] on span "This's How To Dust Your Collection Quick & Easy (And Keep It Looking Clean), Ke…" at bounding box center [1185, 231] width 472 height 86
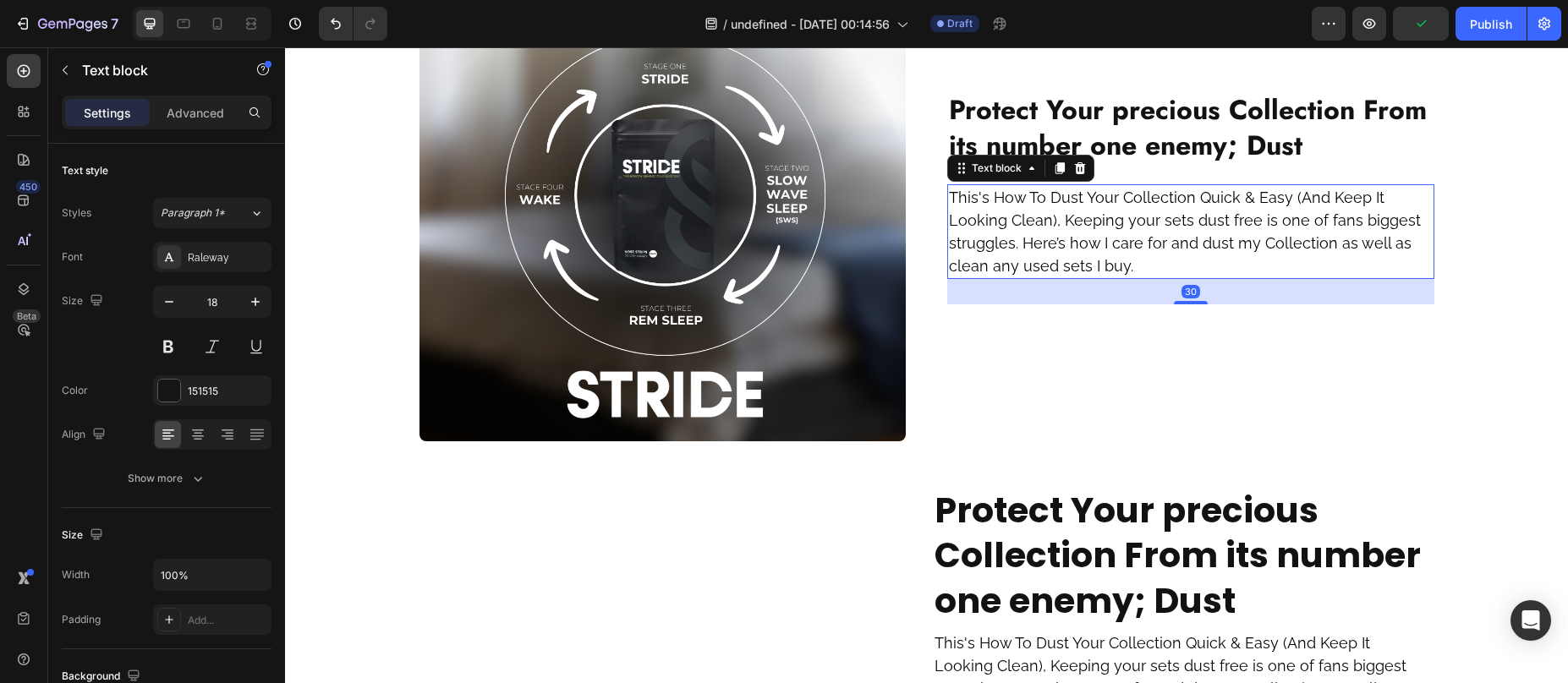
click at [1055, 222] on span "This's How To Dust Your Collection Quick & Easy (And Keep It Looking Clean), Ke…" at bounding box center [1185, 231] width 472 height 86
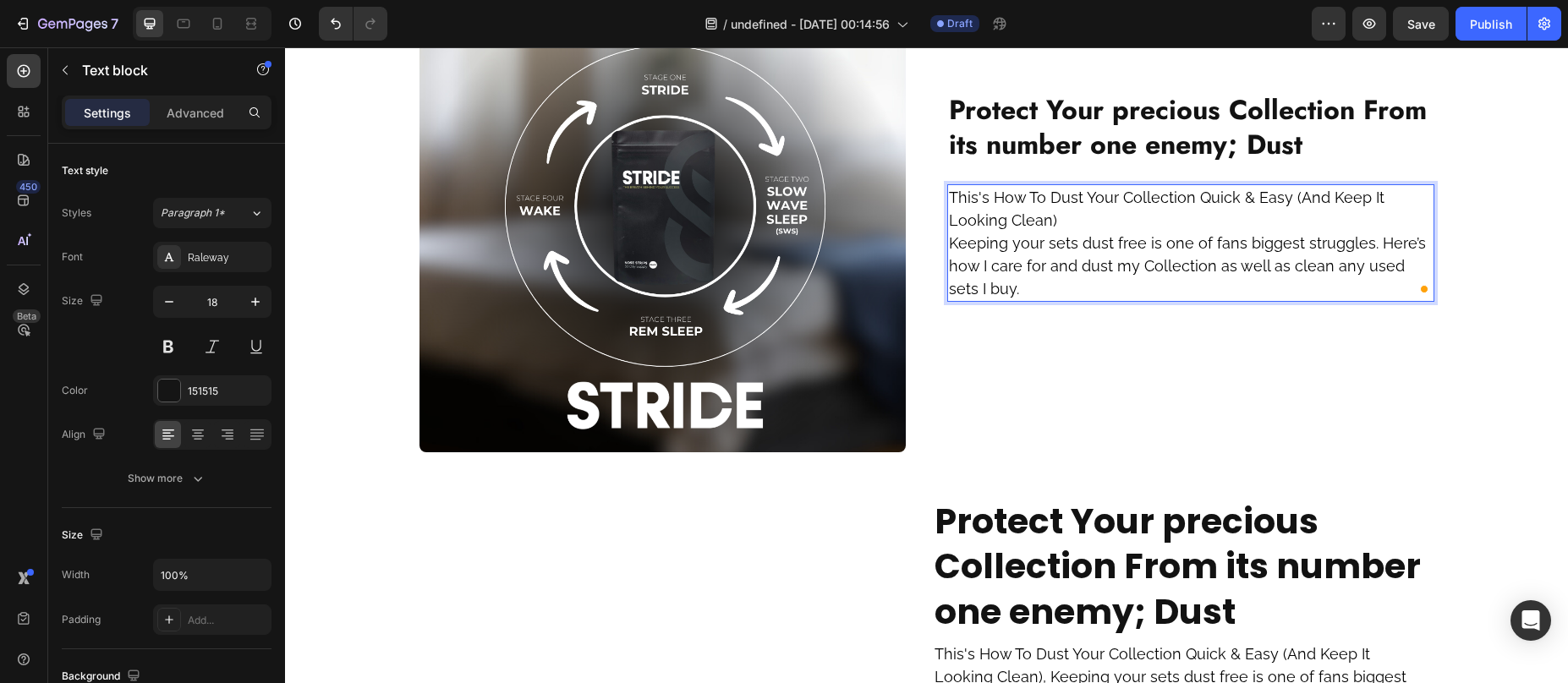
scroll to position [1428, 0]
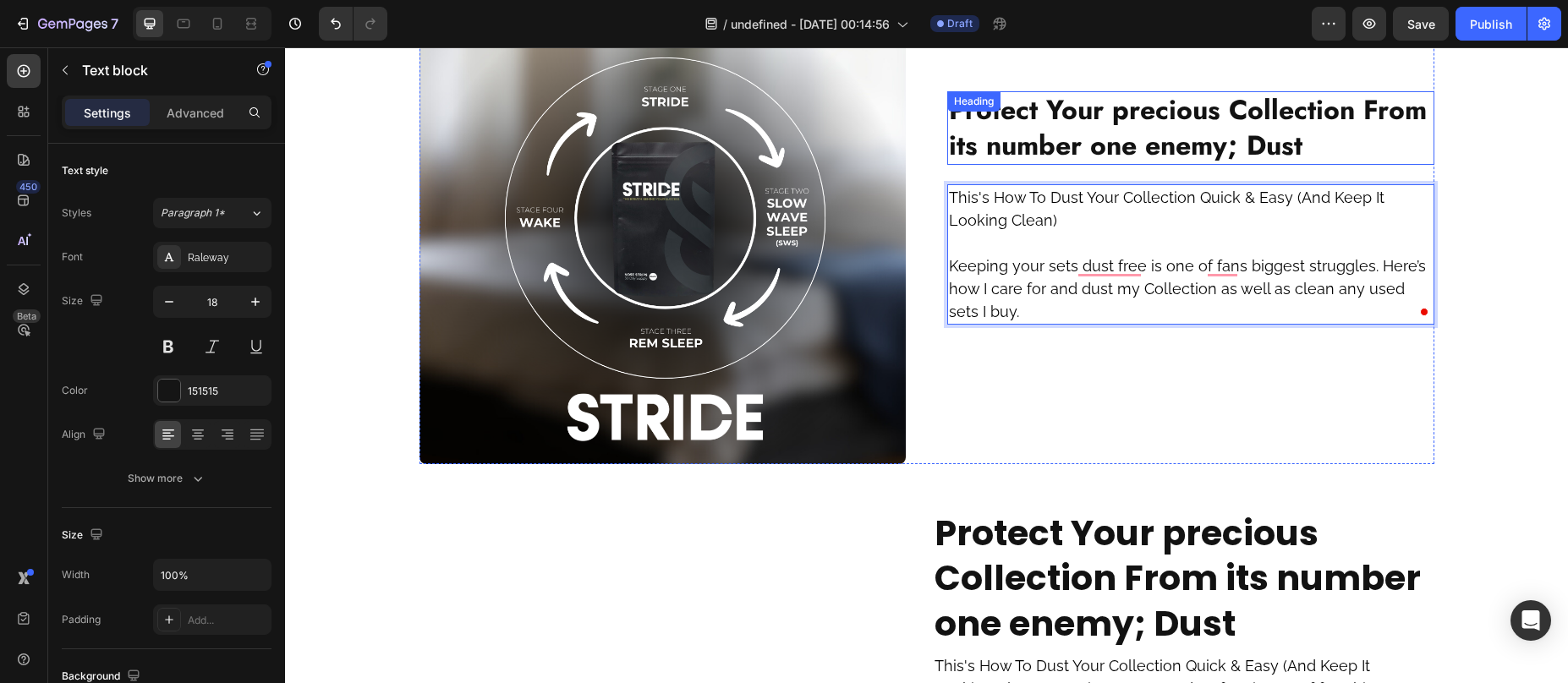
click at [947, 126] on h2 "⁠⁠⁠⁠⁠⁠⁠ Protect Your precious Collection From its number one enemy; Dust" at bounding box center [1191, 128] width 487 height 74
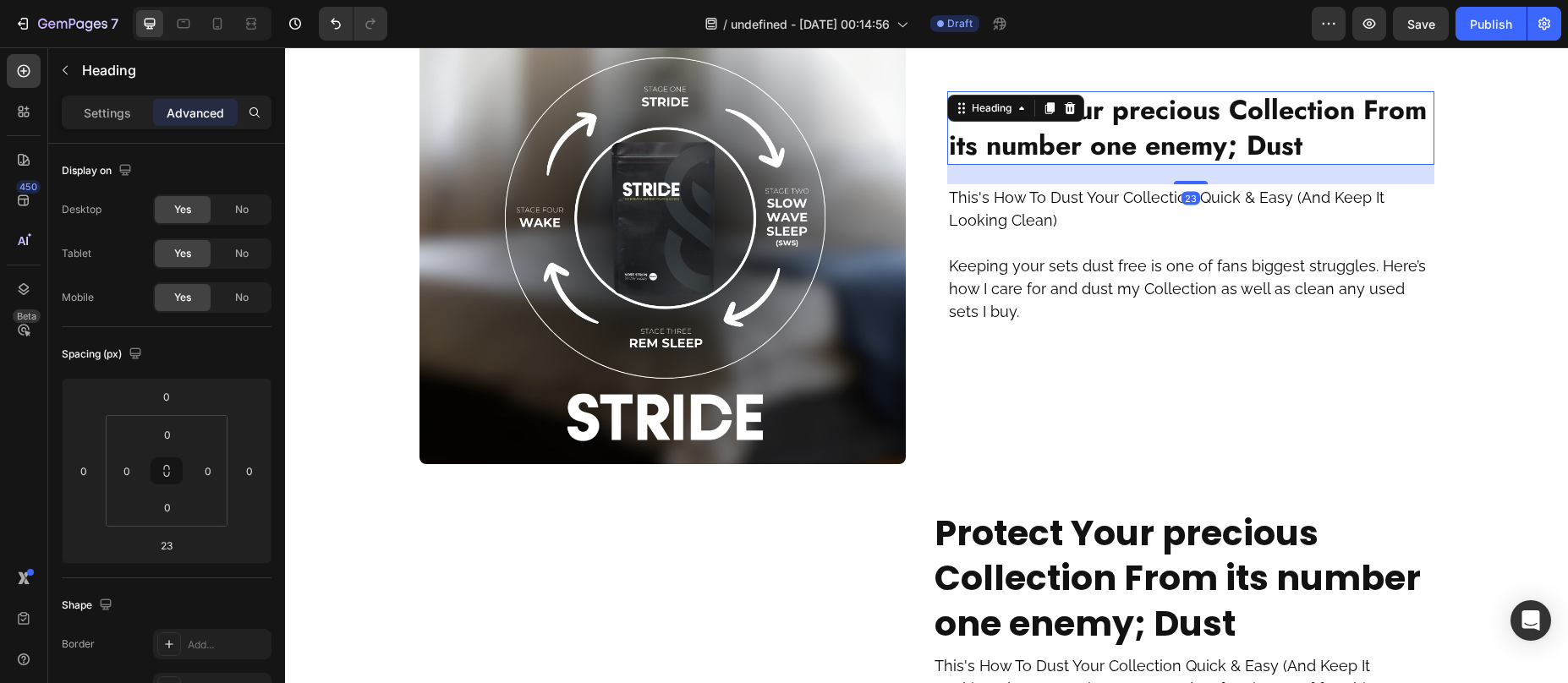
drag, startPoint x: 1508, startPoint y: 94, endPoint x: 1221, endPoint y: 55, distance: 289.6
click at [1222, 52] on div "⁠⁠⁠⁠⁠⁠⁠ Protect Your precious Collection From its number one enemy; Dust Headin…" at bounding box center [1191, 221] width 487 height 487
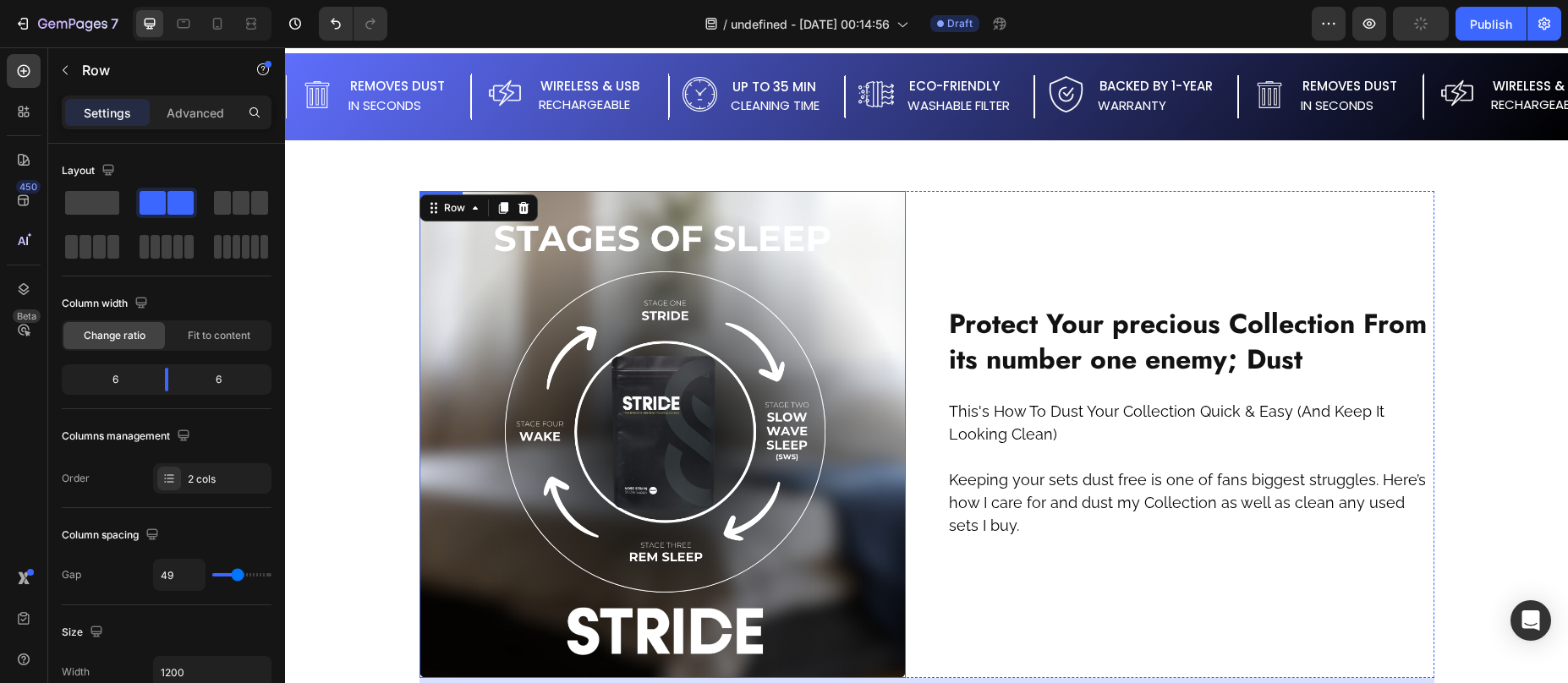
scroll to position [1188, 0]
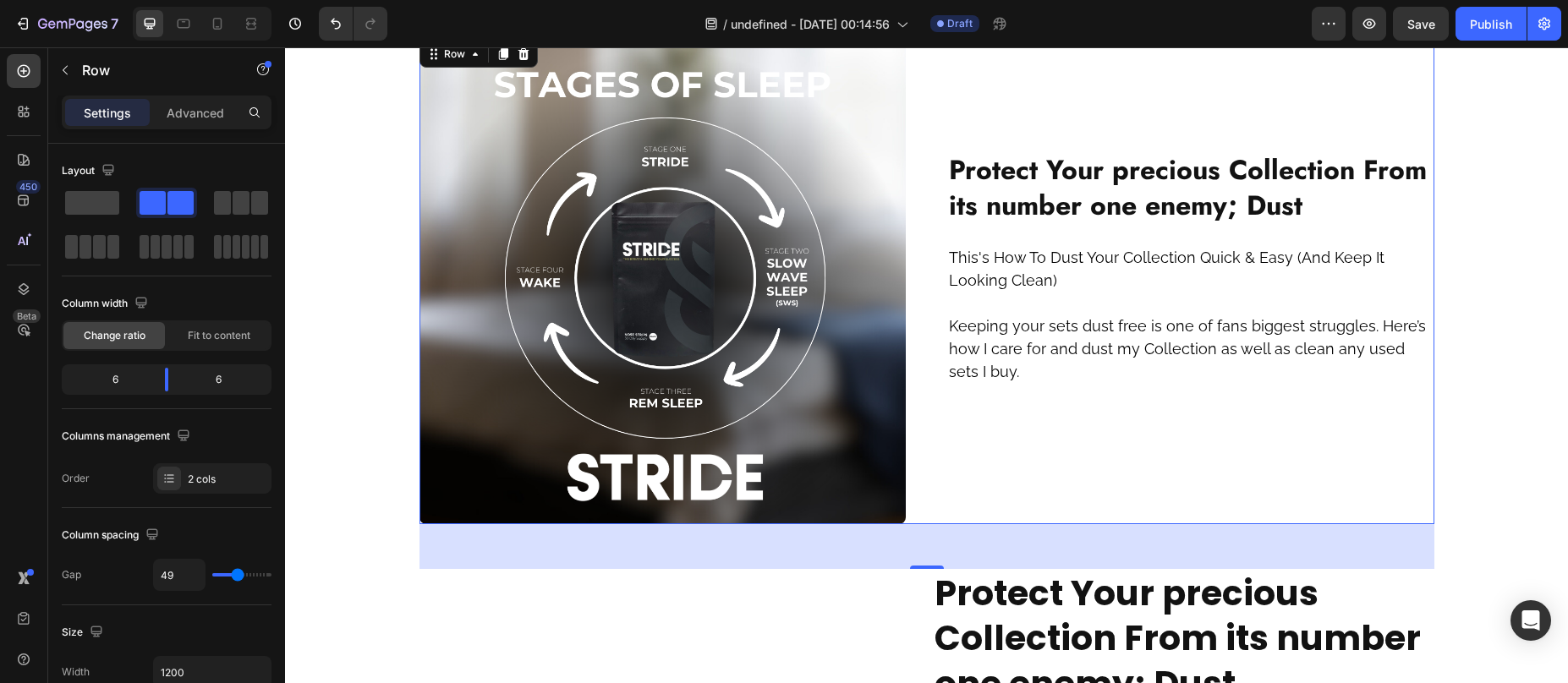
click at [923, 251] on div "Image ⁠⁠⁠⁠⁠⁠⁠ Protect Your precious Collection From its number one enemy; Dust …" at bounding box center [927, 280] width 1015 height 487
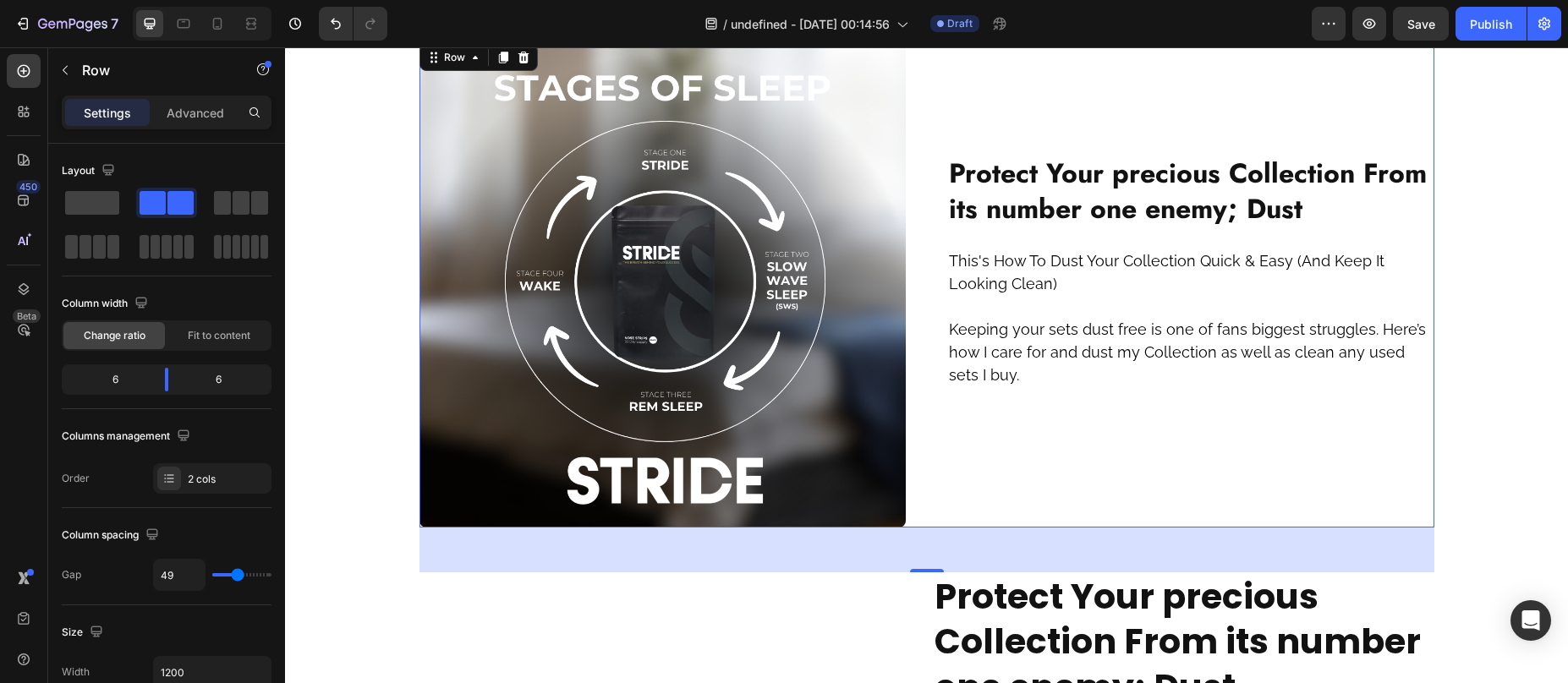
scroll to position [1136, 0]
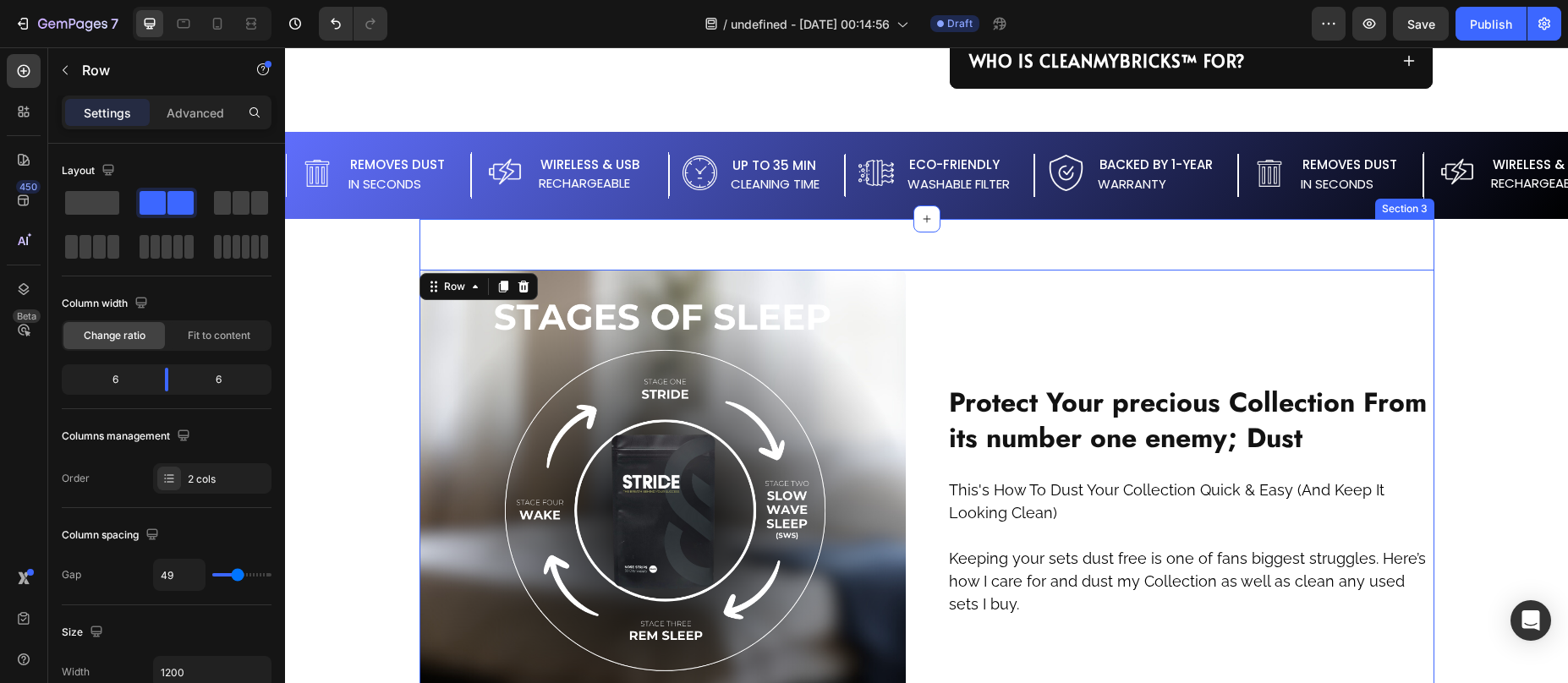
click at [937, 315] on div "Image ⁠⁠⁠⁠⁠⁠⁠ Protect Your precious Collection From its number one enemy; Dust …" at bounding box center [927, 513] width 1015 height 487
drag, startPoint x: 497, startPoint y: 287, endPoint x: 528, endPoint y: 294, distance: 31.8
click at [498, 287] on icon at bounding box center [502, 287] width 10 height 11
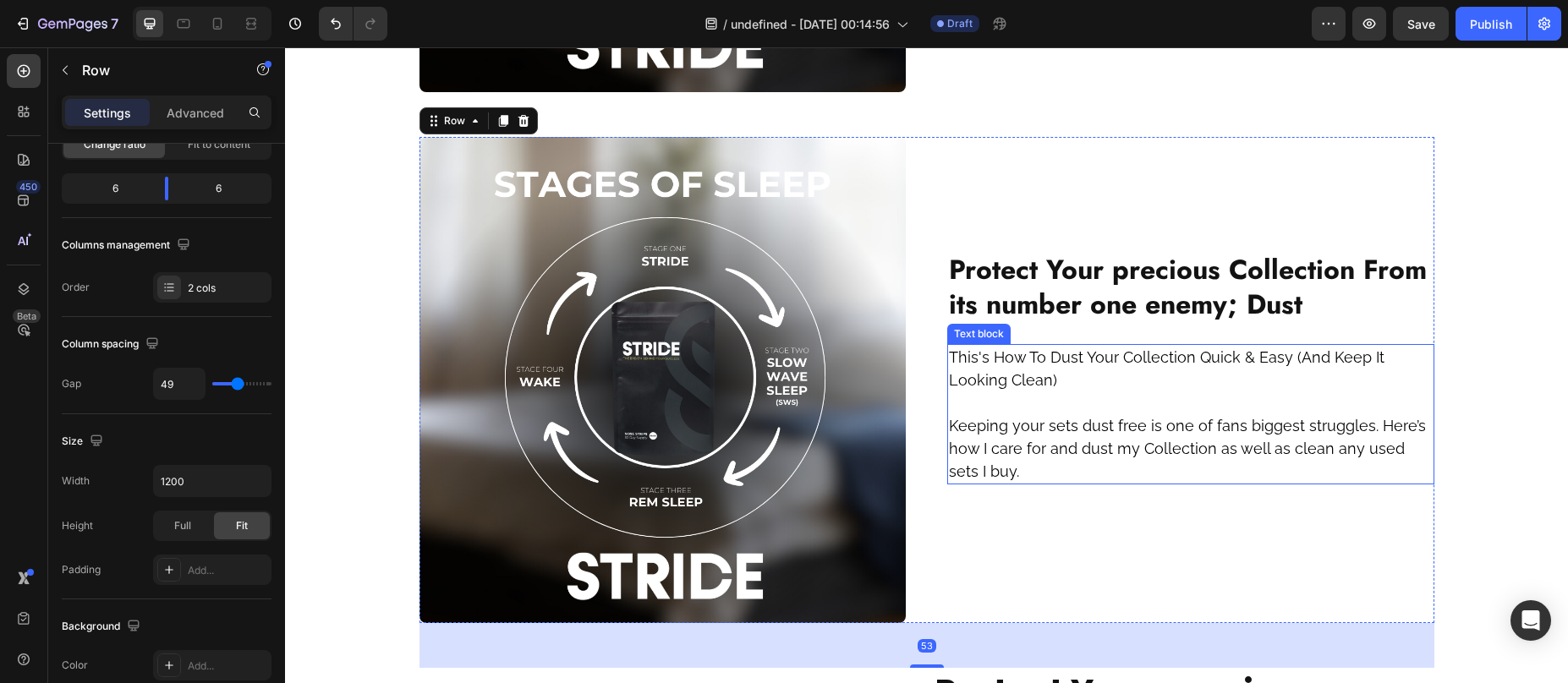
scroll to position [1789, 0]
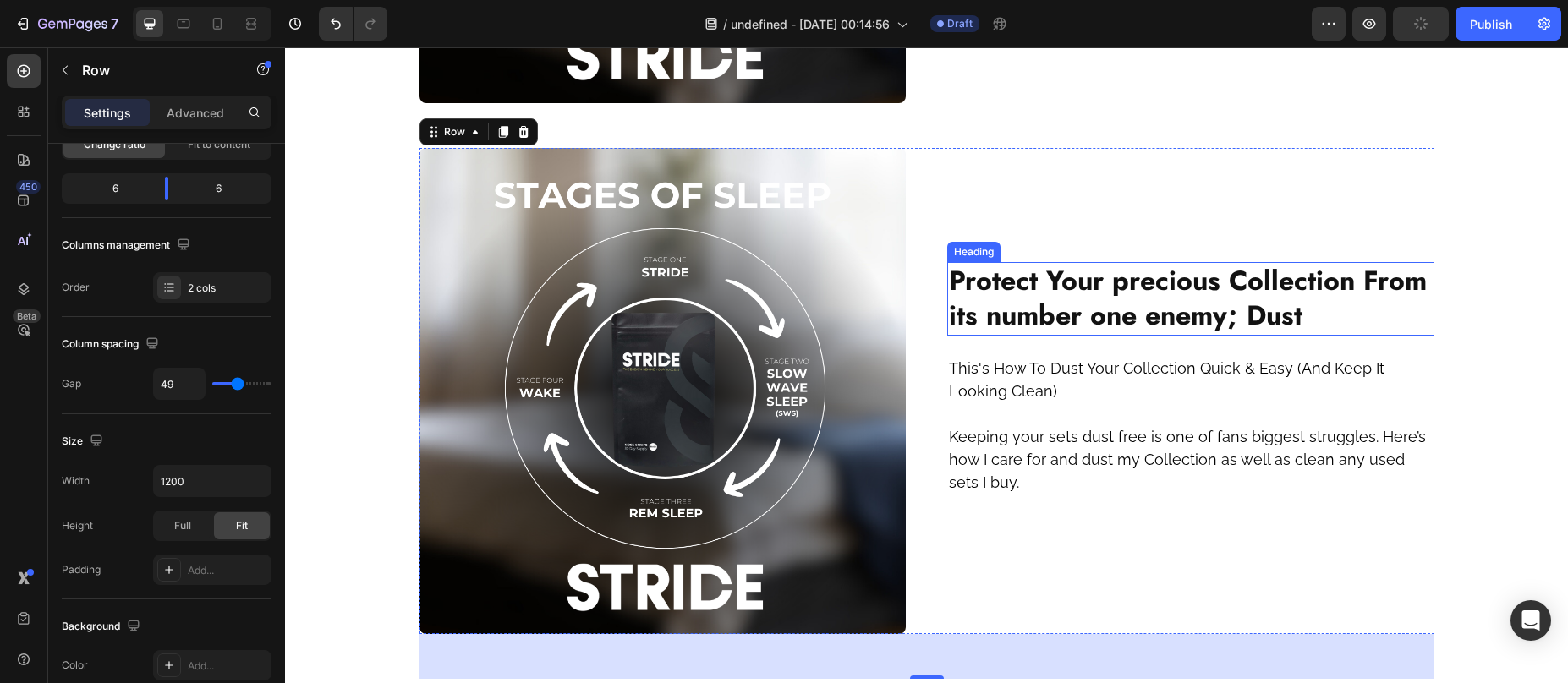
click at [984, 288] on strong "Protect Your precious Collection From its number one enemy; Dust" at bounding box center [1187, 298] width 478 height 75
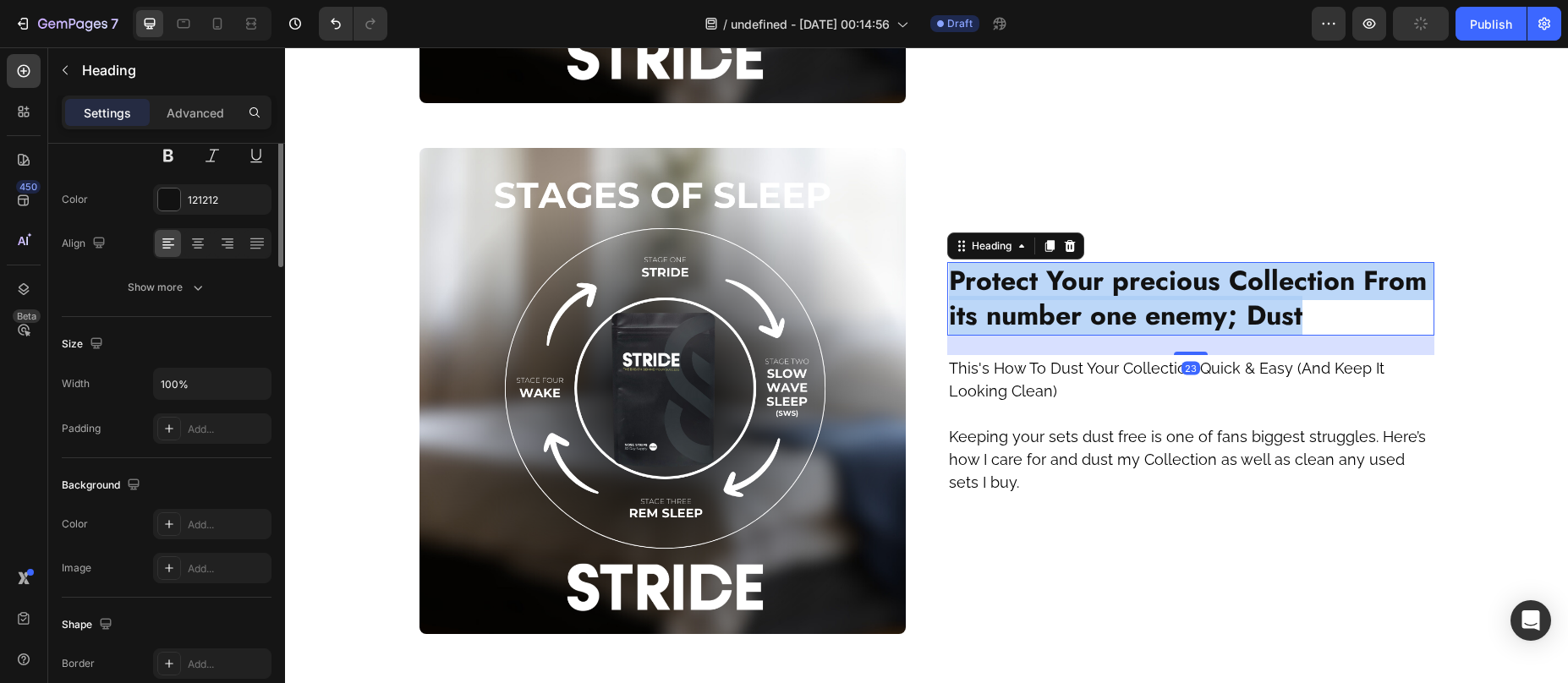
scroll to position [0, 0]
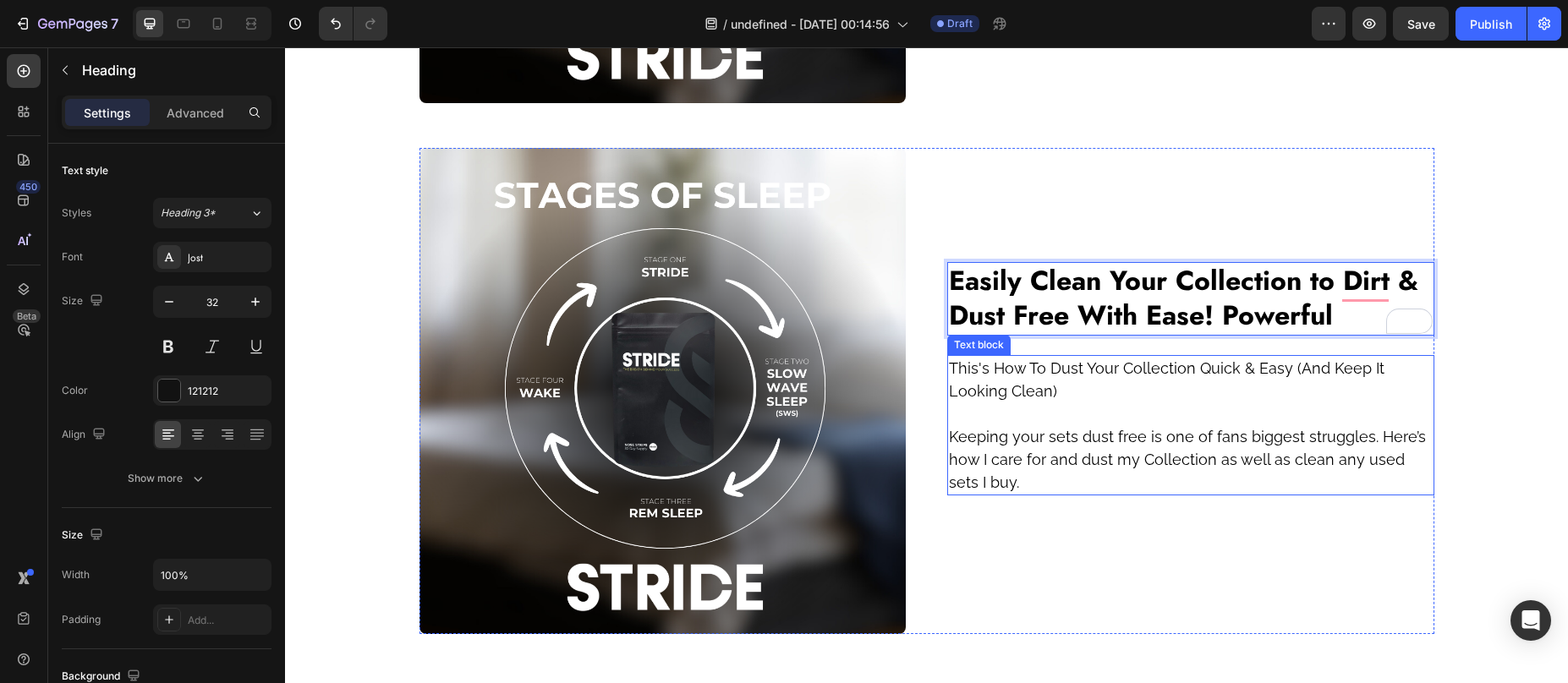
click at [1040, 405] on p at bounding box center [1191, 414] width 484 height 23
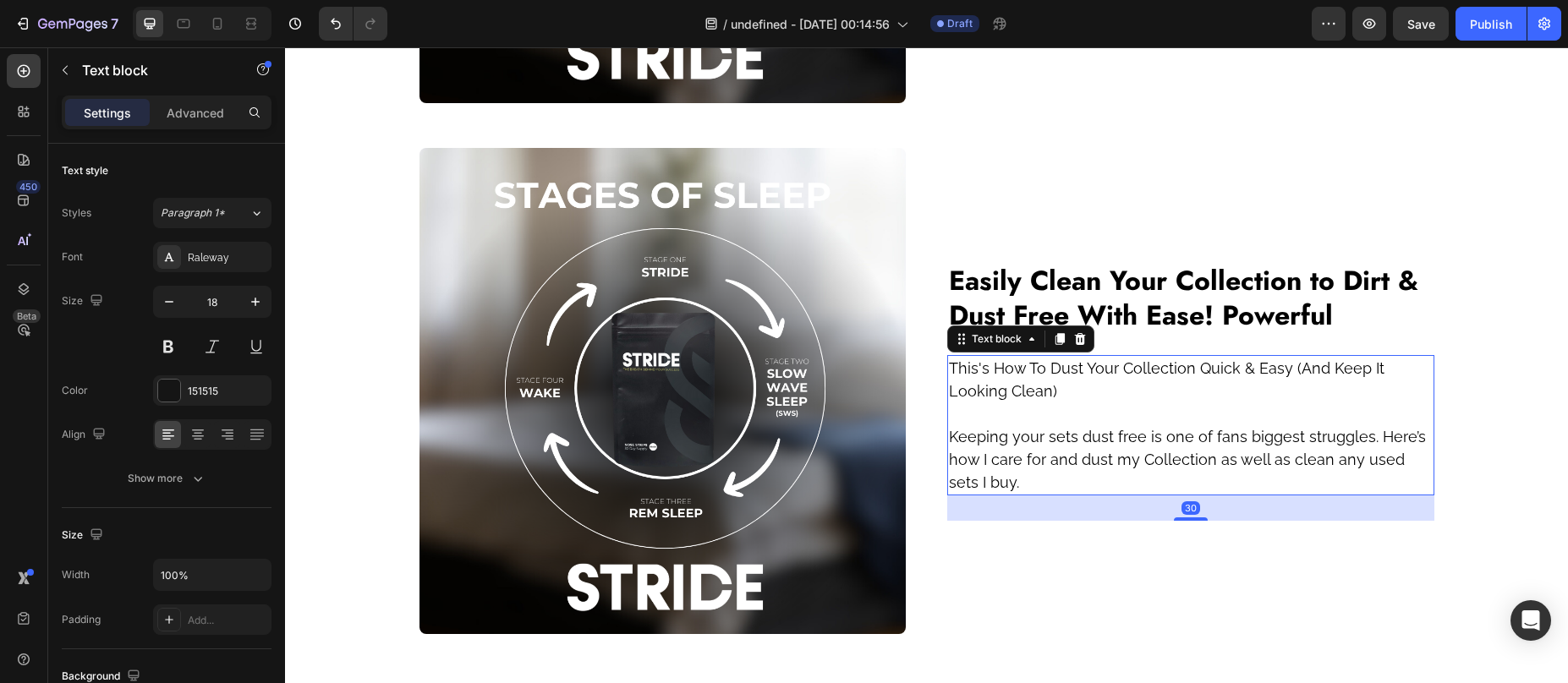
click at [1039, 406] on p at bounding box center [1191, 414] width 484 height 23
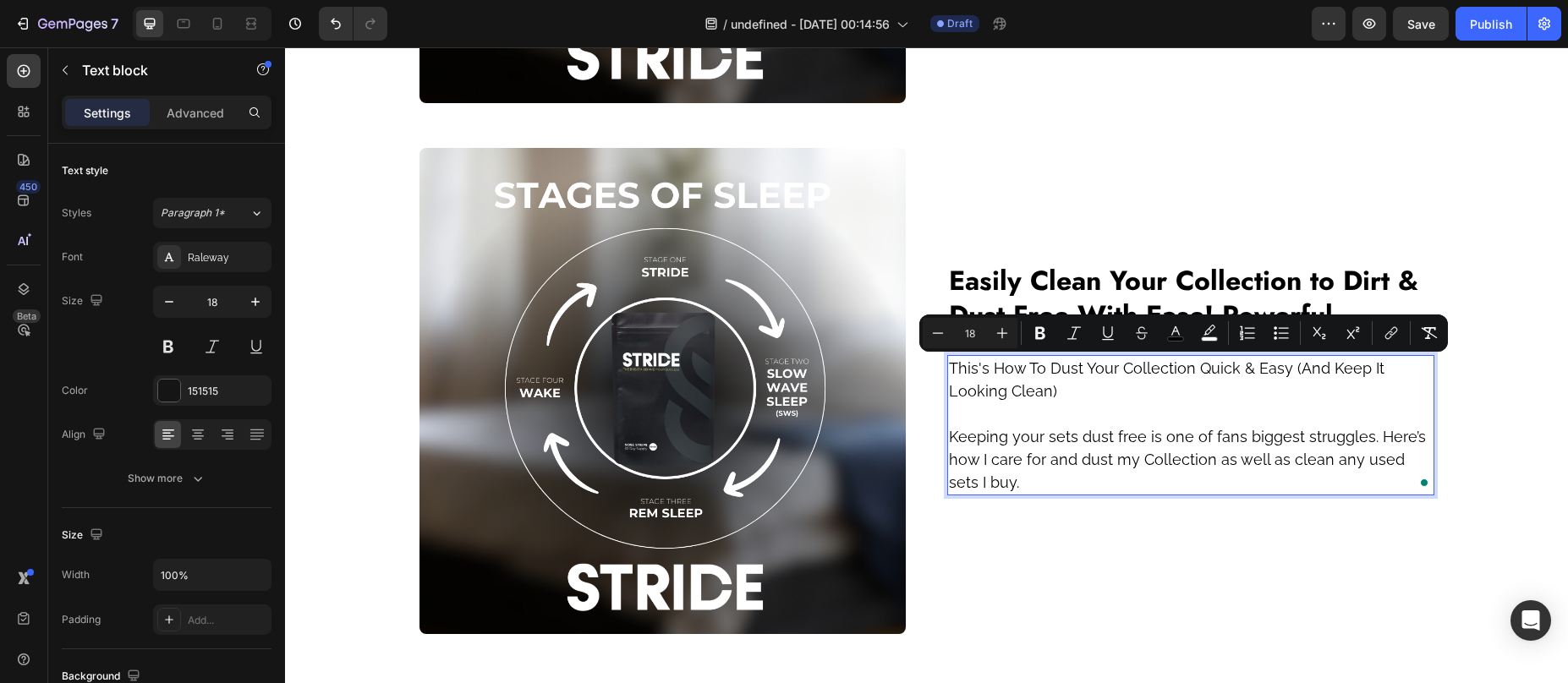
scroll to position [1822, 0]
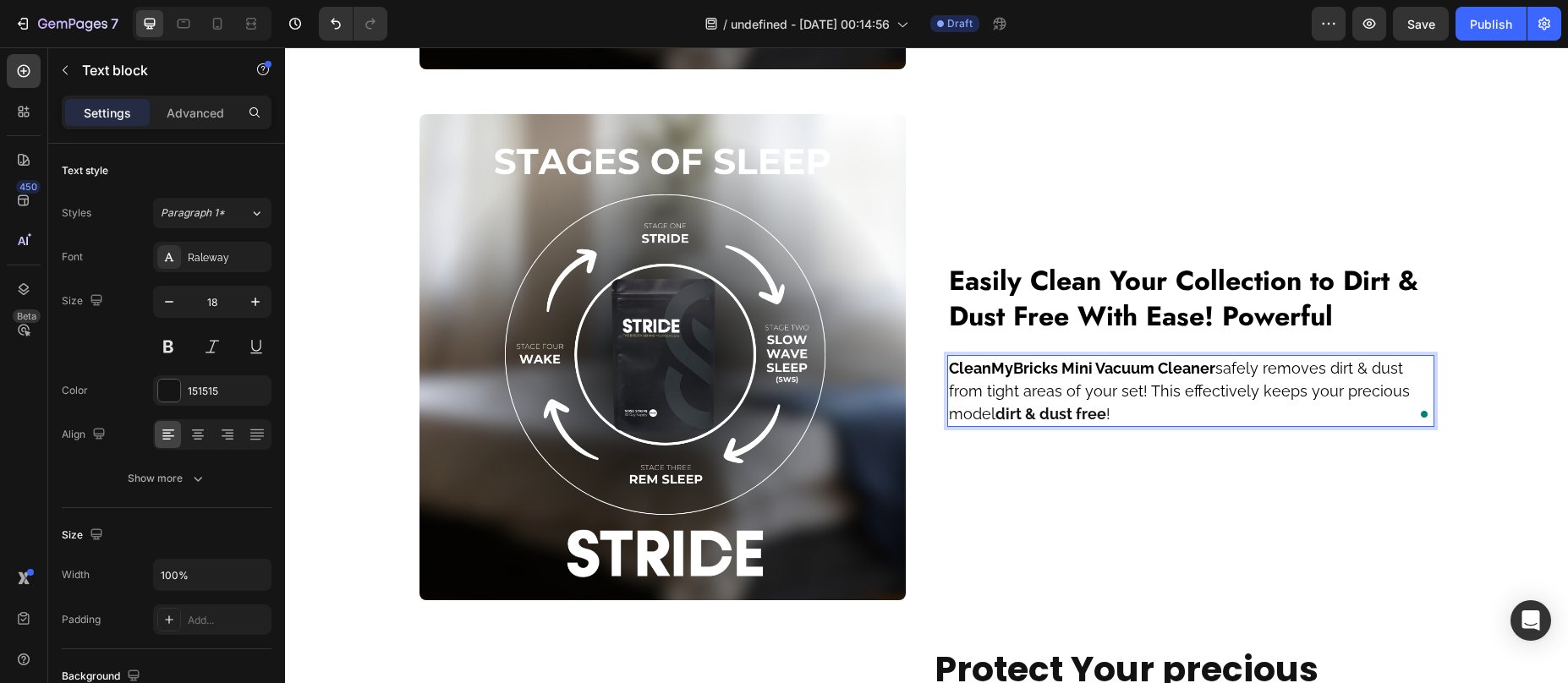
click at [1131, 549] on div "⁠⁠⁠⁠⁠⁠⁠ Easily Clean Your Collection to Dirt & Dust Free With Ease! Powerful He…" at bounding box center [1191, 358] width 487 height 487
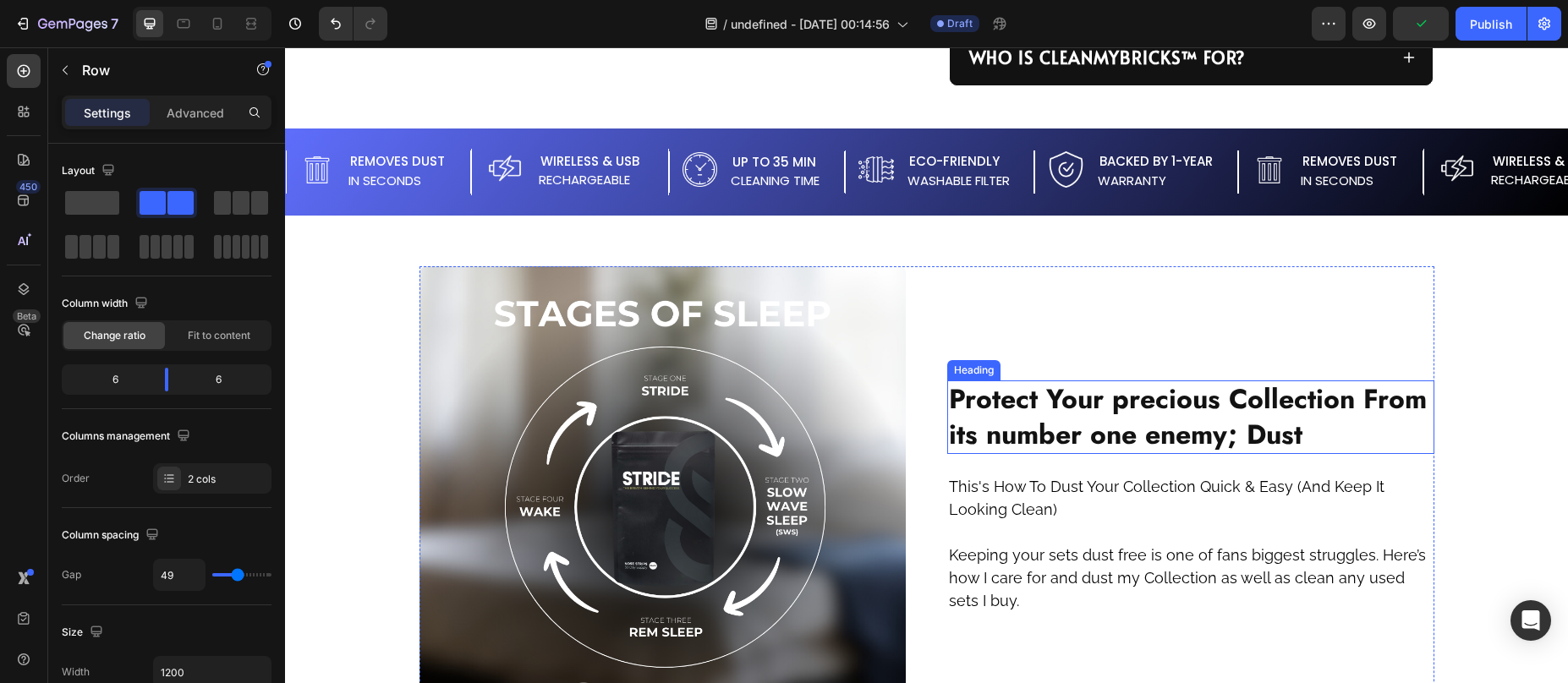
scroll to position [1522, 0]
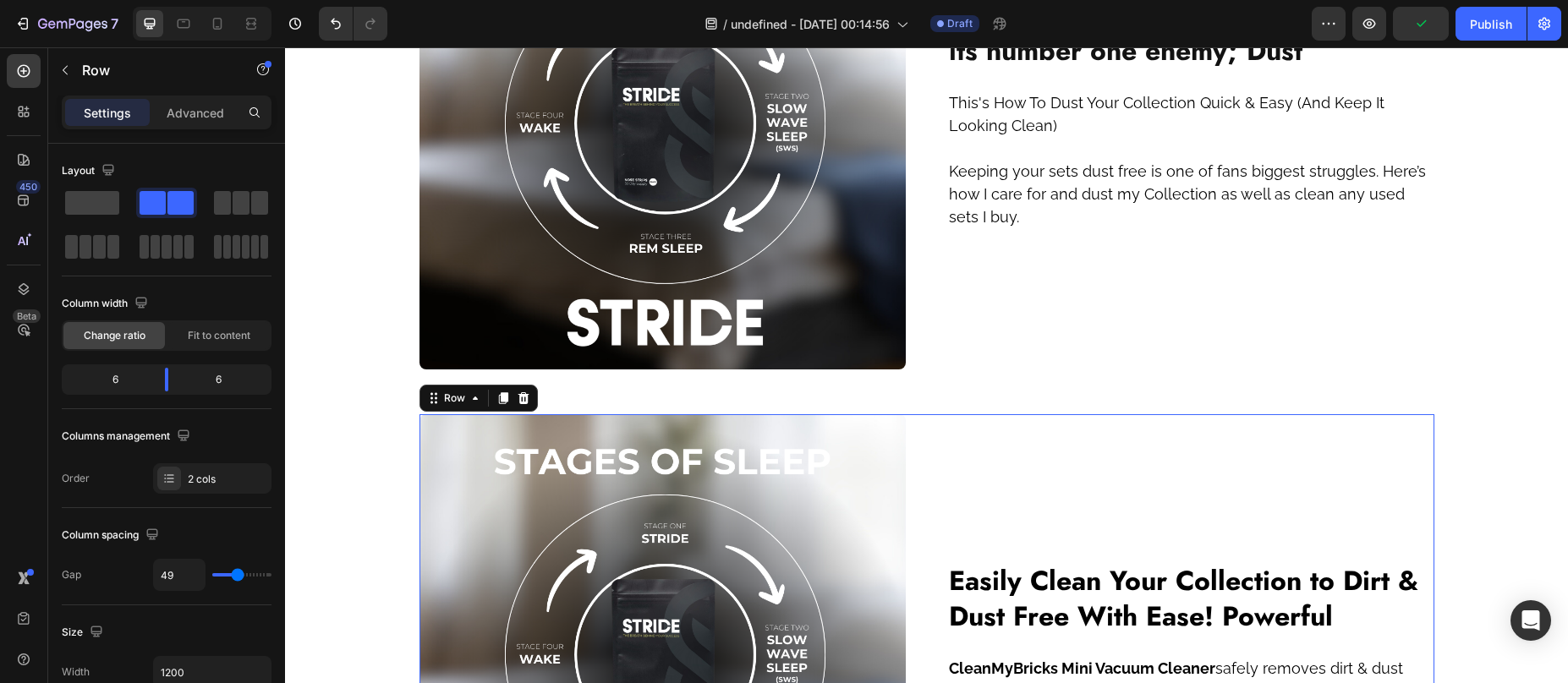
click at [959, 439] on div "⁠⁠⁠⁠⁠⁠⁠ Easily Clean Your Collection to Dirt & Dust Free With Ease! Powerful He…" at bounding box center [1191, 658] width 487 height 487
click at [185, 467] on div "2 cols" at bounding box center [212, 478] width 119 height 31
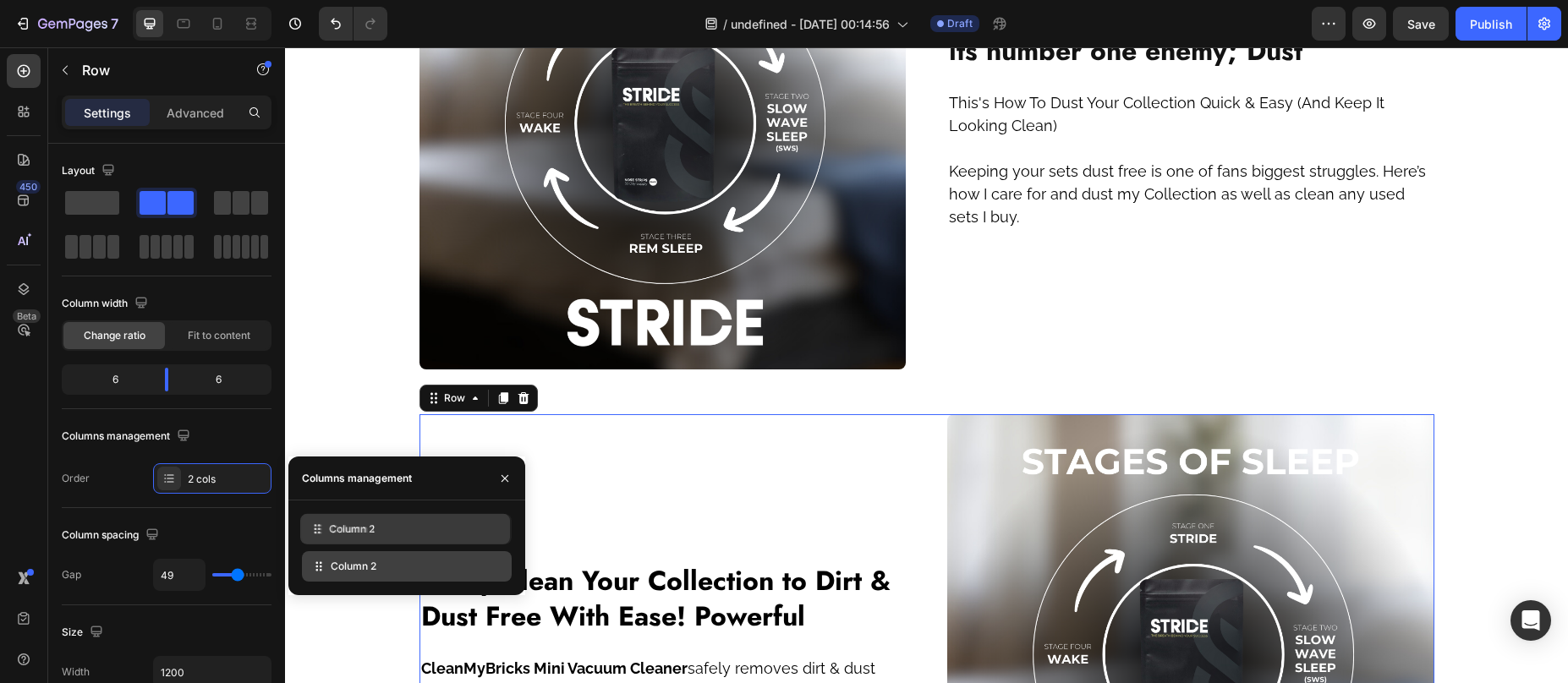
drag, startPoint x: 316, startPoint y: 532, endPoint x: 306, endPoint y: 497, distance: 36.4
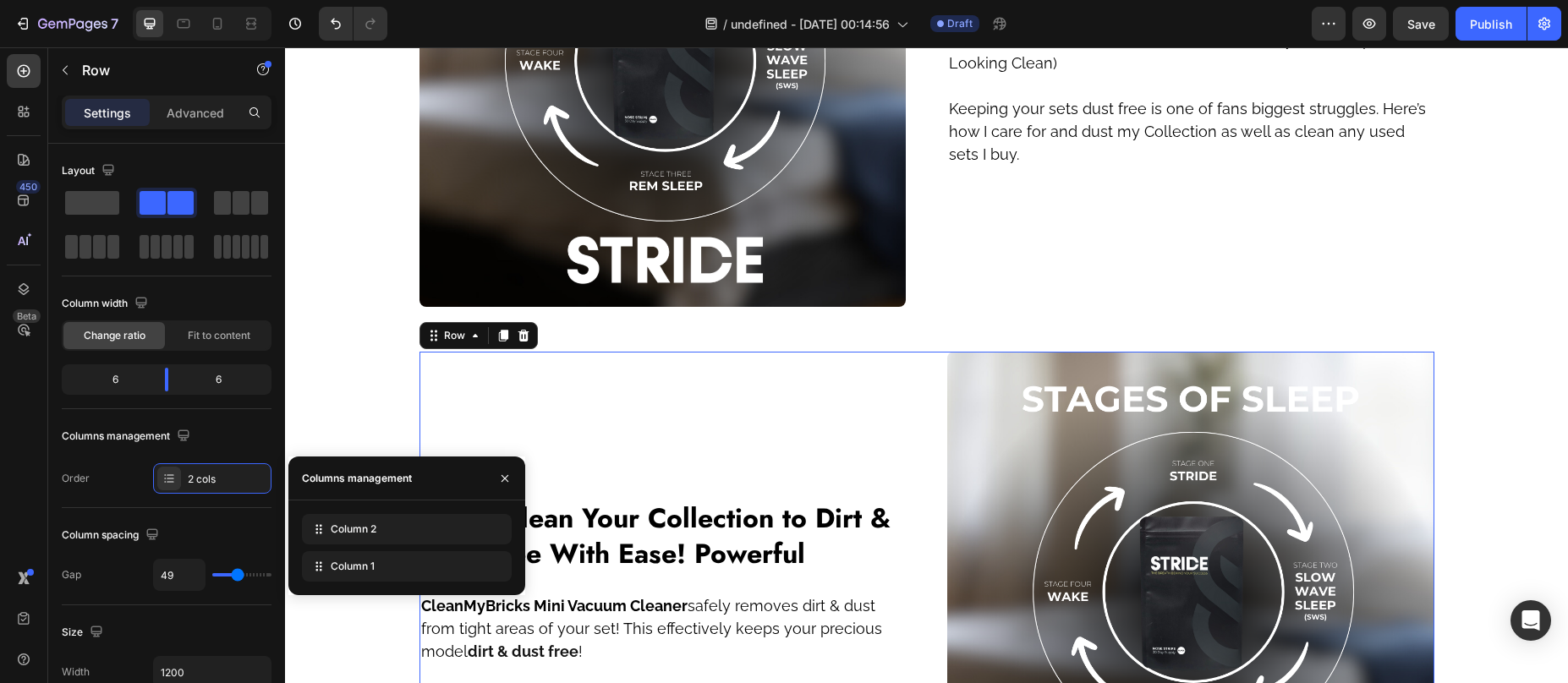
scroll to position [1574, 0]
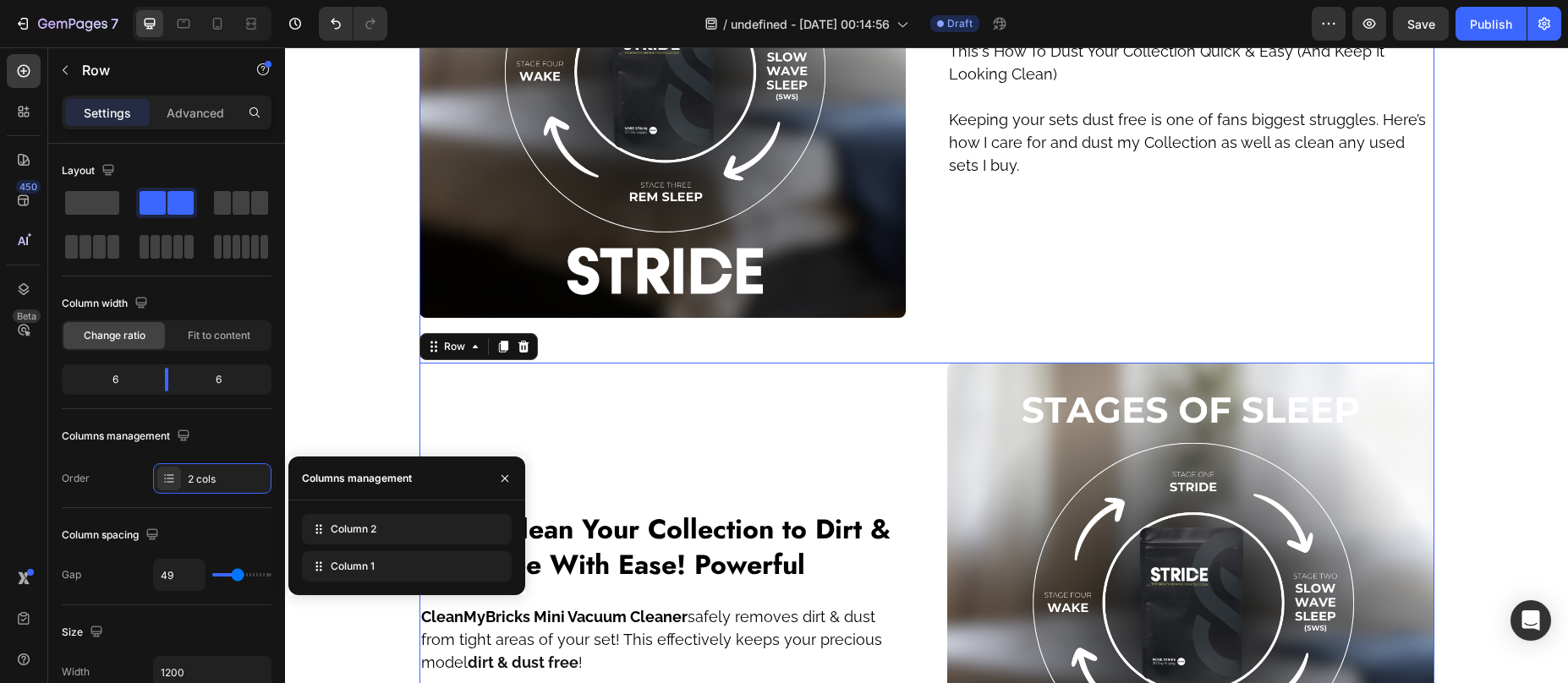
click at [1208, 290] on div "⁠⁠⁠⁠⁠⁠⁠ Protect Your precious Collection From its number one enemy; Dust Headin…" at bounding box center [1191, 75] width 487 height 487
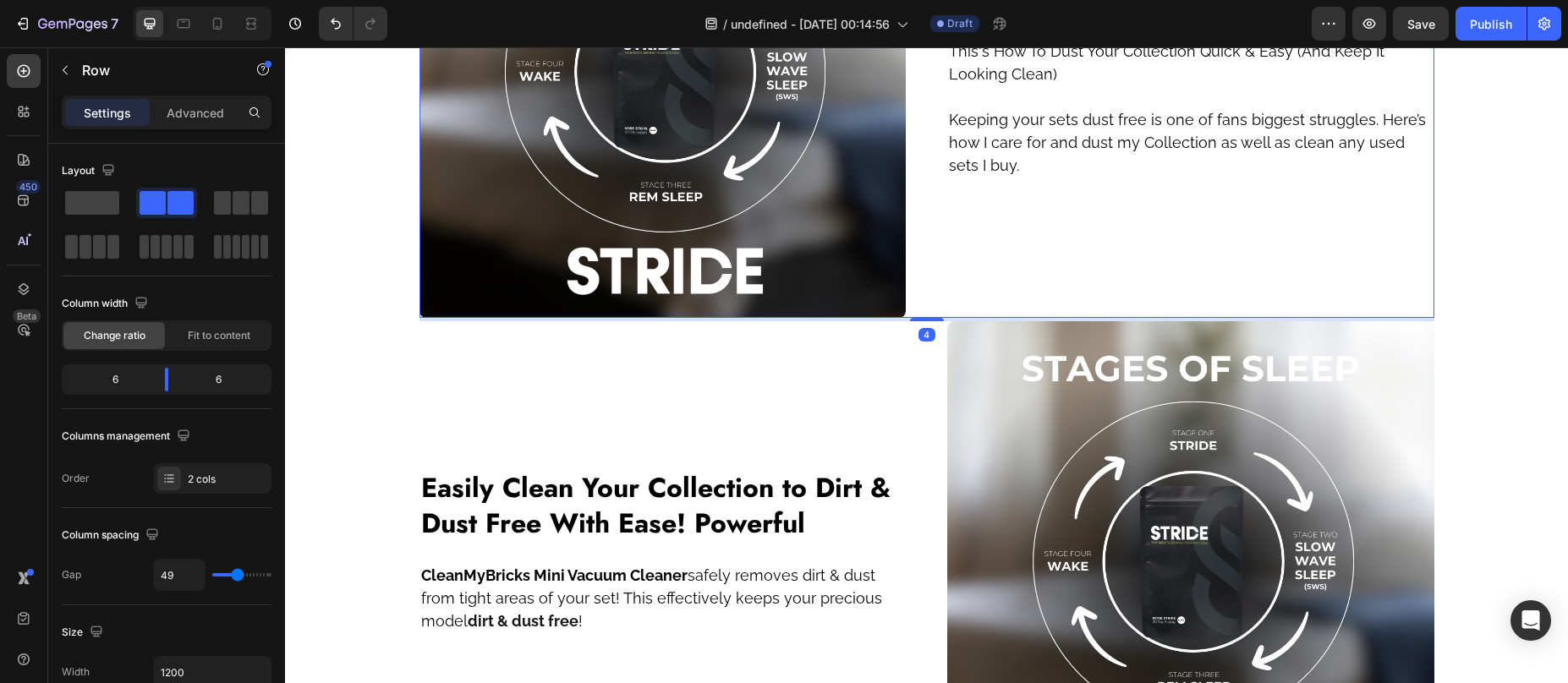
drag, startPoint x: 916, startPoint y: 359, endPoint x: 1089, endPoint y: 213, distance: 226.4
click at [897, 280] on div "Image ⁠⁠⁠⁠⁠⁠⁠ Protect Your precious Collection From its number one enemy; Dust …" at bounding box center [927, 75] width 1015 height 487
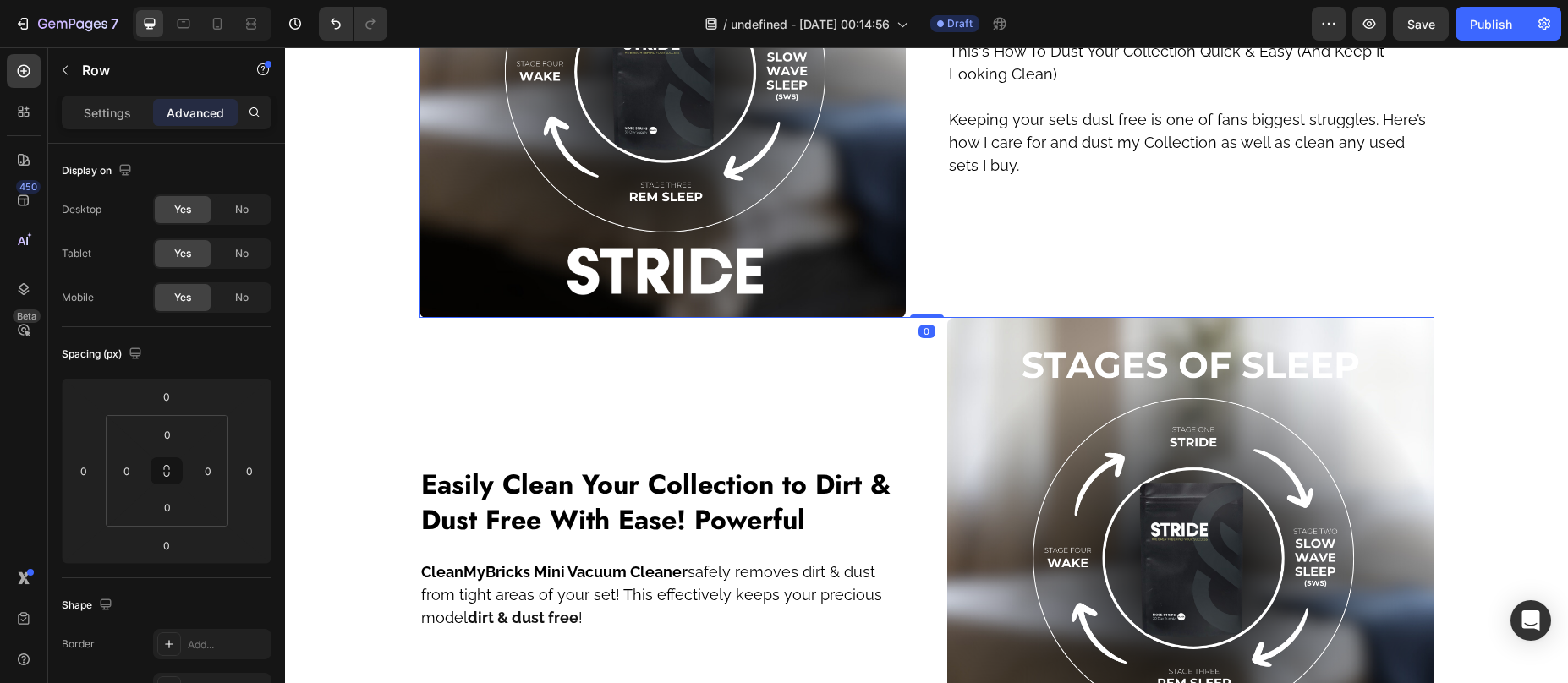
click at [1374, 207] on div "⁠⁠⁠⁠⁠⁠⁠ Protect Your precious Collection From its number one enemy; Dust Headin…" at bounding box center [1191, 75] width 487 height 487
click at [1496, 286] on div "Image ⁠⁠⁠⁠⁠⁠⁠ Protect Your precious Collection From its number one enemy; Dust …" at bounding box center [926, 171] width 1283 height 3325
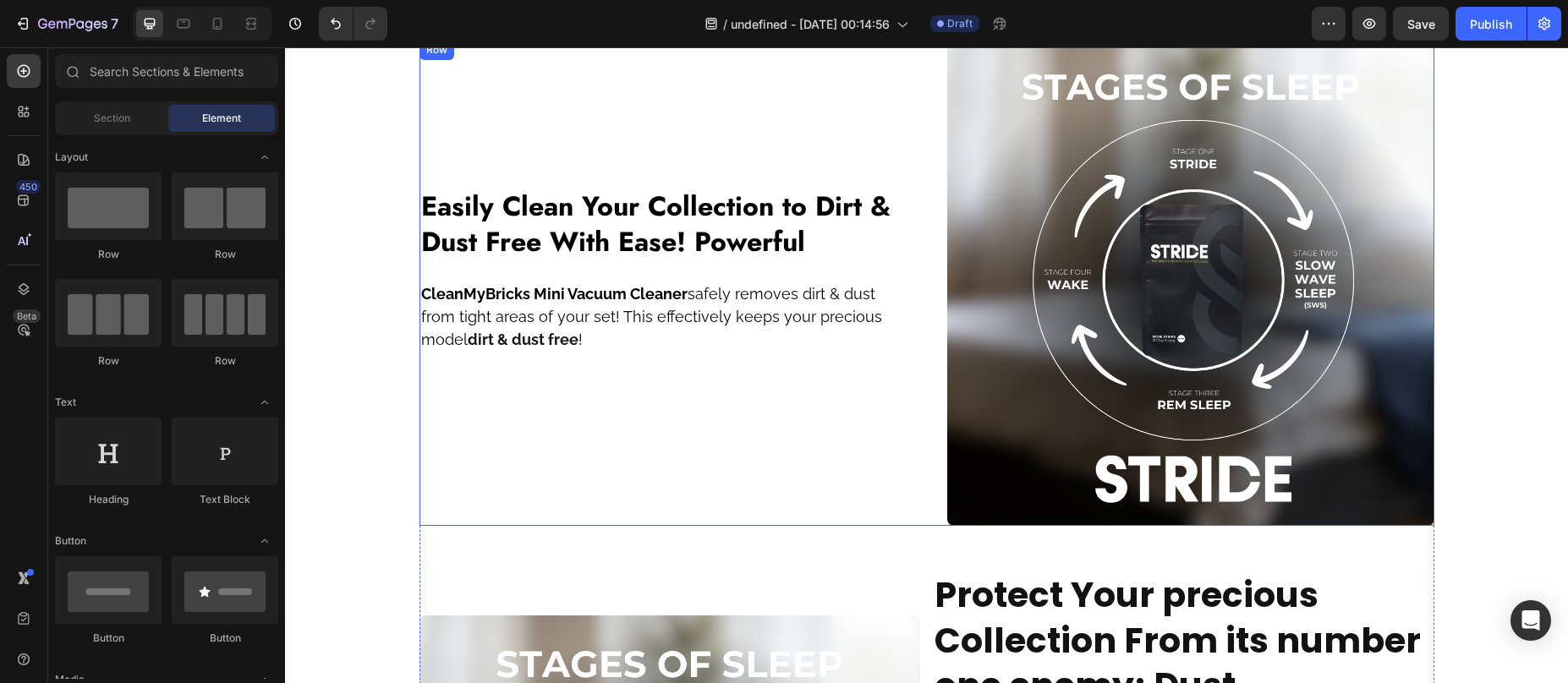
scroll to position [2280, 0]
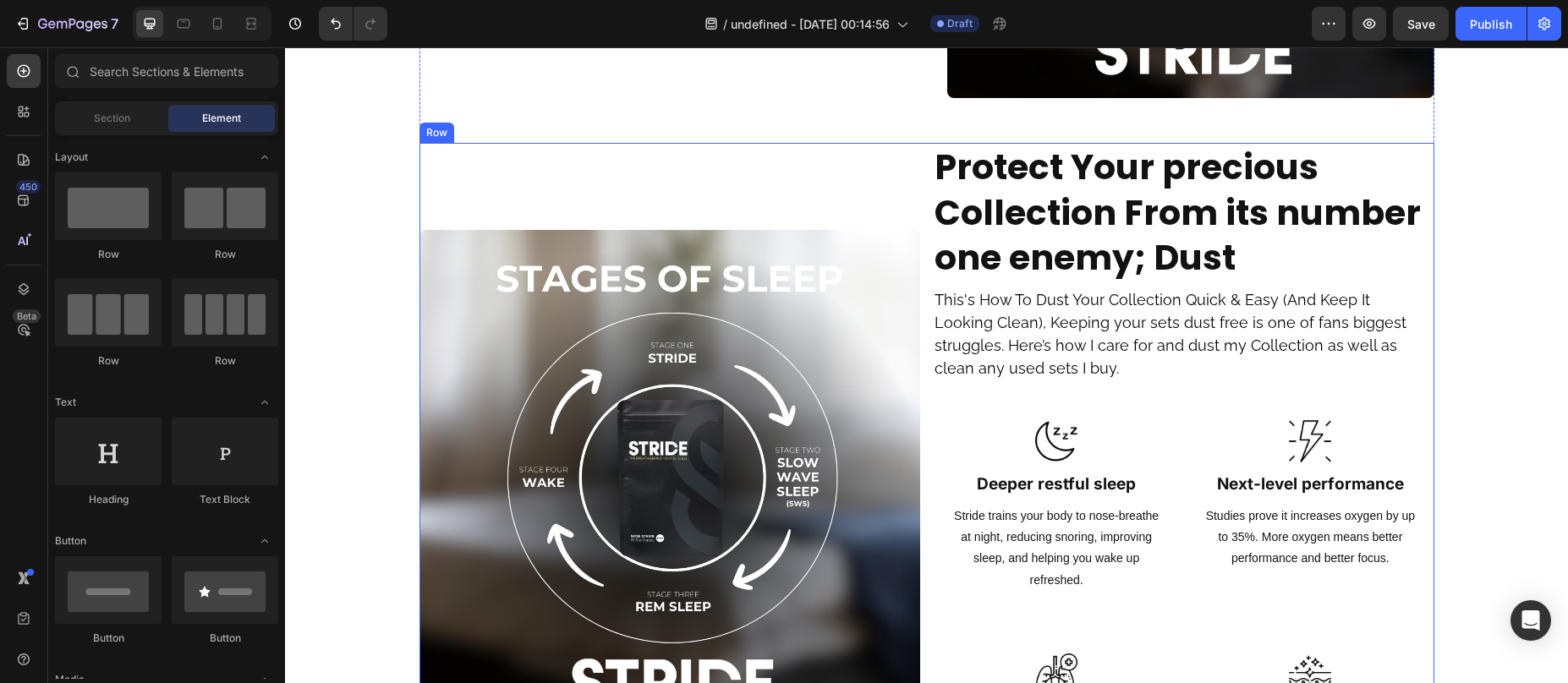
click at [452, 165] on div "Image" at bounding box center [670, 480] width 501 height 674
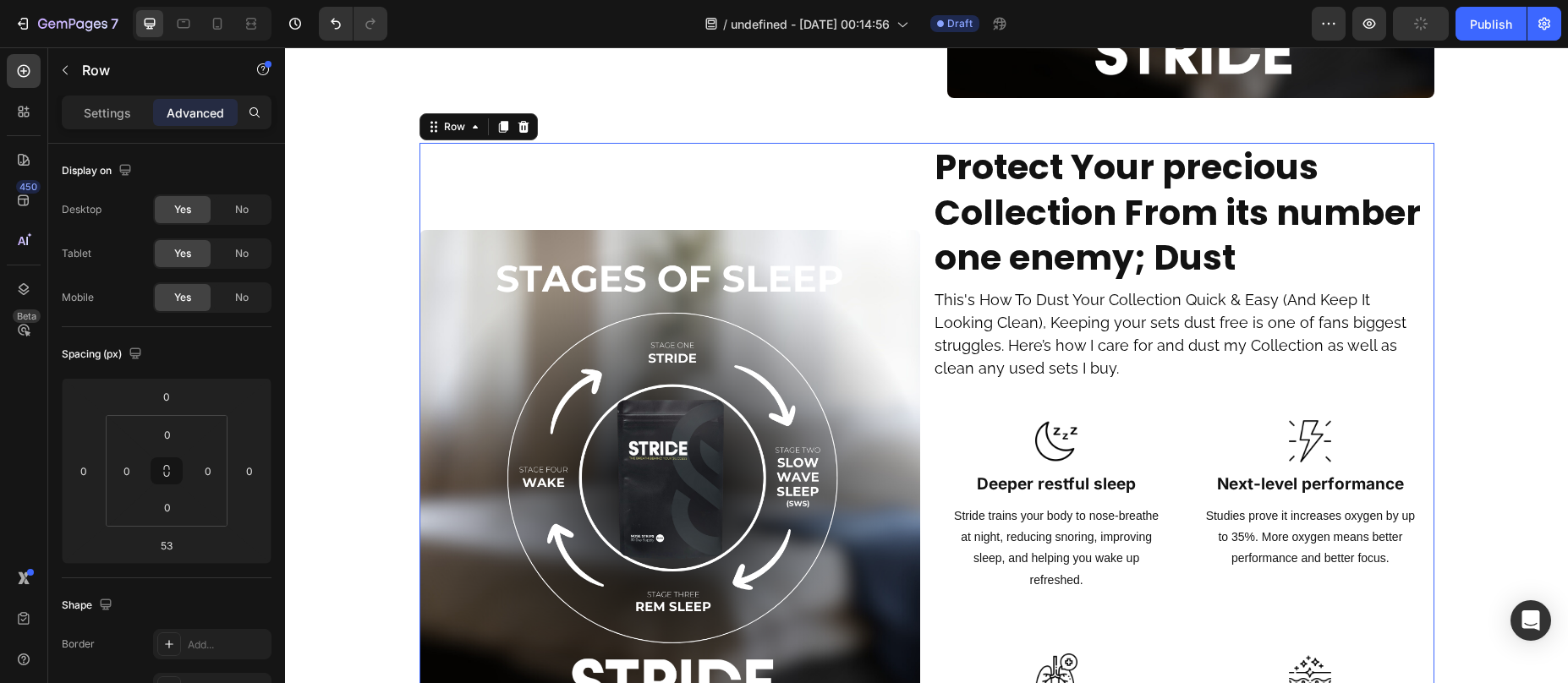
click at [524, 127] on div at bounding box center [523, 127] width 20 height 20
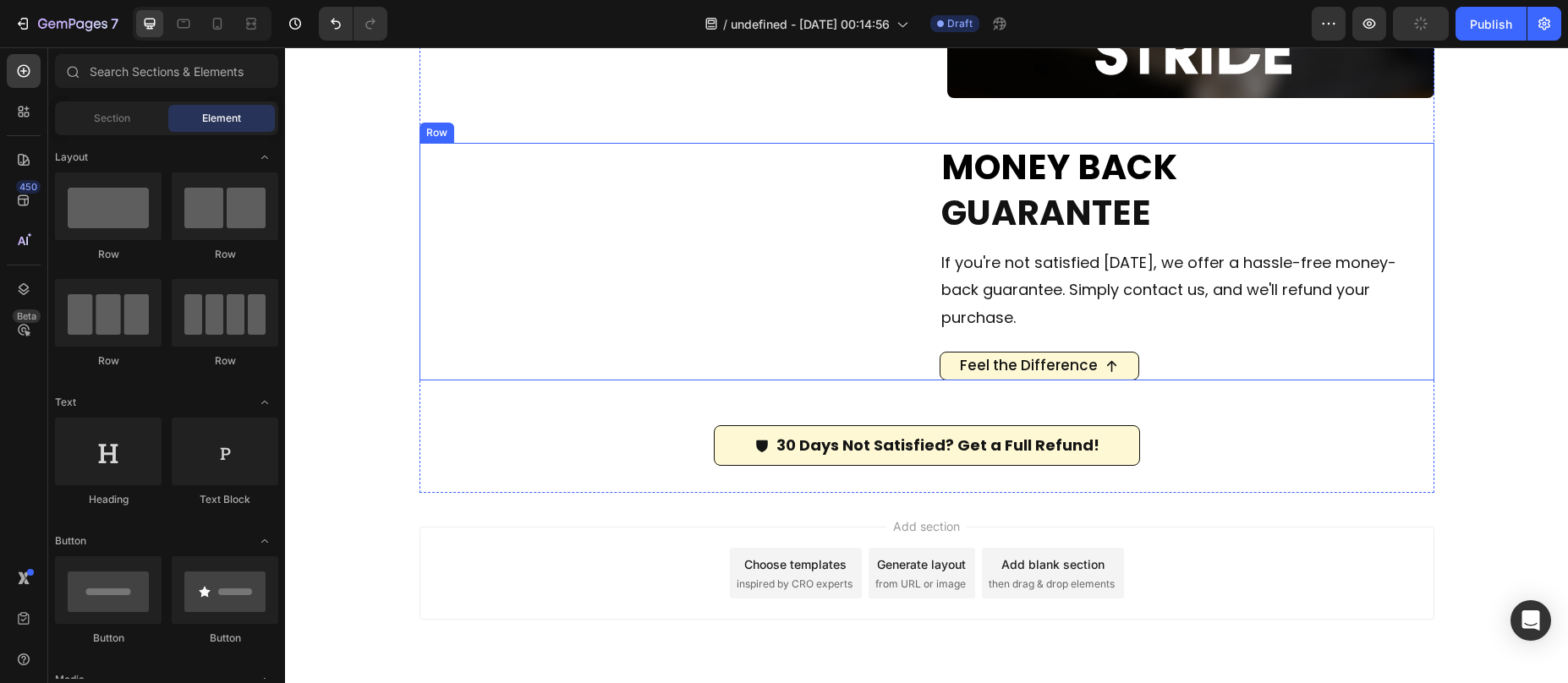
click at [990, 183] on div "MONEY BACK GUARANTEE Heading If you're not satisfied within 30 days, we offer a…" at bounding box center [1186, 390] width 495 height 495
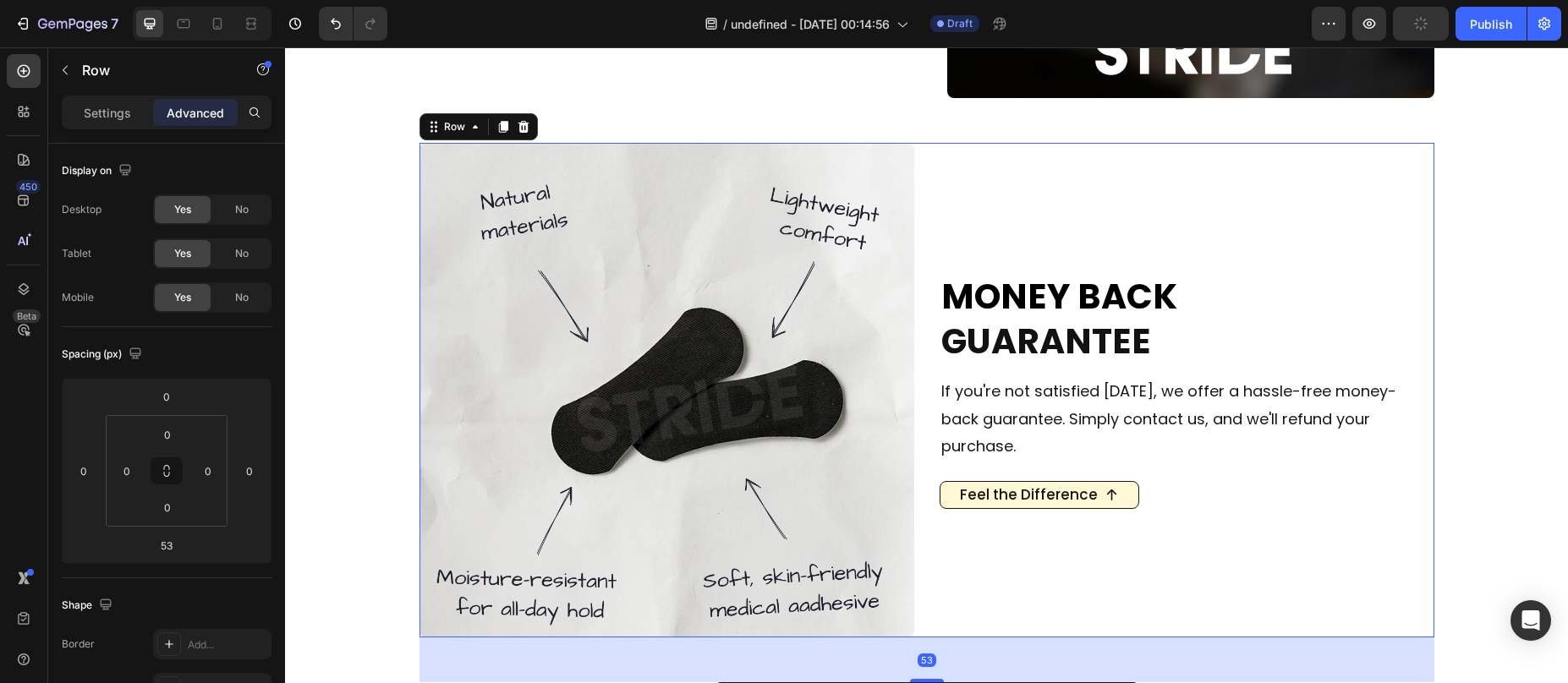
click at [519, 127] on icon at bounding box center [523, 127] width 11 height 11
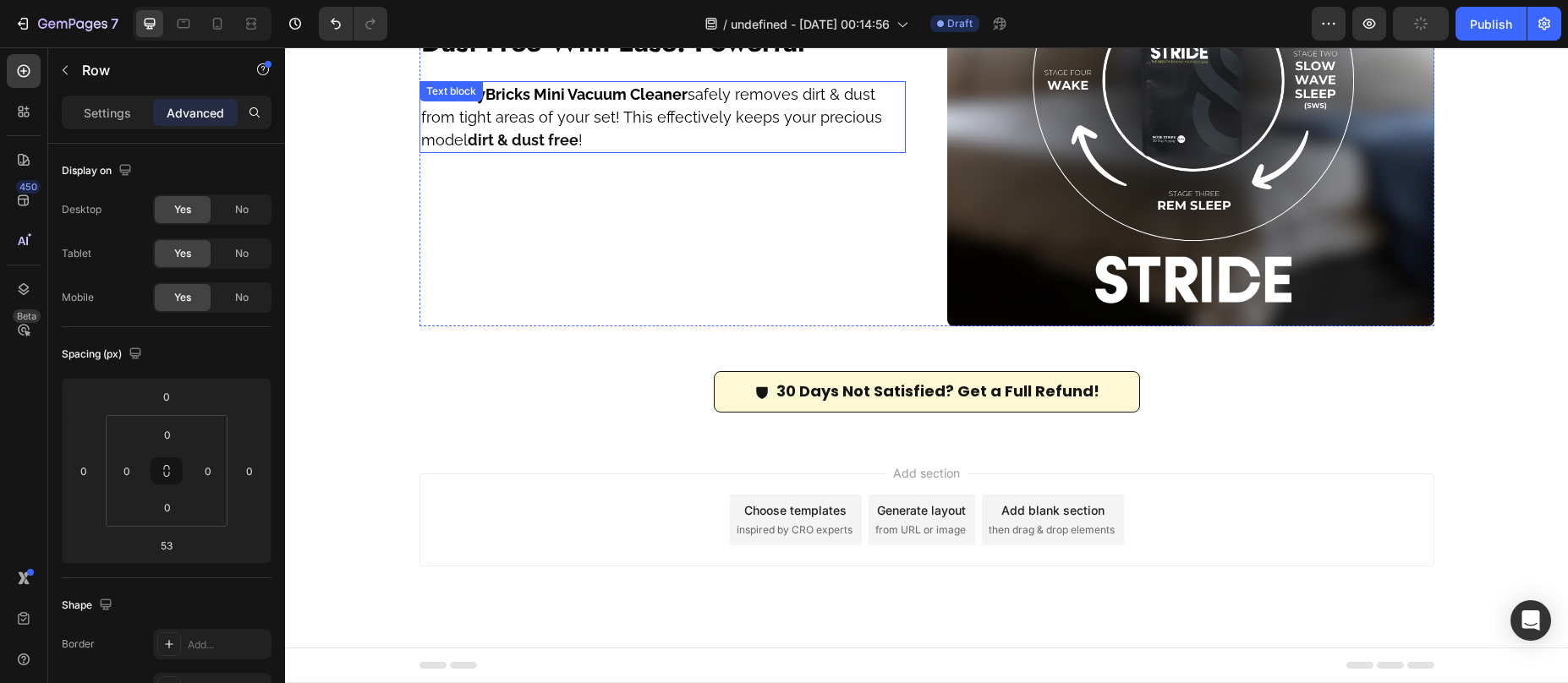
scroll to position [2052, 0]
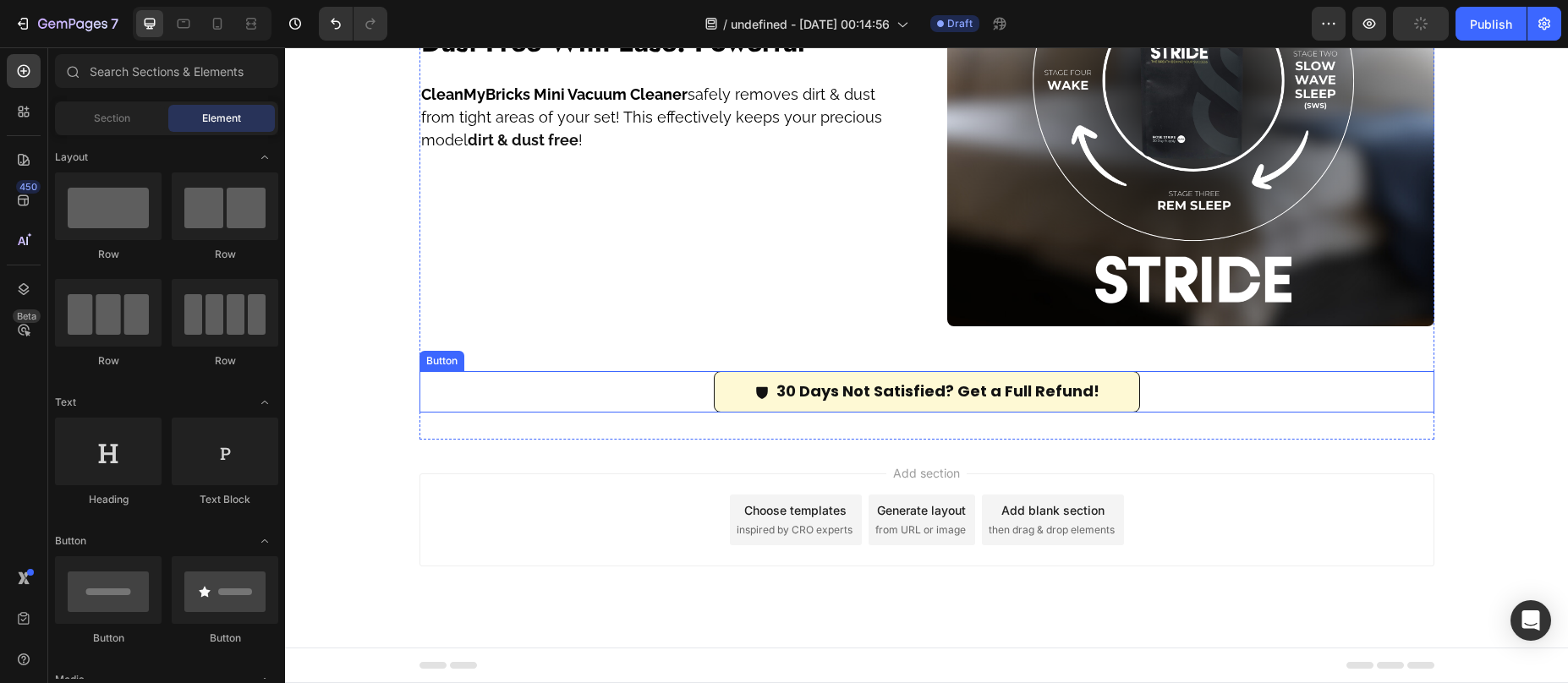
click at [1277, 380] on div "30 Days Not Satisfied? Get a Full Refund! Button" at bounding box center [927, 391] width 1015 height 40
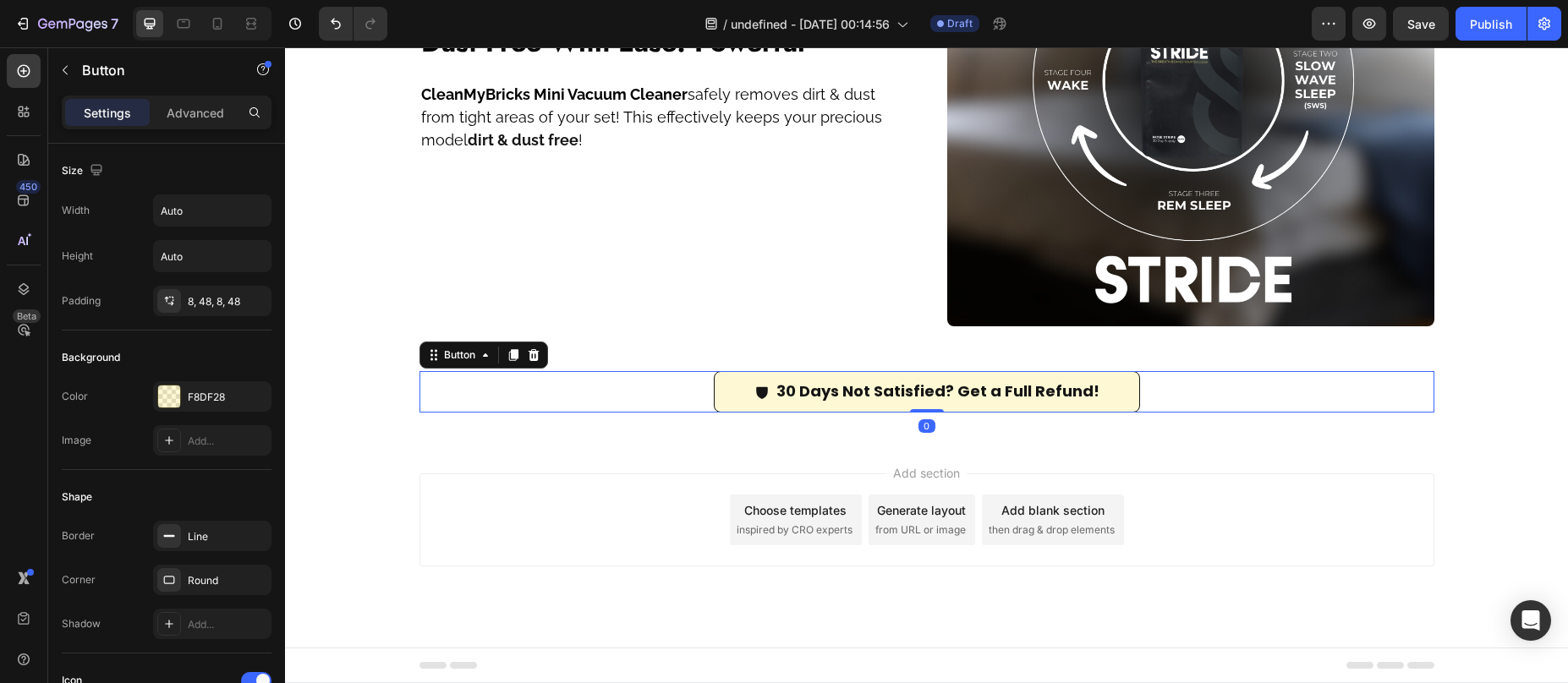
click at [528, 349] on icon at bounding box center [533, 354] width 13 height 13
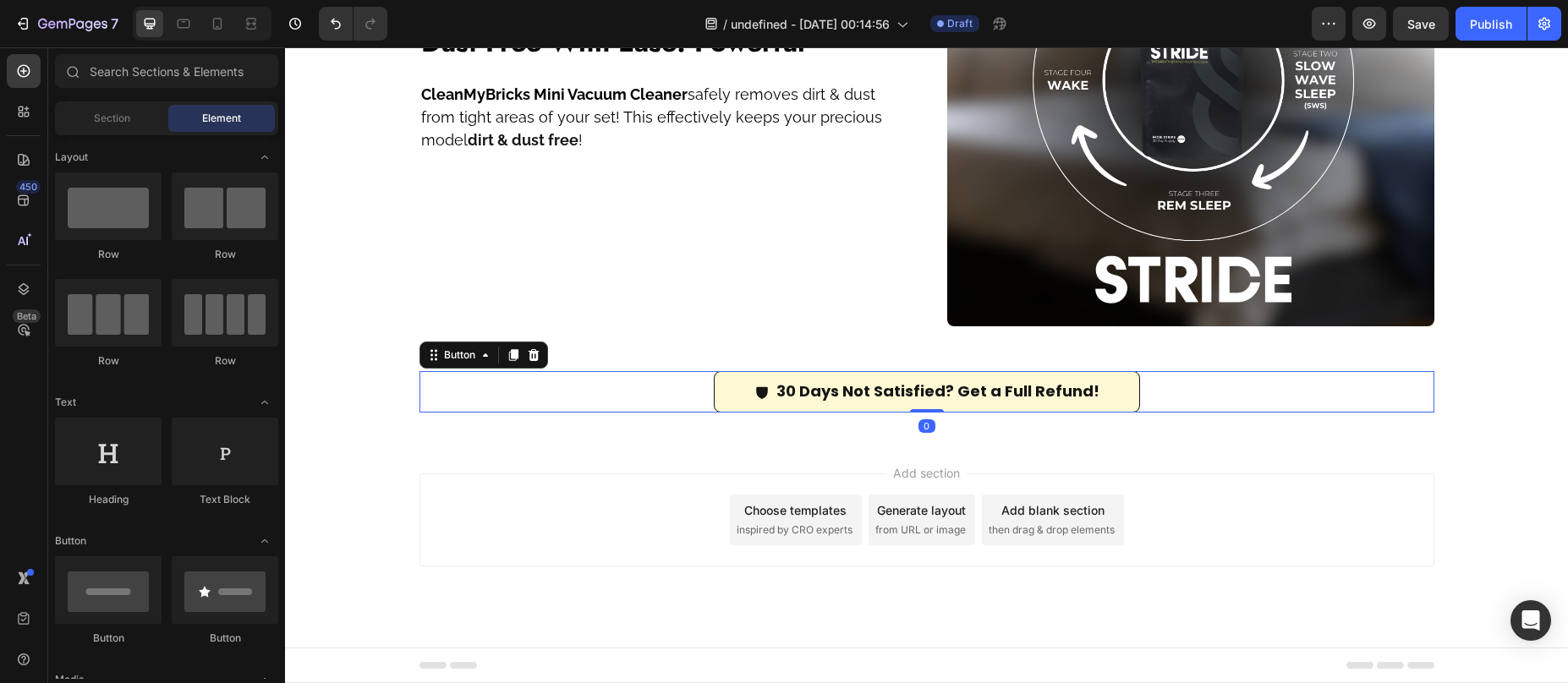
scroll to position [2010, 0]
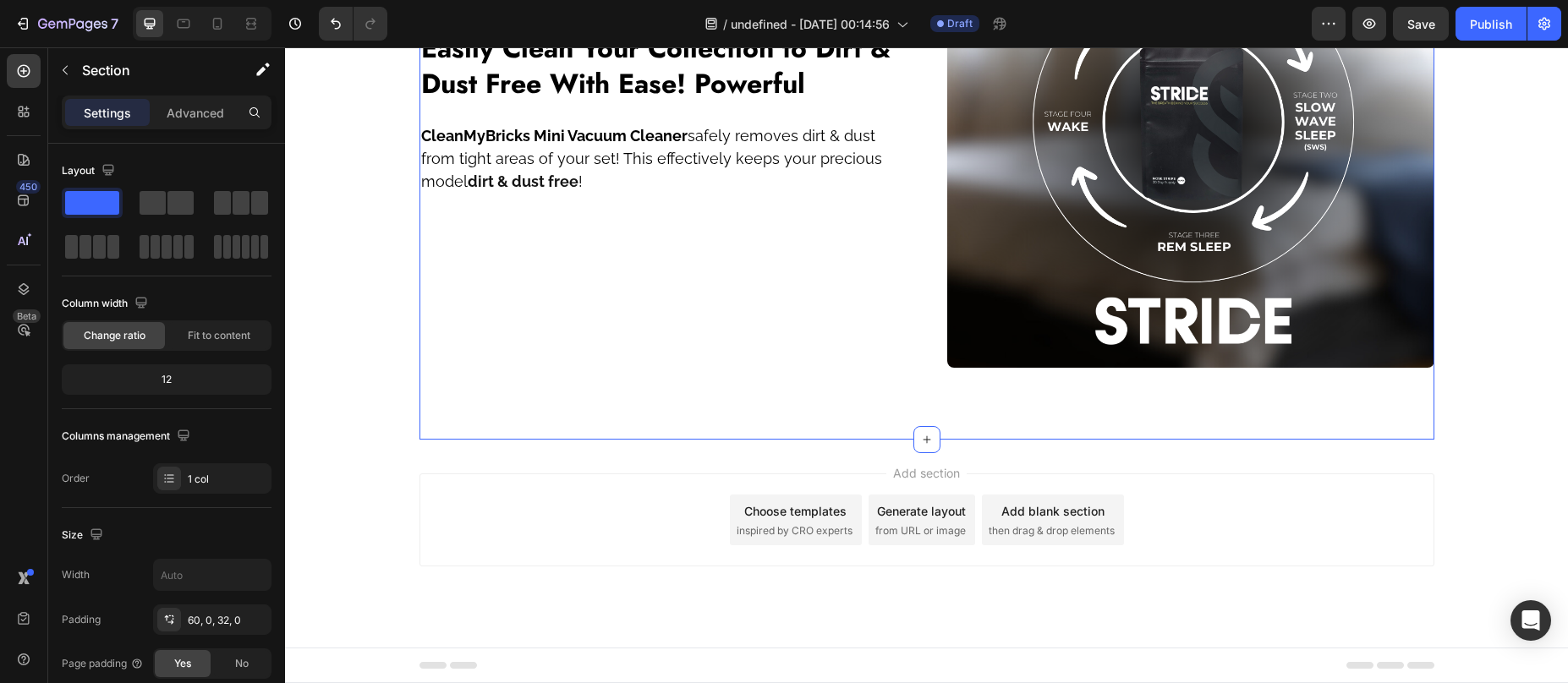
click at [938, 351] on div "Image ⁠⁠⁠⁠⁠⁠⁠ Easily Clean Your Collection to Dirt & Dust Free With Ease! Power…" at bounding box center [927, 125] width 1015 height 487
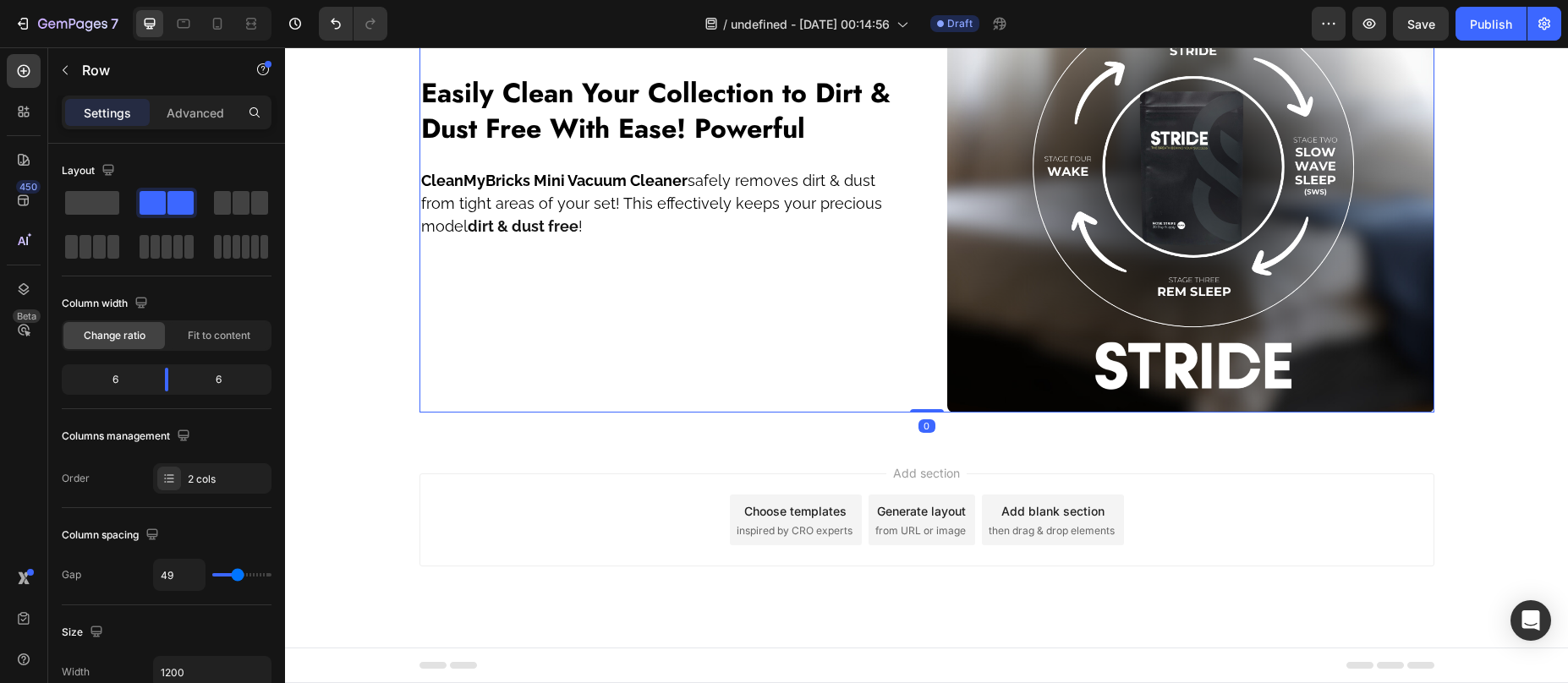
drag, startPoint x: 914, startPoint y: 392, endPoint x: 892, endPoint y: 309, distance: 85.9
click at [895, 323] on div "Image ⁠⁠⁠⁠⁠⁠⁠ Easily Clean Your Collection to Dirt & Dust Free With Ease! Power…" at bounding box center [927, 170] width 1015 height 487
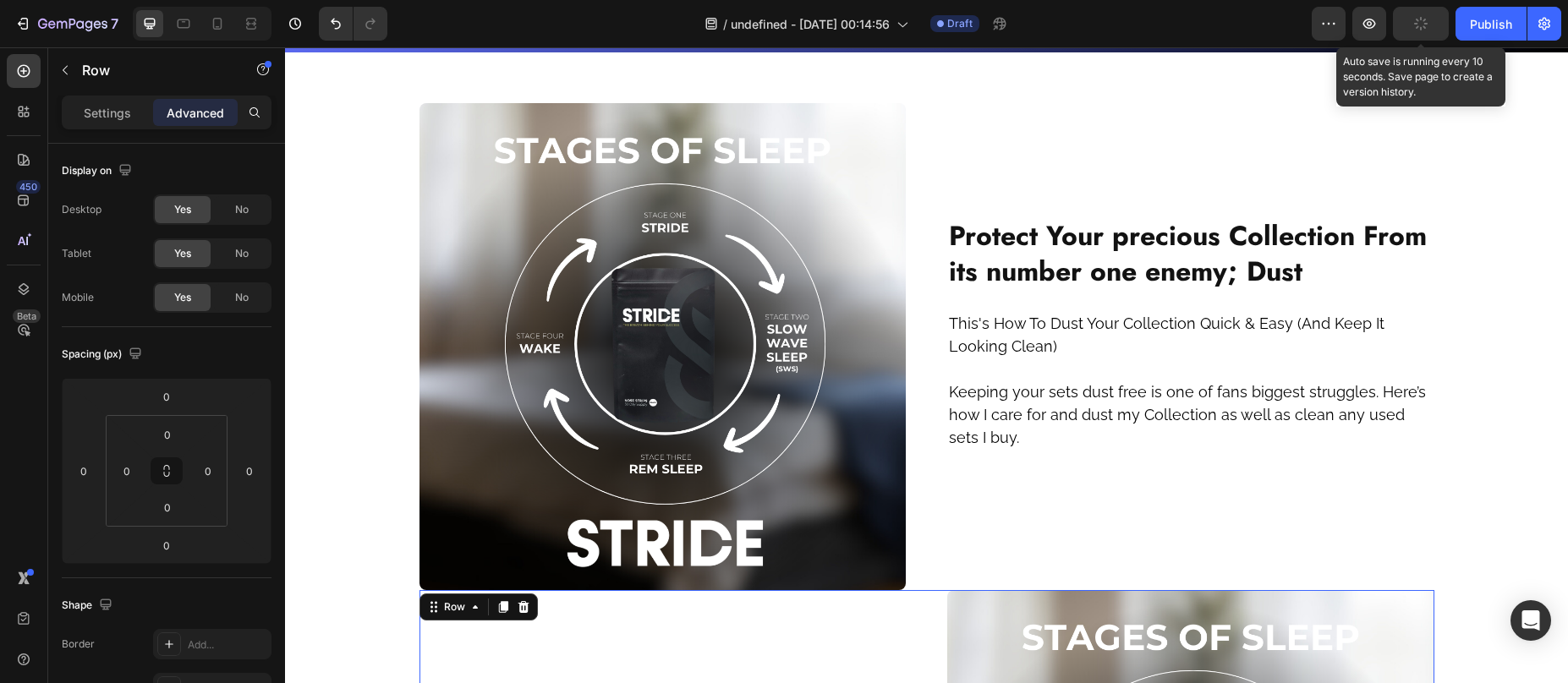
click at [1421, 26] on icon "button" at bounding box center [1420, 23] width 17 height 17
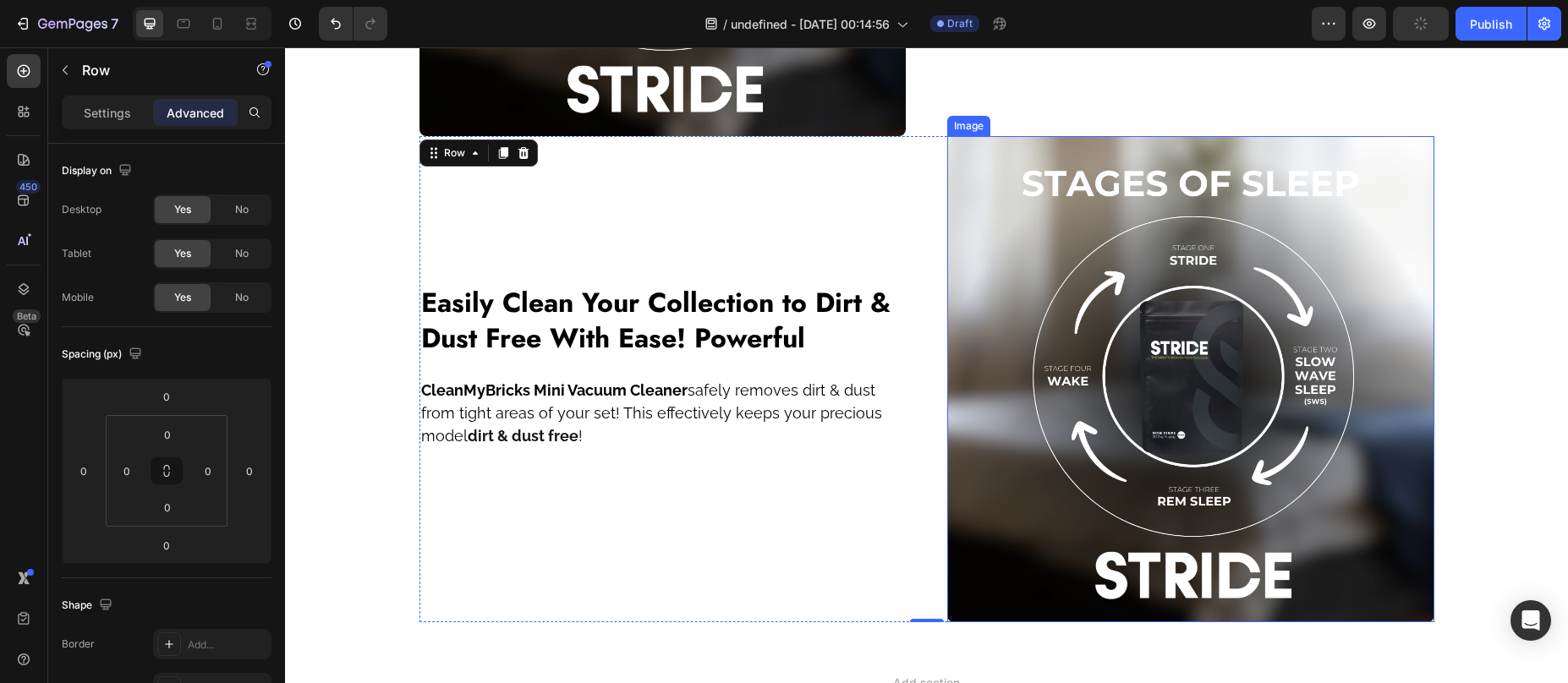
scroll to position [1756, 0]
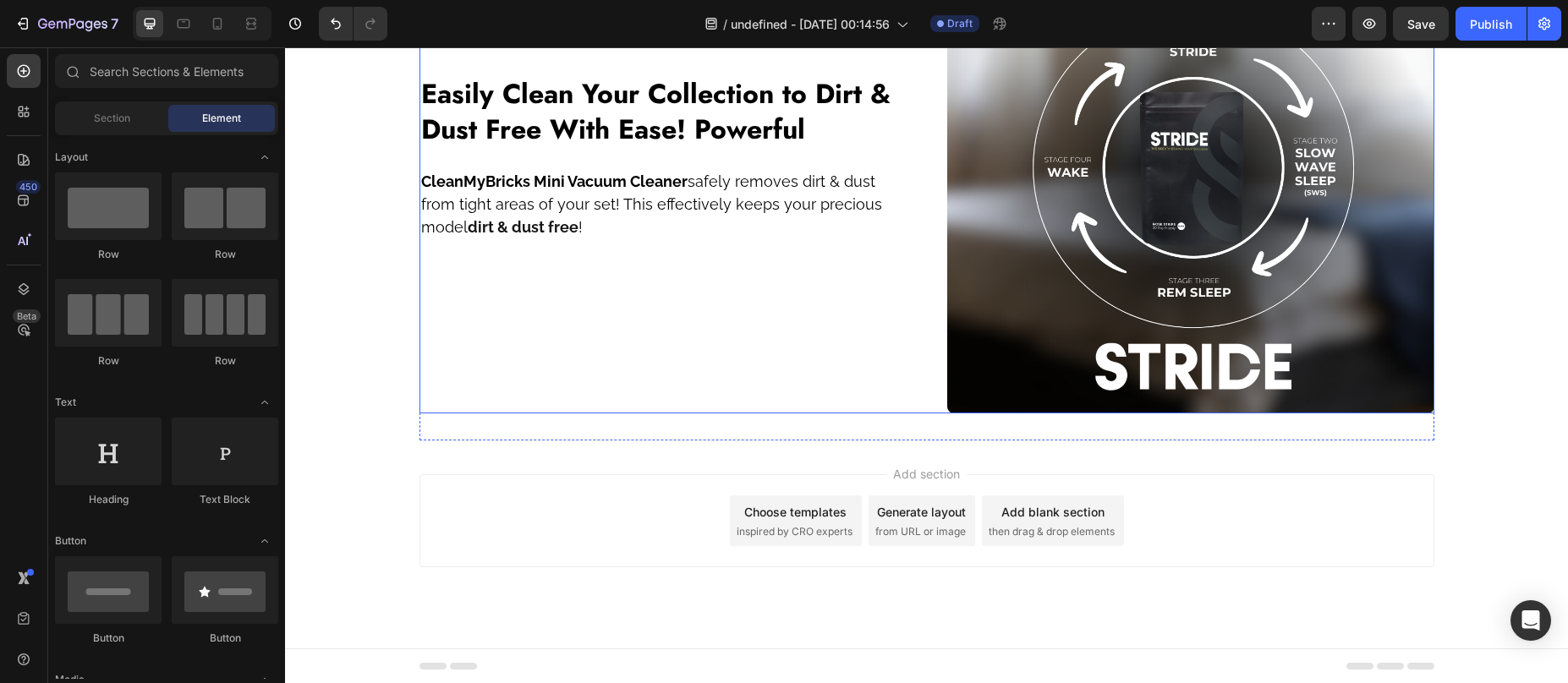
scroll to position [1965, 0]
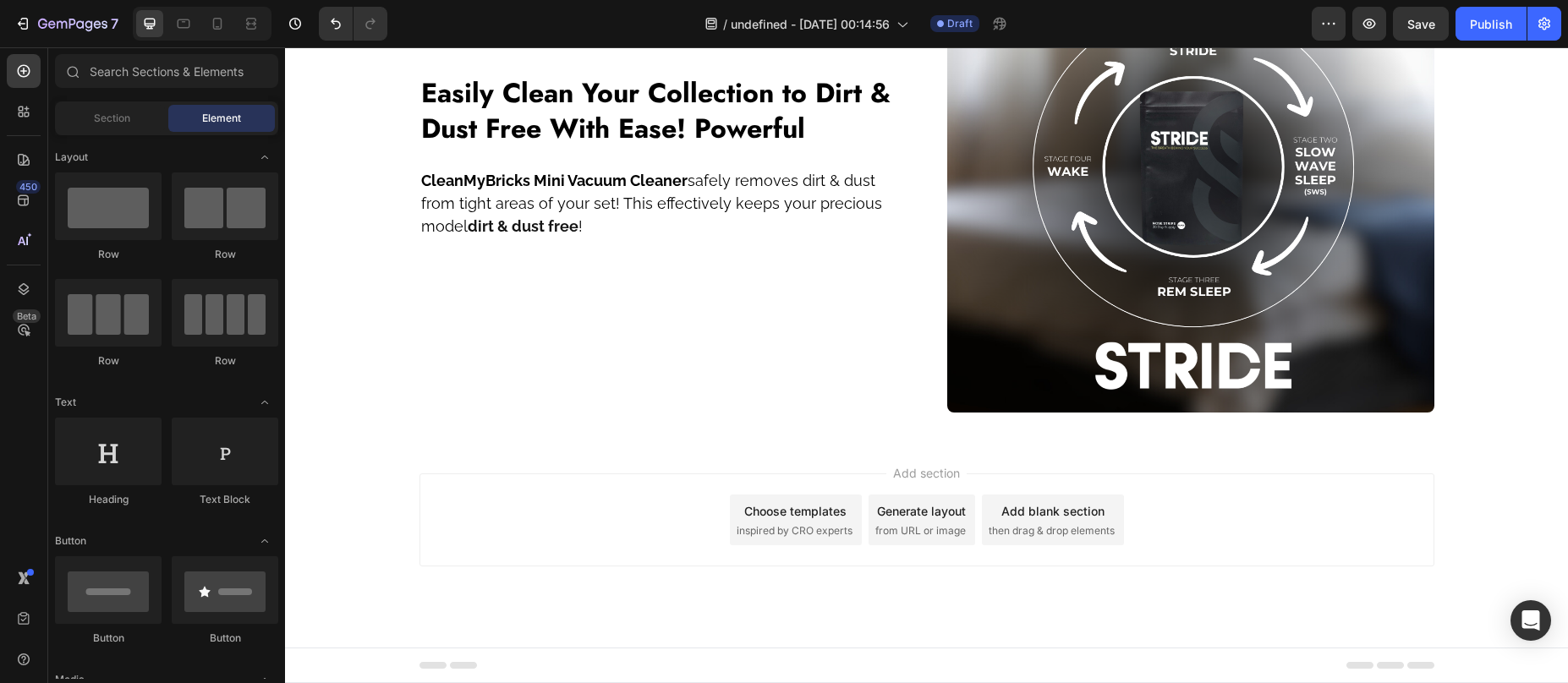
click at [683, 498] on div "Add section Choose templates inspired by CRO experts Generate layout from URL o…" at bounding box center [927, 520] width 1015 height 93
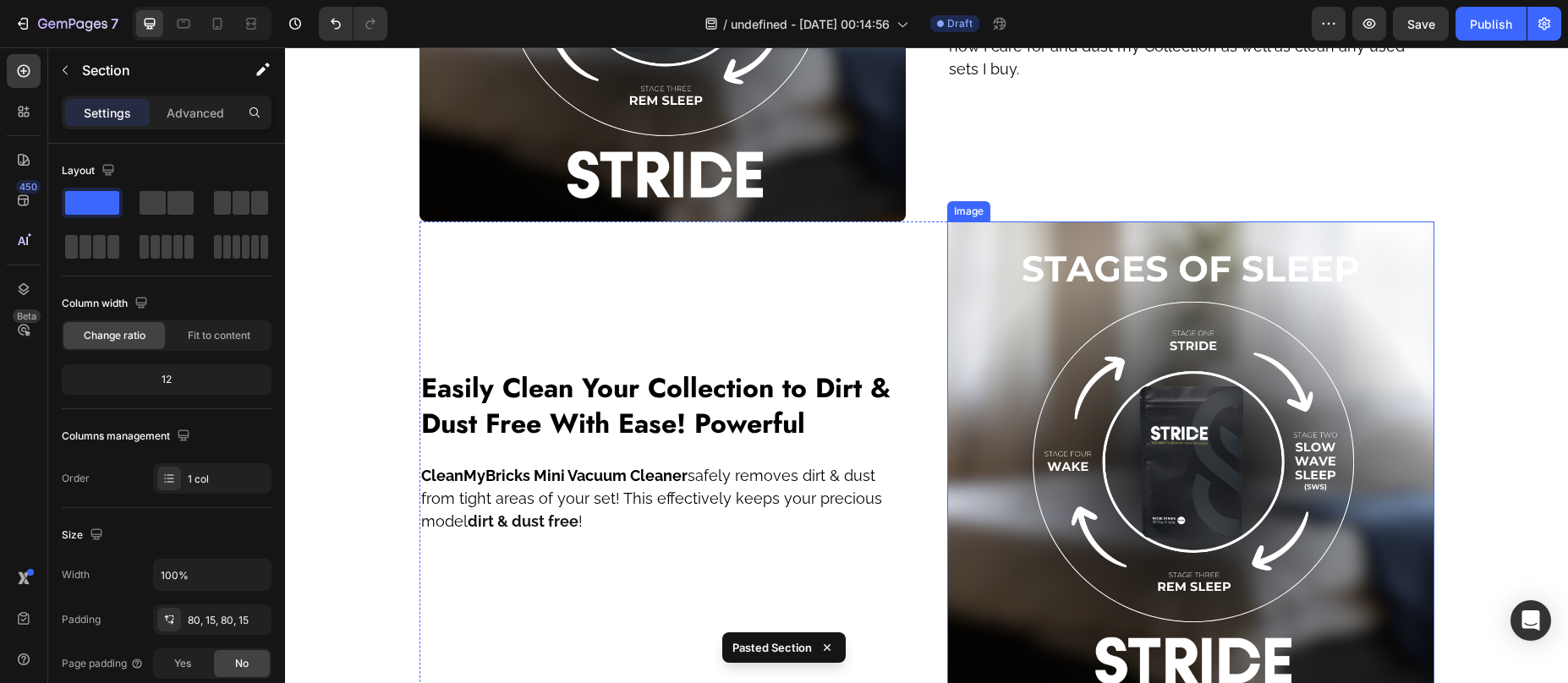
scroll to position [1675, 0]
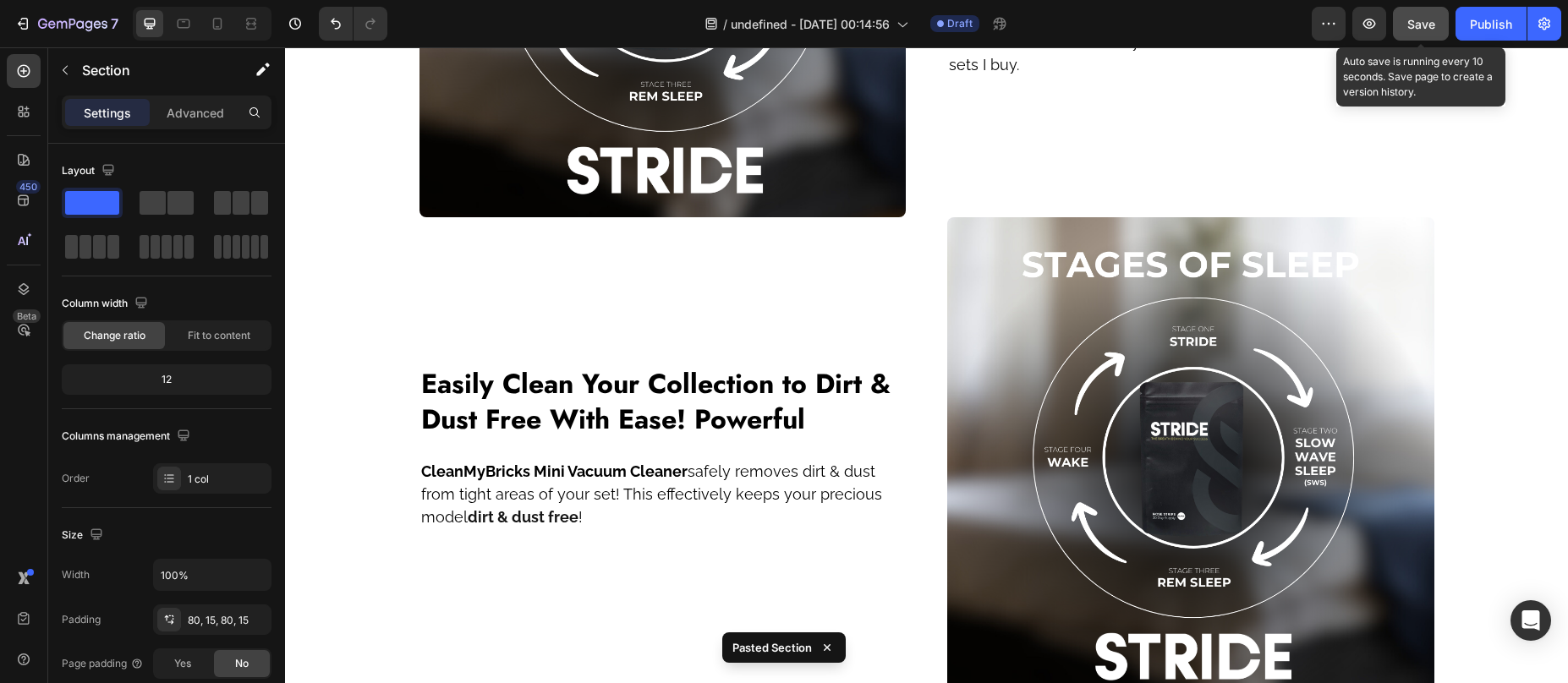
click at [1411, 35] on button "Save" at bounding box center [1420, 24] width 55 height 33
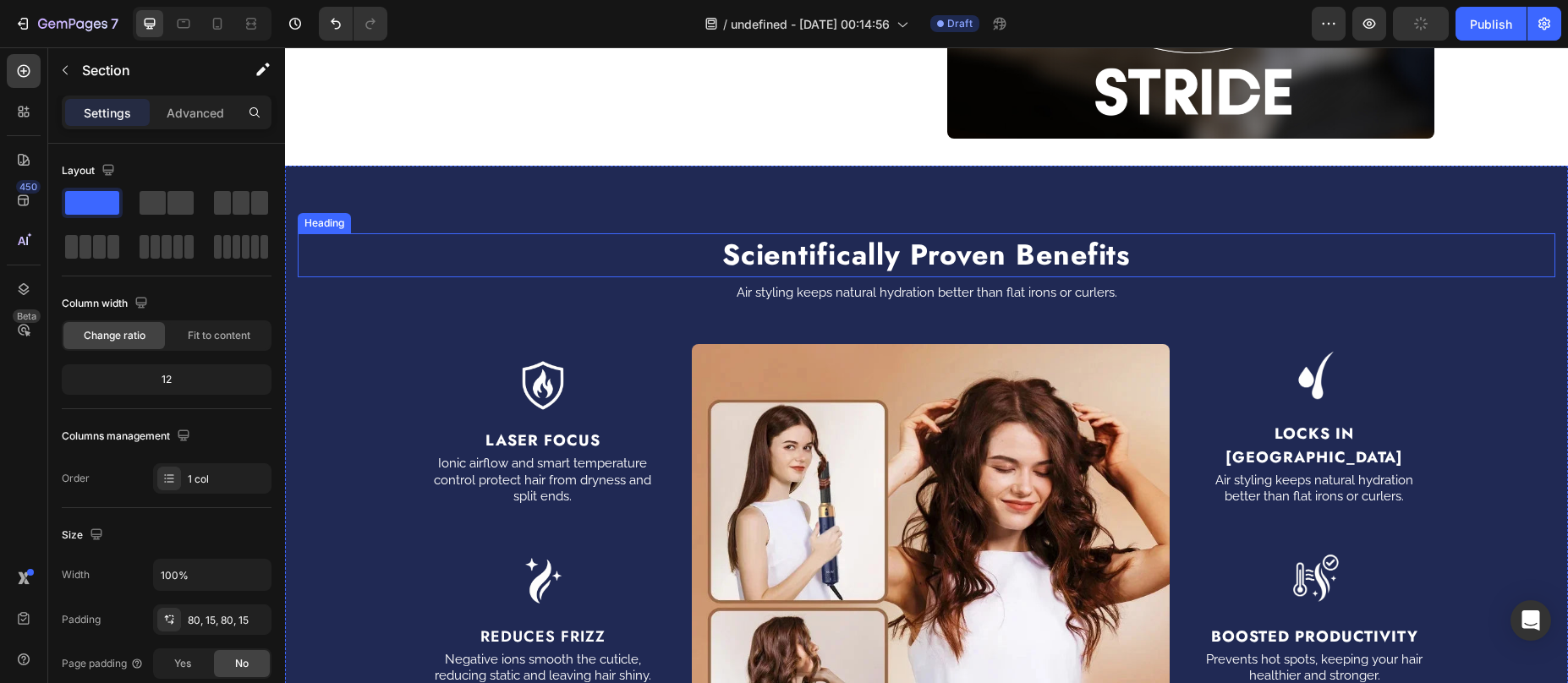
scroll to position [2209, 0]
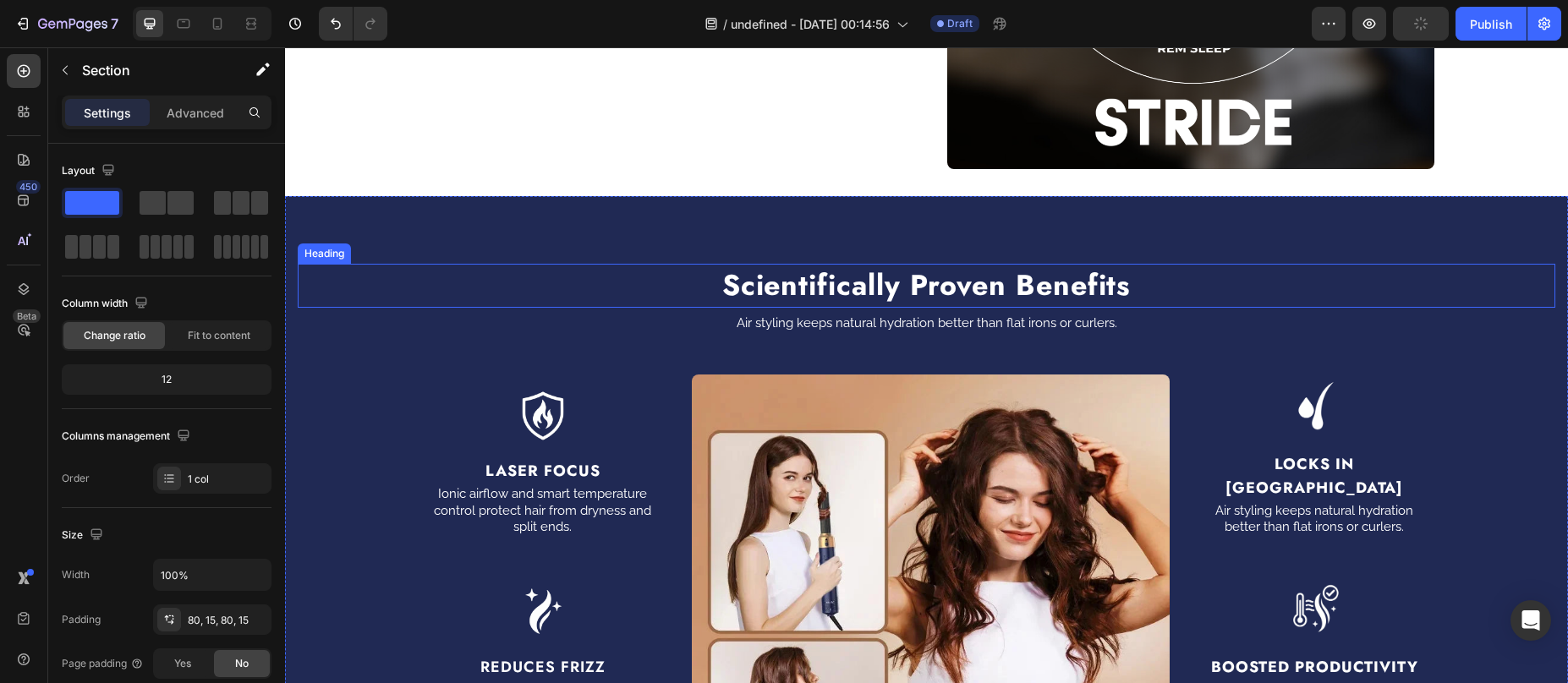
click at [843, 293] on strong "Scientifically Proven Benefits" at bounding box center [926, 285] width 409 height 41
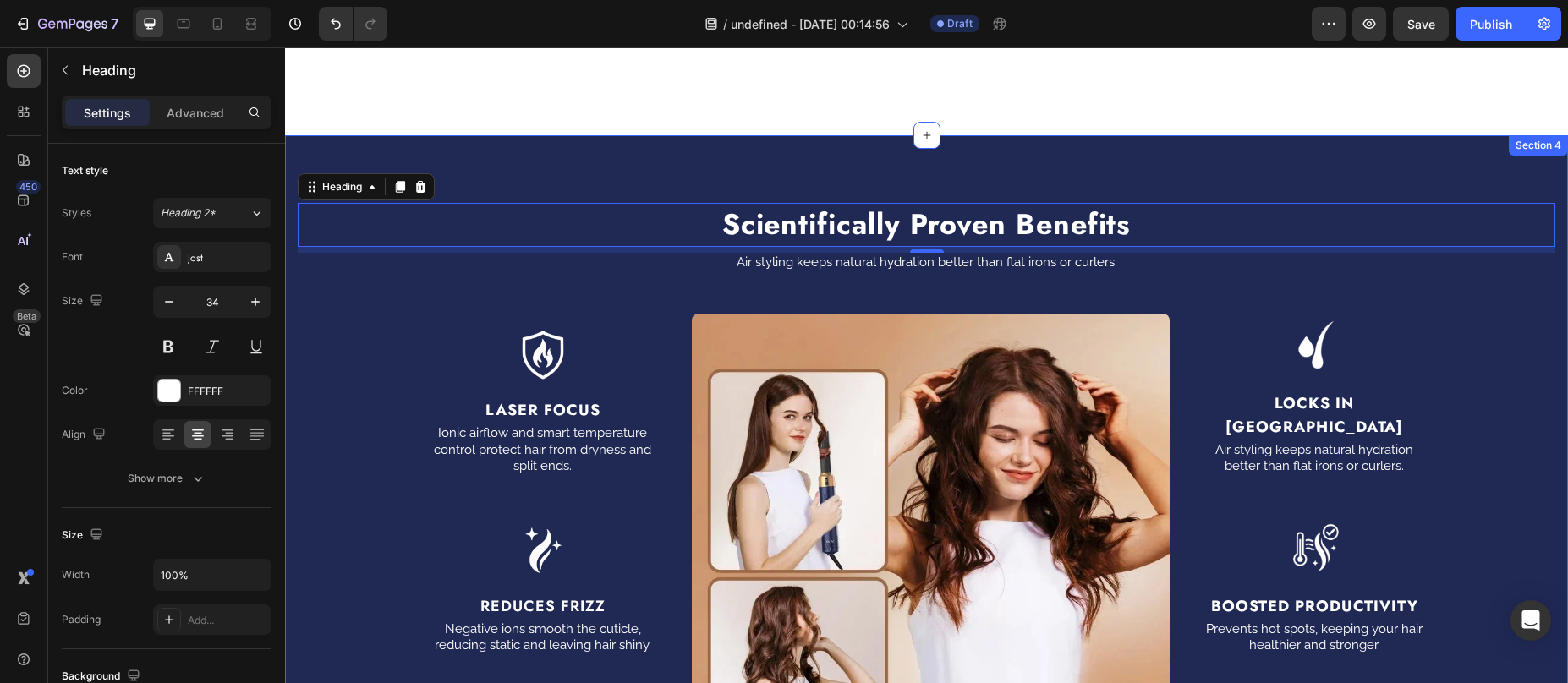
scroll to position [2264, 0]
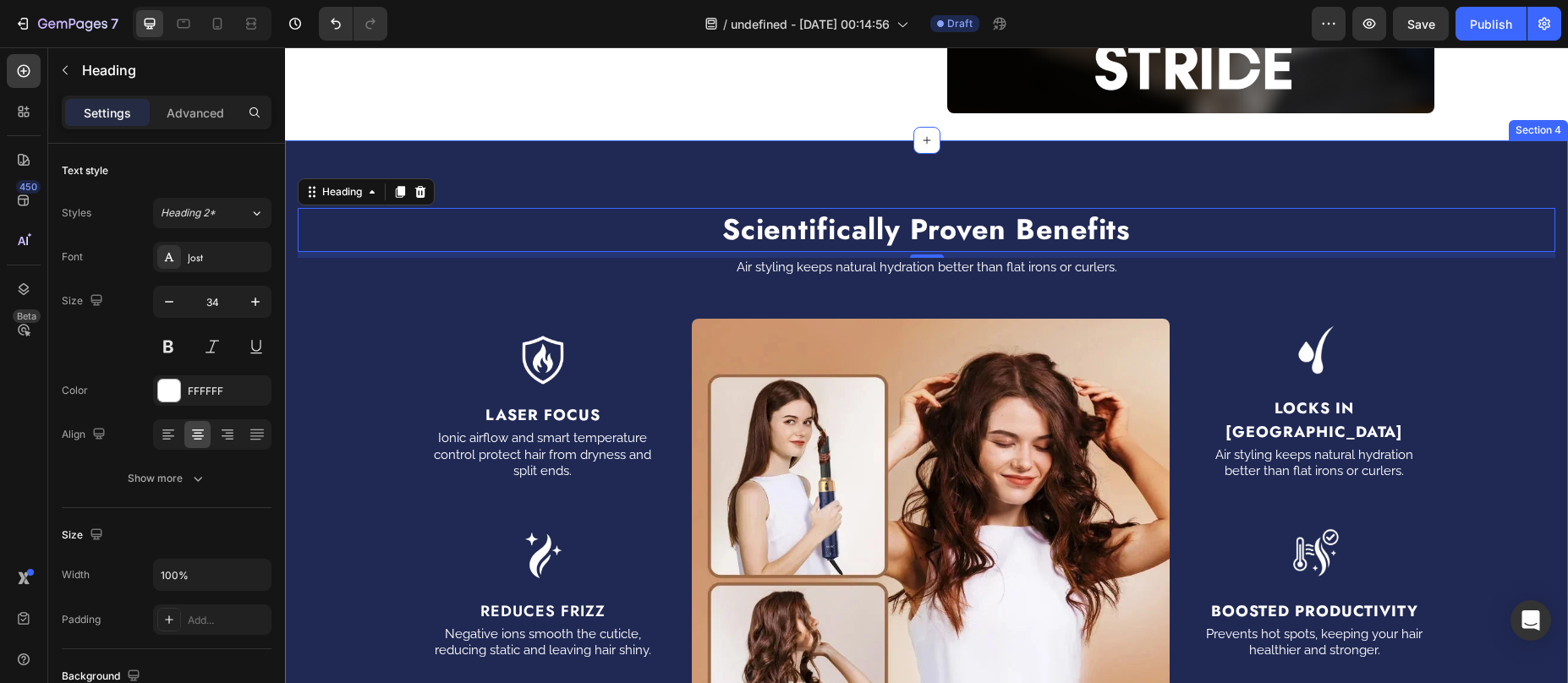
click at [868, 166] on div "Scientifically Proven Benefits Heading 7 Air styling keeps natural hydration be…" at bounding box center [926, 549] width 1283 height 817
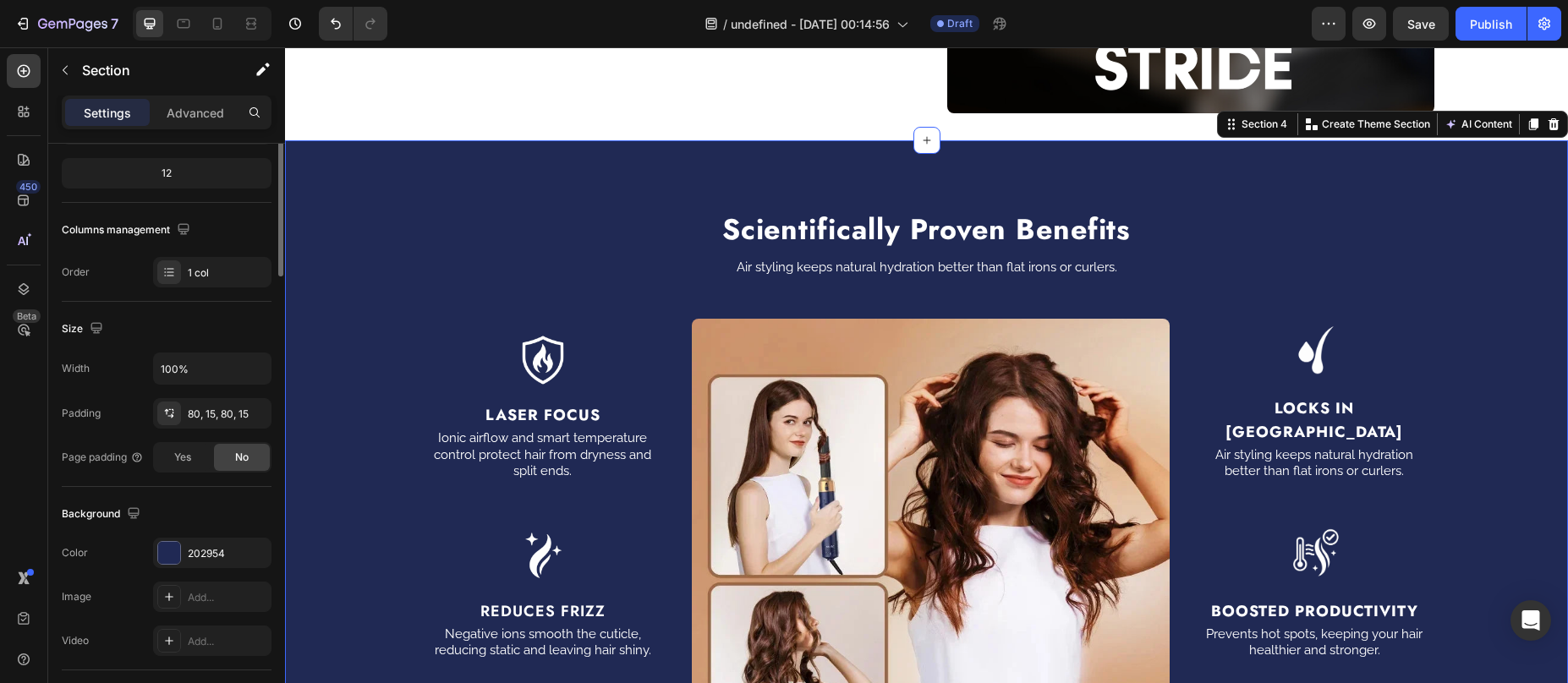
scroll to position [444, 0]
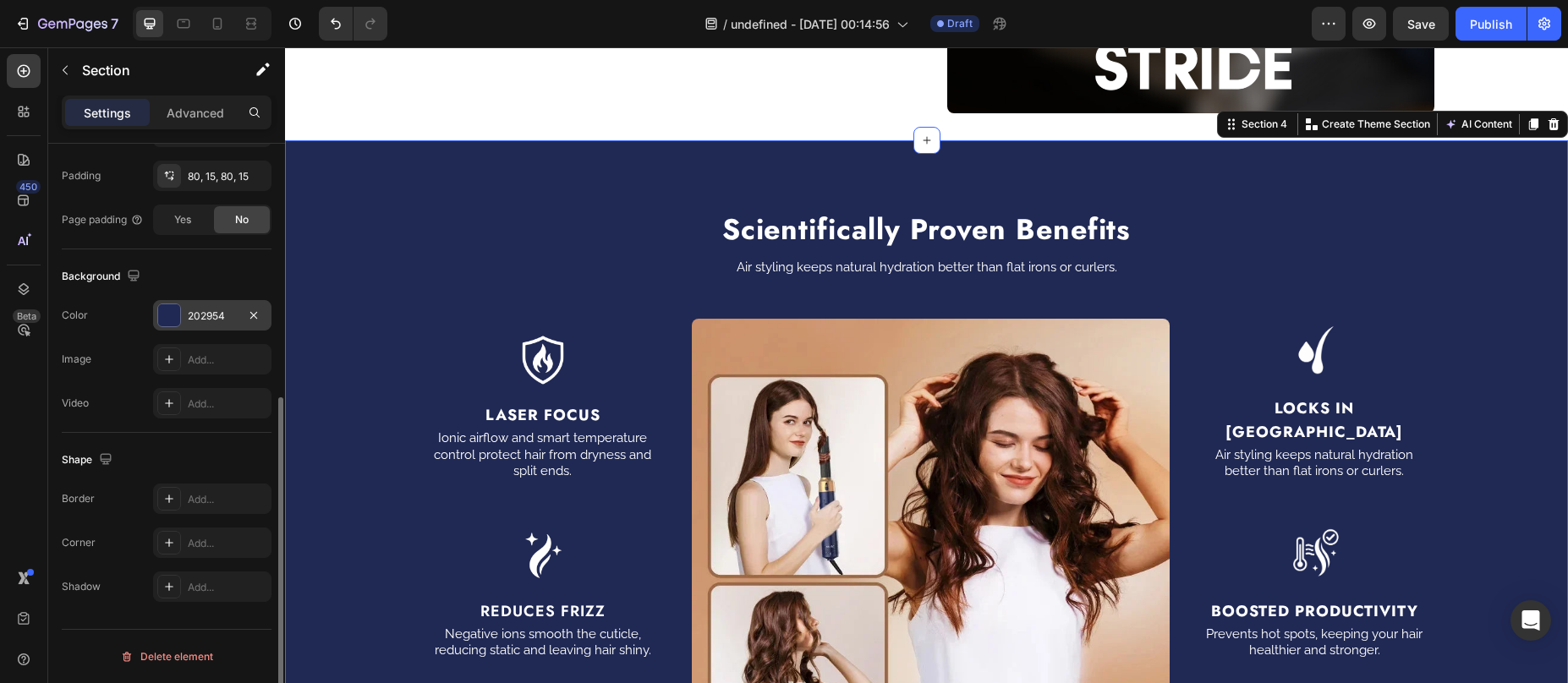
click at [160, 307] on div at bounding box center [169, 315] width 22 height 22
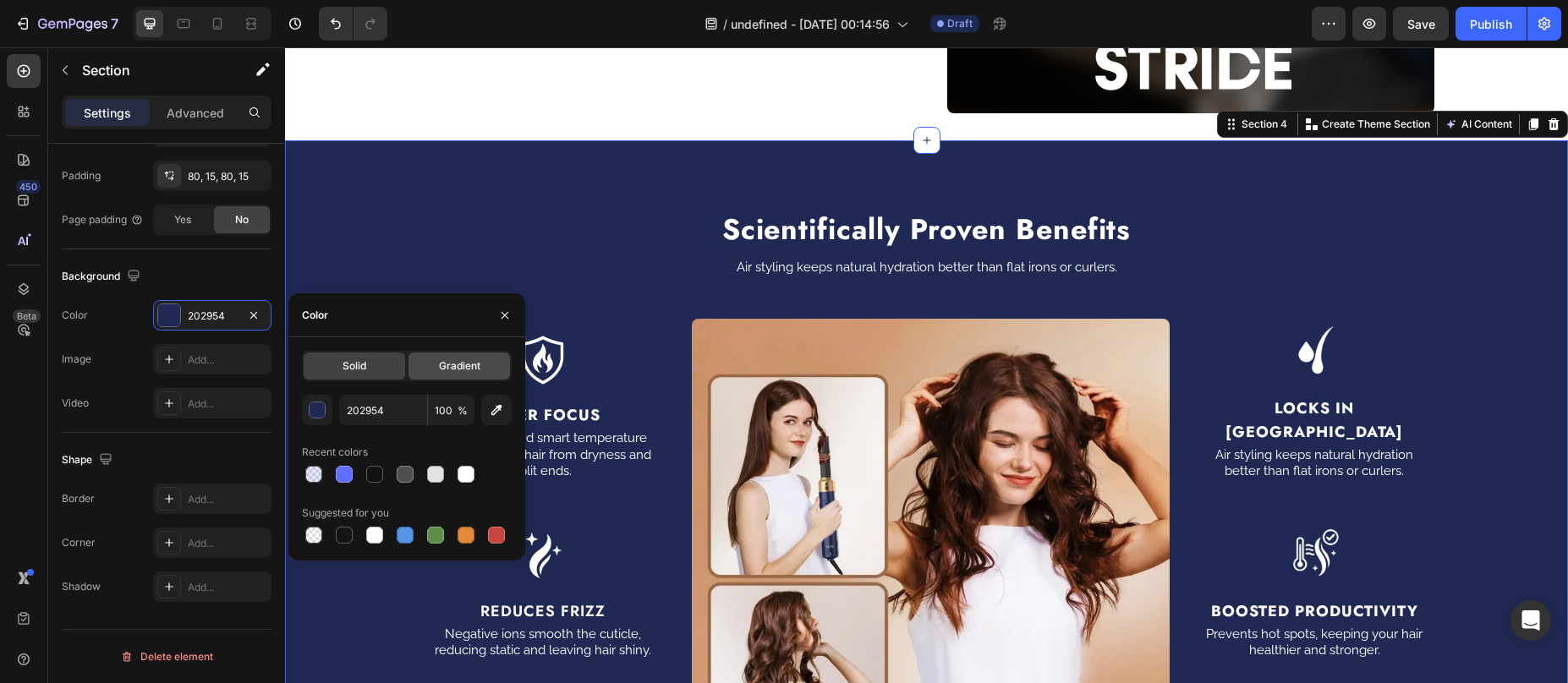
click at [461, 379] on div "Gradient" at bounding box center [459, 366] width 101 height 27
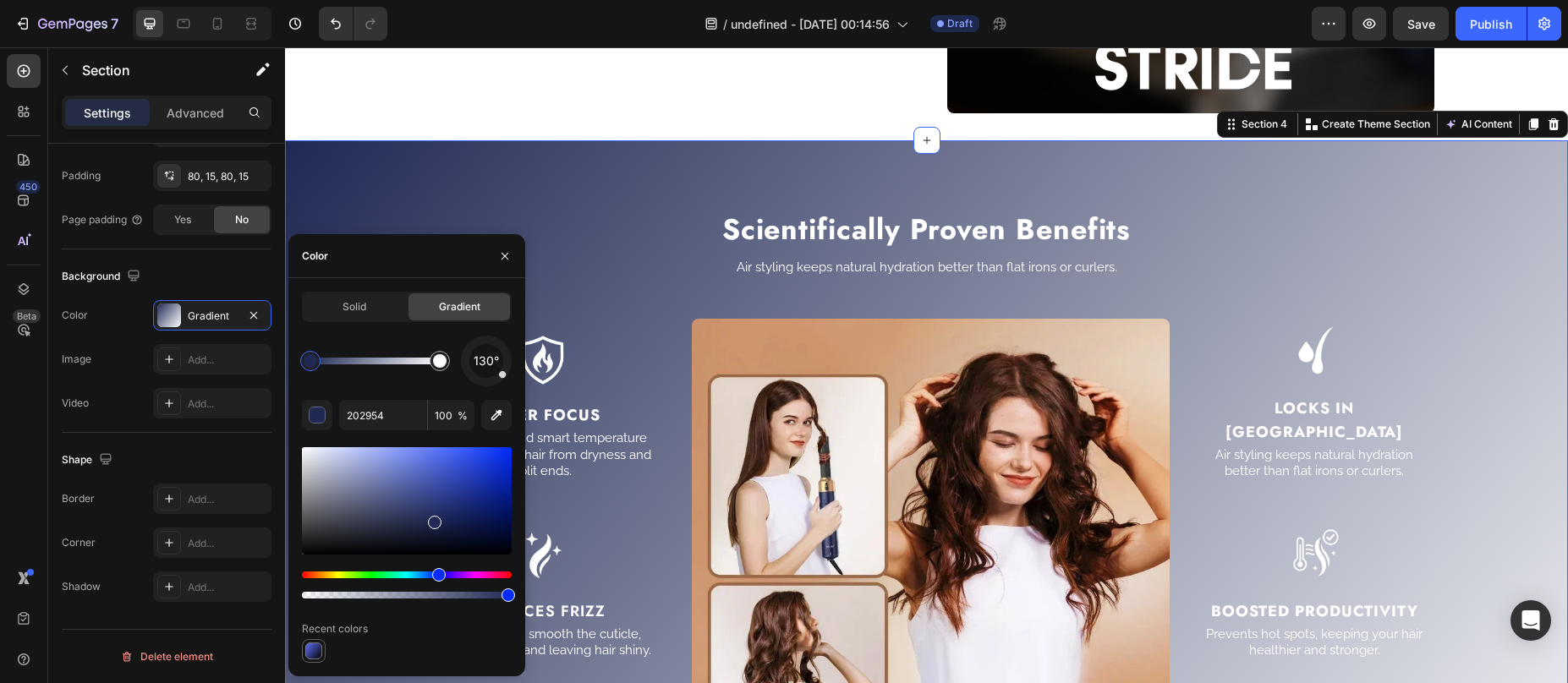
click at [314, 649] on div at bounding box center [313, 650] width 17 height 17
type input "5F6EFC"
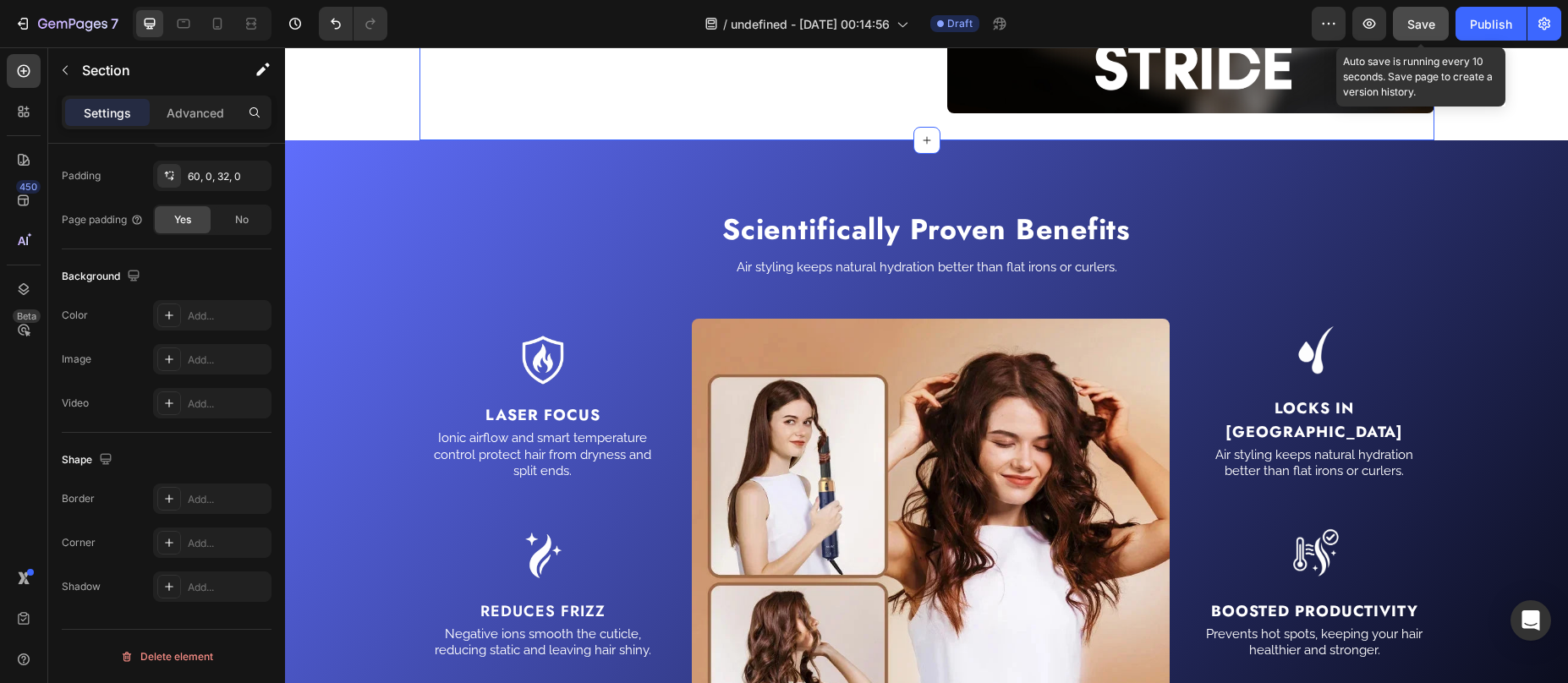
click at [1433, 28] on span "Save" at bounding box center [1421, 24] width 28 height 14
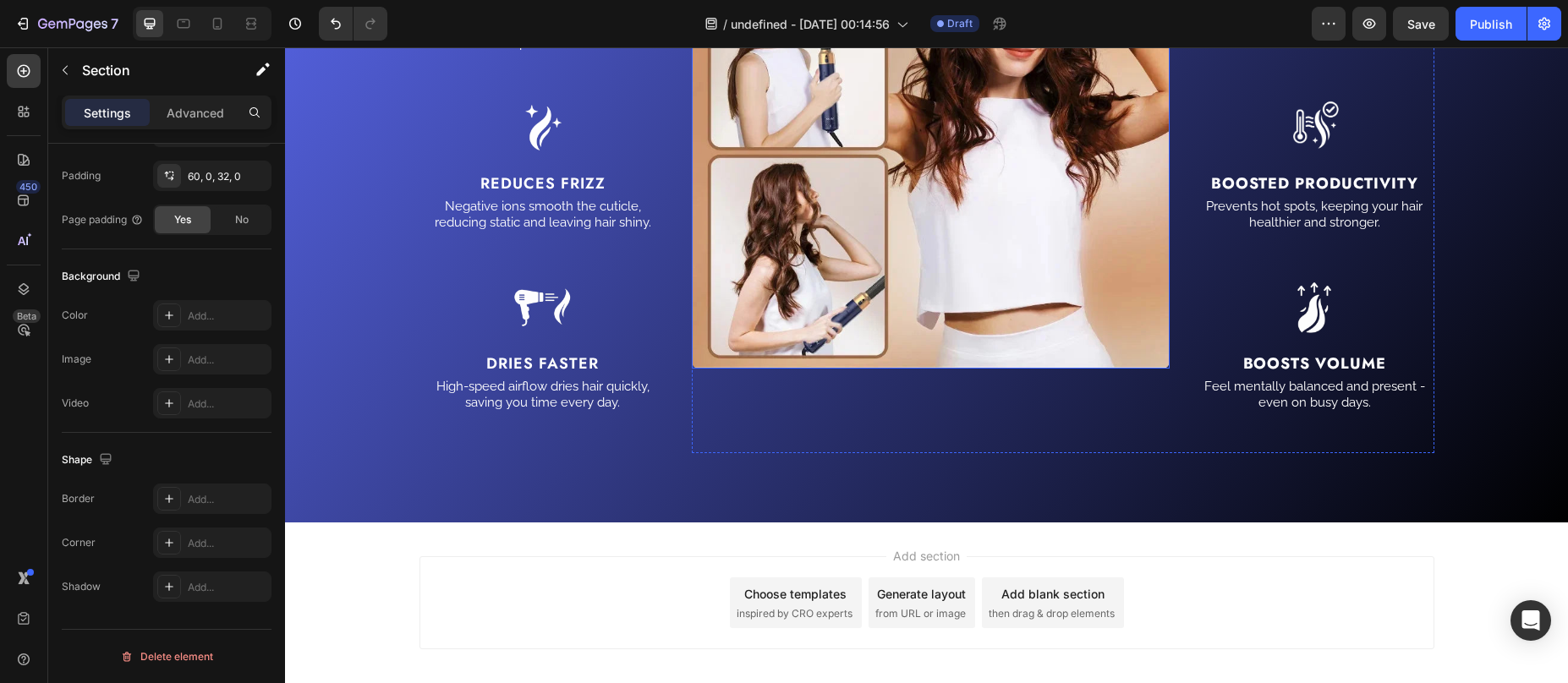
scroll to position [2775, 0]
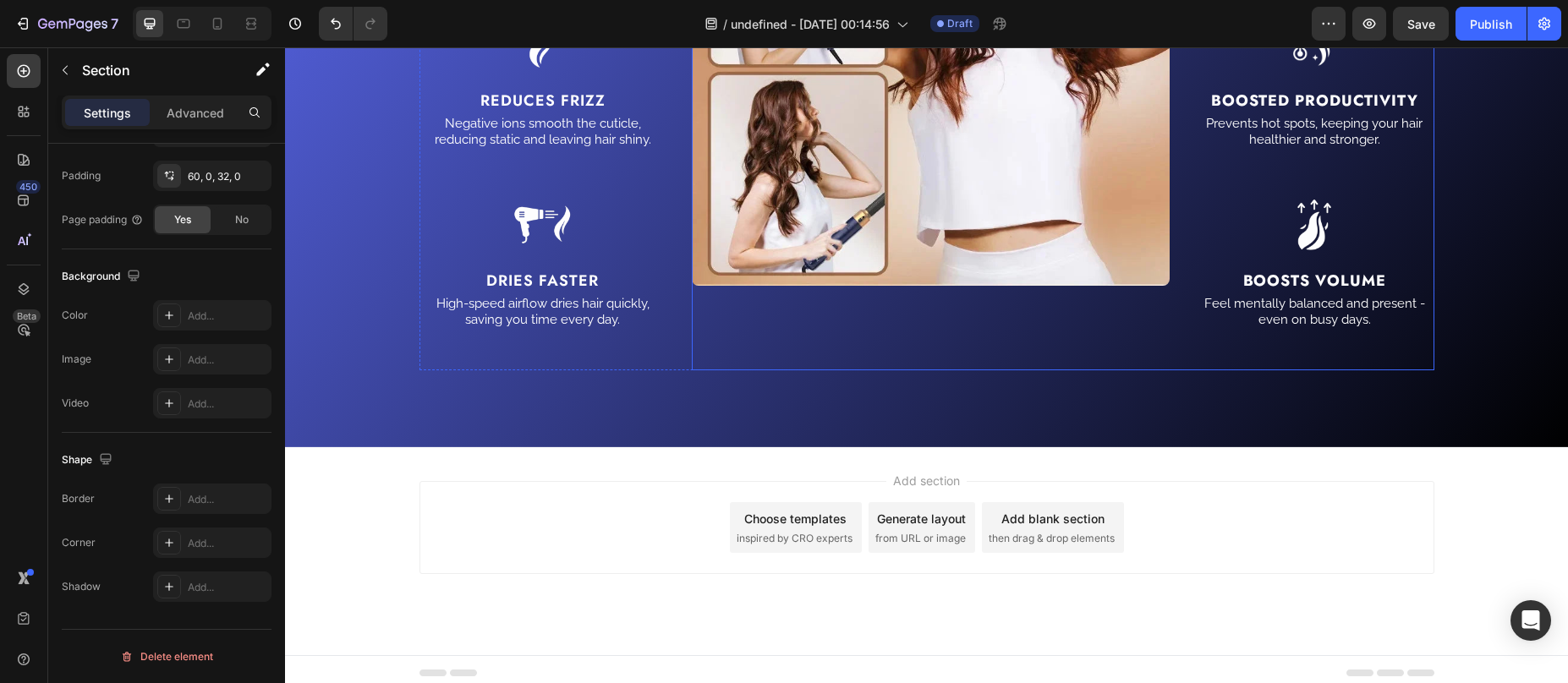
click at [925, 202] on img at bounding box center [930, 47] width 478 height 477
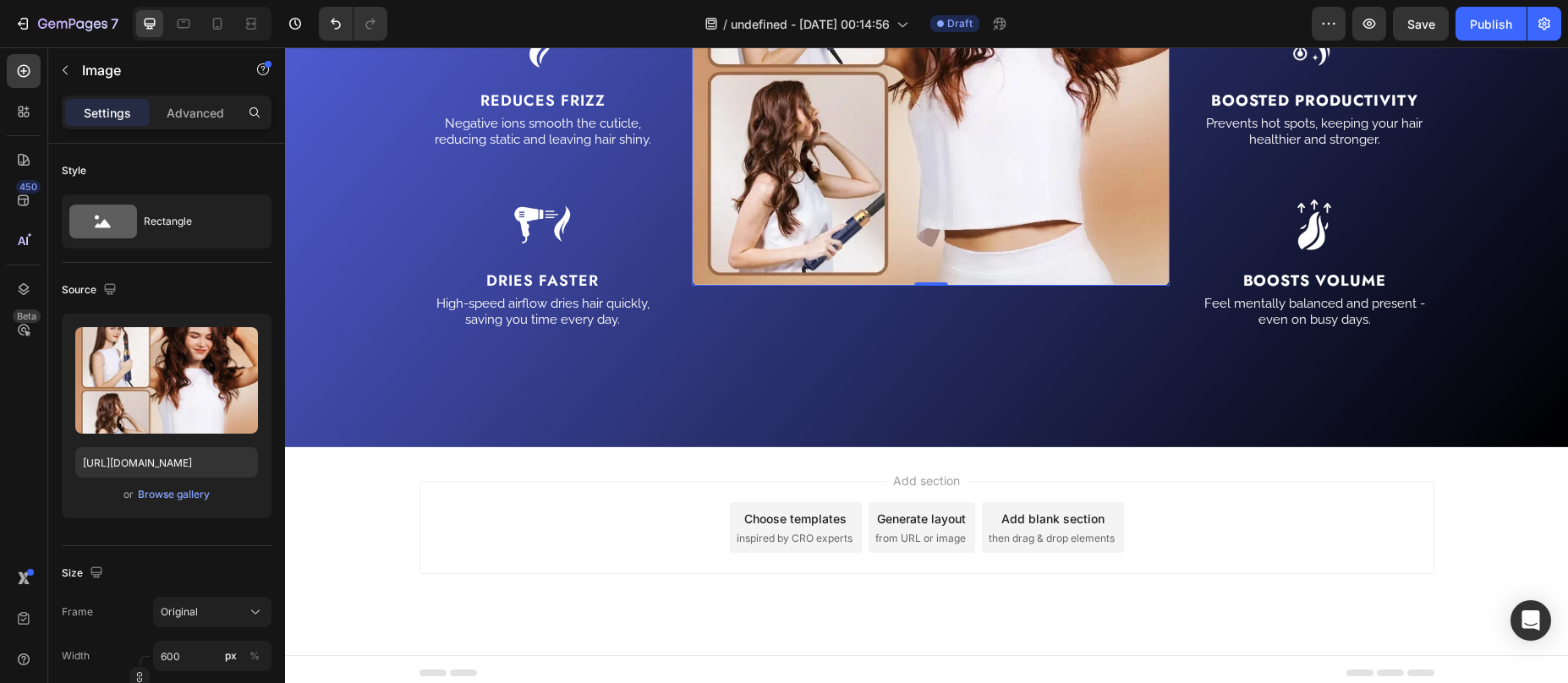
scroll to position [2302, 0]
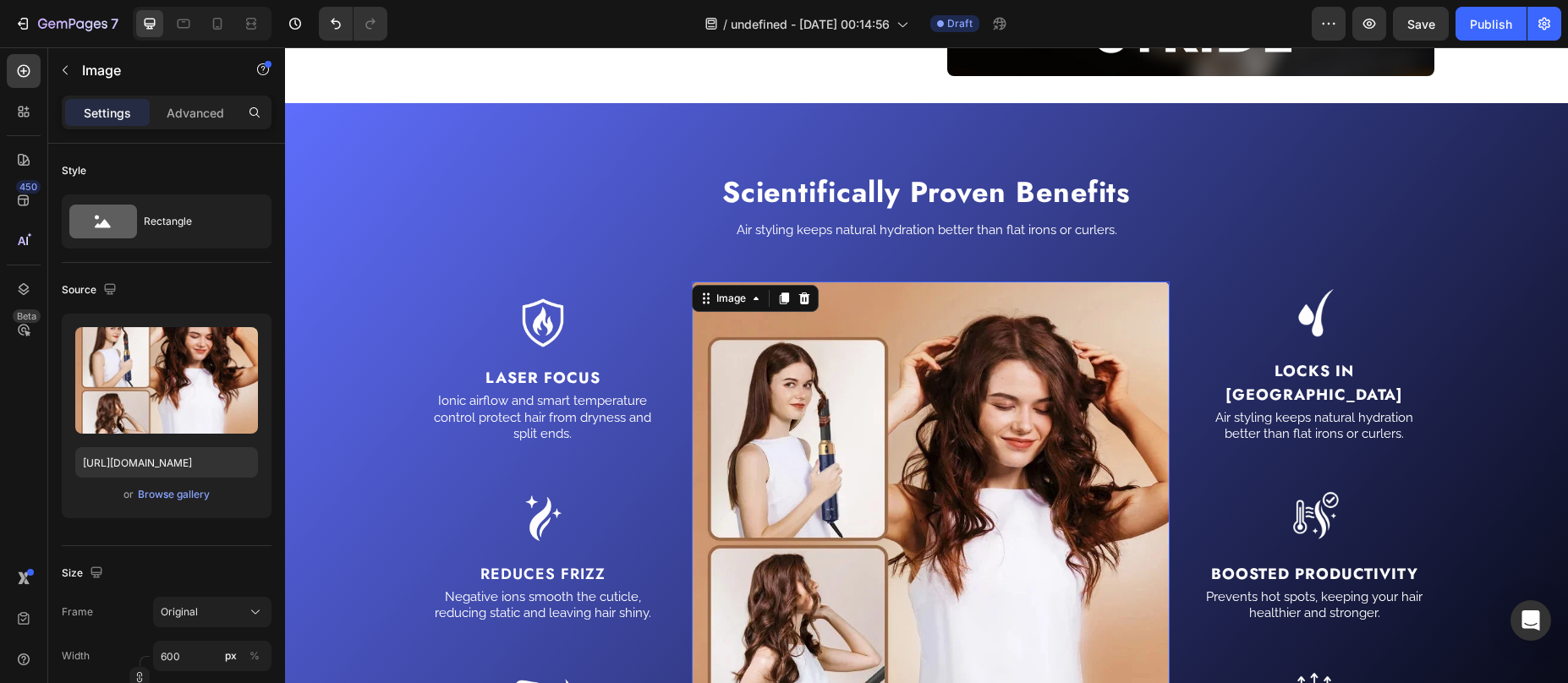
click at [799, 373] on img at bounding box center [930, 520] width 478 height 477
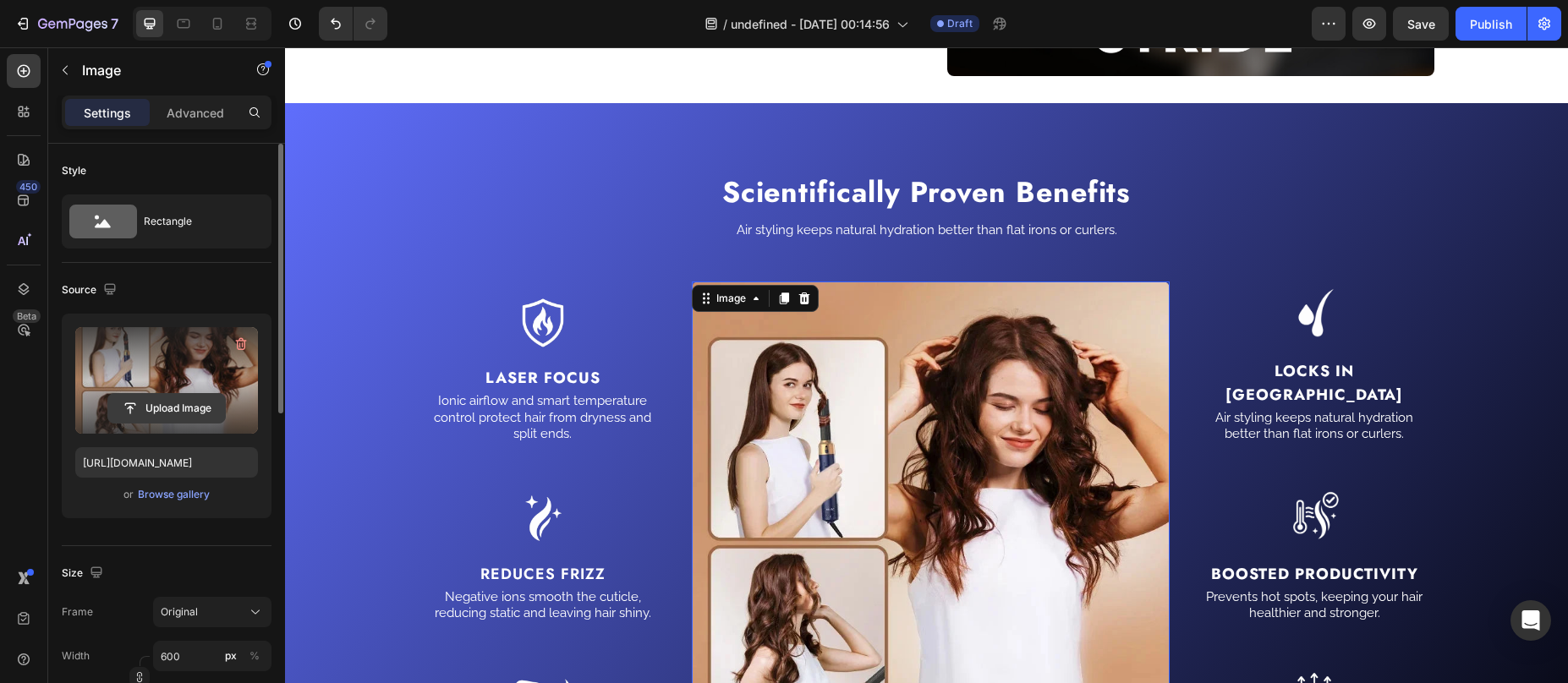
click at [159, 406] on input "file" at bounding box center [166, 408] width 117 height 29
click at [166, 381] on label at bounding box center [167, 380] width 183 height 106
click at [166, 394] on input "file" at bounding box center [166, 408] width 117 height 29
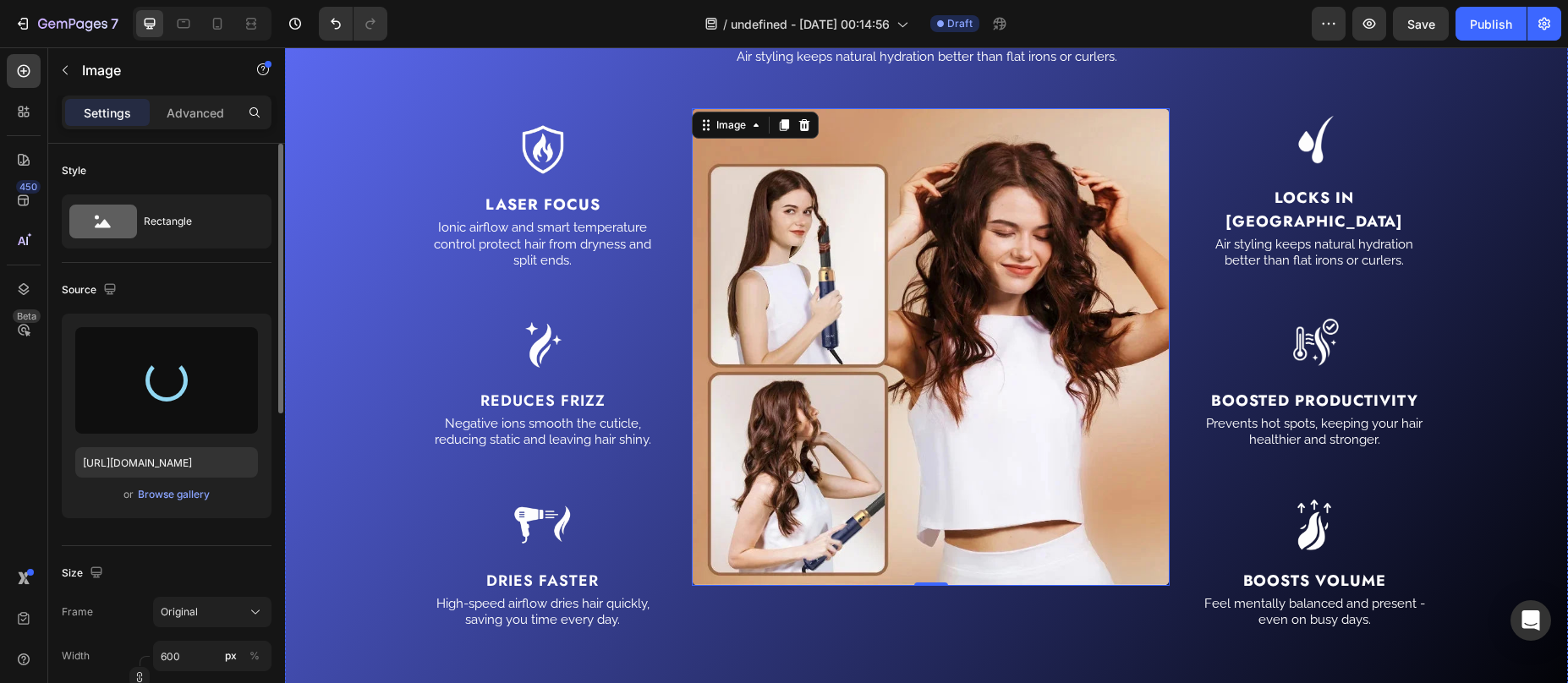
scroll to position [2490, 0]
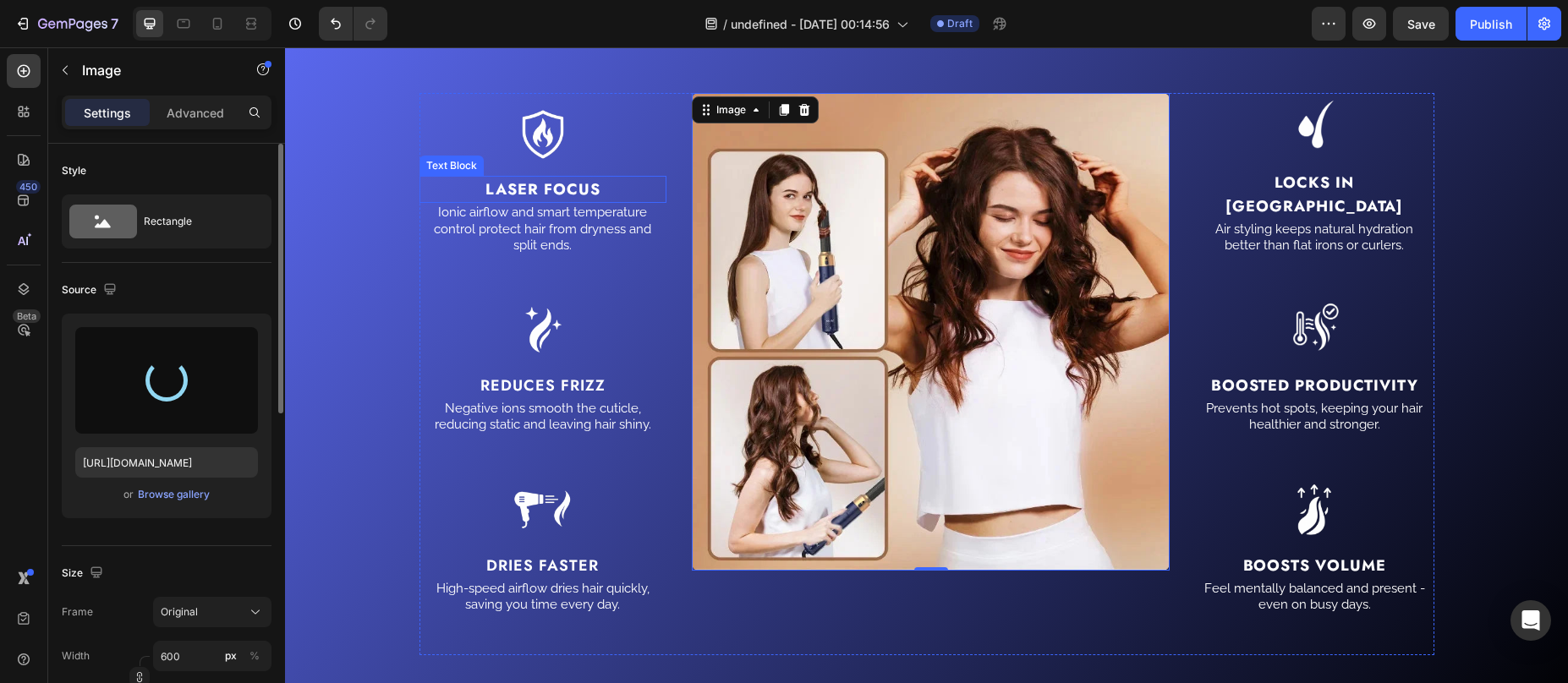
type input "https://cdn.shopify.com/s/files/1/0587/7297/9878/files/gempages_511736710535578…"
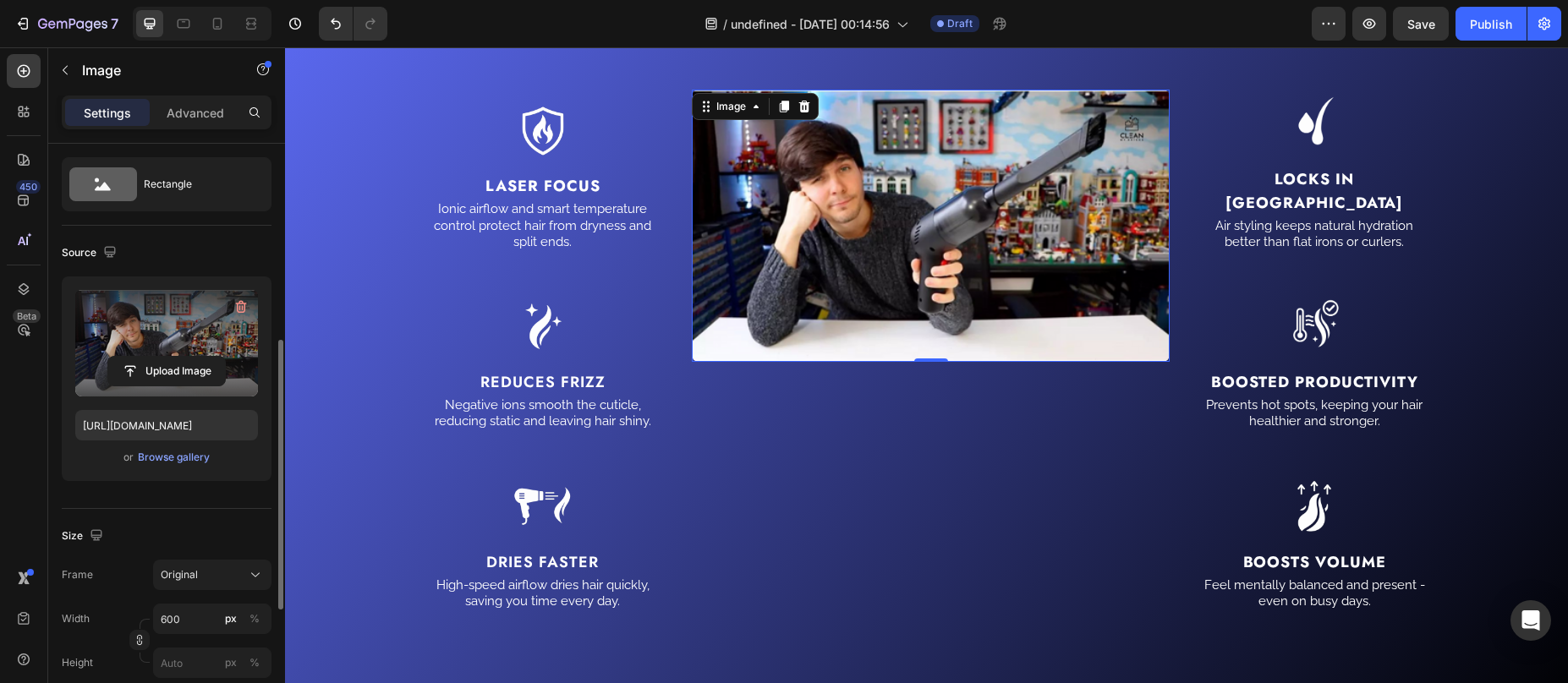
scroll to position [160, 0]
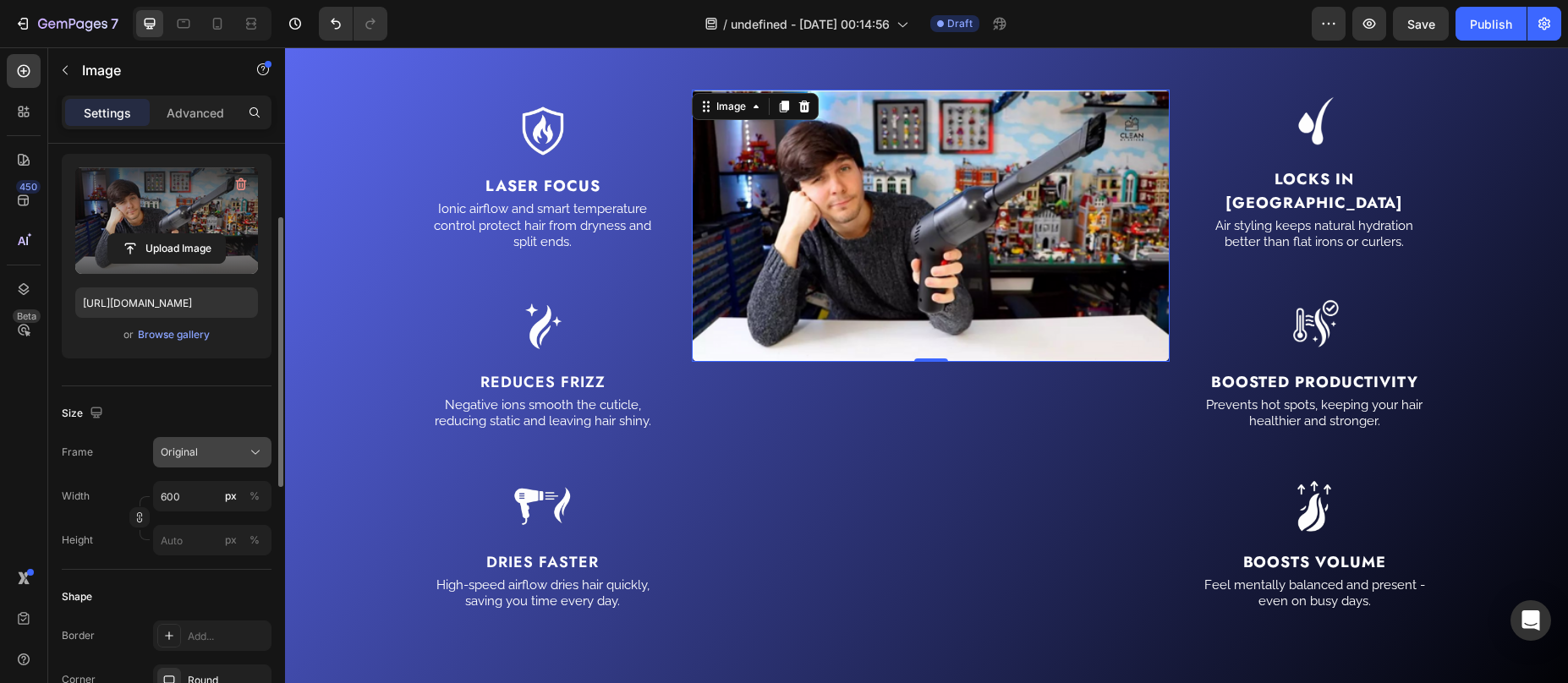
click at [215, 461] on button "Original" at bounding box center [212, 452] width 119 height 31
click at [190, 487] on span "Square" at bounding box center [177, 493] width 34 height 17
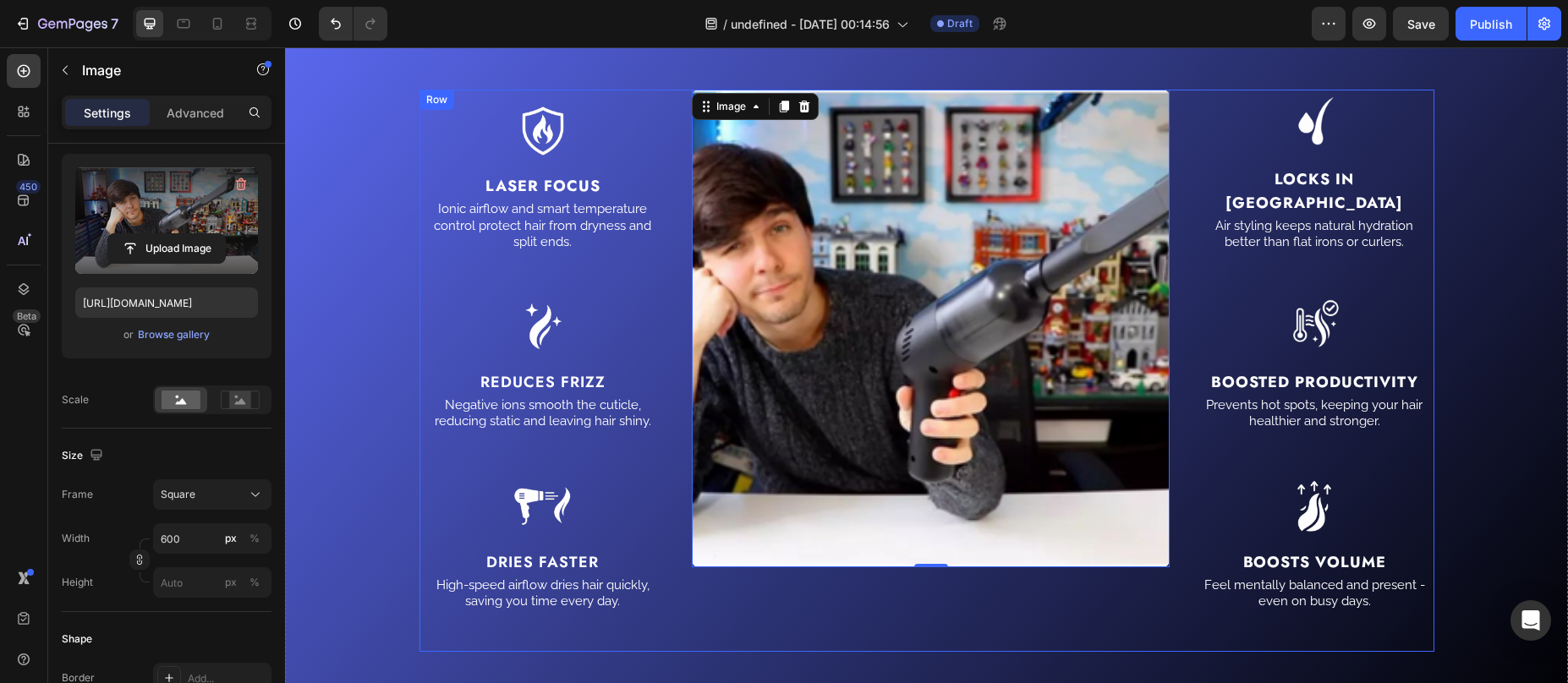
click at [1163, 91] on div "Image 0 Image Locks in Moisture Text Block Air styling keeps natural hydration …" at bounding box center [1063, 371] width 742 height 563
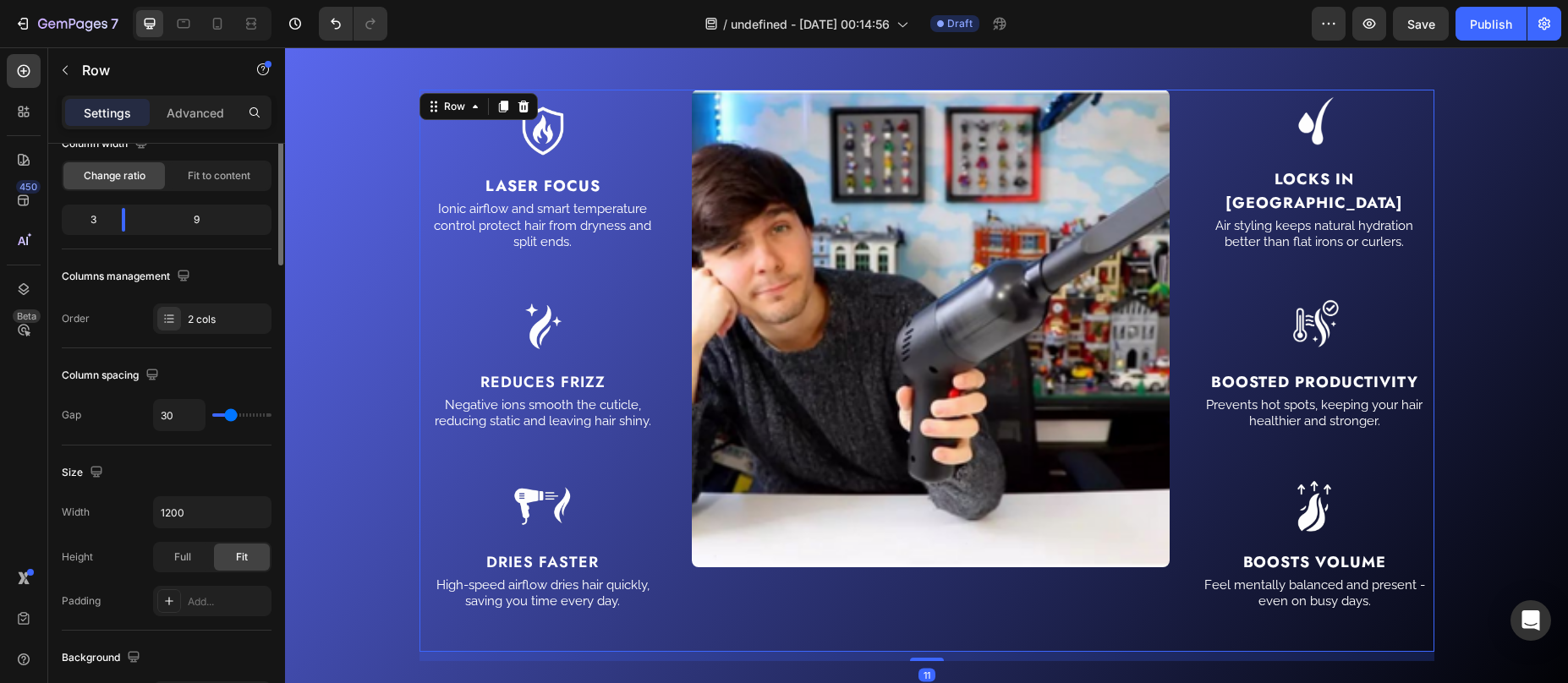
scroll to position [0, 0]
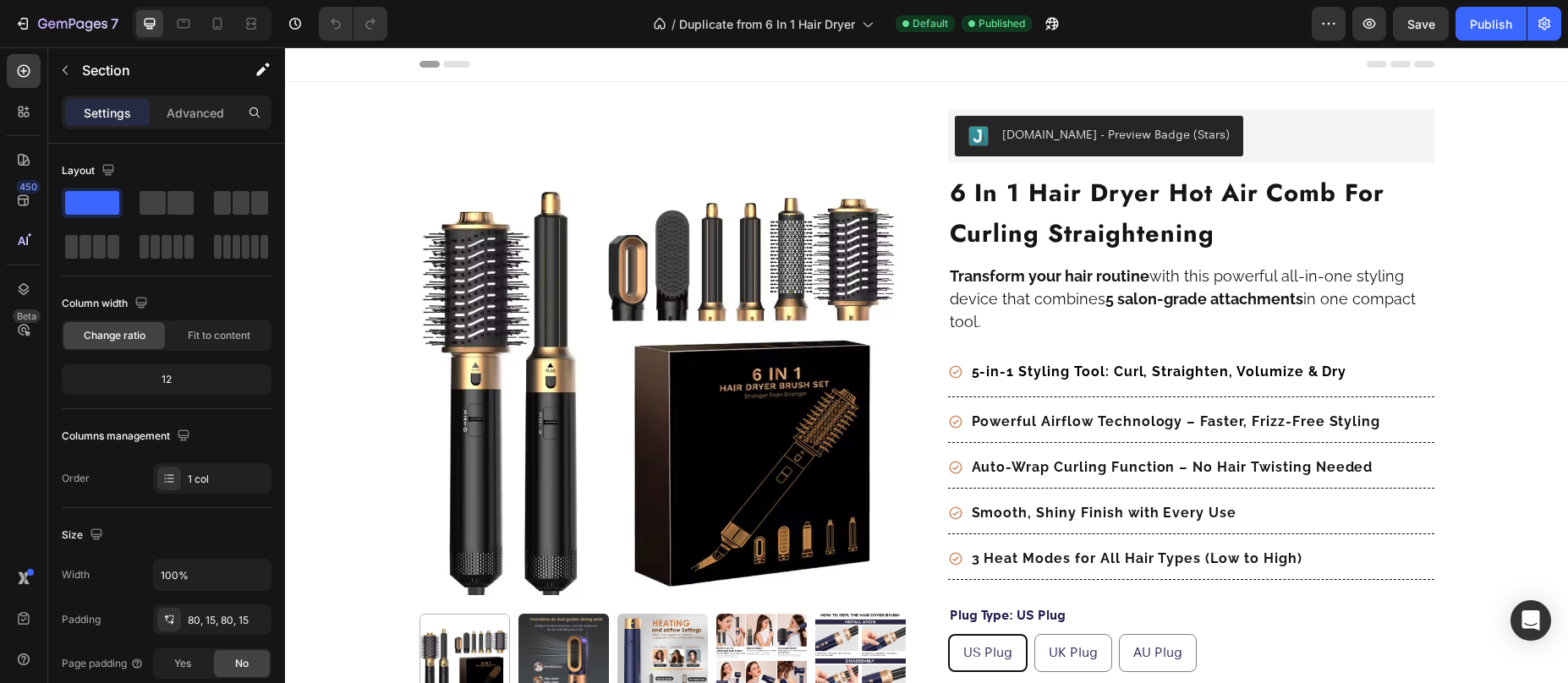
scroll to position [1229, 0]
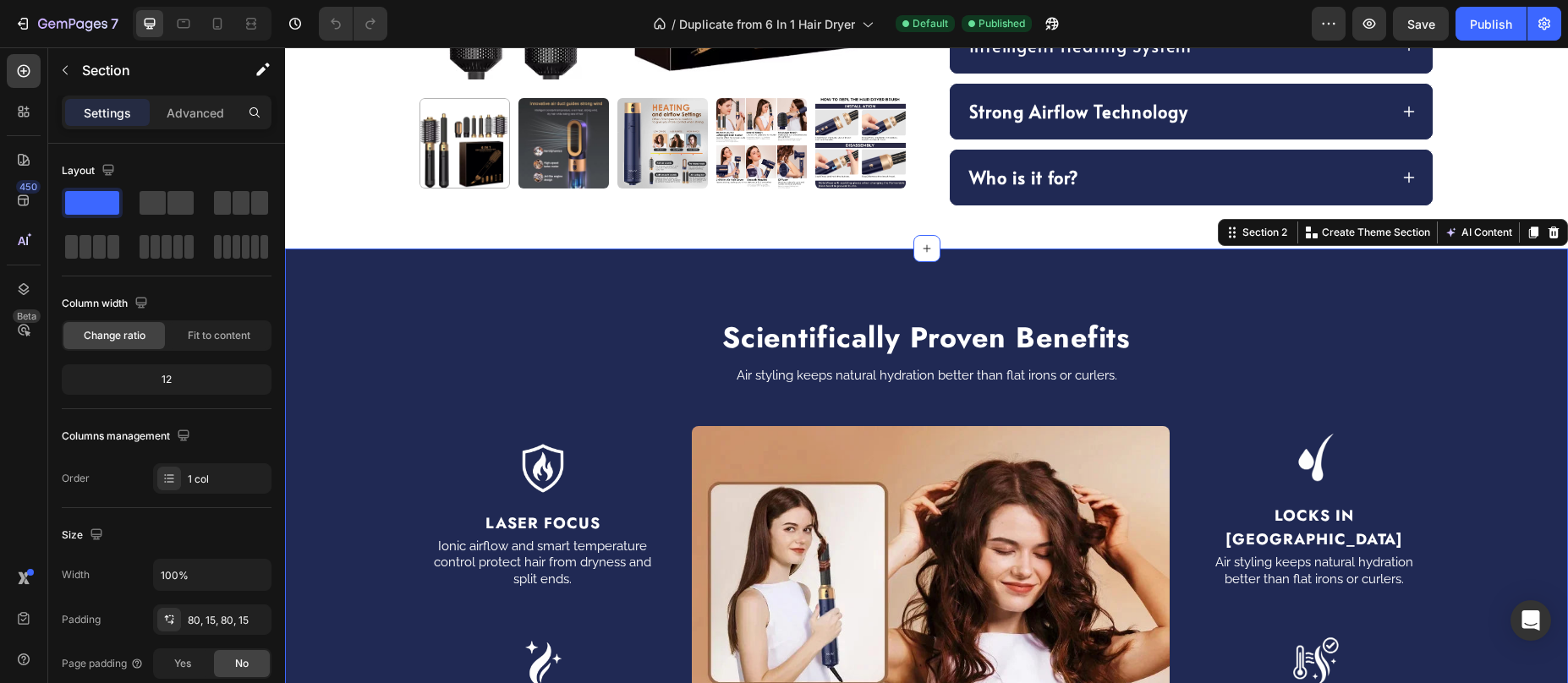
click at [587, 276] on div "Scientifically Proven Benefits Heading Air styling keeps natural hydration bett…" at bounding box center [926, 658] width 1283 height 817
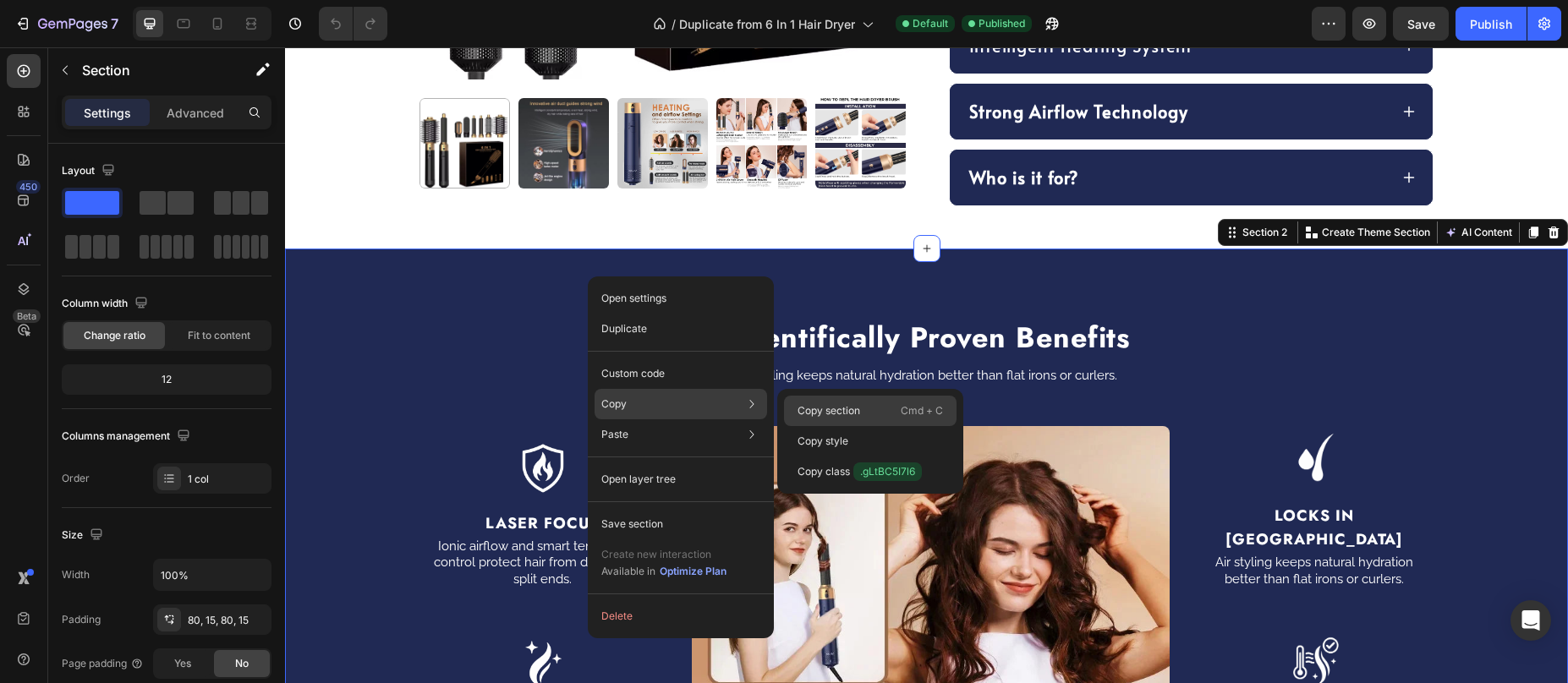
click at [846, 411] on p "Copy section" at bounding box center [828, 411] width 62 height 15
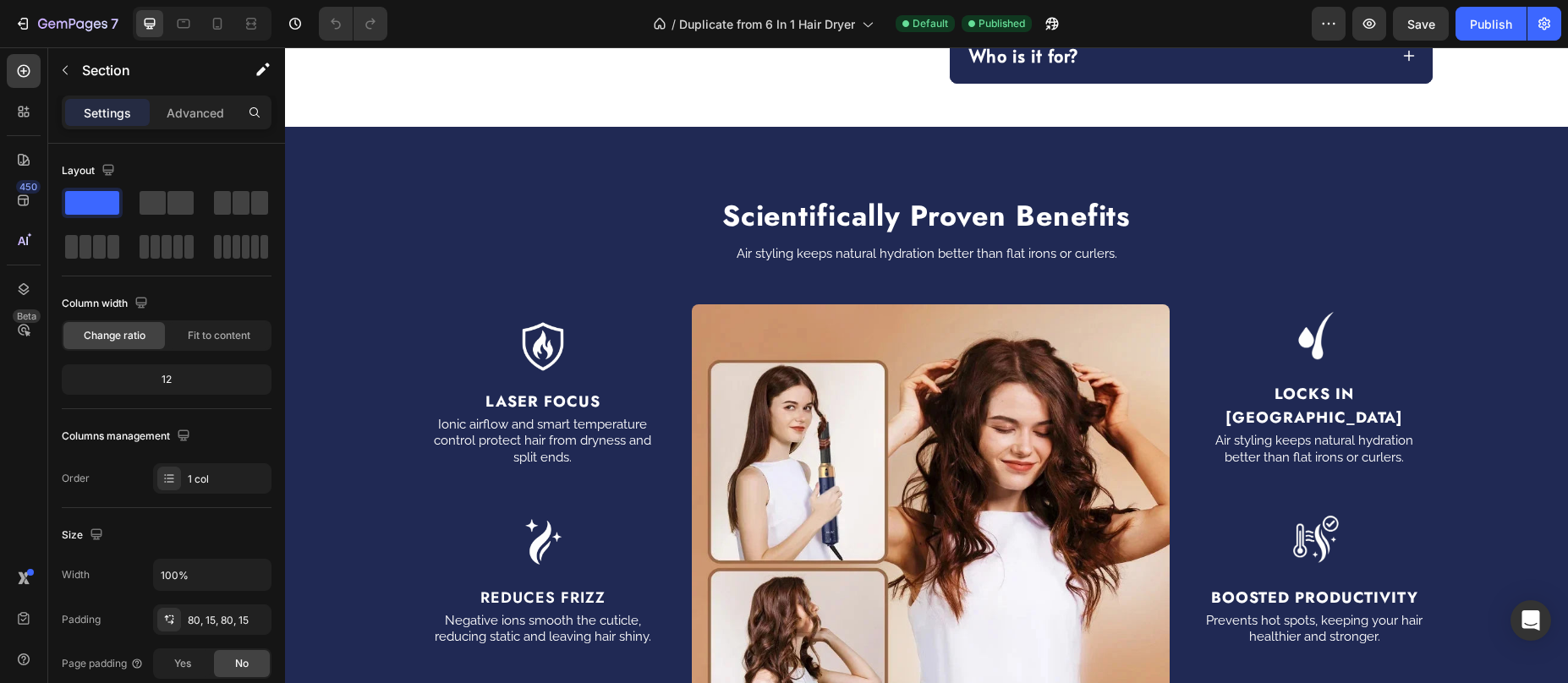
scroll to position [2015, 0]
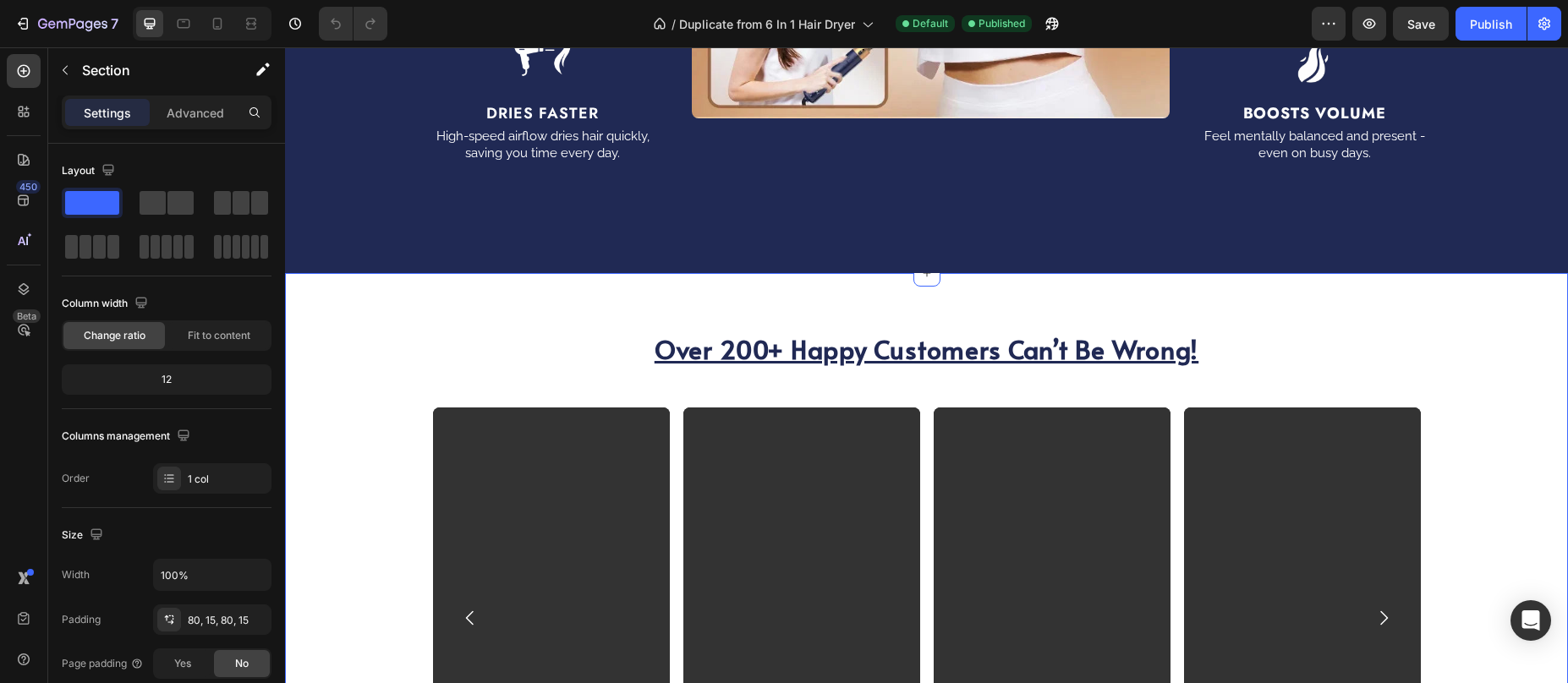
click at [565, 302] on div "Over 200+ Happy Customers Can’t Be Wrong! Heading Video Video Video Video Carou…" at bounding box center [926, 585] width 1283 height 622
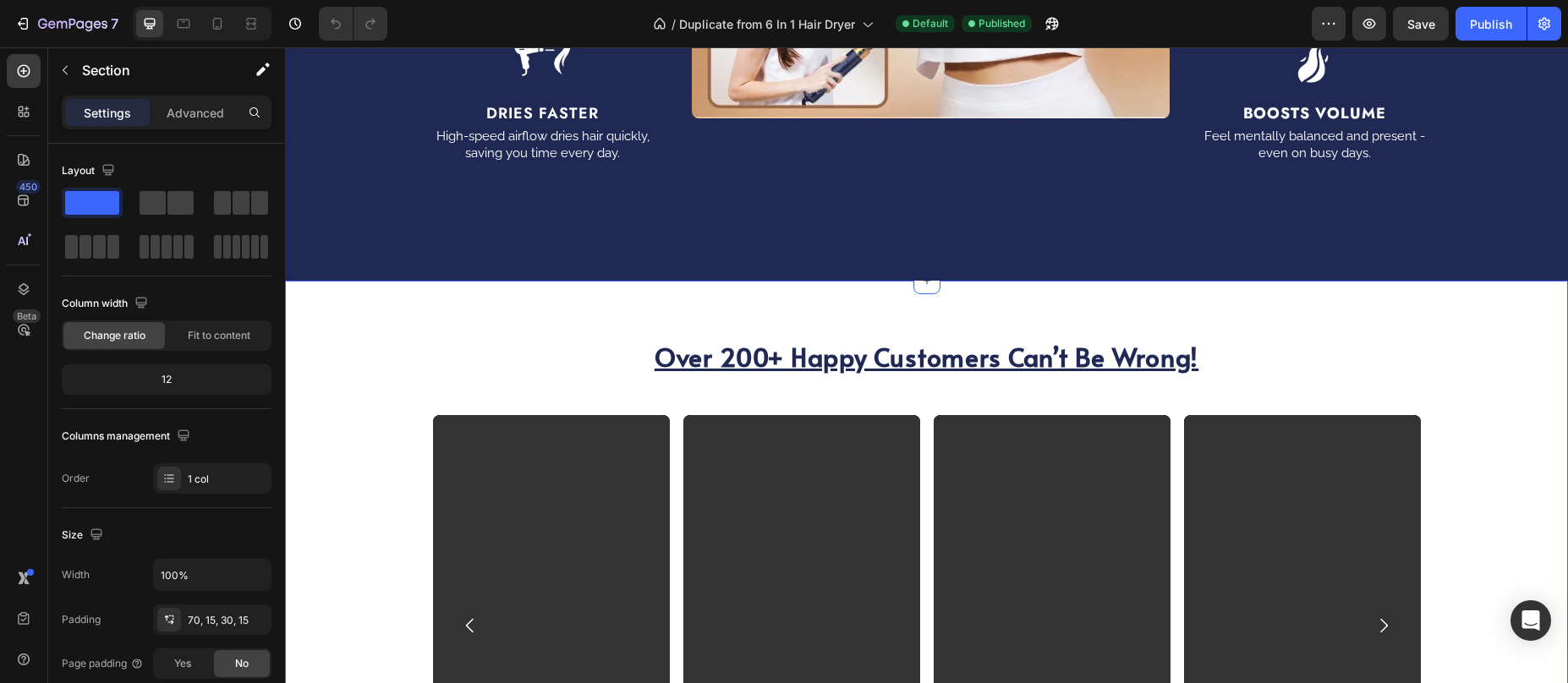
click at [592, 295] on div "Over 200+ Happy Customers Can’t Be Wrong! Heading Video Video Video Video Carou…" at bounding box center [926, 592] width 1283 height 622
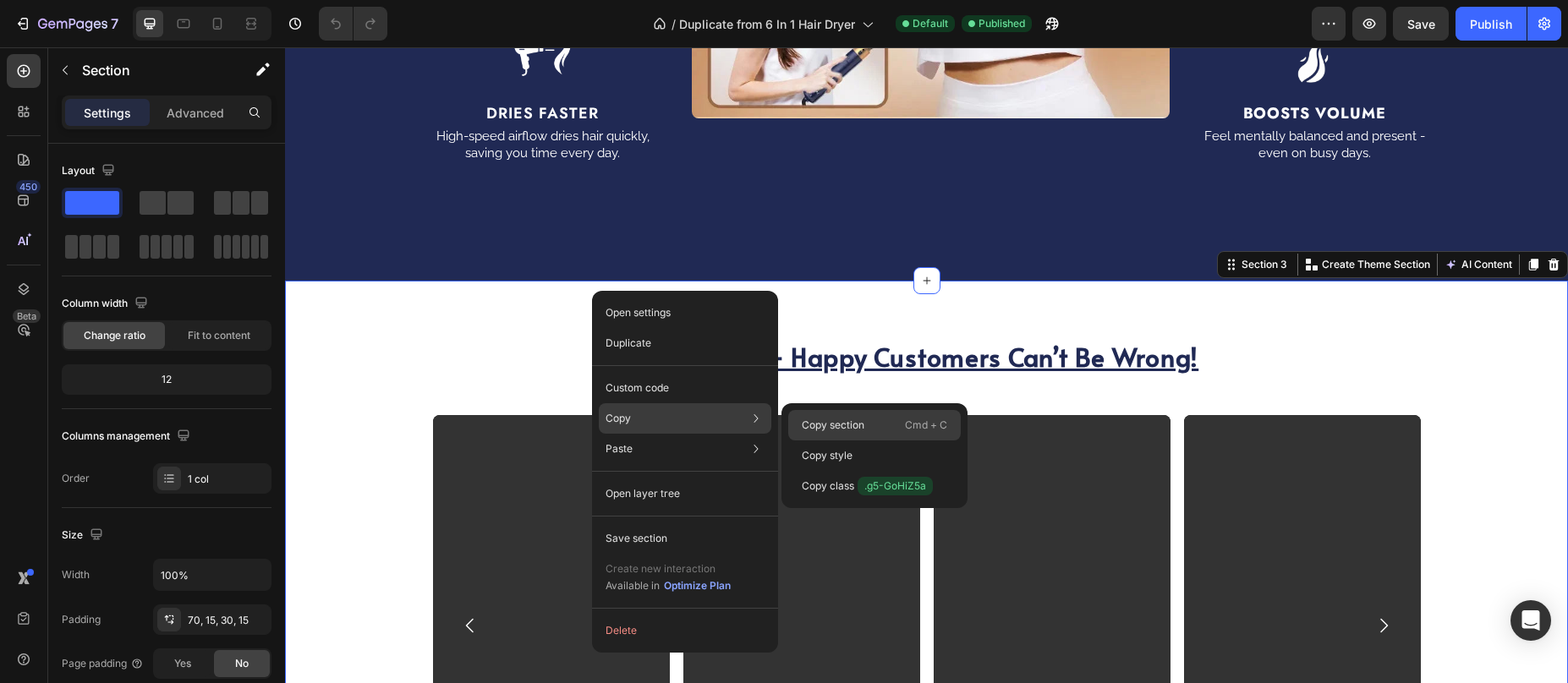
click at [834, 418] on p "Copy section" at bounding box center [833, 425] width 62 height 15
